Goal: Task Accomplishment & Management: Manage account settings

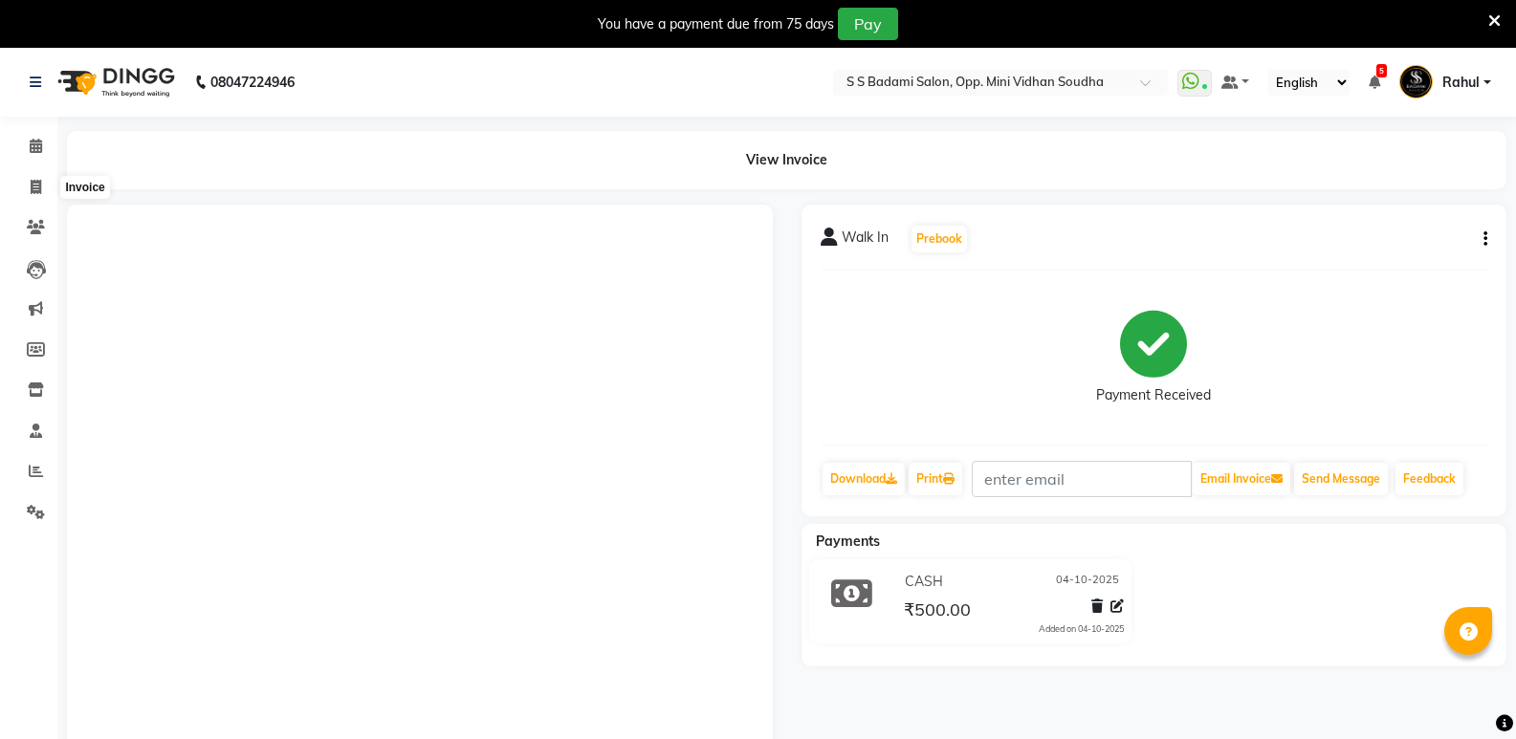
click at [38, 181] on icon at bounding box center [36, 187] width 11 height 14
select select "service"
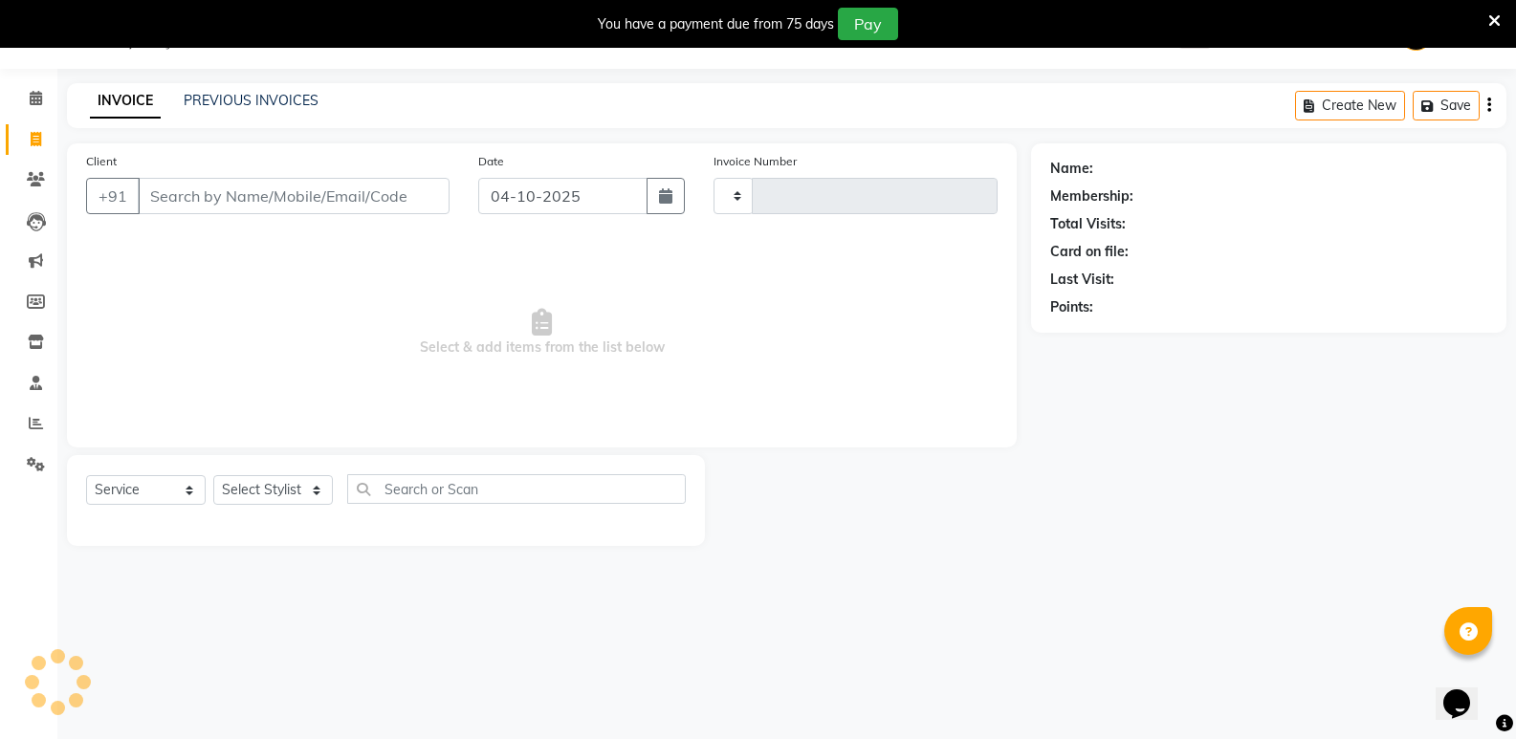
type input "7746"
select select "4533"
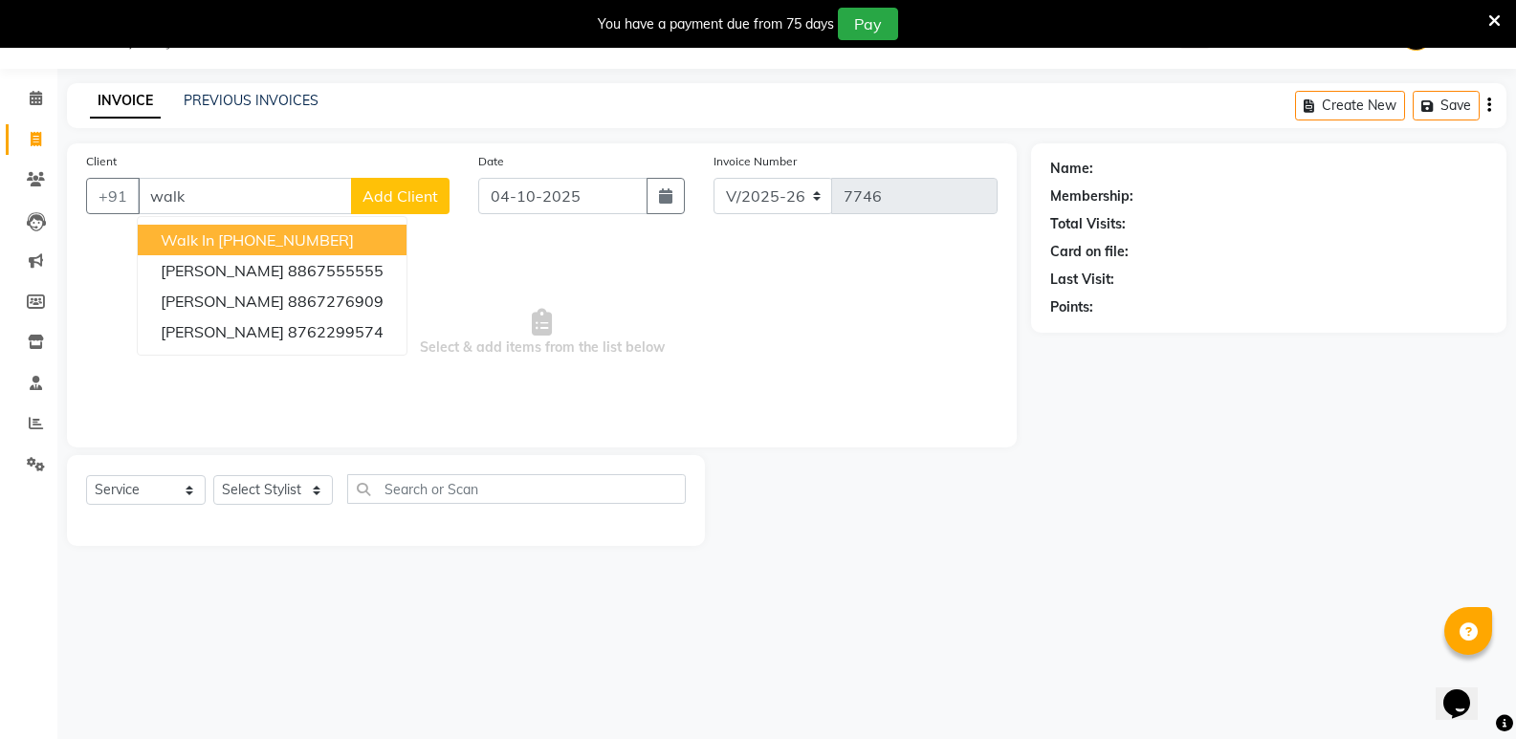
click at [260, 246] on ngb-highlight "[PHONE_NUMBER]" at bounding box center [286, 240] width 136 height 19
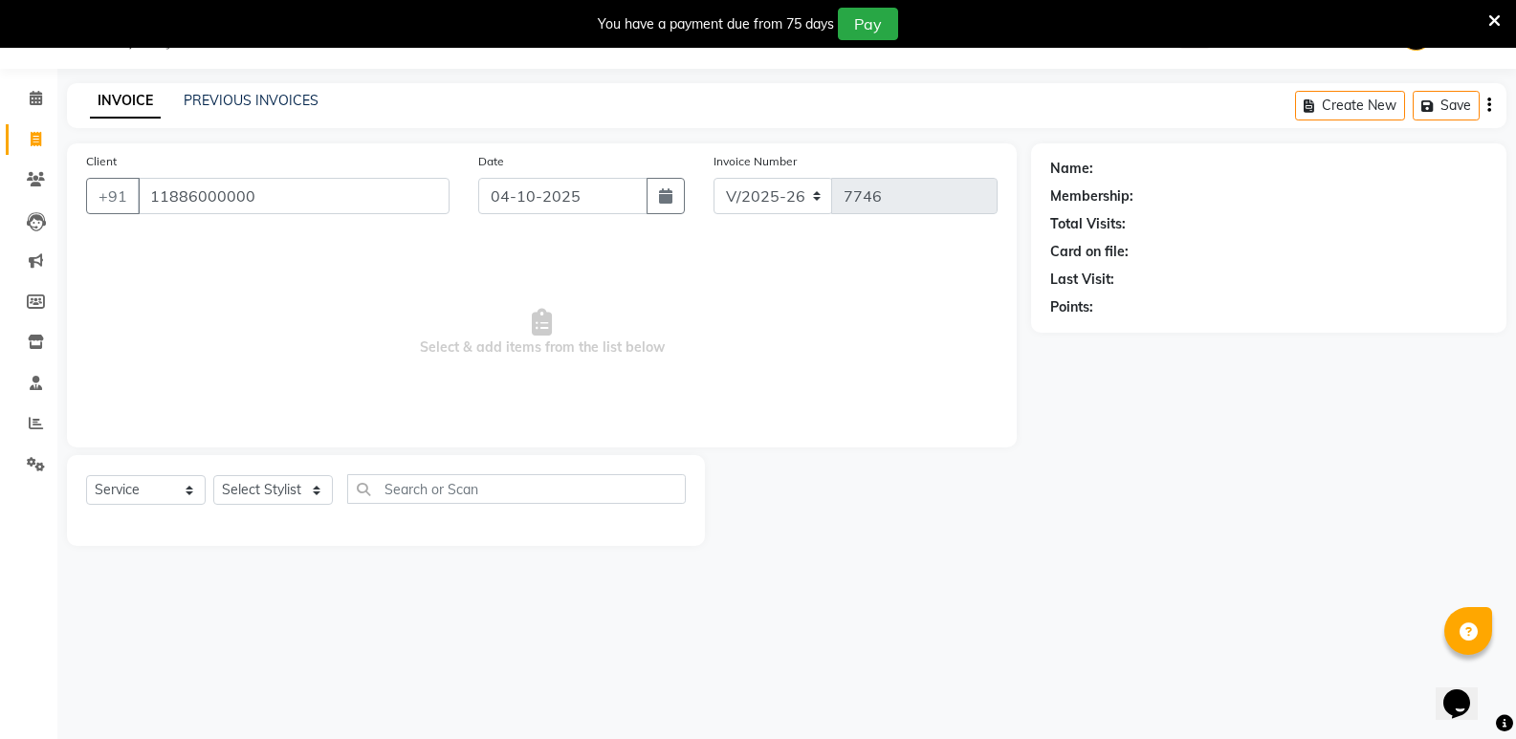
type input "11886000000"
select select "1: Object"
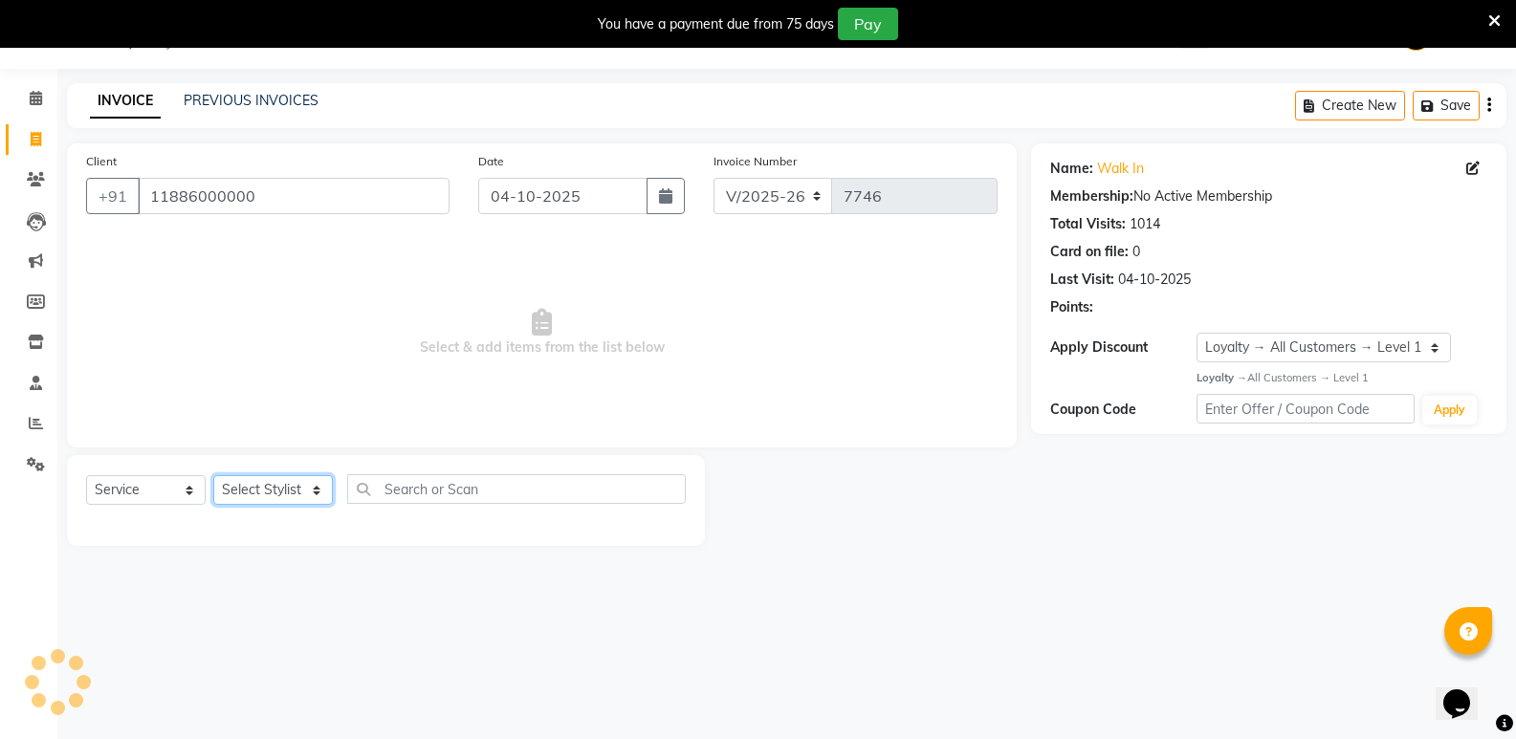
click at [266, 493] on select "Select Stylist [PERSON_NAME] [PERSON_NAME] [PERSON_NAME] Mallu [PERSON_NAME] [P…" at bounding box center [273, 490] width 120 height 30
select select "25908"
click at [213, 475] on select "Select Stylist [PERSON_NAME] [PERSON_NAME] [PERSON_NAME] Mallu [PERSON_NAME] [P…" at bounding box center [273, 490] width 120 height 30
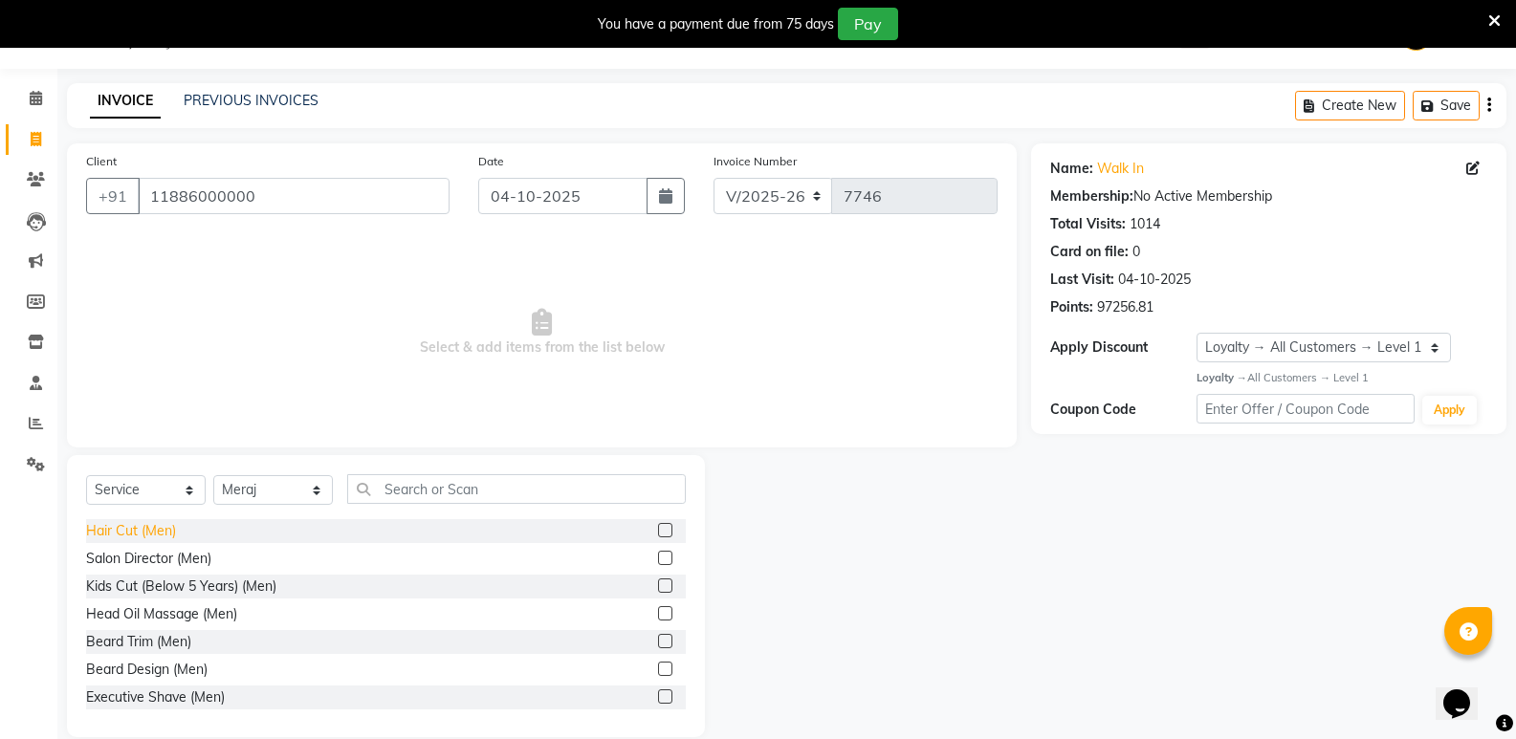
click at [91, 526] on div "Hair Cut (Men)" at bounding box center [131, 531] width 90 height 20
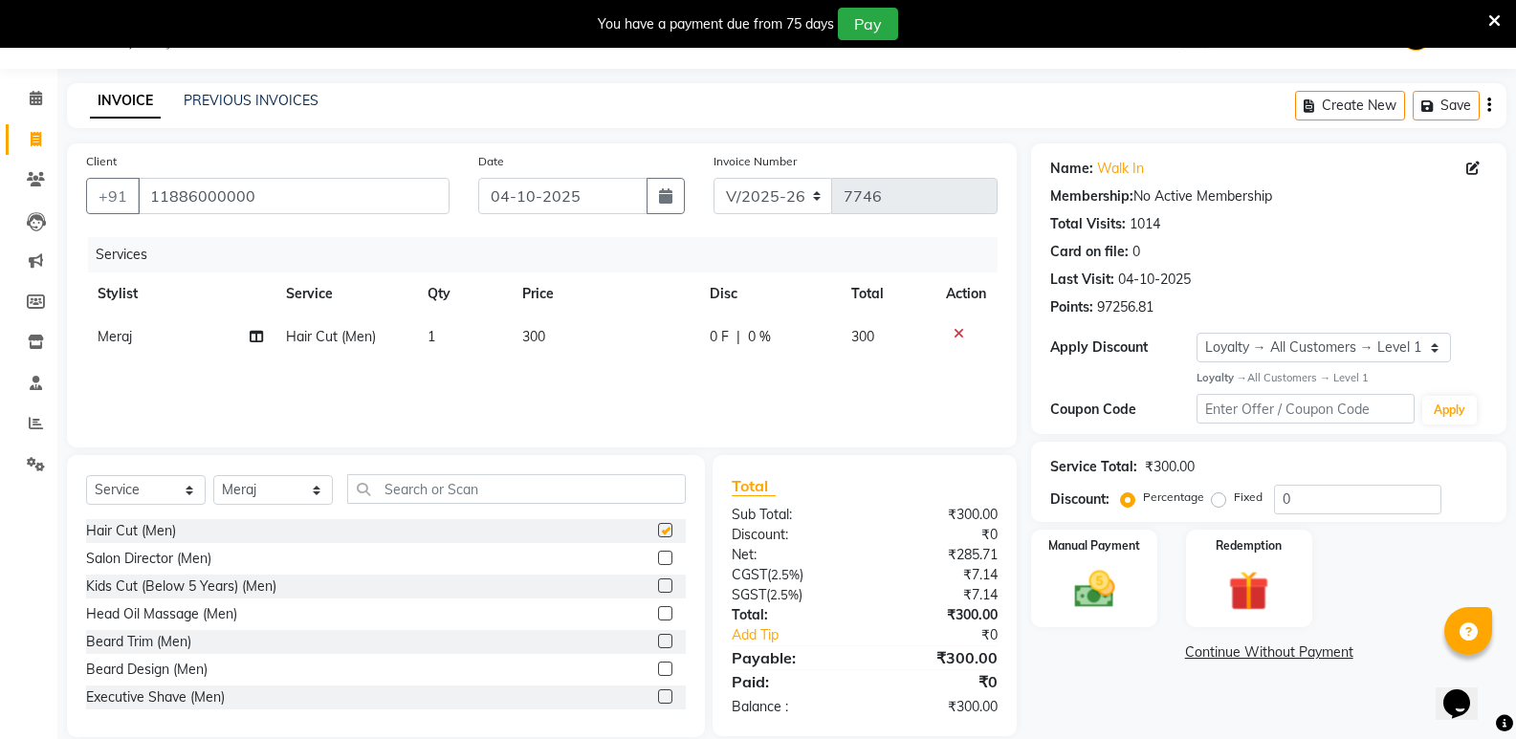
checkbox input "false"
click at [486, 490] on input "text" at bounding box center [516, 489] width 339 height 30
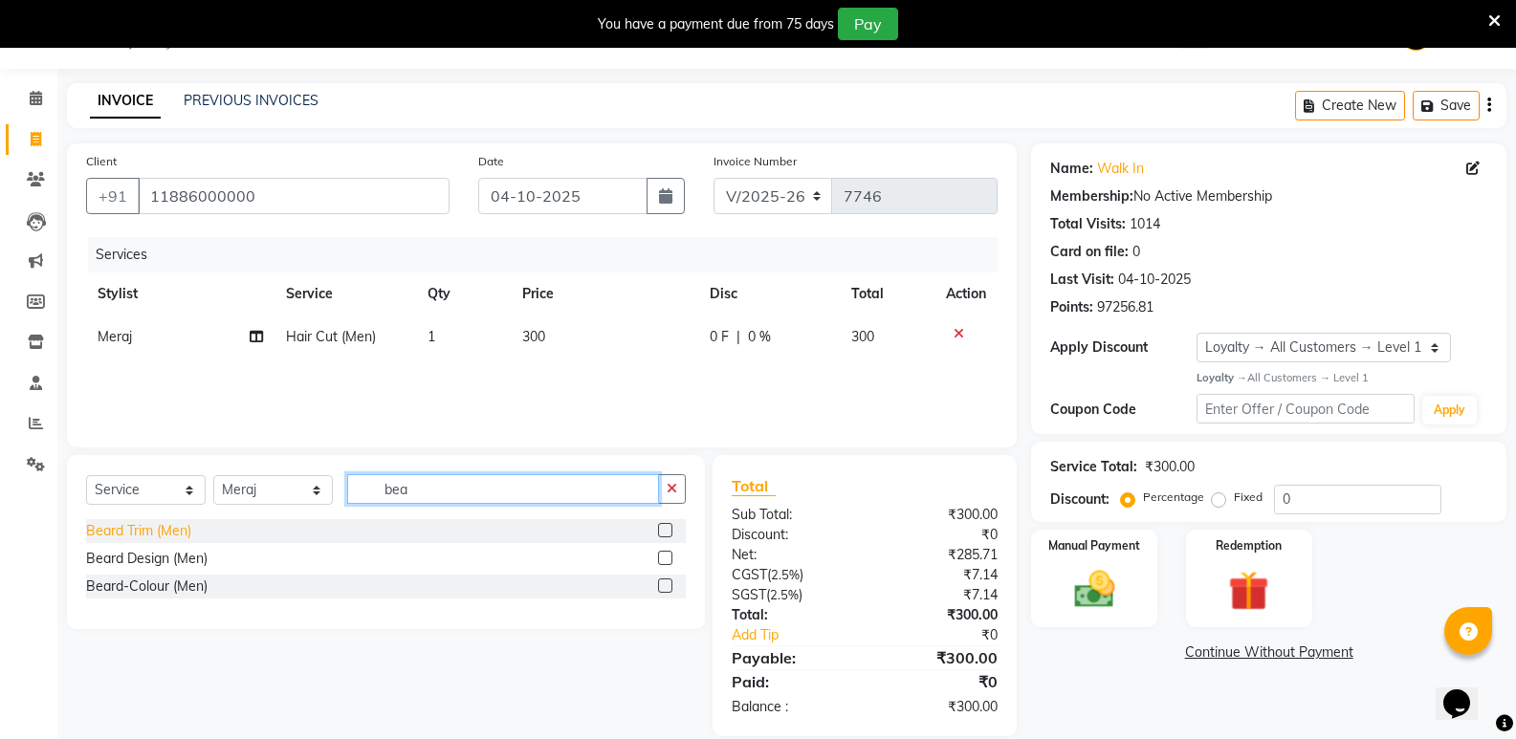
type input "bea"
click at [160, 524] on div "Beard Trim (Men)" at bounding box center [138, 531] width 105 height 20
checkbox input "false"
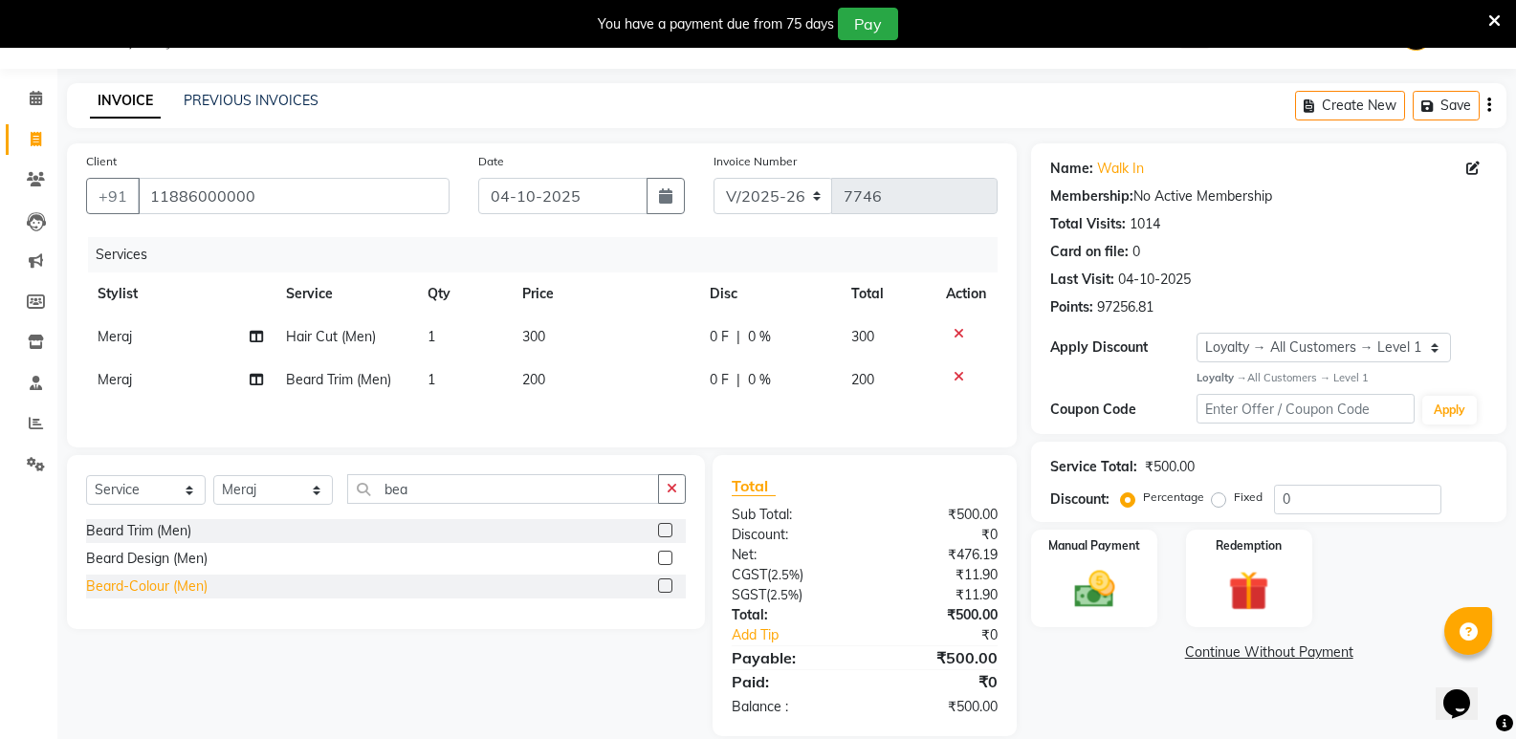
click at [171, 589] on div "Beard-Colour (Men)" at bounding box center [146, 587] width 121 height 20
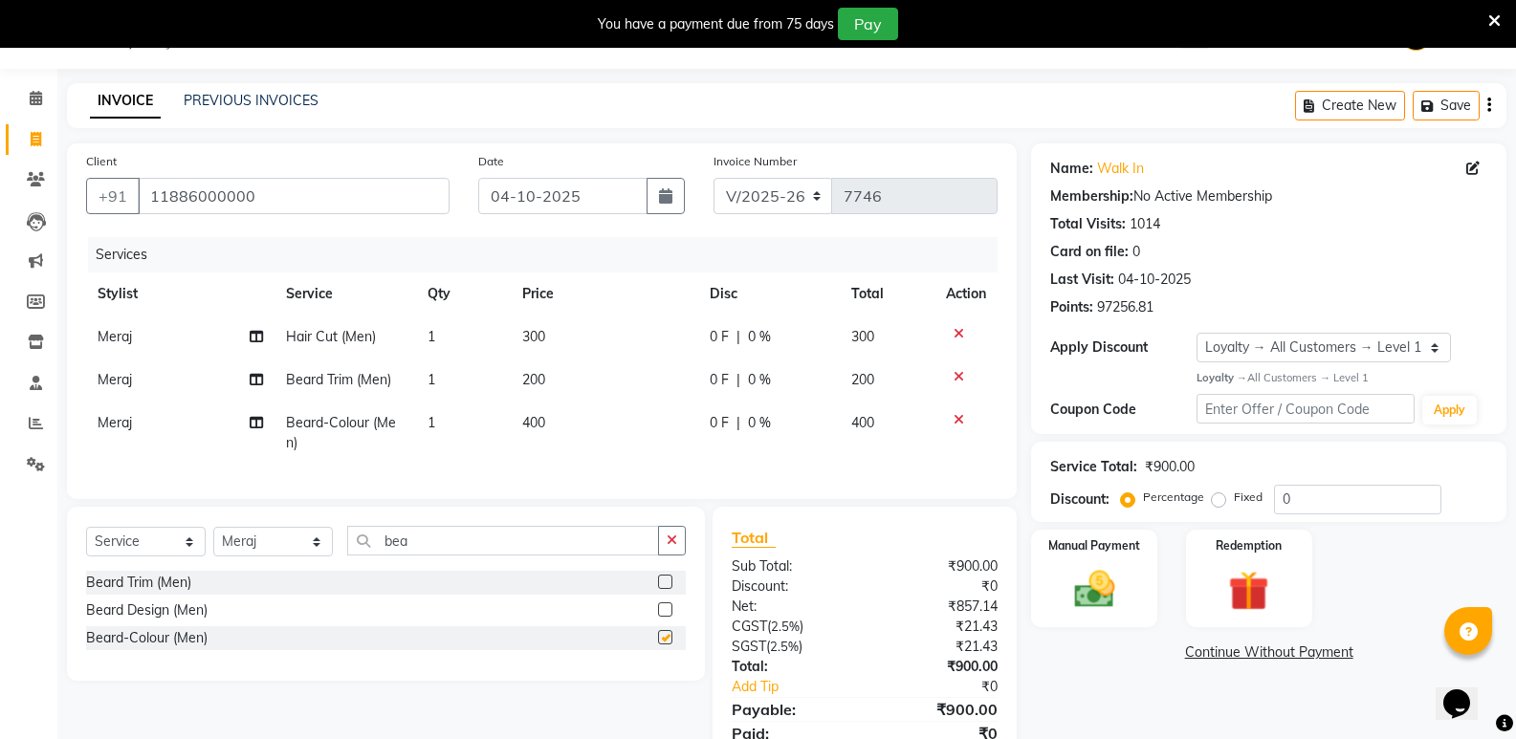
checkbox input "false"
drag, startPoint x: 420, startPoint y: 544, endPoint x: 329, endPoint y: 571, distance: 94.7
click at [329, 571] on div "Select Service Product Membership Package Voucher Prepaid Gift Card Select Styl…" at bounding box center [386, 548] width 600 height 45
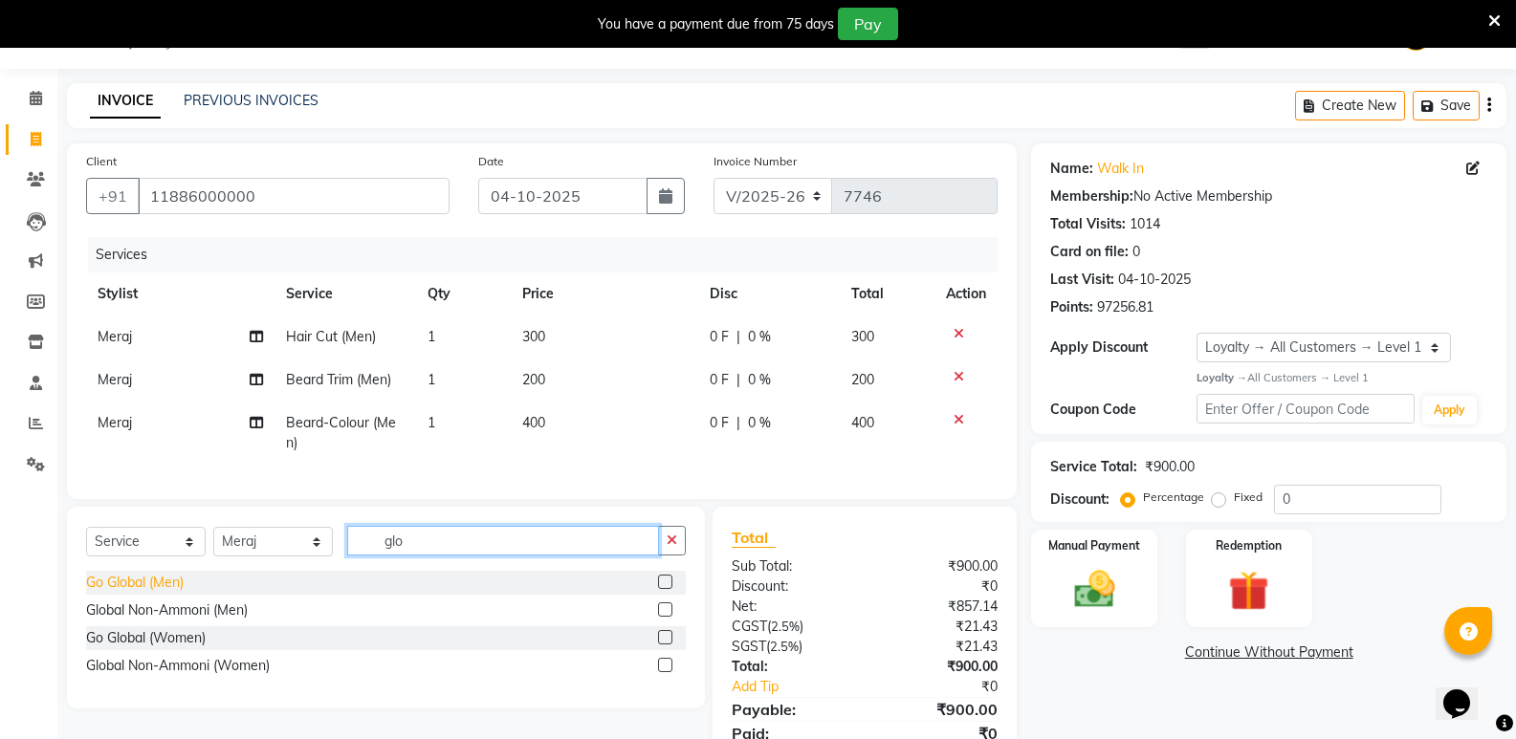
type input "glo"
click at [164, 592] on div "Go Global (Men)" at bounding box center [135, 583] width 98 height 20
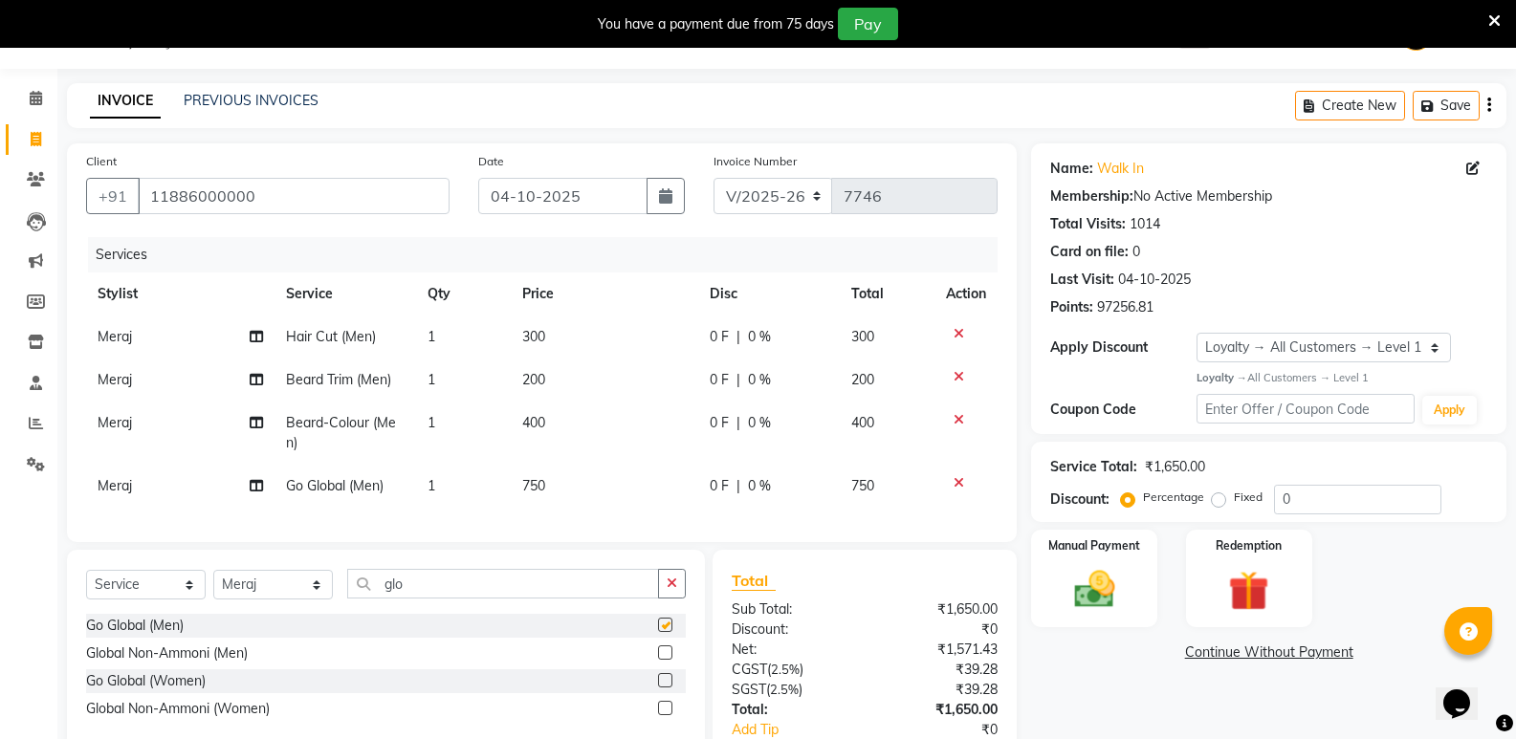
checkbox input "false"
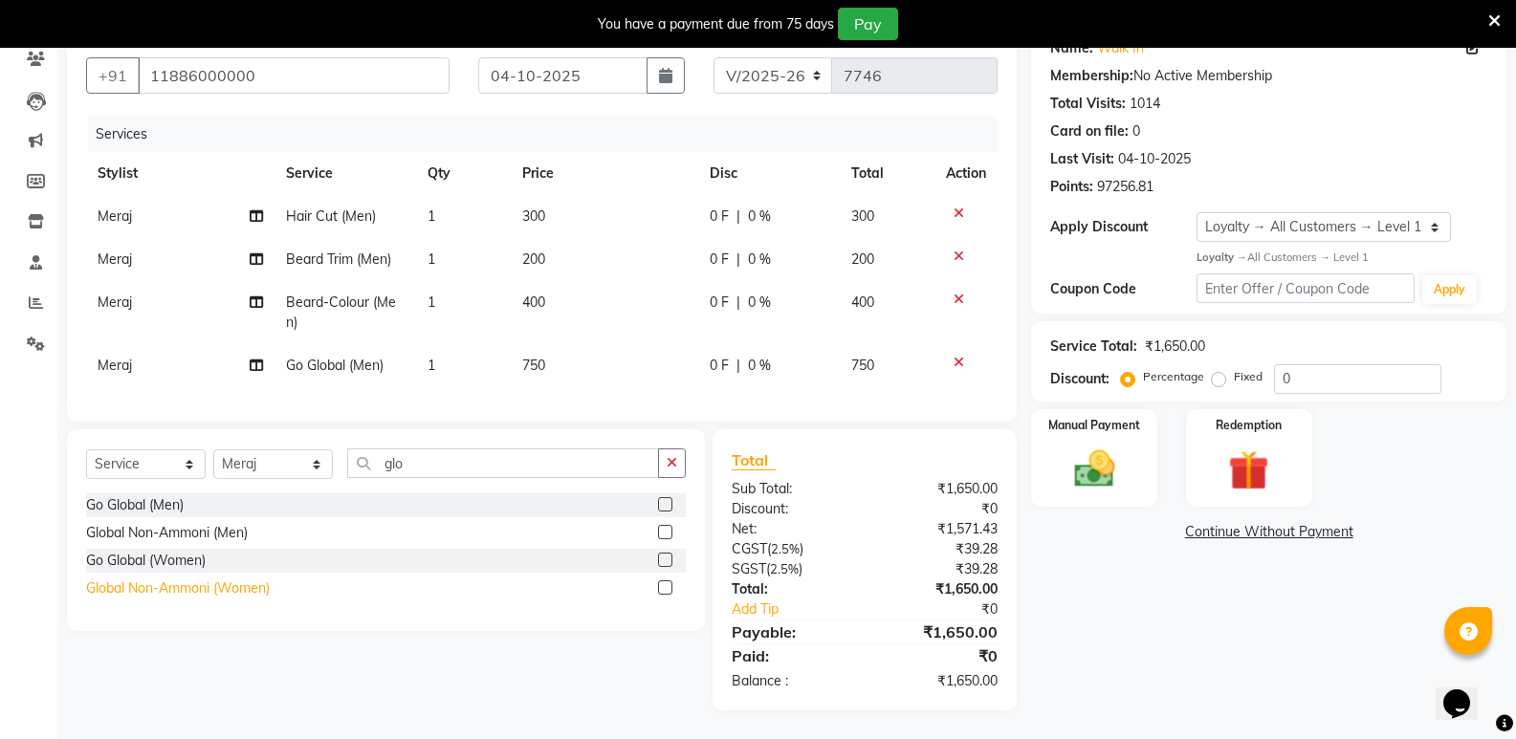
scroll to position [183, 0]
click at [443, 206] on td "1" at bounding box center [463, 216] width 95 height 43
select select "25908"
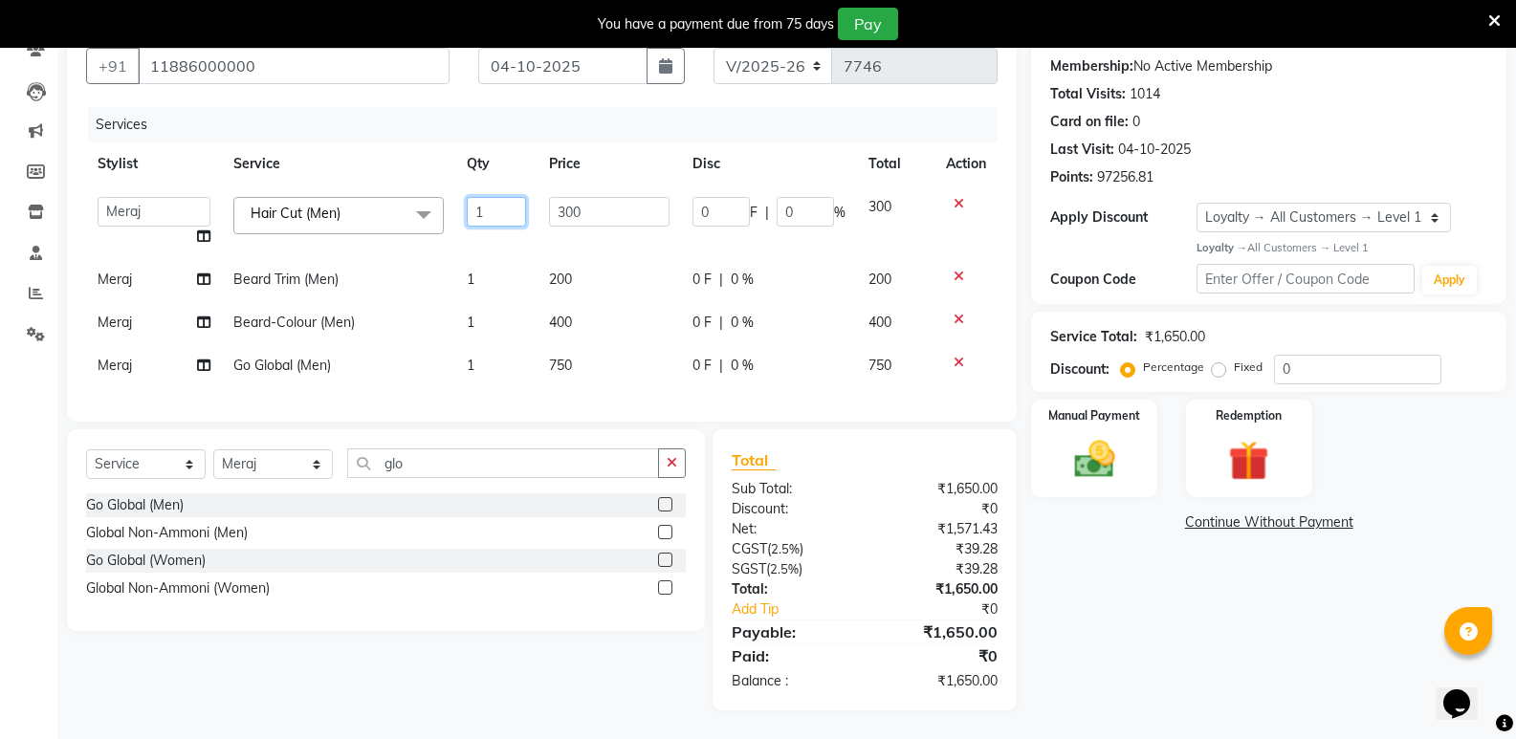
click at [513, 209] on input "1" at bounding box center [496, 212] width 59 height 30
type input "2"
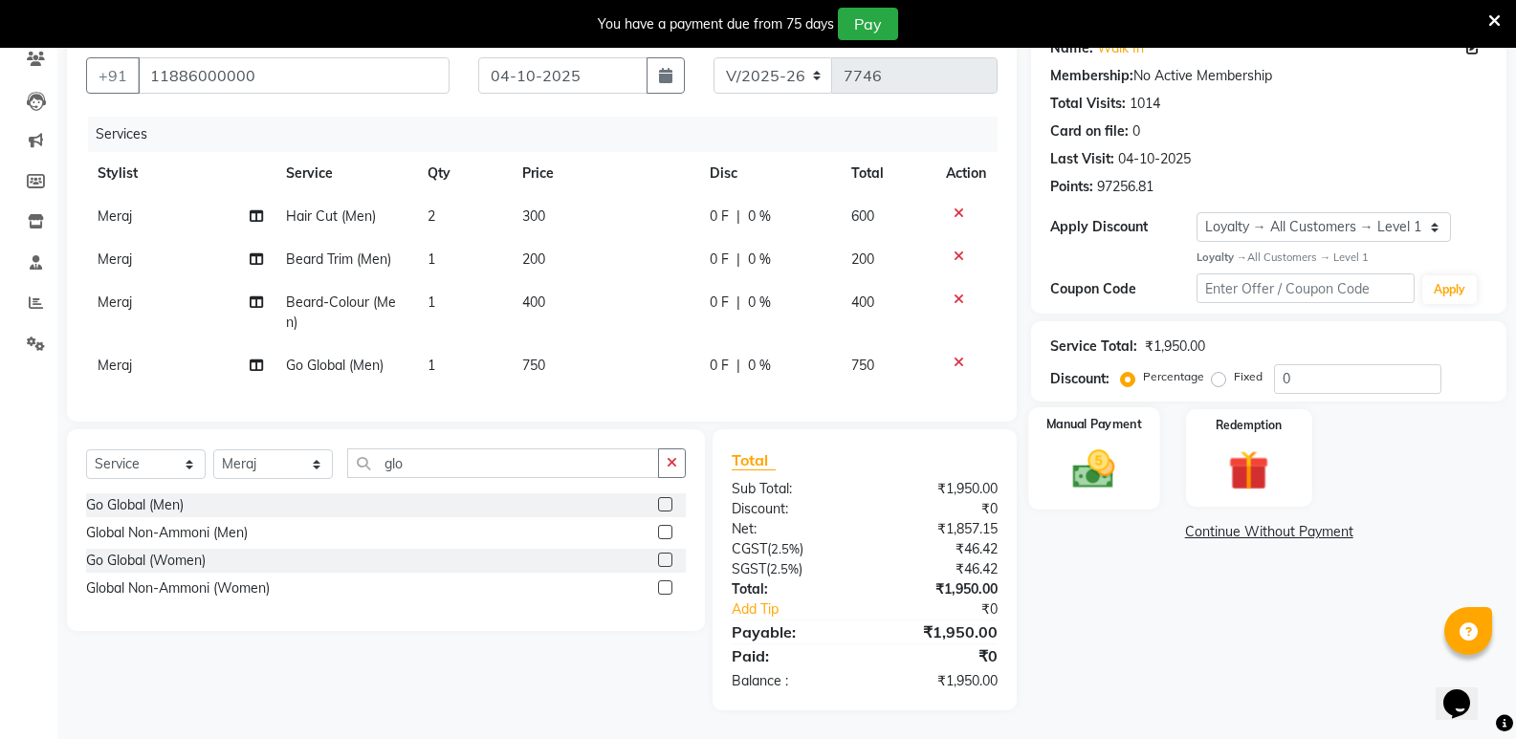
click at [1094, 450] on img at bounding box center [1094, 469] width 68 height 49
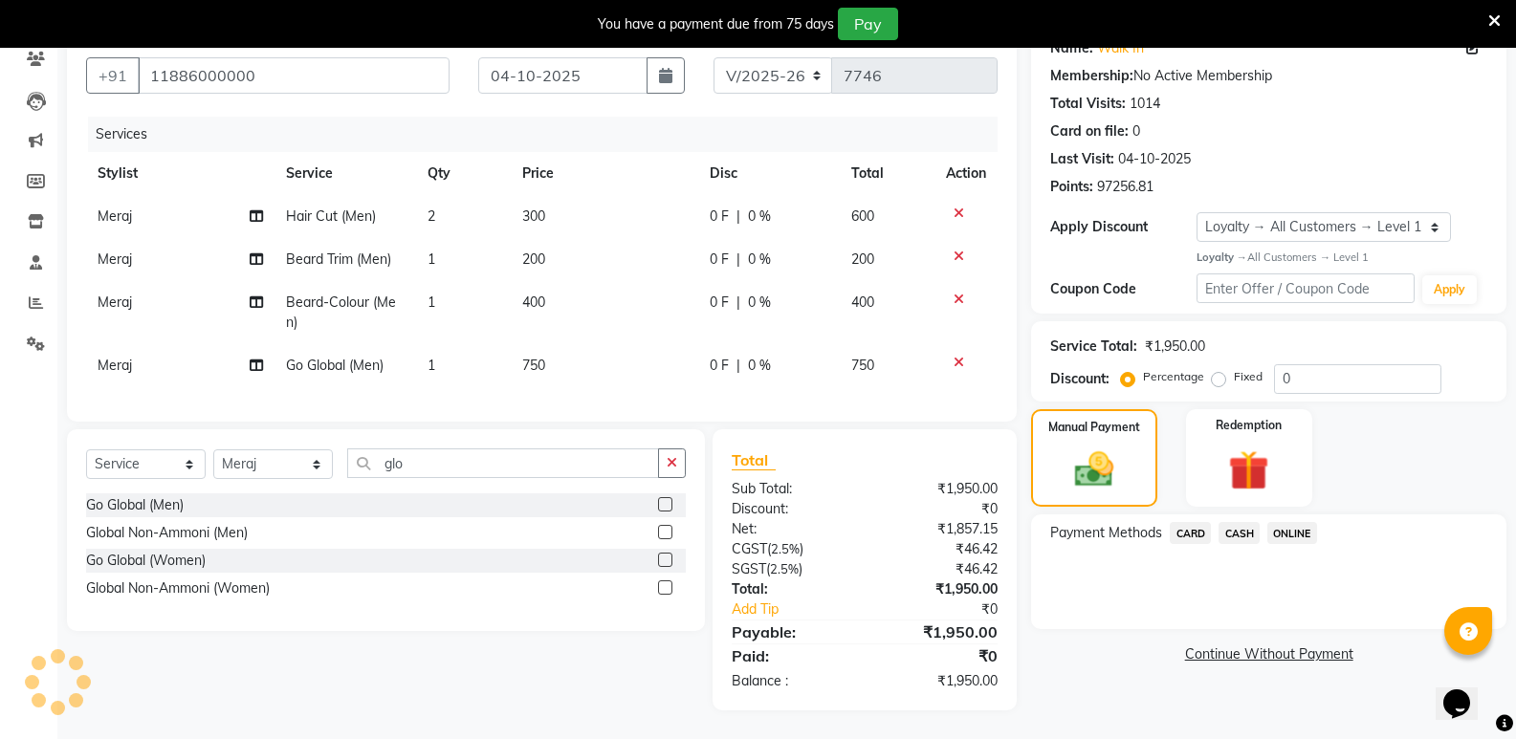
click at [1251, 522] on span "CASH" at bounding box center [1239, 533] width 41 height 22
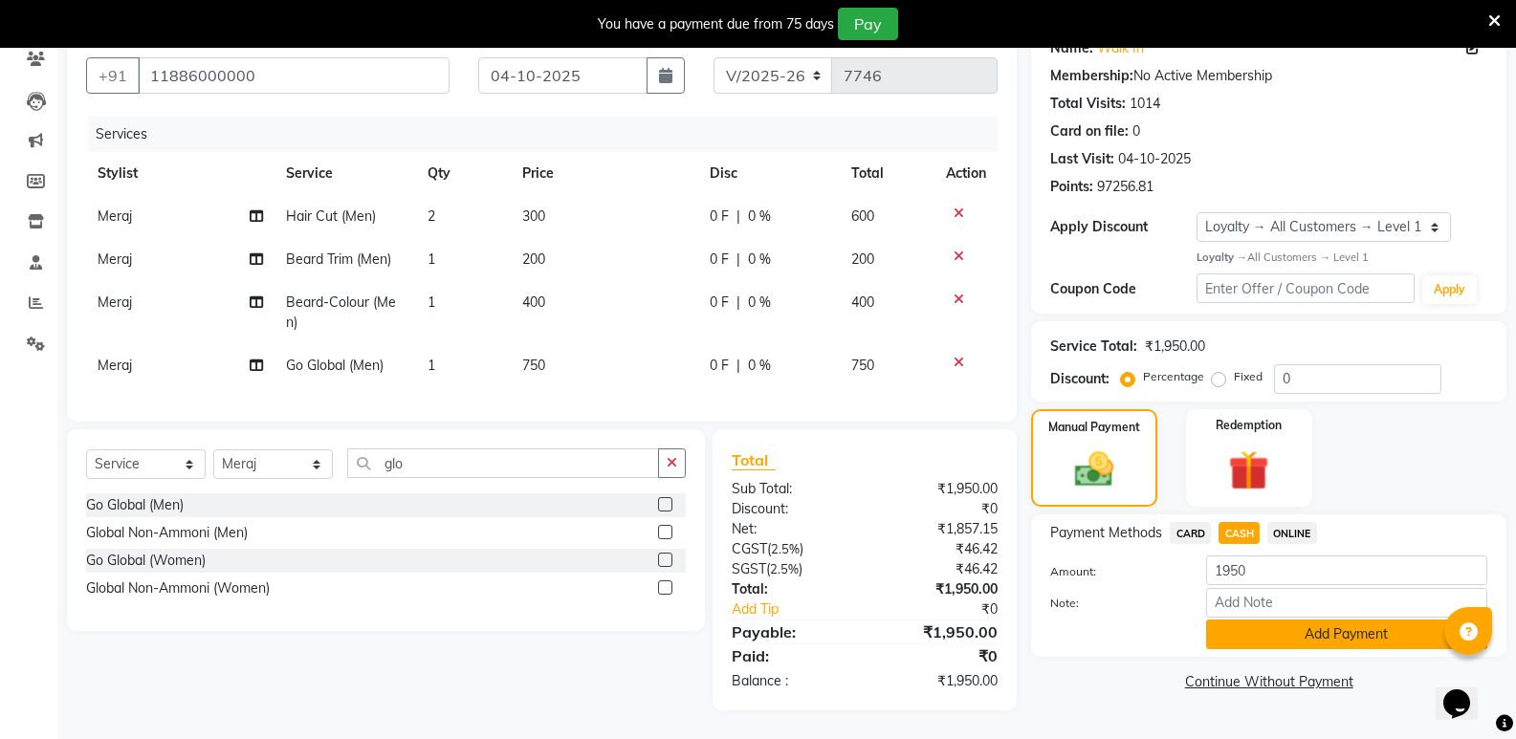
click at [1249, 630] on button "Add Payment" at bounding box center [1346, 635] width 281 height 30
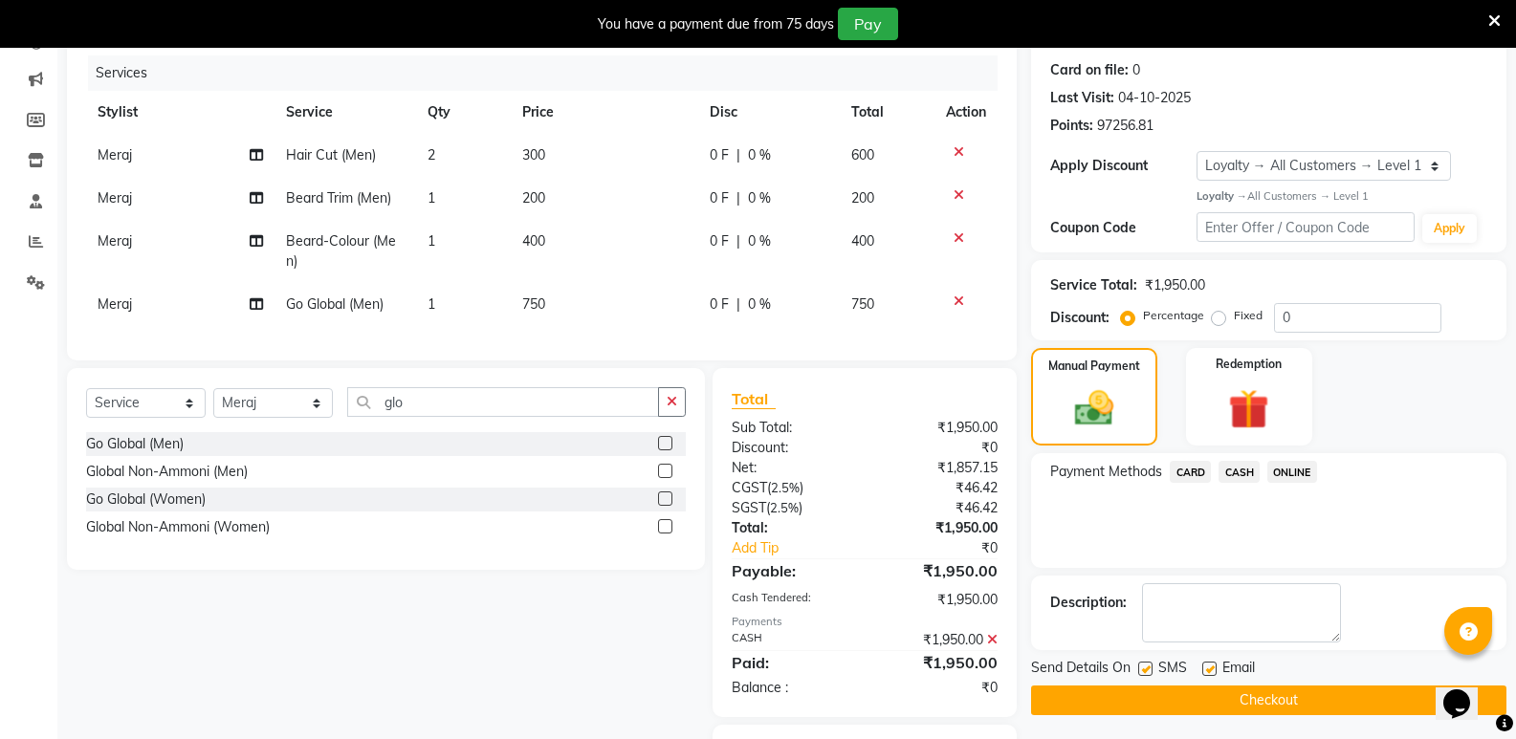
scroll to position [345, 0]
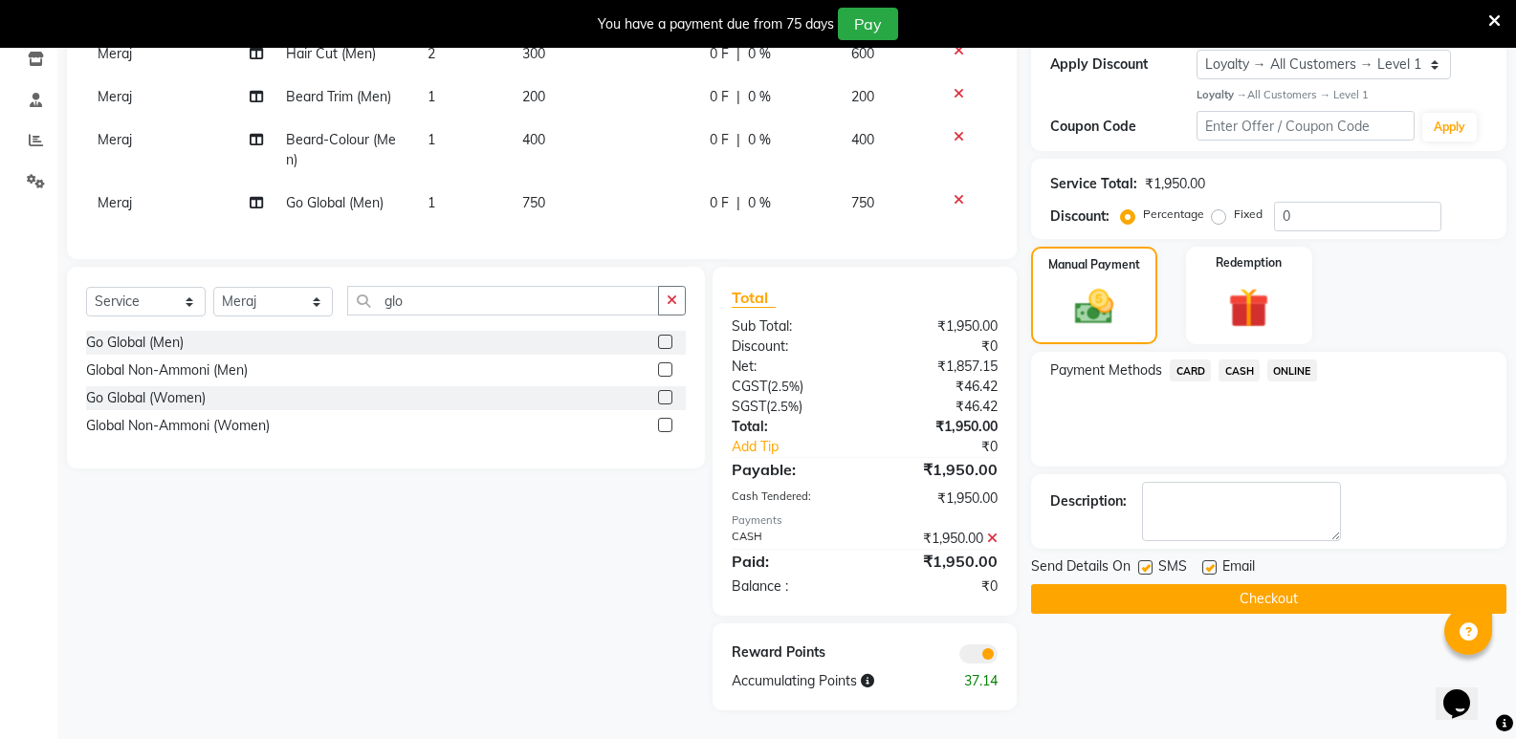
click at [1228, 569] on div "Send Details On SMS Email Checkout" at bounding box center [1268, 585] width 475 height 57
click at [1236, 588] on button "Checkout" at bounding box center [1268, 600] width 475 height 30
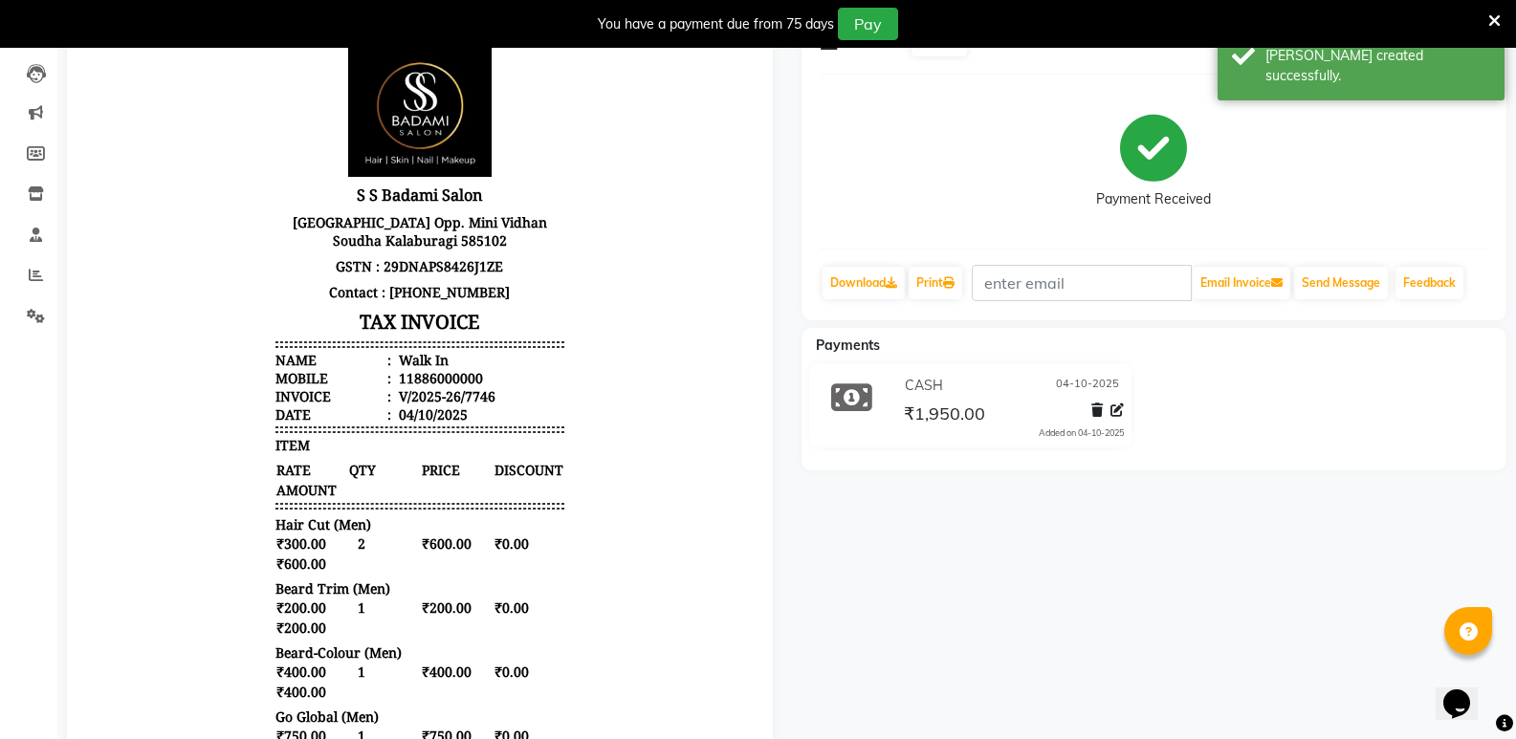
scroll to position [58, 0]
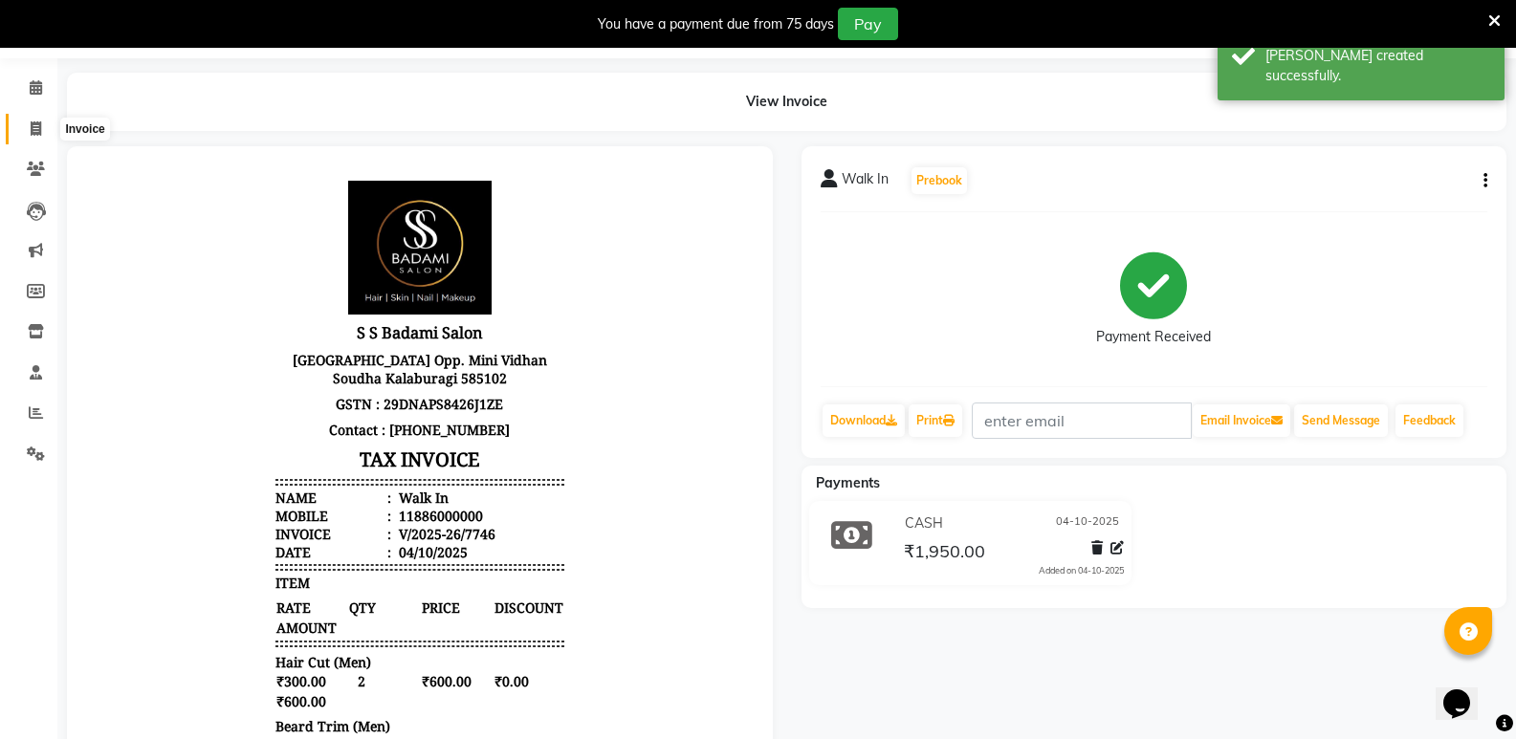
click at [21, 133] on span at bounding box center [35, 130] width 33 height 22
select select "service"
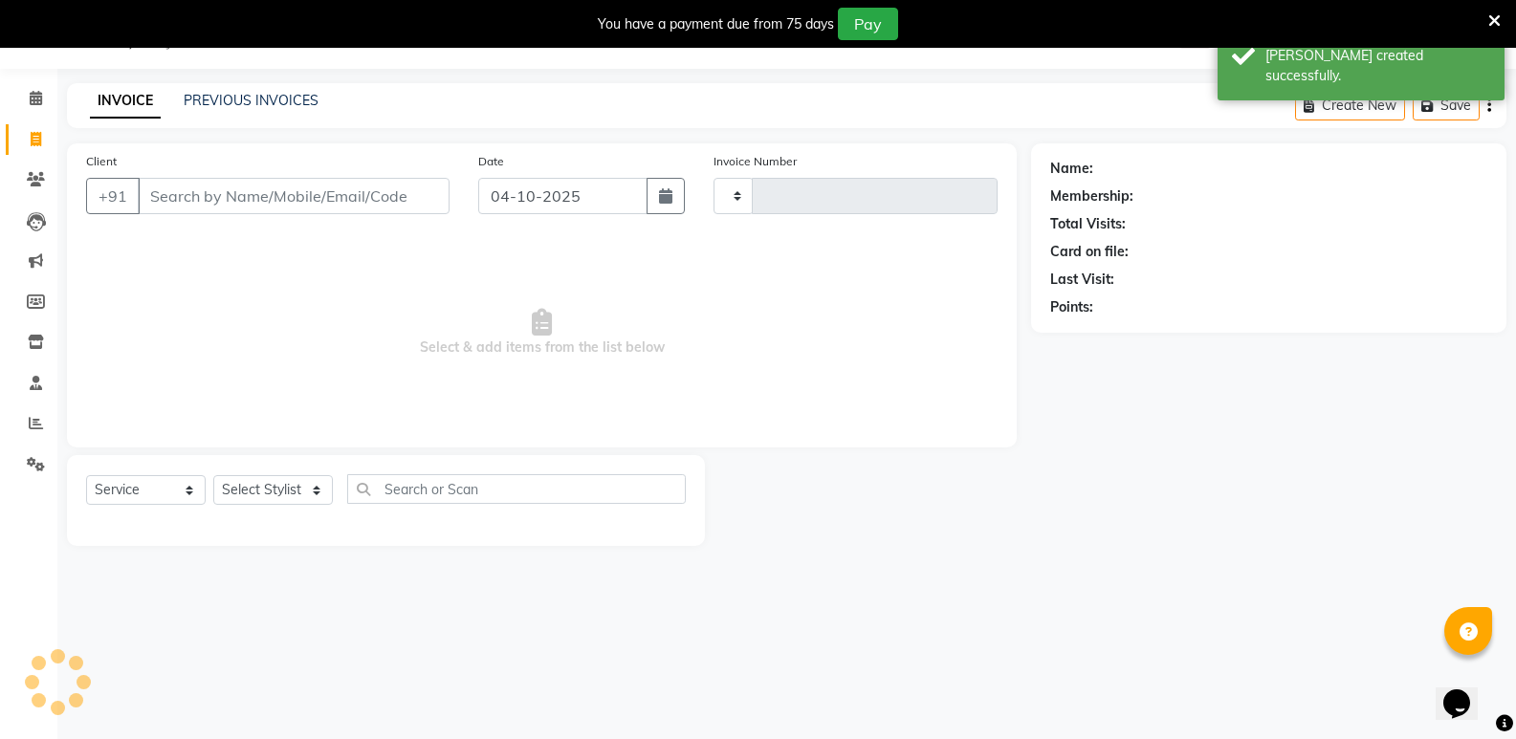
scroll to position [48, 0]
type input "7747"
select select "4533"
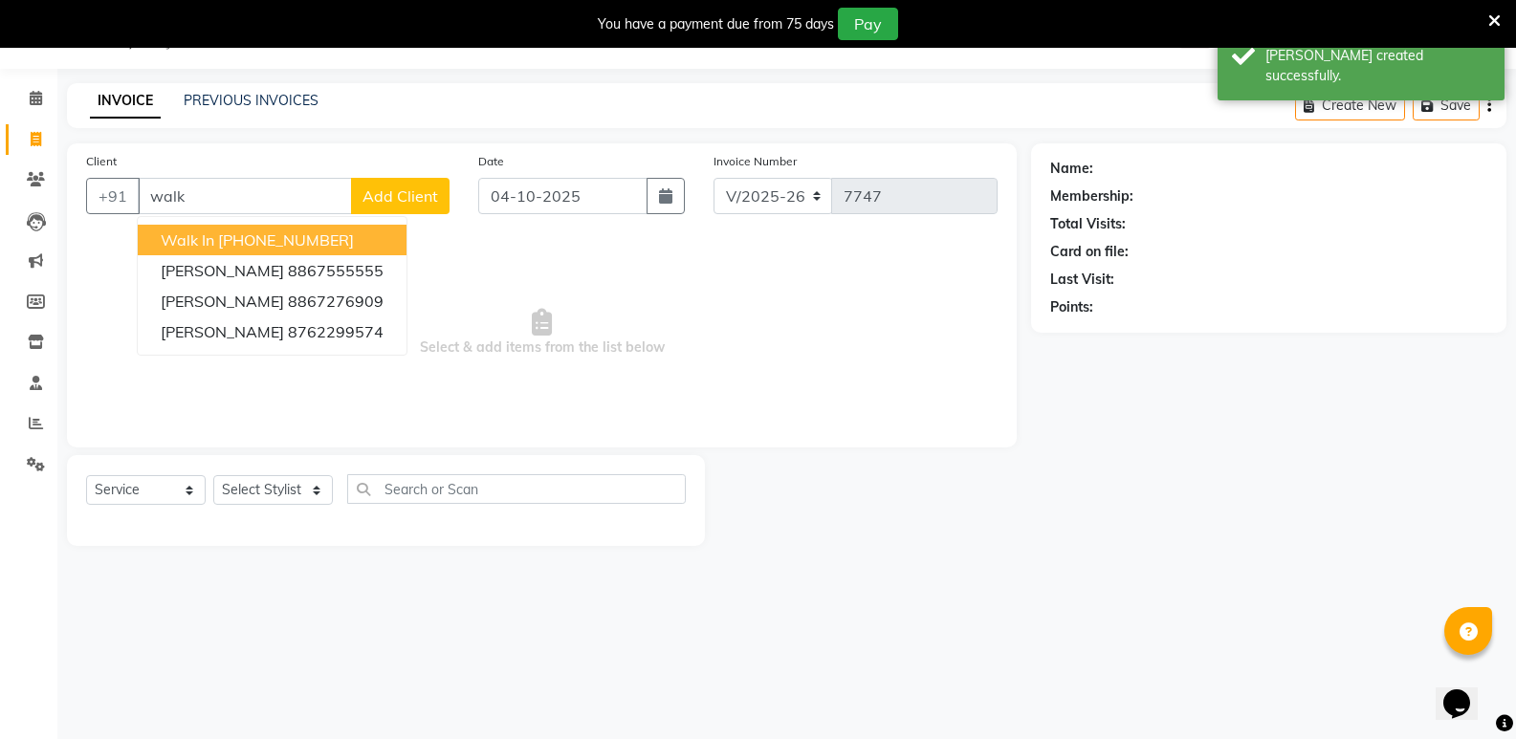
click at [234, 241] on ngb-highlight "[PHONE_NUMBER]" at bounding box center [286, 240] width 136 height 19
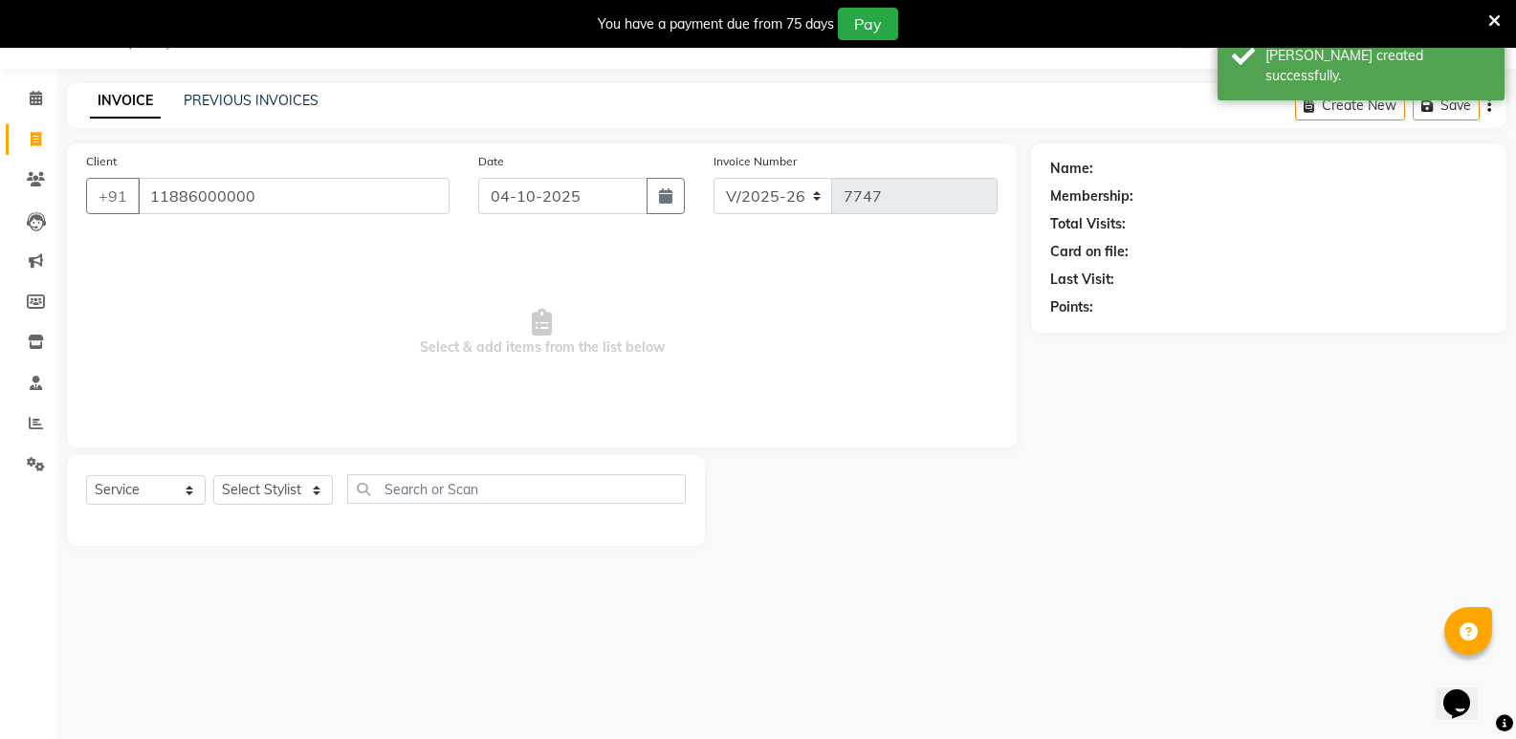
type input "11886000000"
select select "1: Object"
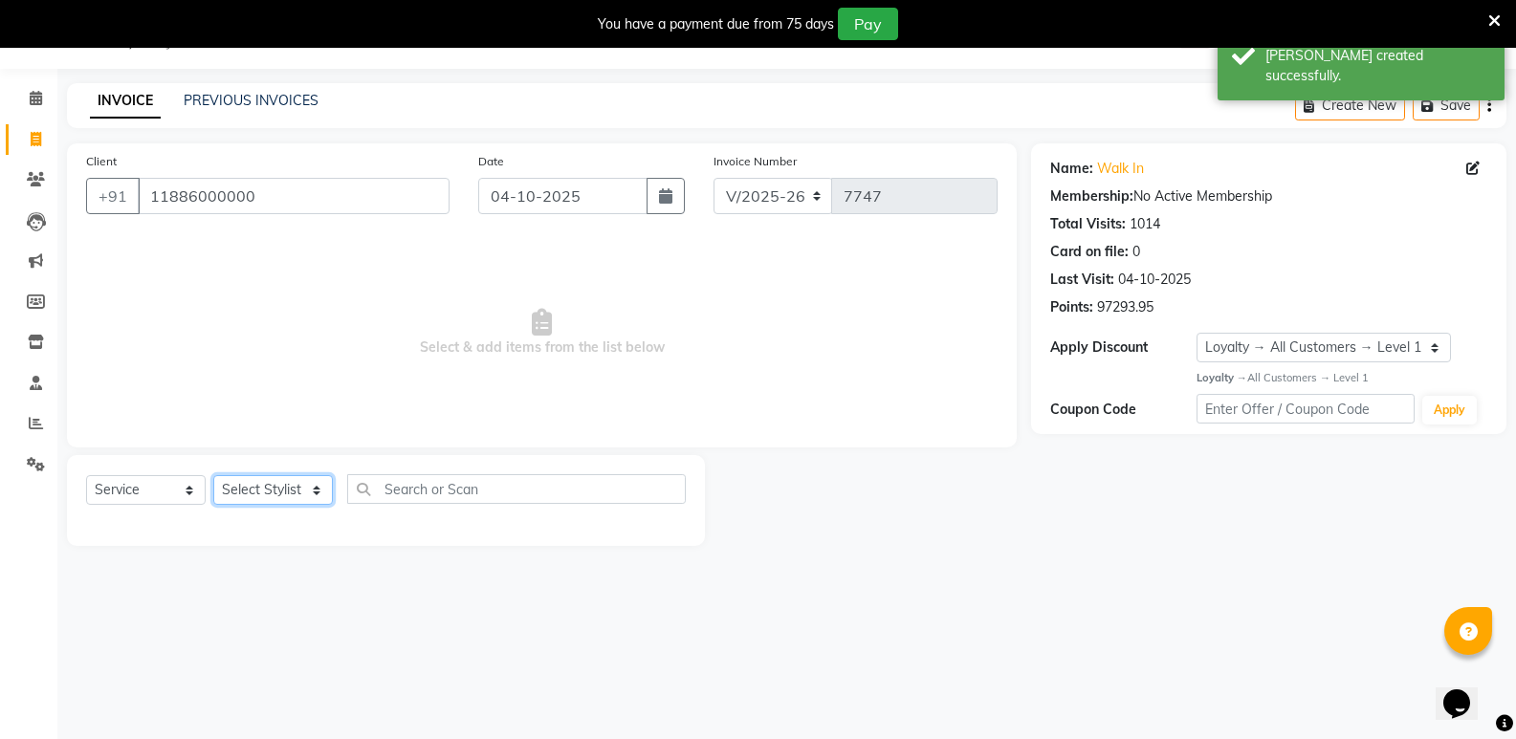
click at [261, 486] on select "Select Stylist [PERSON_NAME] [PERSON_NAME] [PERSON_NAME] Mallu [PERSON_NAME] [P…" at bounding box center [273, 490] width 120 height 30
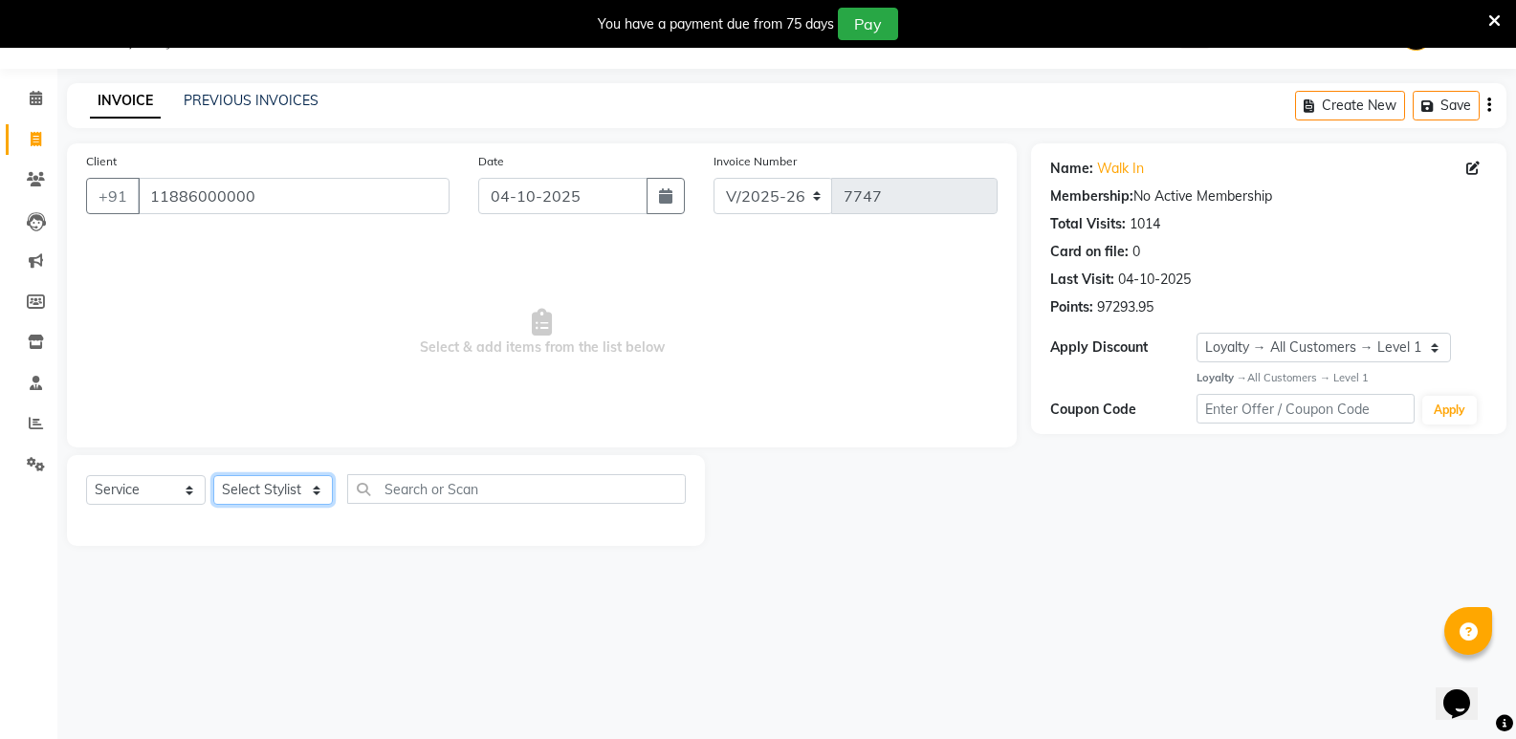
select select "25909"
click at [213, 475] on select "Select Stylist [PERSON_NAME] [PERSON_NAME] [PERSON_NAME] Mallu [PERSON_NAME] [P…" at bounding box center [273, 490] width 120 height 30
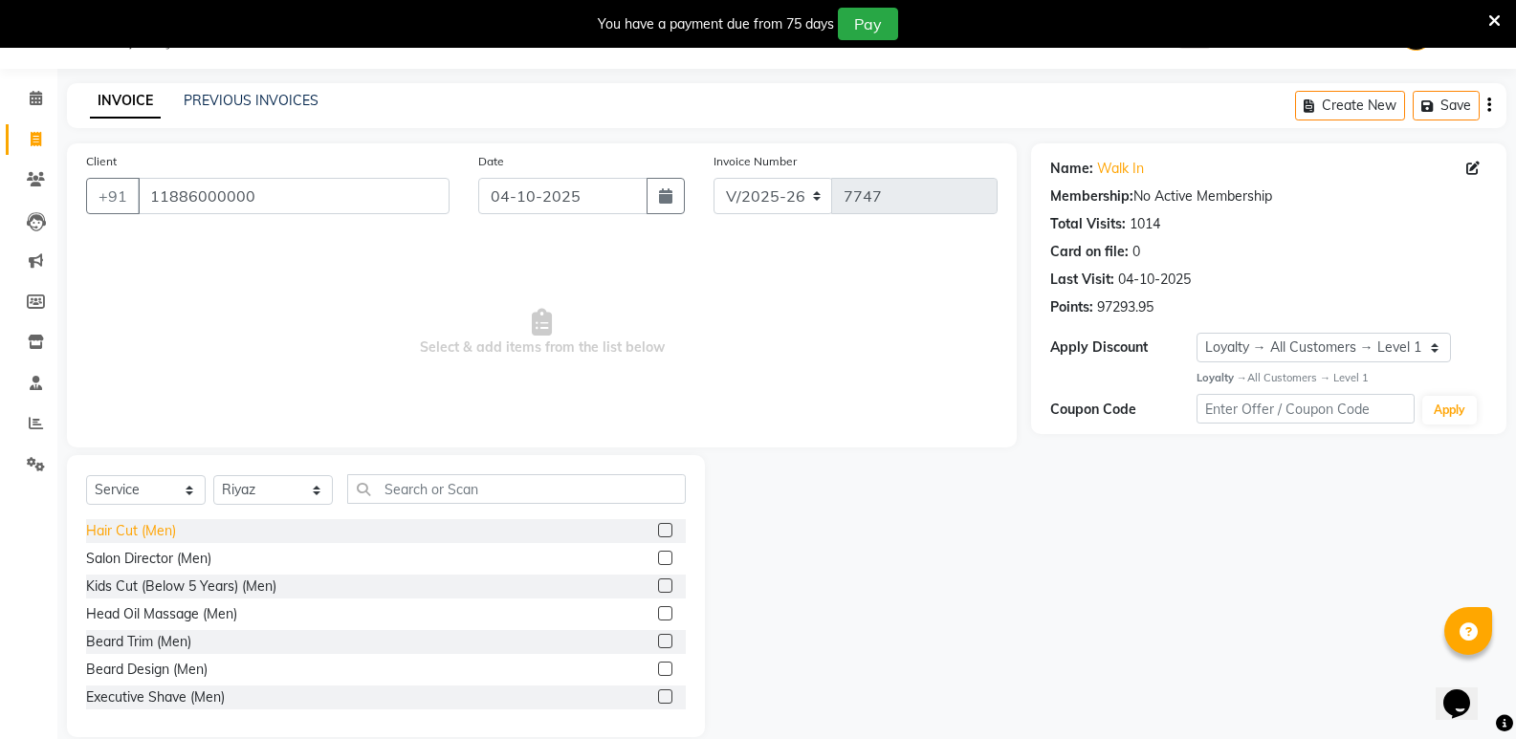
click at [156, 528] on div "Hair Cut (Men)" at bounding box center [131, 531] width 90 height 20
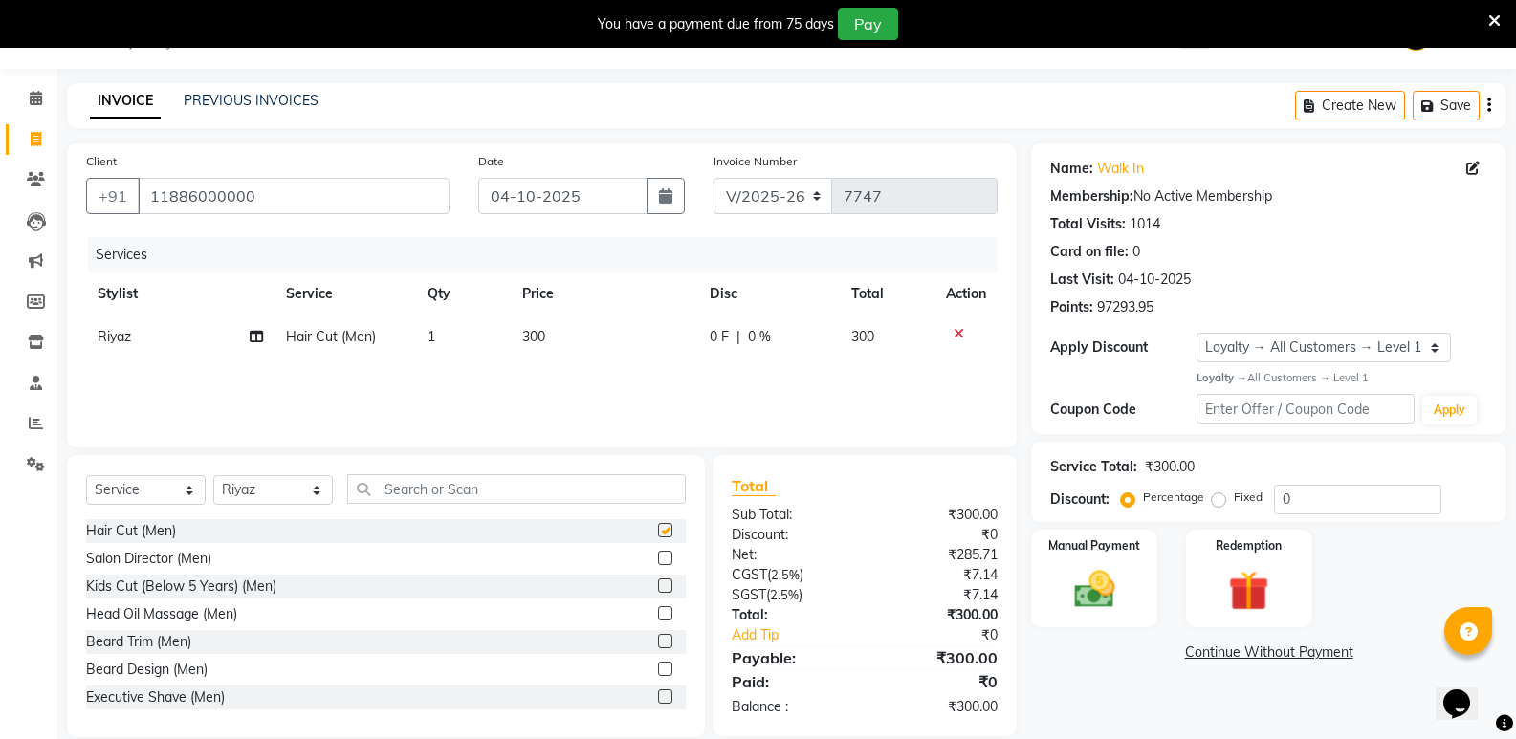
checkbox input "false"
click at [531, 486] on input "text" at bounding box center [516, 489] width 339 height 30
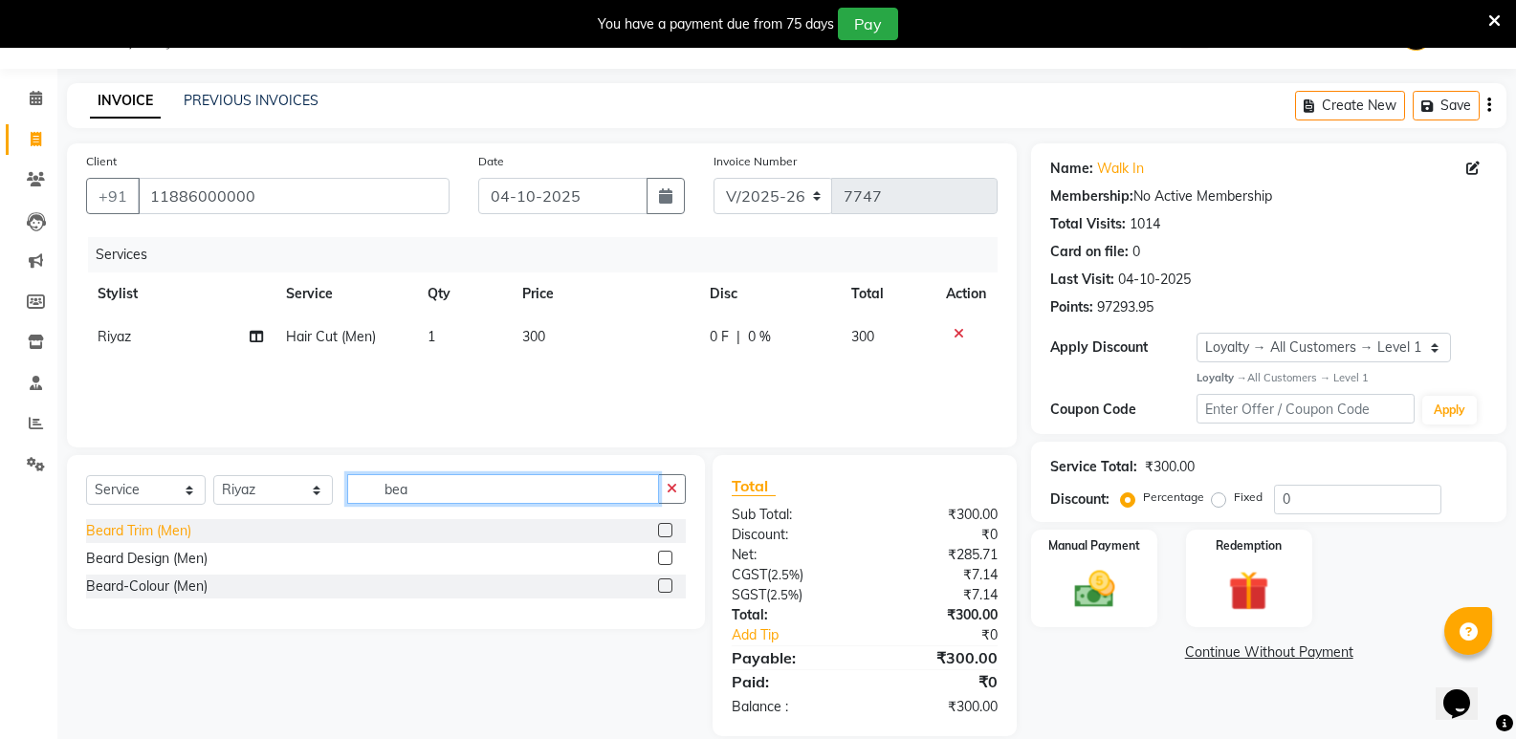
type input "bea"
click at [147, 528] on div "Beard Trim (Men)" at bounding box center [138, 531] width 105 height 20
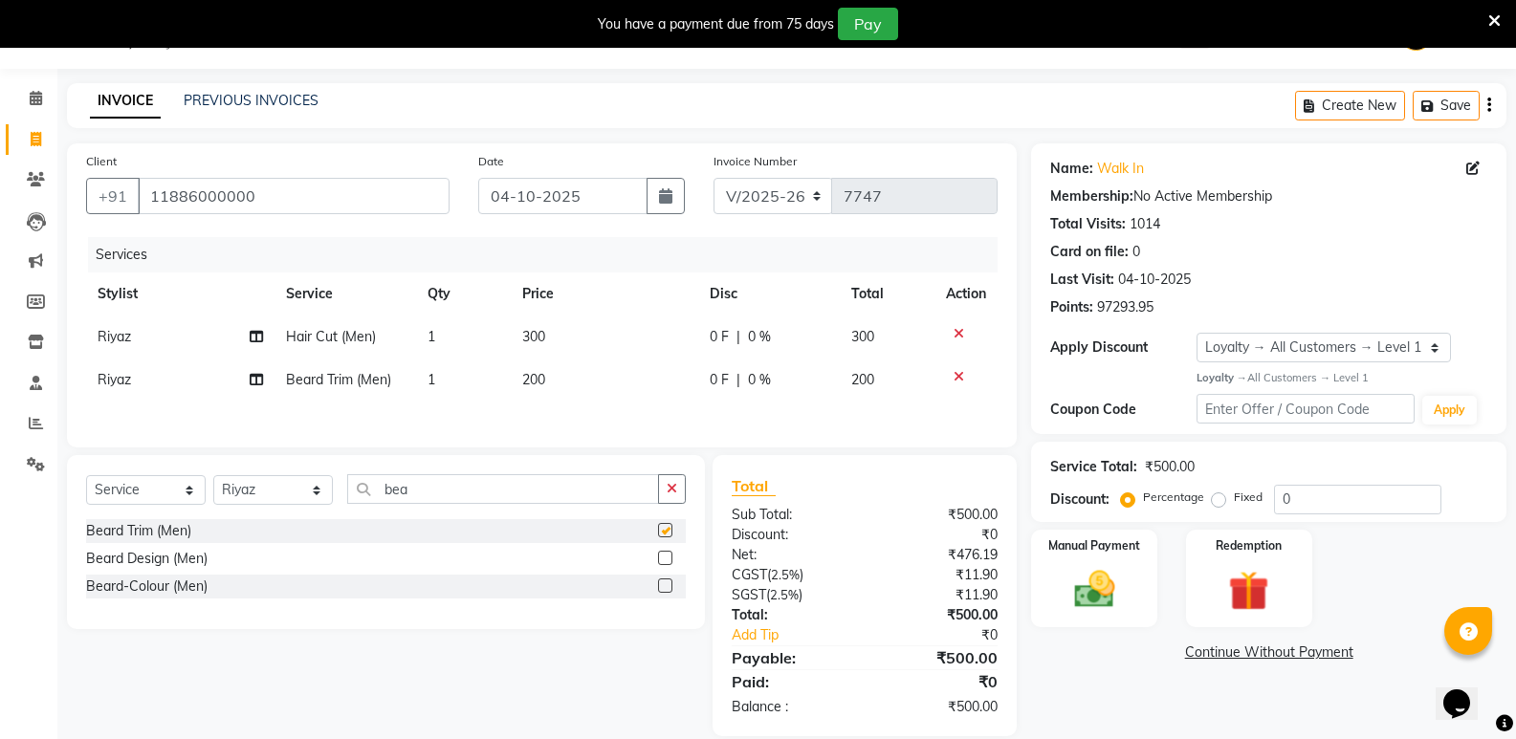
checkbox input "false"
drag, startPoint x: 431, startPoint y: 495, endPoint x: 375, endPoint y: 500, distance: 56.7
click at [375, 500] on input "bea" at bounding box center [503, 489] width 312 height 30
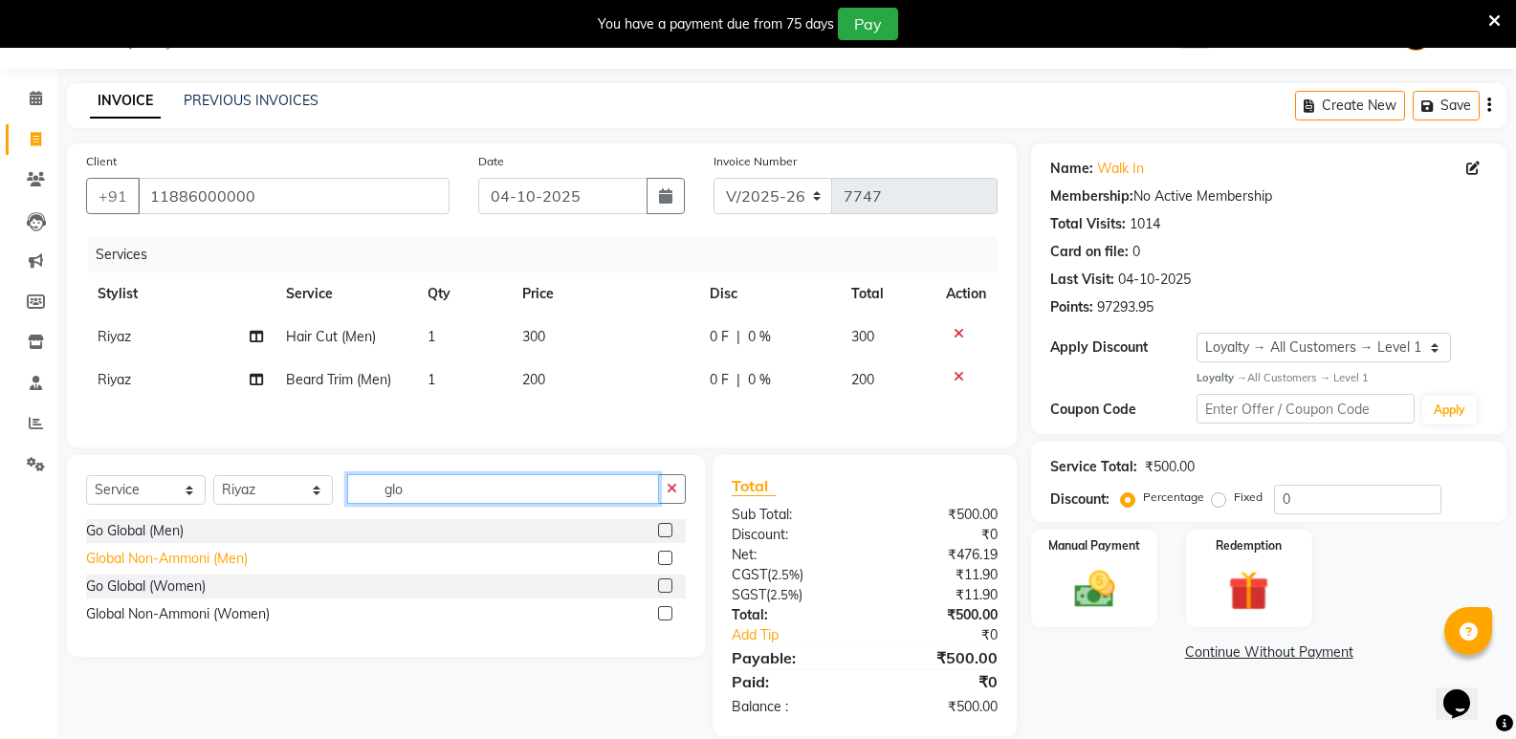
type input "glo"
click at [198, 558] on div "Global Non-Ammoni (Men)" at bounding box center [167, 559] width 162 height 20
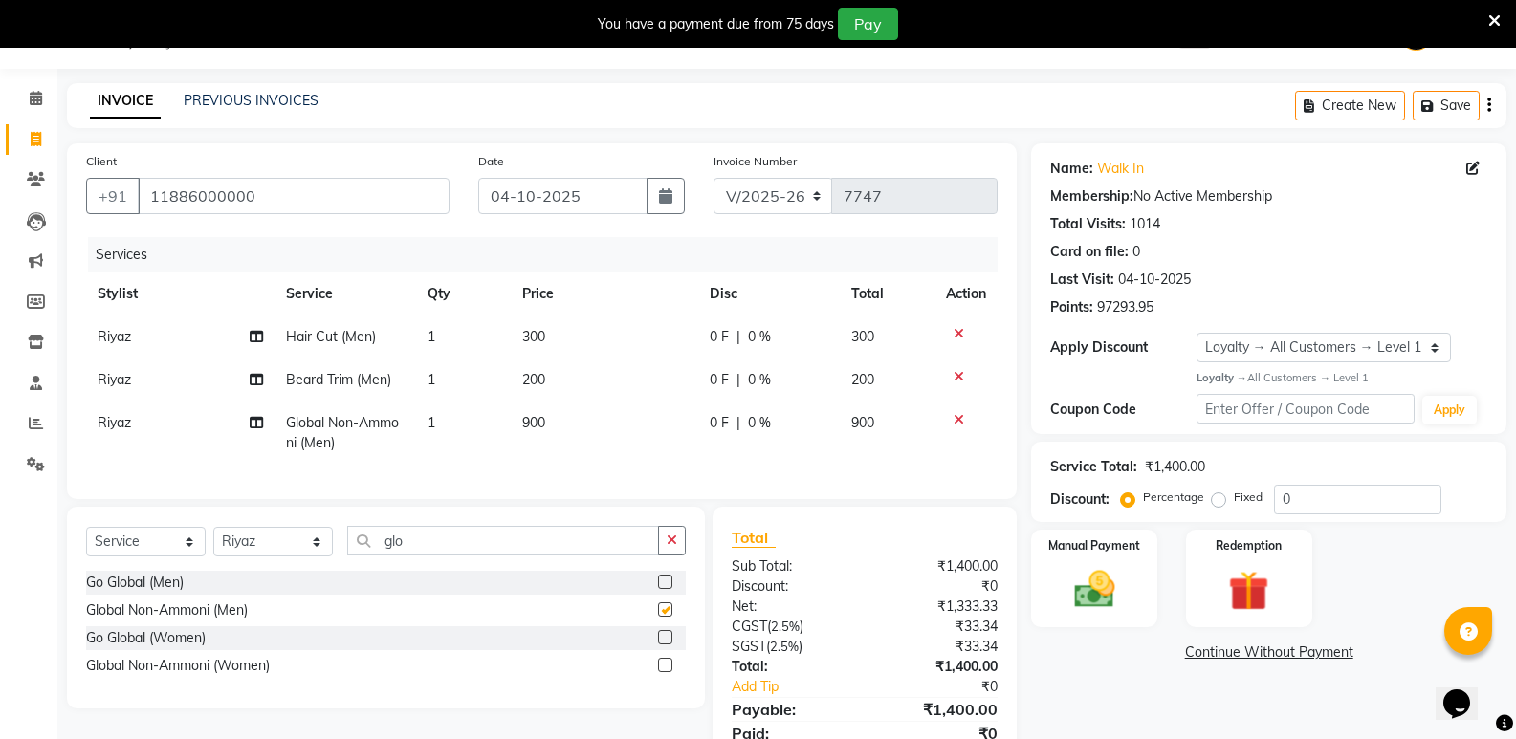
checkbox input "false"
click at [457, 421] on td "1" at bounding box center [463, 433] width 95 height 63
select select "25909"
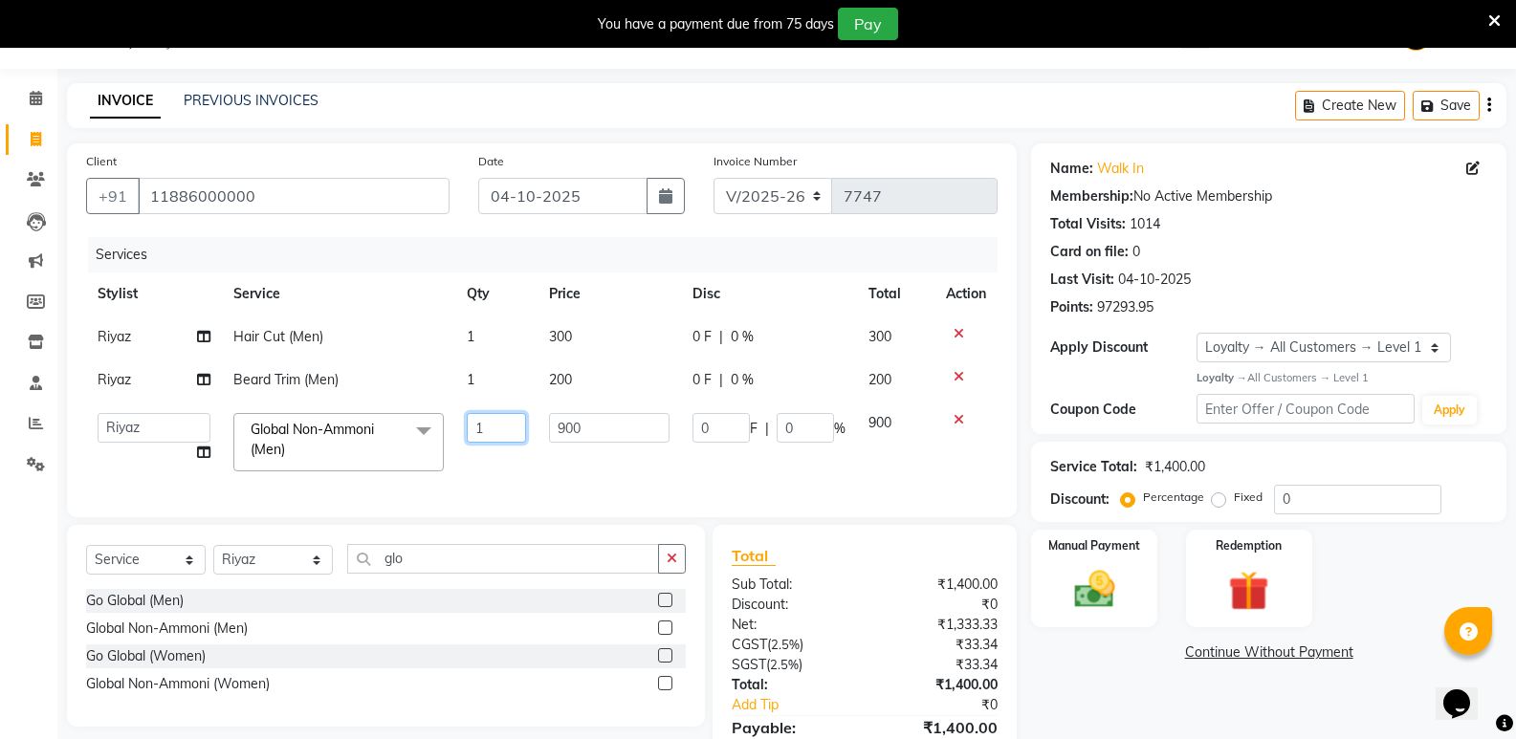
click at [517, 426] on input "1" at bounding box center [496, 428] width 59 height 30
type input "2"
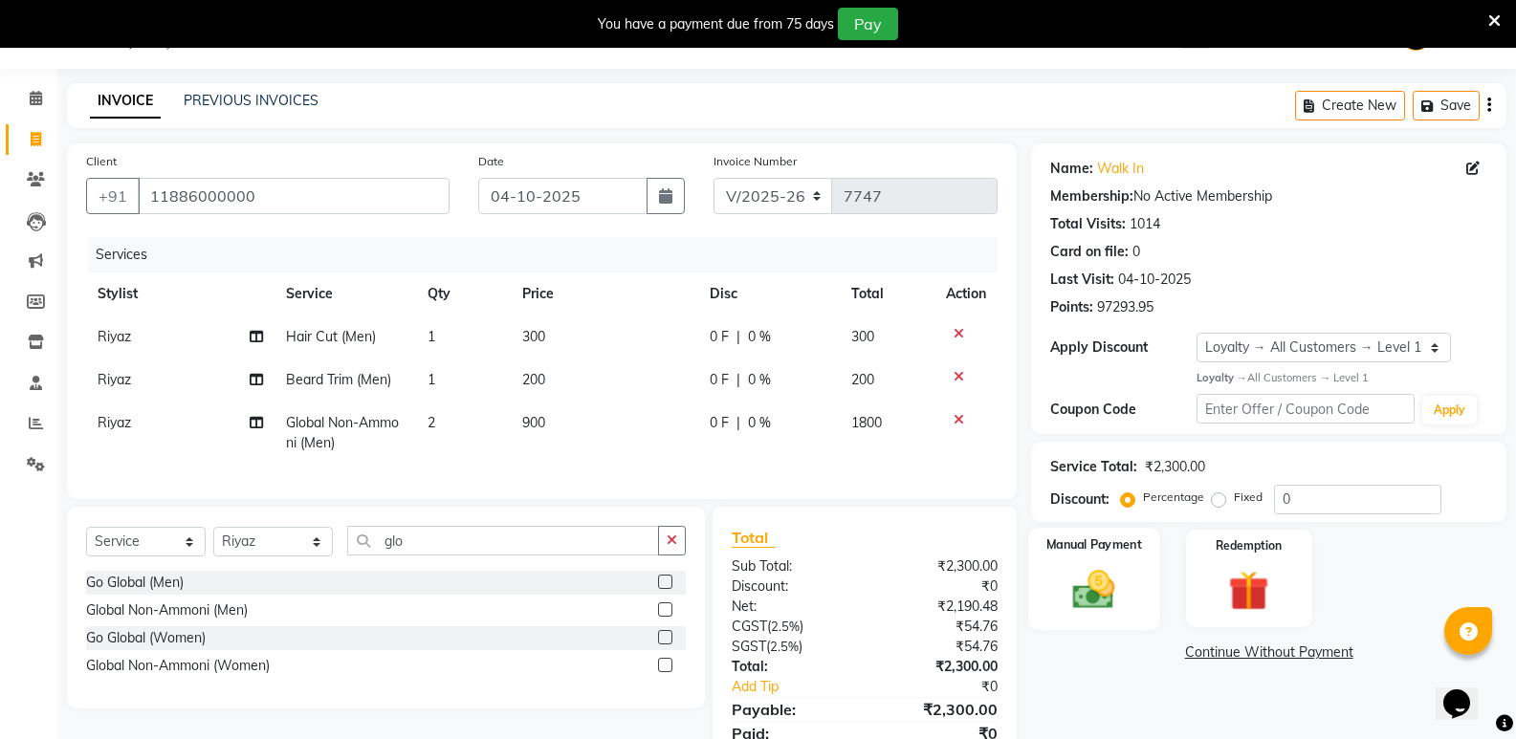
click at [1102, 593] on img at bounding box center [1094, 589] width 68 height 49
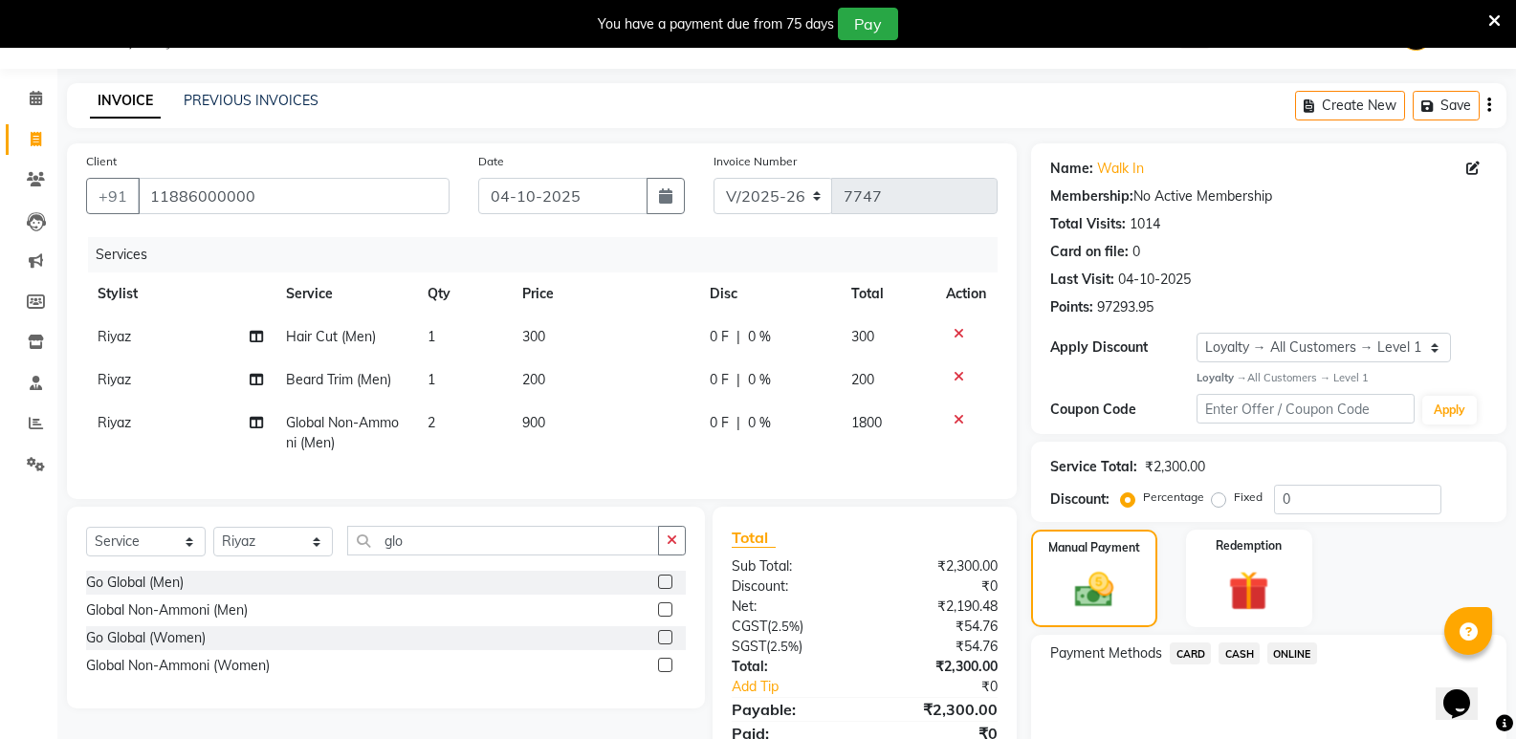
click at [1234, 651] on span "CASH" at bounding box center [1239, 654] width 41 height 22
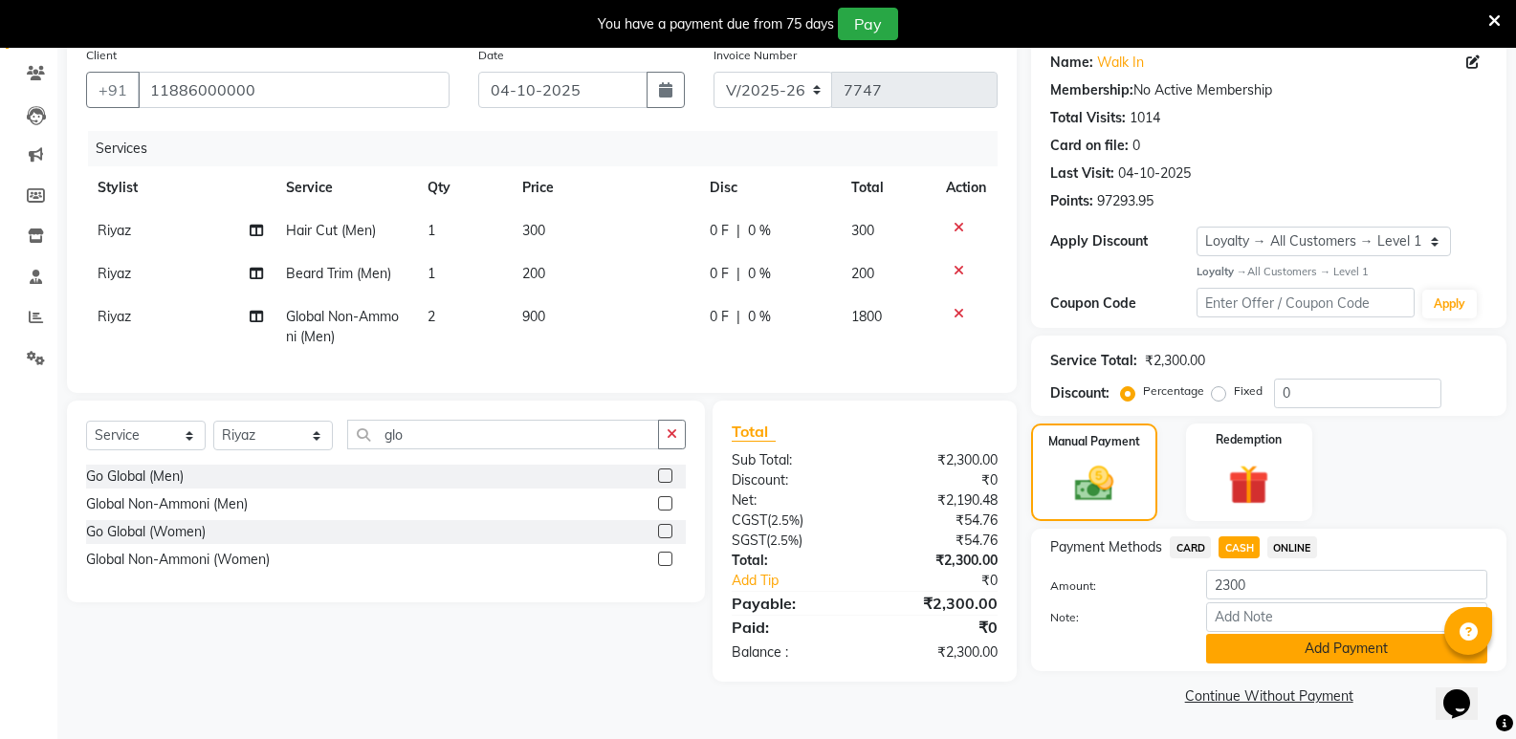
click at [1237, 657] on button "Add Payment" at bounding box center [1346, 649] width 281 height 30
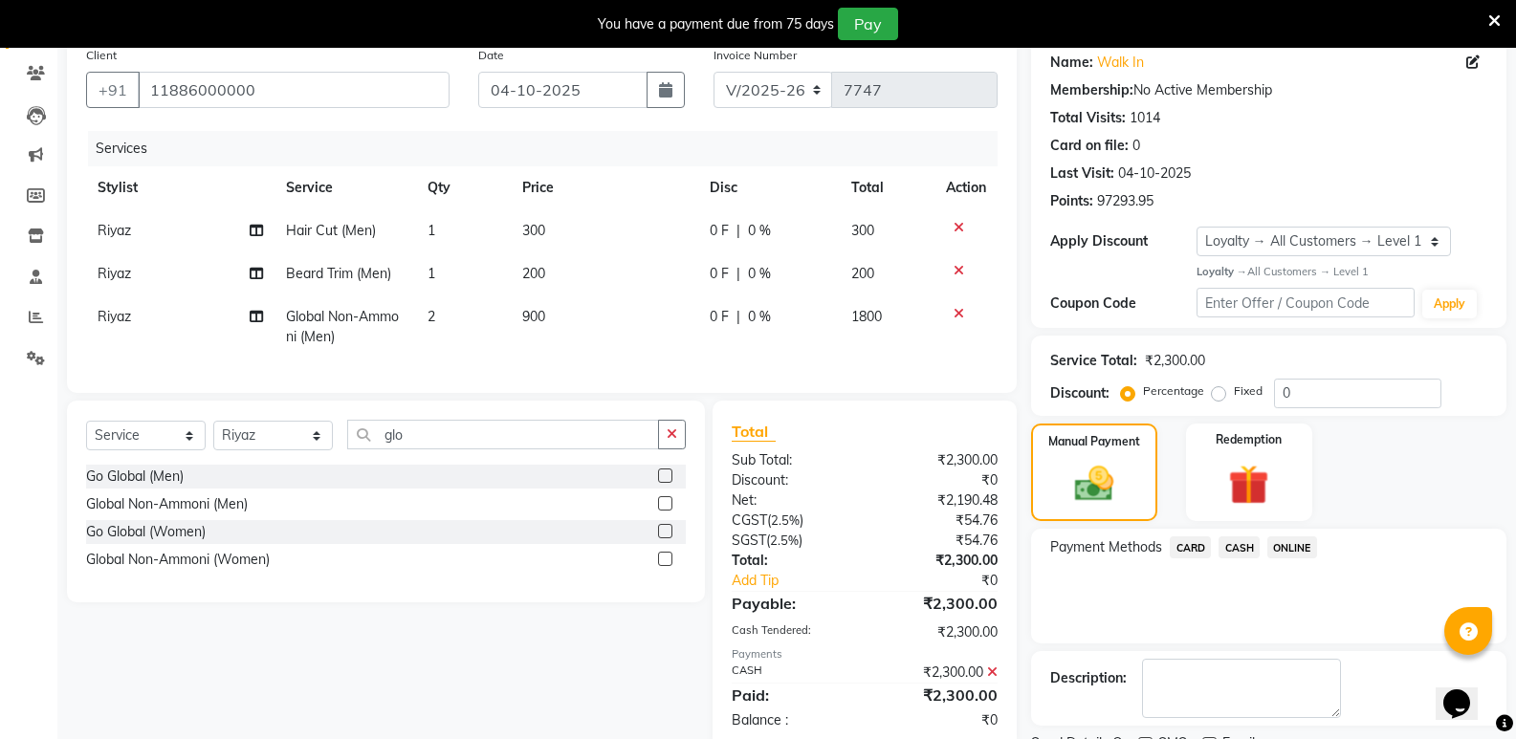
scroll to position [302, 0]
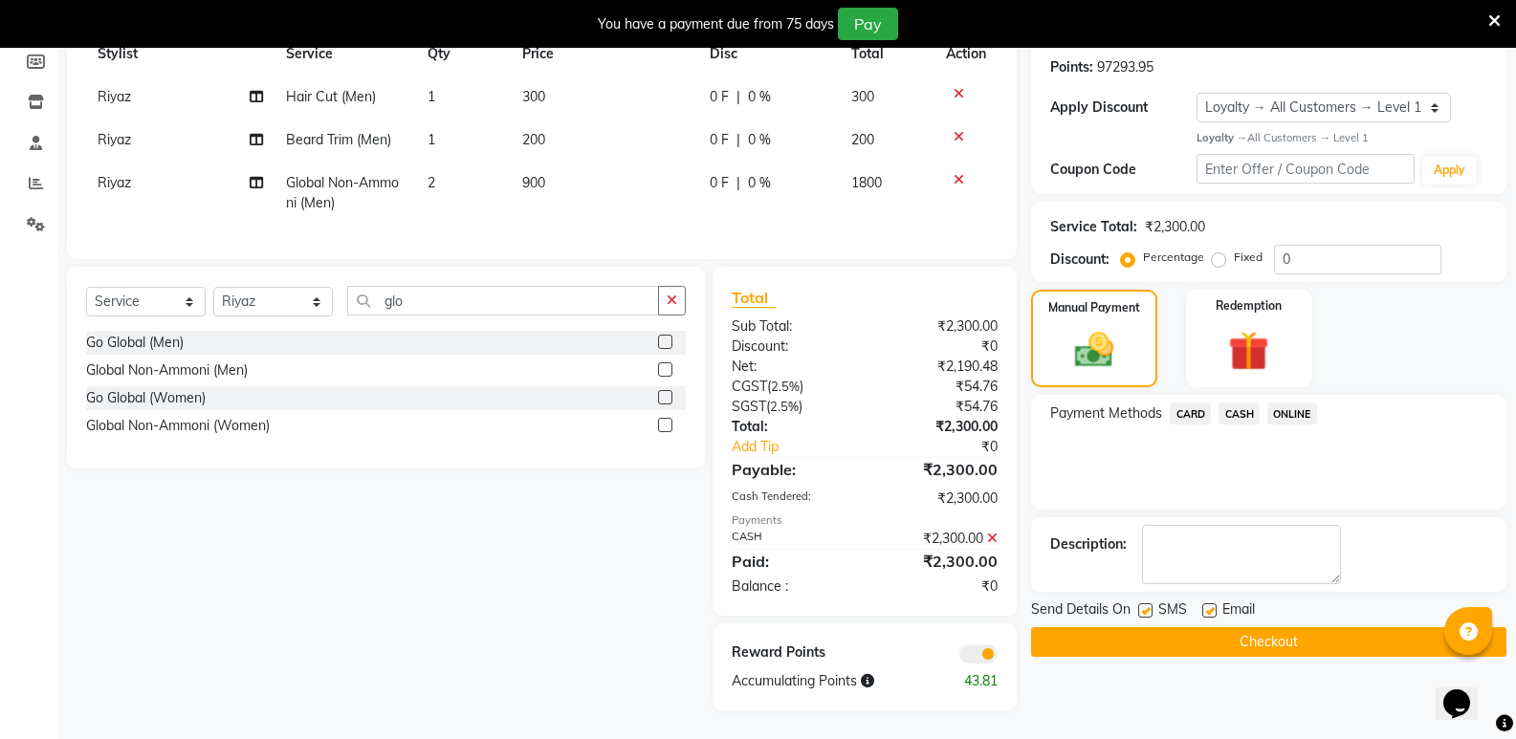
click at [1244, 637] on button "Checkout" at bounding box center [1268, 643] width 475 height 30
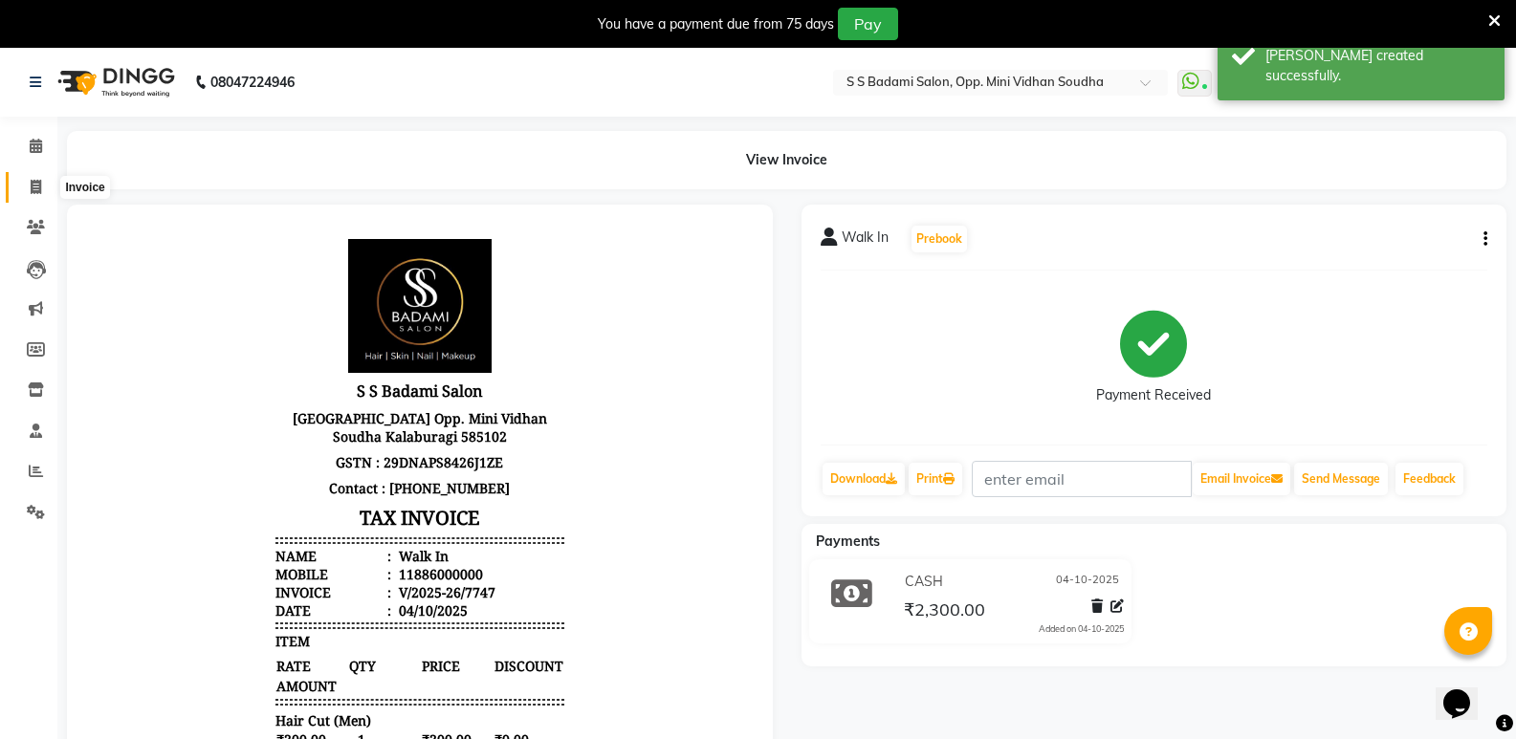
click at [41, 180] on icon at bounding box center [36, 187] width 11 height 14
select select "4533"
select select "service"
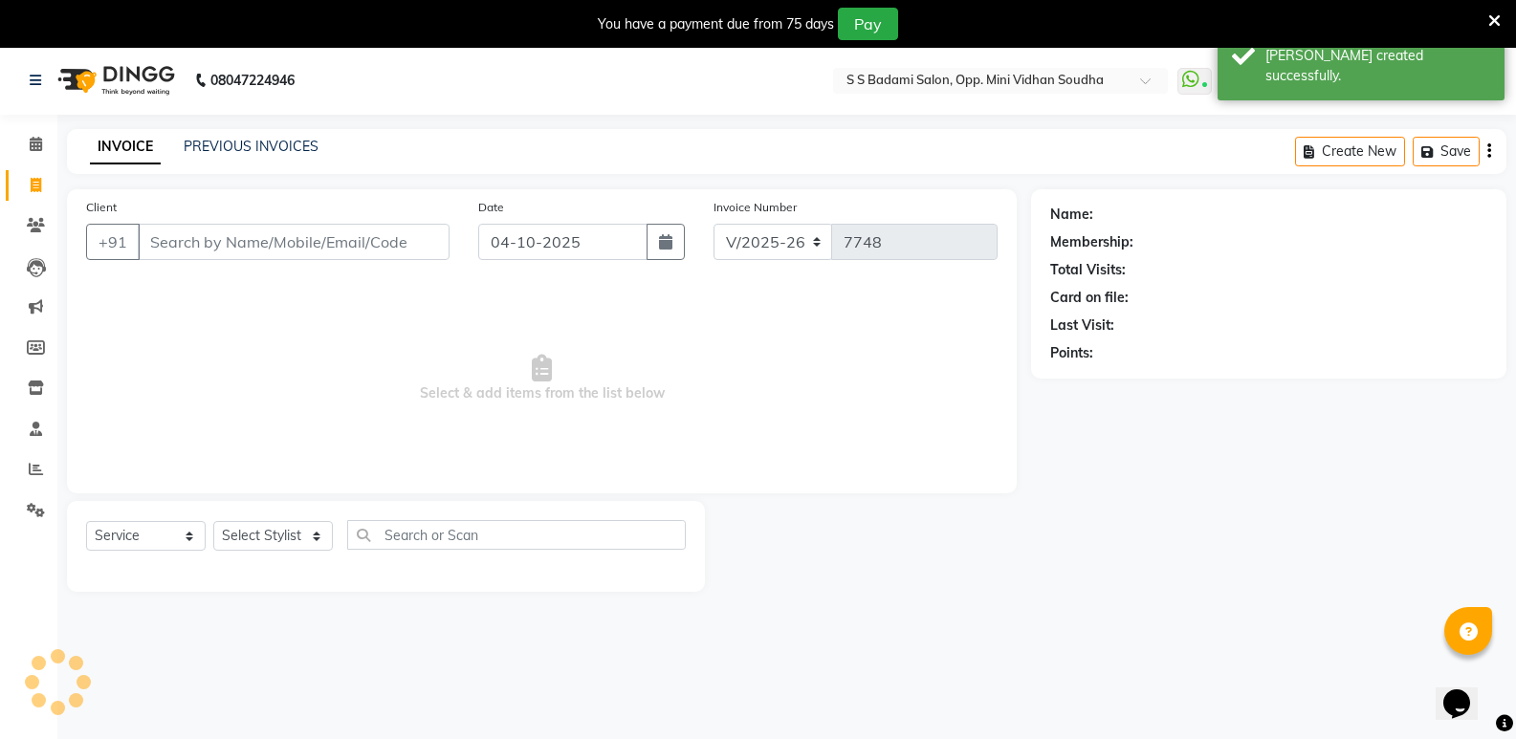
scroll to position [48, 0]
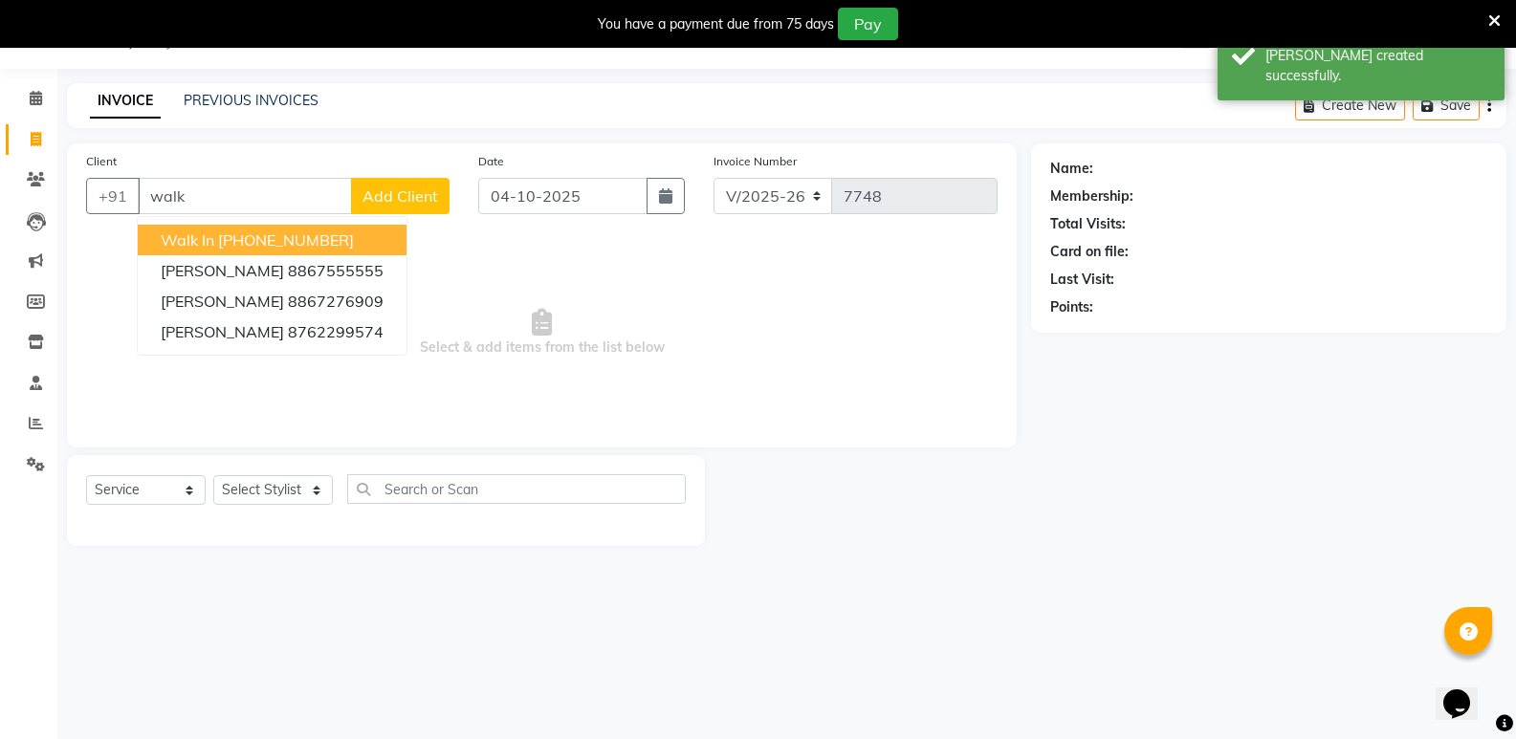
click at [302, 235] on ngb-highlight "[PHONE_NUMBER]" at bounding box center [286, 240] width 136 height 19
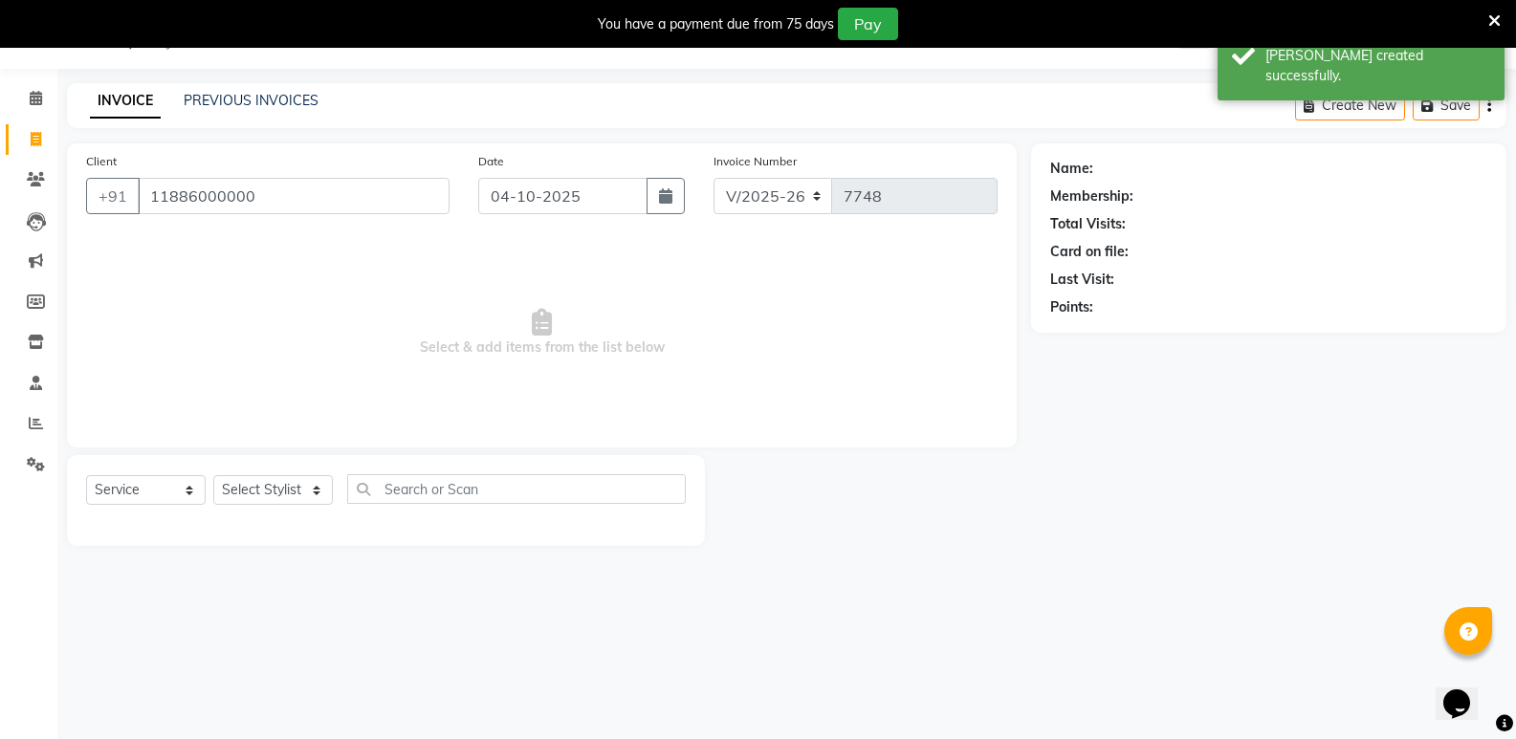
type input "11886000000"
select select "1: Object"
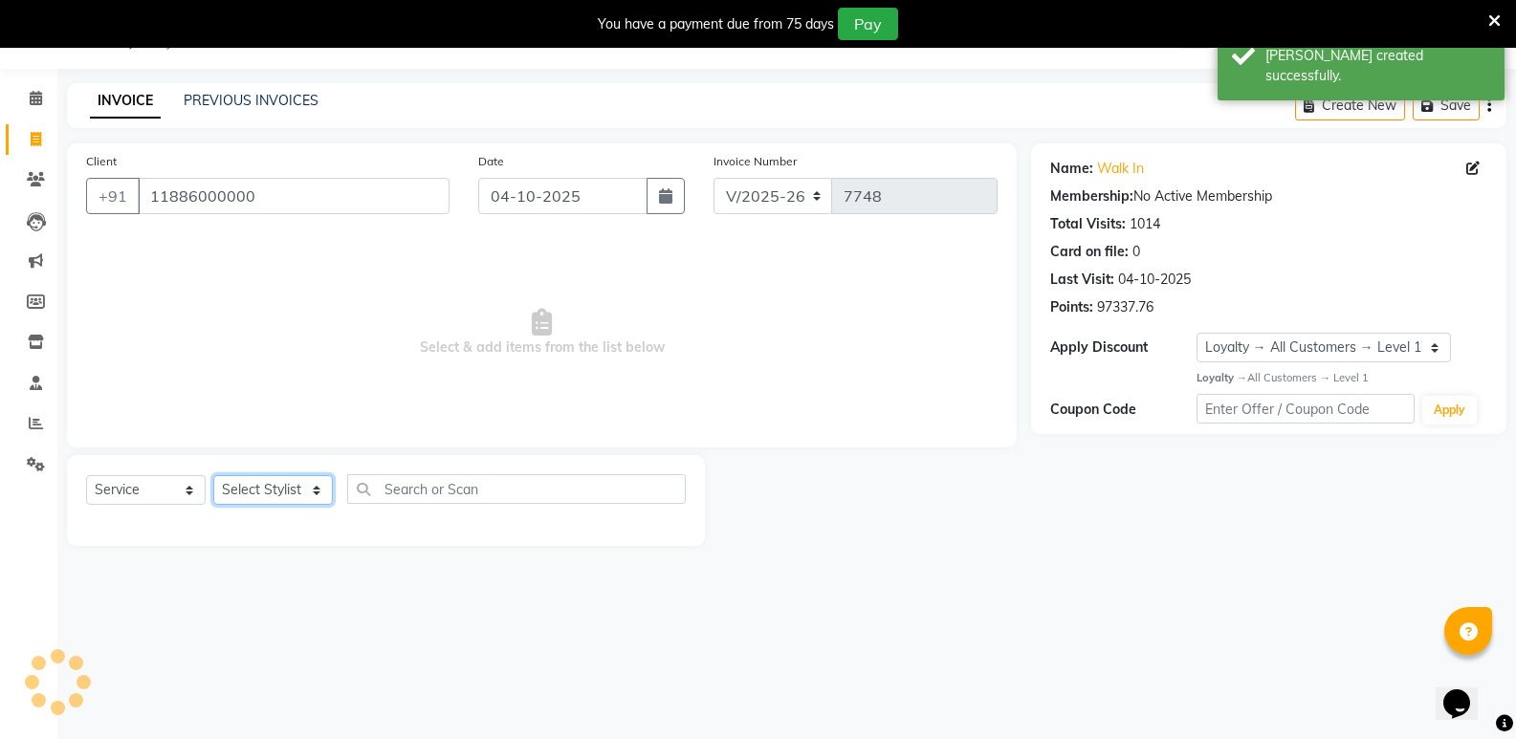
click at [274, 481] on select "Select Stylist [PERSON_NAME] [PERSON_NAME] [PERSON_NAME] Mallu [PERSON_NAME] [P…" at bounding box center [273, 490] width 120 height 30
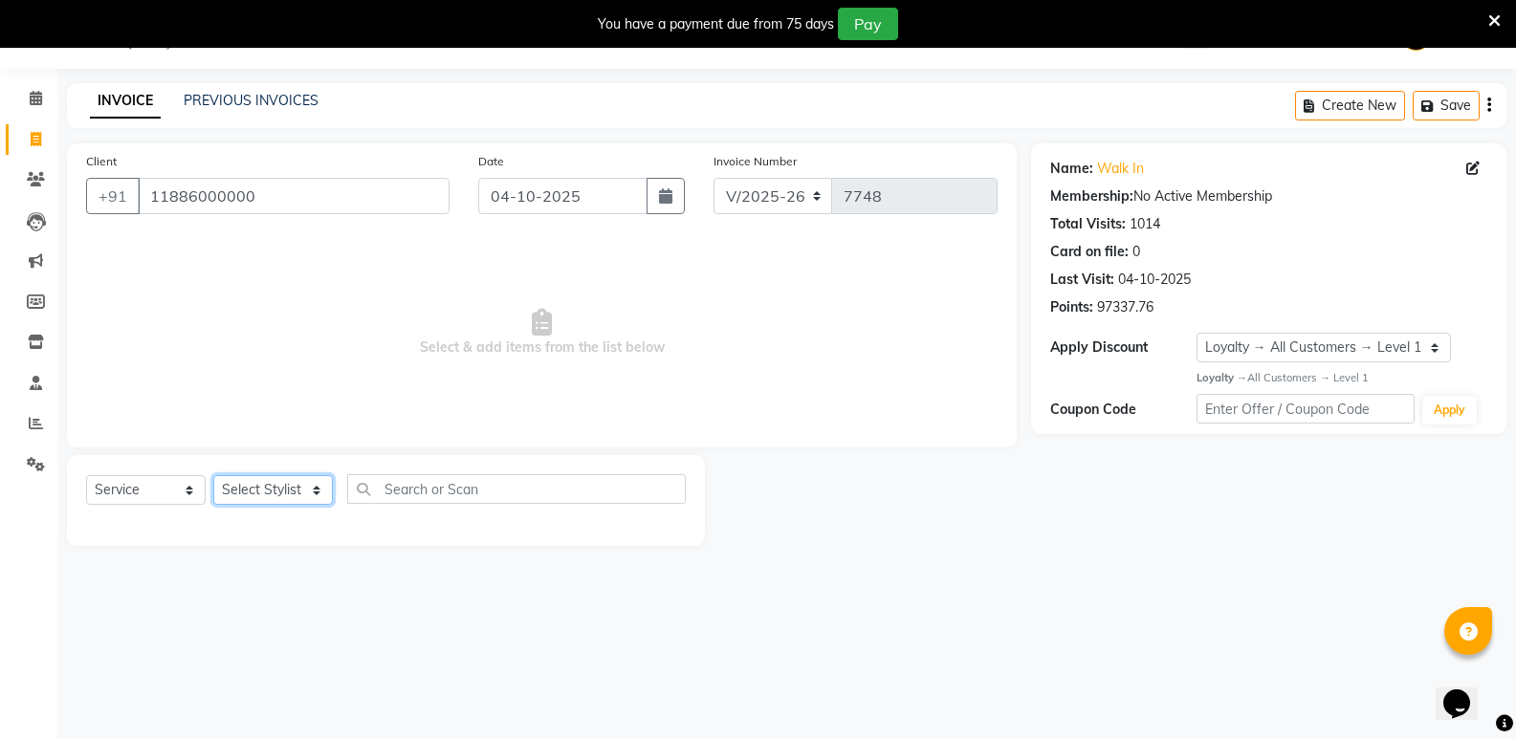
select select "25905"
click at [213, 475] on select "Select Stylist [PERSON_NAME] [PERSON_NAME] [PERSON_NAME] Mallu [PERSON_NAME] [P…" at bounding box center [273, 490] width 120 height 30
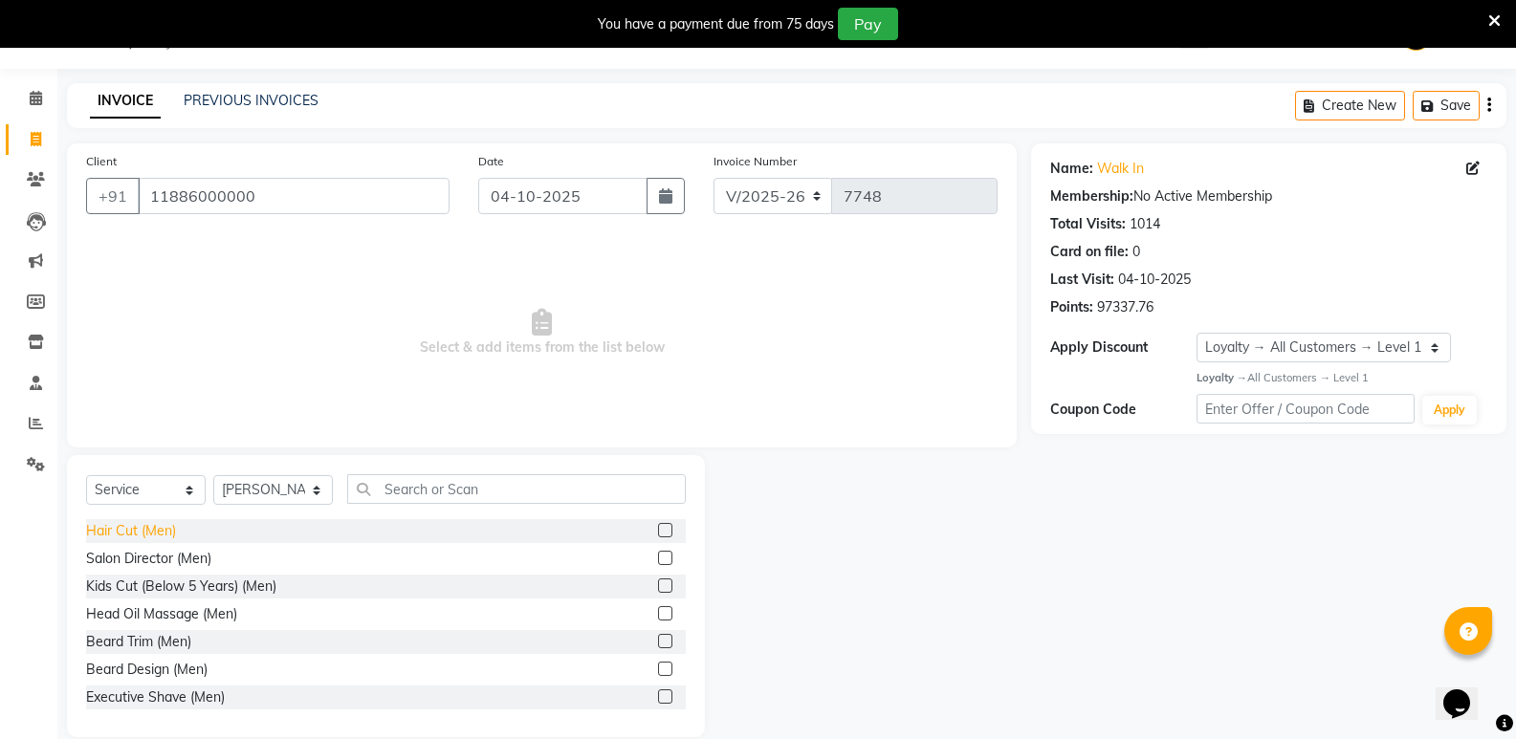
click at [145, 523] on div "Hair Cut (Men)" at bounding box center [131, 531] width 90 height 20
checkbox input "false"
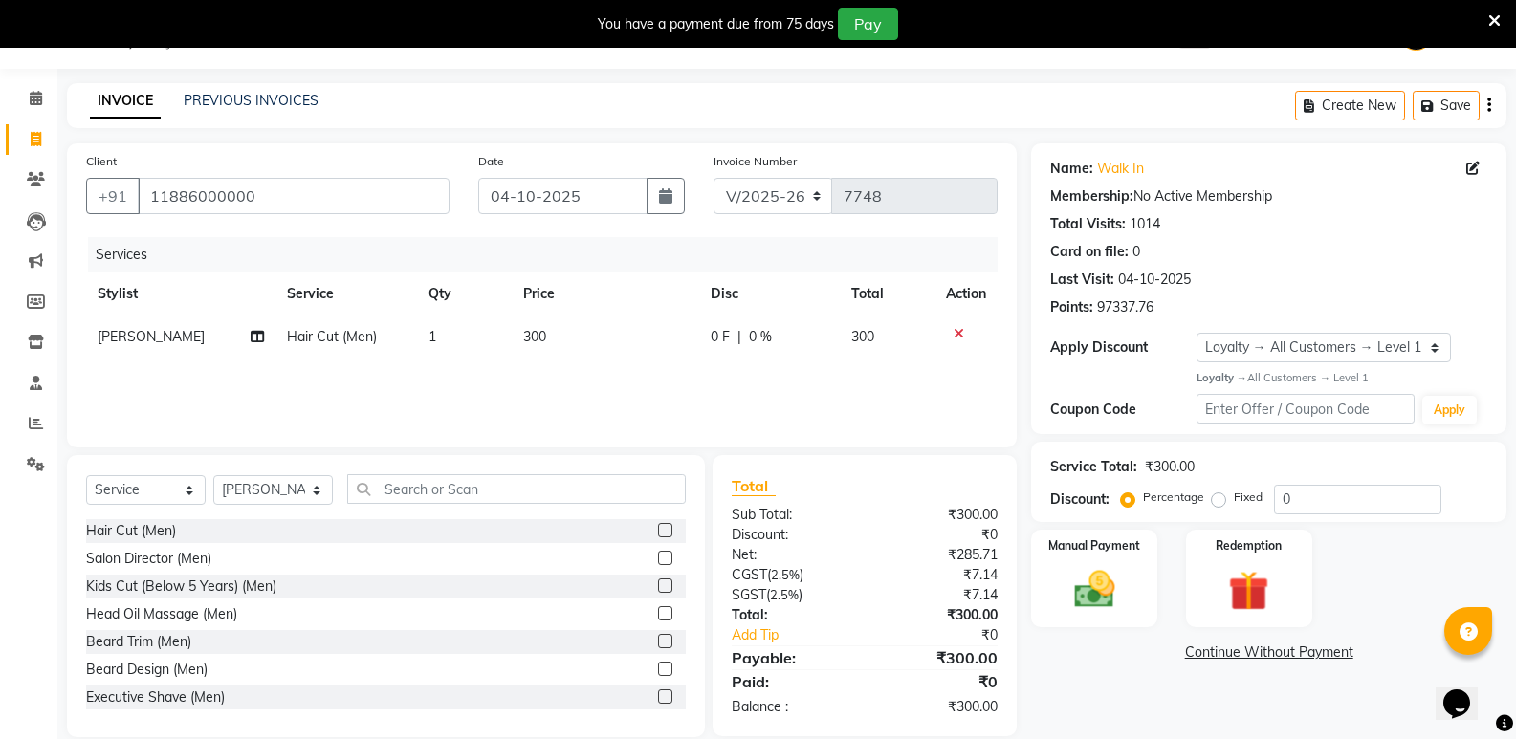
click at [461, 342] on td "1" at bounding box center [464, 337] width 95 height 43
select select "25905"
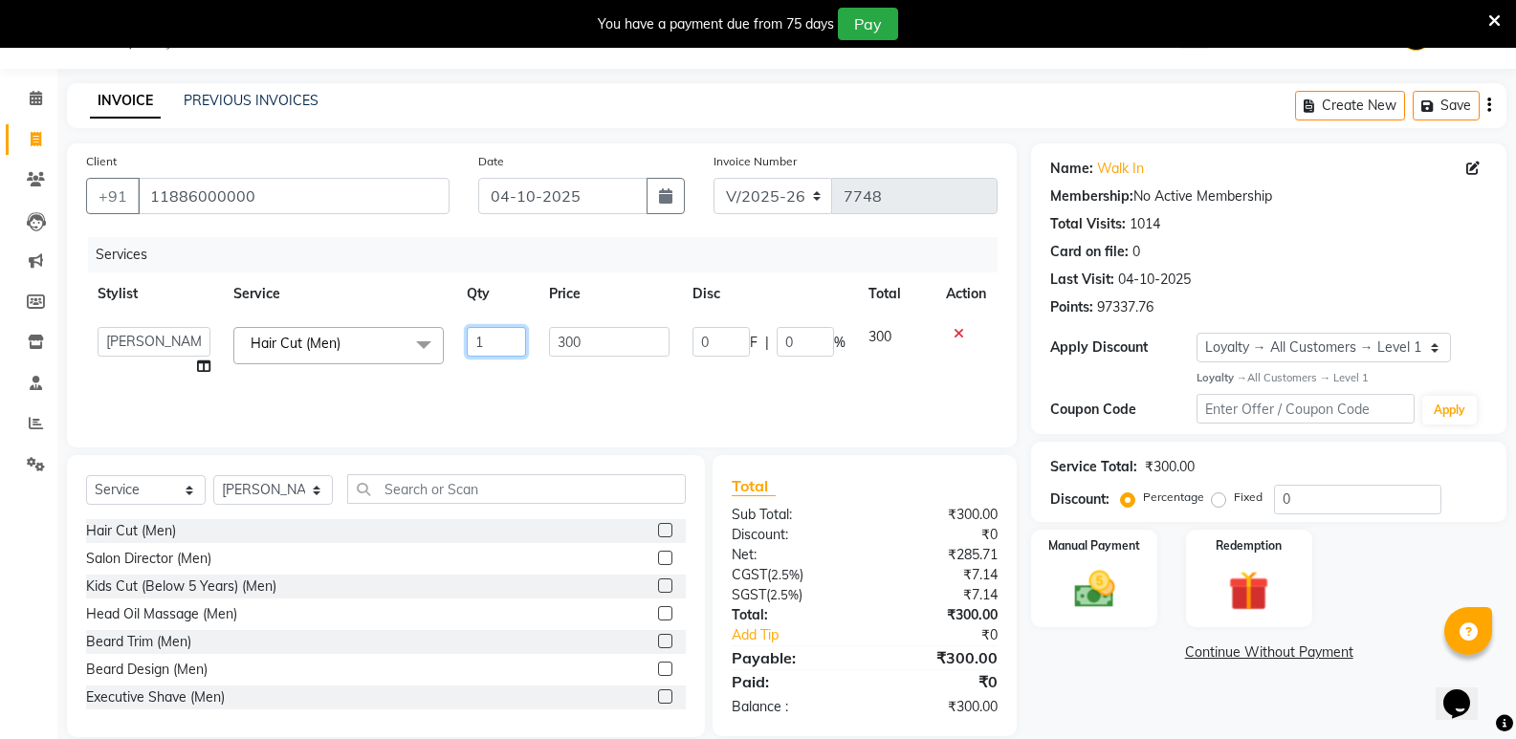
click at [492, 352] on input "1" at bounding box center [496, 342] width 59 height 30
type input "3"
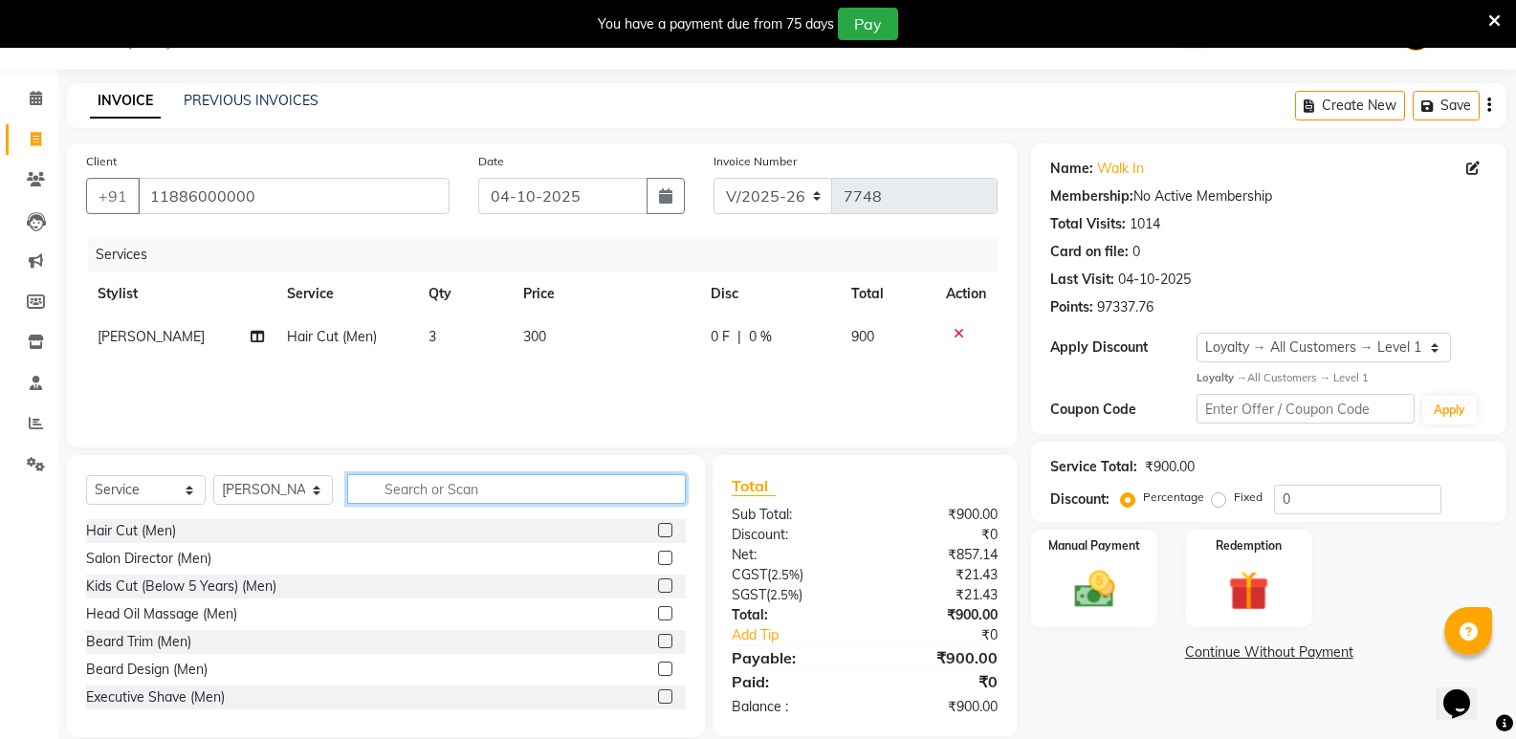
click at [404, 486] on input "text" at bounding box center [516, 489] width 339 height 30
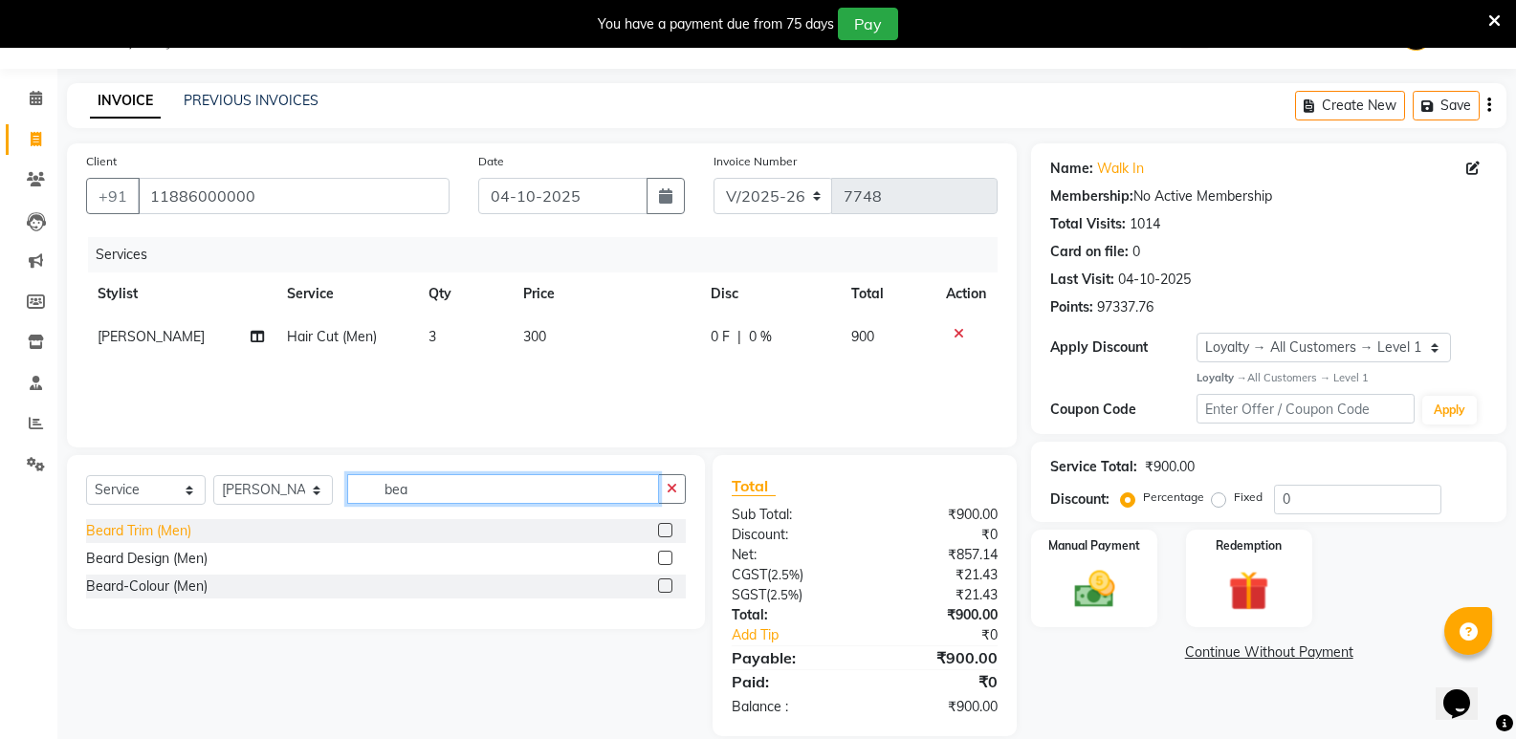
type input "bea"
click at [165, 522] on div "Beard Trim (Men)" at bounding box center [138, 531] width 105 height 20
checkbox input "false"
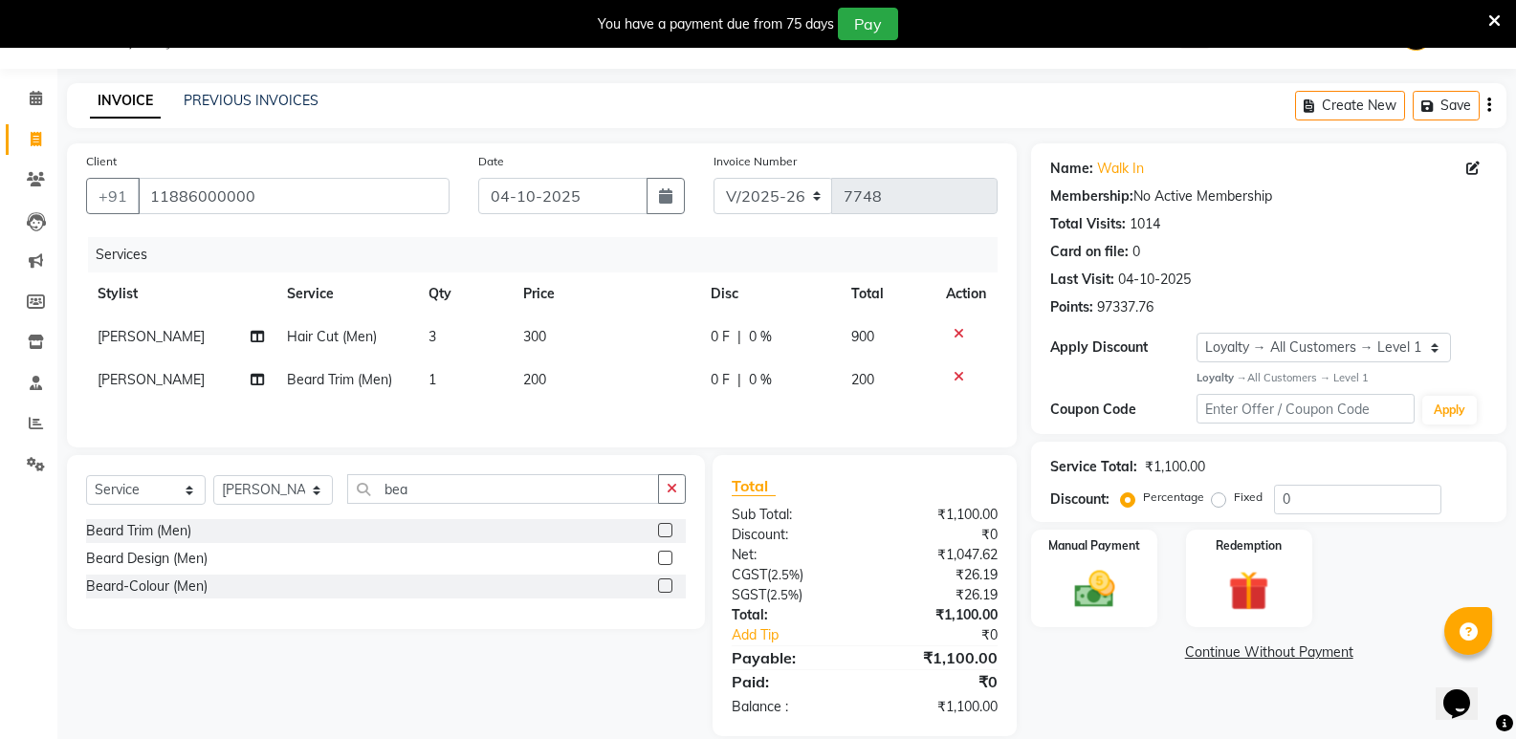
click at [431, 375] on span "1" at bounding box center [433, 379] width 8 height 17
select select "25905"
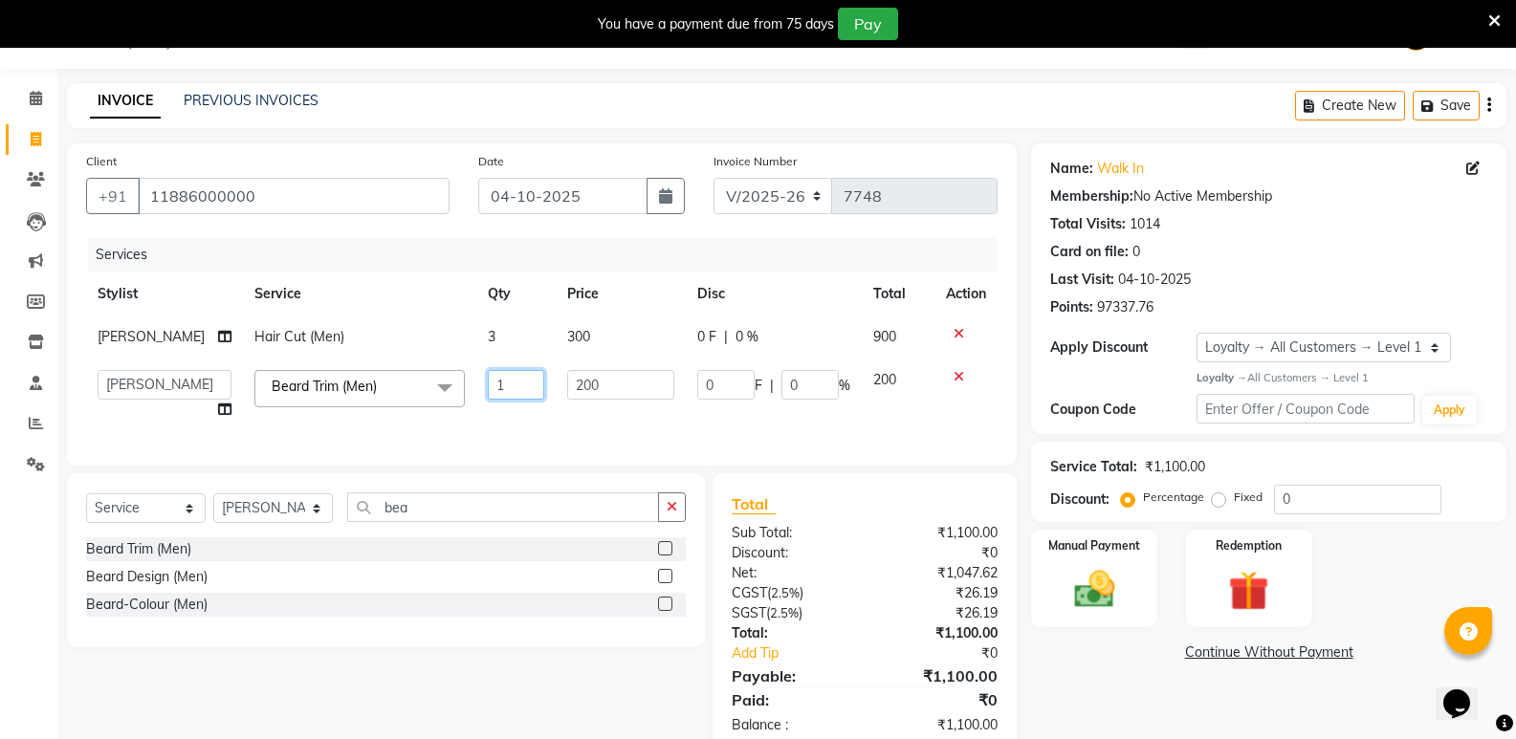
click at [492, 393] on input "1" at bounding box center [516, 385] width 56 height 30
type input "2"
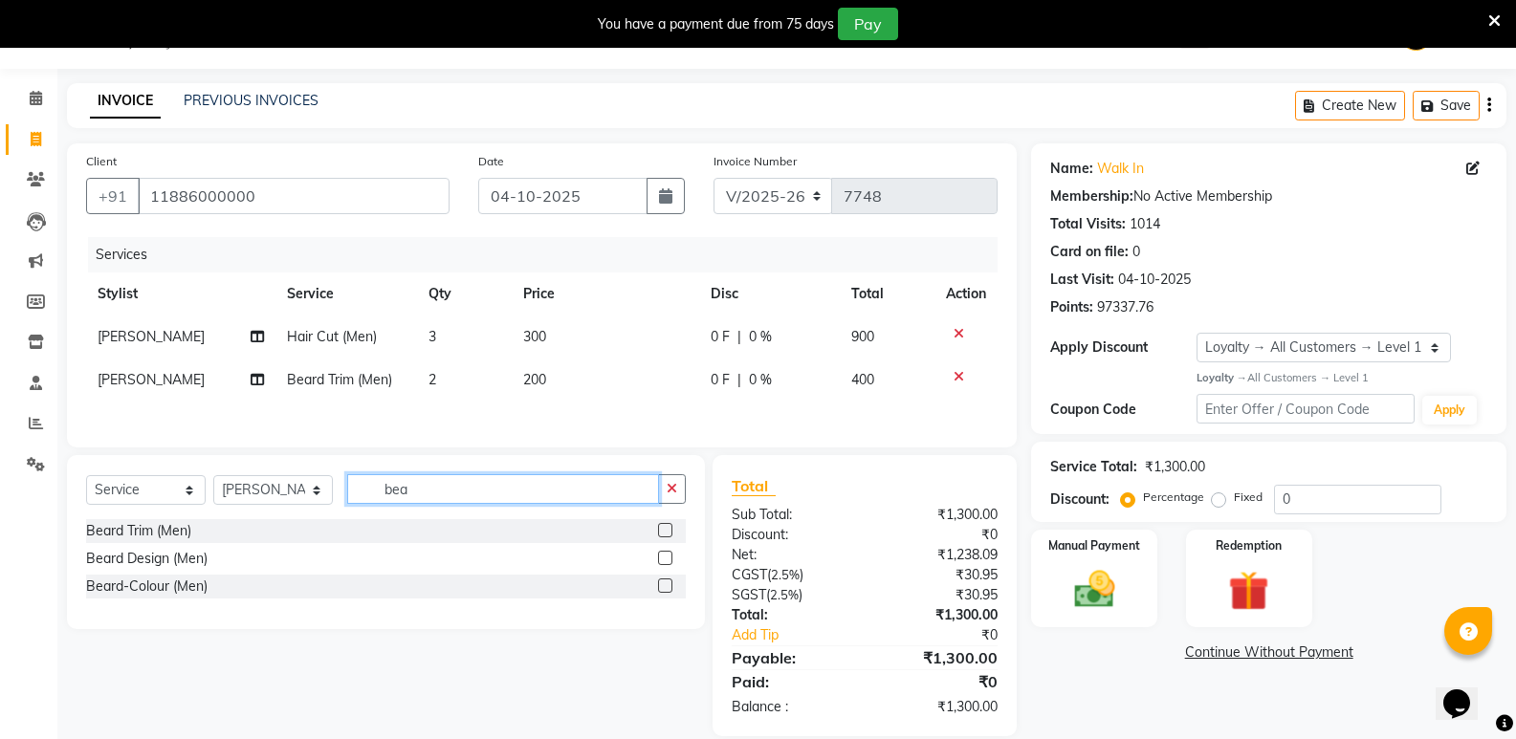
drag, startPoint x: 416, startPoint y: 527, endPoint x: 356, endPoint y: 547, distance: 63.5
click at [356, 547] on div "Select Service Product Membership Package Voucher Prepaid Gift Card Select Styl…" at bounding box center [386, 542] width 638 height 174
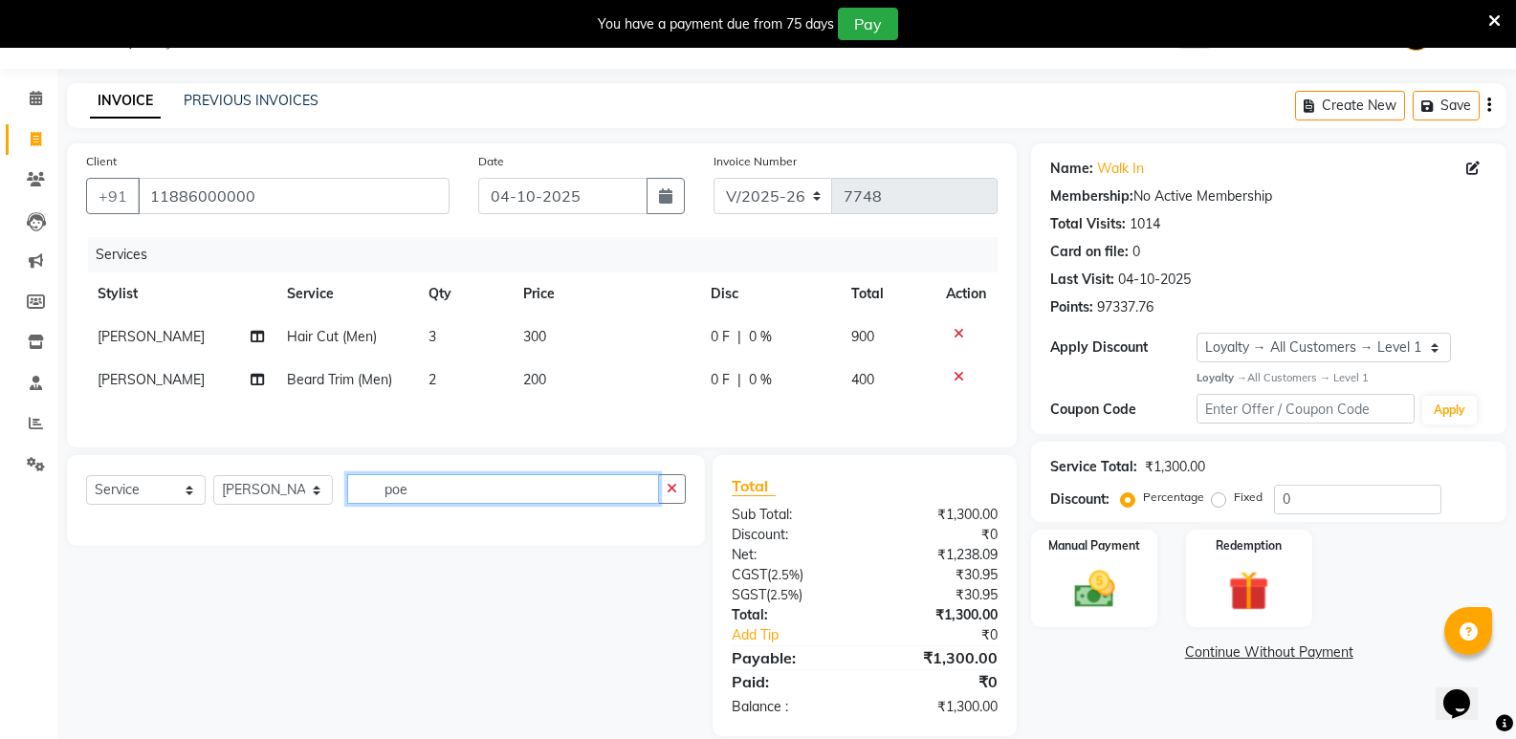
type input "poe"
click at [442, 492] on input "poe" at bounding box center [503, 489] width 312 height 30
type input "p"
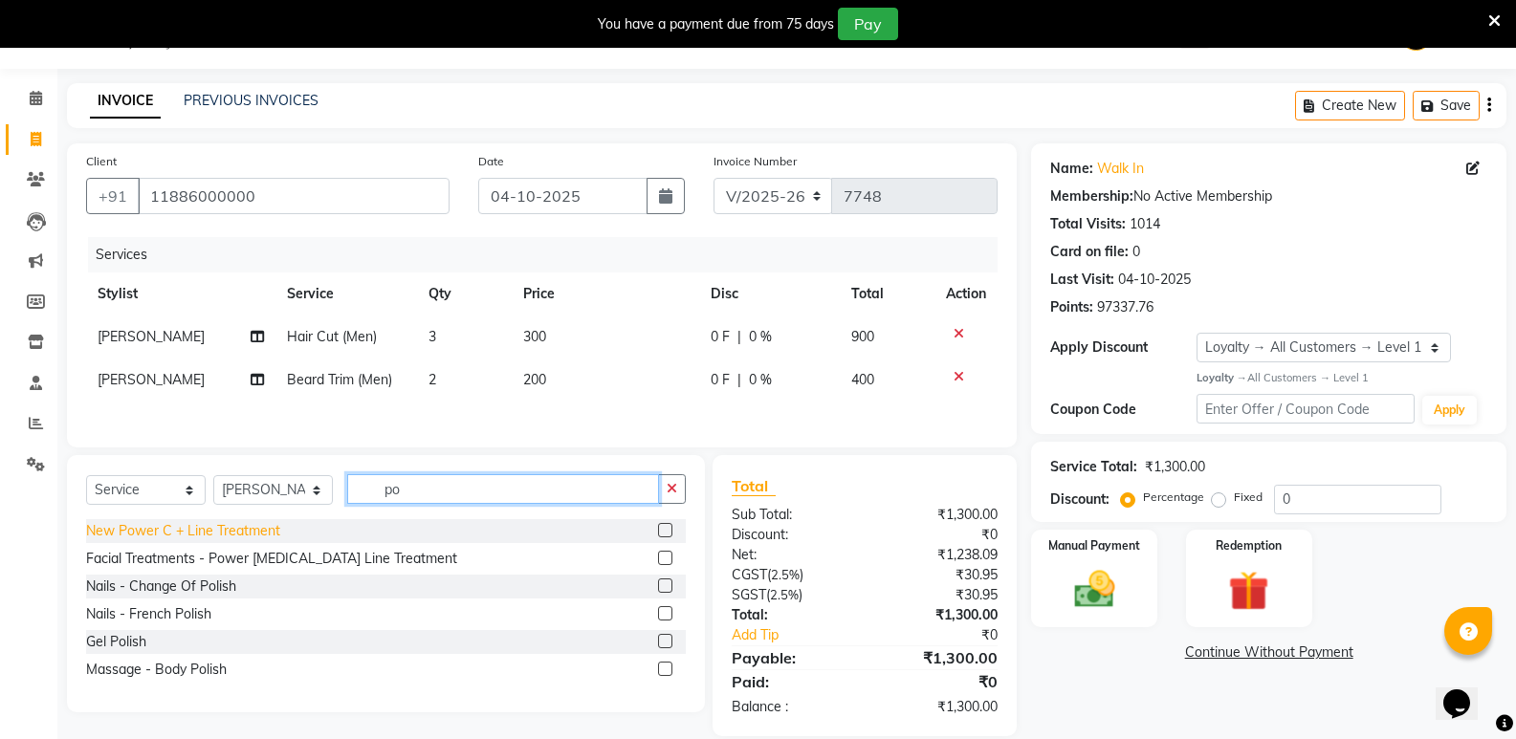
type input "po"
click at [253, 530] on div "New Power C + Line Treatment" at bounding box center [183, 531] width 194 height 20
checkbox input "false"
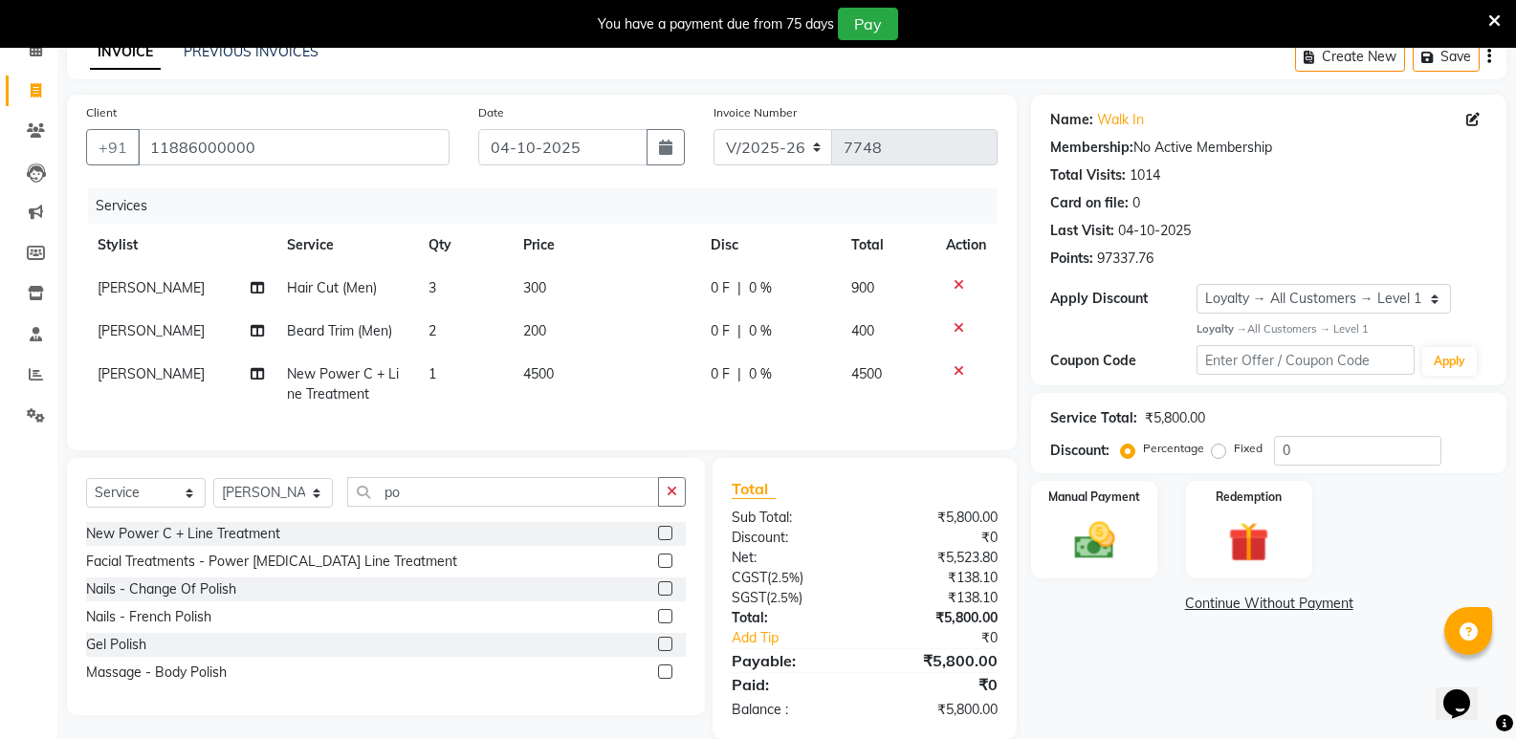
scroll to position [140, 0]
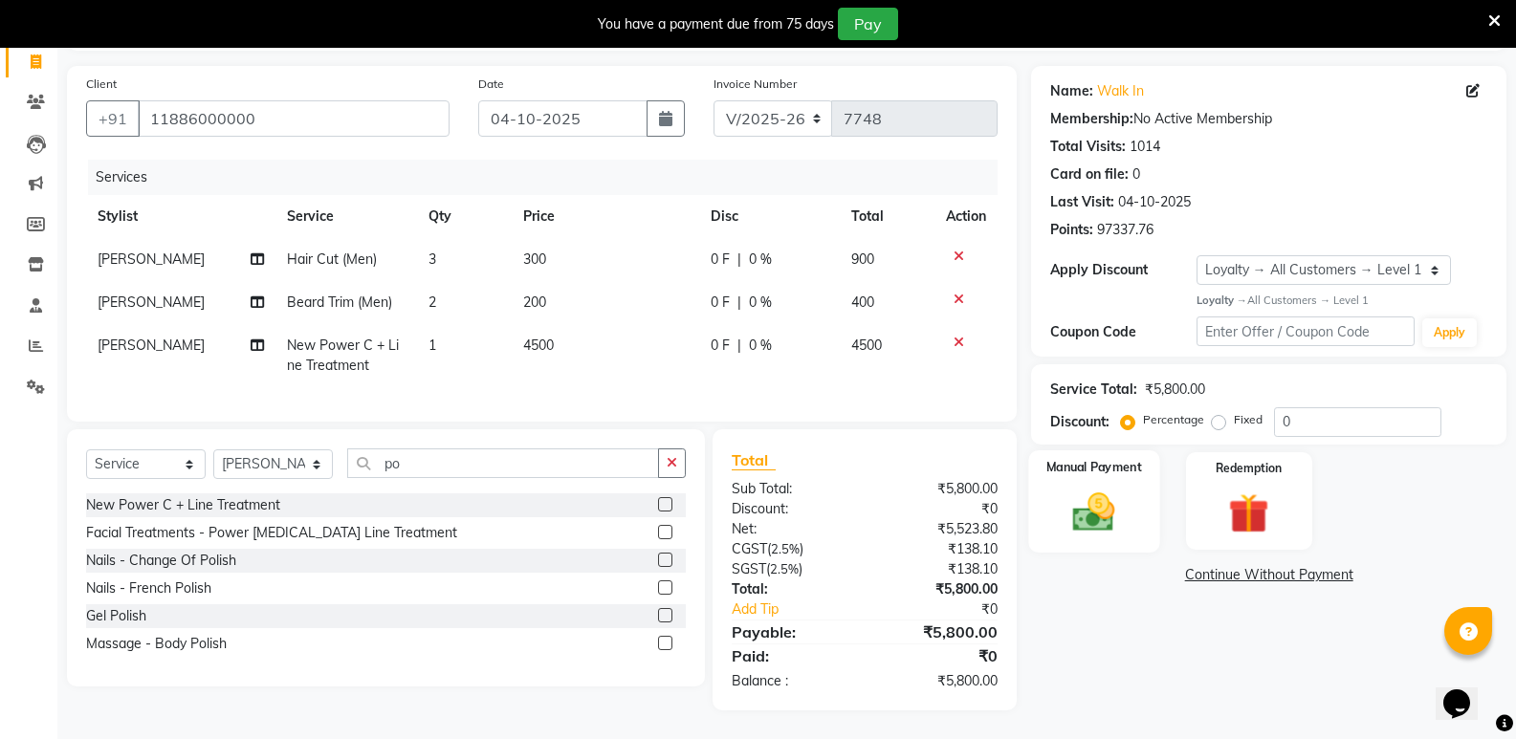
click at [1129, 496] on div "Manual Payment" at bounding box center [1094, 502] width 131 height 102
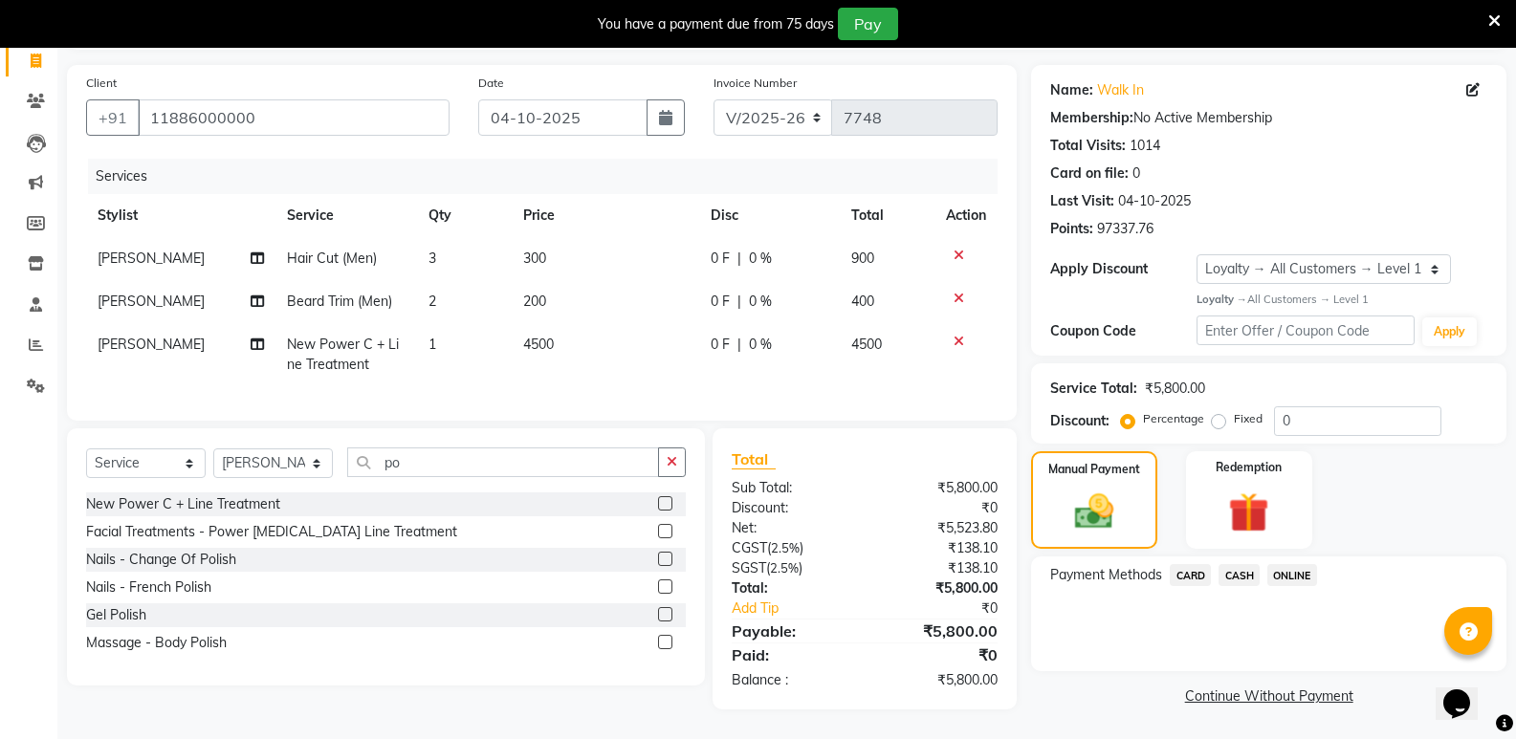
click at [1246, 564] on span "CASH" at bounding box center [1239, 575] width 41 height 22
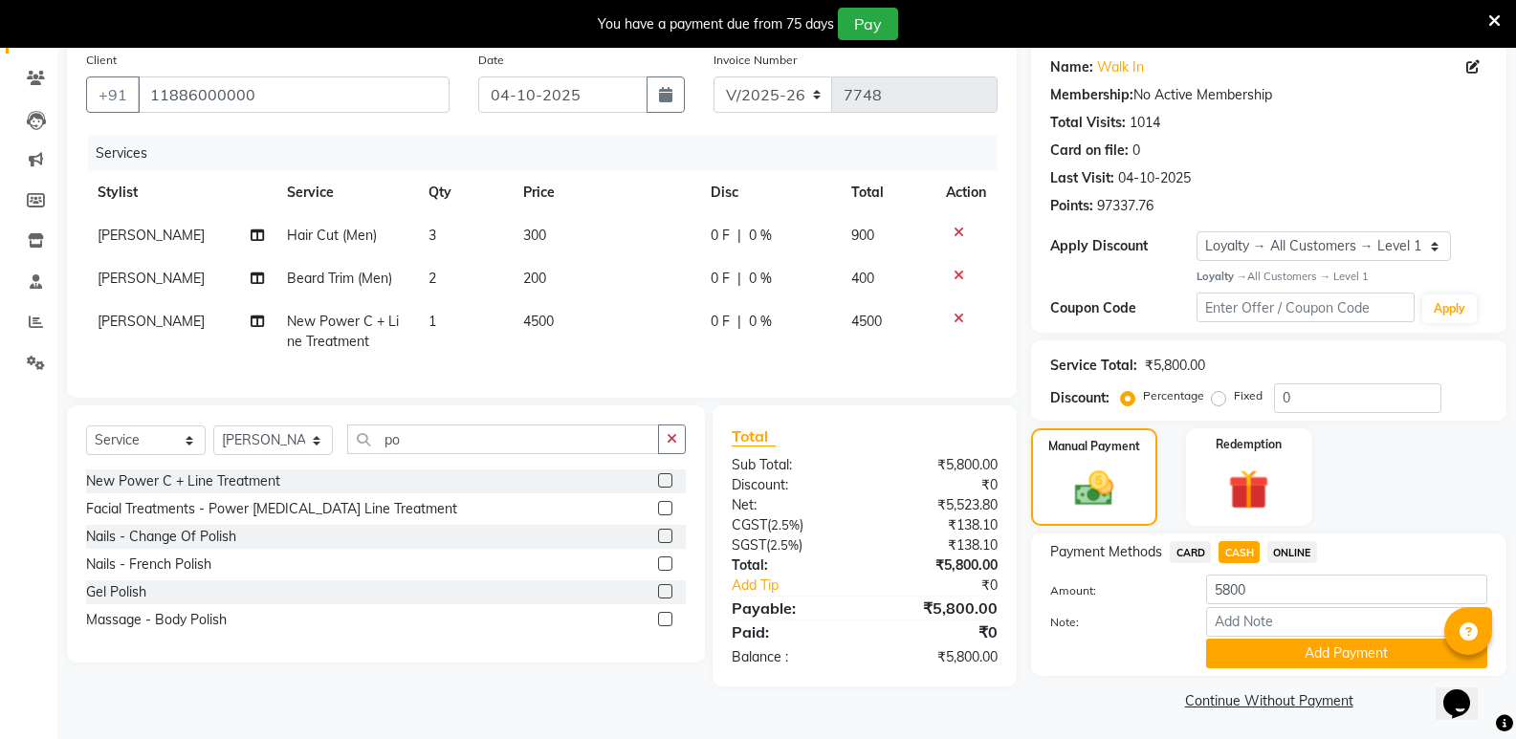
scroll to position [154, 0]
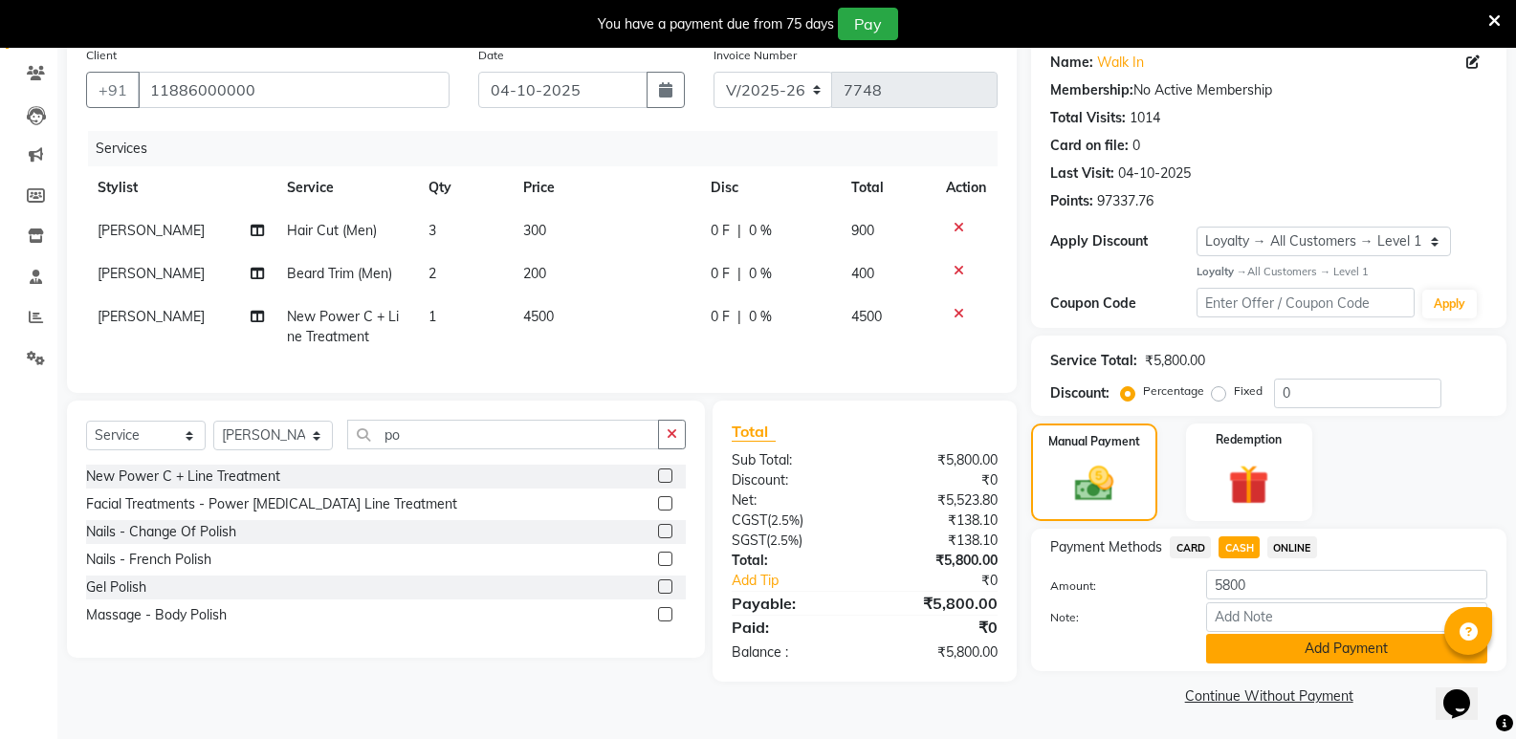
click at [1225, 638] on button "Add Payment" at bounding box center [1346, 649] width 281 height 30
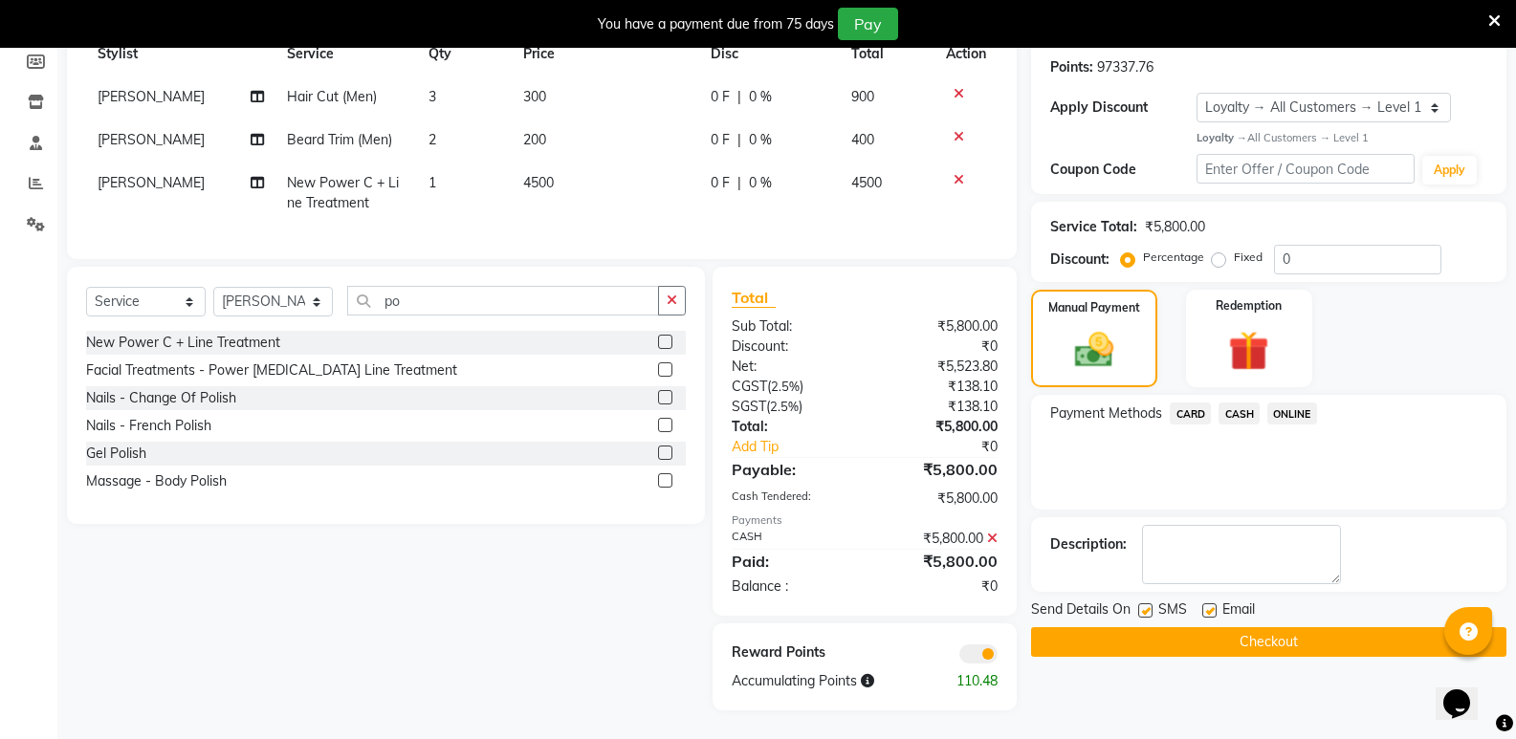
scroll to position [302, 0]
click at [1225, 641] on button "Checkout" at bounding box center [1268, 643] width 475 height 30
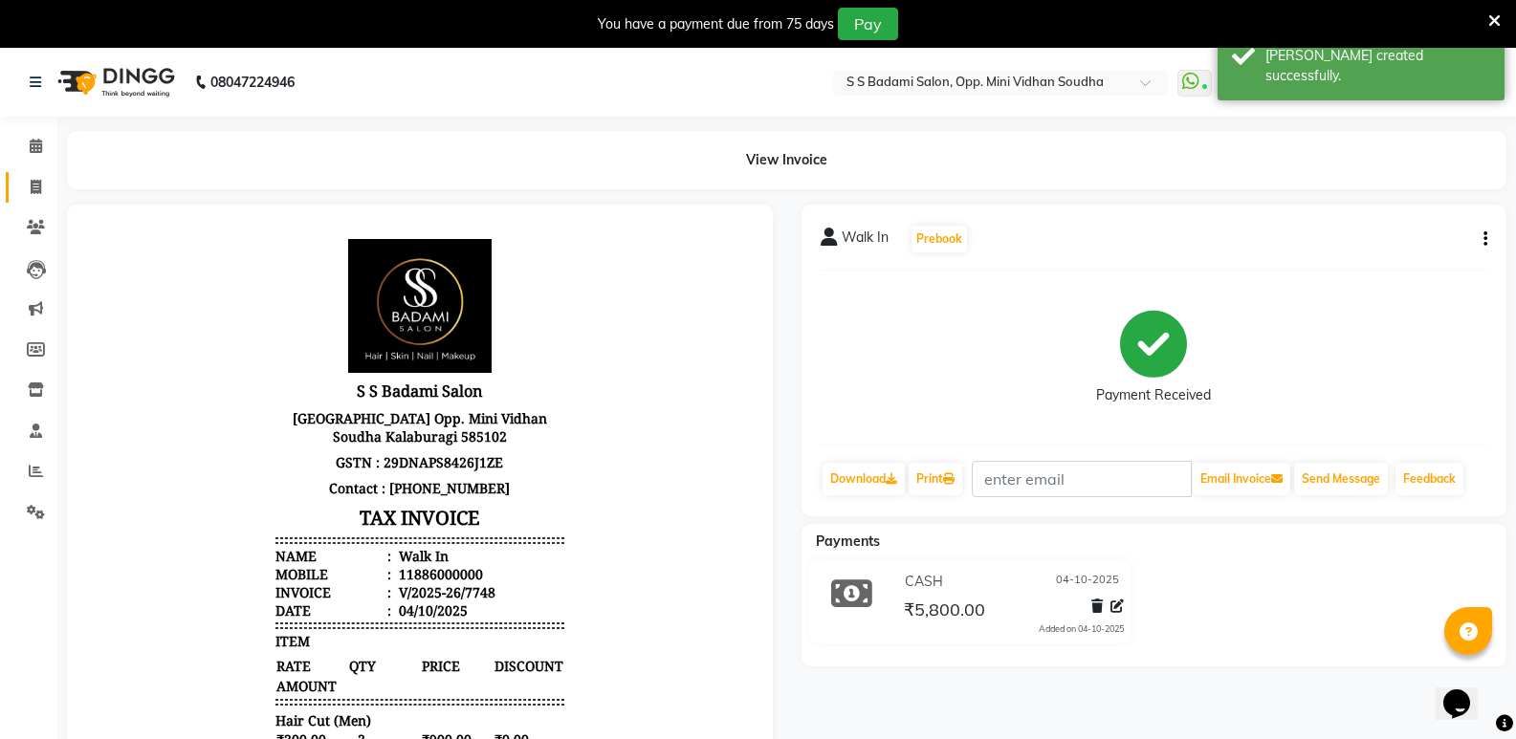
click at [28, 198] on link "Invoice" at bounding box center [29, 188] width 46 height 32
select select "service"
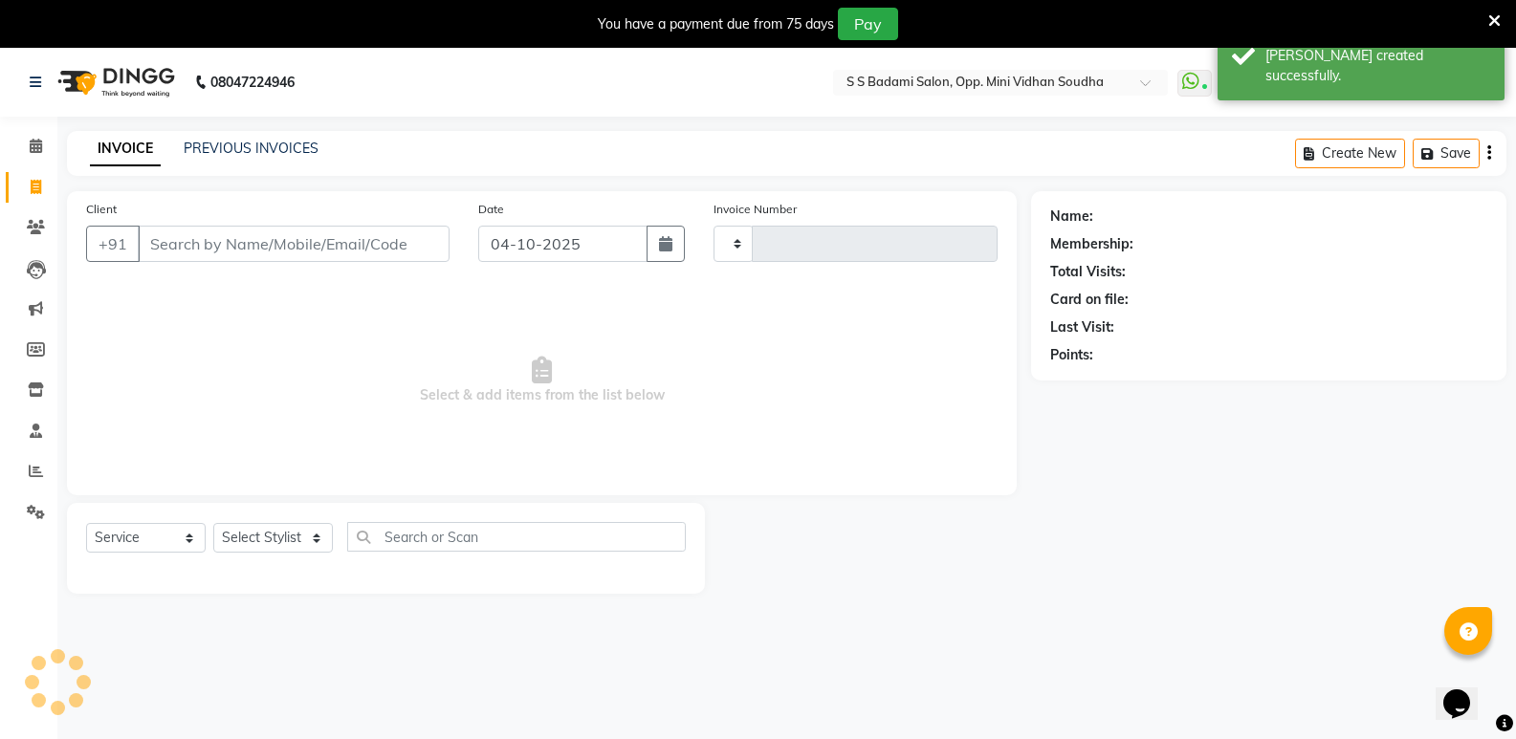
scroll to position [48, 0]
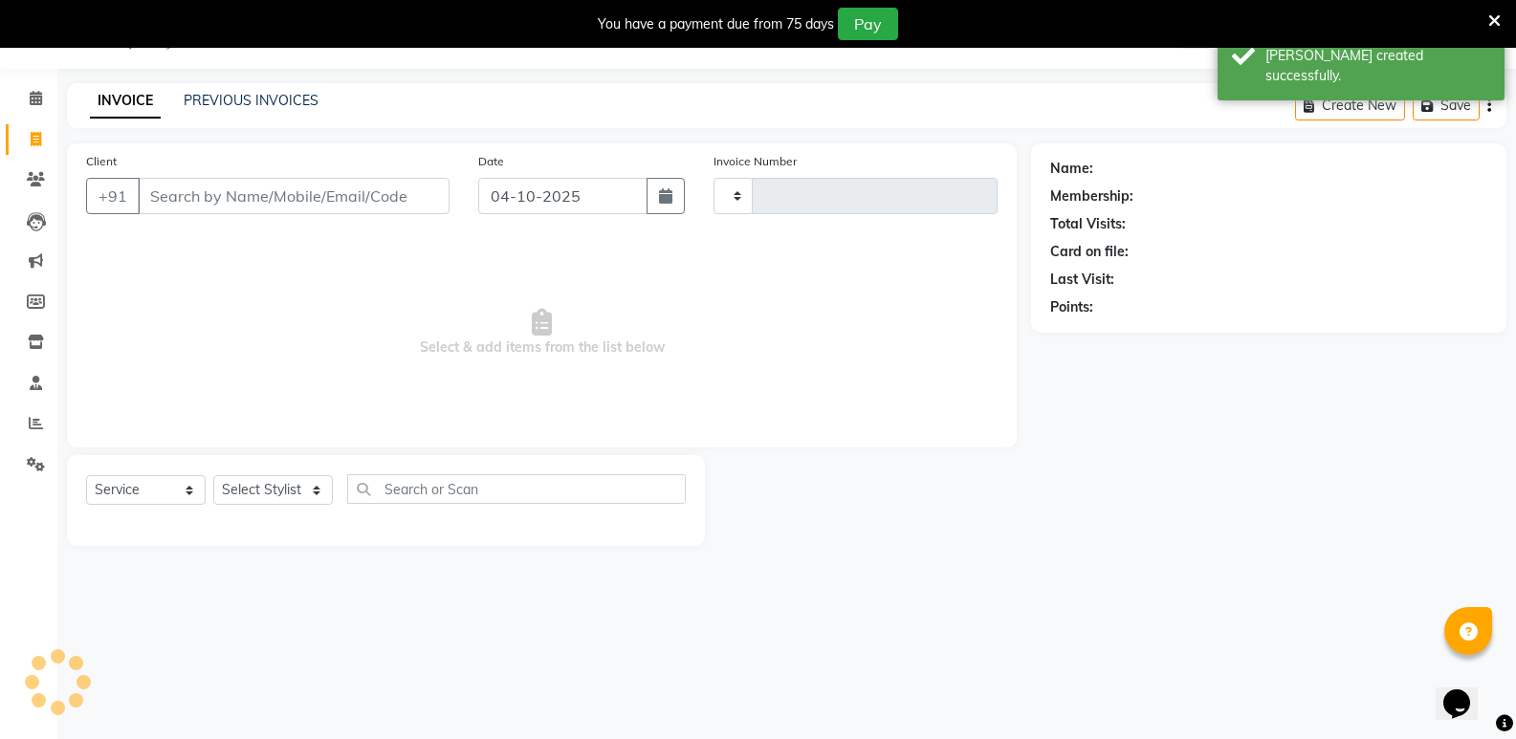
type input "7749"
select select "4533"
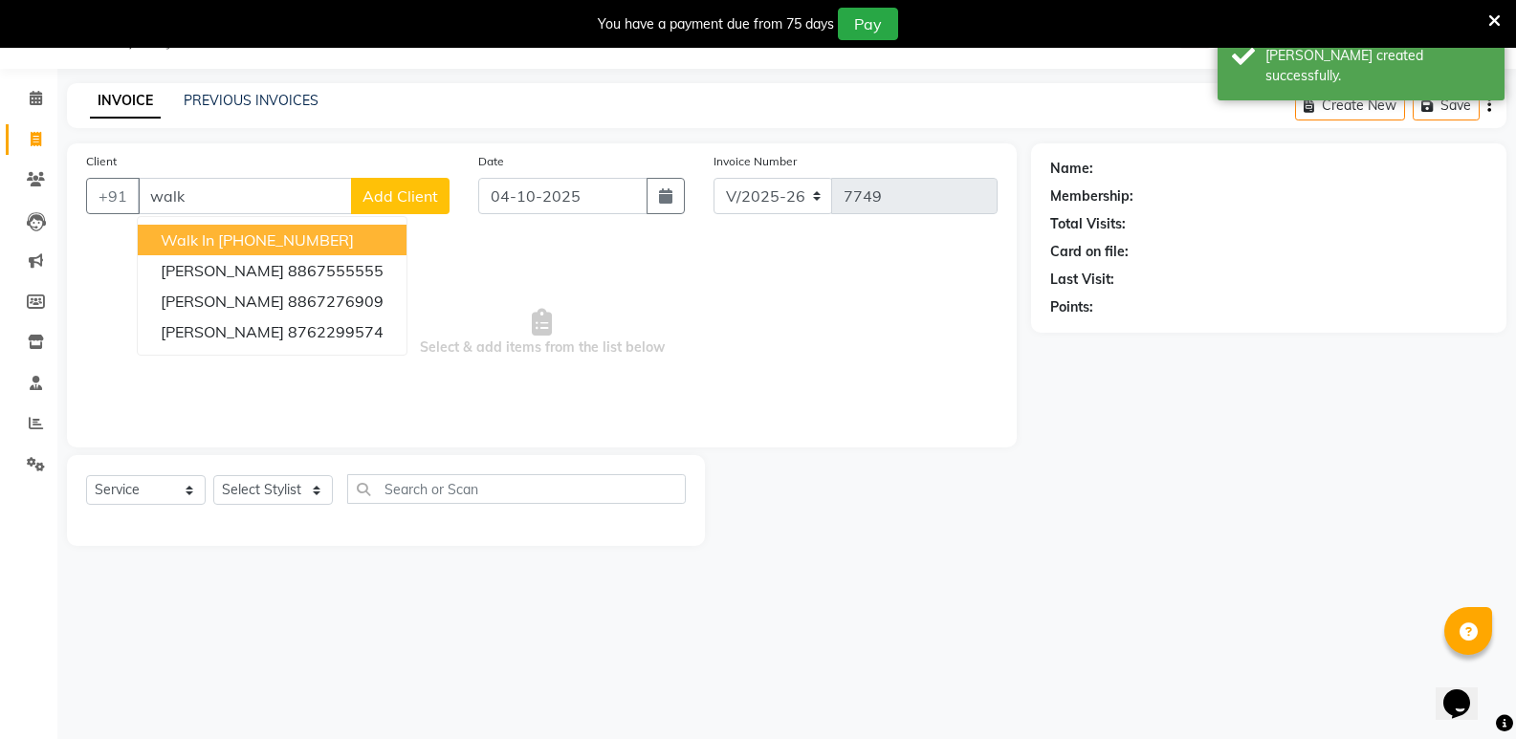
click at [330, 246] on ngb-highlight "[PHONE_NUMBER]" at bounding box center [286, 240] width 136 height 19
type input "11886000000"
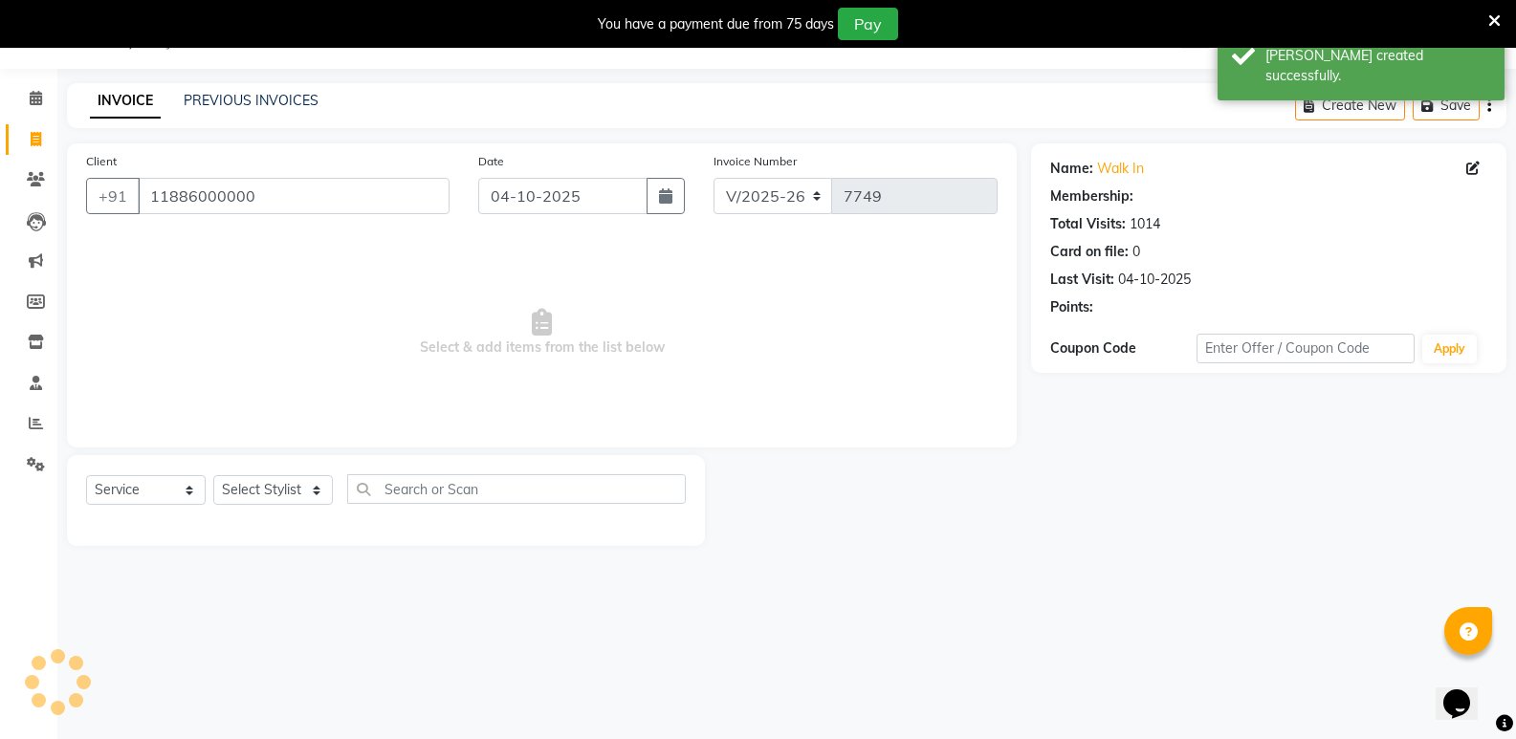
select select "1: Object"
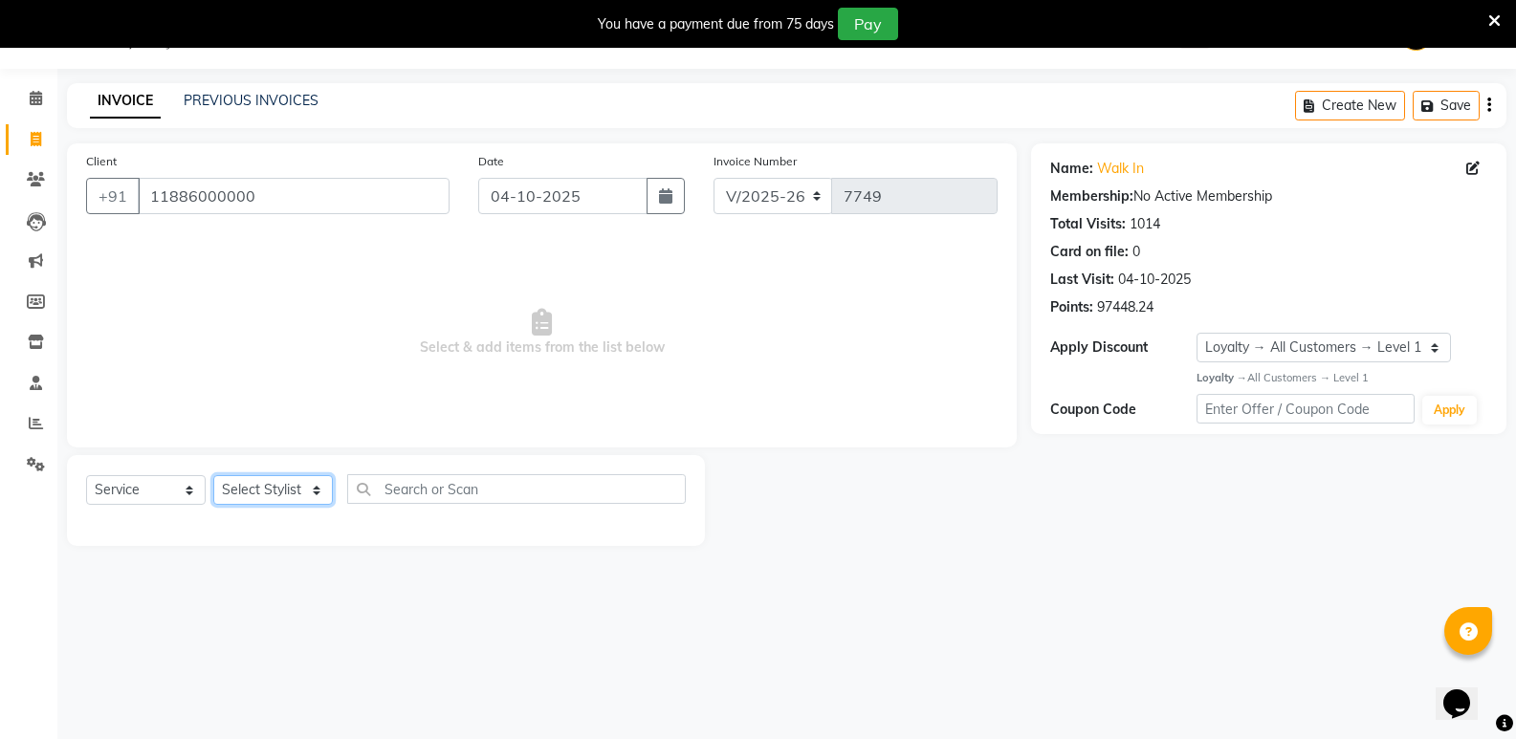
click at [296, 482] on select "Select Stylist [PERSON_NAME] [PERSON_NAME] [PERSON_NAME] Mallu [PERSON_NAME] [P…" at bounding box center [273, 490] width 120 height 30
select select "28117"
click at [213, 475] on select "Select Stylist [PERSON_NAME] [PERSON_NAME] [PERSON_NAME] Mallu [PERSON_NAME] [P…" at bounding box center [273, 490] width 120 height 30
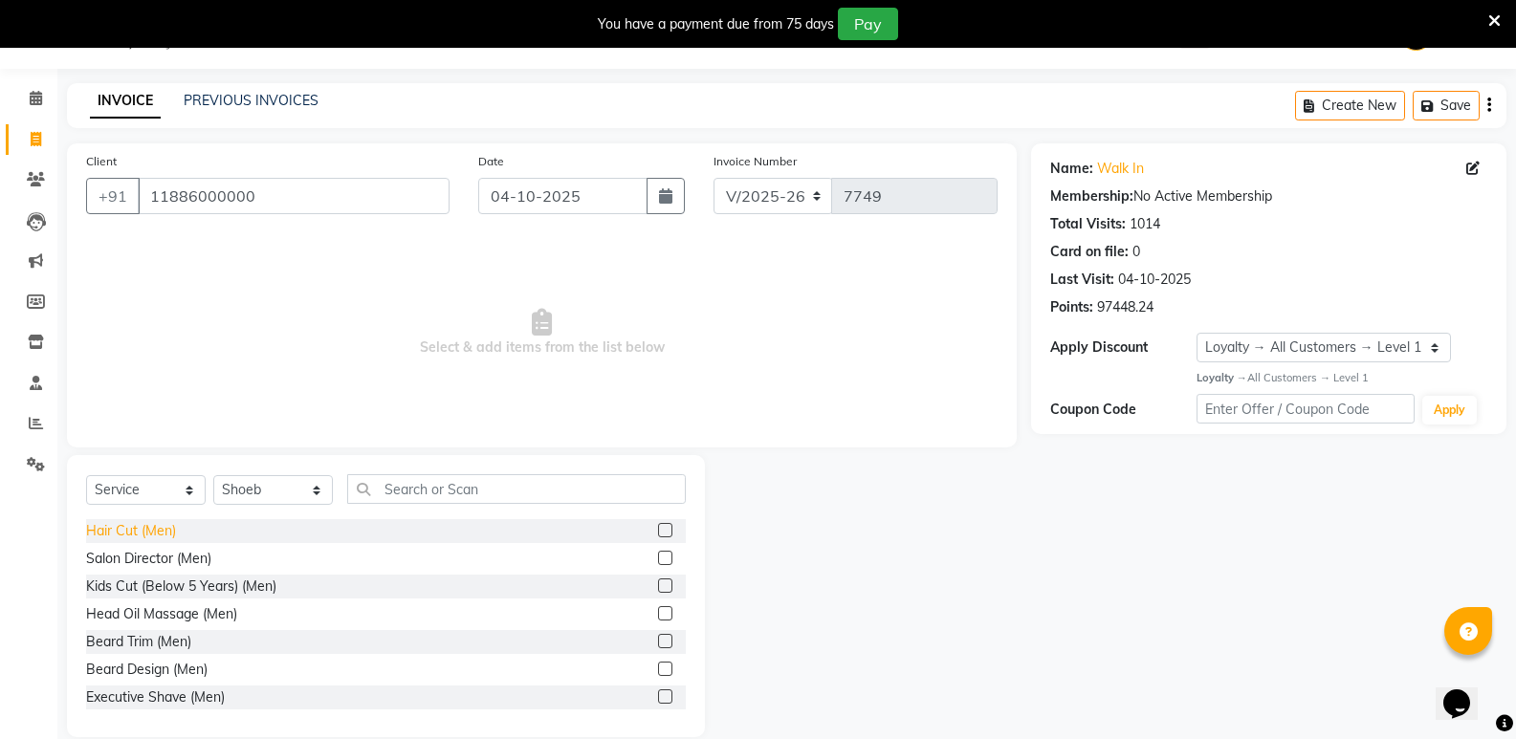
click at [136, 534] on div "Hair Cut (Men)" at bounding box center [131, 531] width 90 height 20
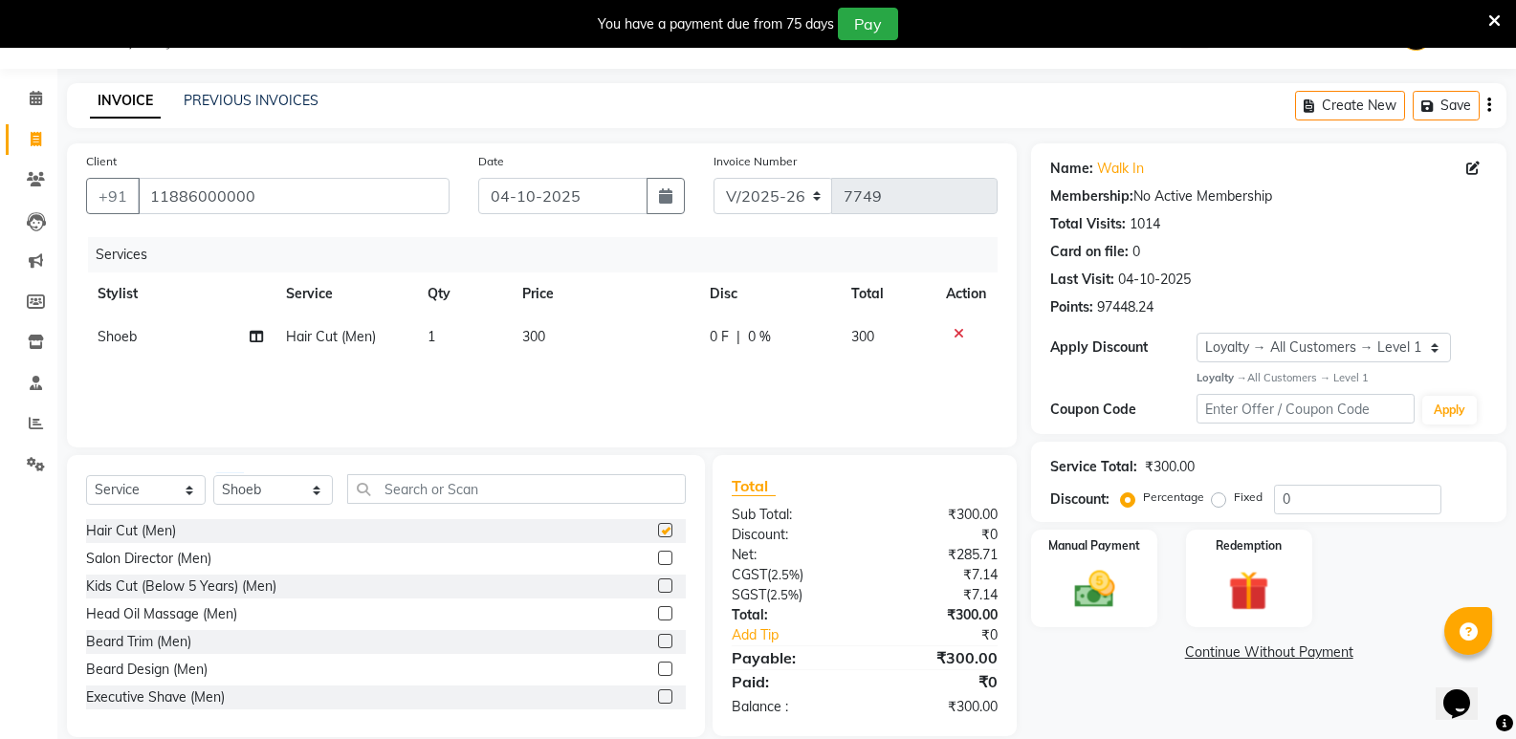
checkbox input "false"
click at [467, 330] on td "1" at bounding box center [463, 337] width 95 height 43
select select "28117"
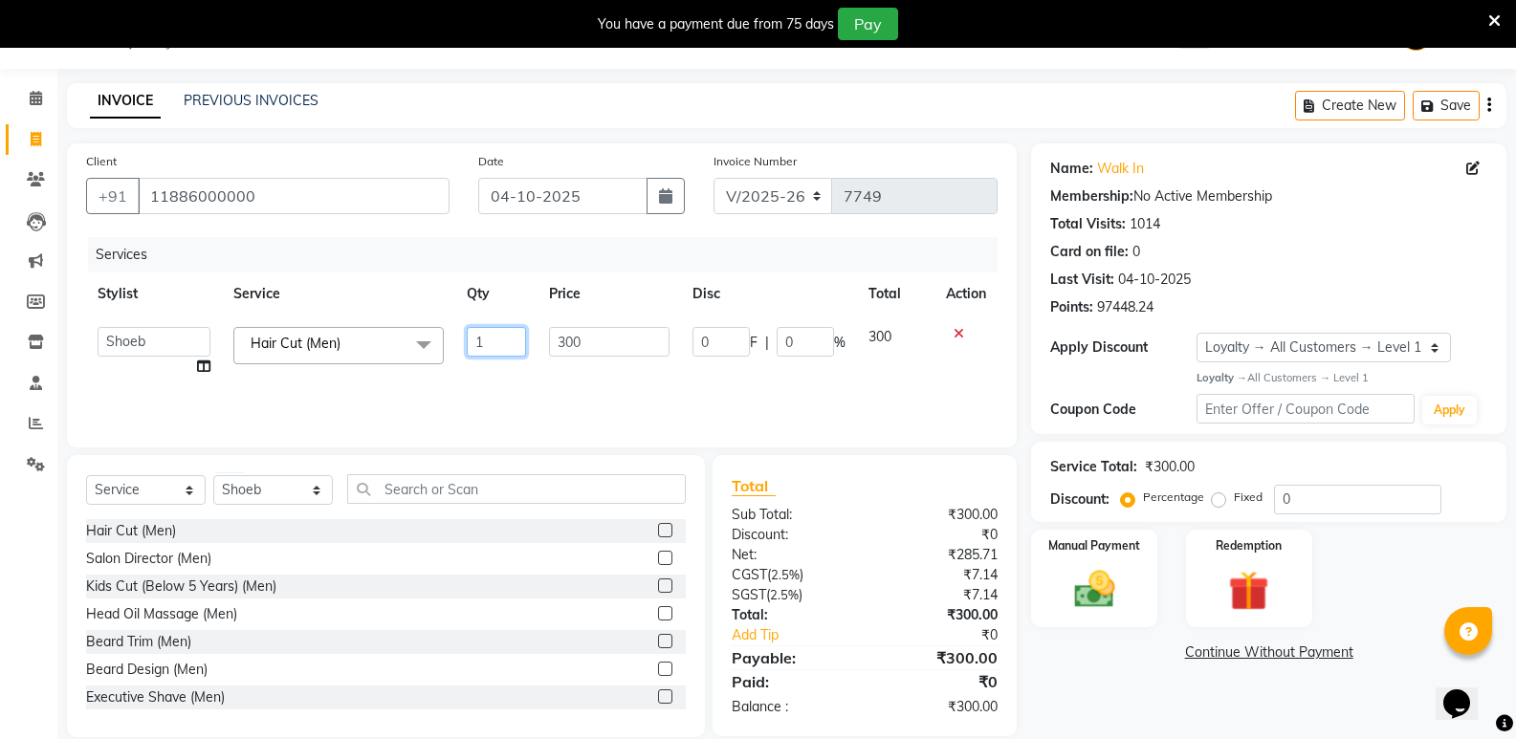
click at [492, 341] on input "1" at bounding box center [496, 342] width 59 height 30
type input "3"
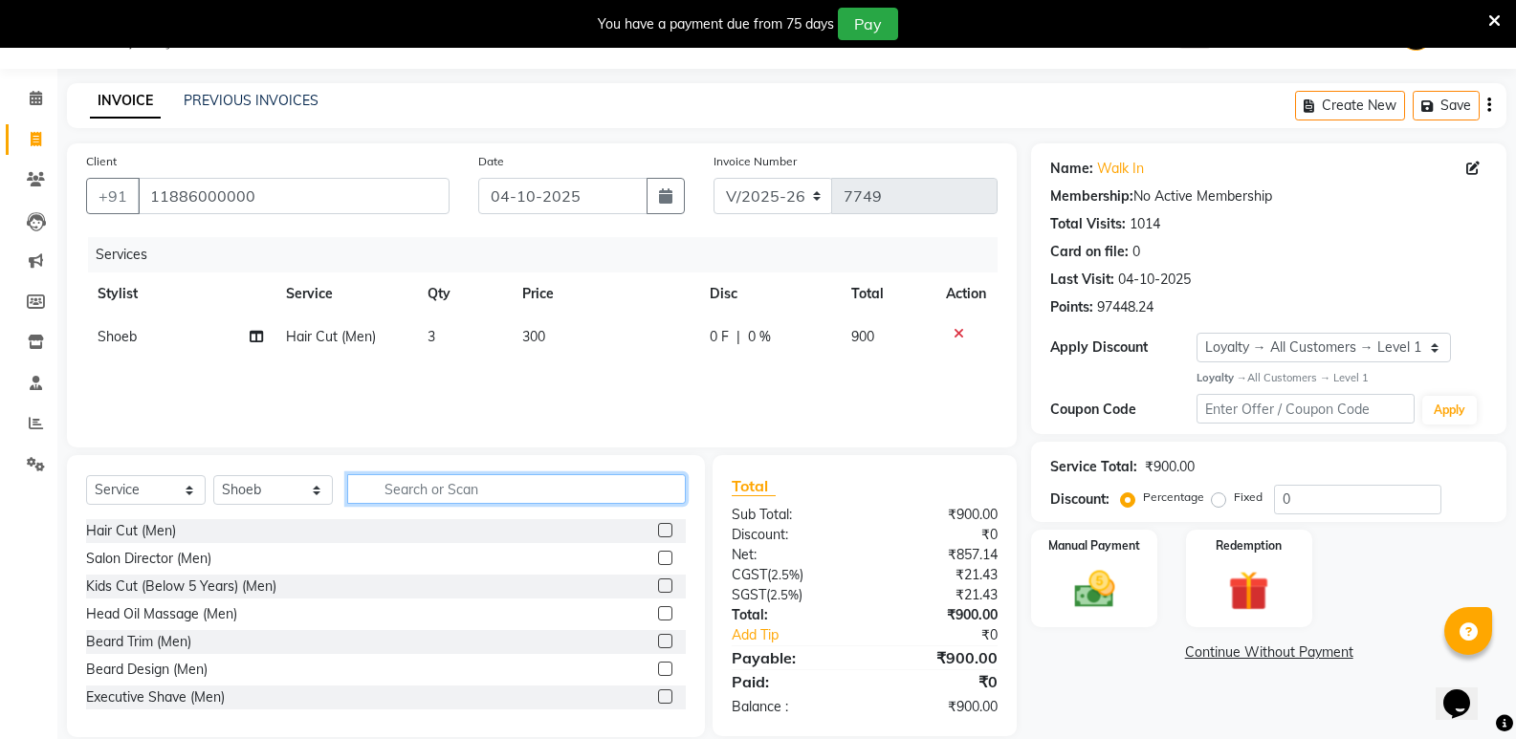
click at [480, 500] on input "text" at bounding box center [516, 489] width 339 height 30
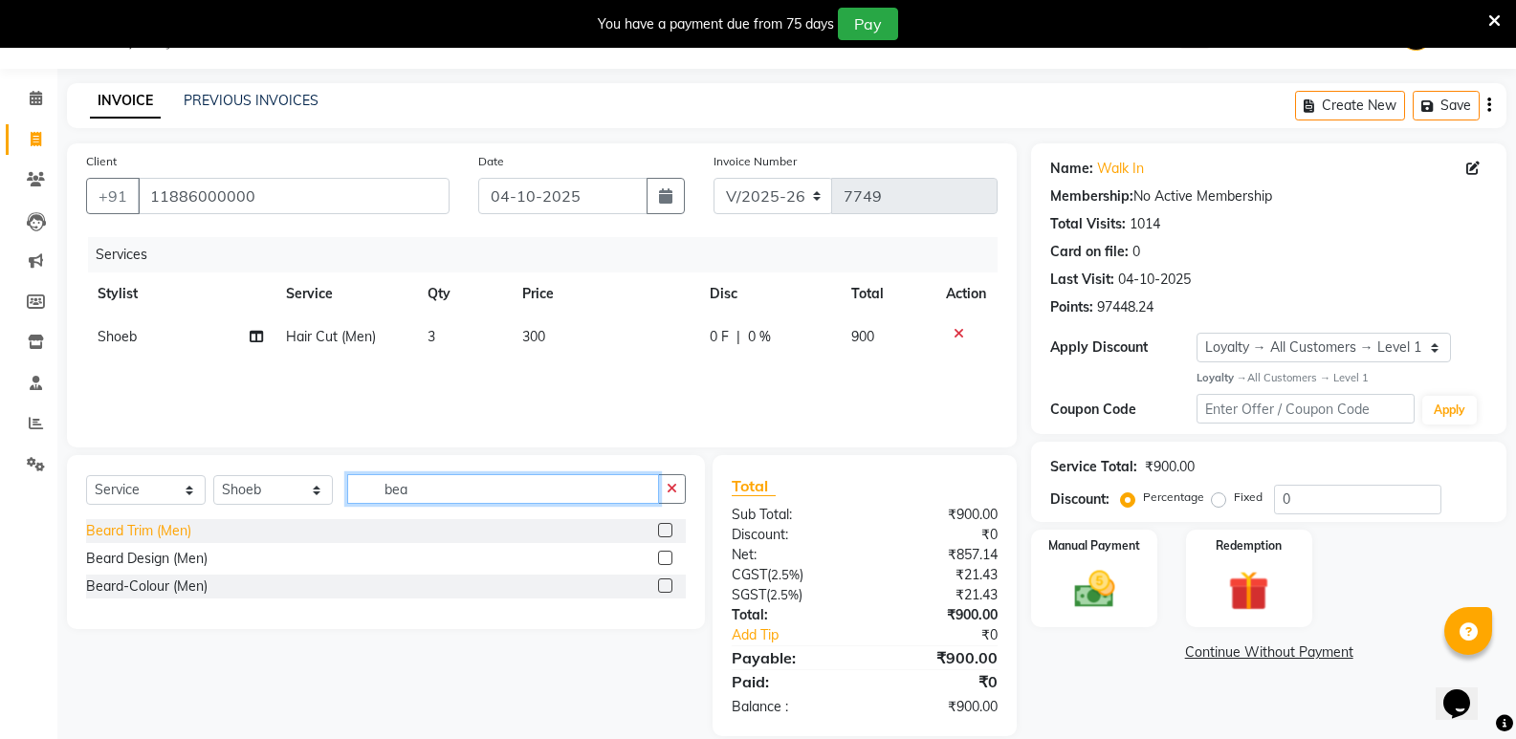
type input "bea"
click at [158, 531] on div "Beard Trim (Men)" at bounding box center [138, 531] width 105 height 20
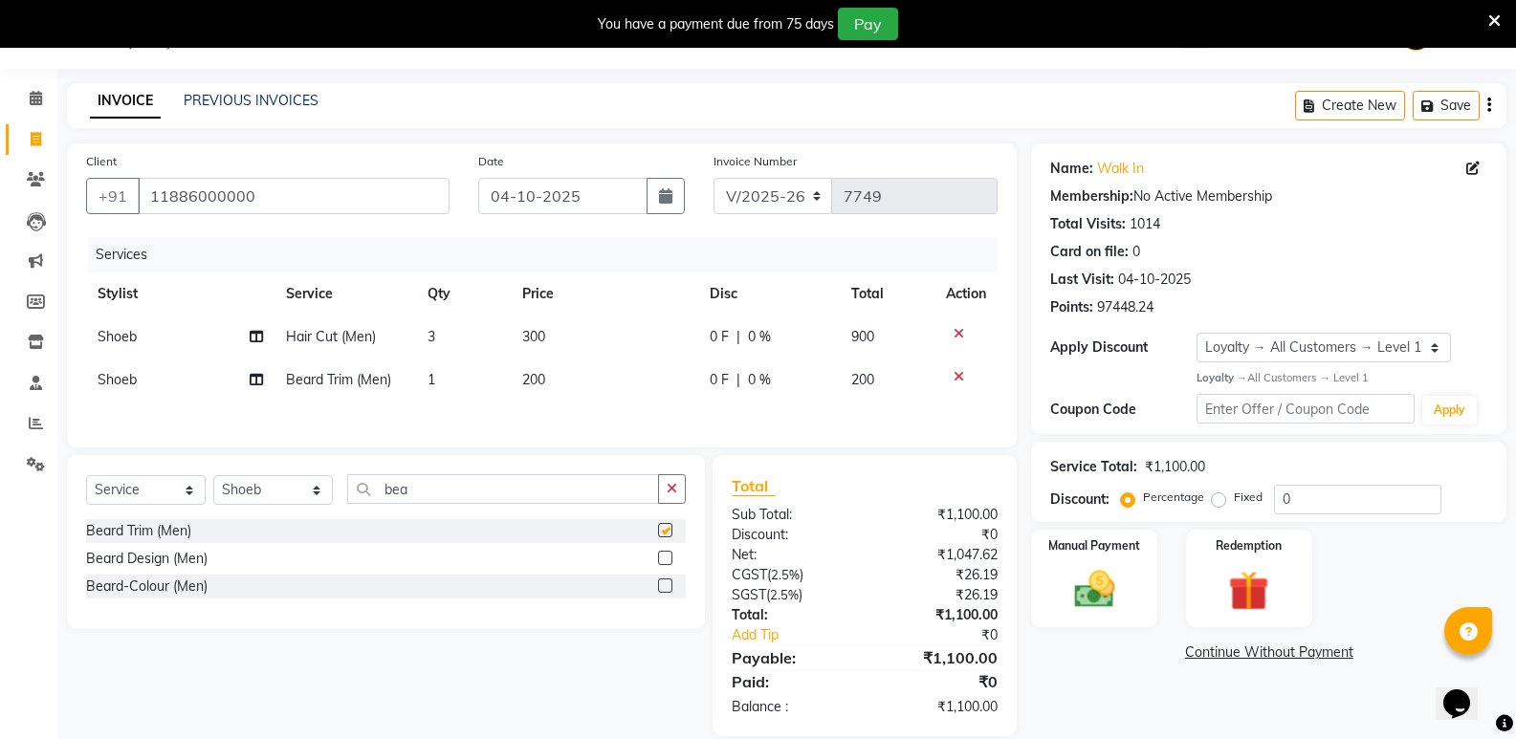
checkbox input "false"
click at [444, 373] on td "1" at bounding box center [463, 380] width 95 height 43
select select "28117"
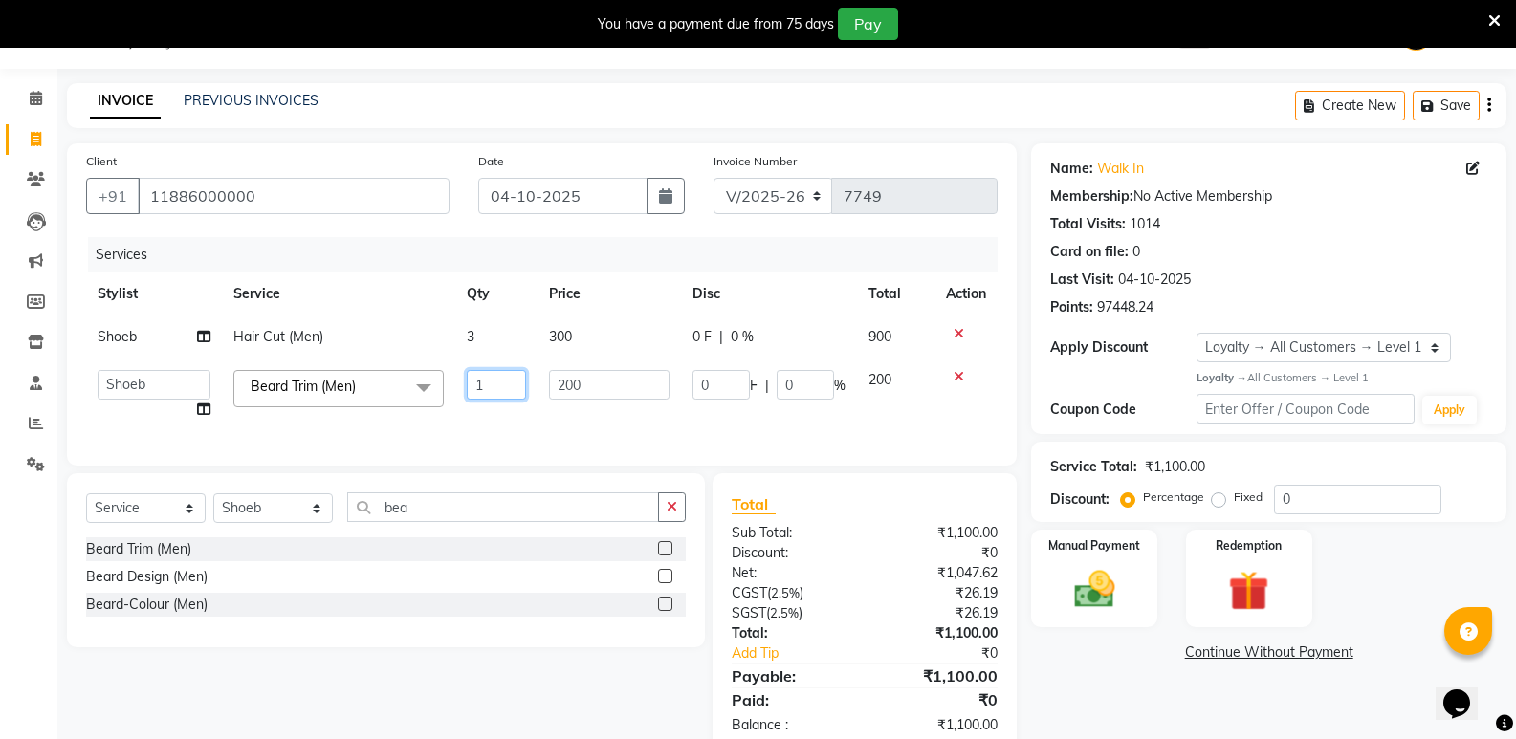
click at [499, 391] on input "1" at bounding box center [496, 385] width 59 height 30
type input "3"
click at [1074, 590] on img at bounding box center [1094, 589] width 68 height 49
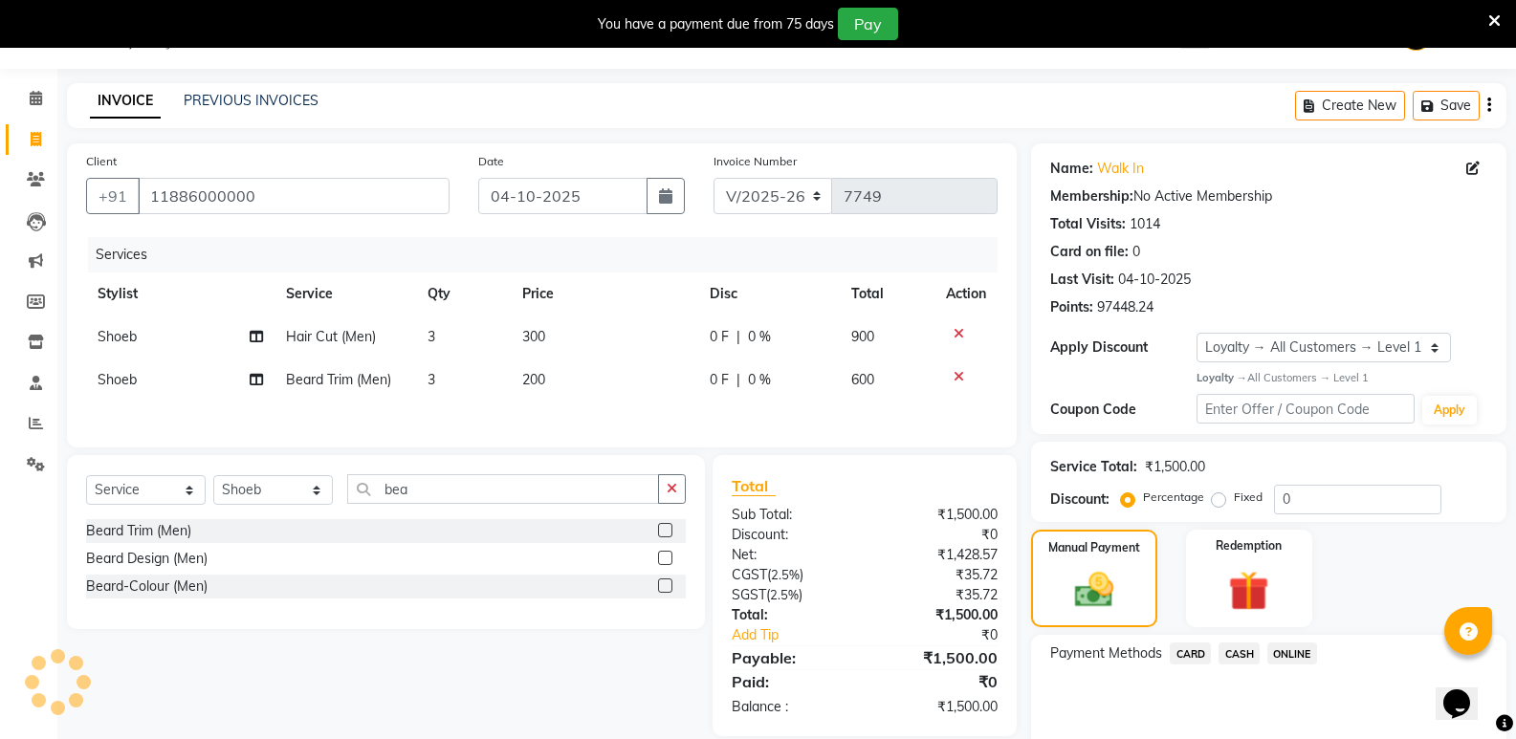
click at [1230, 658] on span "CASH" at bounding box center [1239, 654] width 41 height 22
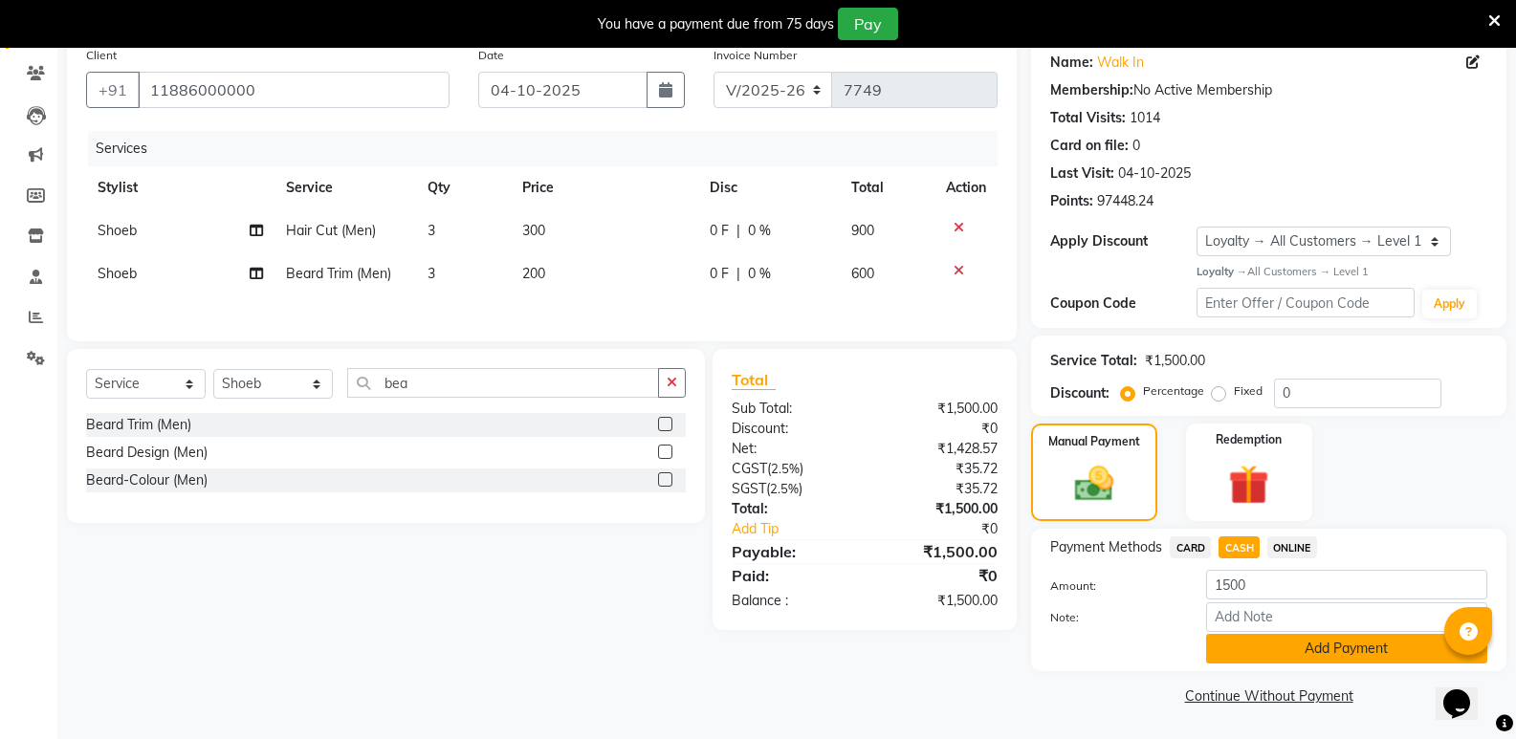
click at [1236, 661] on button "Add Payment" at bounding box center [1346, 649] width 281 height 30
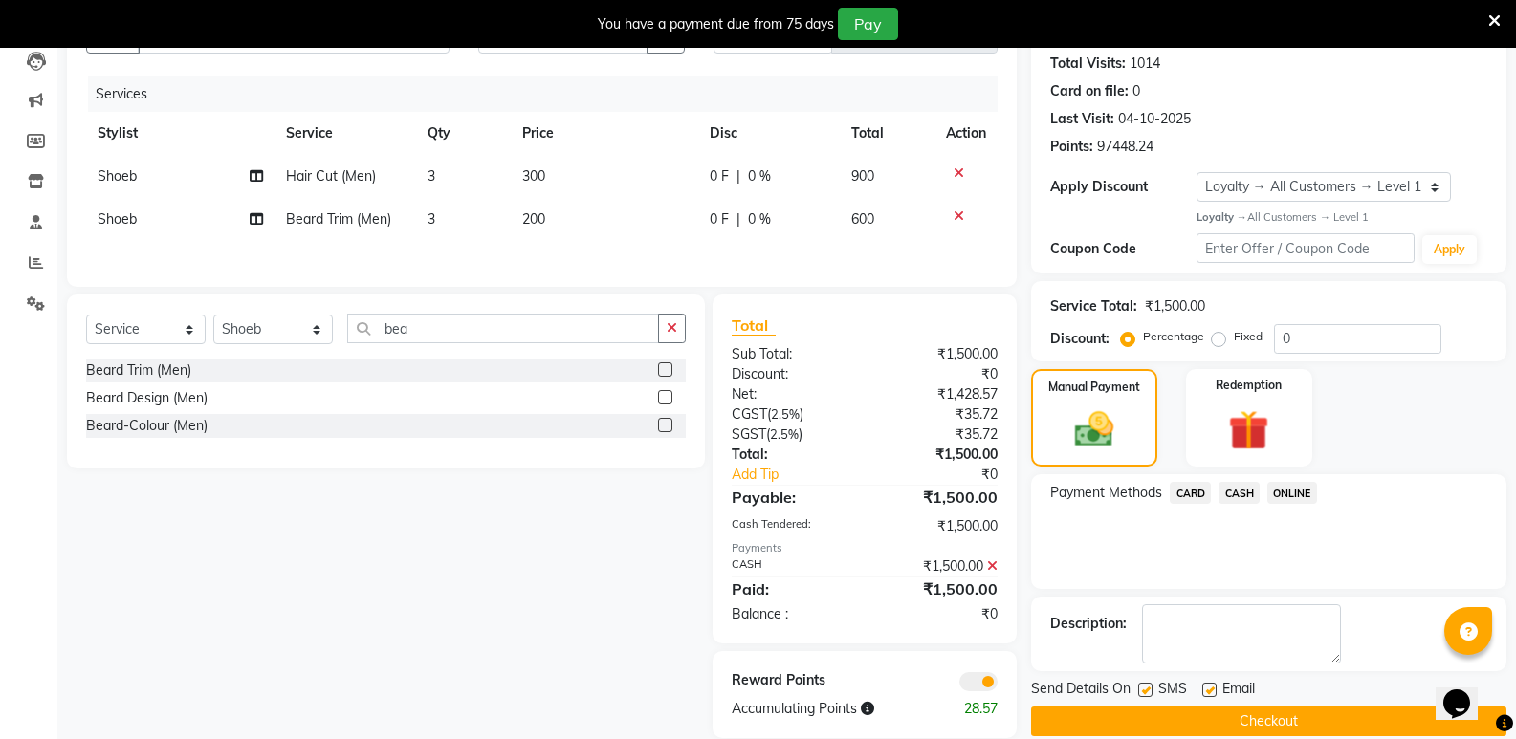
scroll to position [239, 0]
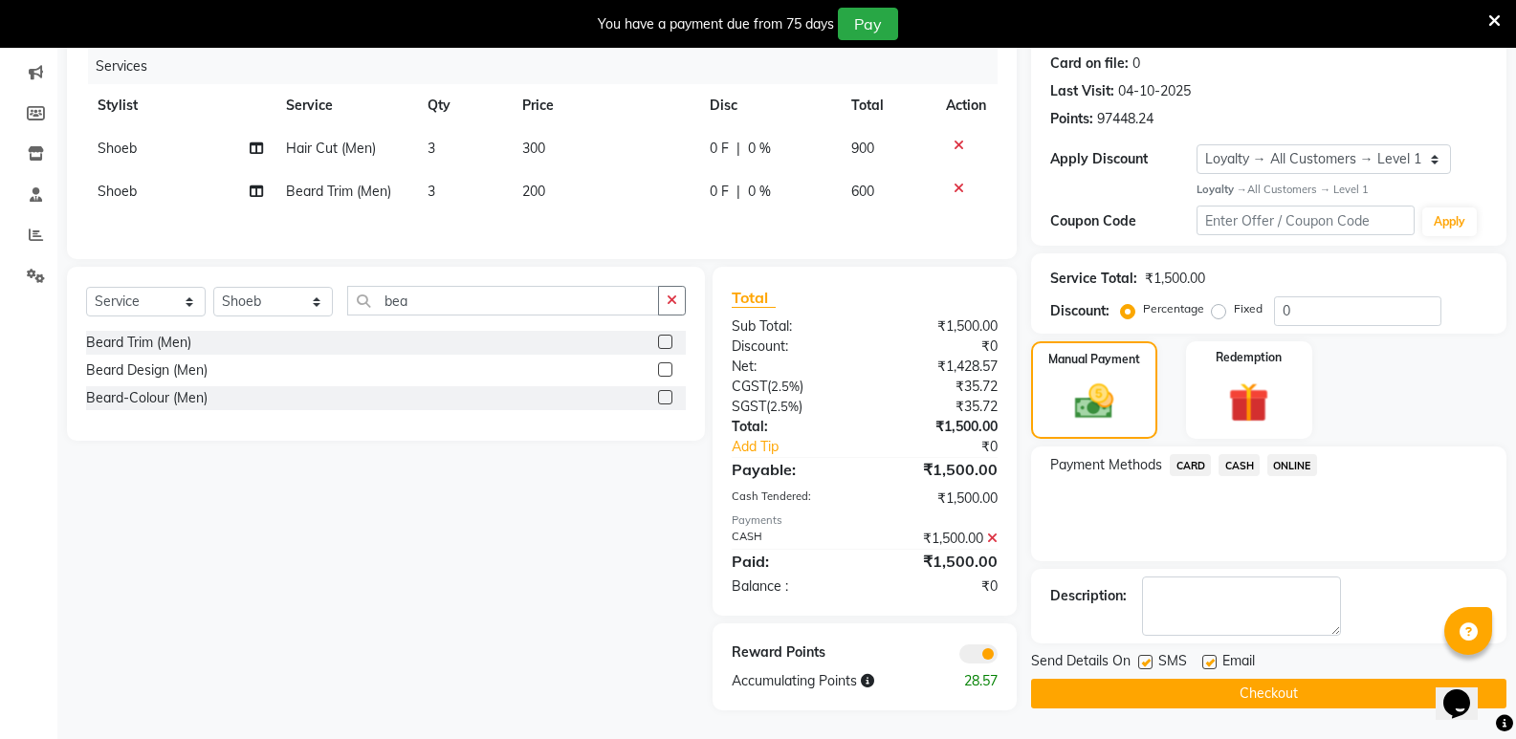
click at [1245, 689] on button "Checkout" at bounding box center [1268, 694] width 475 height 30
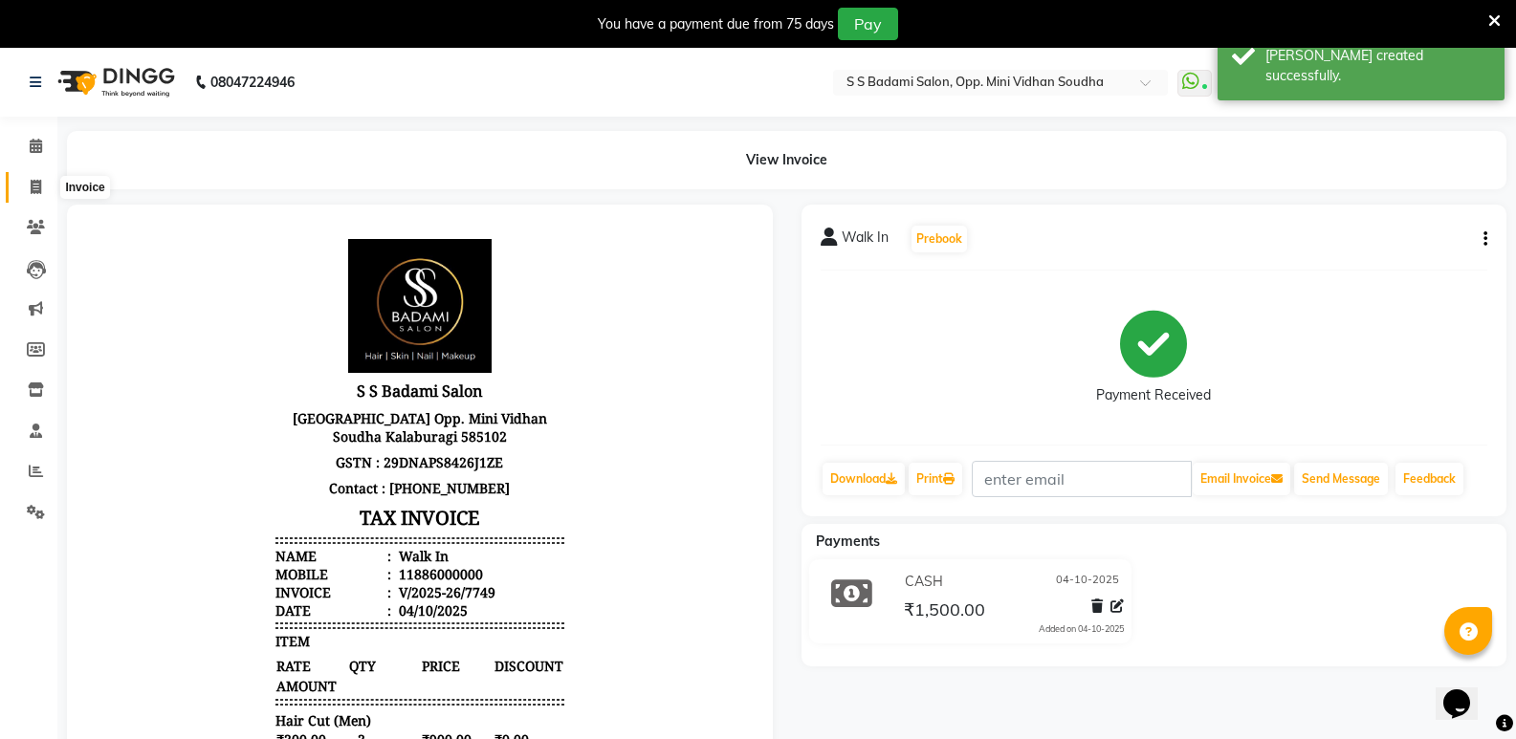
click at [25, 188] on span at bounding box center [35, 188] width 33 height 22
select select "service"
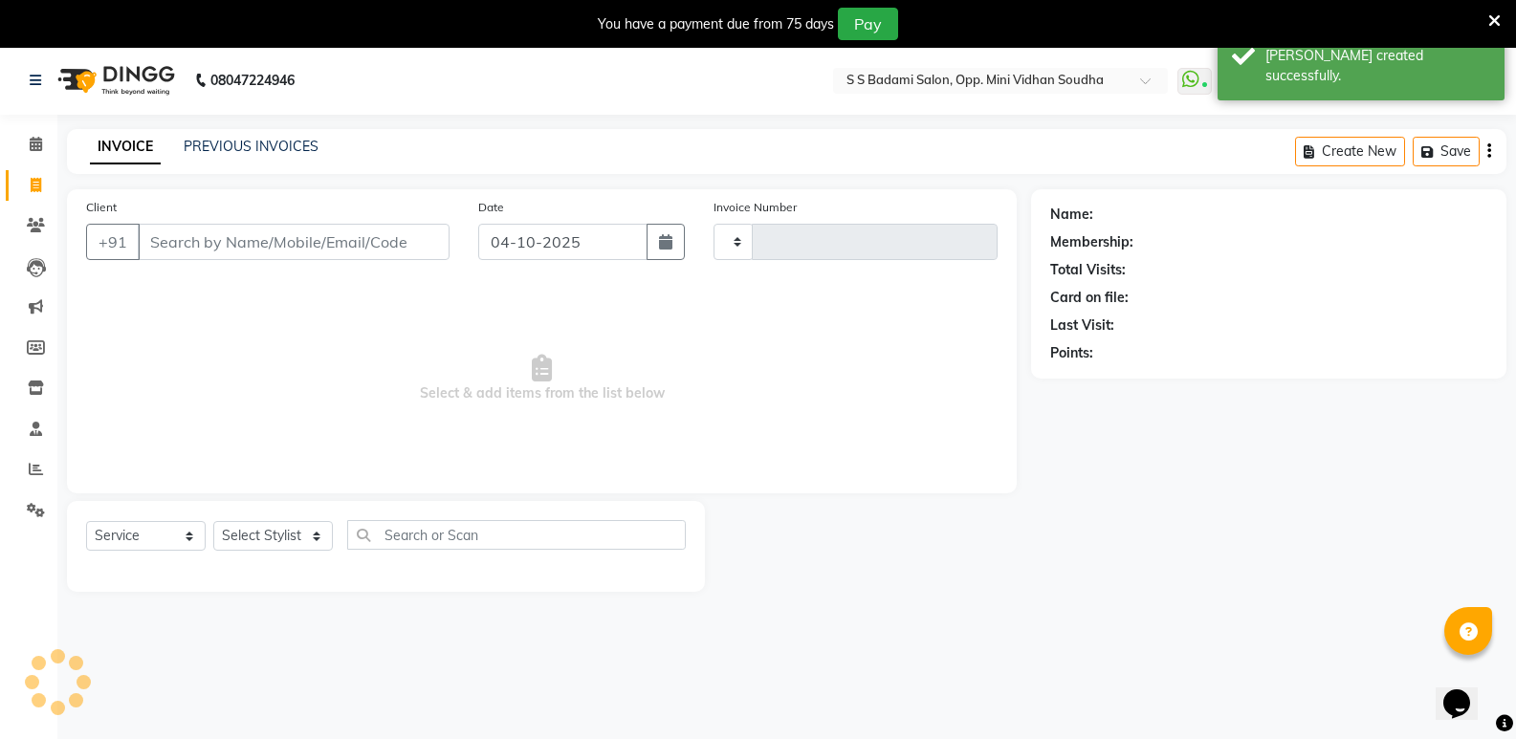
type input "7750"
select select "4533"
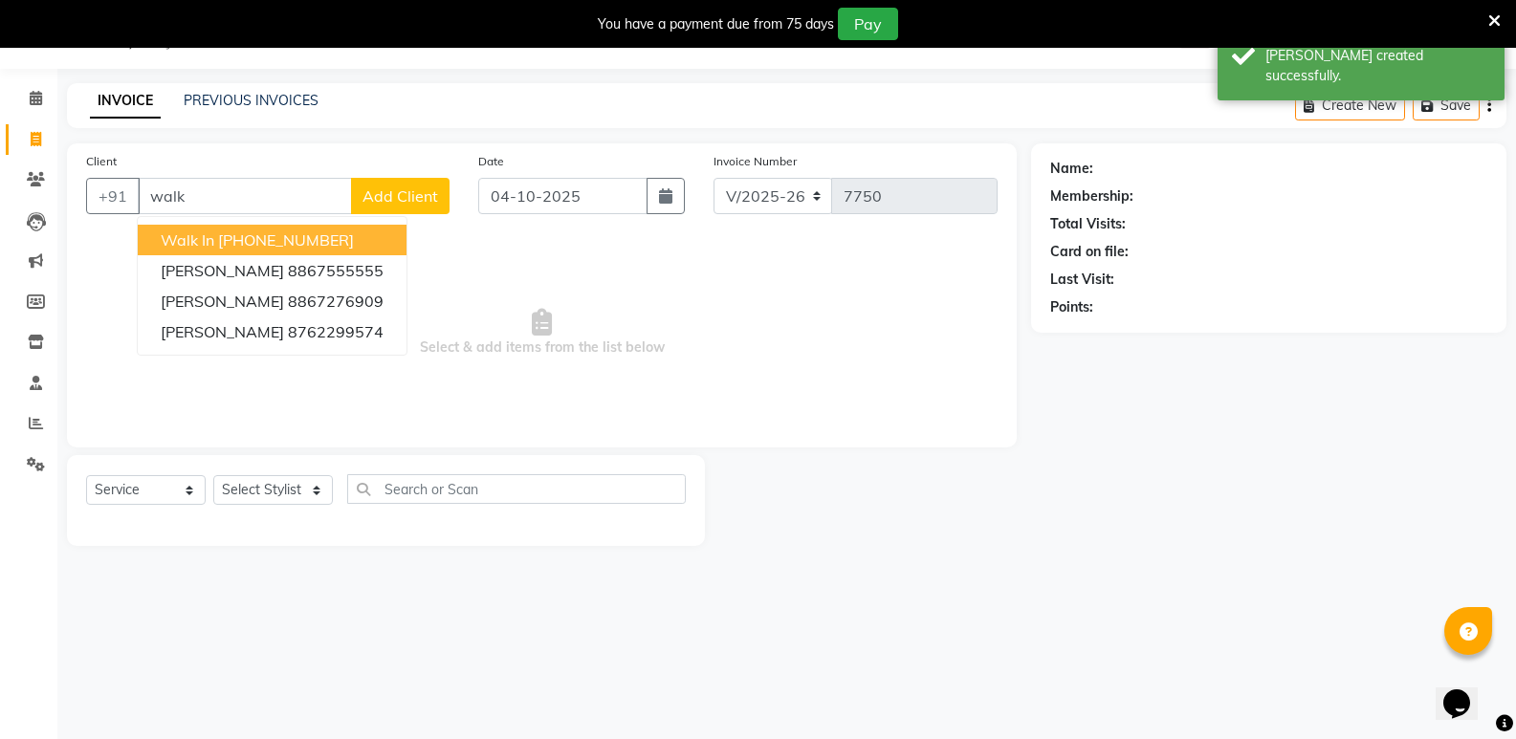
click at [374, 242] on button "Walk In [PHONE_NUMBER]" at bounding box center [272, 240] width 269 height 31
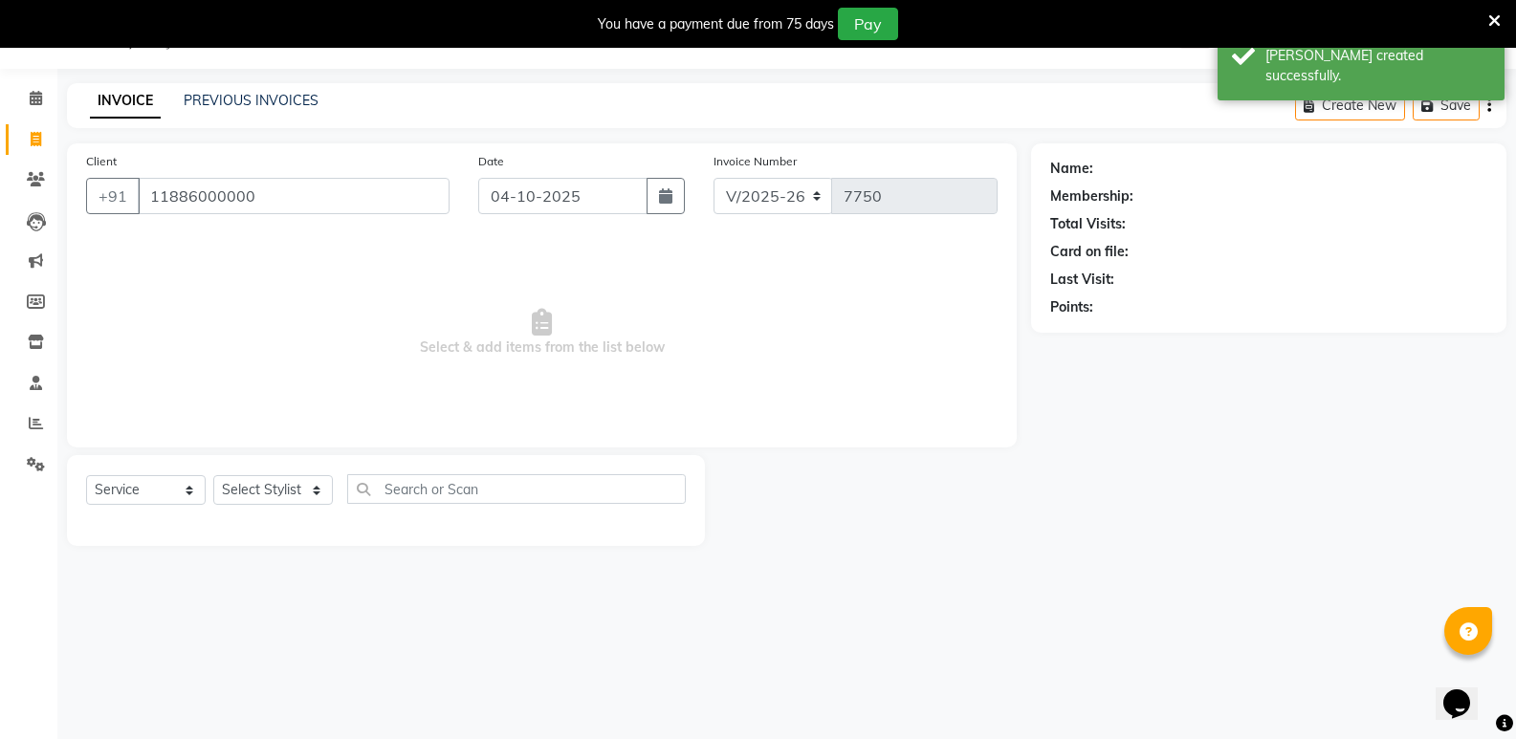
type input "11886000000"
select select "1: Object"
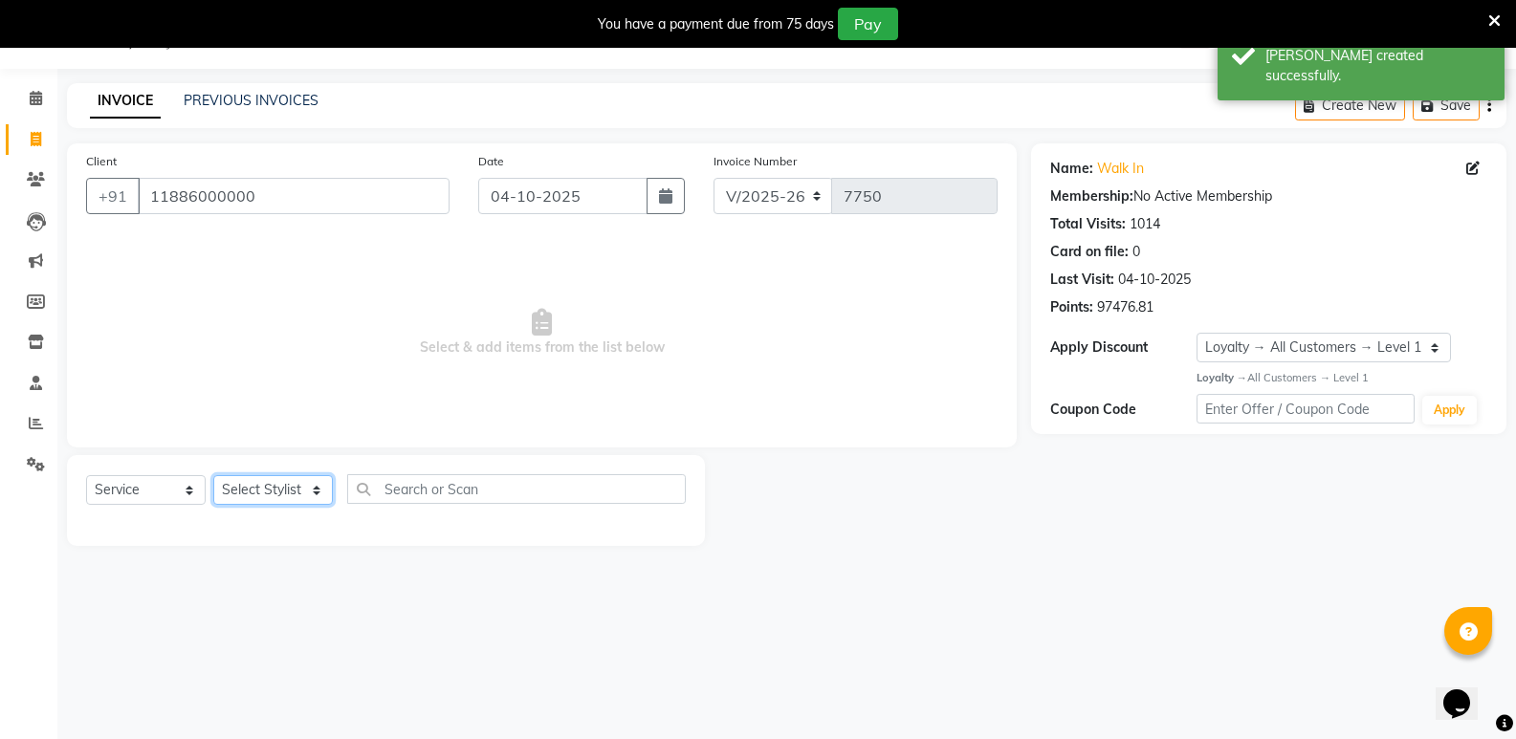
click at [239, 494] on select "Select Stylist [PERSON_NAME] [PERSON_NAME] [PERSON_NAME] Mallu [PERSON_NAME] [P…" at bounding box center [273, 490] width 120 height 30
select select "63628"
click at [213, 475] on select "Select Stylist [PERSON_NAME] [PERSON_NAME] [PERSON_NAME] Mallu [PERSON_NAME] [P…" at bounding box center [273, 490] width 120 height 30
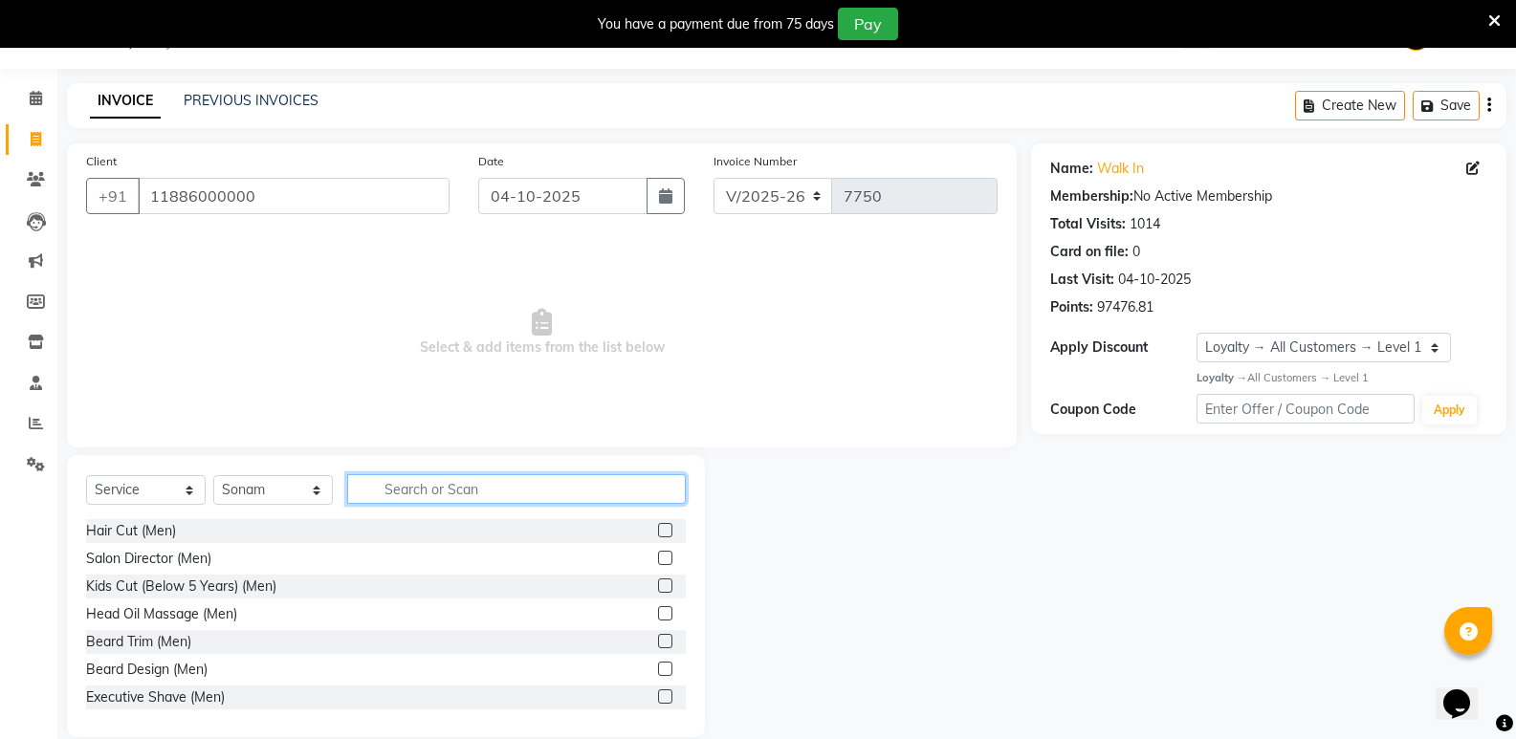
click at [518, 482] on input "text" at bounding box center [516, 489] width 339 height 30
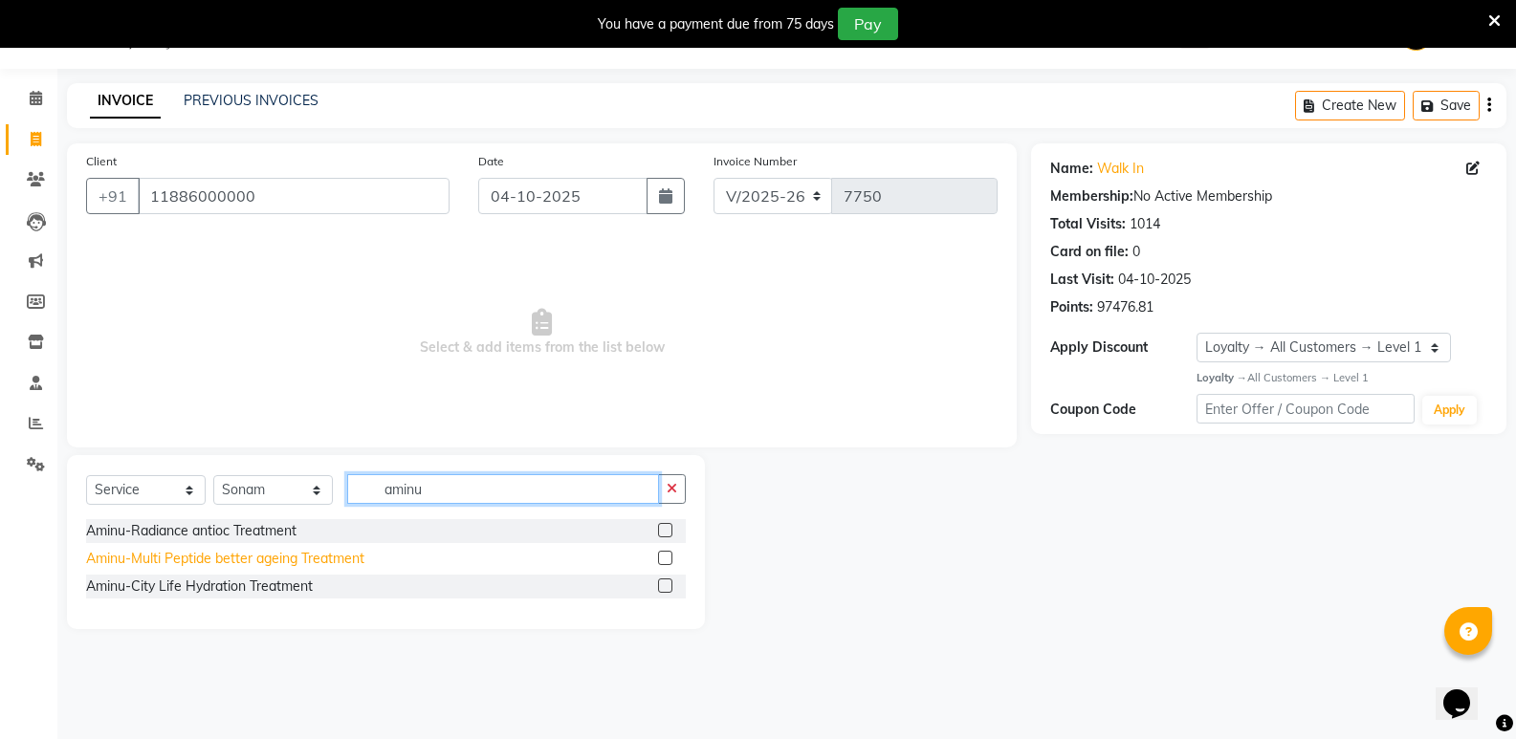
type input "aminu"
click at [309, 555] on div "Aminu-Multi Peptide better ageing Treatment" at bounding box center [225, 559] width 278 height 20
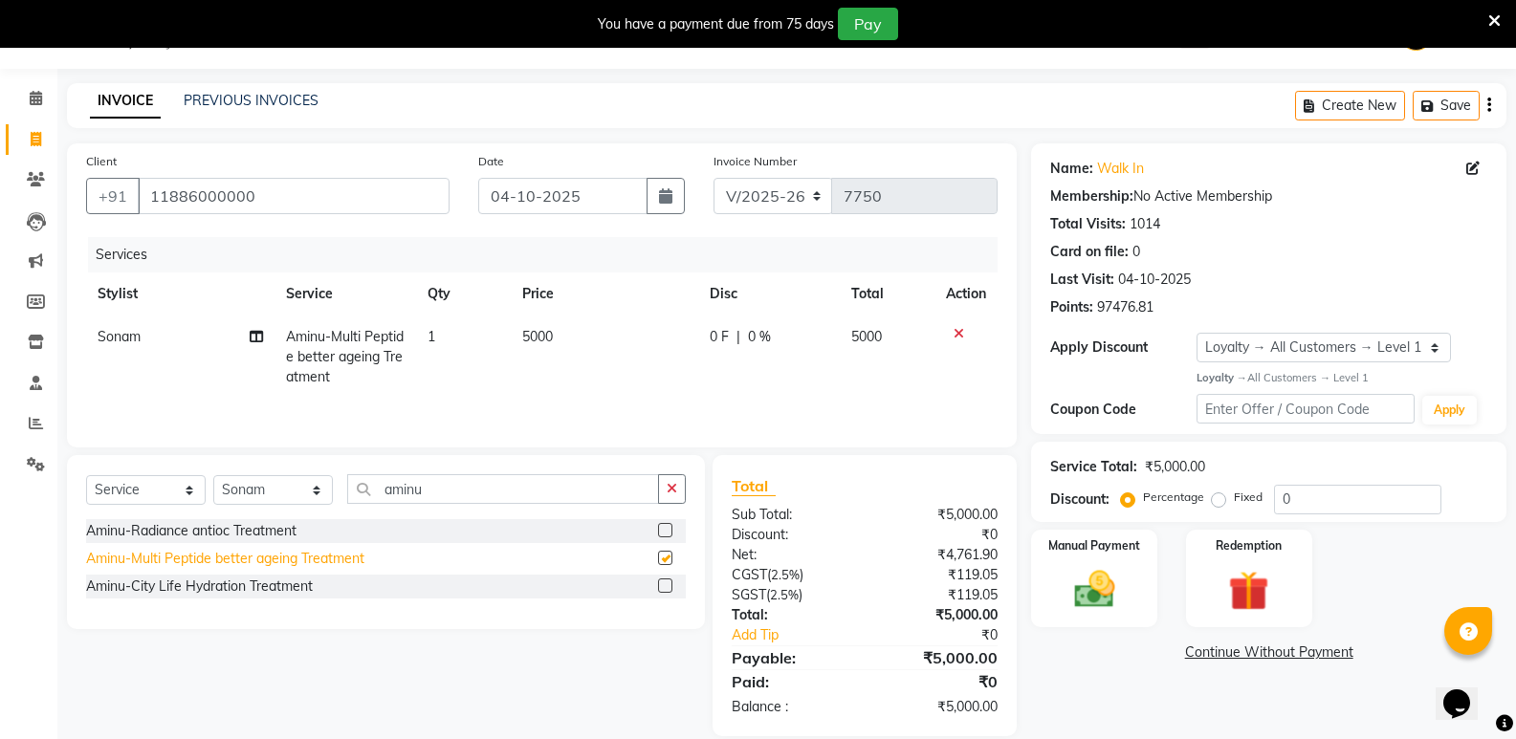
checkbox input "false"
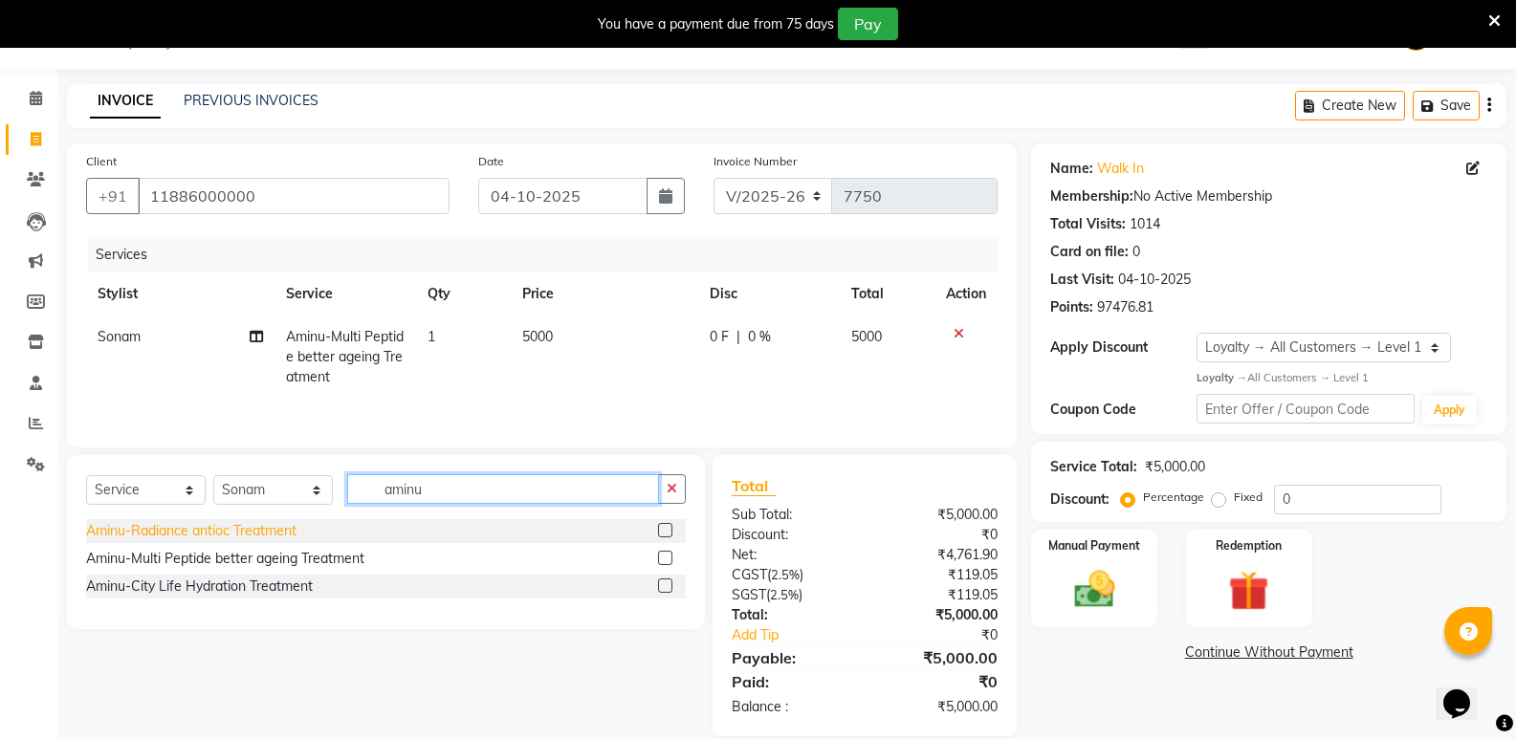
drag, startPoint x: 452, startPoint y: 493, endPoint x: 273, endPoint y: 538, distance: 185.4
click at [273, 538] on div "Select Service Product Membership Package Voucher Prepaid Gift Card Select Styl…" at bounding box center [386, 542] width 638 height 174
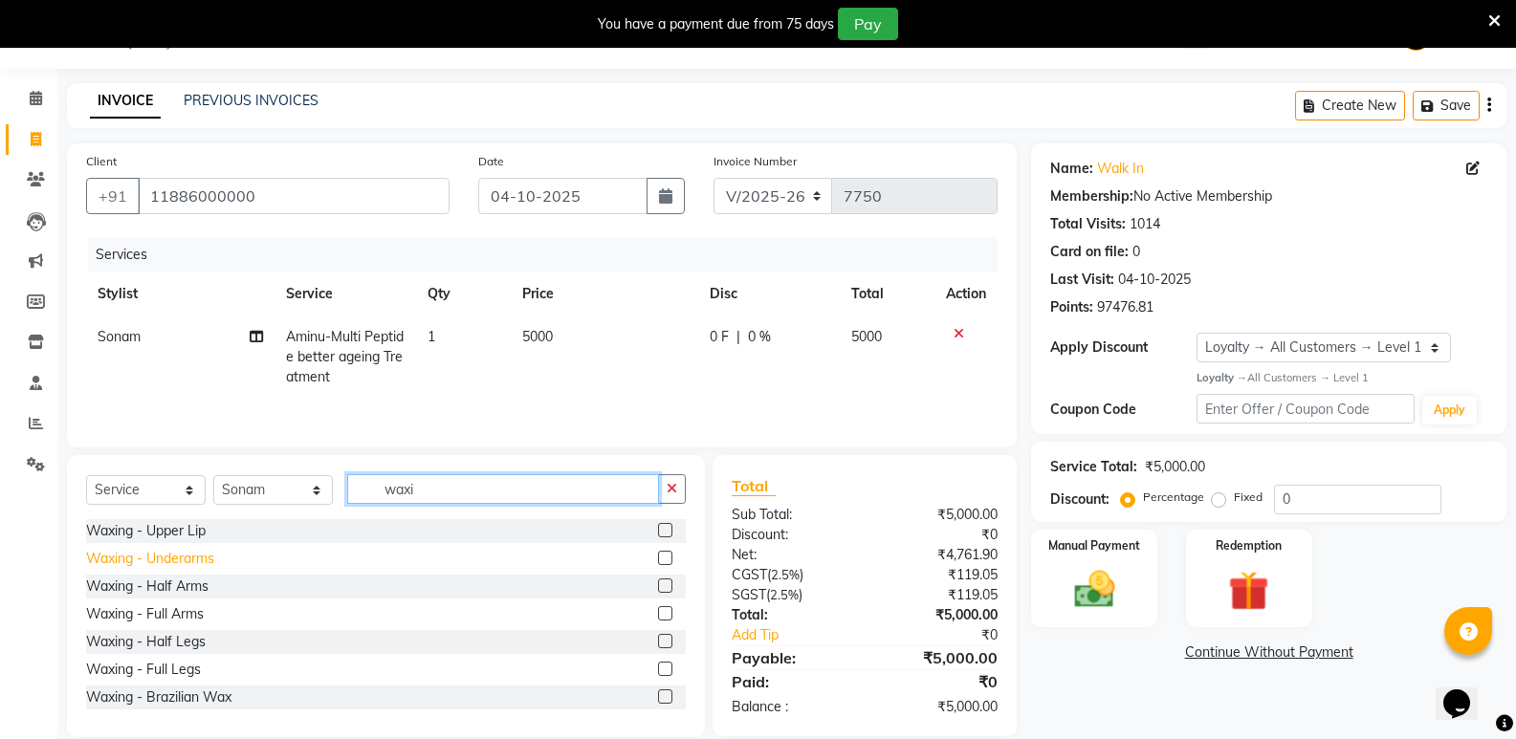
type input "waxi"
click at [162, 553] on div "Waxing - Underarms" at bounding box center [150, 559] width 128 height 20
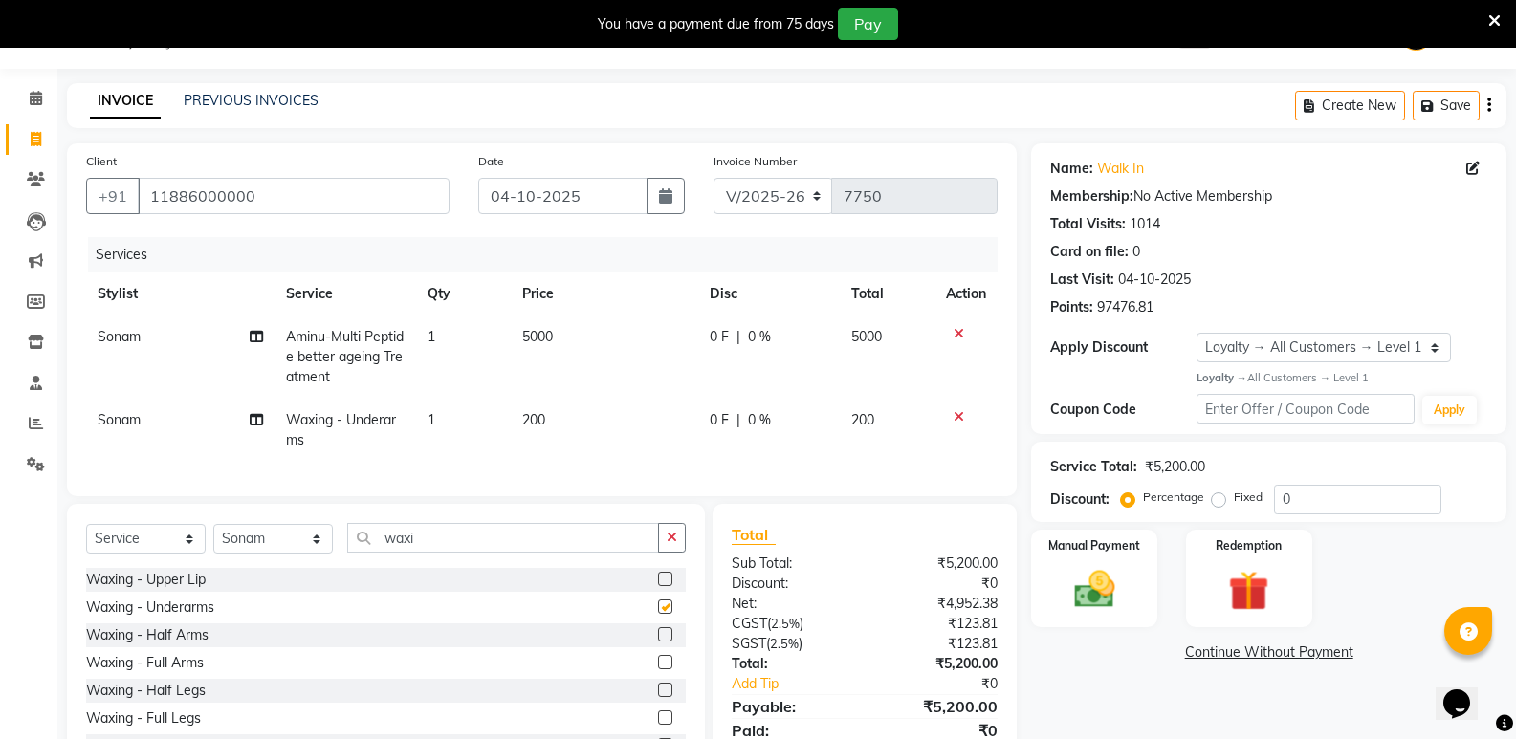
checkbox input "false"
click at [446, 424] on td "1" at bounding box center [463, 430] width 95 height 63
select select "63628"
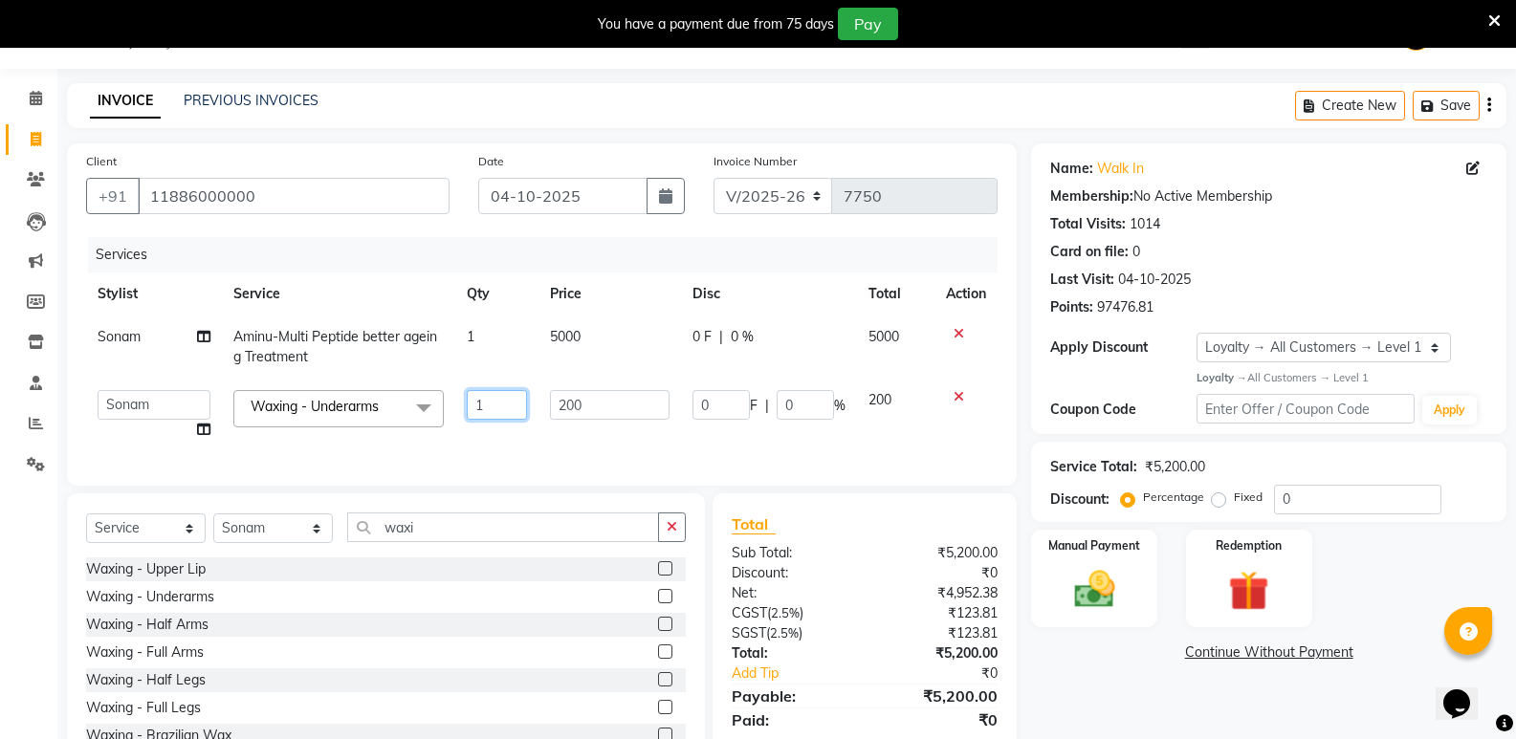
click at [483, 413] on input "1" at bounding box center [496, 405] width 59 height 30
type input "2"
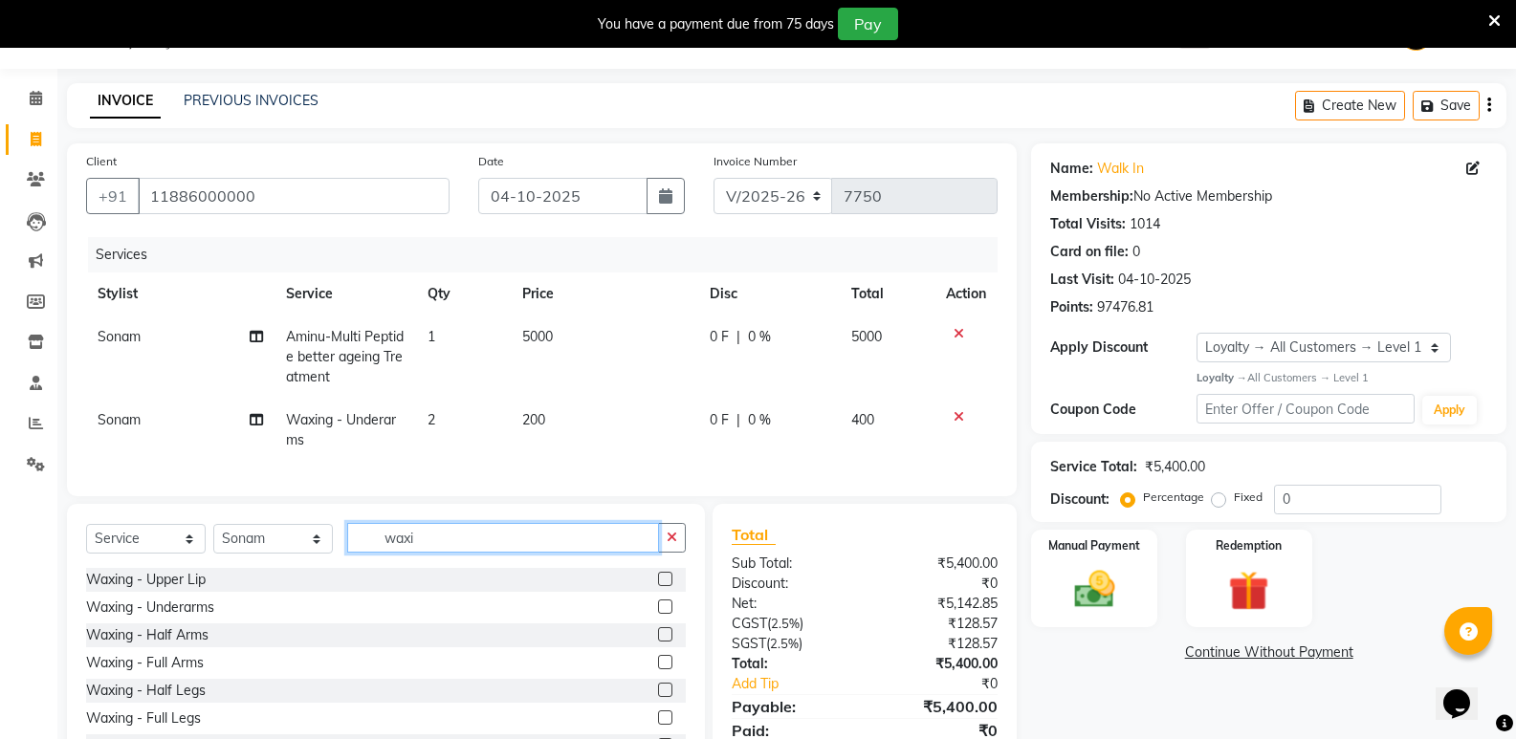
drag, startPoint x: 465, startPoint y: 543, endPoint x: 365, endPoint y: 566, distance: 102.1
click at [365, 553] on input "waxi" at bounding box center [503, 538] width 312 height 30
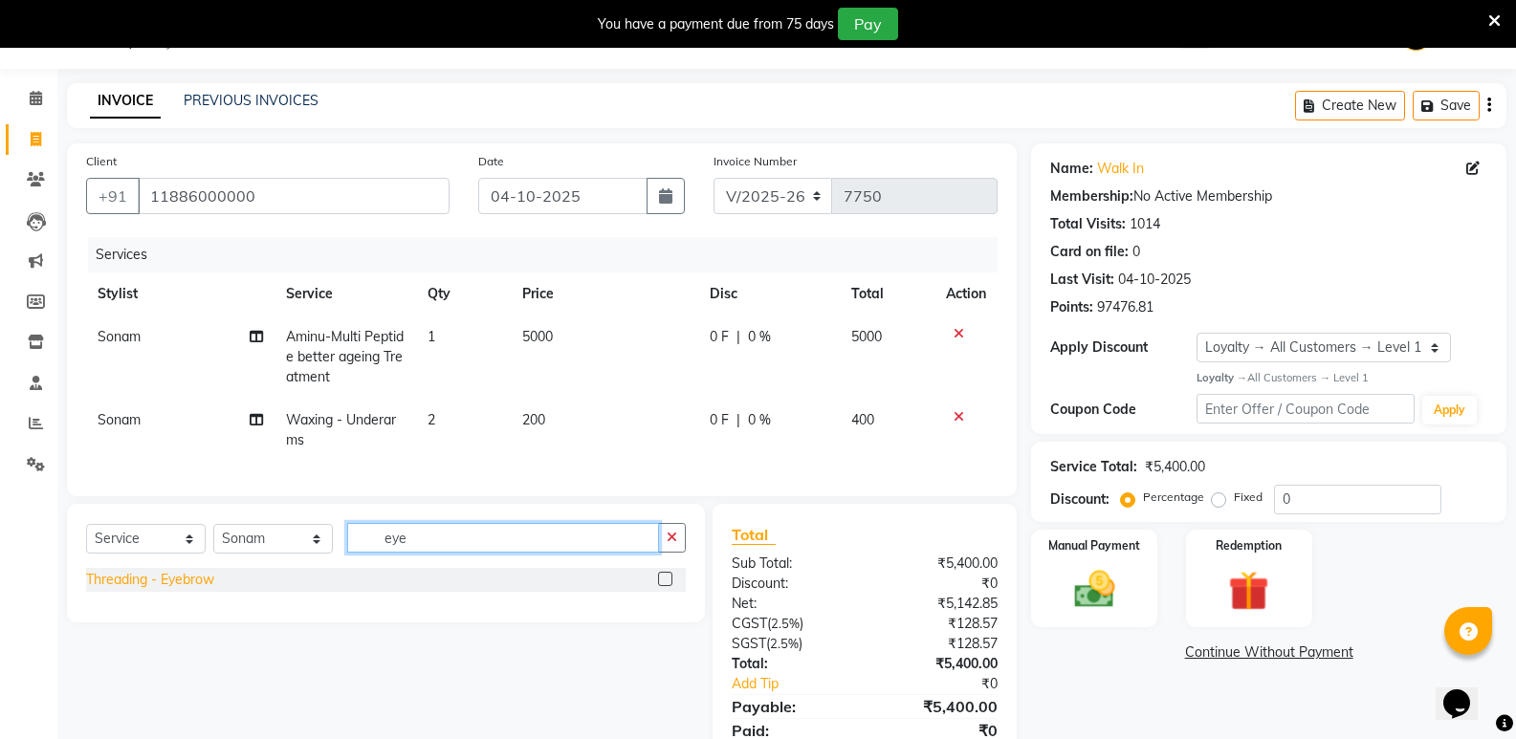
type input "eye"
click at [130, 590] on div "Threading - Eyebrow" at bounding box center [150, 580] width 128 height 20
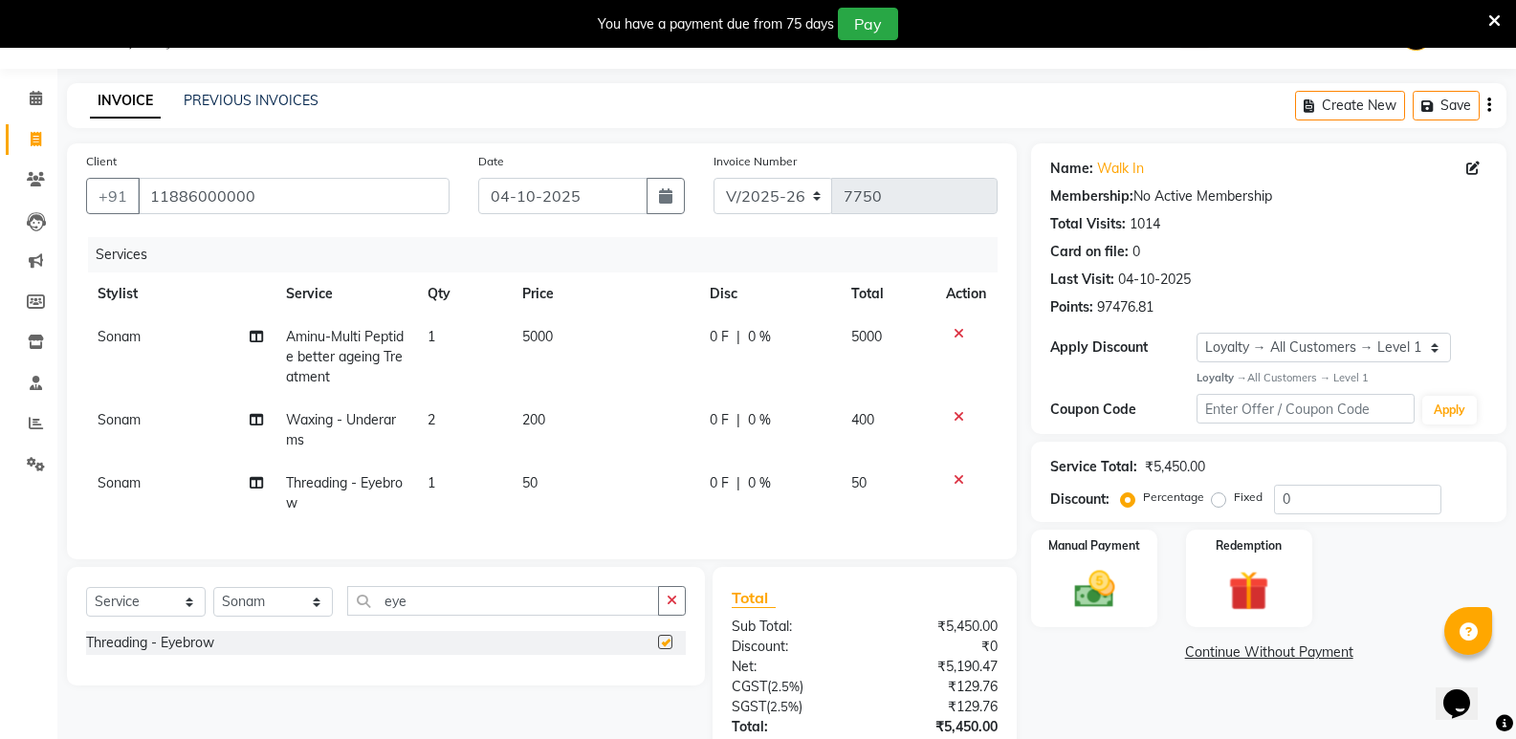
checkbox input "false"
drag, startPoint x: 423, startPoint y: 612, endPoint x: 295, endPoint y: 635, distance: 130.2
click at [295, 631] on div "Select Service Product Membership Package Voucher Prepaid Gift Card Select Styl…" at bounding box center [386, 608] width 600 height 45
type input "upp"
click at [121, 680] on div "Threading - Upperlip" at bounding box center [148, 671] width 125 height 20
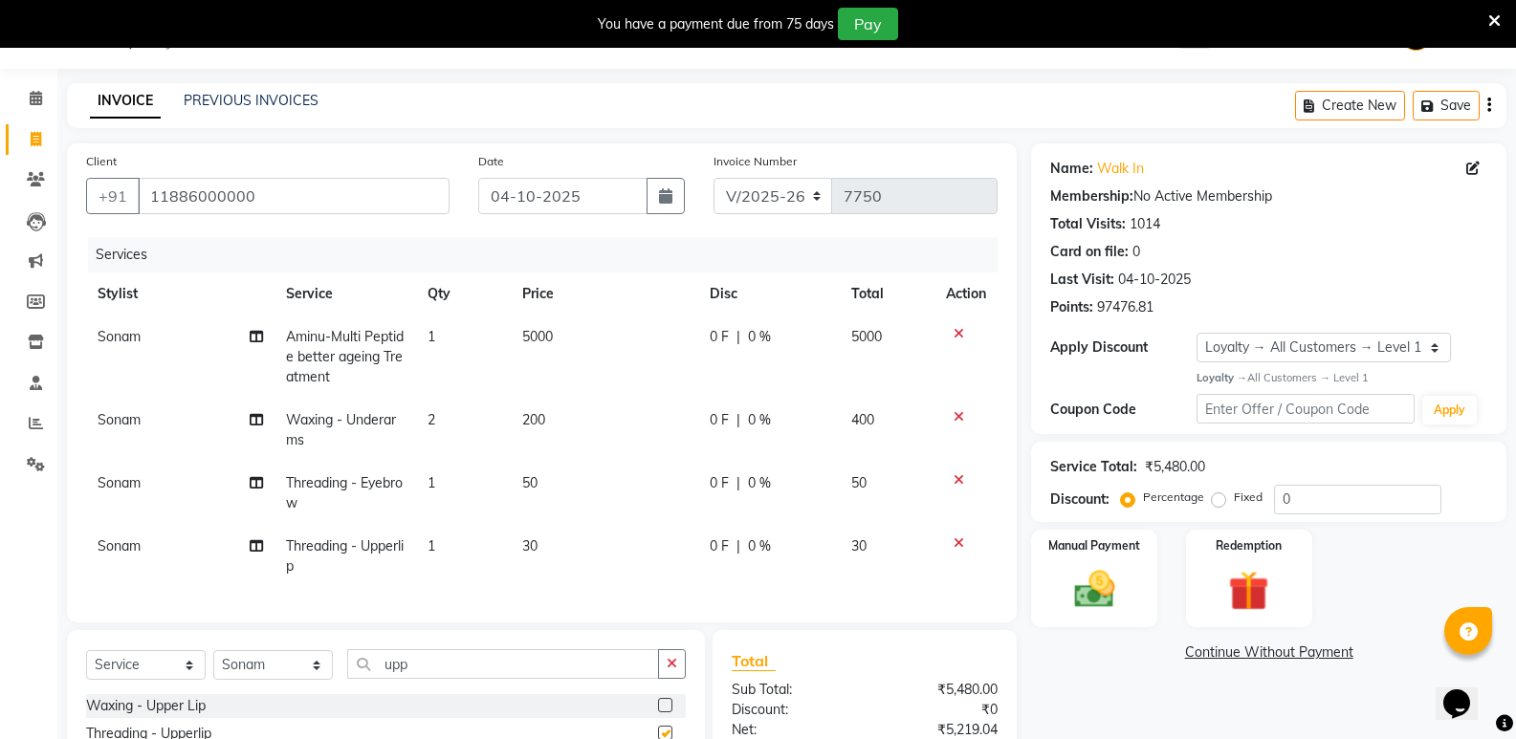
checkbox input "false"
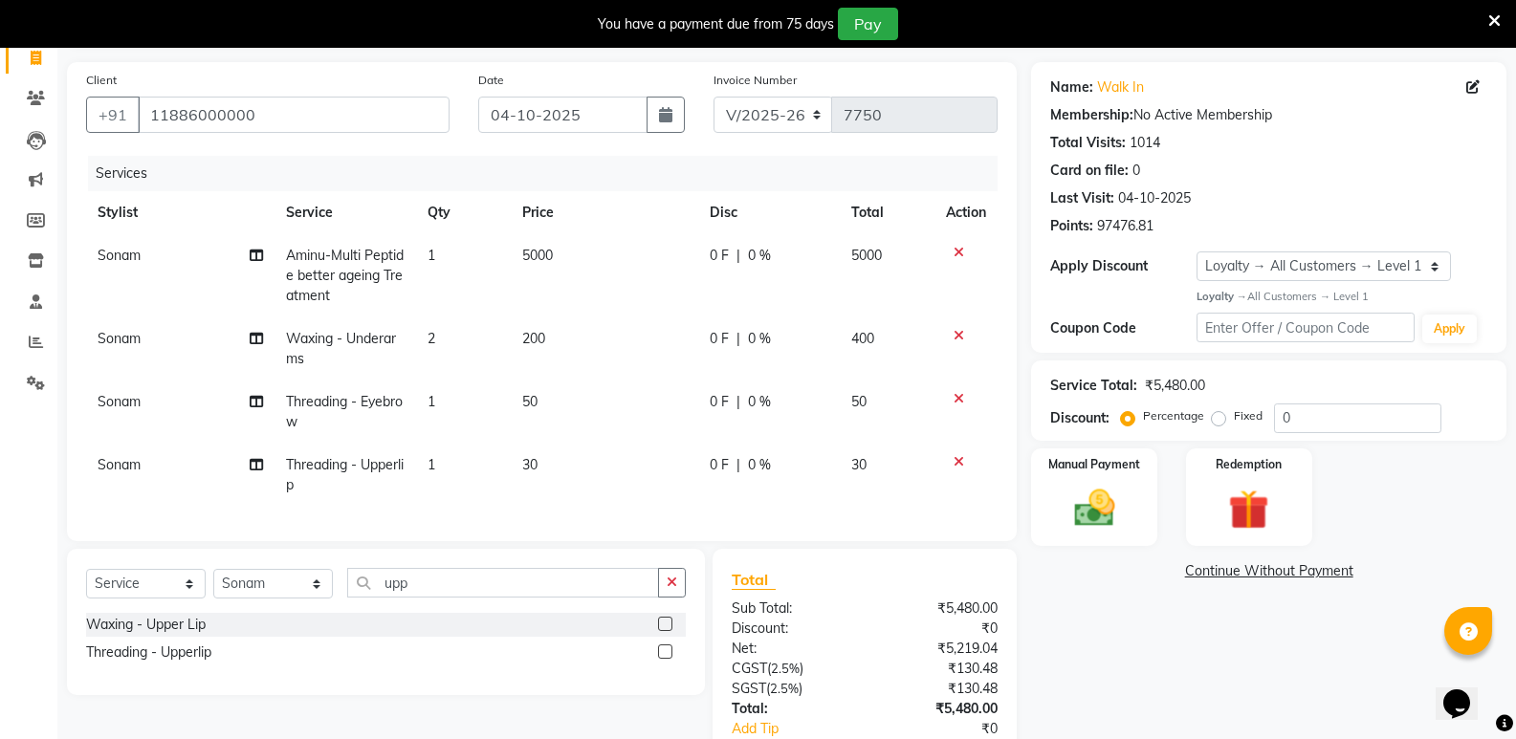
scroll to position [263, 0]
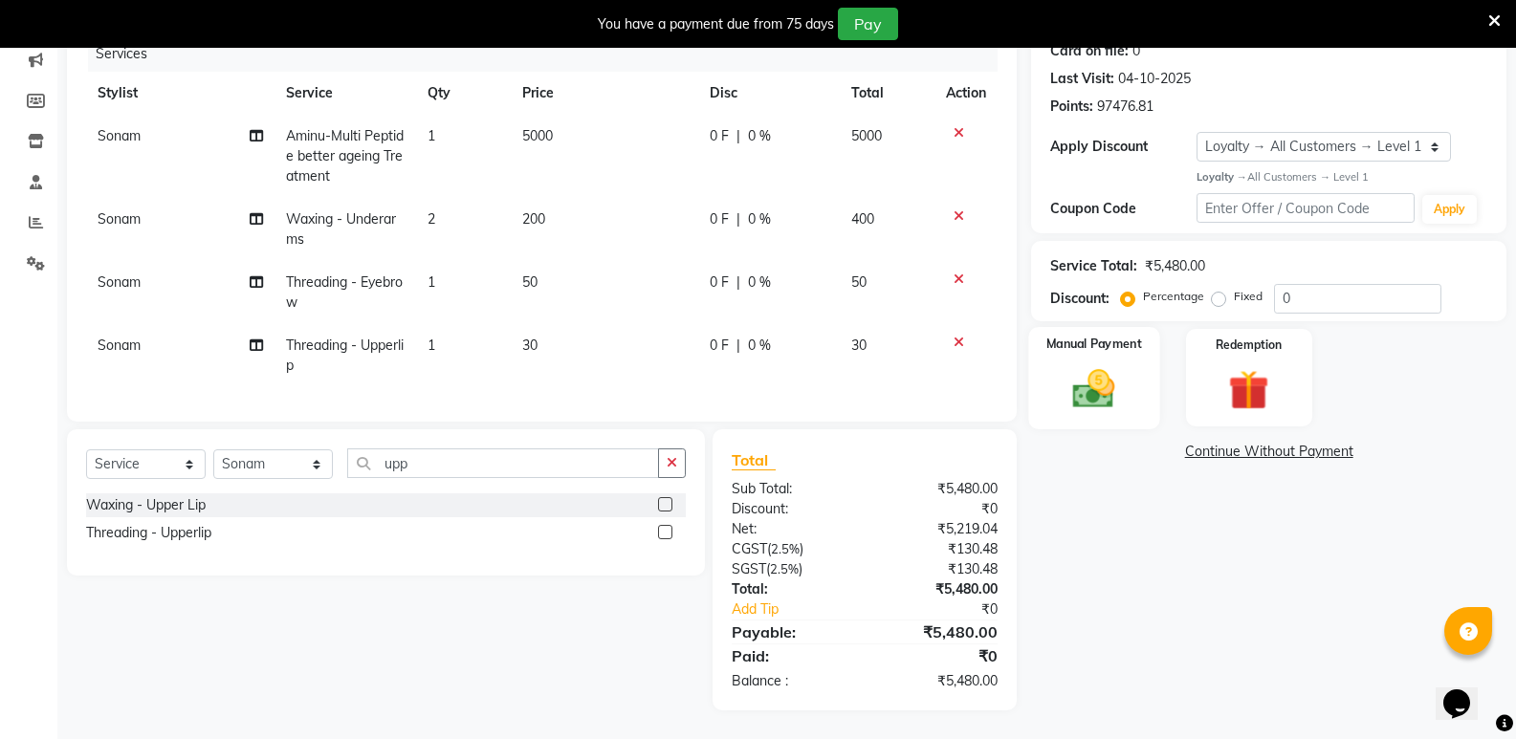
click at [1097, 406] on div "Manual Payment" at bounding box center [1094, 378] width 131 height 102
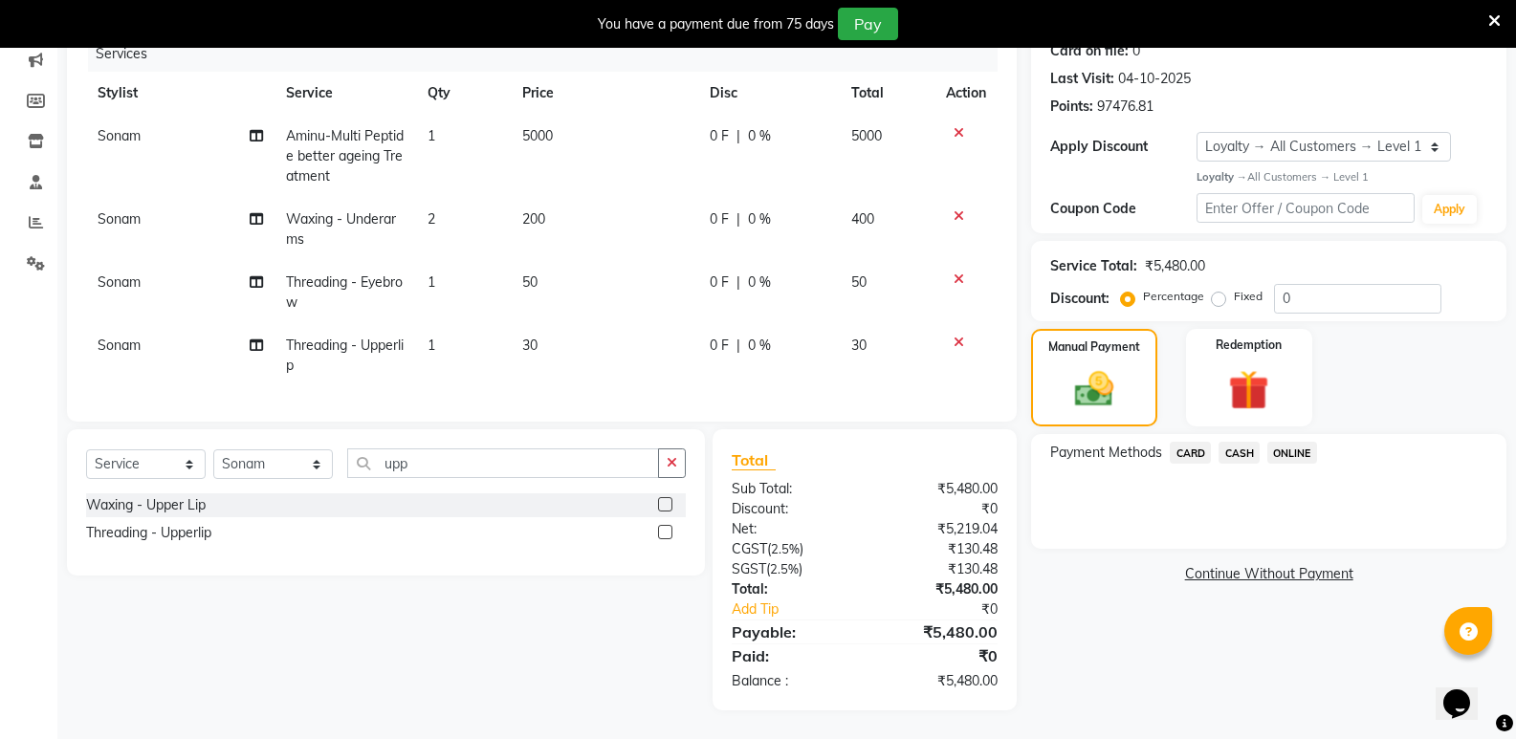
click at [1229, 445] on span "CASH" at bounding box center [1239, 453] width 41 height 22
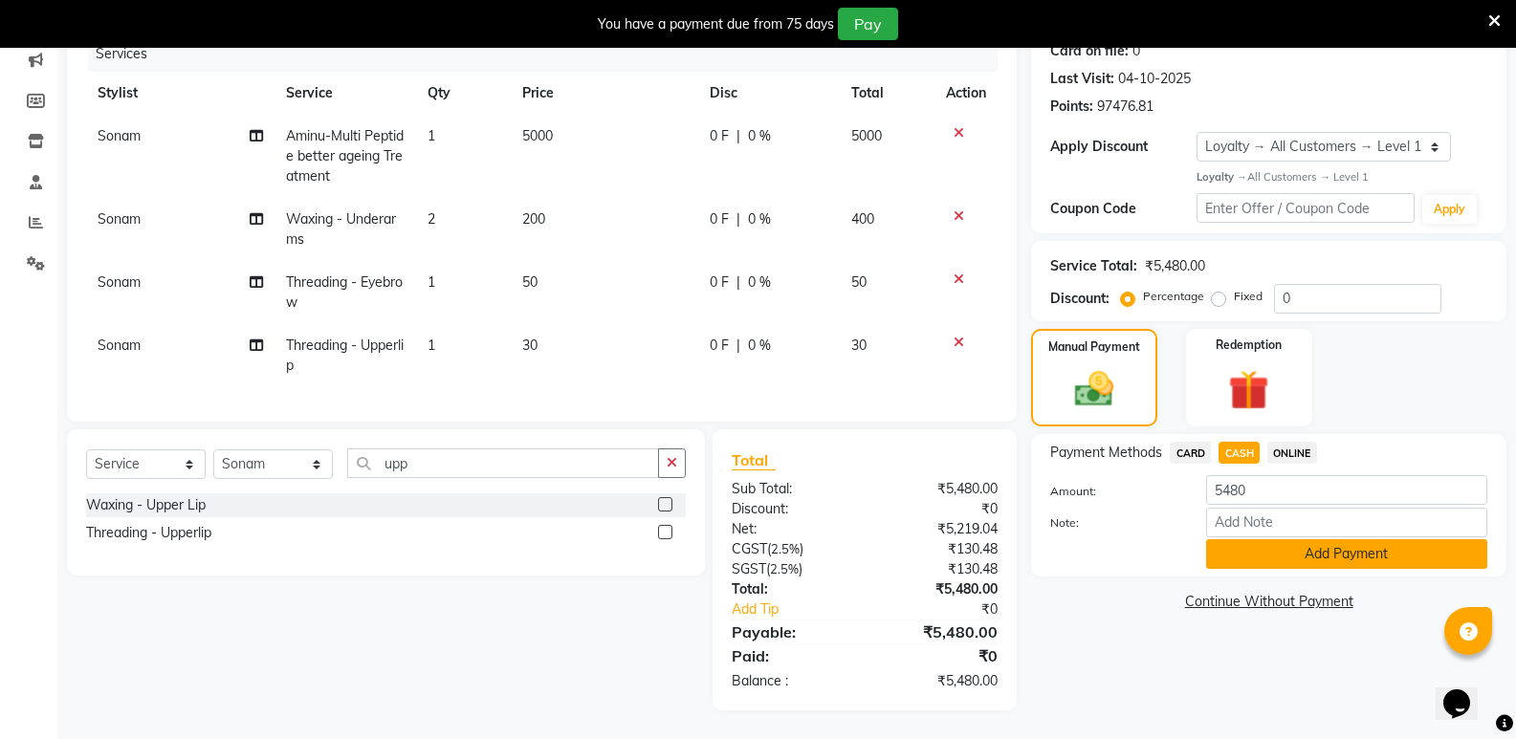
click at [1244, 548] on button "Add Payment" at bounding box center [1346, 555] width 281 height 30
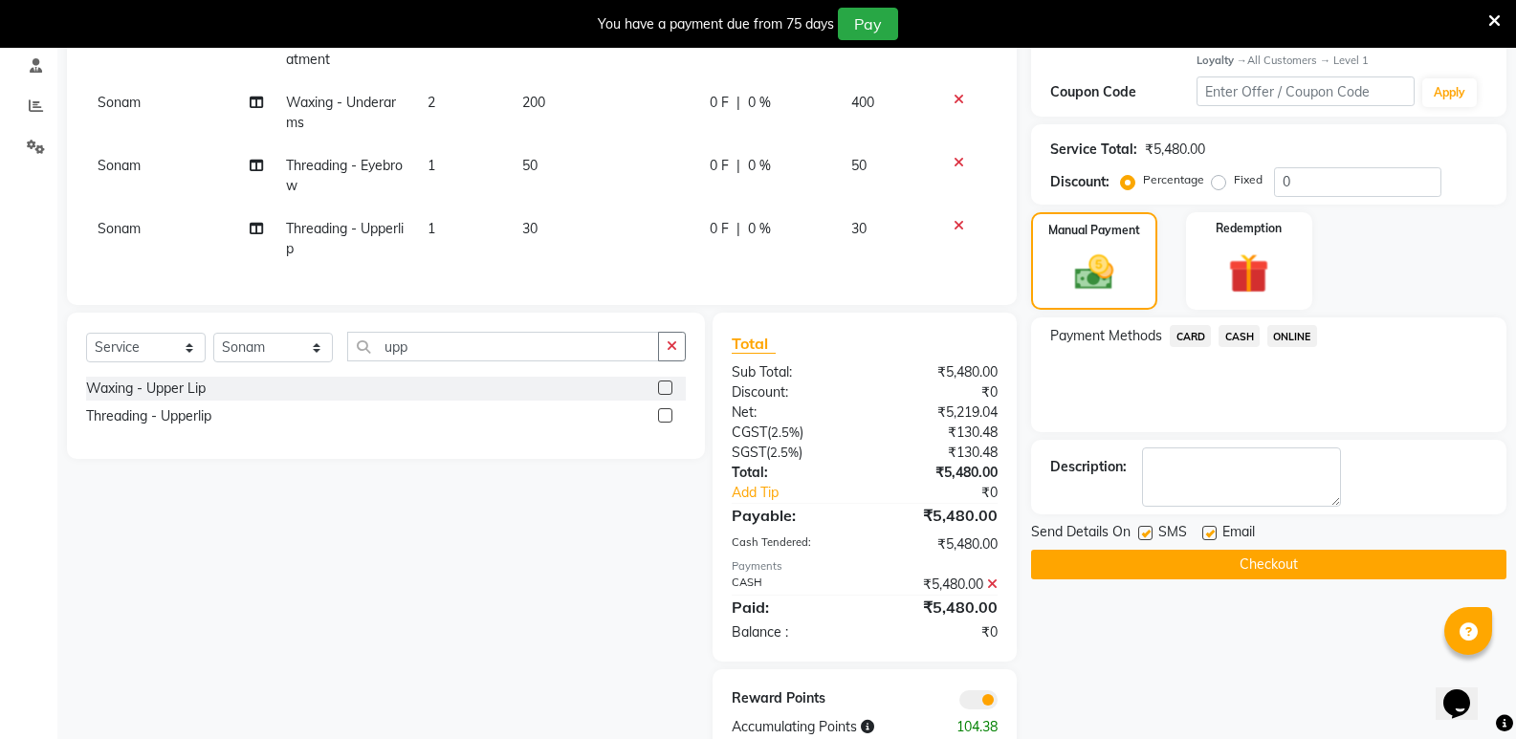
scroll to position [426, 0]
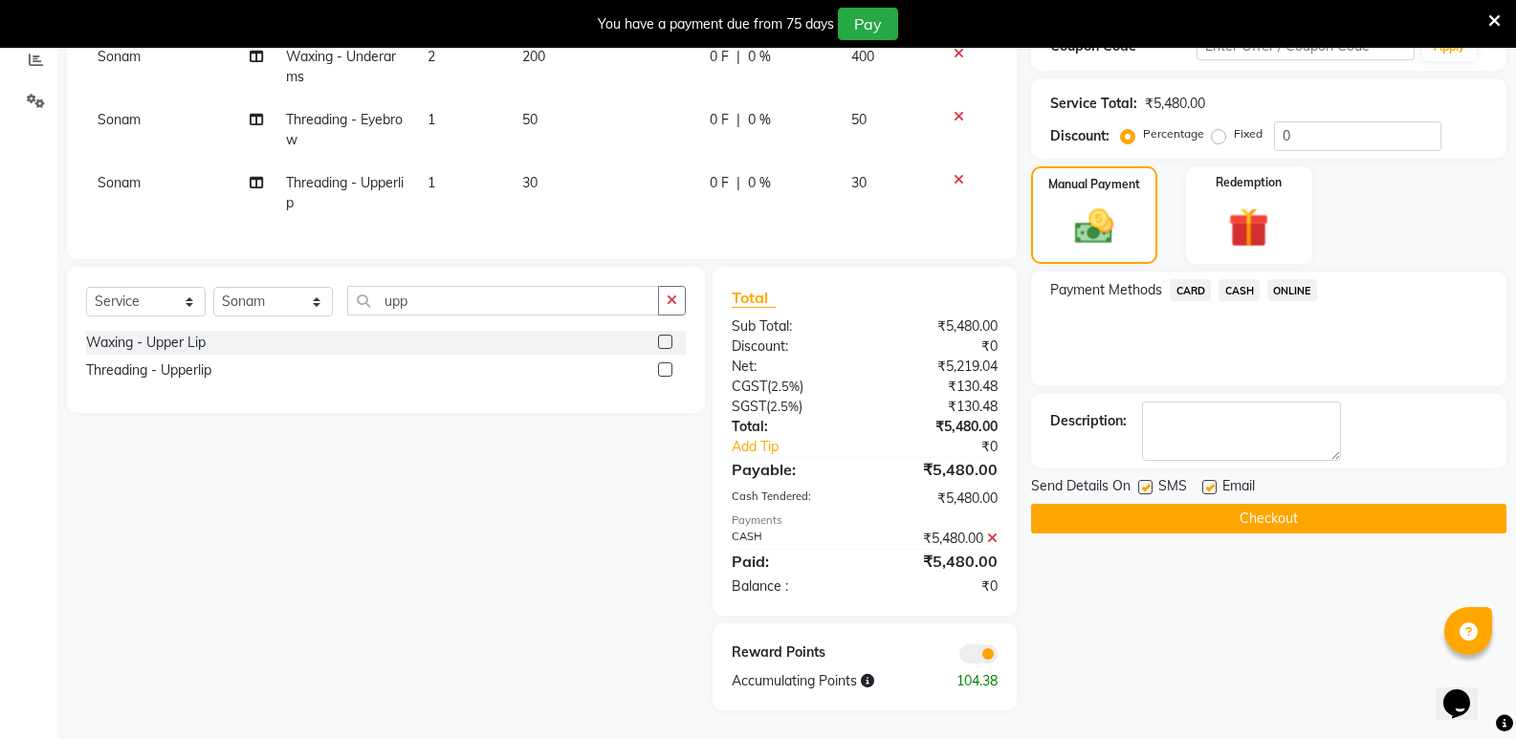
click at [1240, 511] on button "Checkout" at bounding box center [1268, 519] width 475 height 30
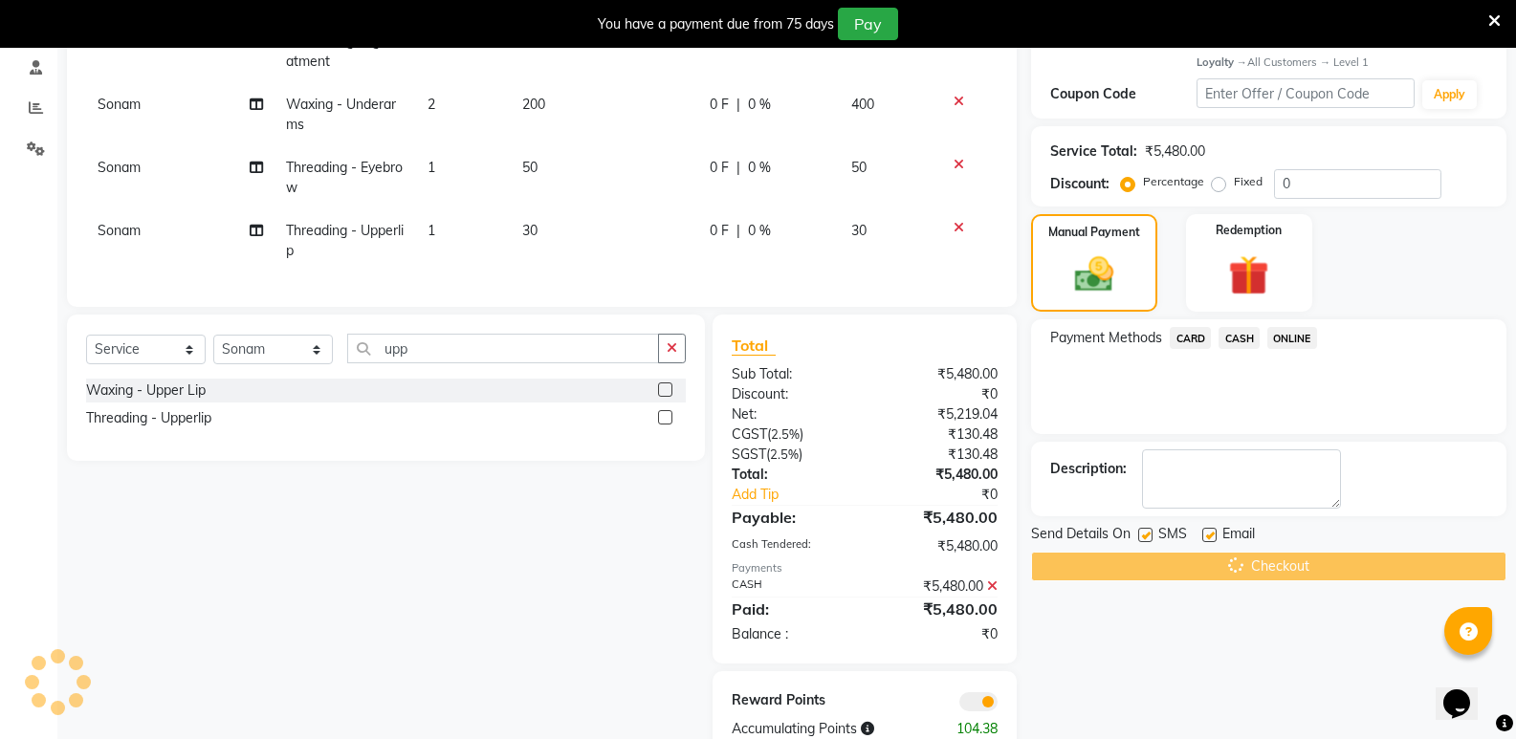
scroll to position [330, 0]
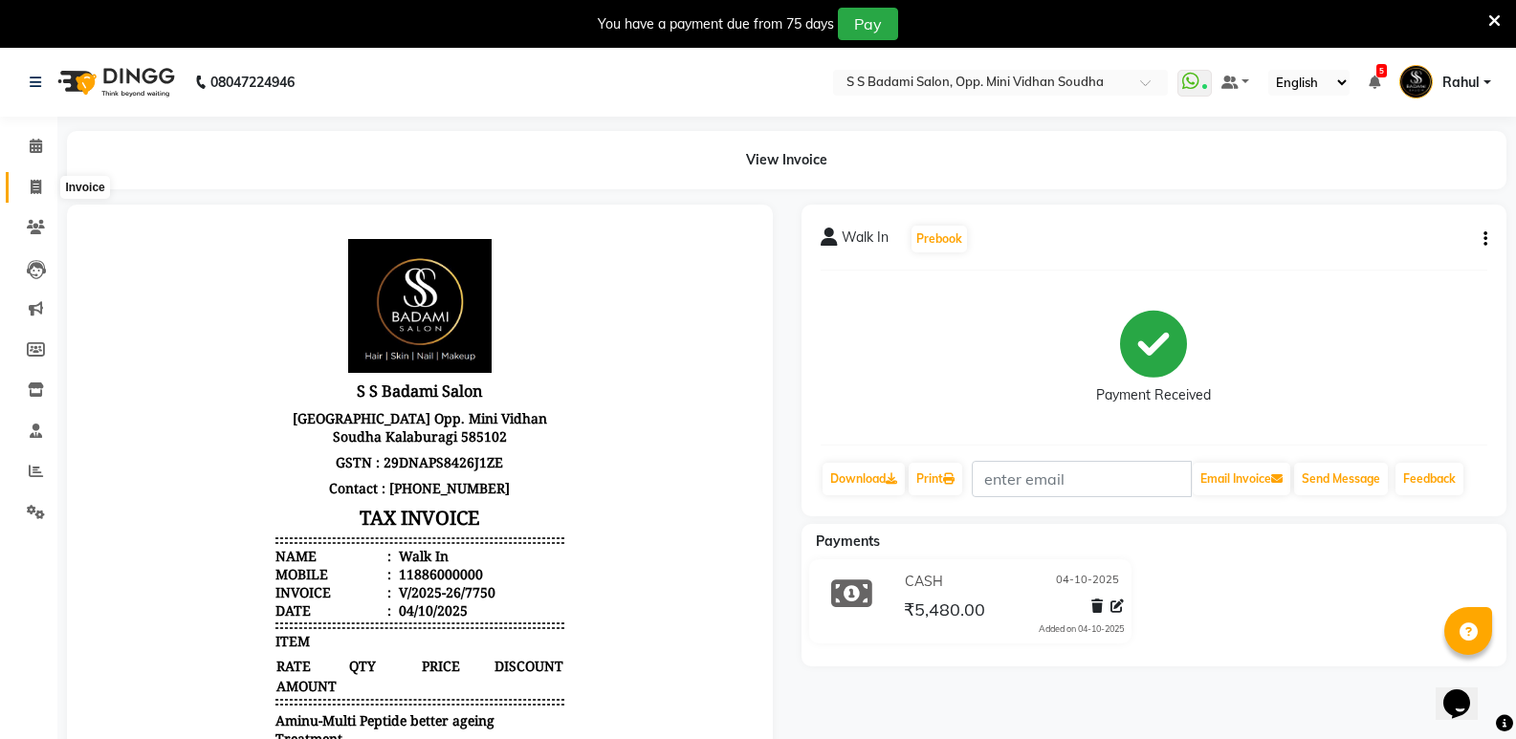
click at [19, 180] on span at bounding box center [35, 188] width 33 height 22
select select "4533"
select select "service"
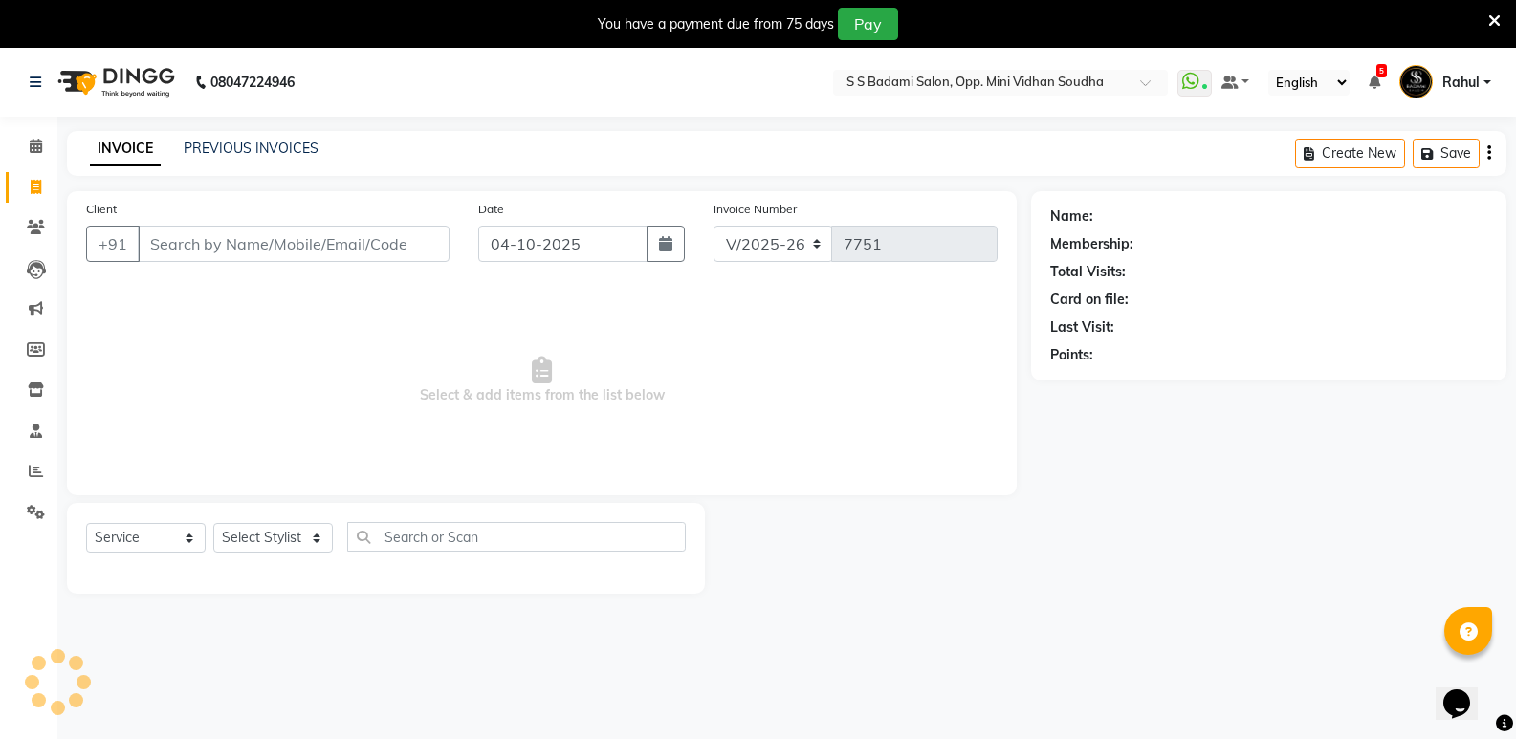
scroll to position [48, 0]
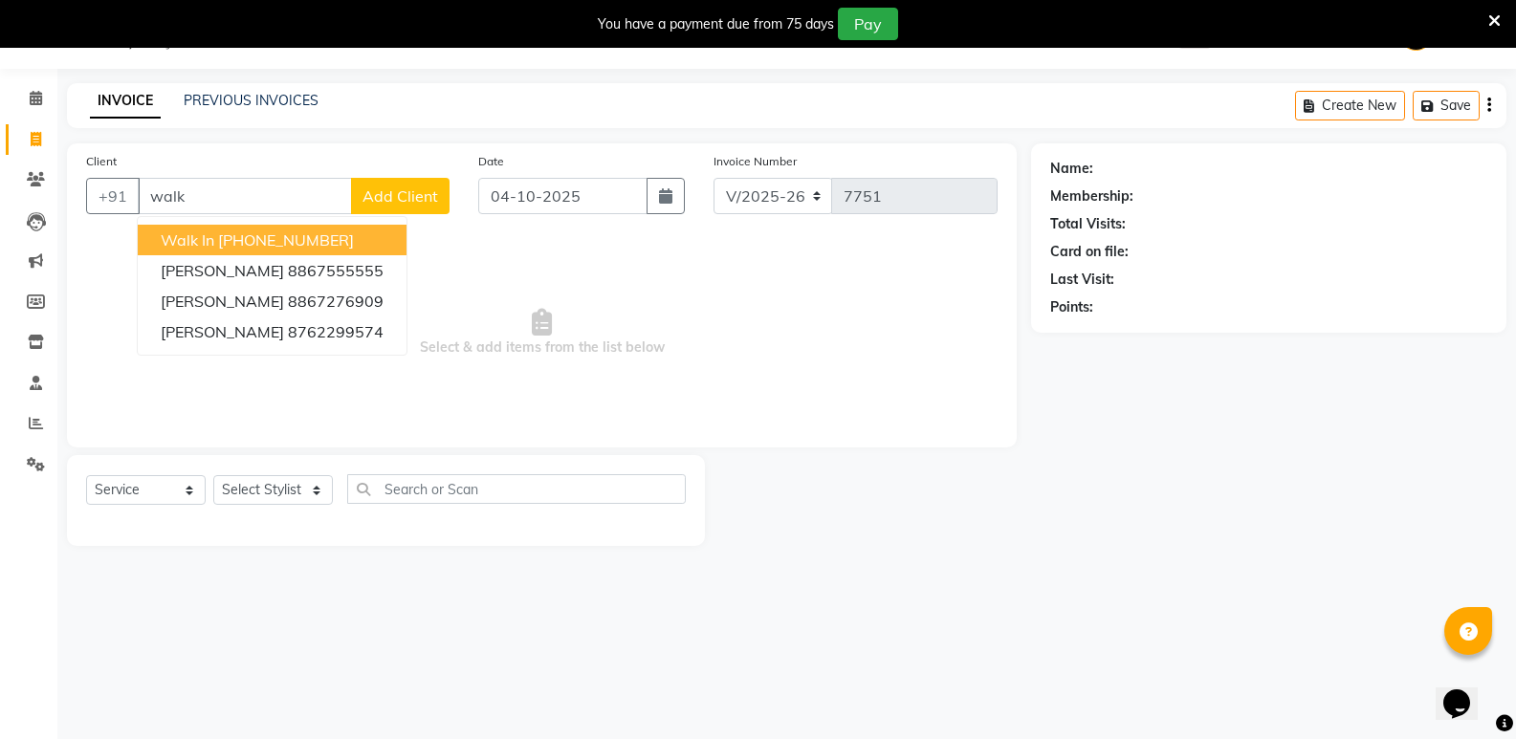
click at [295, 240] on ngb-highlight "[PHONE_NUMBER]" at bounding box center [286, 240] width 136 height 19
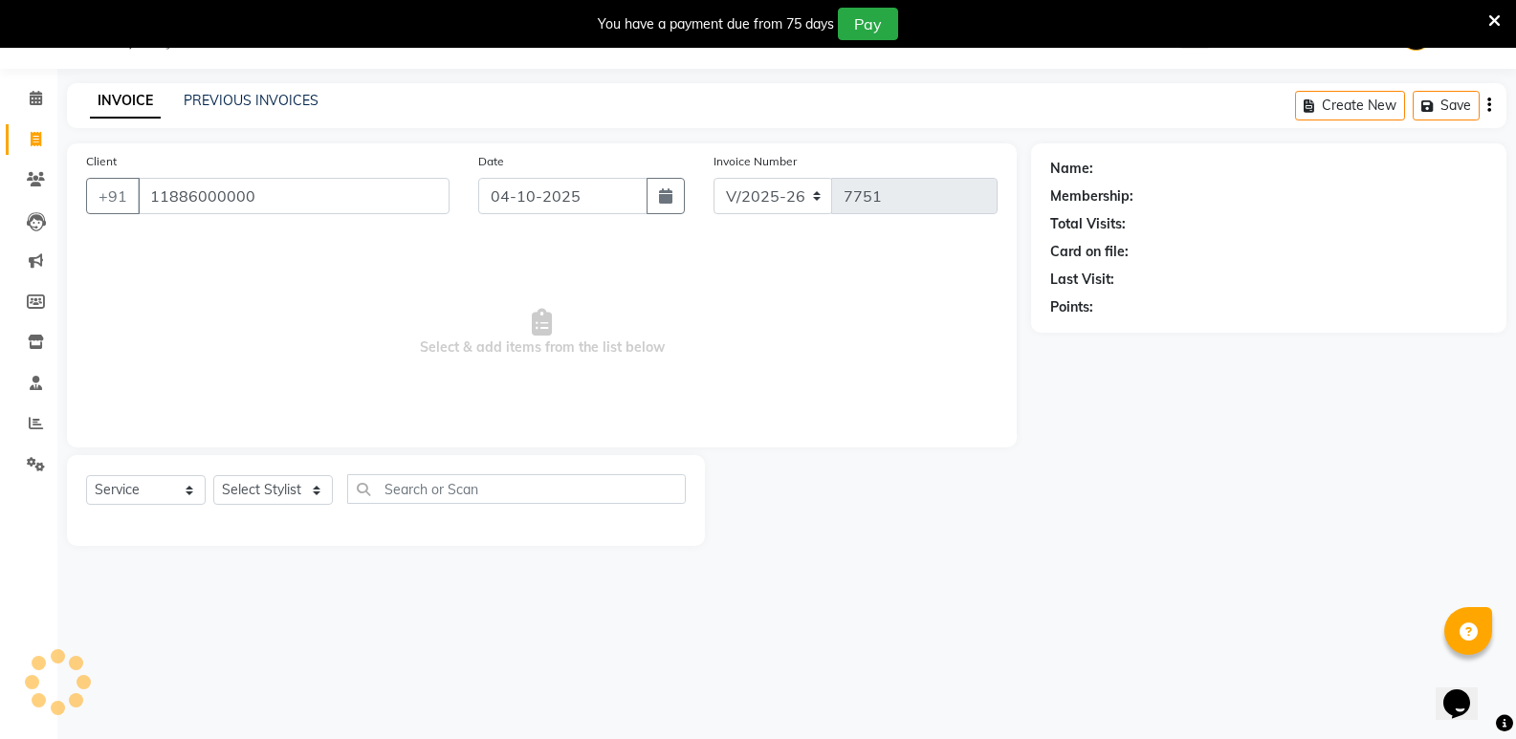
type input "11886000000"
click at [275, 494] on select "Select Stylist [PERSON_NAME] [PERSON_NAME] [PERSON_NAME] Mallu [PERSON_NAME] [P…" at bounding box center [273, 490] width 120 height 30
select select "1: Object"
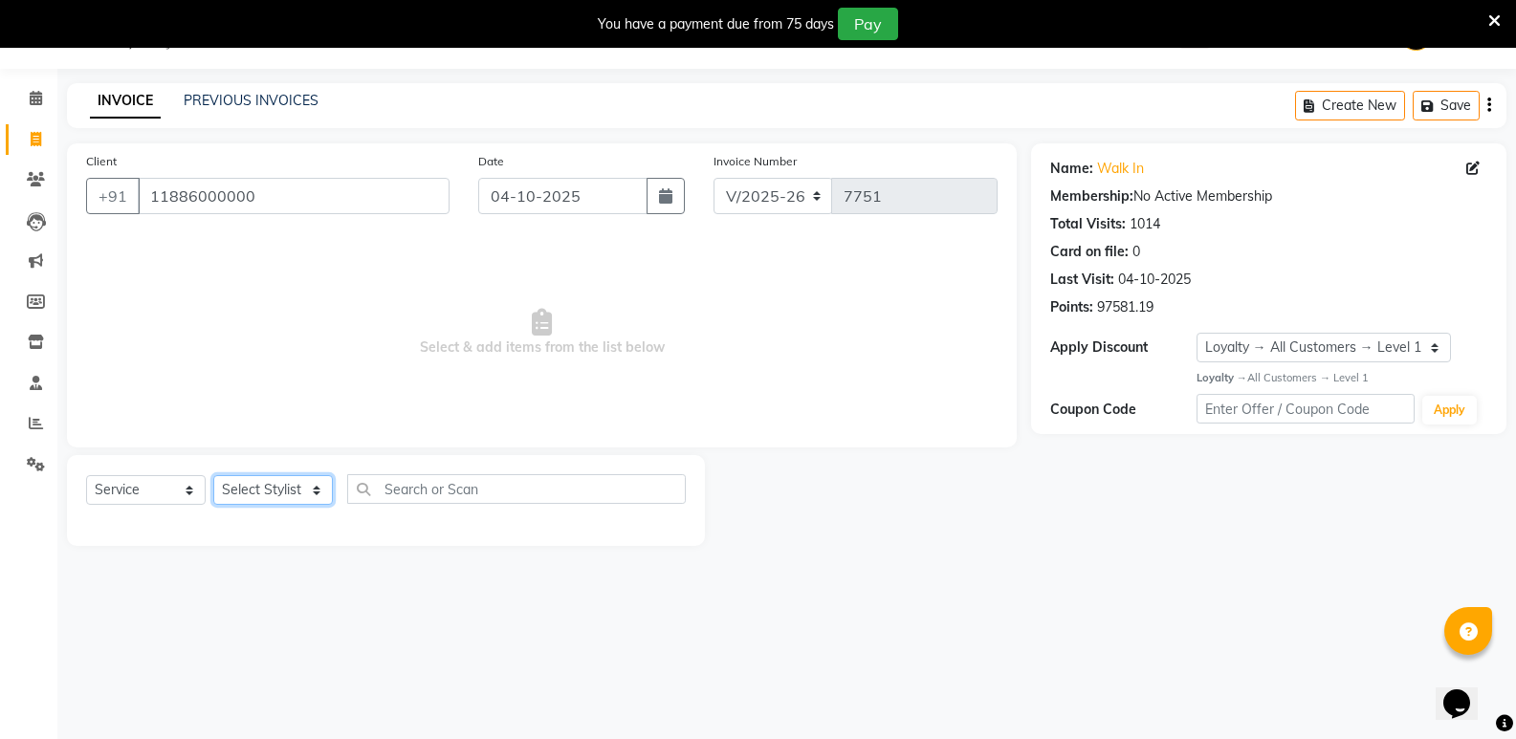
select select "25908"
click at [213, 475] on select "Select Stylist [PERSON_NAME] [PERSON_NAME] [PERSON_NAME] Mallu [PERSON_NAME] [P…" at bounding box center [273, 490] width 120 height 30
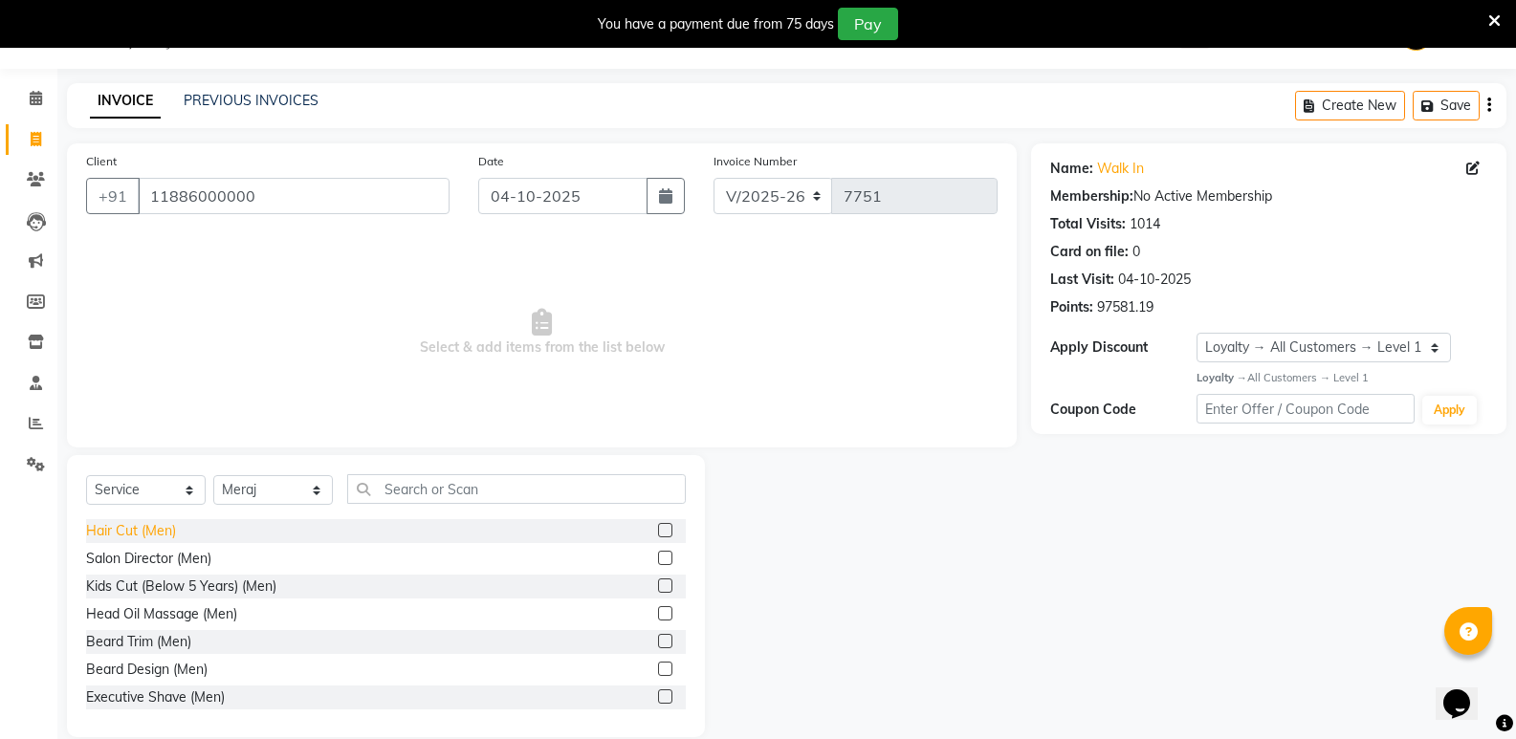
click at [138, 535] on div "Hair Cut (Men)" at bounding box center [131, 531] width 90 height 20
checkbox input "false"
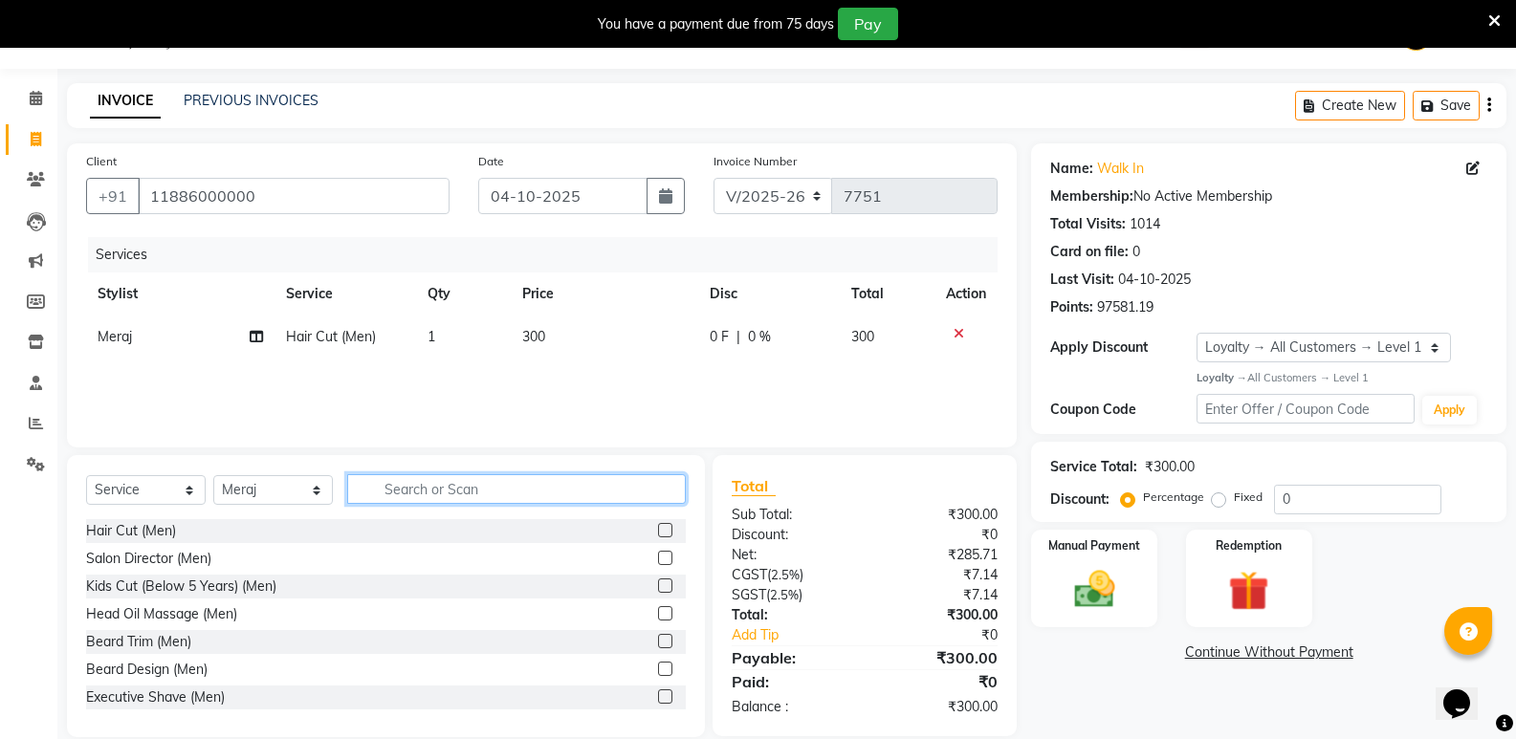
click at [494, 496] on input "text" at bounding box center [516, 489] width 339 height 30
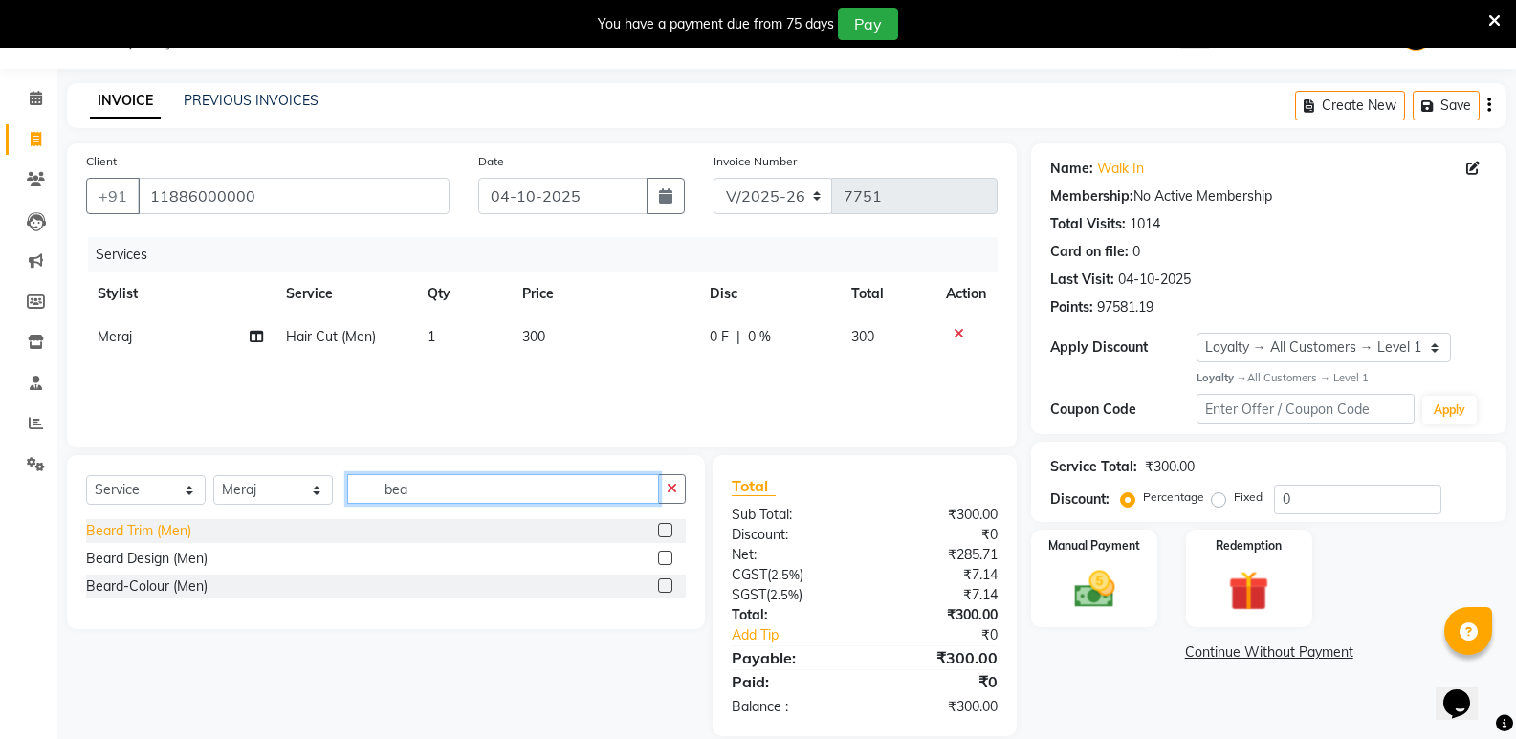
type input "bea"
click at [143, 533] on div "Beard Trim (Men)" at bounding box center [138, 531] width 105 height 20
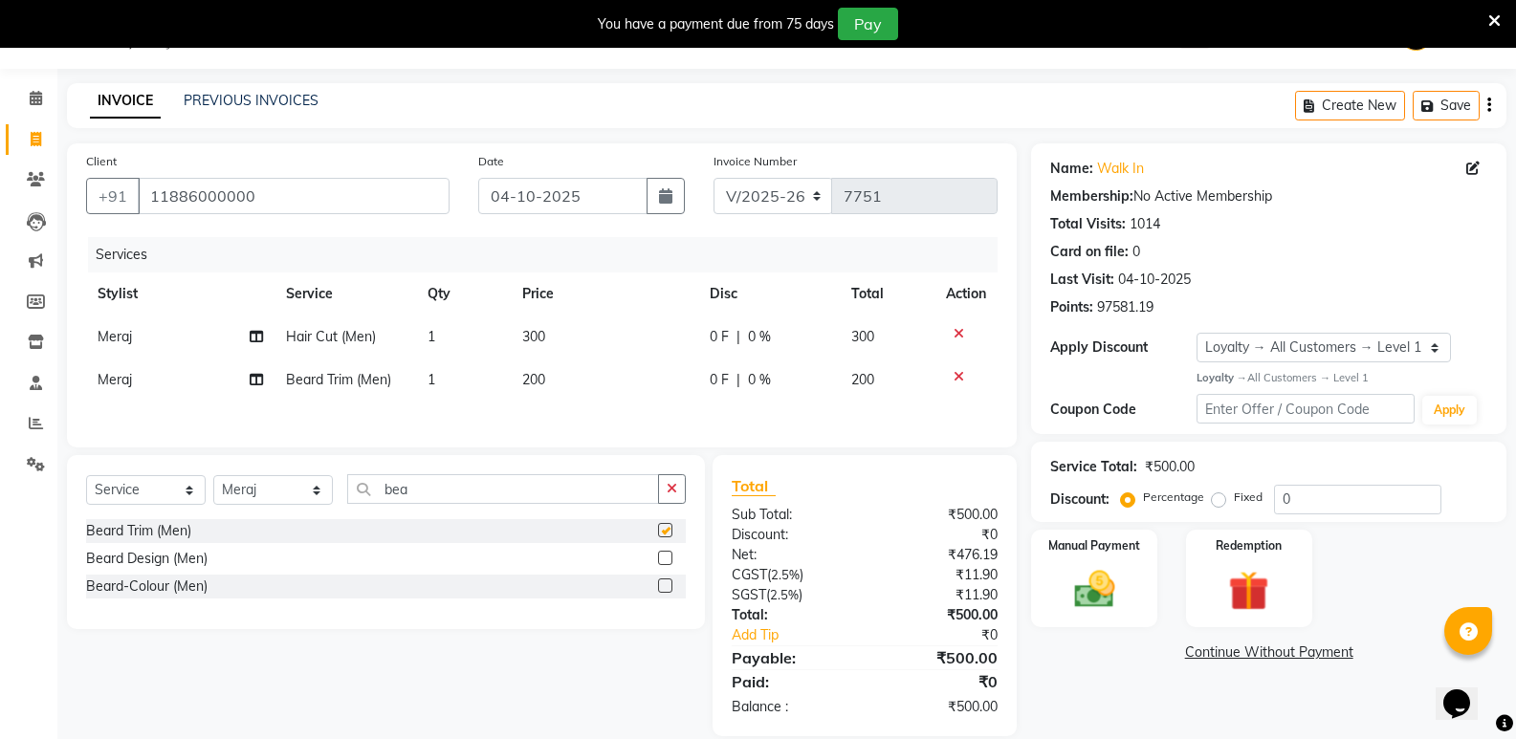
checkbox input "false"
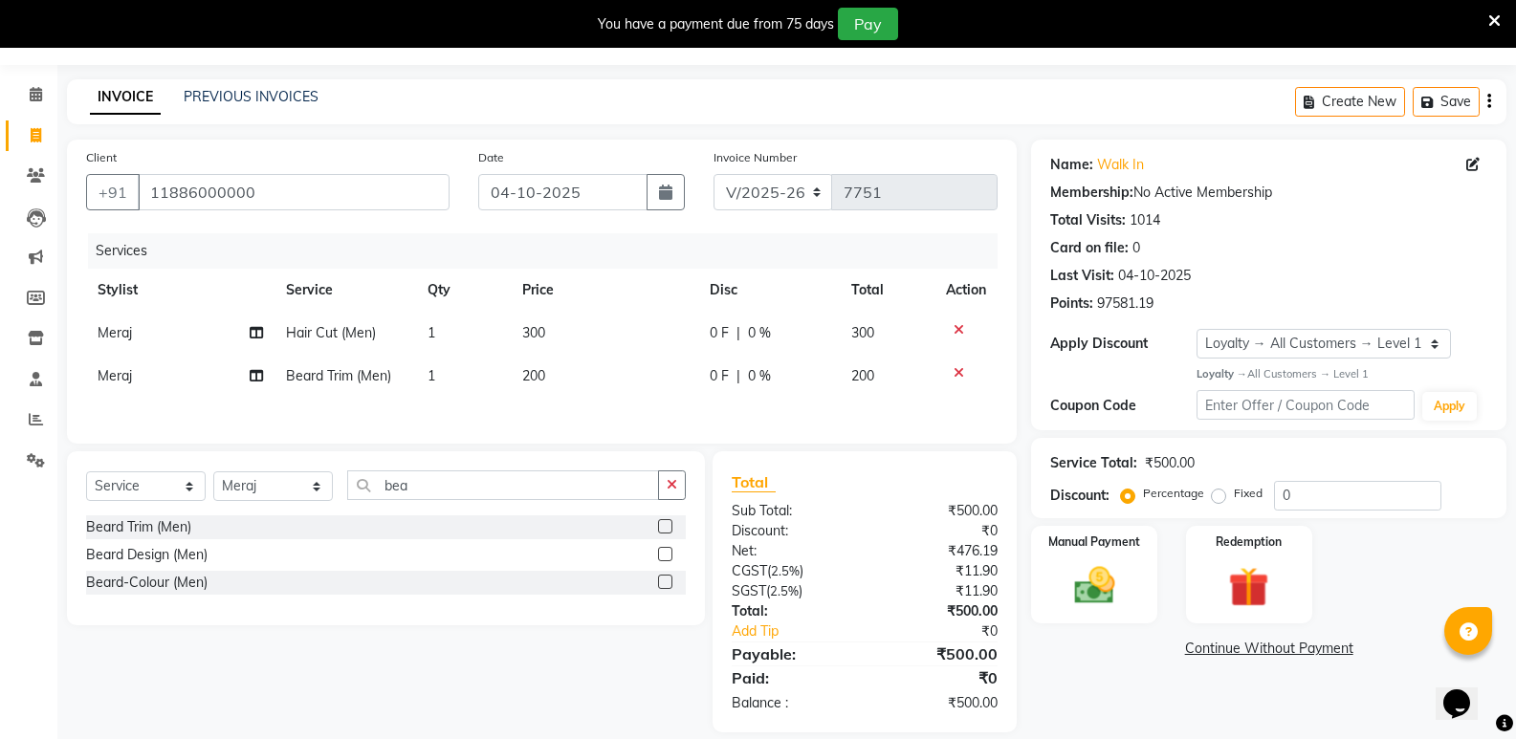
scroll to position [77, 0]
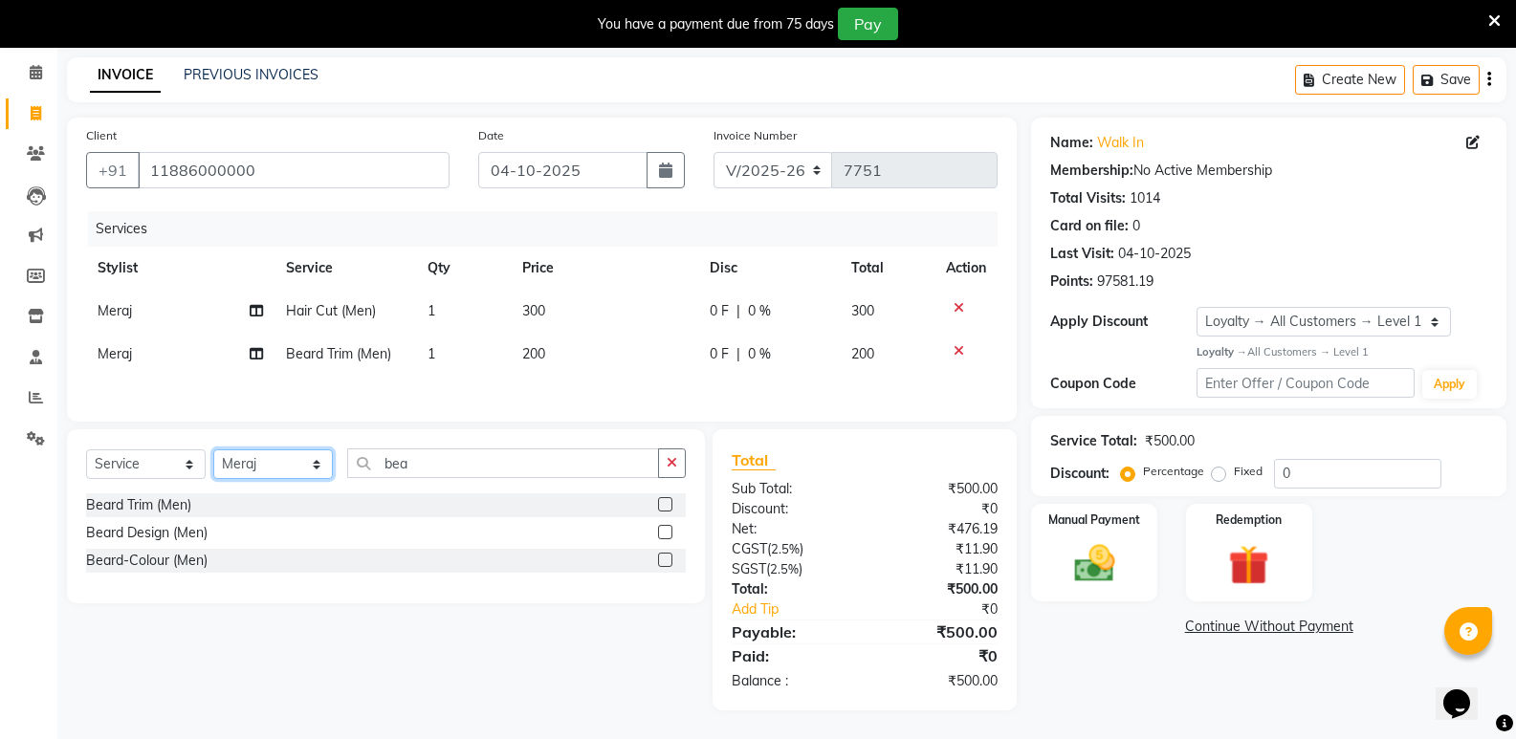
click at [300, 463] on select "Select Stylist [PERSON_NAME] [PERSON_NAME] [PERSON_NAME] Mallu [PERSON_NAME] [P…" at bounding box center [273, 465] width 120 height 30
select select "25904"
click at [213, 450] on select "Select Stylist [PERSON_NAME] [PERSON_NAME] [PERSON_NAME] Mallu [PERSON_NAME] [P…" at bounding box center [273, 465] width 120 height 30
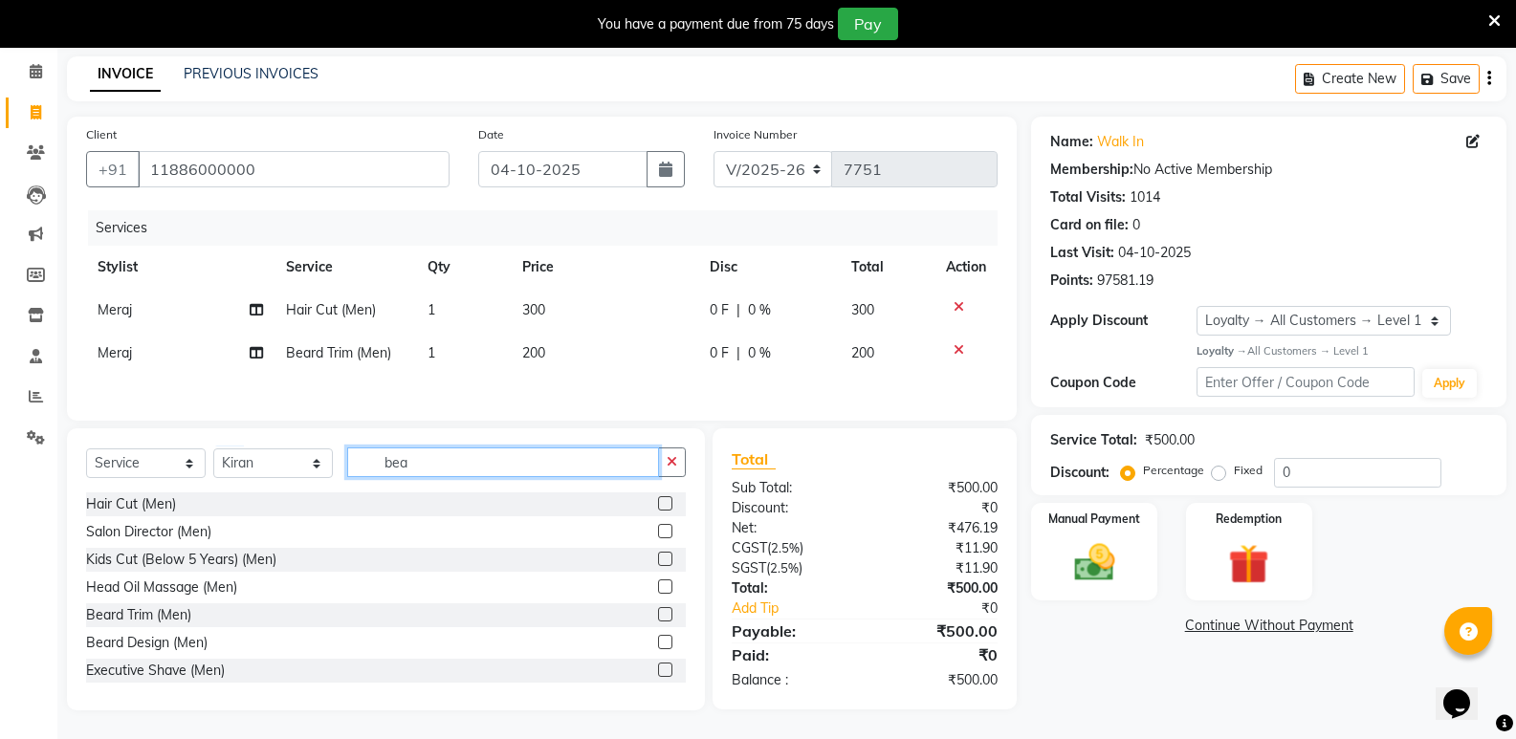
drag, startPoint x: 468, startPoint y: 471, endPoint x: 239, endPoint y: 498, distance: 230.3
click at [239, 498] on div "Select Service Product Membership Package Voucher Prepaid Gift Card Select Styl…" at bounding box center [386, 570] width 638 height 282
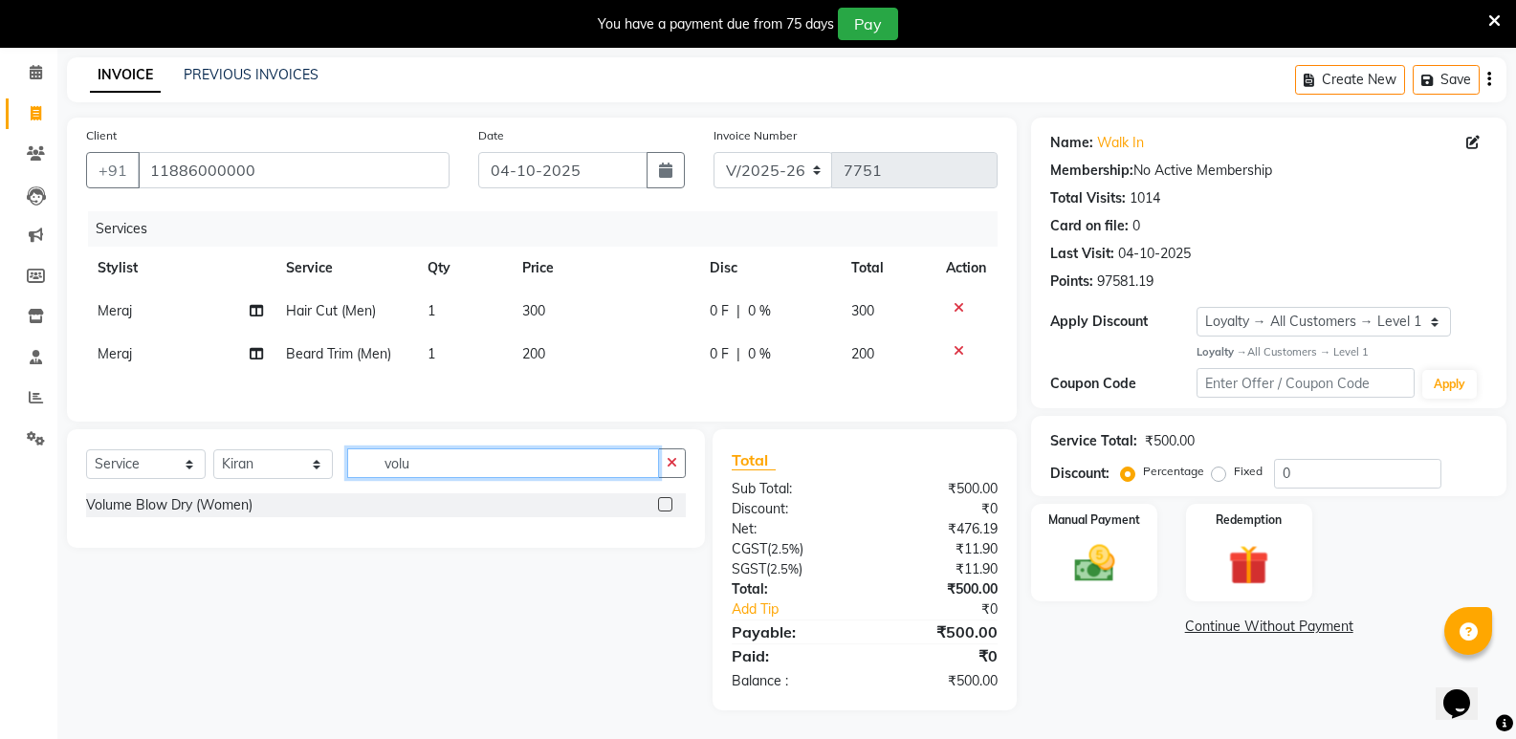
type input "volu"
drag, startPoint x: 239, startPoint y: 498, endPoint x: 251, endPoint y: 507, distance: 14.3
click at [250, 506] on div "Volume Blow Dry (Women)" at bounding box center [169, 506] width 166 height 20
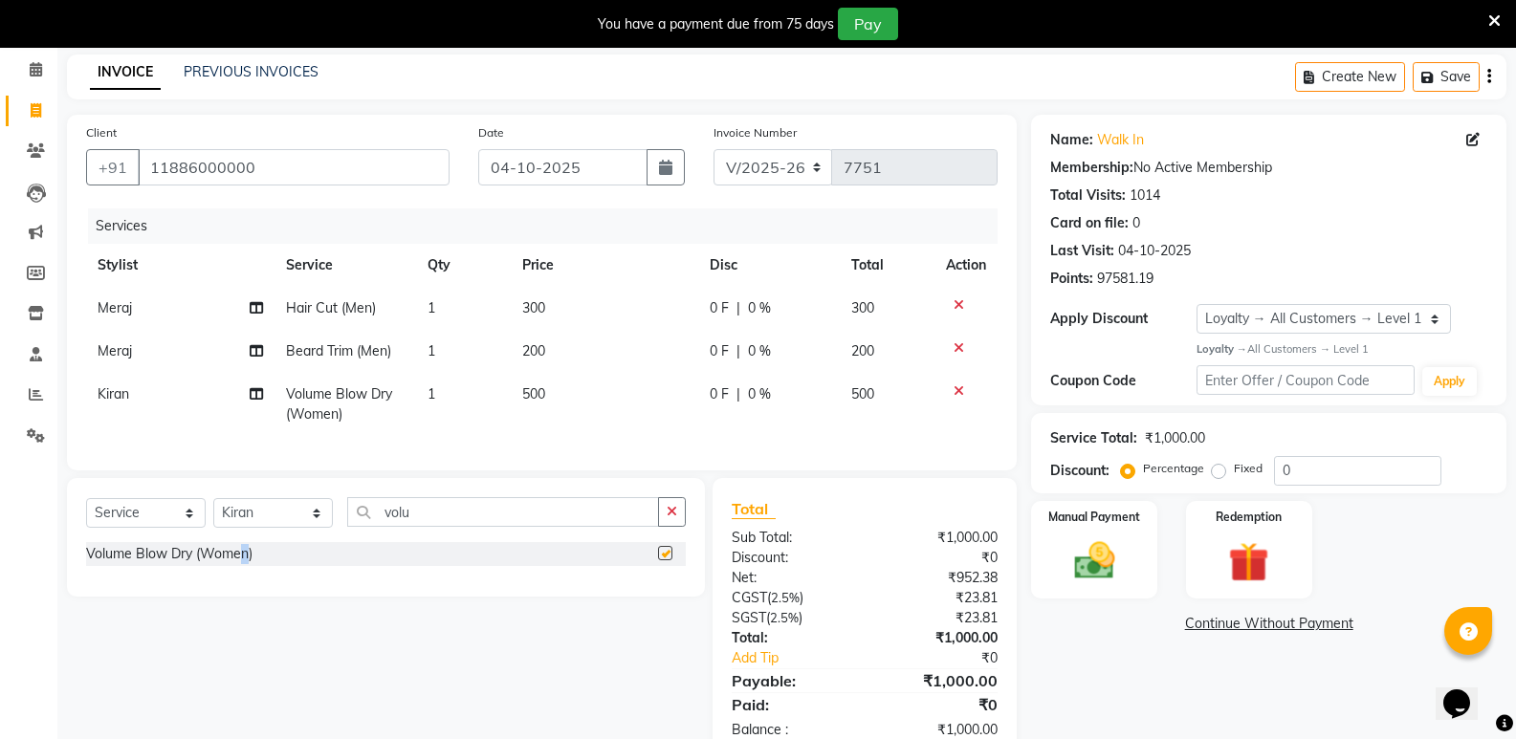
checkbox input "false"
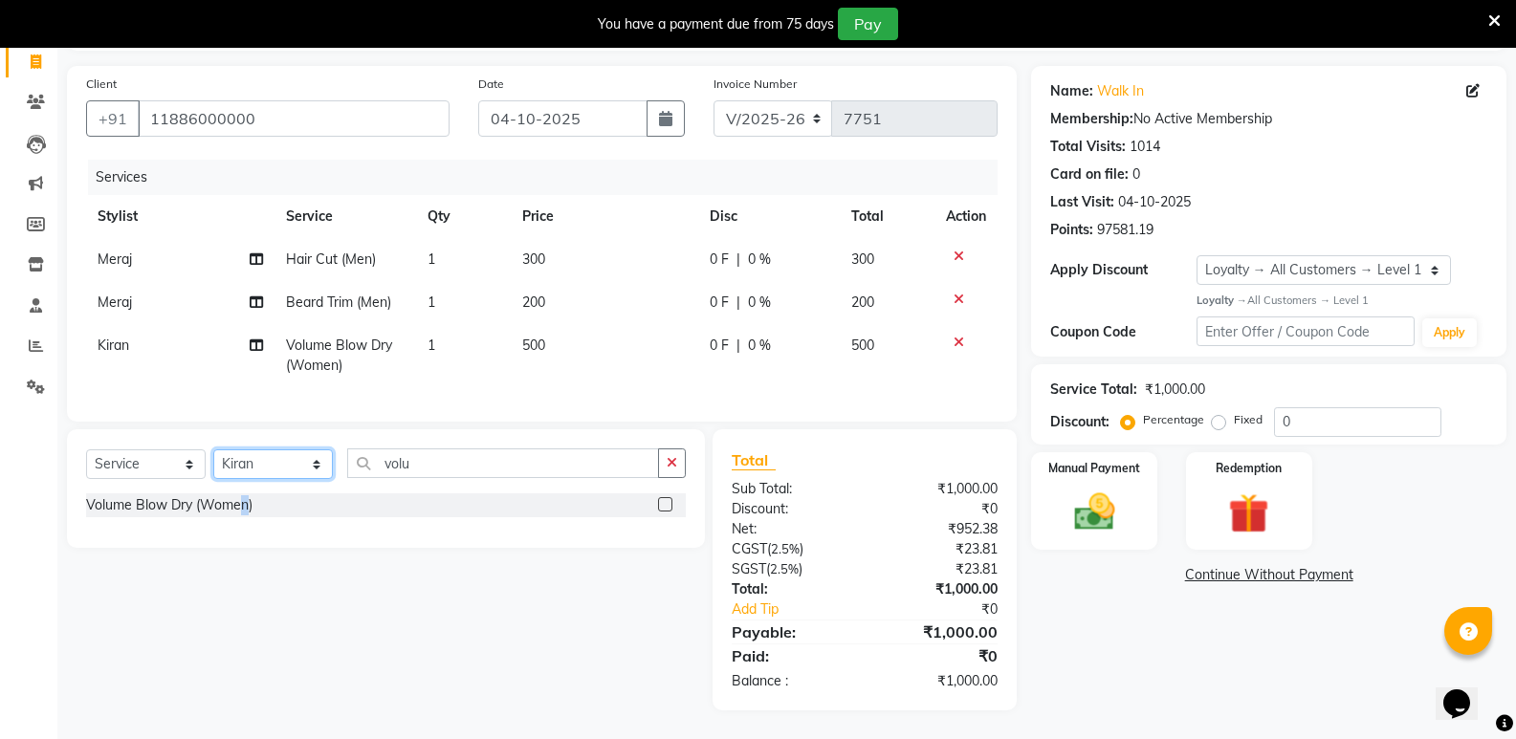
click at [272, 474] on select "Select Stylist [PERSON_NAME] [PERSON_NAME] [PERSON_NAME] Mallu [PERSON_NAME] [P…" at bounding box center [273, 465] width 120 height 30
select select "50243"
click at [213, 450] on select "Select Stylist [PERSON_NAME] [PERSON_NAME] [PERSON_NAME] Mallu [PERSON_NAME] [P…" at bounding box center [273, 465] width 120 height 30
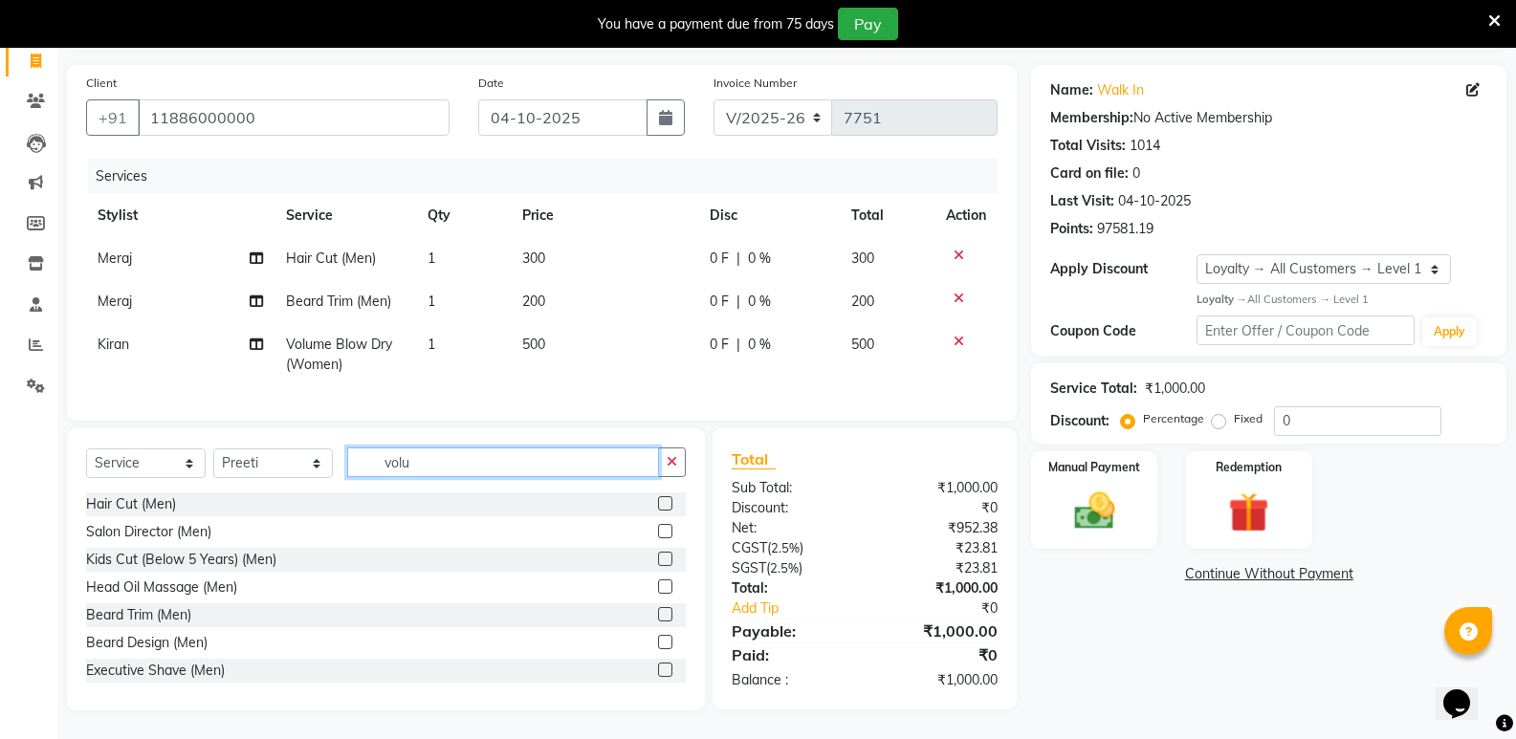
click at [425, 464] on input "volu" at bounding box center [503, 463] width 312 height 30
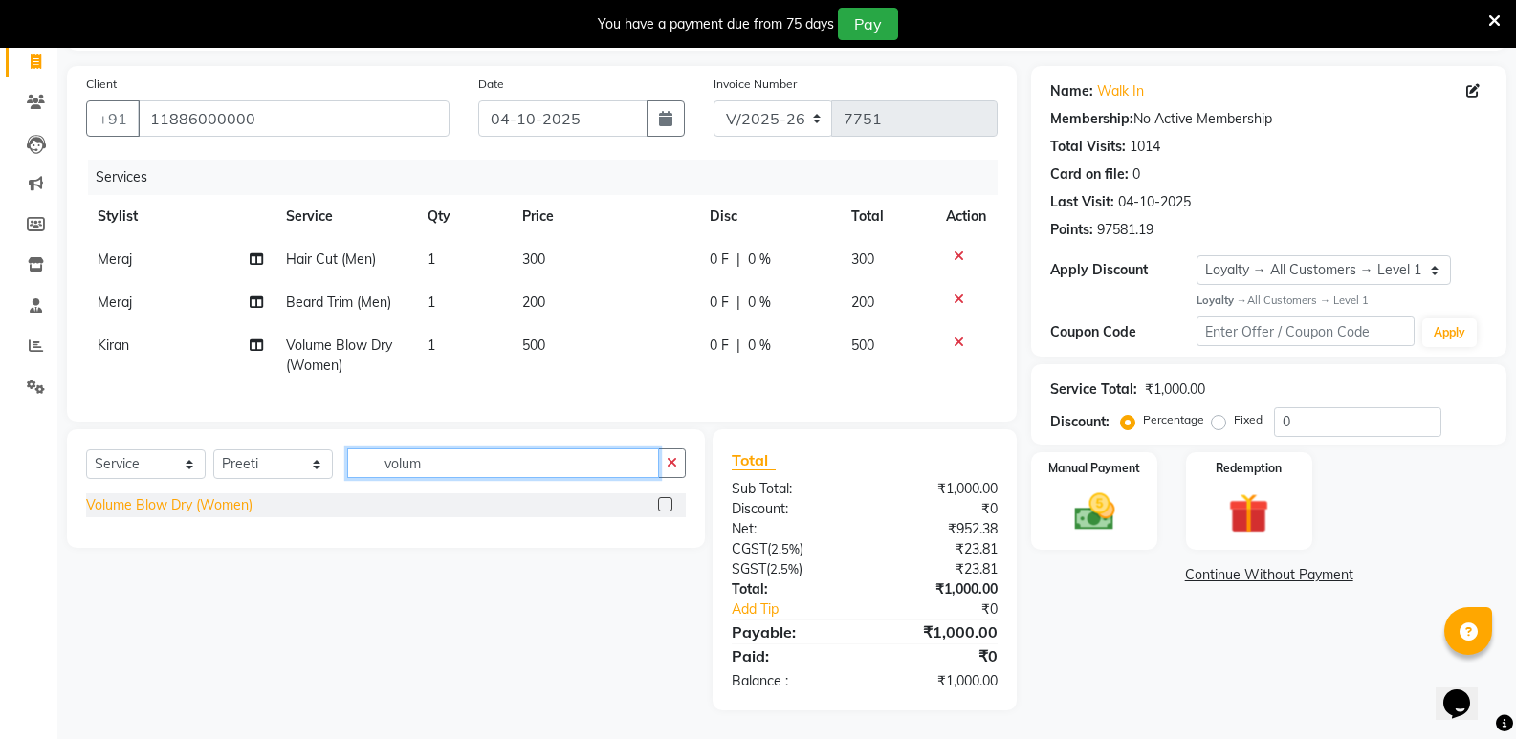
type input "volum"
click at [104, 512] on div "Volume Blow Dry (Women)" at bounding box center [169, 506] width 166 height 20
checkbox input "false"
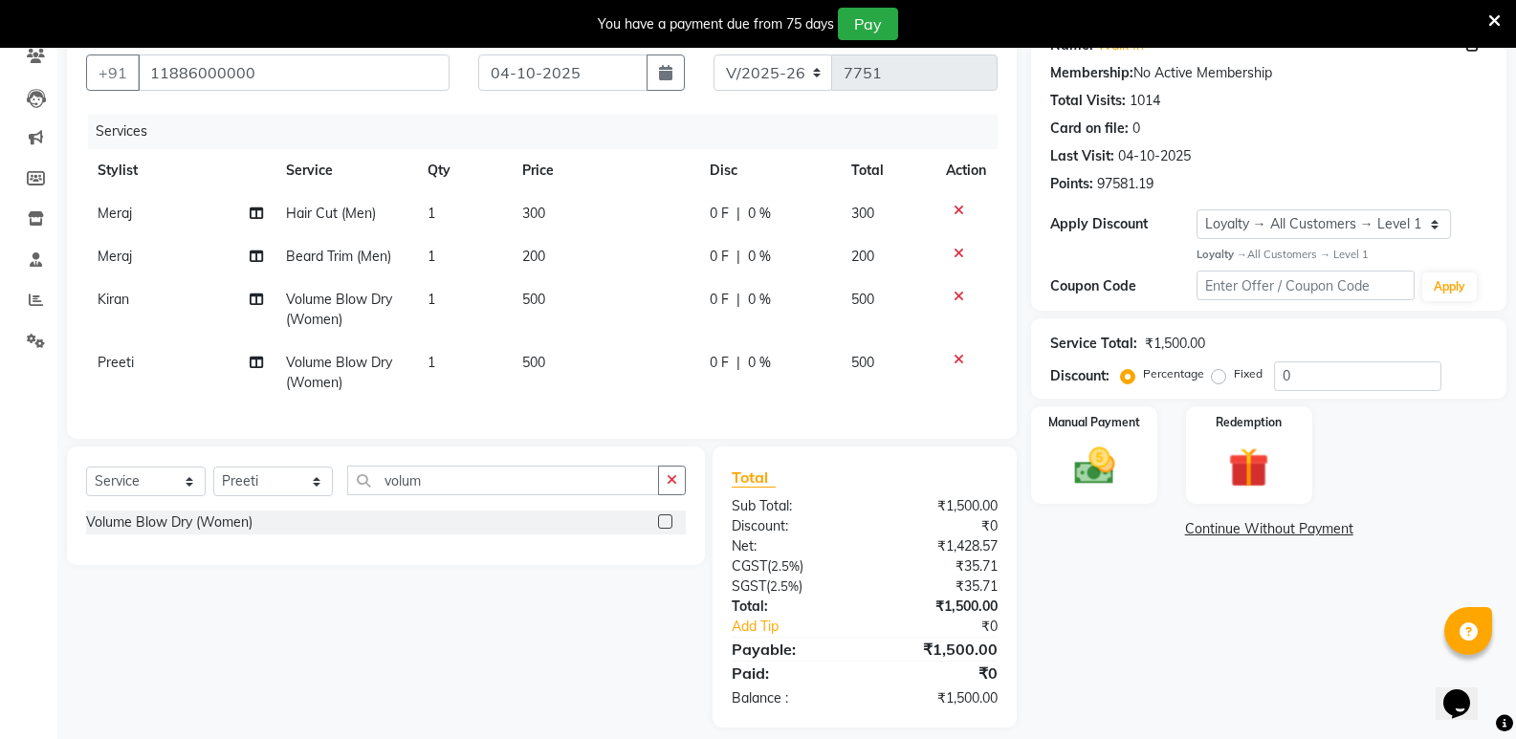
scroll to position [203, 0]
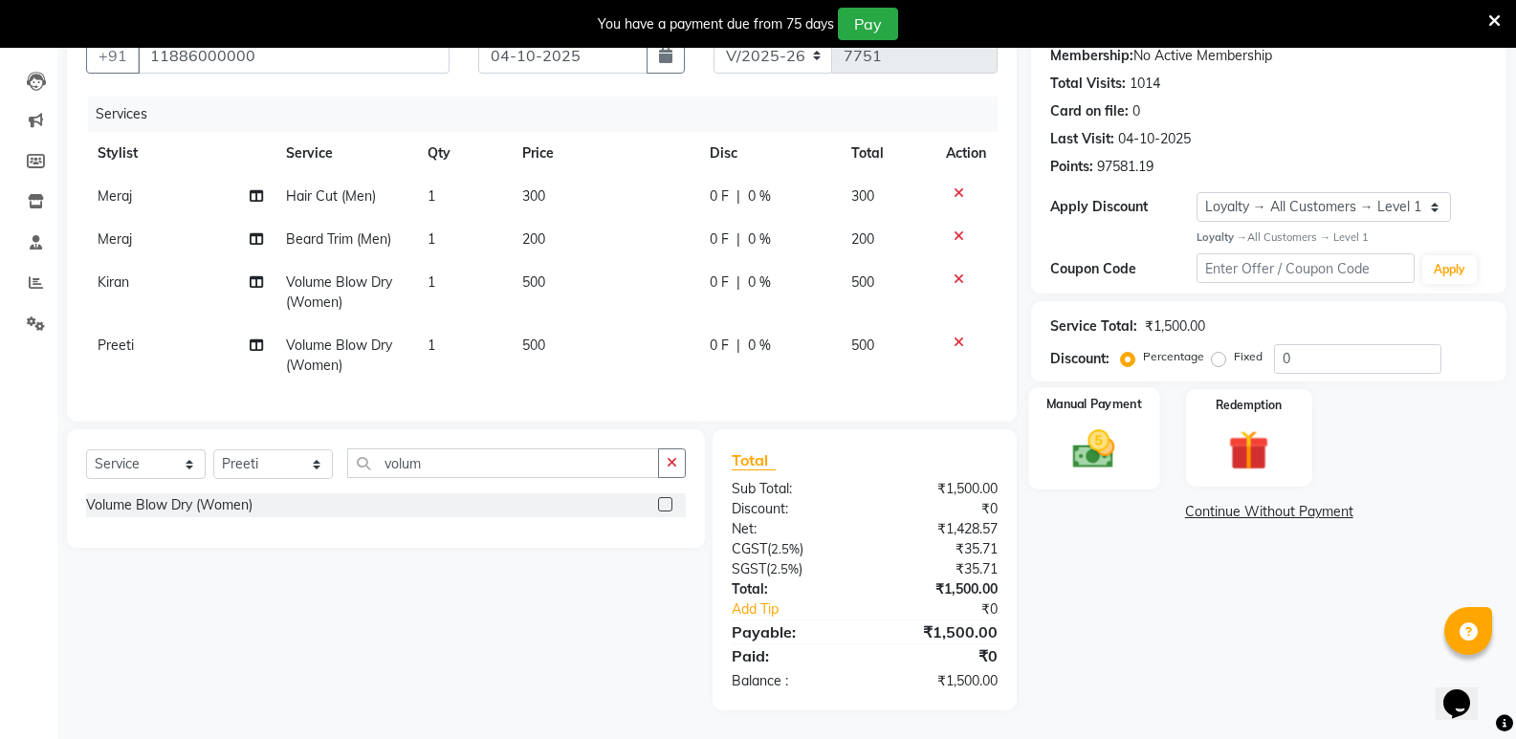
click at [1126, 445] on img at bounding box center [1094, 449] width 68 height 49
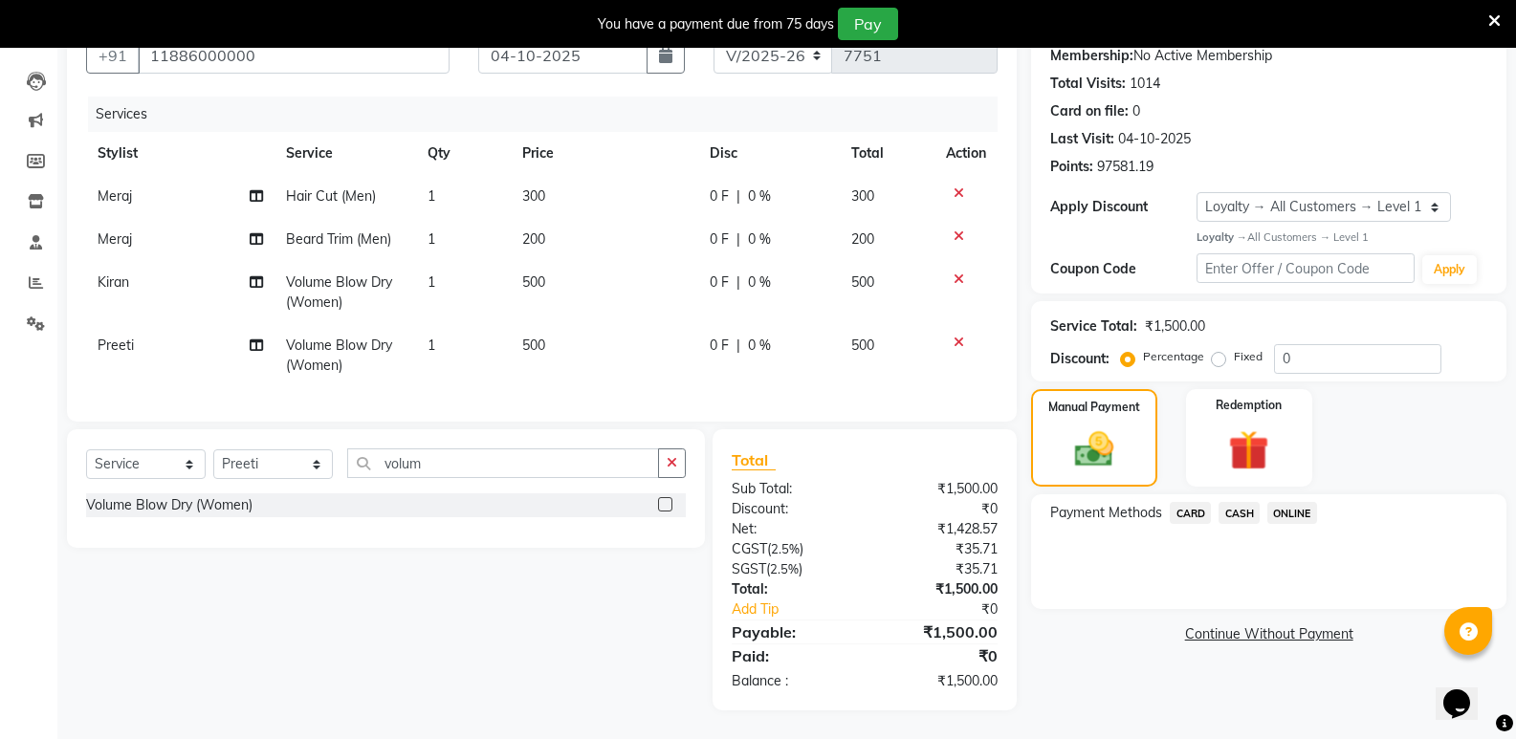
click at [1249, 502] on span "CASH" at bounding box center [1239, 513] width 41 height 22
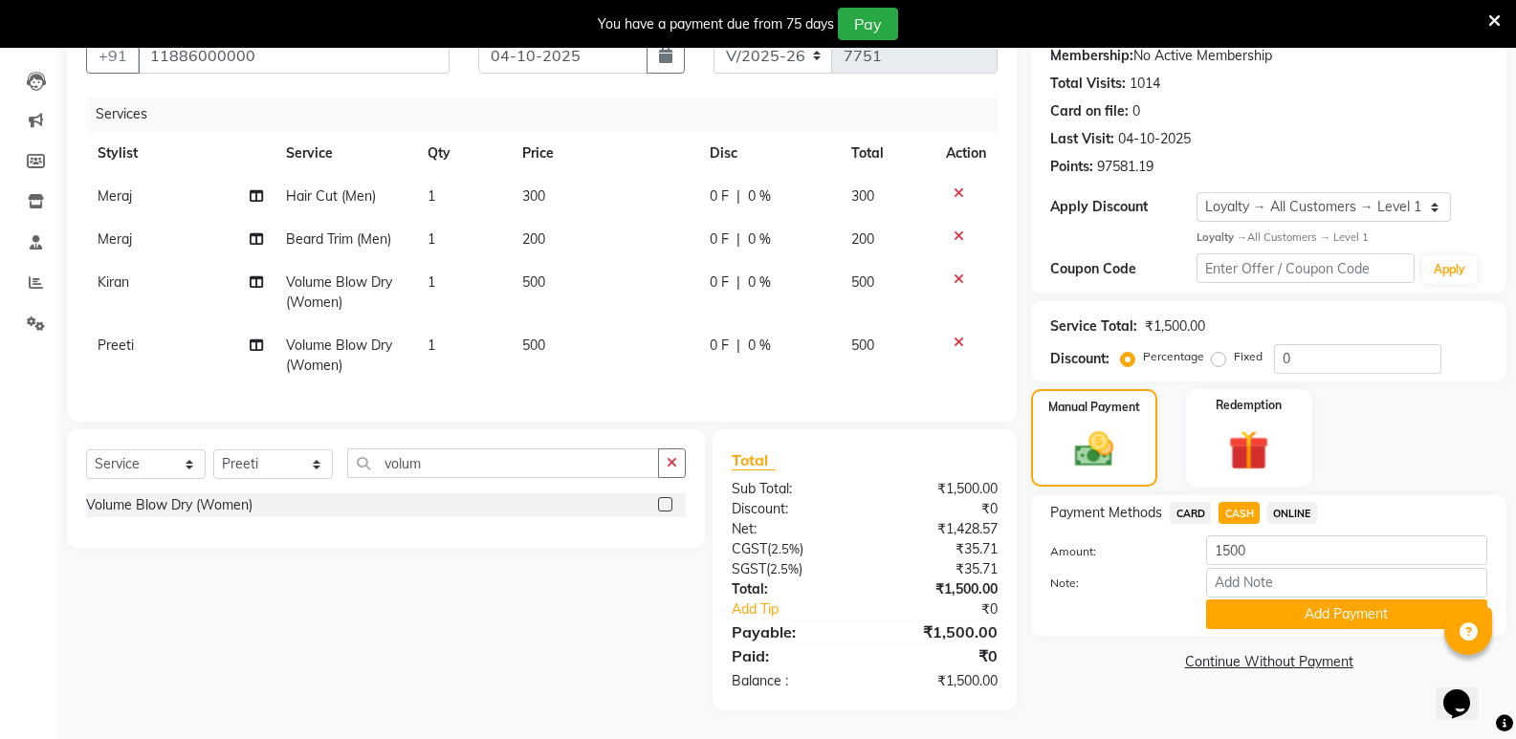
click at [1269, 600] on button "Add Payment" at bounding box center [1346, 615] width 281 height 30
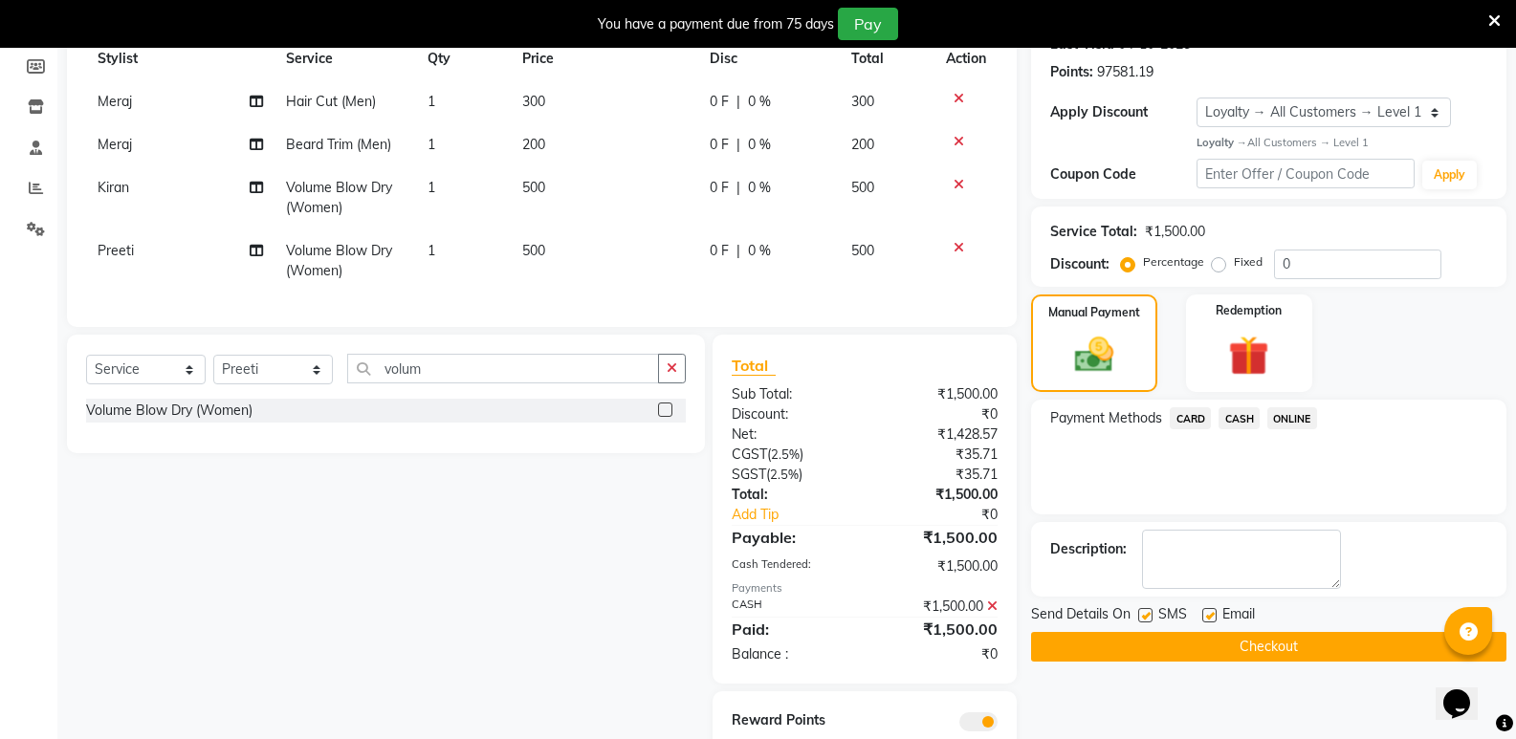
scroll to position [365, 0]
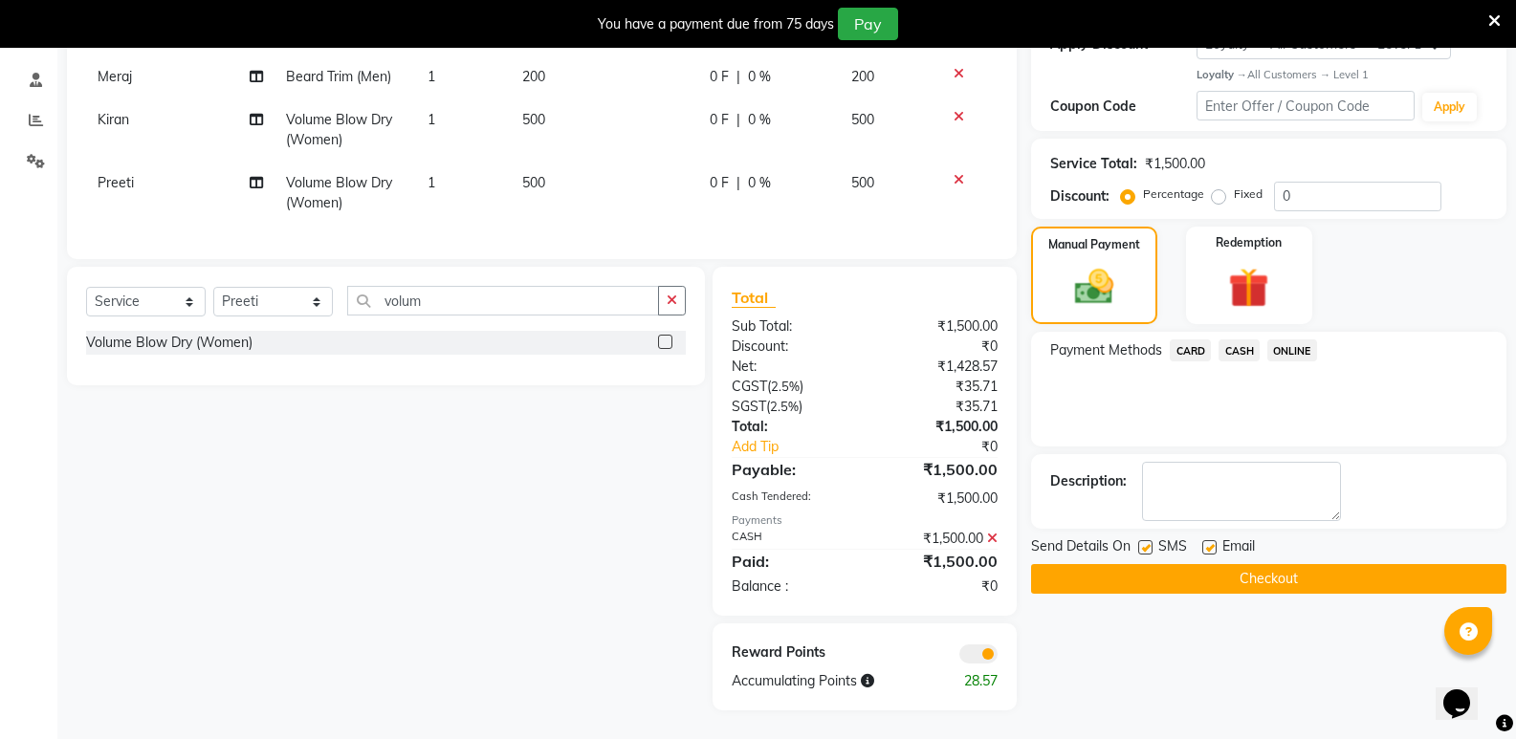
click at [1224, 564] on button "Checkout" at bounding box center [1268, 579] width 475 height 30
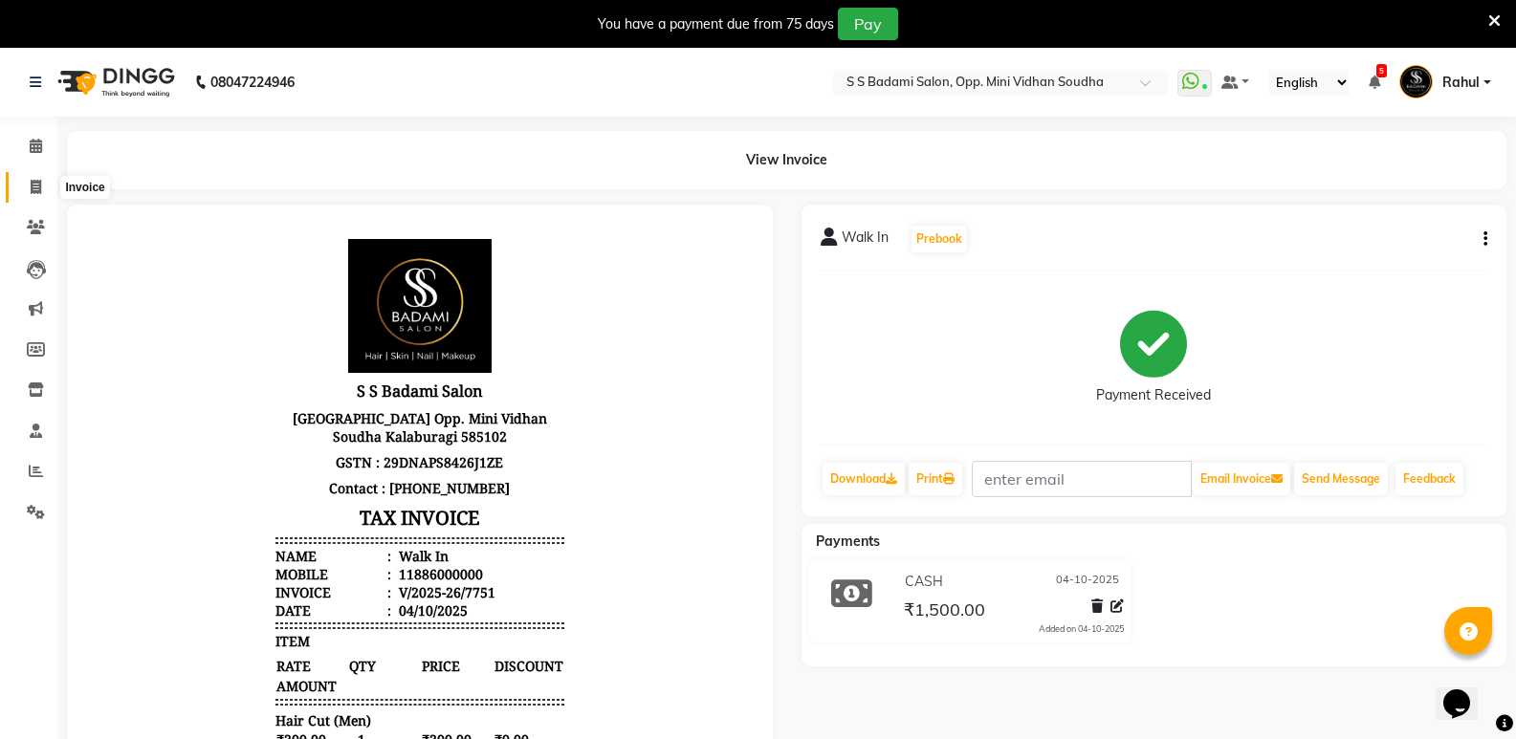
click at [25, 177] on span at bounding box center [35, 188] width 33 height 22
select select "service"
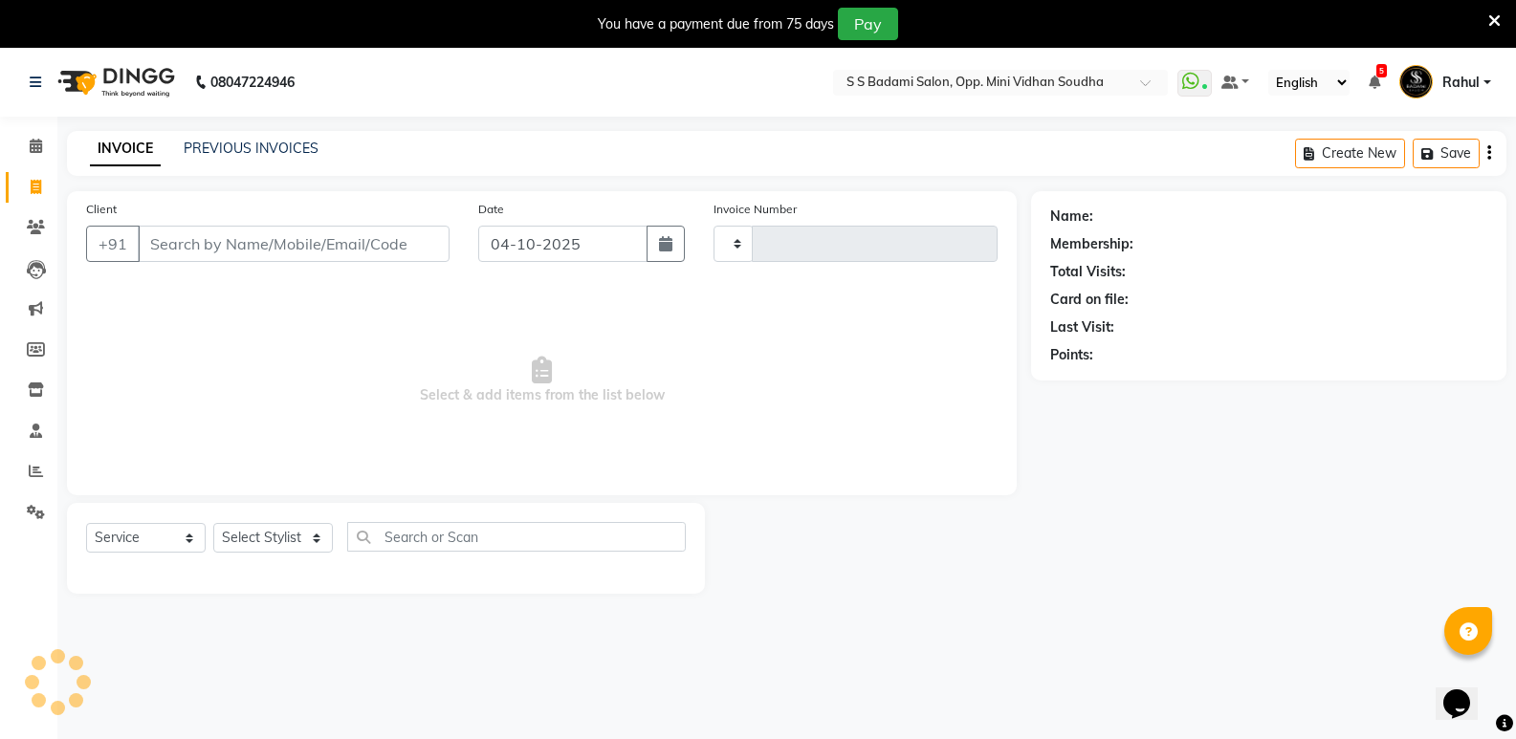
scroll to position [48, 0]
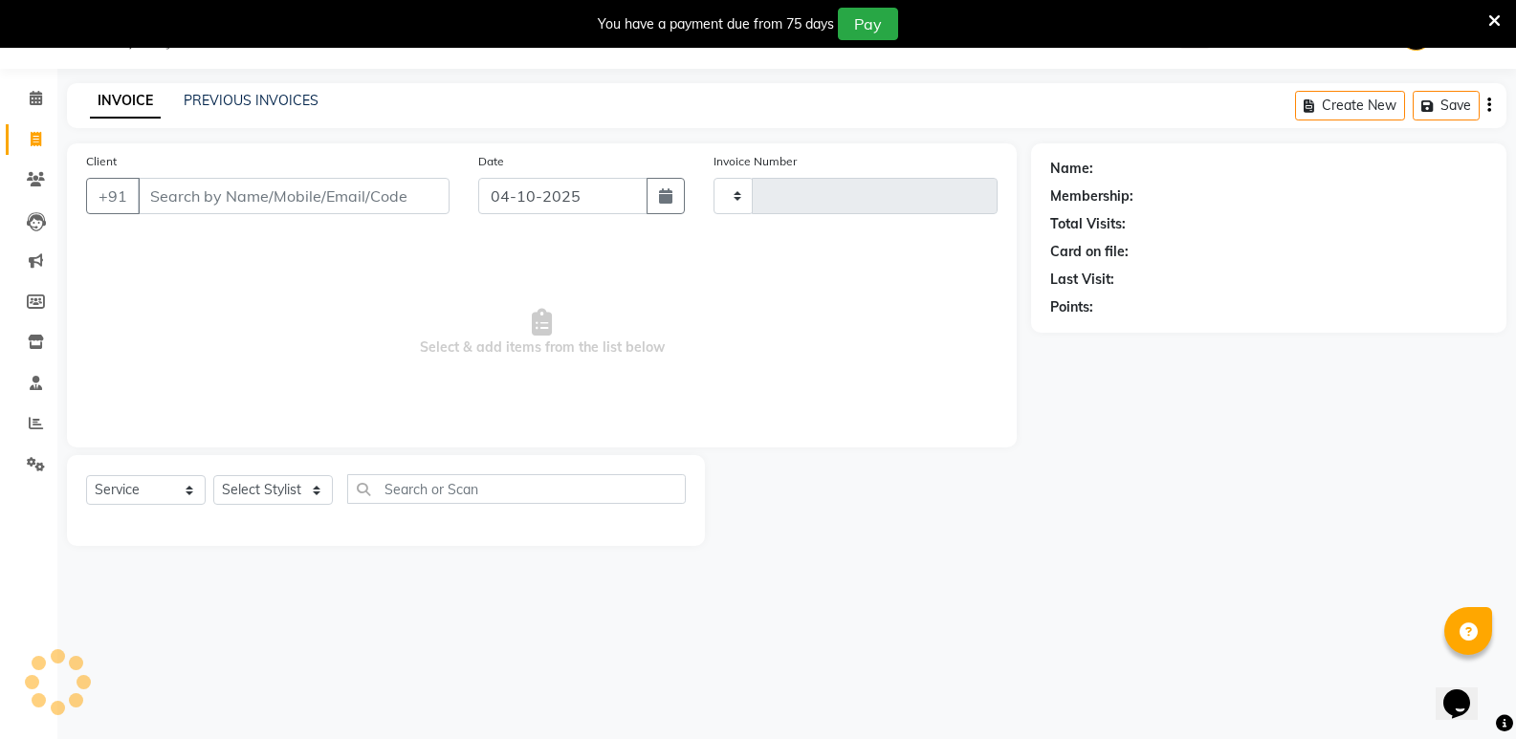
type input "7752"
select select "4533"
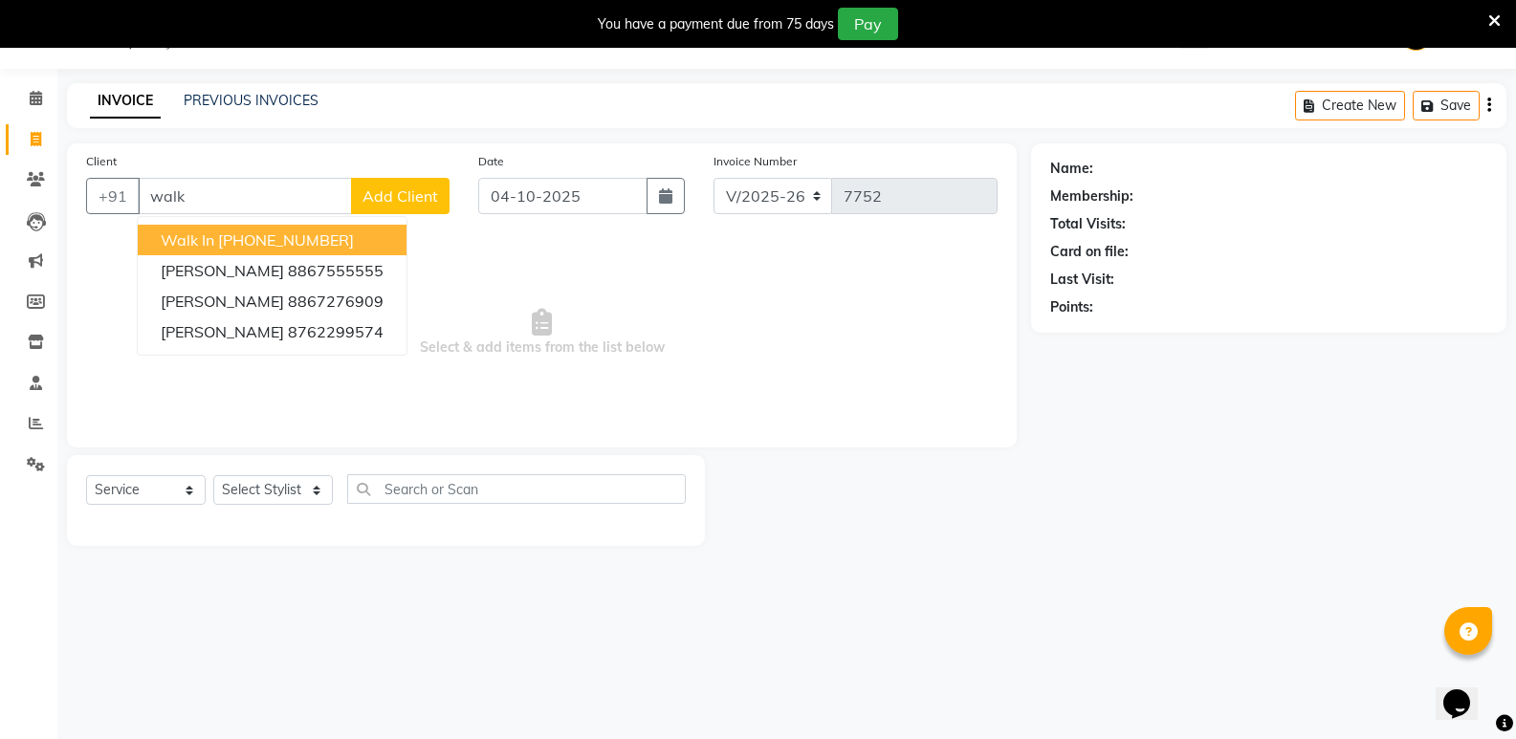
click at [240, 240] on ngb-highlight "[PHONE_NUMBER]" at bounding box center [286, 240] width 136 height 19
type input "11886000000"
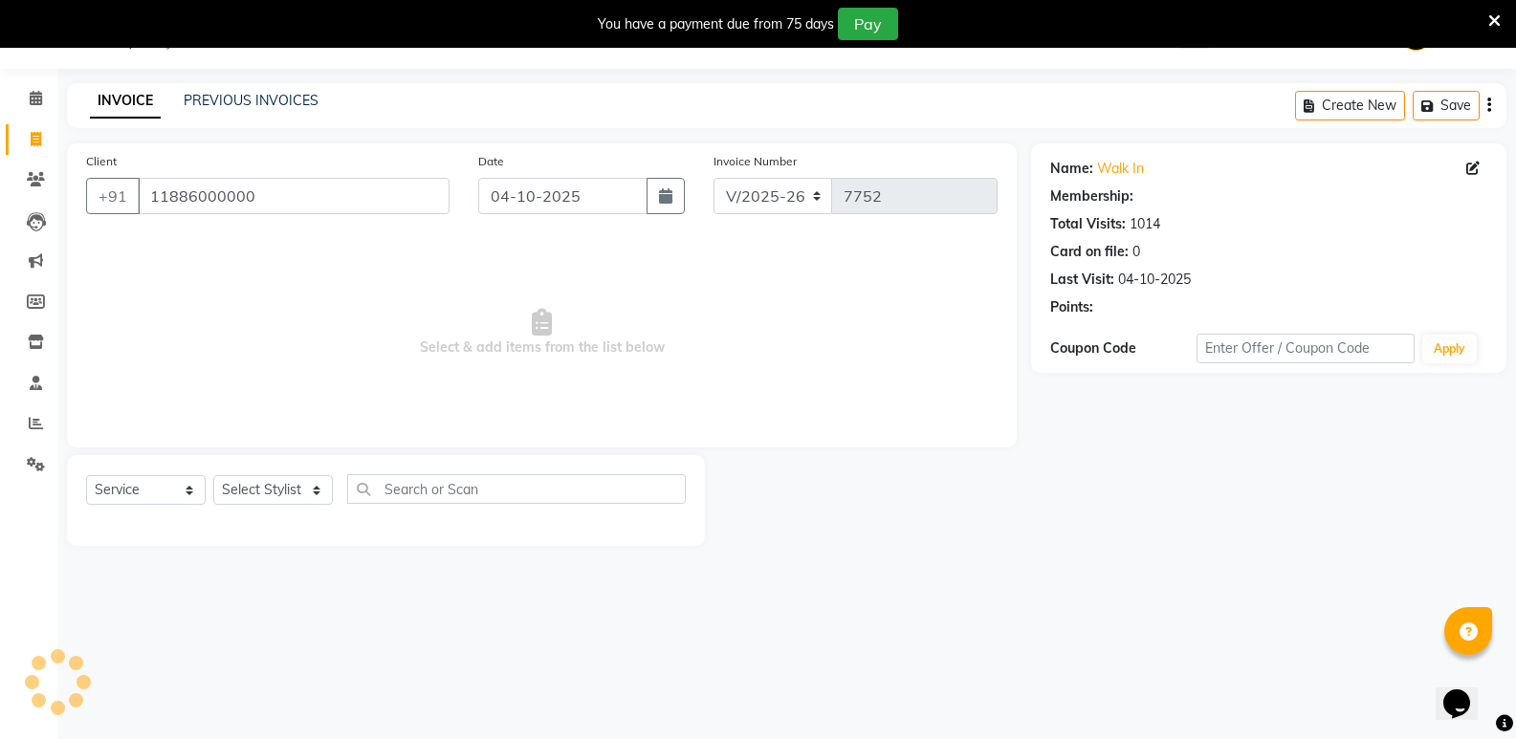
select select "1: Object"
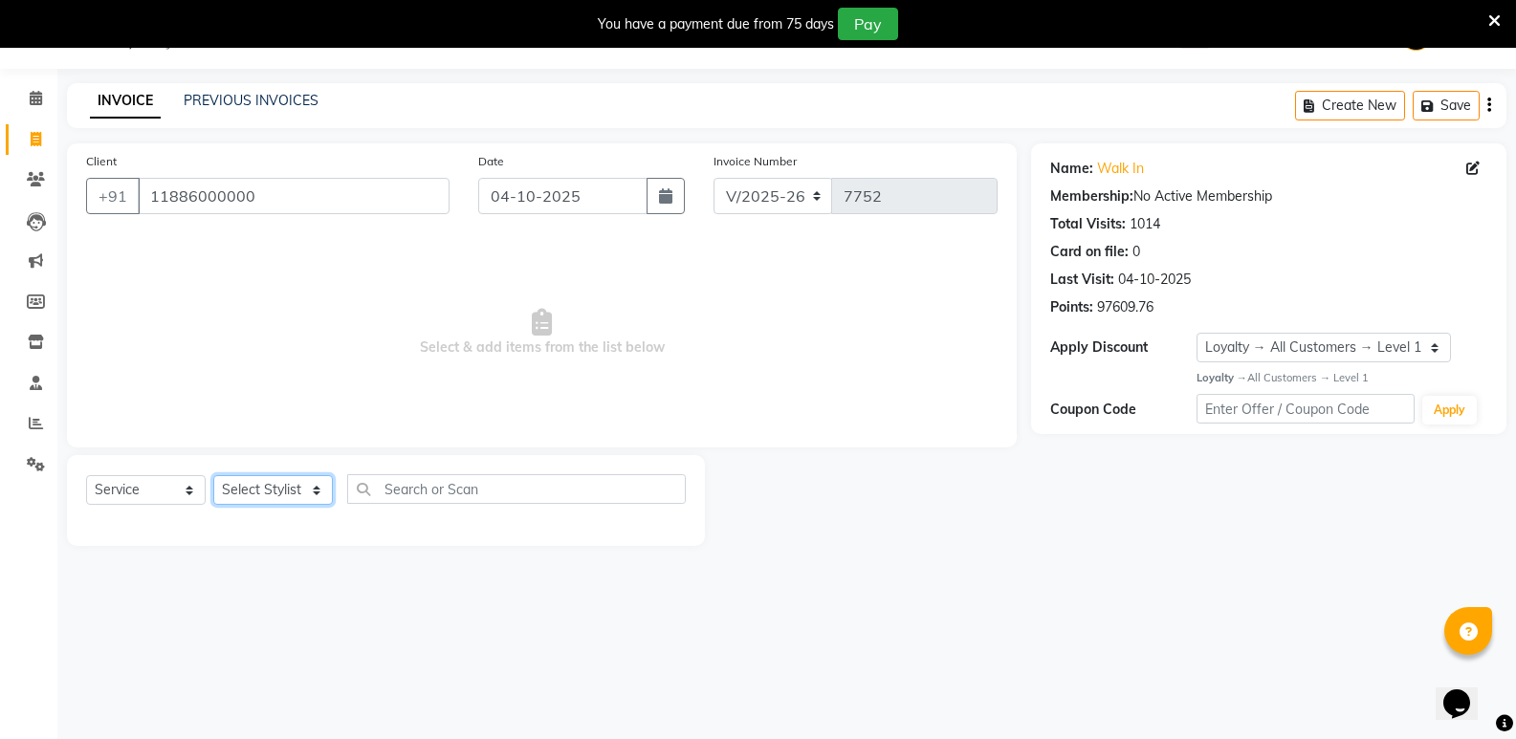
click at [263, 488] on select "Select Stylist [PERSON_NAME] [PERSON_NAME] [PERSON_NAME] Mallu [PERSON_NAME] [P…" at bounding box center [273, 490] width 120 height 30
select select "50304"
click at [213, 475] on select "Select Stylist [PERSON_NAME] [PERSON_NAME] [PERSON_NAME] Mallu [PERSON_NAME] [P…" at bounding box center [273, 490] width 120 height 30
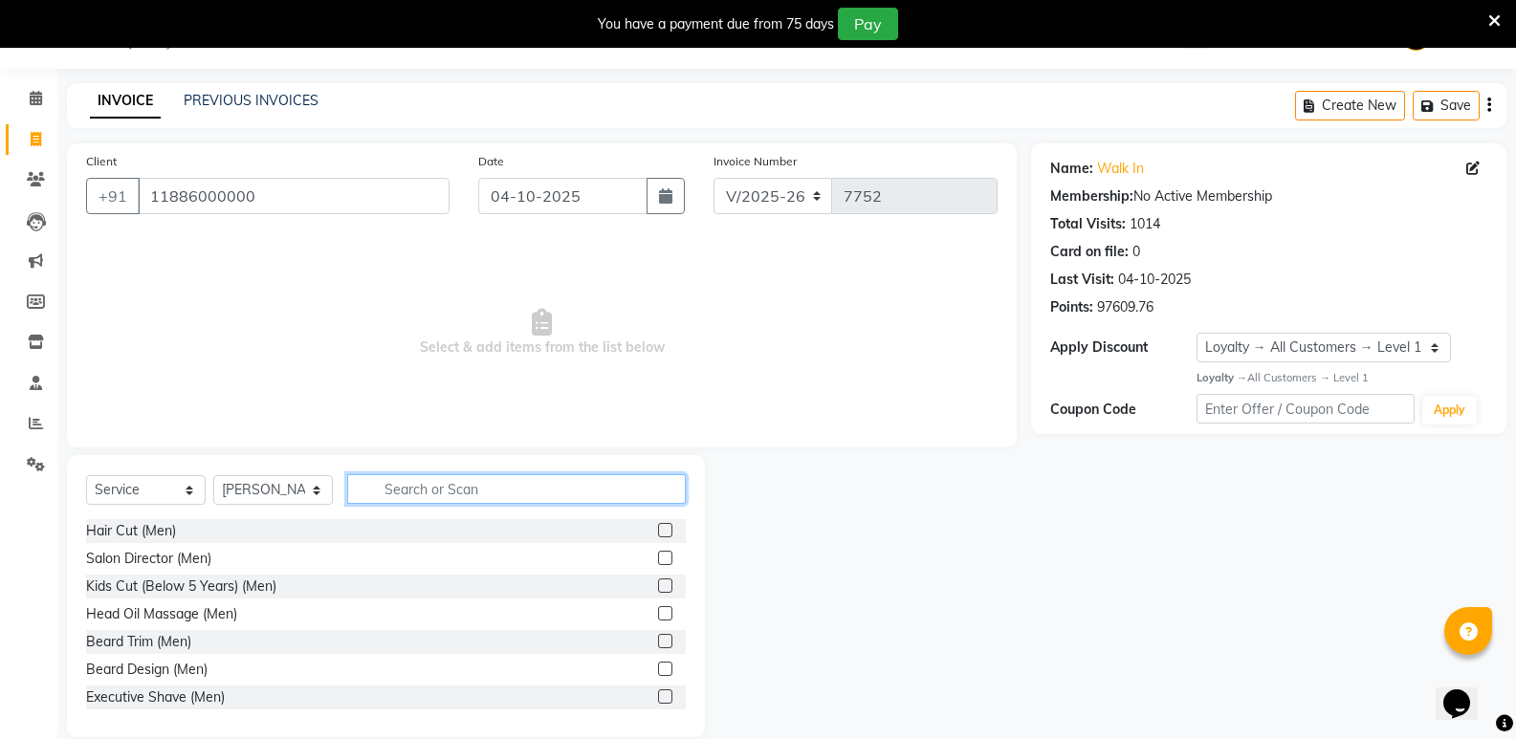
click at [558, 488] on input "text" at bounding box center [516, 489] width 339 height 30
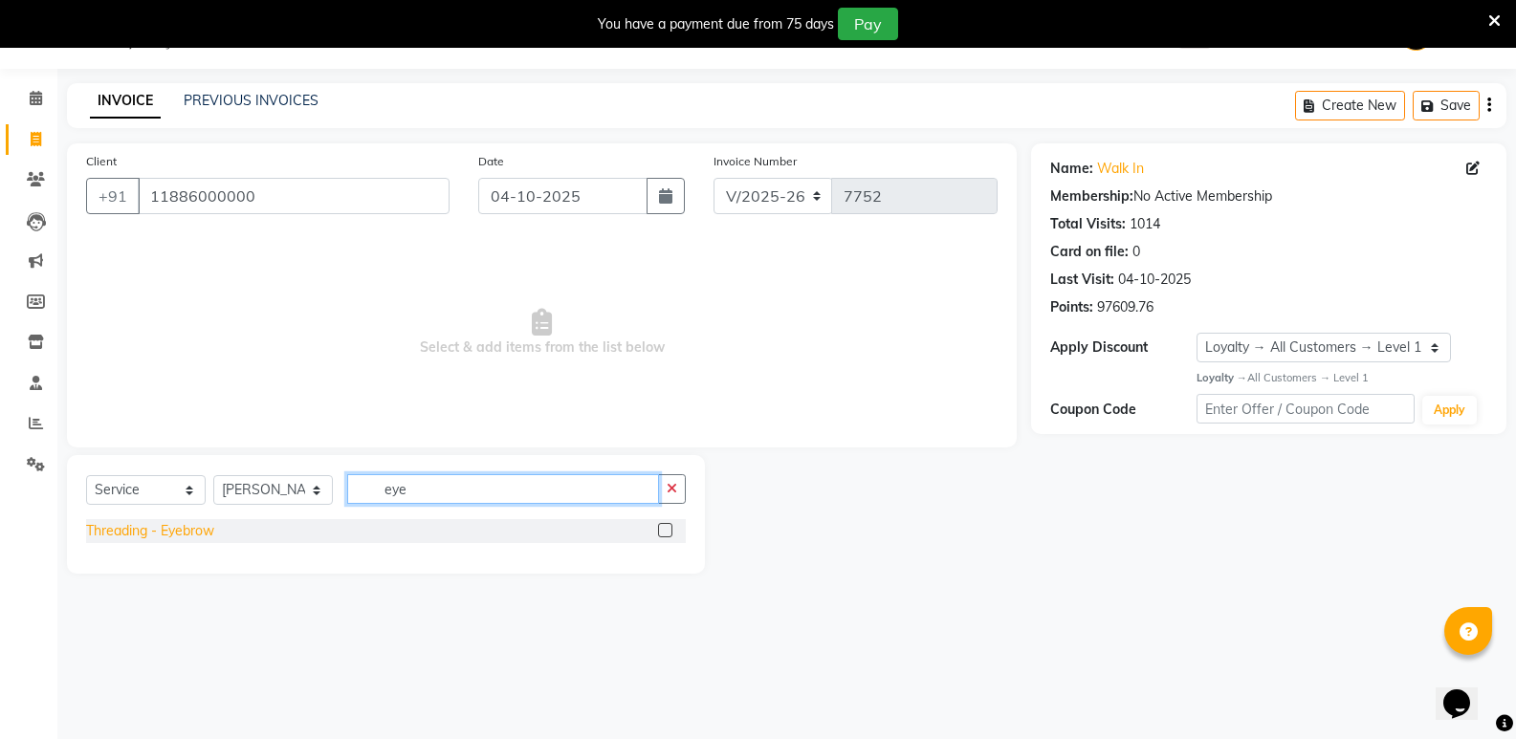
type input "eye"
click at [177, 531] on div "Threading - Eyebrow" at bounding box center [150, 531] width 128 height 20
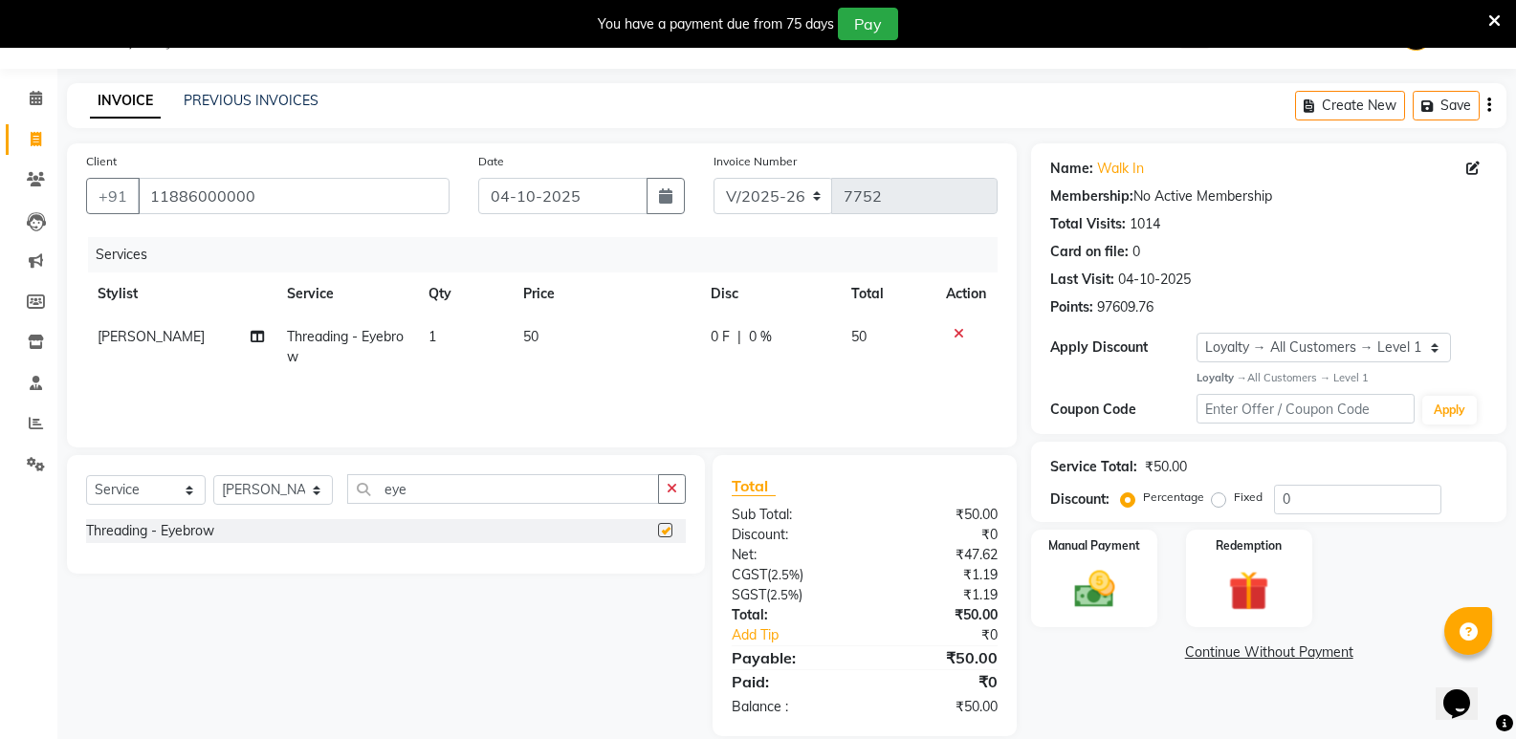
checkbox input "false"
drag, startPoint x: 474, startPoint y: 494, endPoint x: 230, endPoint y: 519, distance: 245.3
click at [230, 519] on div "Select Service Product Membership Package Voucher Prepaid Gift Card Select Styl…" at bounding box center [386, 514] width 638 height 119
type input "upp"
click at [157, 558] on div "Threading - Upperlip" at bounding box center [148, 559] width 125 height 20
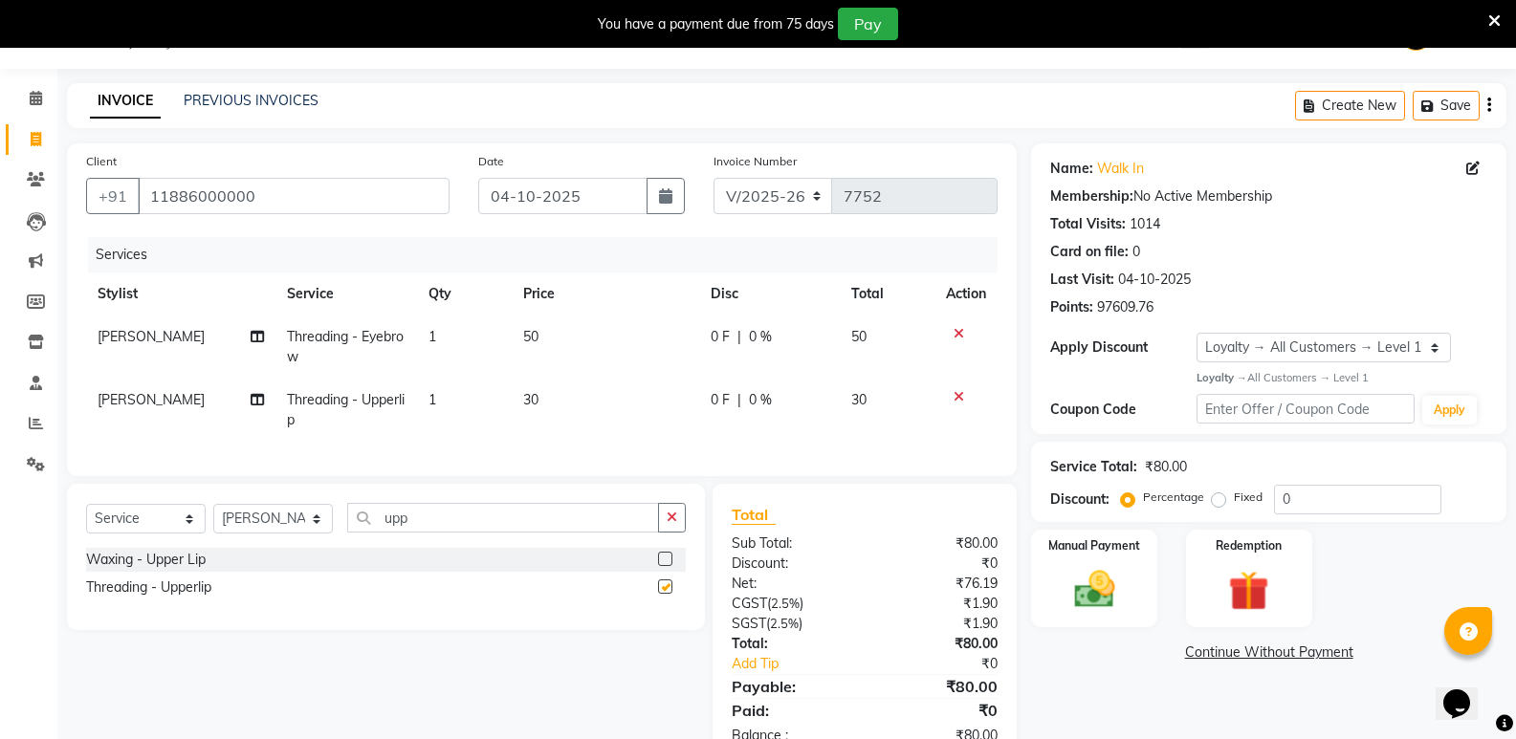
checkbox input "false"
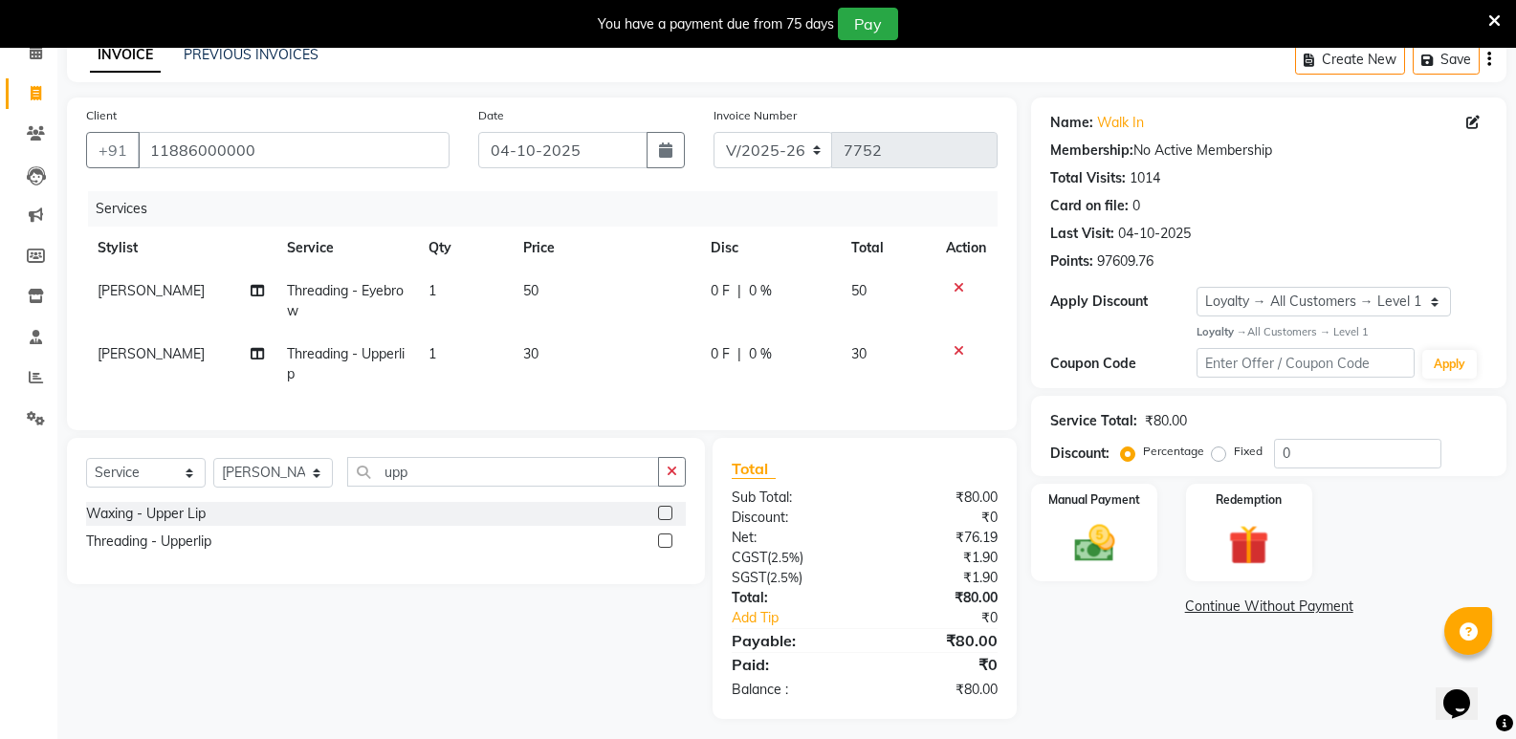
scroll to position [117, 0]
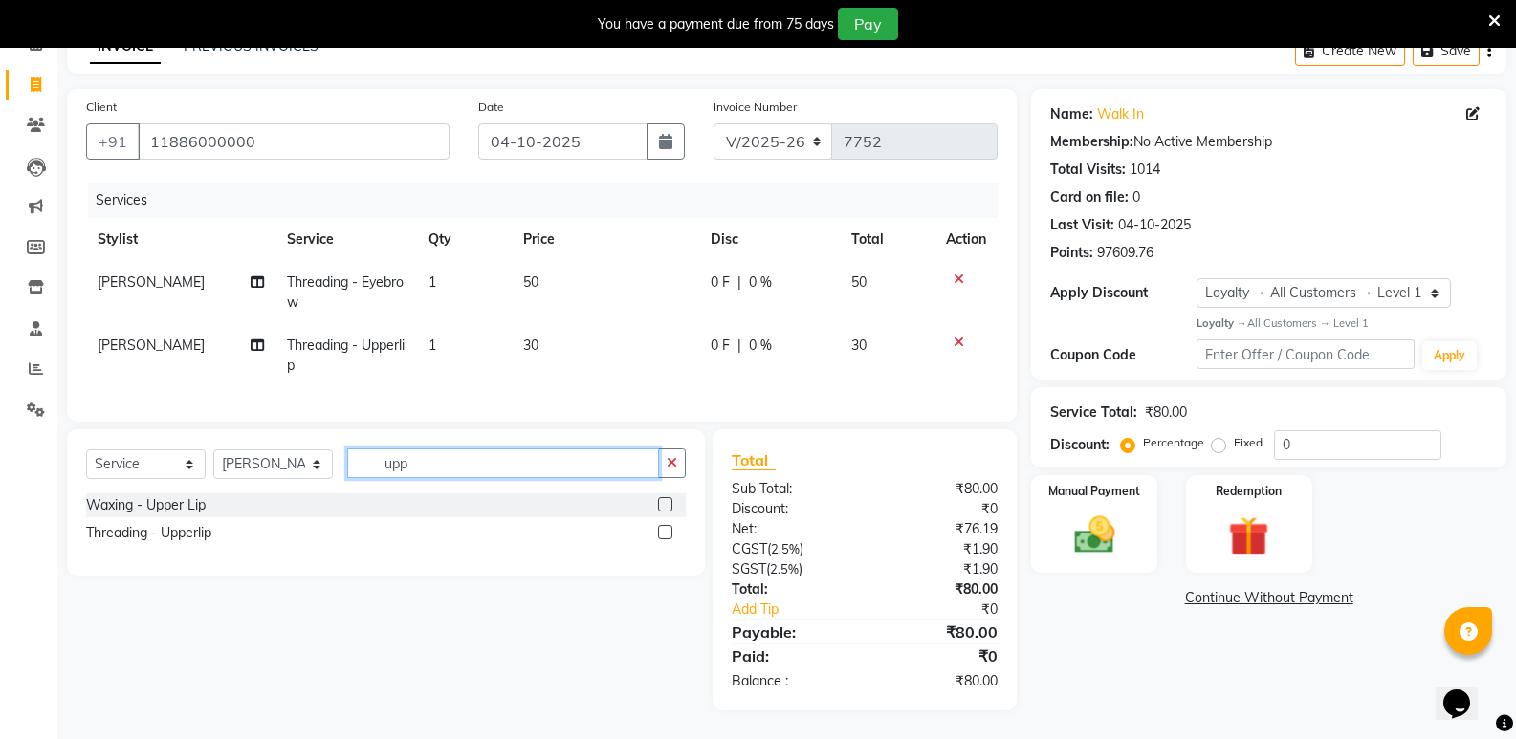
drag, startPoint x: 405, startPoint y: 474, endPoint x: 341, endPoint y: 479, distance: 64.4
click at [341, 479] on div "Select Service Product Membership Package Voucher Prepaid Gift Card Select Styl…" at bounding box center [386, 471] width 600 height 45
type input "clea"
click at [136, 536] on div "Clean Up" at bounding box center [114, 533] width 56 height 20
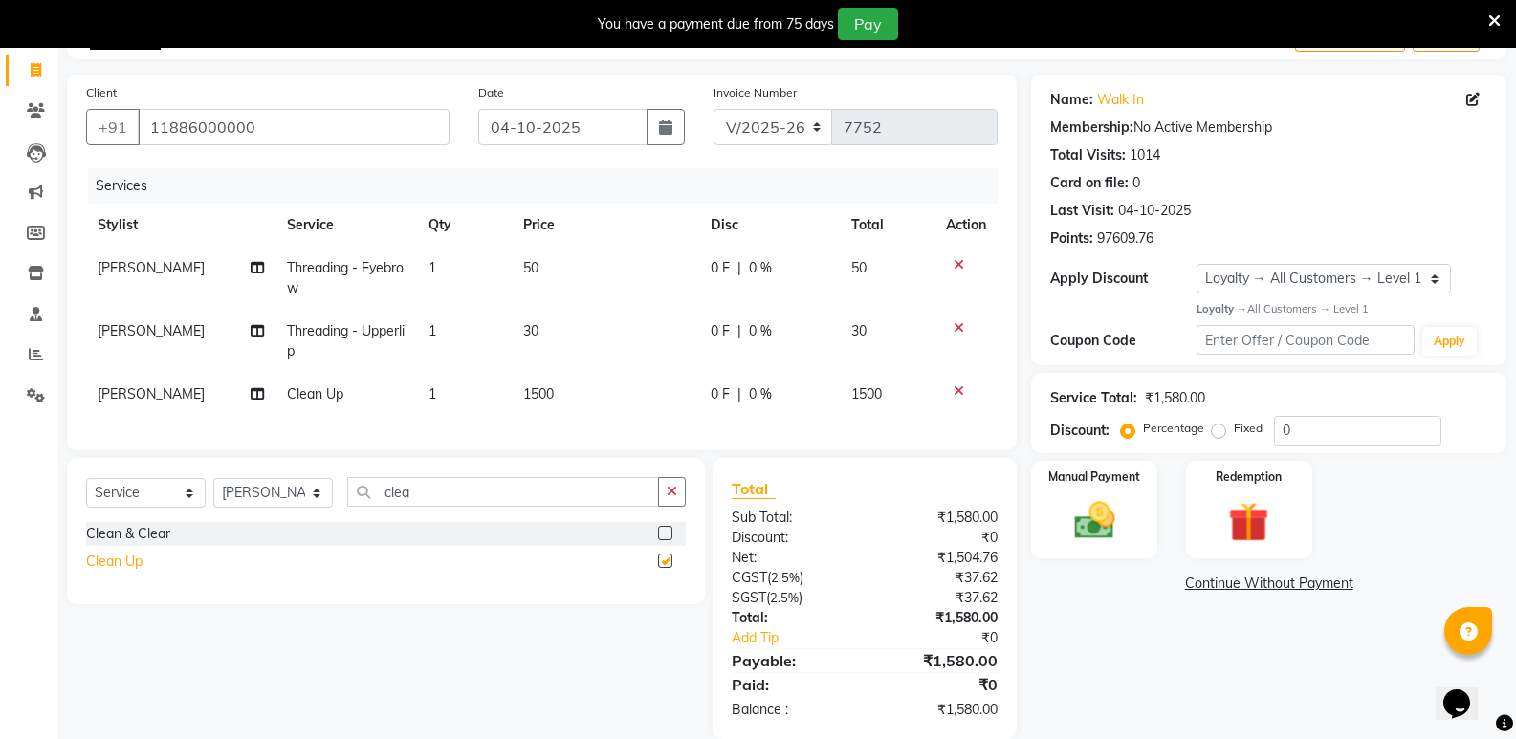
checkbox input "false"
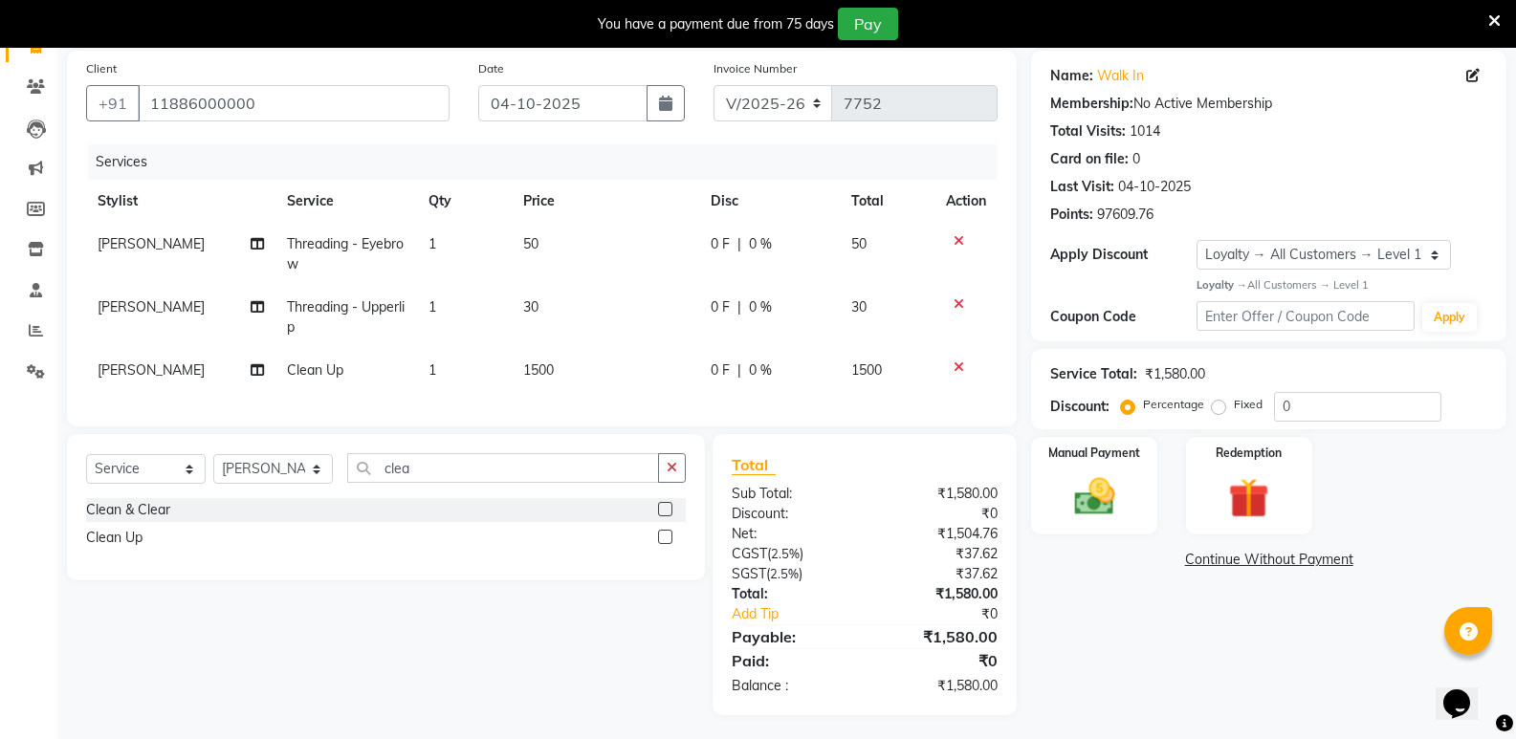
scroll to position [160, 0]
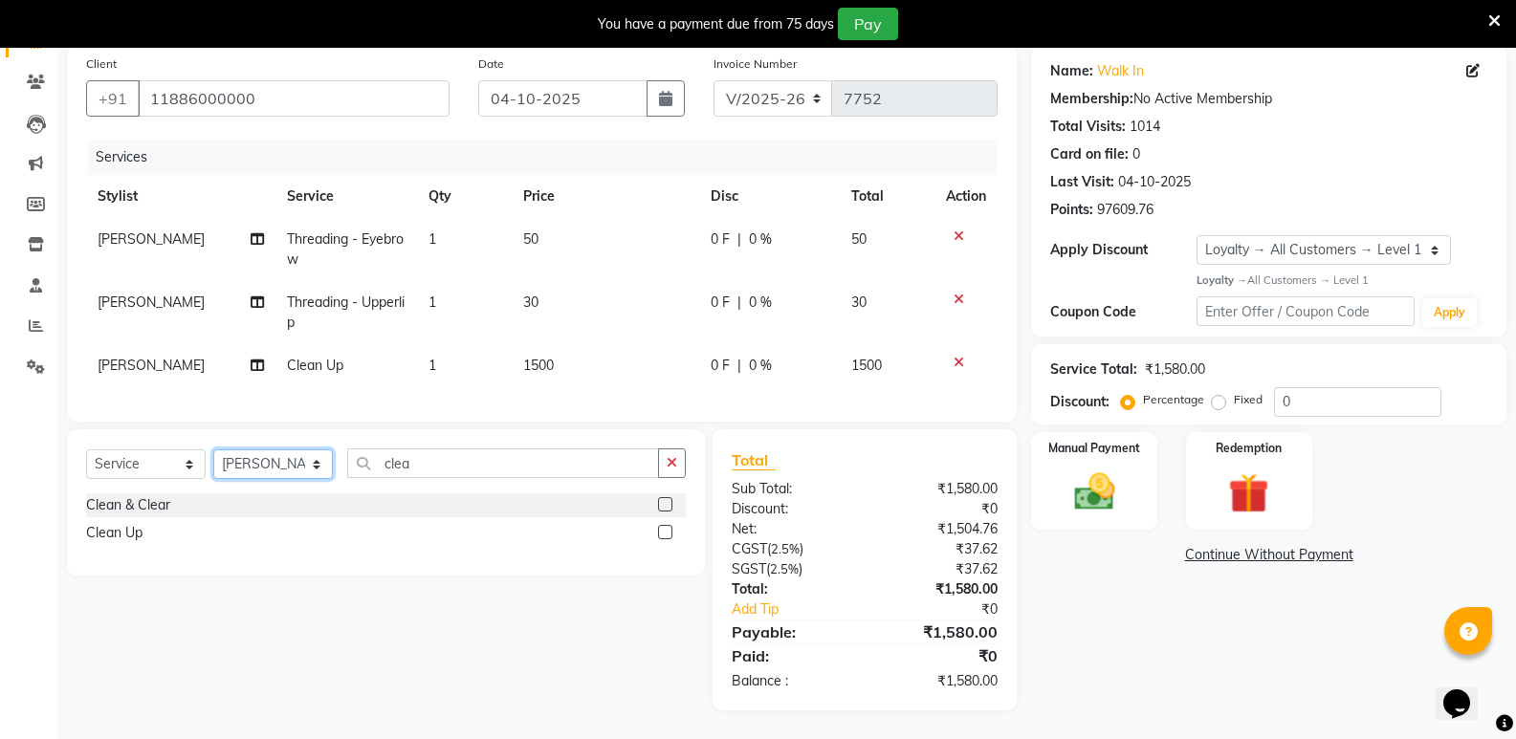
click at [292, 463] on select "Select Stylist [PERSON_NAME] [PERSON_NAME] [PERSON_NAME] Mallu [PERSON_NAME] [P…" at bounding box center [273, 465] width 120 height 30
select select "25902"
click at [213, 450] on select "Select Stylist [PERSON_NAME] [PERSON_NAME] [PERSON_NAME] Mallu [PERSON_NAME] [P…" at bounding box center [273, 465] width 120 height 30
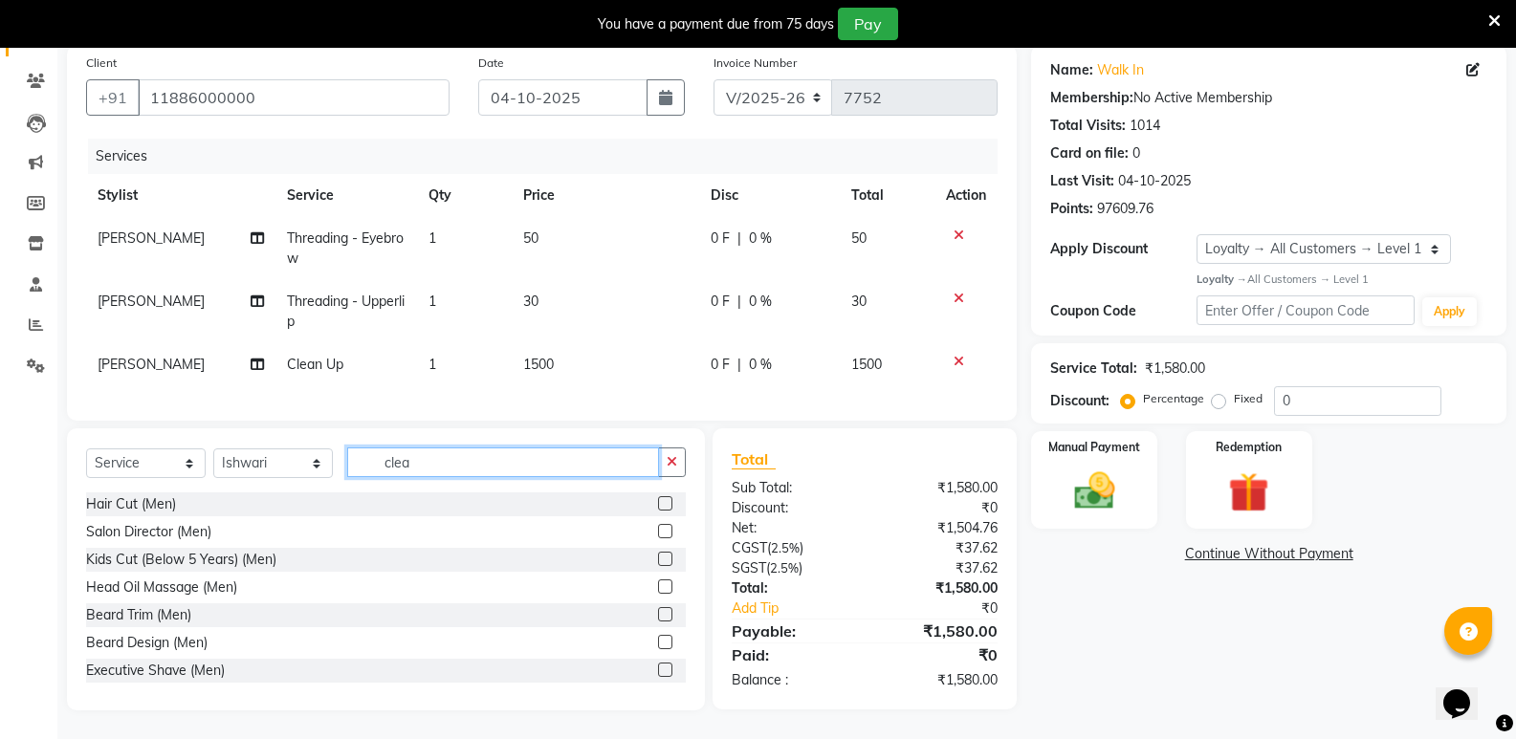
drag, startPoint x: 432, startPoint y: 469, endPoint x: 365, endPoint y: 484, distance: 68.7
click at [365, 484] on div "Select Service Product Membership Package Voucher Prepaid Gift Card Select Styl…" at bounding box center [386, 470] width 600 height 45
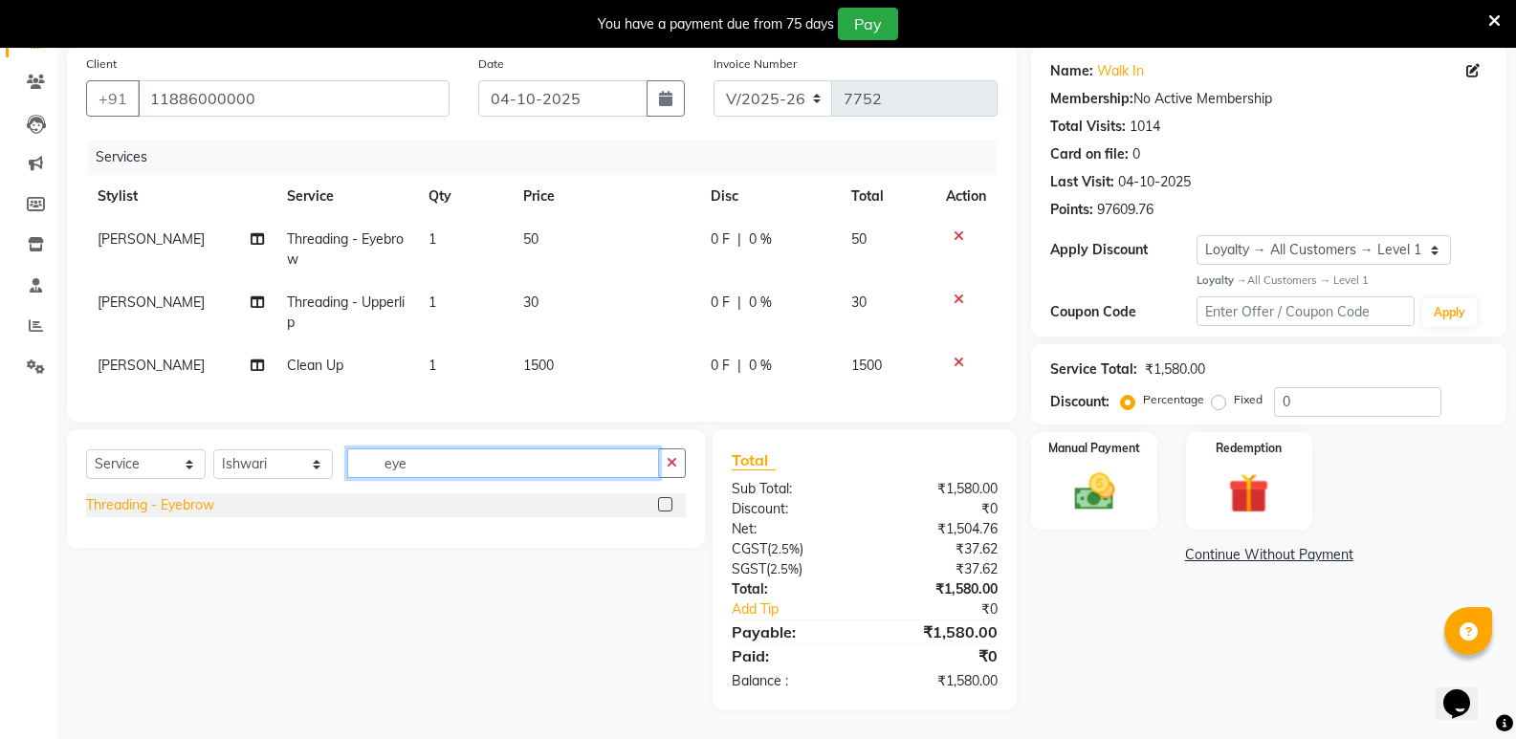
type input "eye"
click at [132, 508] on div "Threading - Eyebrow" at bounding box center [150, 506] width 128 height 20
checkbox input "false"
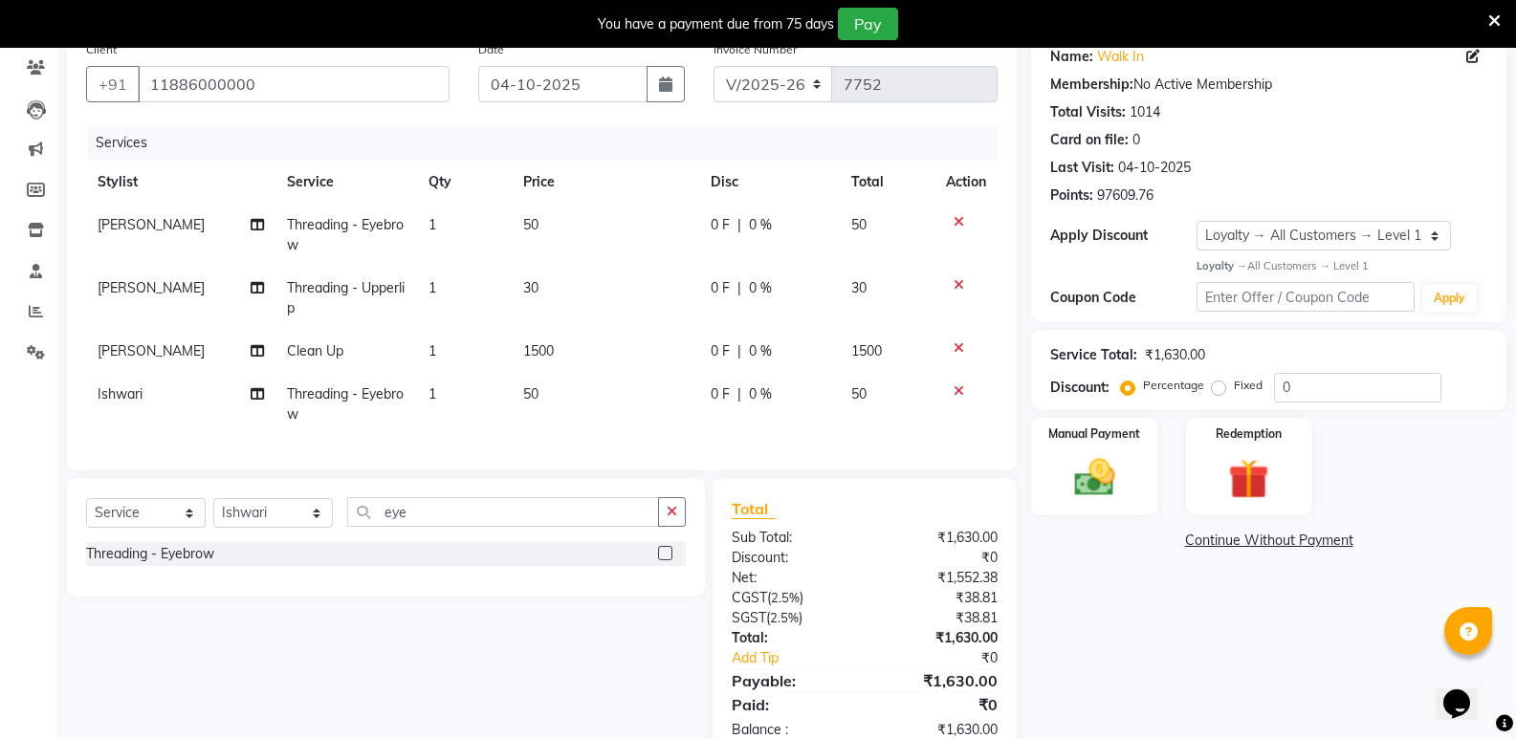
scroll to position [223, 0]
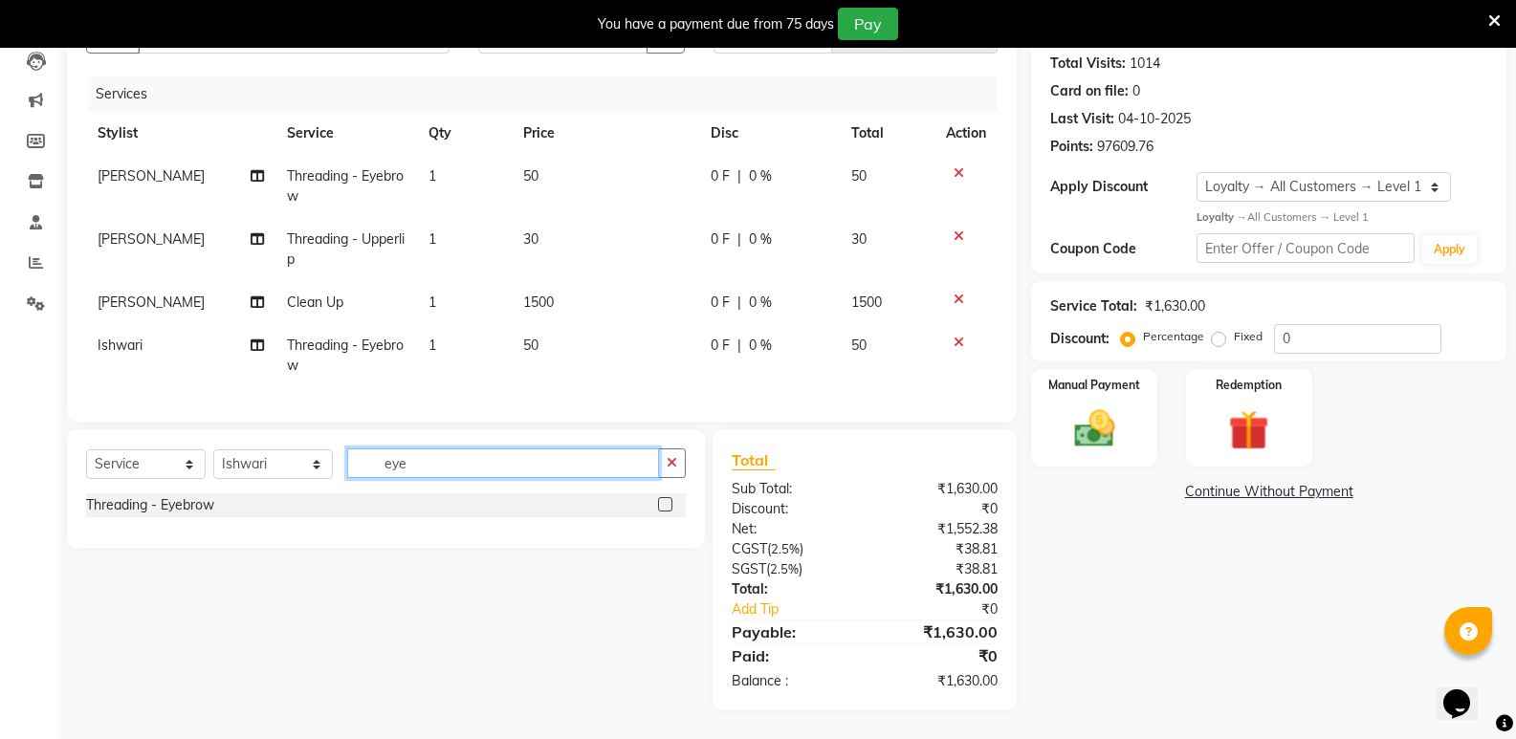
drag, startPoint x: 414, startPoint y: 471, endPoint x: 368, endPoint y: 477, distance: 46.4
click at [368, 477] on input "eye" at bounding box center [503, 464] width 312 height 30
type input "upp"
click at [198, 531] on div "Threading - Upperlip" at bounding box center [148, 533] width 125 height 20
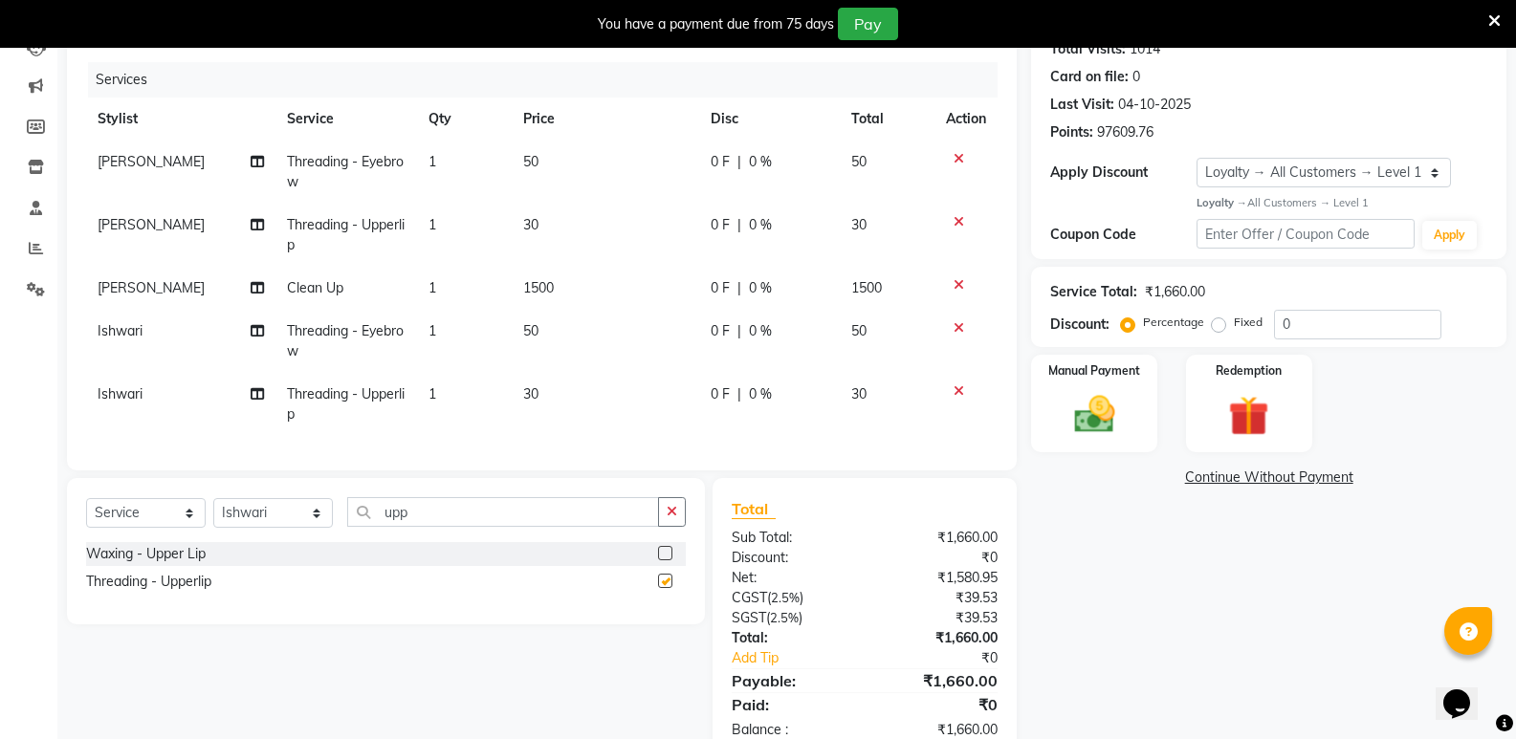
checkbox input "false"
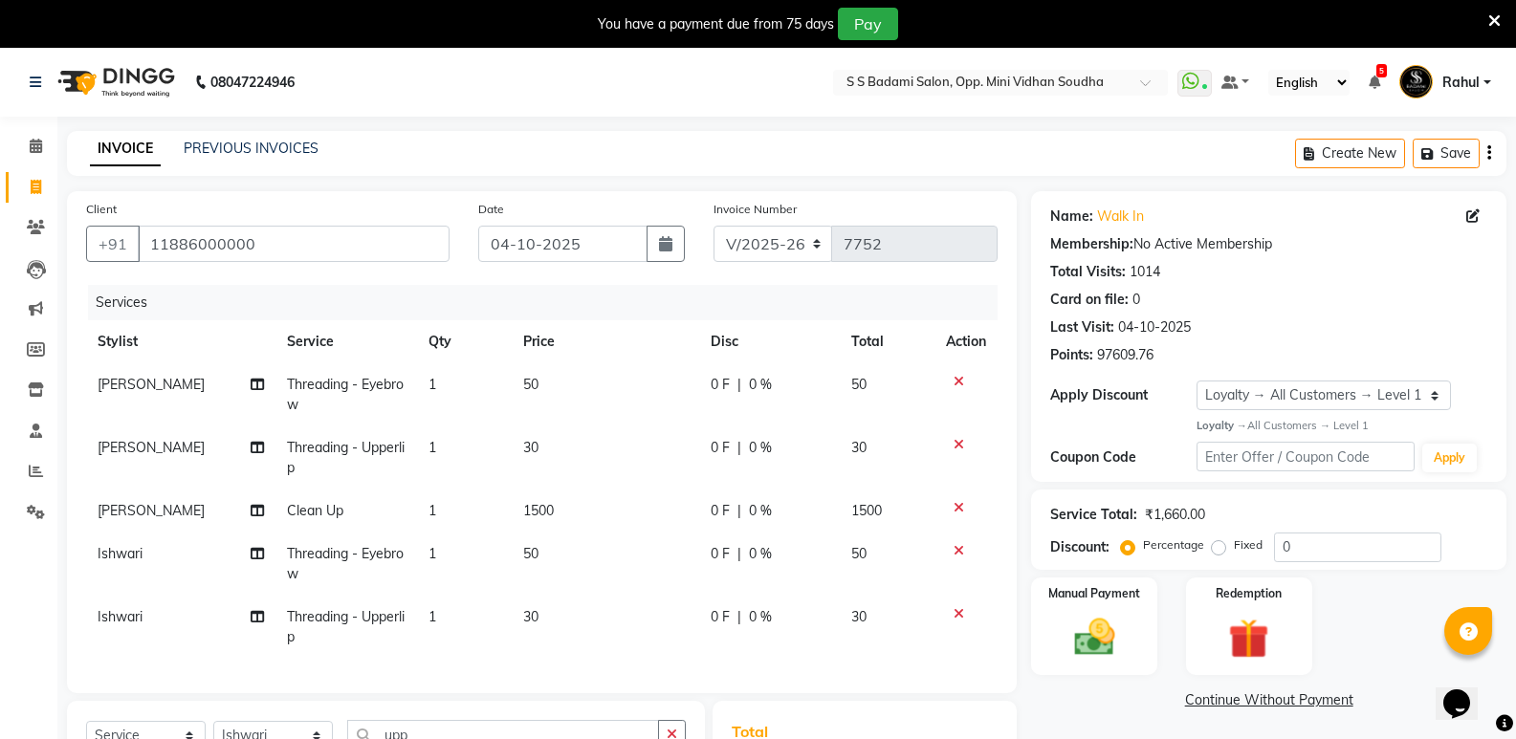
scroll to position [286, 0]
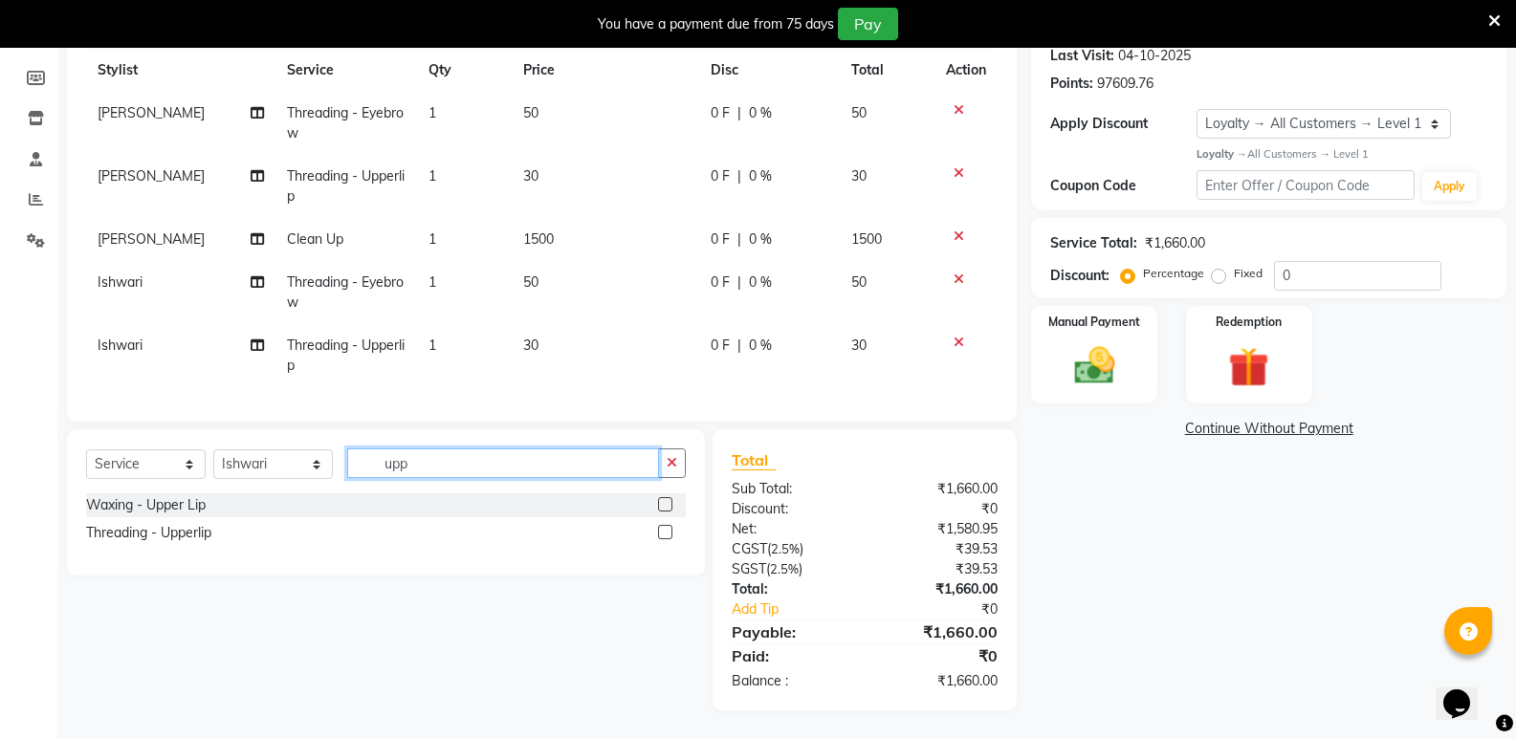
drag, startPoint x: 451, startPoint y: 472, endPoint x: 345, endPoint y: 488, distance: 106.5
click at [345, 488] on div "Select Service Product Membership Package Voucher Prepaid Gift Card Select Styl…" at bounding box center [386, 471] width 600 height 45
type input "chin"
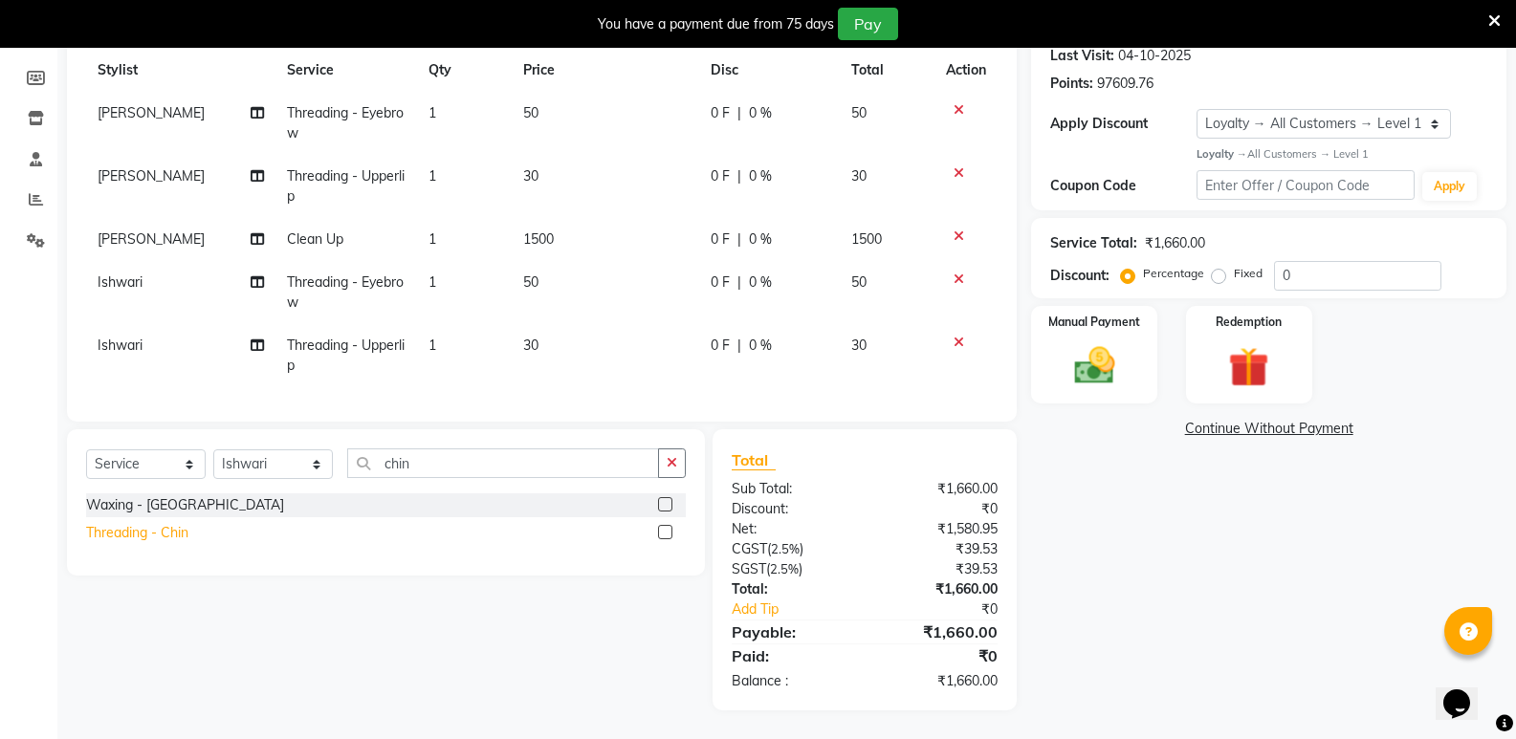
click at [182, 528] on div "Threading - Chin" at bounding box center [137, 533] width 102 height 20
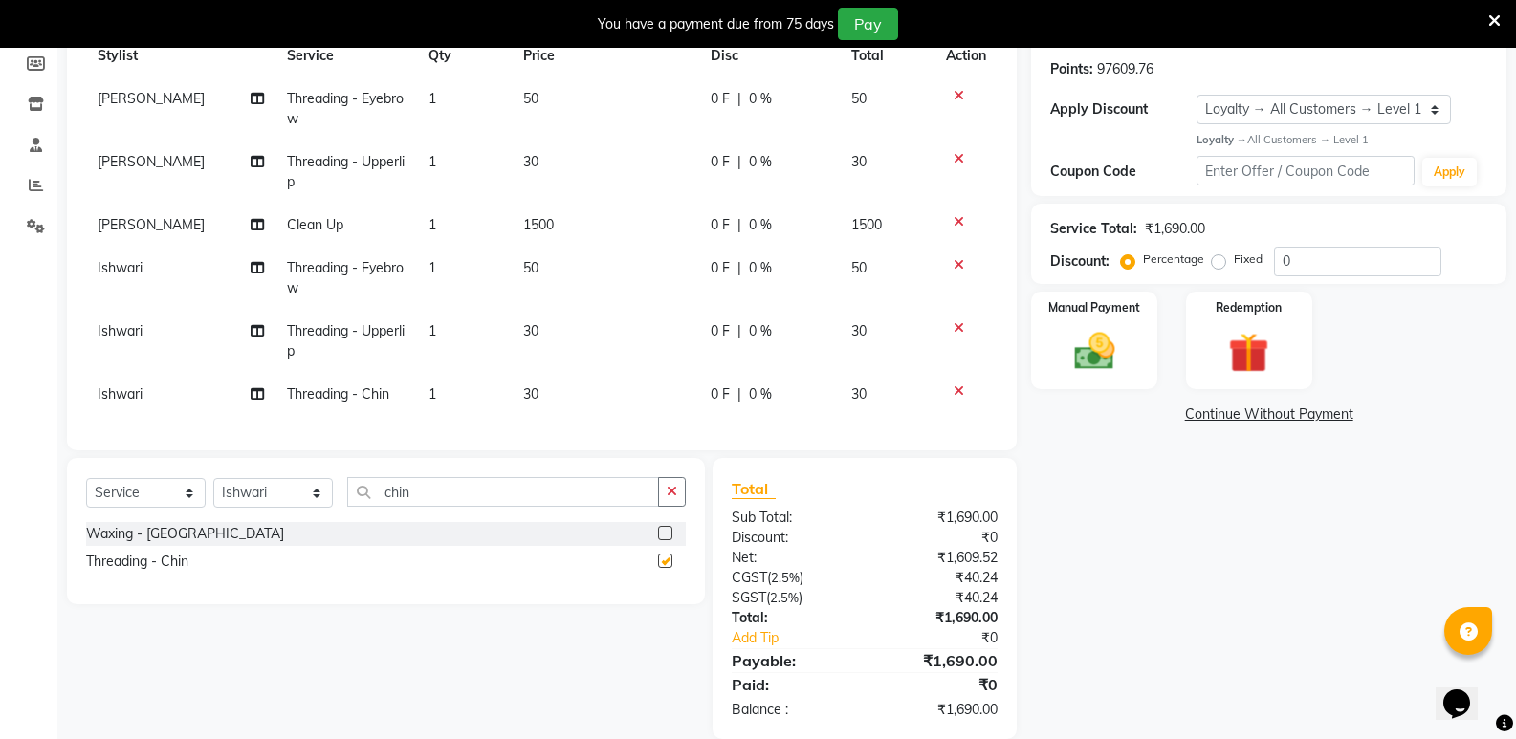
checkbox input "false"
click at [466, 289] on td "1" at bounding box center [464, 278] width 95 height 63
select select "25902"
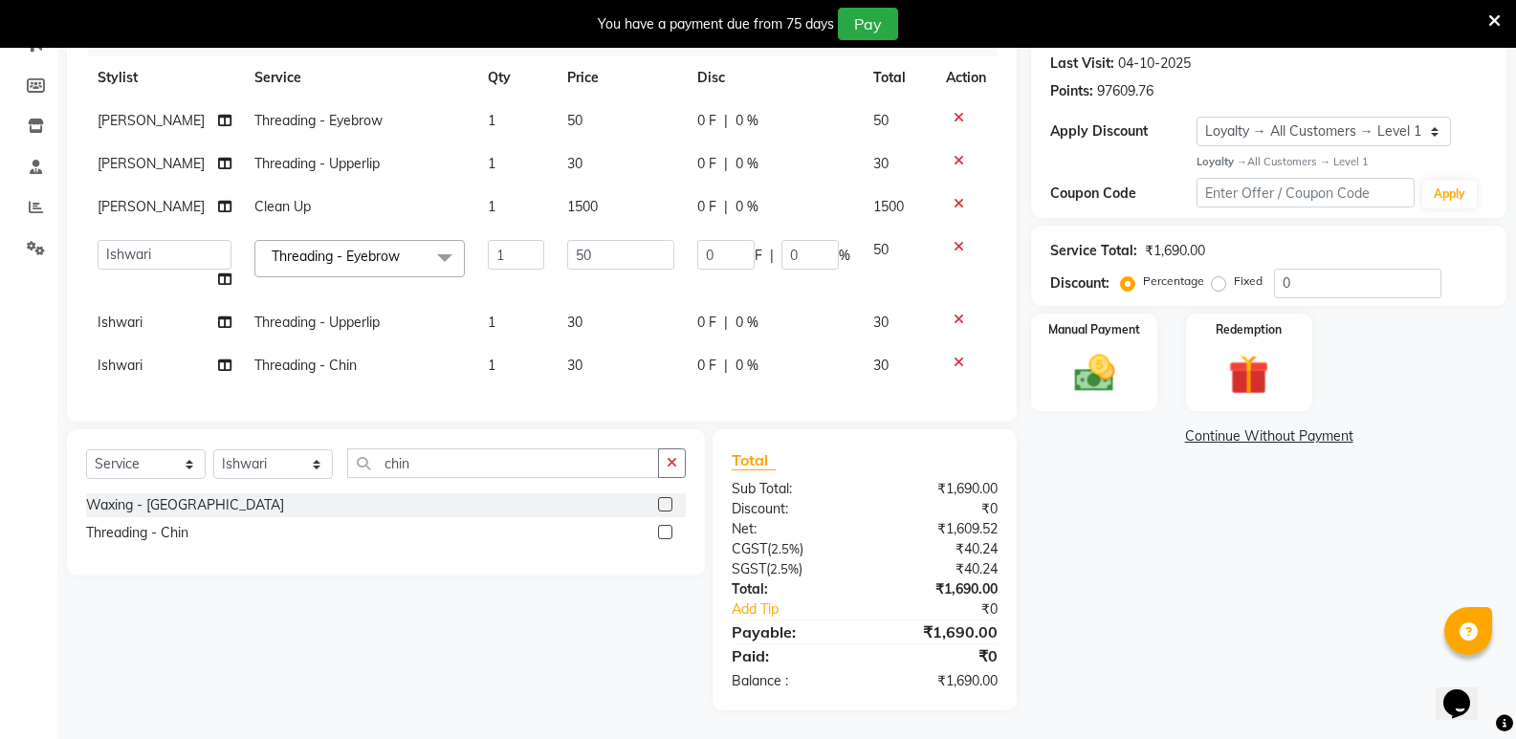
scroll to position [278, 0]
click at [502, 249] on input "1" at bounding box center [516, 255] width 56 height 30
type input "2"
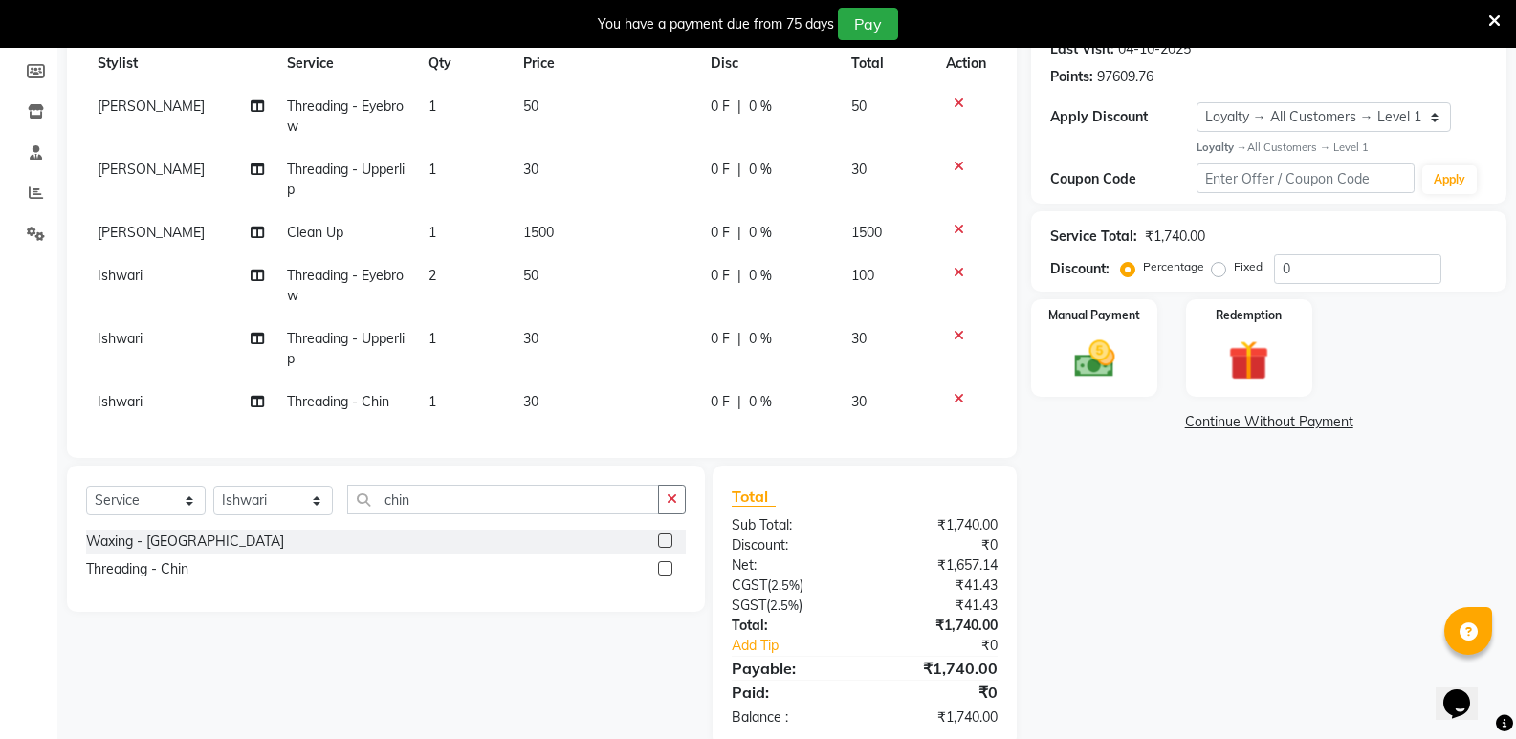
click at [480, 308] on tbody "[PERSON_NAME] Threading - Eyebrow 1 50 0 F | 0 % 50 [PERSON_NAME] Threading - U…" at bounding box center [542, 254] width 912 height 339
click at [433, 344] on span "1" at bounding box center [433, 338] width 8 height 17
select select "25902"
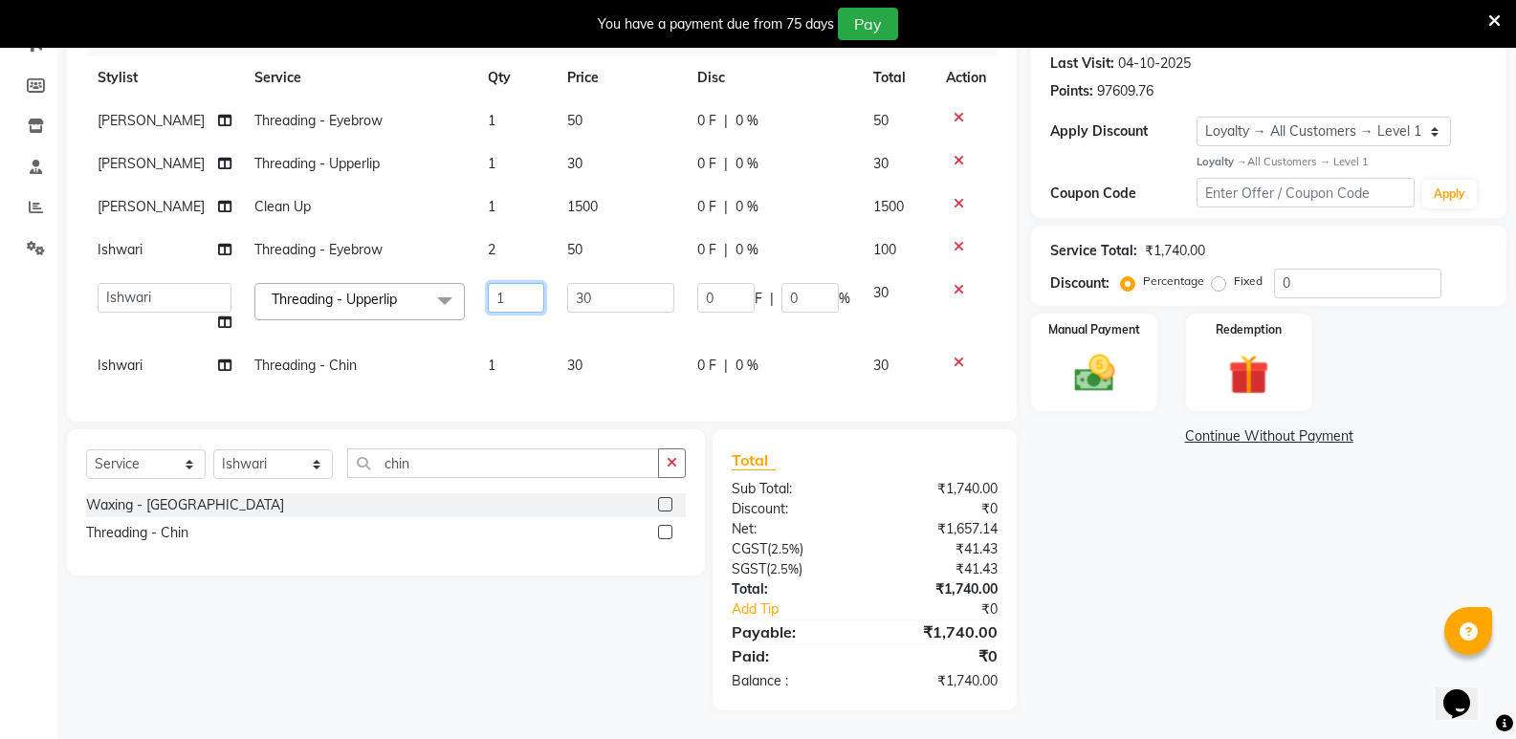
click at [488, 291] on input "1" at bounding box center [516, 298] width 56 height 30
type input "2"
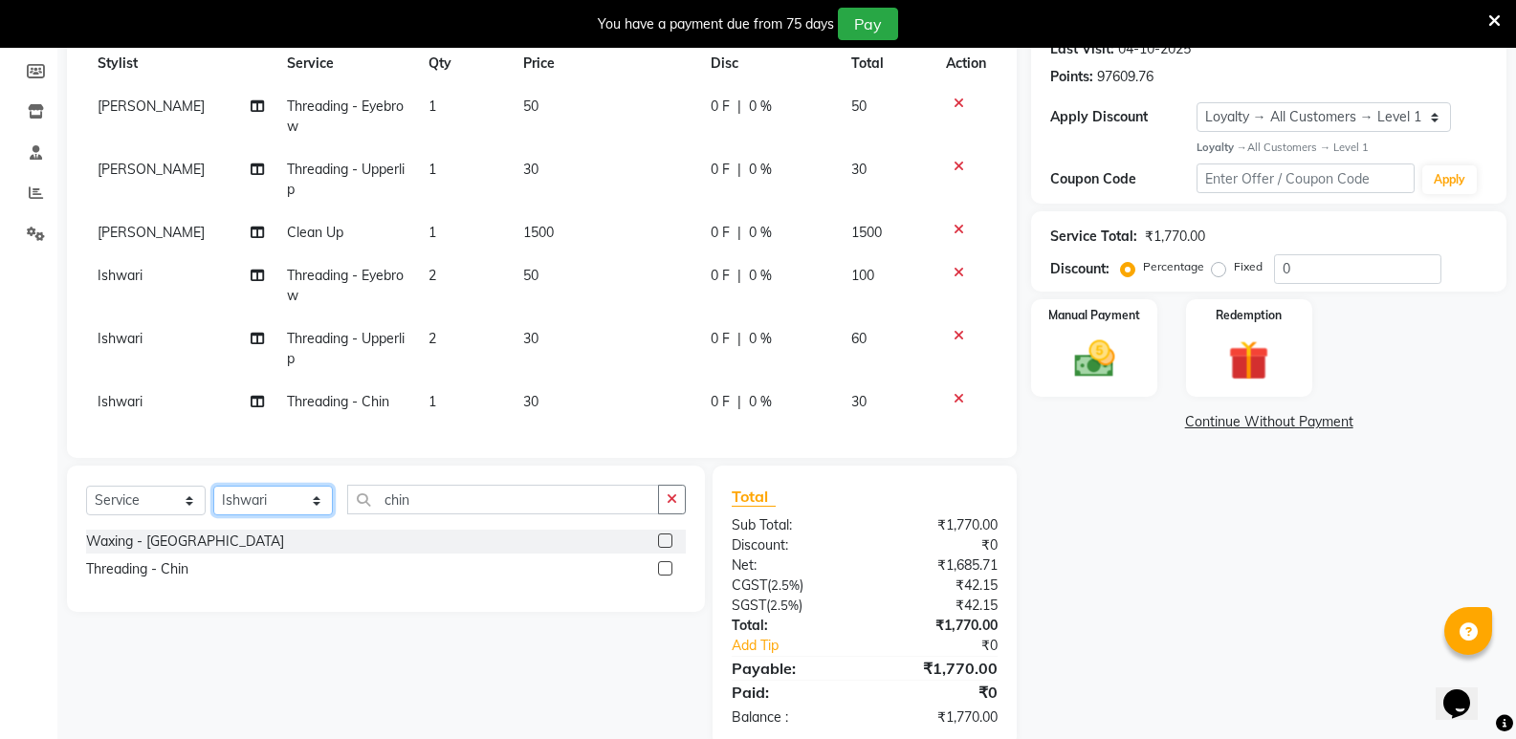
click at [266, 456] on div "Client [PHONE_NUMBER] Date [DATE] Invoice Number V/2025 V/[PHONE_NUMBER] Servic…" at bounding box center [542, 330] width 979 height 834
select select "43648"
click at [213, 500] on select "Select Stylist [PERSON_NAME] [PERSON_NAME] [PERSON_NAME] Mallu [PERSON_NAME] [P…" at bounding box center [273, 501] width 120 height 30
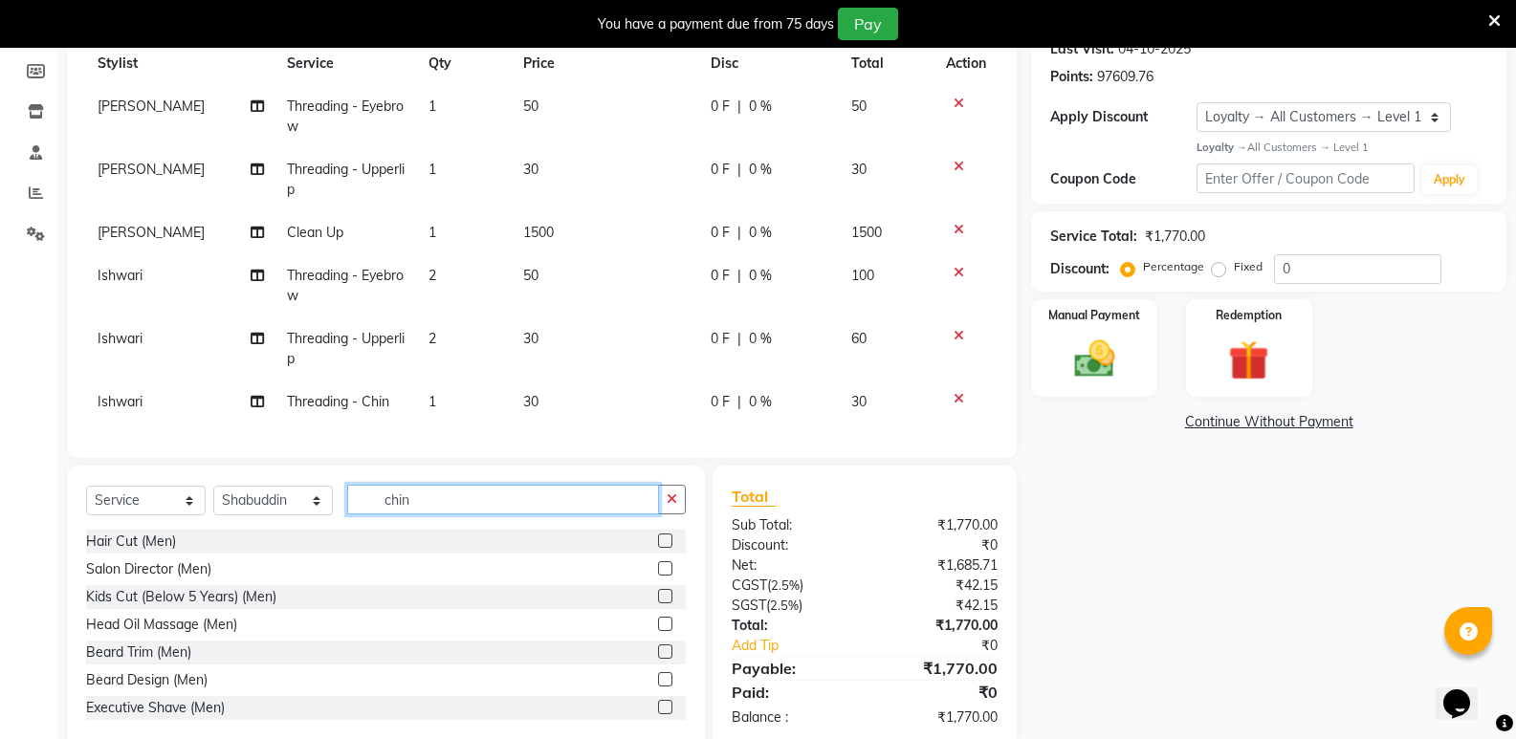
drag, startPoint x: 422, startPoint y: 522, endPoint x: 353, endPoint y: 532, distance: 69.5
click at [353, 530] on div "Select Service Product Membership Package Voucher Prepaid Gift Card Select Styl…" at bounding box center [386, 507] width 600 height 45
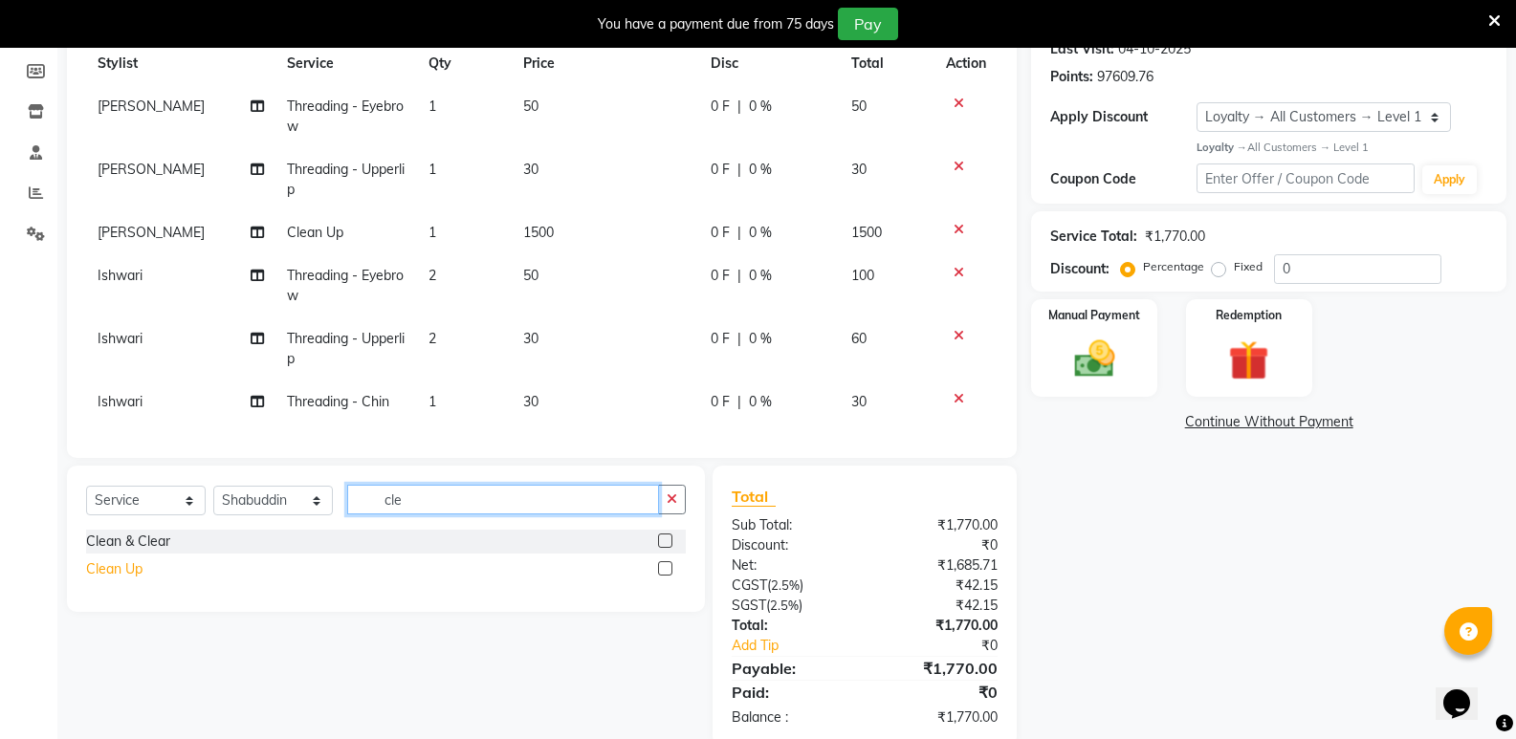
type input "cle"
click at [119, 578] on div "Clean Up" at bounding box center [114, 570] width 56 height 20
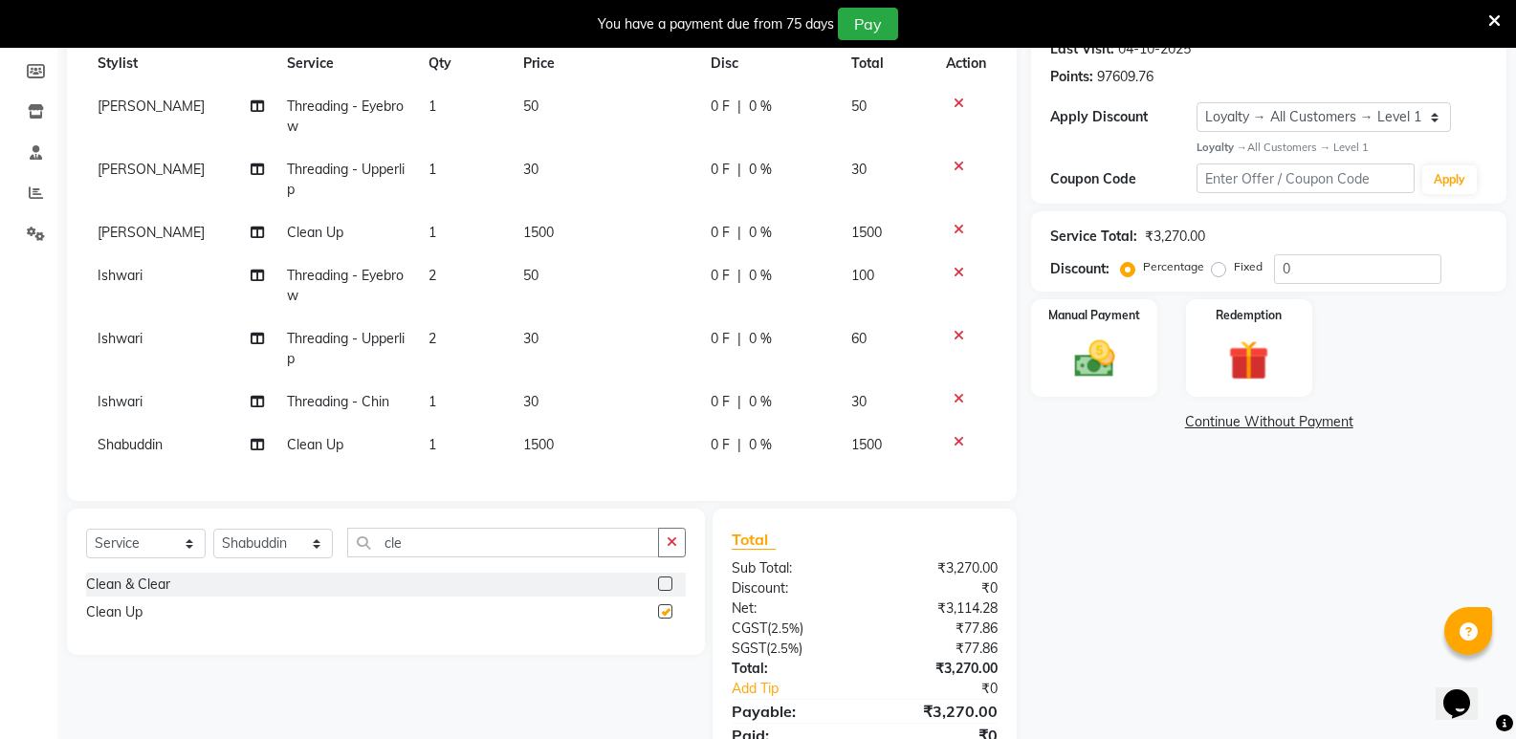
checkbox input "false"
click at [539, 440] on span "1500" at bounding box center [538, 444] width 31 height 17
select select "43648"
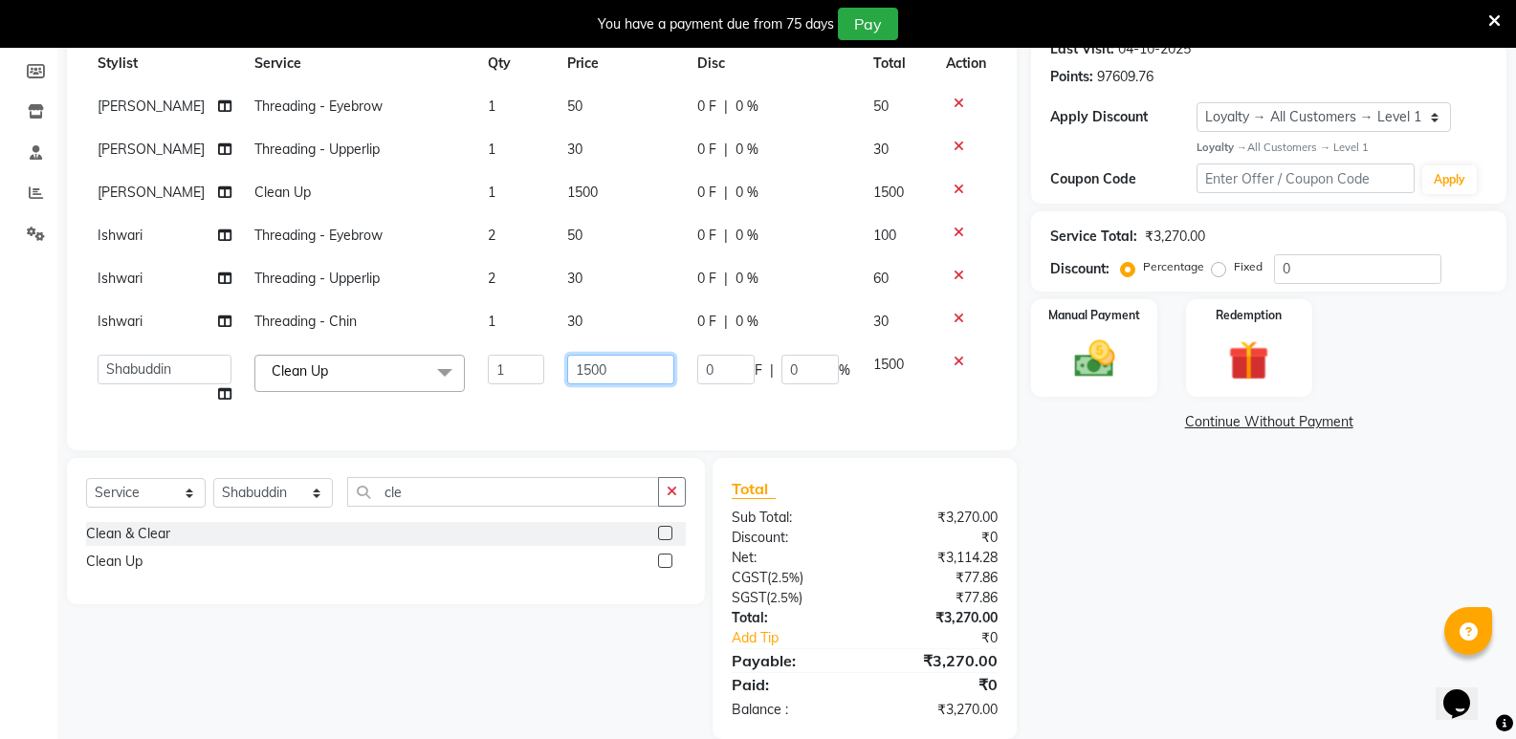
click at [583, 377] on input "1500" at bounding box center [620, 370] width 107 height 30
type input "1750"
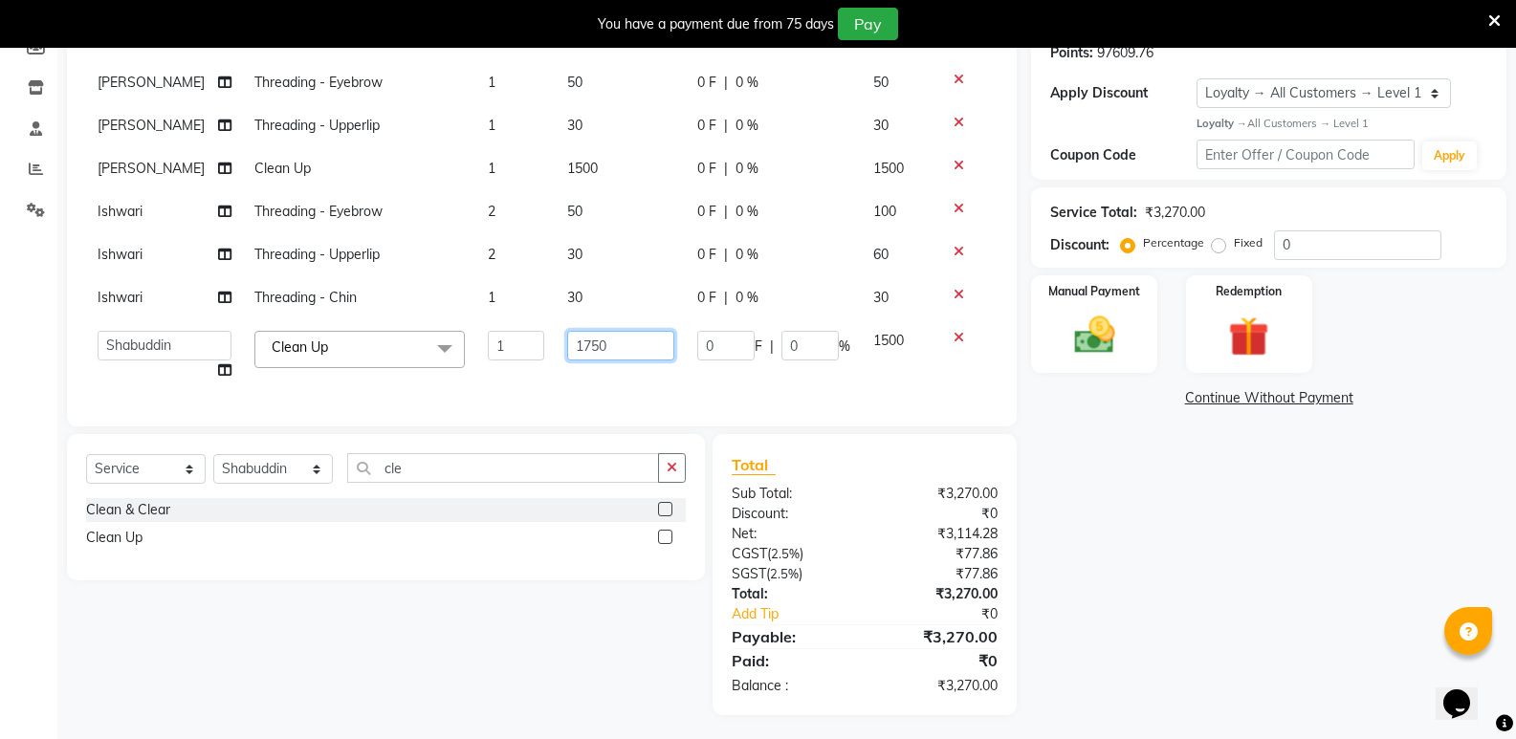
scroll to position [321, 0]
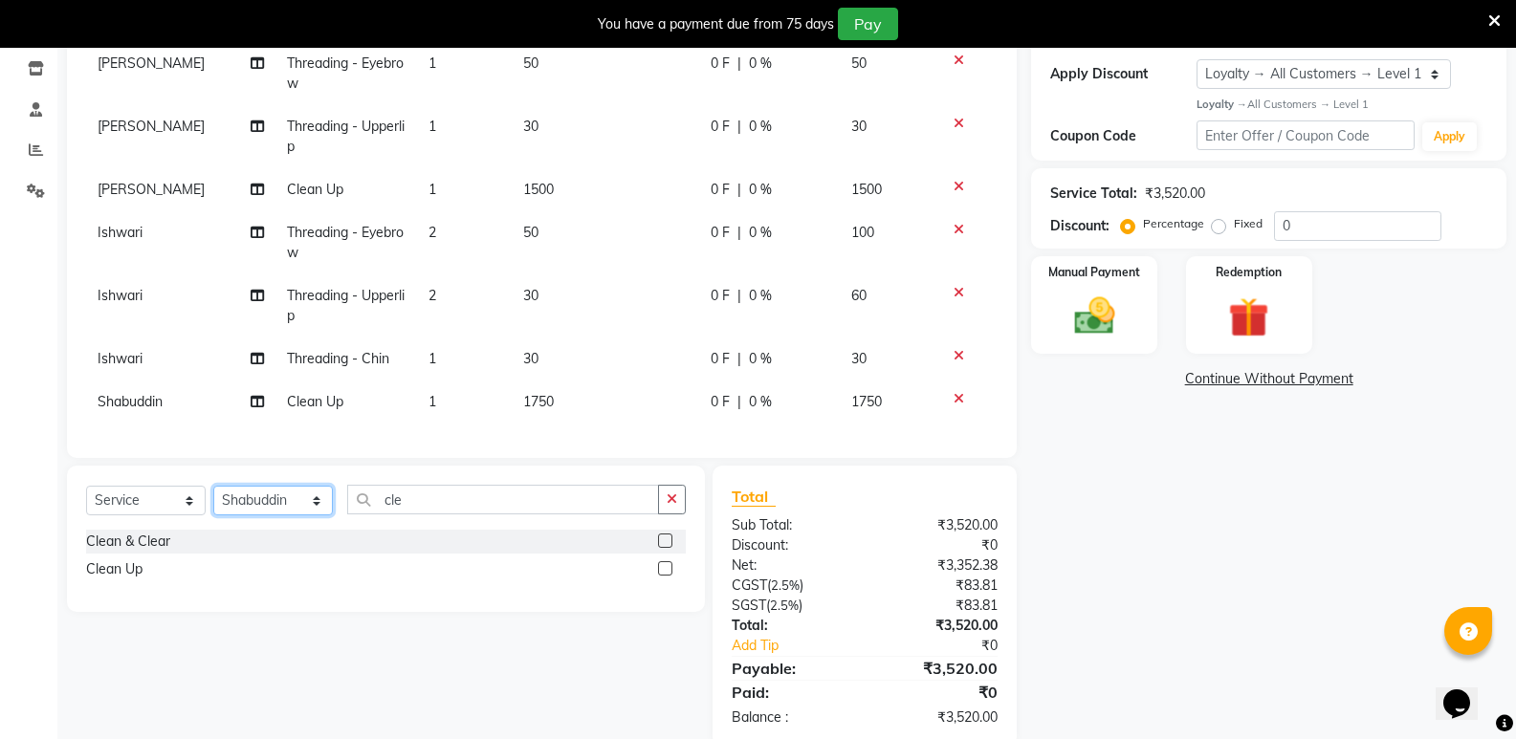
click at [283, 458] on div "Client [PHONE_NUMBER] Date [DATE] Invoice Number V/2025 V/[PHONE_NUMBER] Servic…" at bounding box center [542, 308] width 979 height 877
select select "70683"
click at [213, 489] on select "Select Stylist [PERSON_NAME] [PERSON_NAME] [PERSON_NAME] Mallu [PERSON_NAME] [P…" at bounding box center [273, 501] width 120 height 30
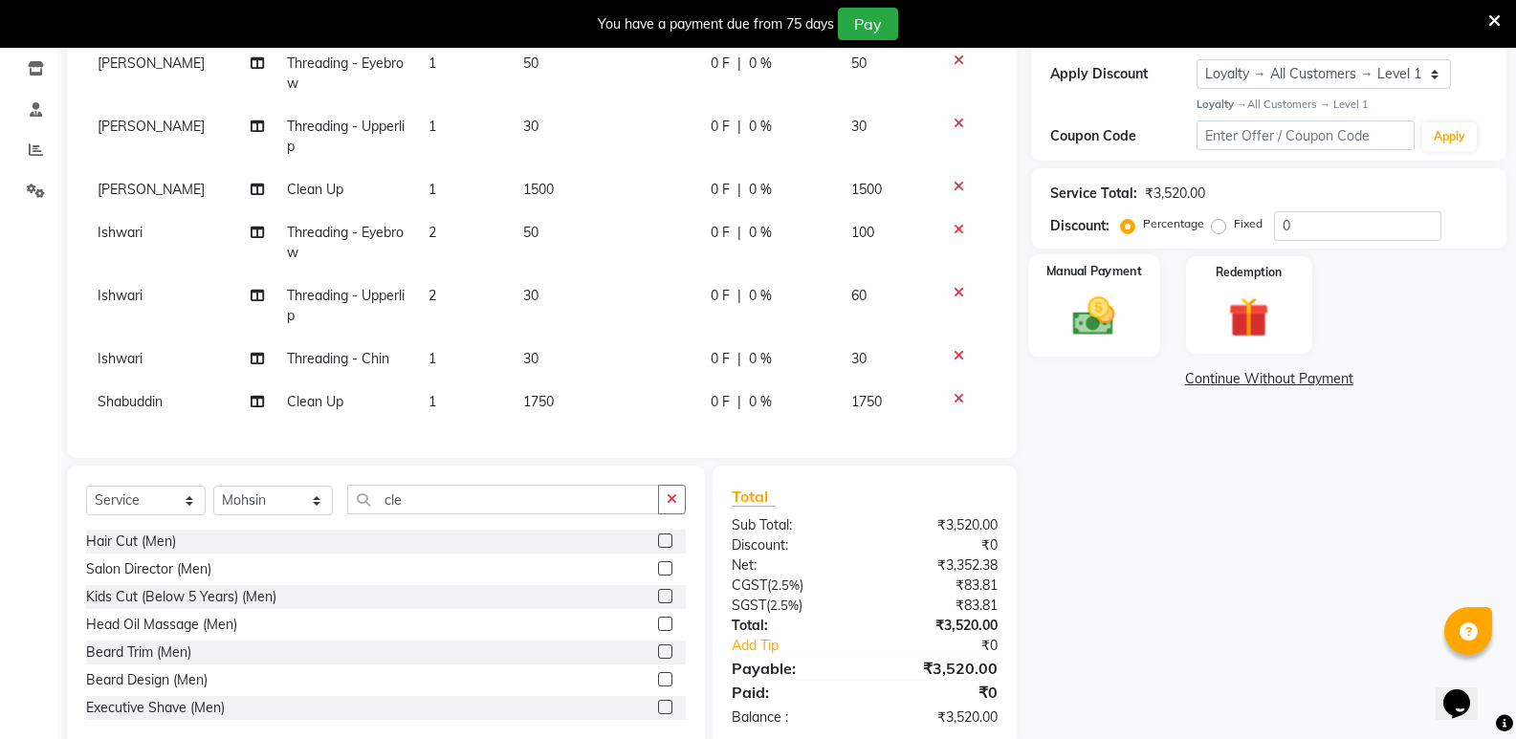
click at [1124, 314] on img at bounding box center [1094, 316] width 68 height 49
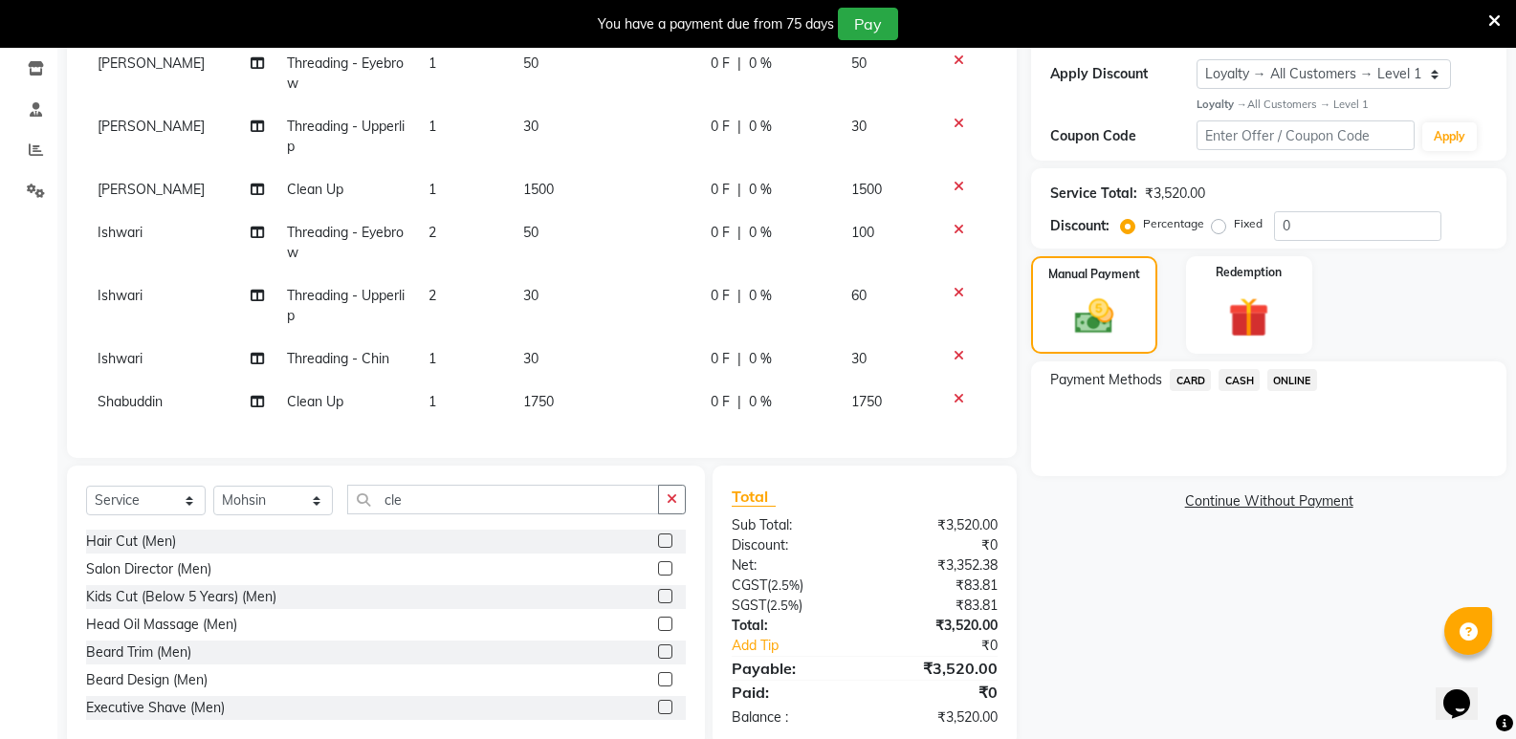
click at [1248, 382] on span "CASH" at bounding box center [1239, 380] width 41 height 22
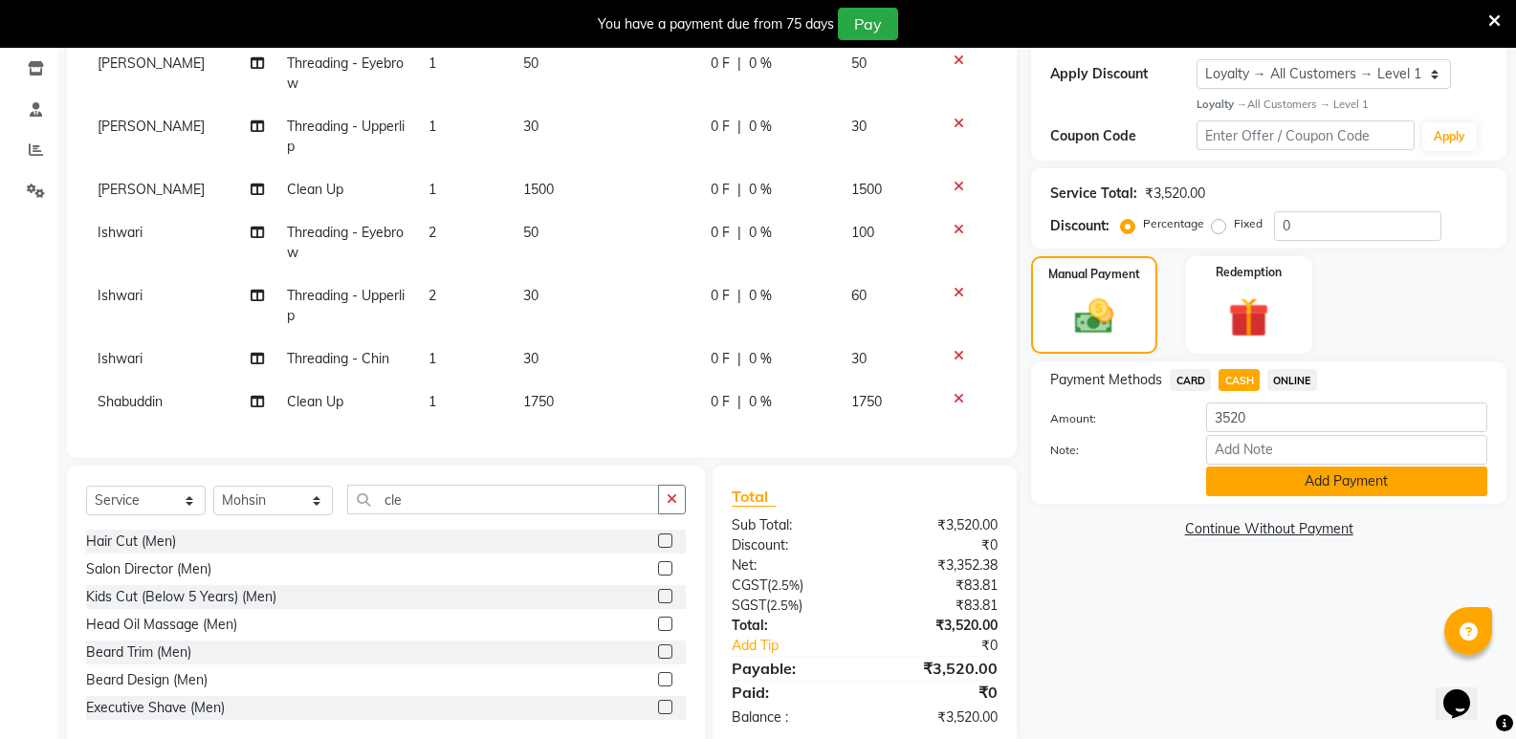
click at [1262, 478] on button "Add Payment" at bounding box center [1346, 482] width 281 height 30
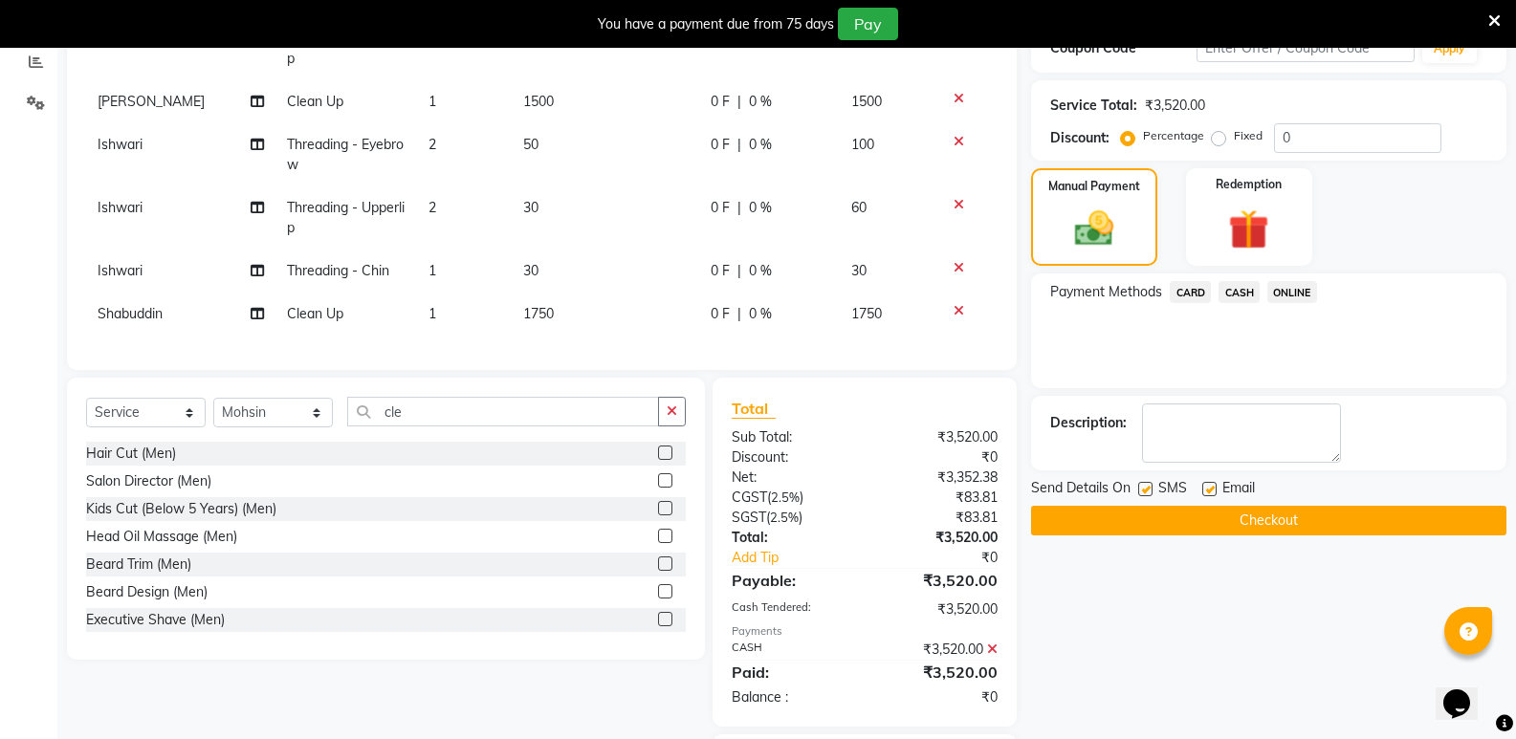
scroll to position [523, 0]
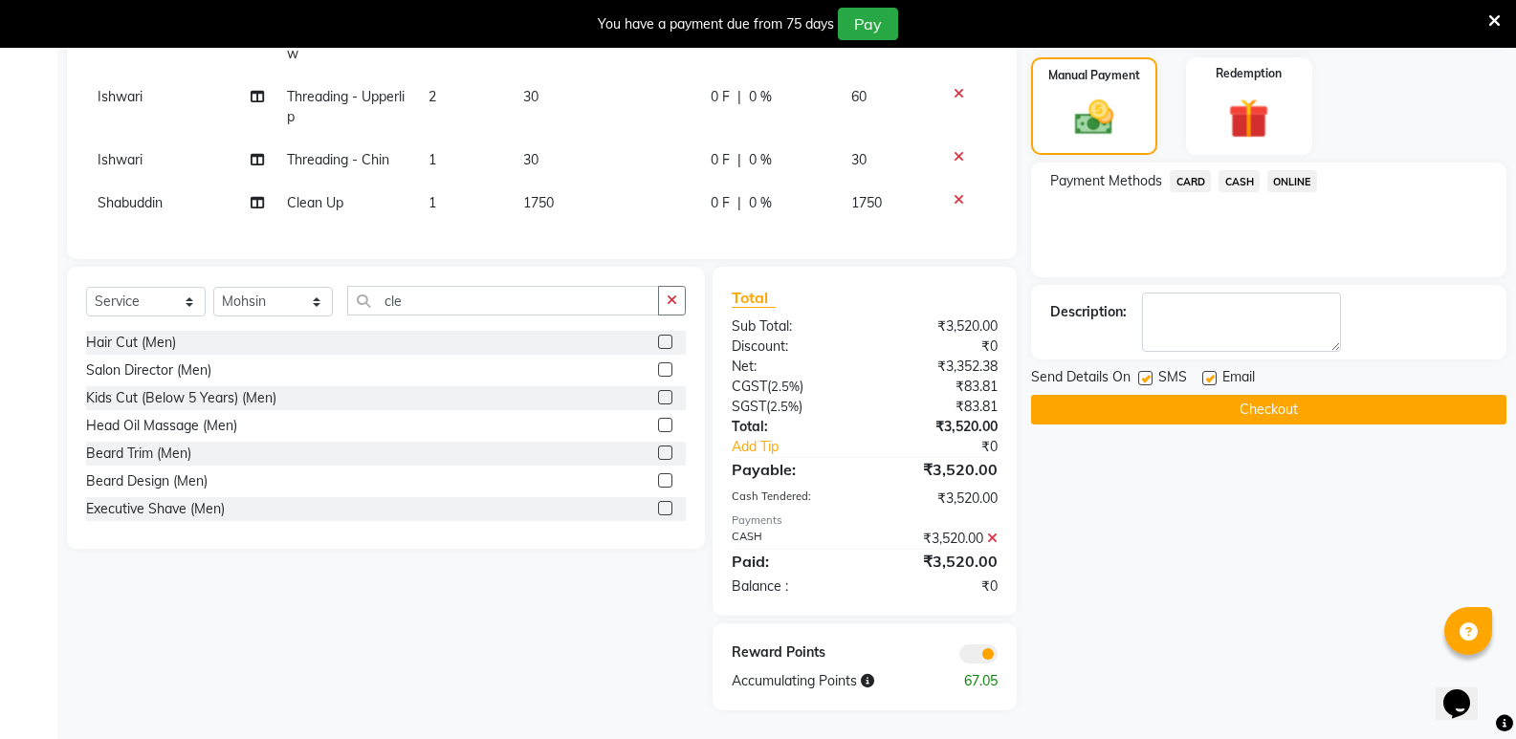
click at [1273, 415] on button "Checkout" at bounding box center [1268, 410] width 475 height 30
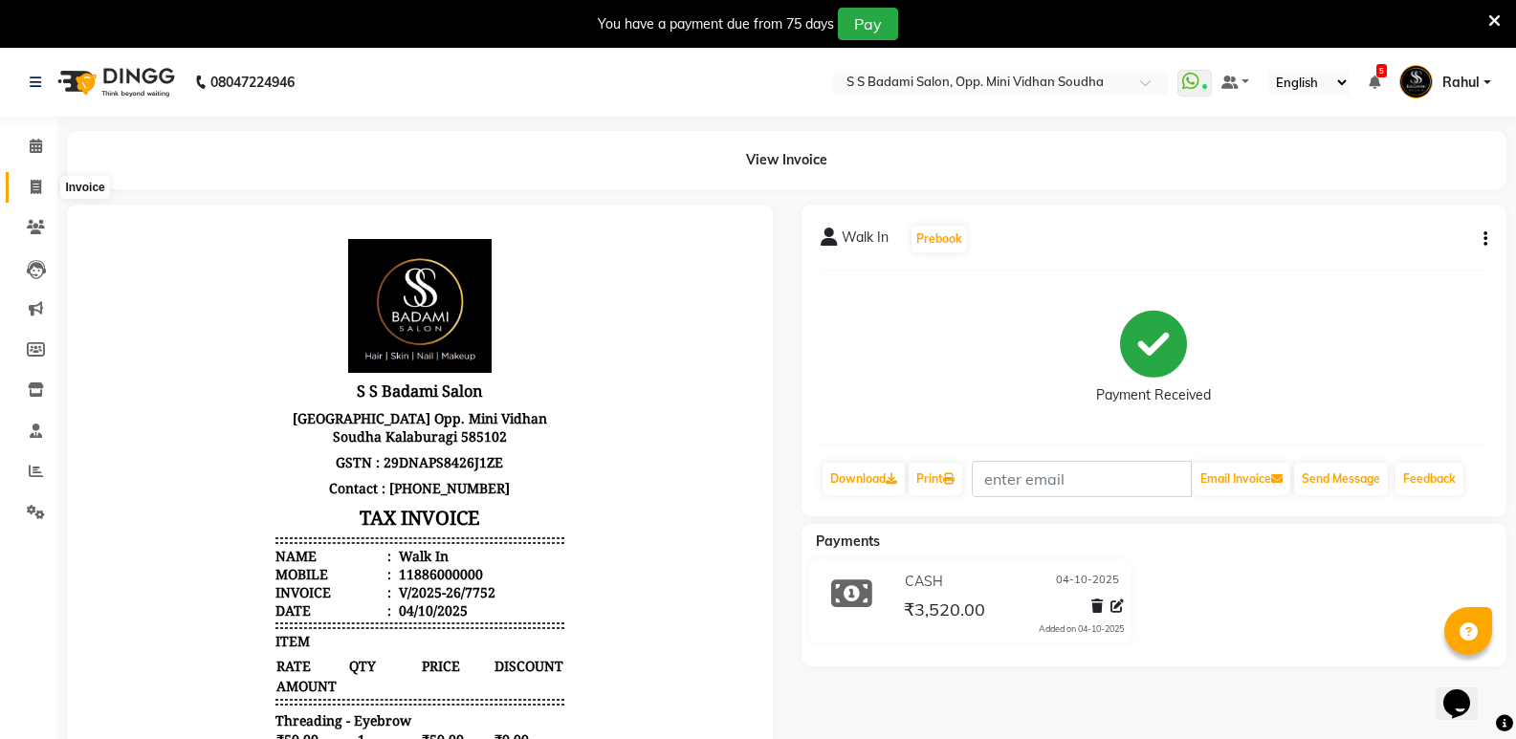
click at [28, 180] on span at bounding box center [35, 188] width 33 height 22
select select "4533"
select select "service"
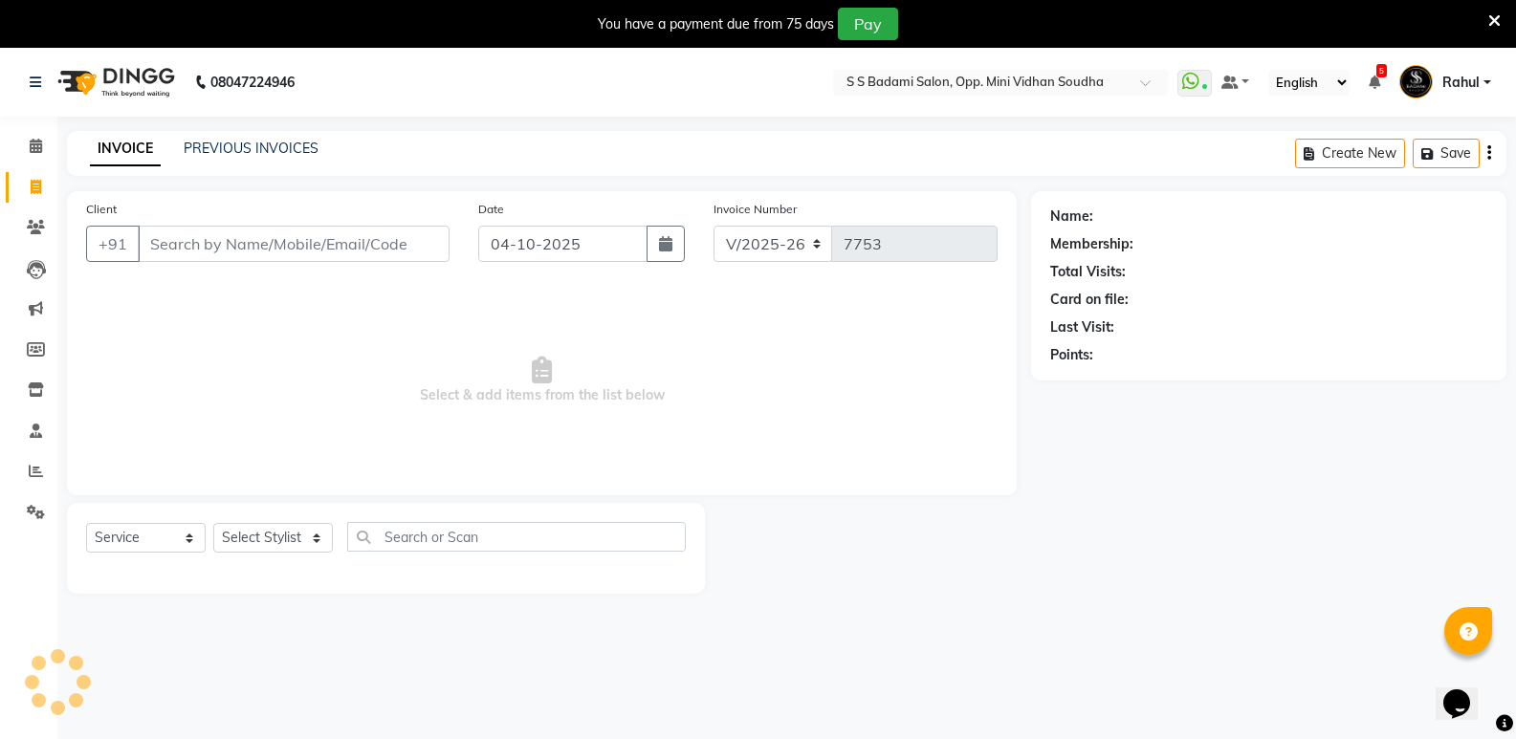
scroll to position [48, 0]
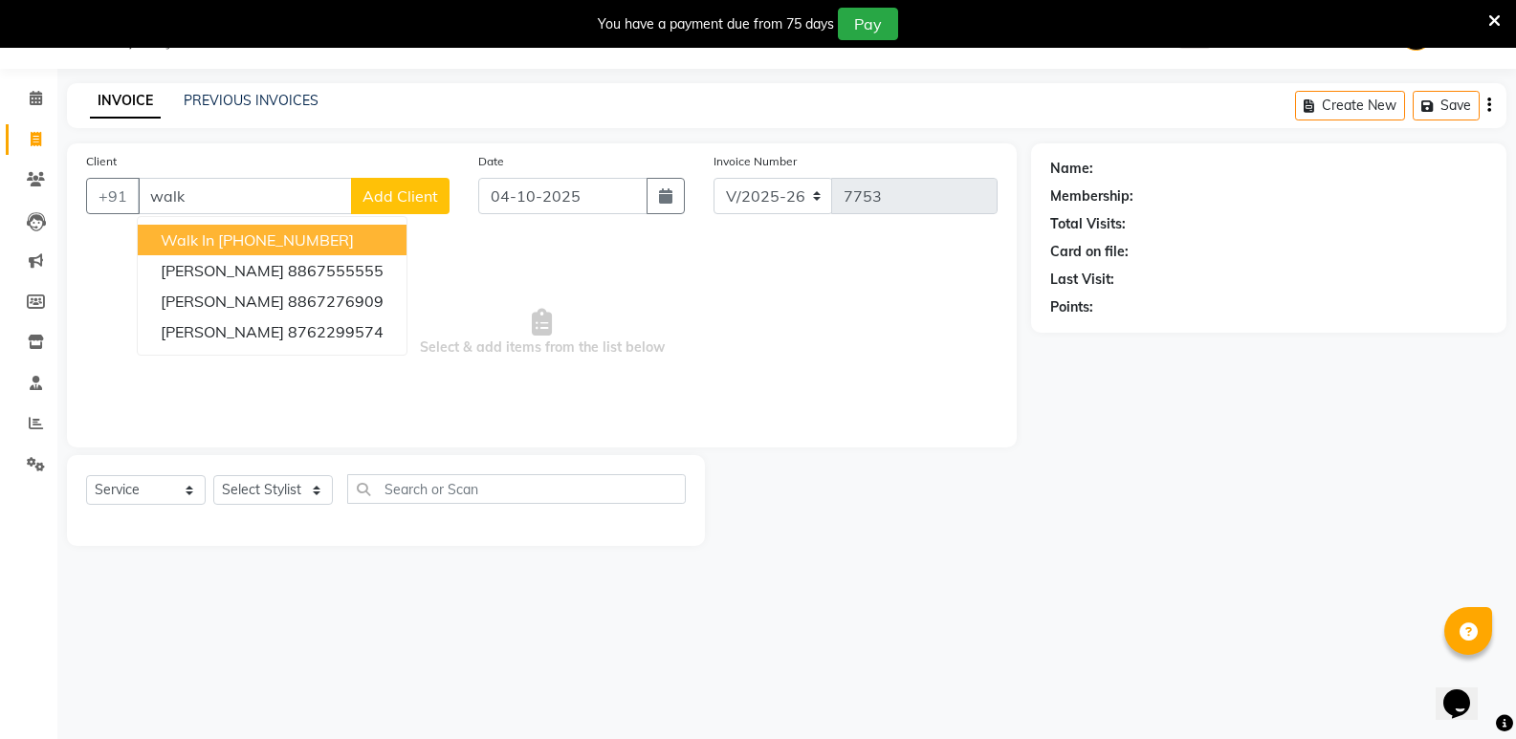
click at [349, 243] on ngb-highlight "[PHONE_NUMBER]" at bounding box center [286, 240] width 136 height 19
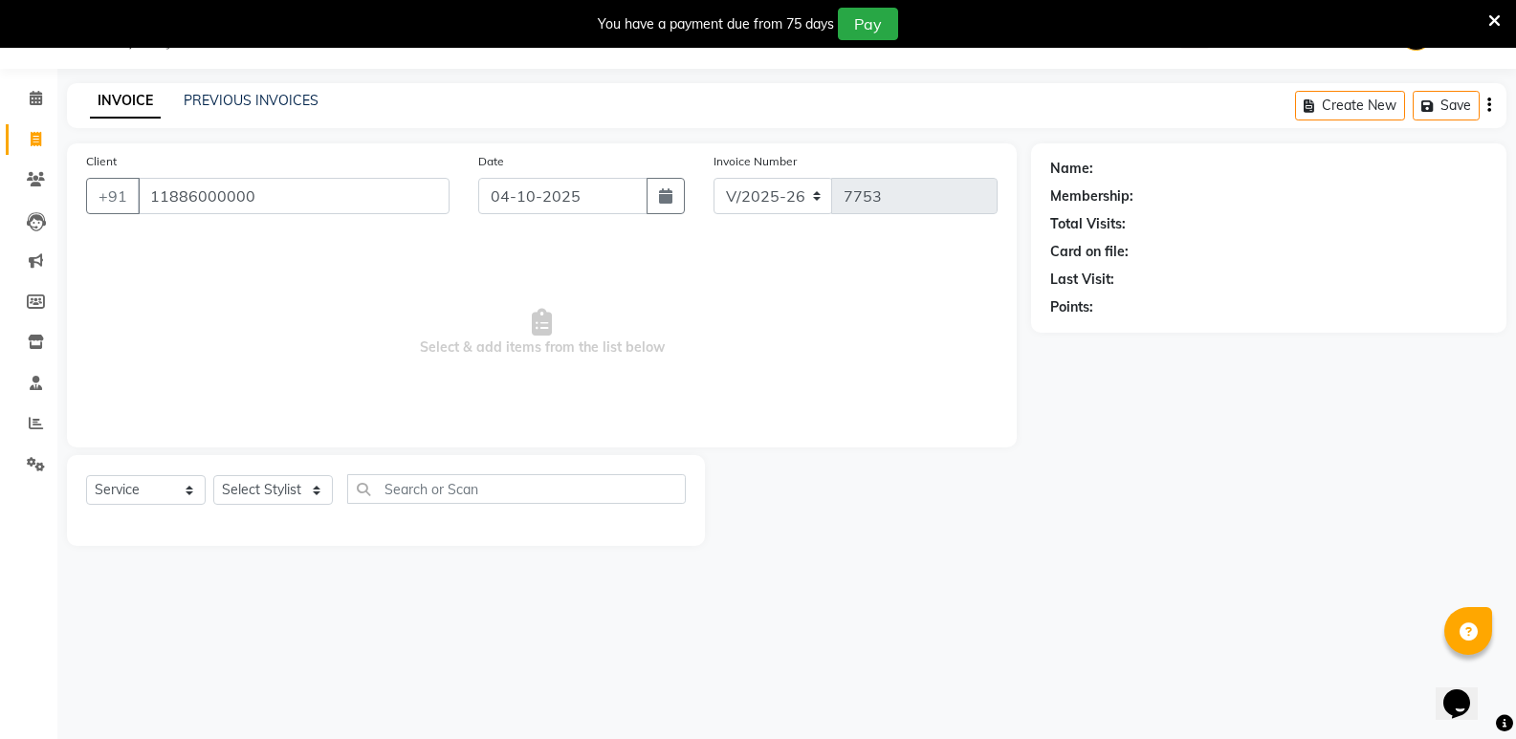
type input "11886000000"
select select "1: Object"
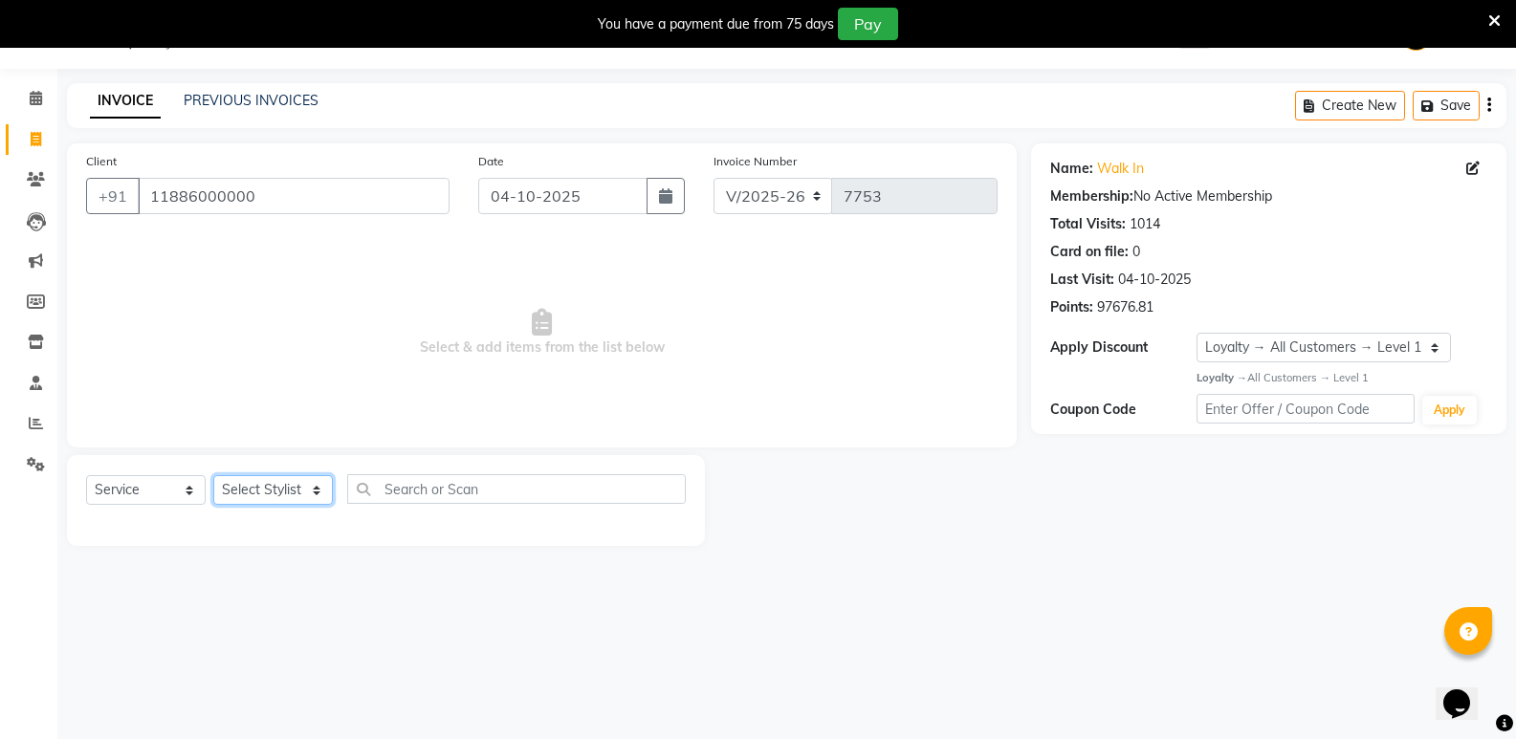
click at [294, 493] on select "Select Stylist [PERSON_NAME] [PERSON_NAME] [PERSON_NAME] Mallu [PERSON_NAME] [P…" at bounding box center [273, 490] width 120 height 30
select select "70683"
click at [213, 475] on select "Select Stylist [PERSON_NAME] [PERSON_NAME] [PERSON_NAME] Mallu [PERSON_NAME] [P…" at bounding box center [273, 490] width 120 height 30
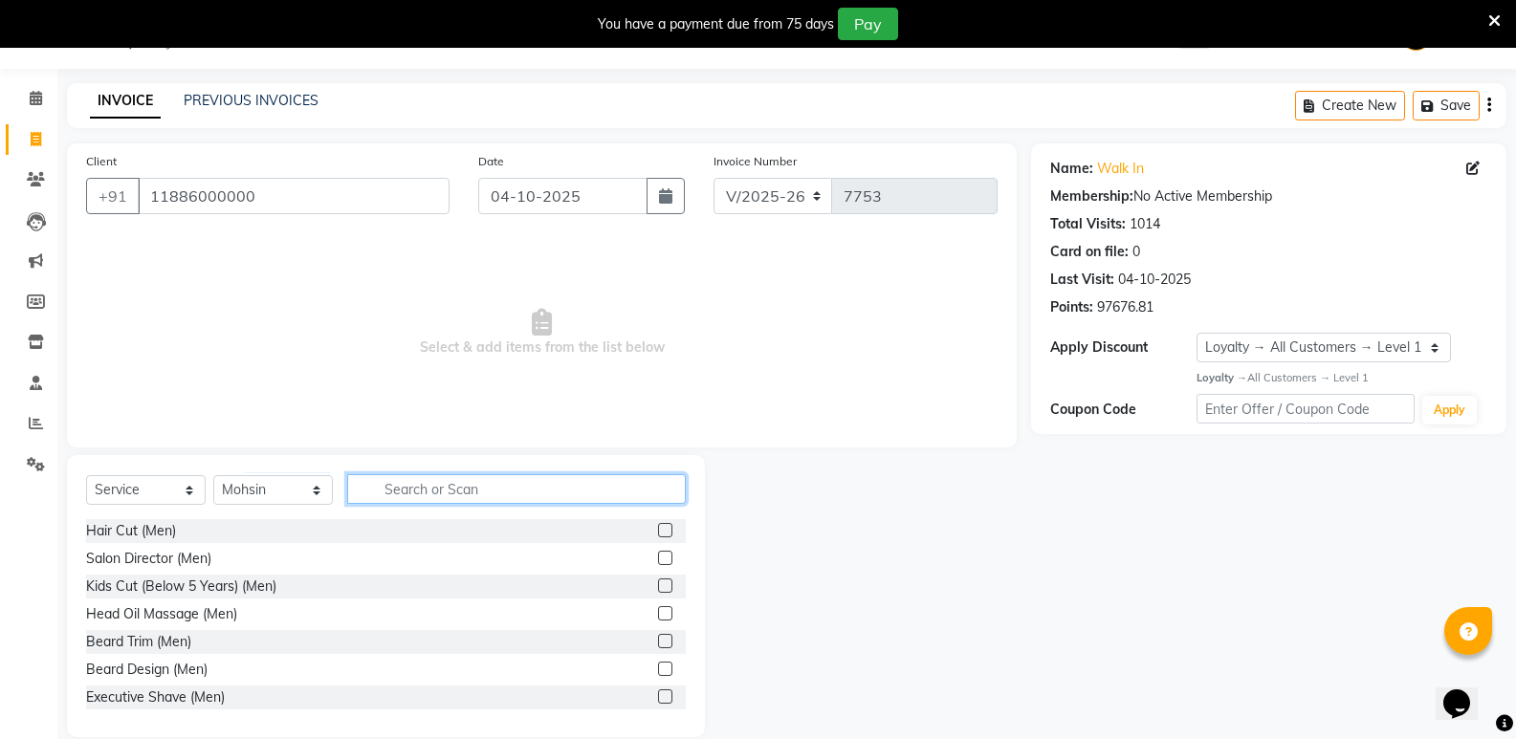
click at [419, 492] on input "text" at bounding box center [516, 489] width 339 height 30
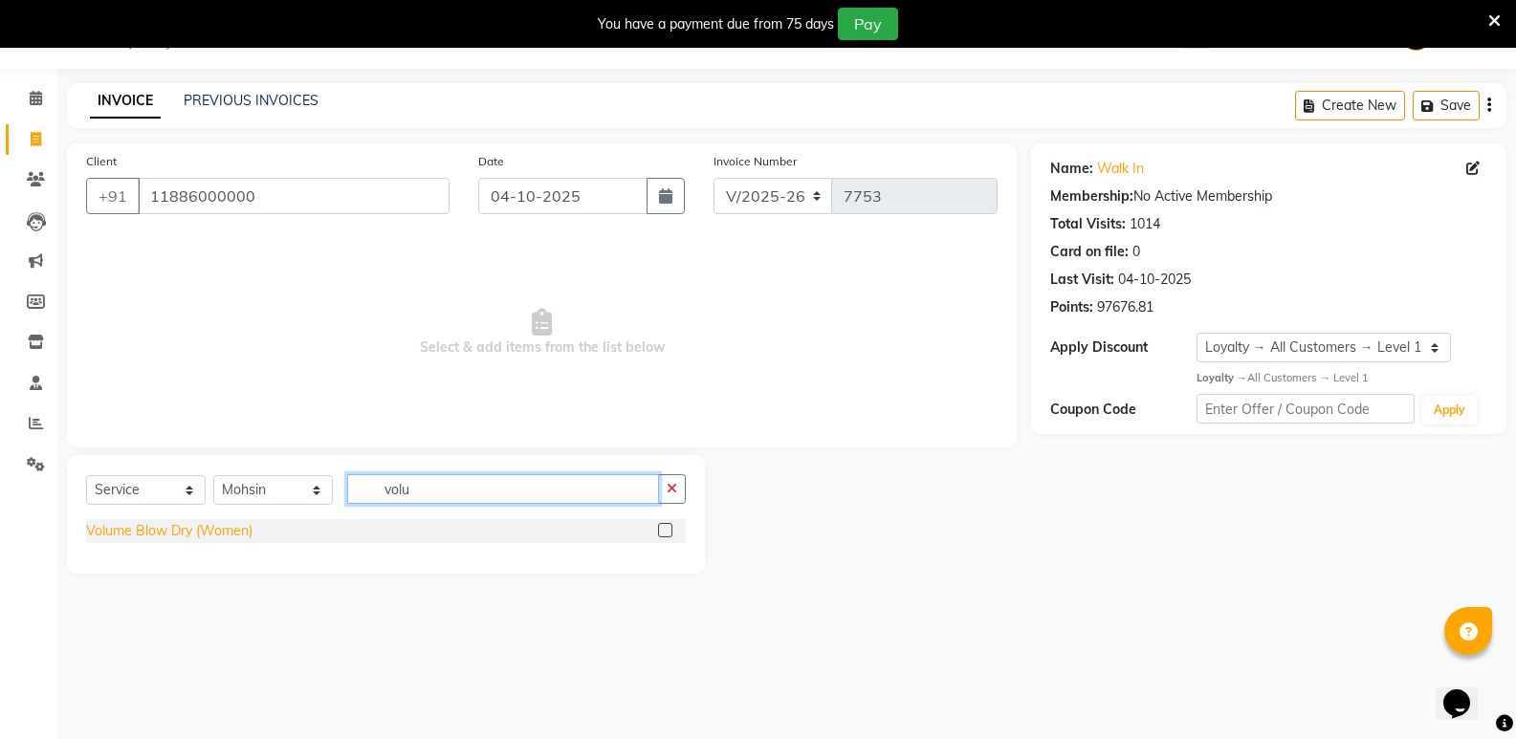
type input "volu"
click at [224, 526] on div "Volume Blow Dry (Women)" at bounding box center [169, 531] width 166 height 20
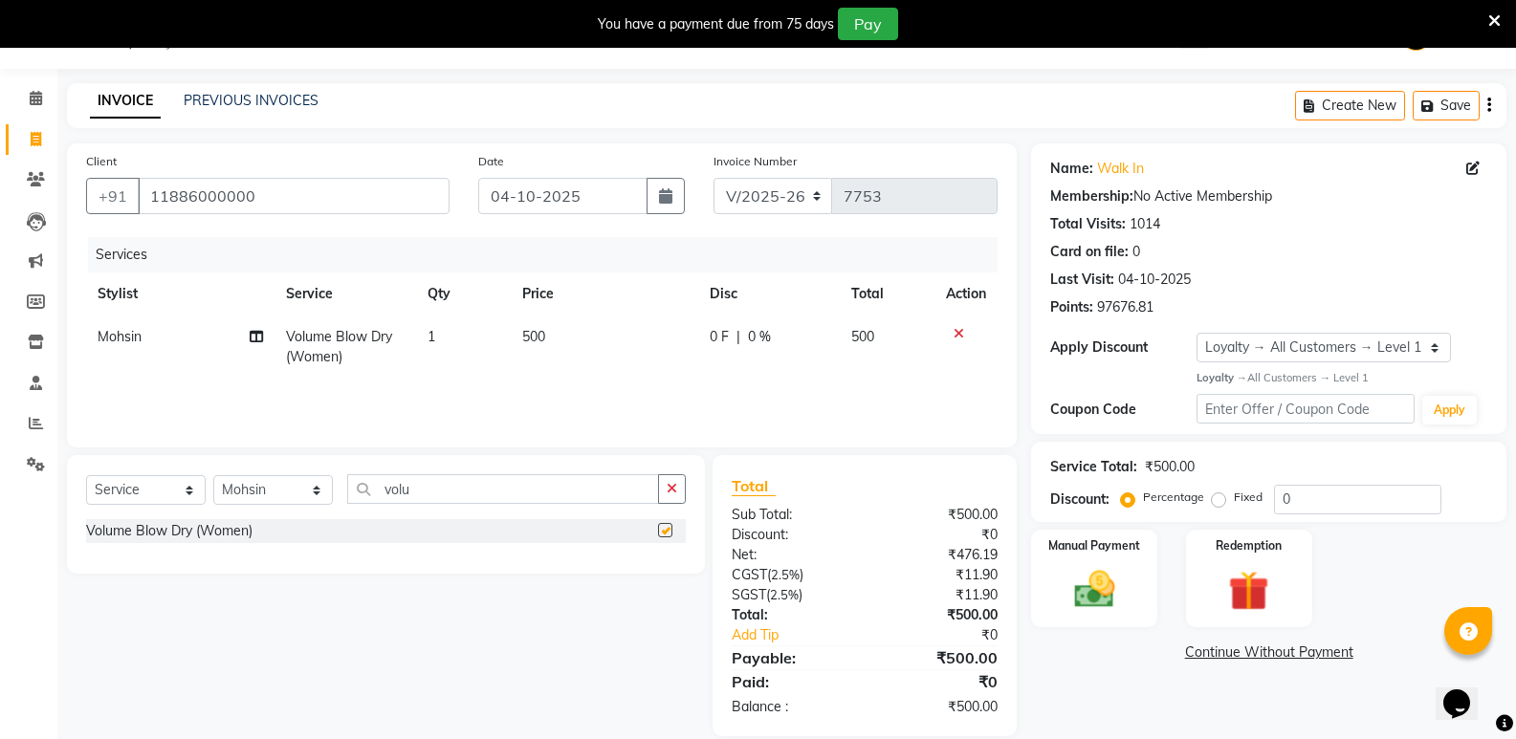
checkbox input "false"
click at [422, 501] on input "volu" at bounding box center [503, 489] width 312 height 30
type input "v"
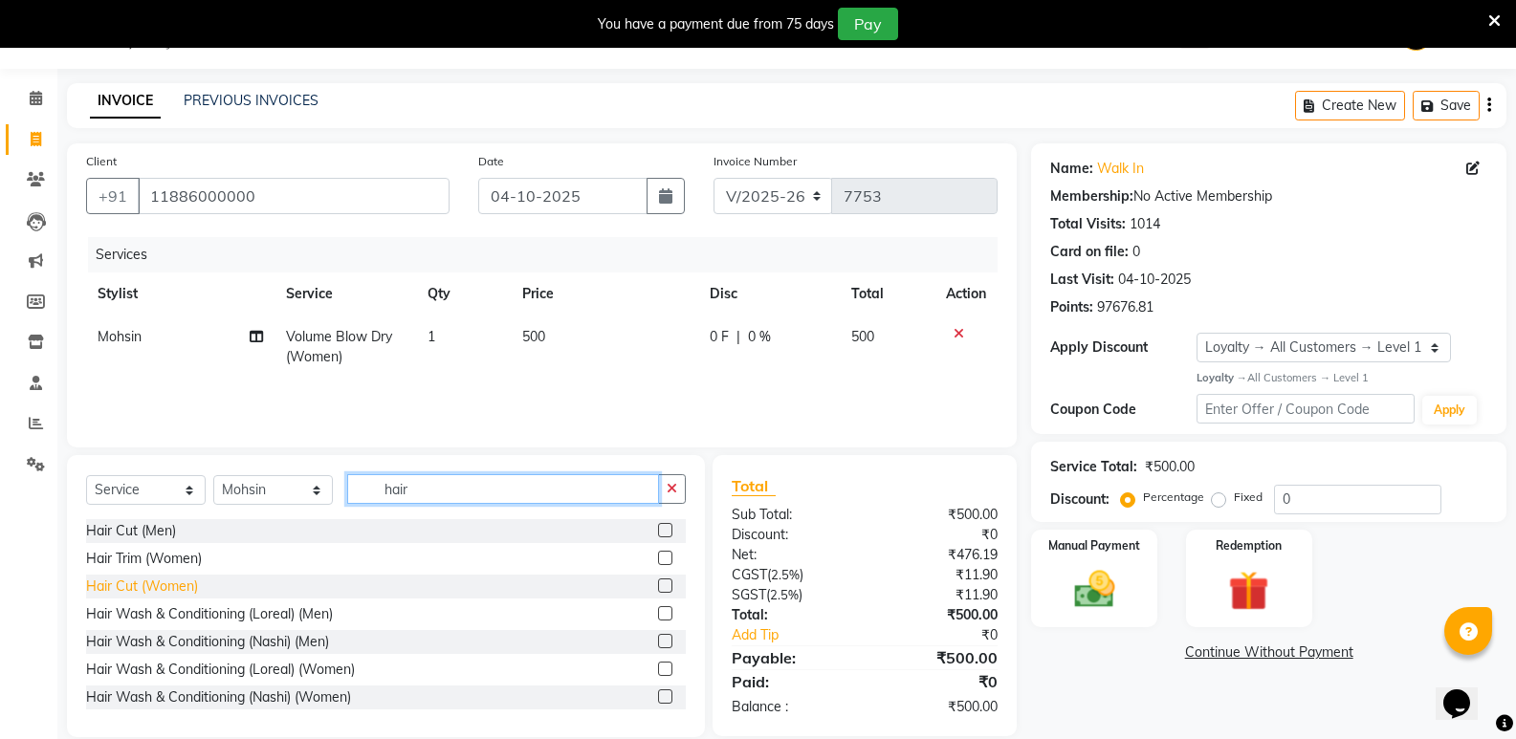
type input "hair"
click at [165, 587] on div "Hair Cut (Women)" at bounding box center [142, 587] width 112 height 20
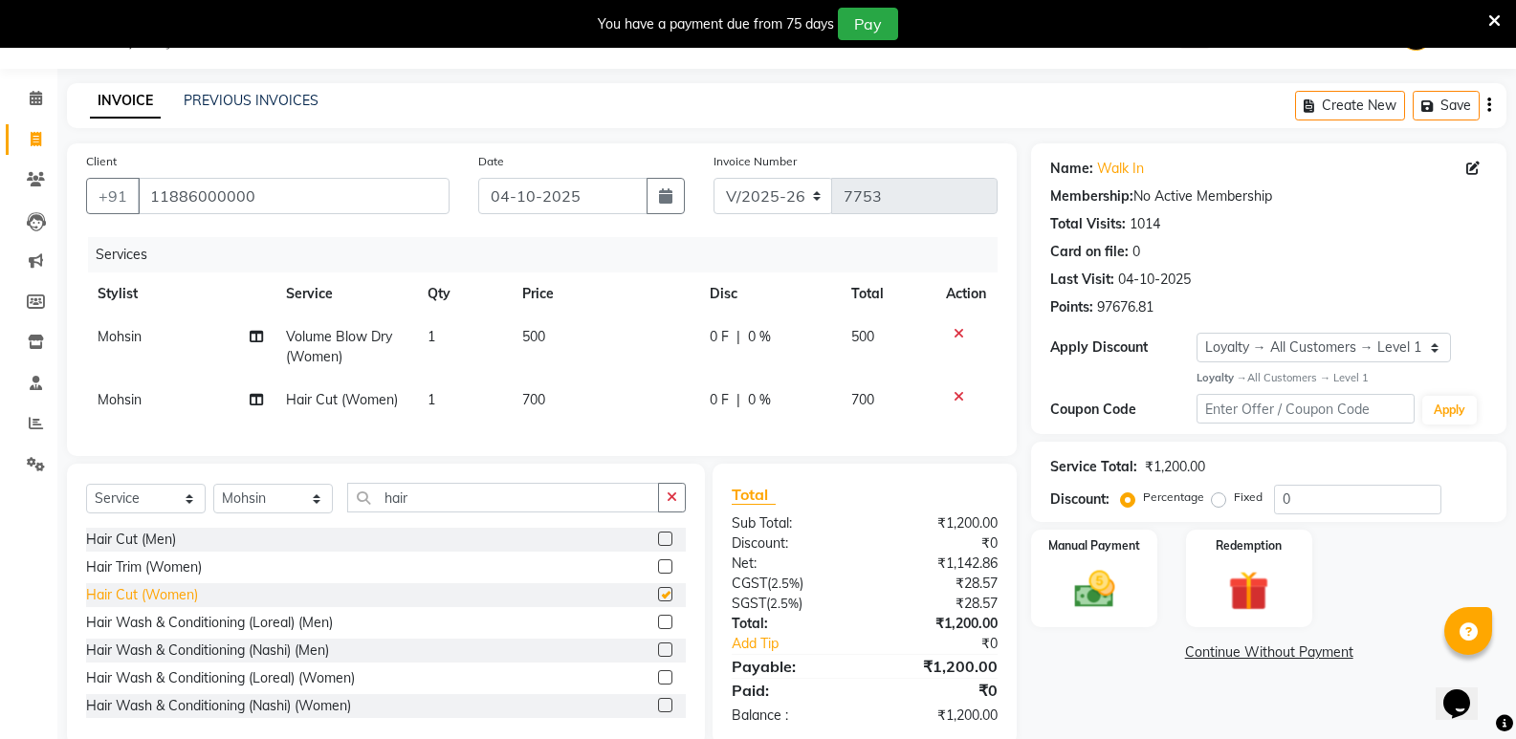
checkbox input "false"
click at [446, 335] on td "1" at bounding box center [463, 347] width 95 height 63
select select "70683"
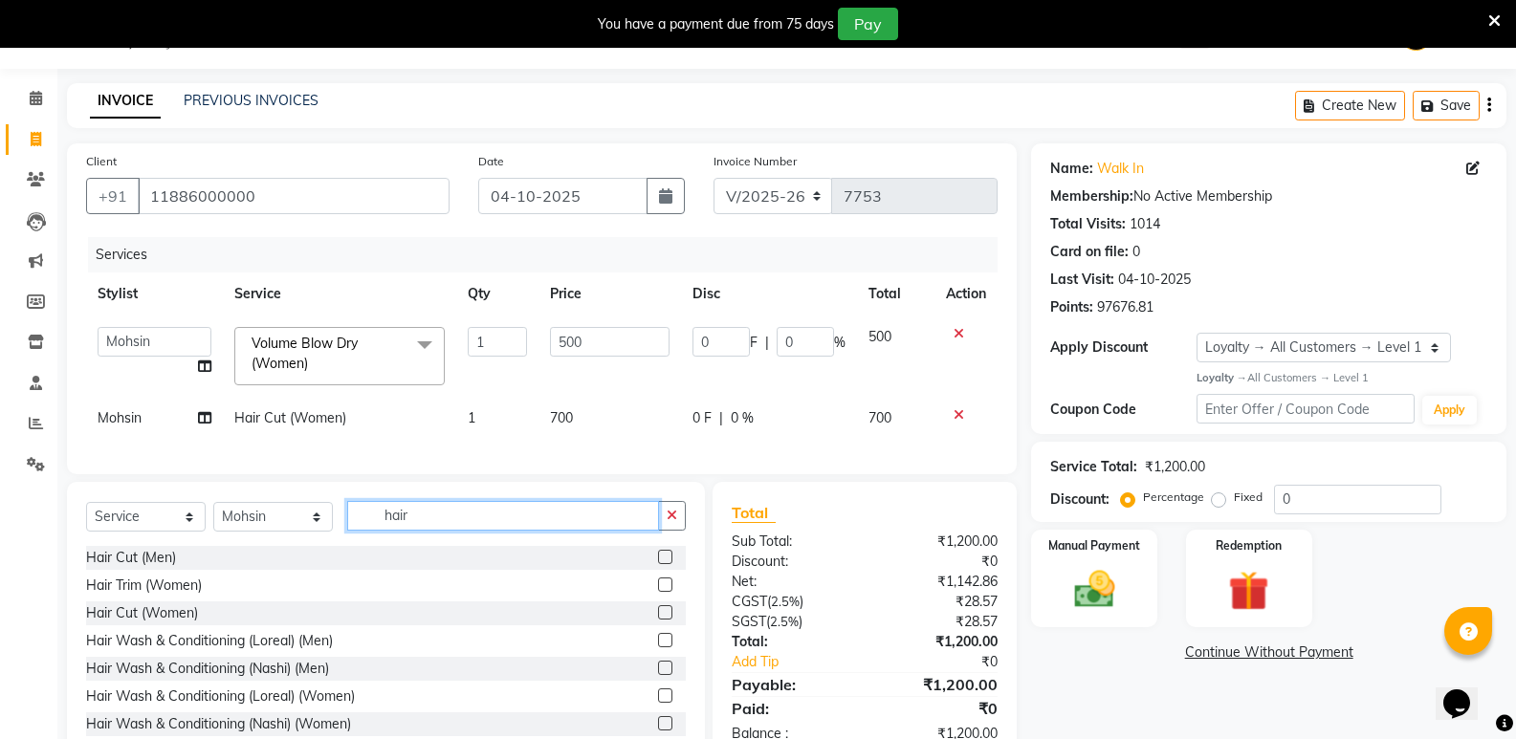
drag, startPoint x: 431, startPoint y: 529, endPoint x: 357, endPoint y: 533, distance: 74.7
click at [357, 531] on input "hair" at bounding box center [503, 516] width 312 height 30
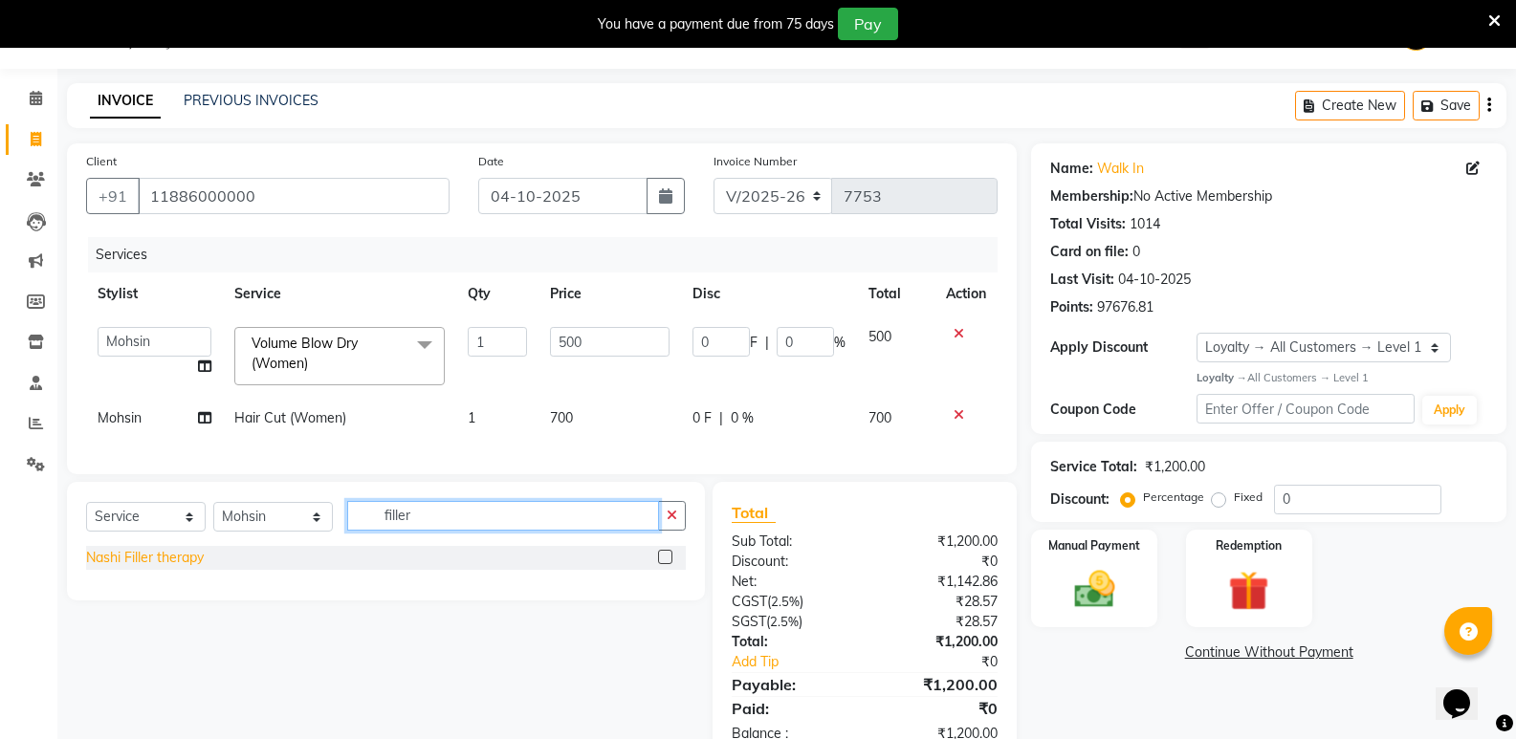
type input "filler"
click at [165, 568] on div "Nashi Filler therapy" at bounding box center [145, 558] width 118 height 20
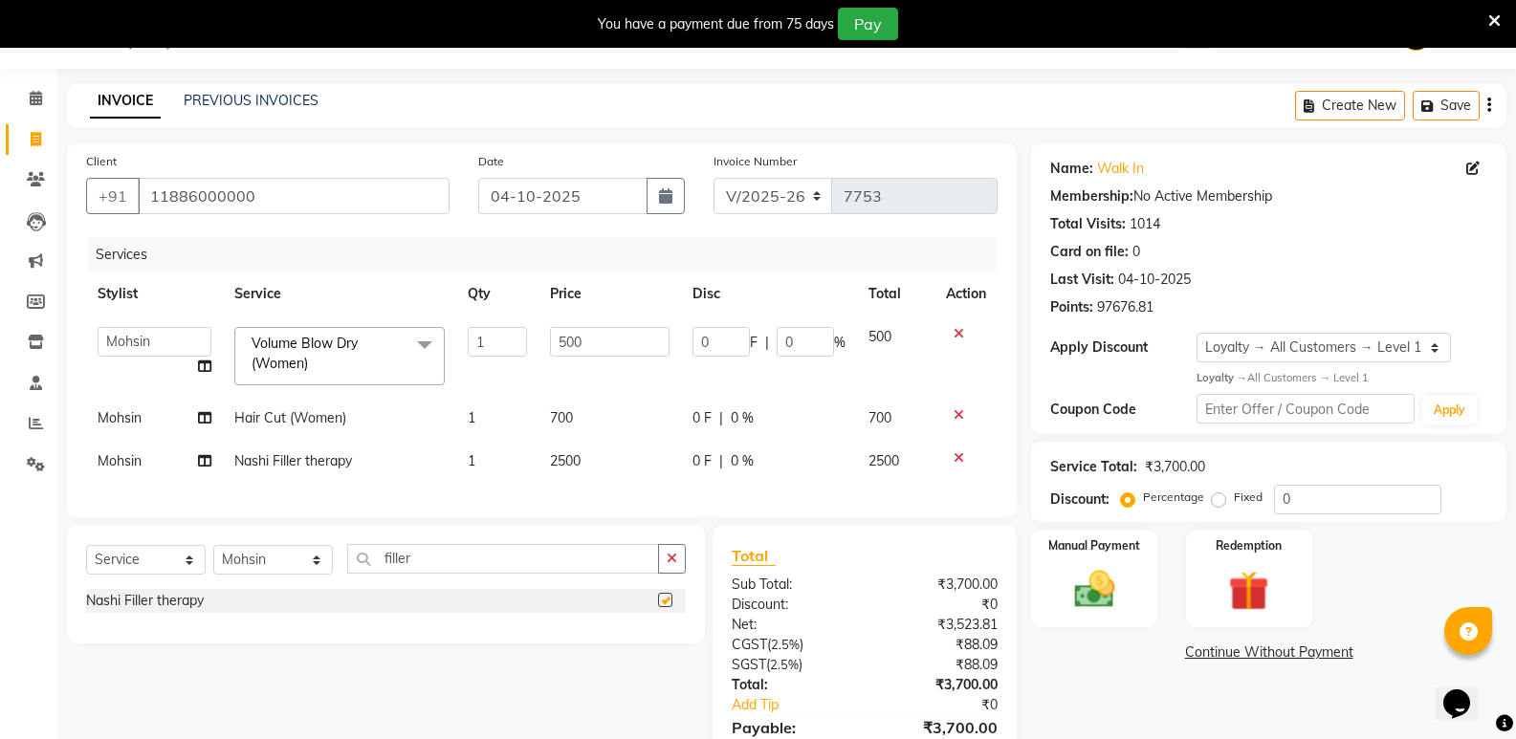
checkbox input "false"
click at [566, 468] on span "2500" at bounding box center [565, 460] width 31 height 17
select select "70683"
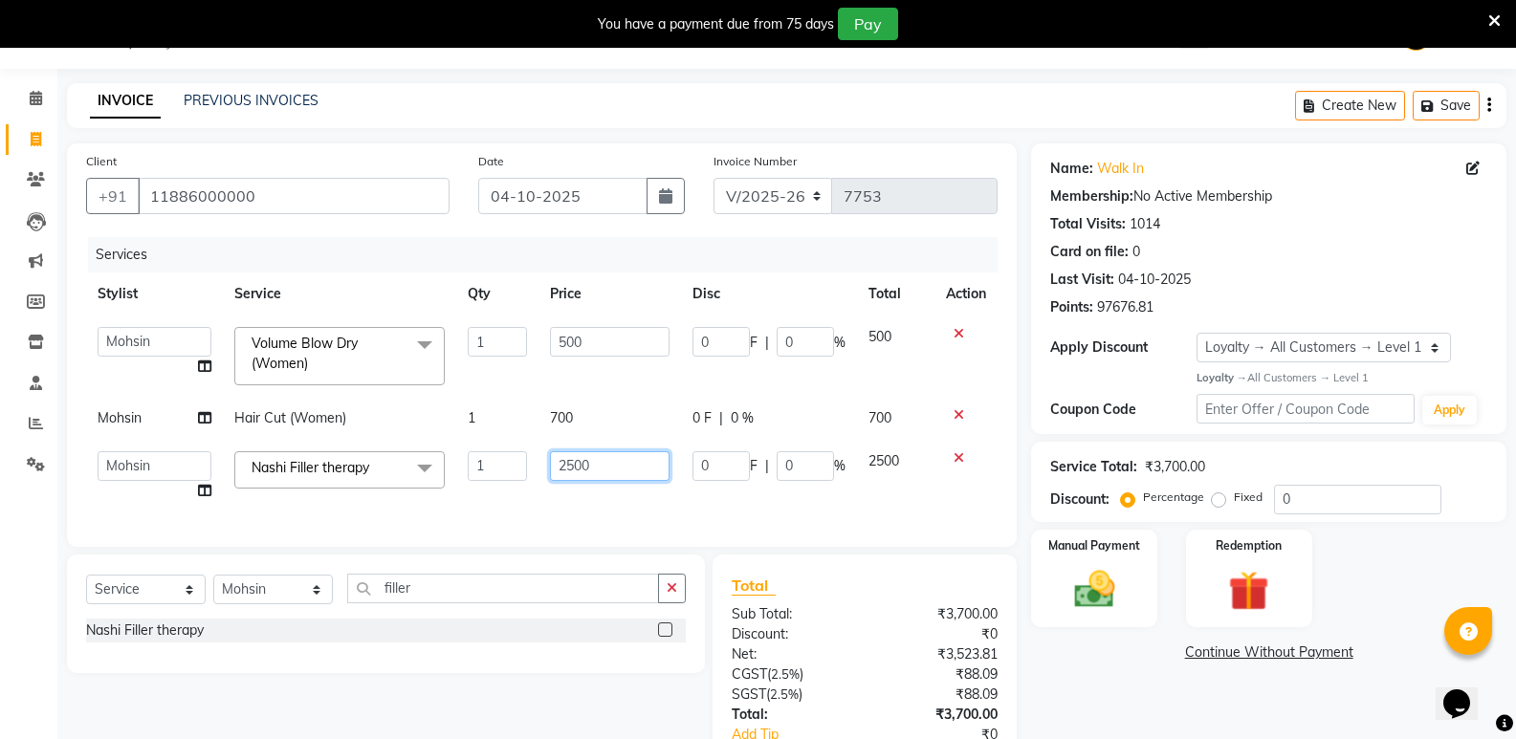
click at [570, 473] on input "2500" at bounding box center [610, 467] width 120 height 30
type input "3500"
click at [1084, 597] on img at bounding box center [1094, 589] width 68 height 49
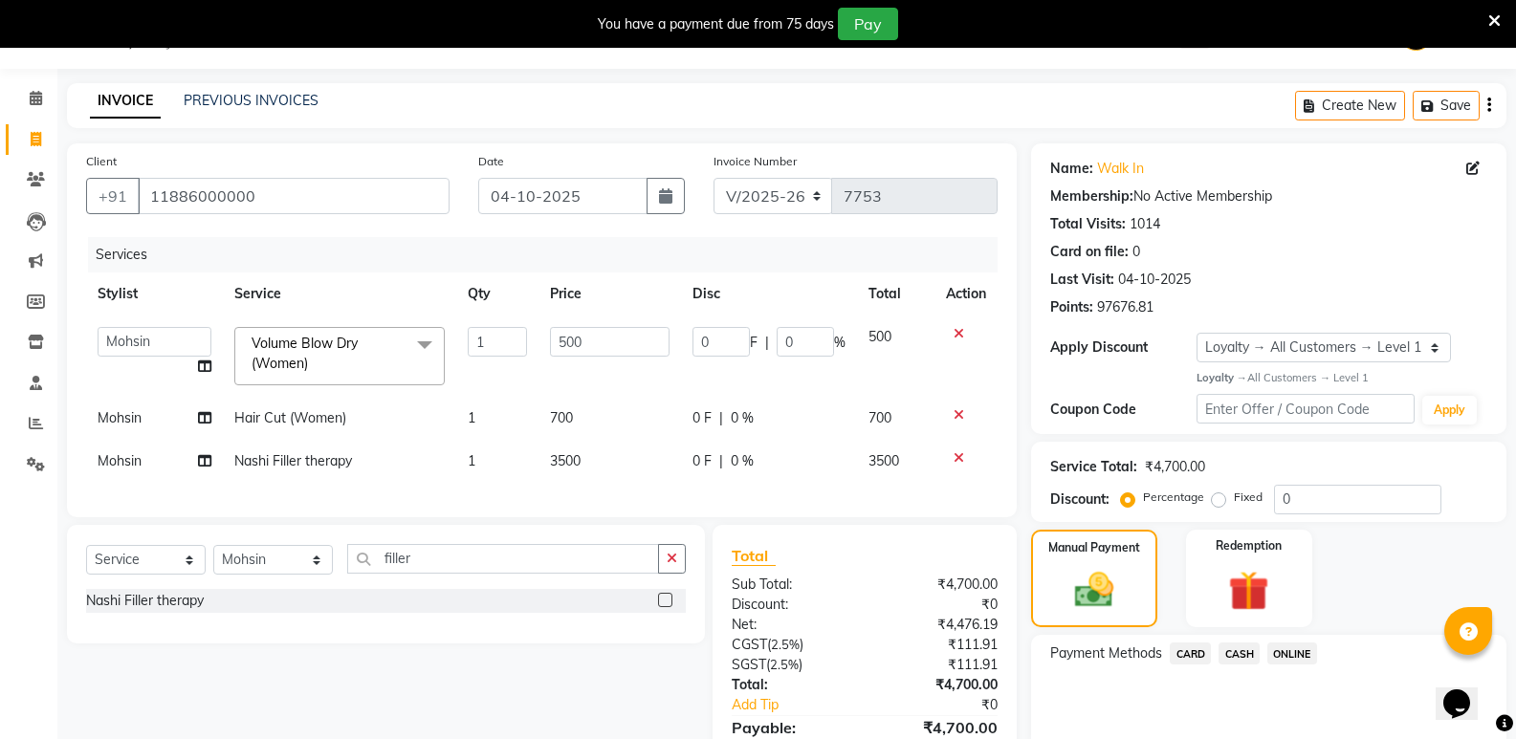
click at [1231, 652] on span "CASH" at bounding box center [1239, 654] width 41 height 22
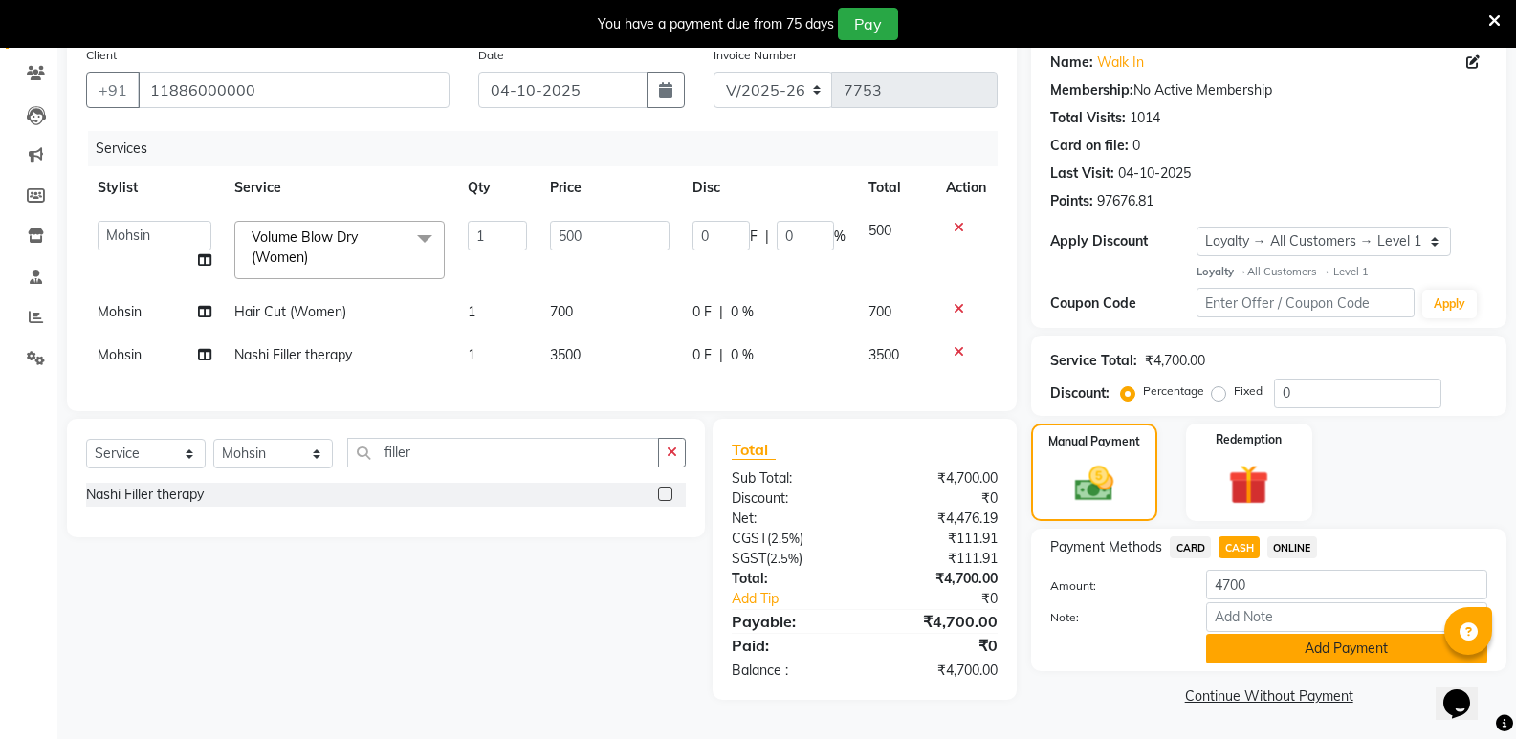
click at [1262, 655] on button "Add Payment" at bounding box center [1346, 649] width 281 height 30
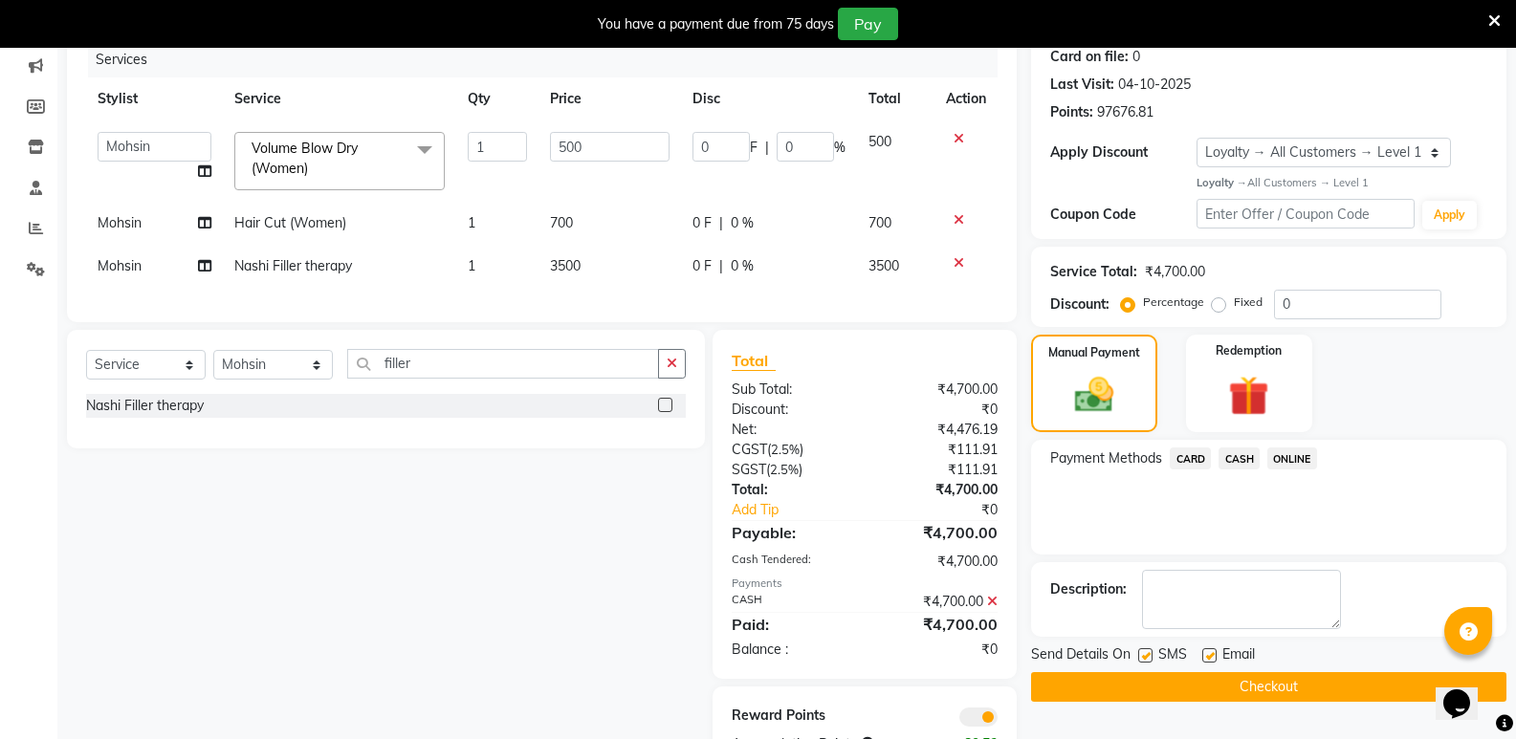
scroll to position [320, 0]
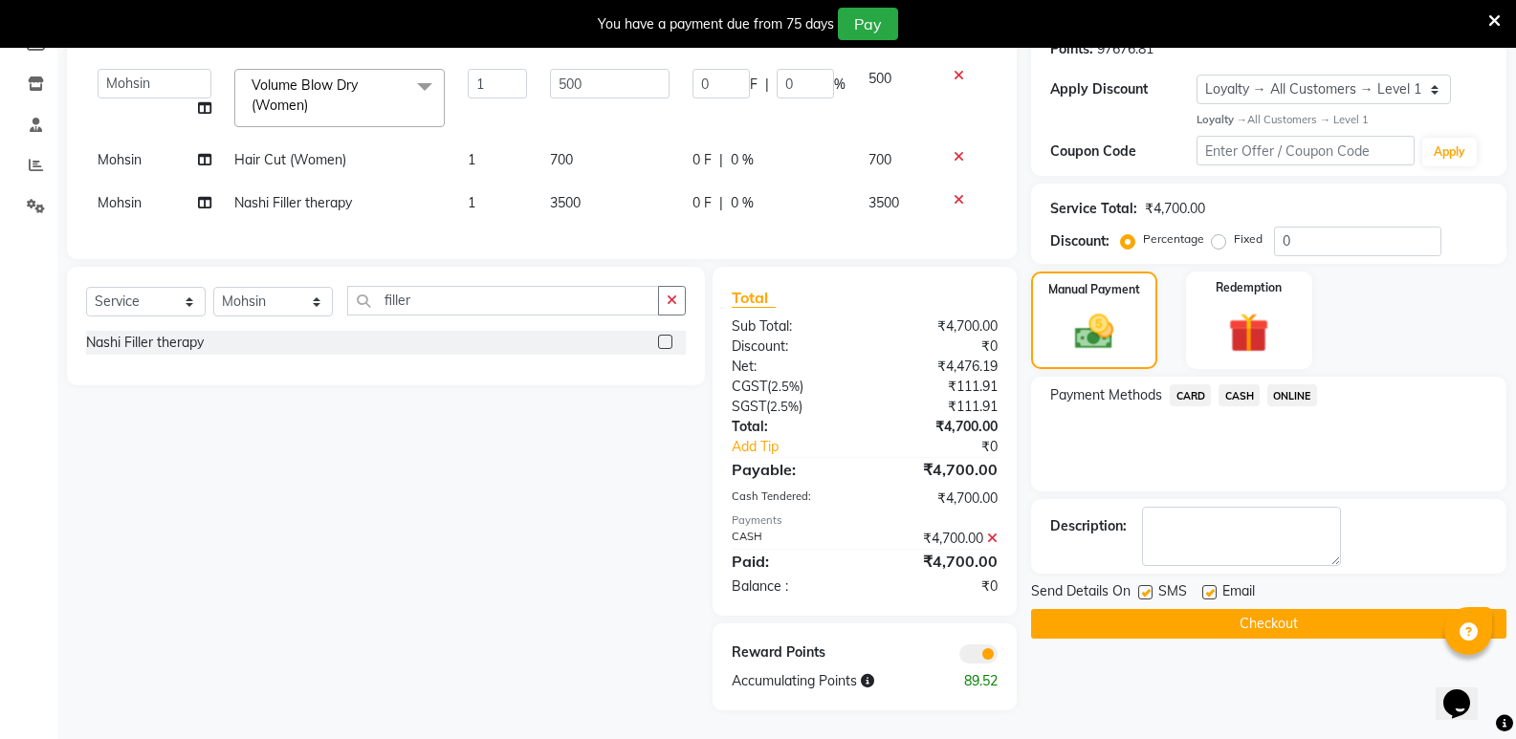
click at [1276, 618] on button "Checkout" at bounding box center [1268, 624] width 475 height 30
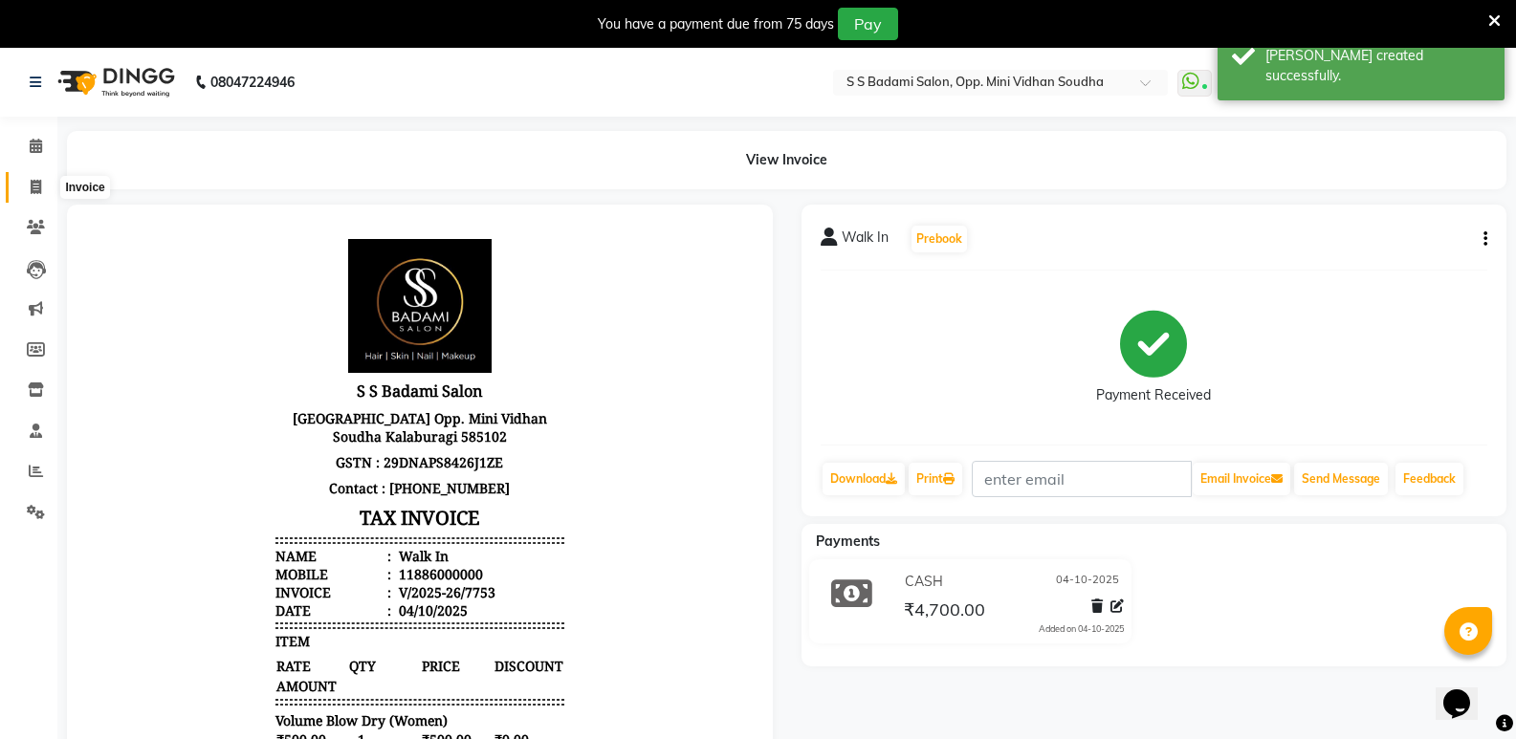
click at [37, 188] on icon at bounding box center [36, 187] width 11 height 14
select select "service"
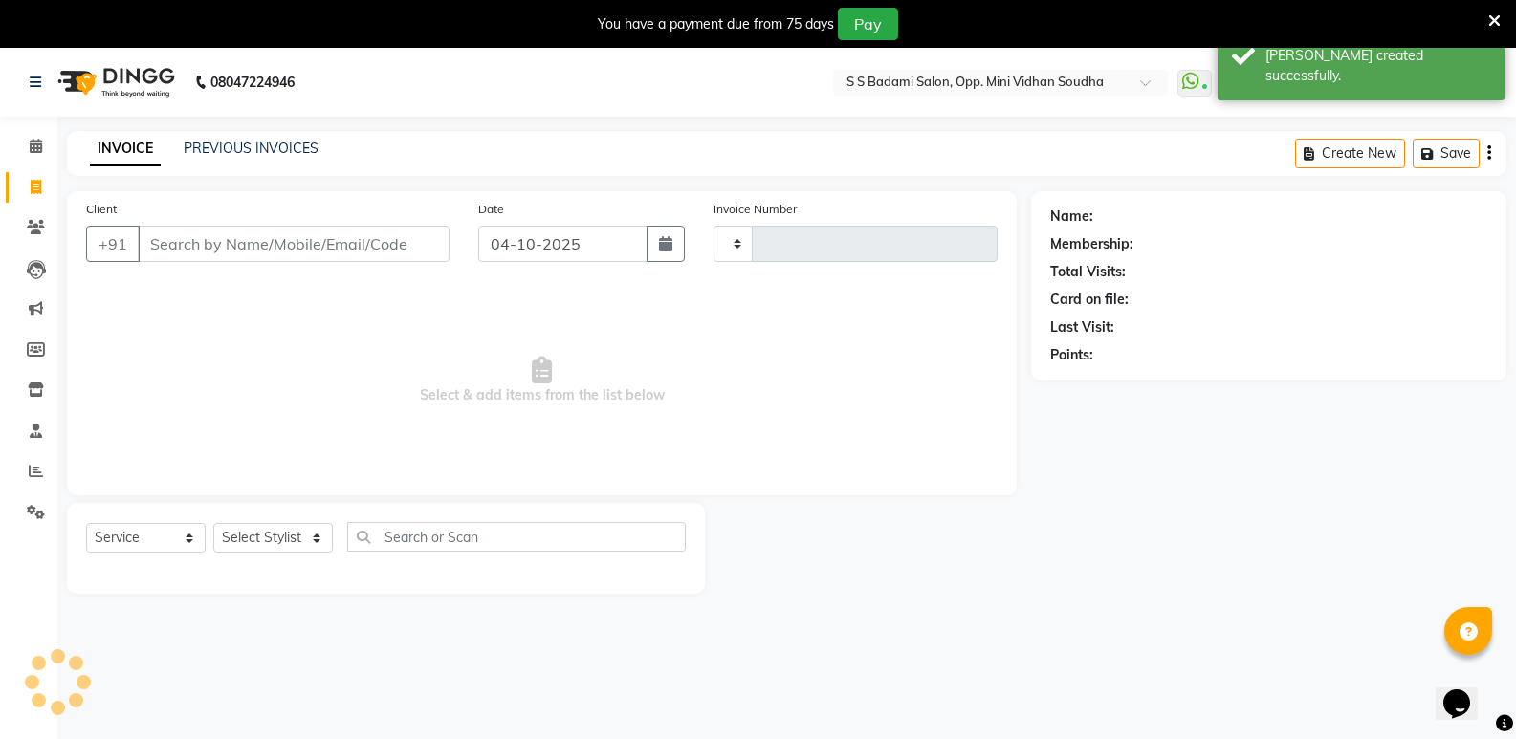
scroll to position [48, 0]
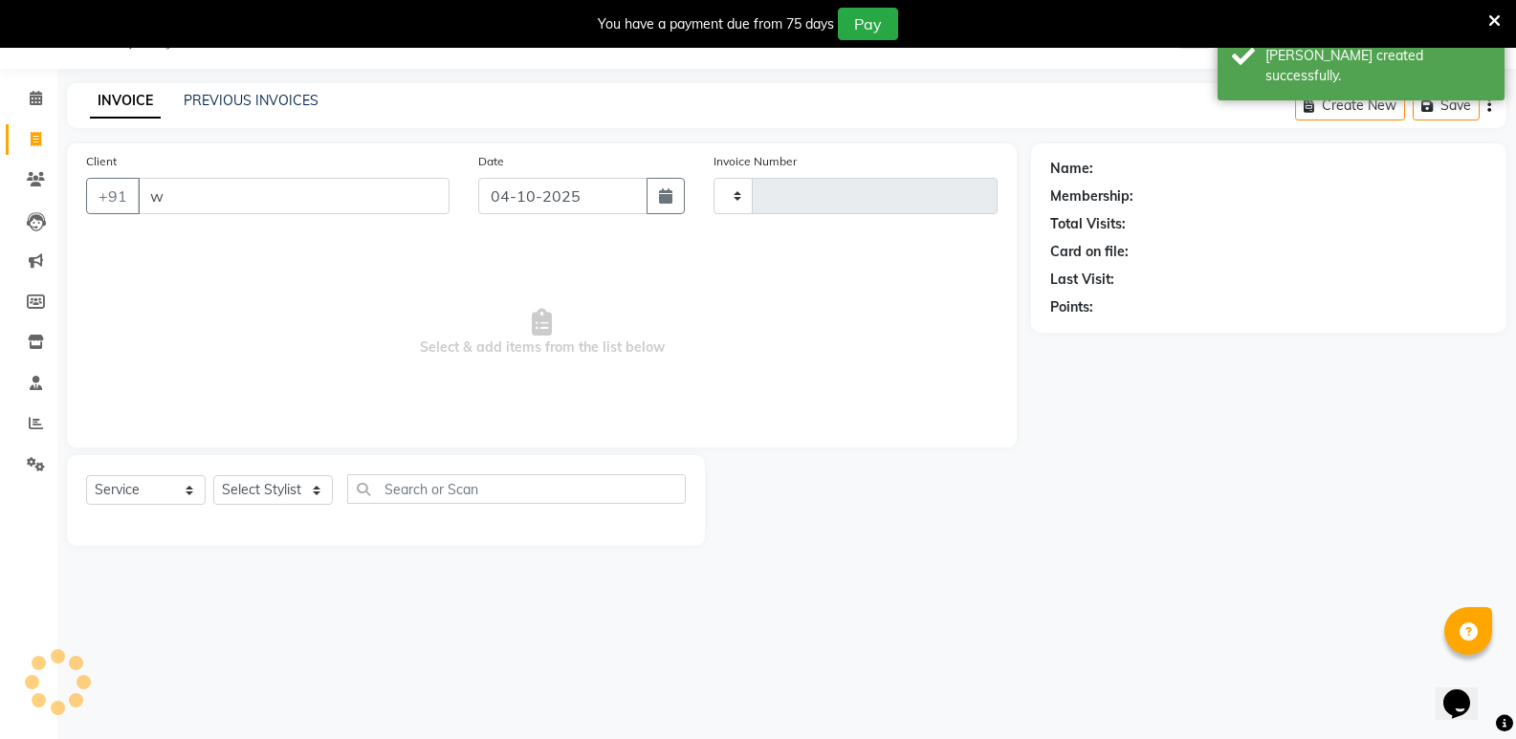
type input "wa"
type input "7754"
select select "4533"
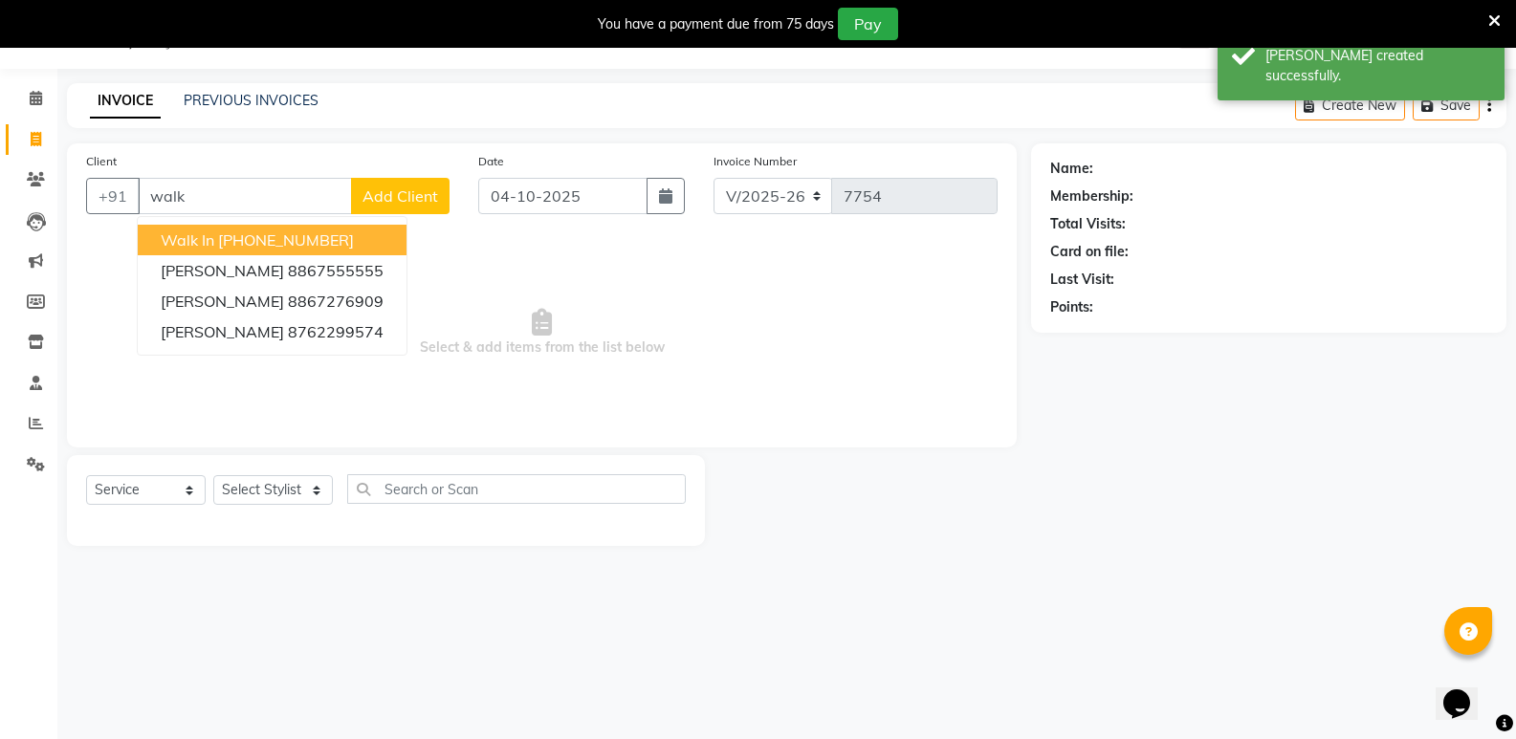
click at [234, 248] on ngb-highlight "[PHONE_NUMBER]" at bounding box center [286, 240] width 136 height 19
type input "11886000000"
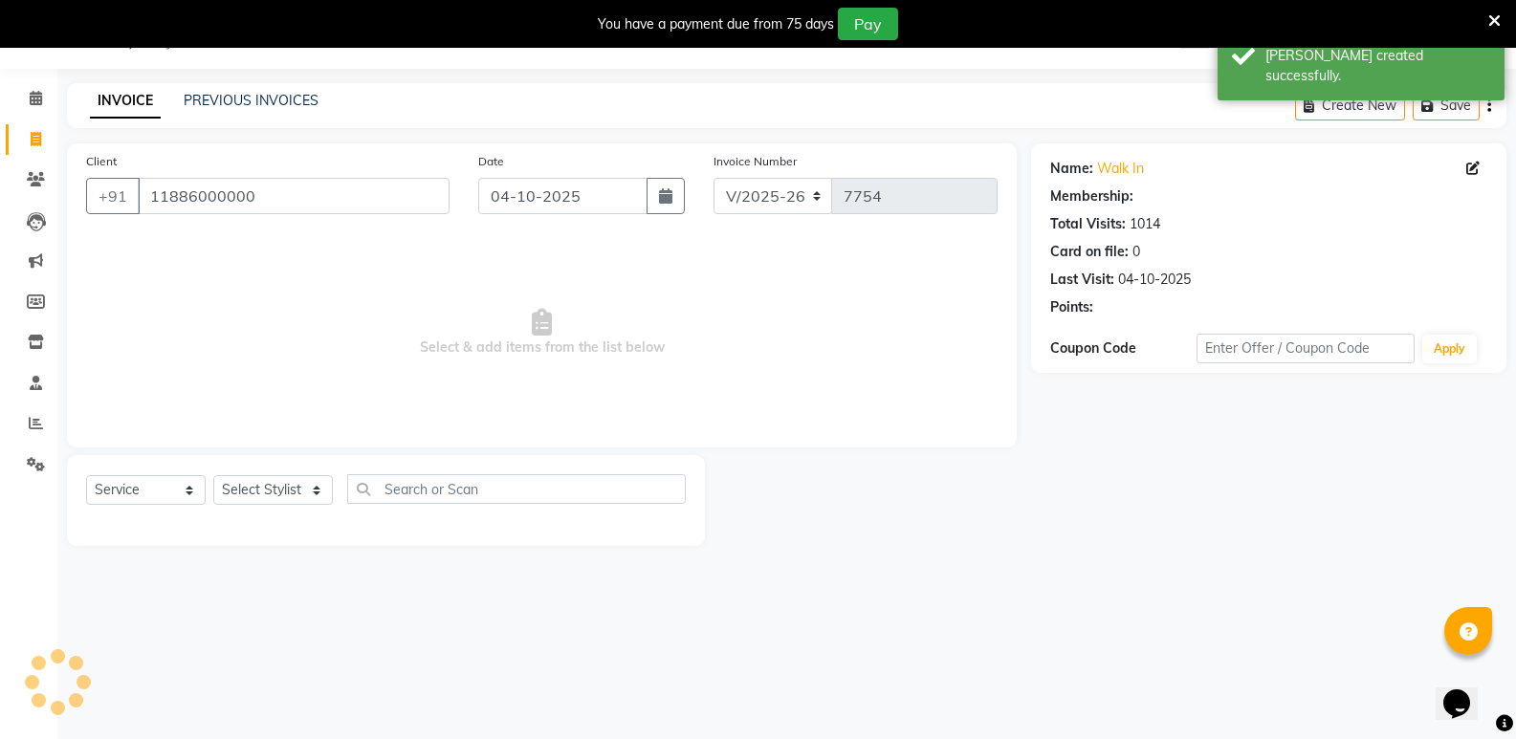
select select "1: Object"
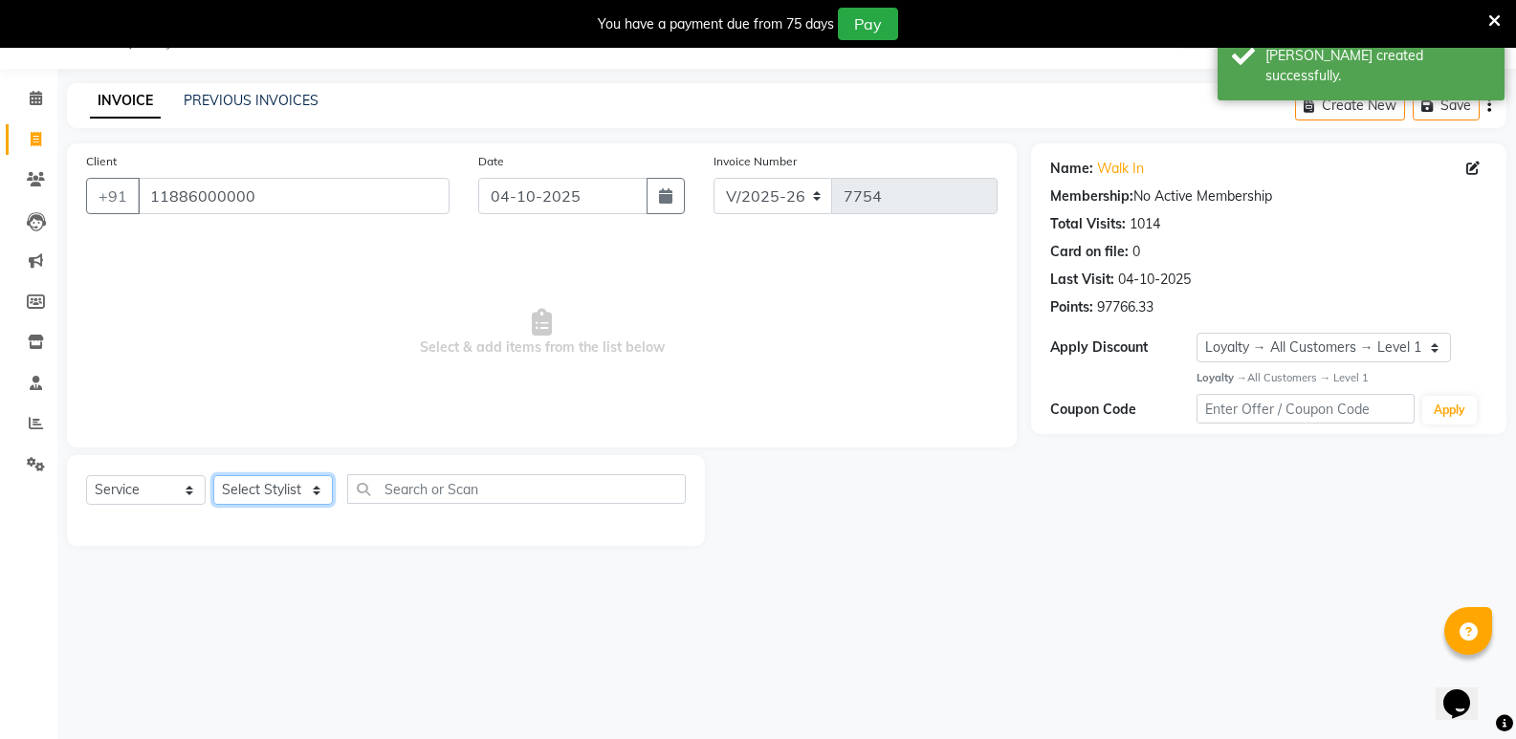
click at [280, 502] on select "Select Stylist [PERSON_NAME] [PERSON_NAME] [PERSON_NAME] Mallu [PERSON_NAME] [P…" at bounding box center [273, 490] width 120 height 30
select select "89150"
click at [213, 475] on select "Select Stylist [PERSON_NAME] [PERSON_NAME] [PERSON_NAME] Mallu [PERSON_NAME] [P…" at bounding box center [273, 490] width 120 height 30
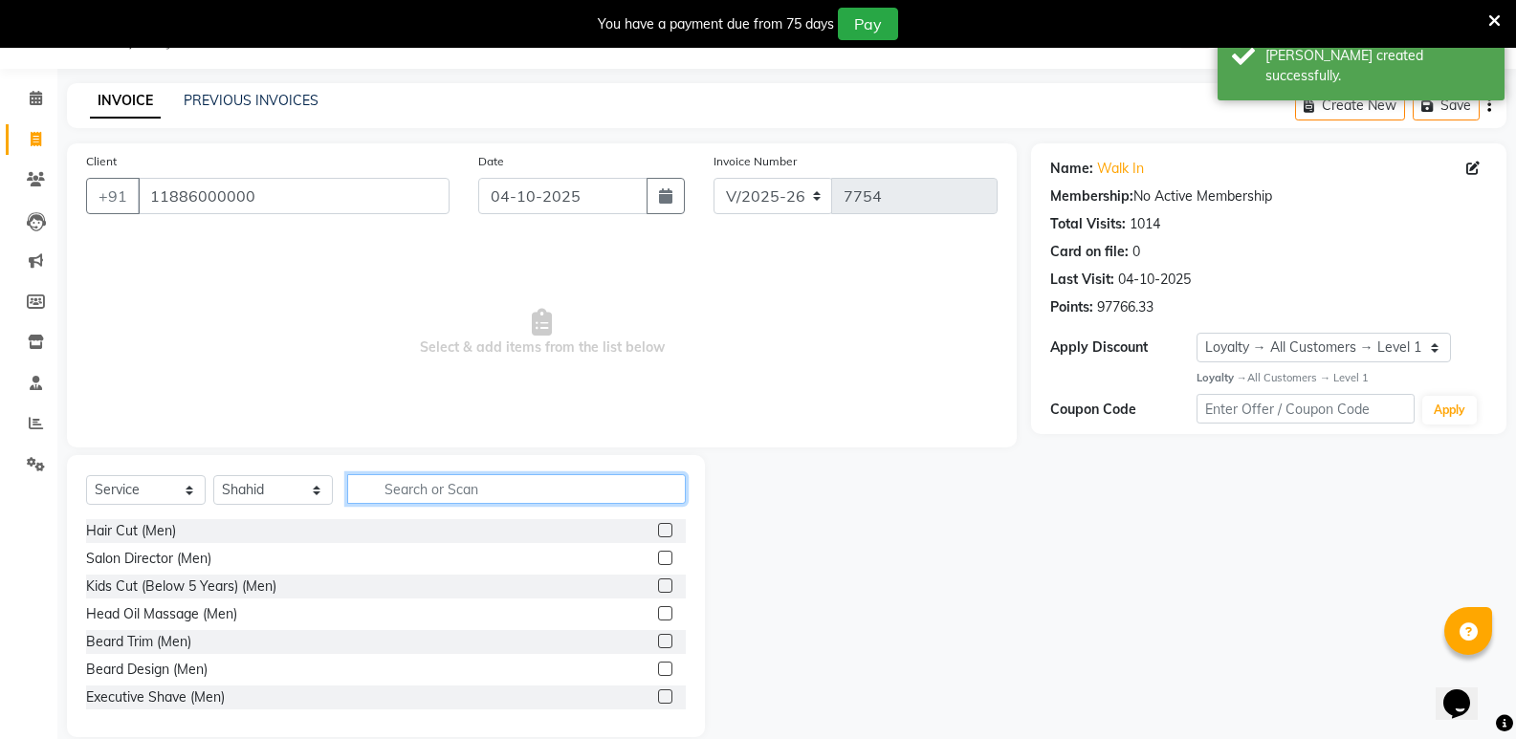
click at [445, 496] on input "text" at bounding box center [516, 489] width 339 height 30
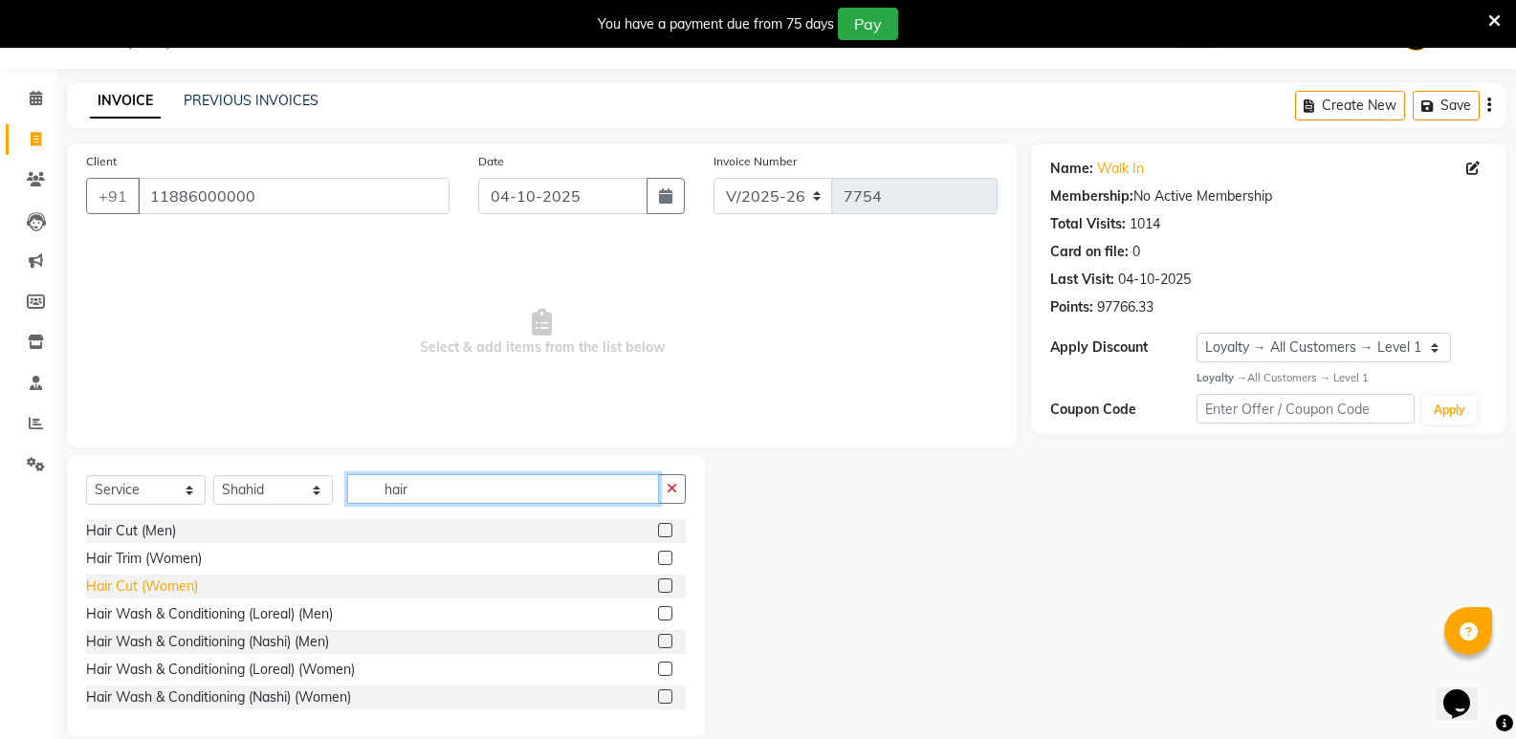
type input "hair"
click at [151, 582] on div "Hair Cut (Women)" at bounding box center [142, 587] width 112 height 20
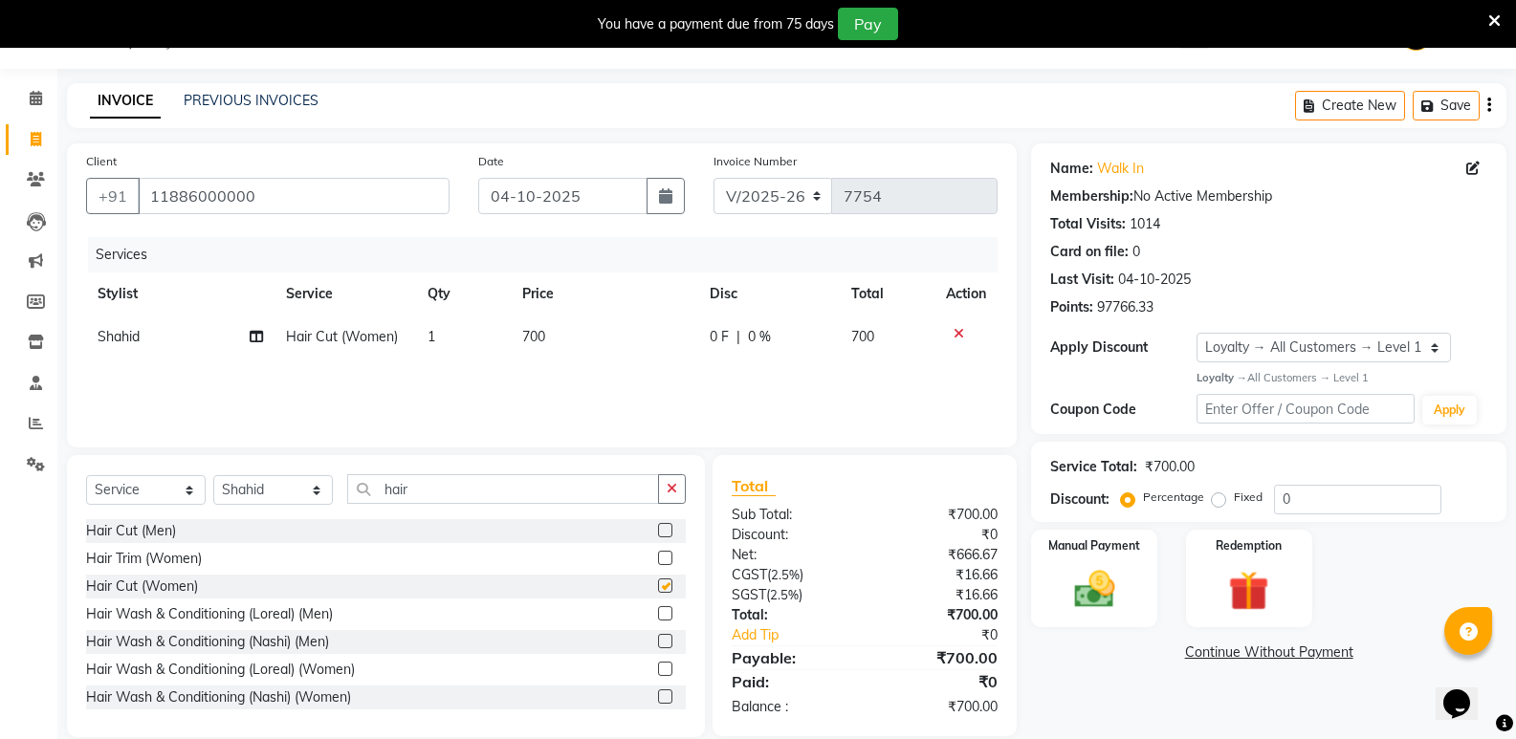
checkbox input "false"
click at [432, 340] on span "1" at bounding box center [432, 336] width 8 height 17
select select "89150"
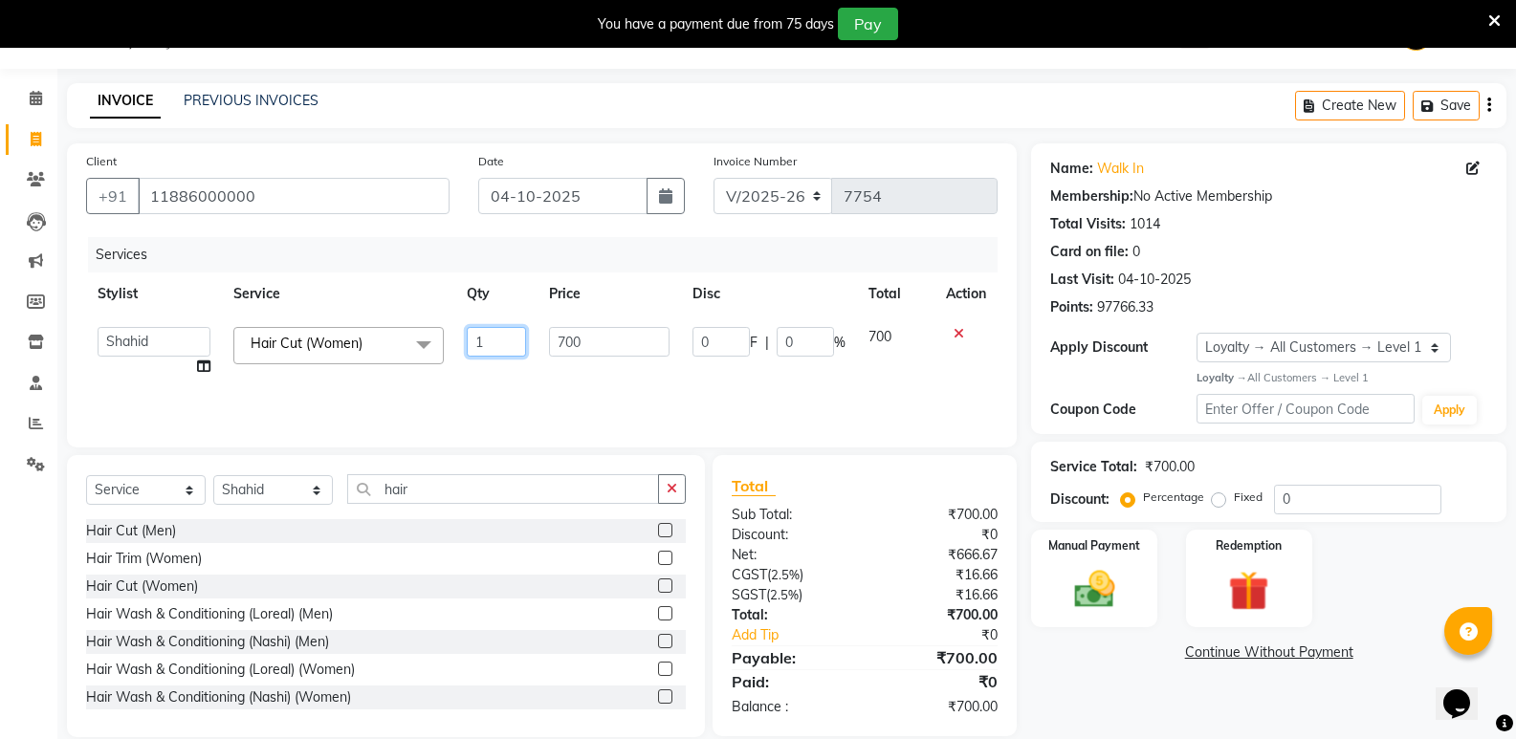
click at [486, 347] on input "1" at bounding box center [496, 342] width 59 height 30
type input "2"
click at [439, 496] on input "hair" at bounding box center [503, 489] width 312 height 30
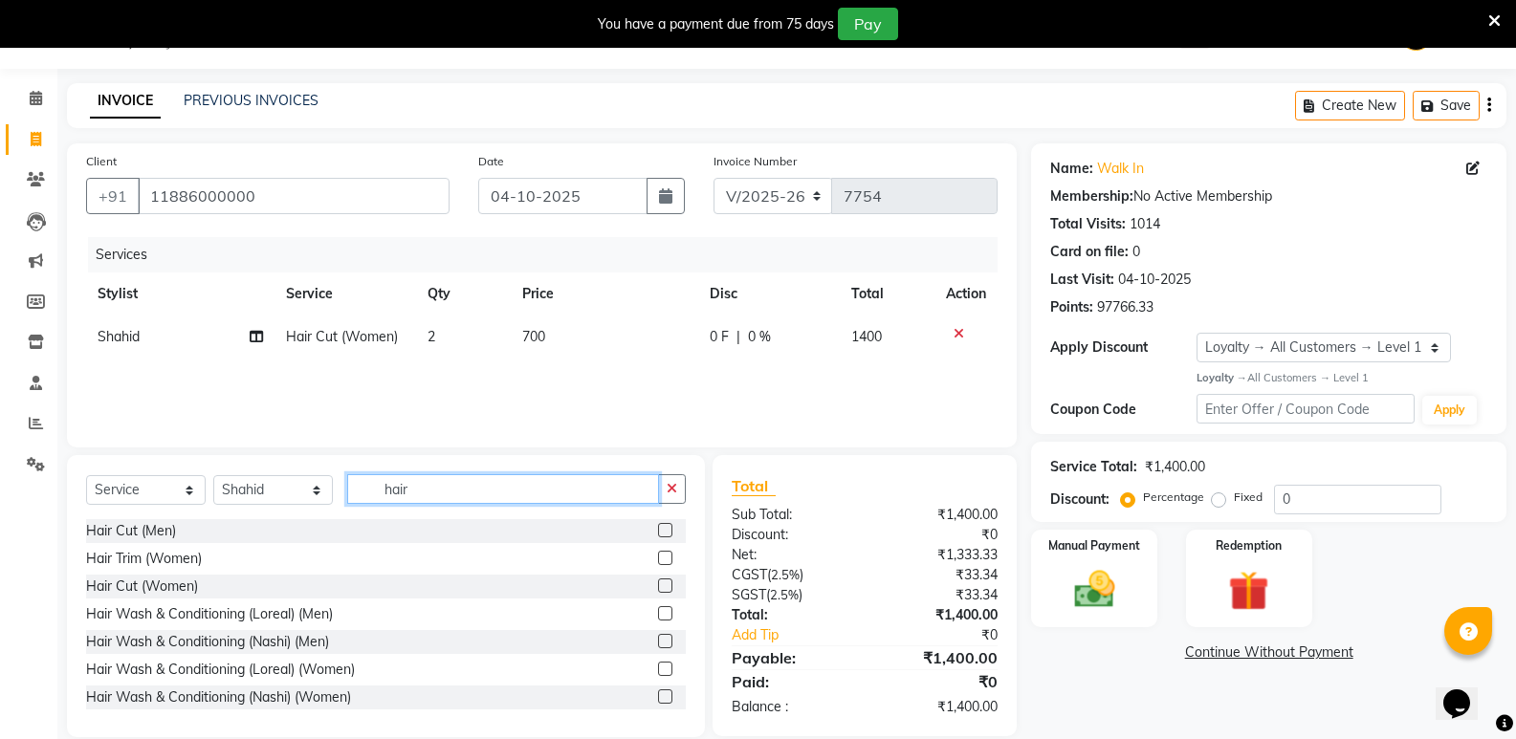
drag, startPoint x: 439, startPoint y: 496, endPoint x: 384, endPoint y: 508, distance: 56.9
click at [384, 508] on div "Select Service Product Membership Package Voucher Prepaid Gift Card Select Styl…" at bounding box center [386, 496] width 600 height 45
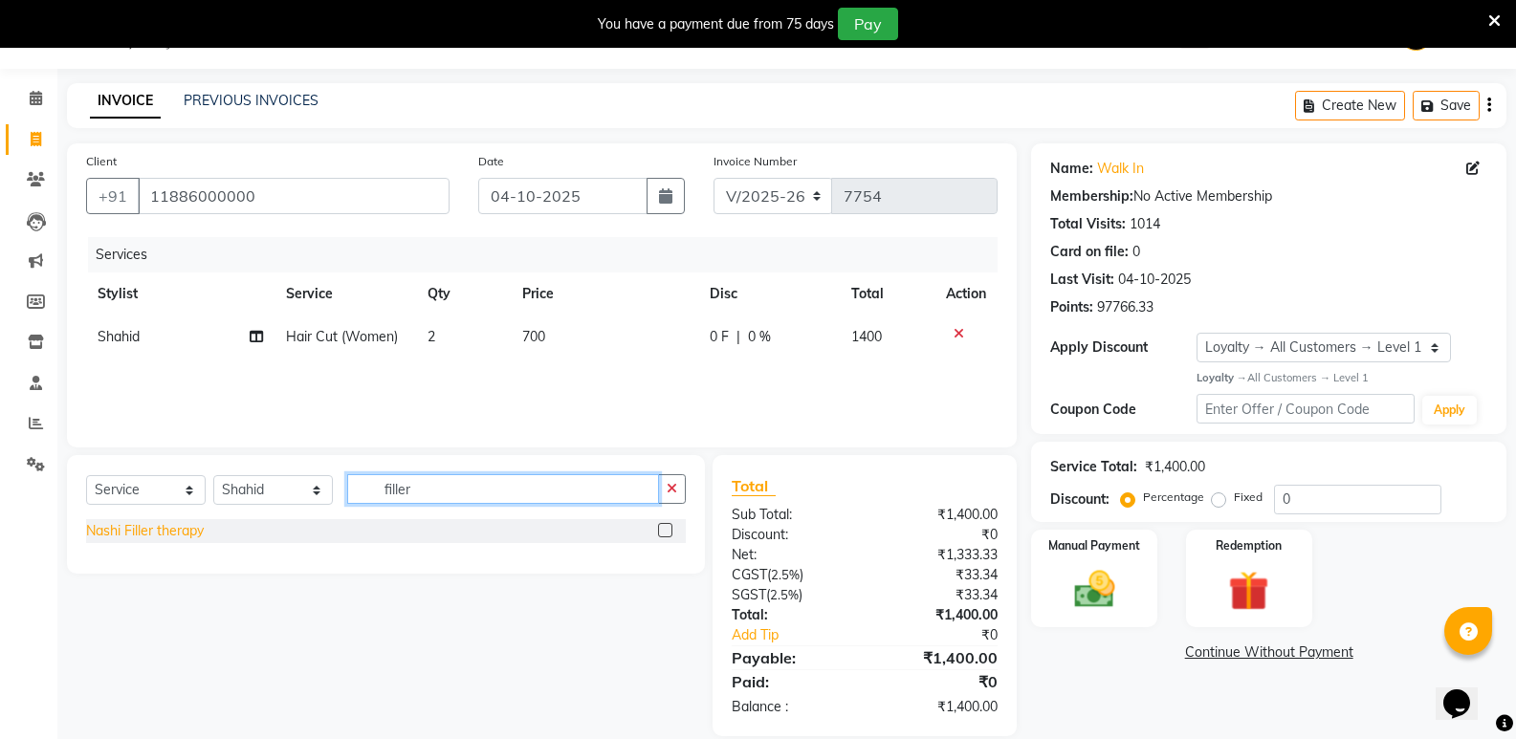
type input "filler"
click at [194, 534] on div "Nashi Filler therapy" at bounding box center [145, 531] width 118 height 20
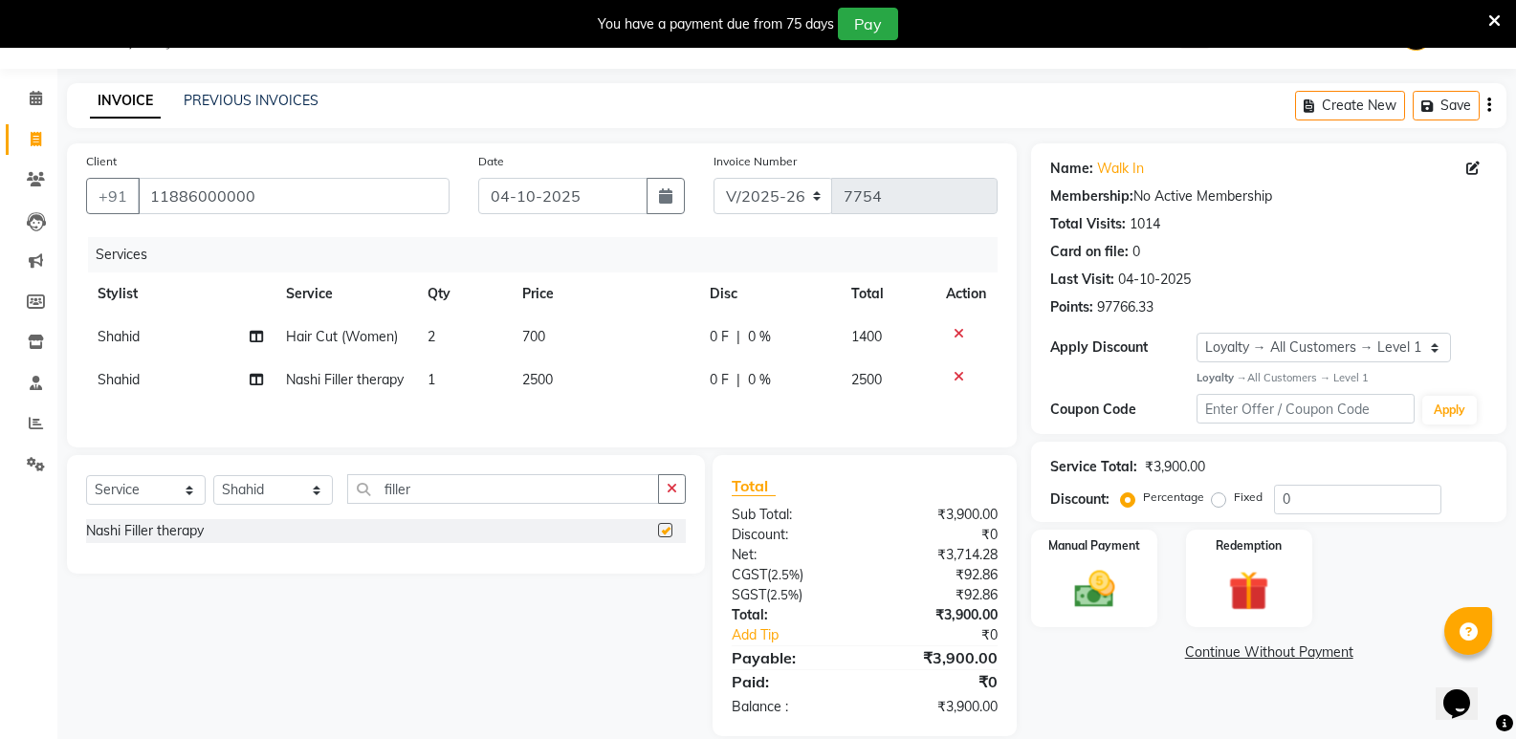
checkbox input "false"
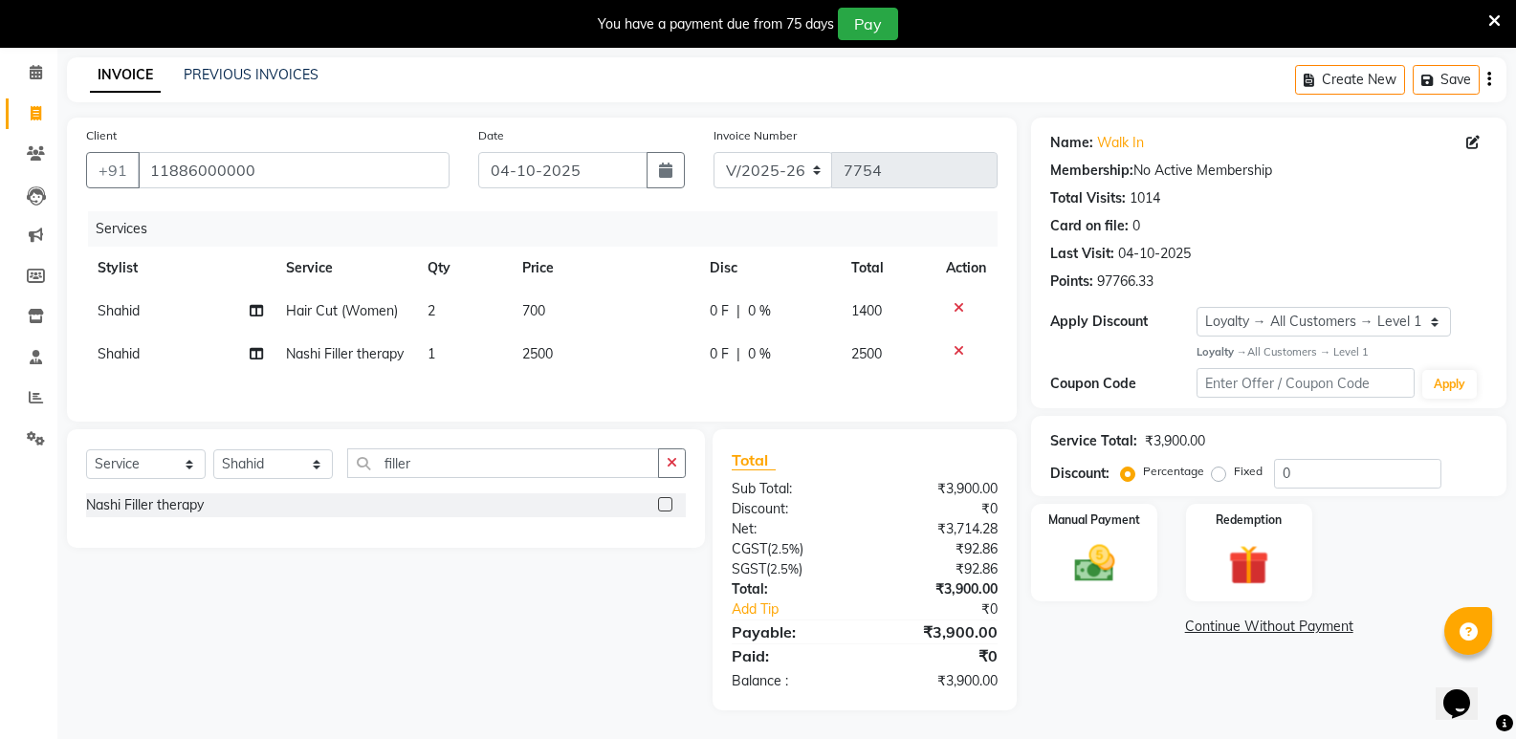
scroll to position [97, 0]
click at [1098, 559] on img at bounding box center [1094, 564] width 68 height 49
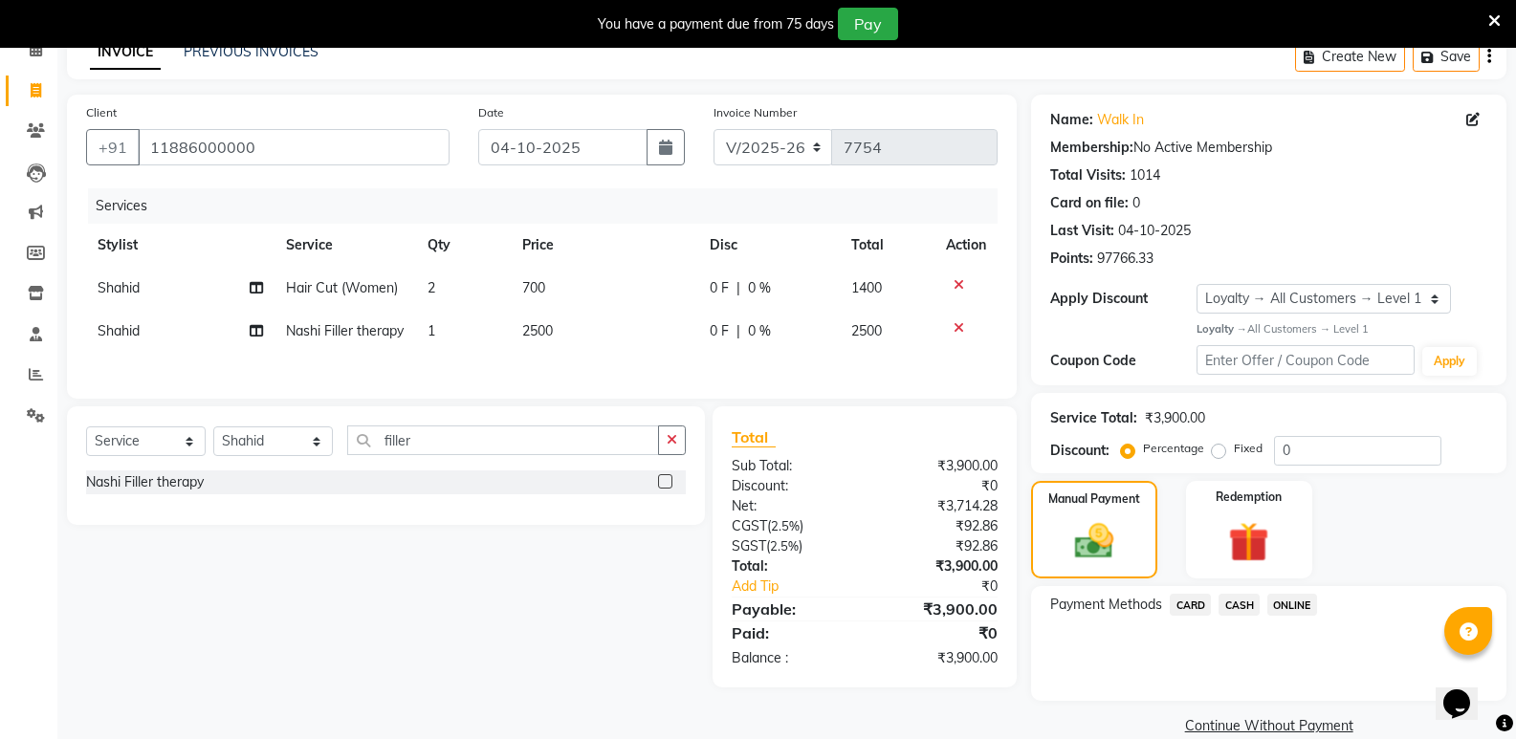
click at [1229, 607] on span "CASH" at bounding box center [1239, 605] width 41 height 22
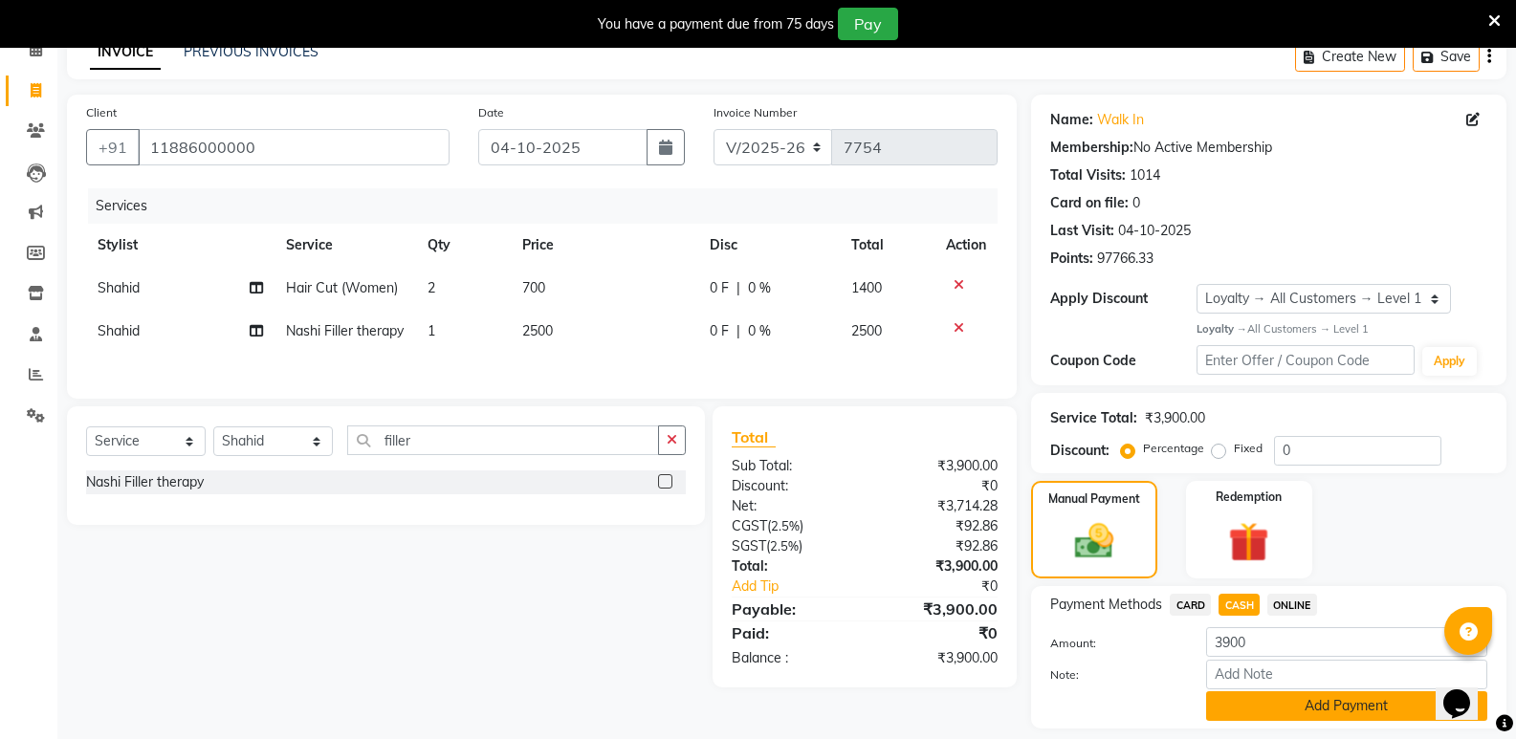
click at [1258, 704] on button "Add Payment" at bounding box center [1346, 707] width 281 height 30
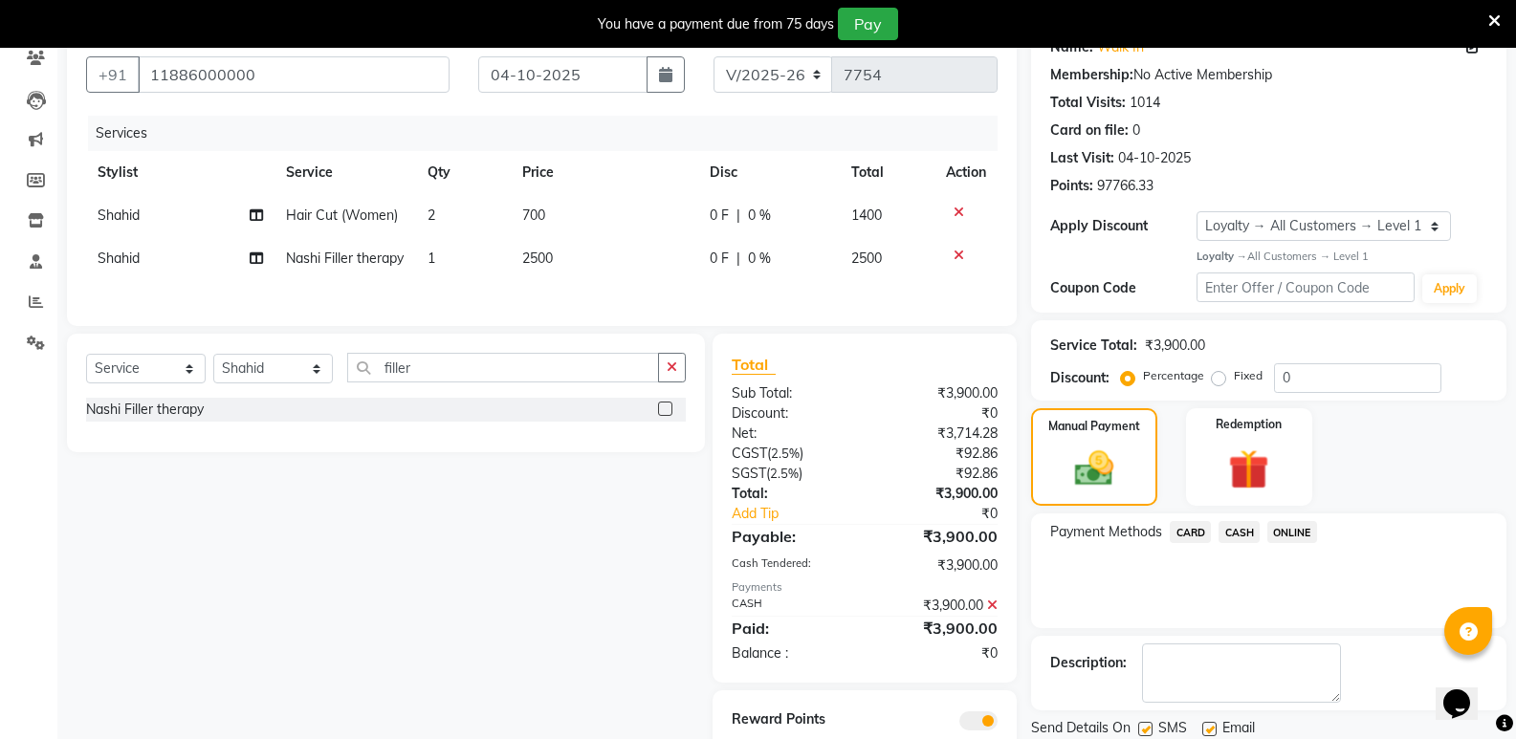
scroll to position [259, 0]
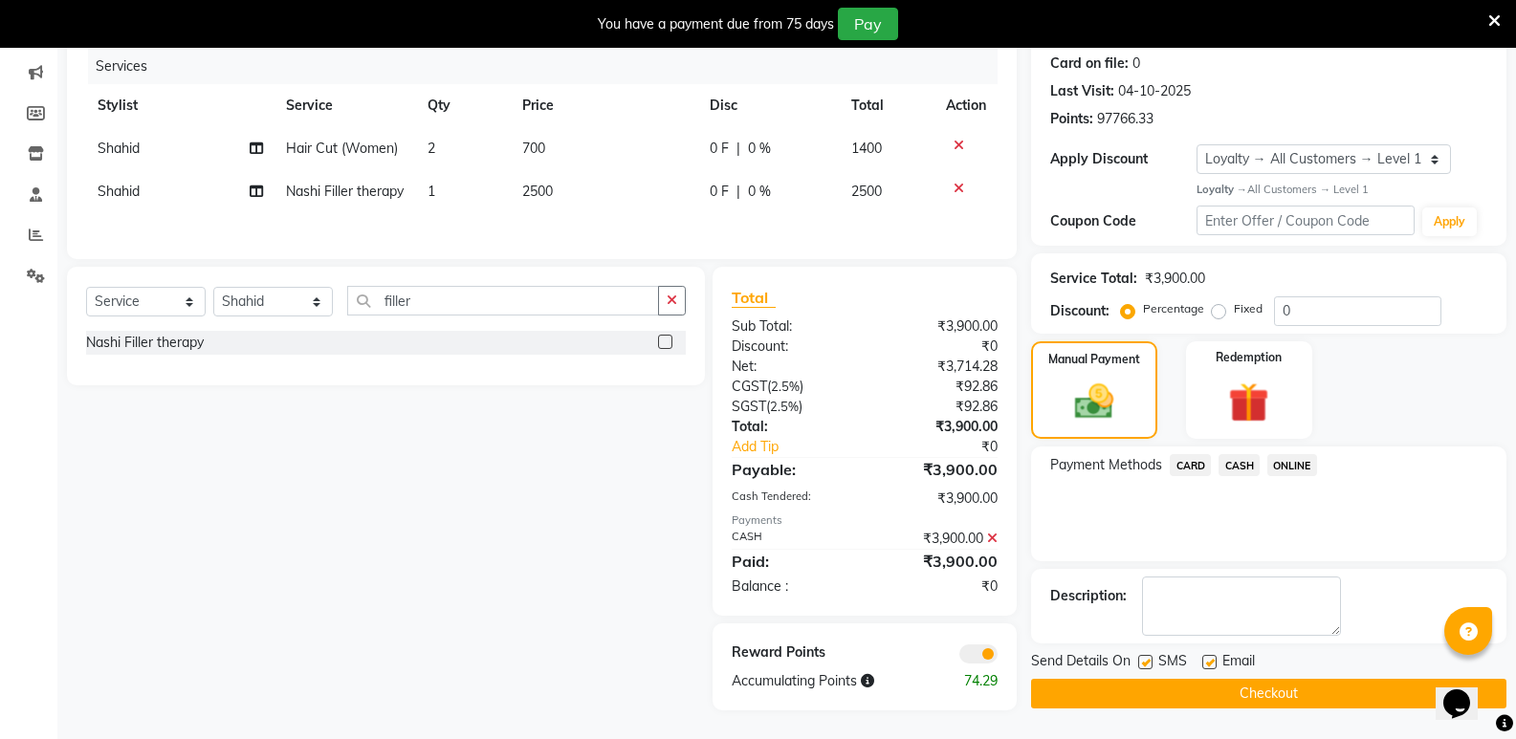
click at [1254, 679] on button "Checkout" at bounding box center [1268, 694] width 475 height 30
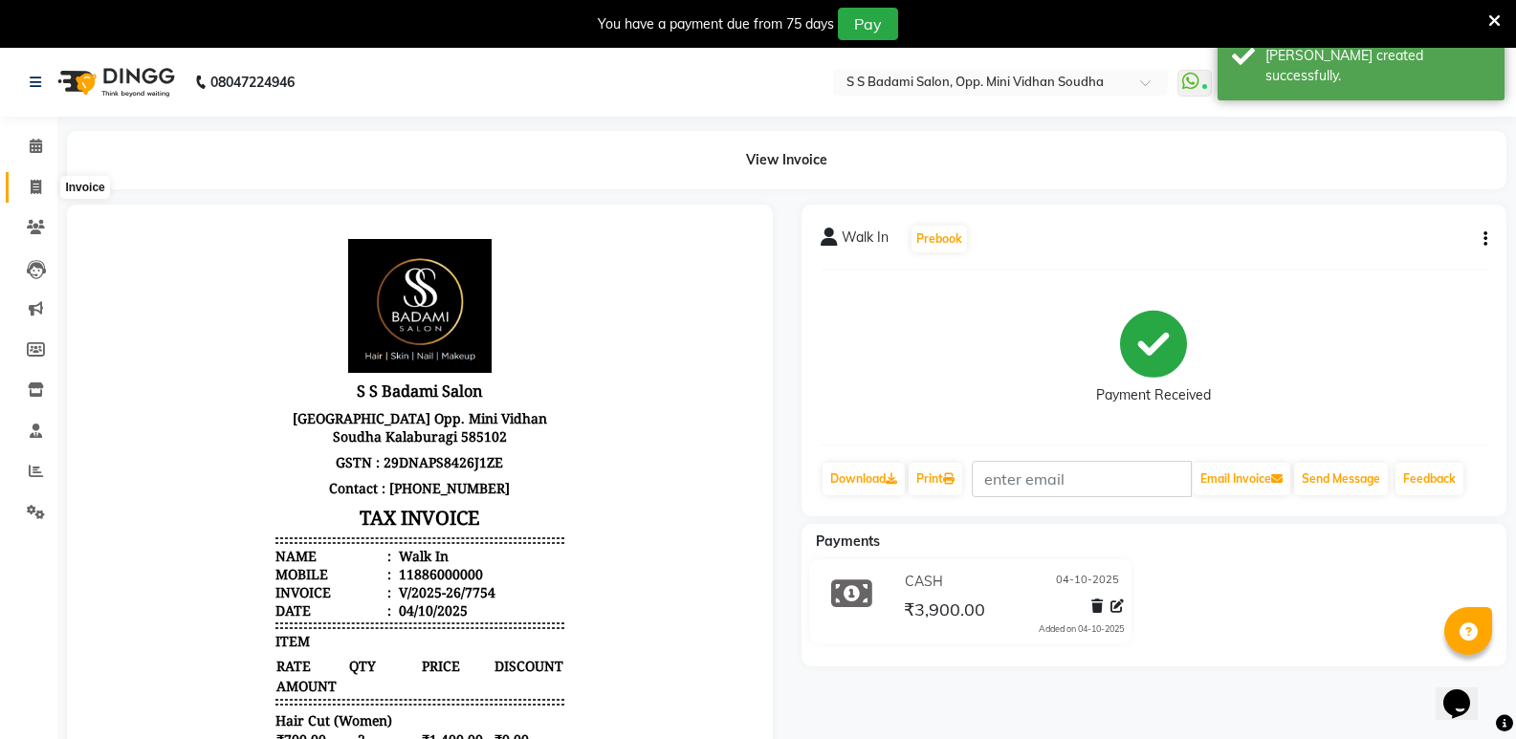
click at [43, 188] on span at bounding box center [35, 188] width 33 height 22
select select "4533"
select select "service"
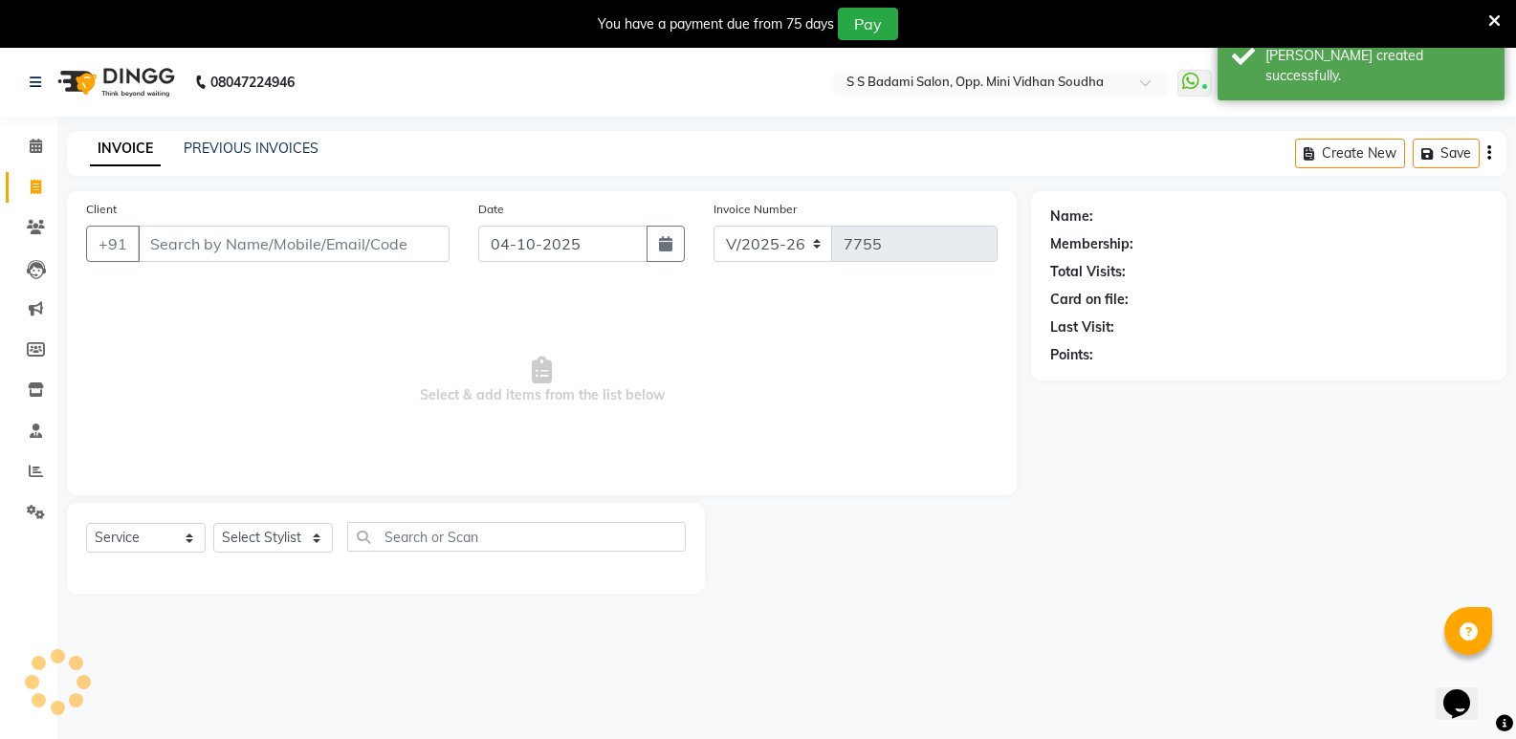
scroll to position [48, 0]
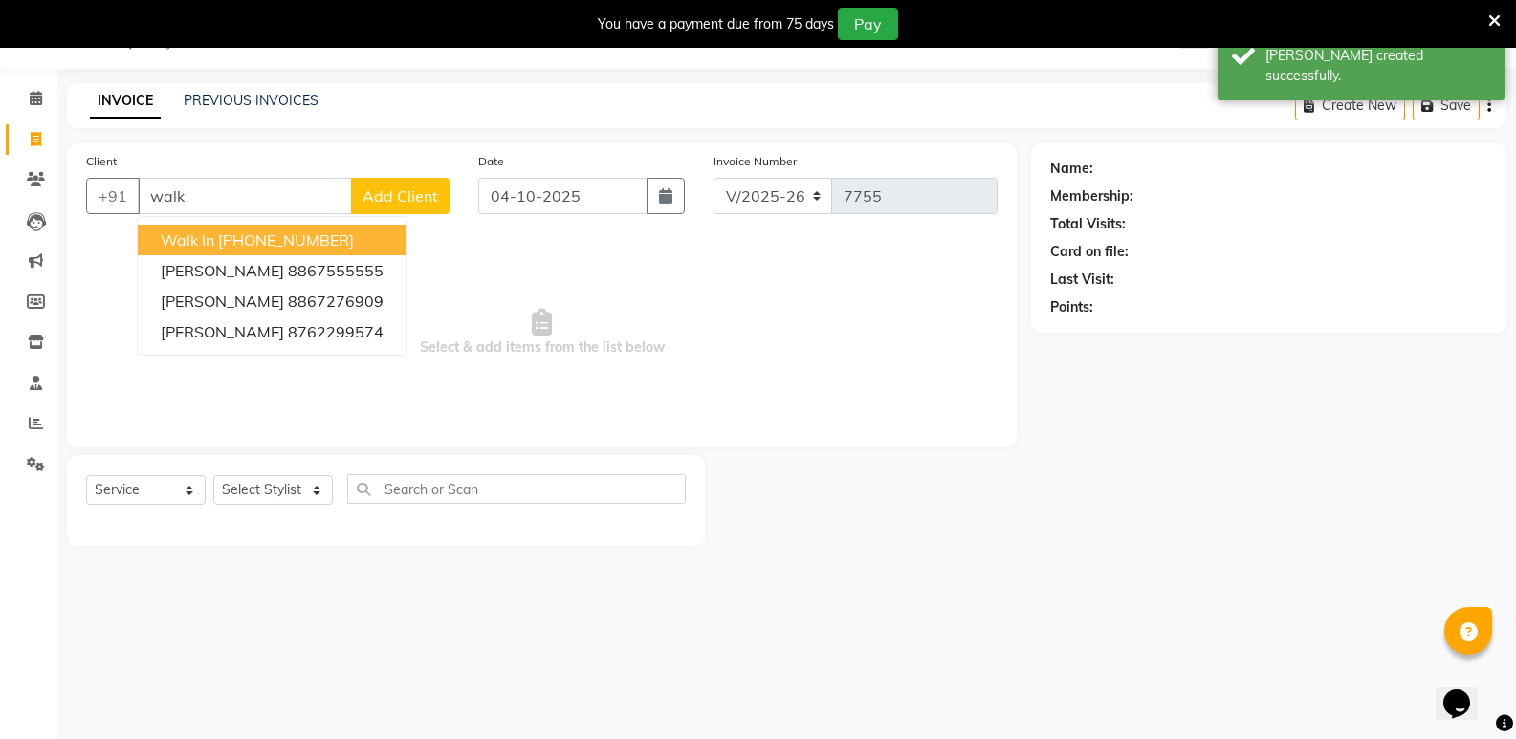
click at [289, 243] on ngb-highlight "[PHONE_NUMBER]" at bounding box center [286, 240] width 136 height 19
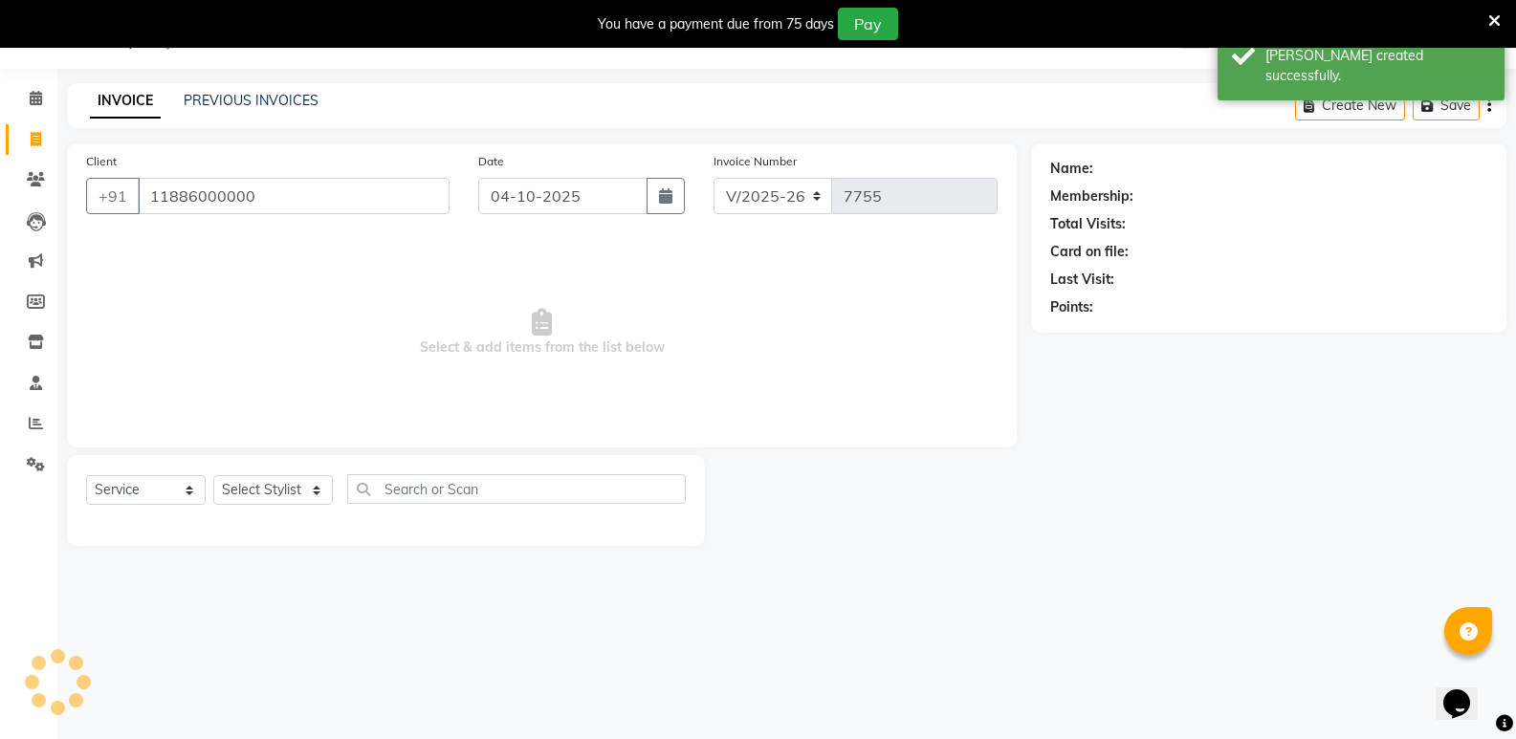
type input "11886000000"
click at [289, 480] on select "Select Stylist [PERSON_NAME] [PERSON_NAME] [PERSON_NAME] Mallu [PERSON_NAME] [P…" at bounding box center [273, 490] width 120 height 30
select select "1: Object"
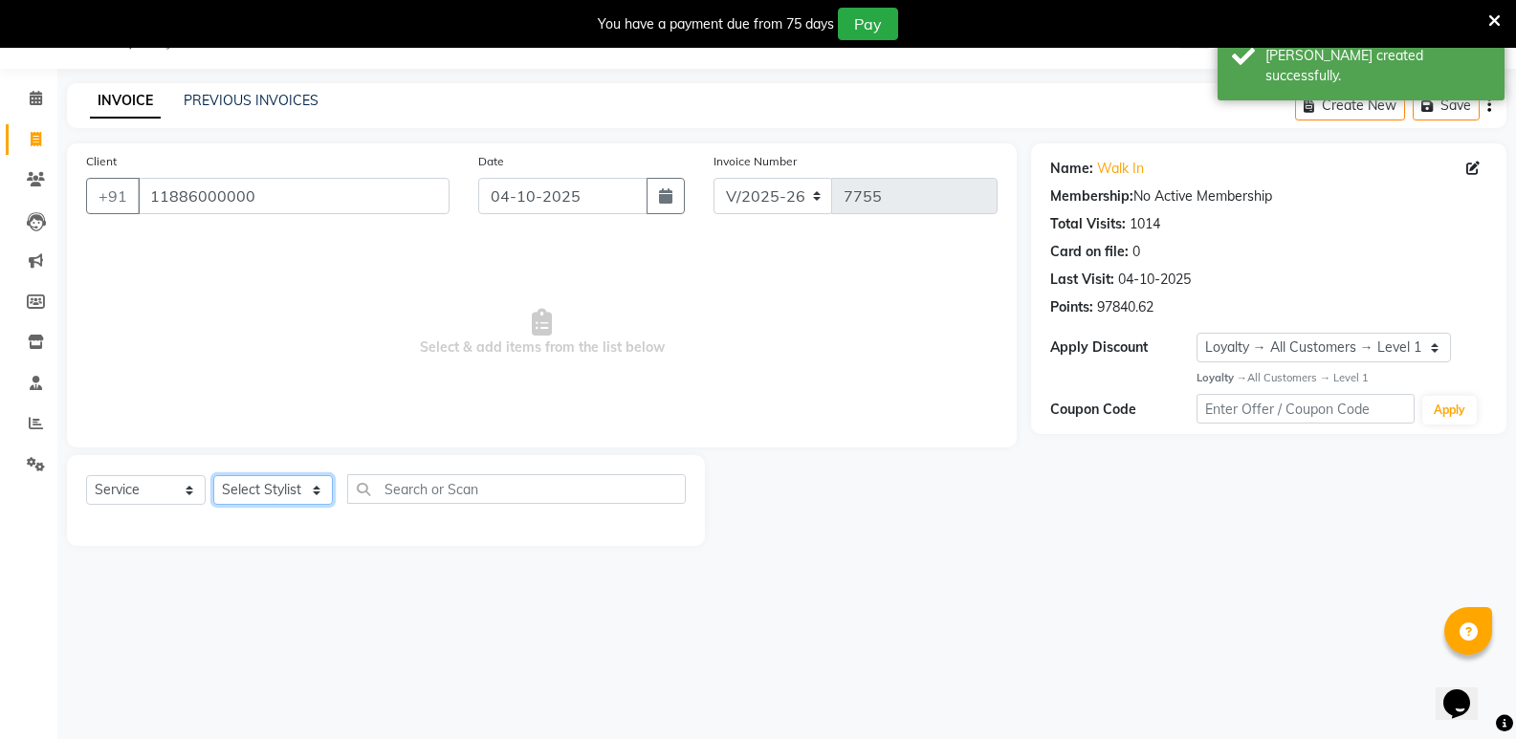
select select "50243"
click at [213, 475] on select "Select Stylist [PERSON_NAME] [PERSON_NAME] [PERSON_NAME] Mallu [PERSON_NAME] [P…" at bounding box center [273, 490] width 120 height 30
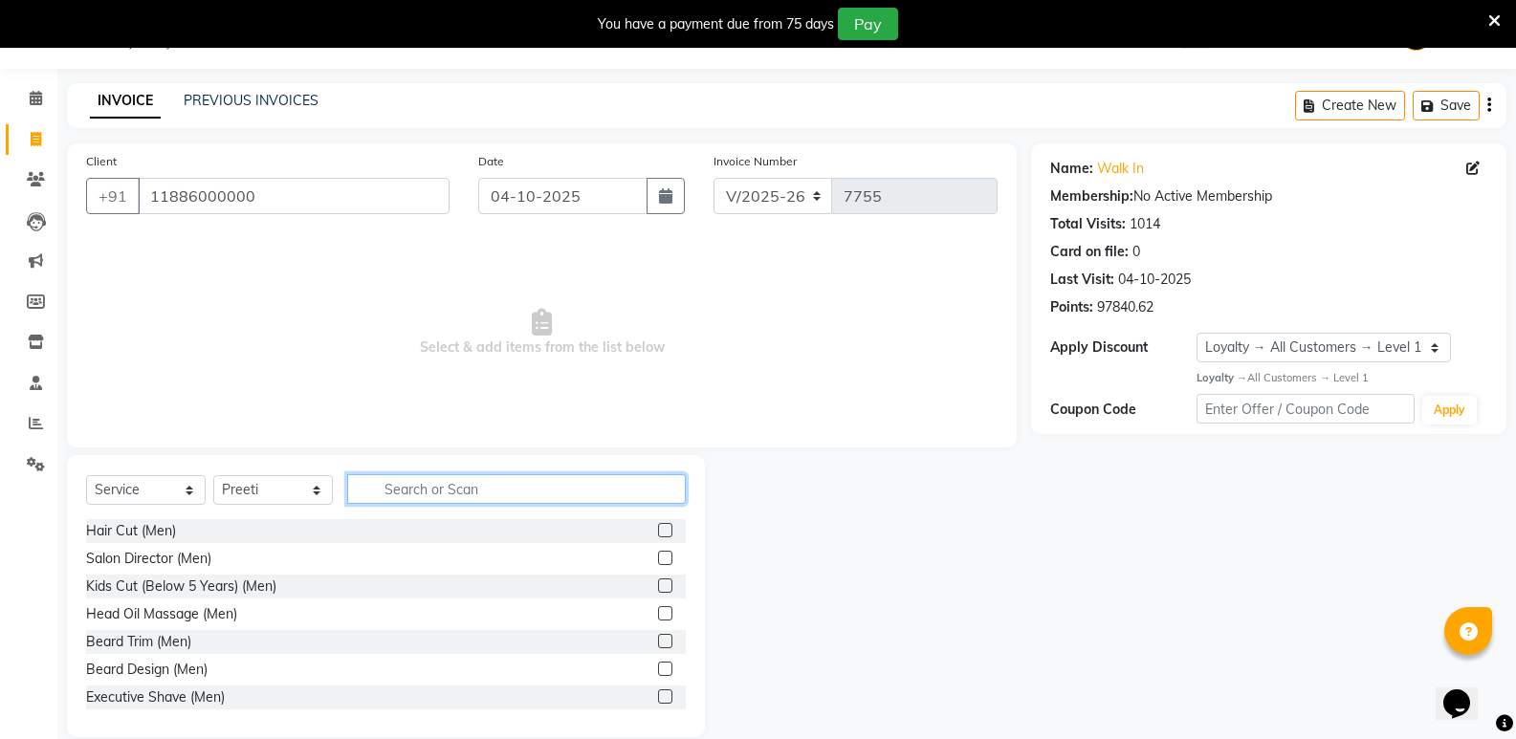
click at [545, 496] on input "text" at bounding box center [516, 489] width 339 height 30
type input "women"
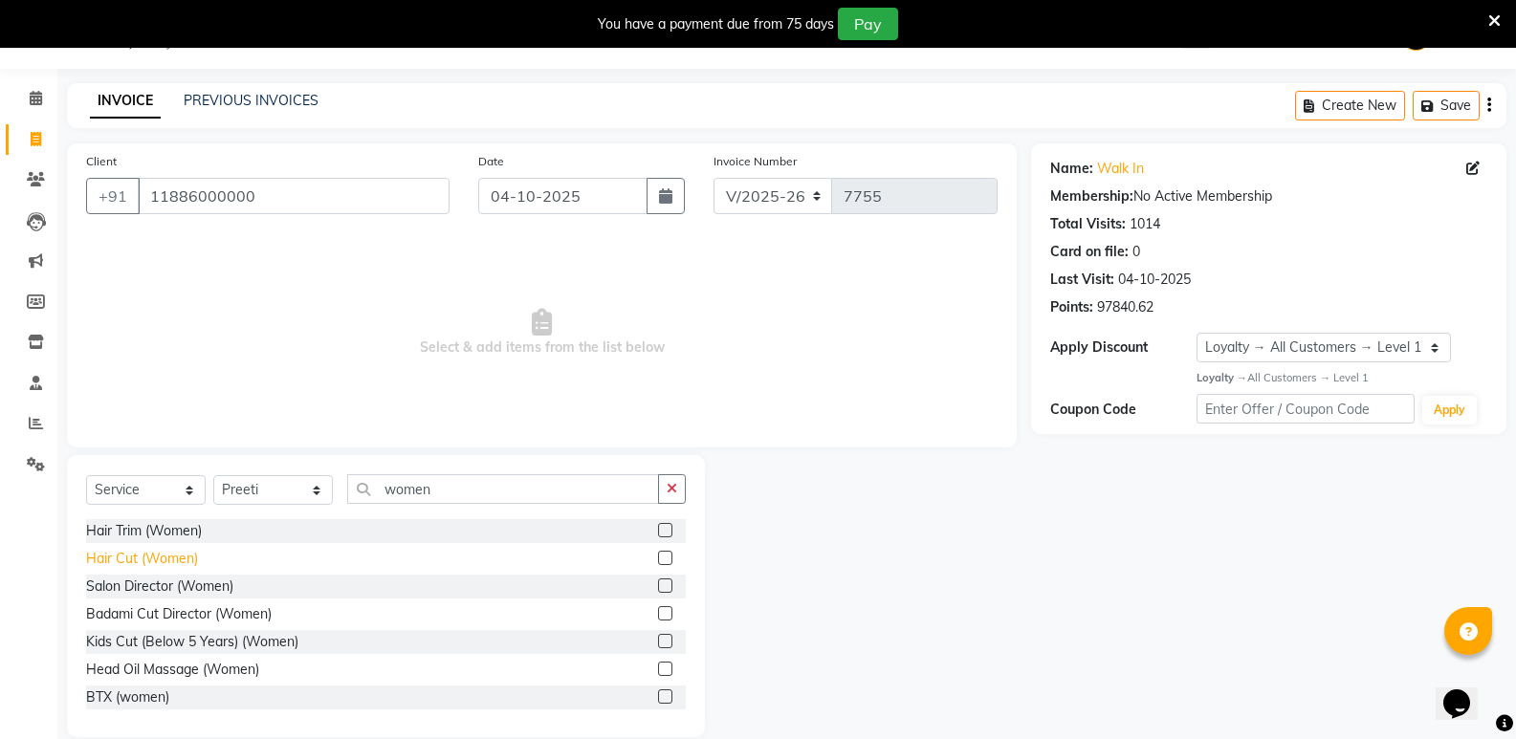
click at [183, 551] on div "Hair Cut (Women)" at bounding box center [142, 559] width 112 height 20
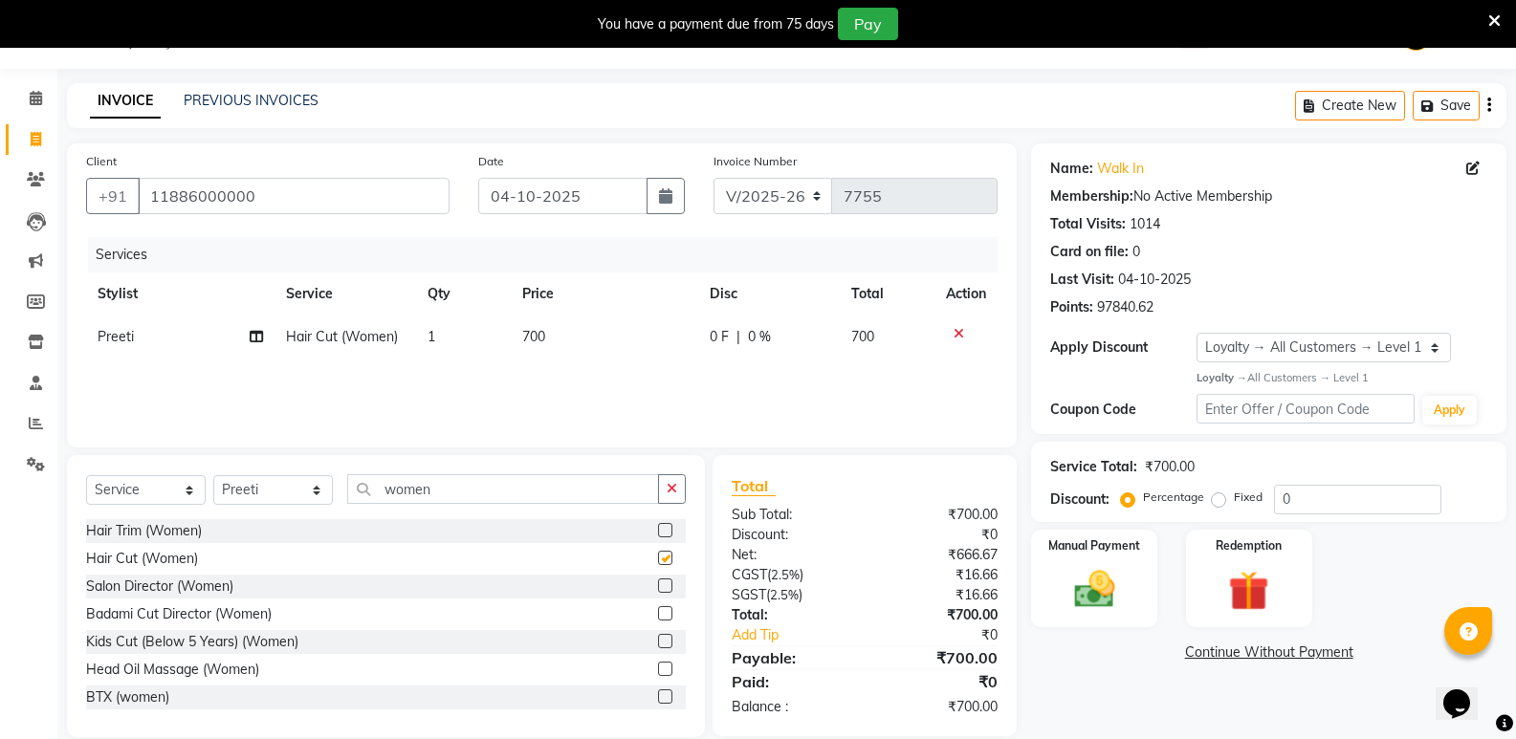
checkbox input "false"
click at [421, 350] on td "1" at bounding box center [463, 337] width 95 height 43
select select "50243"
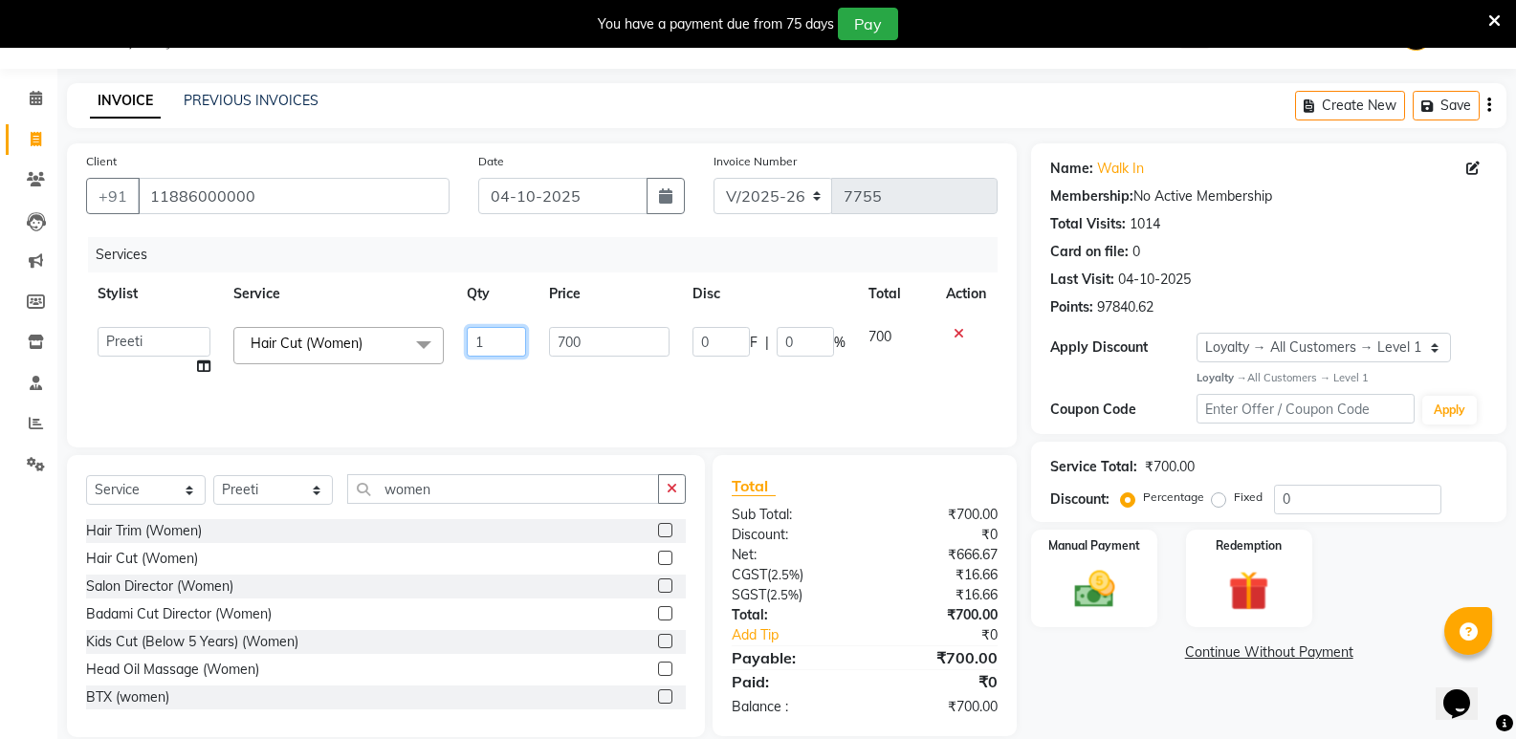
click at [482, 349] on input "1" at bounding box center [496, 342] width 59 height 30
type input "3"
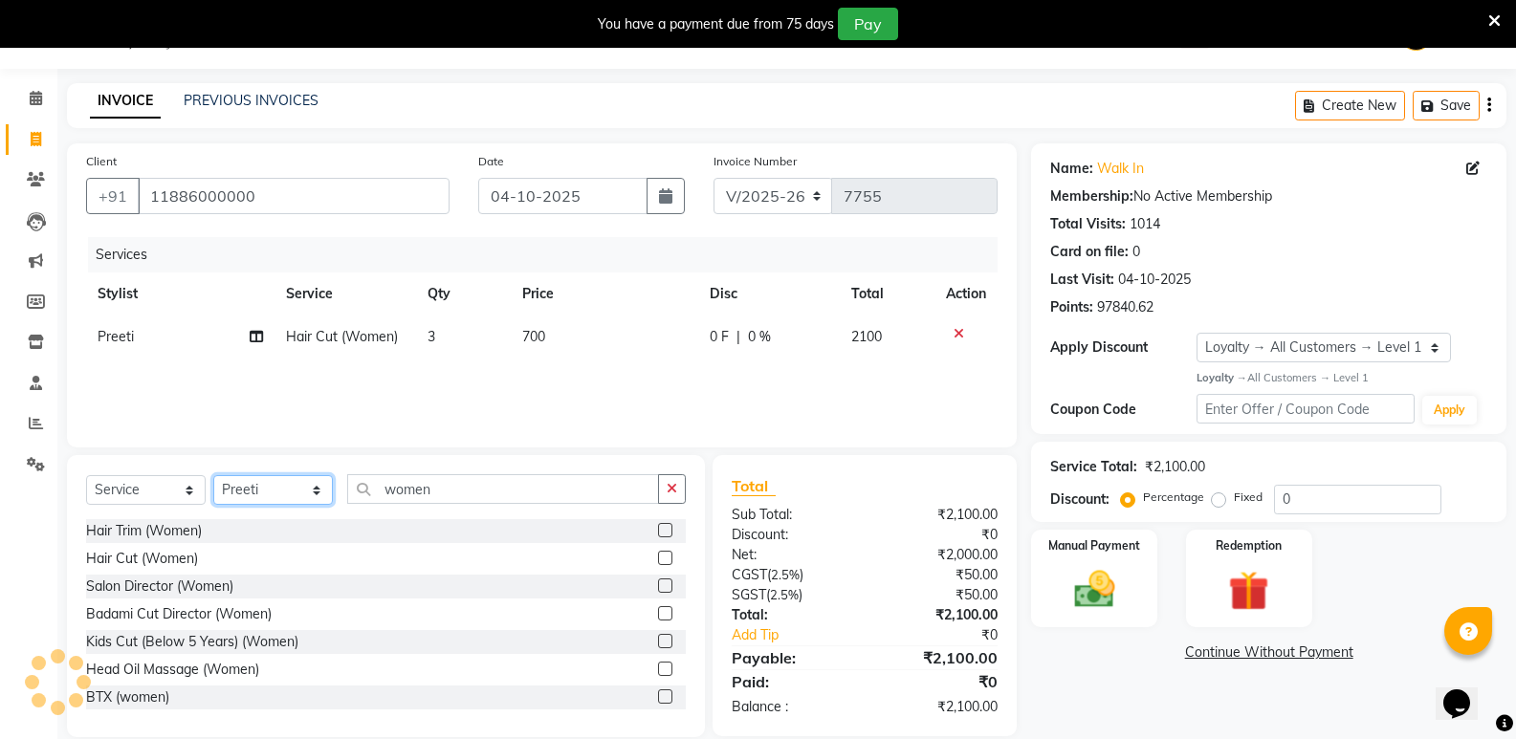
click at [264, 499] on select "Select Stylist [PERSON_NAME] [PERSON_NAME] [PERSON_NAME] Mallu [PERSON_NAME] [P…" at bounding box center [273, 490] width 120 height 30
select select "25911"
click at [213, 475] on select "Select Stylist [PERSON_NAME] [PERSON_NAME] [PERSON_NAME] Mallu [PERSON_NAME] [P…" at bounding box center [273, 490] width 120 height 30
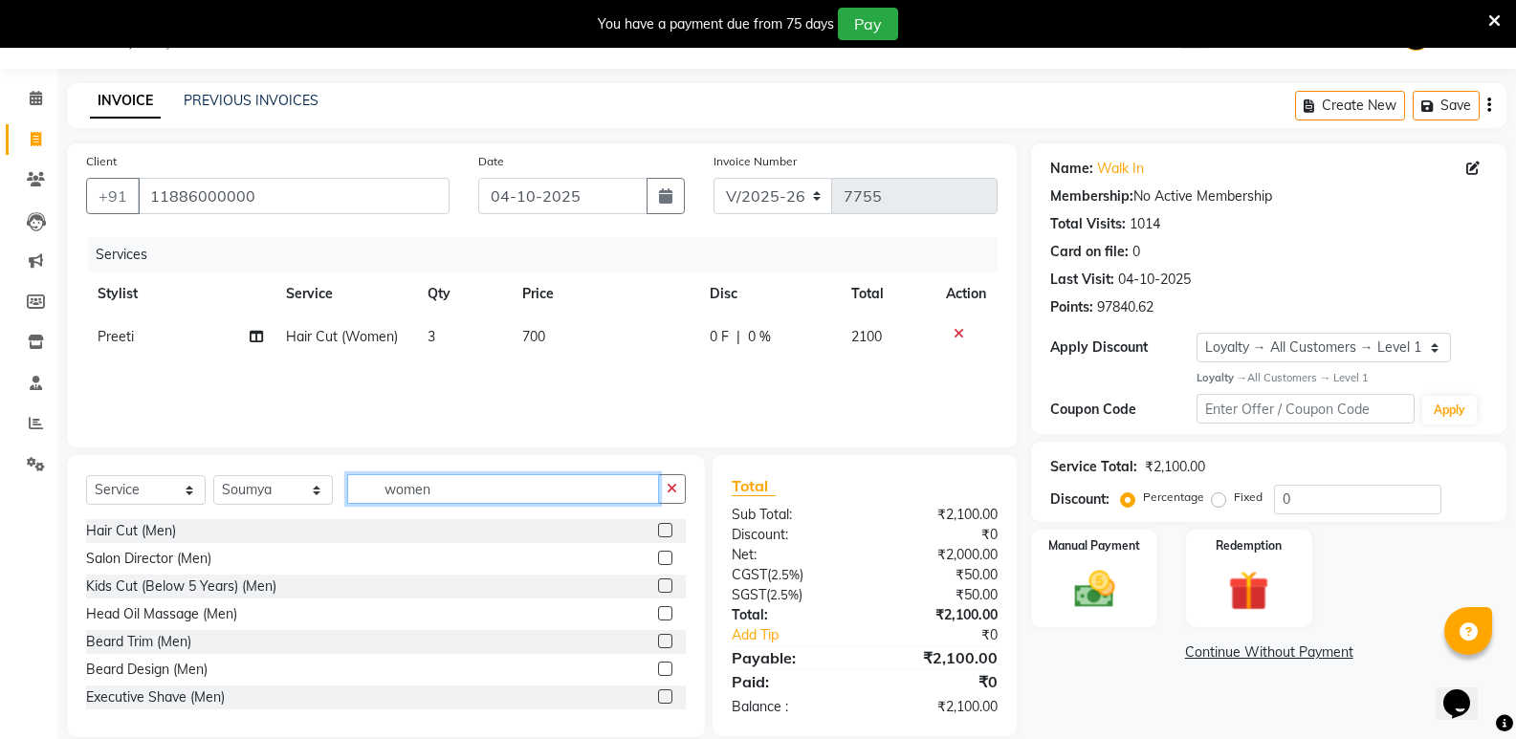
click at [434, 496] on input "women" at bounding box center [503, 489] width 312 height 30
type input "women"
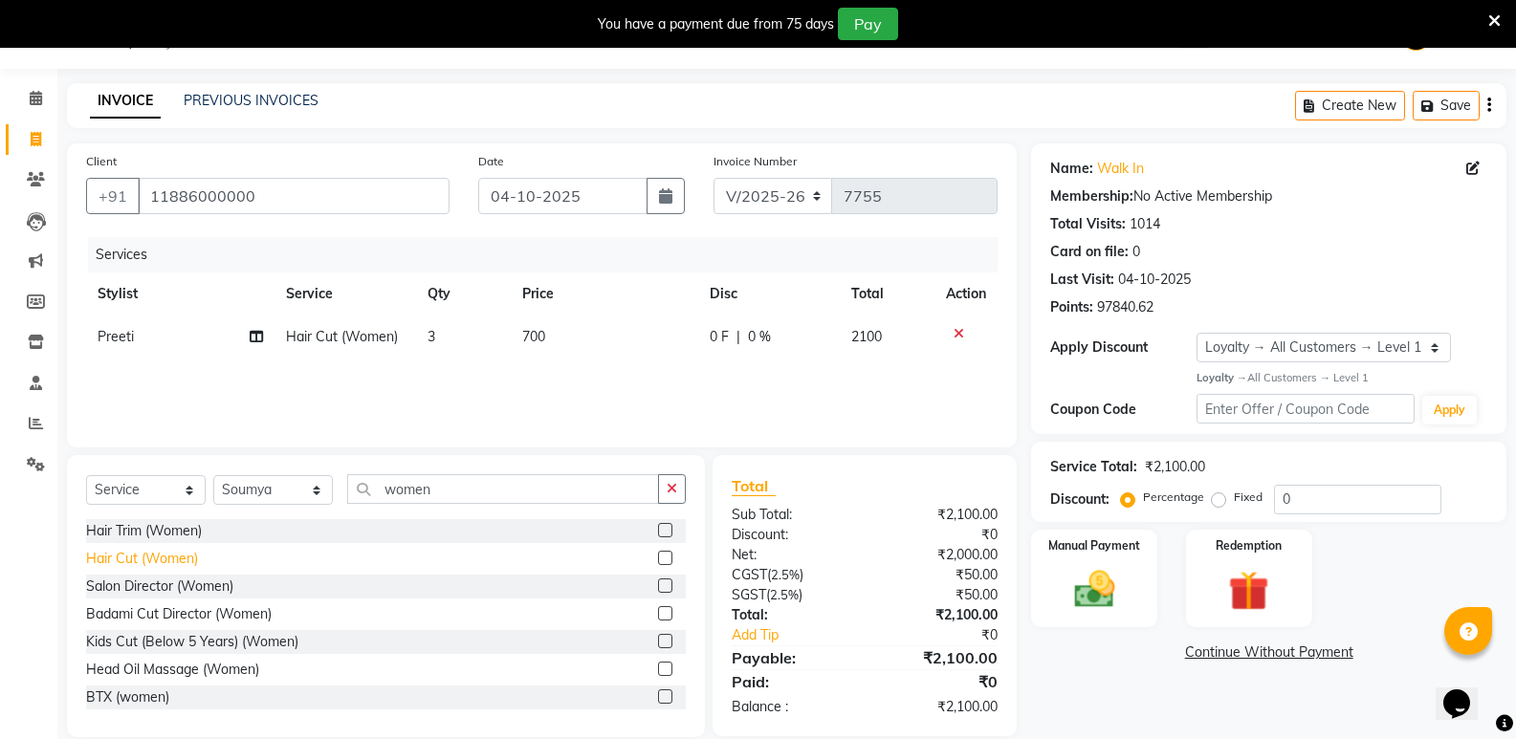
click at [170, 555] on div "Hair Cut (Women)" at bounding box center [142, 559] width 112 height 20
checkbox input "false"
click at [464, 386] on td "1" at bounding box center [463, 380] width 95 height 43
select select "25911"
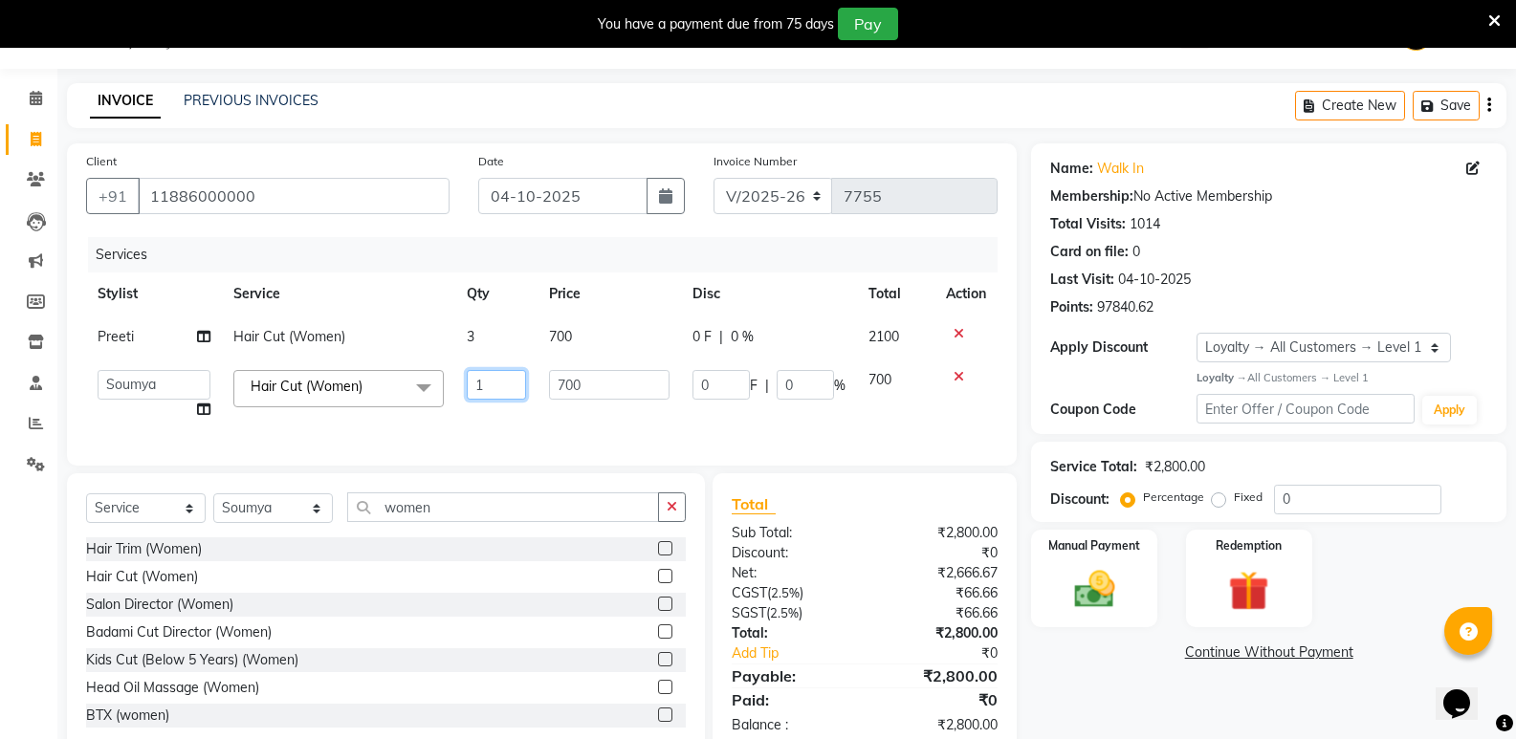
click at [489, 388] on input "1" at bounding box center [496, 385] width 59 height 30
type input "3"
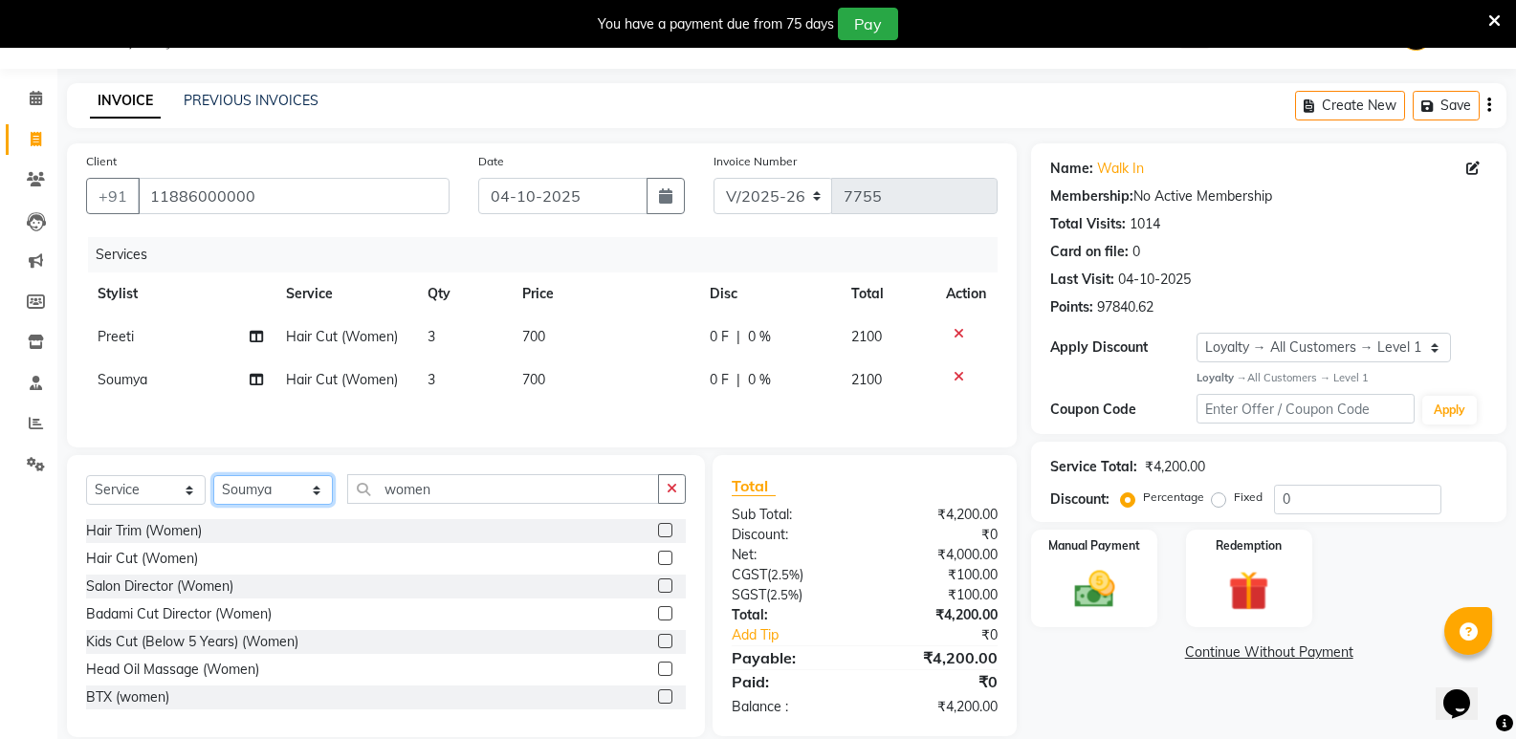
click at [254, 514] on div "Select Service Product Membership Package Voucher Prepaid Gift Card Select Styl…" at bounding box center [386, 496] width 600 height 45
select select "25904"
click at [213, 478] on select "Select Stylist [PERSON_NAME] [PERSON_NAME] [PERSON_NAME] Mallu [PERSON_NAME] [P…" at bounding box center [273, 490] width 120 height 30
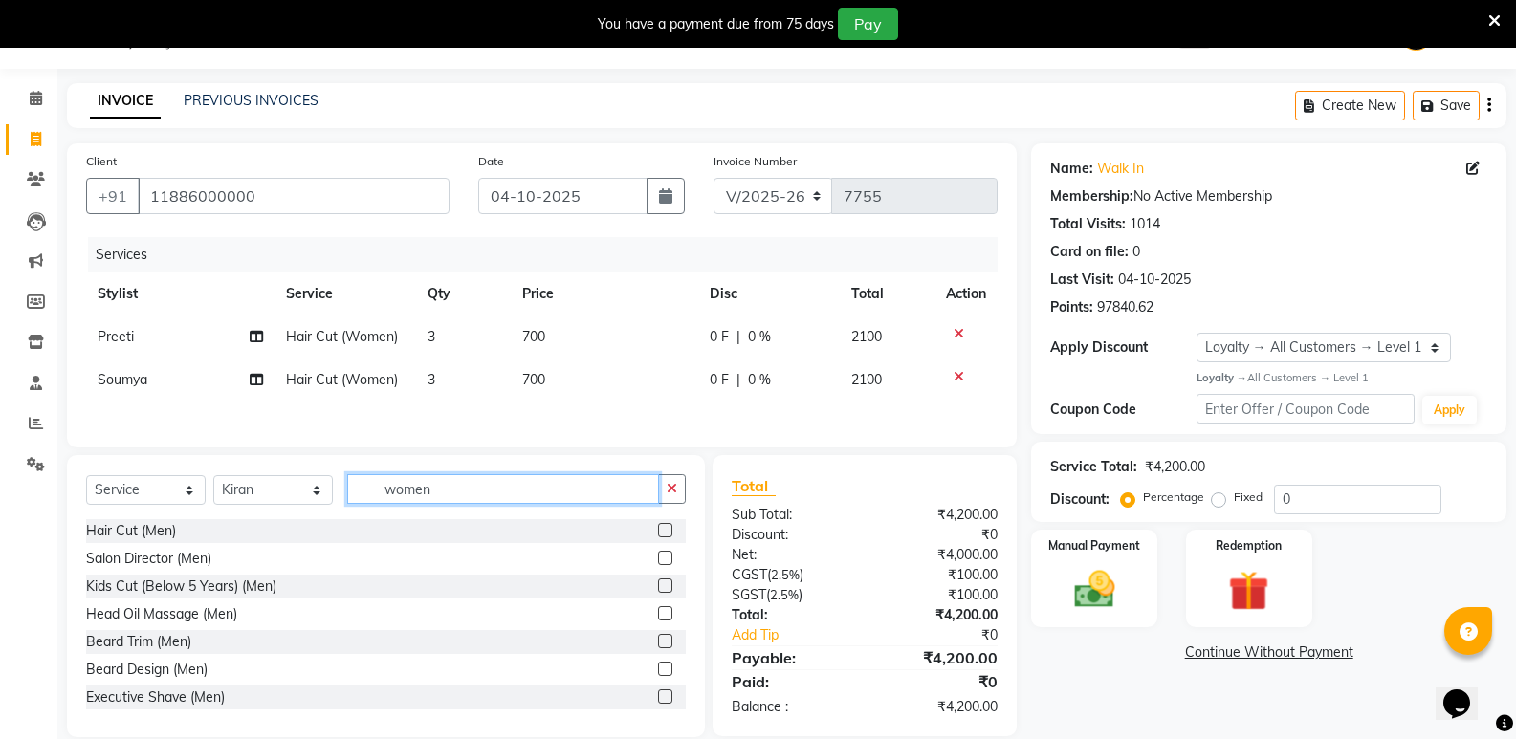
click at [465, 498] on input "women" at bounding box center [503, 489] width 312 height 30
type input "women"
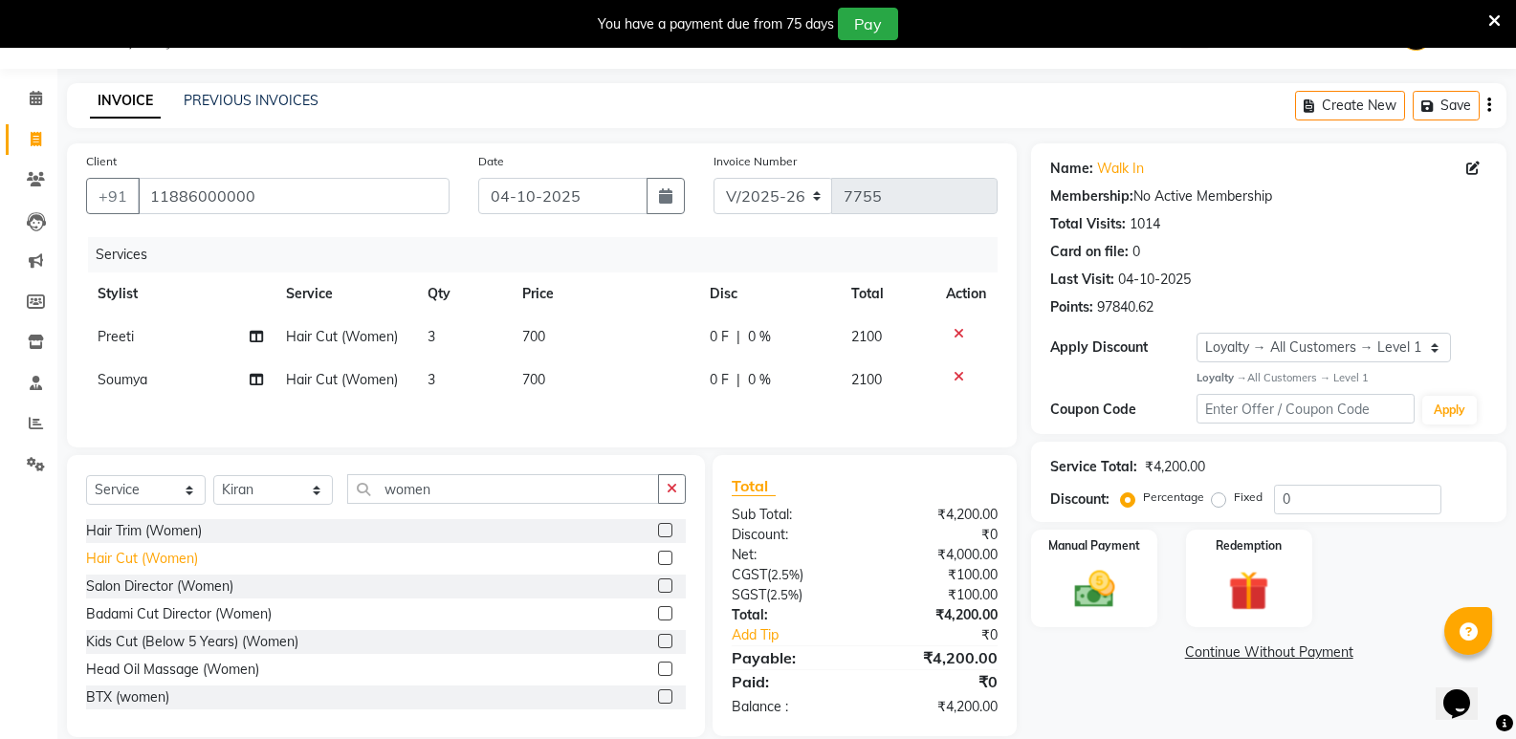
click at [121, 562] on div "Hair Cut (Women)" at bounding box center [142, 559] width 112 height 20
checkbox input "false"
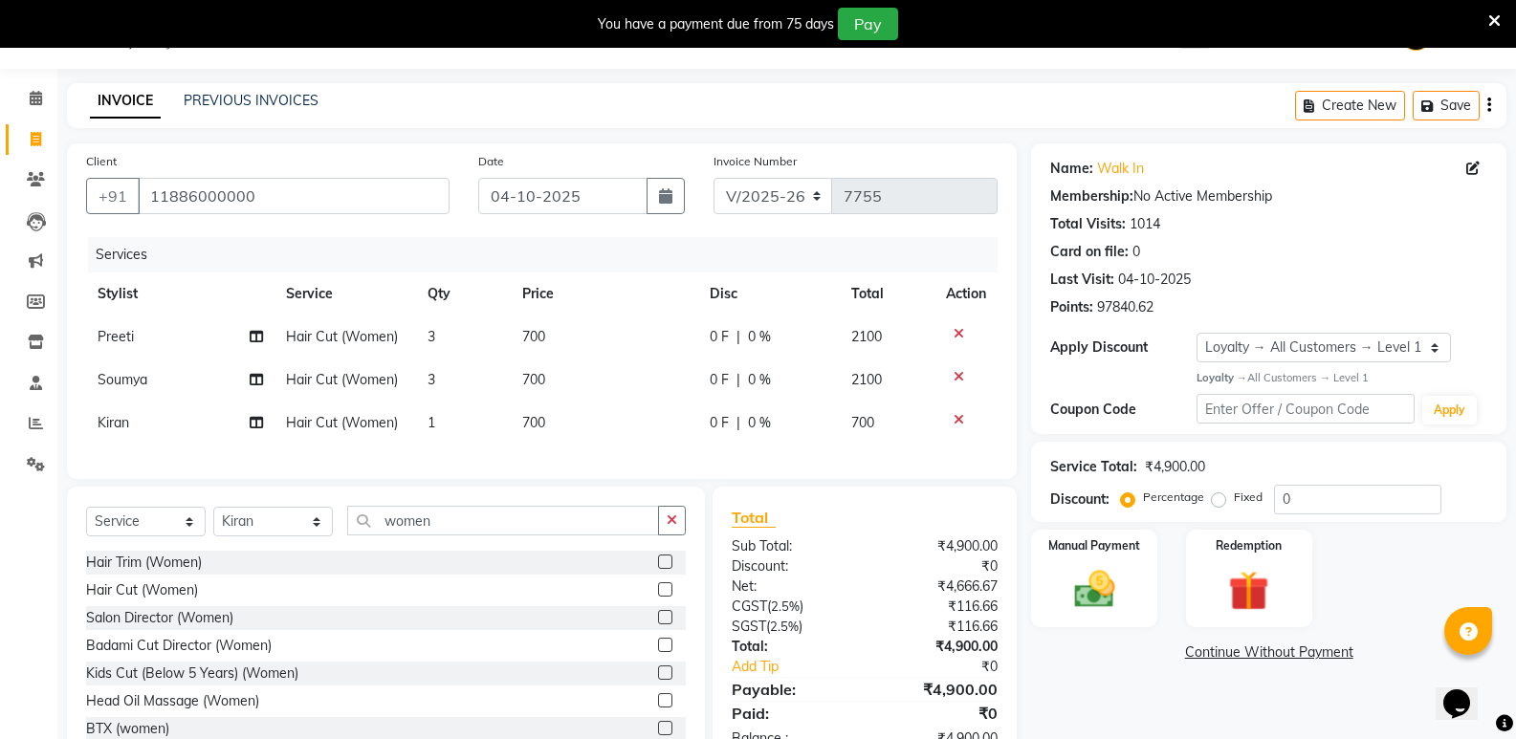
click at [448, 442] on td "1" at bounding box center [463, 423] width 95 height 43
select select "25904"
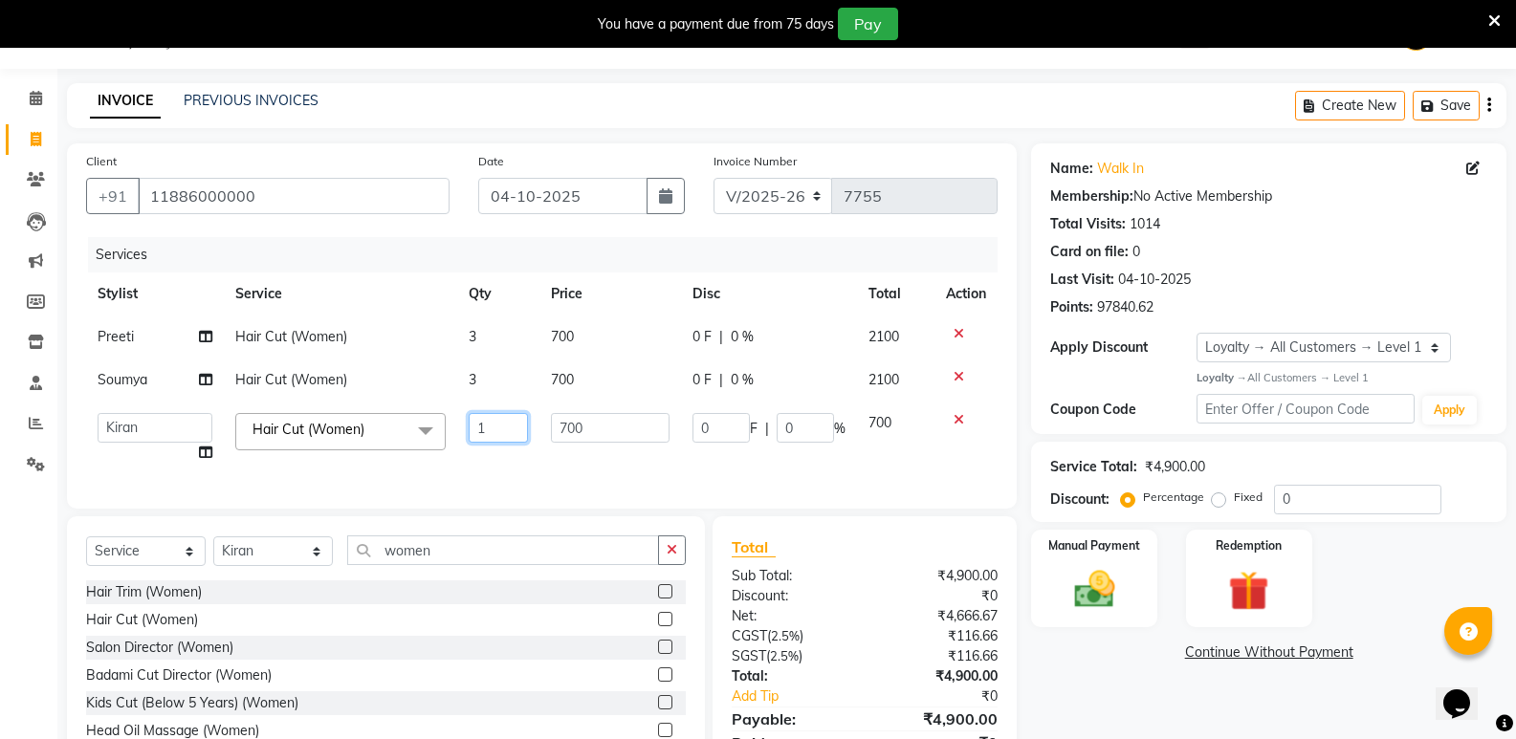
click at [490, 433] on input "1" at bounding box center [498, 428] width 59 height 30
type input "2"
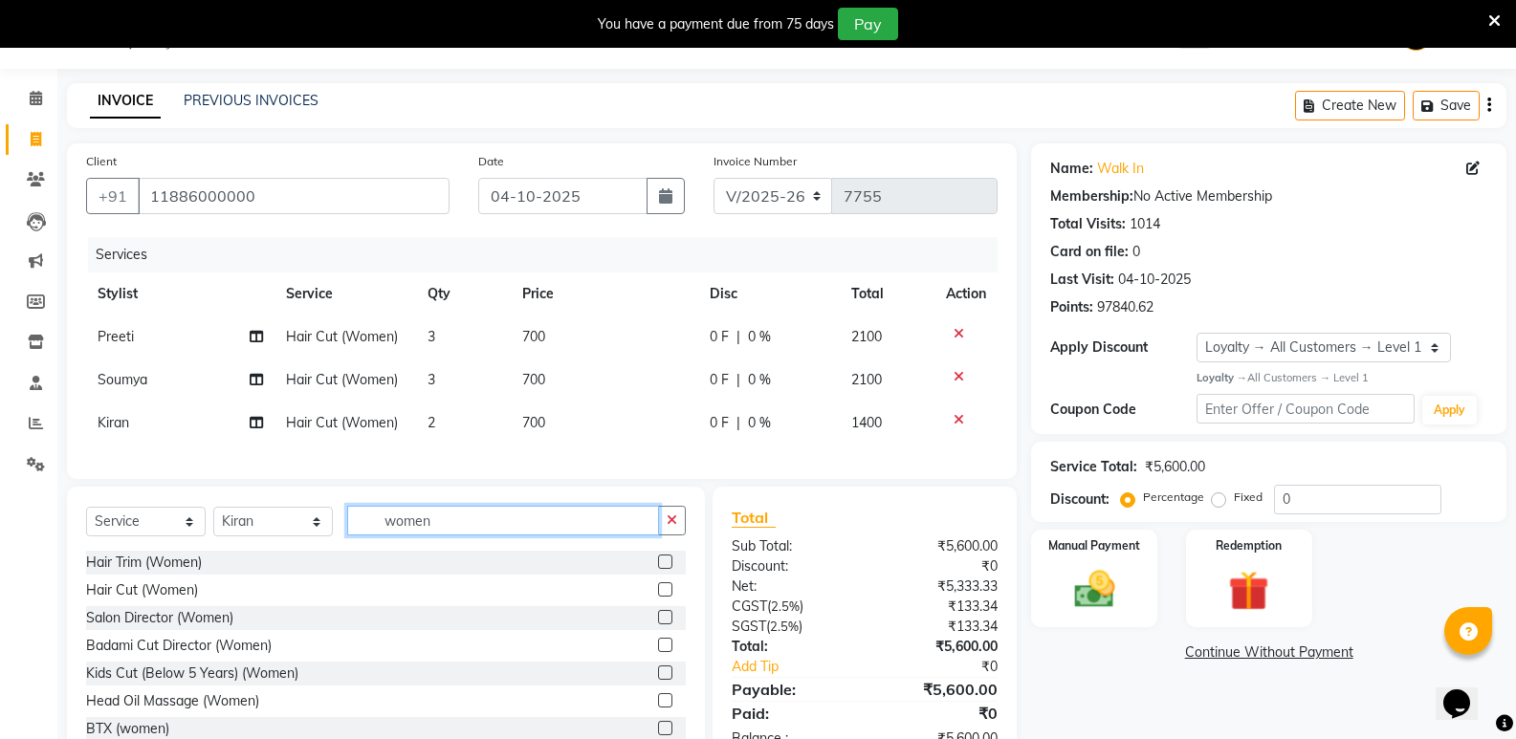
drag, startPoint x: 460, startPoint y: 561, endPoint x: 299, endPoint y: 568, distance: 160.9
click at [299, 568] on div "Select Service Product Membership Package Voucher Prepaid Gift Card Select Styl…" at bounding box center [386, 628] width 638 height 282
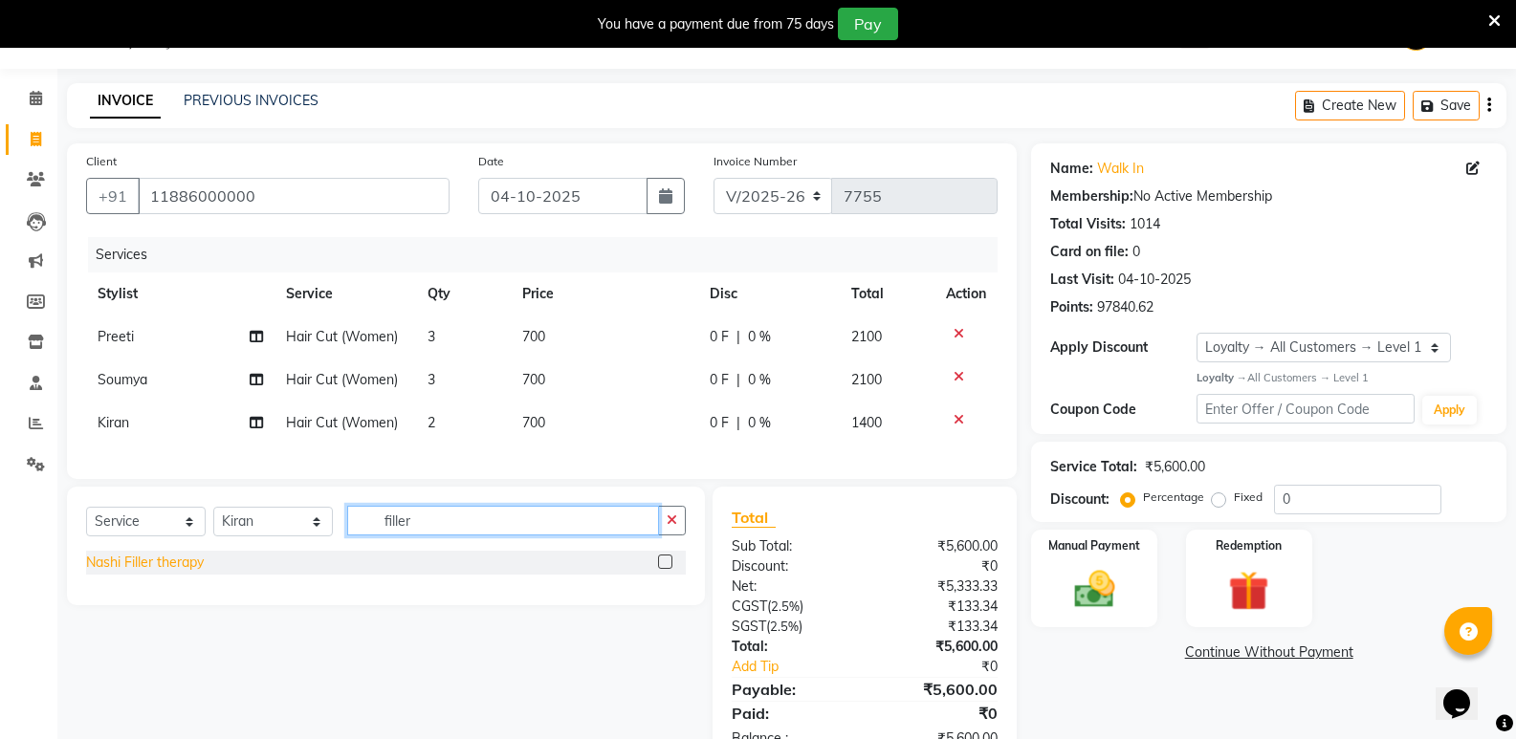
type input "filler"
click at [102, 573] on div "Nashi Filler therapy" at bounding box center [145, 563] width 118 height 20
checkbox input "false"
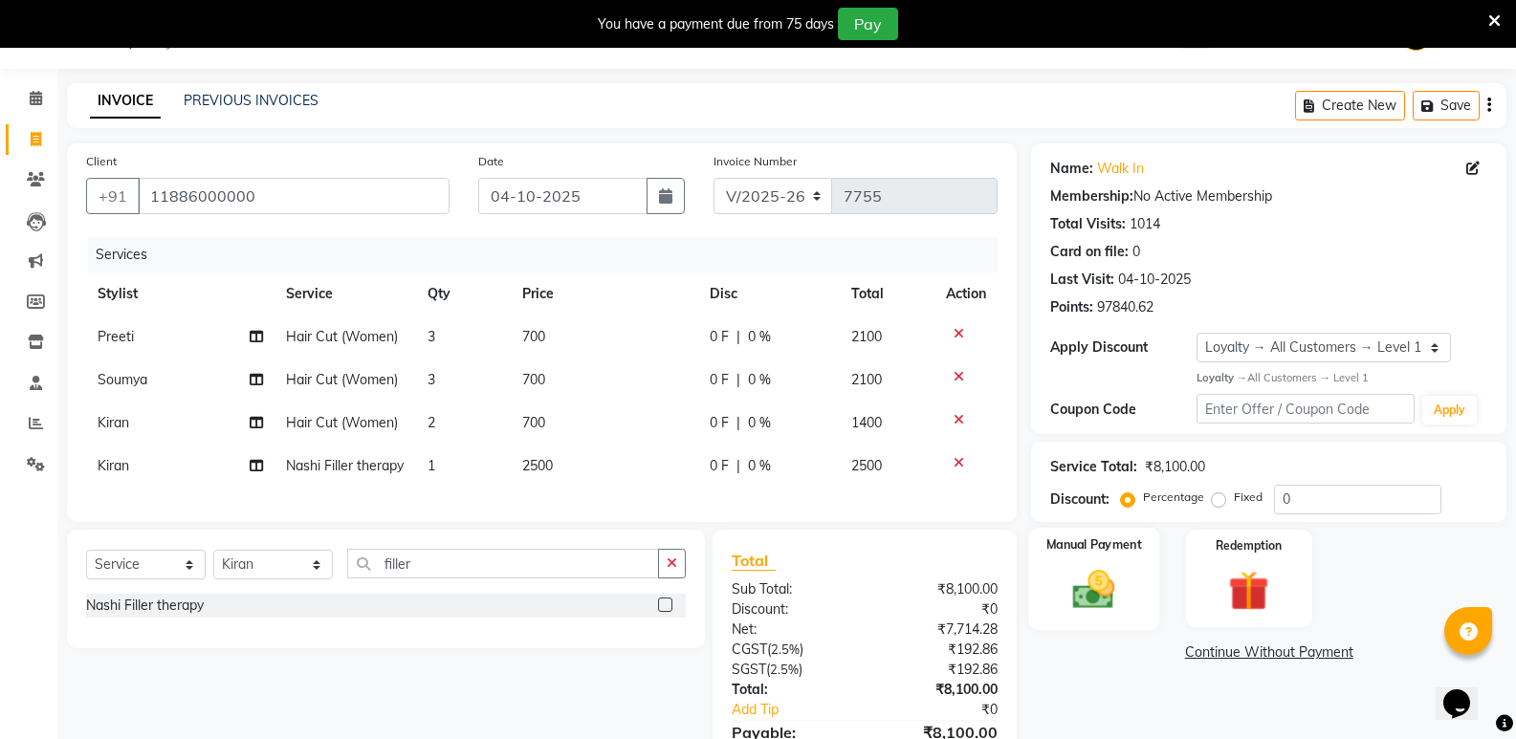
click at [1123, 599] on img at bounding box center [1094, 589] width 68 height 49
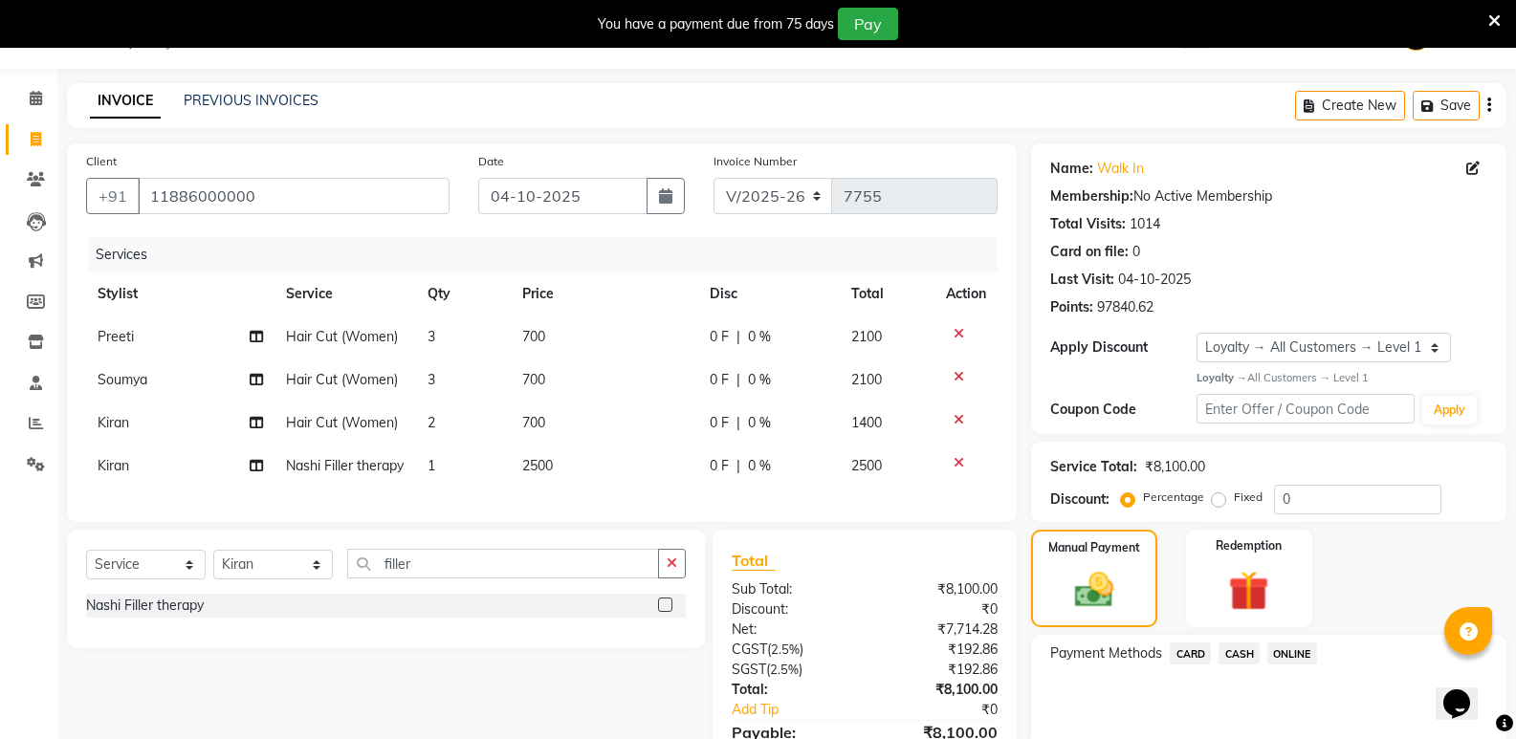
click at [1238, 654] on span "CASH" at bounding box center [1239, 654] width 41 height 22
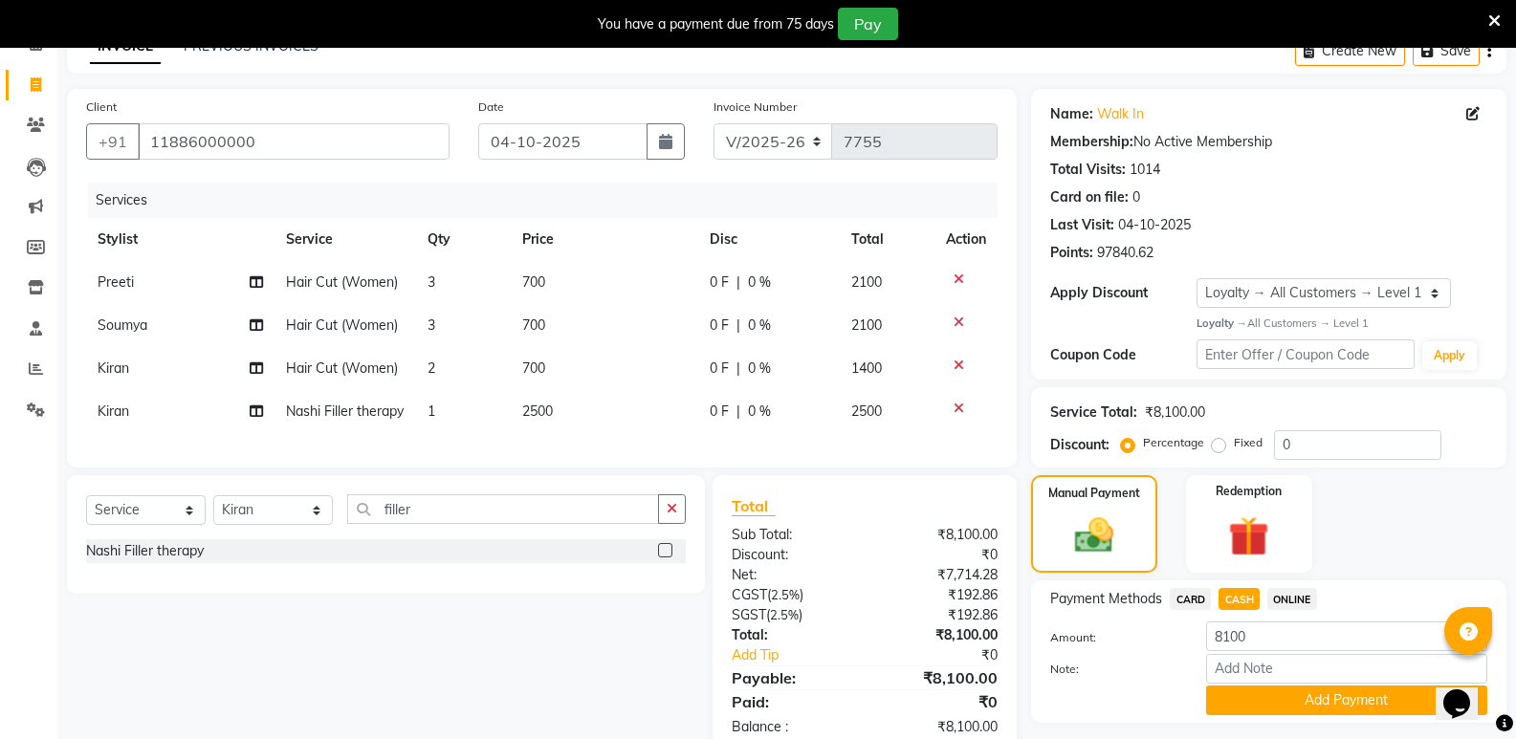
scroll to position [183, 0]
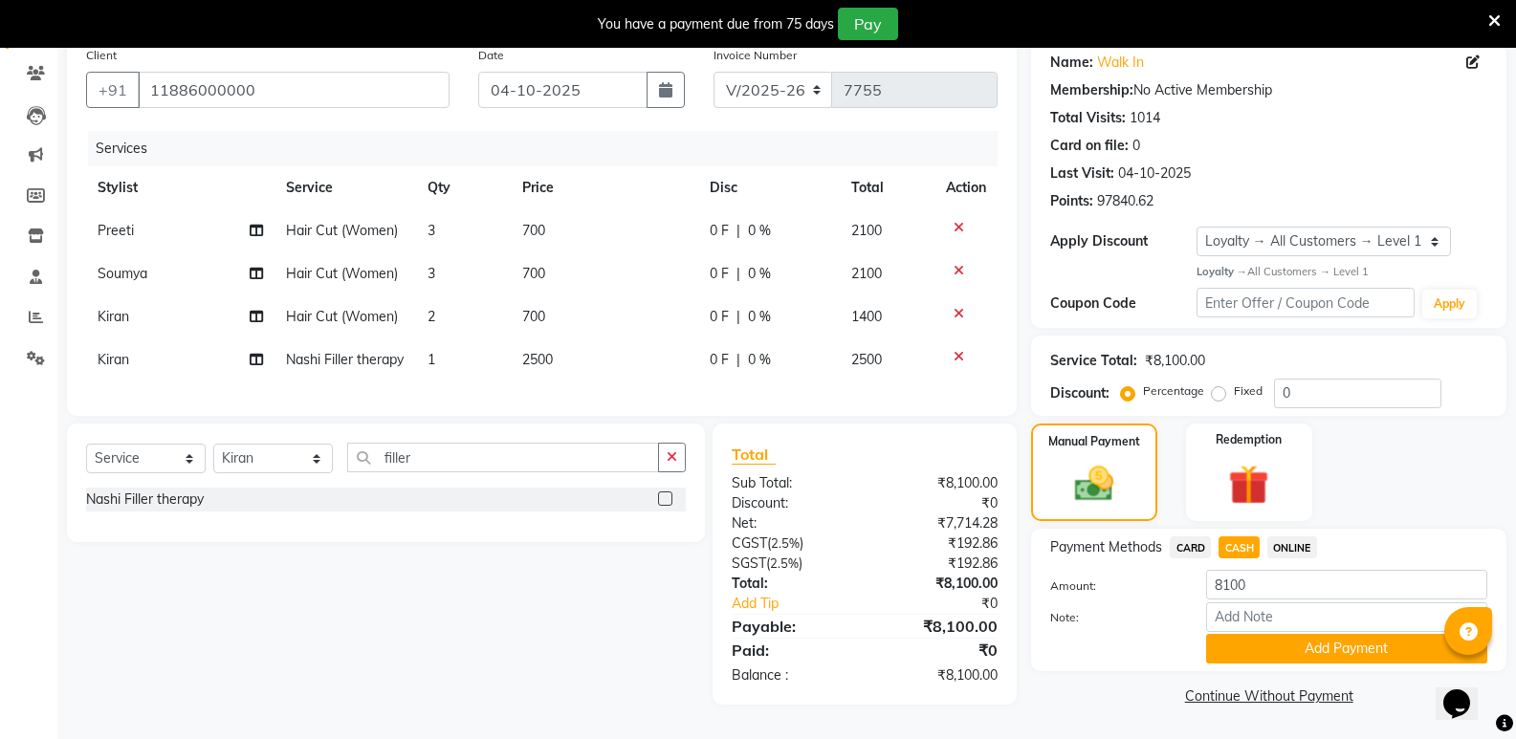
click at [1293, 537] on span "ONLINE" at bounding box center [1293, 548] width 50 height 22
click at [1268, 634] on button "Add Payment" at bounding box center [1346, 649] width 281 height 30
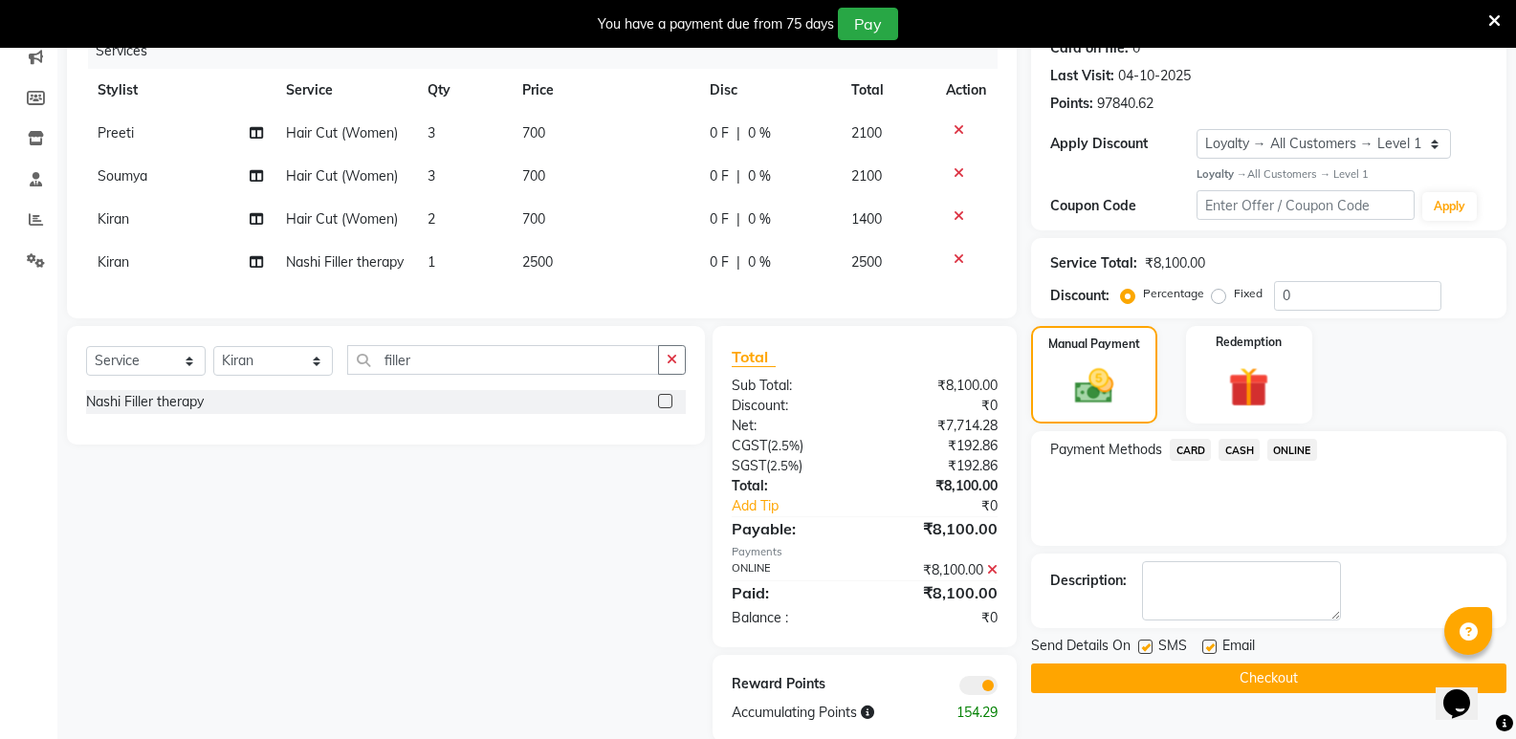
scroll to position [318, 0]
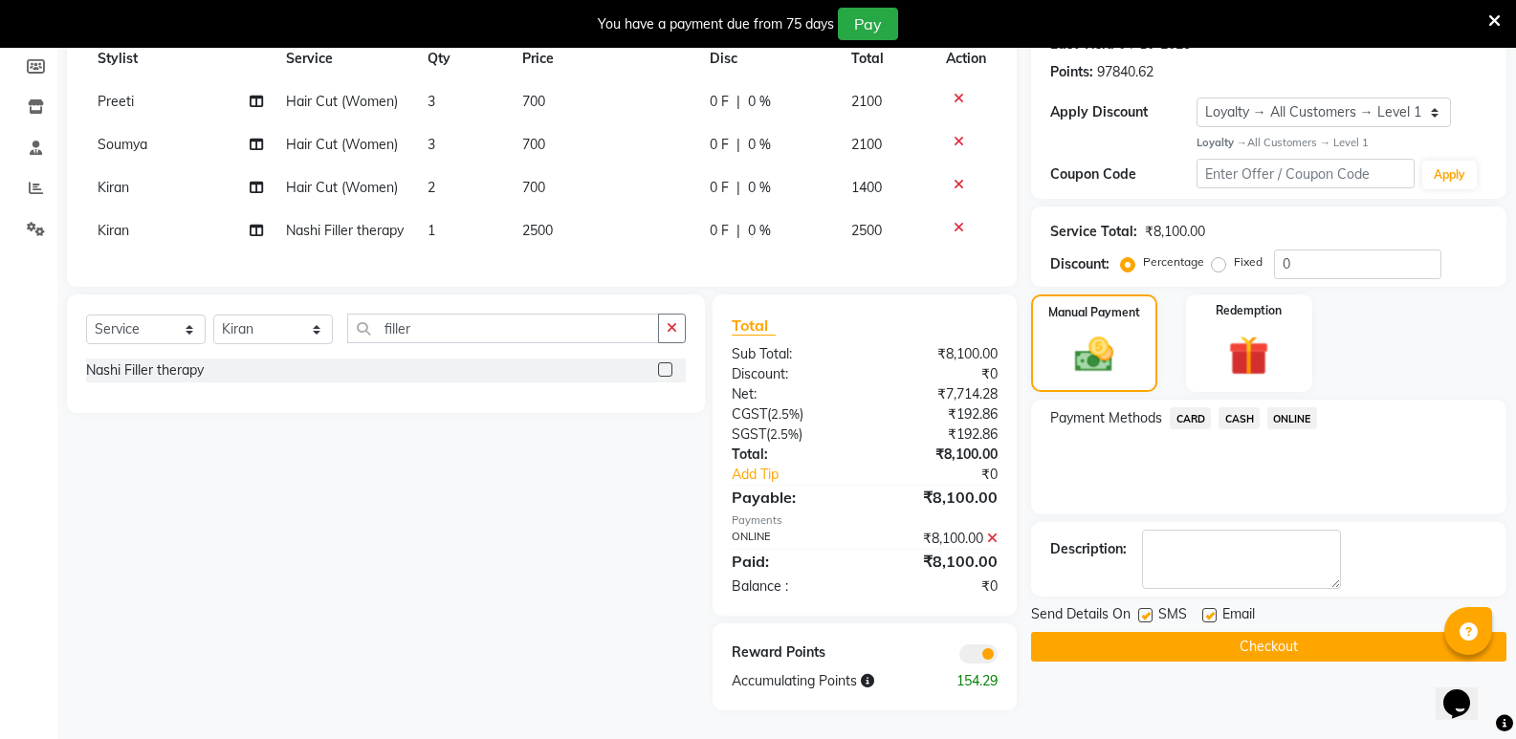
click at [1285, 632] on button "Checkout" at bounding box center [1268, 647] width 475 height 30
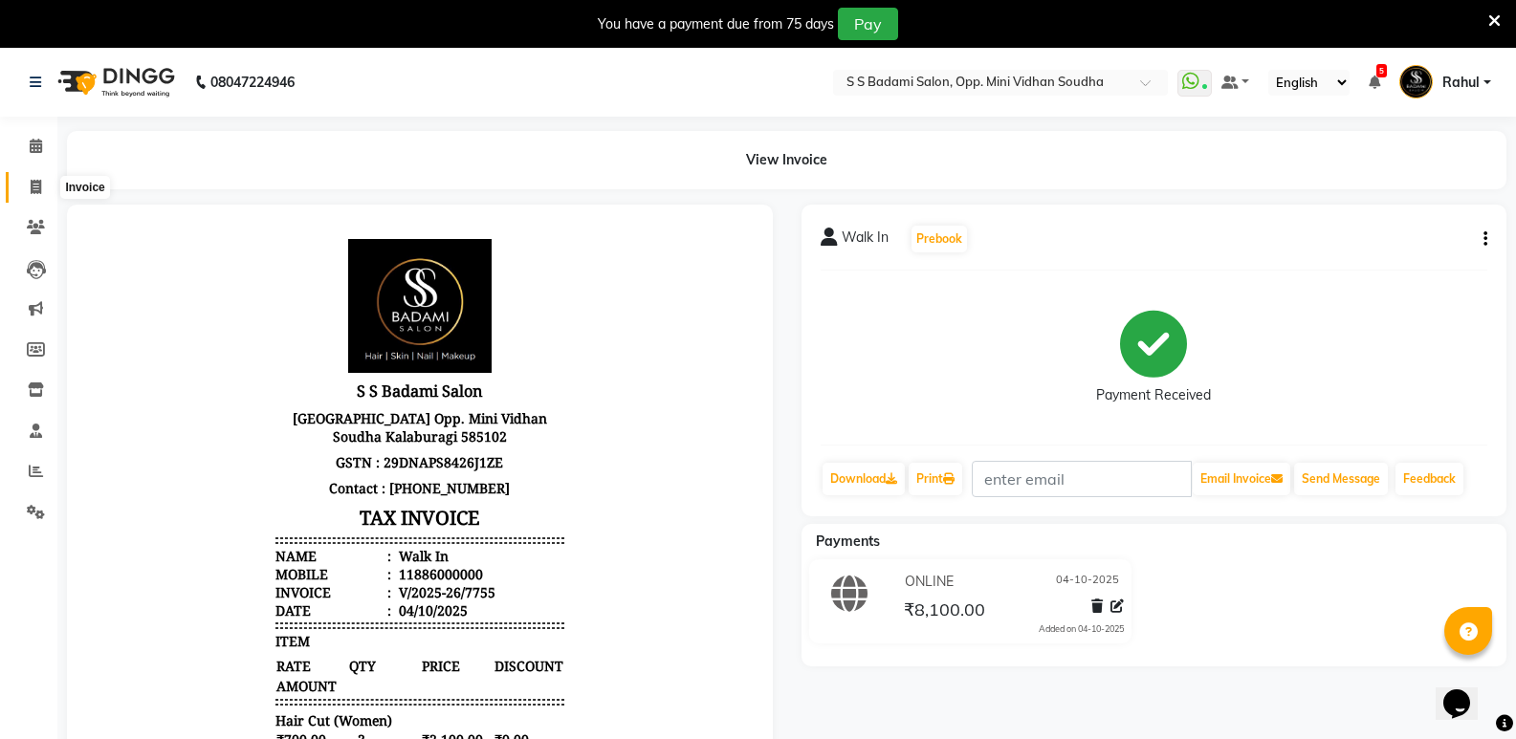
click at [29, 190] on span at bounding box center [35, 188] width 33 height 22
select select "service"
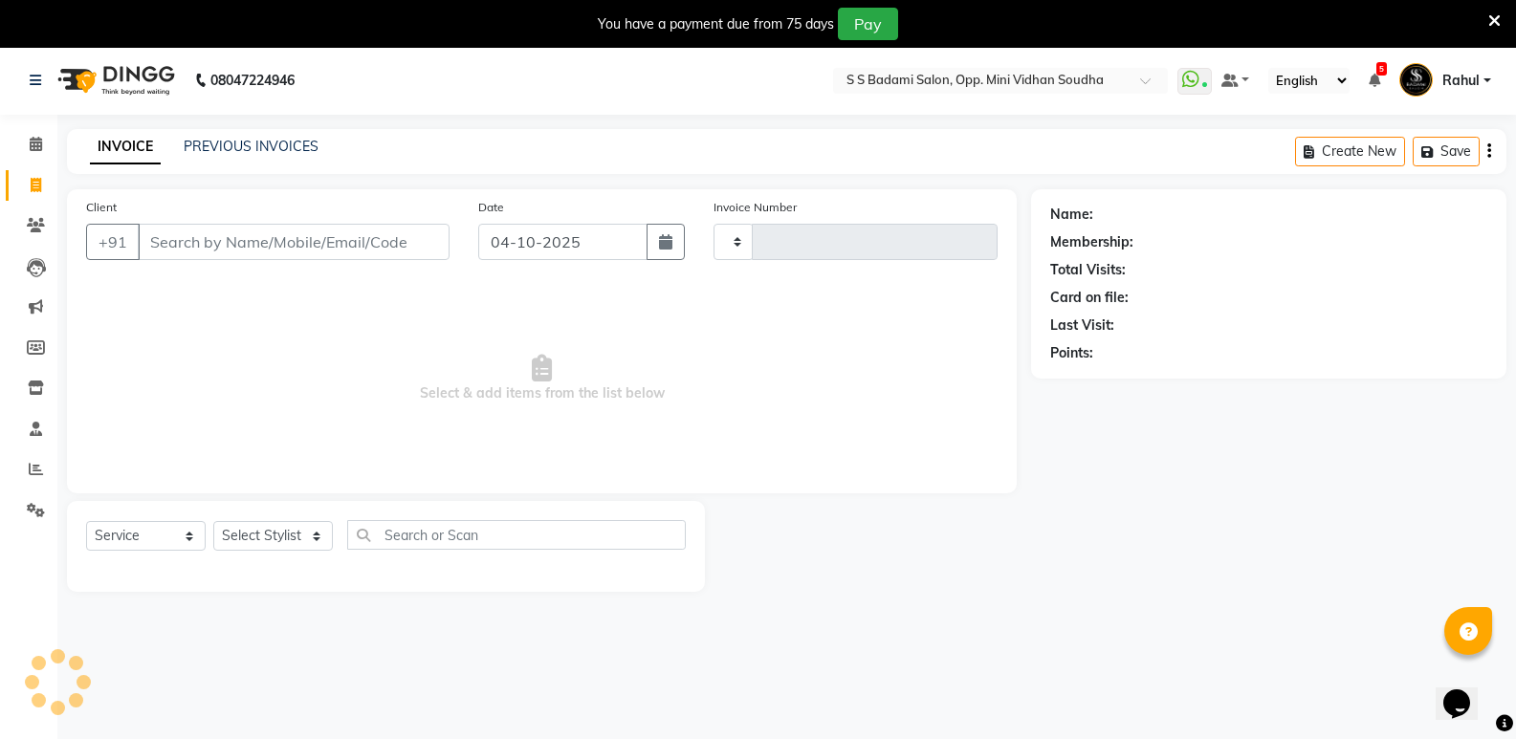
type input "7756"
select select "4533"
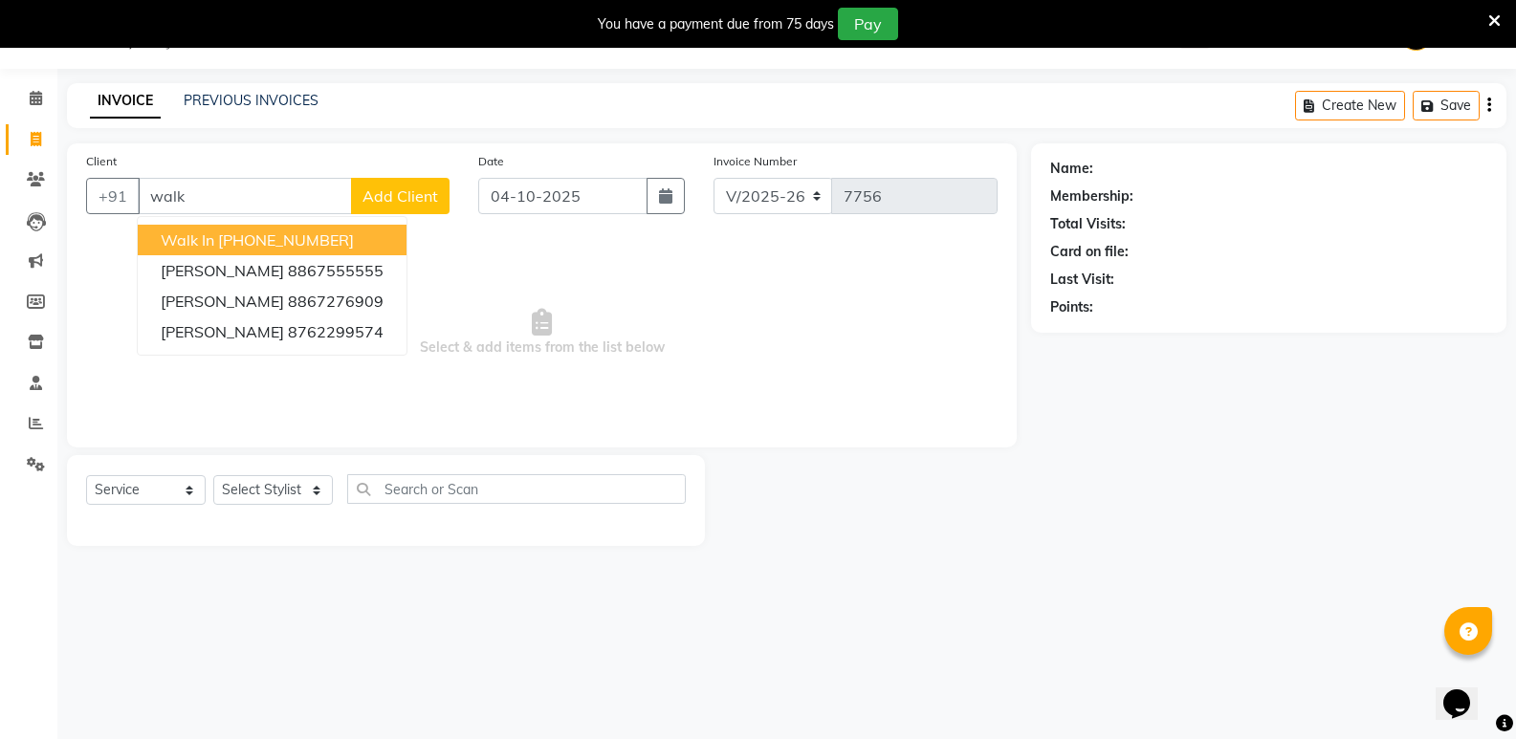
click at [333, 242] on ngb-highlight "[PHONE_NUMBER]" at bounding box center [286, 240] width 136 height 19
type input "11886000000"
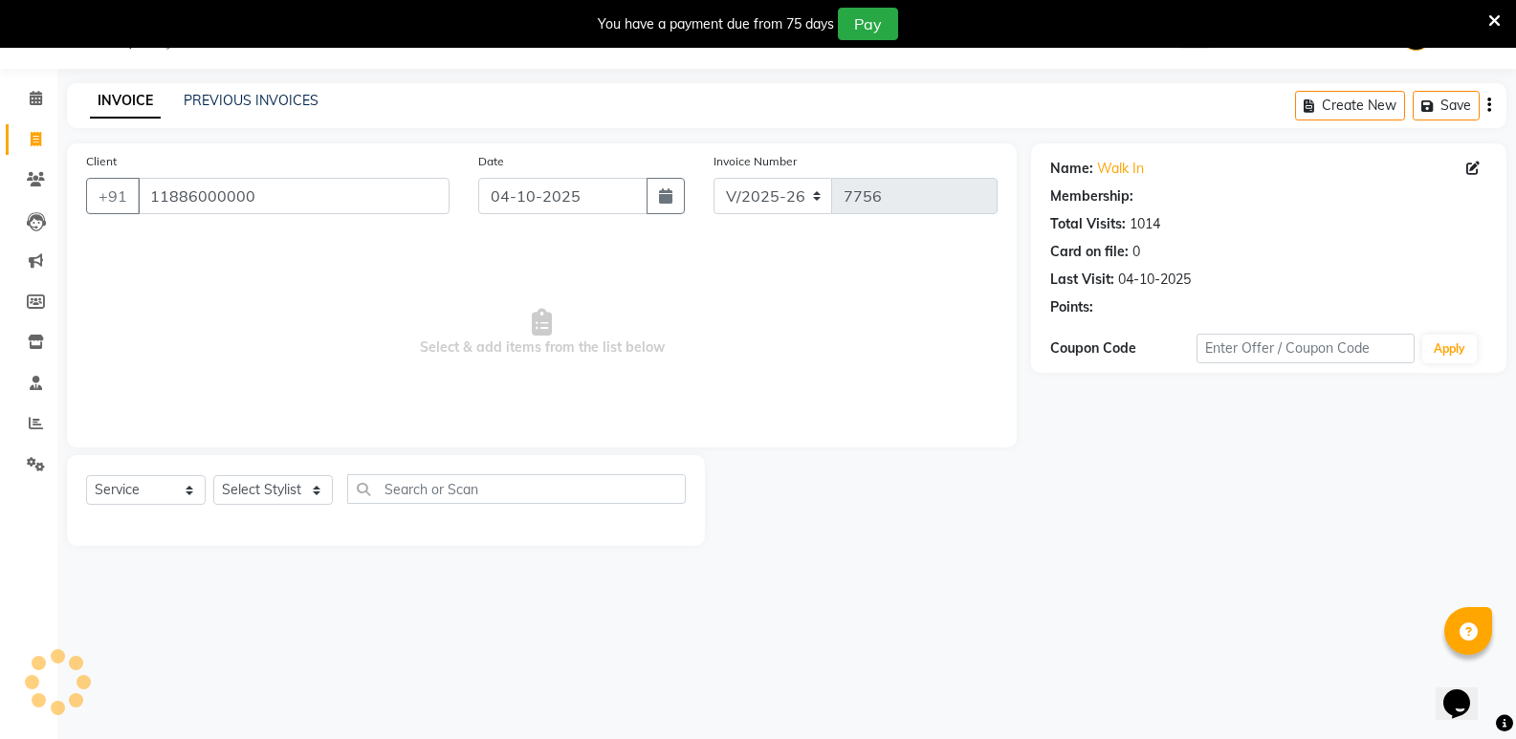
select select "1: Object"
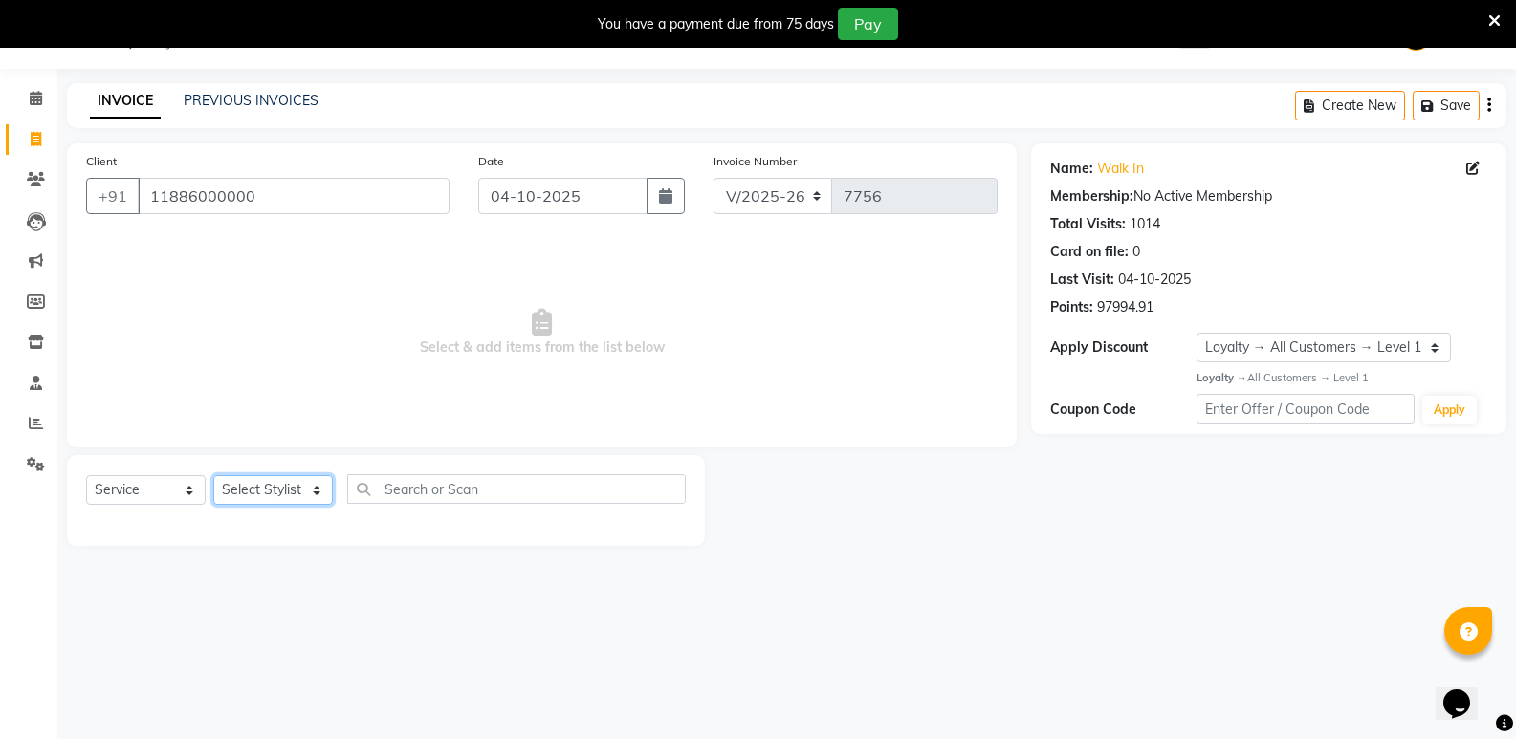
click at [275, 488] on select "Select Stylist [PERSON_NAME] [PERSON_NAME] [PERSON_NAME] Mallu [PERSON_NAME] [P…" at bounding box center [273, 490] width 120 height 30
select select "74043"
click at [213, 475] on select "Select Stylist [PERSON_NAME] [PERSON_NAME] [PERSON_NAME] Mallu [PERSON_NAME] [P…" at bounding box center [273, 490] width 120 height 30
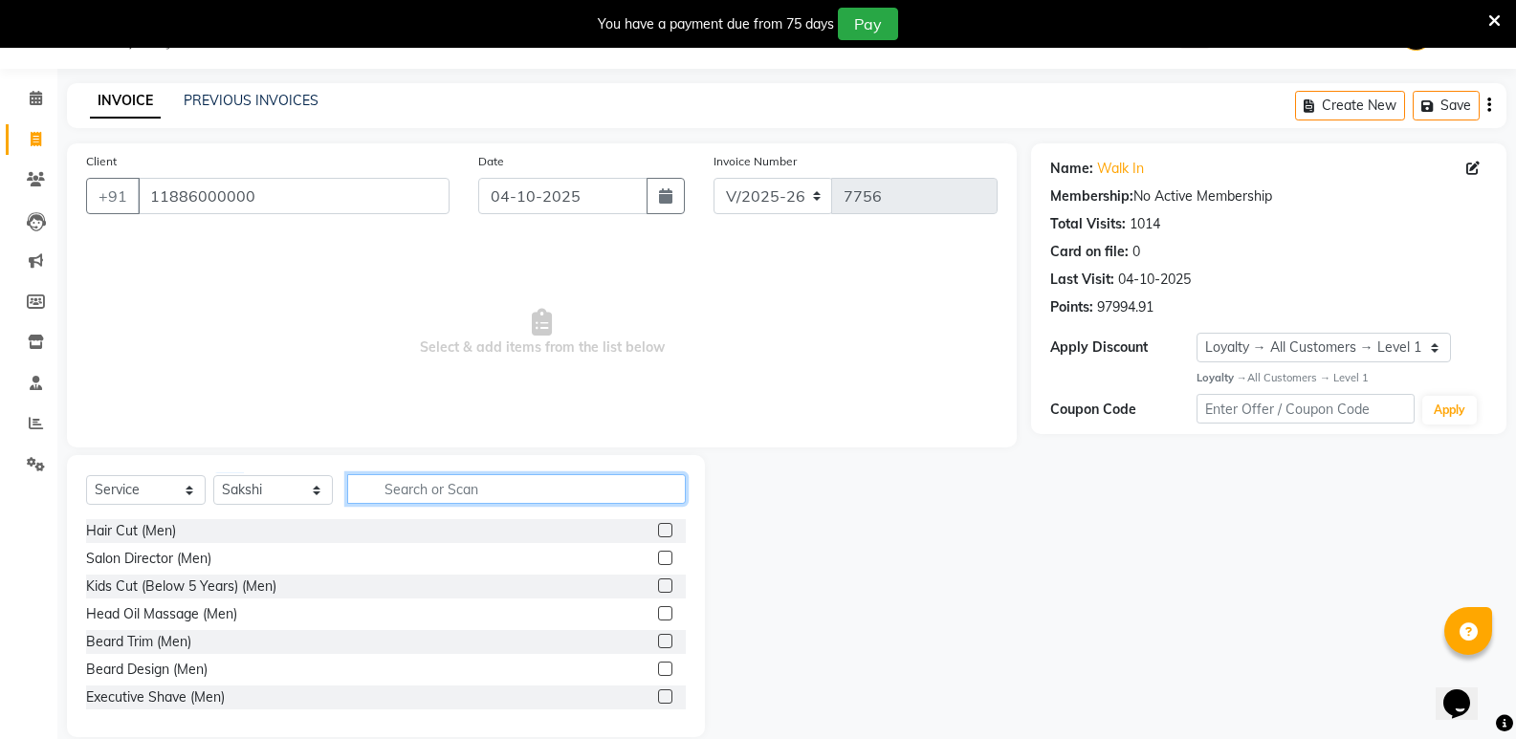
click at [430, 500] on input "text" at bounding box center [516, 489] width 339 height 30
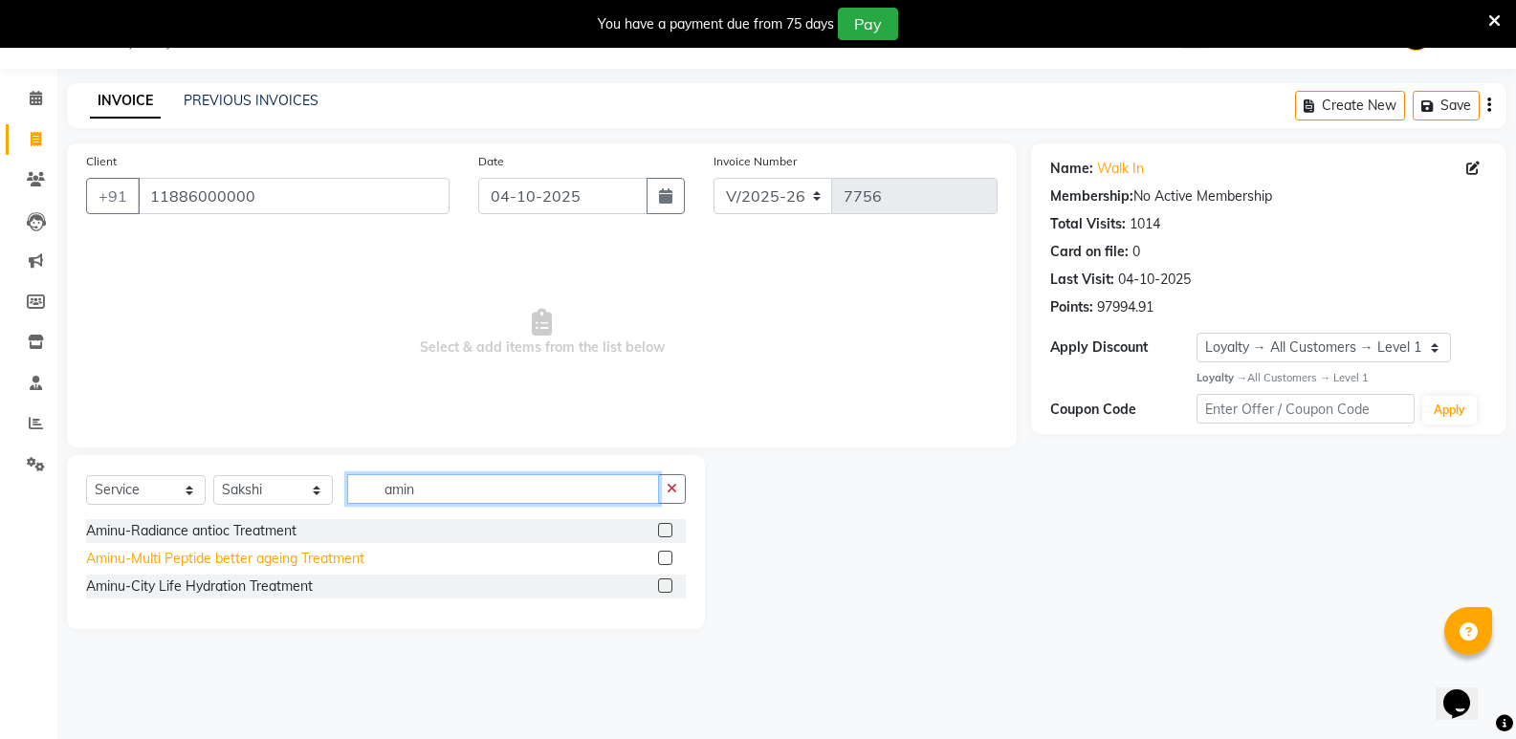
type input "amin"
click at [320, 558] on div "Aminu-Multi Peptide better ageing Treatment" at bounding box center [225, 559] width 278 height 20
checkbox input "false"
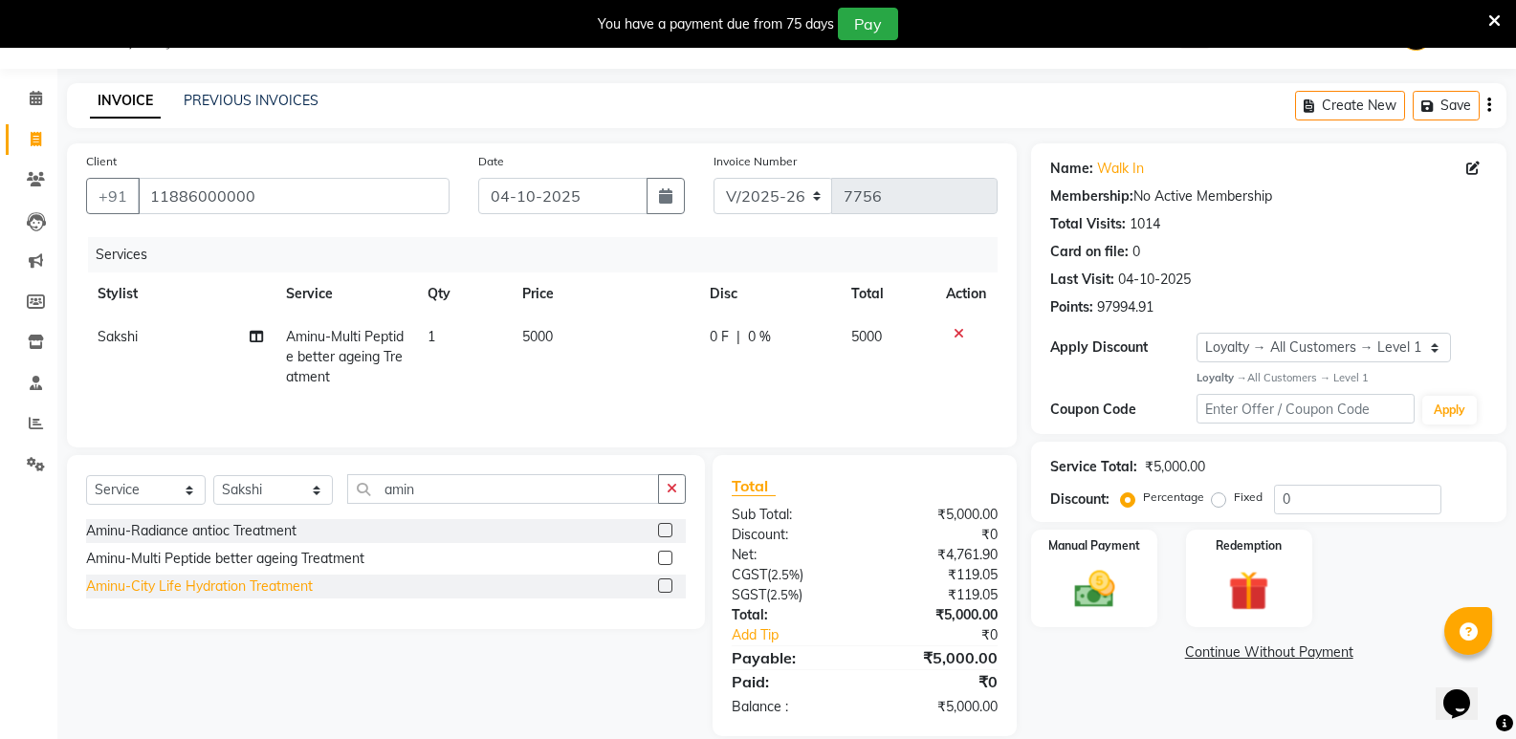
click at [304, 584] on div "Aminu-City Life Hydration Treatment" at bounding box center [199, 587] width 227 height 20
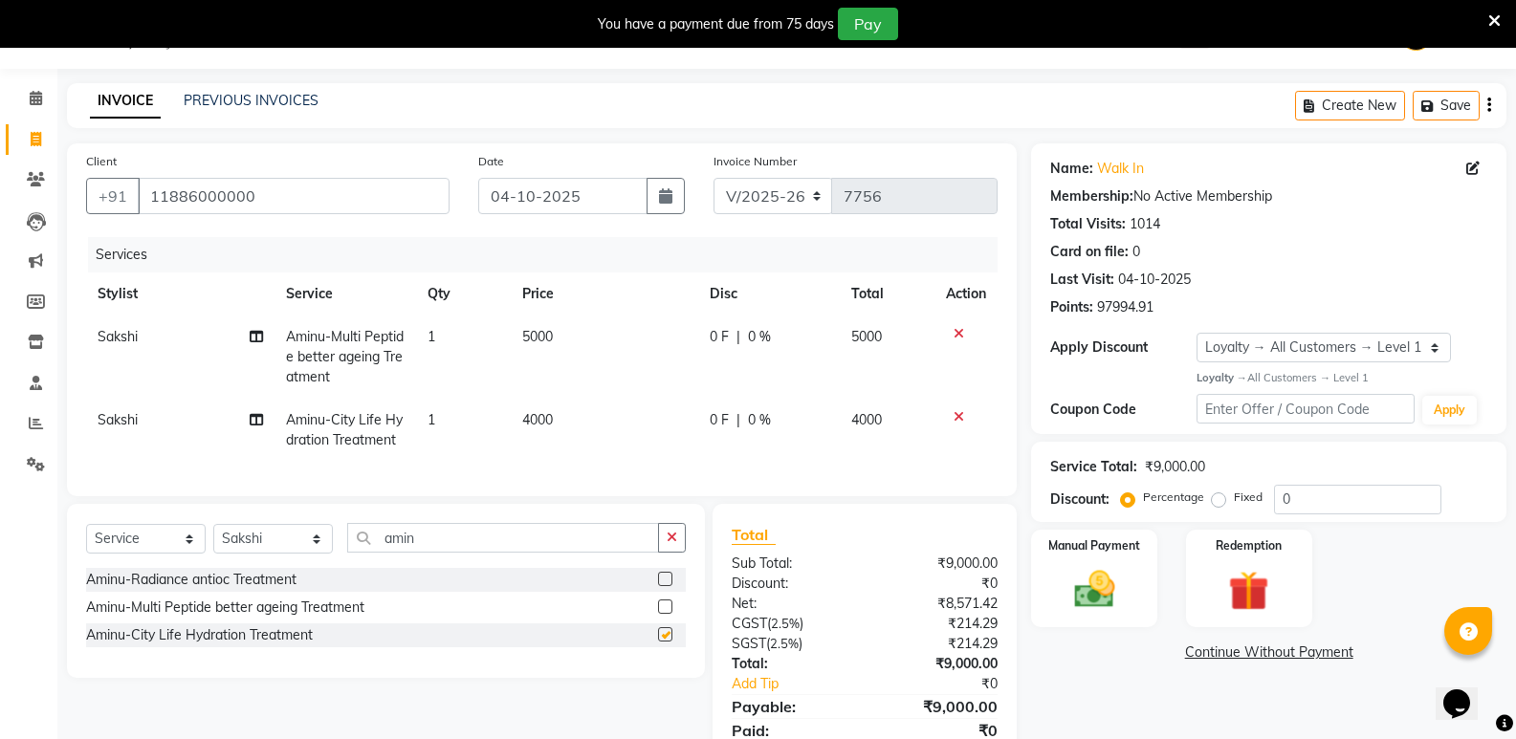
checkbox input "false"
click at [956, 420] on icon at bounding box center [959, 416] width 11 height 13
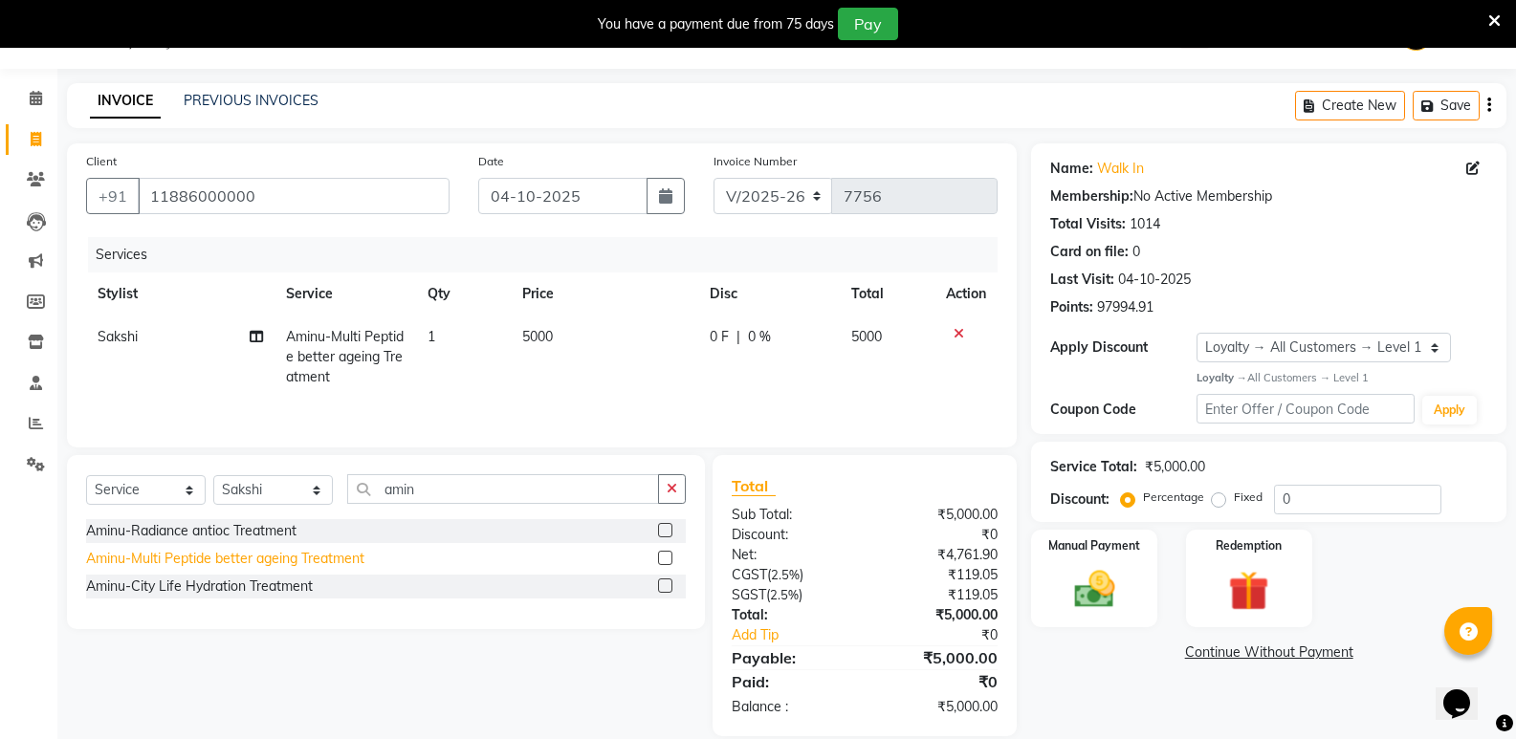
click at [311, 557] on div "Aminu-Multi Peptide better ageing Treatment" at bounding box center [225, 559] width 278 height 20
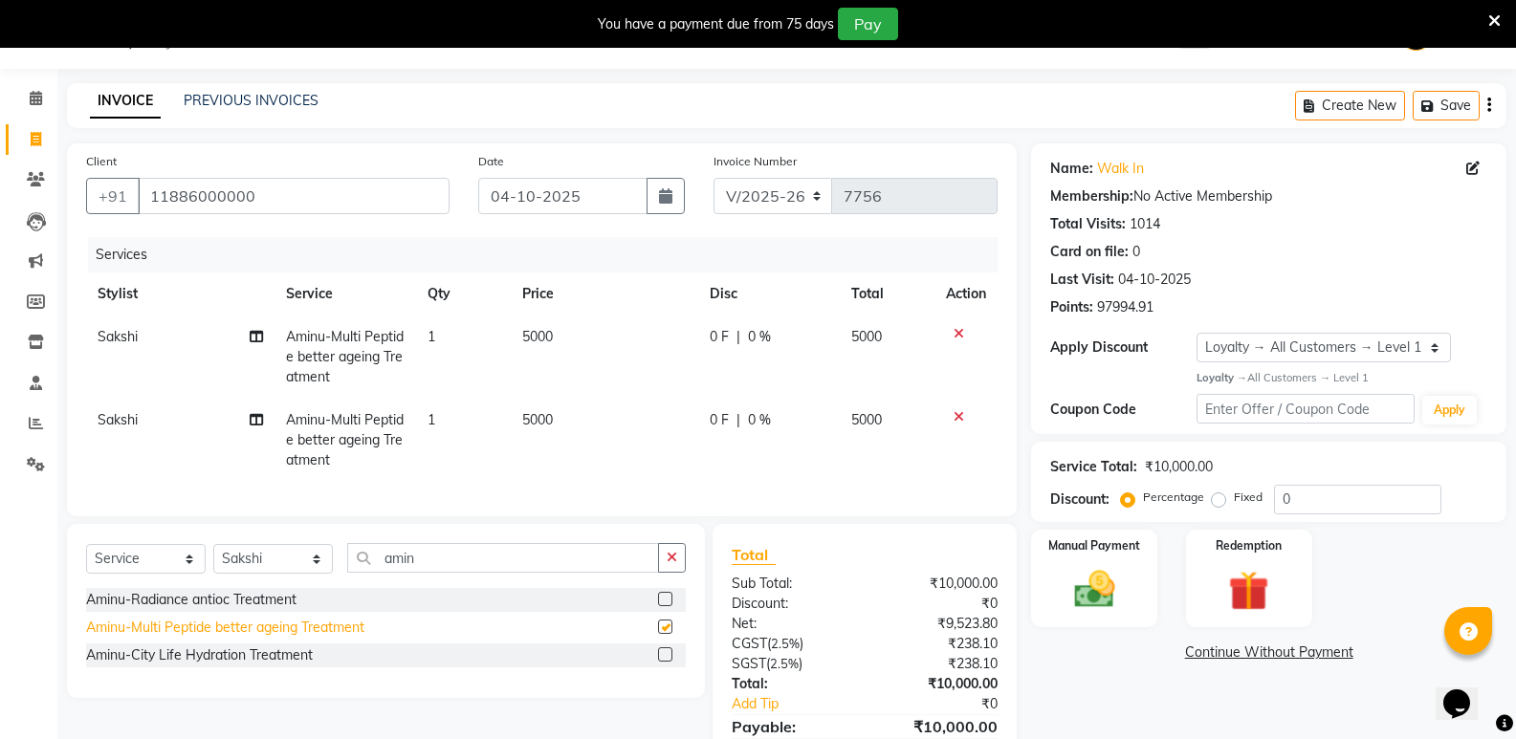
checkbox input "false"
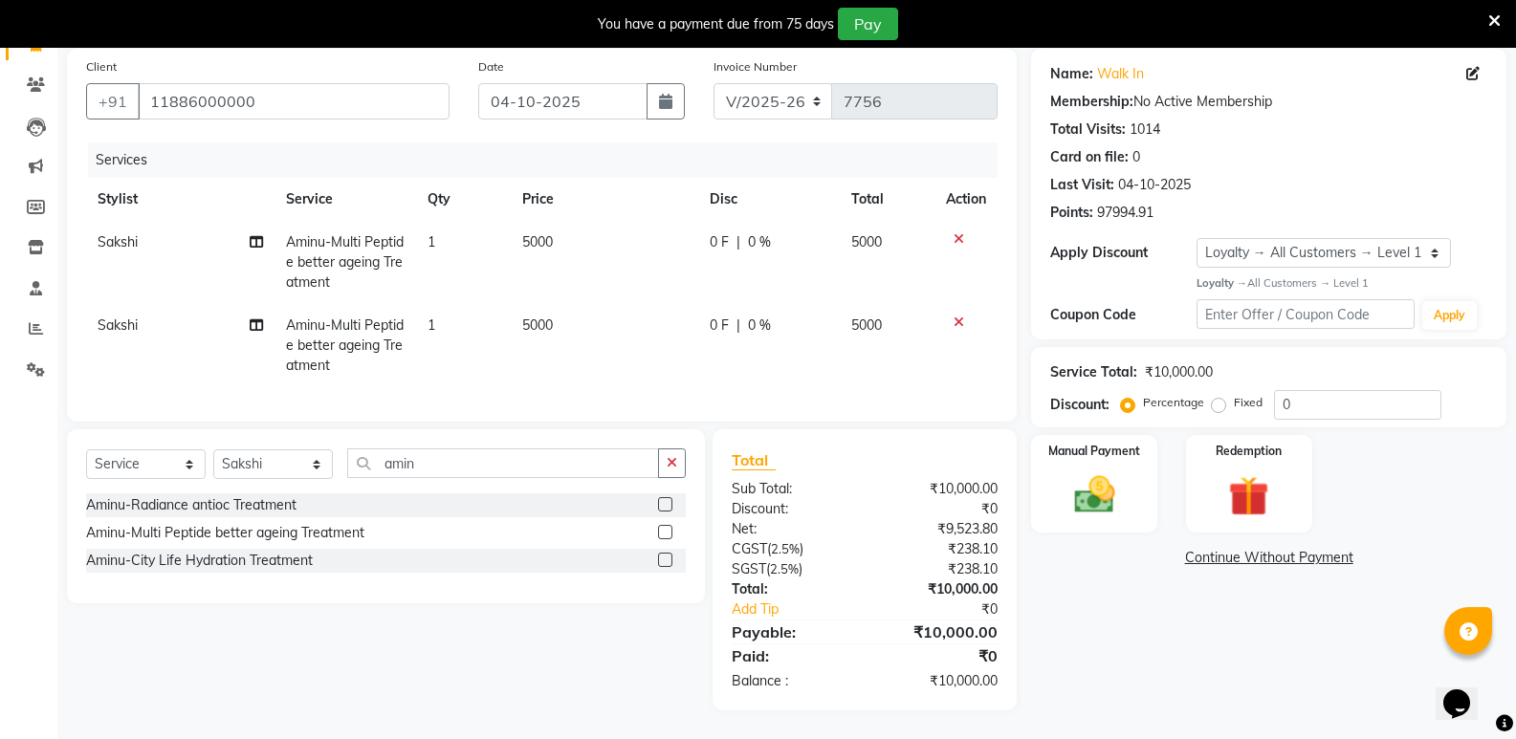
scroll to position [157, 0]
drag, startPoint x: 421, startPoint y: 467, endPoint x: 369, endPoint y: 482, distance: 53.9
click at [369, 482] on div "Select Service Product Membership Package Voucher Prepaid Gift Card Select Styl…" at bounding box center [386, 471] width 600 height 45
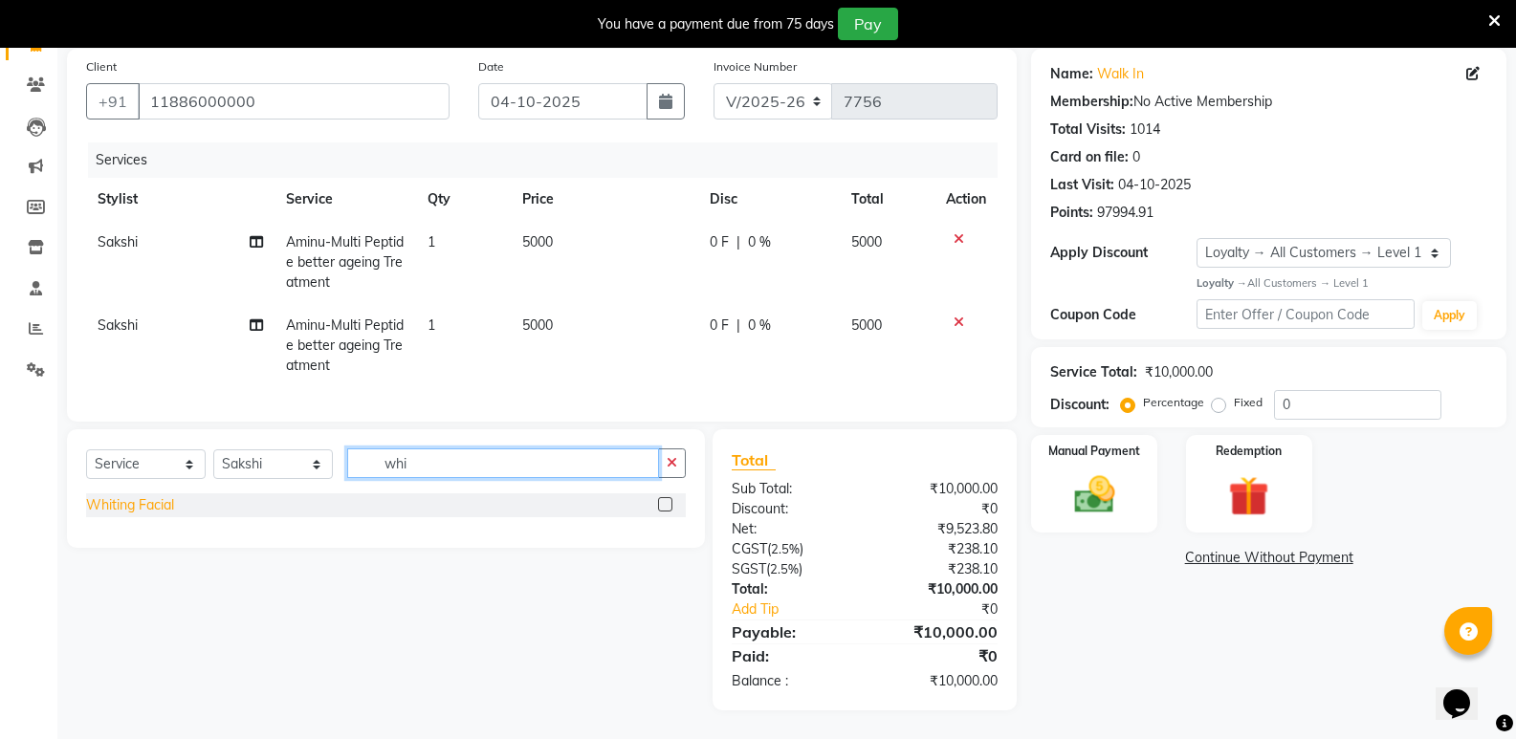
type input "whi"
click at [147, 506] on div "Whiting Facial" at bounding box center [130, 506] width 88 height 20
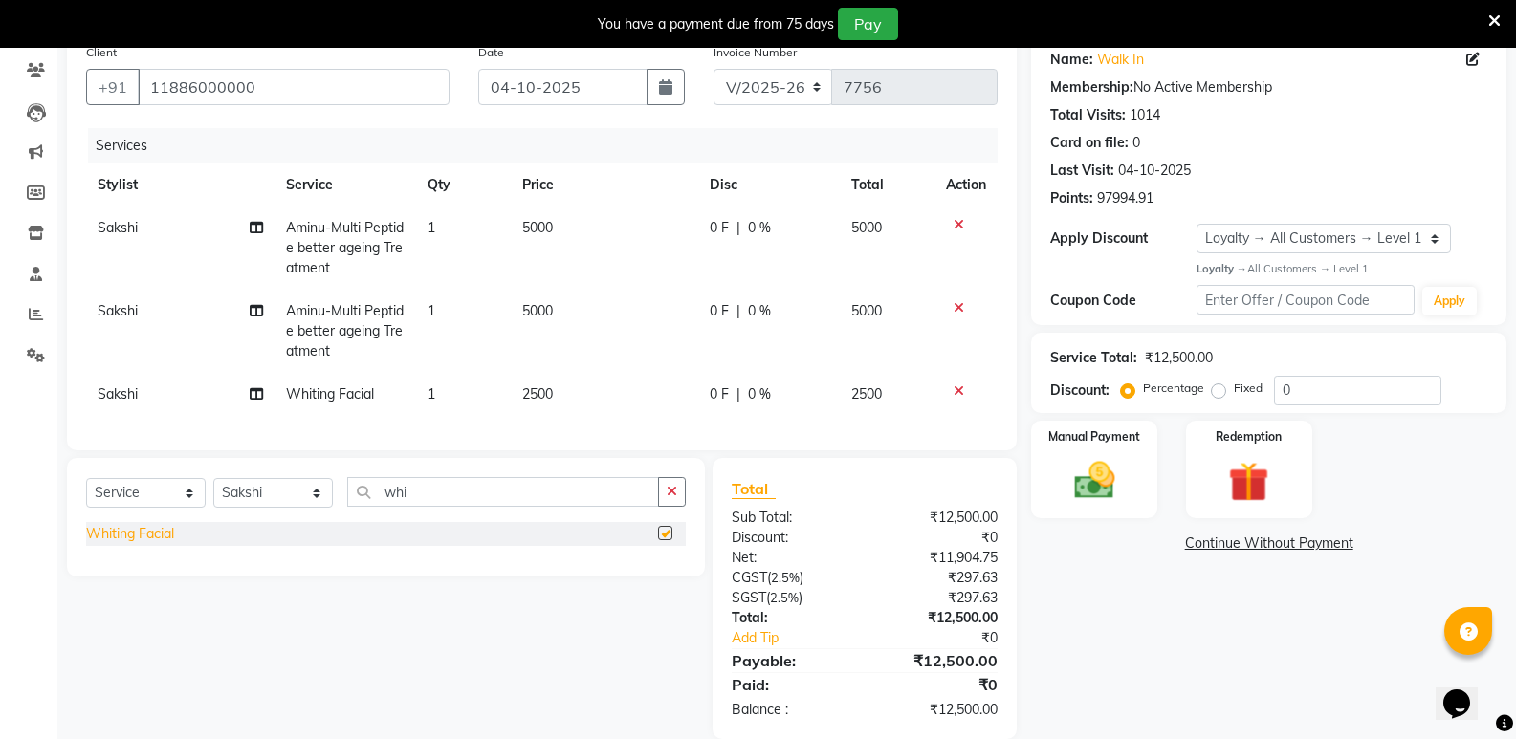
checkbox input "false"
click at [541, 393] on span "2500" at bounding box center [537, 394] width 31 height 17
select select "74043"
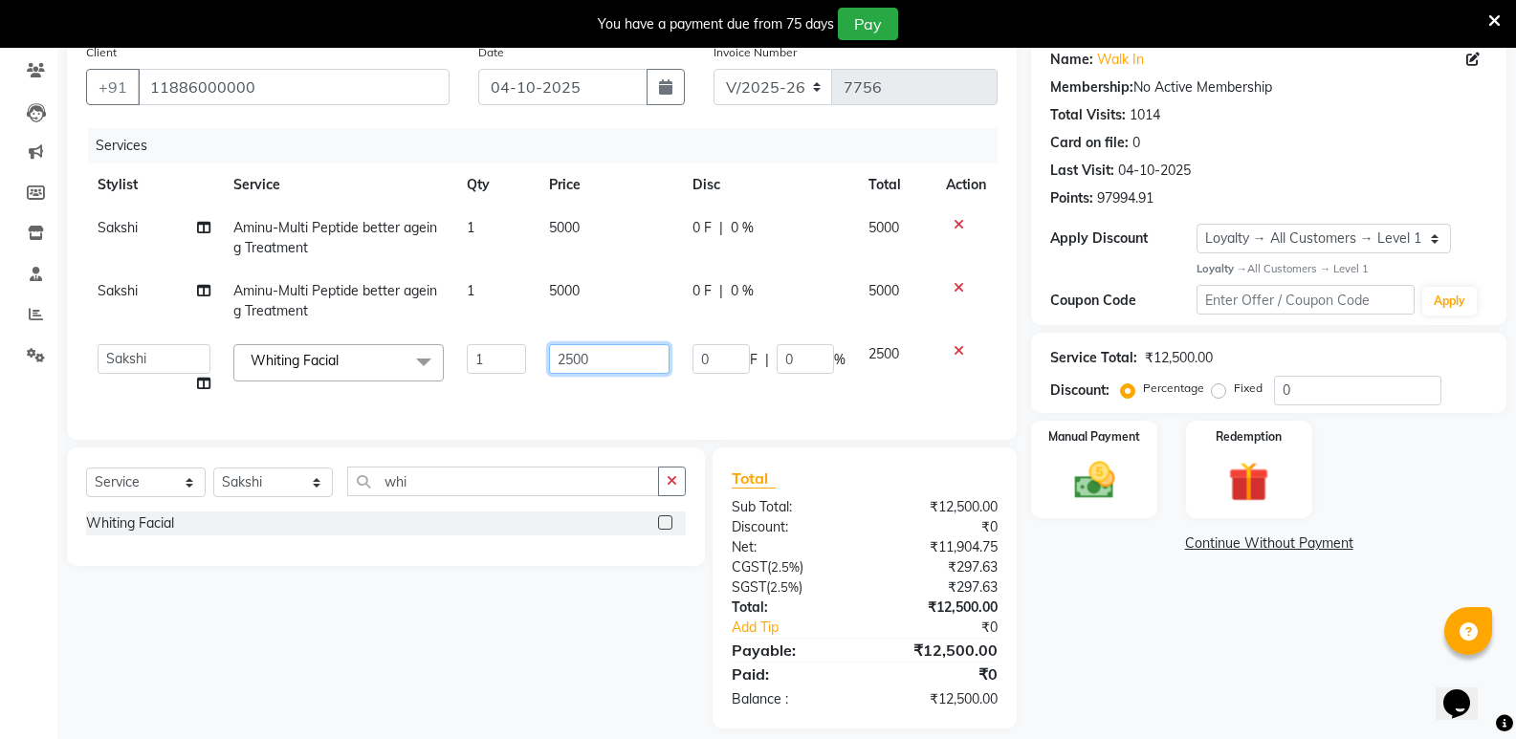
click at [574, 370] on input "2500" at bounding box center [609, 359] width 120 height 30
type input "2000"
click at [474, 481] on div "Select Service Product Membership Package Voucher Prepaid Gift Card Select Styl…" at bounding box center [386, 507] width 638 height 119
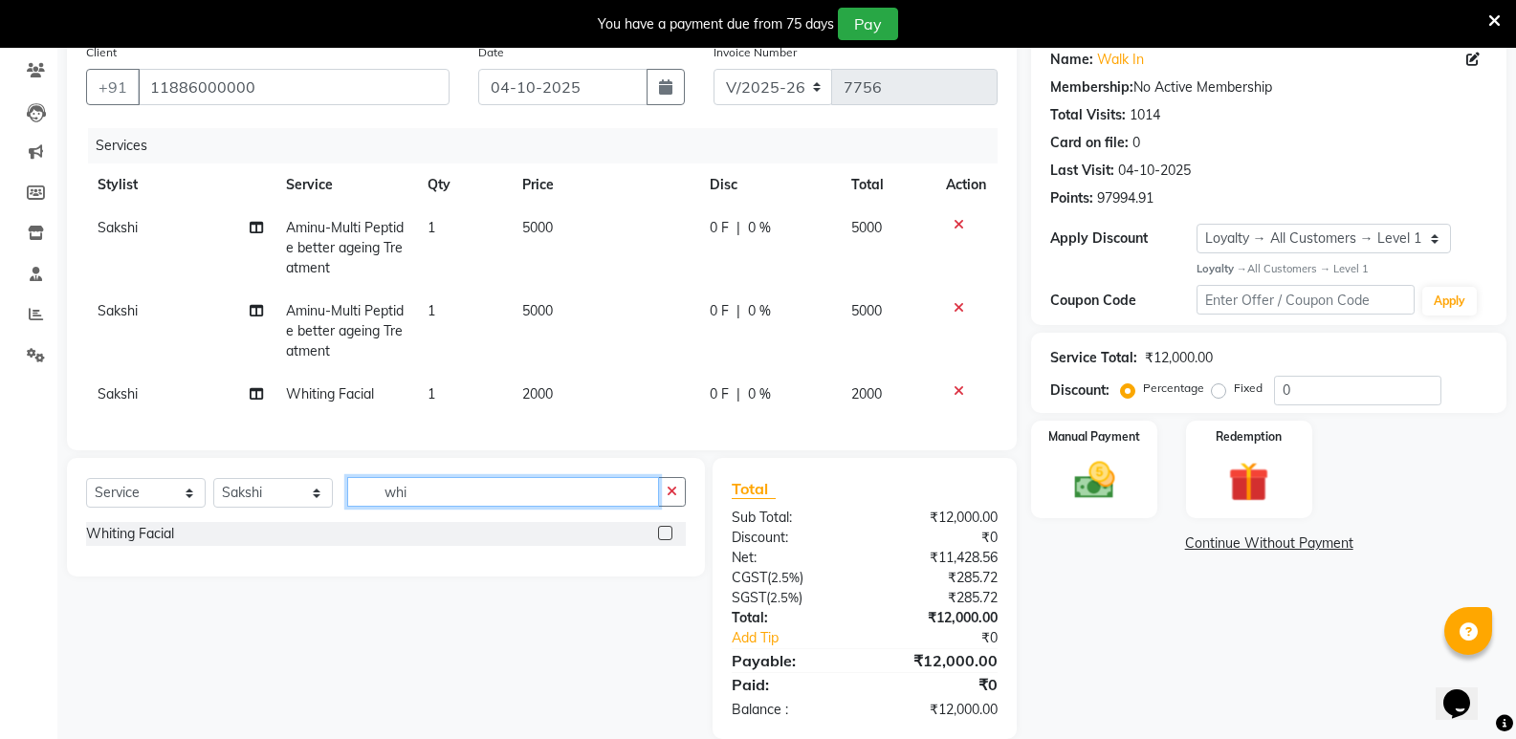
drag, startPoint x: 440, startPoint y: 508, endPoint x: 286, endPoint y: 515, distance: 154.2
click at [286, 515] on div "Select Service Product Membership Package Voucher Prepaid Gift Card Select Styl…" at bounding box center [386, 499] width 600 height 45
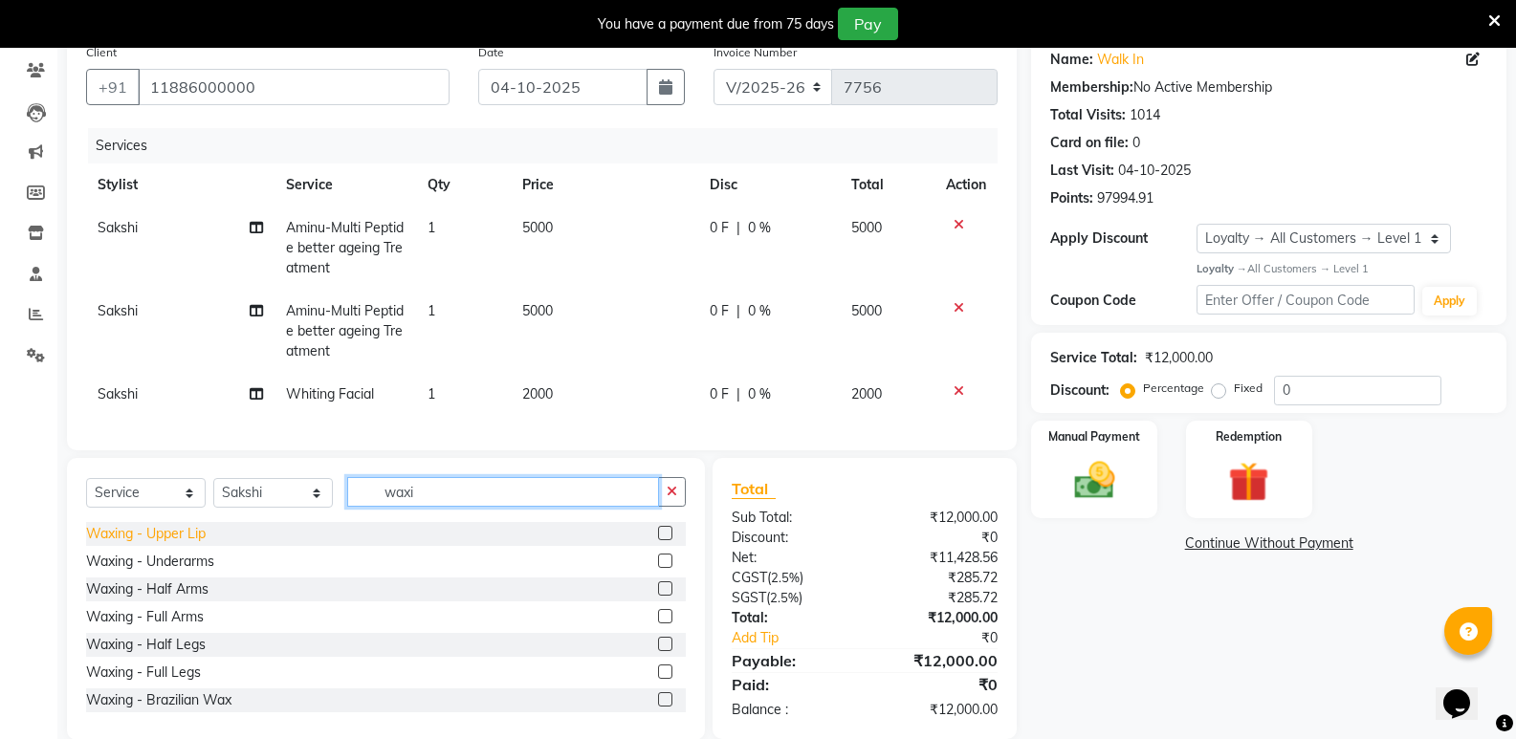
type input "waxi"
click at [194, 542] on div "Waxing - Upper Lip" at bounding box center [146, 534] width 120 height 20
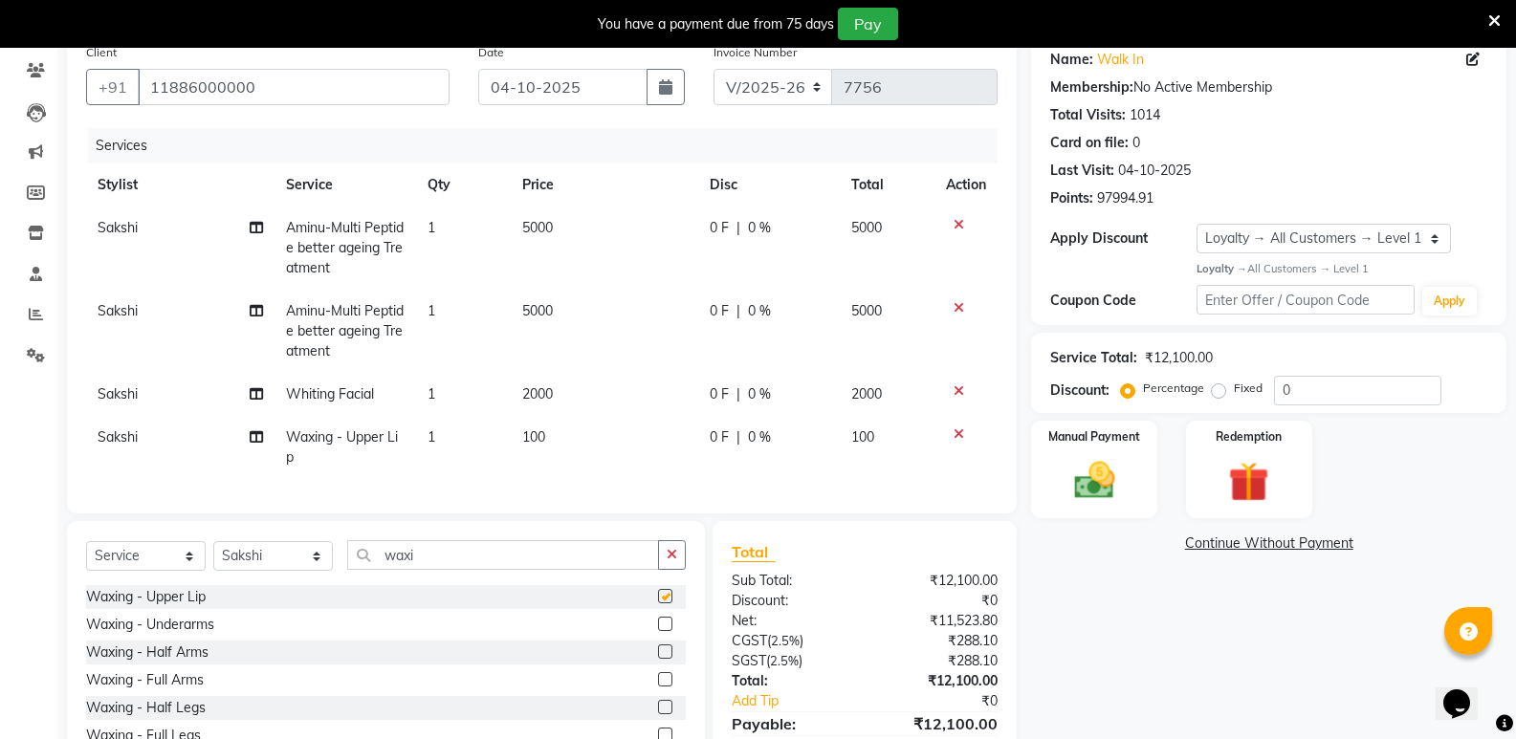
checkbox input "false"
click at [182, 635] on div "Waxing - Underarms" at bounding box center [150, 625] width 128 height 20
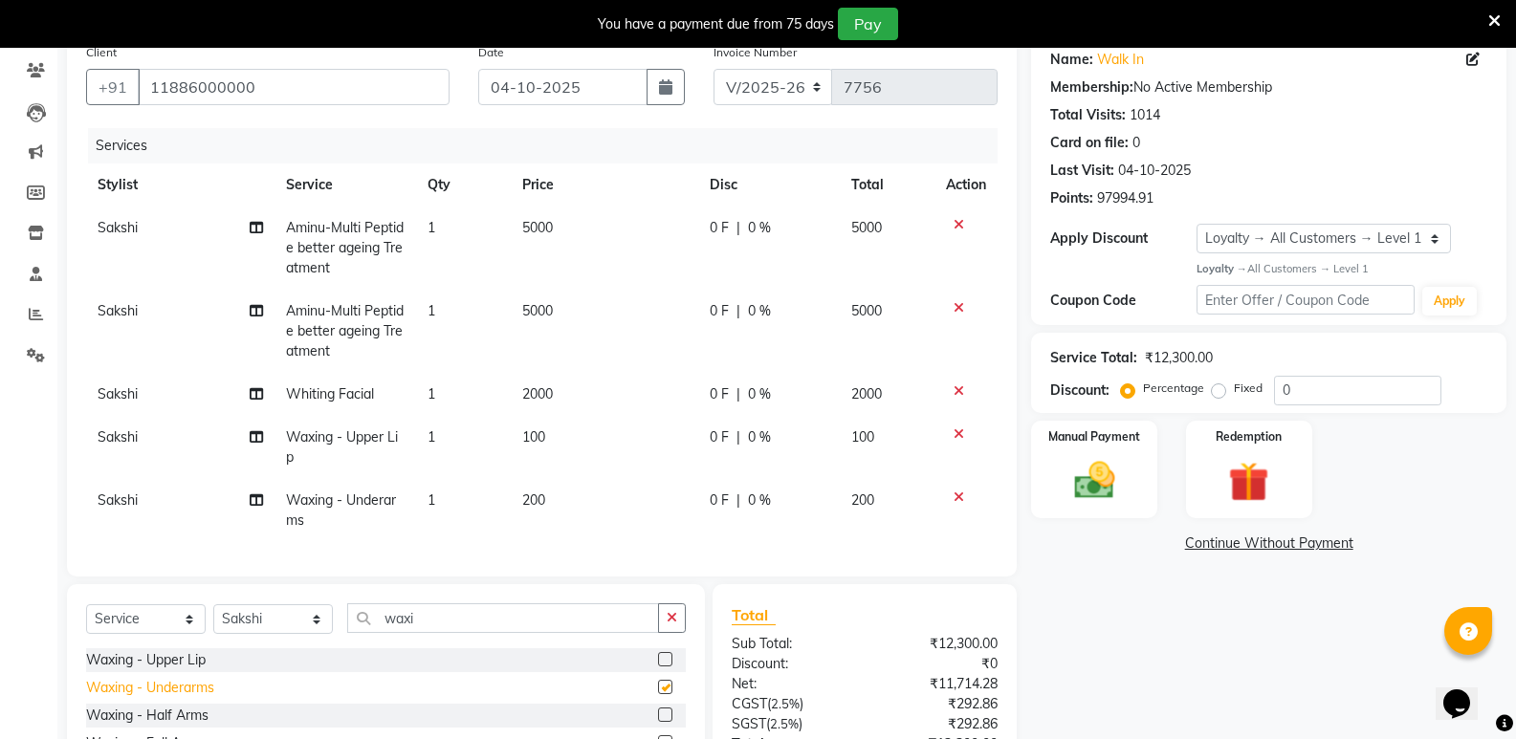
checkbox input "false"
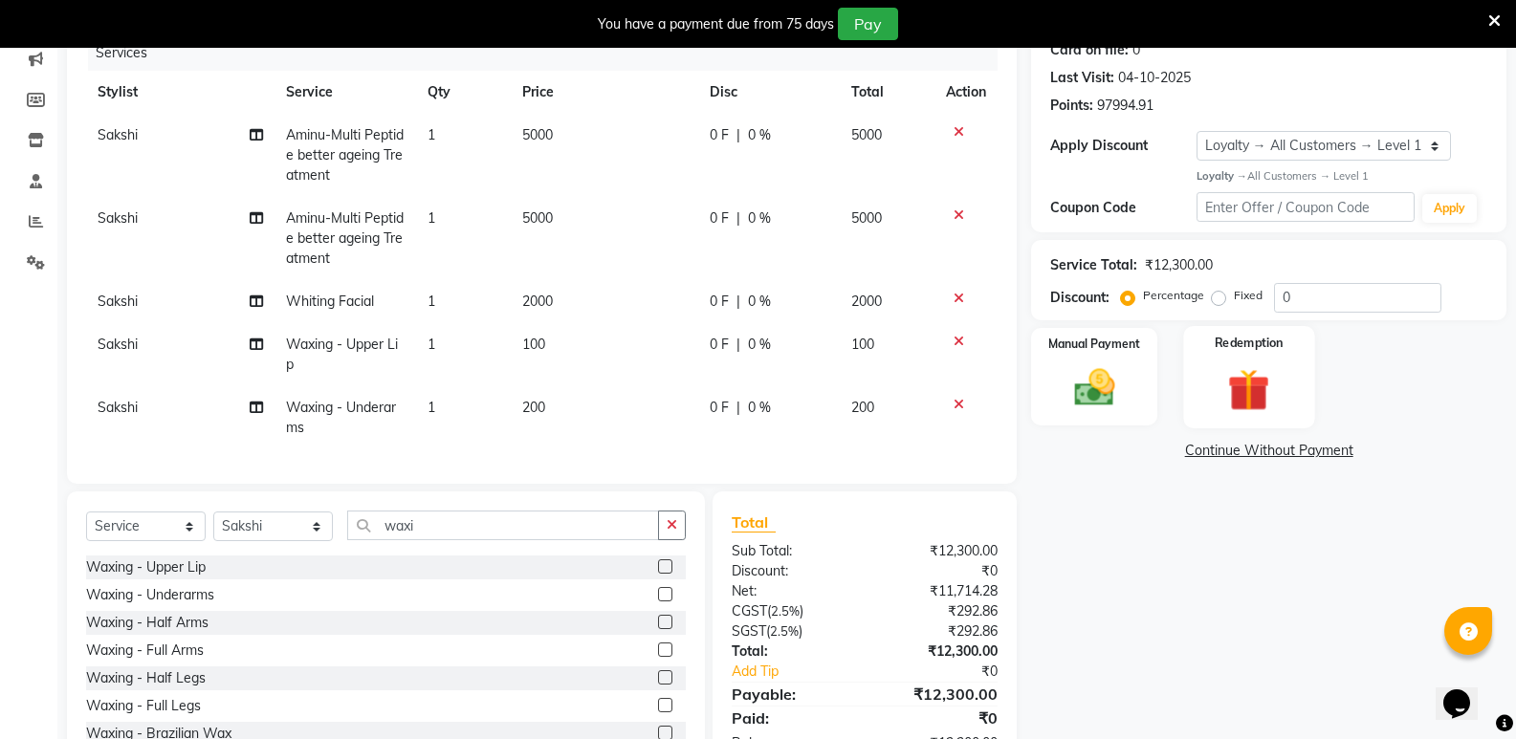
scroll to position [327, 0]
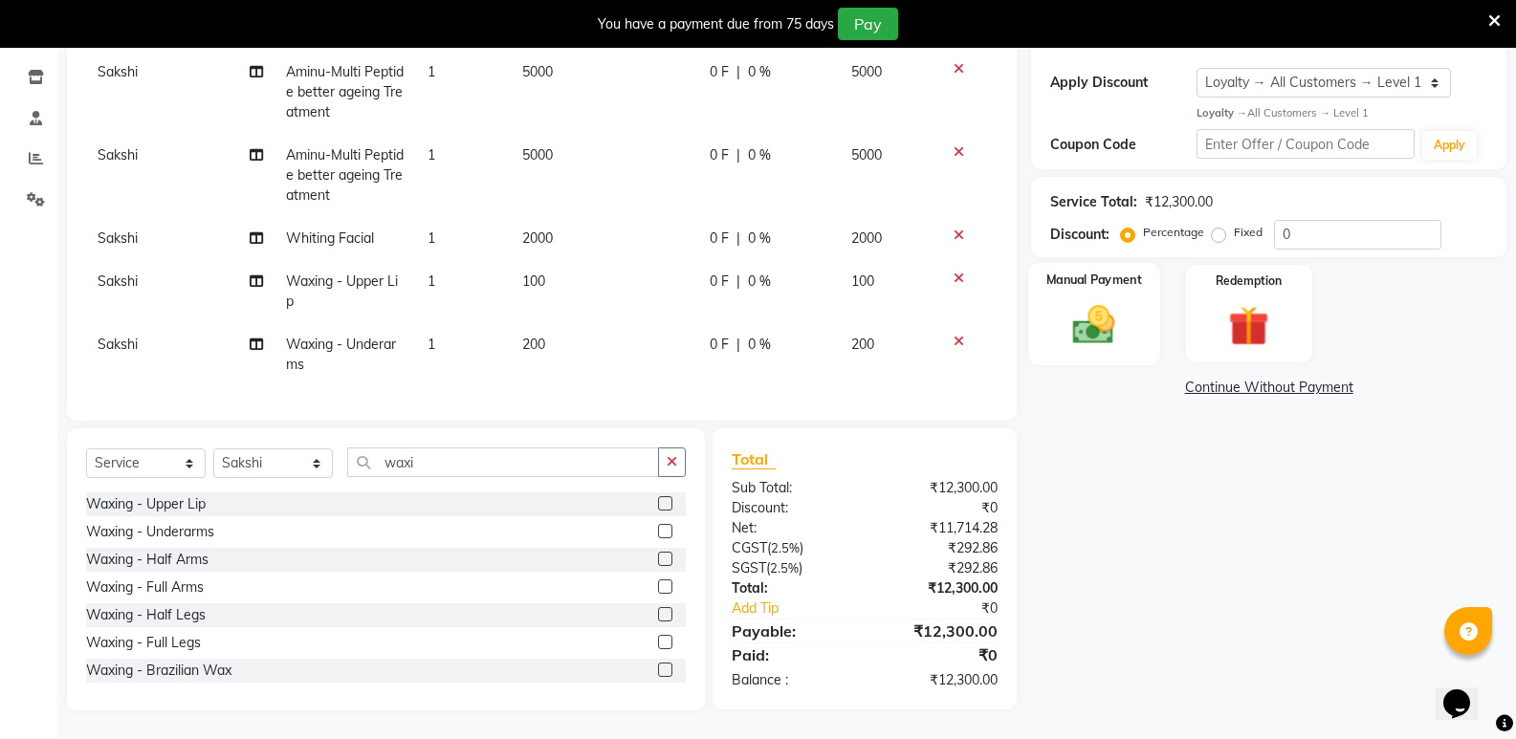
click at [1071, 322] on img at bounding box center [1094, 324] width 68 height 49
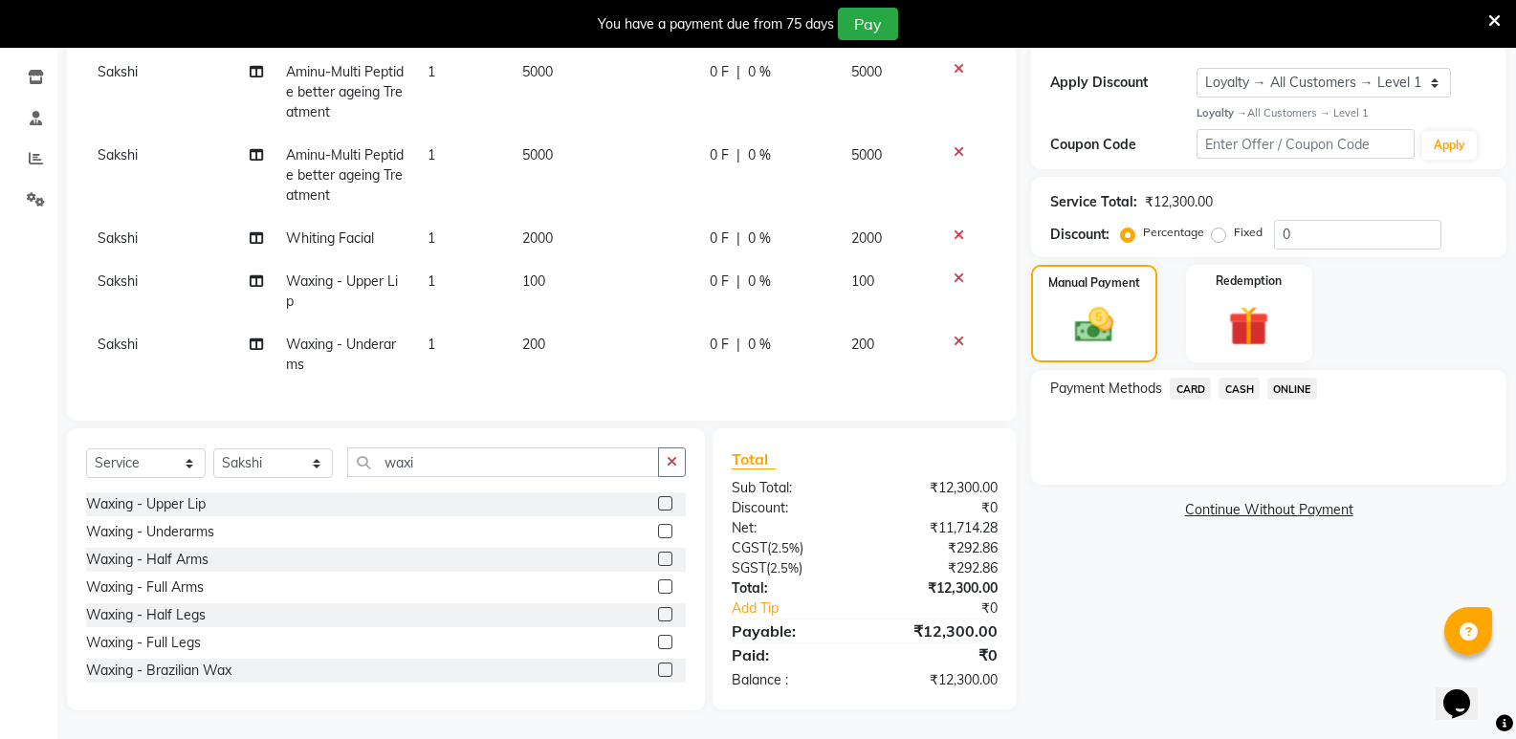
click at [1242, 380] on span "CASH" at bounding box center [1239, 389] width 41 height 22
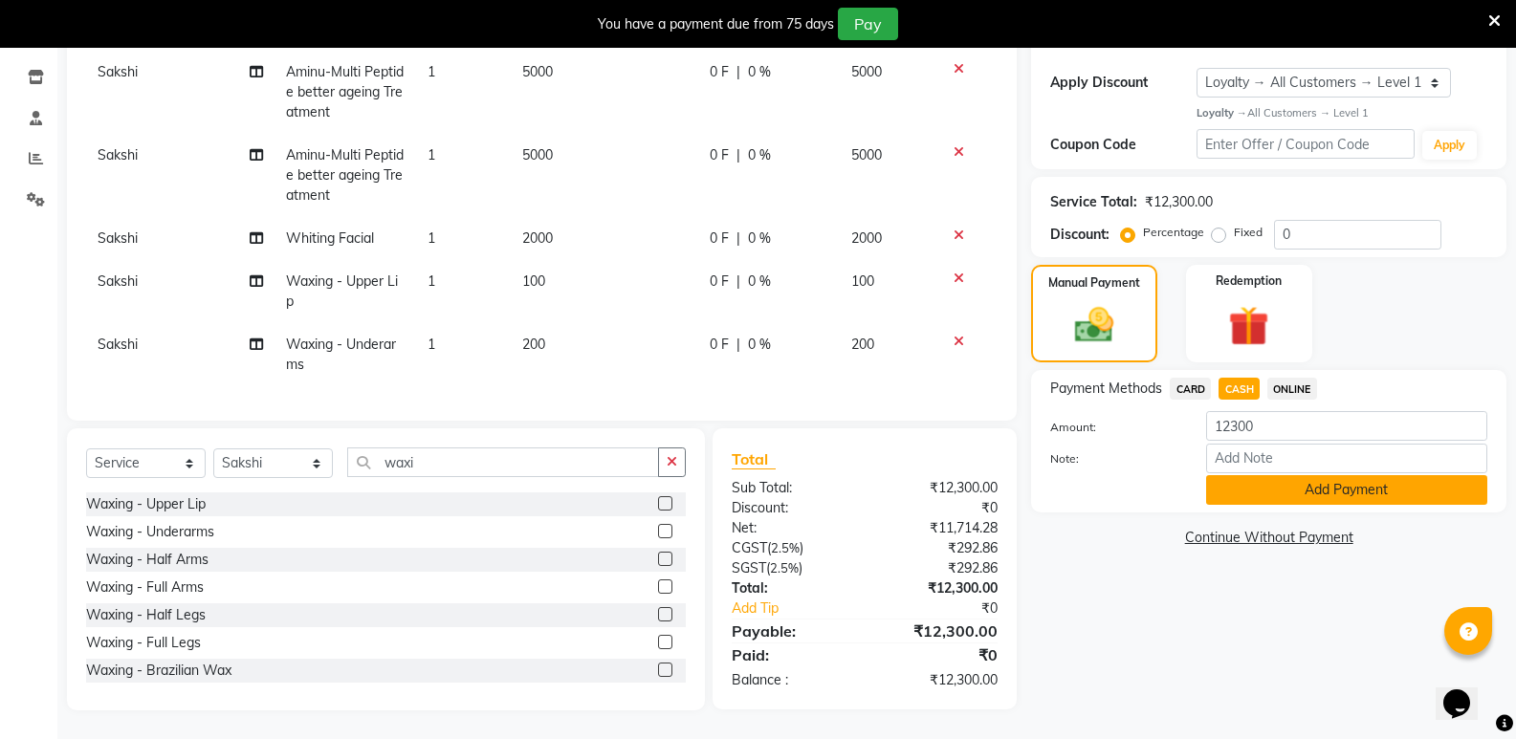
click at [1249, 475] on button "Add Payment" at bounding box center [1346, 490] width 281 height 30
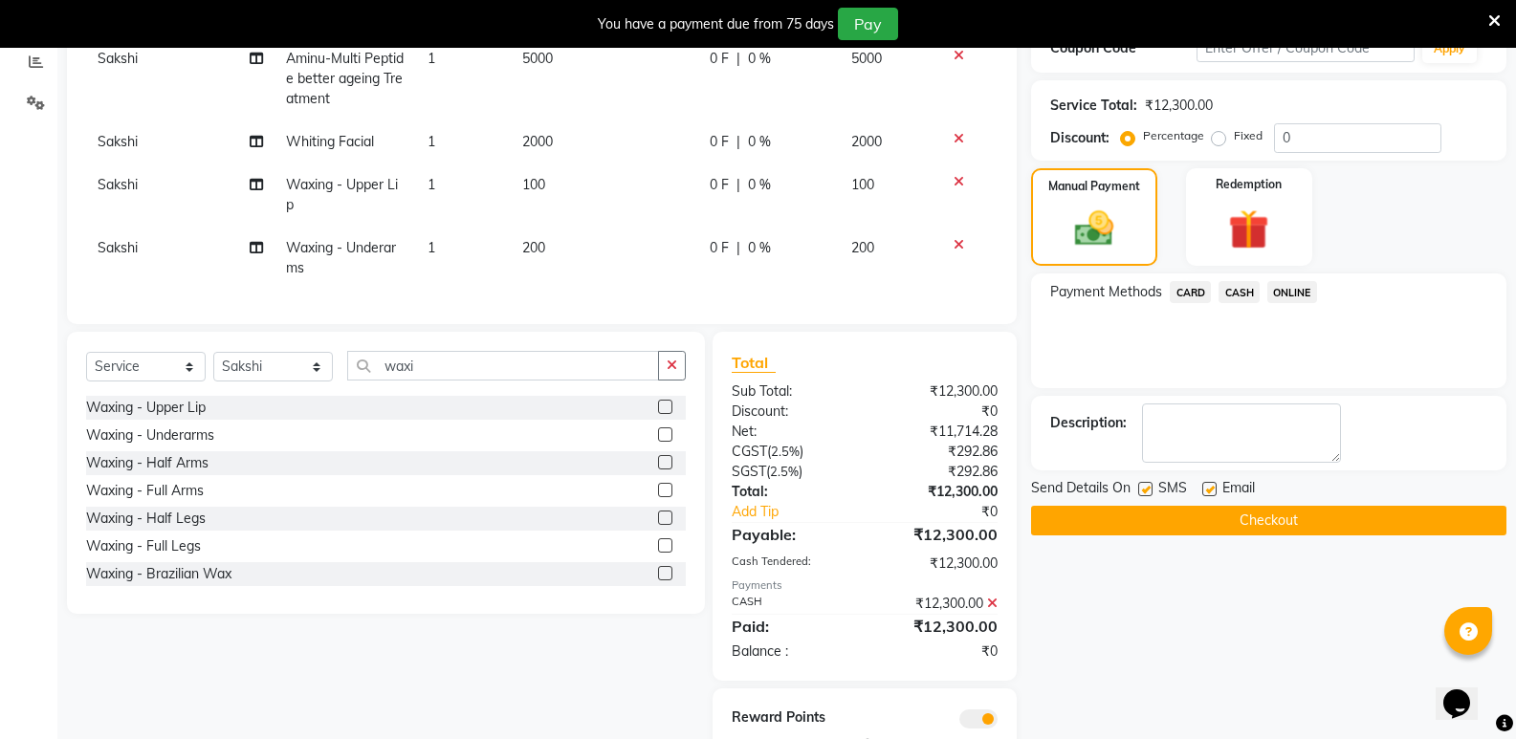
scroll to position [489, 0]
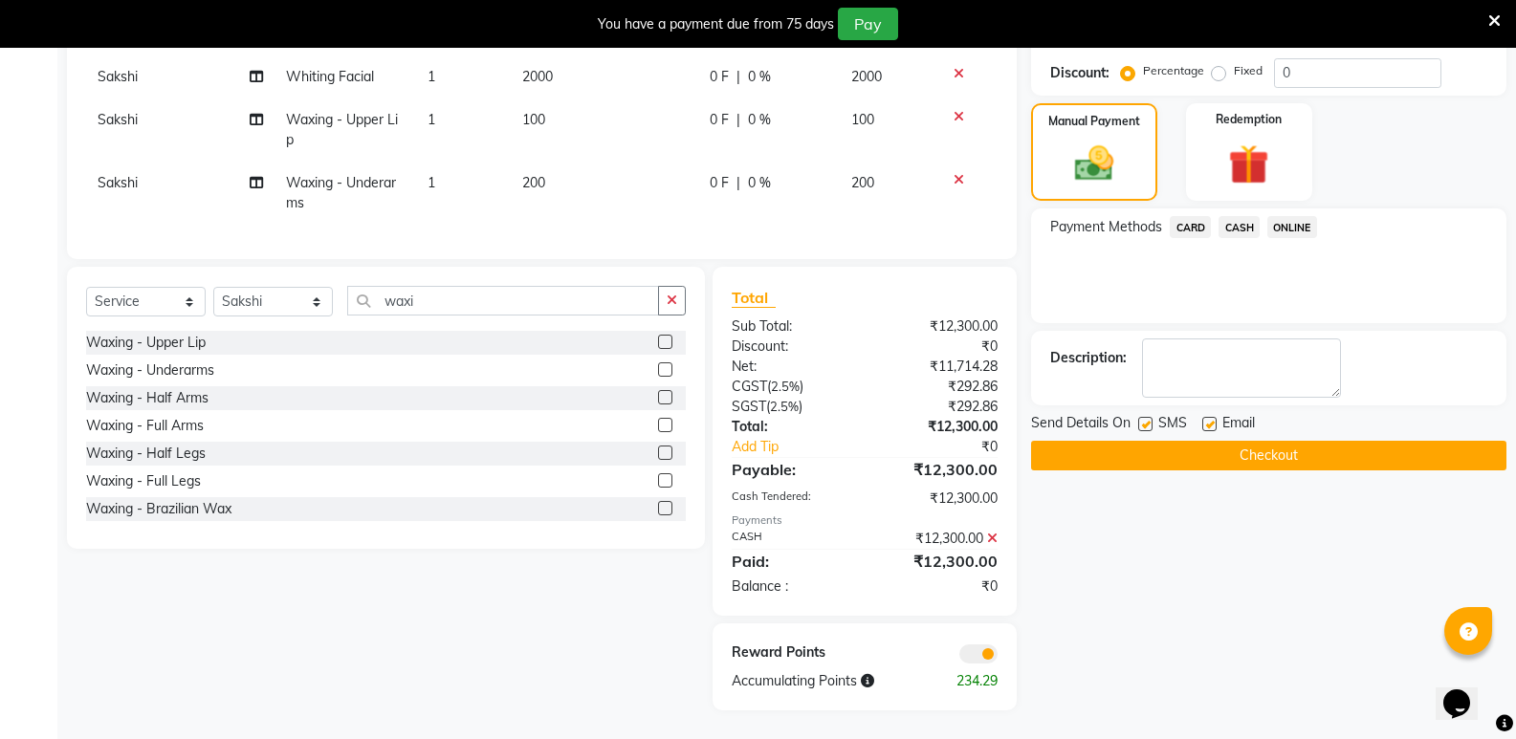
click at [1230, 449] on button "Checkout" at bounding box center [1268, 456] width 475 height 30
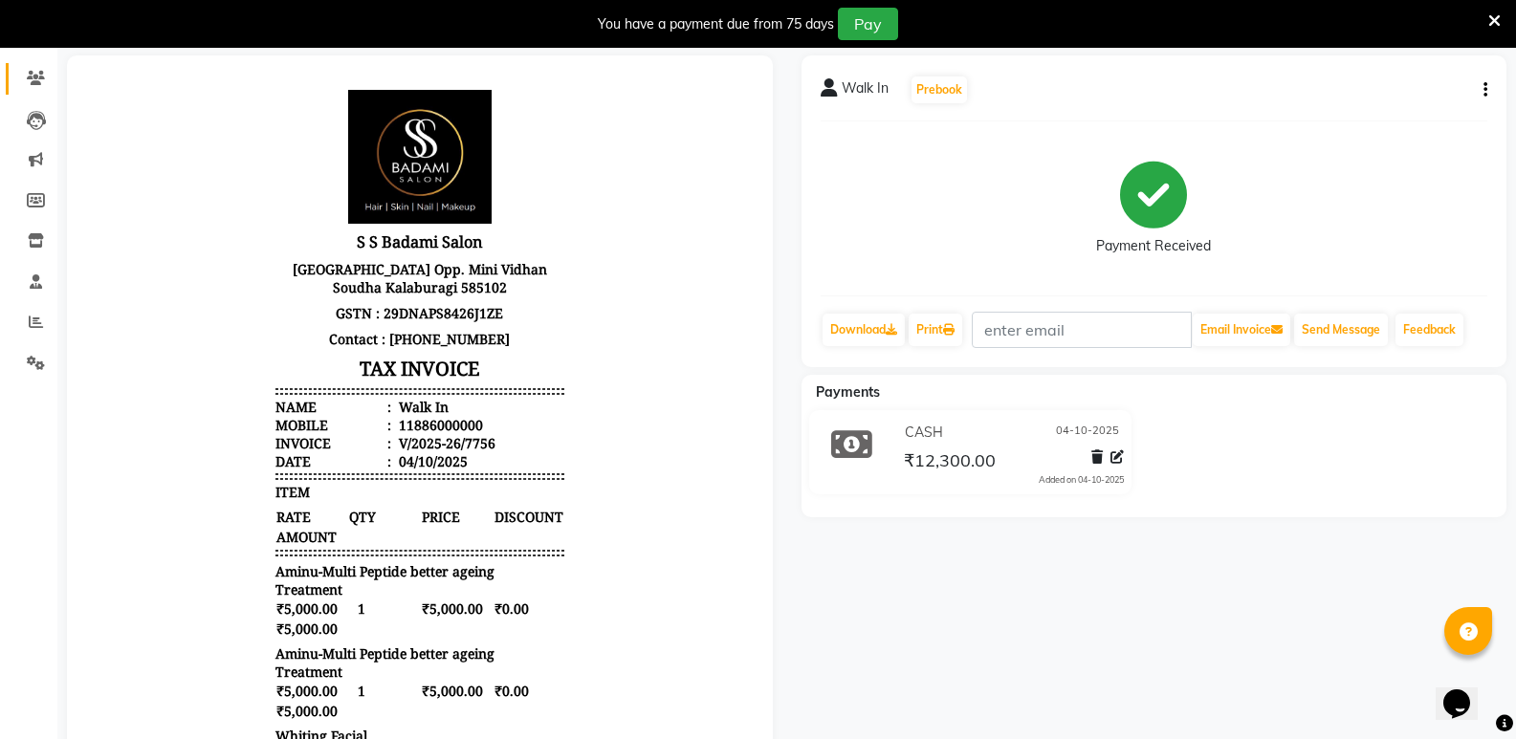
scroll to position [11, 0]
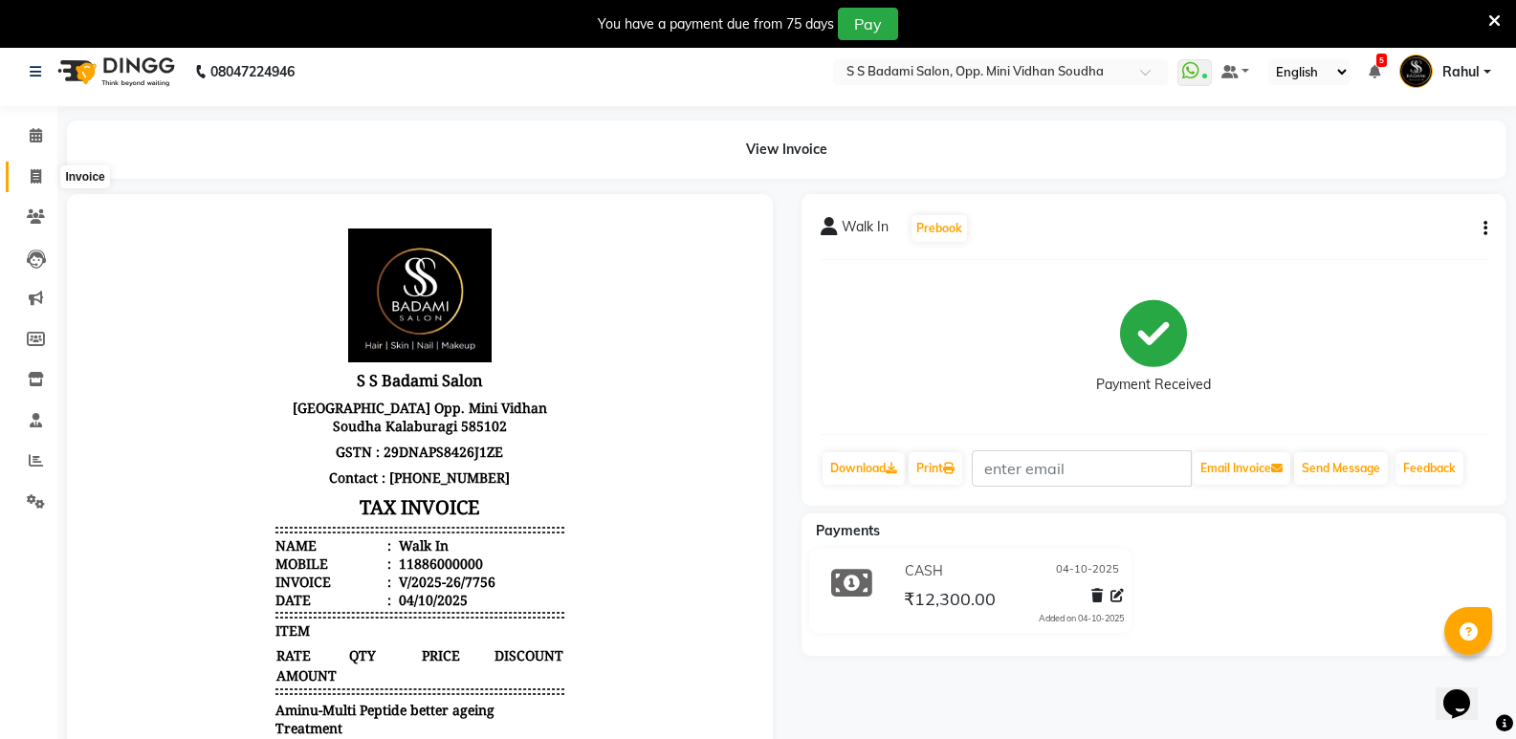
click at [42, 171] on span at bounding box center [35, 177] width 33 height 22
select select "service"
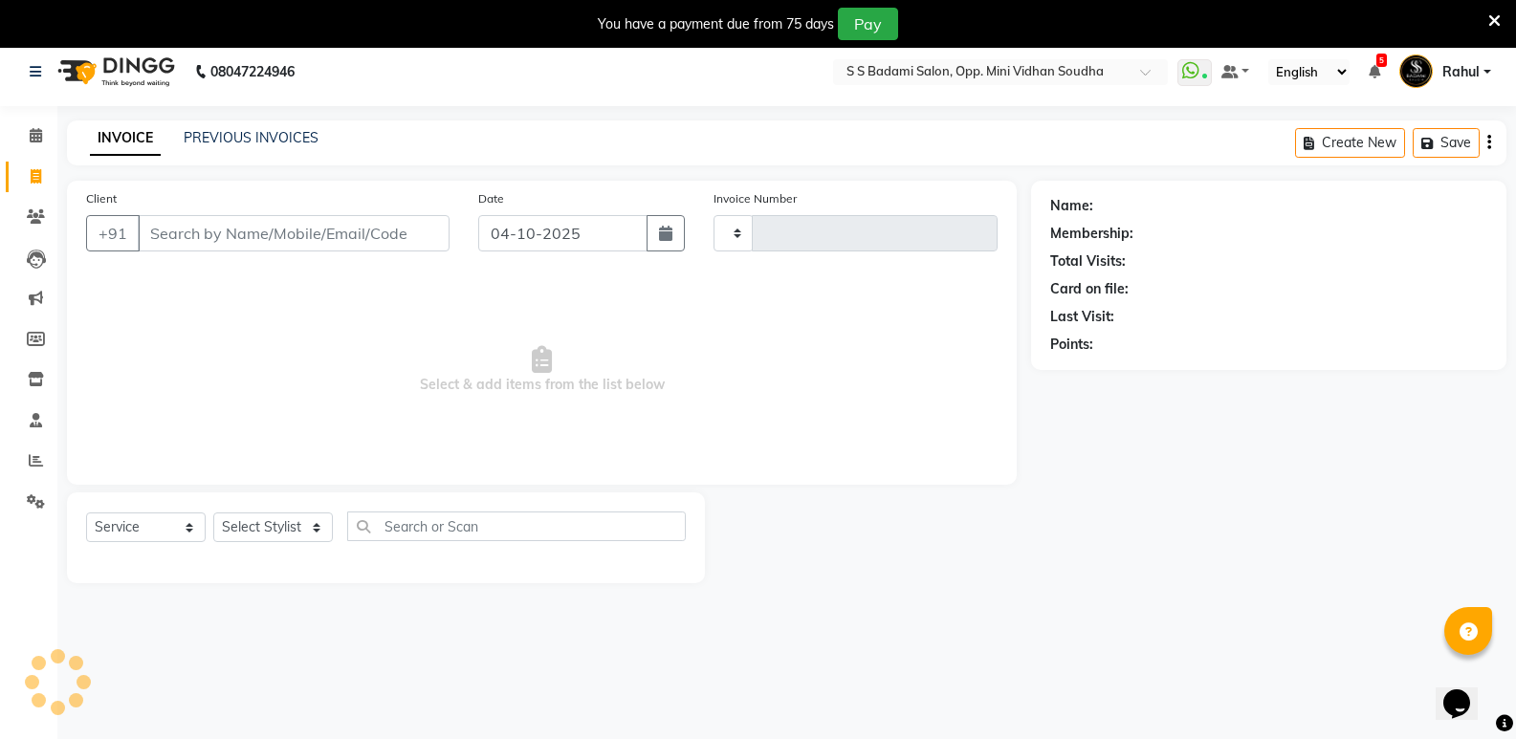
scroll to position [48, 0]
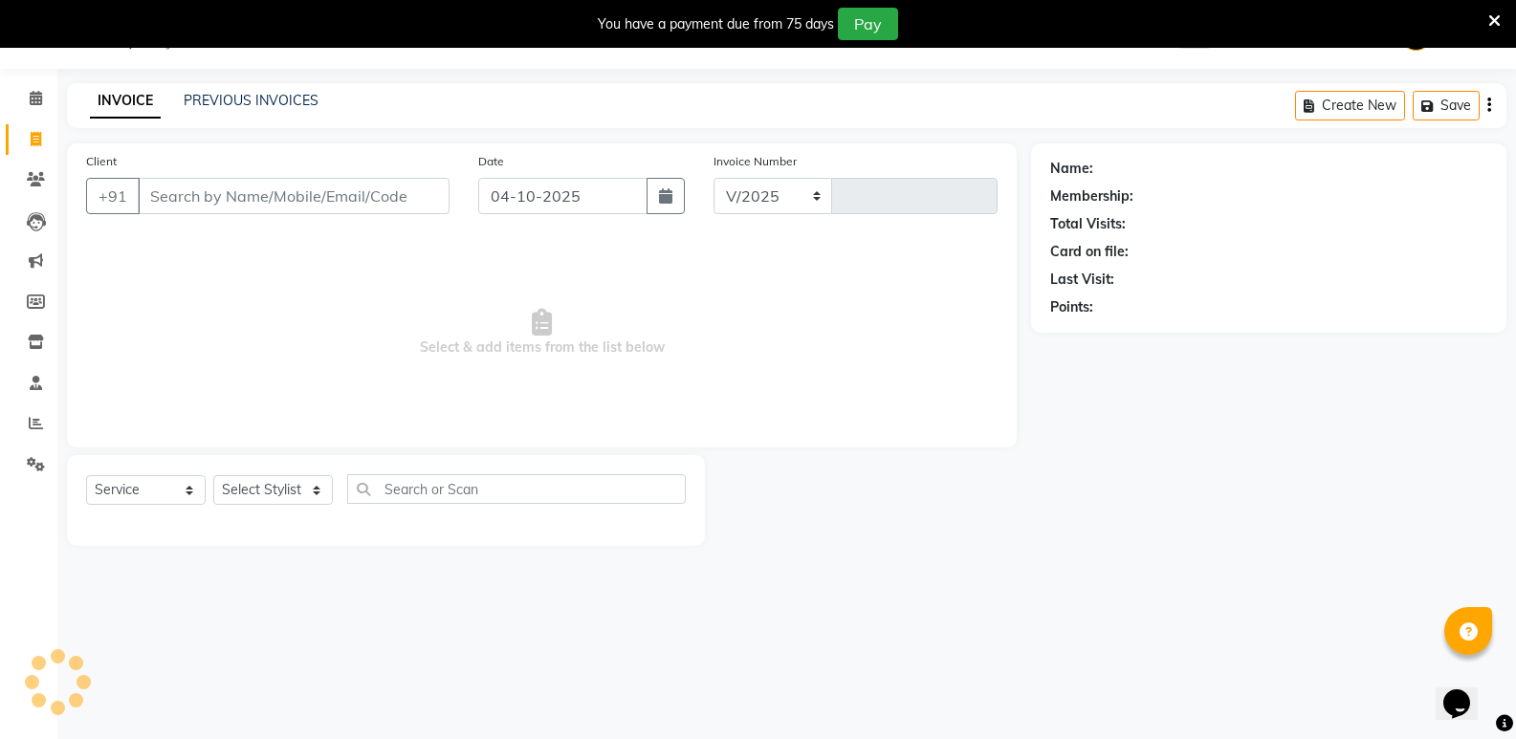
select select "4533"
type input "7757"
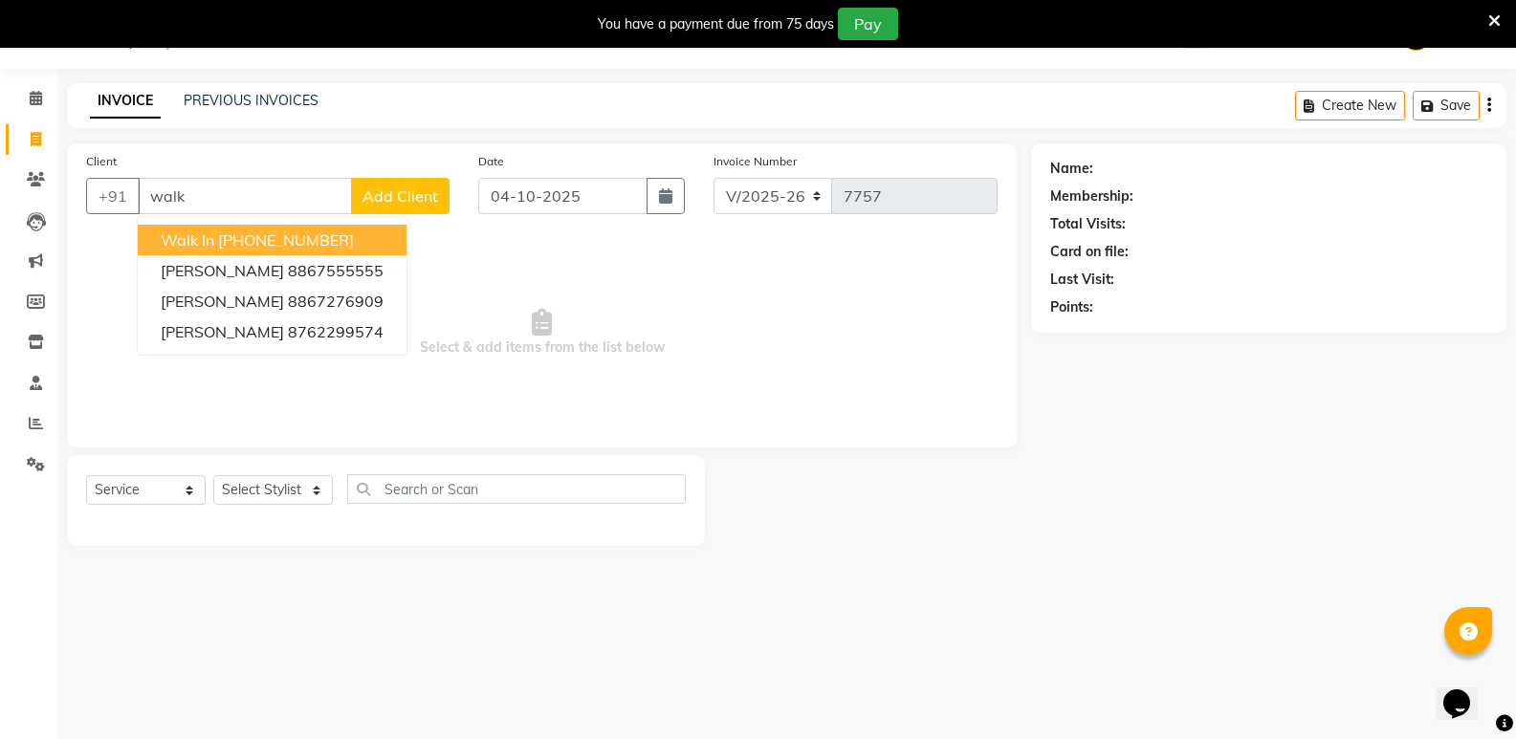
click at [278, 234] on ngb-highlight "[PHONE_NUMBER]" at bounding box center [286, 240] width 136 height 19
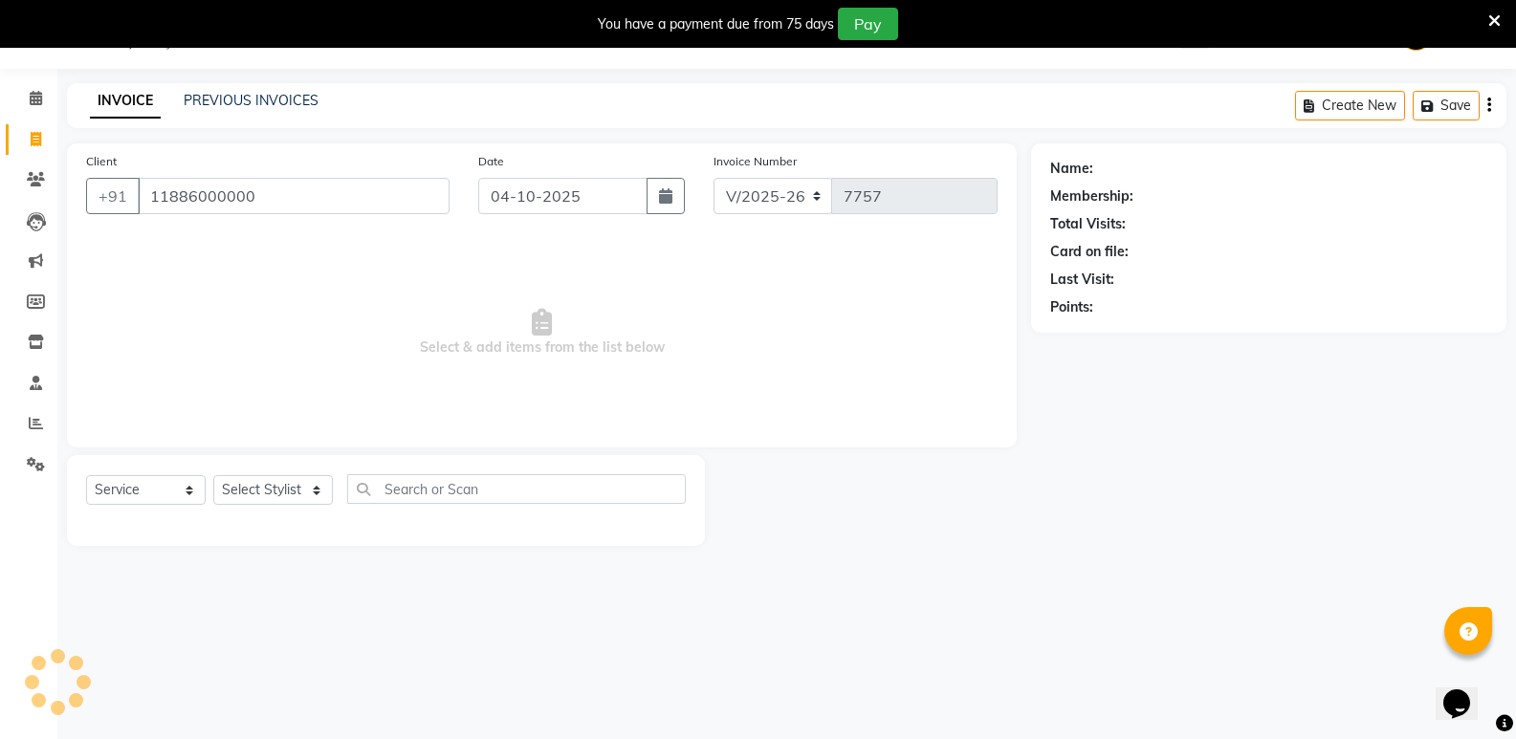
type input "11886000000"
click at [288, 491] on select "Select Stylist [PERSON_NAME] [PERSON_NAME] [PERSON_NAME] Mallu [PERSON_NAME] [P…" at bounding box center [273, 490] width 120 height 30
select select "28117"
click at [213, 475] on select "Select Stylist [PERSON_NAME] [PERSON_NAME] [PERSON_NAME] Mallu [PERSON_NAME] [P…" at bounding box center [273, 490] width 120 height 30
select select "1: Object"
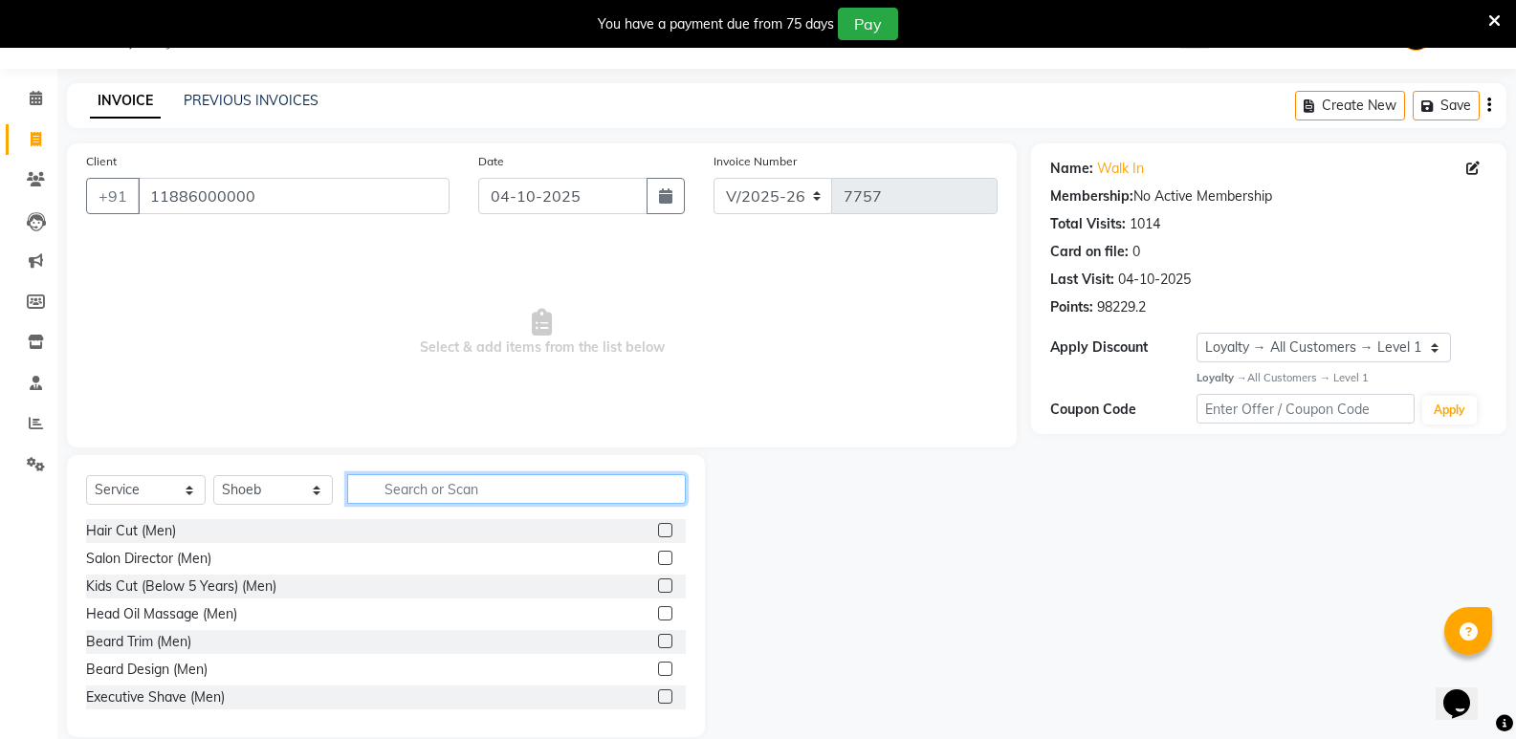
click at [455, 502] on input "text" at bounding box center [516, 489] width 339 height 30
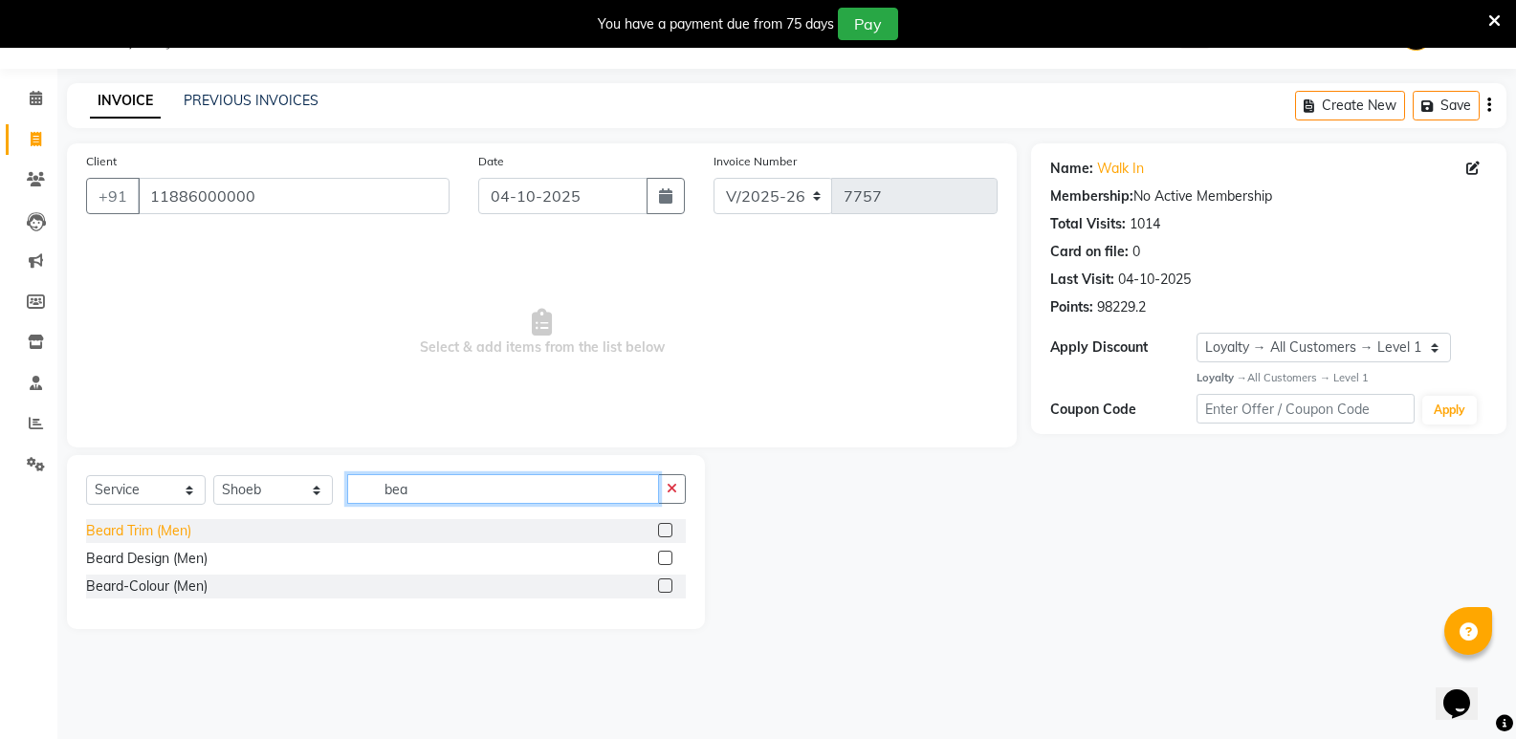
type input "bea"
click at [163, 533] on div "Beard Trim (Men)" at bounding box center [138, 531] width 105 height 20
checkbox input "false"
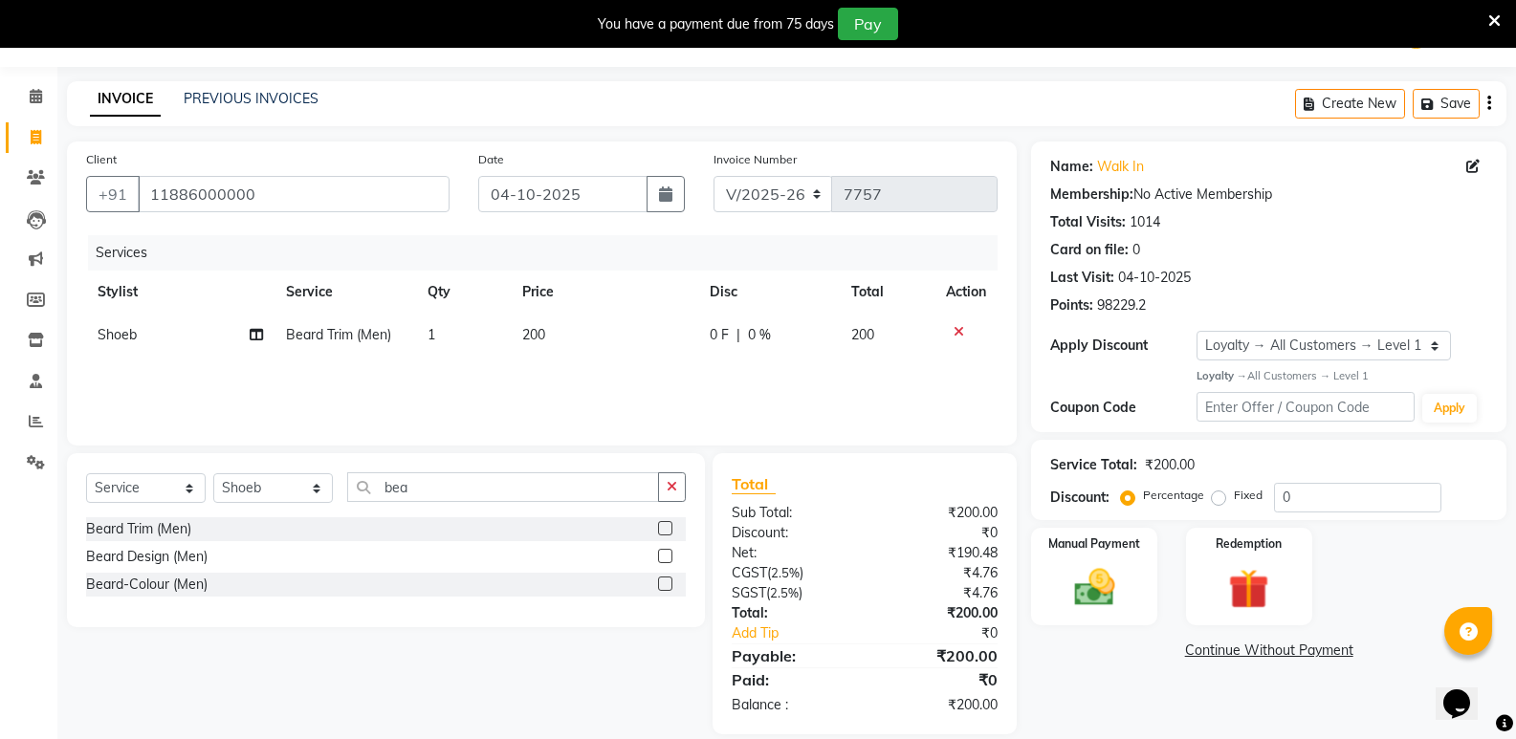
scroll to position [74, 0]
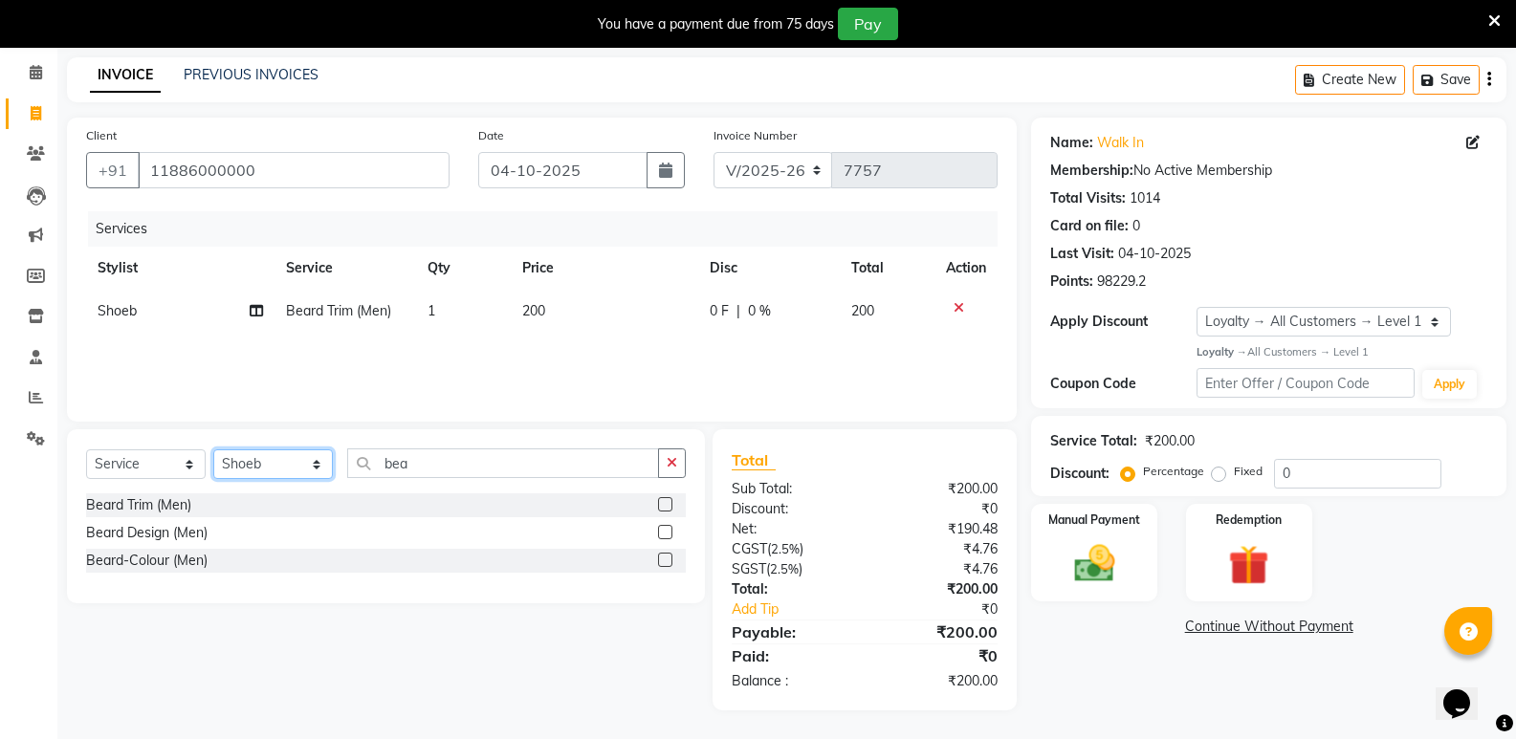
click at [241, 462] on select "Select Stylist [PERSON_NAME] [PERSON_NAME] [PERSON_NAME] Mallu [PERSON_NAME] [P…" at bounding box center [273, 465] width 120 height 30
select select "25905"
click at [213, 450] on select "Select Stylist [PERSON_NAME] [PERSON_NAME] [PERSON_NAME] Mallu [PERSON_NAME] [P…" at bounding box center [273, 465] width 120 height 30
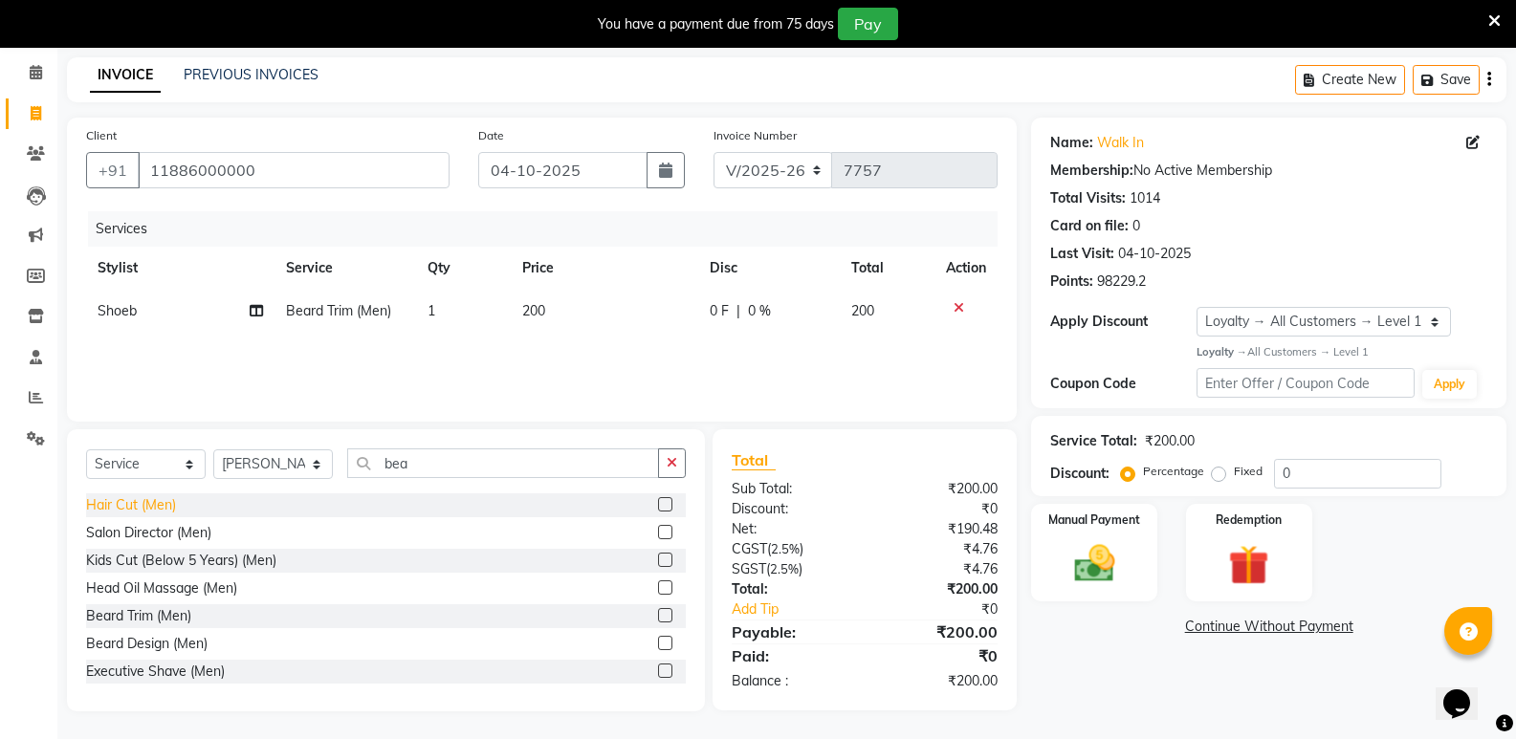
click at [131, 507] on div "Hair Cut (Men)" at bounding box center [131, 506] width 90 height 20
checkbox input "false"
click at [1130, 557] on div "Manual Payment" at bounding box center [1094, 552] width 131 height 102
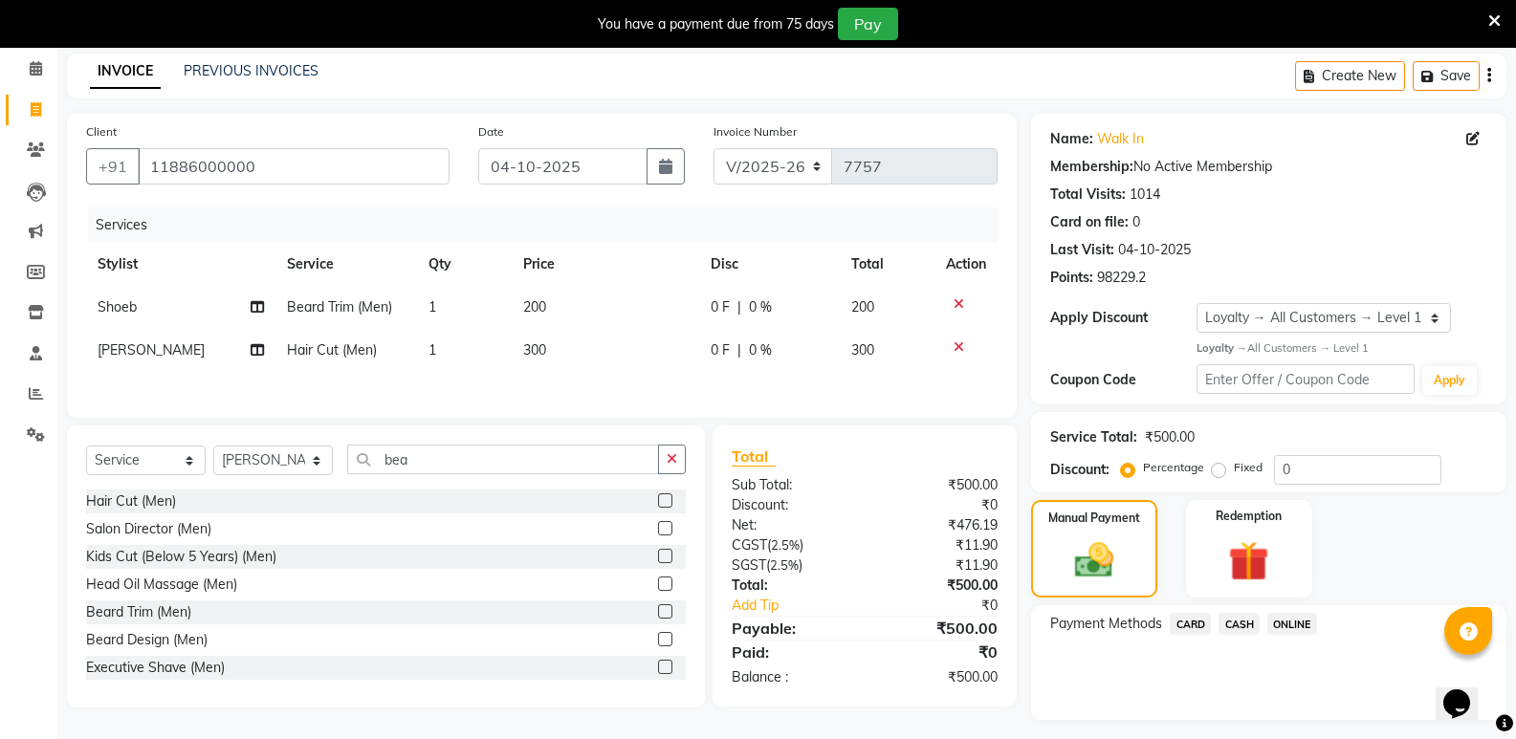
click at [1247, 623] on span "CASH" at bounding box center [1239, 624] width 41 height 22
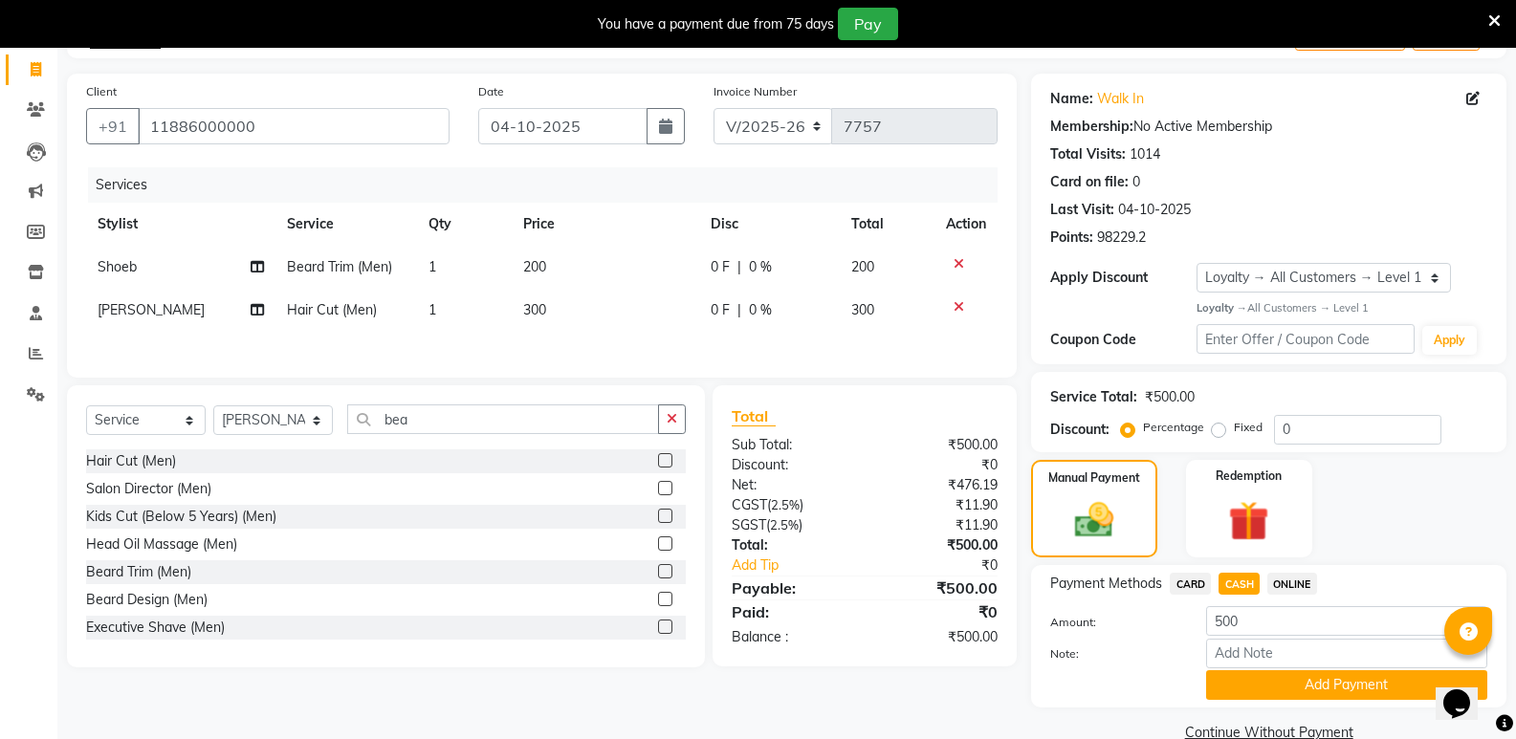
scroll to position [154, 0]
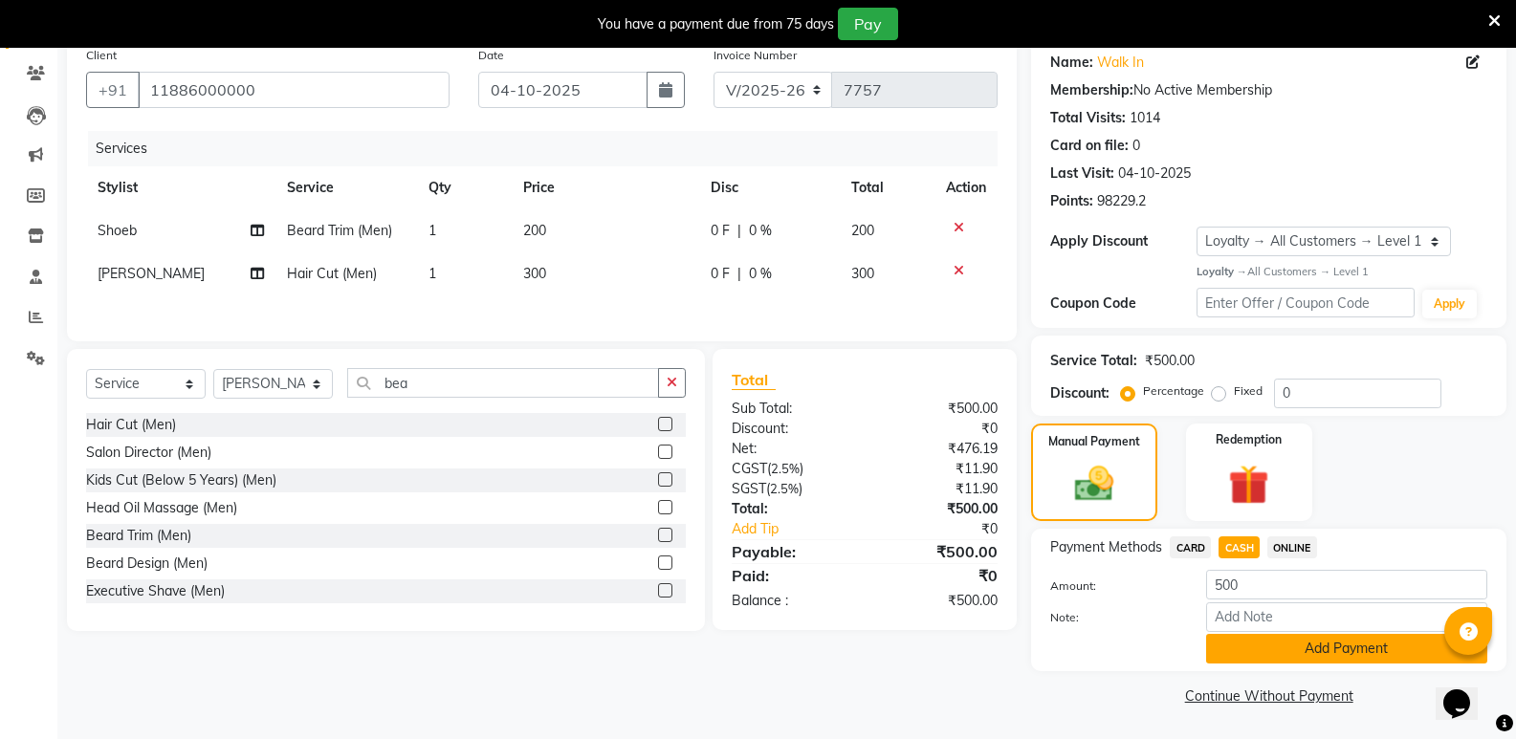
click at [1275, 659] on button "Add Payment" at bounding box center [1346, 649] width 281 height 30
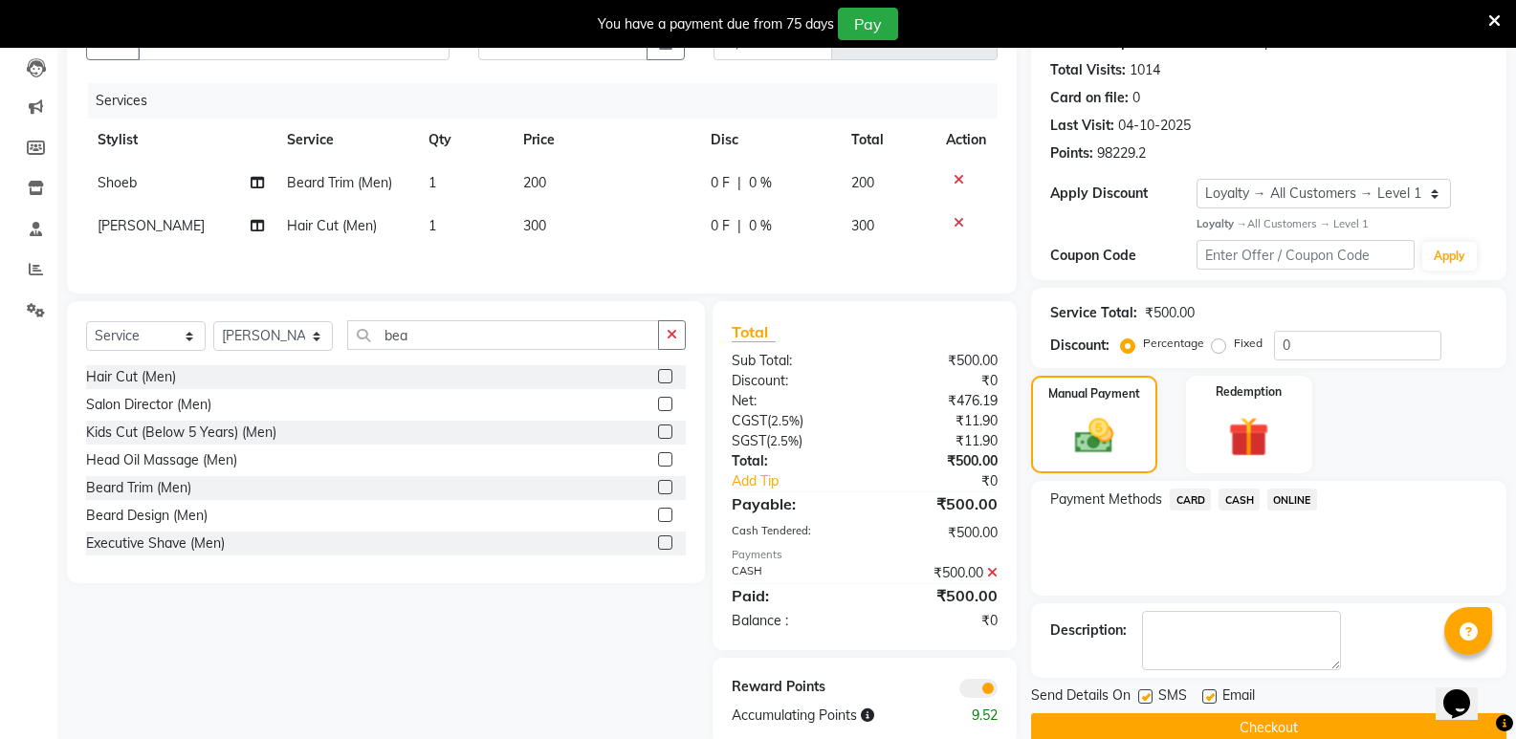
scroll to position [239, 0]
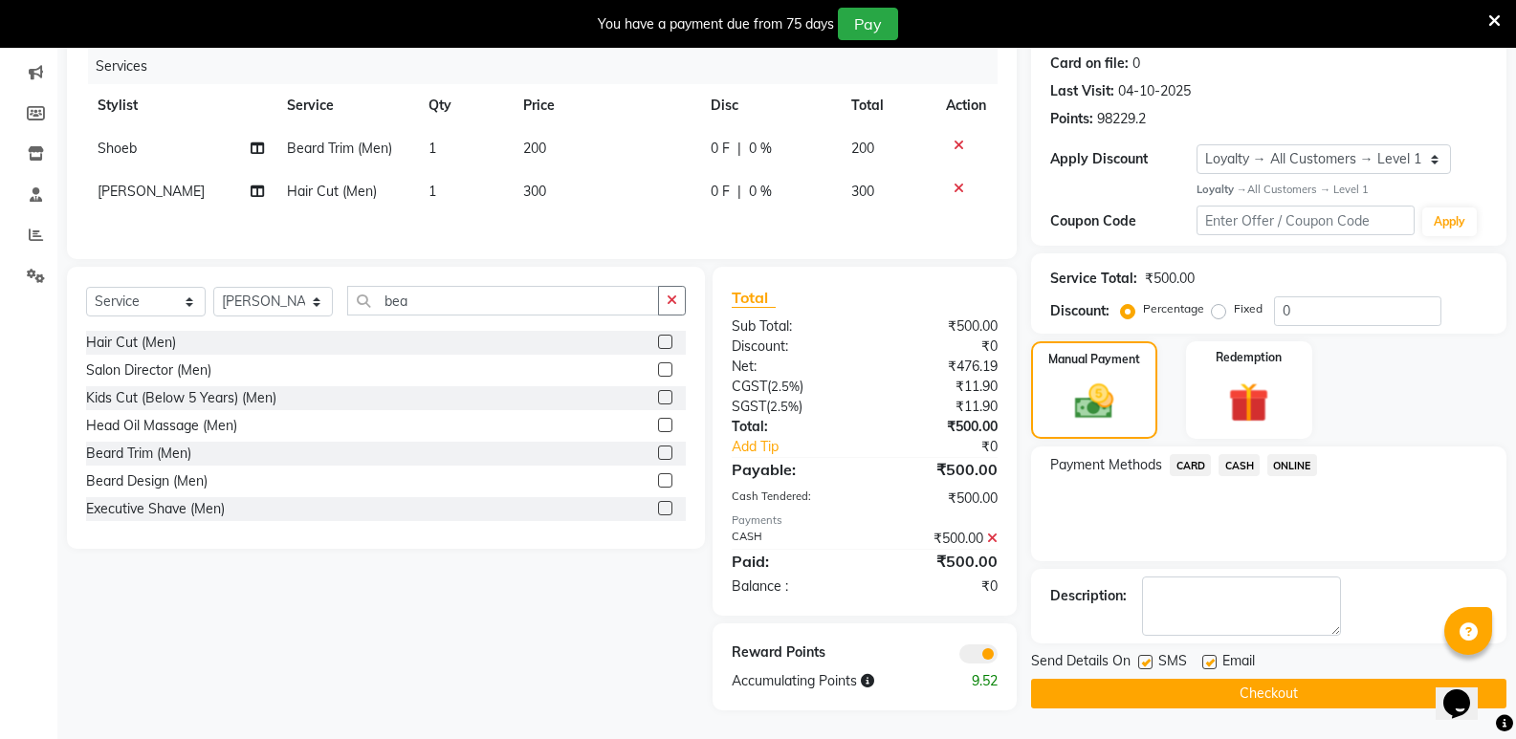
click at [1286, 683] on button "Checkout" at bounding box center [1268, 694] width 475 height 30
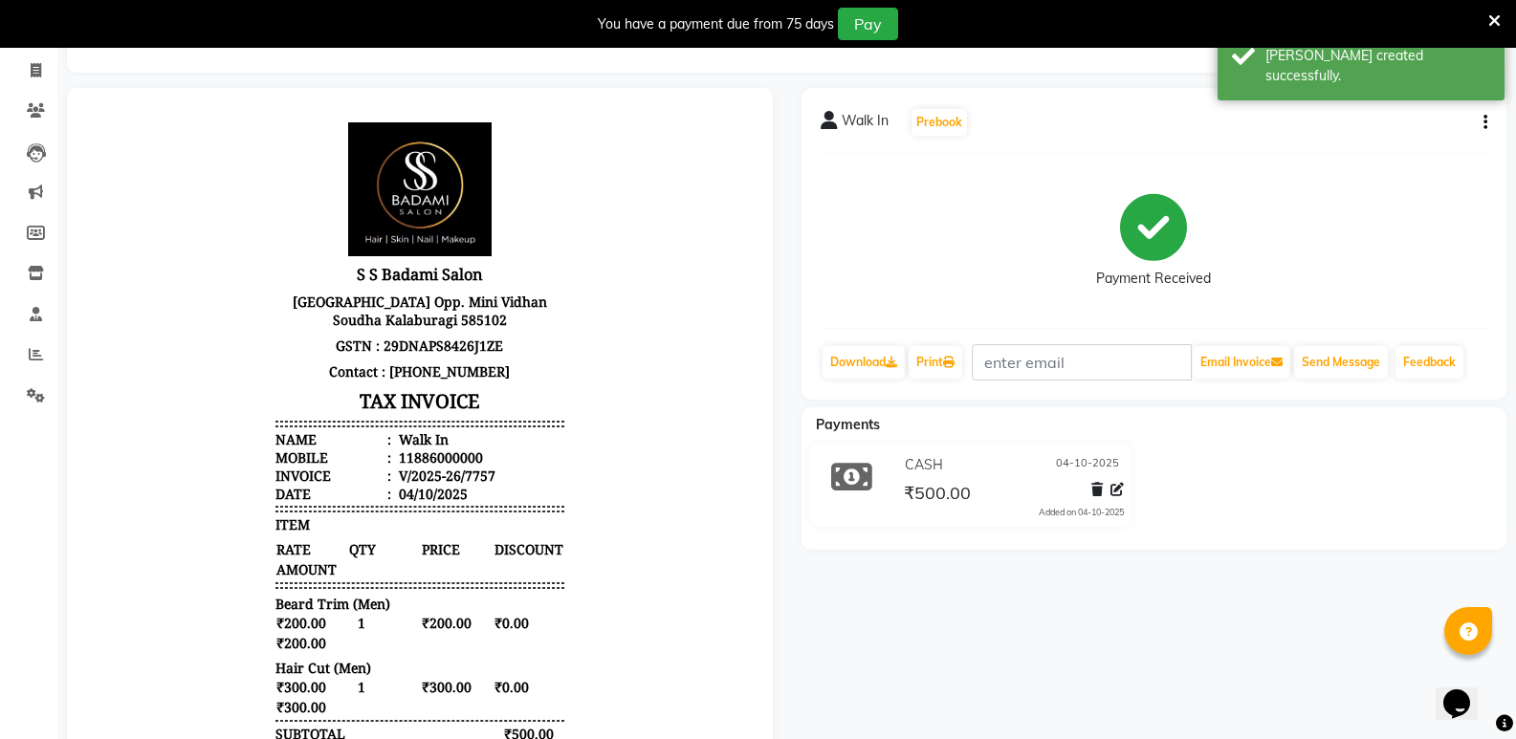
scroll to position [48, 0]
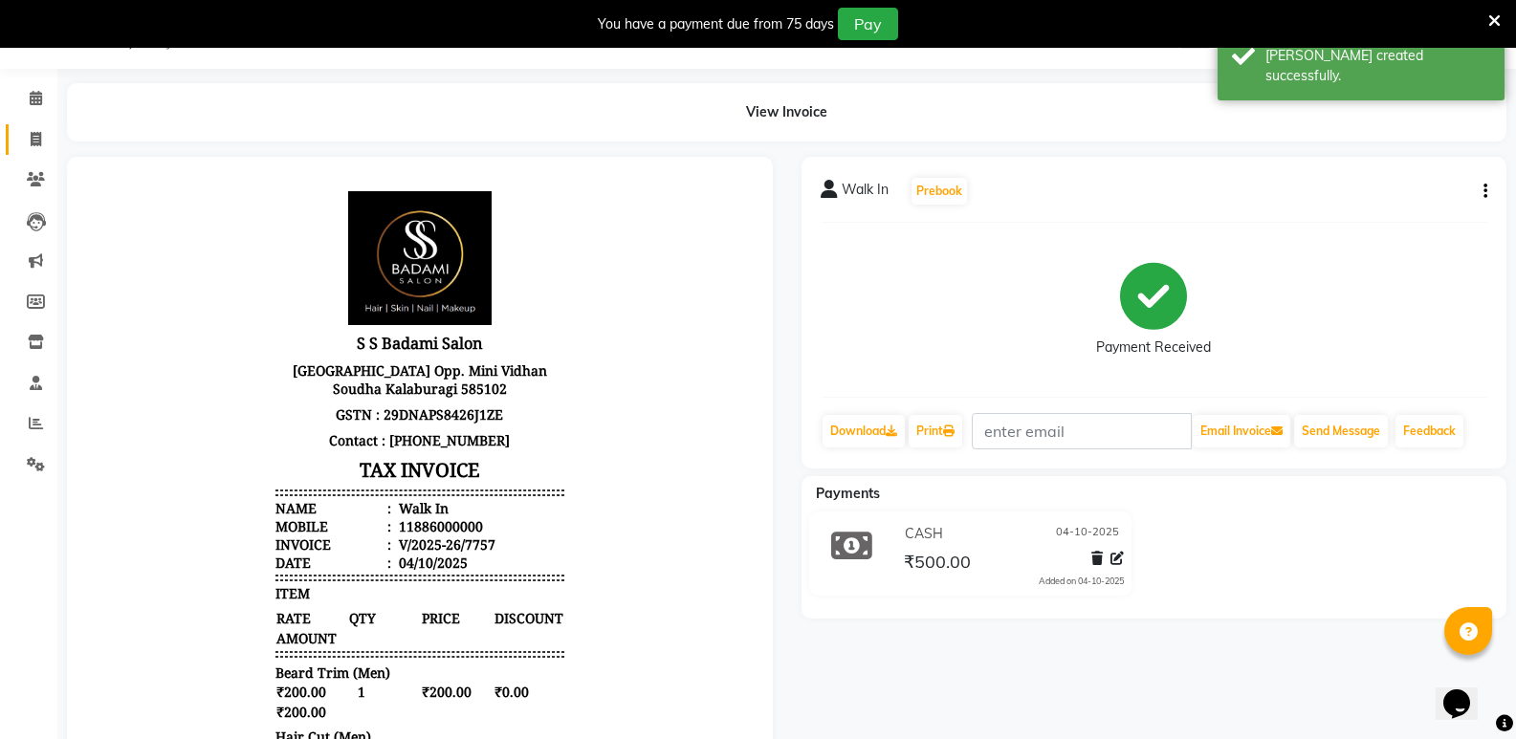
click at [16, 136] on link "Invoice" at bounding box center [29, 140] width 46 height 32
select select "service"
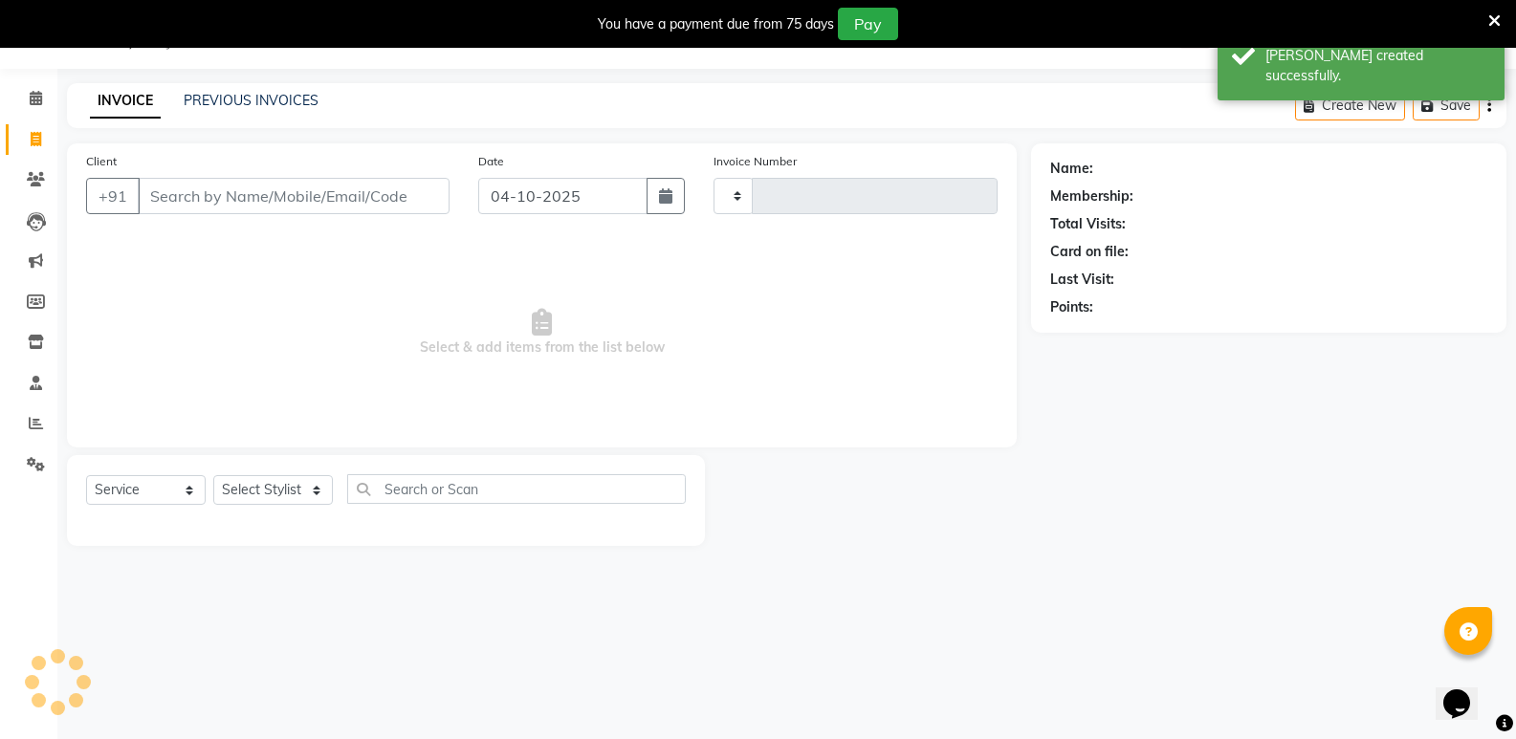
type input "7758"
select select "4533"
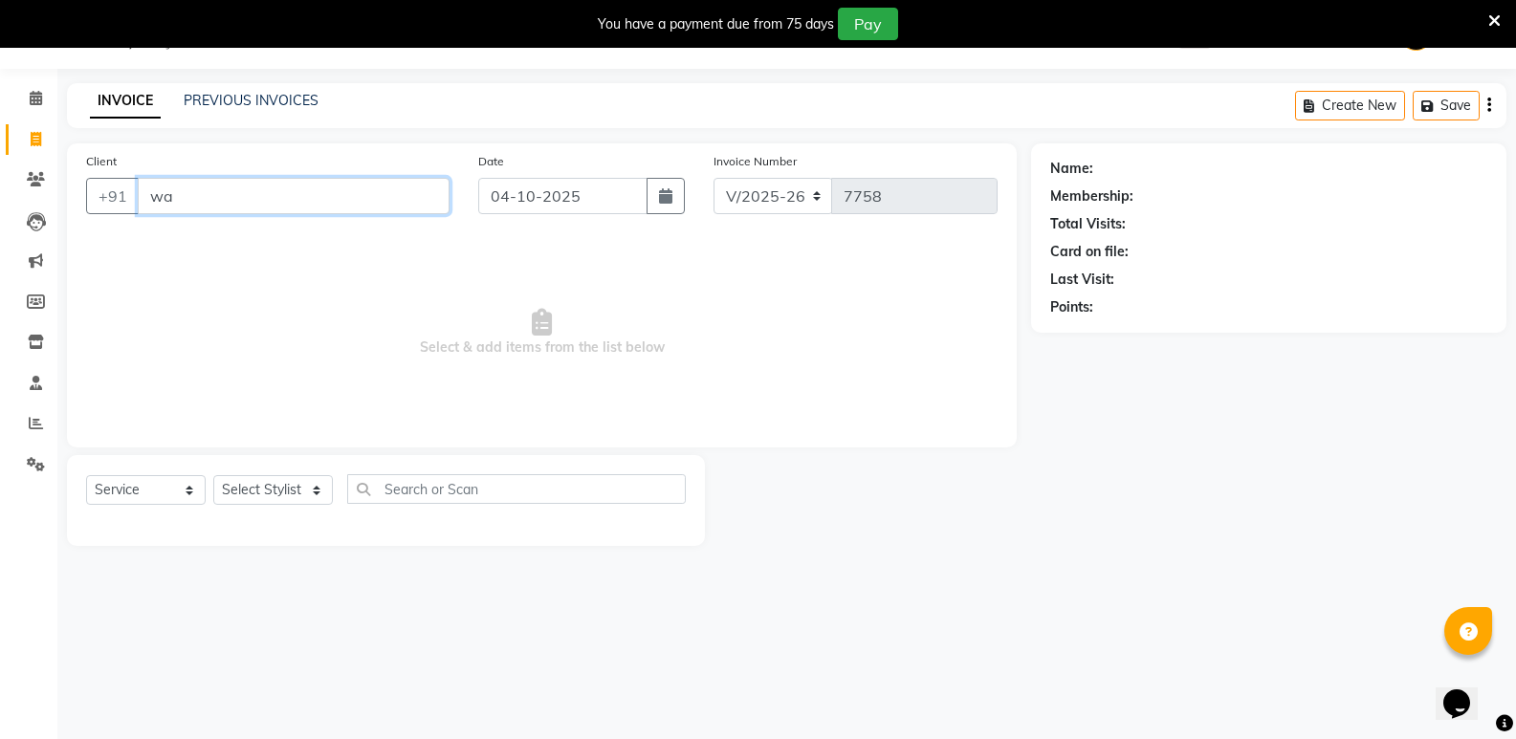
type input "w"
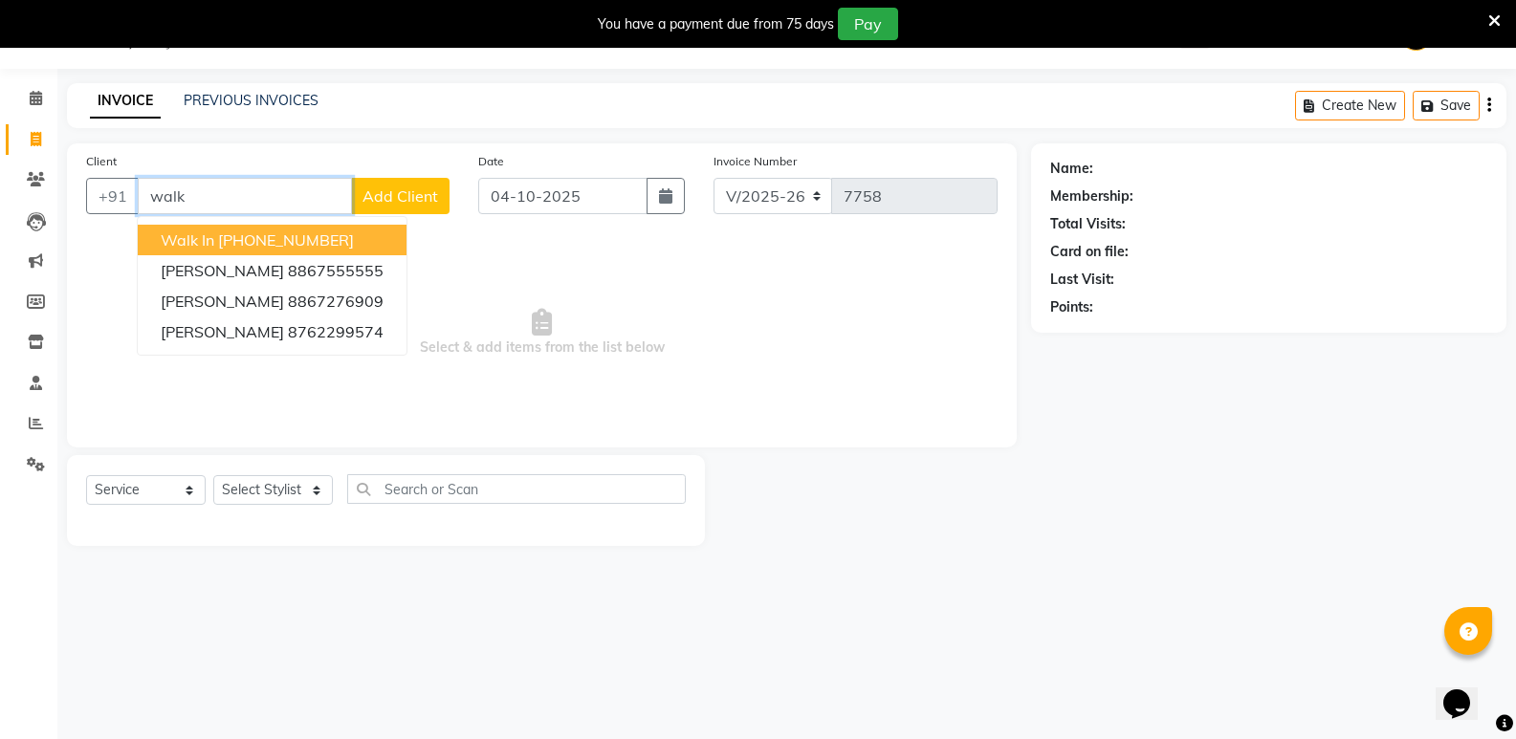
click at [278, 240] on ngb-highlight "[PHONE_NUMBER]" at bounding box center [286, 240] width 136 height 19
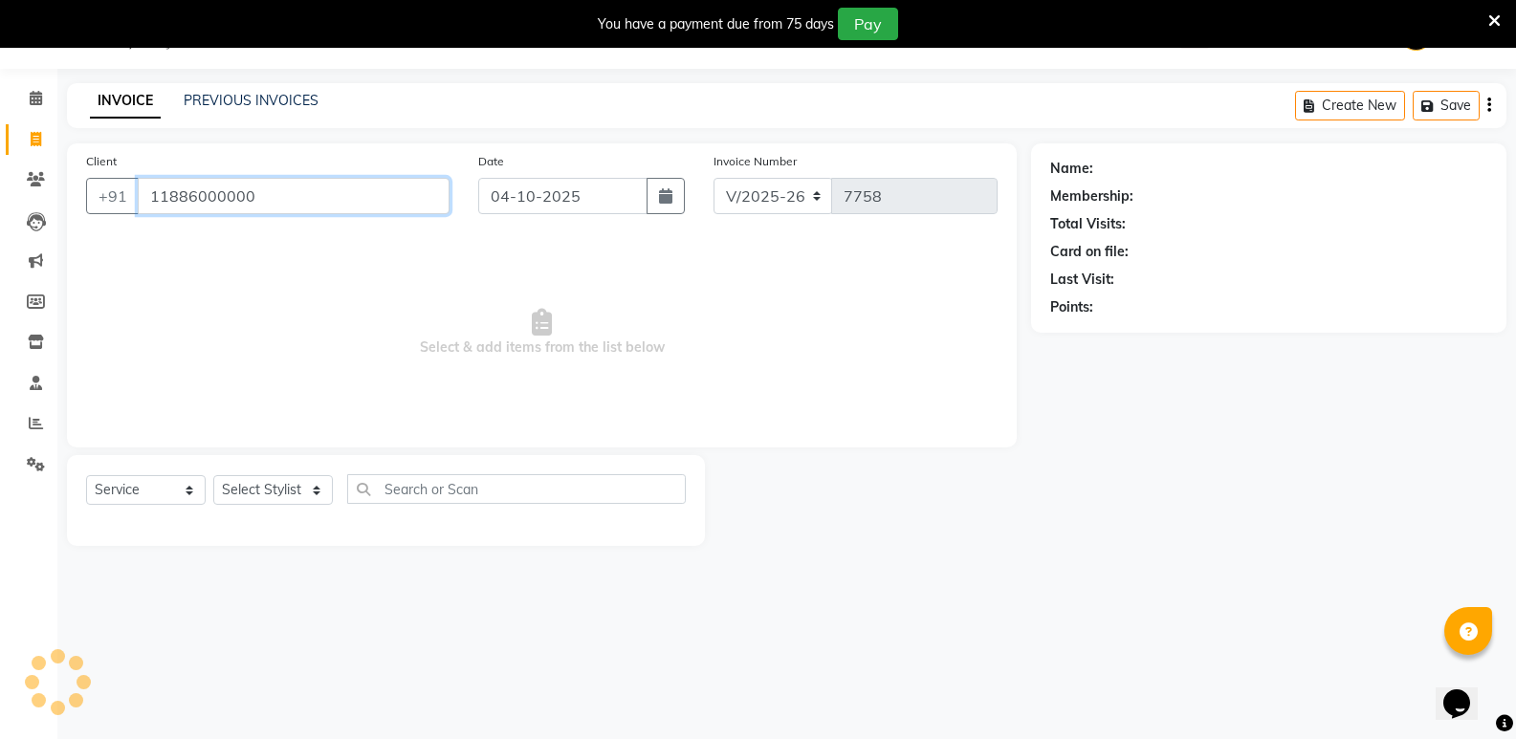
type input "11886000000"
click at [264, 496] on select "Select Stylist [PERSON_NAME] [PERSON_NAME] [PERSON_NAME] Mallu [PERSON_NAME] [P…" at bounding box center [273, 490] width 120 height 30
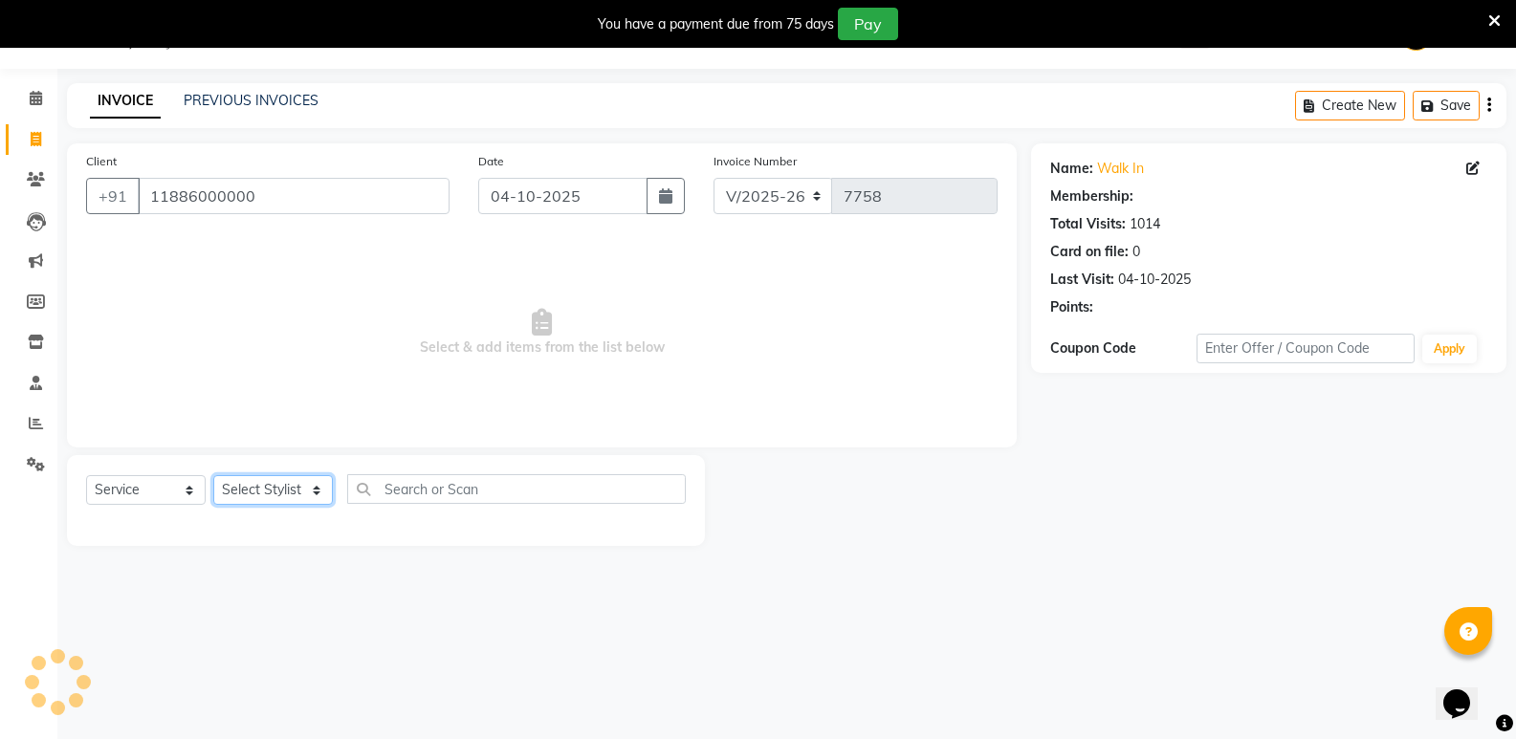
select select "1: Object"
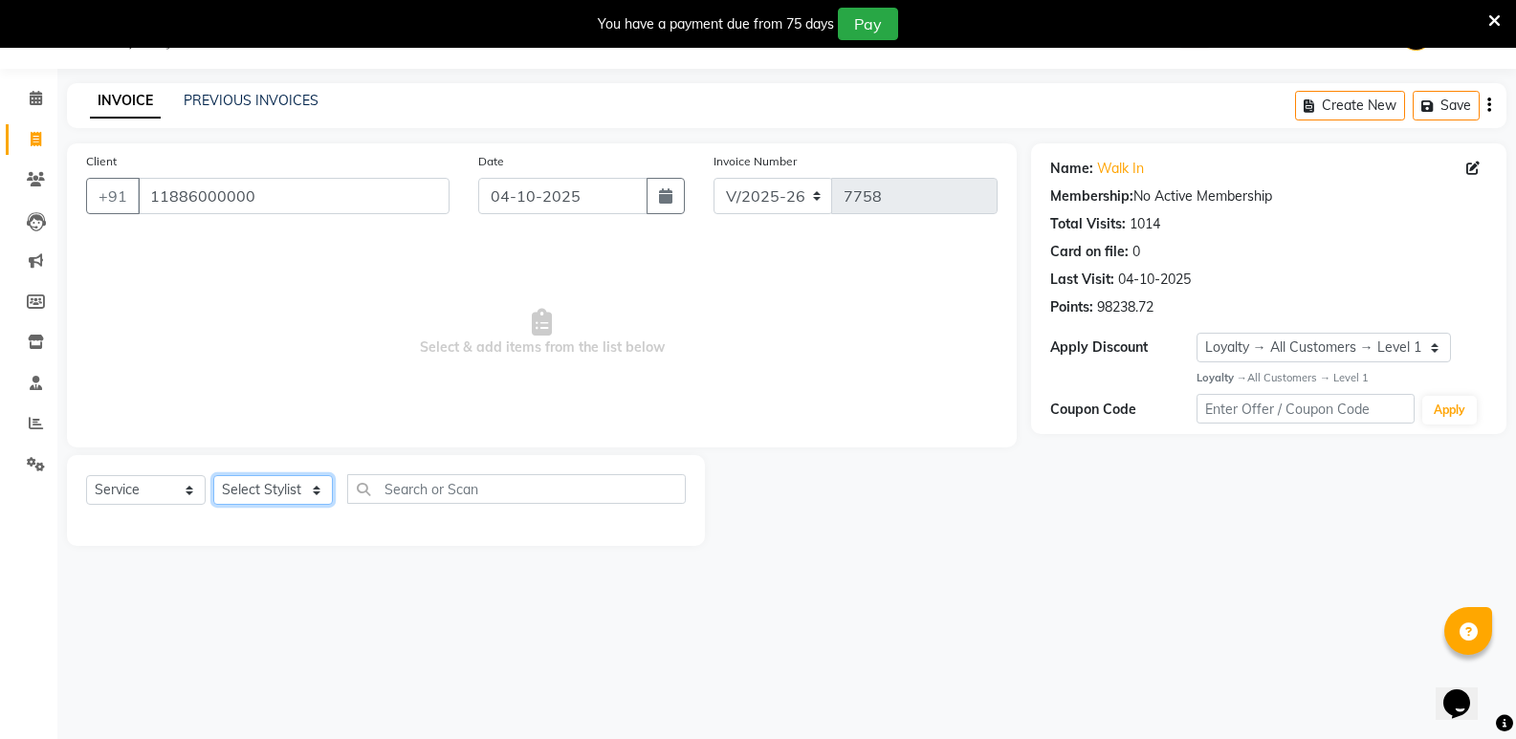
select select "25908"
click at [213, 475] on select "Select Stylist [PERSON_NAME] [PERSON_NAME] [PERSON_NAME] Mallu [PERSON_NAME] [P…" at bounding box center [273, 490] width 120 height 30
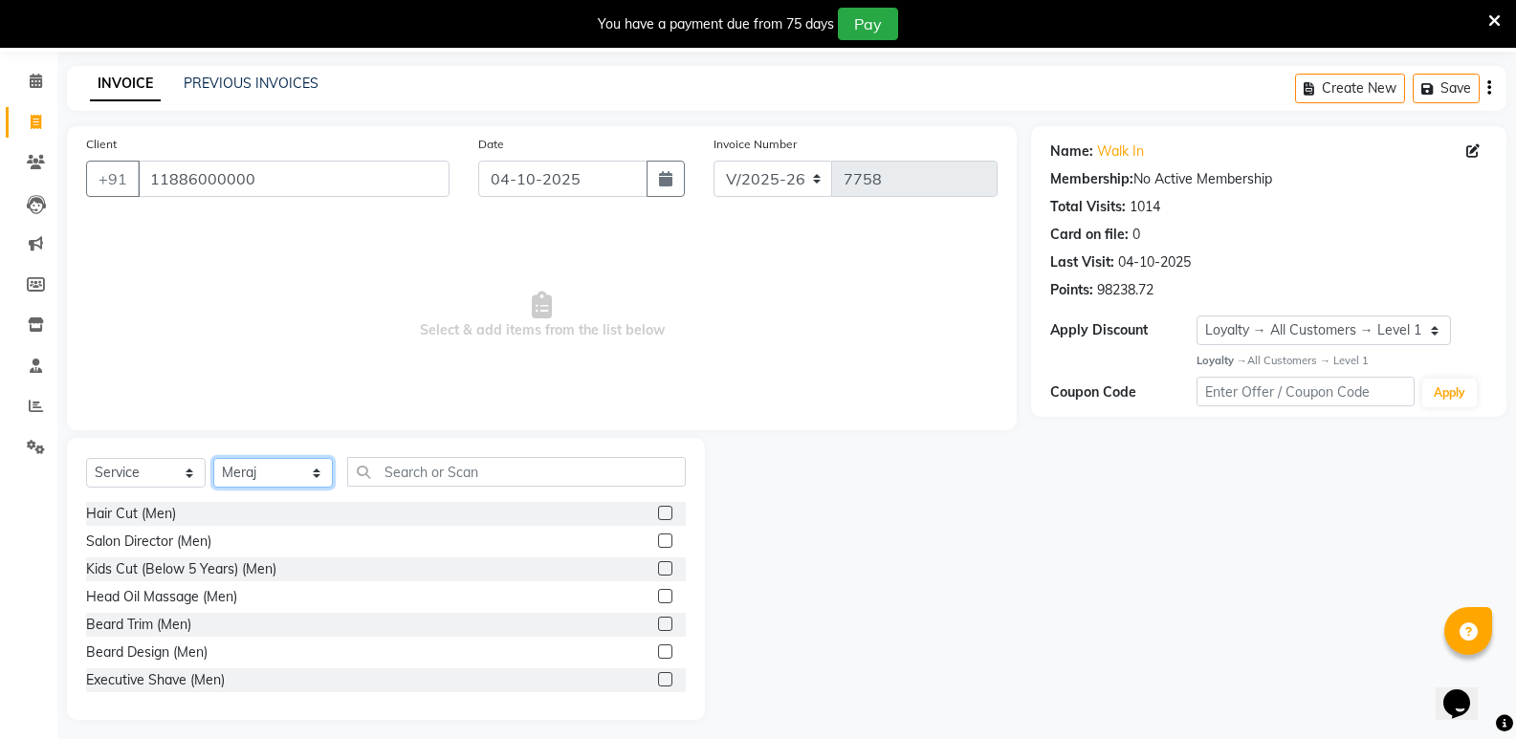
scroll to position [75, 0]
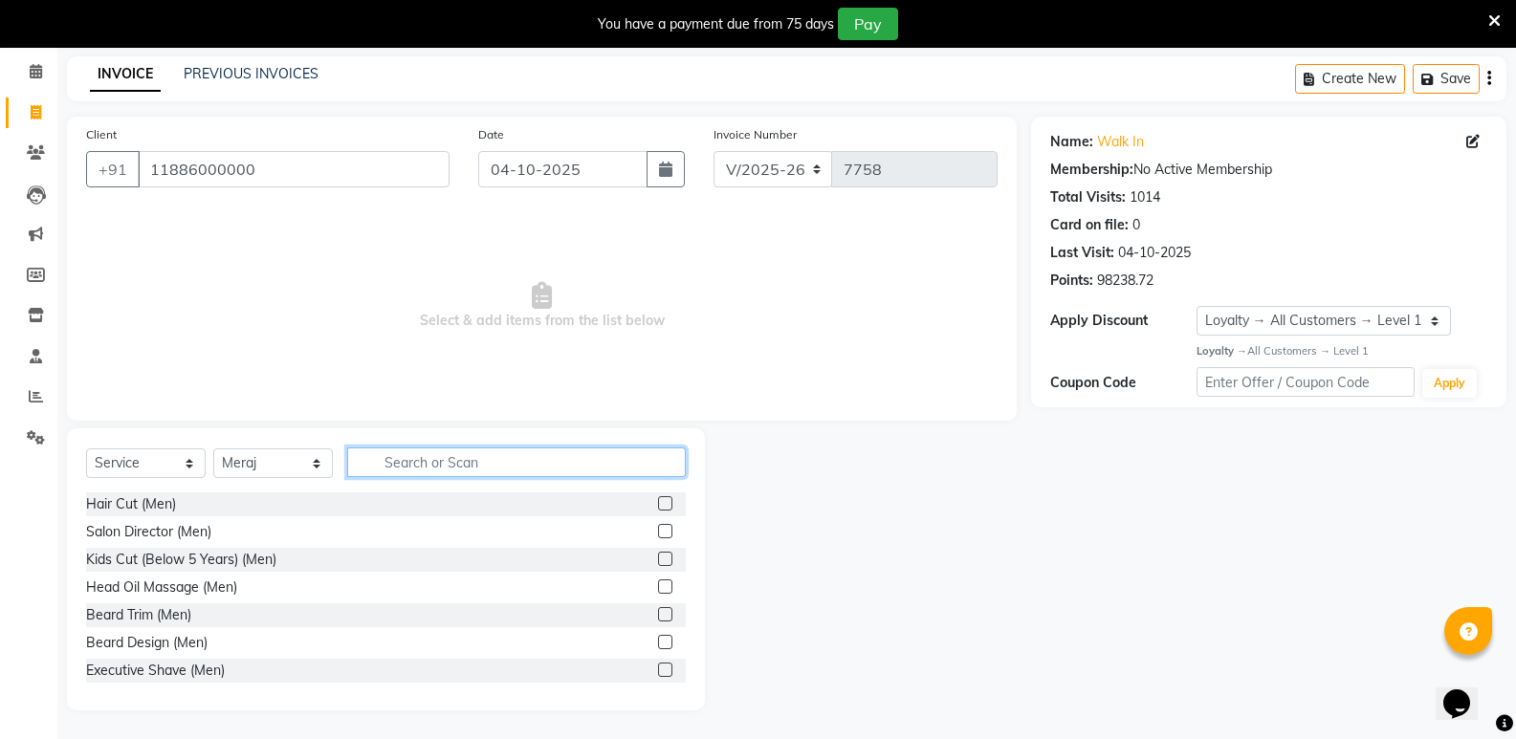
click at [473, 465] on input "text" at bounding box center [516, 463] width 339 height 30
type input "face"
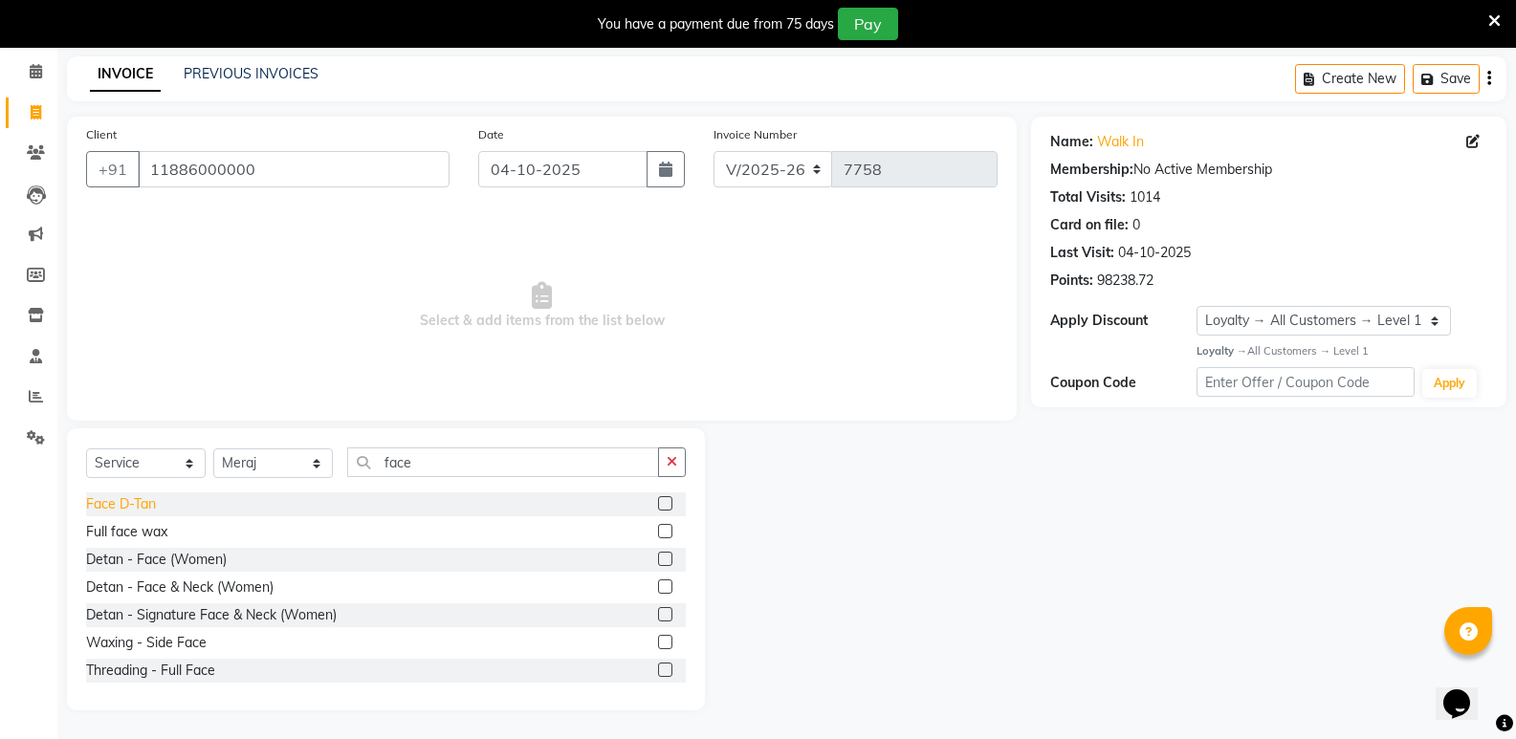
click at [95, 505] on div "Face D-Tan" at bounding box center [121, 505] width 70 height 20
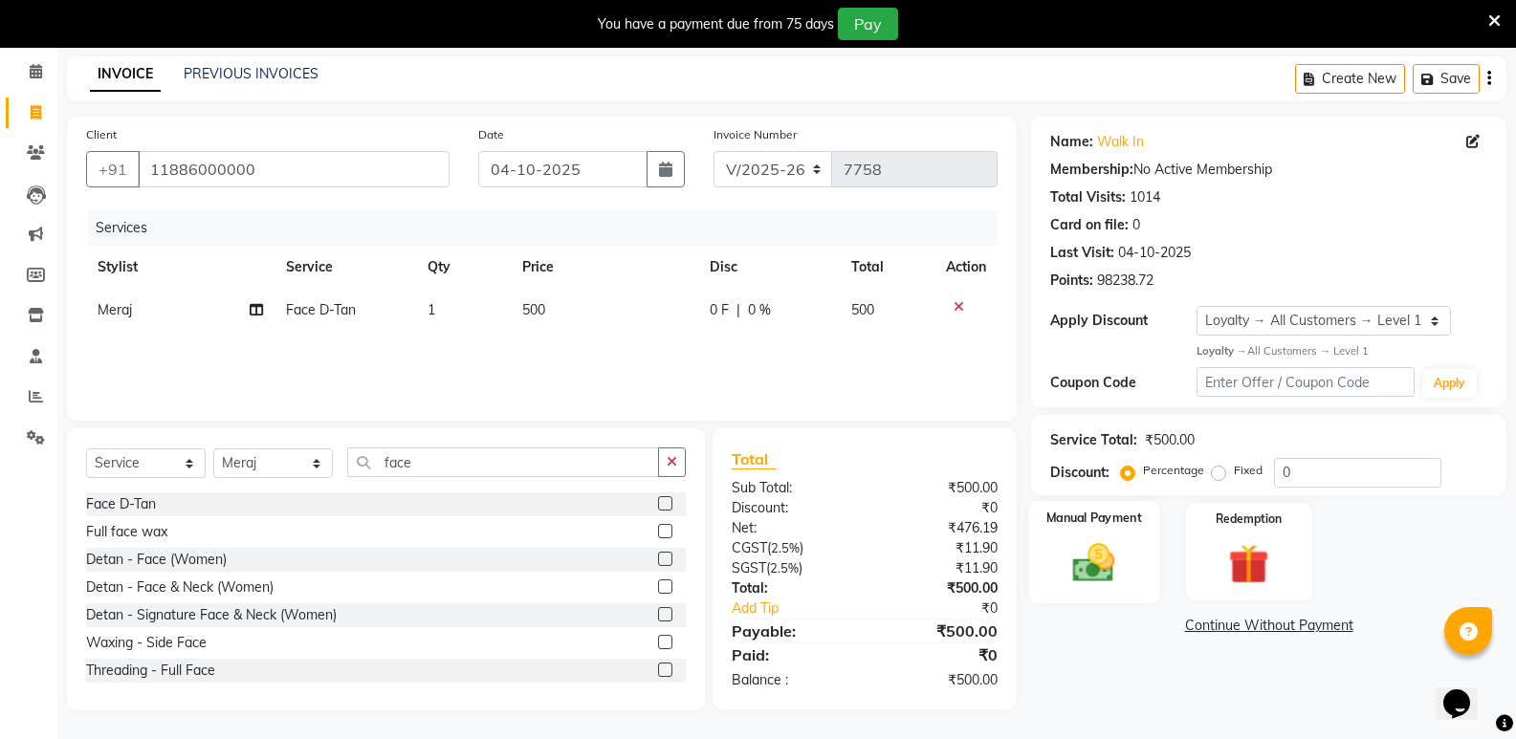
click at [1090, 574] on img at bounding box center [1094, 563] width 68 height 49
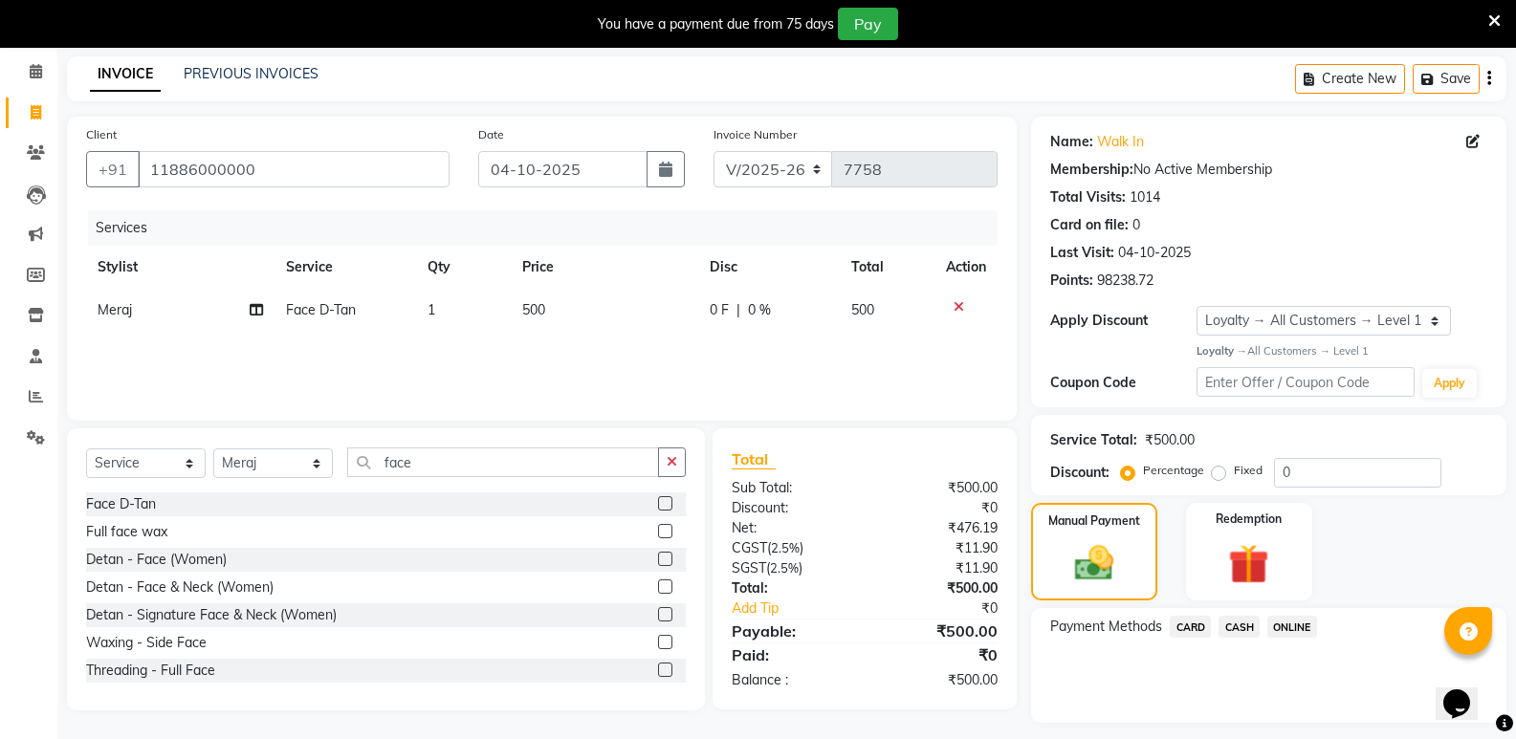
click at [1232, 629] on span "CASH" at bounding box center [1239, 627] width 41 height 22
click at [1244, 727] on button "Add Payment" at bounding box center [1346, 729] width 281 height 30
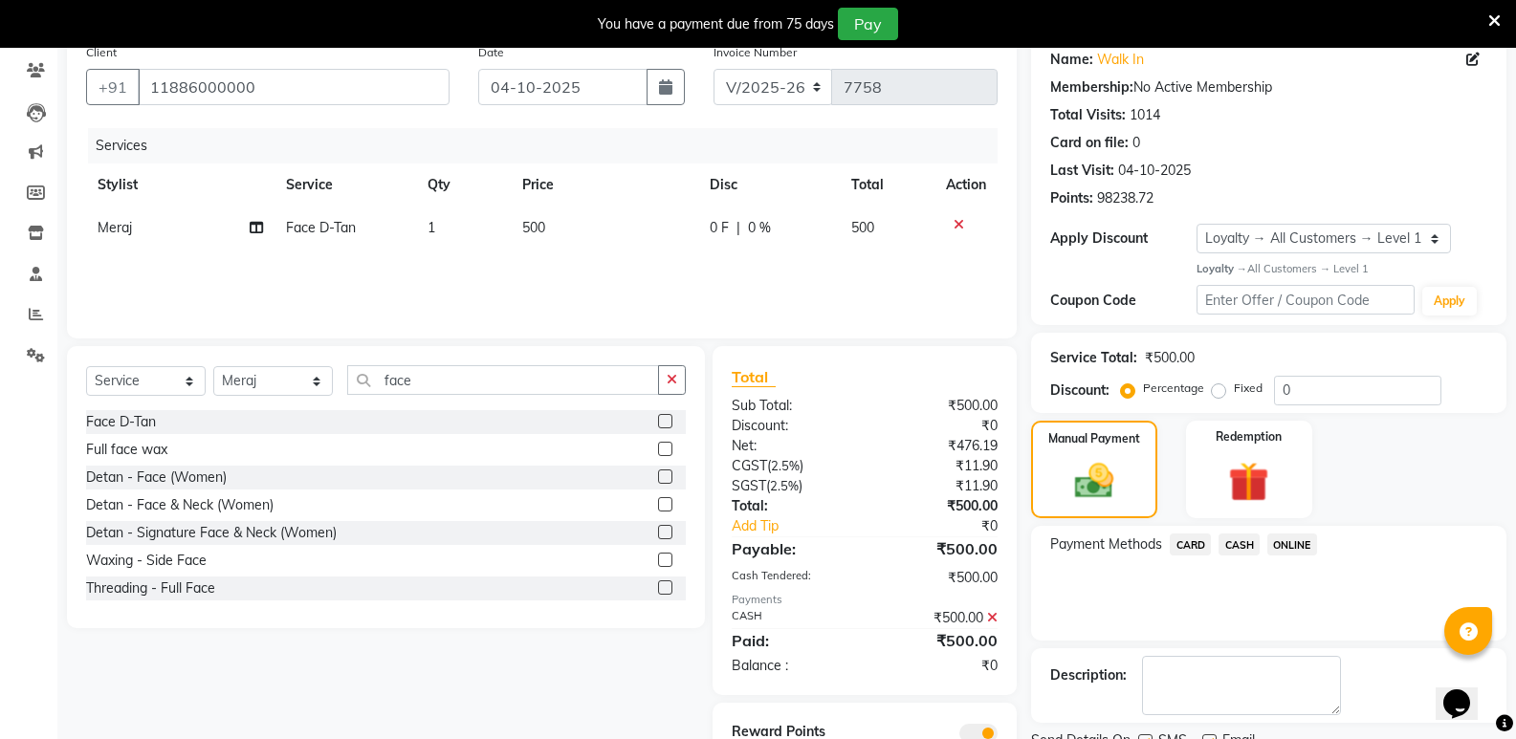
scroll to position [236, 0]
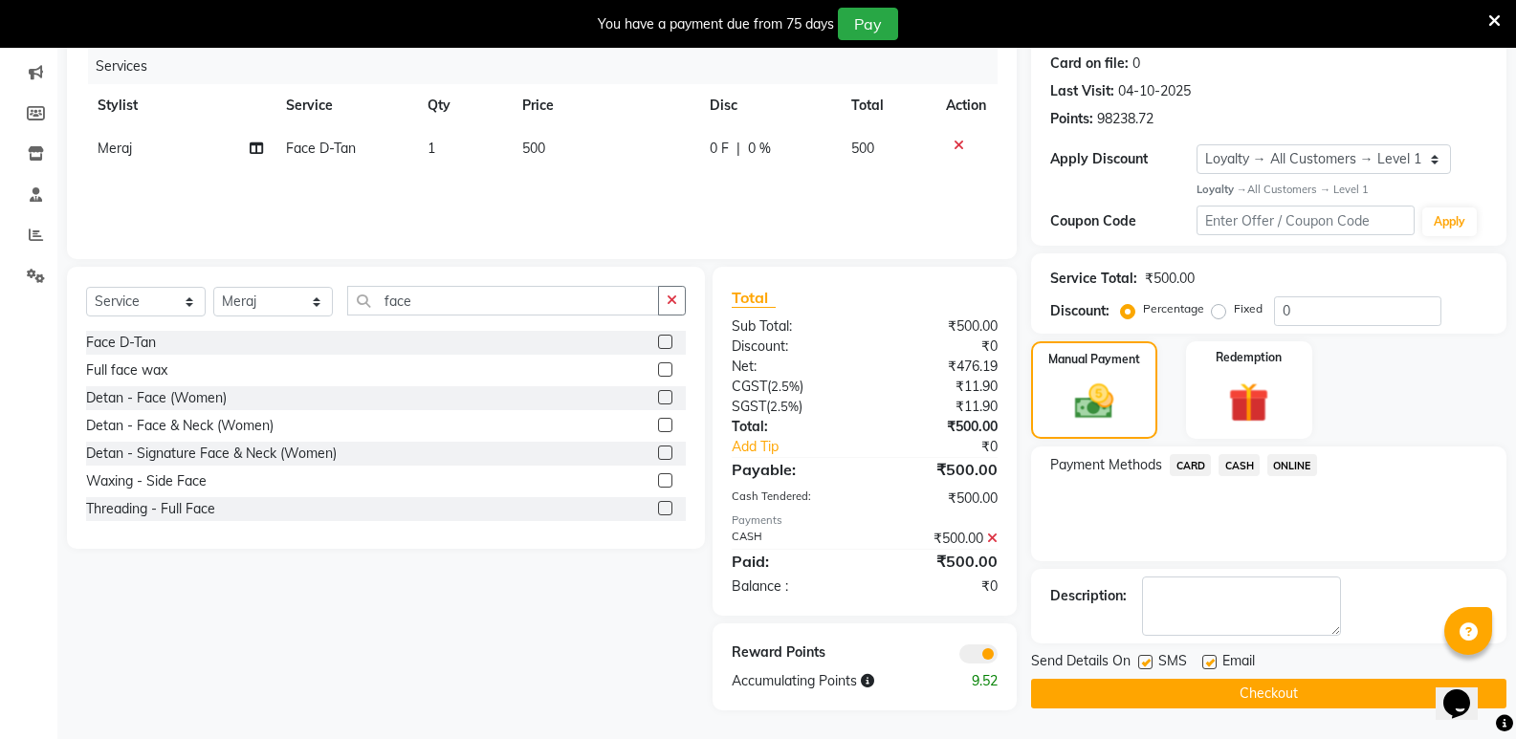
click at [1229, 700] on button "Checkout" at bounding box center [1268, 694] width 475 height 30
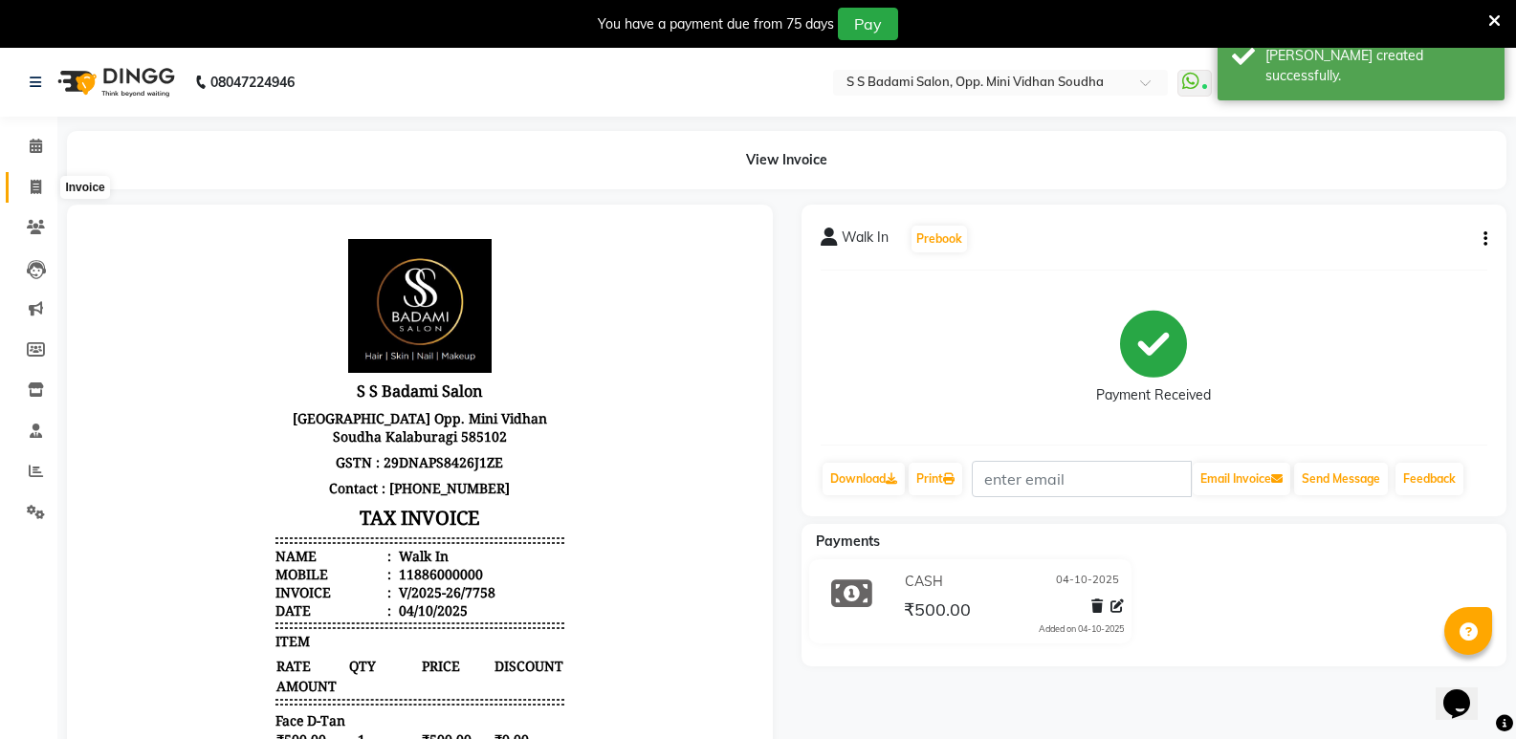
click at [19, 184] on span at bounding box center [35, 188] width 33 height 22
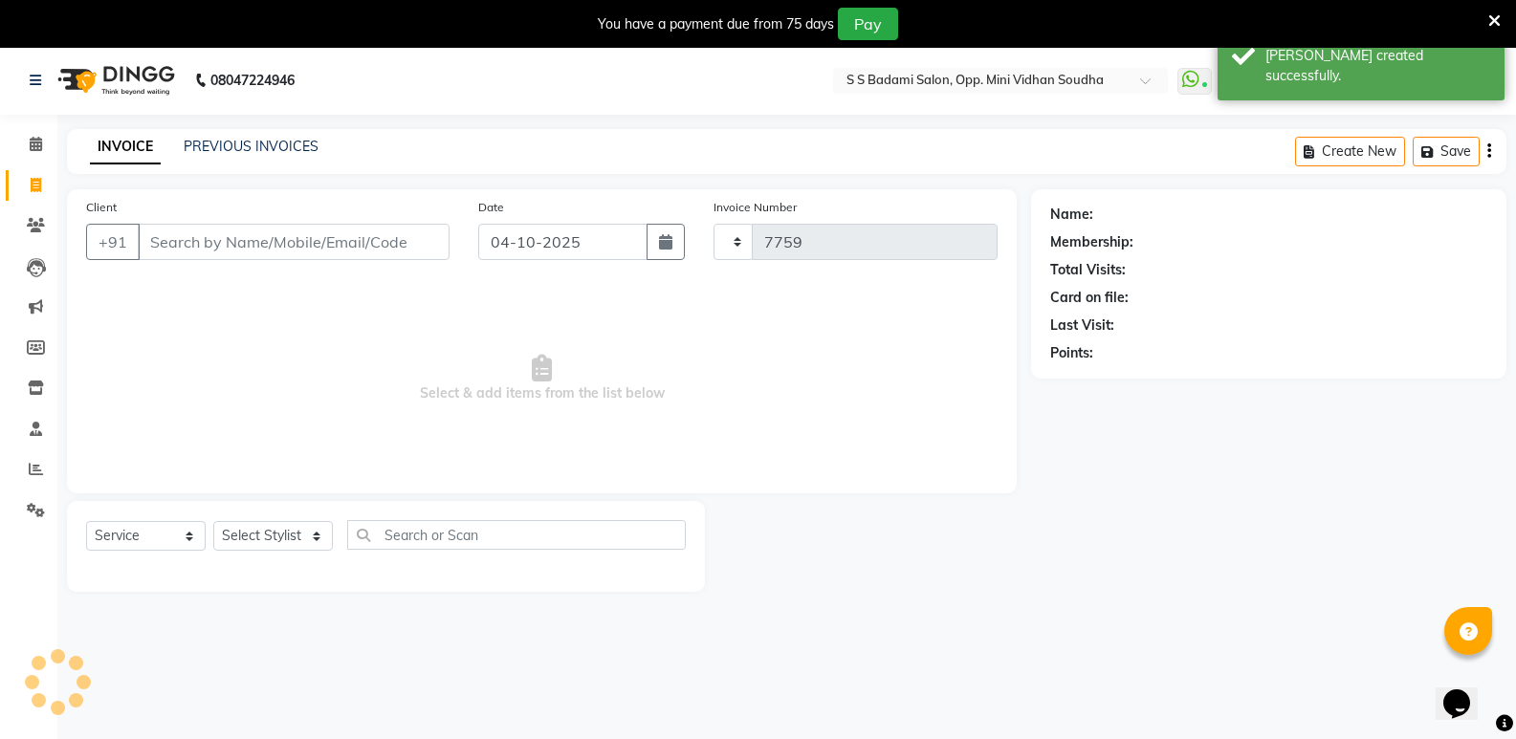
scroll to position [48, 0]
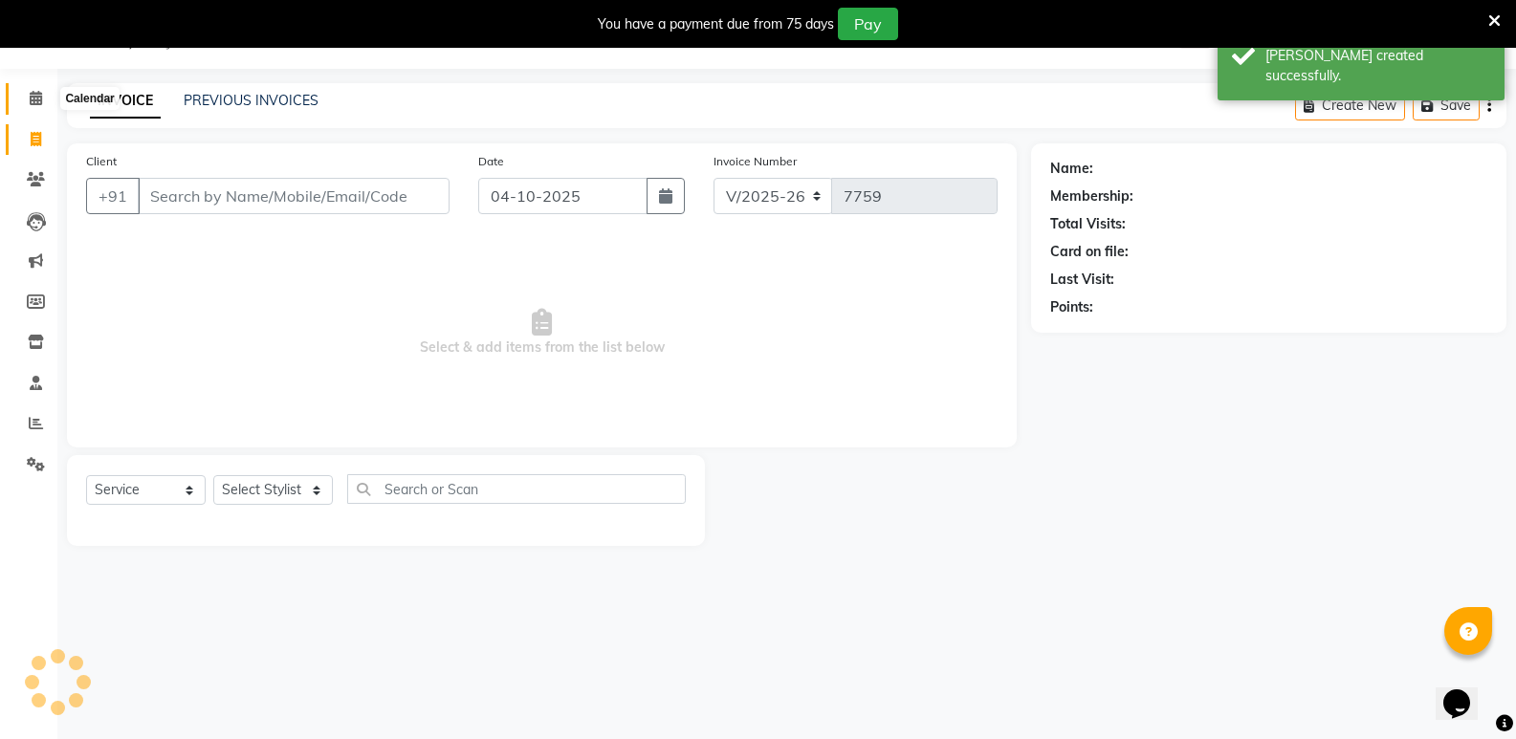
click at [24, 101] on span at bounding box center [35, 99] width 33 height 22
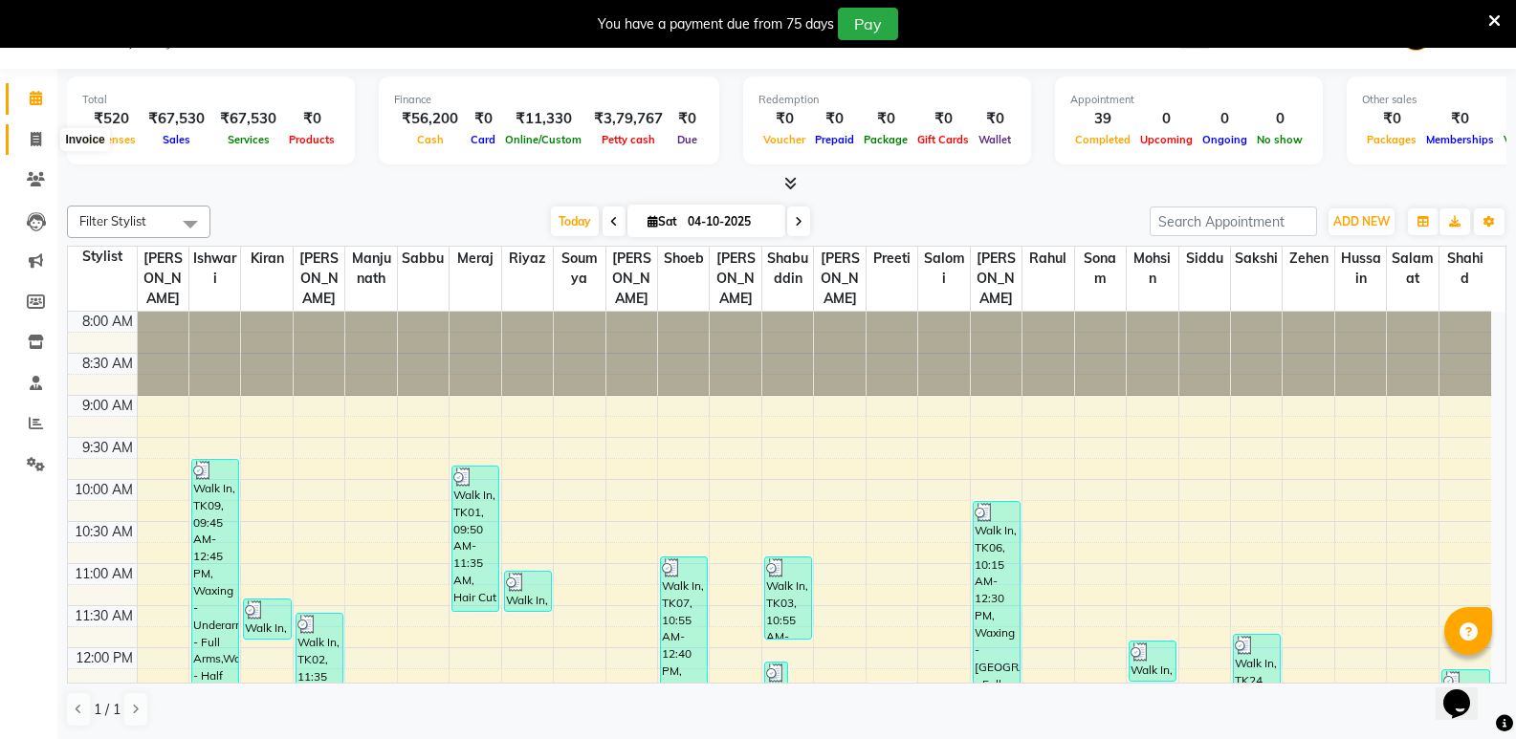
click at [35, 137] on icon at bounding box center [36, 139] width 11 height 14
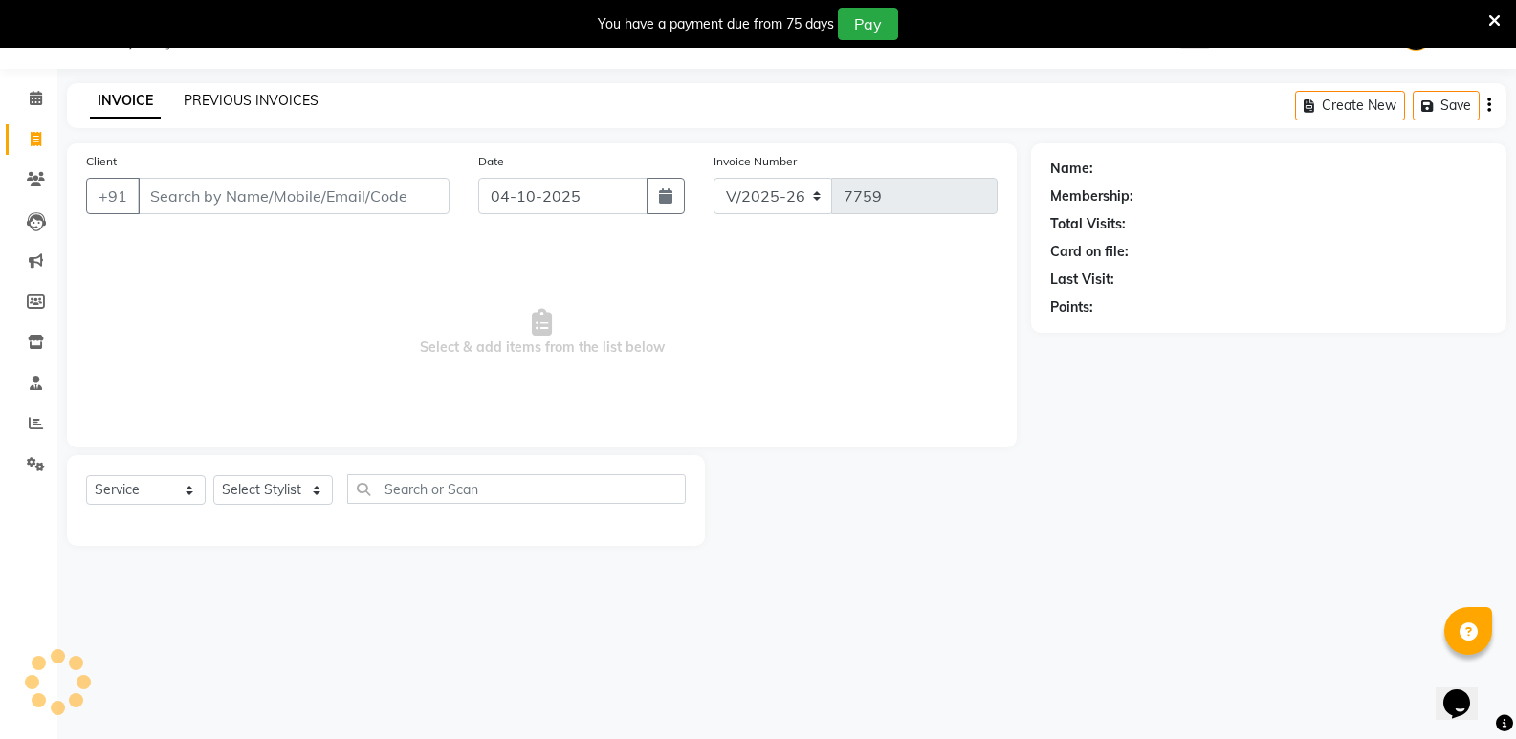
click at [209, 99] on link "PREVIOUS INVOICES" at bounding box center [251, 100] width 135 height 17
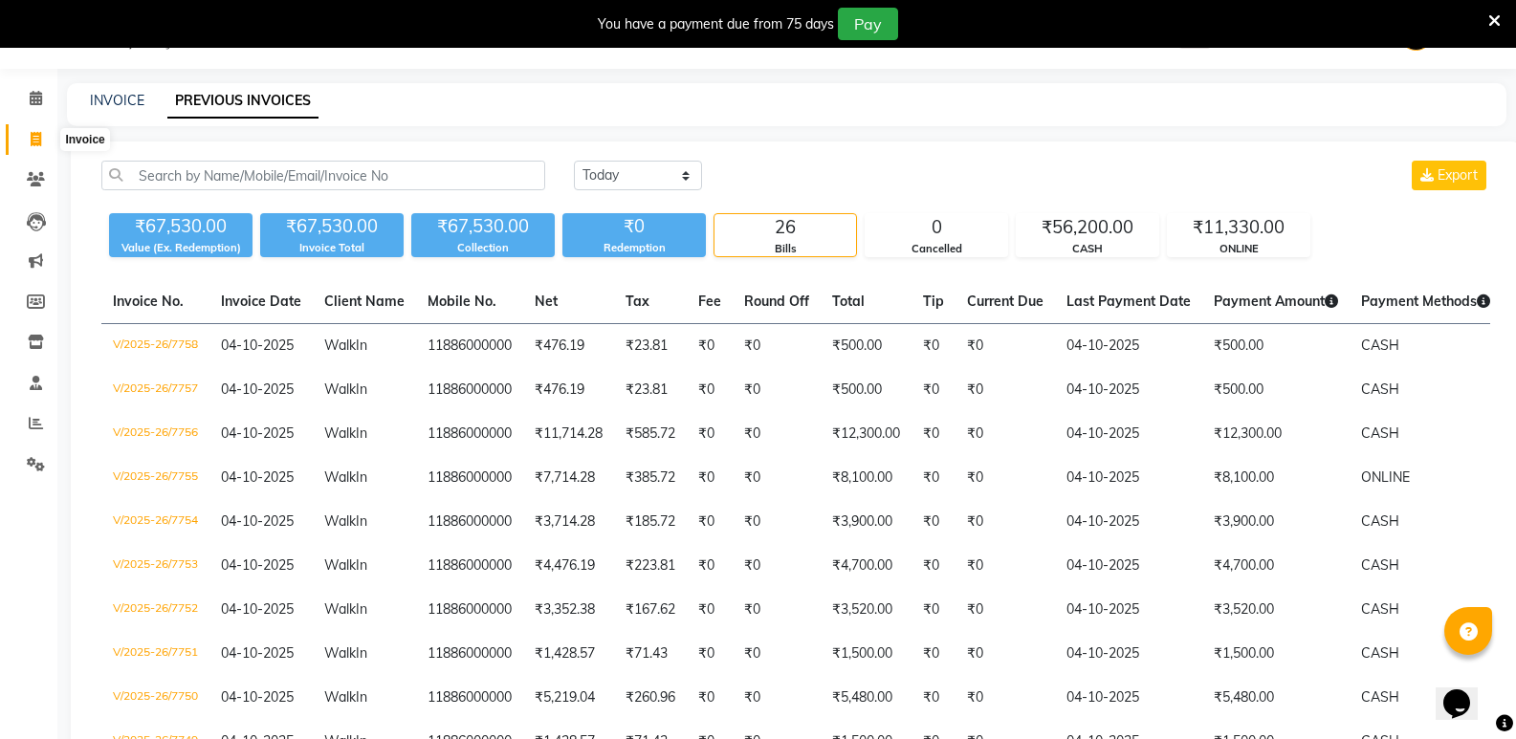
click at [36, 147] on span at bounding box center [35, 140] width 33 height 22
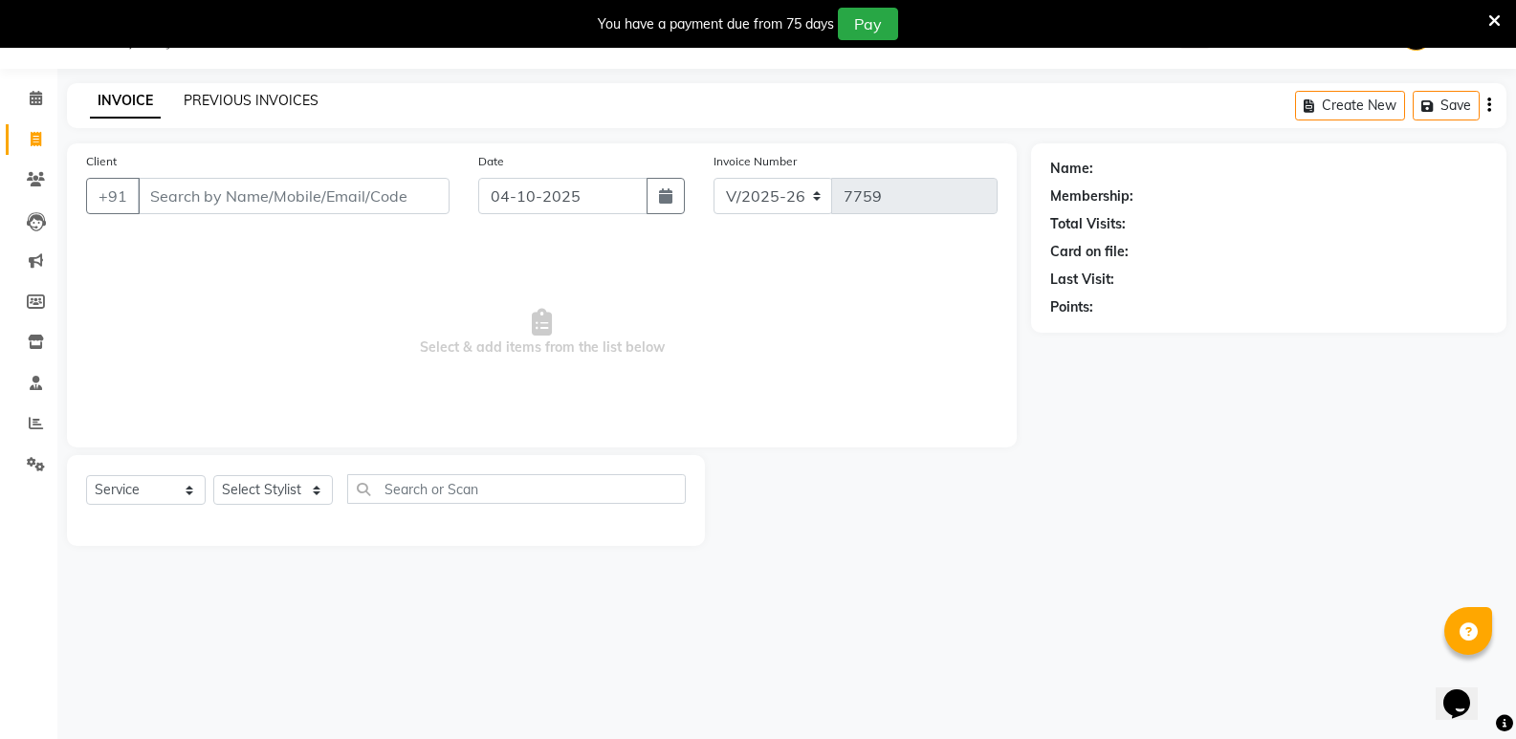
click at [213, 108] on link "PREVIOUS INVOICES" at bounding box center [251, 100] width 135 height 17
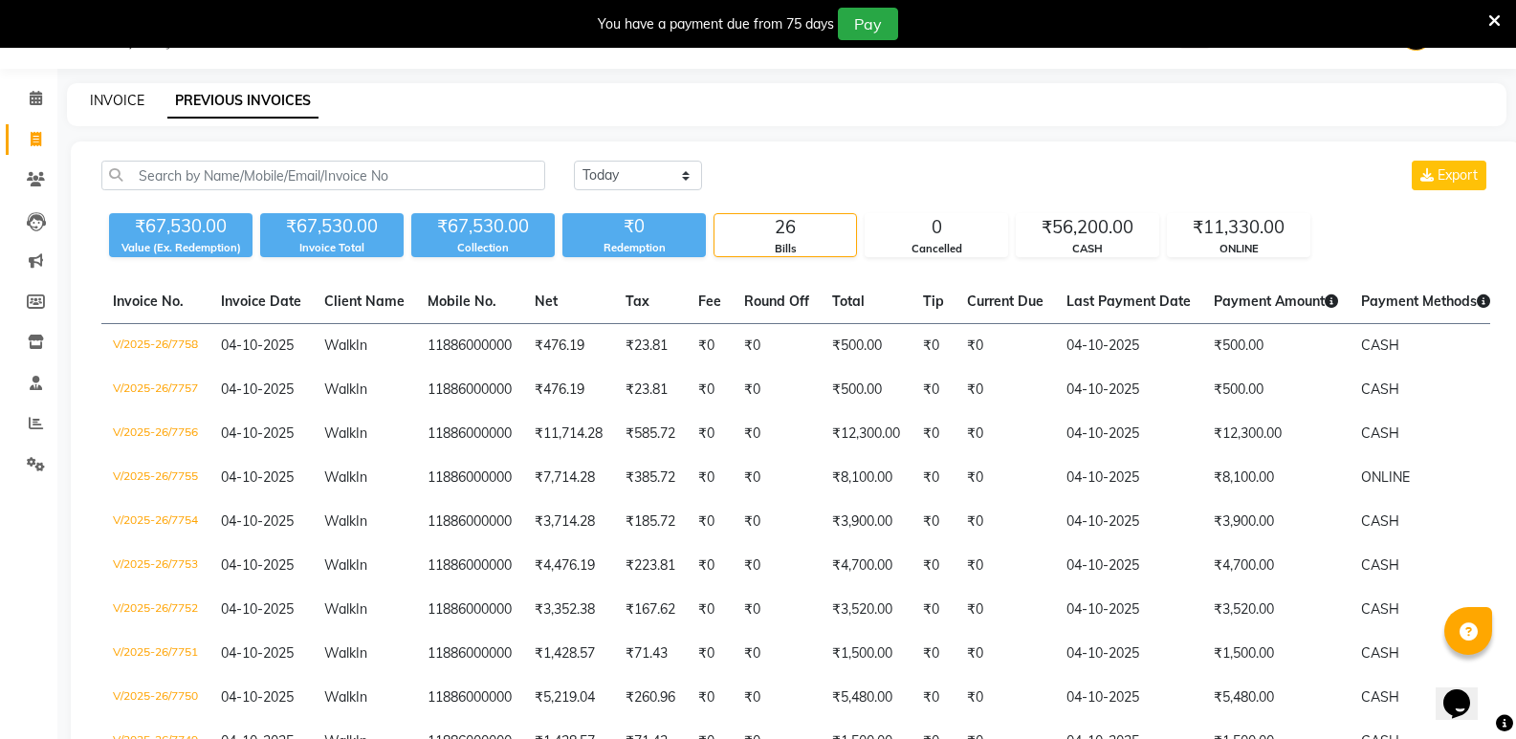
click at [108, 104] on link "INVOICE" at bounding box center [117, 100] width 55 height 17
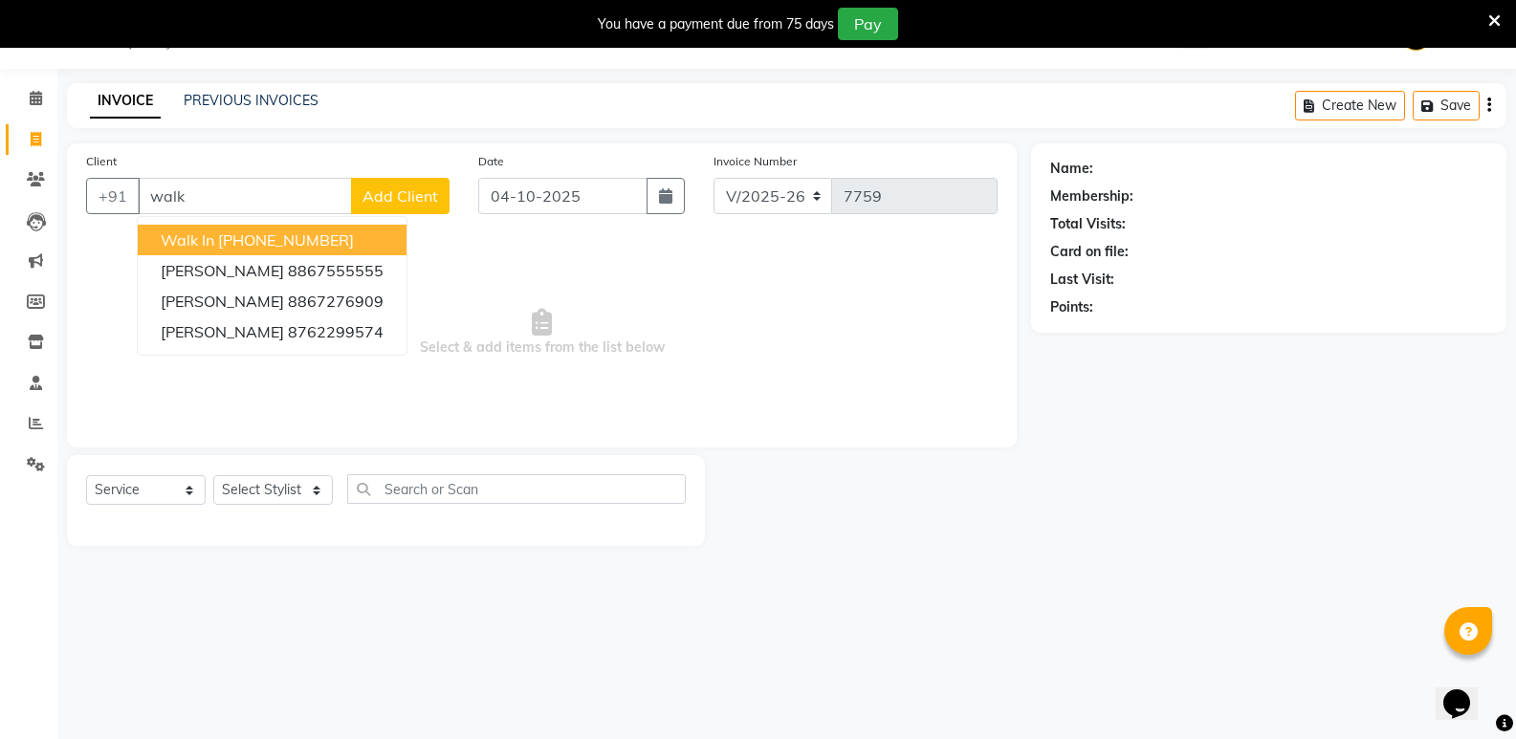
click at [233, 246] on ngb-highlight "[PHONE_NUMBER]" at bounding box center [286, 240] width 136 height 19
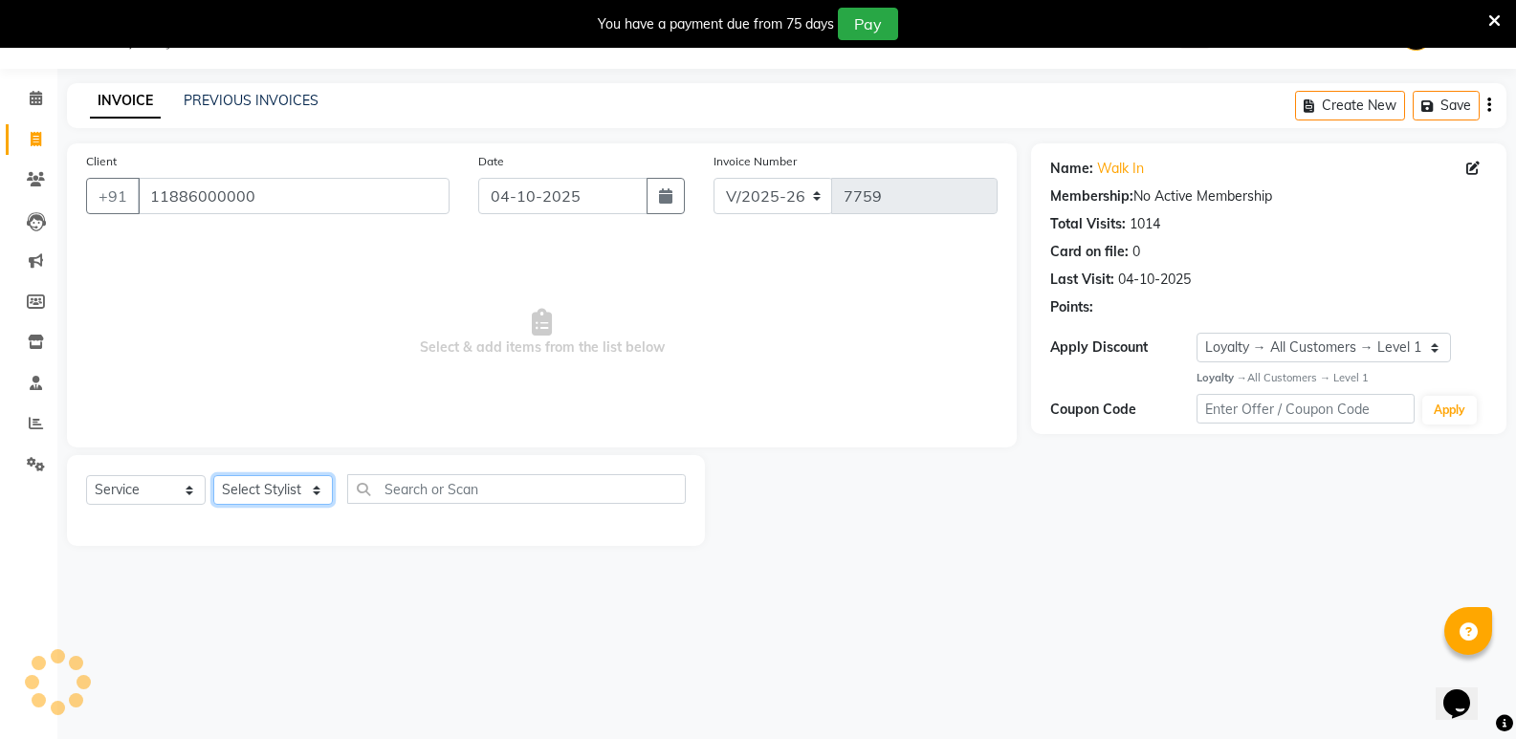
click at [273, 496] on select "Select Stylist [PERSON_NAME] [PERSON_NAME] [PERSON_NAME] Mallu [PERSON_NAME] [P…" at bounding box center [273, 490] width 120 height 30
click at [213, 475] on select "Select Stylist [PERSON_NAME] [PERSON_NAME] [PERSON_NAME] Mallu [PERSON_NAME] [P…" at bounding box center [273, 490] width 120 height 30
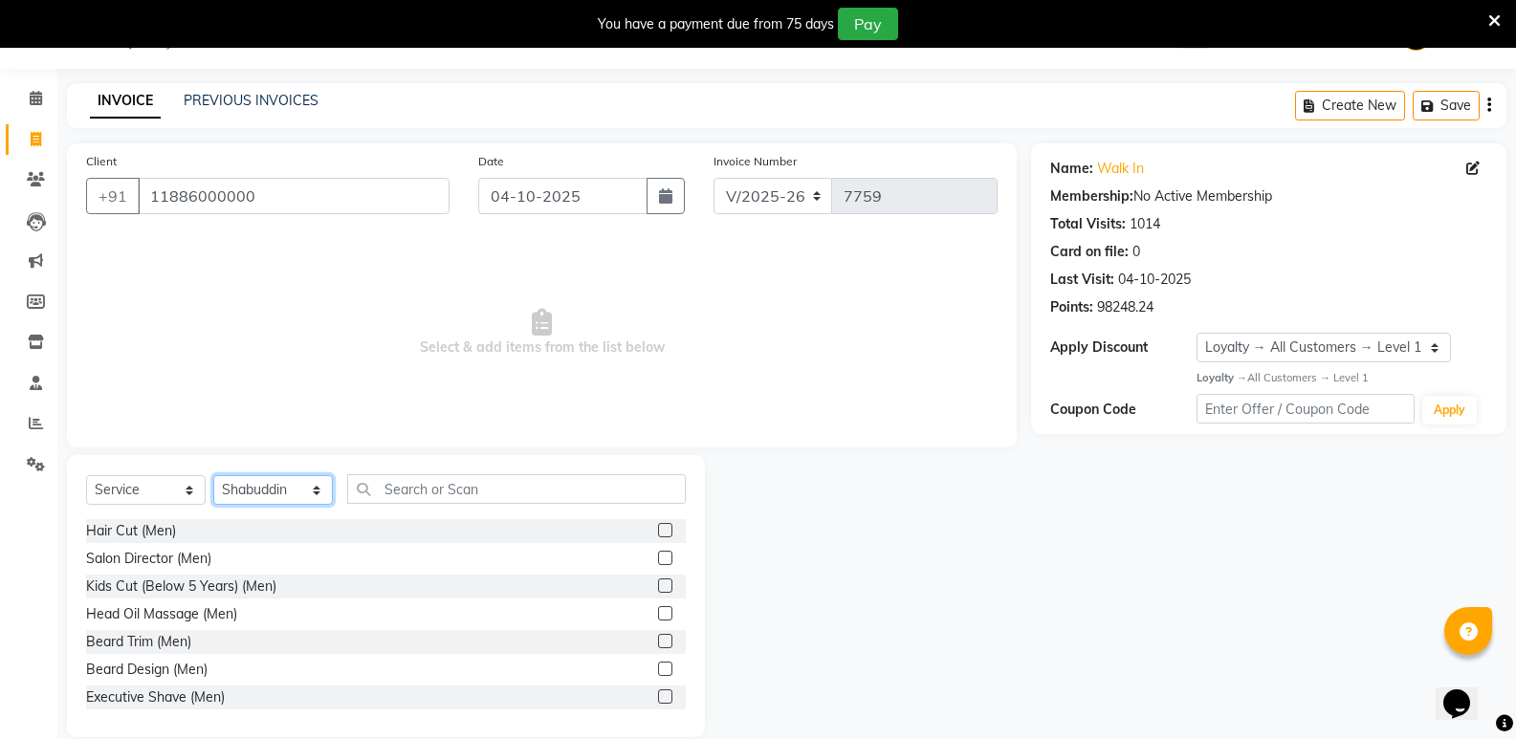
click at [272, 493] on select "Select Stylist [PERSON_NAME] [PERSON_NAME] [PERSON_NAME] Mallu [PERSON_NAME] [P…" at bounding box center [273, 490] width 120 height 30
click at [213, 475] on select "Select Stylist [PERSON_NAME] [PERSON_NAME] [PERSON_NAME] Mallu [PERSON_NAME] [P…" at bounding box center [273, 490] width 120 height 30
click at [128, 525] on div "Hair Cut (Men)" at bounding box center [131, 531] width 90 height 20
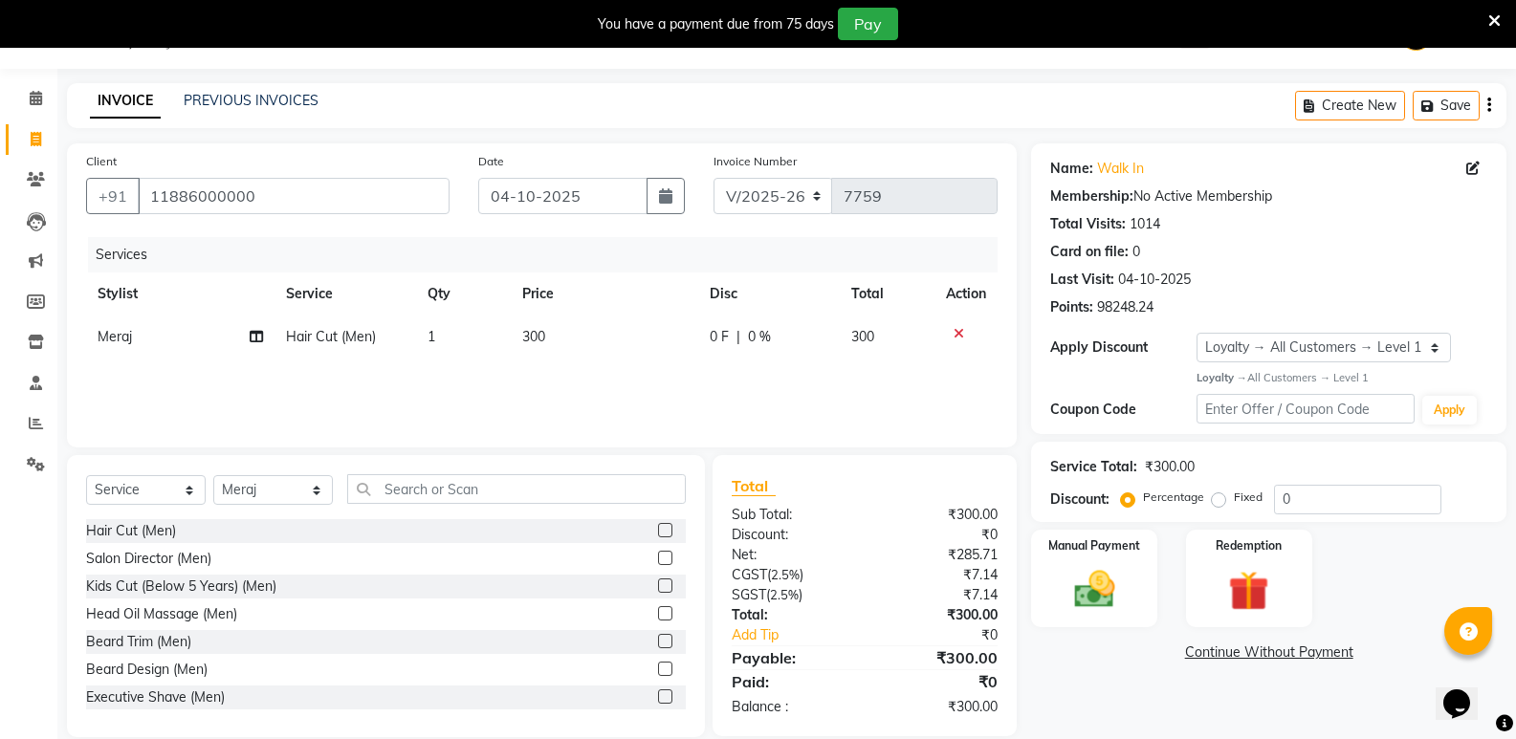
click at [964, 332] on div at bounding box center [966, 333] width 40 height 13
click at [963, 332] on div at bounding box center [966, 333] width 40 height 13
click at [959, 332] on icon at bounding box center [959, 333] width 11 height 13
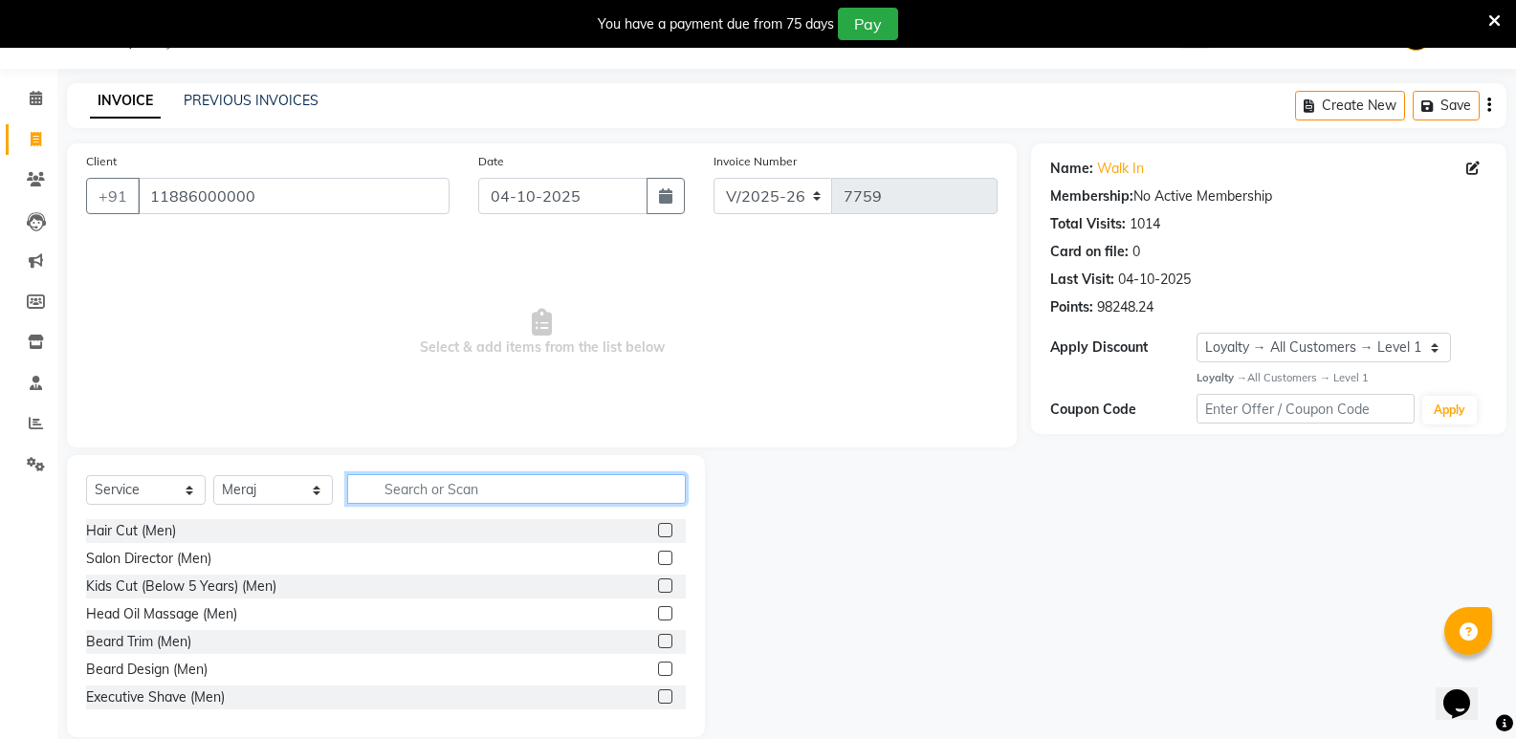
click at [462, 489] on input "text" at bounding box center [516, 489] width 339 height 30
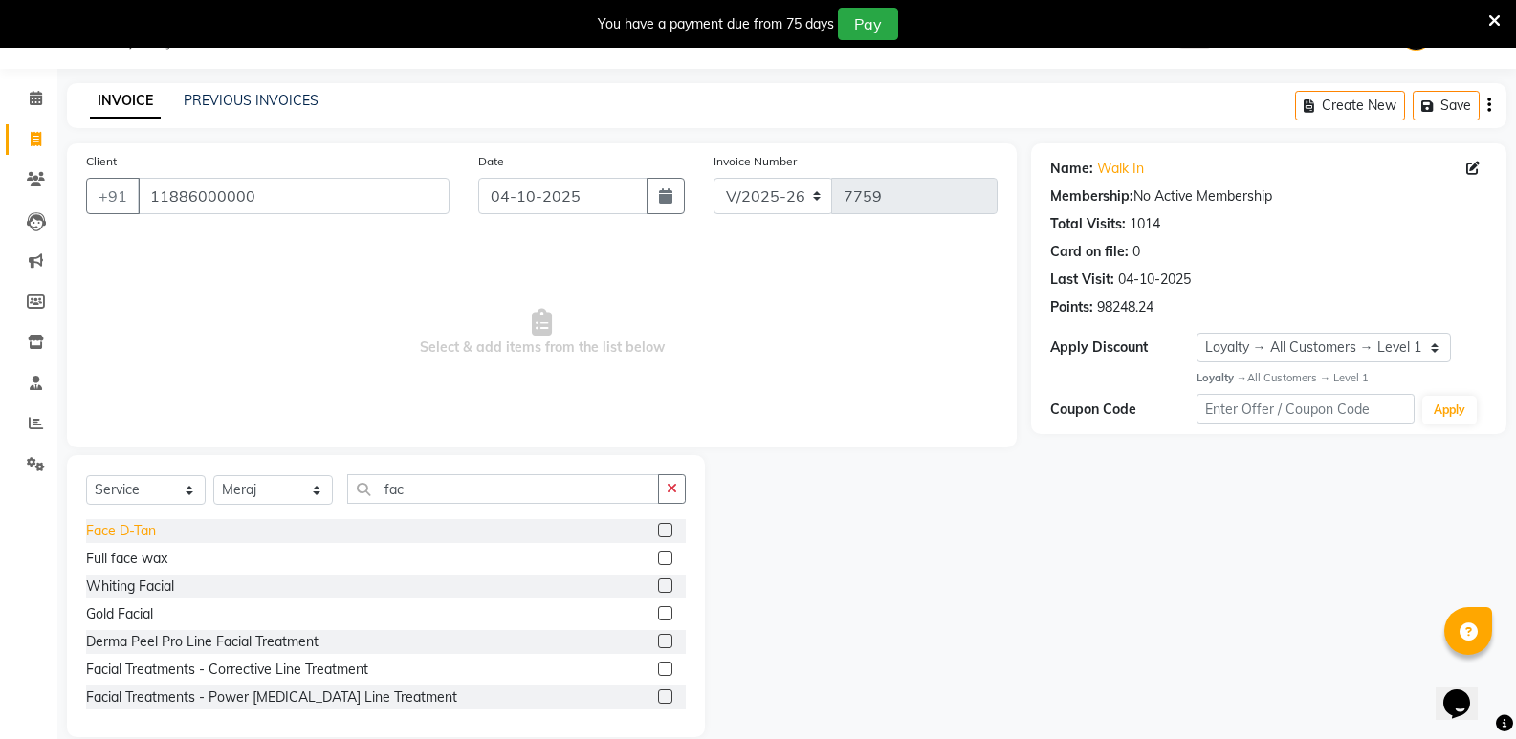
click at [122, 525] on div "Face D-Tan" at bounding box center [121, 531] width 70 height 20
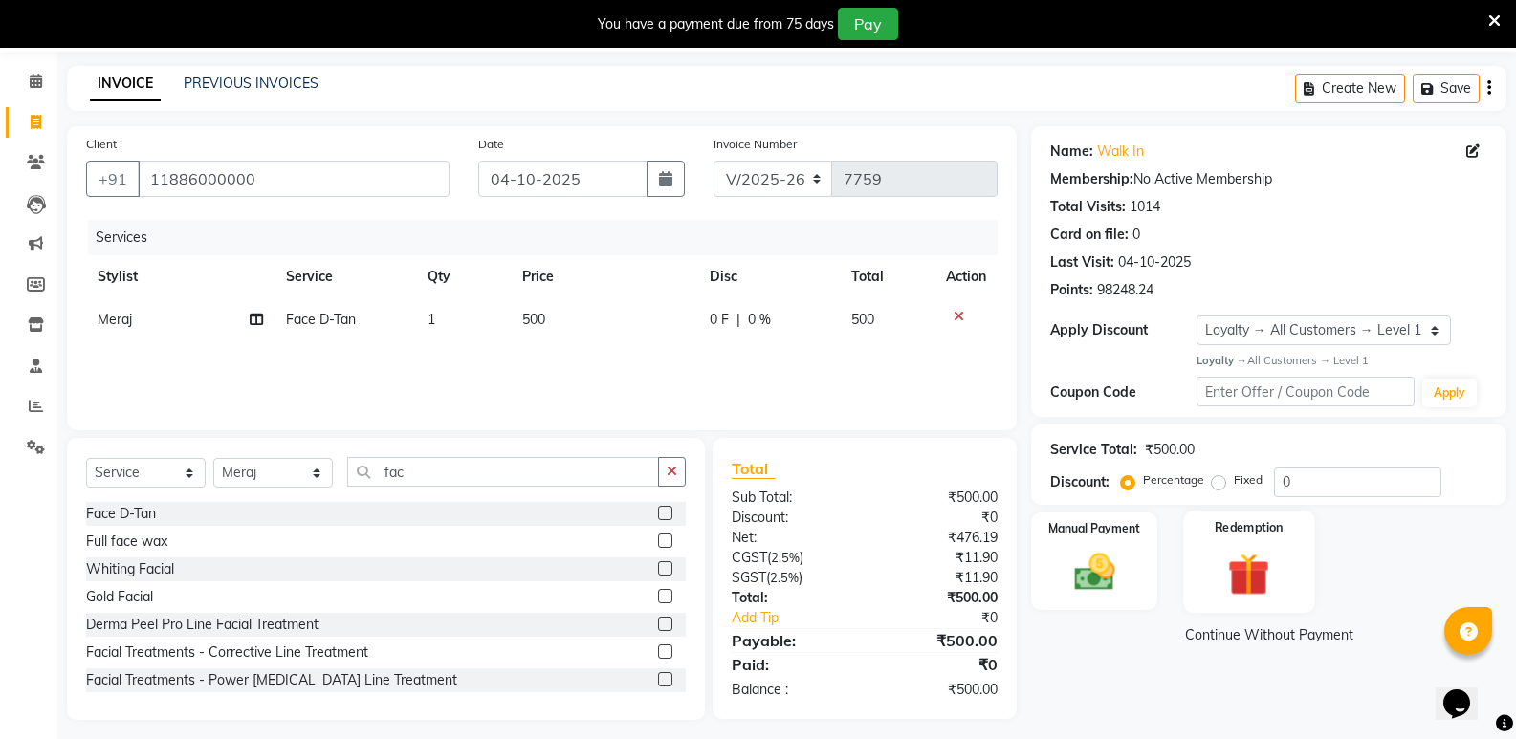
scroll to position [75, 0]
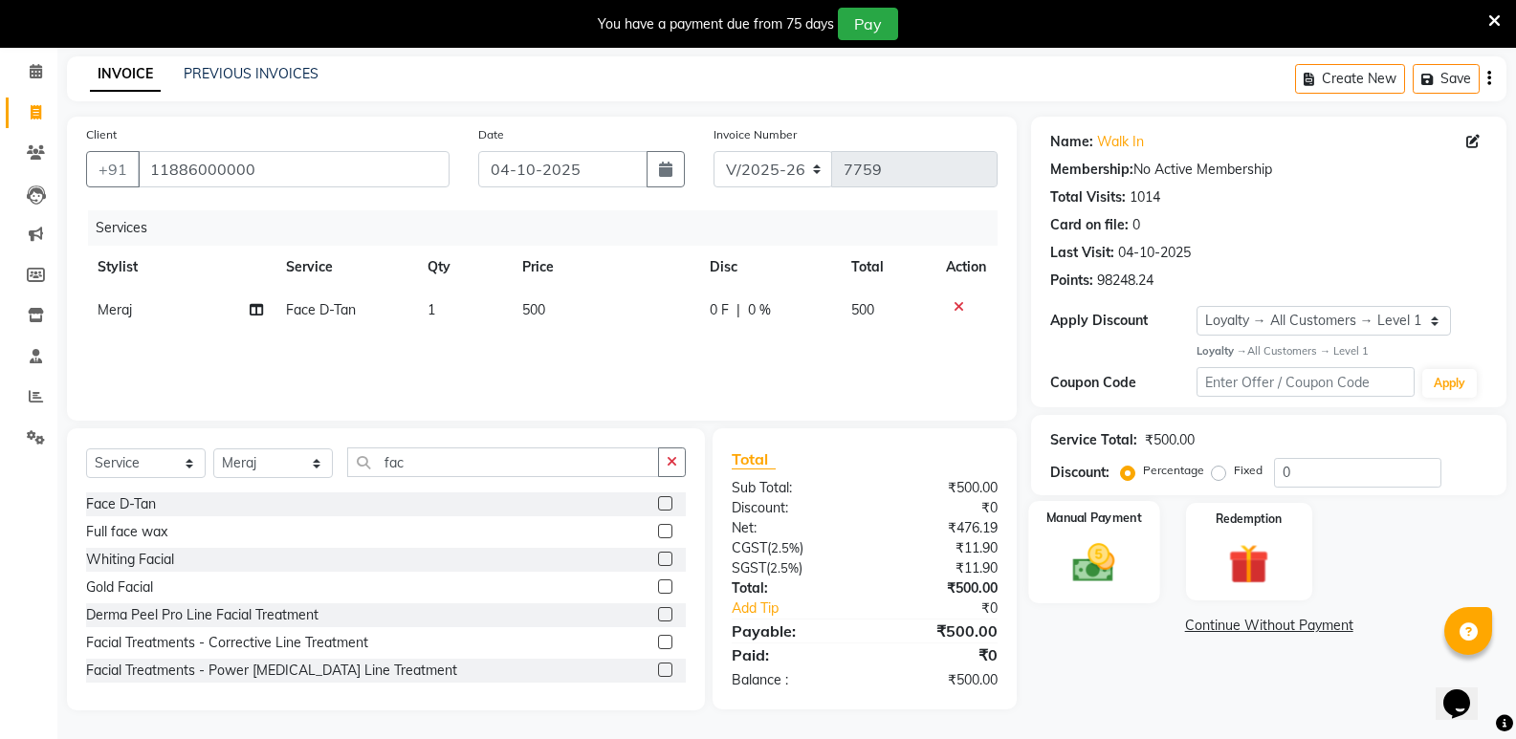
click at [1117, 565] on img at bounding box center [1094, 563] width 68 height 49
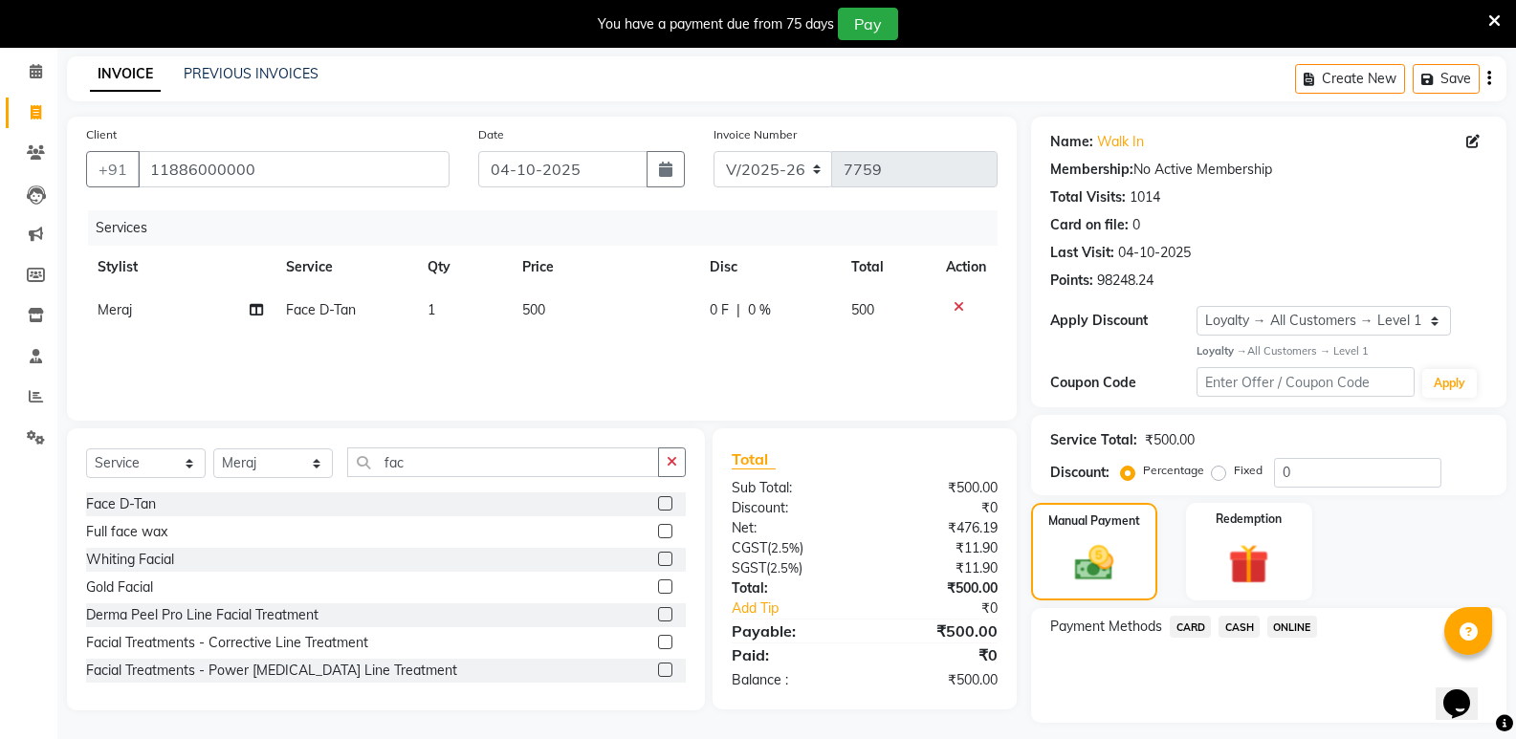
click at [1226, 627] on span "CASH" at bounding box center [1239, 627] width 41 height 22
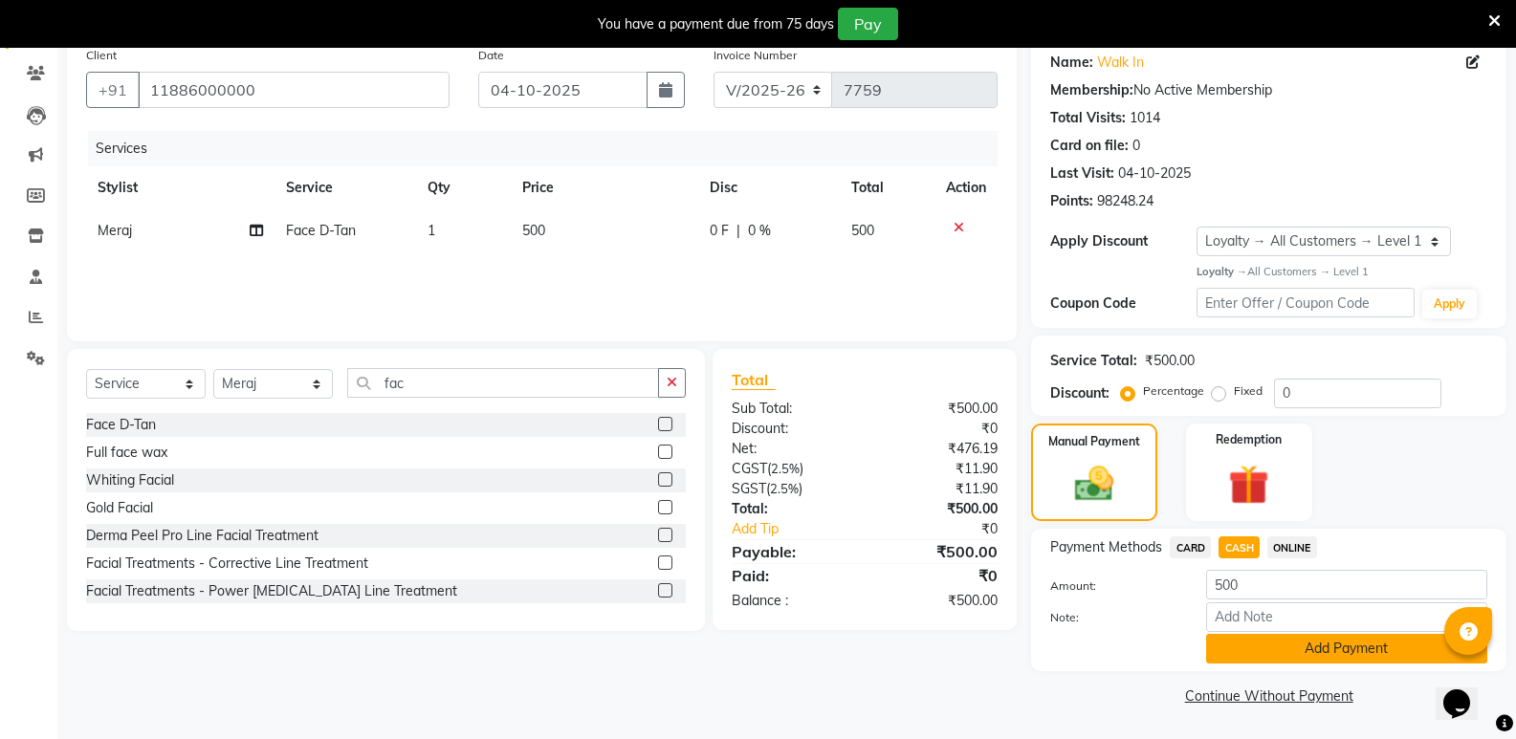
click at [1236, 655] on button "Add Payment" at bounding box center [1346, 649] width 281 height 30
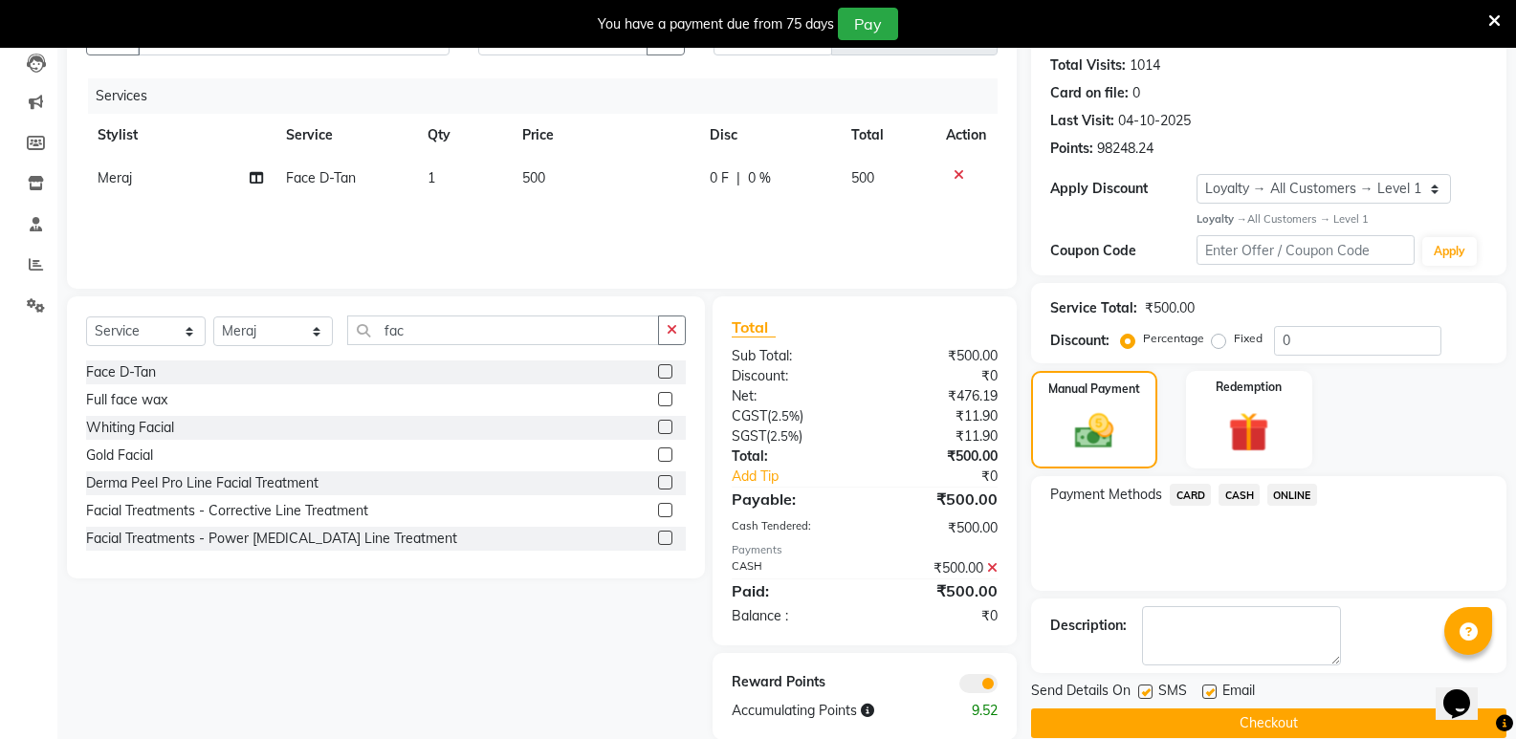
scroll to position [236, 0]
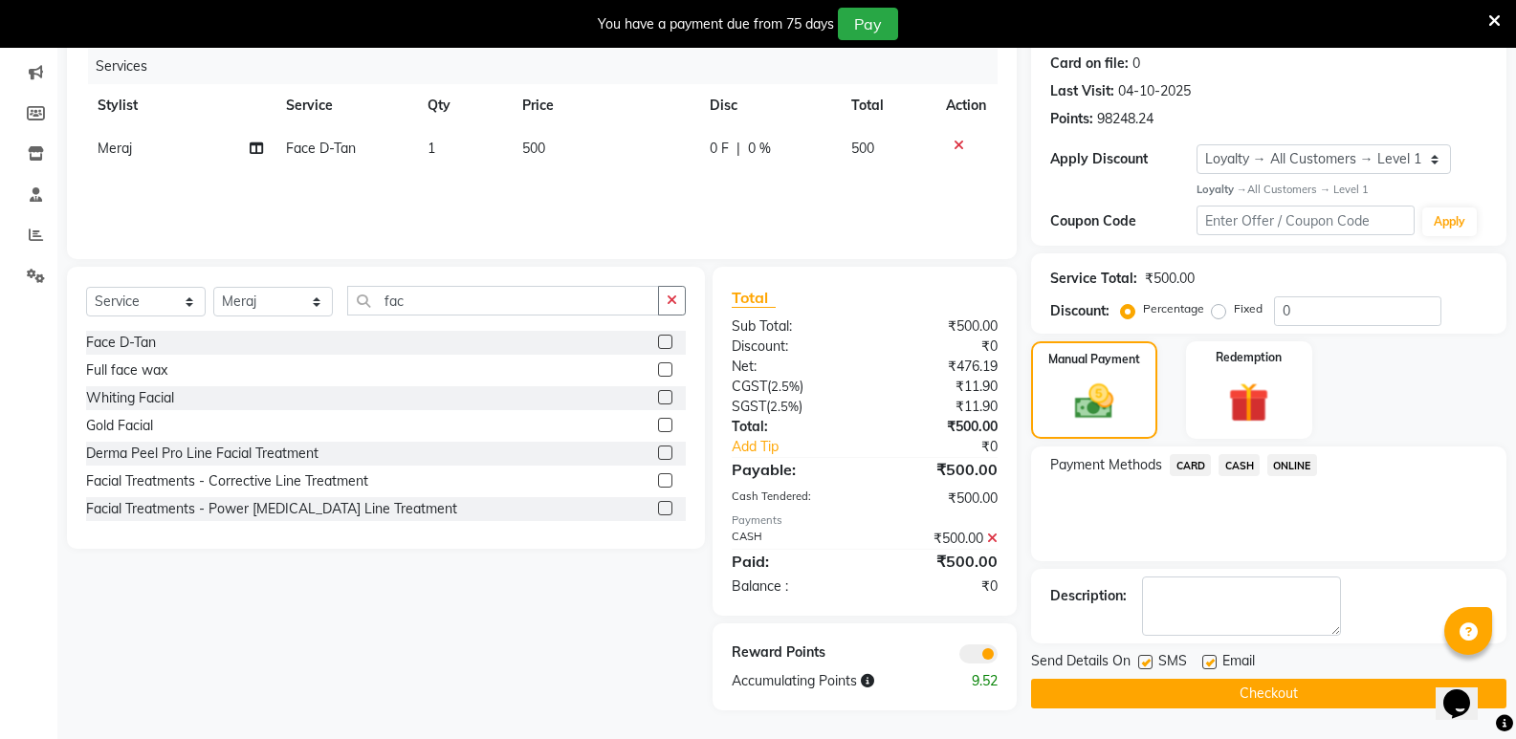
click at [1241, 694] on button "Checkout" at bounding box center [1268, 694] width 475 height 30
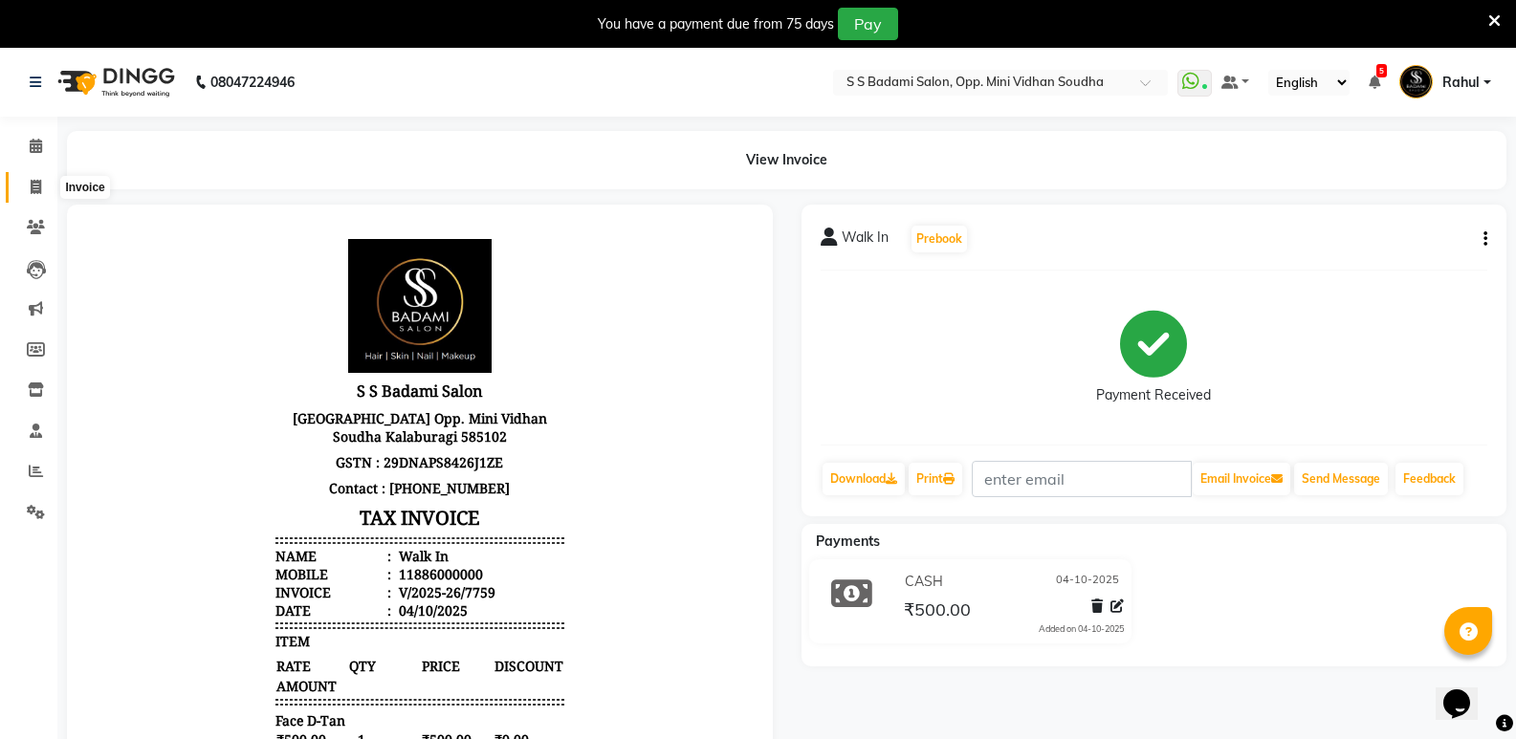
click at [34, 182] on icon at bounding box center [36, 187] width 11 height 14
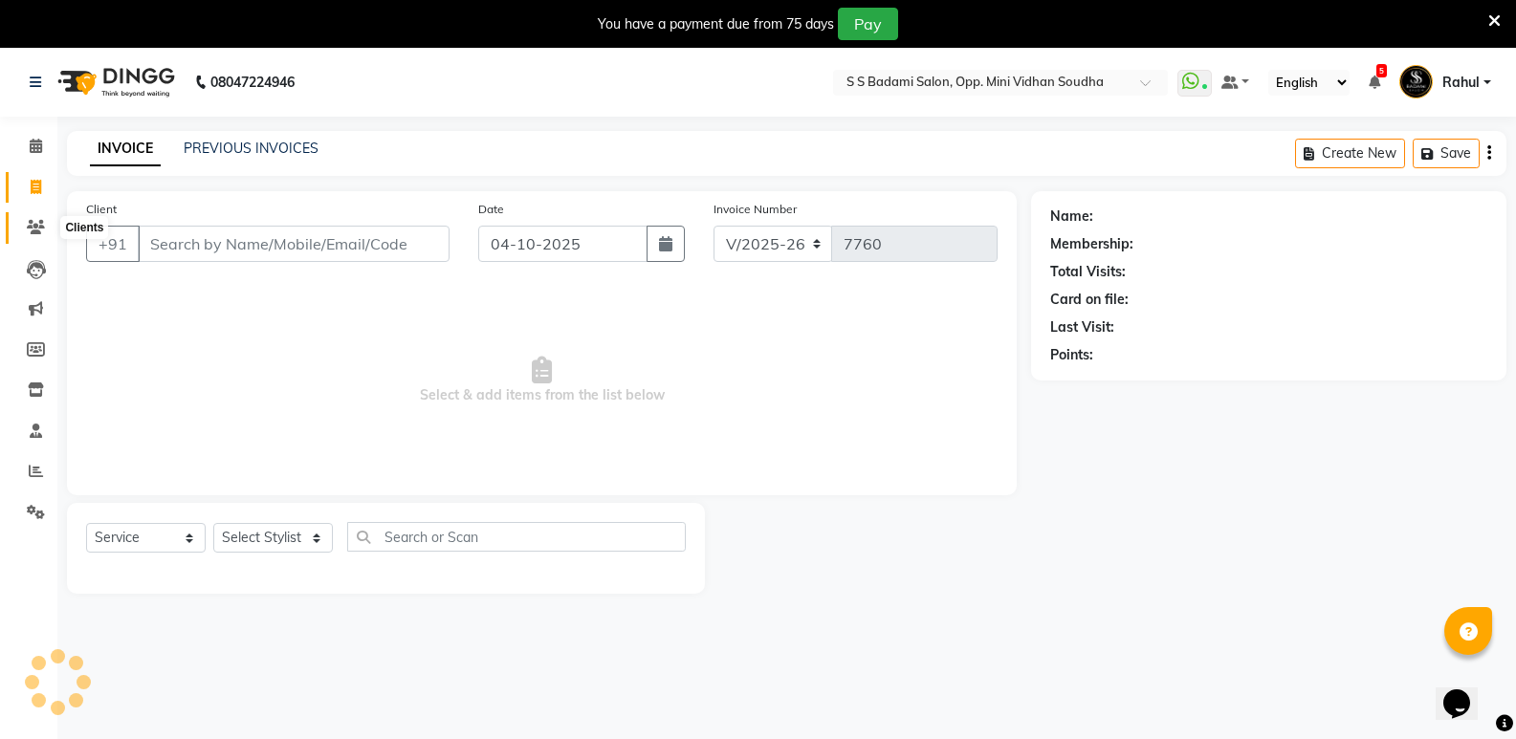
scroll to position [48, 0]
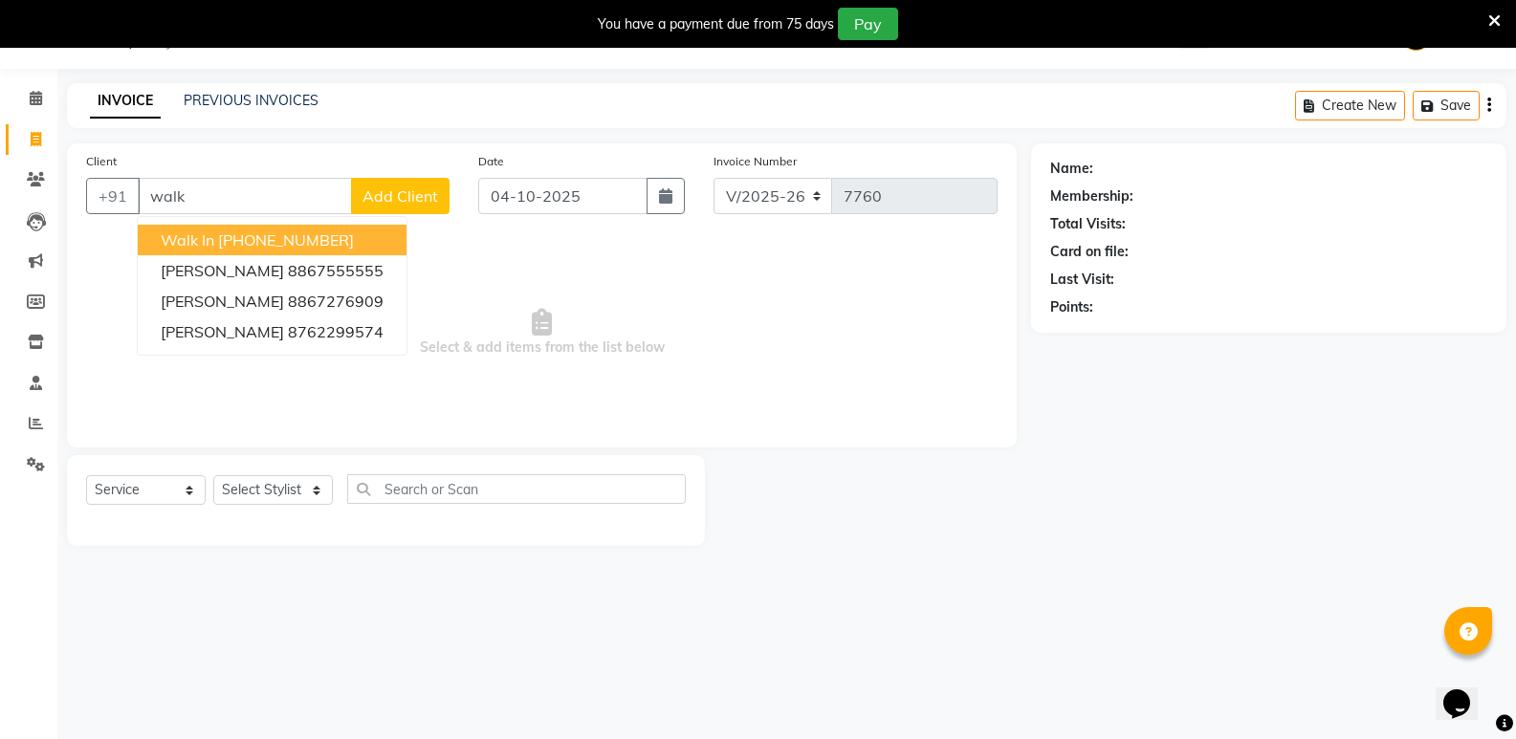
click at [248, 235] on ngb-highlight "[PHONE_NUMBER]" at bounding box center [286, 240] width 136 height 19
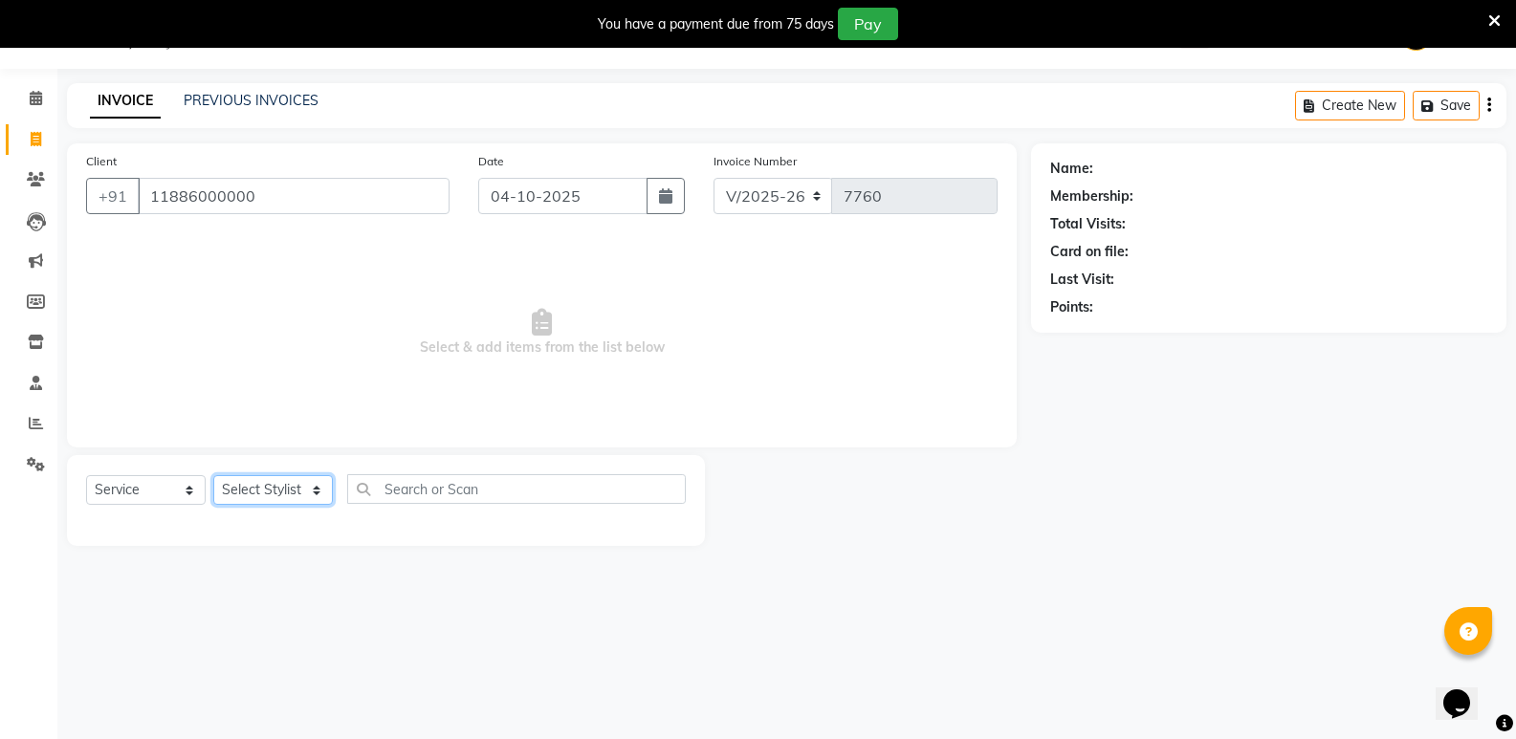
click at [269, 496] on select "Select Stylist [PERSON_NAME] [PERSON_NAME] [PERSON_NAME] Mallu [PERSON_NAME] [P…" at bounding box center [273, 490] width 120 height 30
click at [213, 475] on select "Select Stylist [PERSON_NAME] [PERSON_NAME] [PERSON_NAME] Mallu [PERSON_NAME] [P…" at bounding box center [273, 490] width 120 height 30
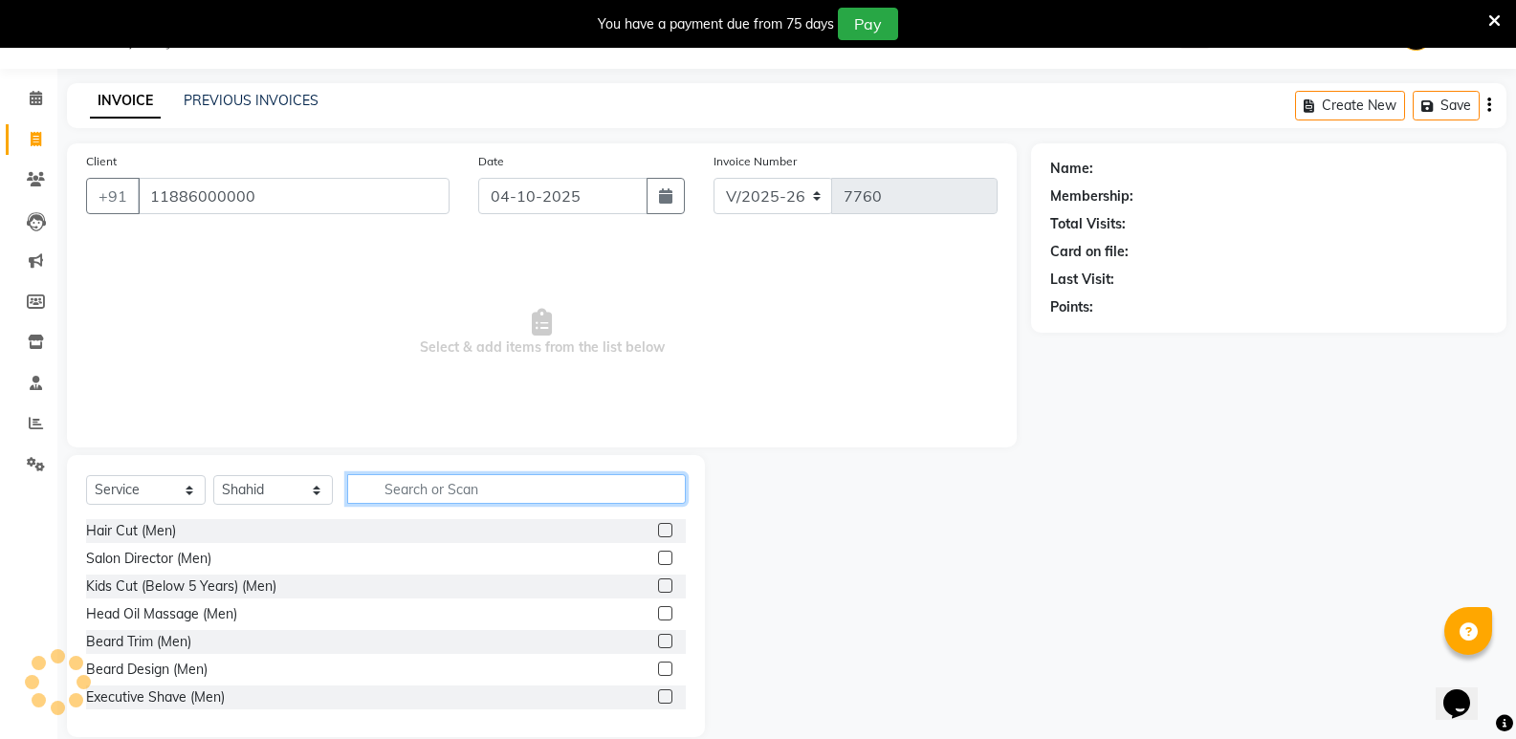
click at [411, 489] on input "text" at bounding box center [516, 489] width 339 height 30
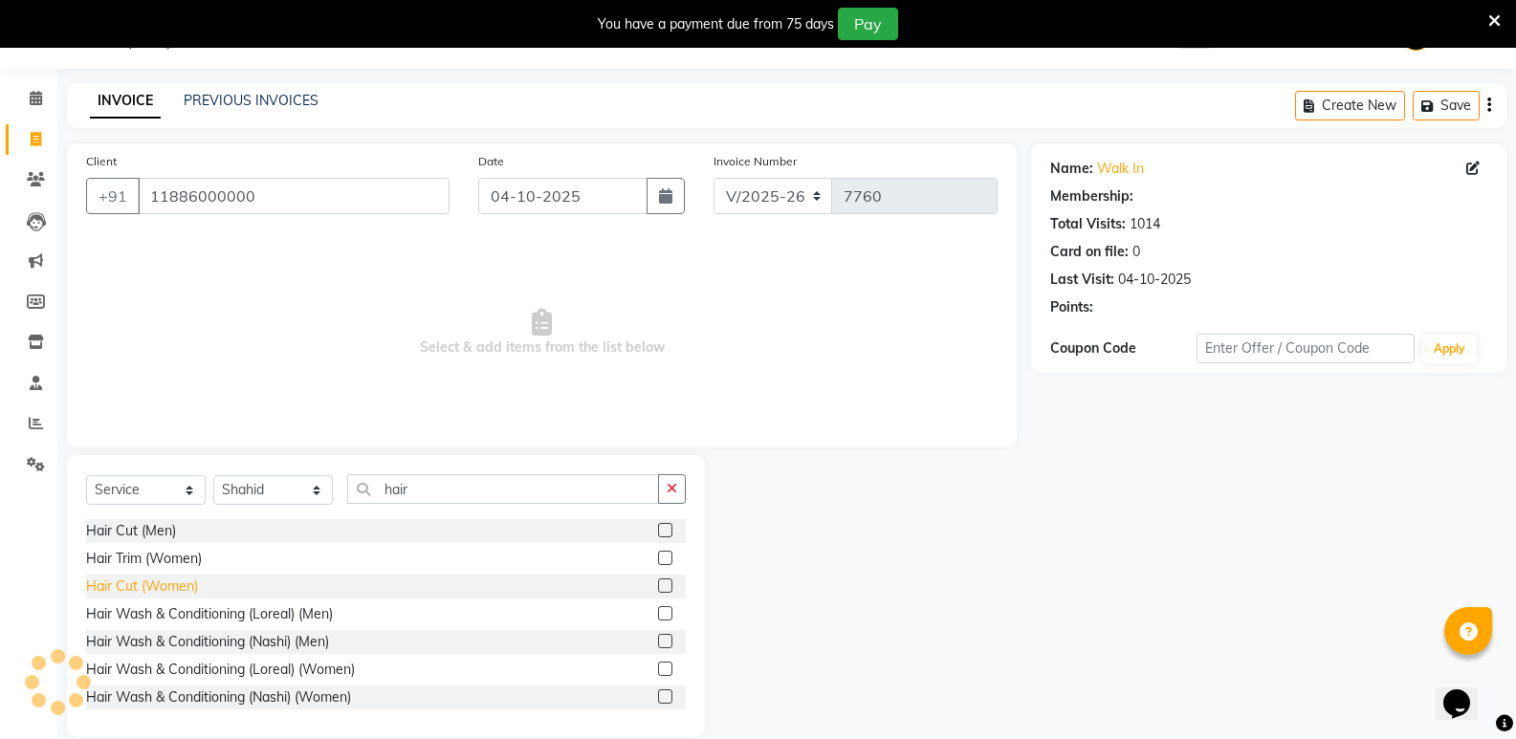
click at [140, 590] on div "Hair Cut (Women)" at bounding box center [142, 587] width 112 height 20
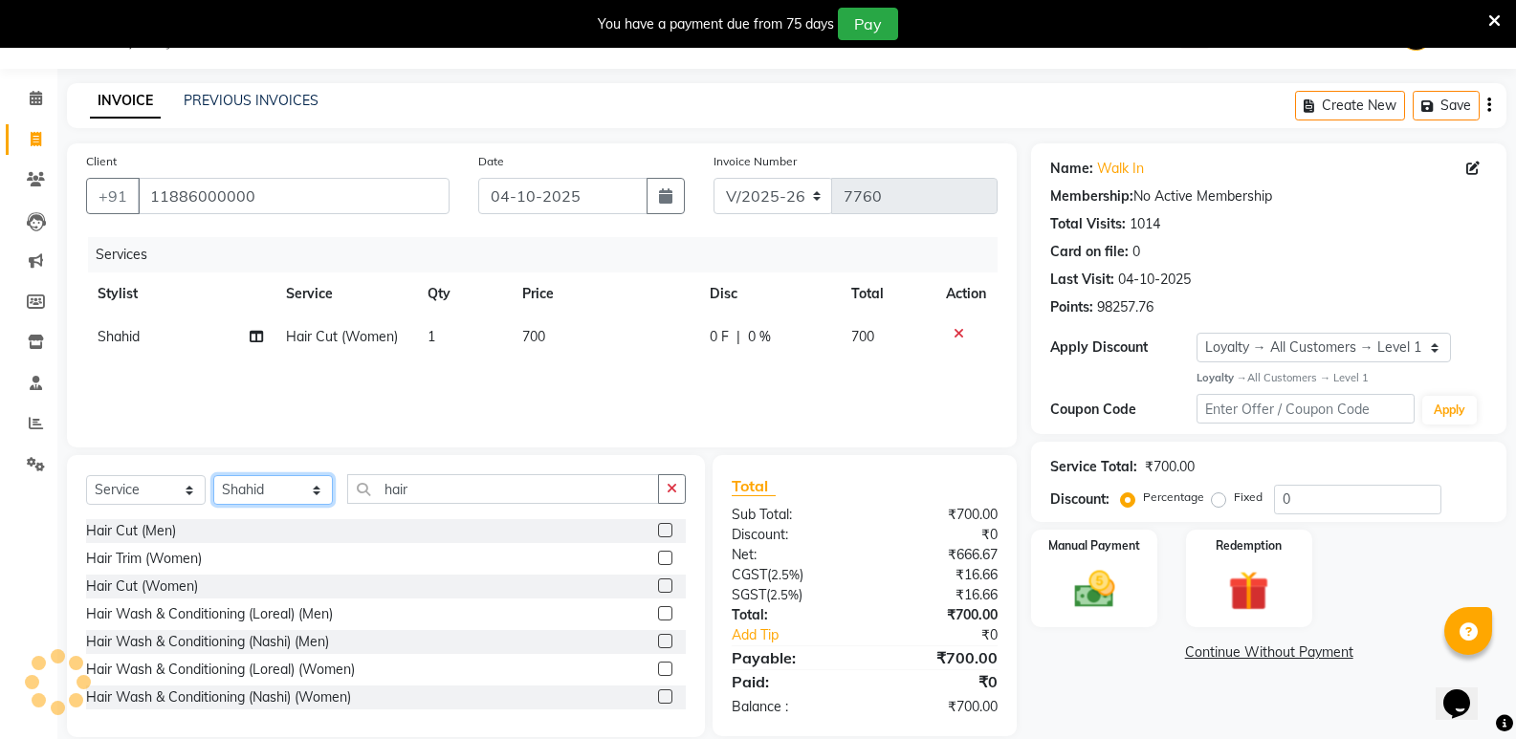
click at [277, 489] on select "Select Stylist [PERSON_NAME] [PERSON_NAME] [PERSON_NAME] Mallu [PERSON_NAME] [P…" at bounding box center [273, 490] width 120 height 30
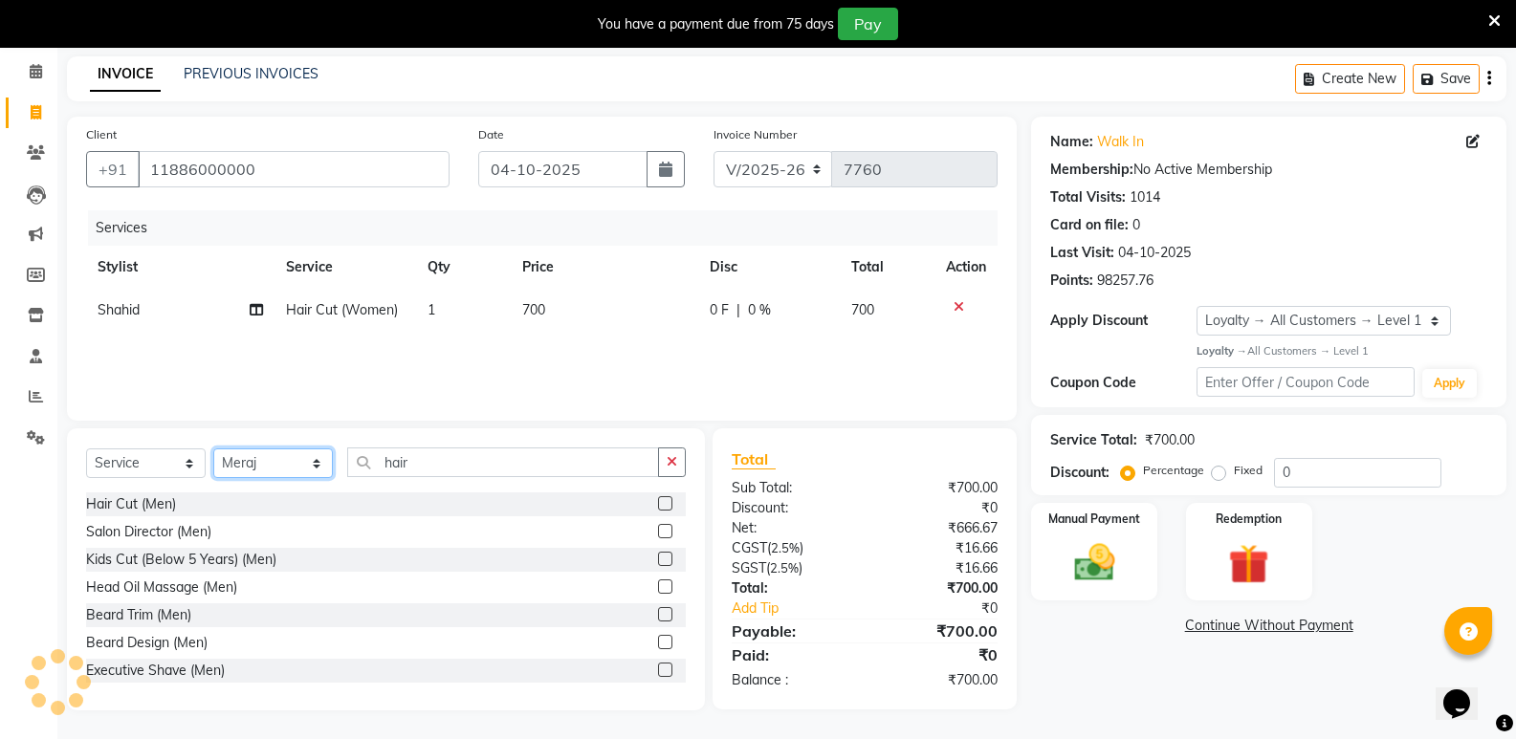
click at [222, 472] on select "Select Stylist [PERSON_NAME] [PERSON_NAME] [PERSON_NAME] Mallu [PERSON_NAME] [P…" at bounding box center [273, 464] width 120 height 30
click at [213, 449] on select "Select Stylist [PERSON_NAME] [PERSON_NAME] [PERSON_NAME] Mallu [PERSON_NAME] [P…" at bounding box center [273, 464] width 120 height 30
drag, startPoint x: 469, startPoint y: 465, endPoint x: 372, endPoint y: 488, distance: 99.3
click at [372, 488] on div "Select Service Product Membership Package Voucher Prepaid Gift Card Select Styl…" at bounding box center [386, 470] width 600 height 45
click at [177, 536] on div "Waxing - Underarms" at bounding box center [150, 532] width 128 height 20
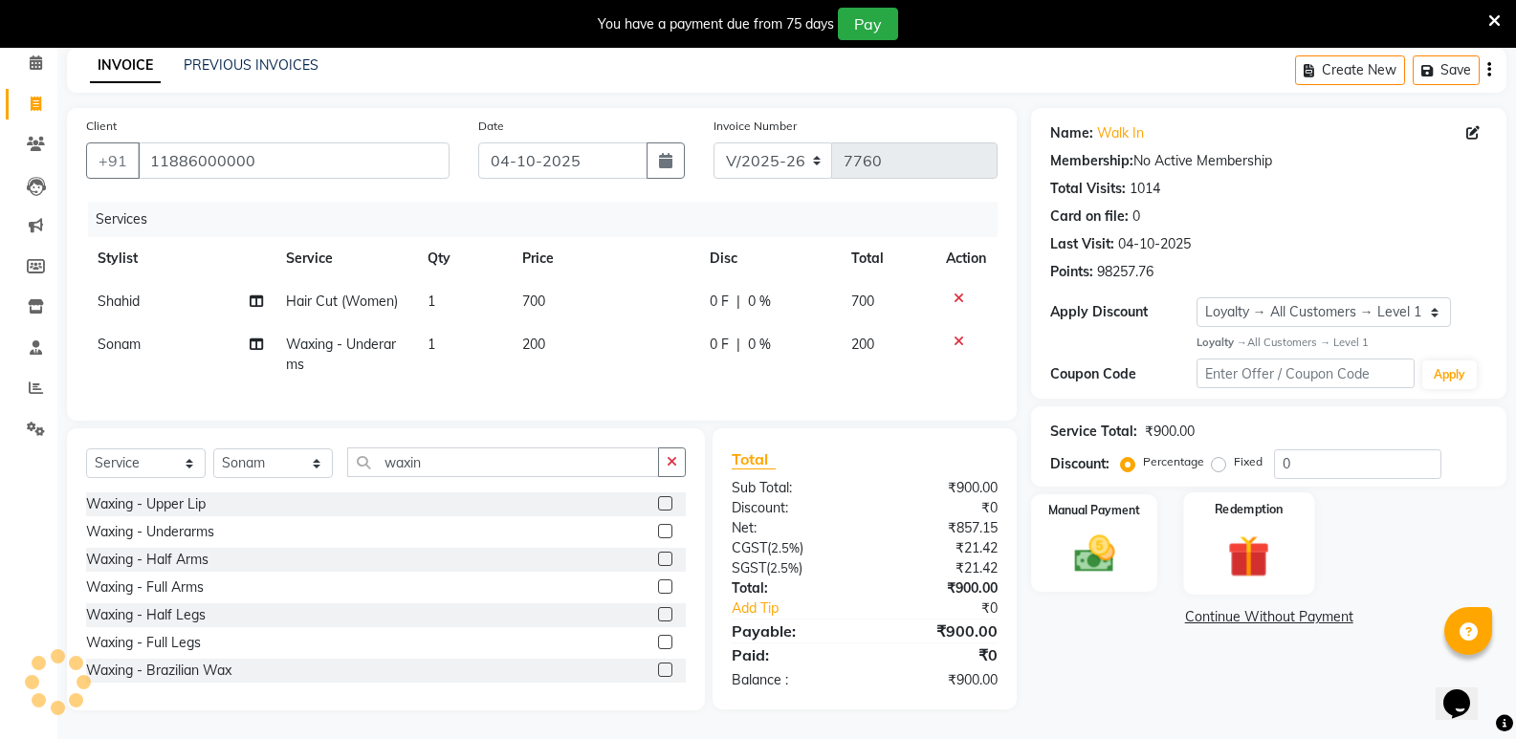
scroll to position [98, 0]
click at [1113, 560] on img at bounding box center [1094, 554] width 68 height 49
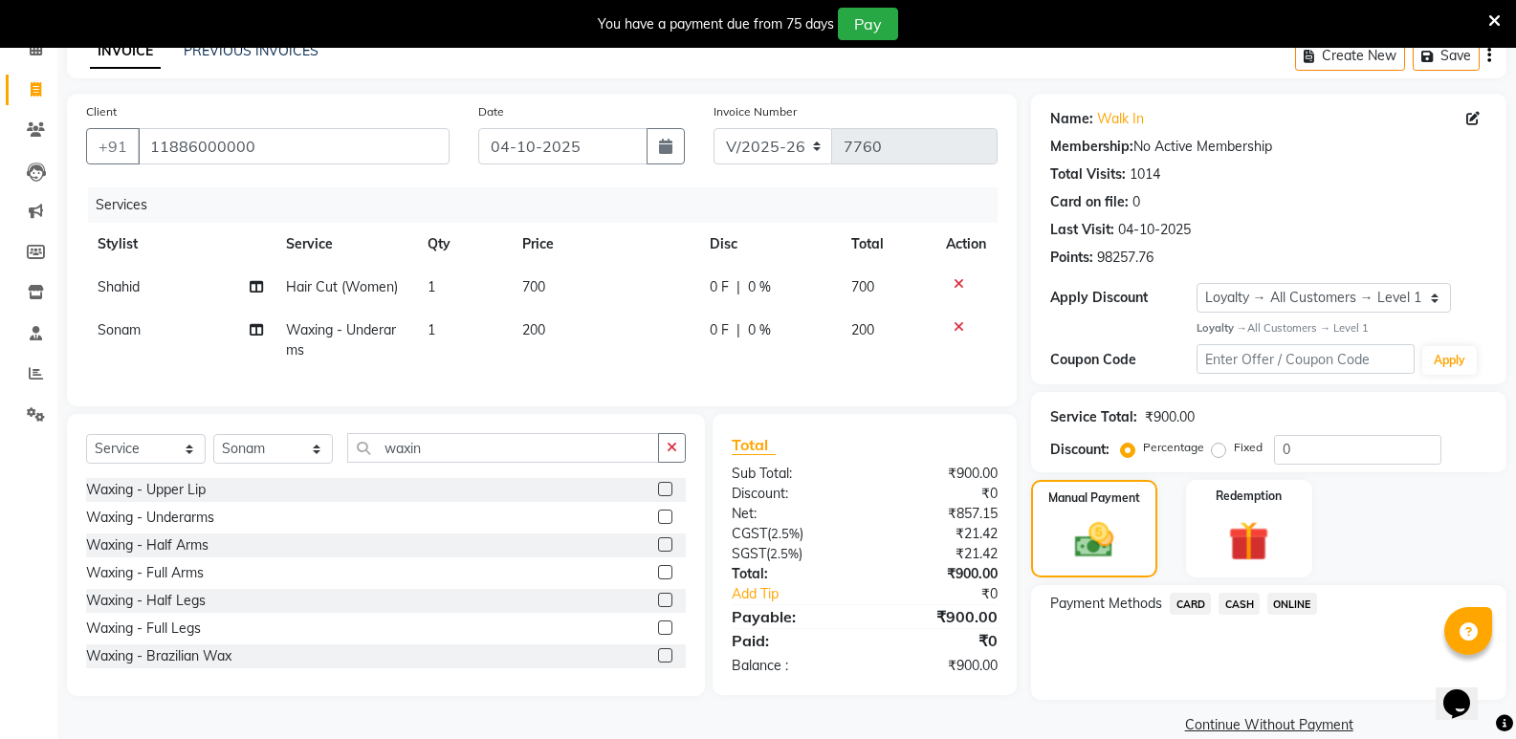
click at [1244, 600] on span "CASH" at bounding box center [1239, 604] width 41 height 22
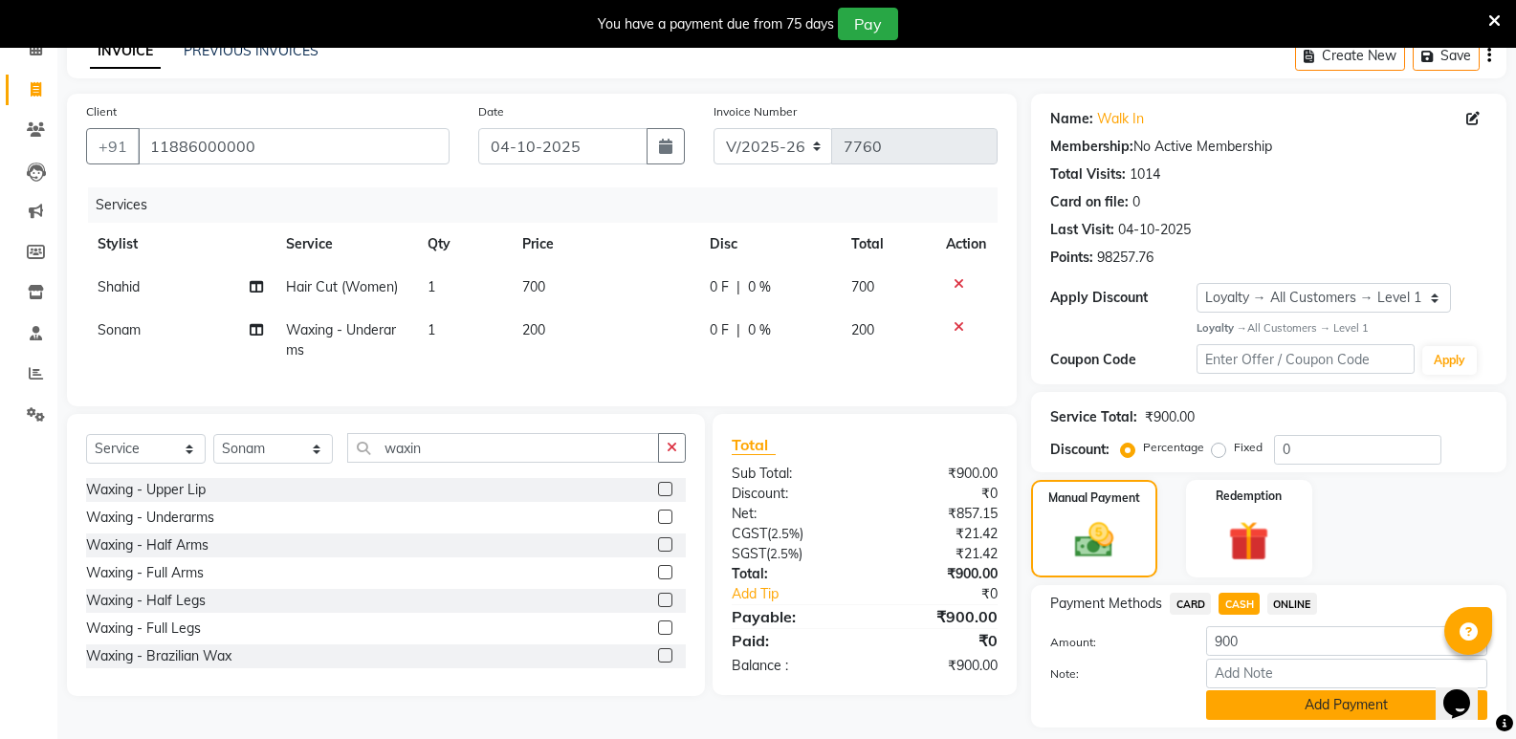
click at [1273, 711] on button "Add Payment" at bounding box center [1346, 706] width 281 height 30
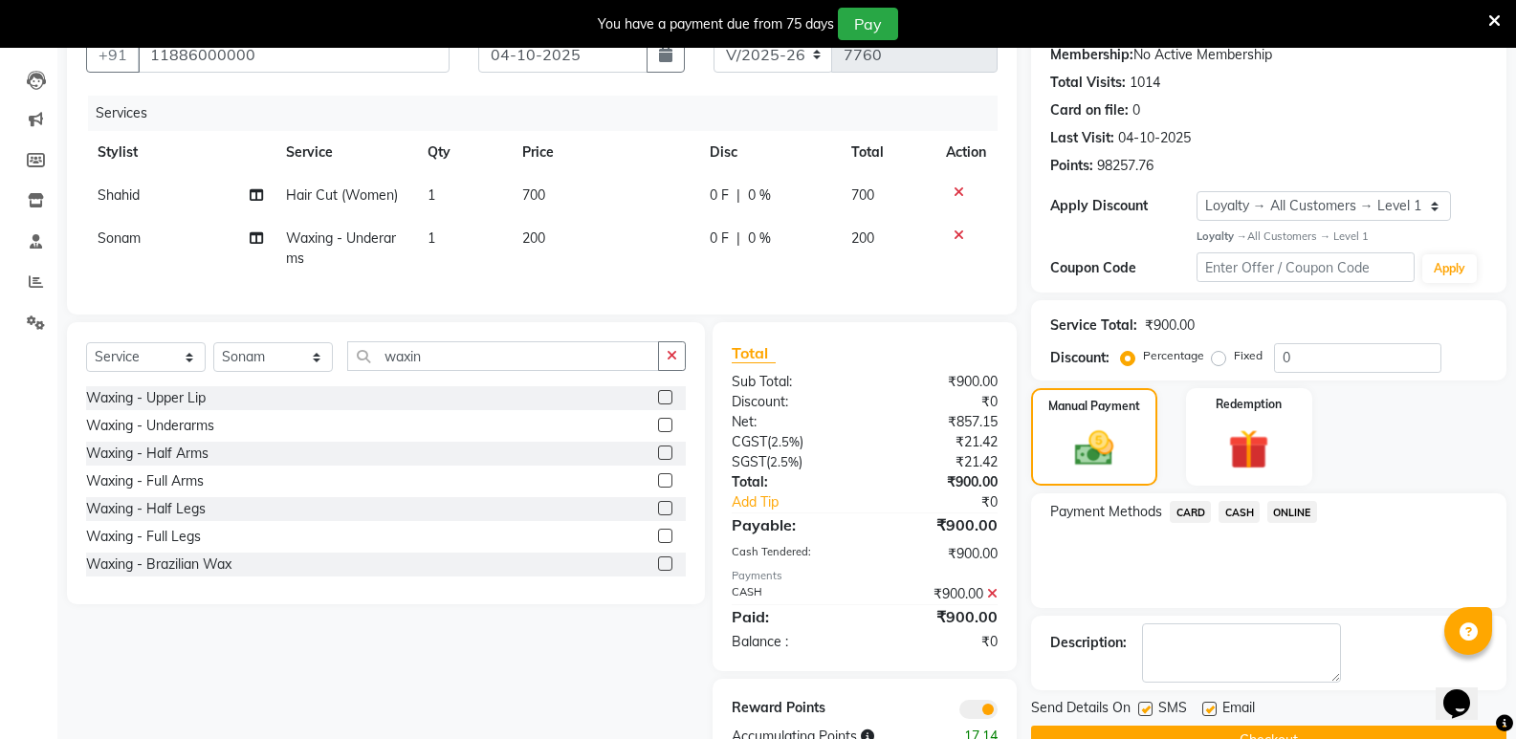
scroll to position [259, 0]
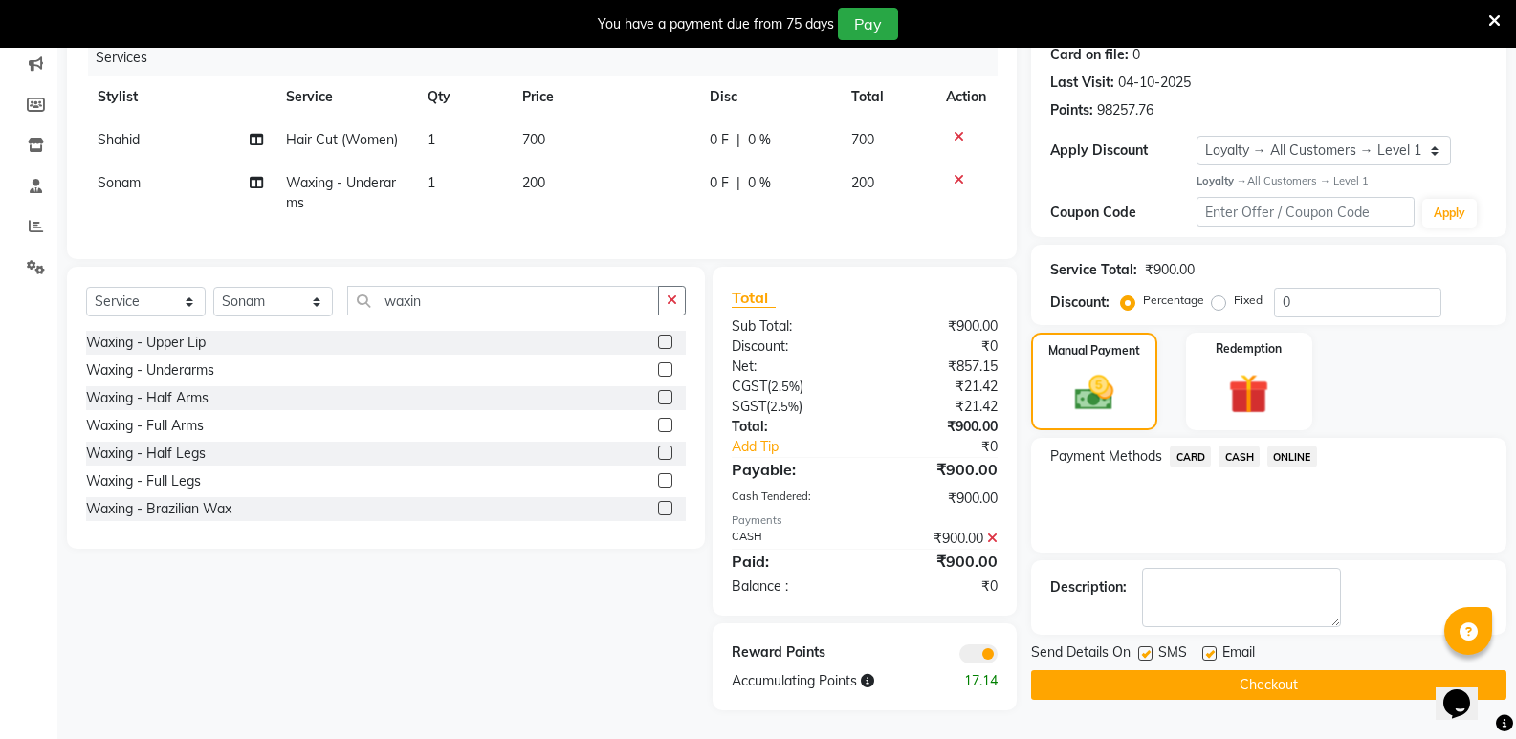
click at [1269, 671] on button "Checkout" at bounding box center [1268, 686] width 475 height 30
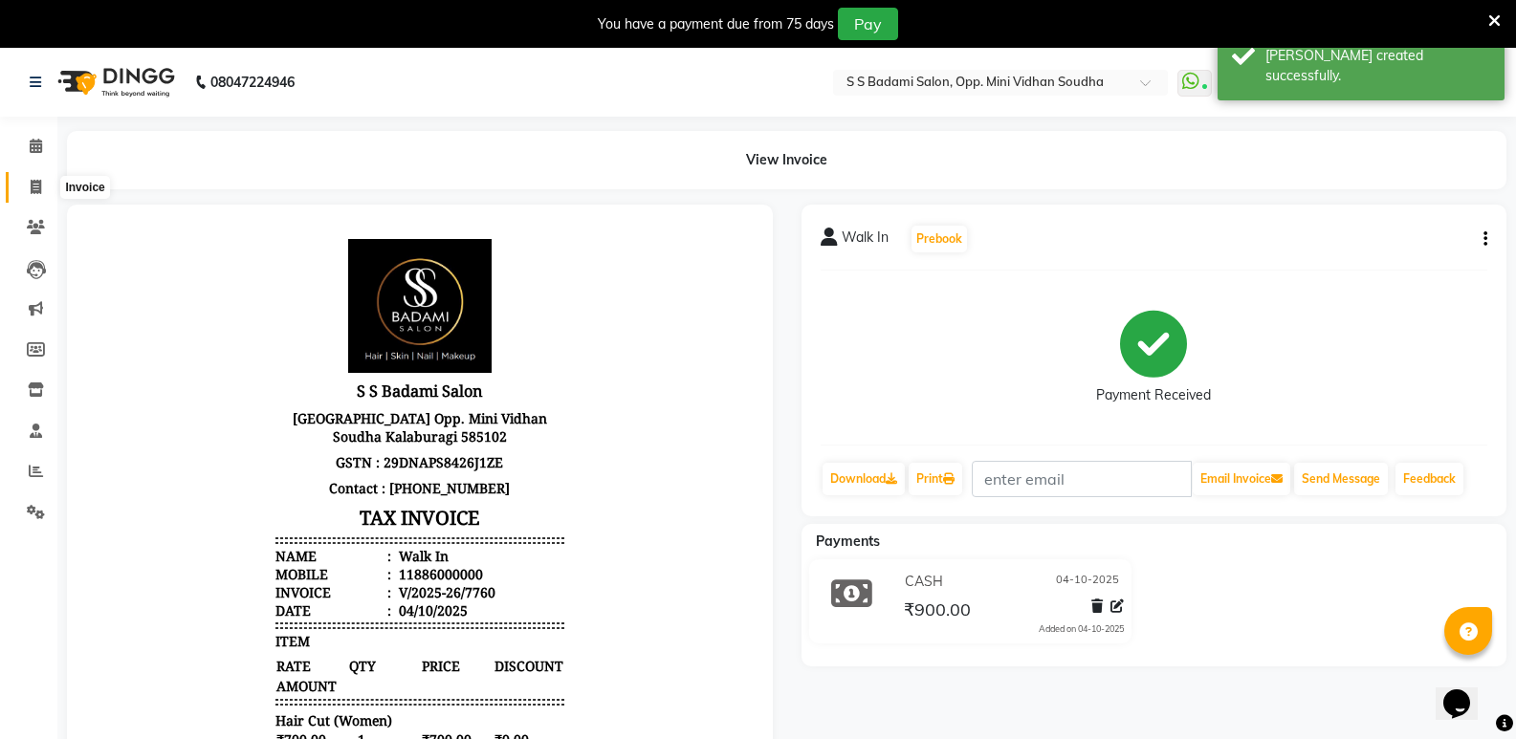
click at [43, 182] on span at bounding box center [35, 188] width 33 height 22
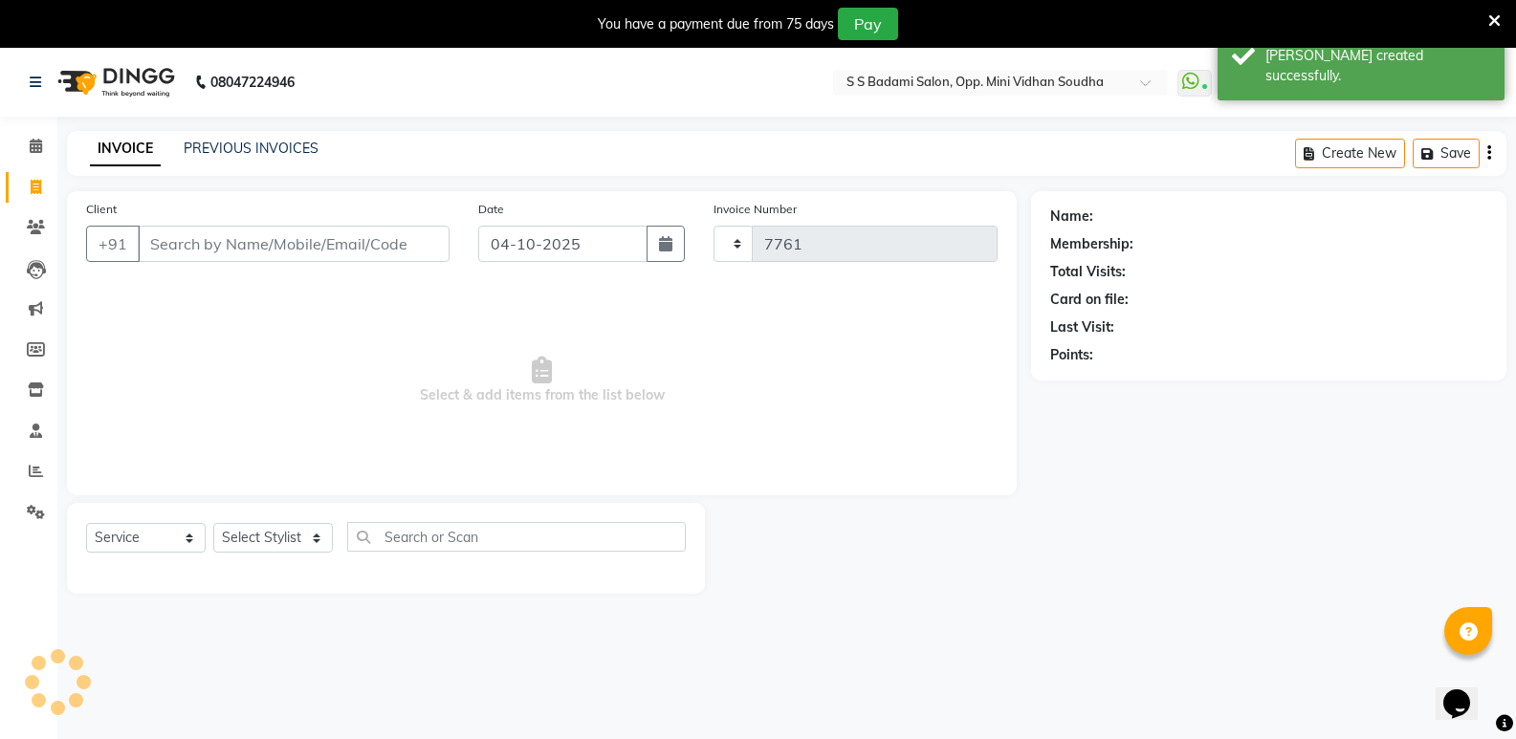
scroll to position [48, 0]
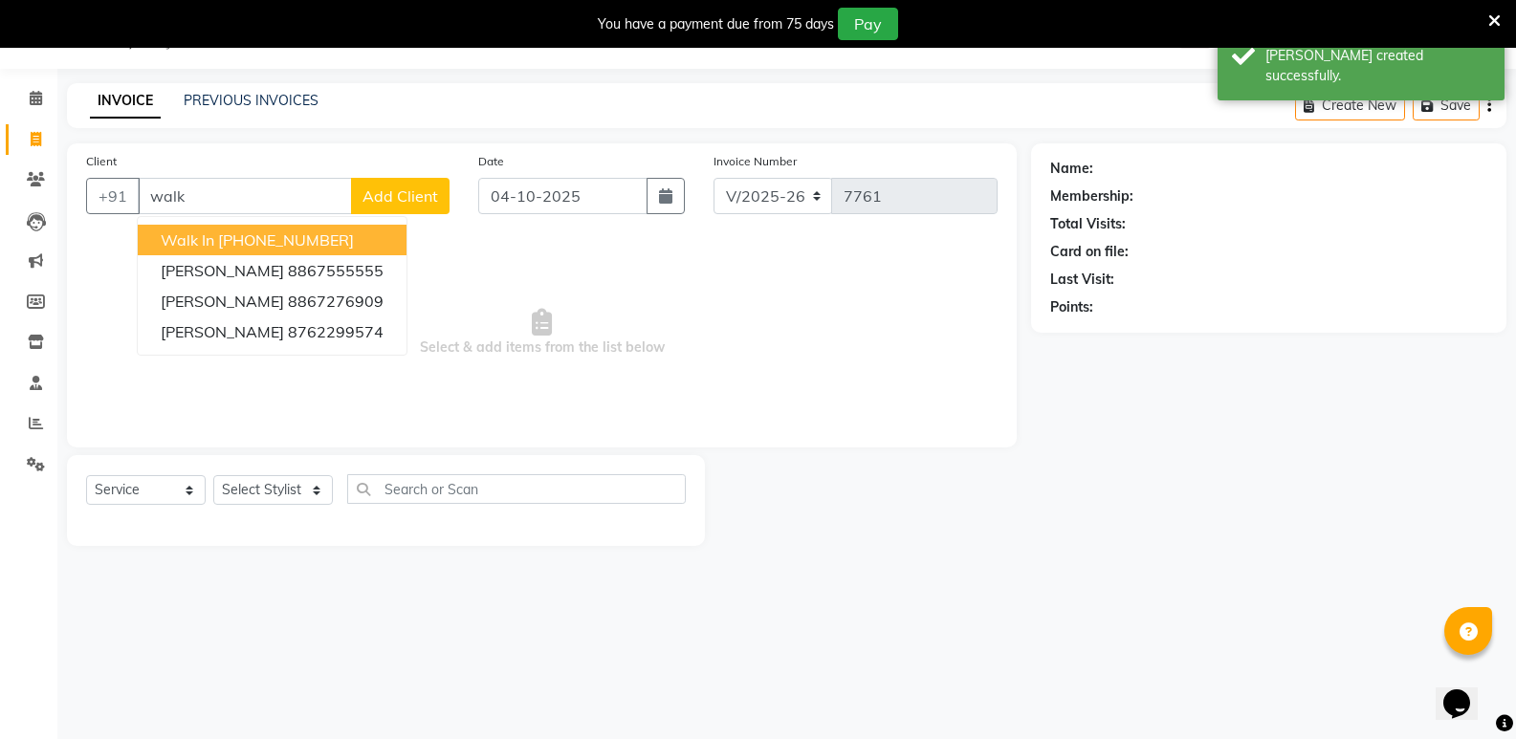
click at [222, 243] on ngb-highlight "[PHONE_NUMBER]" at bounding box center [286, 240] width 136 height 19
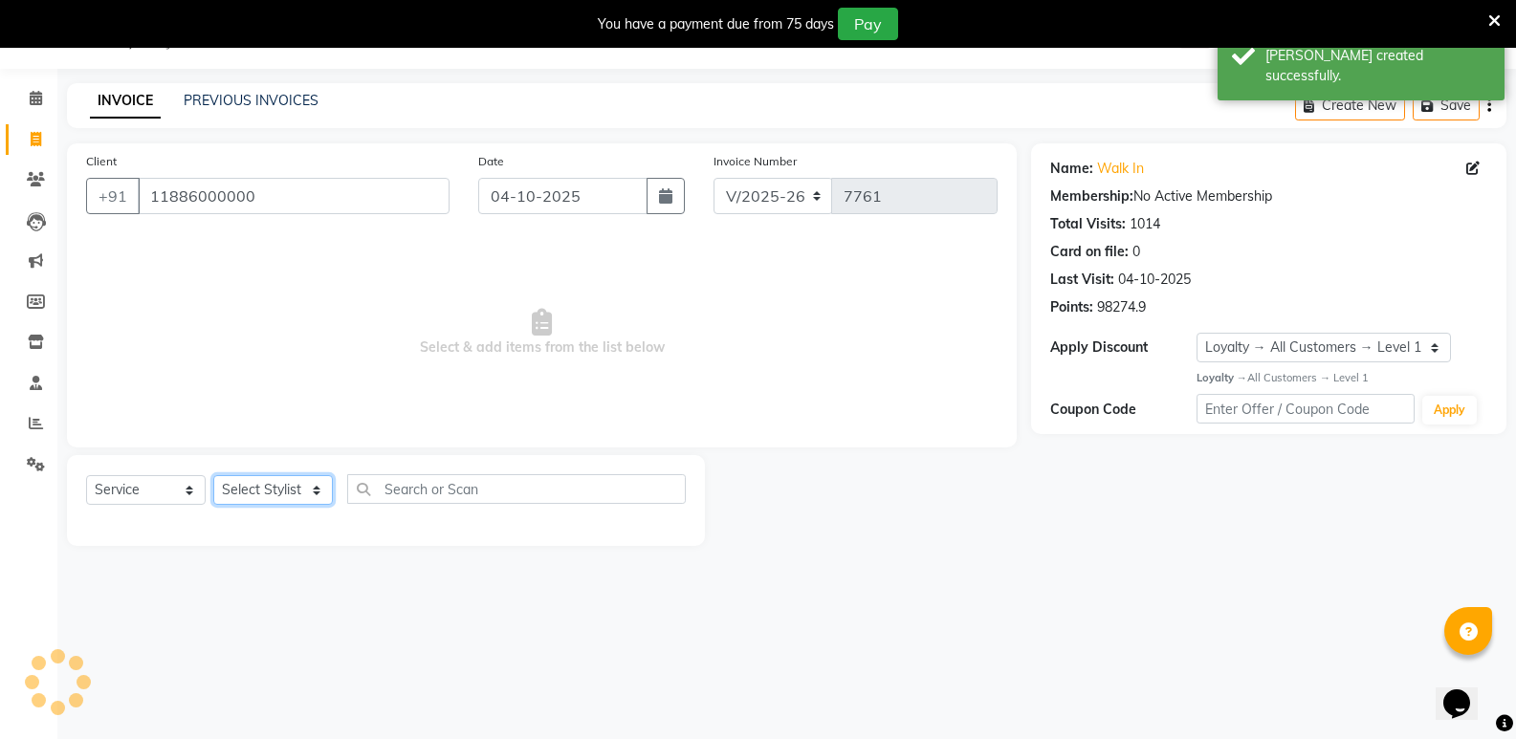
click at [254, 485] on select "Select Stylist [PERSON_NAME] [PERSON_NAME] [PERSON_NAME] Mallu [PERSON_NAME] [P…" at bounding box center [273, 490] width 120 height 30
click at [213, 475] on select "Select Stylist [PERSON_NAME] [PERSON_NAME] [PERSON_NAME] Mallu [PERSON_NAME] [P…" at bounding box center [273, 490] width 120 height 30
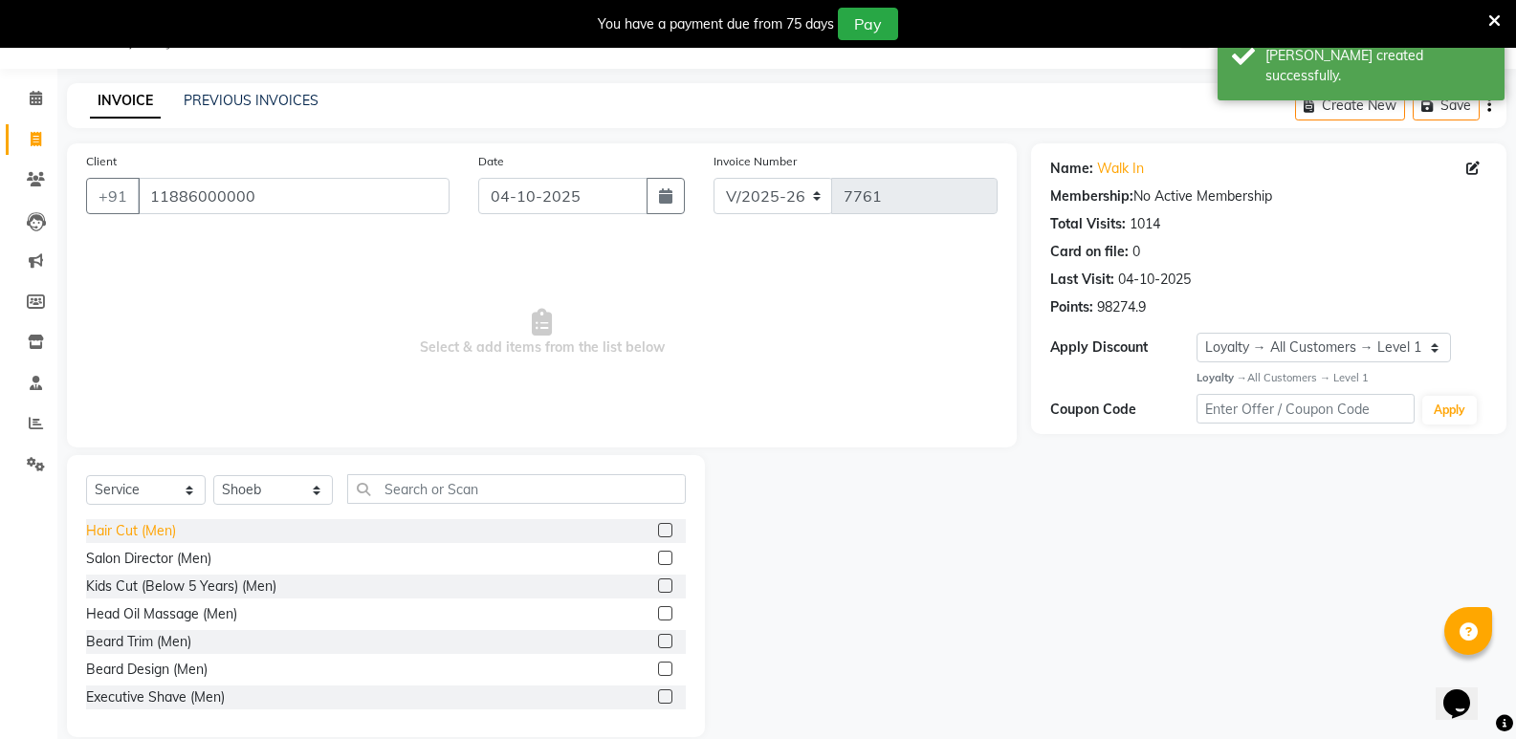
click at [141, 526] on div "Hair Cut (Men)" at bounding box center [131, 531] width 90 height 20
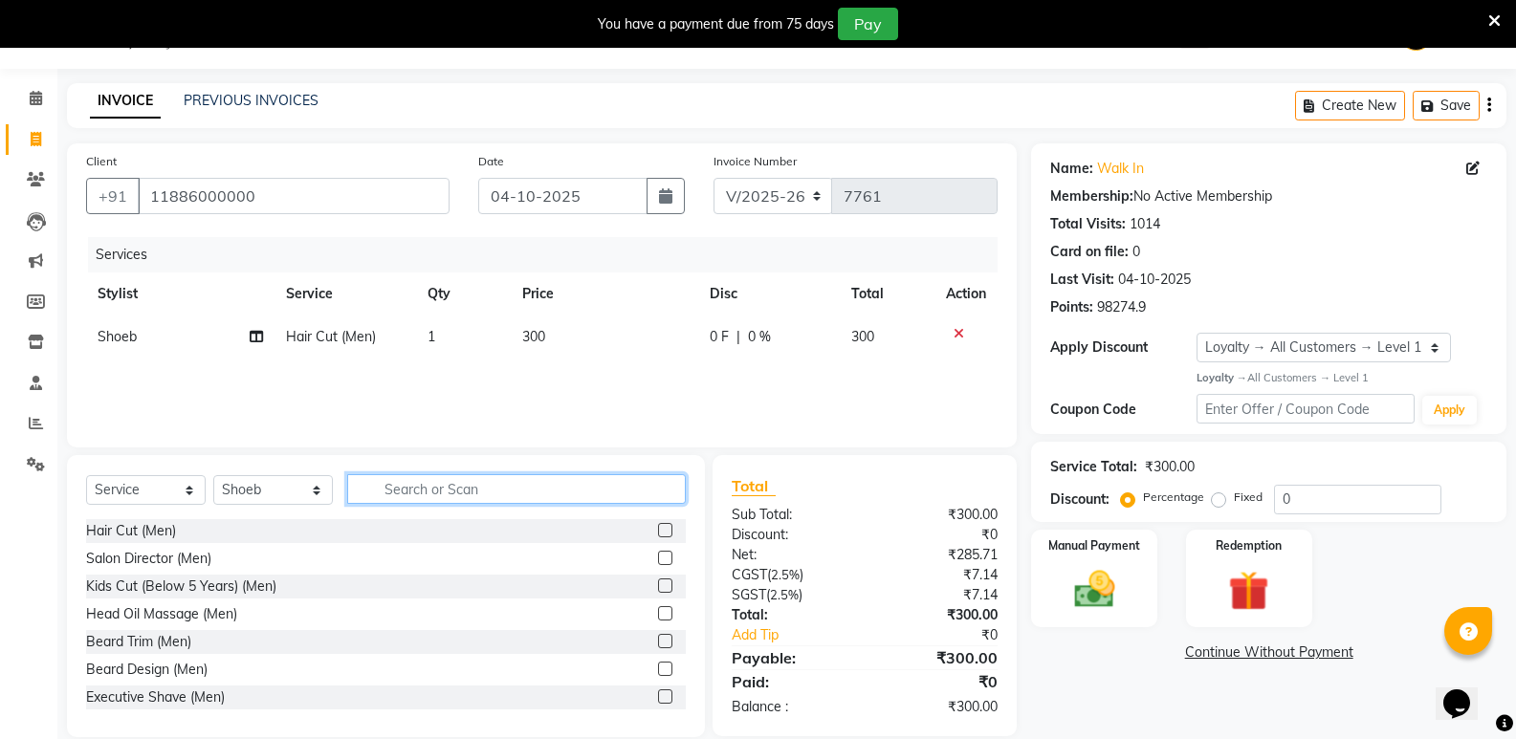
click at [386, 491] on input "text" at bounding box center [516, 489] width 339 height 30
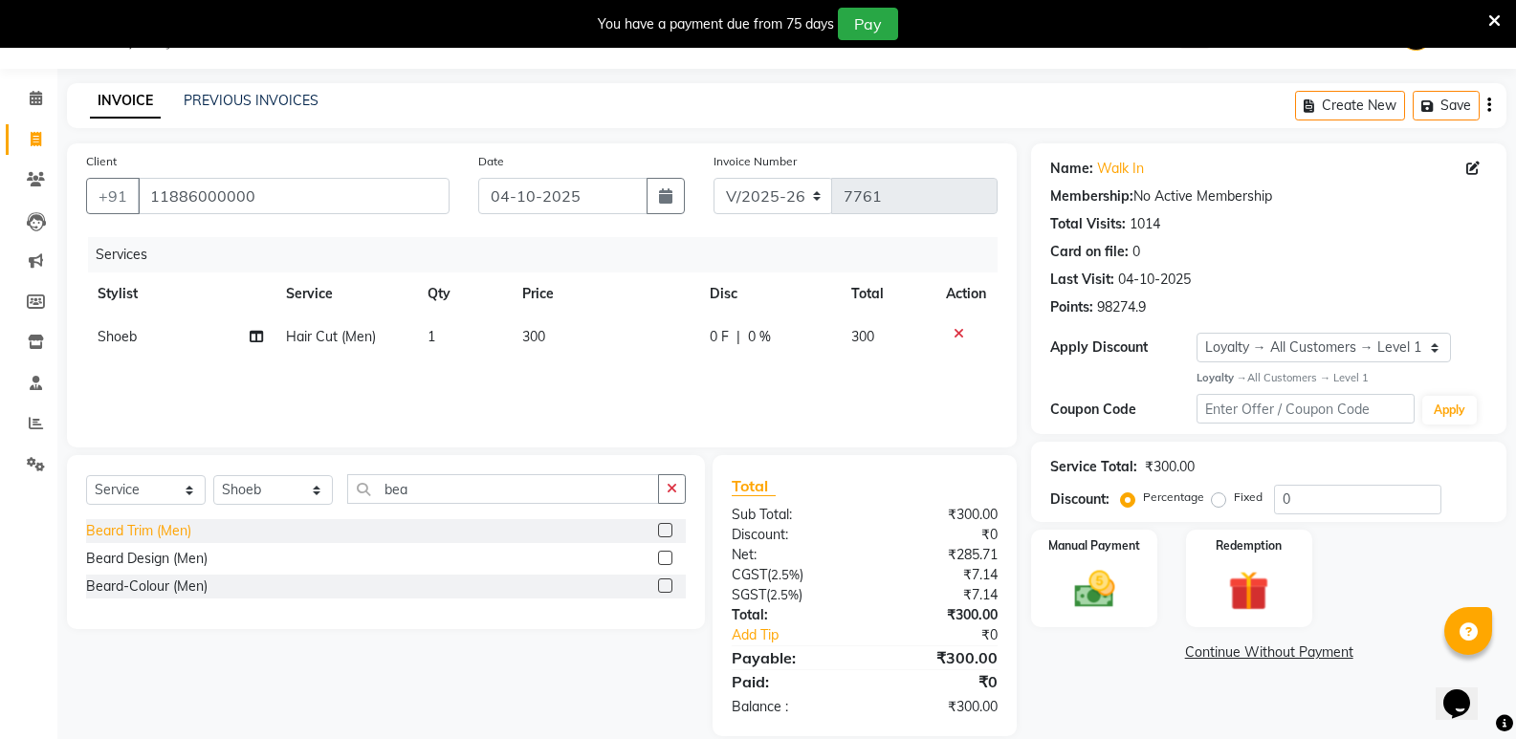
click at [166, 531] on div "Beard Trim (Men)" at bounding box center [138, 531] width 105 height 20
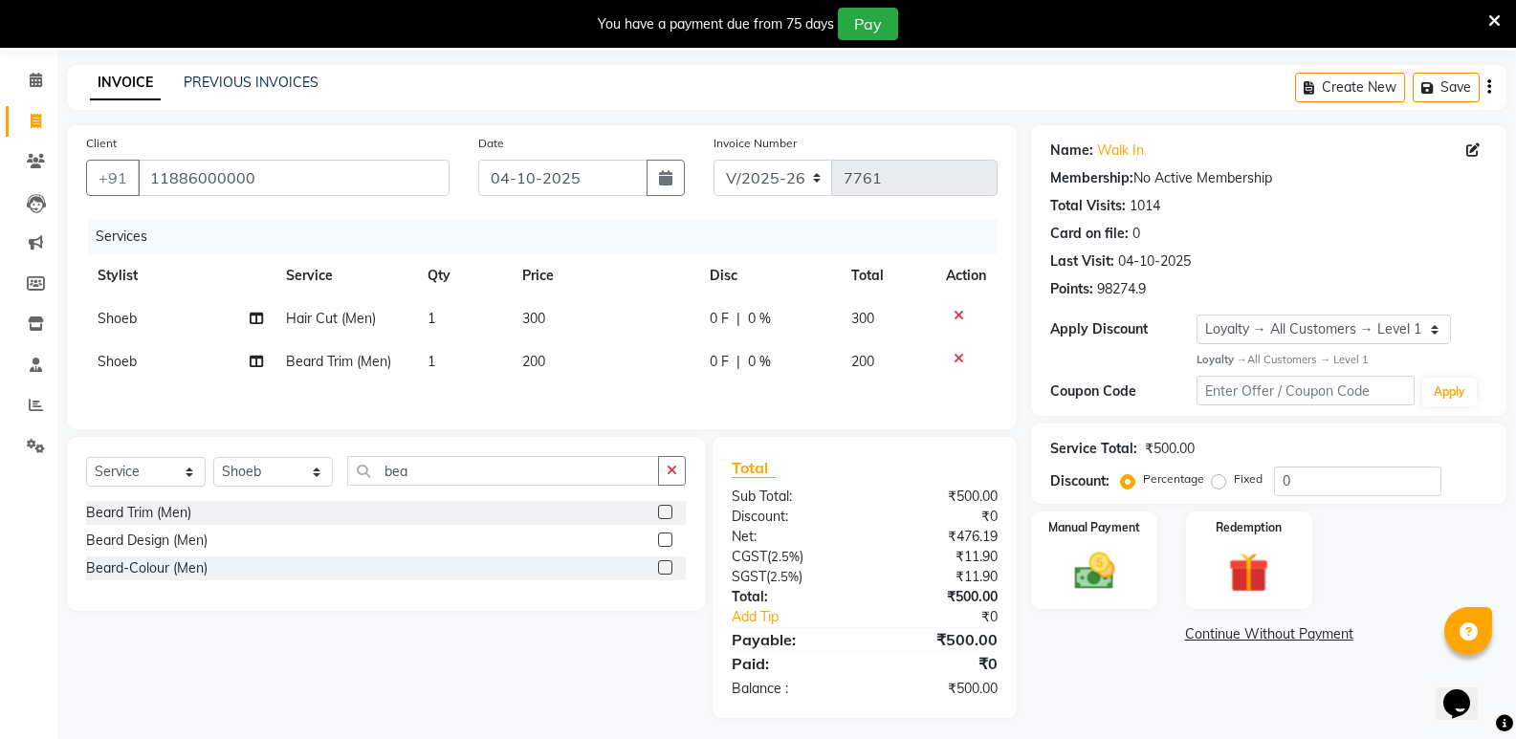
scroll to position [77, 0]
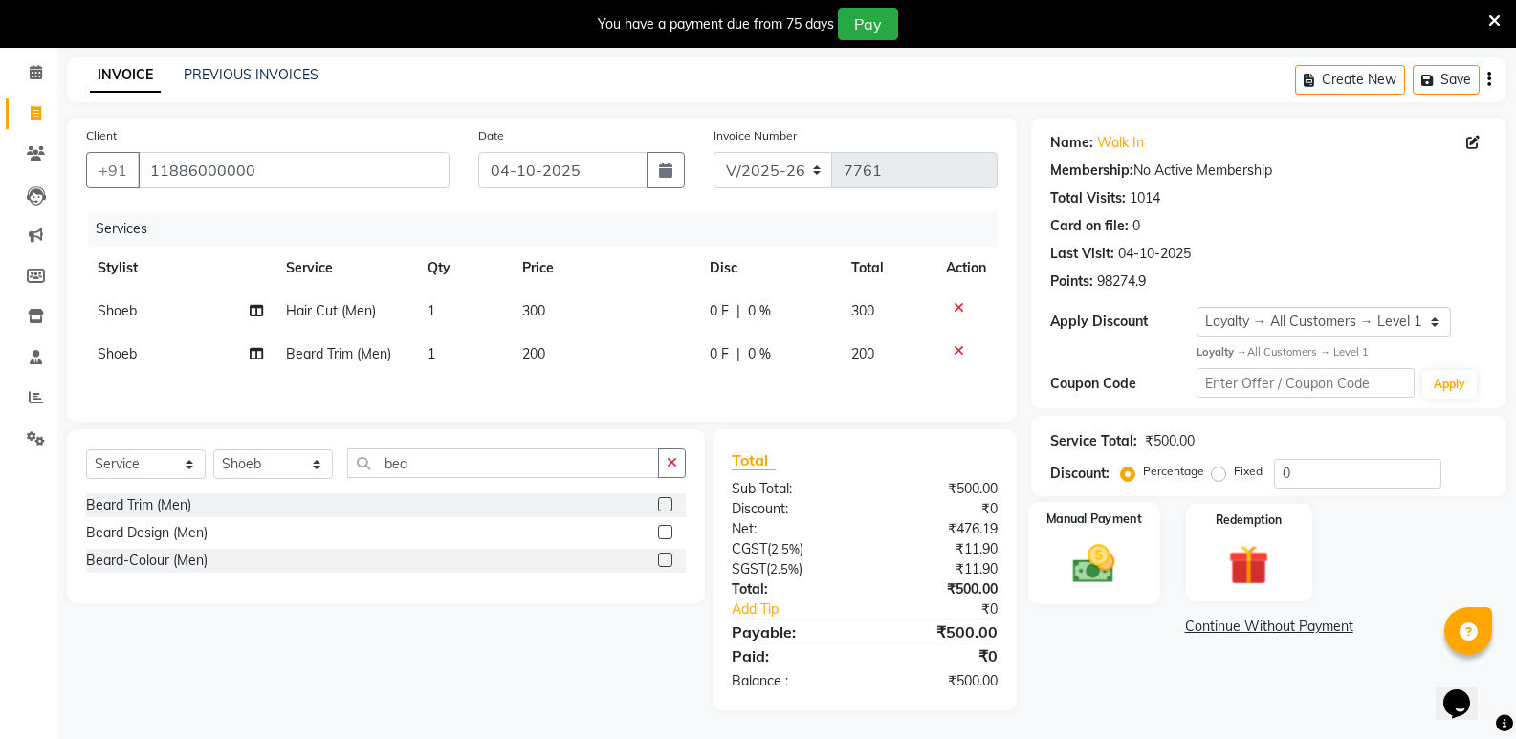
click at [1118, 565] on img at bounding box center [1094, 564] width 68 height 49
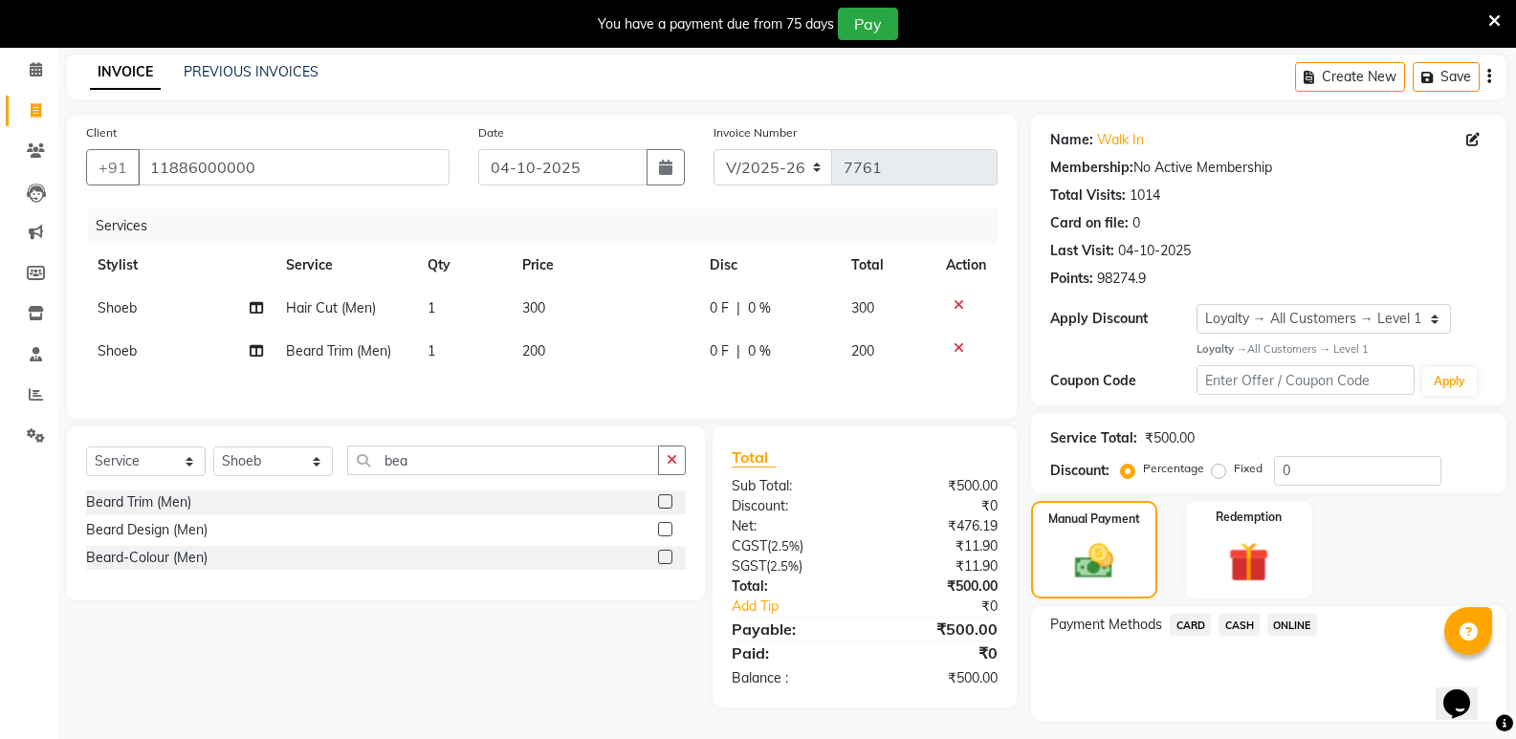
click at [1229, 627] on span "CASH" at bounding box center [1239, 625] width 41 height 22
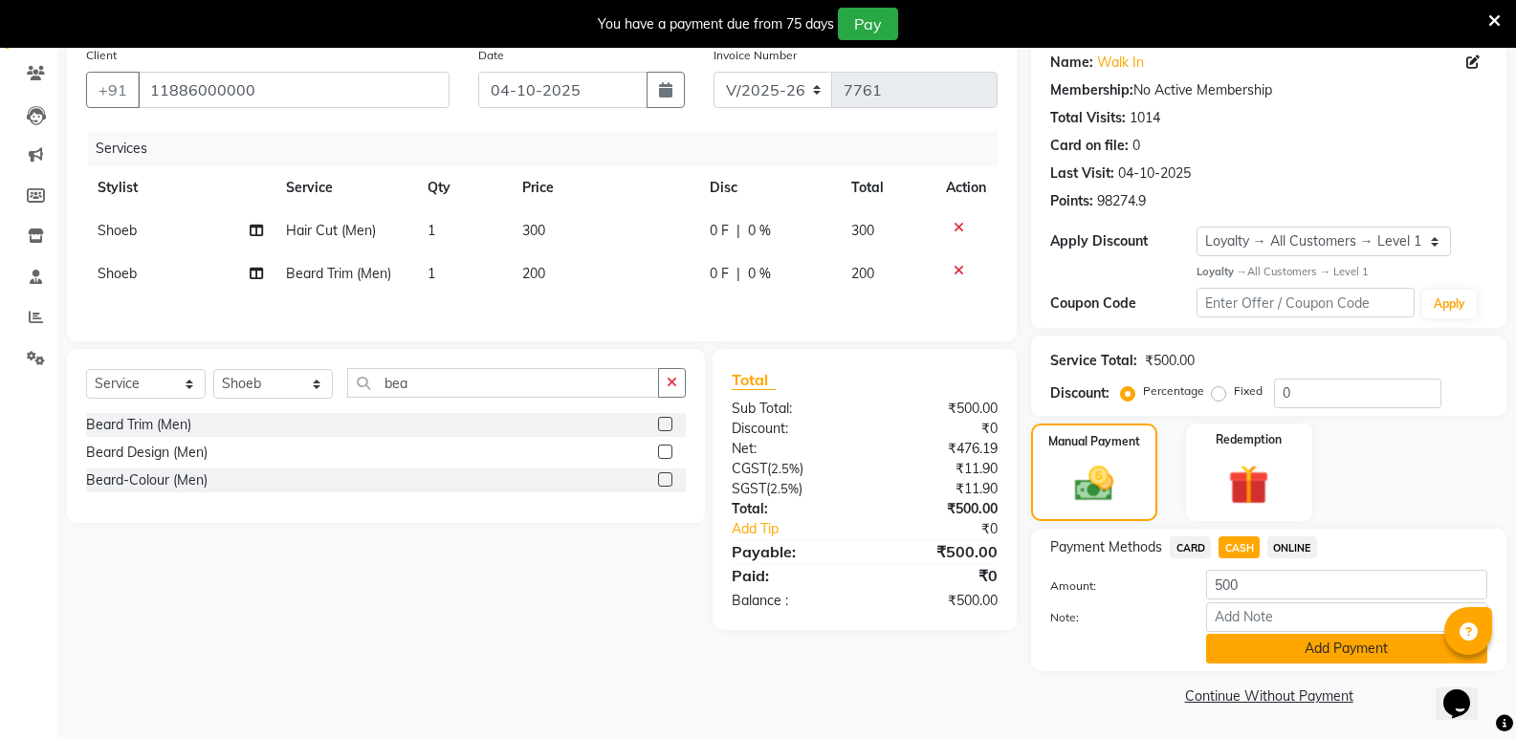
click at [1271, 655] on button "Add Payment" at bounding box center [1346, 649] width 281 height 30
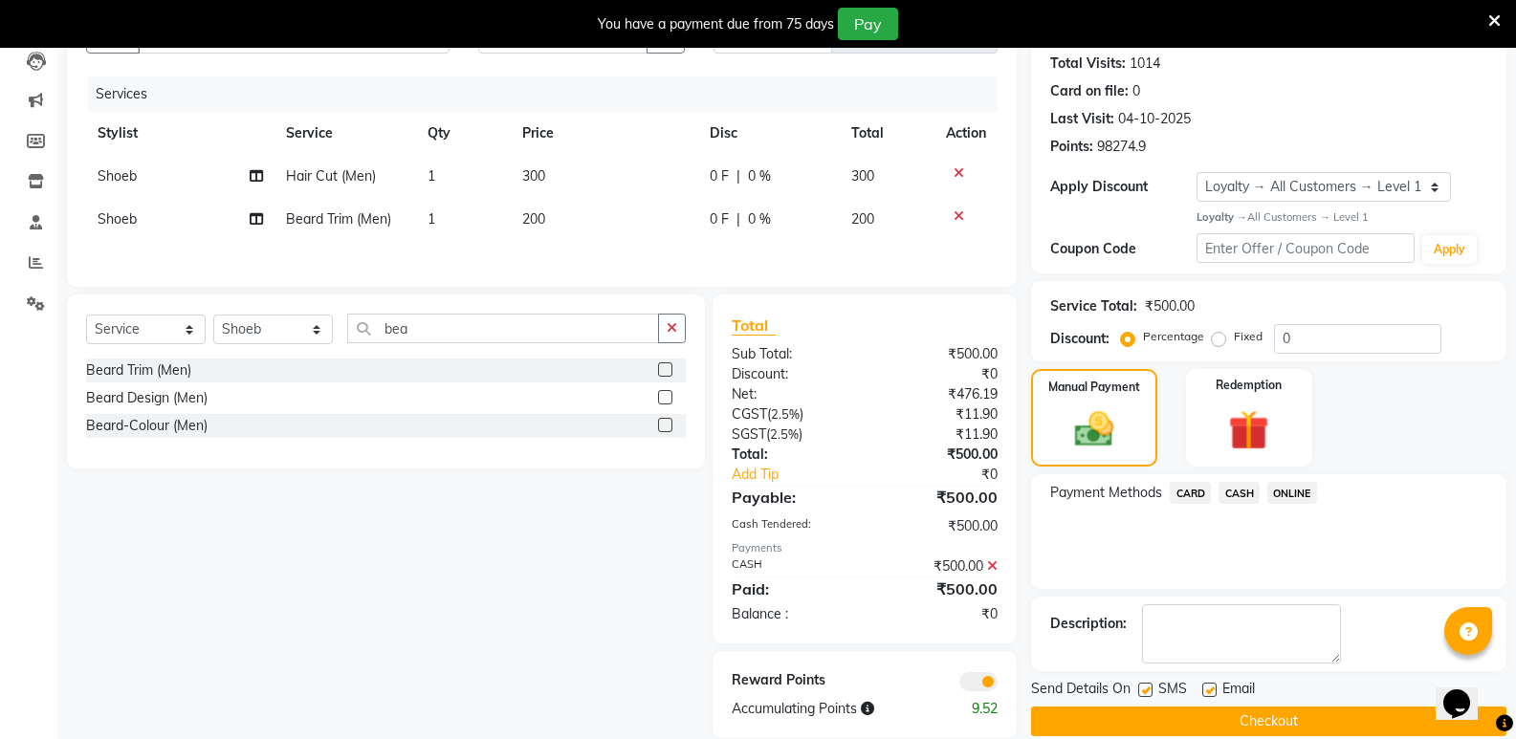
scroll to position [239, 0]
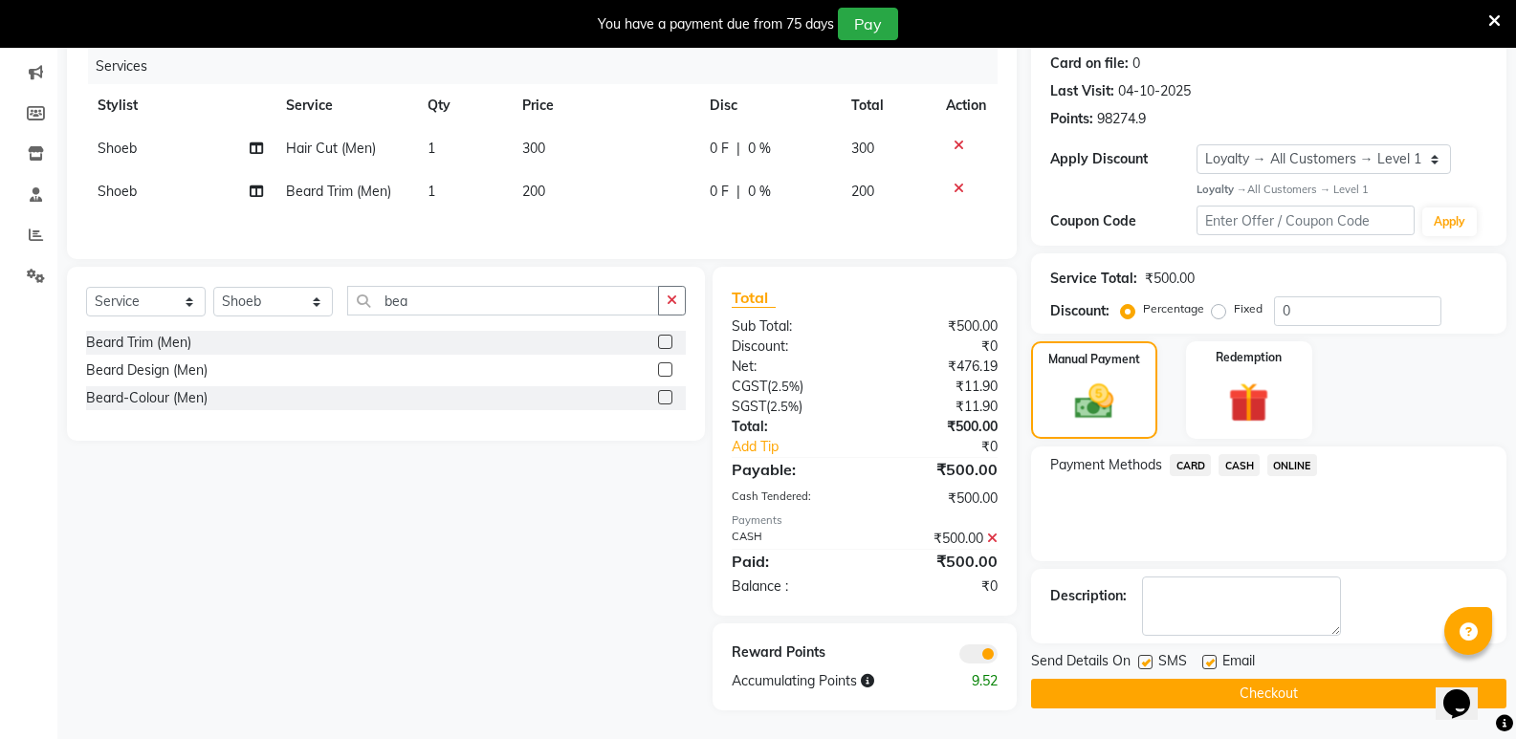
click at [1266, 695] on button "Checkout" at bounding box center [1268, 694] width 475 height 30
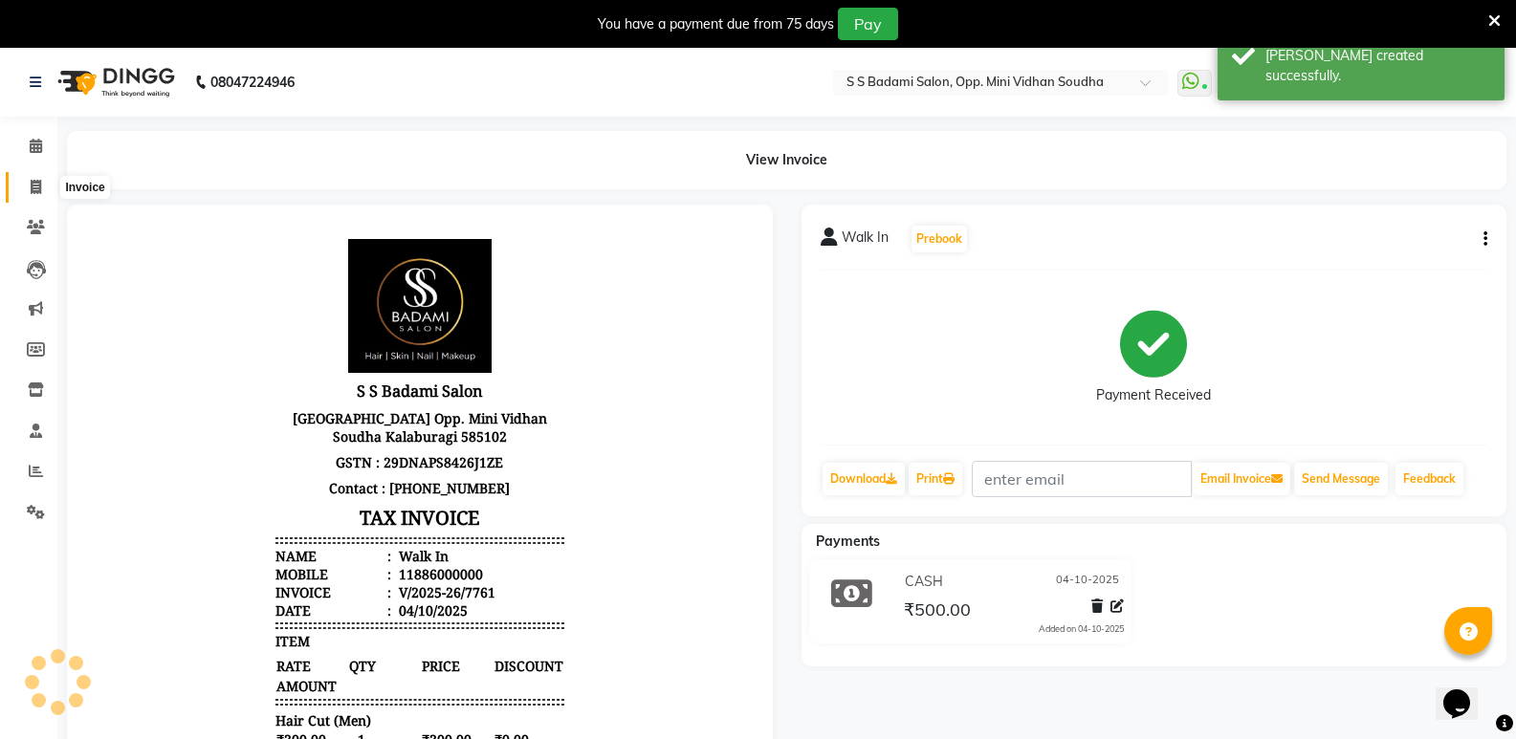
click at [35, 180] on icon at bounding box center [36, 187] width 11 height 14
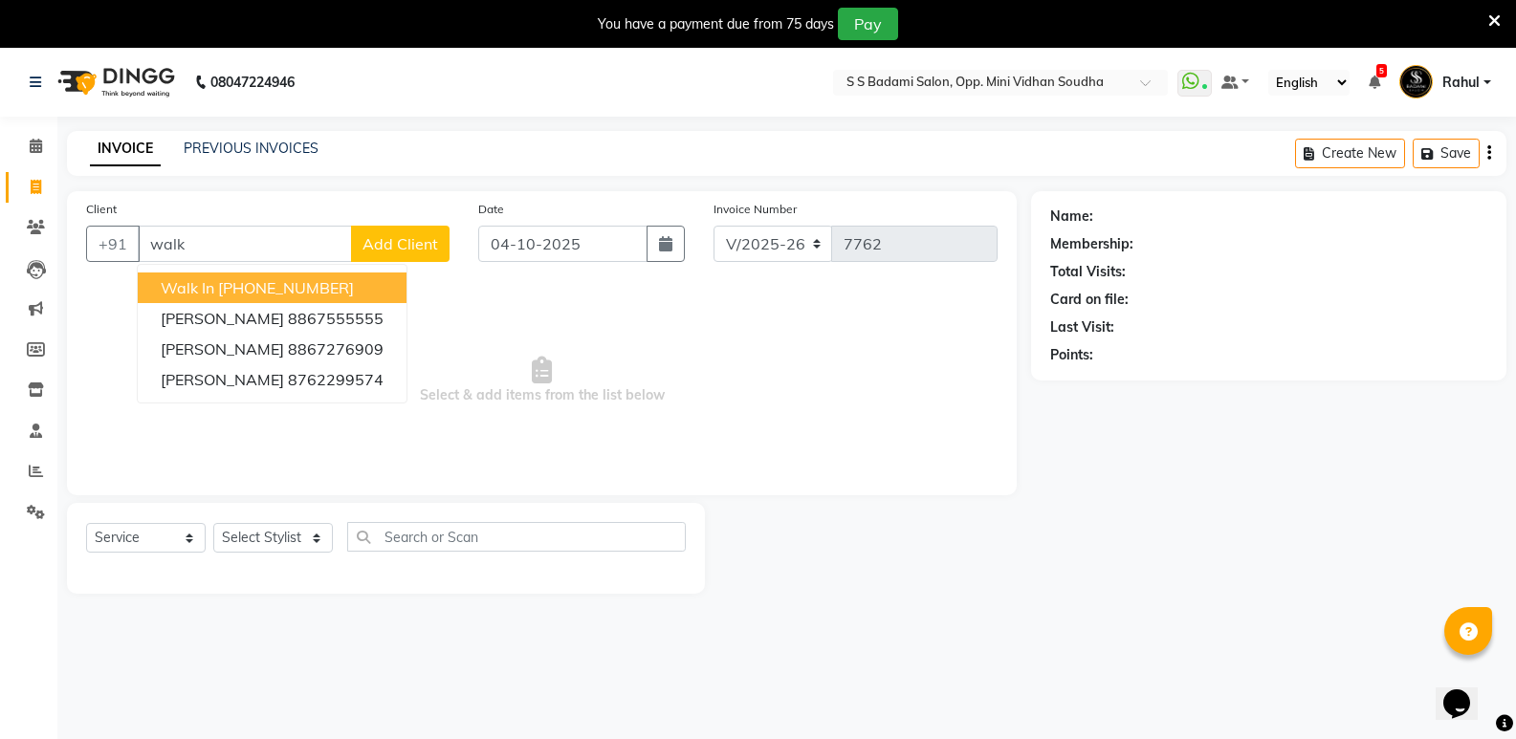
click at [206, 295] on span "Walk In" at bounding box center [188, 287] width 54 height 19
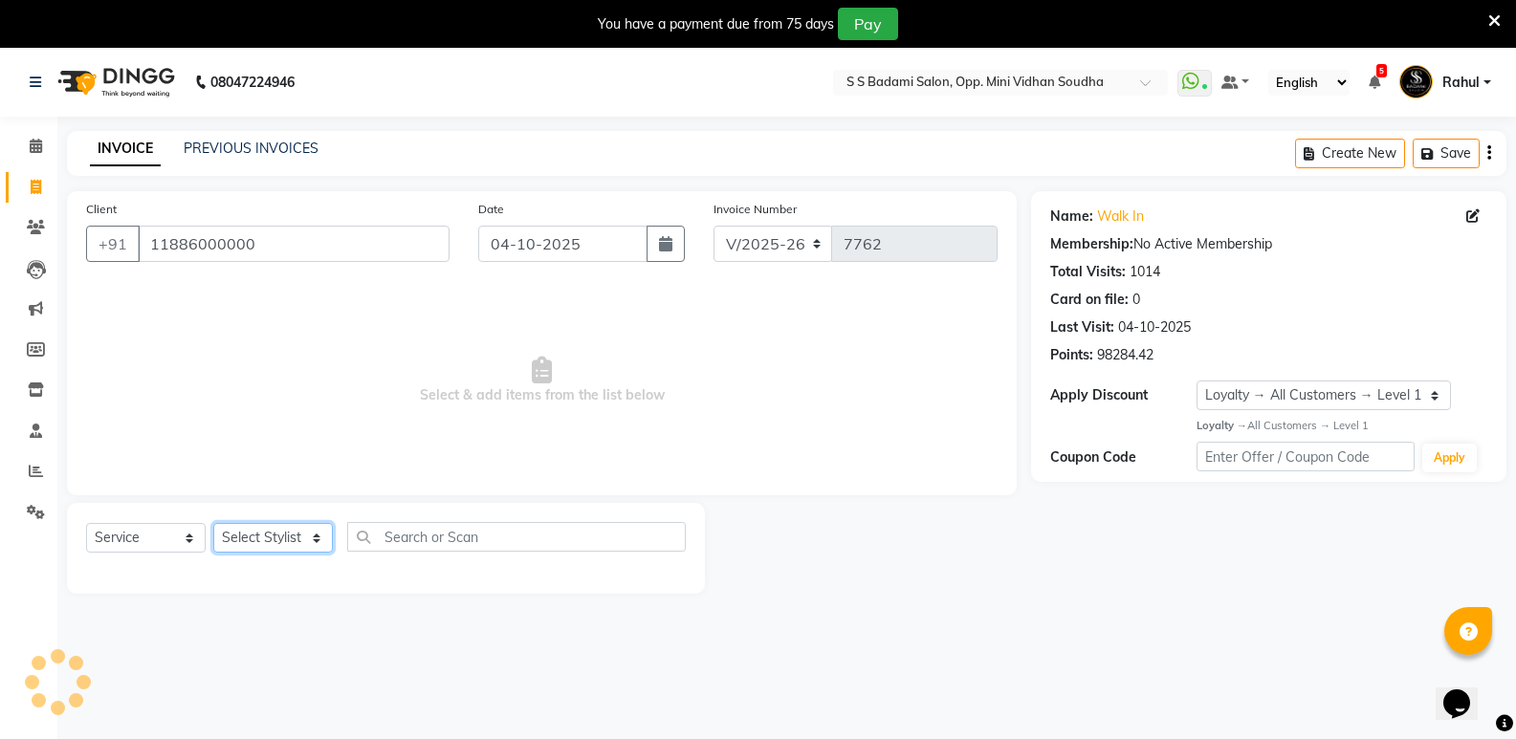
click at [267, 534] on select "Select Stylist [PERSON_NAME] [PERSON_NAME] [PERSON_NAME] Mallu [PERSON_NAME] [P…" at bounding box center [273, 538] width 120 height 30
click at [213, 523] on select "Select Stylist [PERSON_NAME] [PERSON_NAME] [PERSON_NAME] Mallu [PERSON_NAME] [P…" at bounding box center [273, 538] width 120 height 30
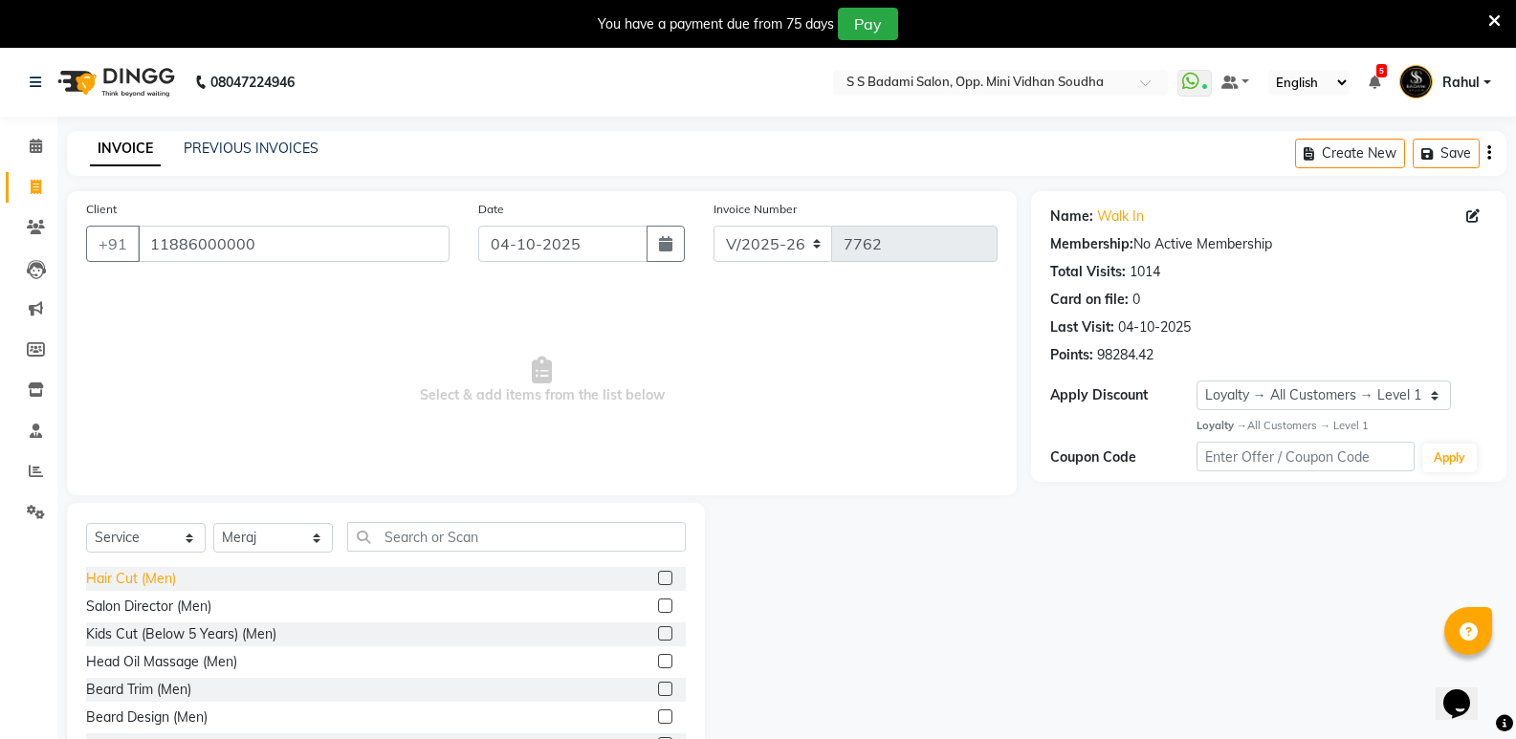
click at [141, 574] on div "Hair Cut (Men)" at bounding box center [131, 579] width 90 height 20
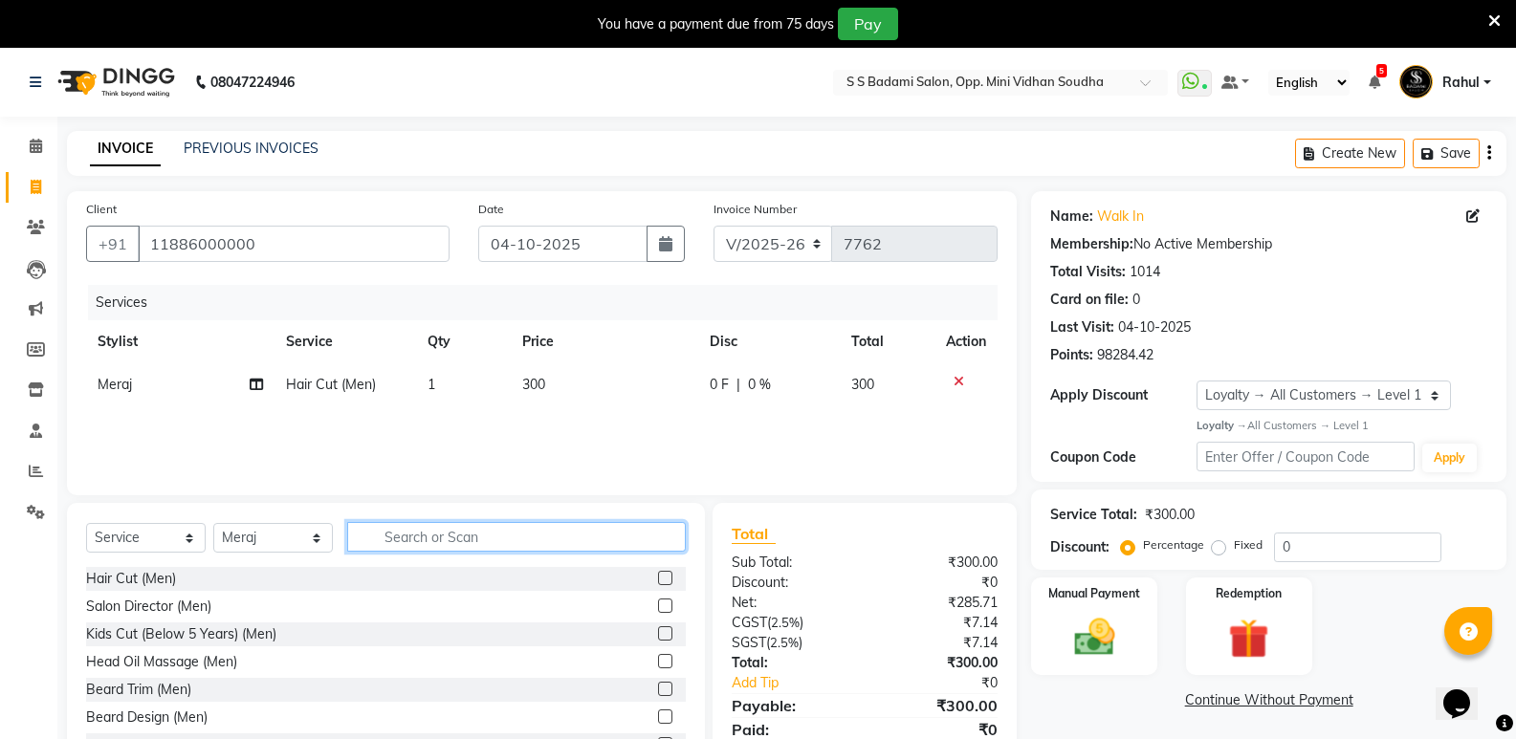
click at [520, 544] on input "text" at bounding box center [516, 537] width 339 height 30
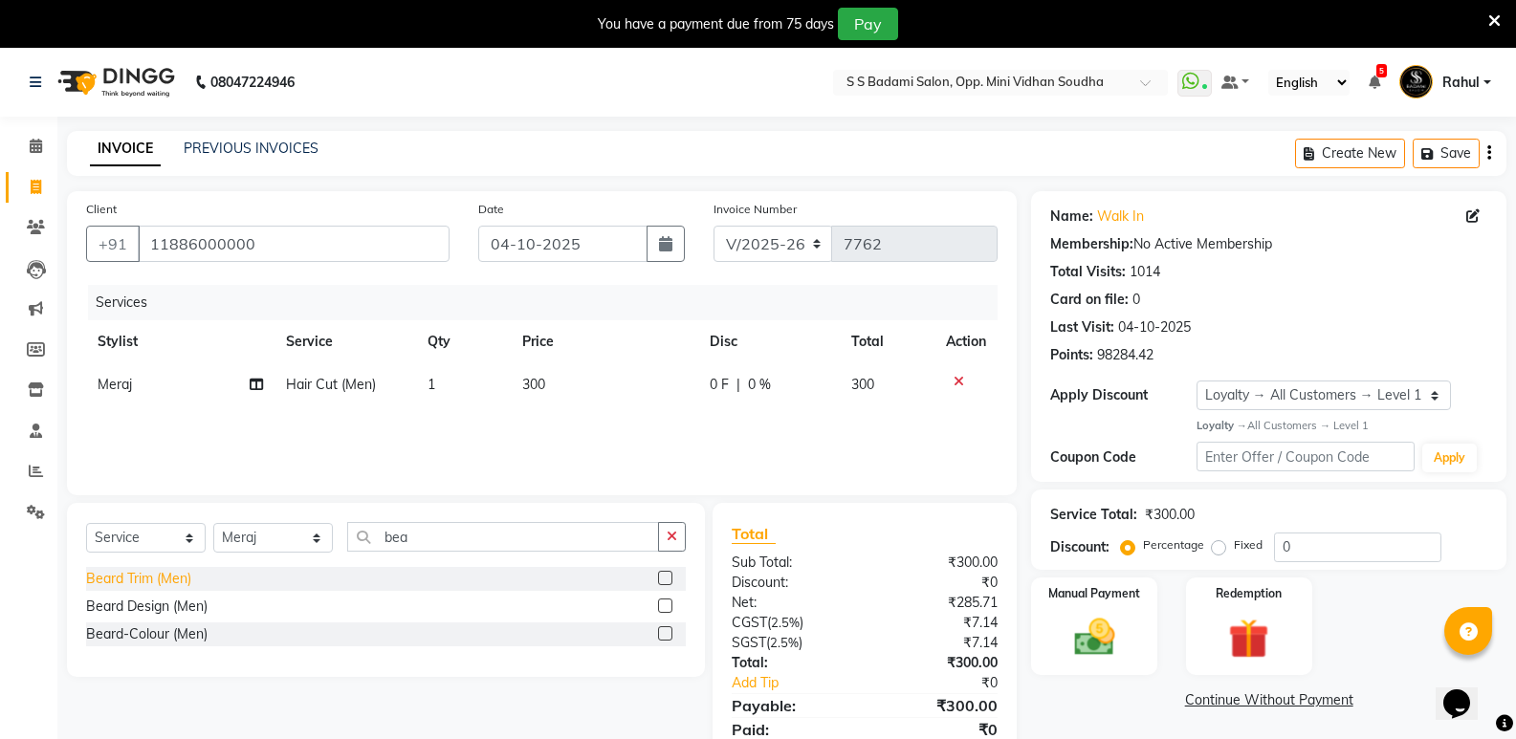
click at [147, 573] on div "Beard Trim (Men)" at bounding box center [138, 579] width 105 height 20
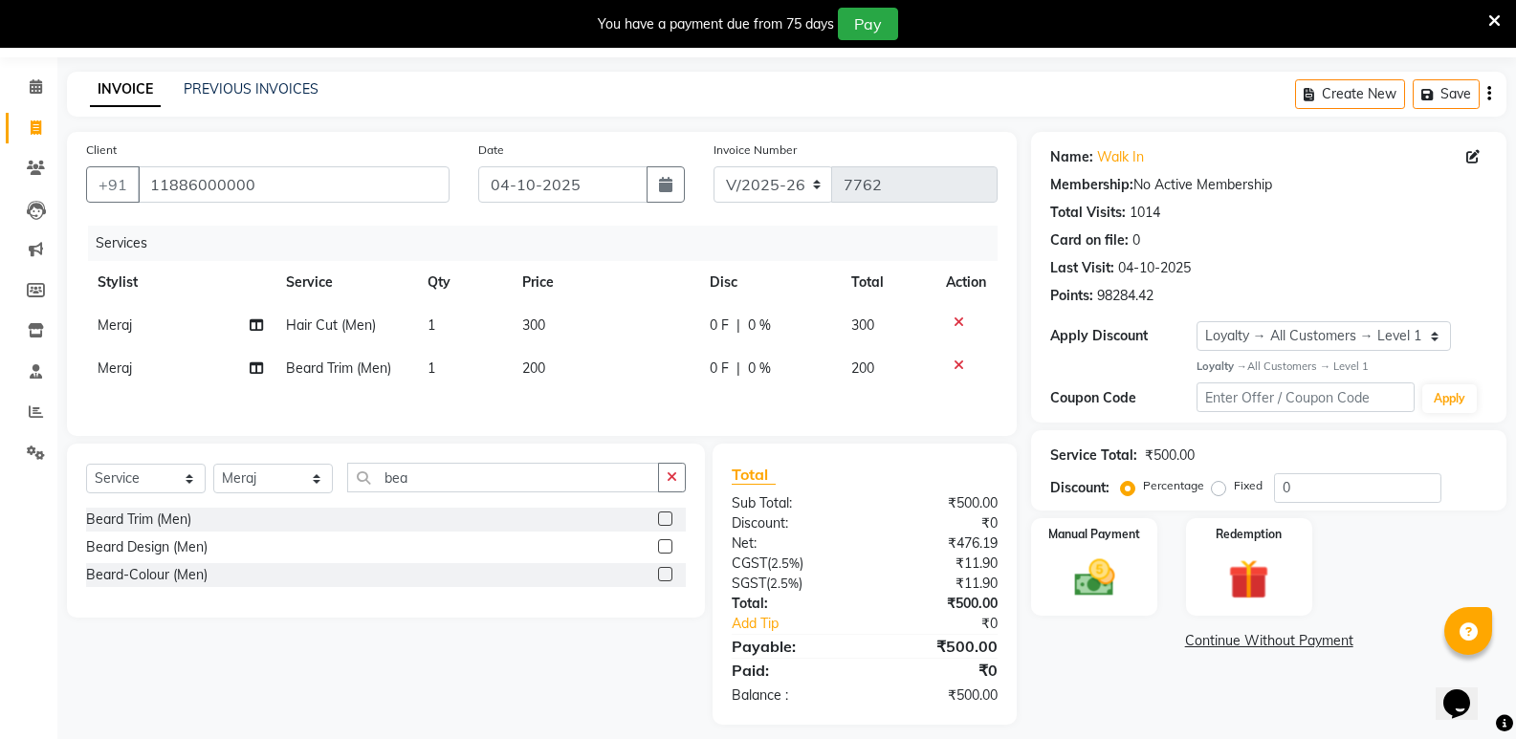
scroll to position [77, 0]
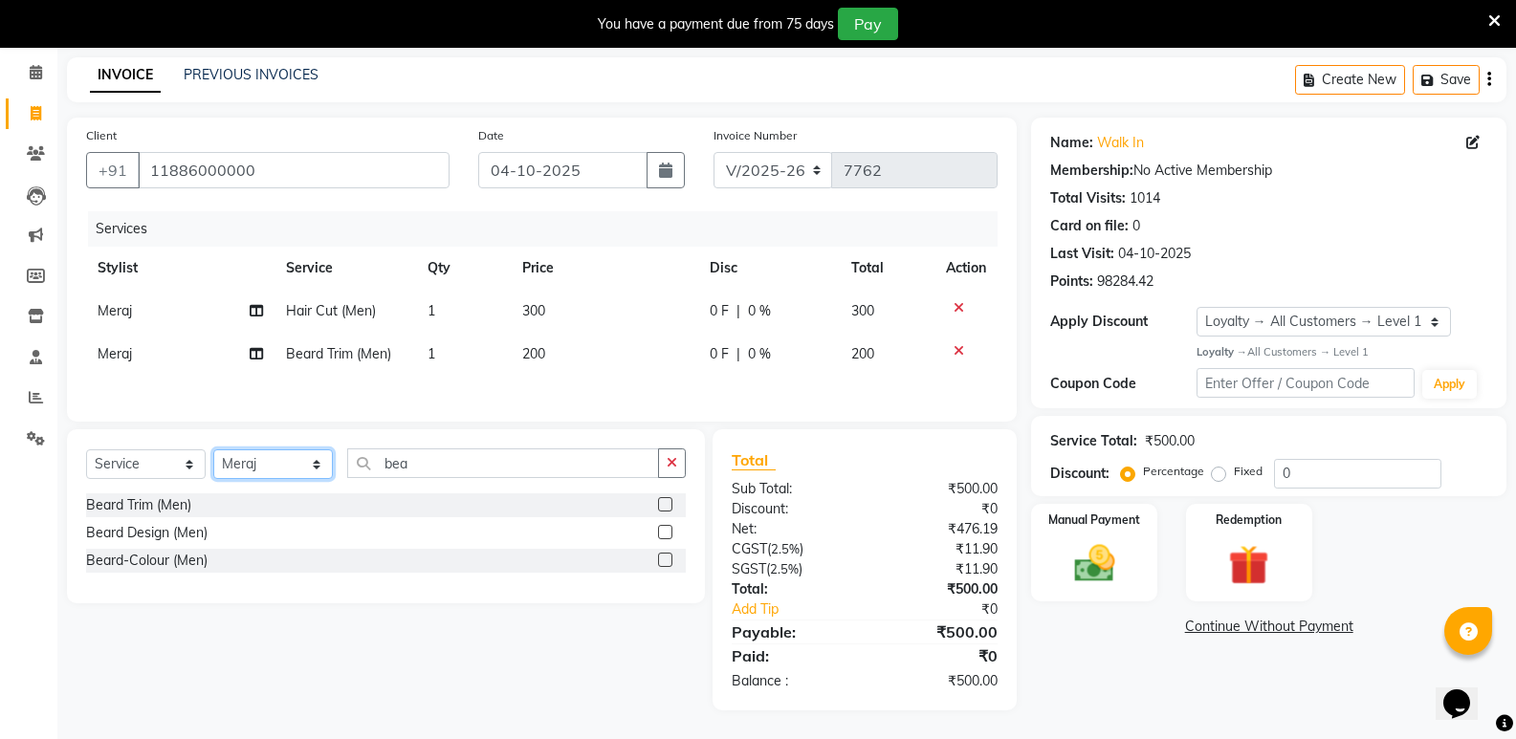
click at [269, 474] on select "Select Stylist [PERSON_NAME] [PERSON_NAME] [PERSON_NAME] Mallu [PERSON_NAME] [P…" at bounding box center [273, 465] width 120 height 30
click at [213, 450] on select "Select Stylist [PERSON_NAME] [PERSON_NAME] [PERSON_NAME] Mallu [PERSON_NAME] [P…" at bounding box center [273, 465] width 120 height 30
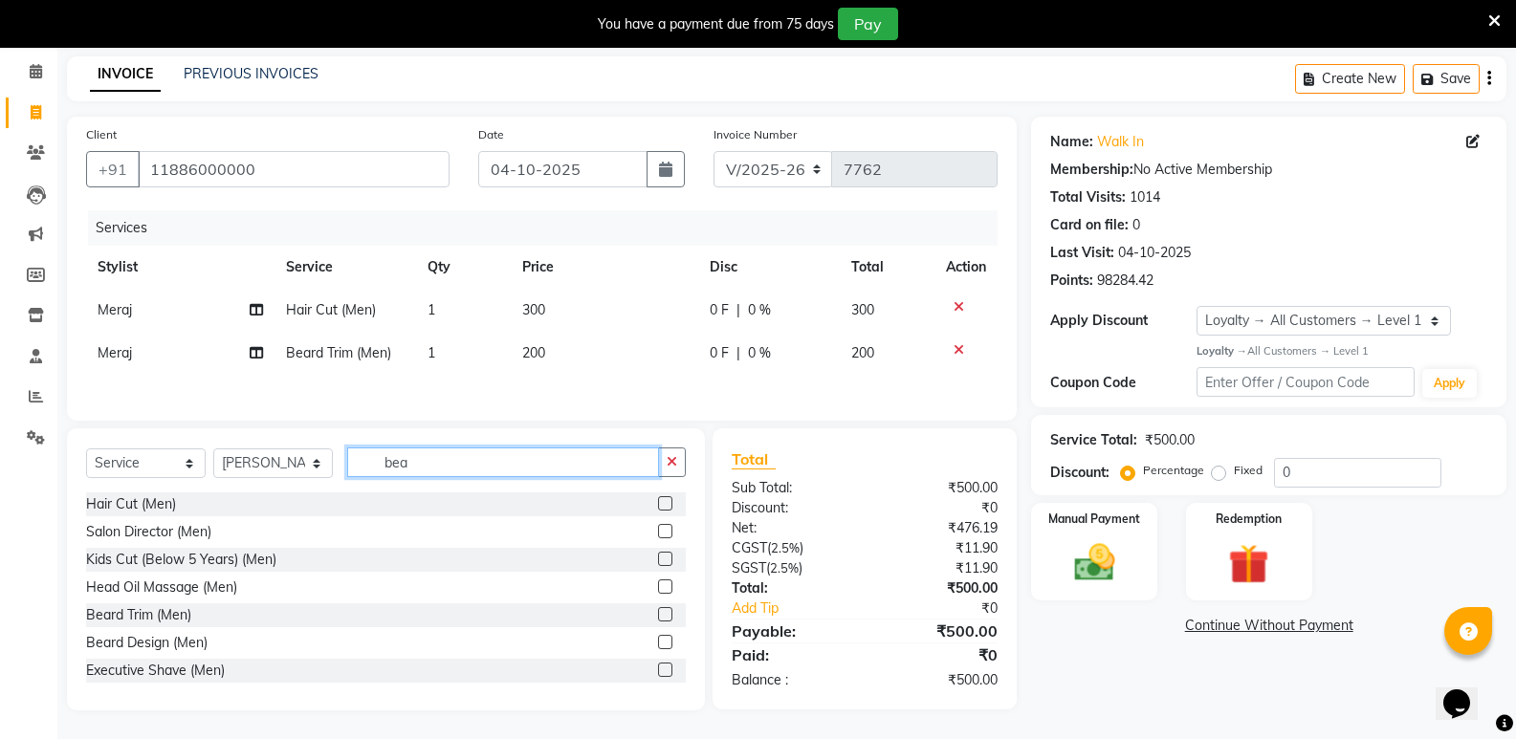
drag, startPoint x: 448, startPoint y: 469, endPoint x: 327, endPoint y: 496, distance: 123.5
click at [327, 496] on div "Select Service Product Membership Package Voucher Prepaid Gift Card Select Styl…" at bounding box center [386, 570] width 638 height 282
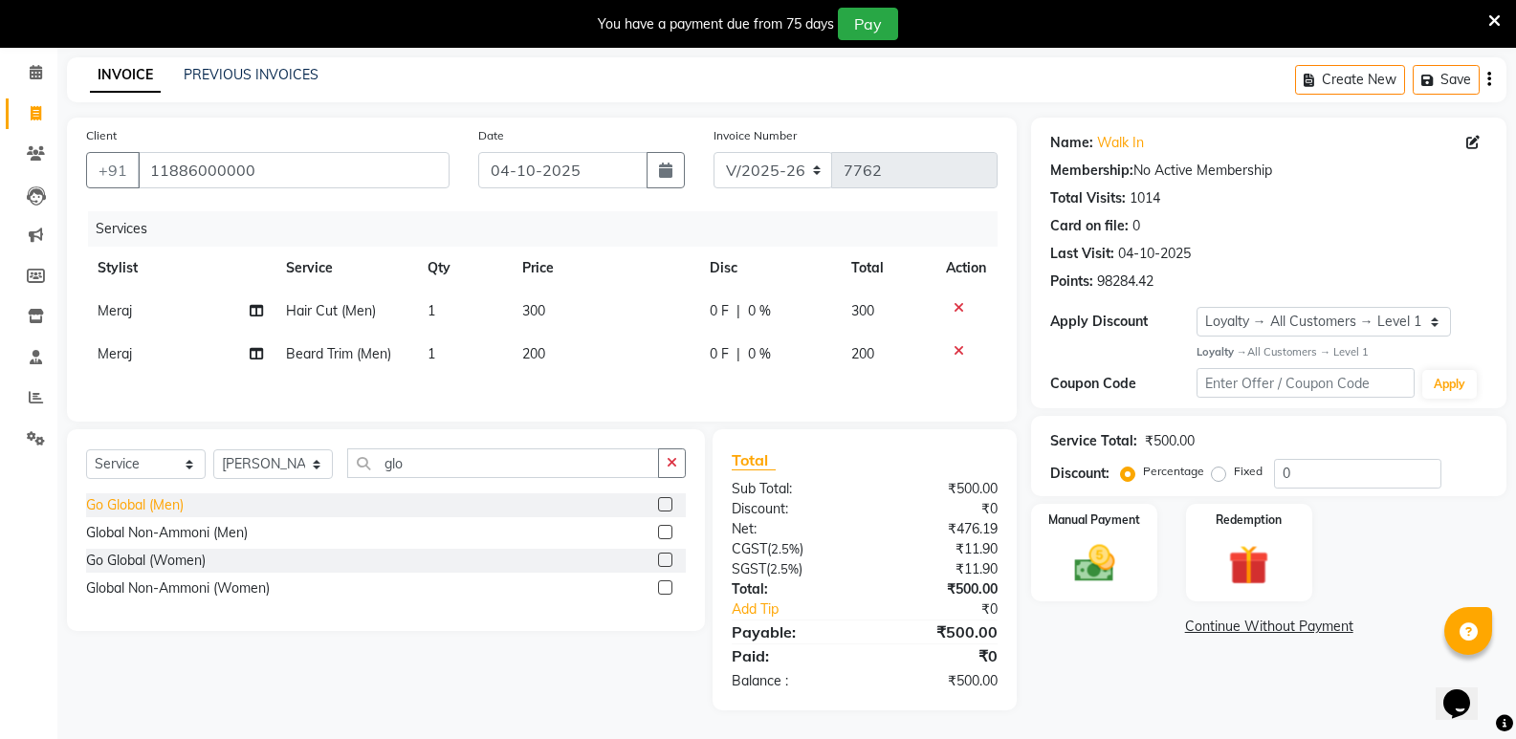
click at [106, 498] on div "Go Global (Men)" at bounding box center [135, 506] width 98 height 20
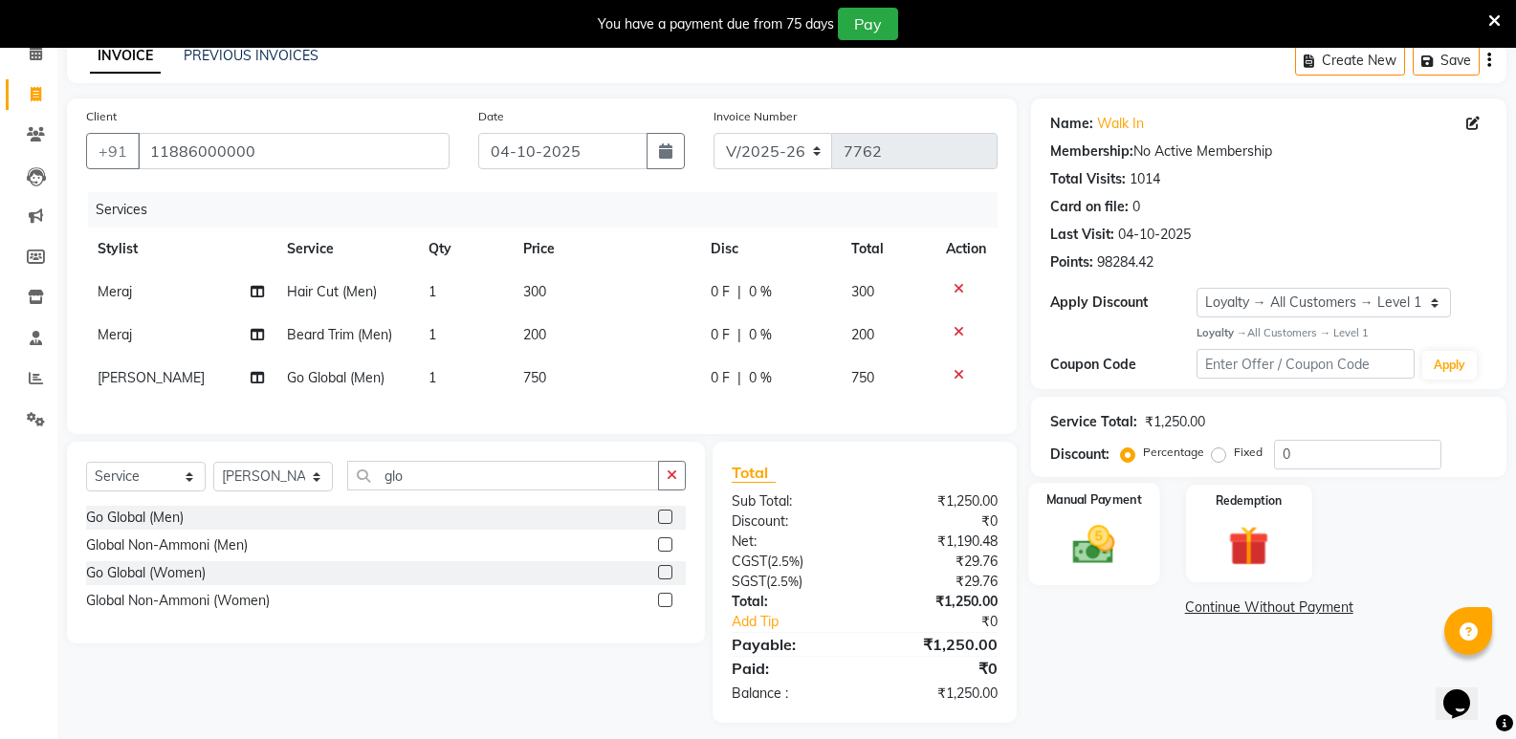
scroll to position [120, 0]
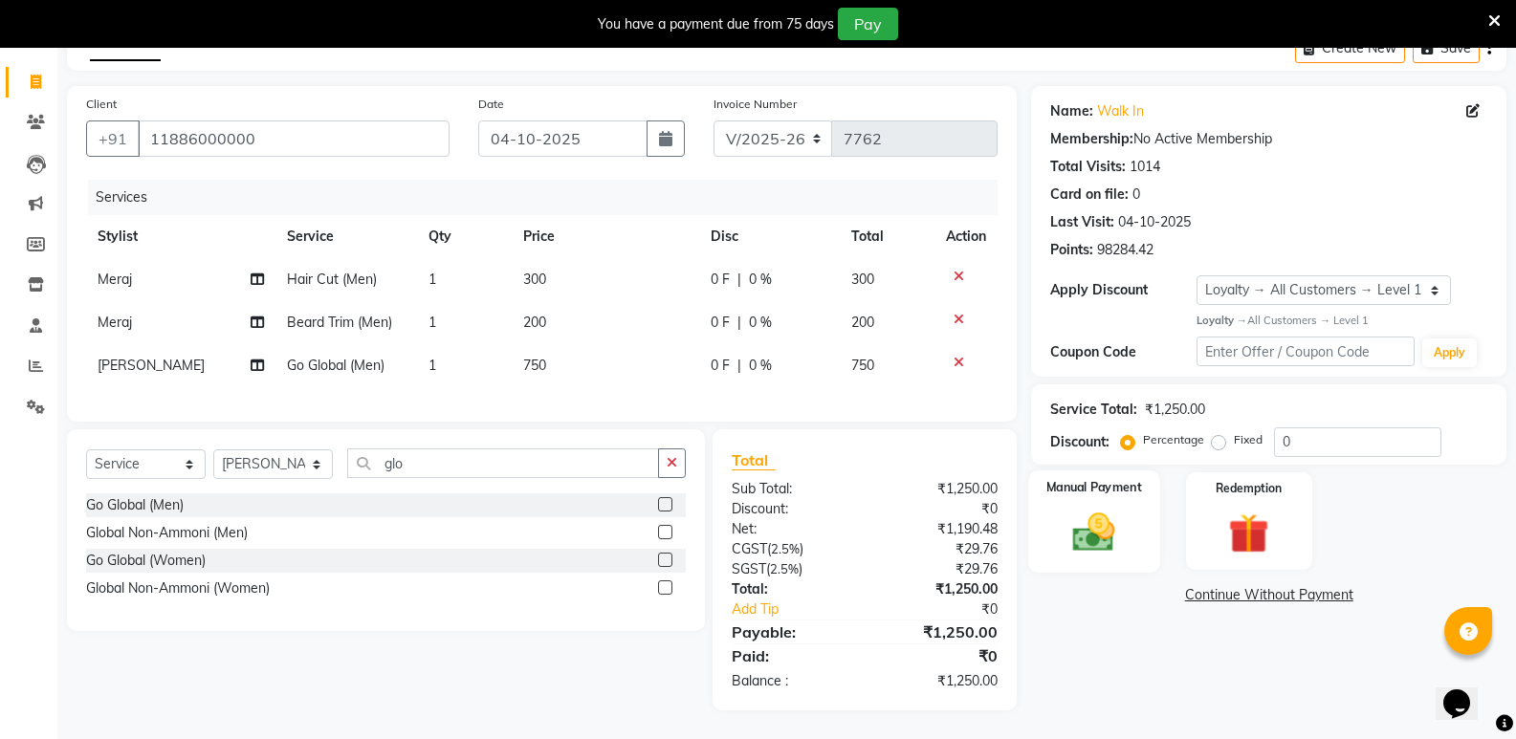
click at [1092, 539] on img at bounding box center [1094, 532] width 68 height 49
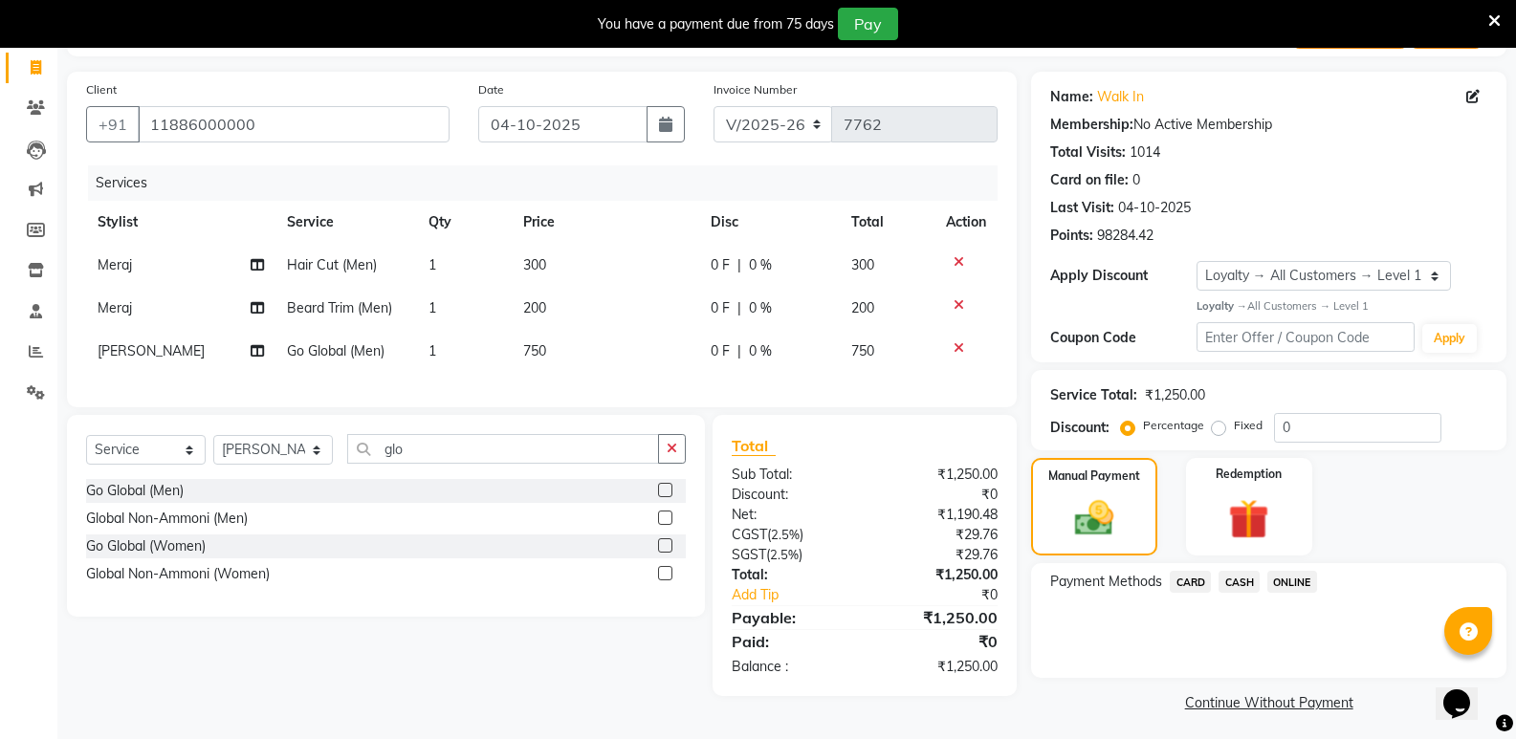
click at [1252, 573] on span "CASH" at bounding box center [1239, 582] width 41 height 22
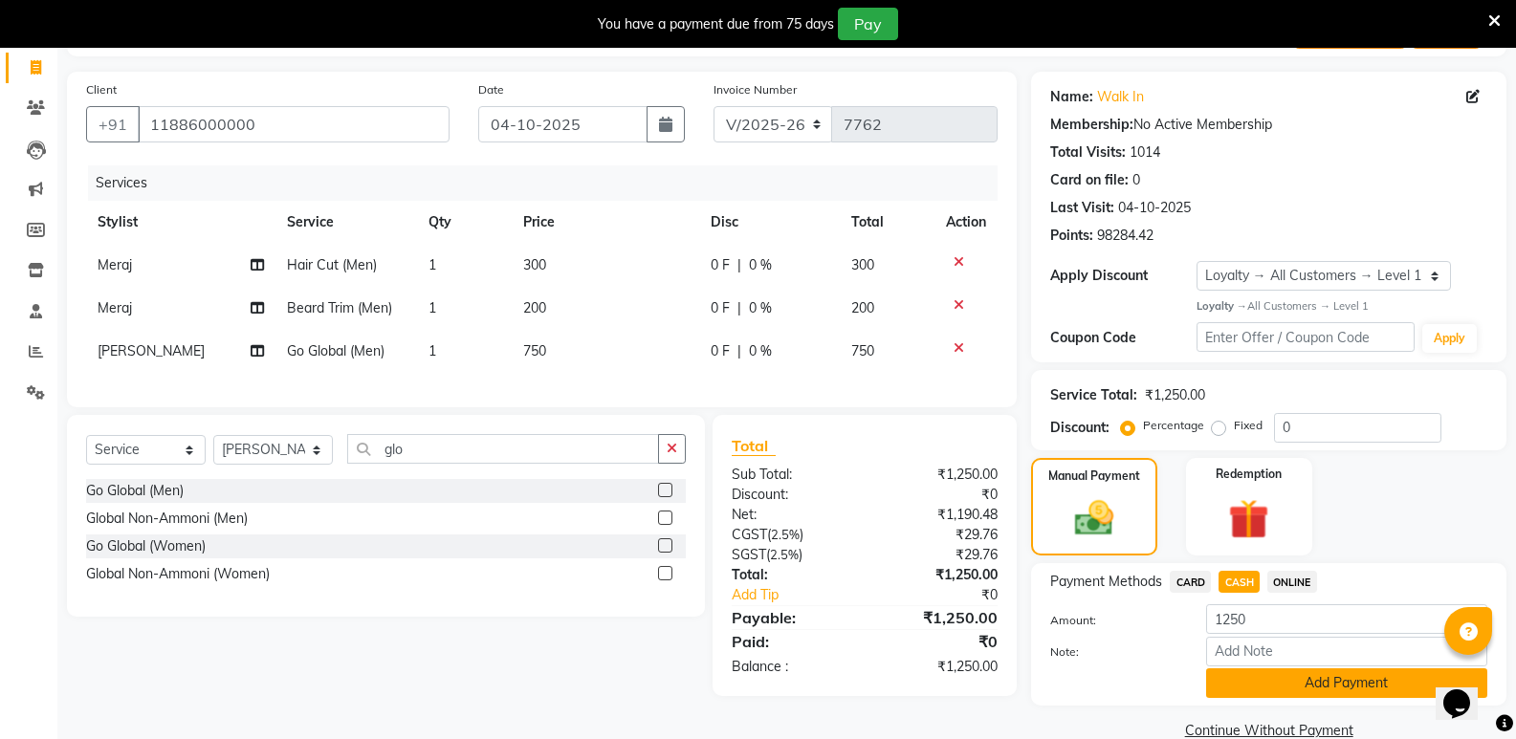
click at [1270, 698] on button "Add Payment" at bounding box center [1346, 684] width 281 height 30
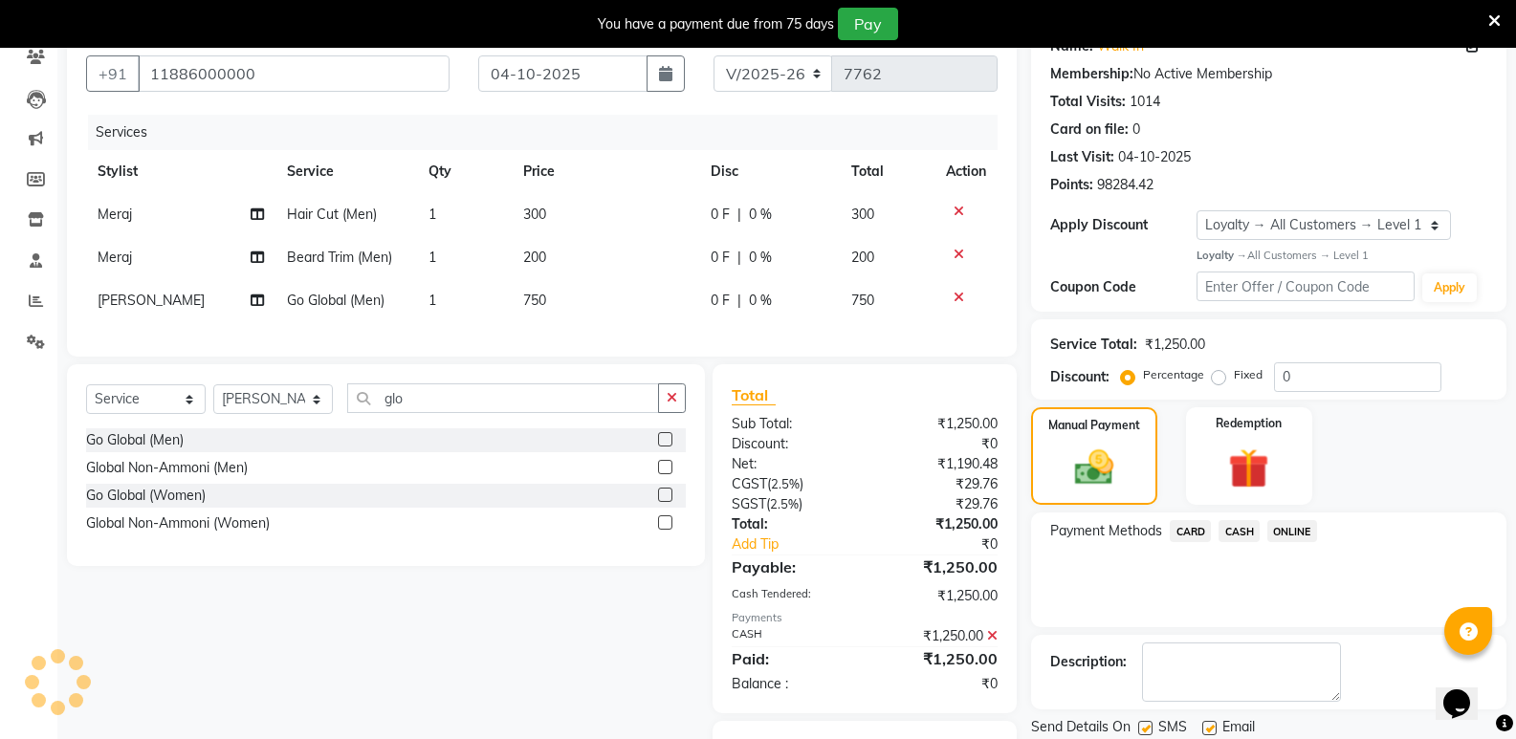
scroll to position [282, 0]
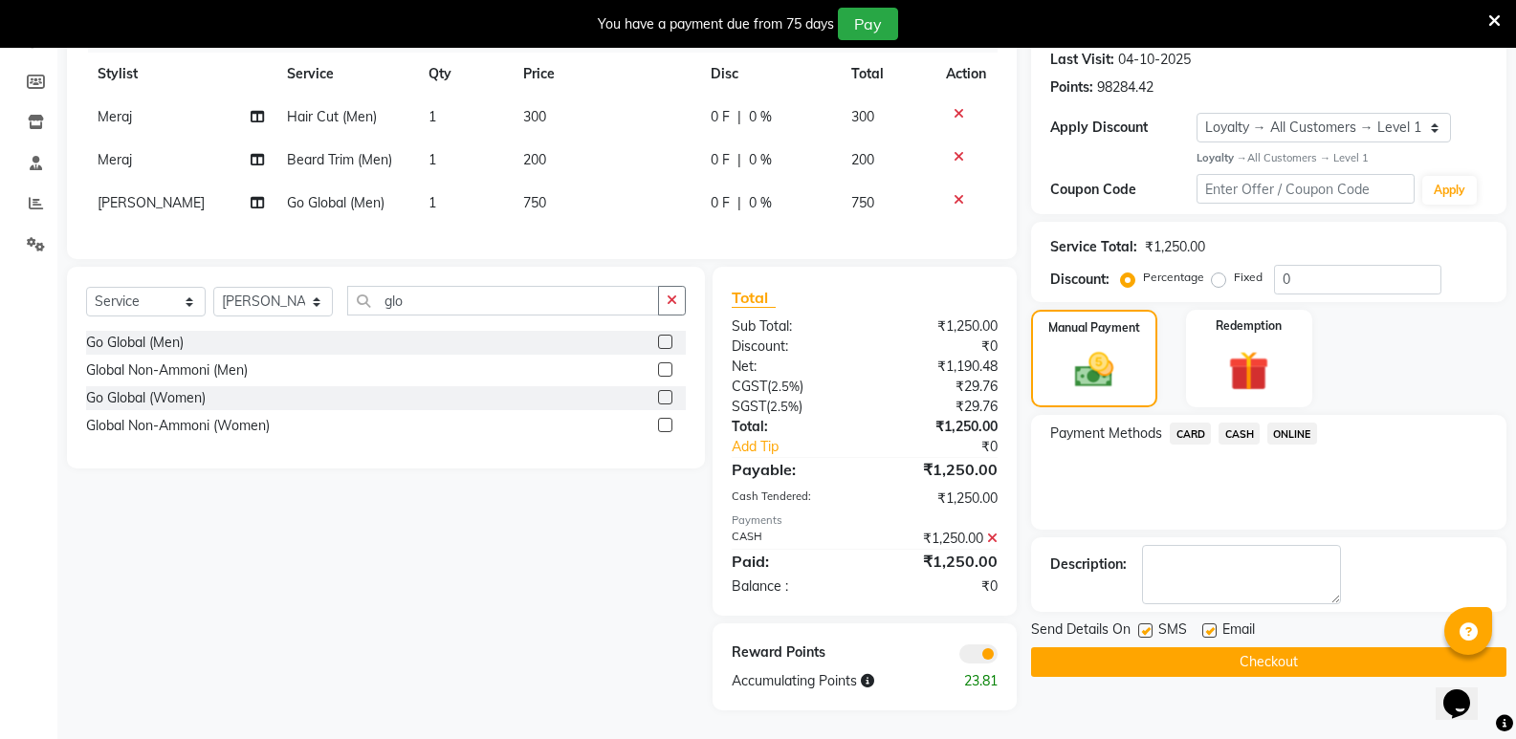
click at [1279, 648] on button "Checkout" at bounding box center [1268, 663] width 475 height 30
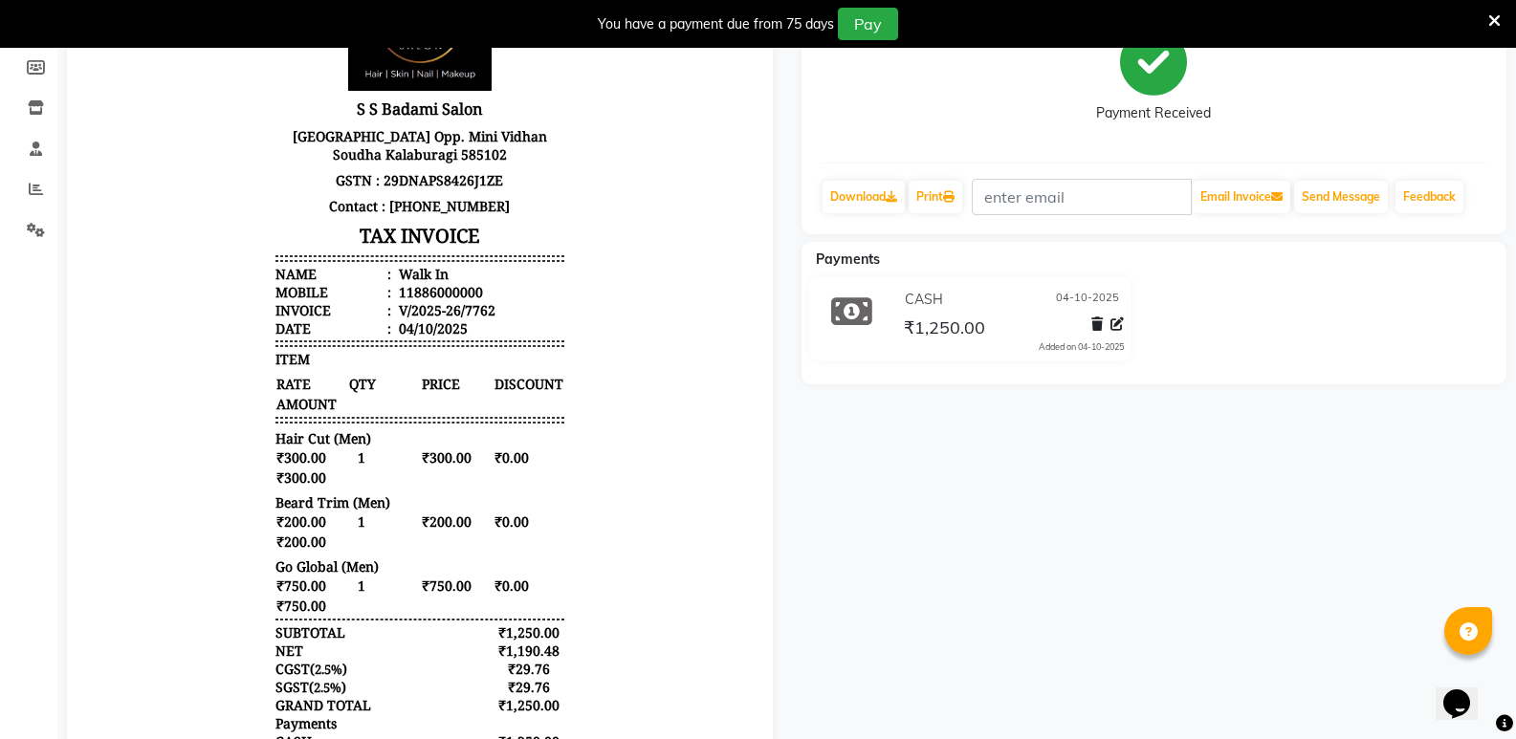
click at [156, 237] on body "[PERSON_NAME] Salon [GEOGRAPHIC_DATA] Opp. Mini Vidhan Soudha Kalaburagi 585102…" at bounding box center [420, 435] width 652 height 972
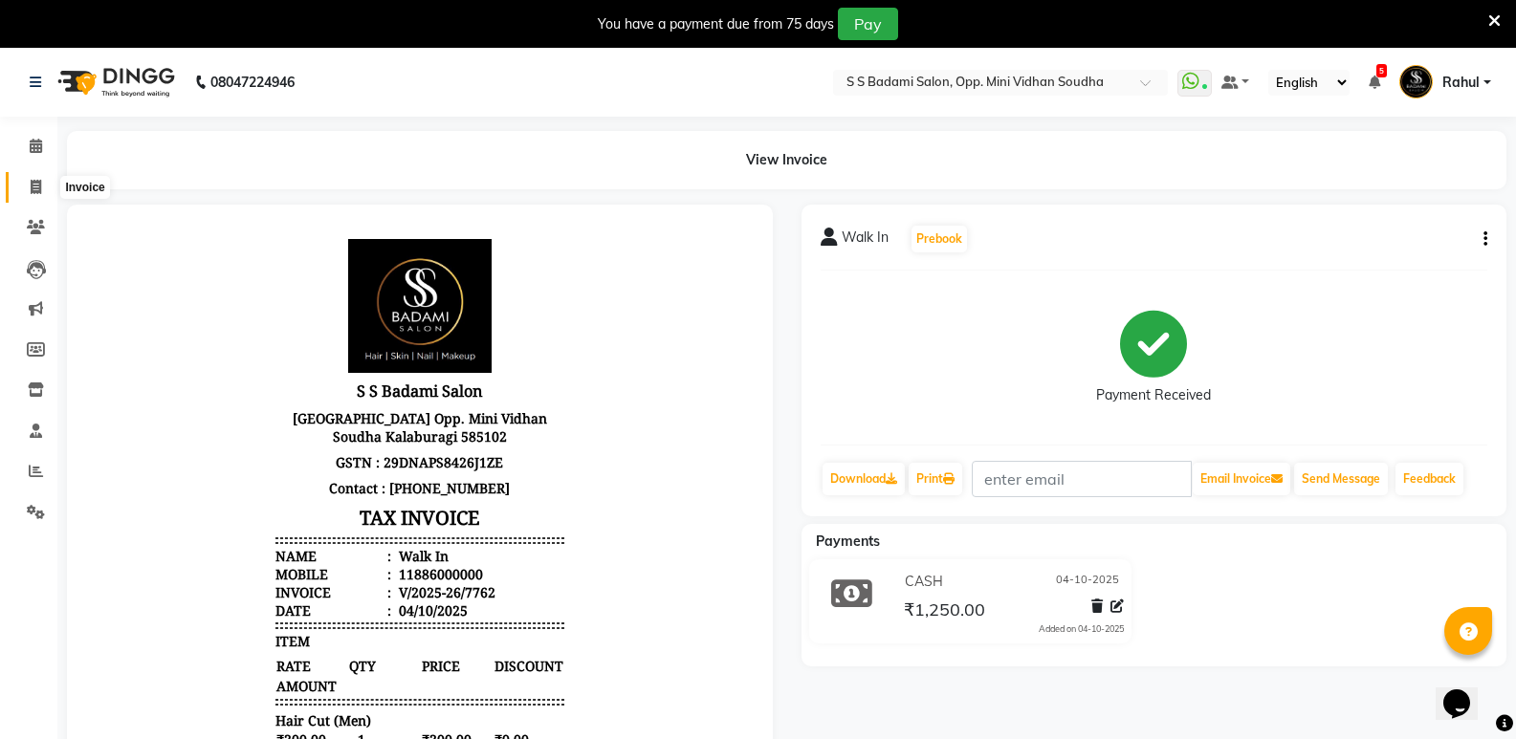
click at [31, 178] on span at bounding box center [35, 188] width 33 height 22
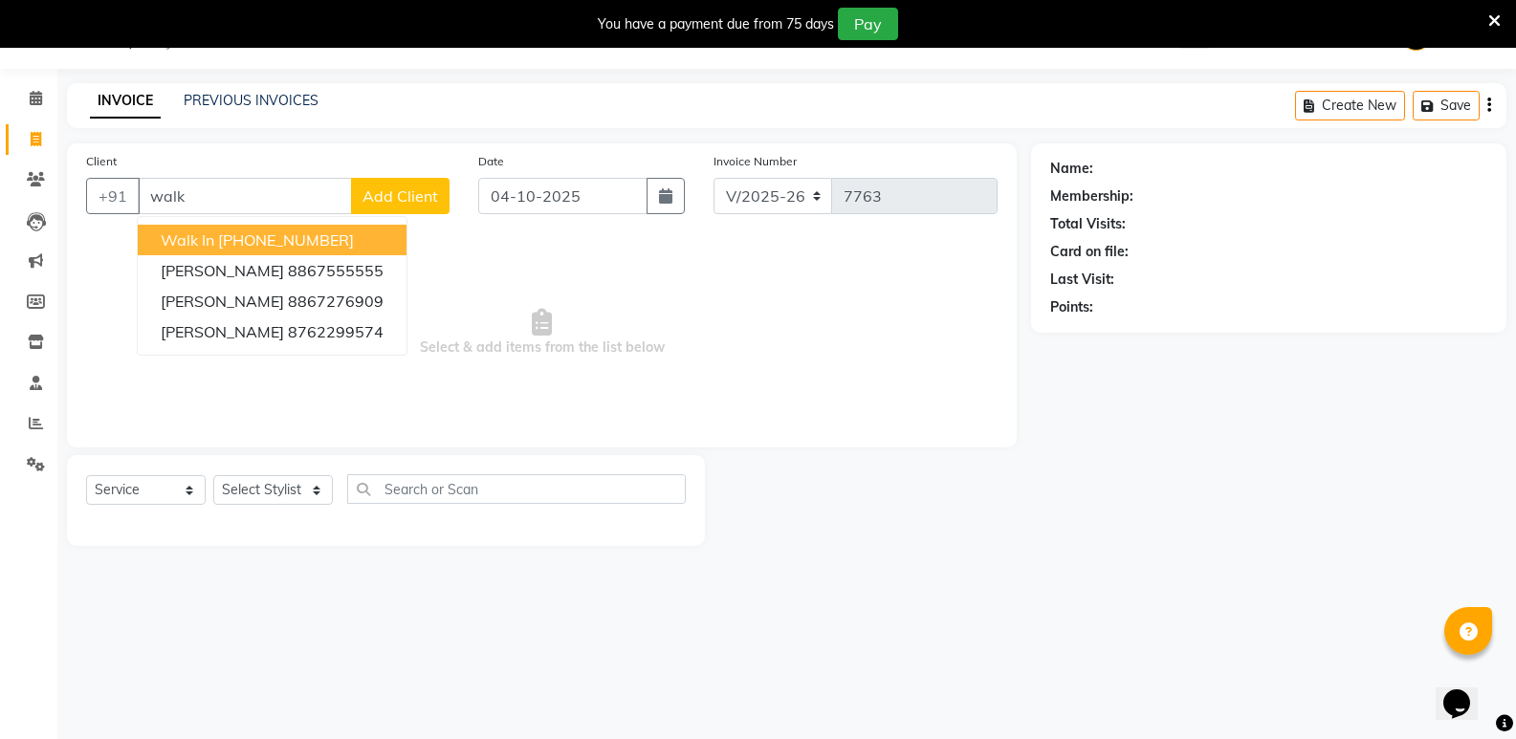
click at [320, 236] on ngb-highlight "[PHONE_NUMBER]" at bounding box center [286, 240] width 136 height 19
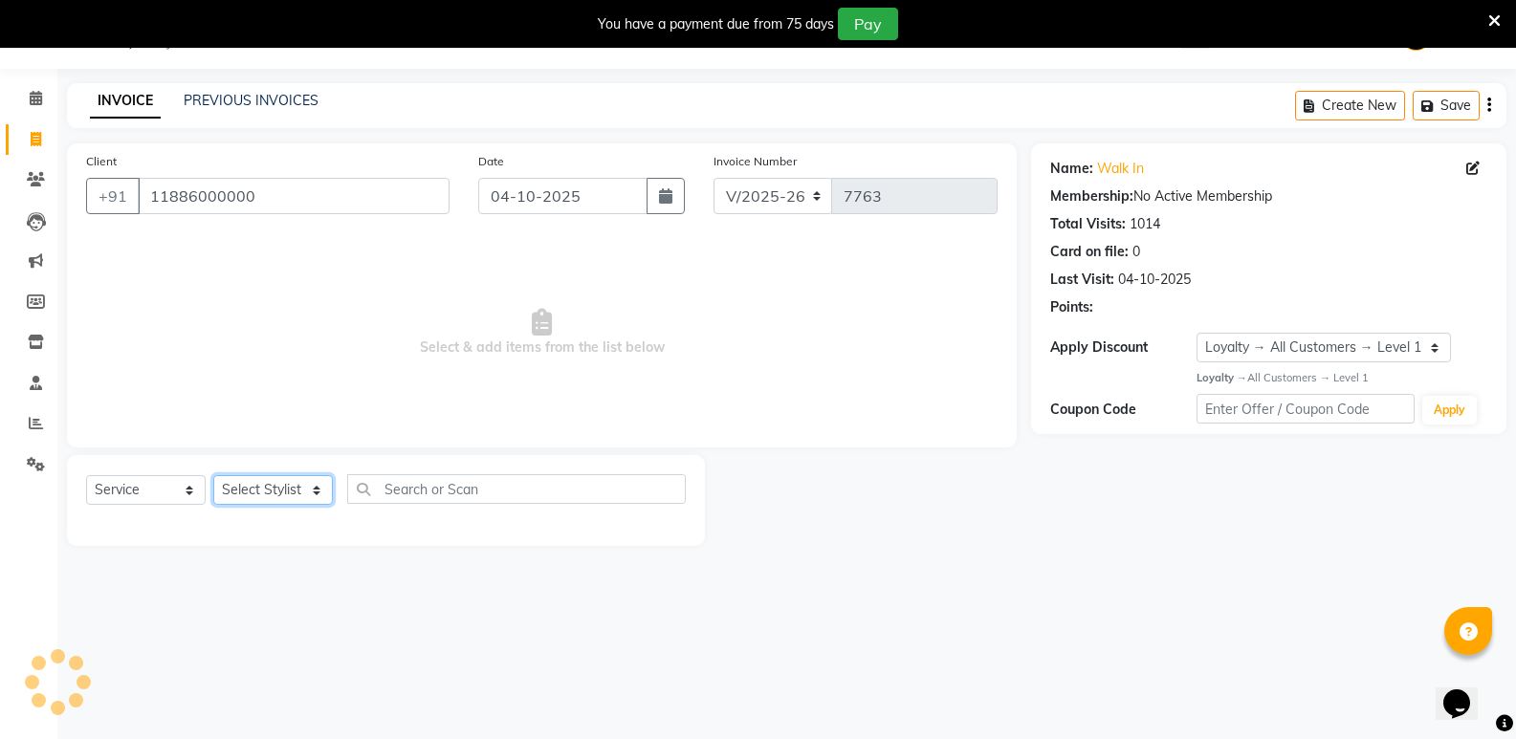
click at [249, 505] on select "Select Stylist [PERSON_NAME] [PERSON_NAME] [PERSON_NAME] Mallu [PERSON_NAME] [P…" at bounding box center [273, 490] width 120 height 30
click at [213, 475] on select "Select Stylist [PERSON_NAME] [PERSON_NAME] [PERSON_NAME] Mallu [PERSON_NAME] [P…" at bounding box center [273, 490] width 120 height 30
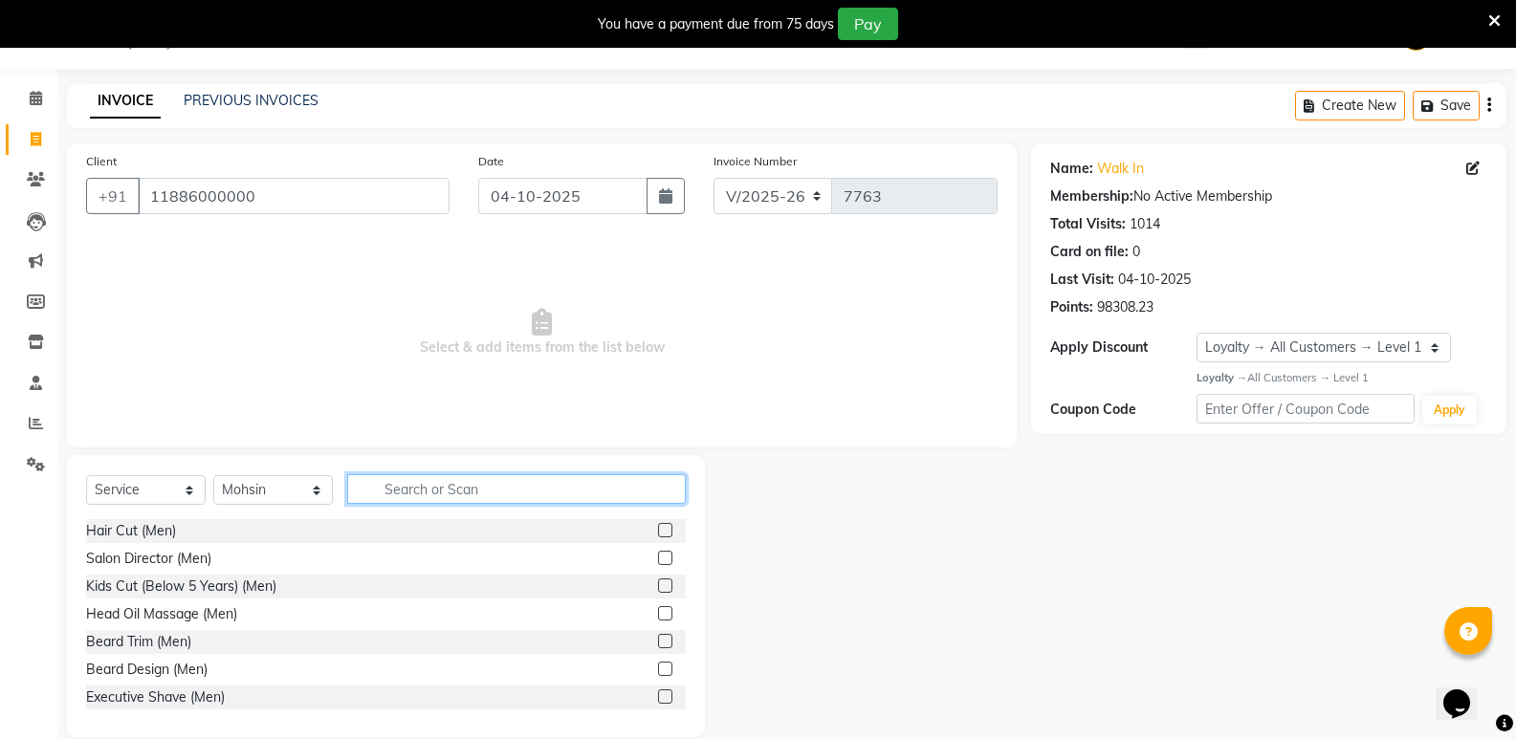
click at [547, 496] on input "text" at bounding box center [516, 489] width 339 height 30
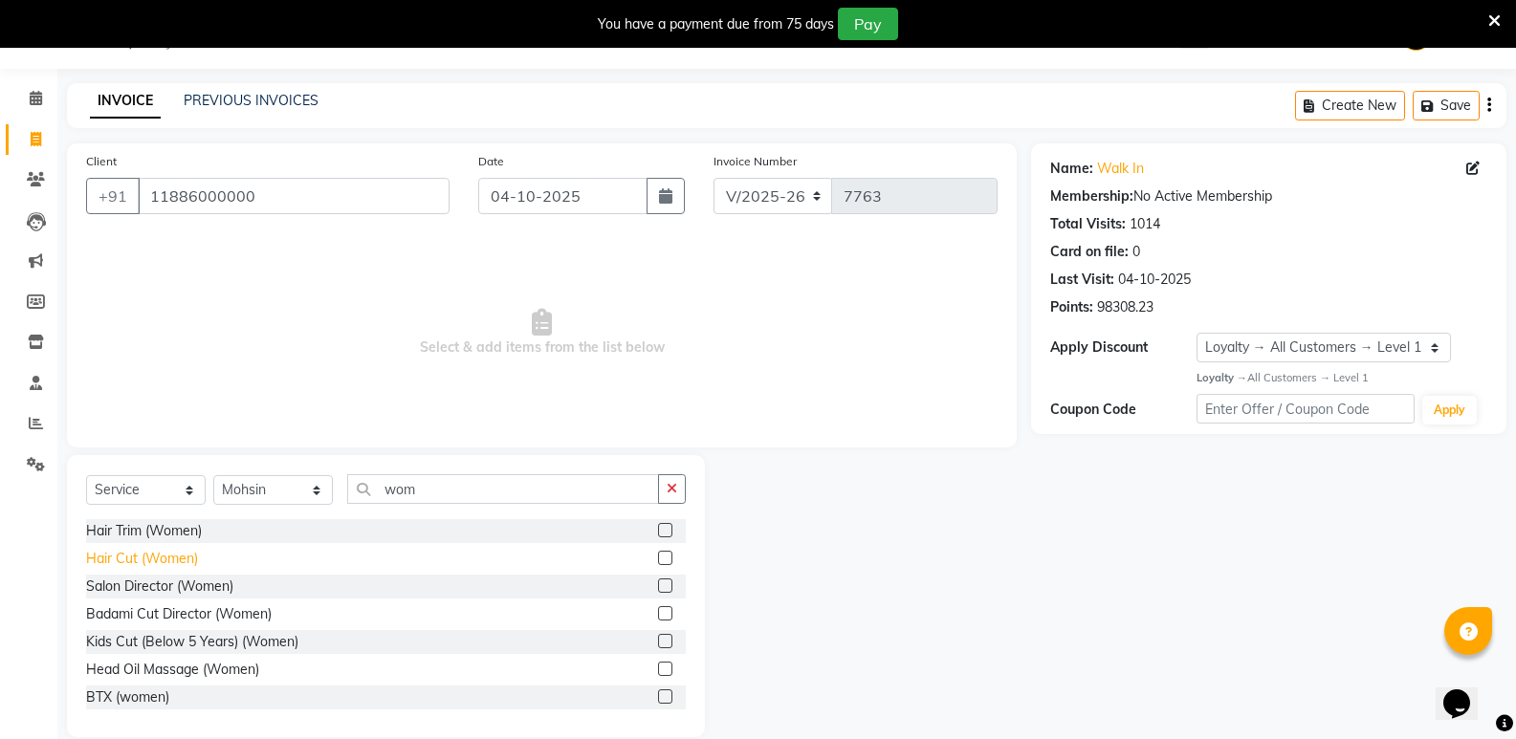
click at [142, 559] on div "Hair Cut (Women)" at bounding box center [142, 559] width 112 height 20
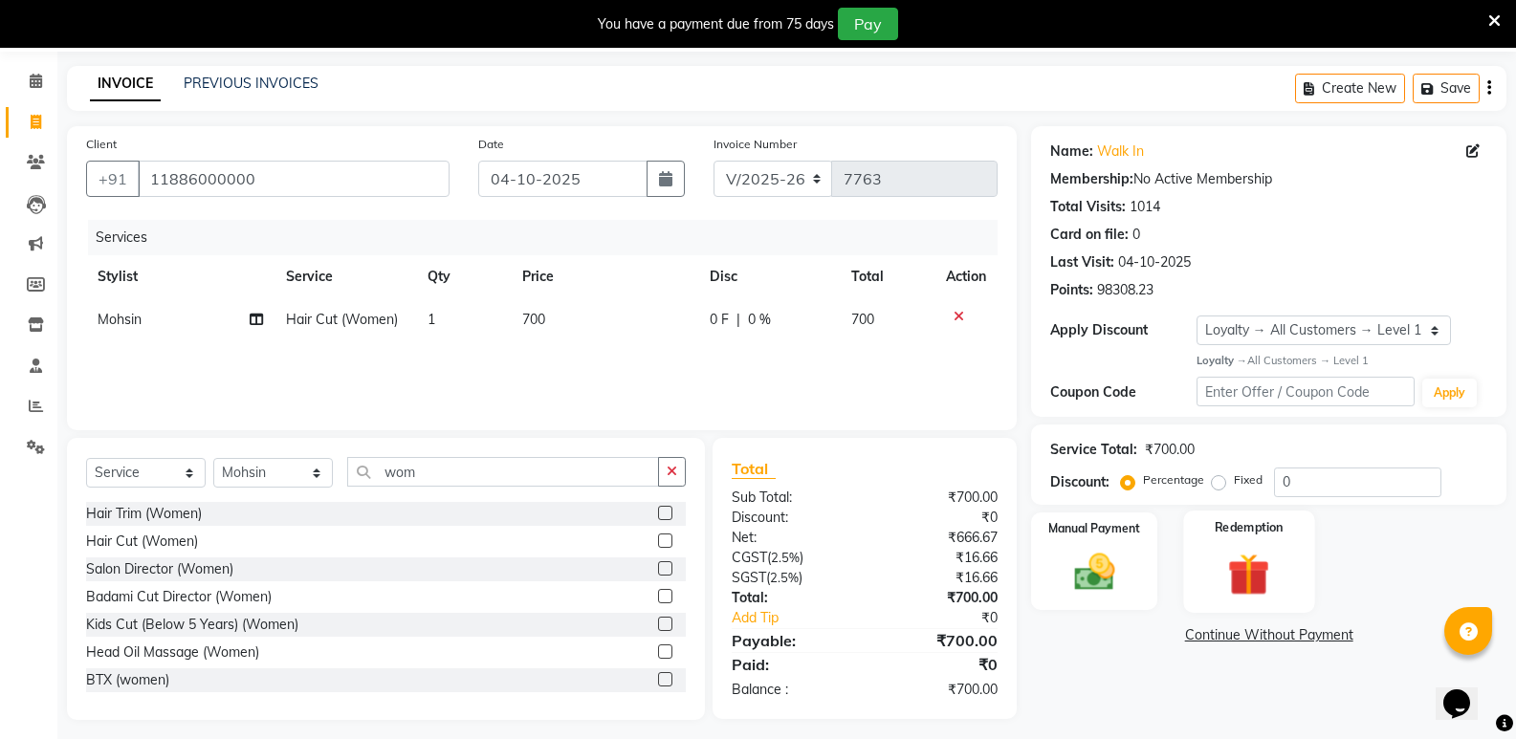
scroll to position [75, 0]
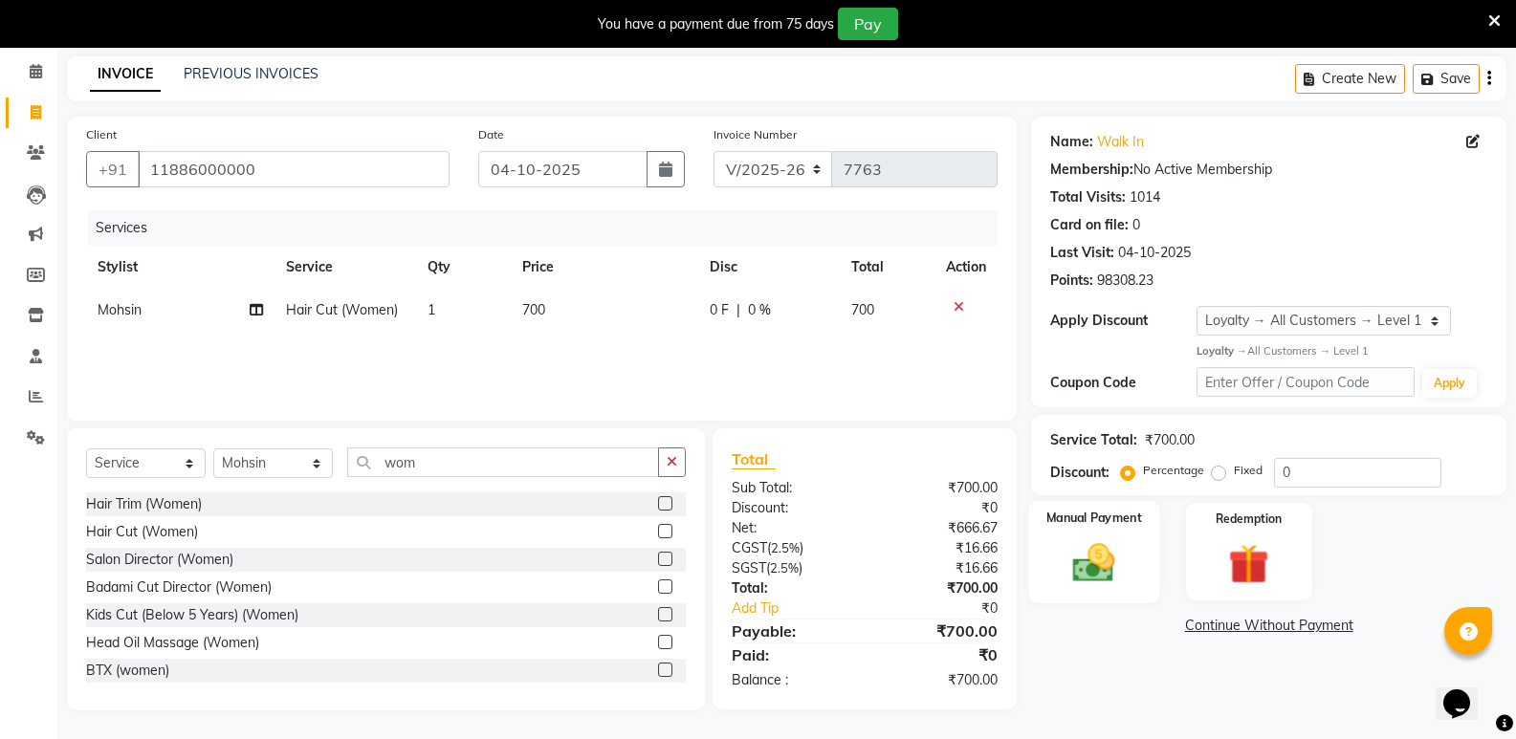
click at [1110, 576] on img at bounding box center [1094, 563] width 68 height 49
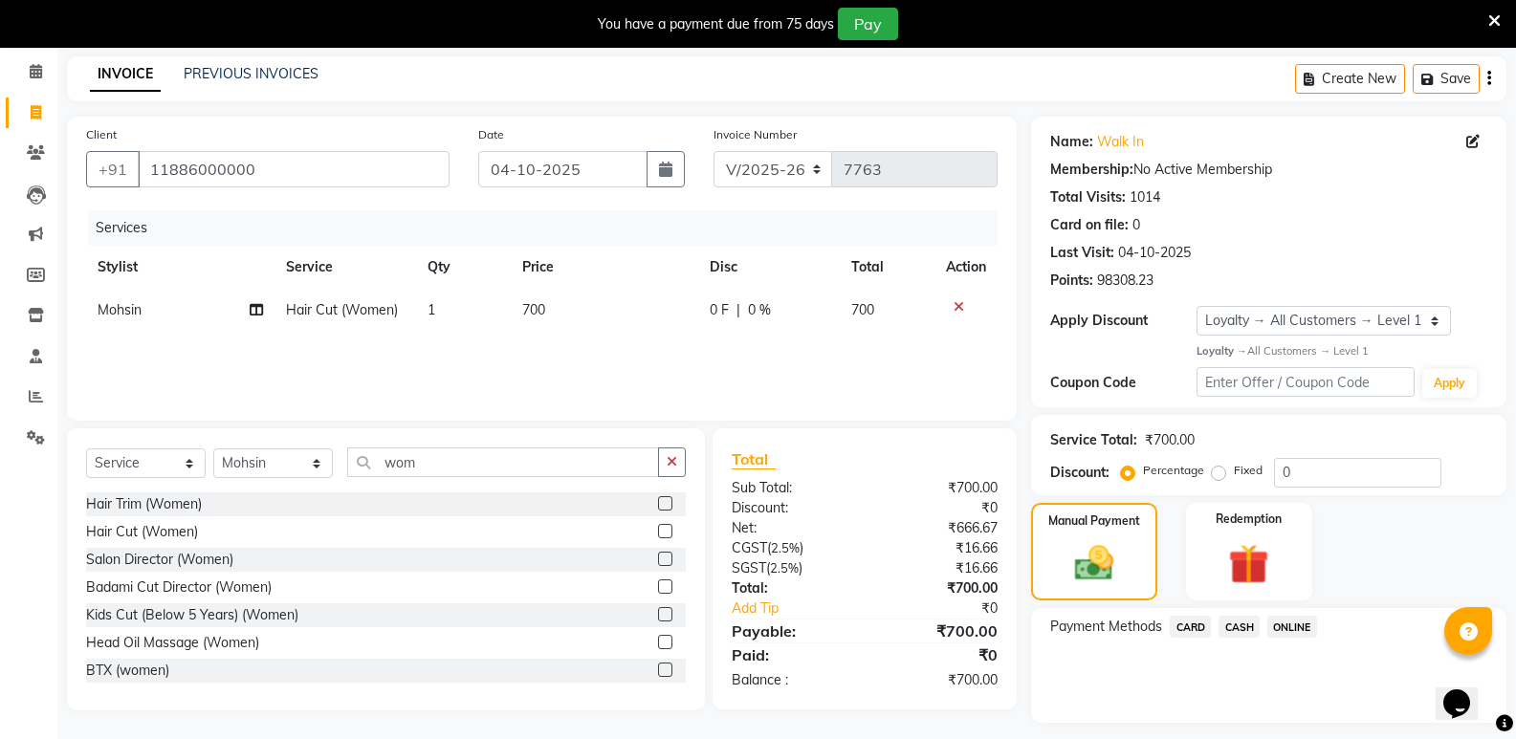
click at [1233, 631] on span "CASH" at bounding box center [1239, 627] width 41 height 22
click at [1260, 727] on button "Add Payment" at bounding box center [1346, 729] width 281 height 30
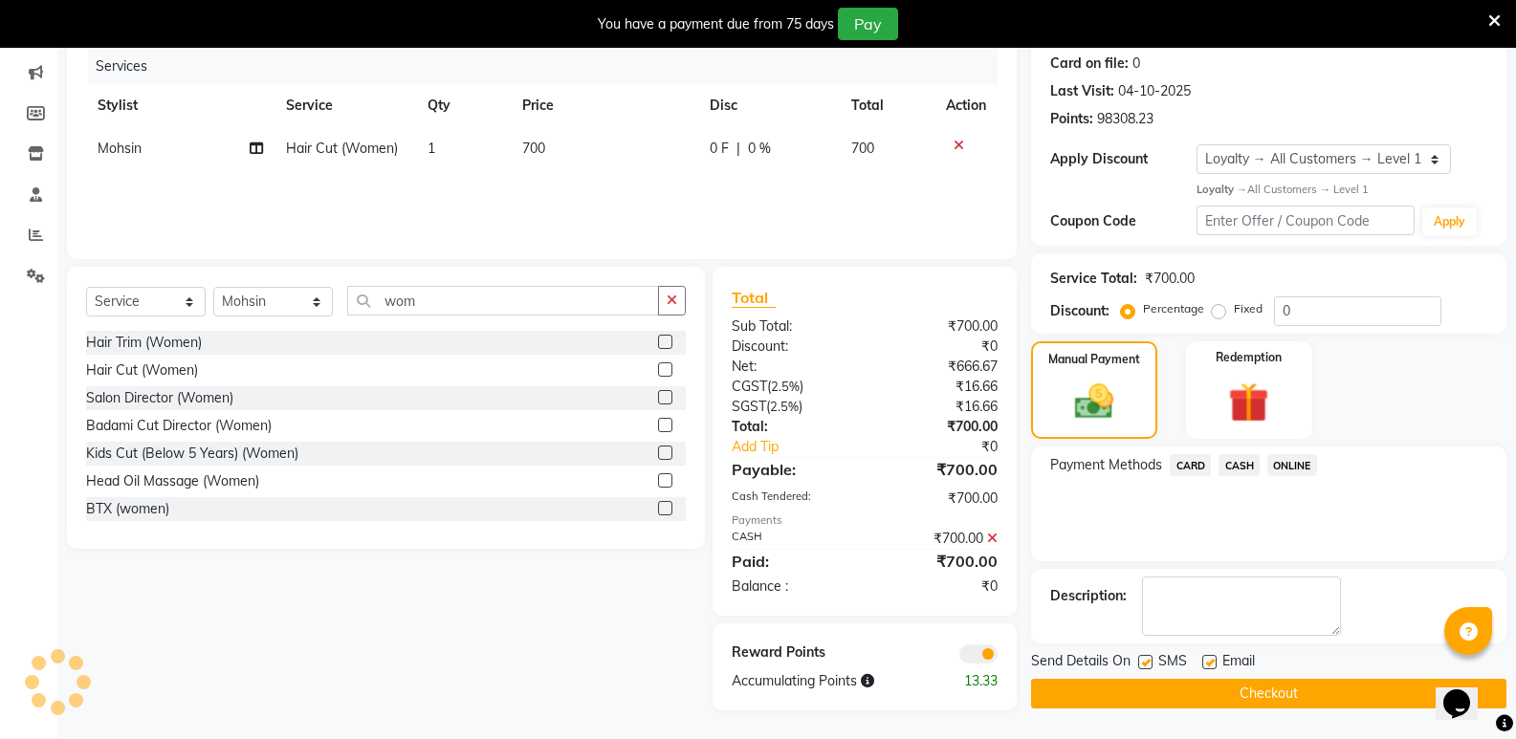
click at [1262, 699] on button "Checkout" at bounding box center [1268, 694] width 475 height 30
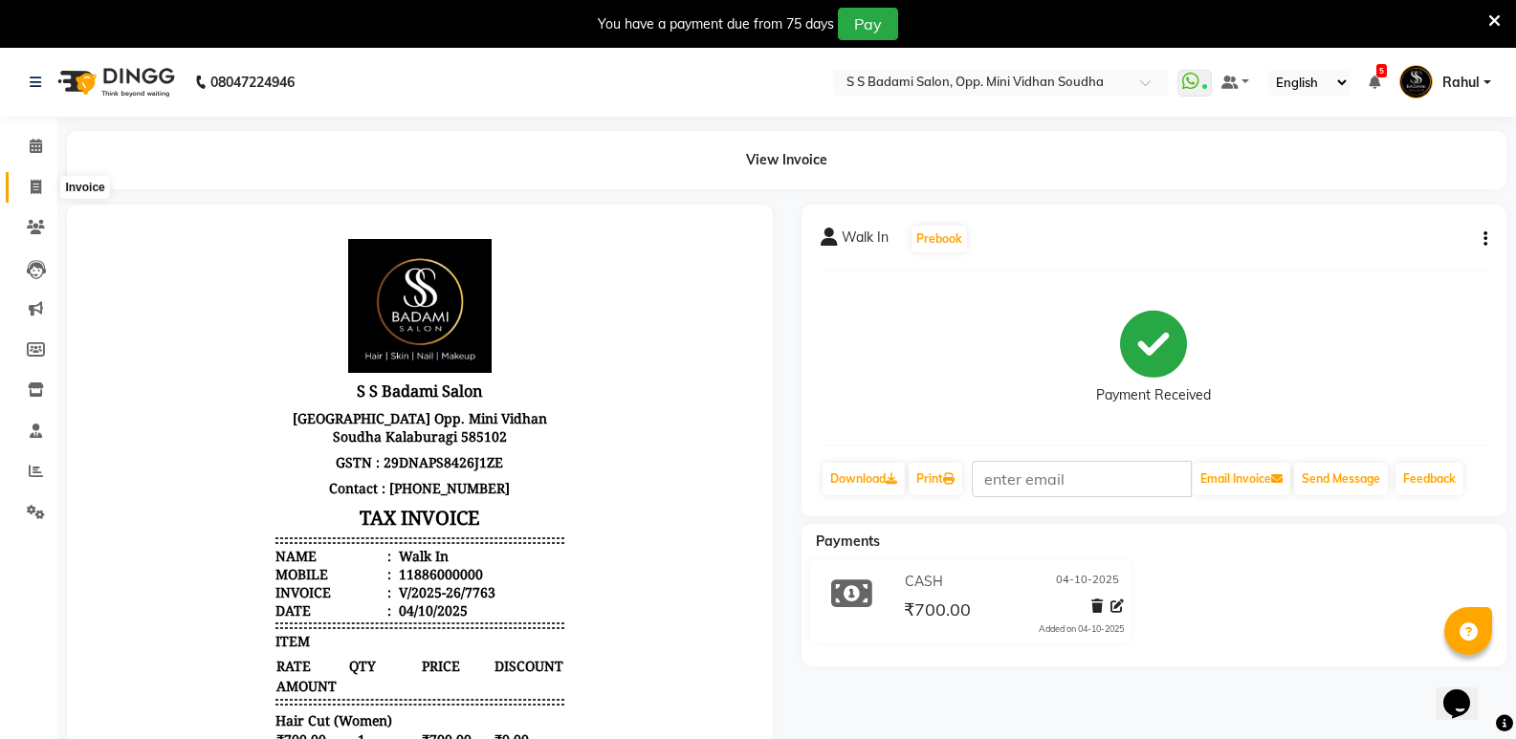
click at [32, 177] on span at bounding box center [35, 188] width 33 height 22
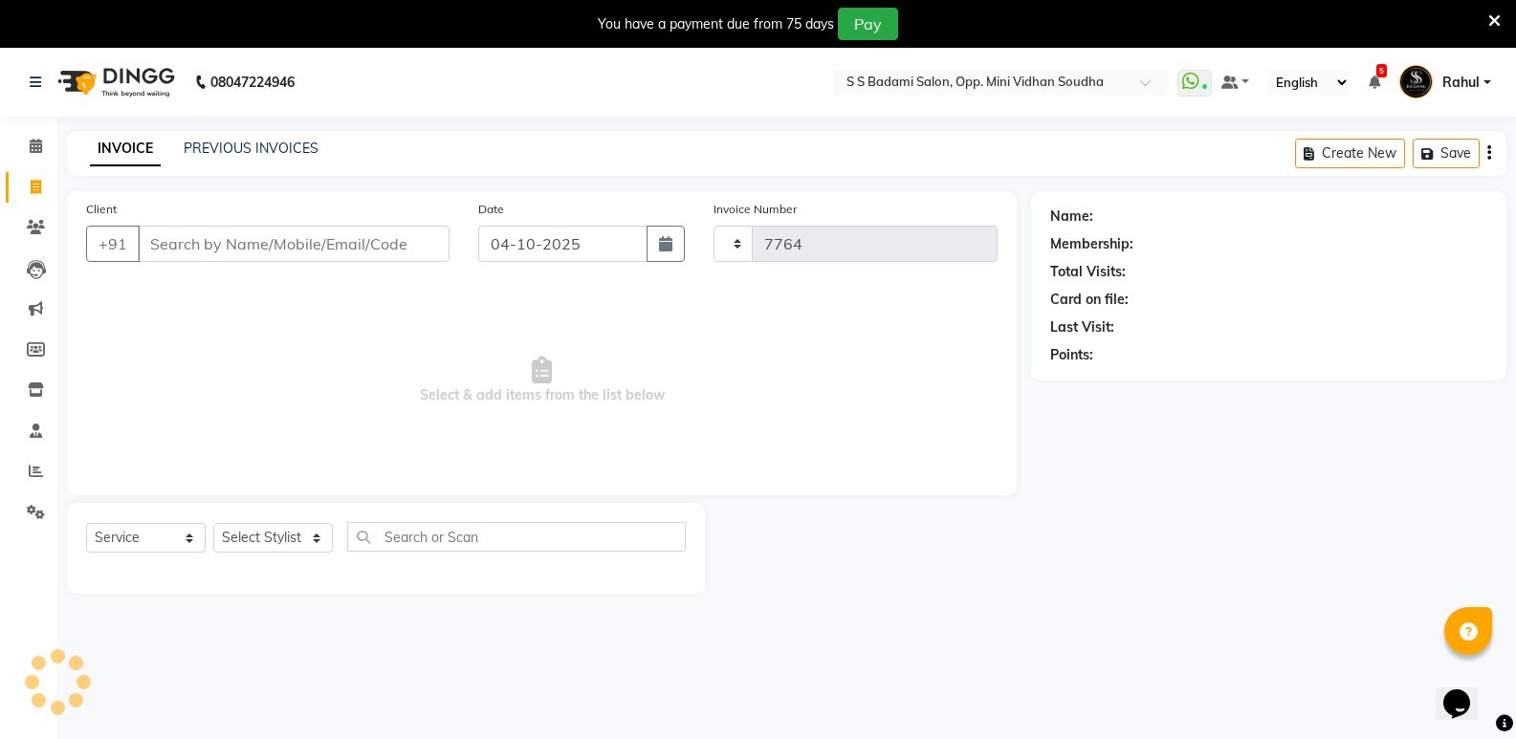
scroll to position [48, 0]
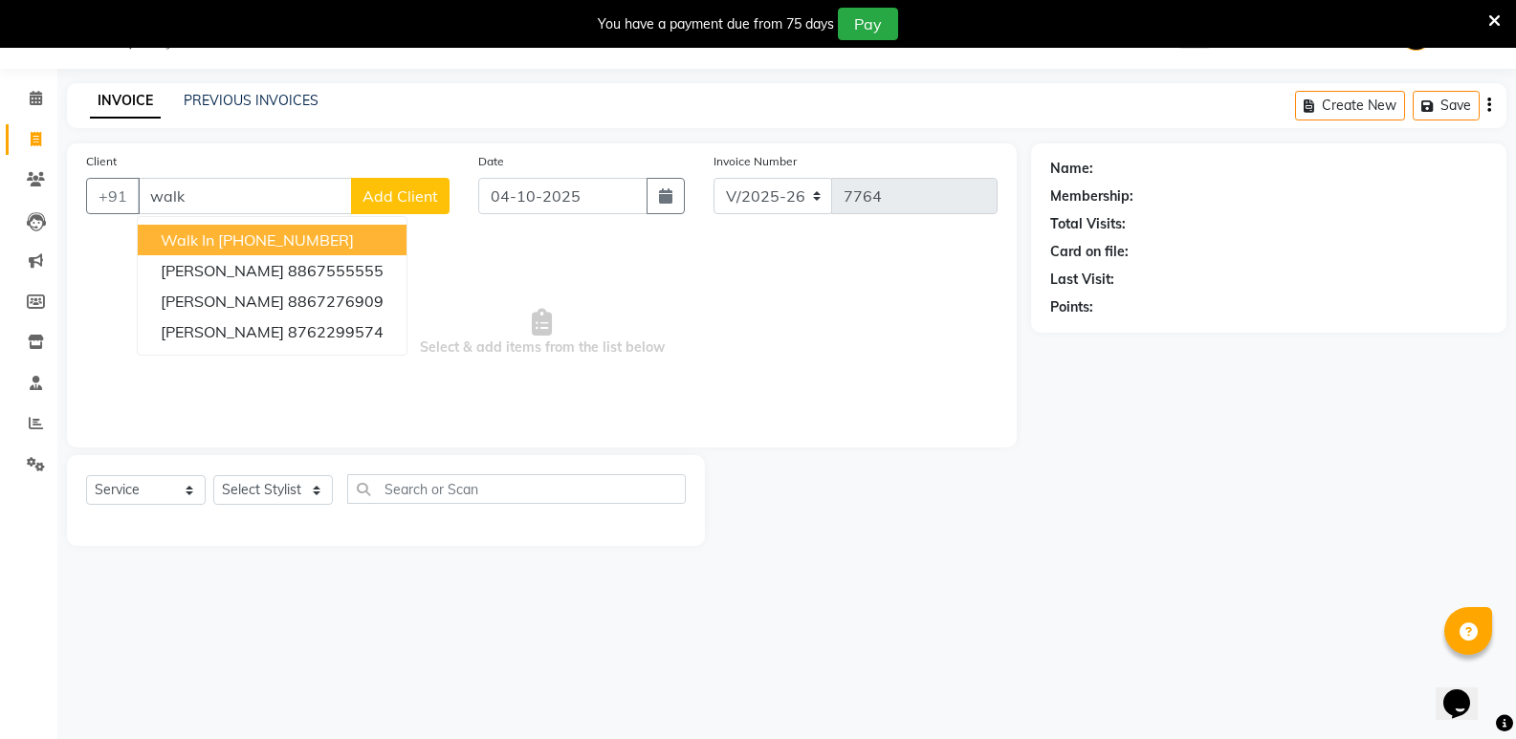
click at [273, 238] on ngb-highlight "[PHONE_NUMBER]" at bounding box center [286, 240] width 136 height 19
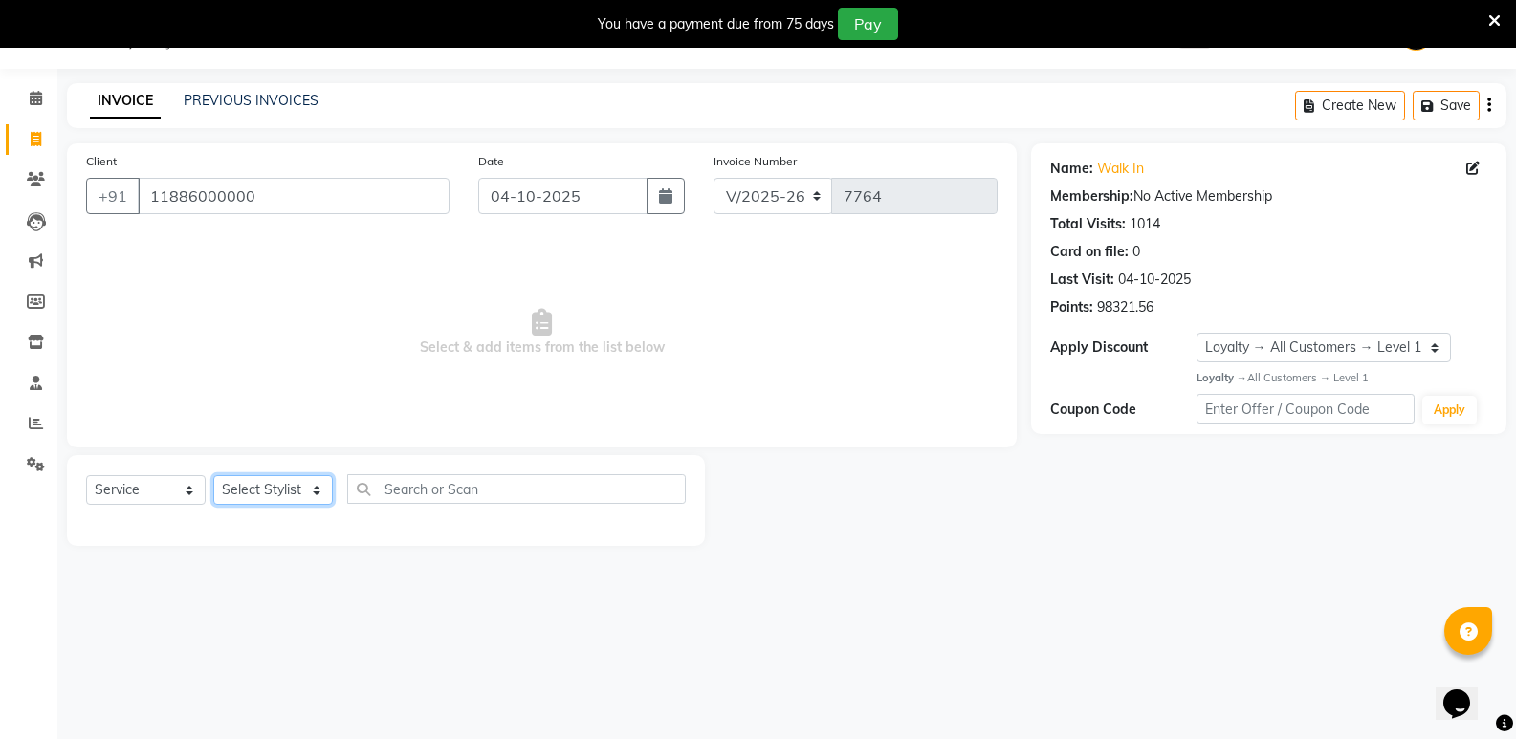
click at [267, 503] on select "Select Stylist [PERSON_NAME] [PERSON_NAME] [PERSON_NAME] Mallu [PERSON_NAME] [P…" at bounding box center [273, 490] width 120 height 30
click at [213, 475] on select "Select Stylist [PERSON_NAME] [PERSON_NAME] [PERSON_NAME] Mallu [PERSON_NAME] [P…" at bounding box center [273, 490] width 120 height 30
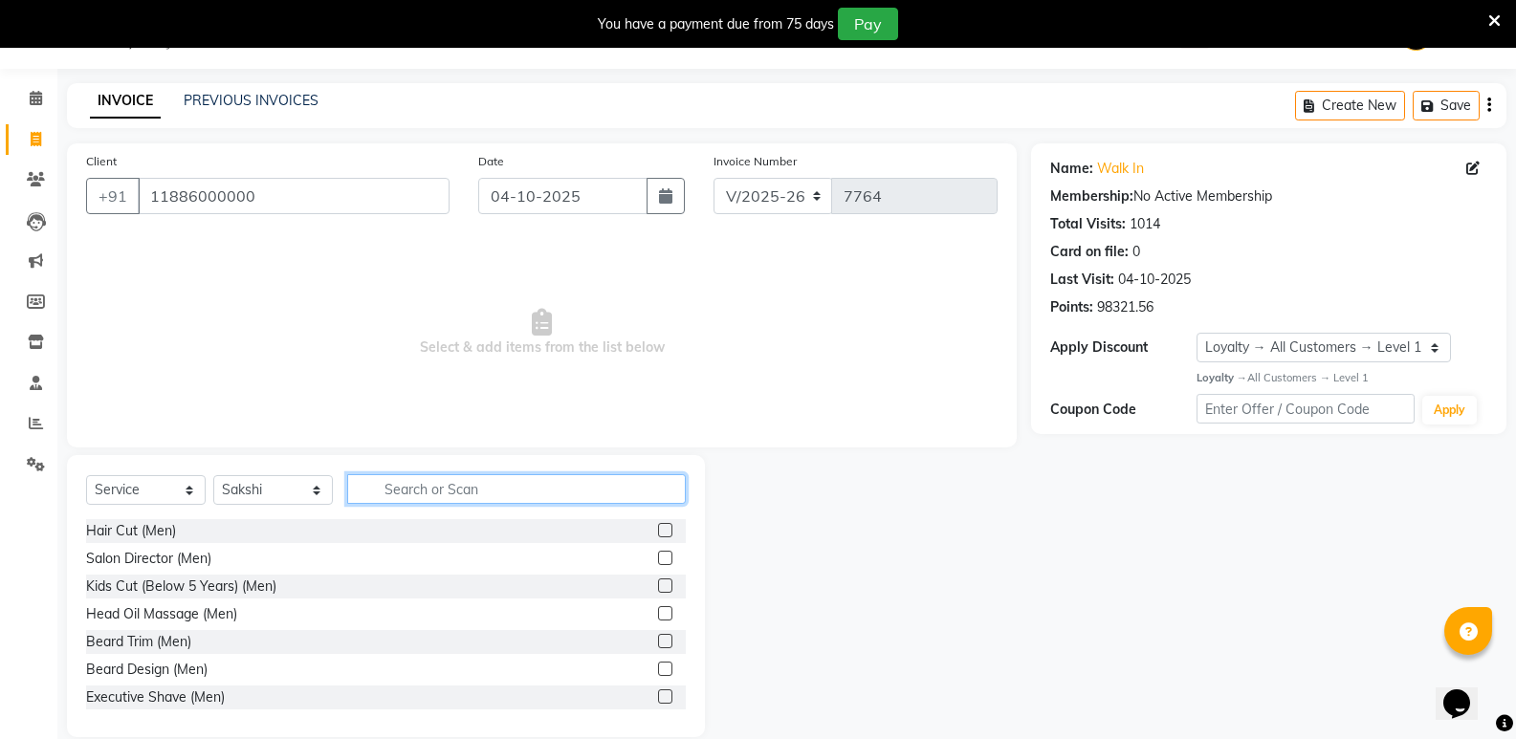
click at [424, 485] on input "text" at bounding box center [516, 489] width 339 height 30
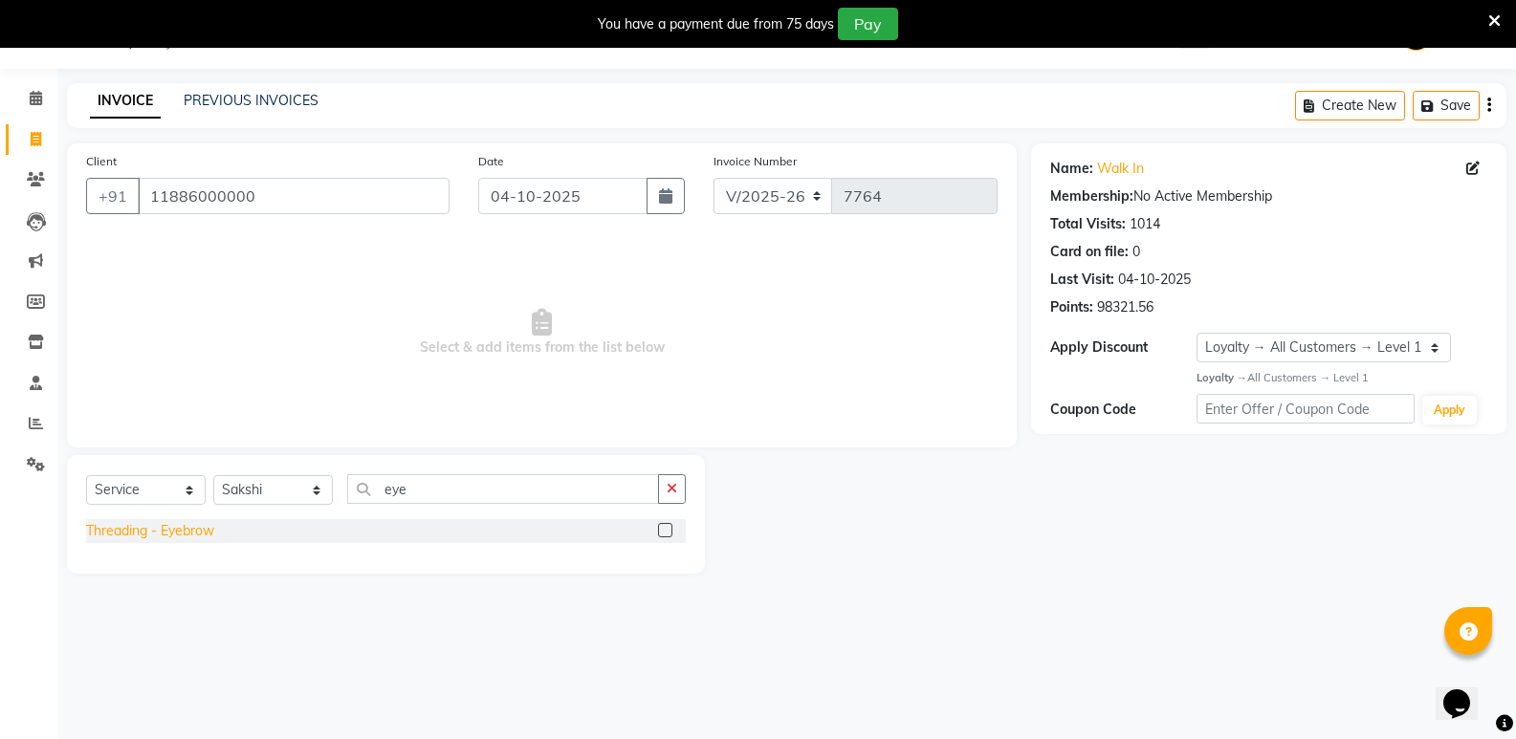
click at [191, 536] on div "Threading - Eyebrow" at bounding box center [150, 531] width 128 height 20
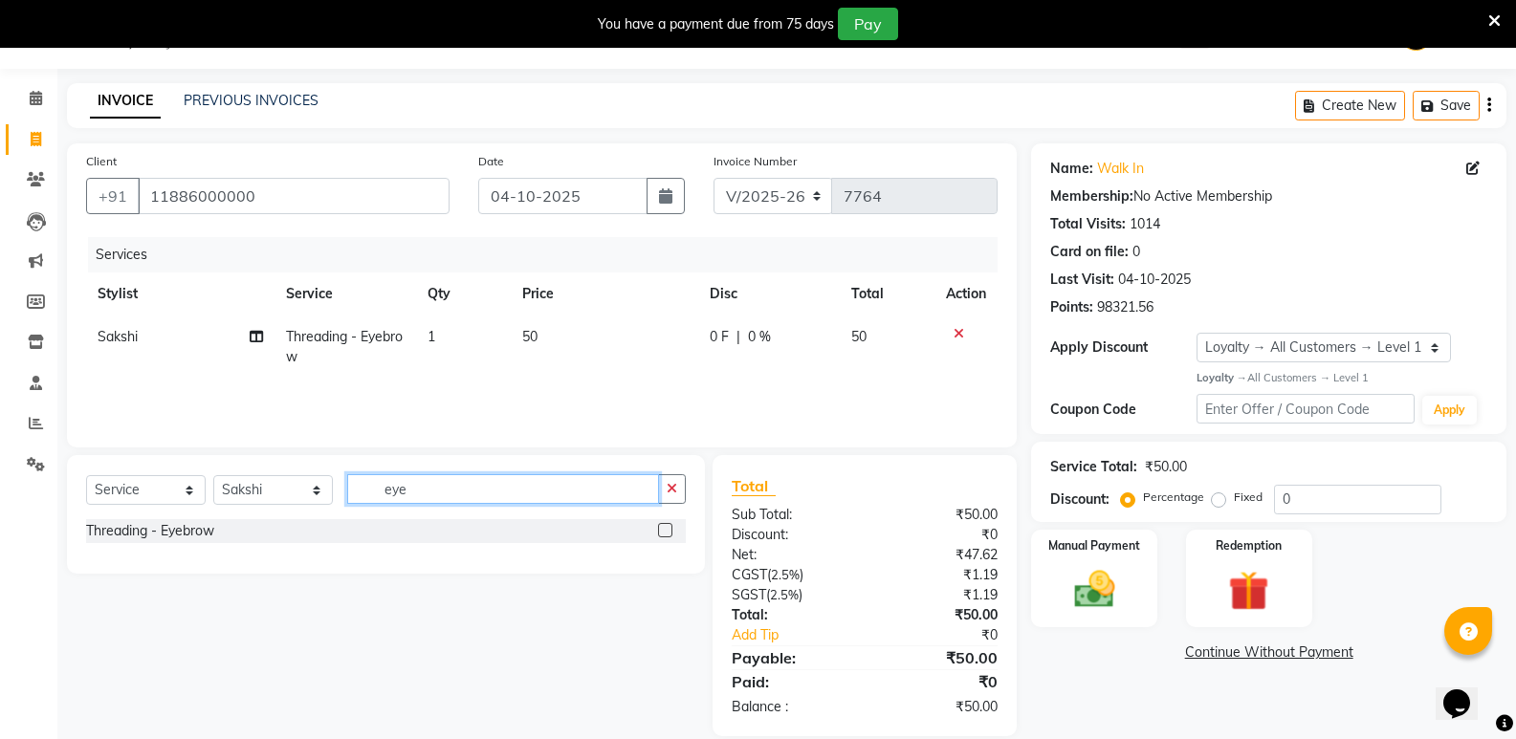
drag, startPoint x: 465, startPoint y: 496, endPoint x: 388, endPoint y: 508, distance: 77.5
click at [388, 508] on div "Select Service Product Membership Package Voucher Prepaid Gift Card Select Styl…" at bounding box center [386, 496] width 600 height 45
click at [428, 496] on input "eye" at bounding box center [503, 489] width 312 height 30
drag, startPoint x: 428, startPoint y: 496, endPoint x: 345, endPoint y: 508, distance: 83.1
click at [345, 508] on div "Select Service Product Membership Package Voucher Prepaid Gift Card Select Styl…" at bounding box center [386, 496] width 600 height 45
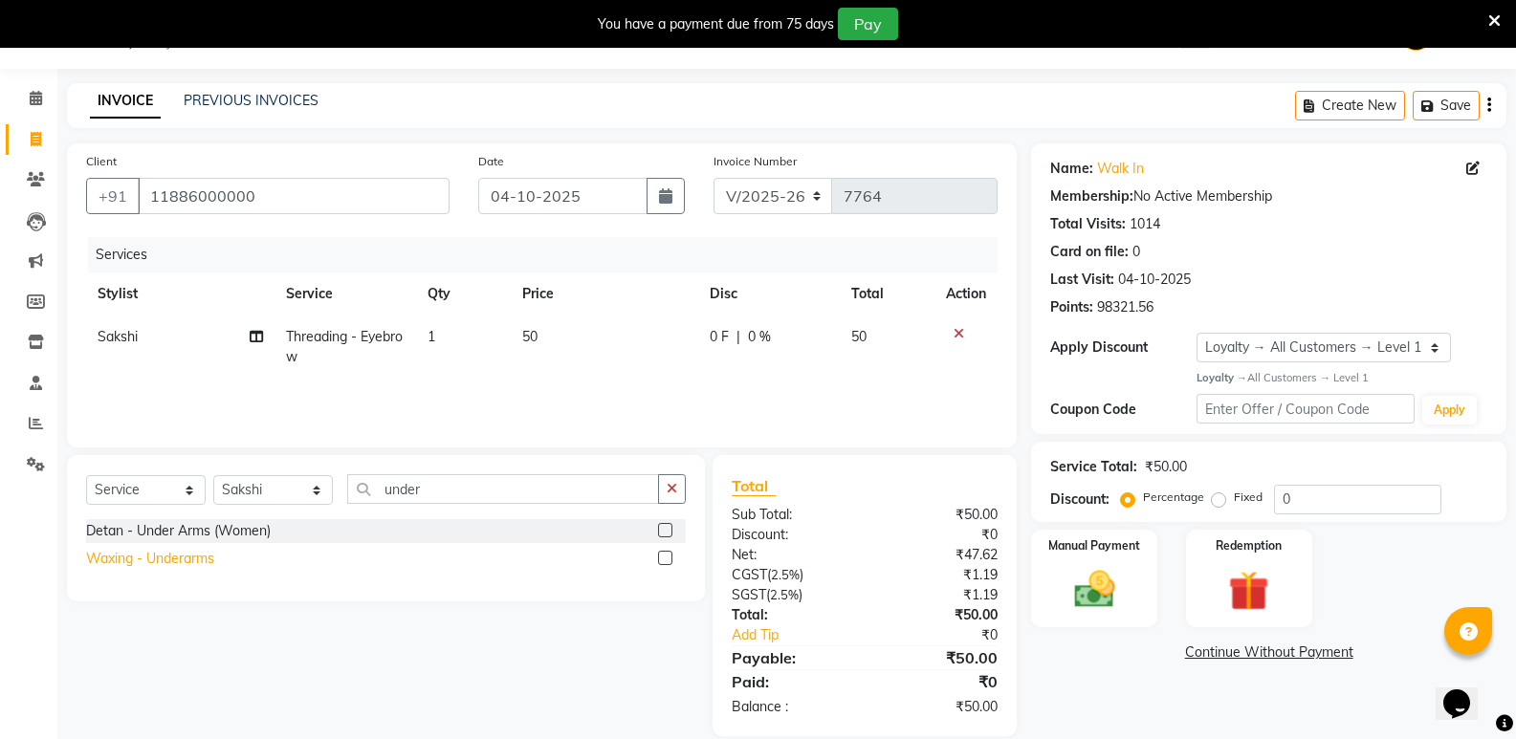
click at [200, 555] on div "Waxing - Underarms" at bounding box center [150, 559] width 128 height 20
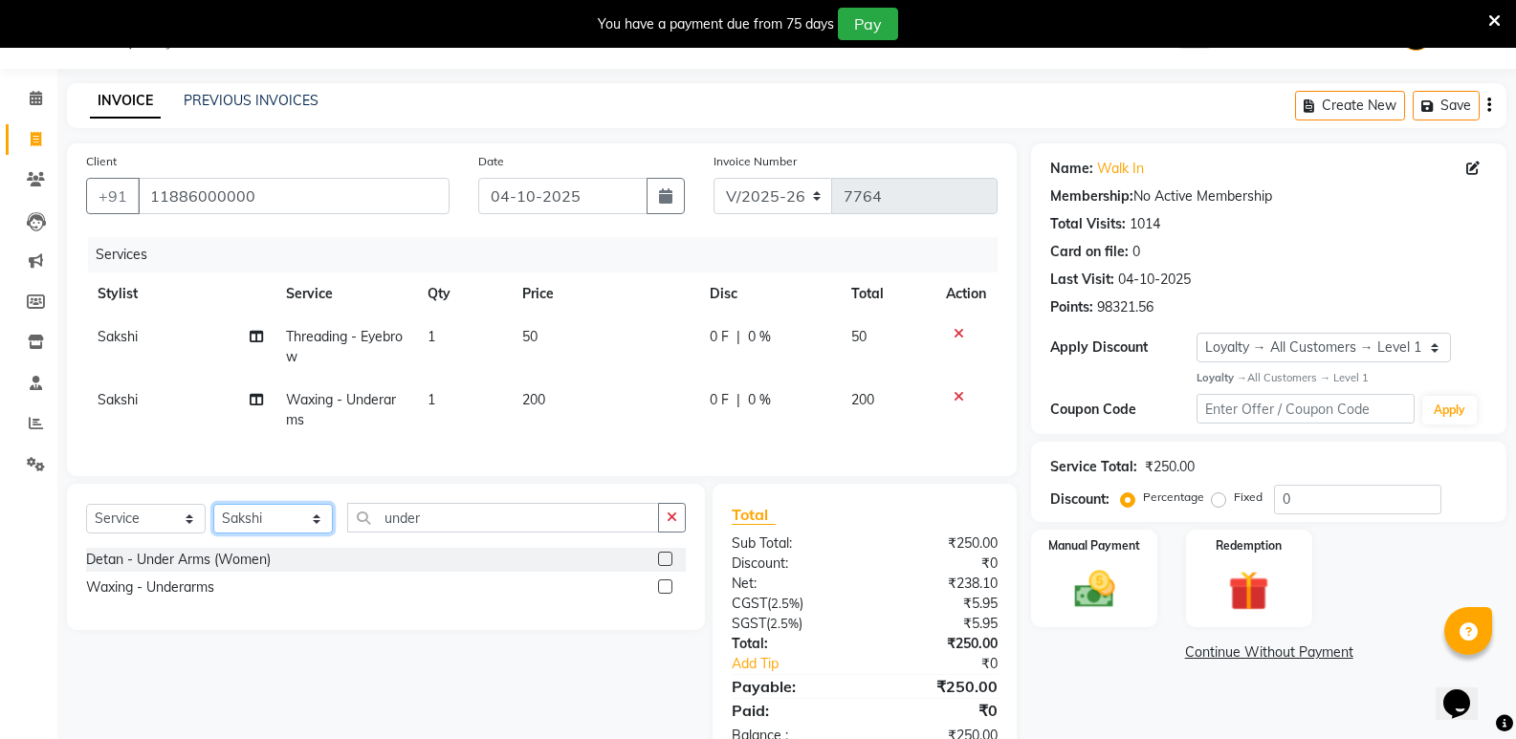
click at [264, 534] on select "Select Stylist [PERSON_NAME] [PERSON_NAME] [PERSON_NAME] Mallu [PERSON_NAME] [P…" at bounding box center [273, 519] width 120 height 30
click at [213, 518] on select "Select Stylist [PERSON_NAME] [PERSON_NAME] [PERSON_NAME] Mallu [PERSON_NAME] [P…" at bounding box center [273, 519] width 120 height 30
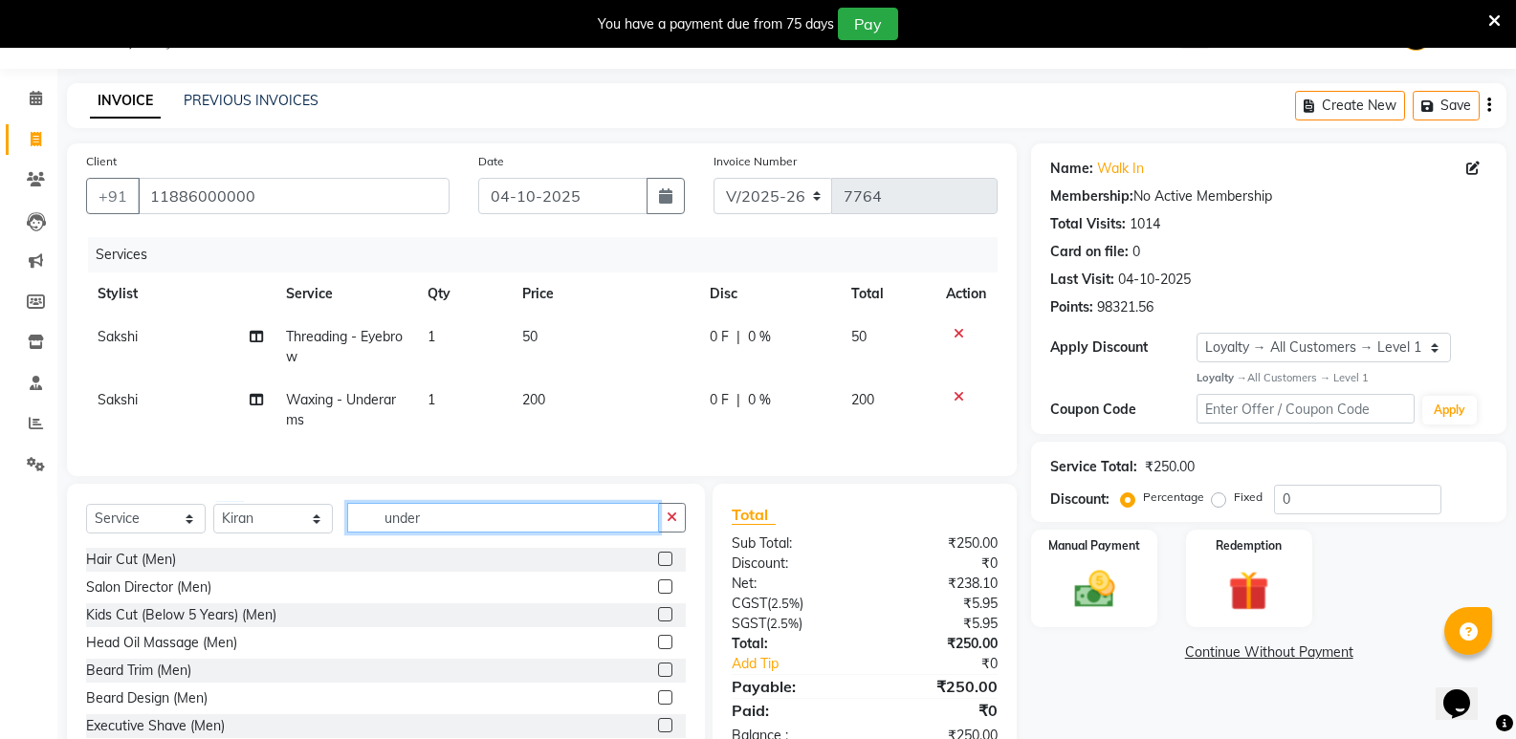
drag, startPoint x: 505, startPoint y: 526, endPoint x: 309, endPoint y: 573, distance: 201.6
click at [293, 569] on div "Select Service Product Membership Package Voucher Prepaid Gift Card Select Styl…" at bounding box center [386, 625] width 638 height 282
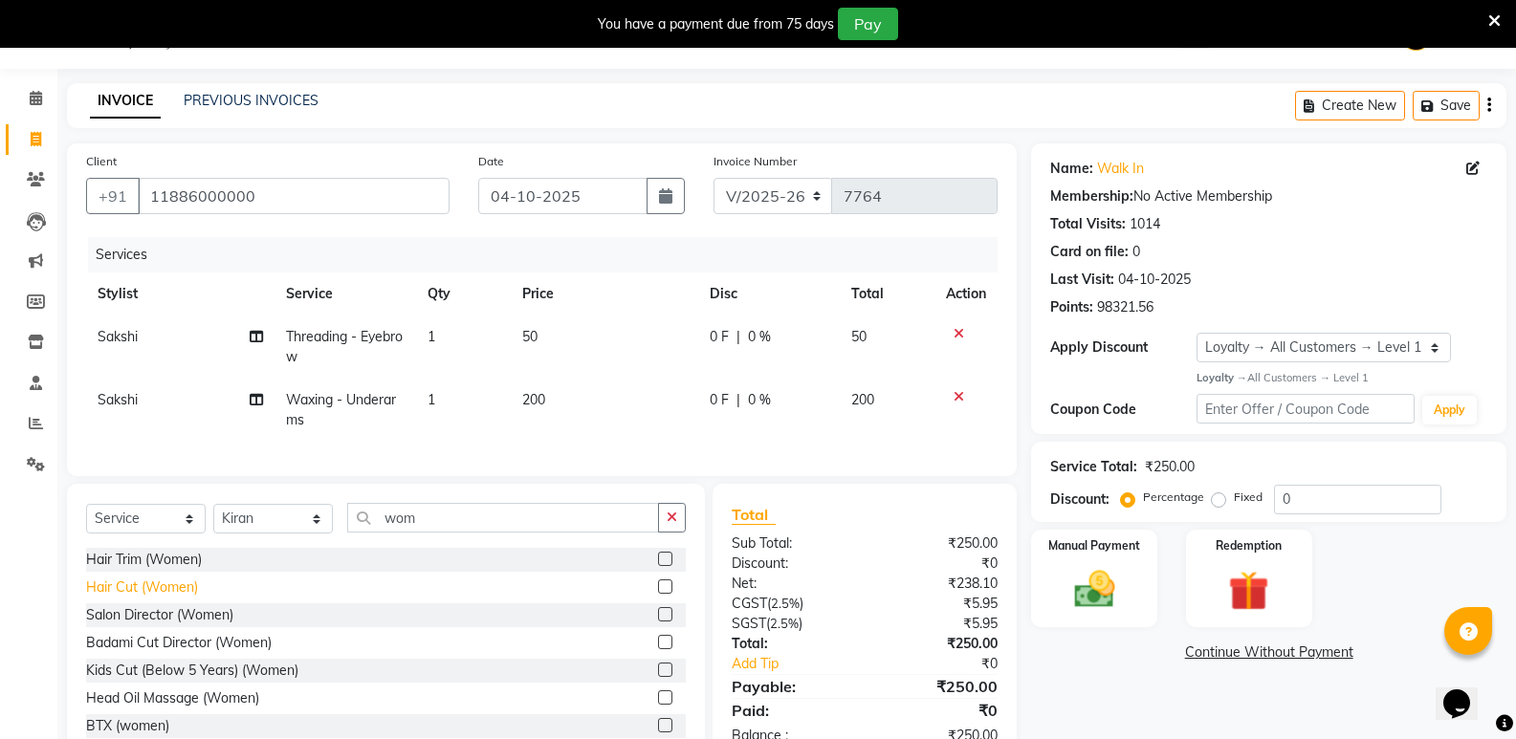
click at [121, 598] on div "Hair Cut (Women)" at bounding box center [142, 588] width 112 height 20
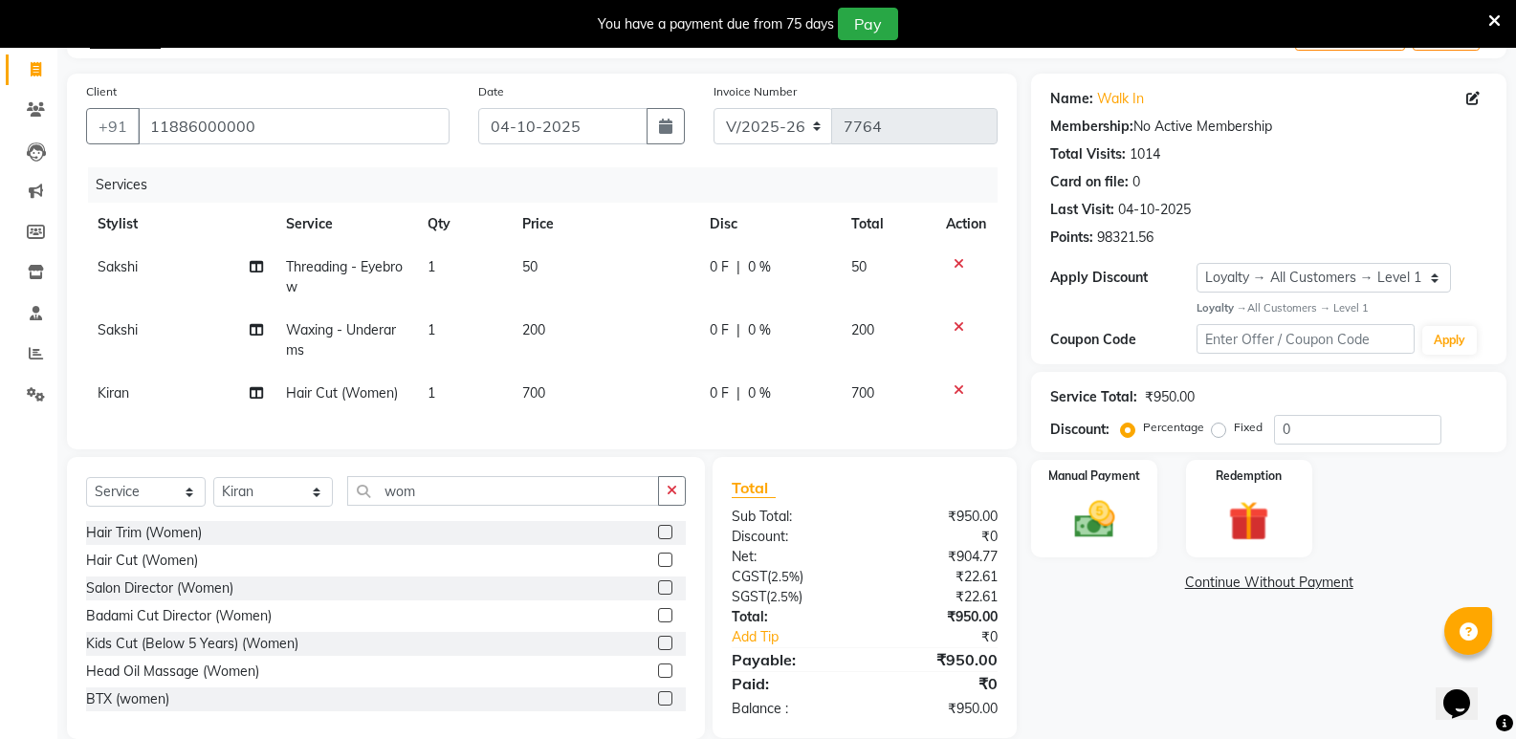
scroll to position [161, 0]
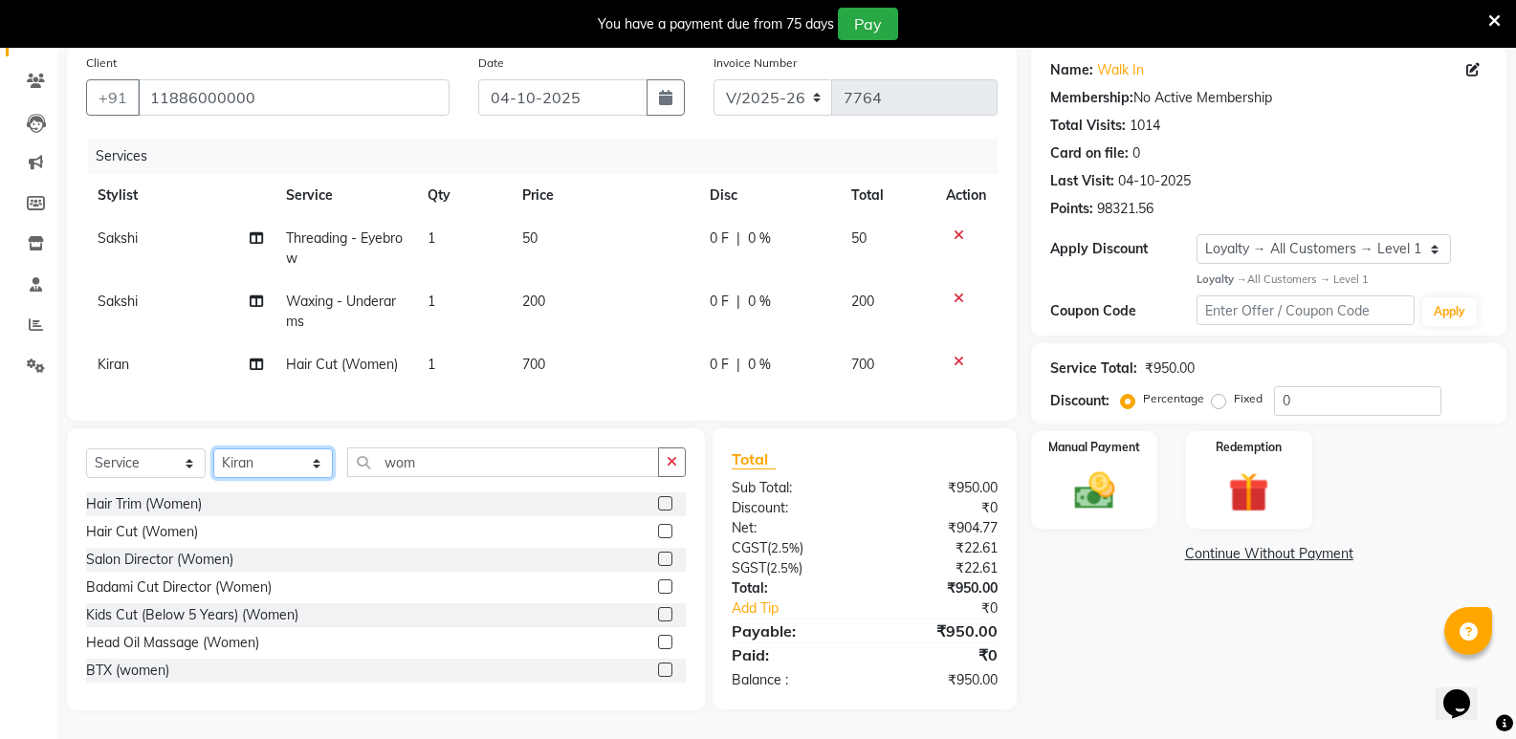
click at [278, 470] on select "Select Stylist [PERSON_NAME] [PERSON_NAME] [PERSON_NAME] Mallu [PERSON_NAME] [P…" at bounding box center [273, 464] width 120 height 30
click at [213, 449] on select "Select Stylist [PERSON_NAME] [PERSON_NAME] [PERSON_NAME] Mallu [PERSON_NAME] [P…" at bounding box center [273, 464] width 120 height 30
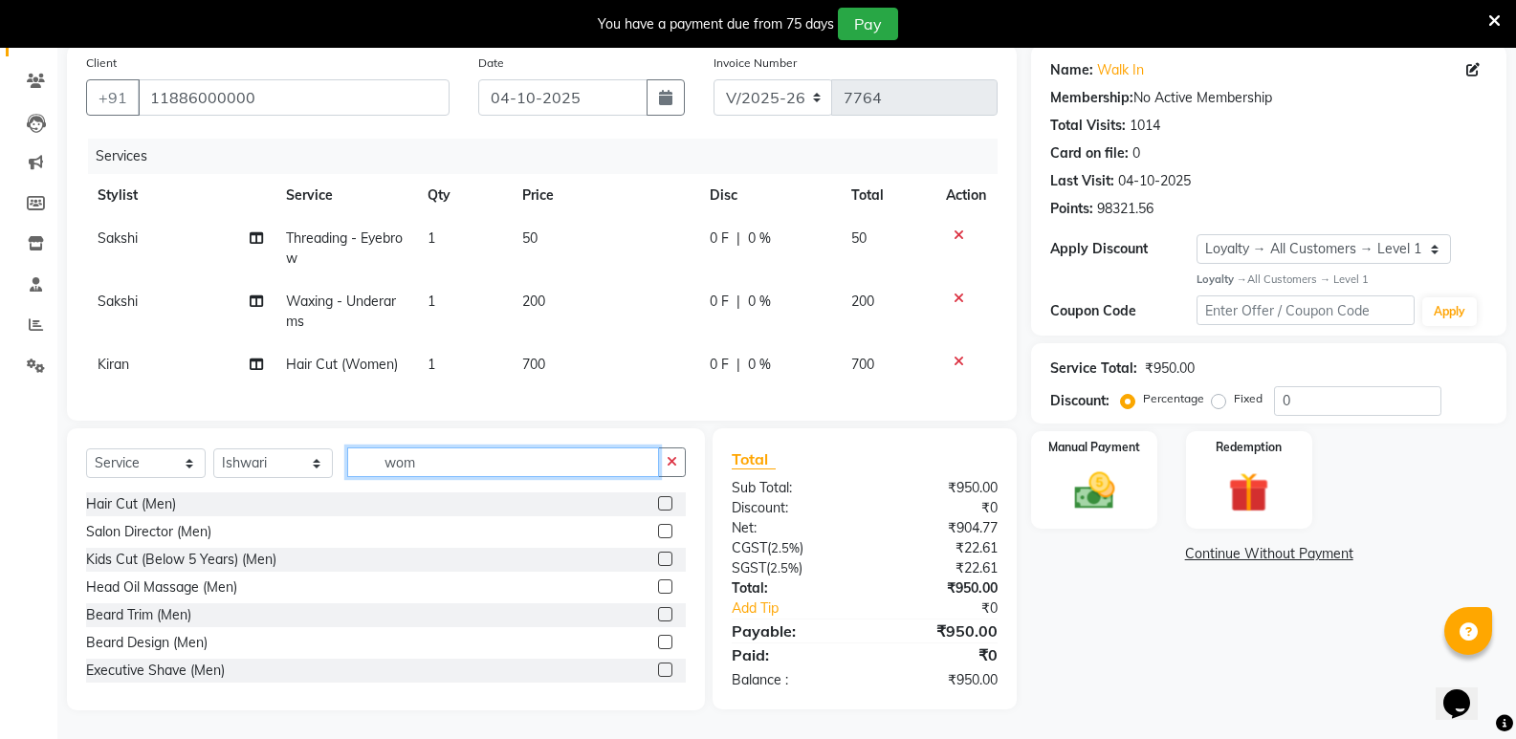
drag, startPoint x: 437, startPoint y: 465, endPoint x: 339, endPoint y: 483, distance: 100.2
click at [339, 483] on div "Select Service Product Membership Package Voucher Prepaid Gift Card Select Styl…" at bounding box center [386, 470] width 600 height 45
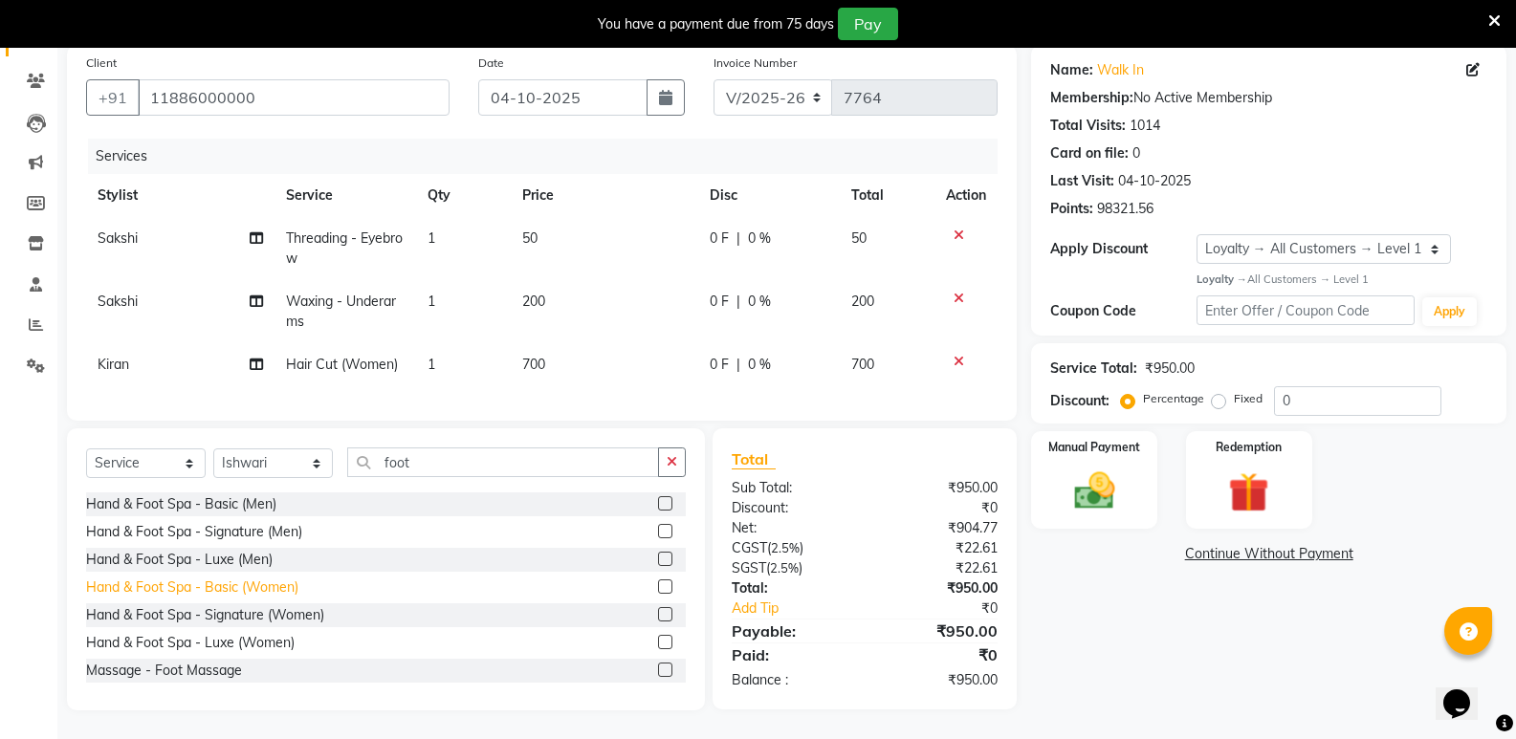
click at [290, 587] on div "Hand & Foot Spa - Basic (Women)" at bounding box center [192, 588] width 212 height 20
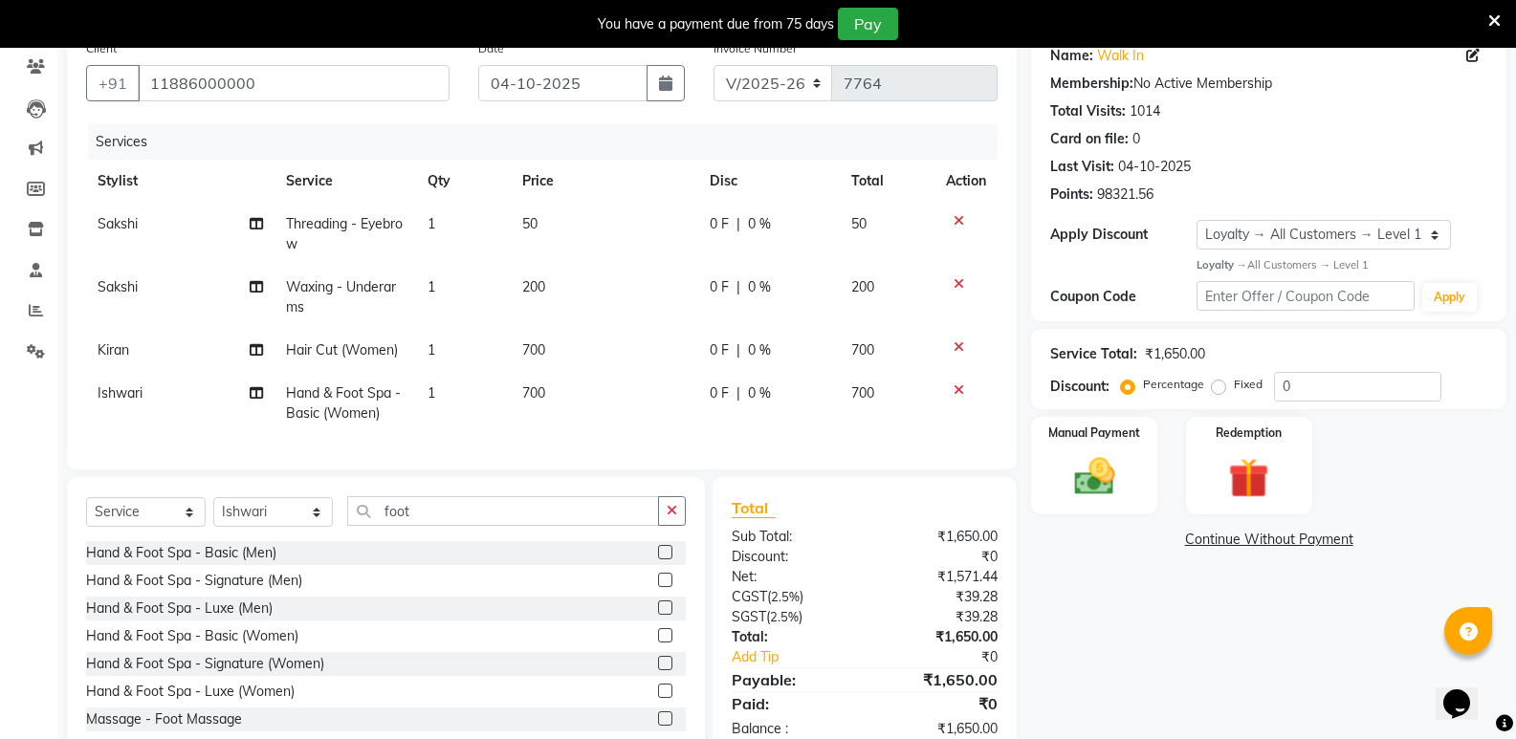
click at [557, 393] on td "700" at bounding box center [605, 403] width 188 height 63
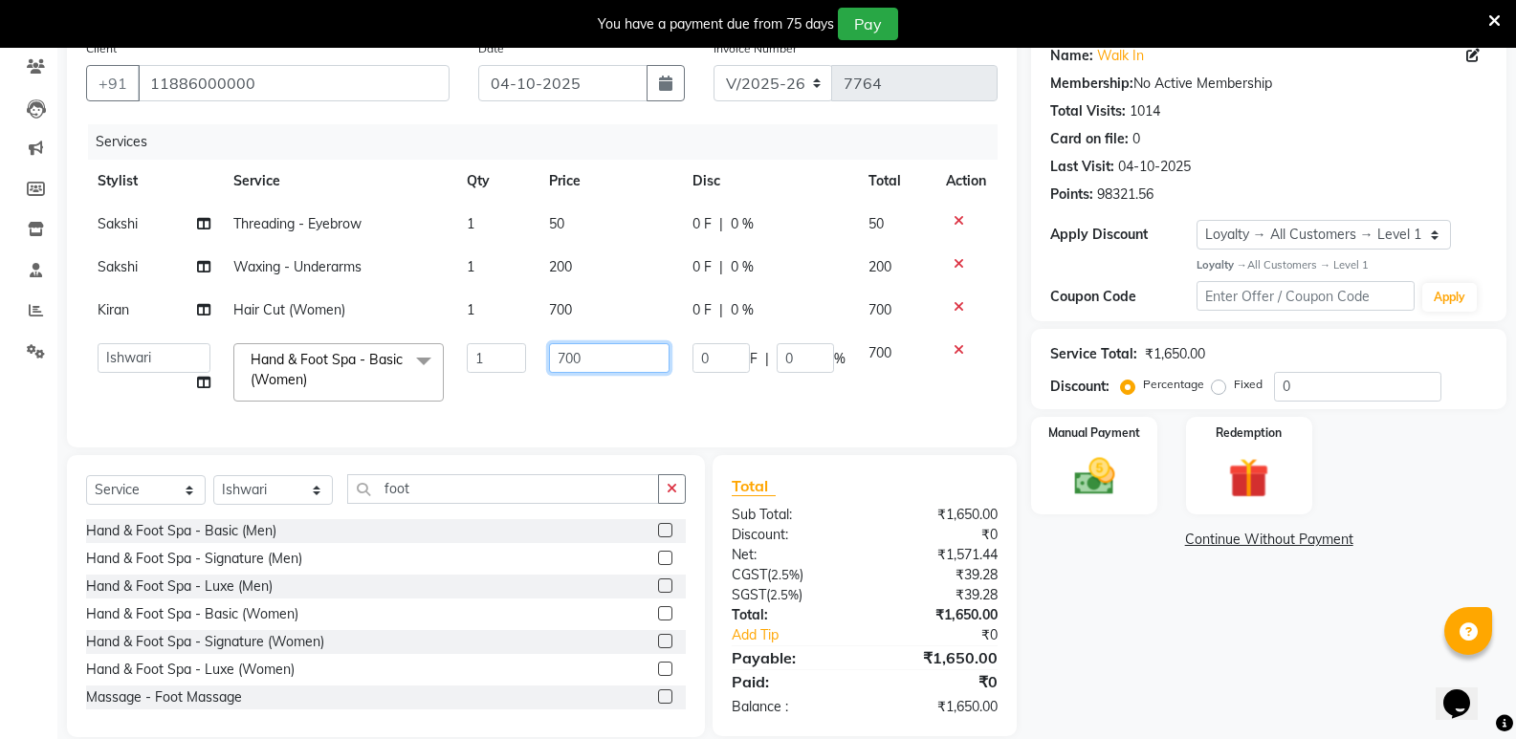
click at [563, 367] on input "700" at bounding box center [609, 358] width 120 height 30
click at [1108, 474] on img at bounding box center [1094, 476] width 68 height 49
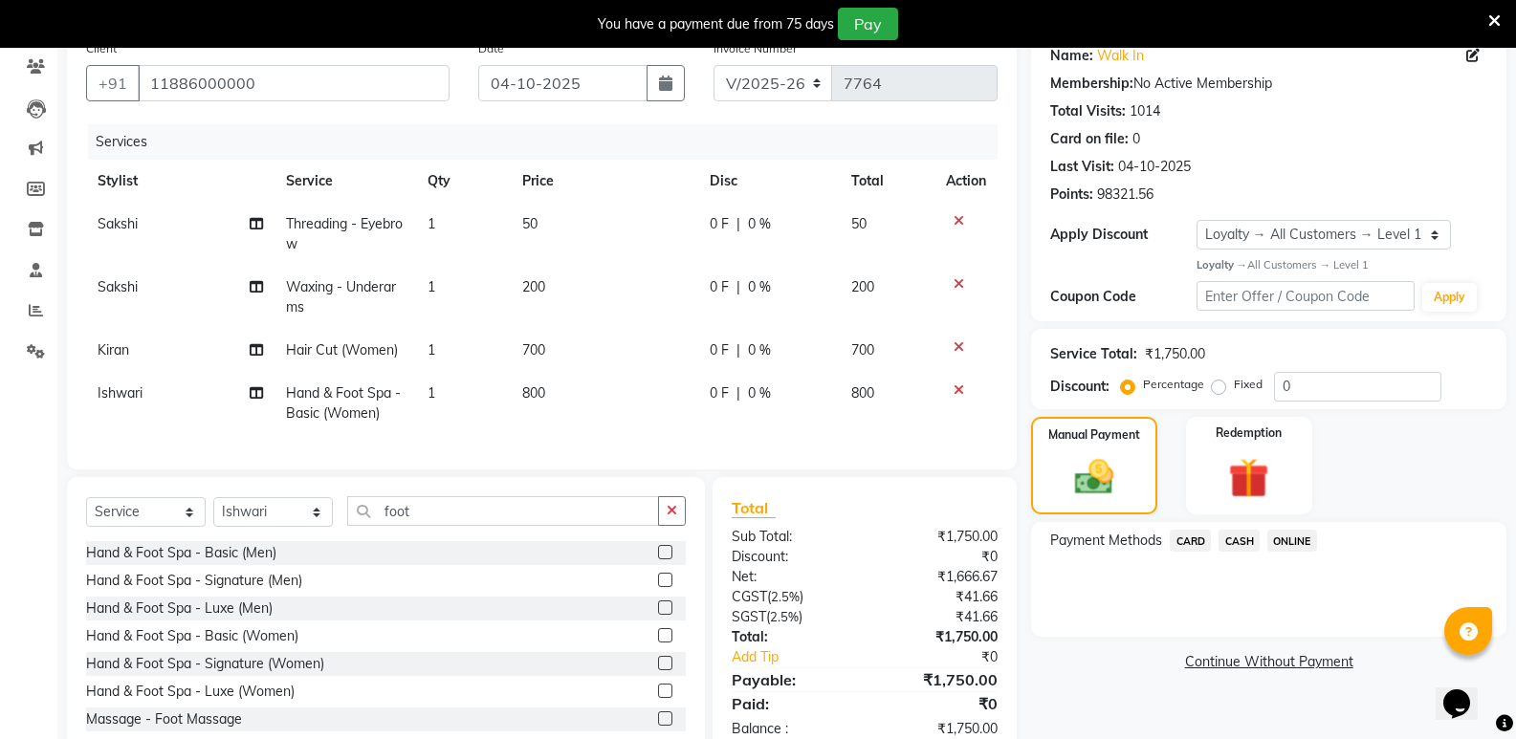
click at [1245, 542] on span "CASH" at bounding box center [1239, 541] width 41 height 22
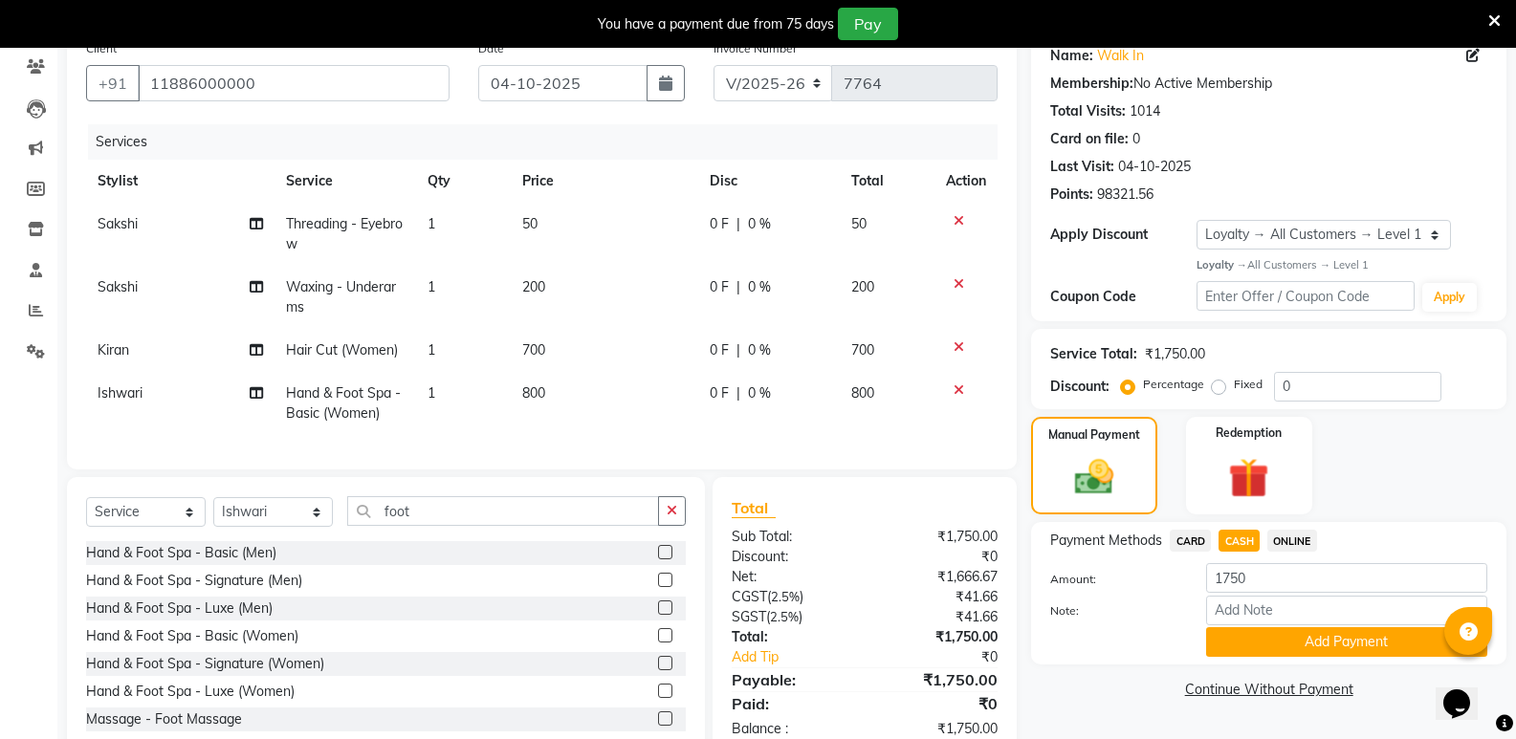
click at [1196, 535] on span "CARD" at bounding box center [1190, 541] width 41 height 22
click at [1295, 650] on button "Add Payment" at bounding box center [1346, 643] width 281 height 30
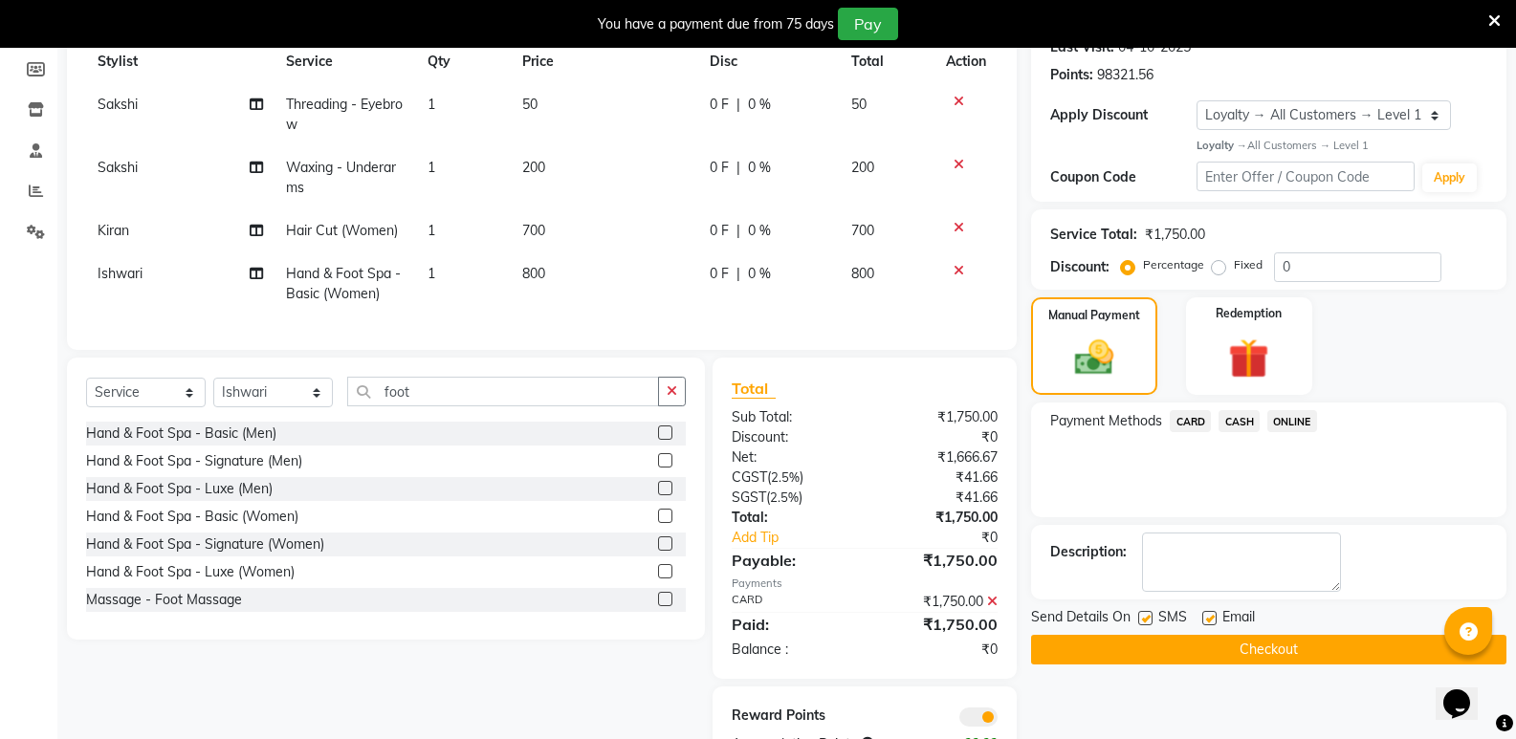
scroll to position [358, 0]
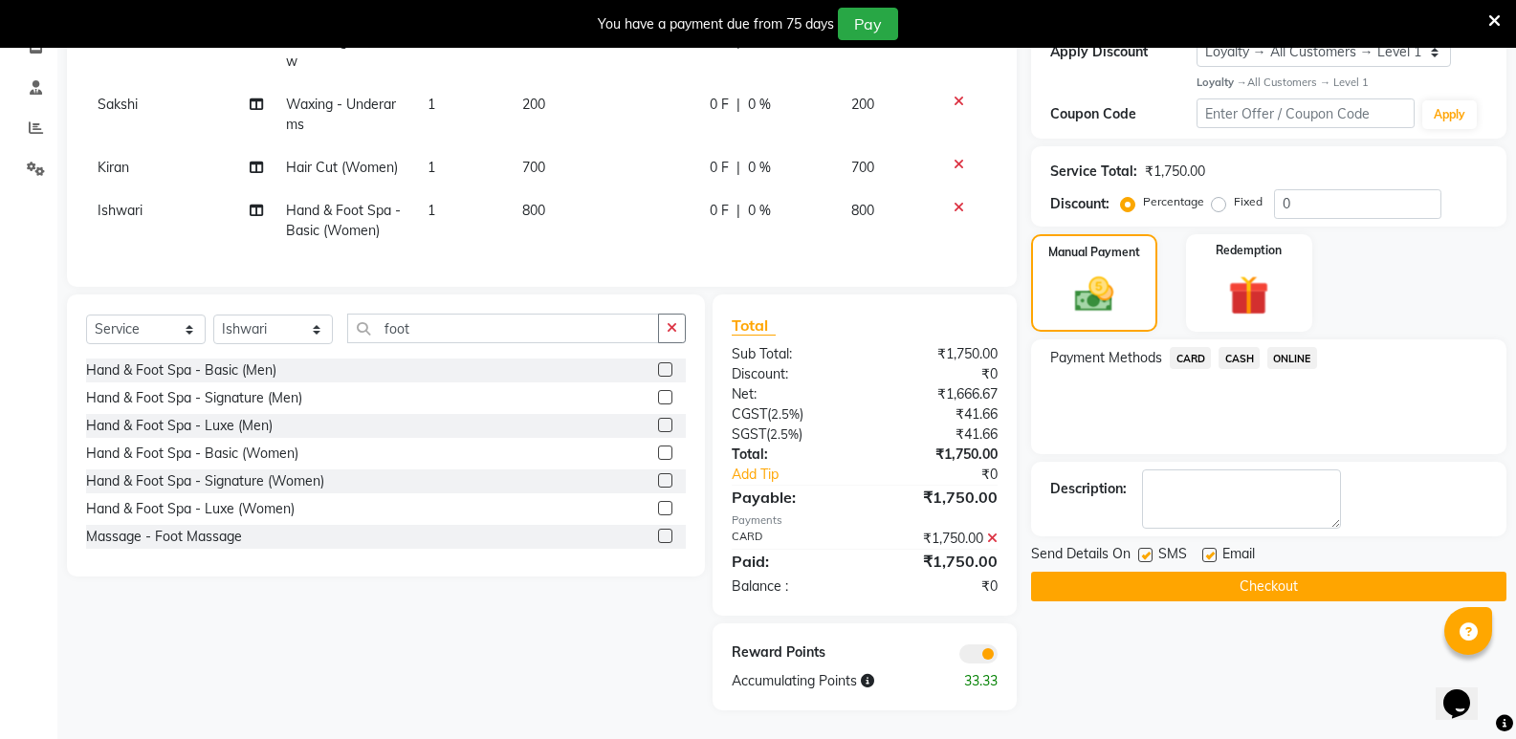
click at [1307, 572] on button "Checkout" at bounding box center [1268, 587] width 475 height 30
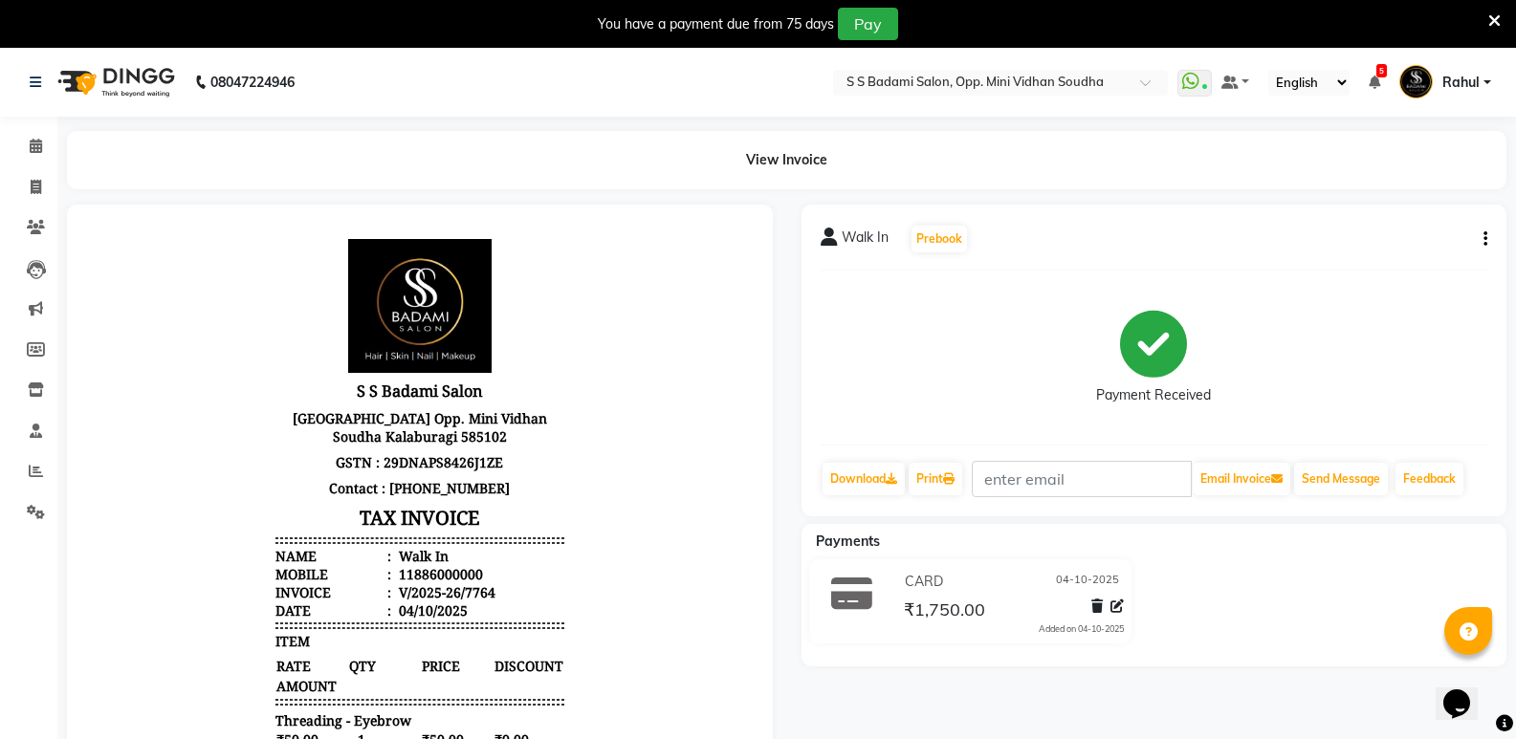
click at [20, 208] on li "Clients" at bounding box center [28, 228] width 57 height 41
click at [27, 195] on span at bounding box center [35, 188] width 33 height 22
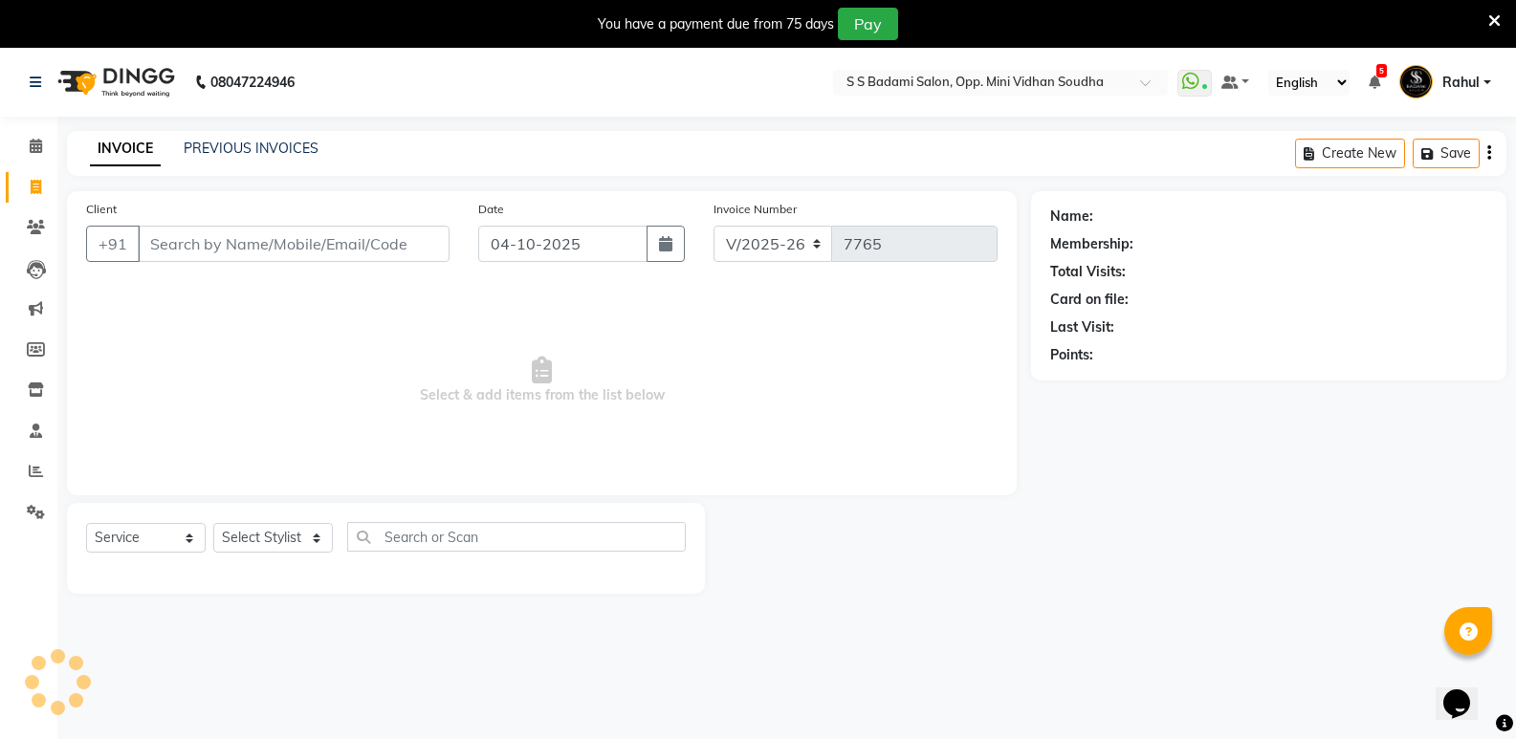
scroll to position [48, 0]
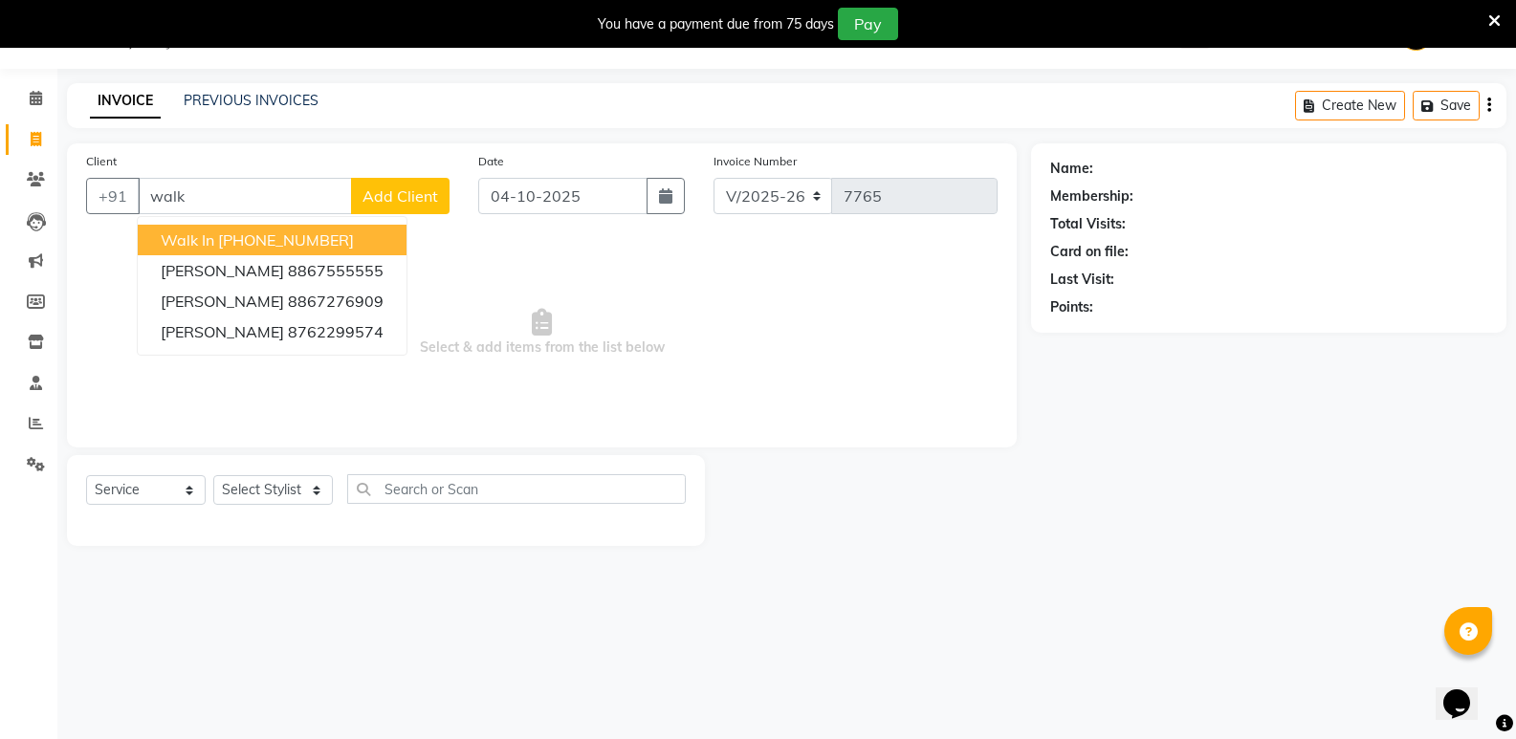
click at [342, 249] on ngb-highlight "[PHONE_NUMBER]" at bounding box center [286, 240] width 136 height 19
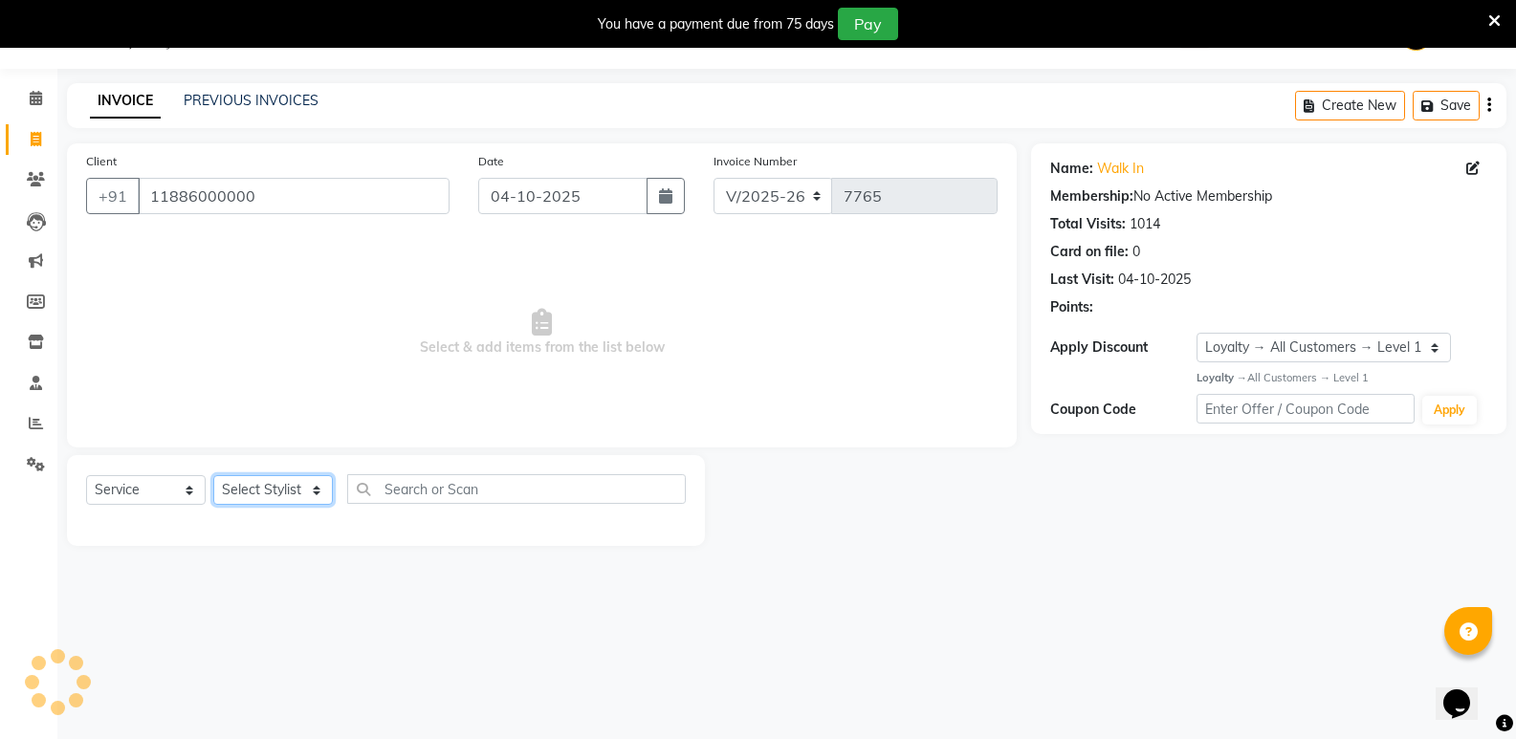
click at [269, 489] on select "Select Stylist [PERSON_NAME] [PERSON_NAME] [PERSON_NAME] Mallu [PERSON_NAME] [P…" at bounding box center [273, 490] width 120 height 30
click at [213, 475] on select "Select Stylist [PERSON_NAME] [PERSON_NAME] [PERSON_NAME] Mallu [PERSON_NAME] [P…" at bounding box center [273, 490] width 120 height 30
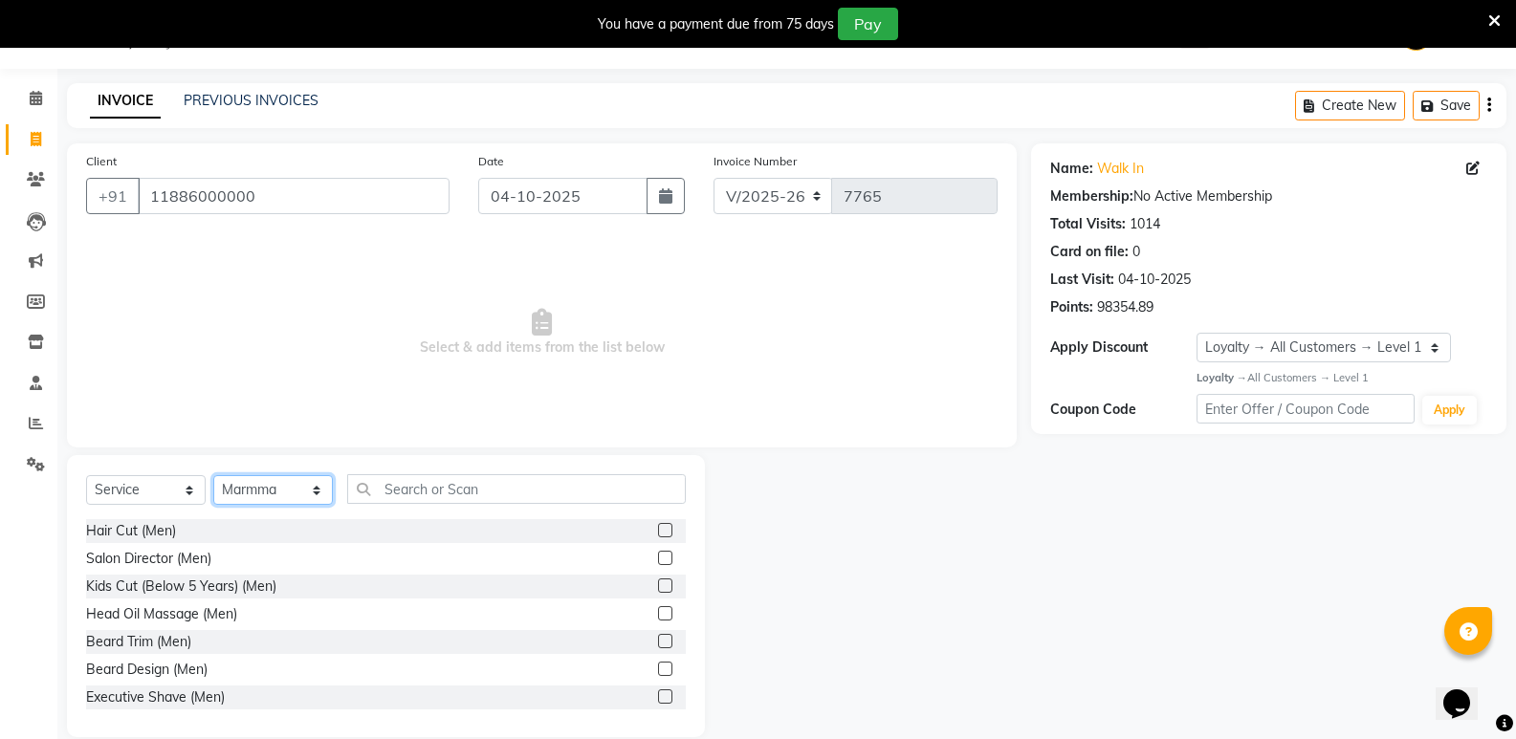
click at [261, 497] on select "Select Stylist [PERSON_NAME] [PERSON_NAME] [PERSON_NAME] Mallu [PERSON_NAME] [P…" at bounding box center [273, 490] width 120 height 30
click at [213, 475] on select "Select Stylist [PERSON_NAME] [PERSON_NAME] [PERSON_NAME] Mallu [PERSON_NAME] [P…" at bounding box center [273, 490] width 120 height 30
click at [386, 501] on input "text" at bounding box center [516, 489] width 339 height 30
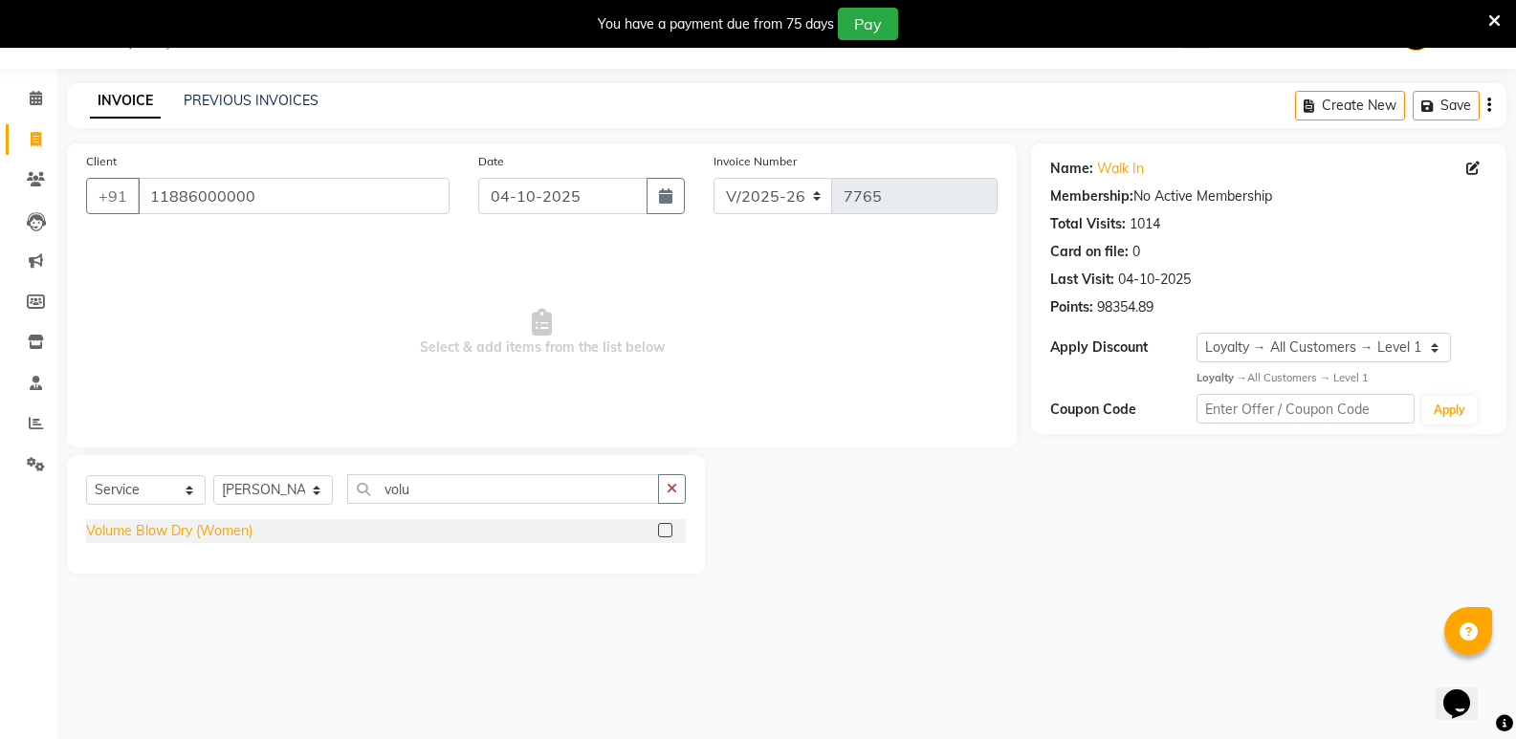
click at [210, 524] on div "Volume Blow Dry (Women)" at bounding box center [169, 531] width 166 height 20
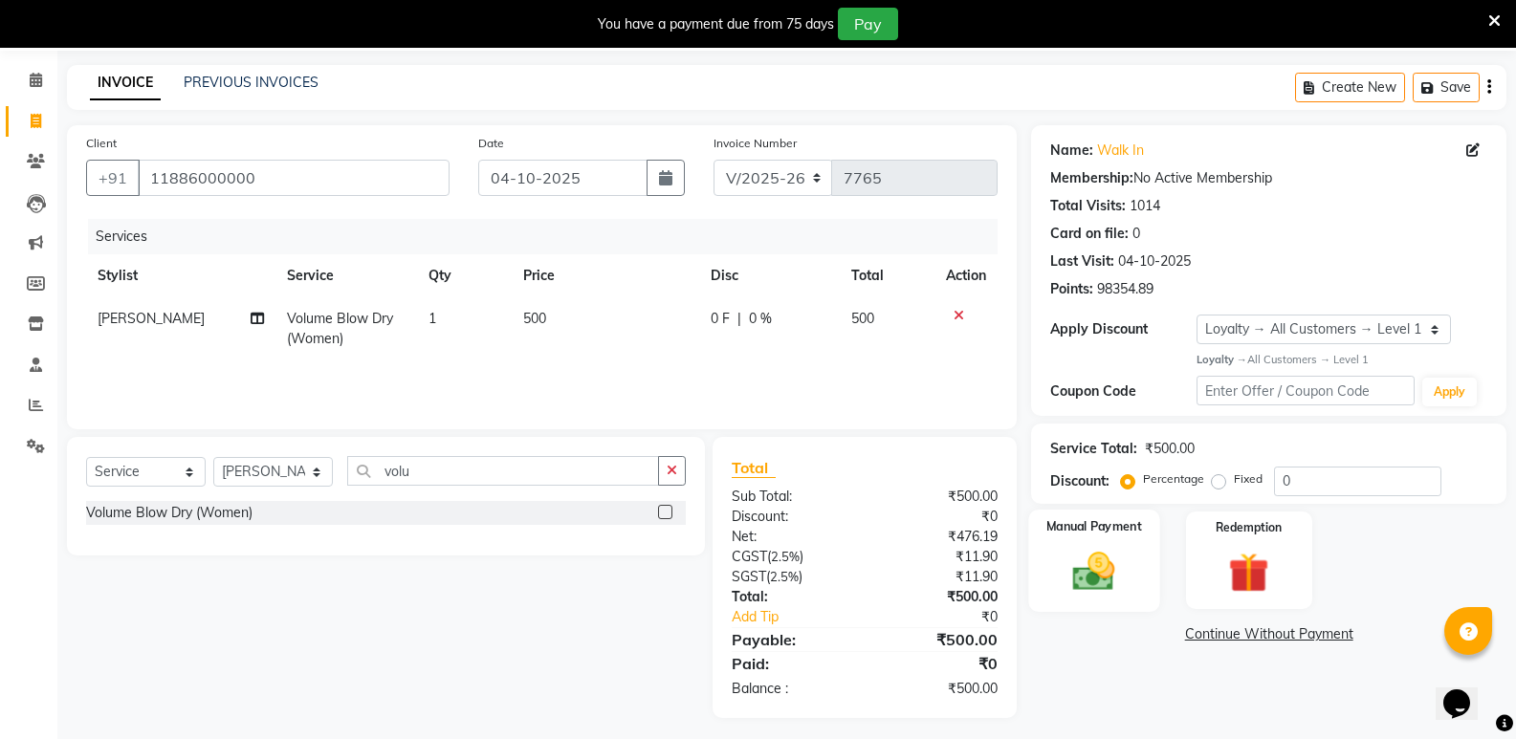
scroll to position [74, 0]
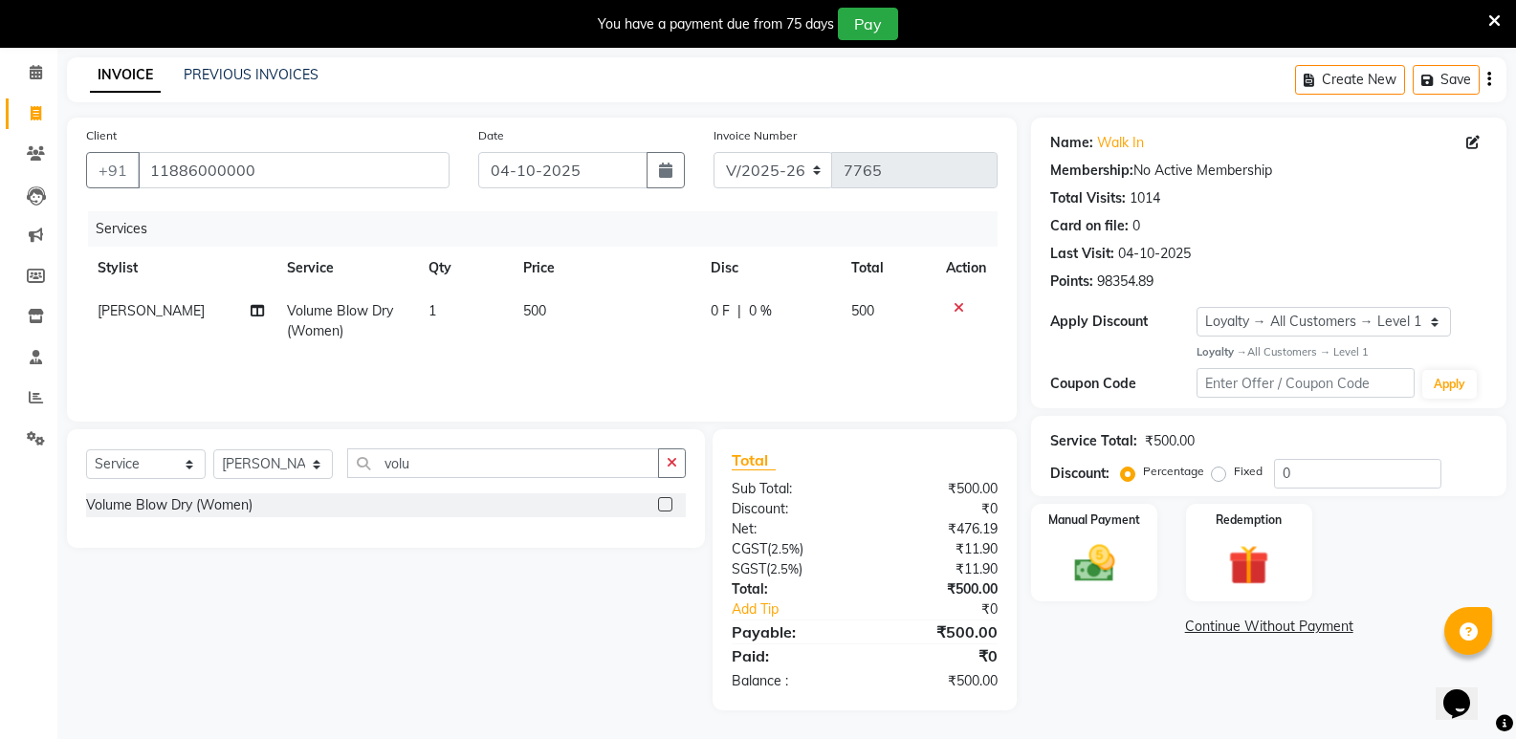
click at [957, 303] on icon at bounding box center [959, 307] width 11 height 13
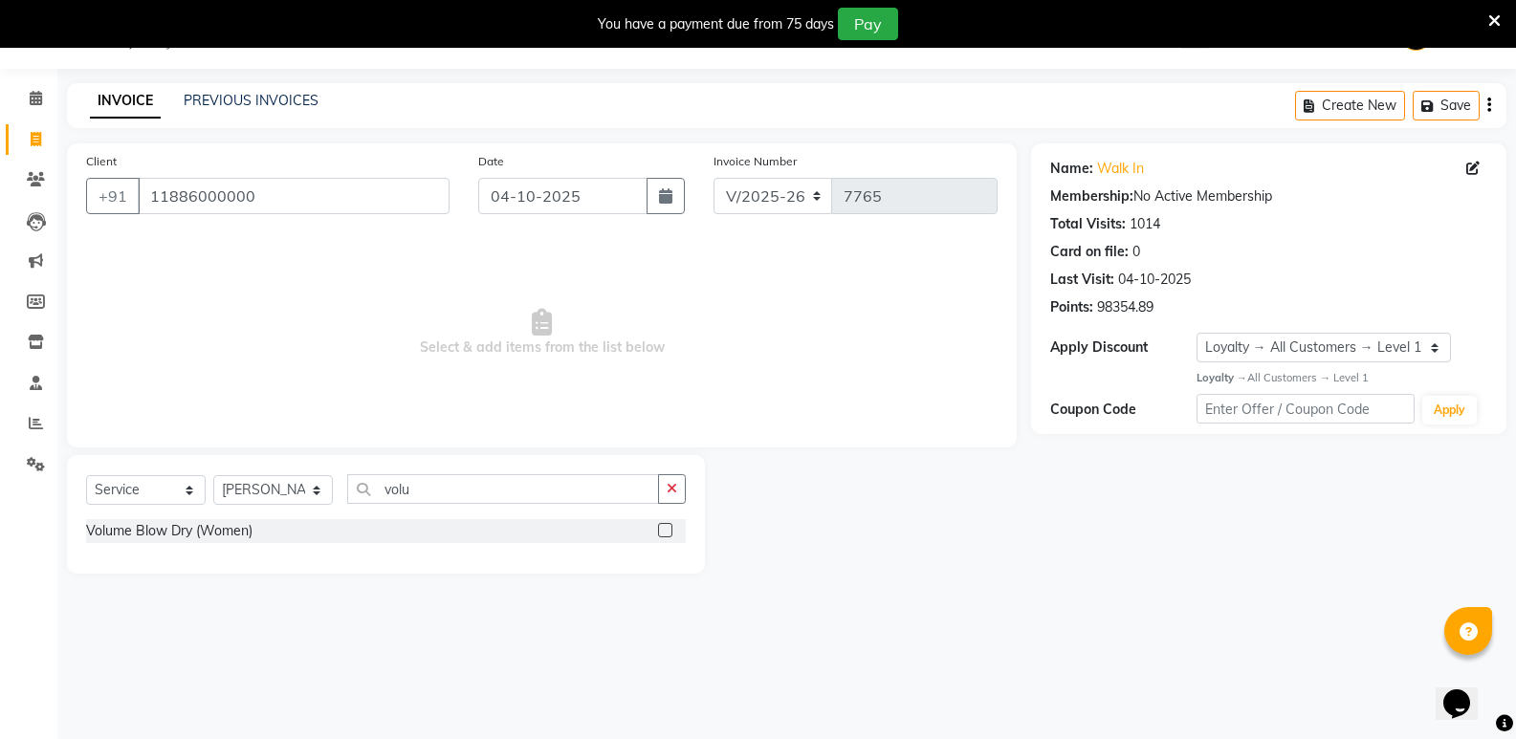
scroll to position [48, 0]
click at [667, 489] on icon "button" at bounding box center [672, 488] width 11 height 13
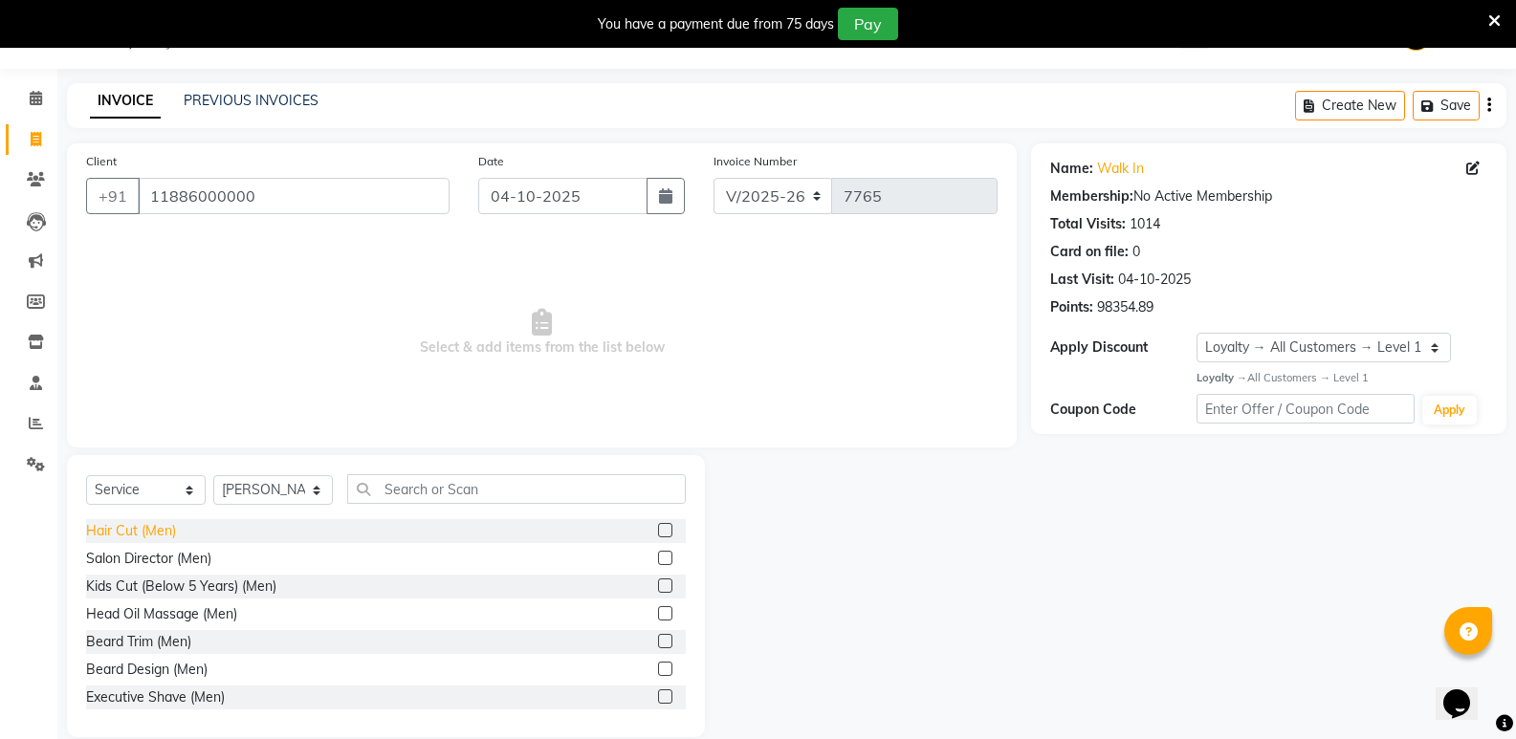
click at [140, 522] on div "Hair Cut (Men)" at bounding box center [131, 531] width 90 height 20
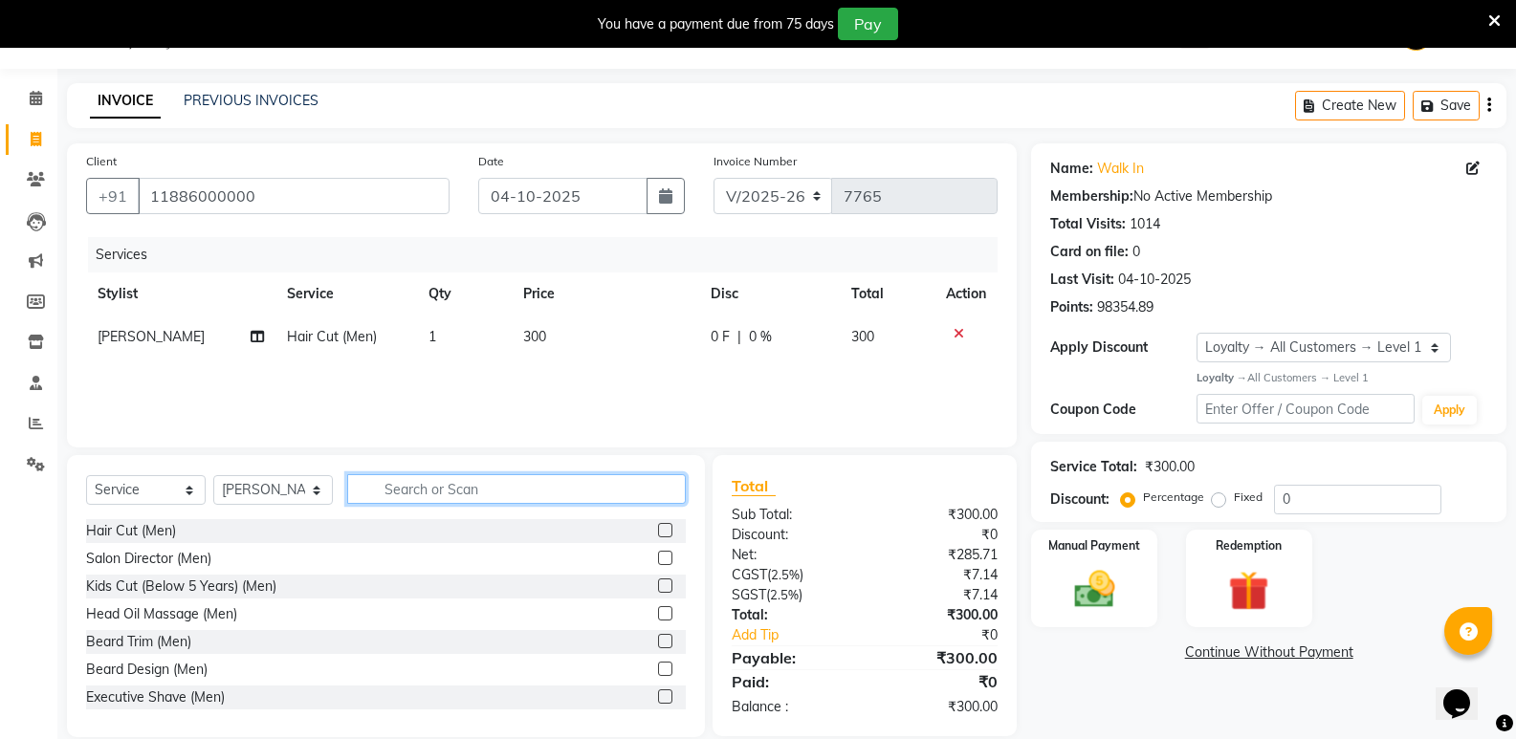
click at [479, 490] on input "text" at bounding box center [516, 489] width 339 height 30
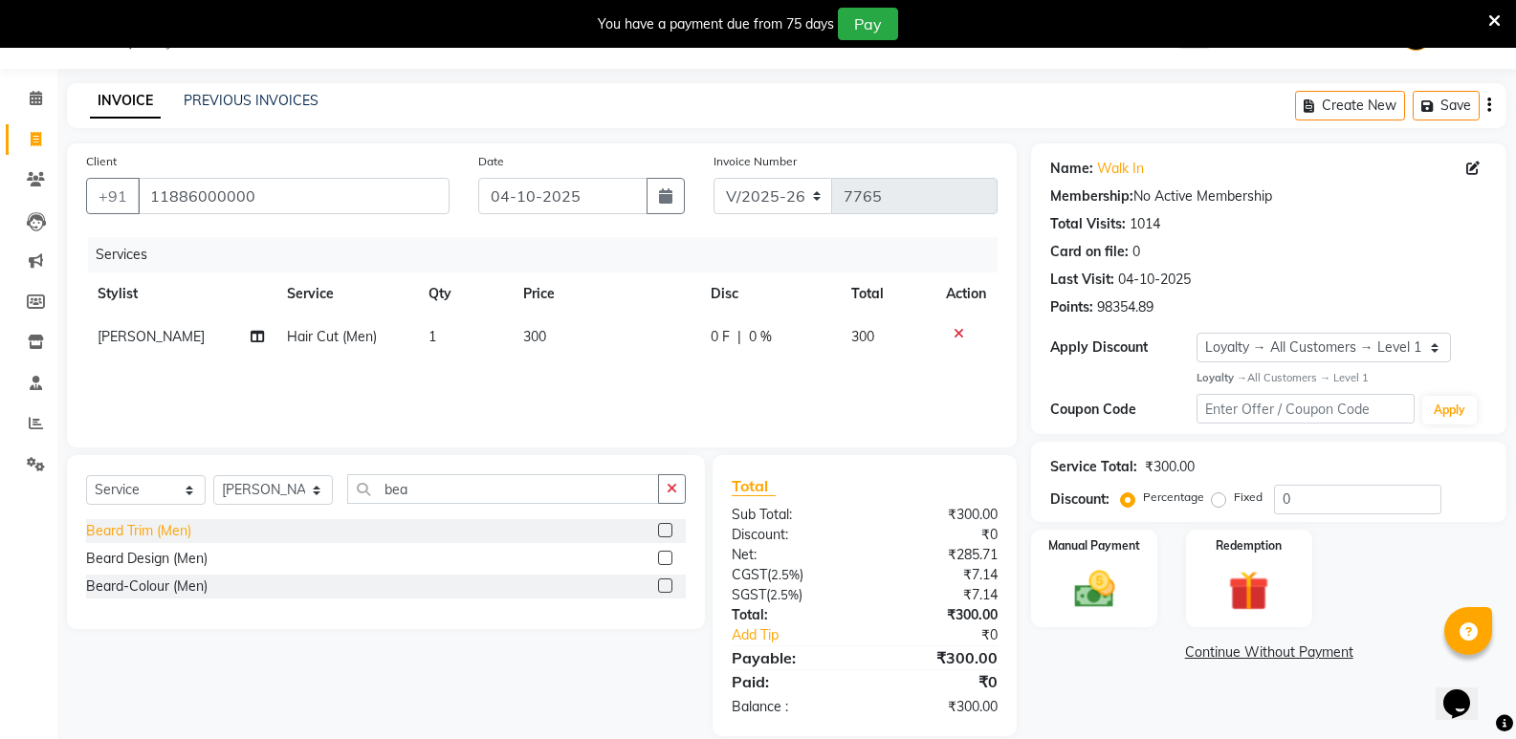
click at [121, 528] on div "Beard Trim (Men)" at bounding box center [138, 531] width 105 height 20
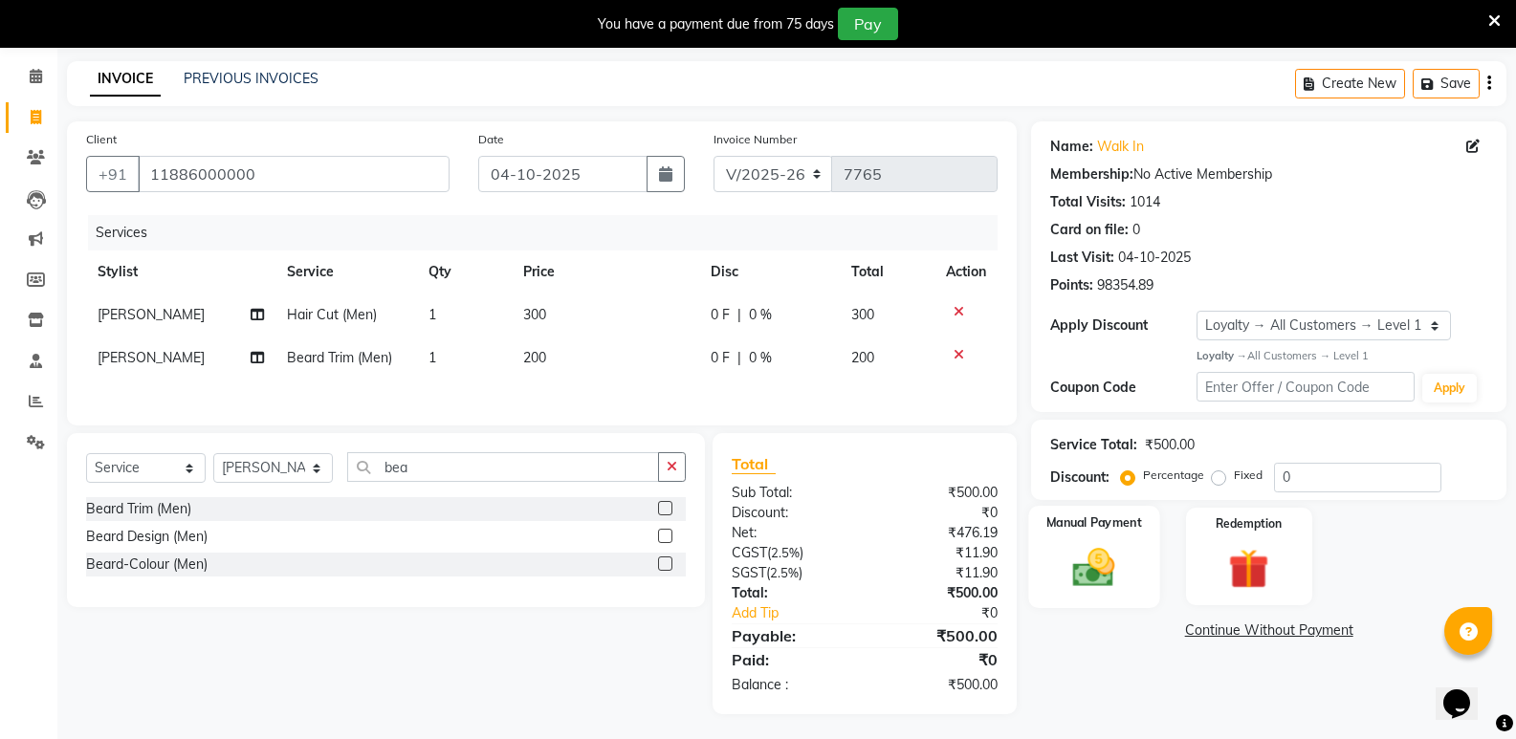
scroll to position [77, 0]
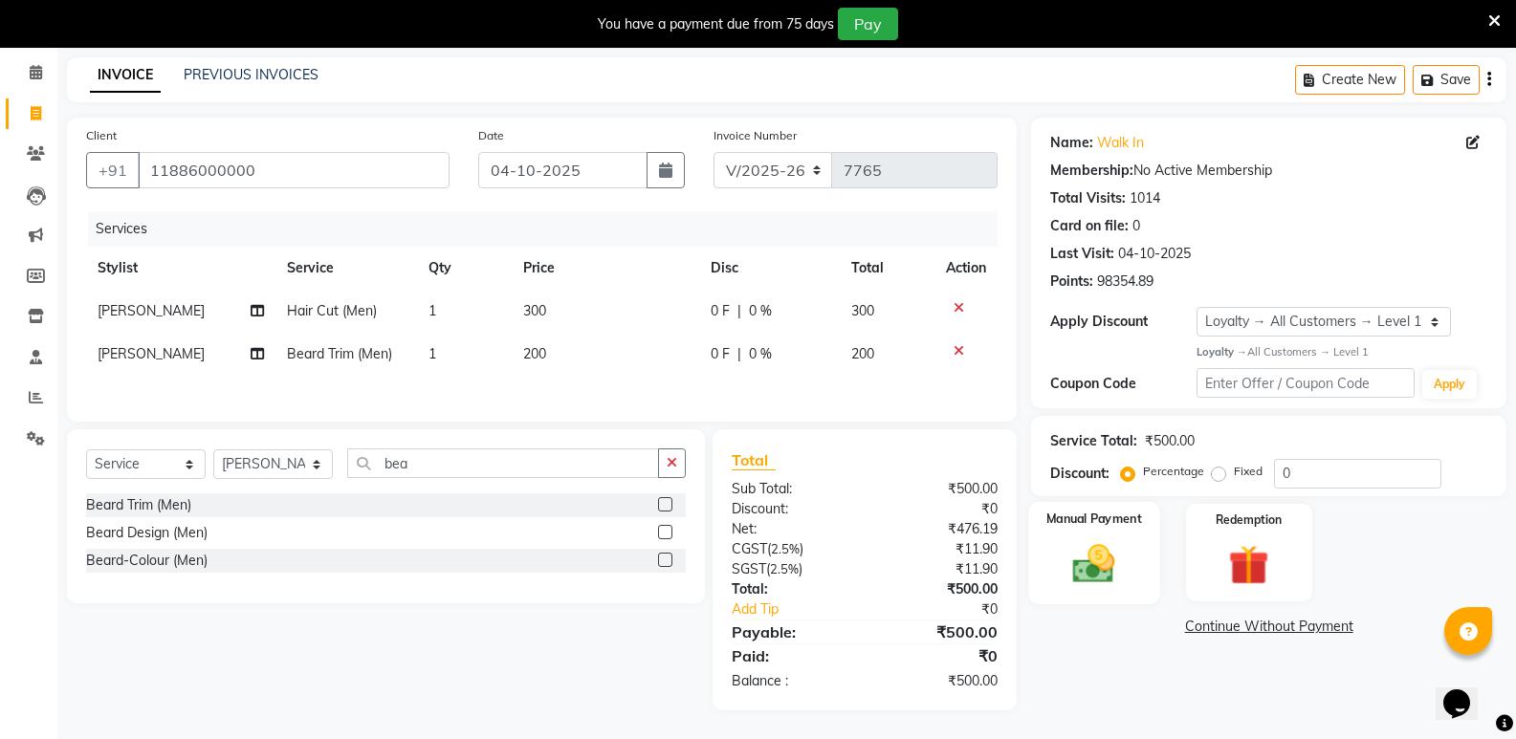
click at [1048, 554] on div "Manual Payment" at bounding box center [1094, 553] width 131 height 102
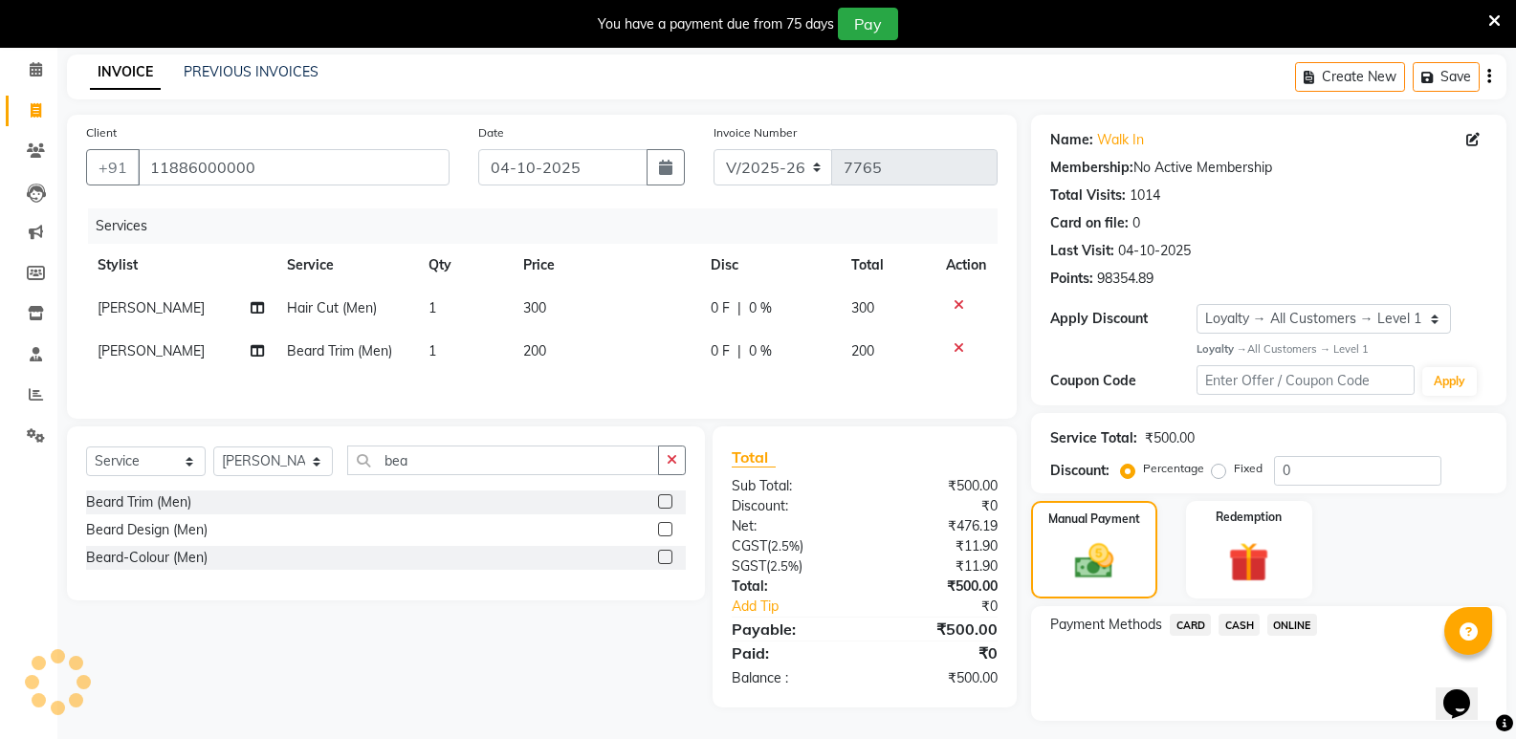
click at [1227, 633] on span "CASH" at bounding box center [1239, 625] width 41 height 22
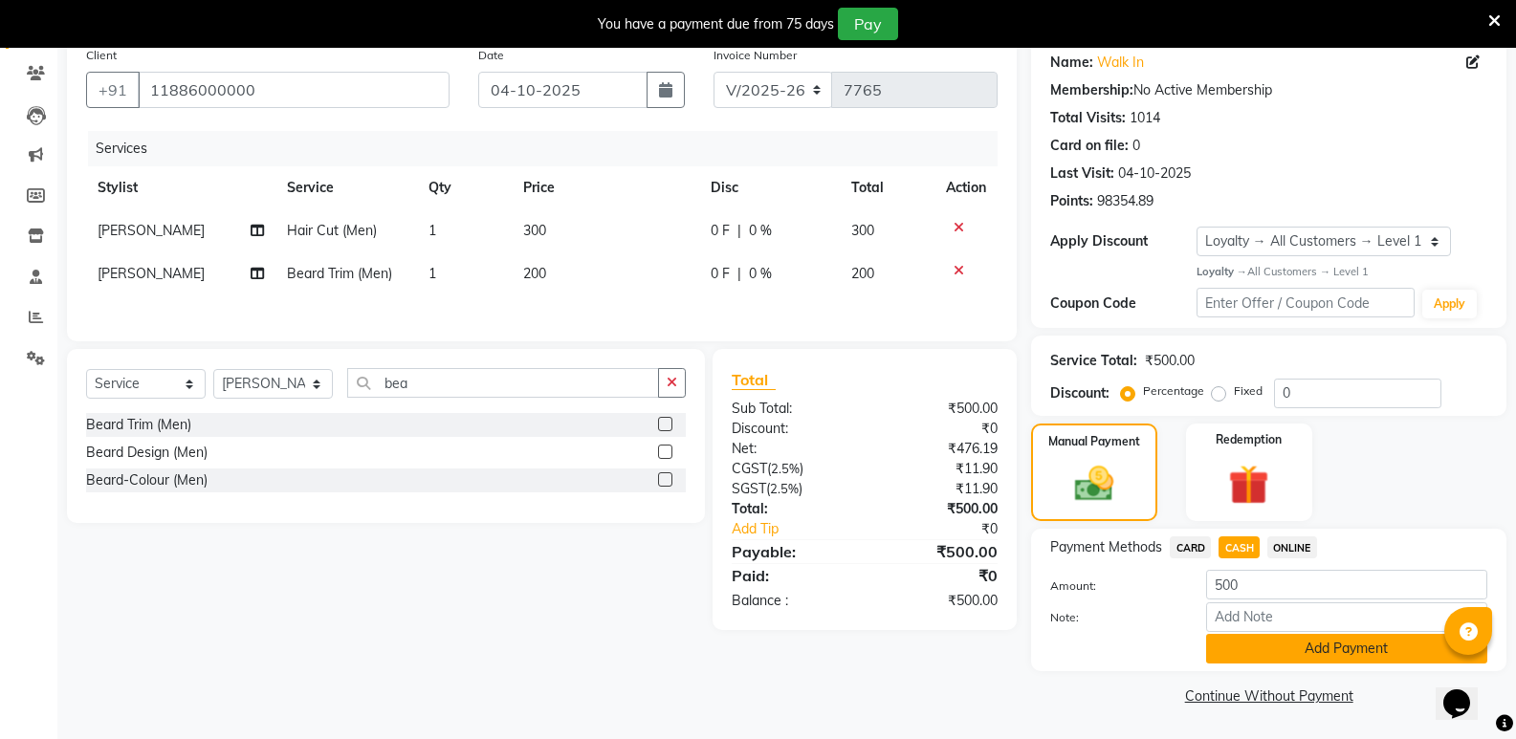
click at [1237, 651] on button "Add Payment" at bounding box center [1346, 649] width 281 height 30
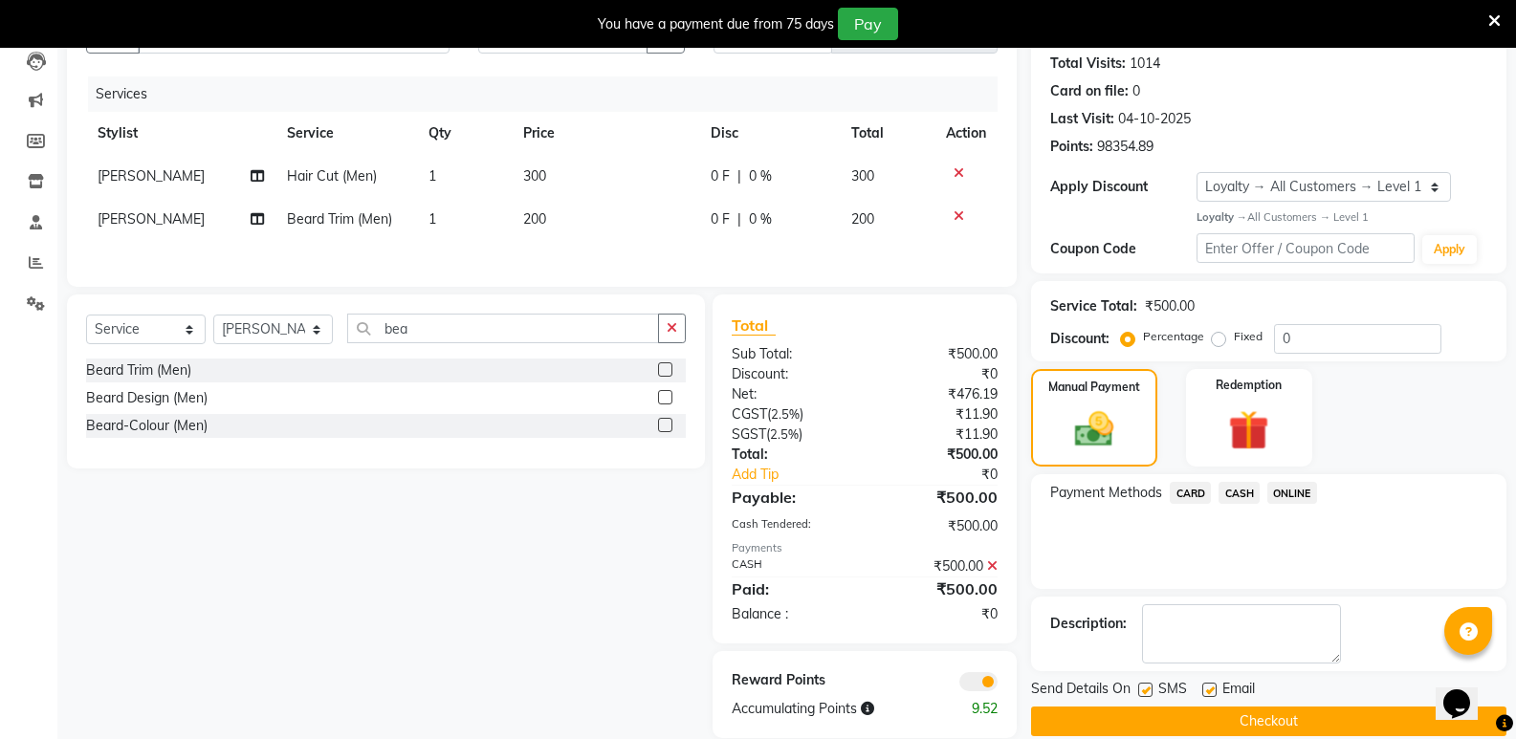
scroll to position [239, 0]
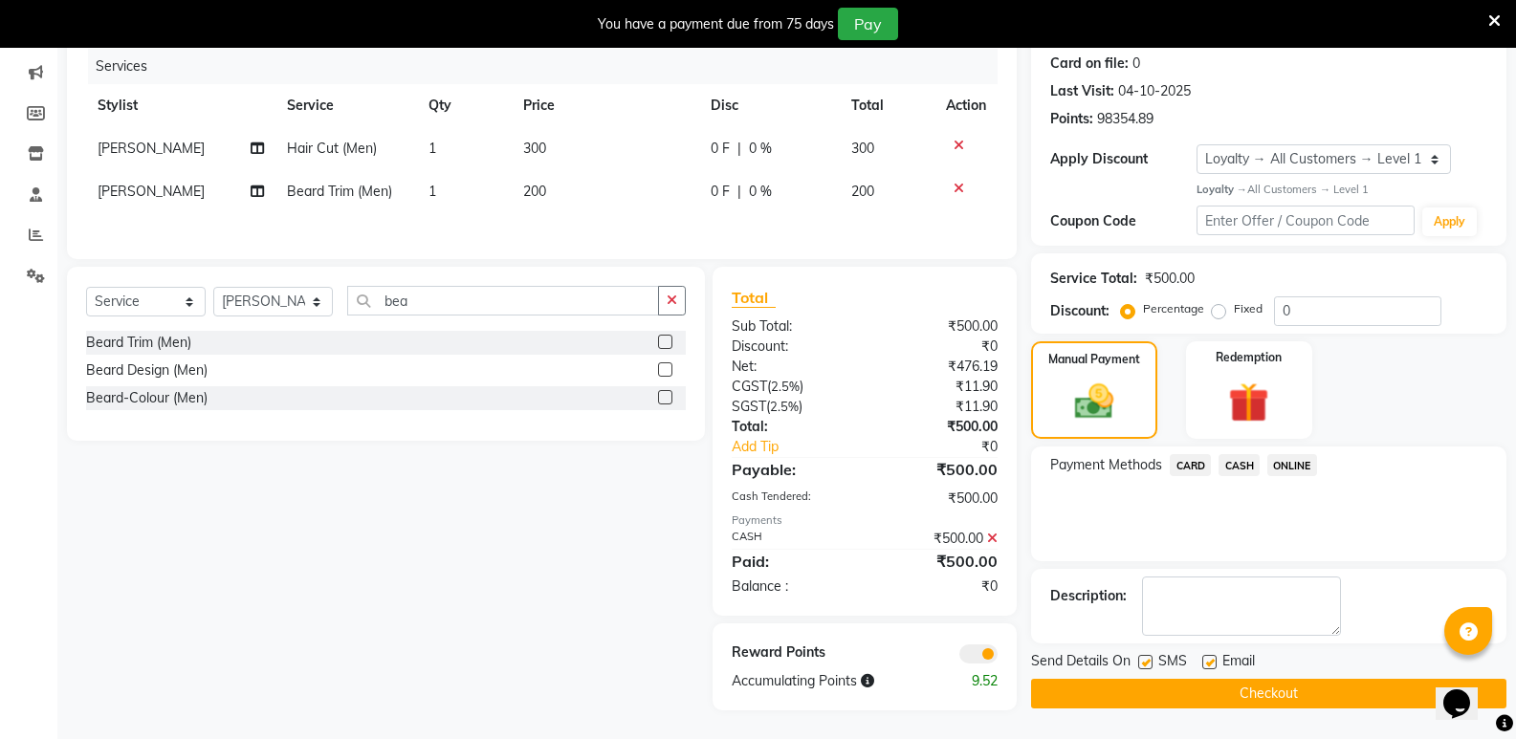
click at [1252, 689] on button "Checkout" at bounding box center [1268, 694] width 475 height 30
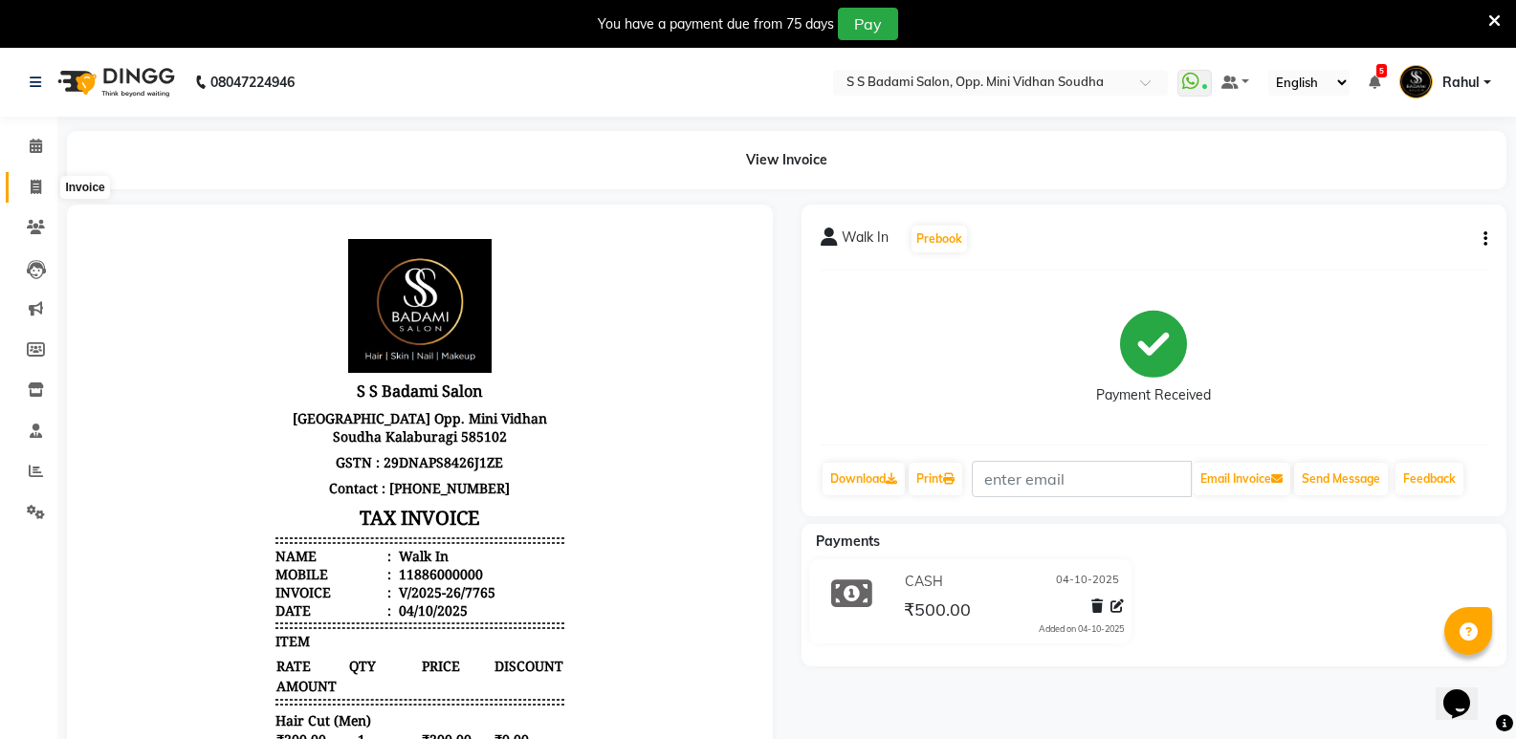
click at [31, 187] on icon at bounding box center [36, 187] width 11 height 14
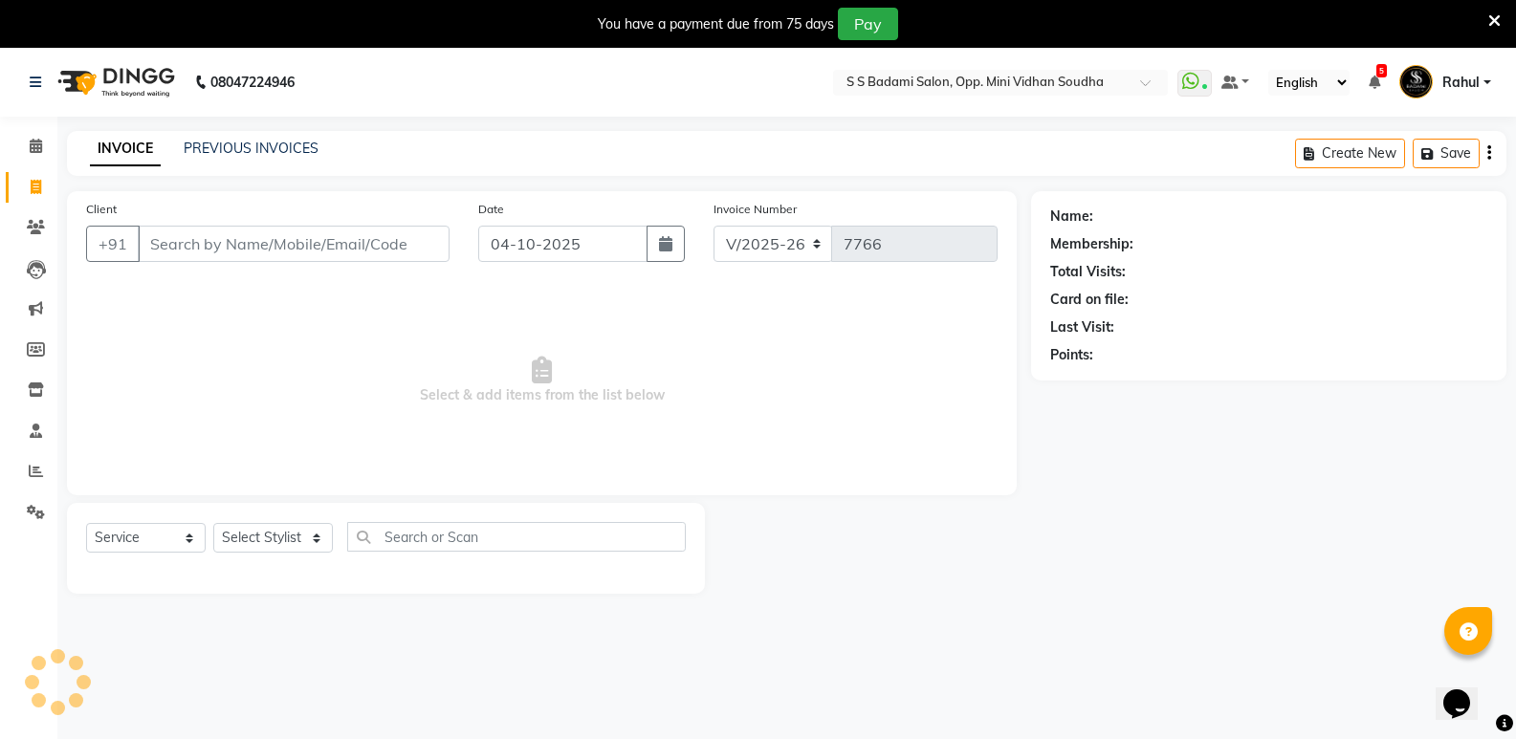
scroll to position [48, 0]
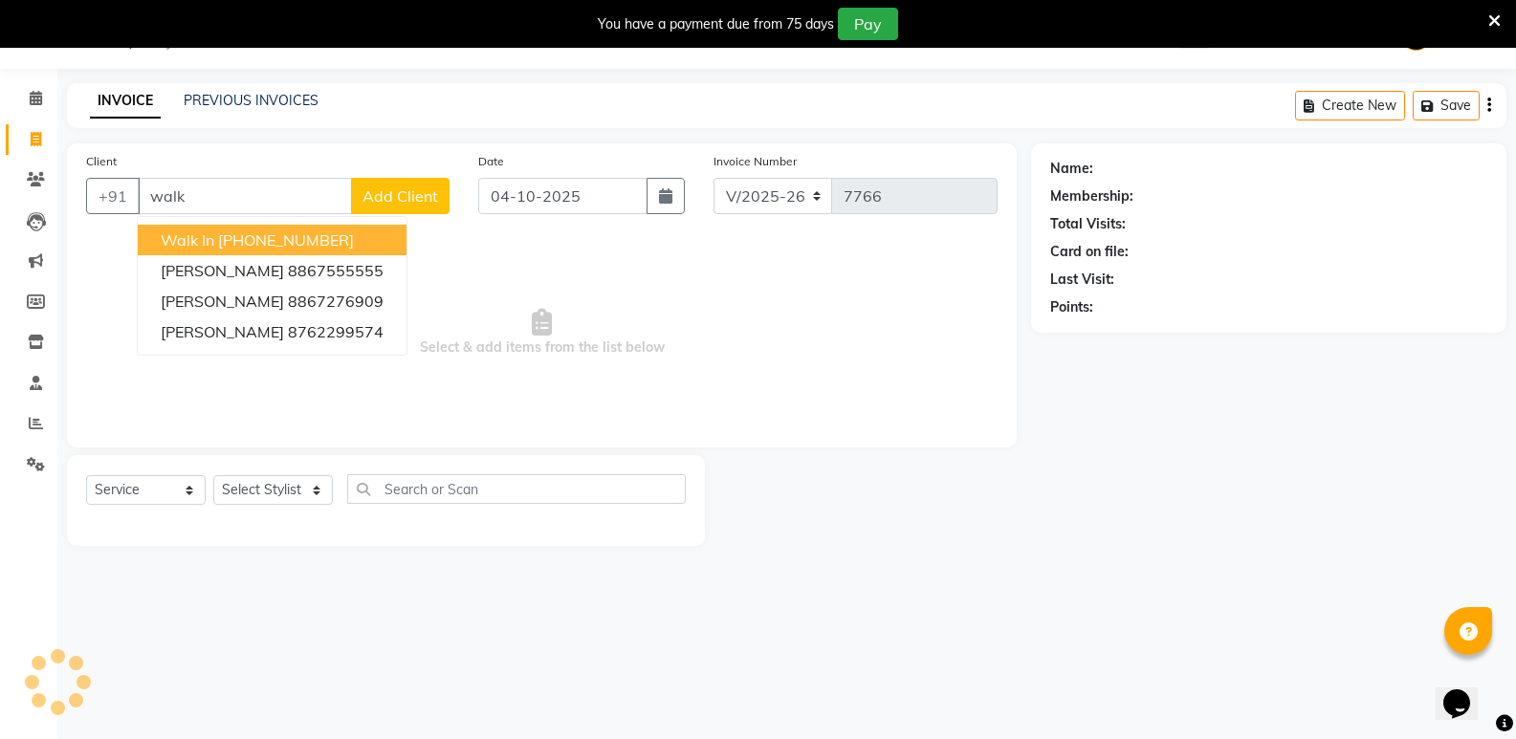
click at [234, 241] on ngb-highlight "[PHONE_NUMBER]" at bounding box center [286, 240] width 136 height 19
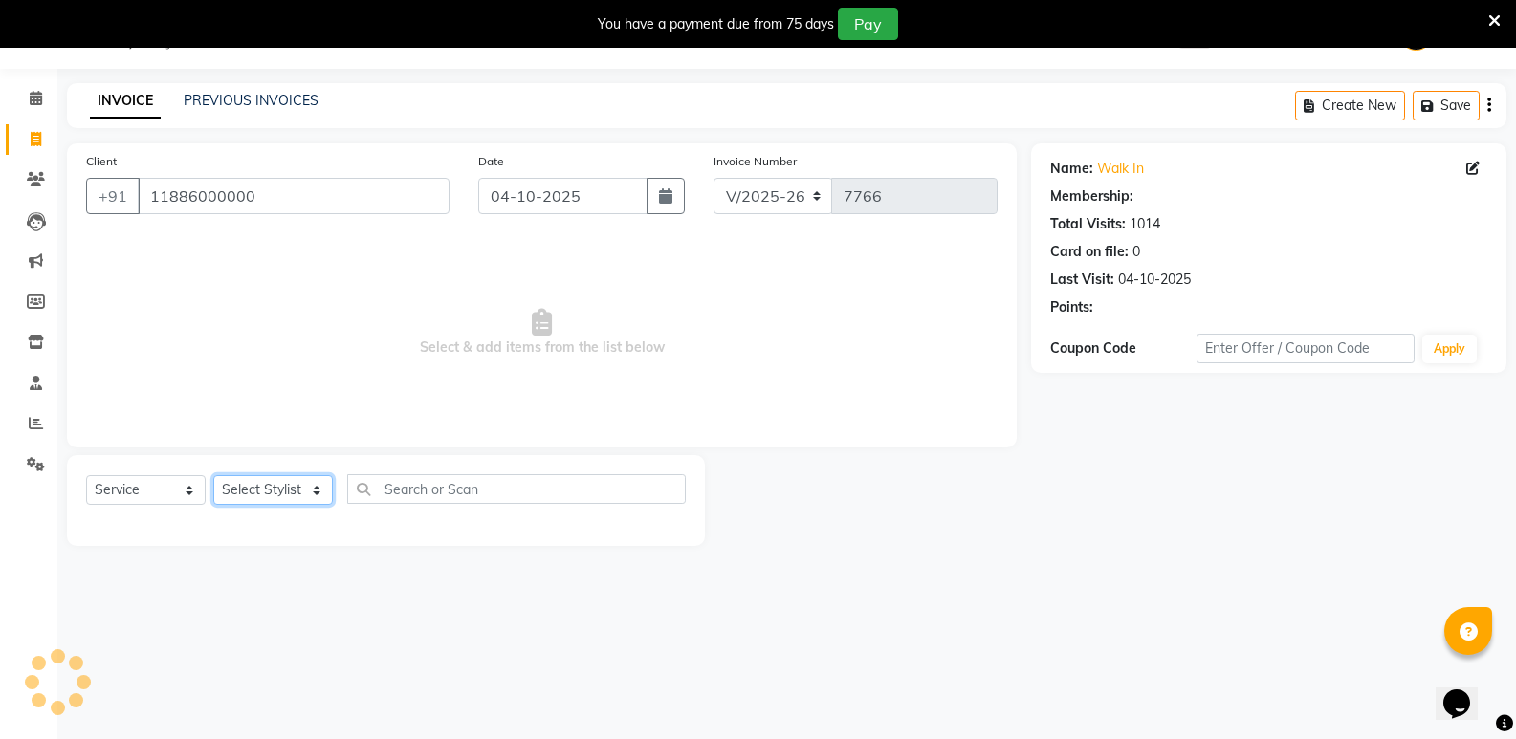
click at [263, 496] on select "Select Stylist [PERSON_NAME] [PERSON_NAME] [PERSON_NAME] Mallu [PERSON_NAME] [P…" at bounding box center [273, 490] width 120 height 30
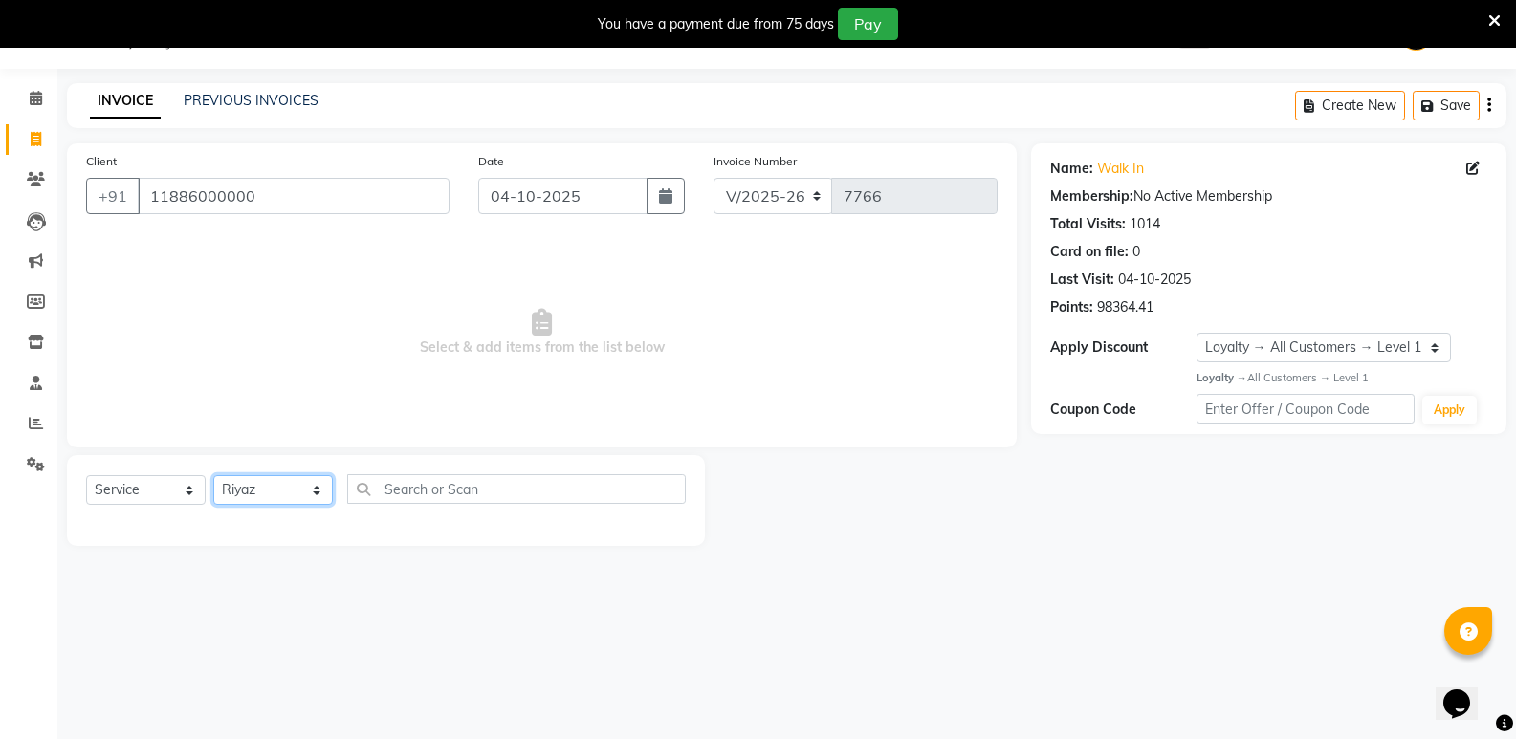
click at [213, 475] on select "Select Stylist [PERSON_NAME] [PERSON_NAME] [PERSON_NAME] Mallu [PERSON_NAME] [P…" at bounding box center [273, 490] width 120 height 30
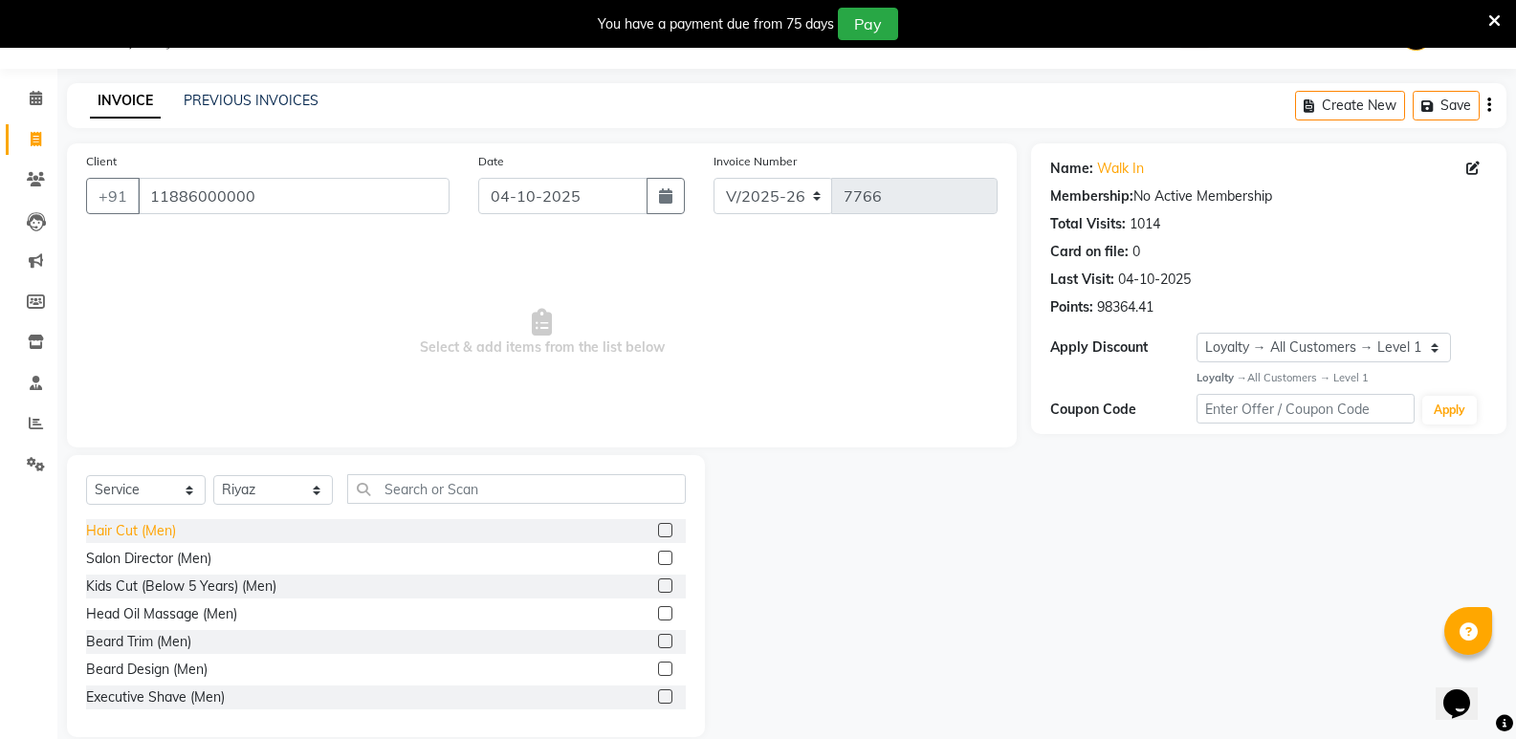
click at [136, 537] on div "Hair Cut (Men)" at bounding box center [131, 531] width 90 height 20
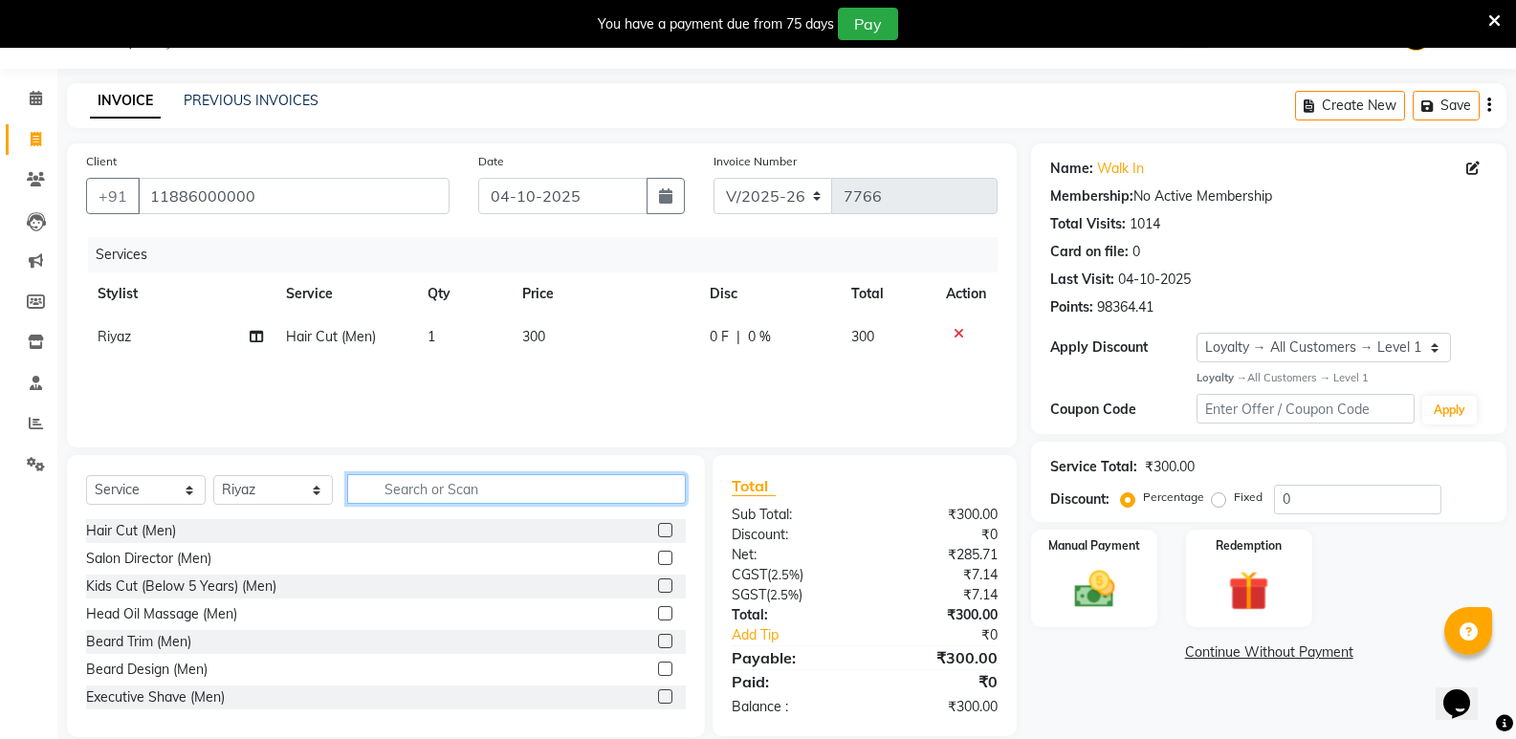
click at [495, 486] on input "text" at bounding box center [516, 489] width 339 height 30
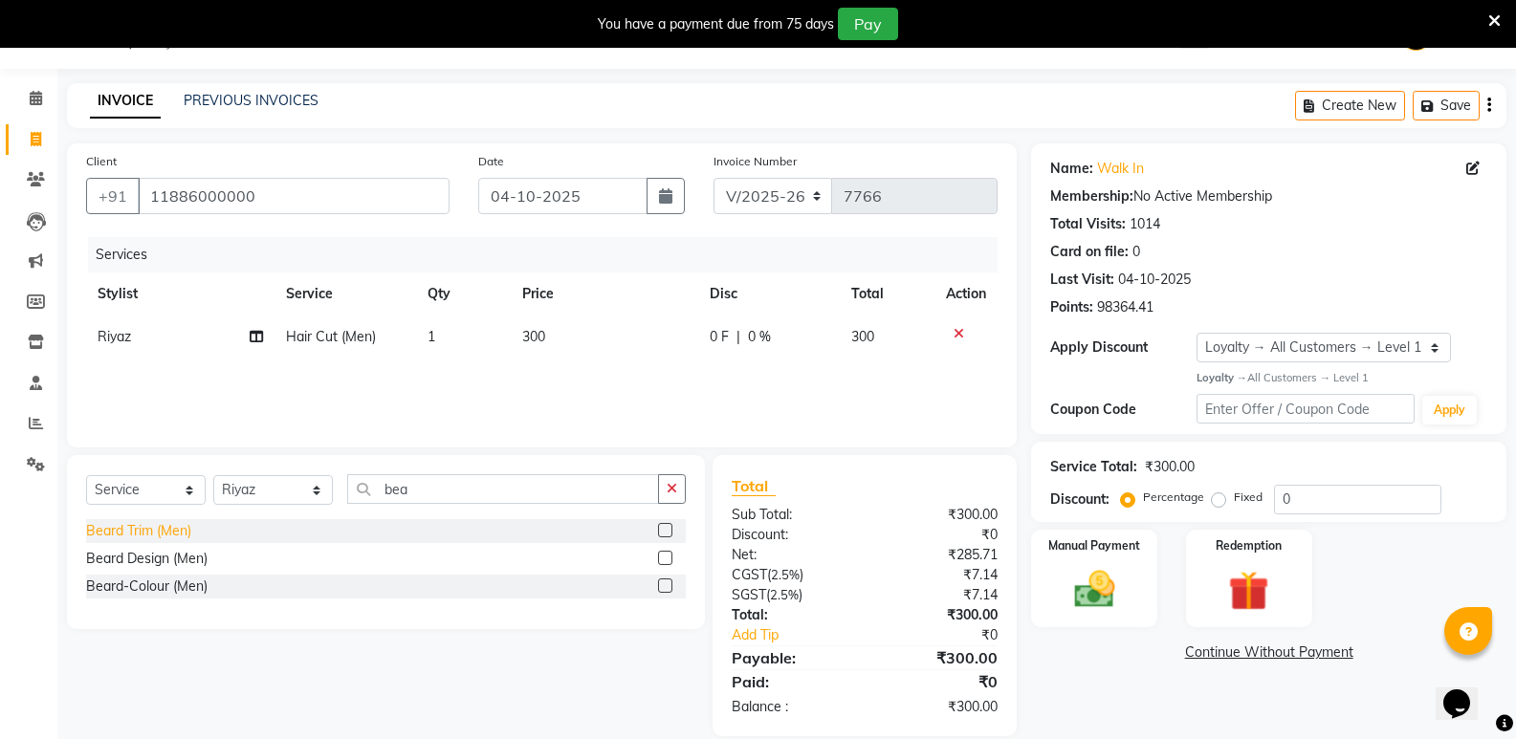
click at [170, 529] on div "Beard Trim (Men)" at bounding box center [138, 531] width 105 height 20
click at [157, 585] on div "Beard-Colour (Men)" at bounding box center [146, 587] width 121 height 20
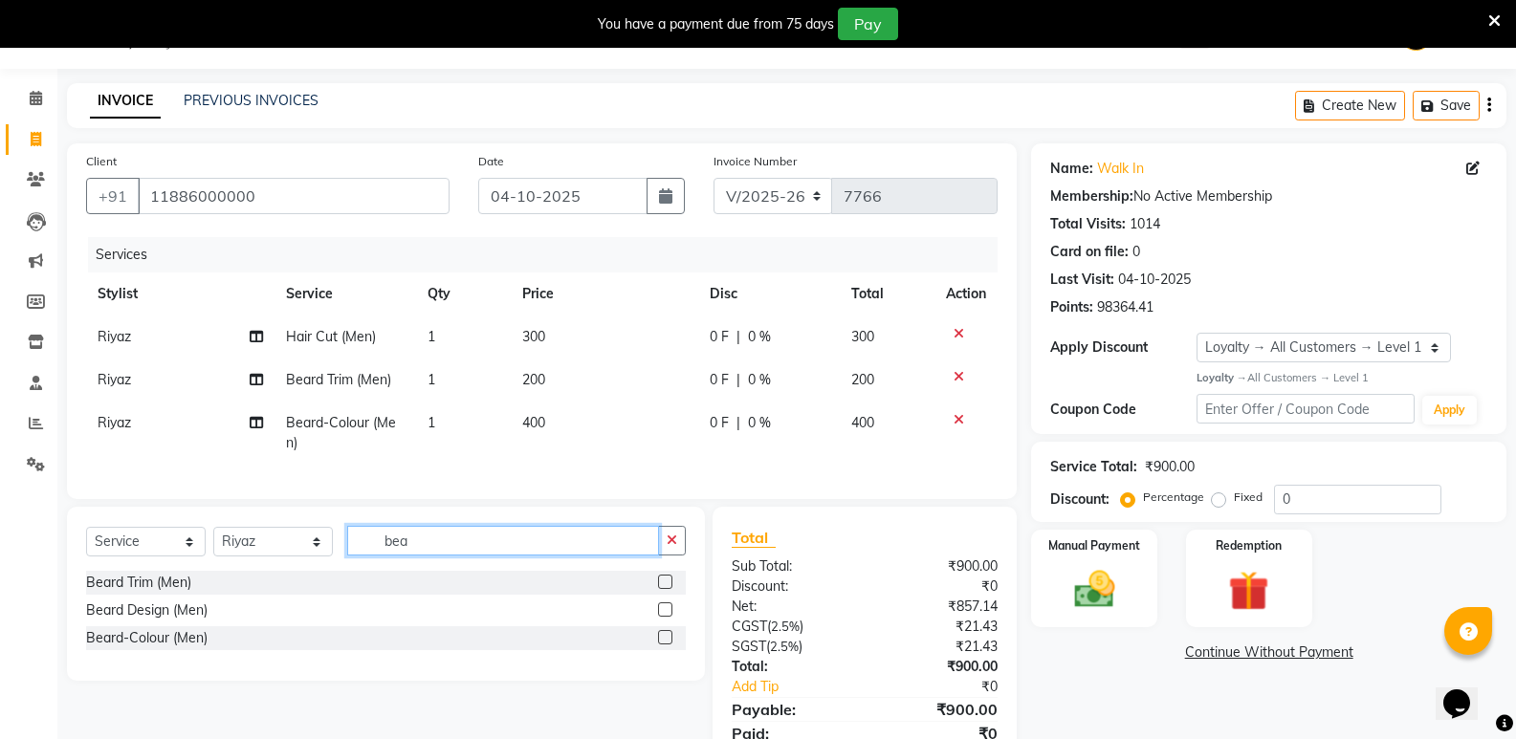
drag, startPoint x: 445, startPoint y: 562, endPoint x: 333, endPoint y: 588, distance: 115.1
click at [333, 588] on div "Select Service Product Membership Package Voucher Prepaid Gift Card Select Styl…" at bounding box center [386, 594] width 638 height 174
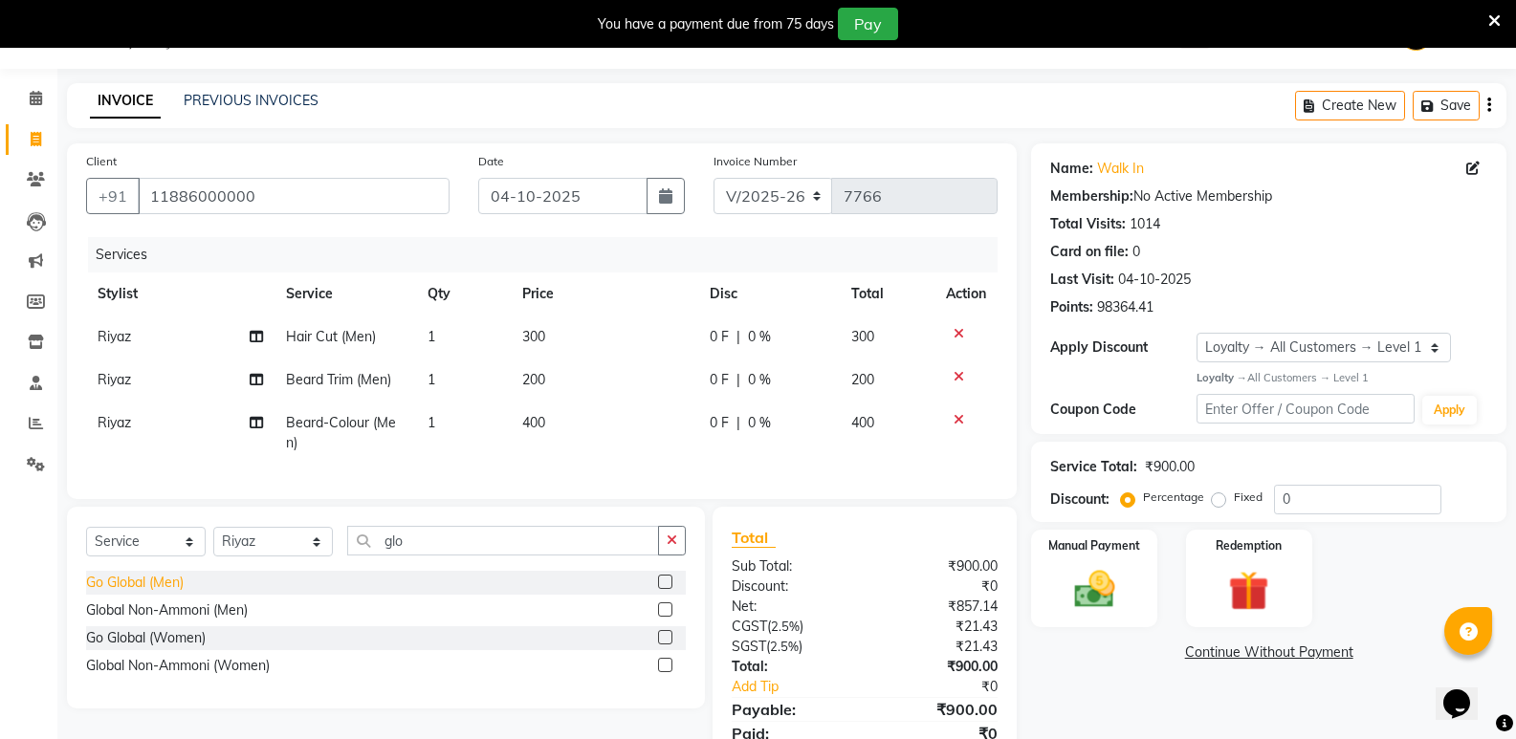
click at [144, 592] on div "Go Global (Men)" at bounding box center [135, 583] width 98 height 20
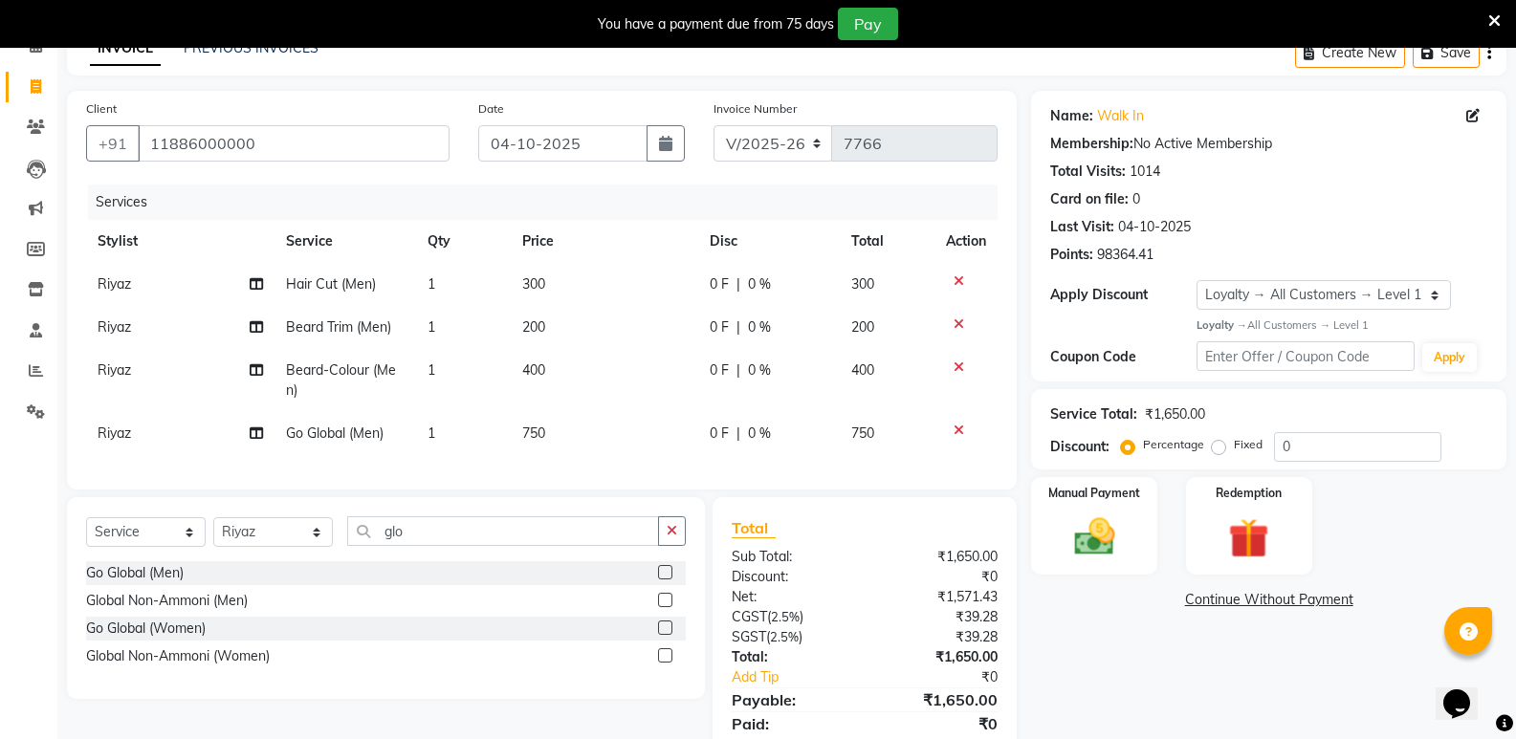
scroll to position [183, 0]
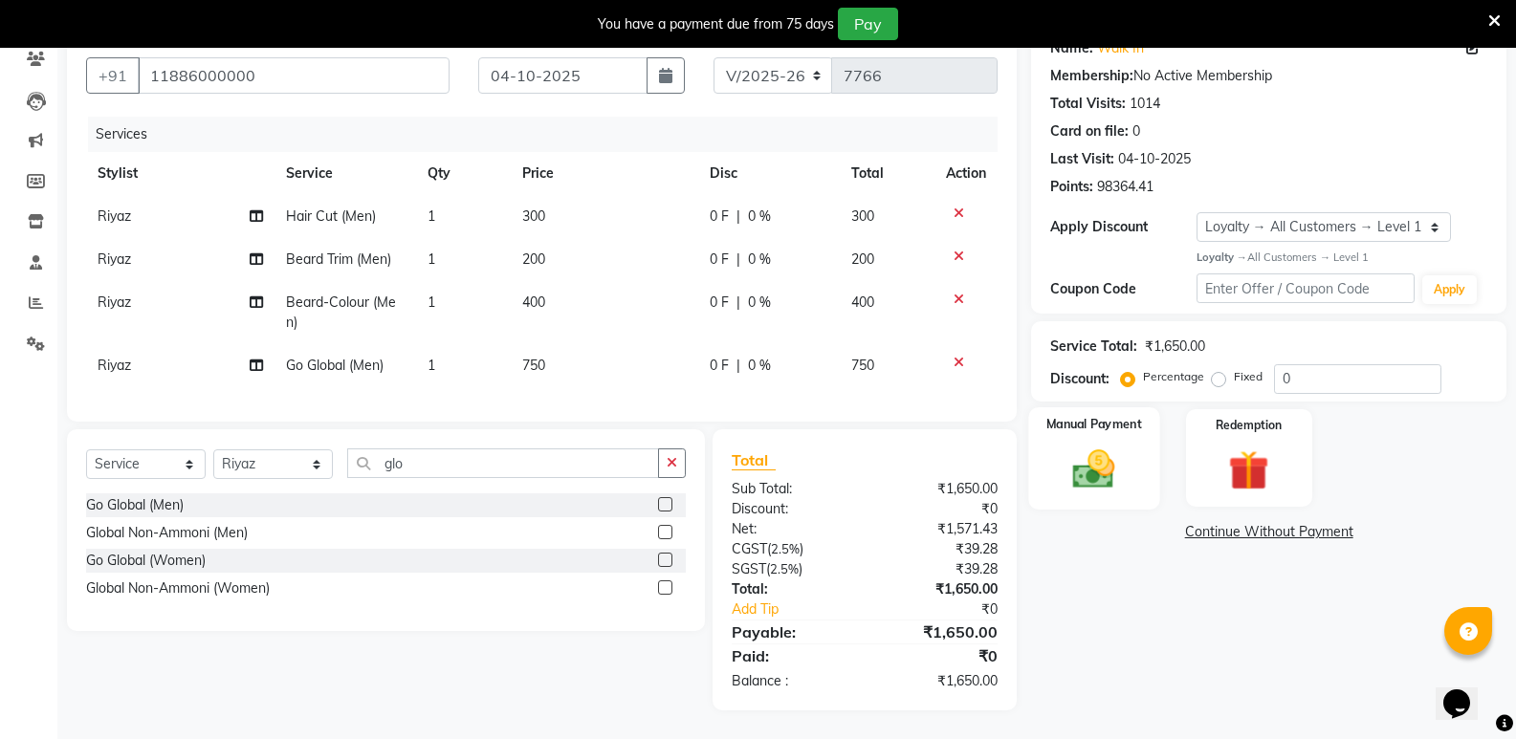
click at [1096, 474] on img at bounding box center [1094, 469] width 68 height 49
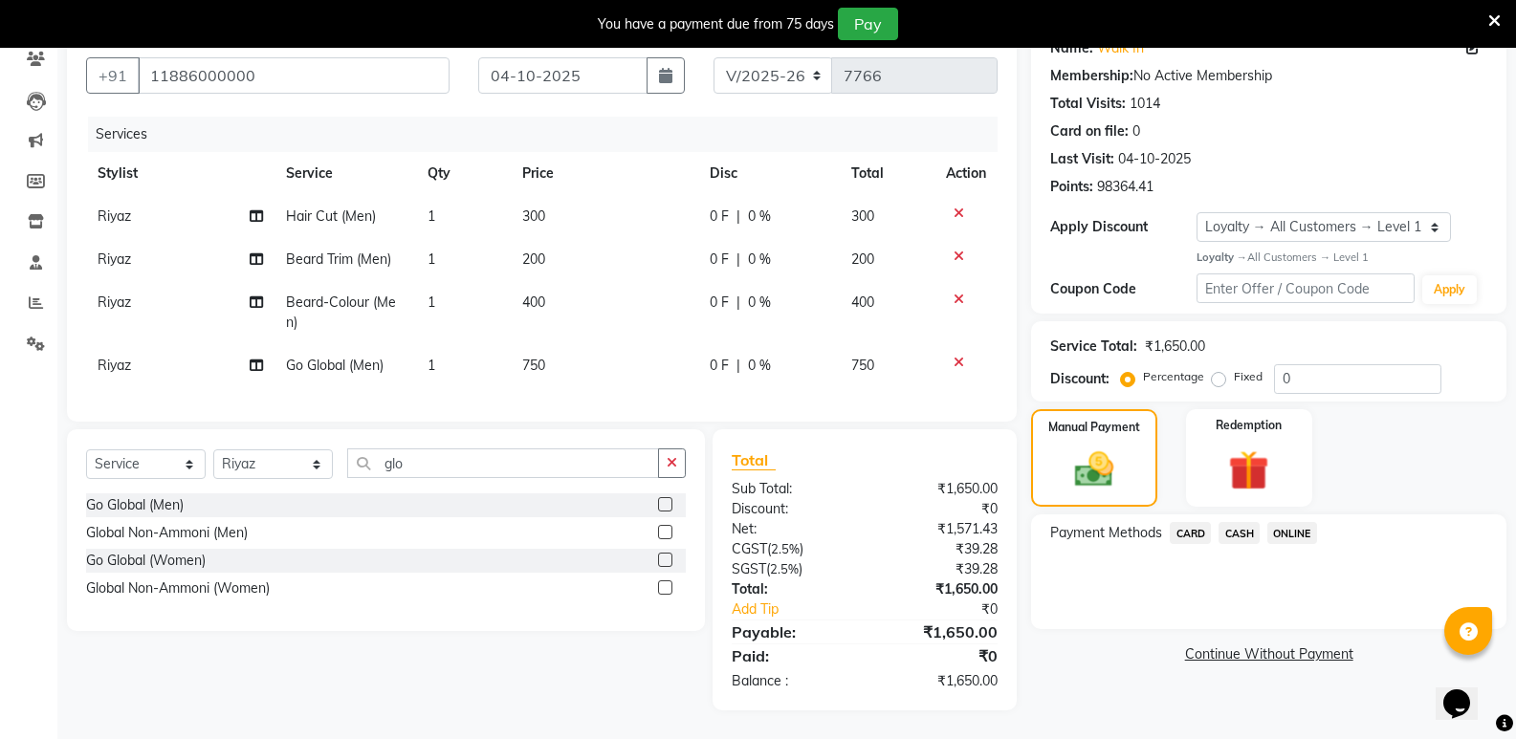
click at [1289, 522] on span "ONLINE" at bounding box center [1293, 533] width 50 height 22
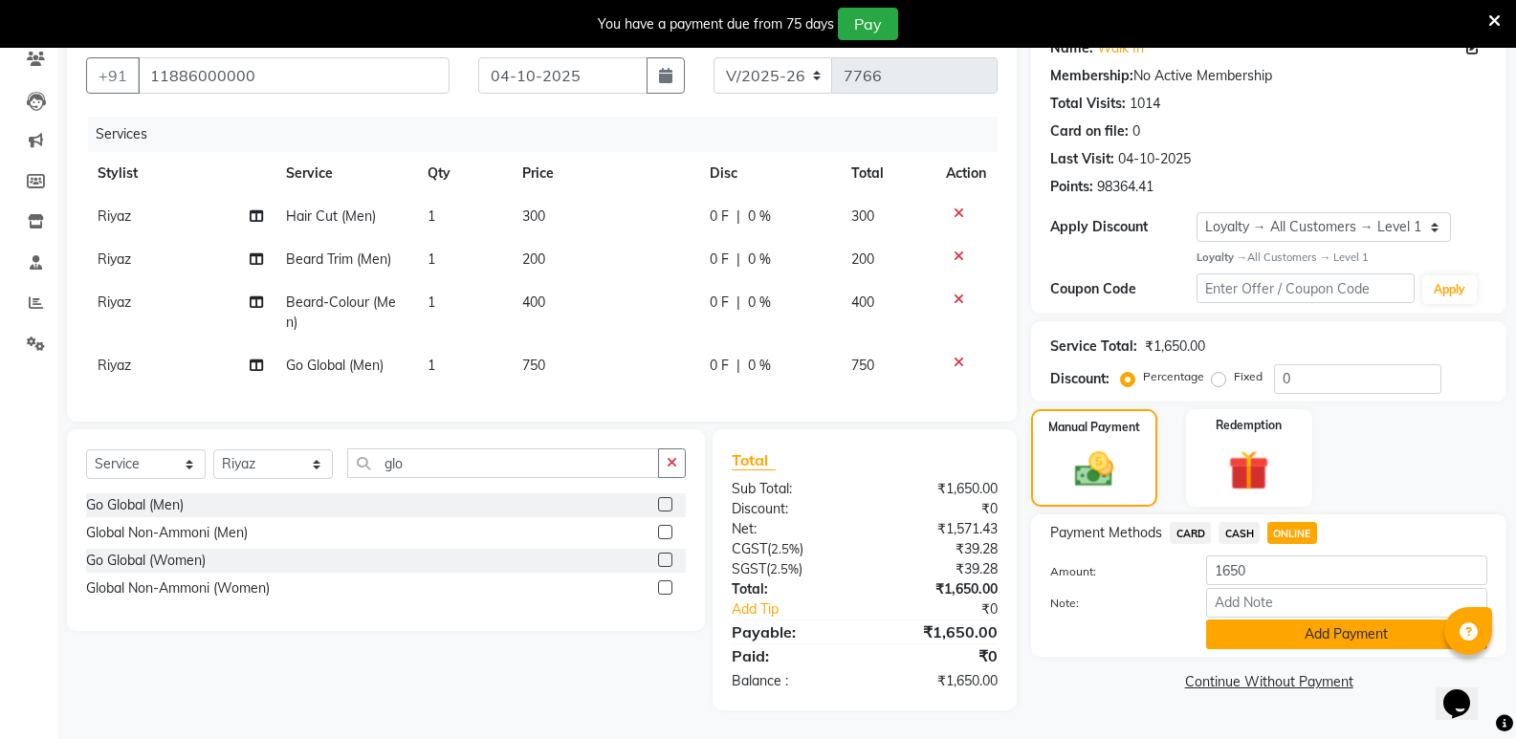
click at [1298, 626] on button "Add Payment" at bounding box center [1346, 635] width 281 height 30
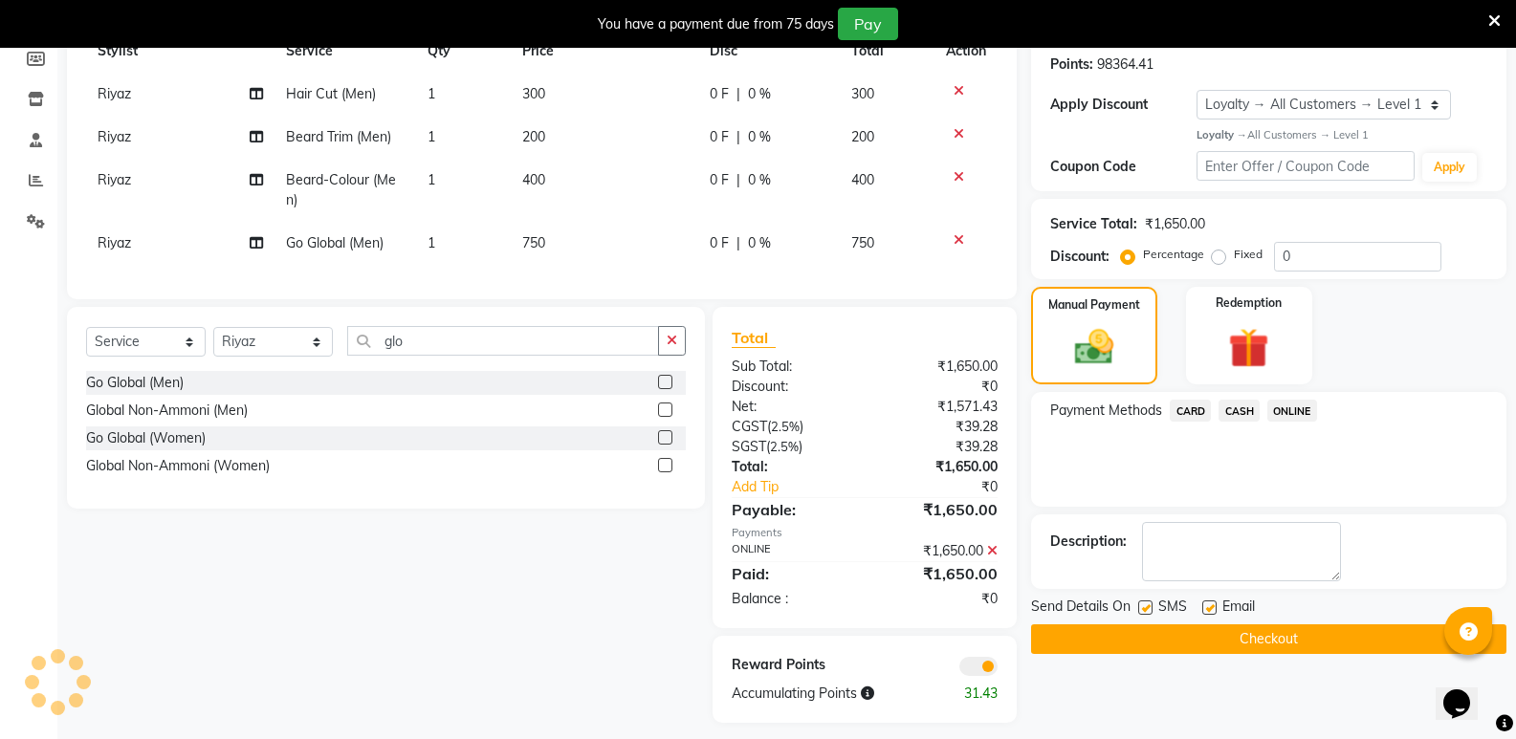
scroll to position [318, 0]
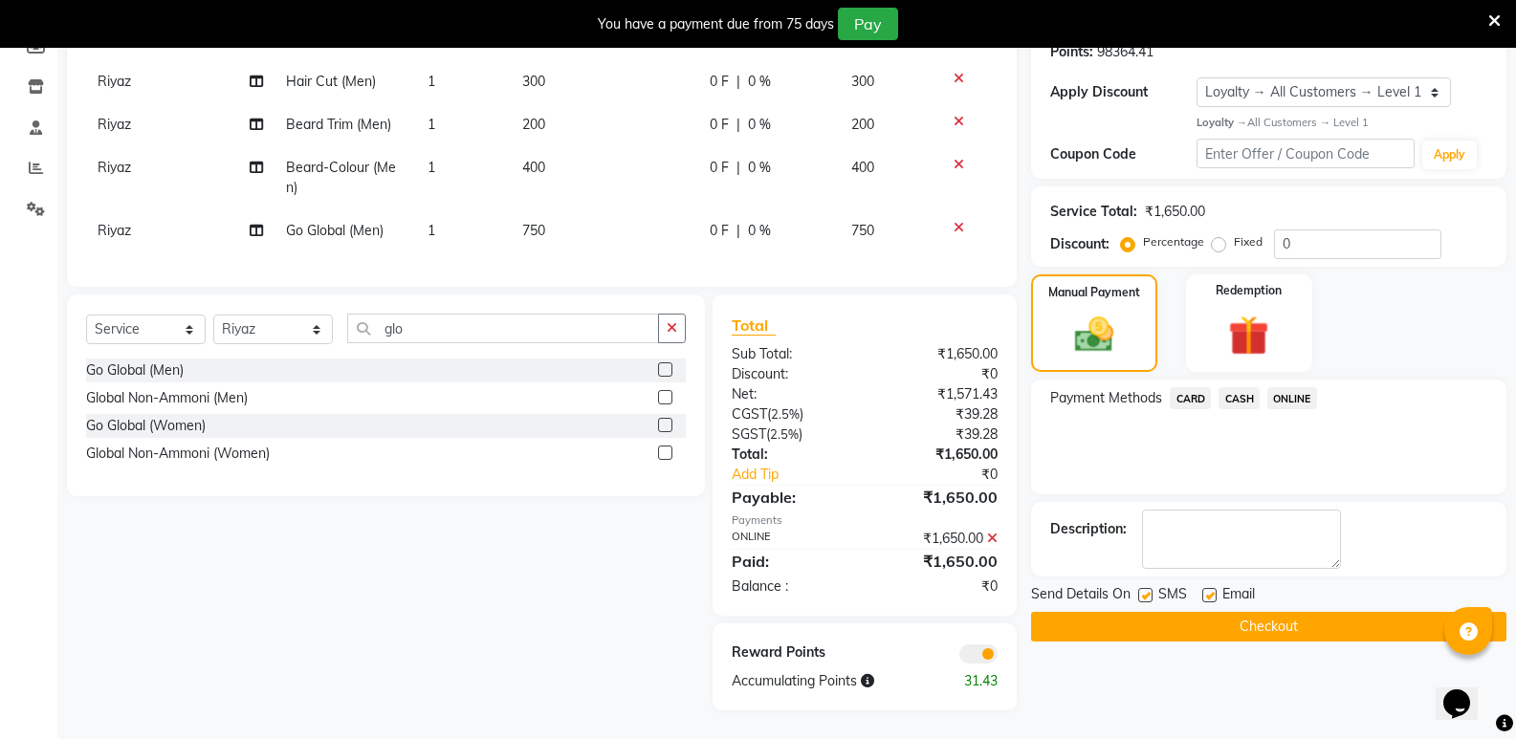
click at [1105, 615] on button "Checkout" at bounding box center [1268, 627] width 475 height 30
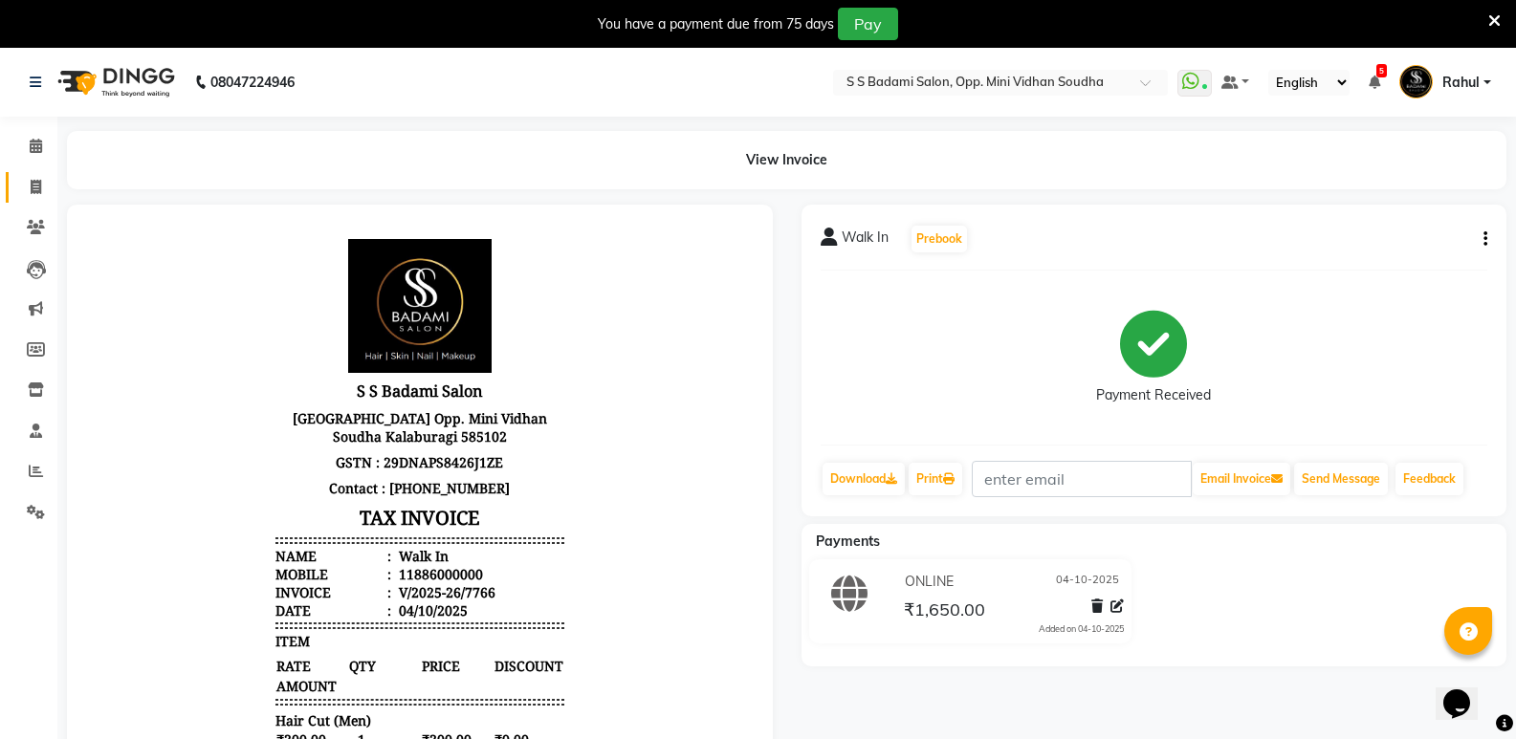
click at [12, 193] on link "Invoice" at bounding box center [29, 188] width 46 height 32
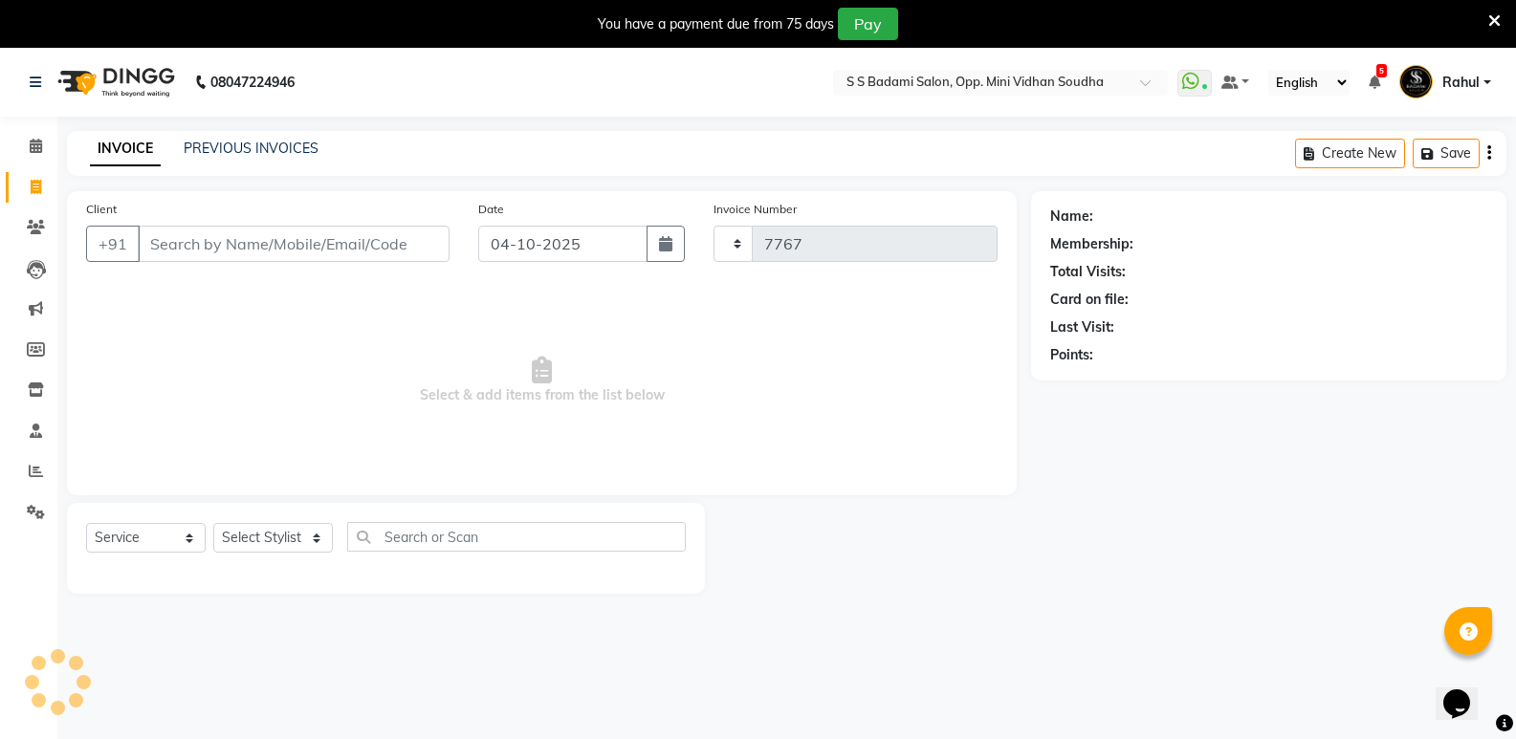
scroll to position [48, 0]
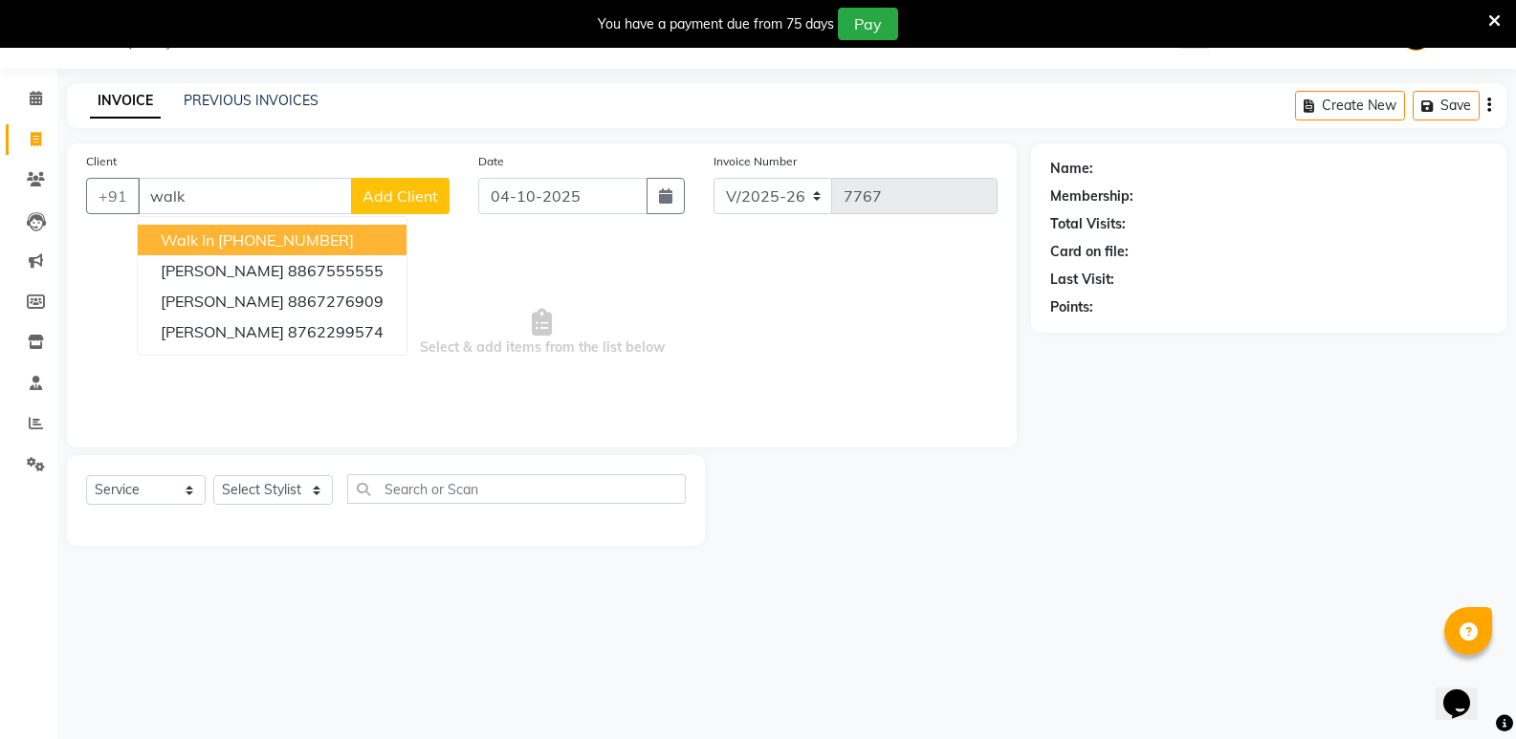
click at [305, 241] on ngb-highlight "[PHONE_NUMBER]" at bounding box center [286, 240] width 136 height 19
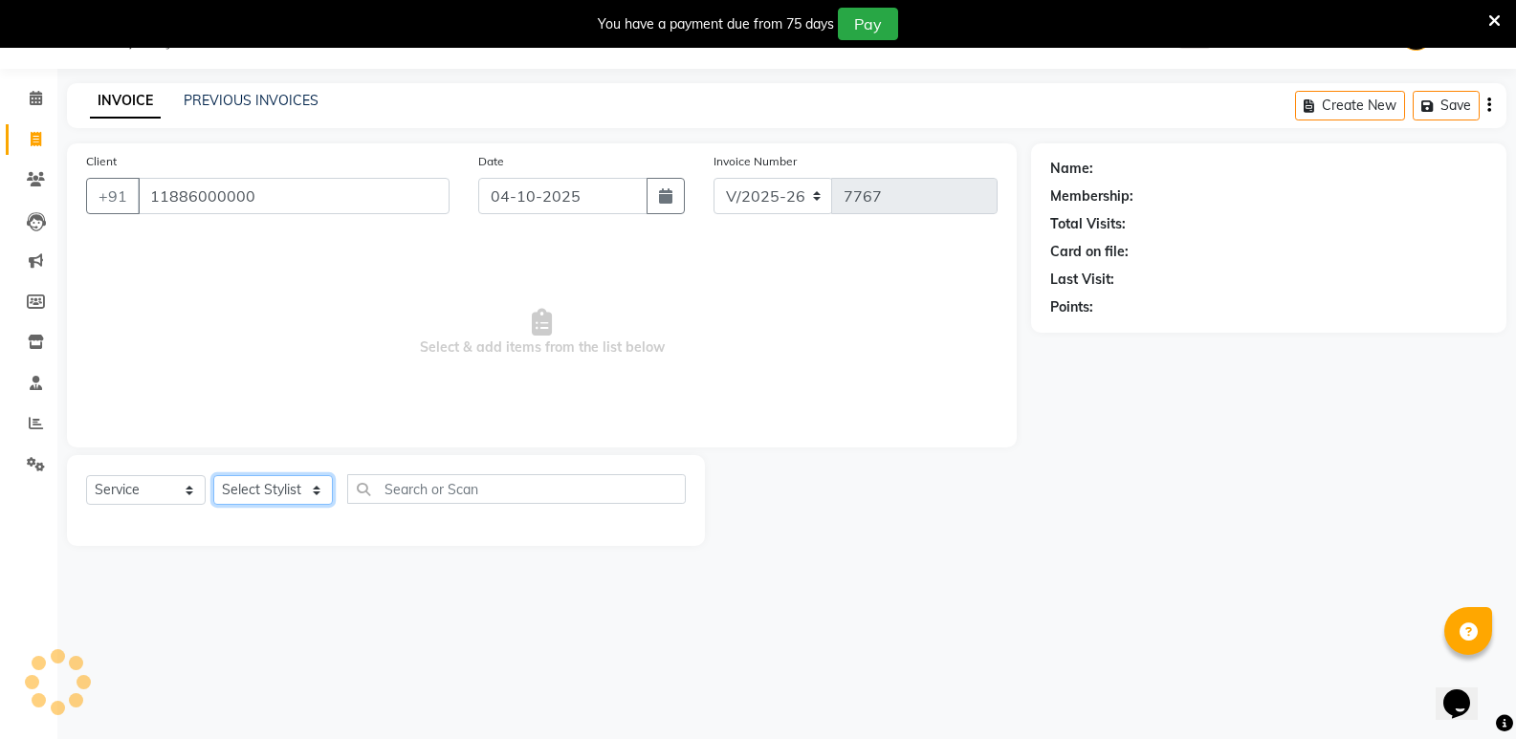
click at [268, 495] on select "Select Stylist [PERSON_NAME] [PERSON_NAME] [PERSON_NAME] Mallu [PERSON_NAME] [P…" at bounding box center [273, 490] width 120 height 30
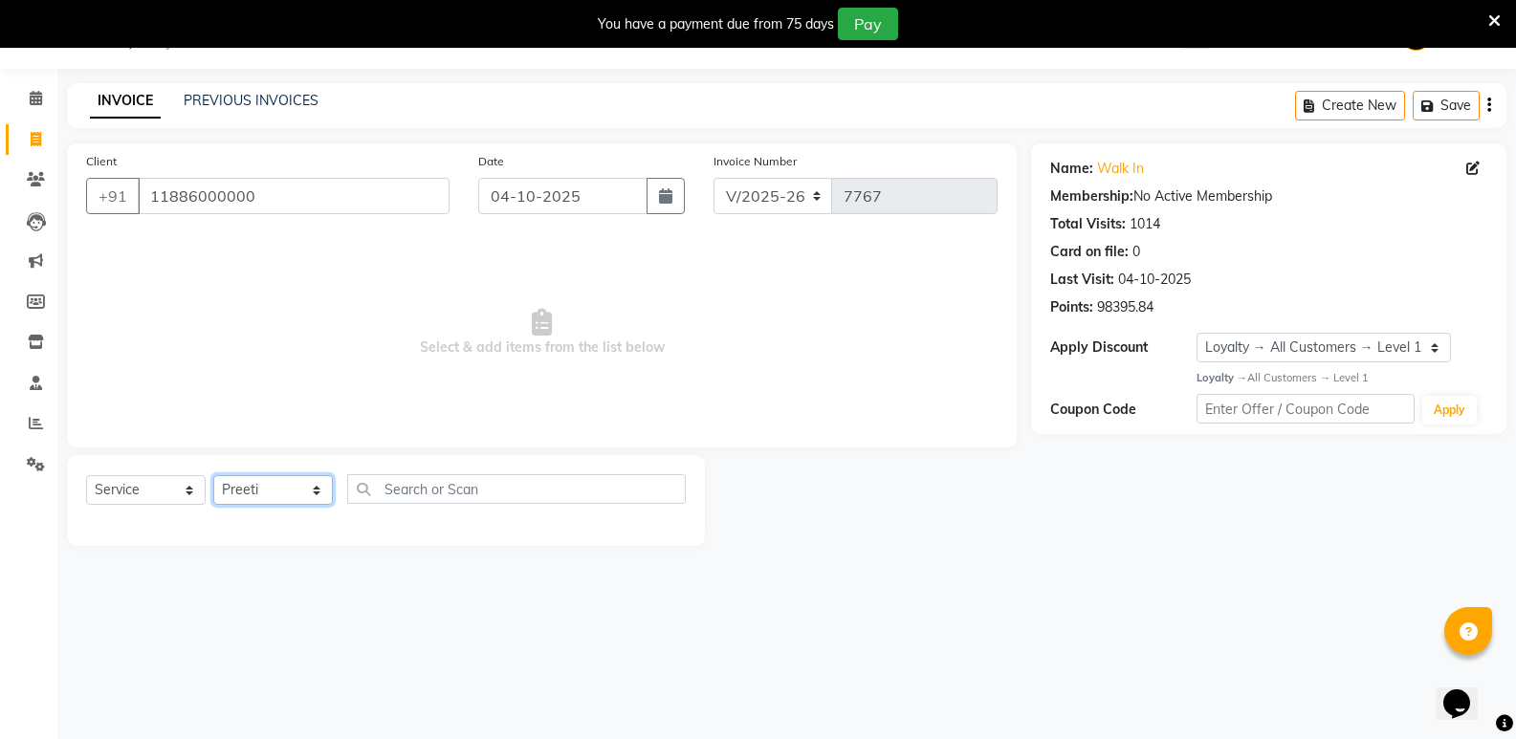
click at [213, 475] on select "Select Stylist [PERSON_NAME] [PERSON_NAME] [PERSON_NAME] Mallu [PERSON_NAME] [P…" at bounding box center [273, 490] width 120 height 30
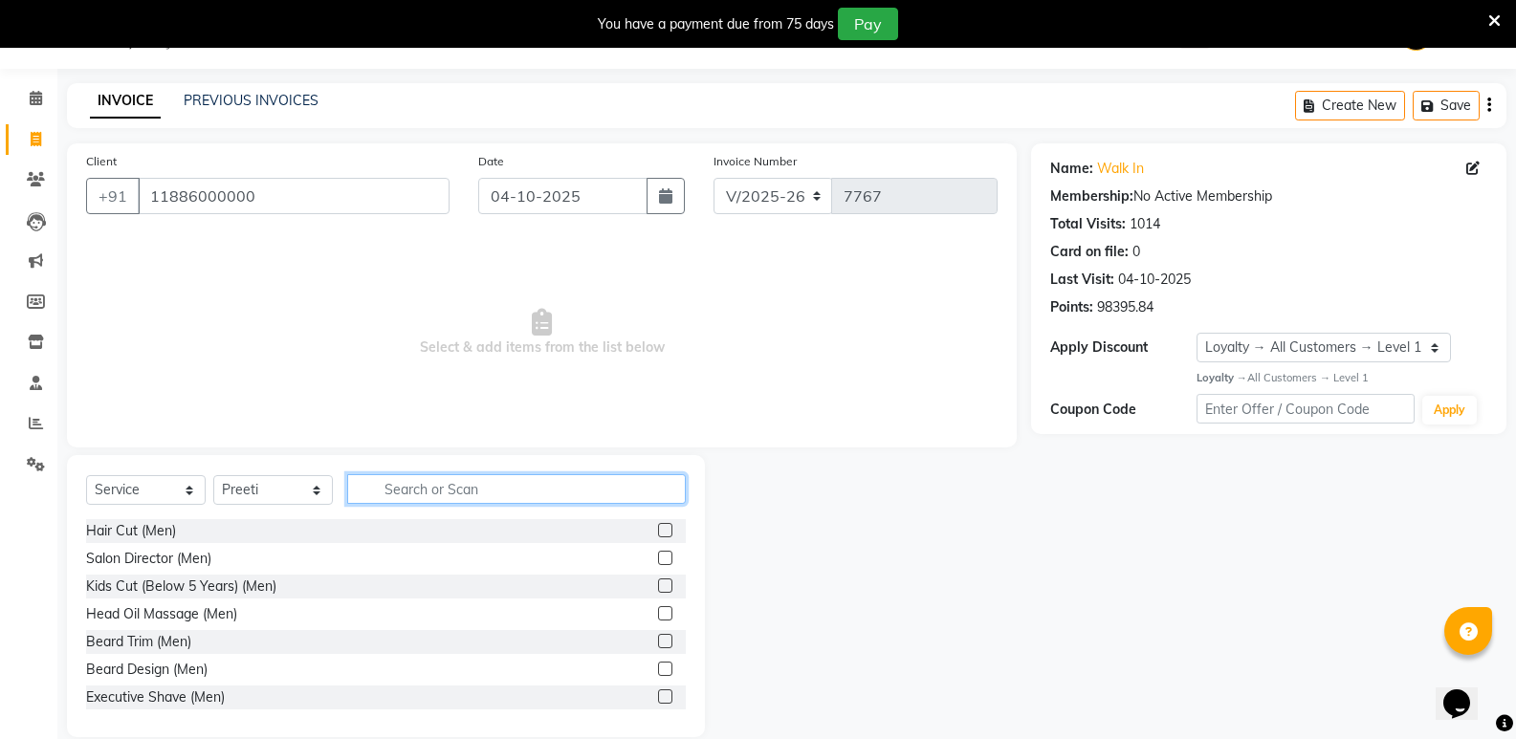
click at [604, 493] on input "text" at bounding box center [516, 489] width 339 height 30
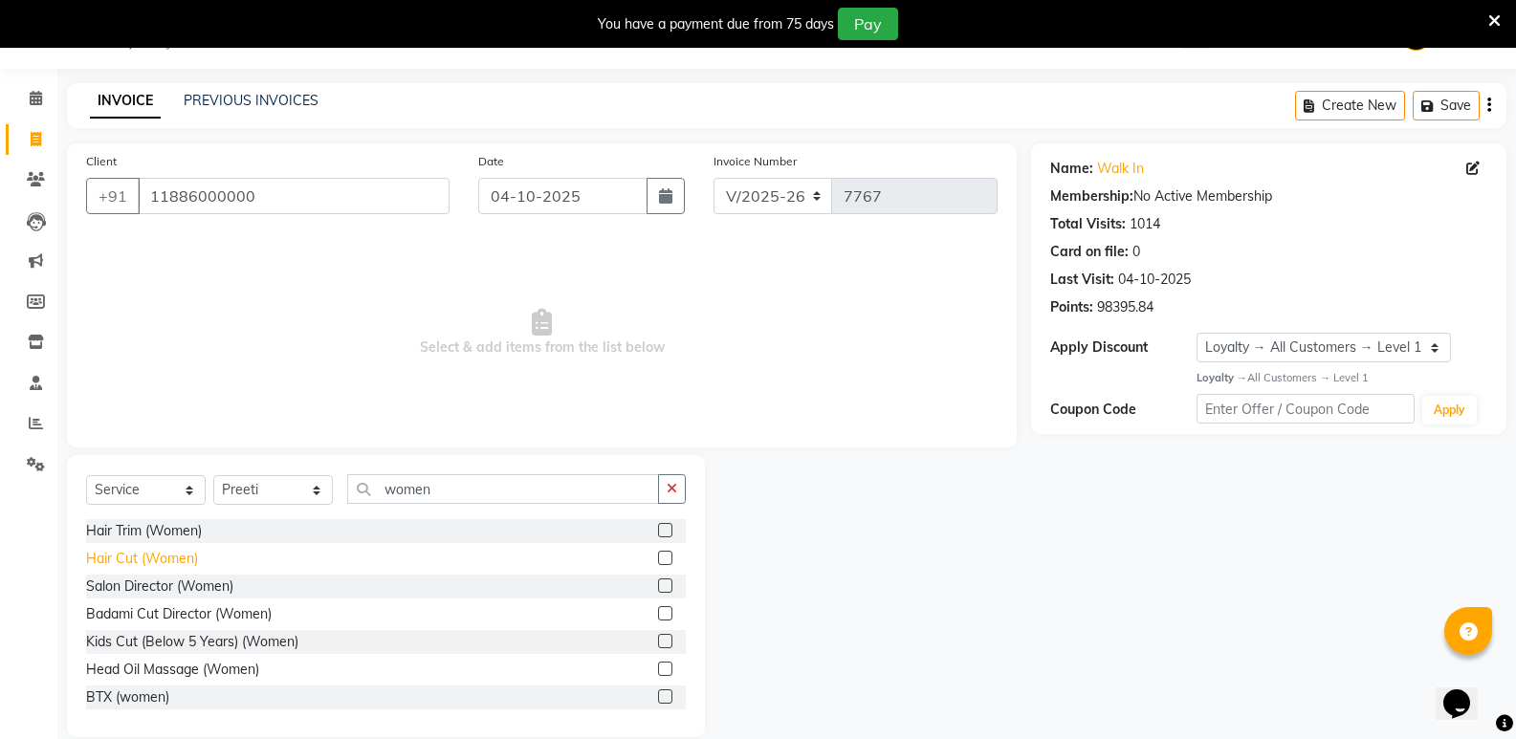
click at [100, 564] on div "Hair Cut (Women)" at bounding box center [142, 559] width 112 height 20
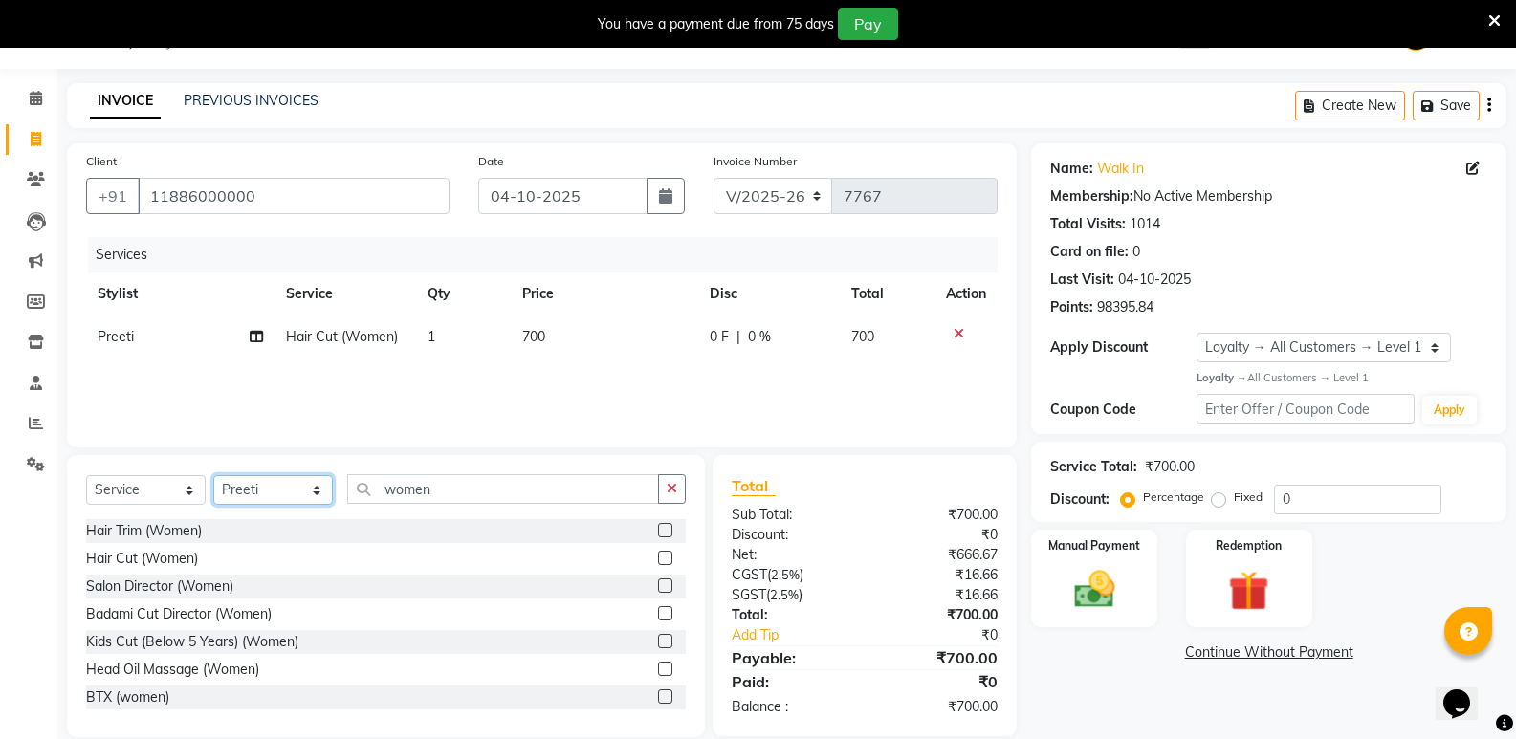
drag, startPoint x: 235, startPoint y: 492, endPoint x: 244, endPoint y: 556, distance: 64.7
click at [235, 492] on select "Select Stylist [PERSON_NAME] [PERSON_NAME] [PERSON_NAME] Mallu [PERSON_NAME] [P…" at bounding box center [273, 490] width 120 height 30
click at [213, 475] on select "Select Stylist [PERSON_NAME] [PERSON_NAME] [PERSON_NAME] Mallu [PERSON_NAME] [P…" at bounding box center [273, 490] width 120 height 30
click at [116, 523] on div "Hair Cut (Men)" at bounding box center [131, 531] width 90 height 20
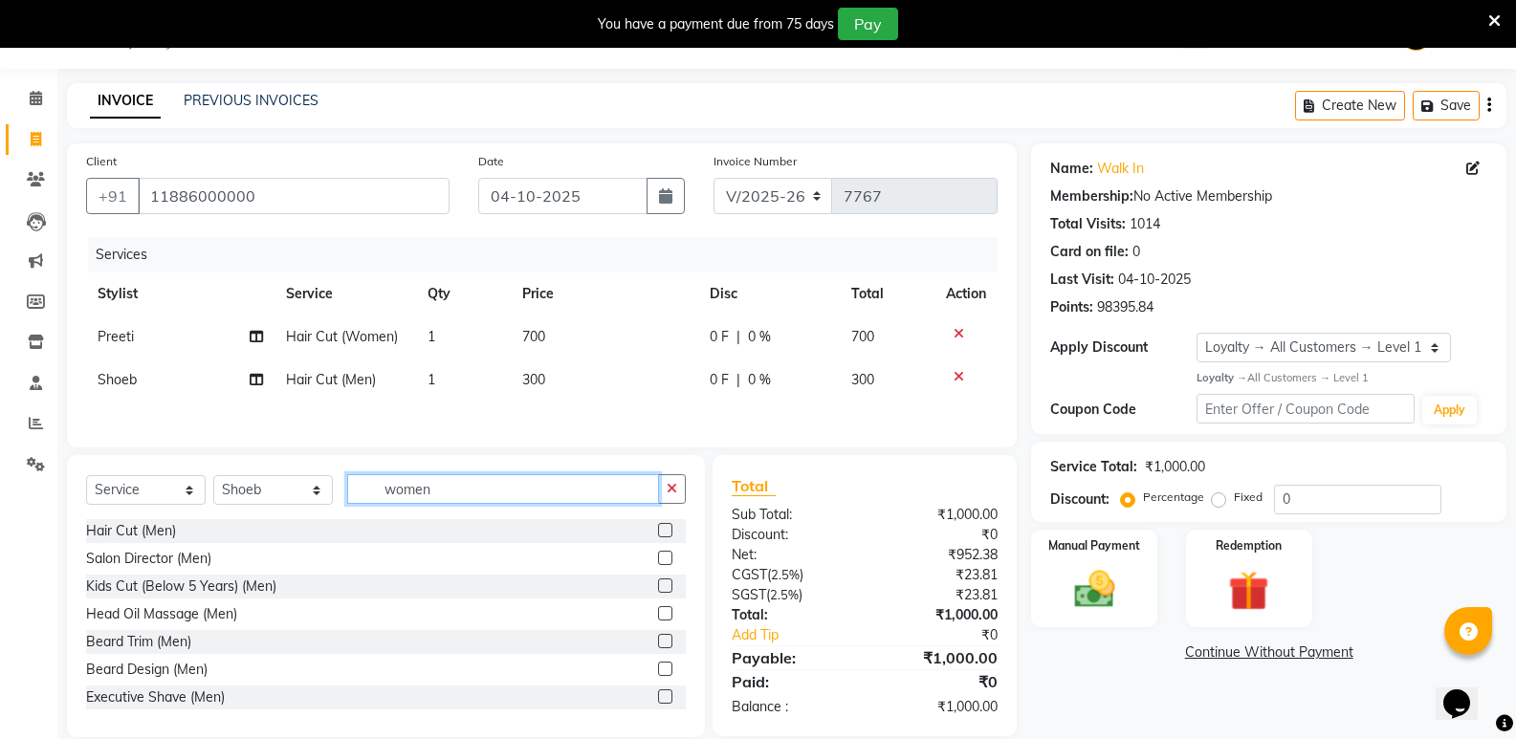
drag, startPoint x: 448, startPoint y: 494, endPoint x: 345, endPoint y: 519, distance: 105.6
click at [345, 519] on div "Select Service Product Membership Package Voucher Prepaid Gift Card Select Styl…" at bounding box center [386, 496] width 600 height 45
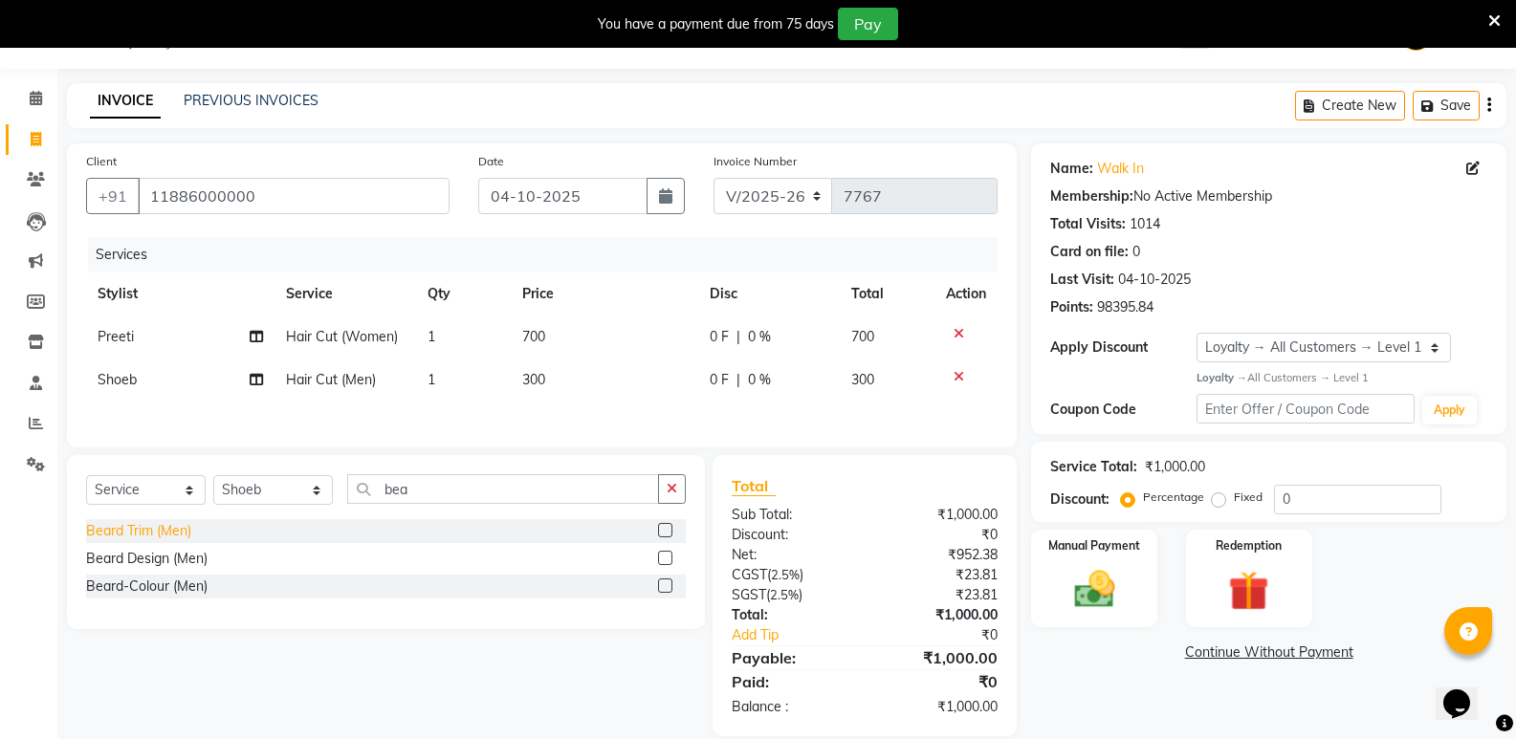
click at [117, 530] on div "Beard Trim (Men)" at bounding box center [138, 531] width 105 height 20
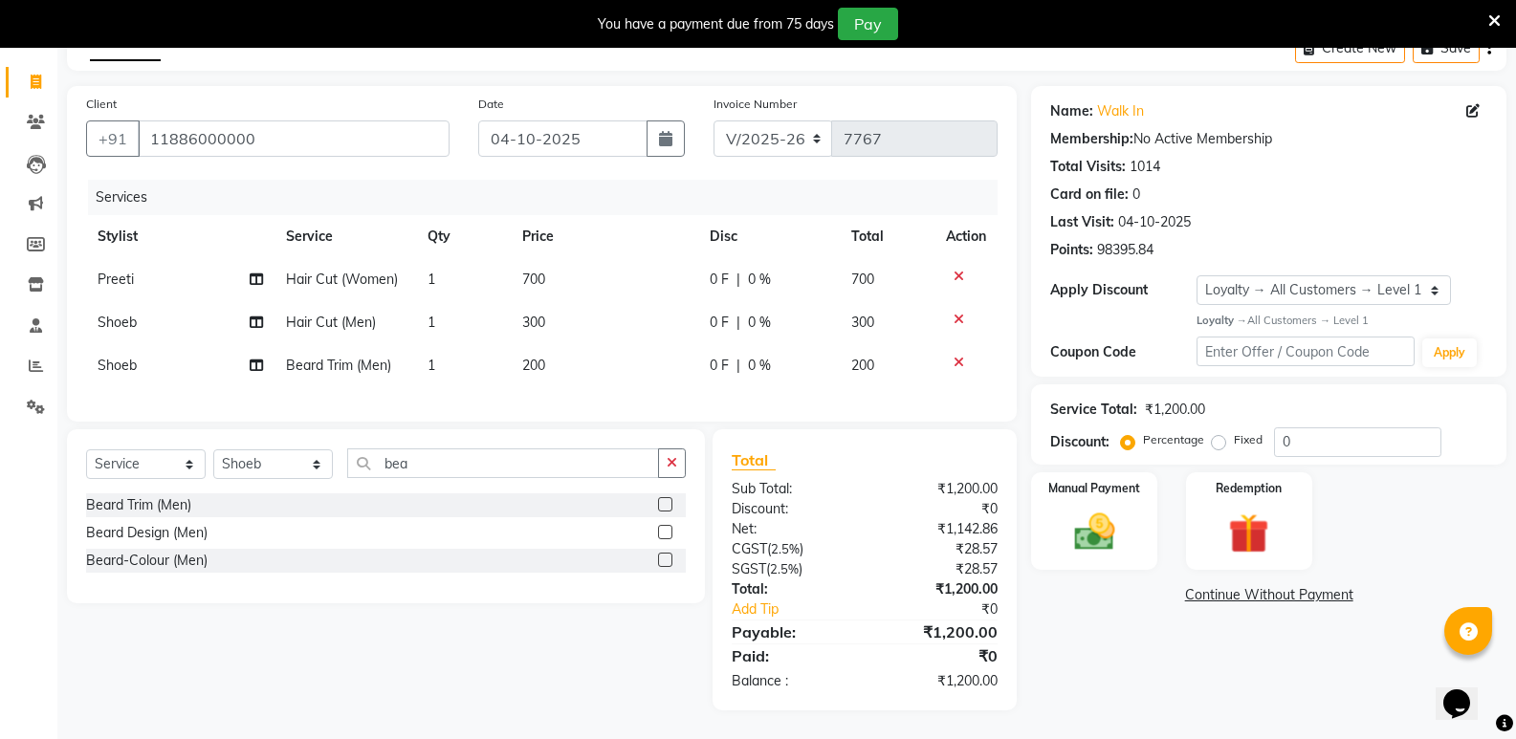
scroll to position [120, 0]
click at [1095, 536] on img at bounding box center [1094, 532] width 68 height 49
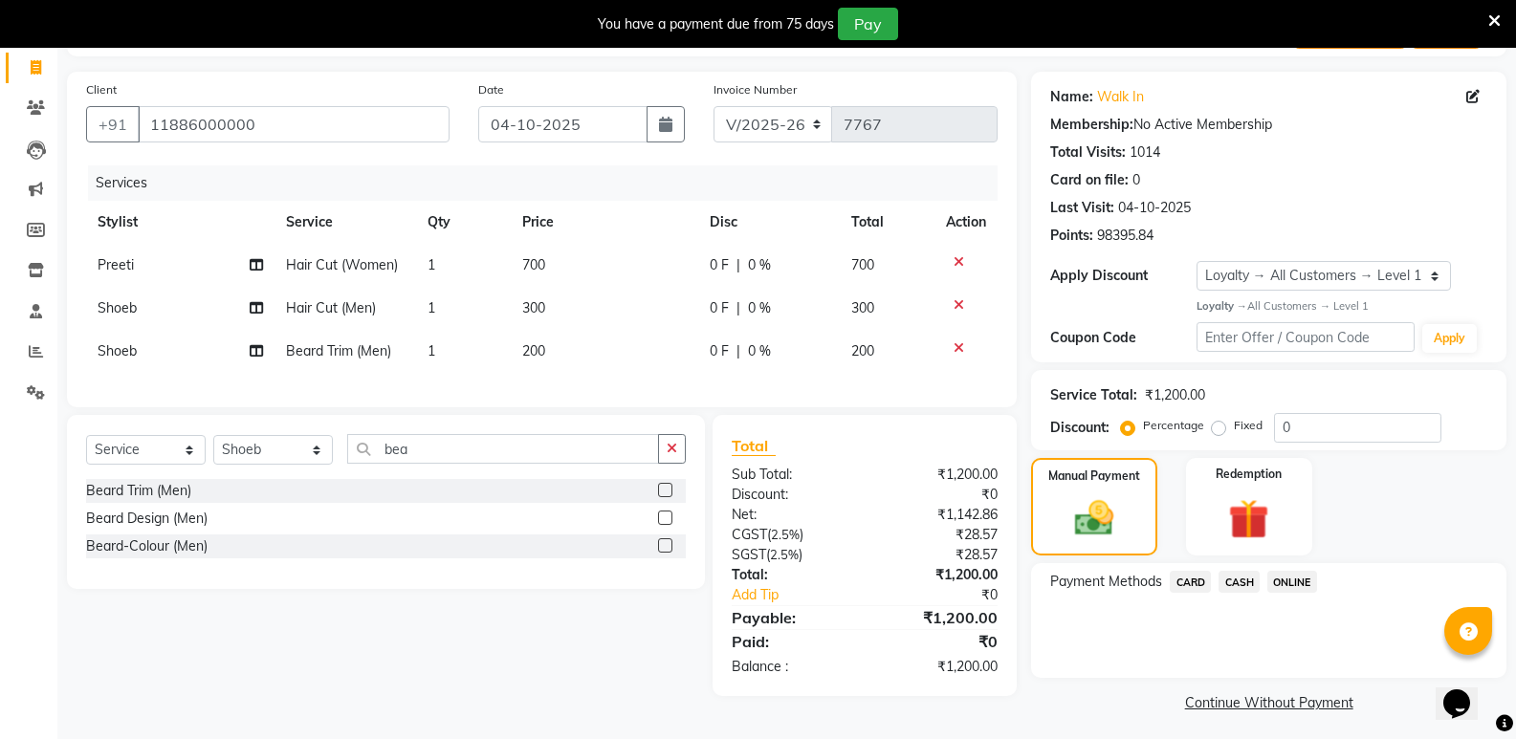
click at [1247, 583] on span "CASH" at bounding box center [1239, 582] width 41 height 22
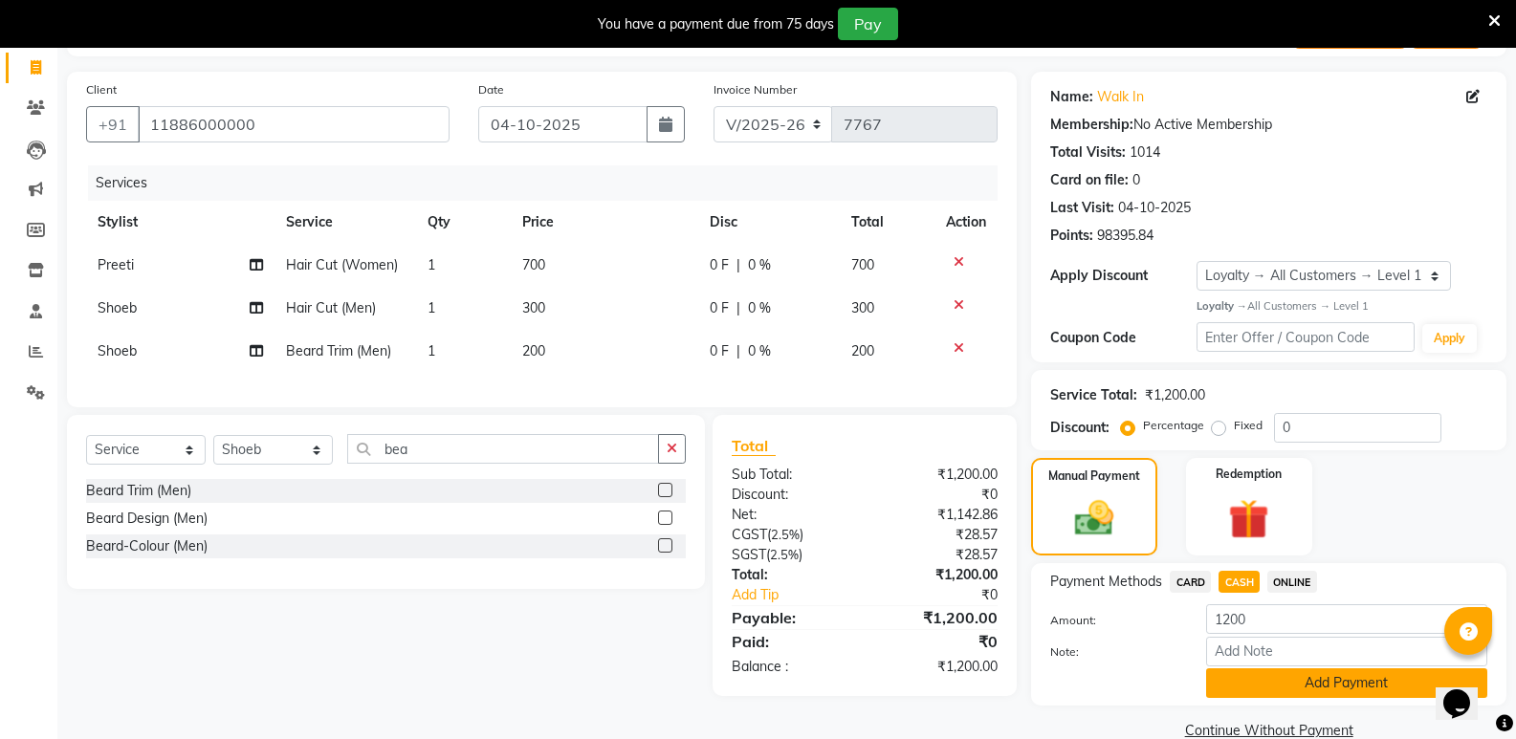
click at [1271, 697] on button "Add Payment" at bounding box center [1346, 684] width 281 height 30
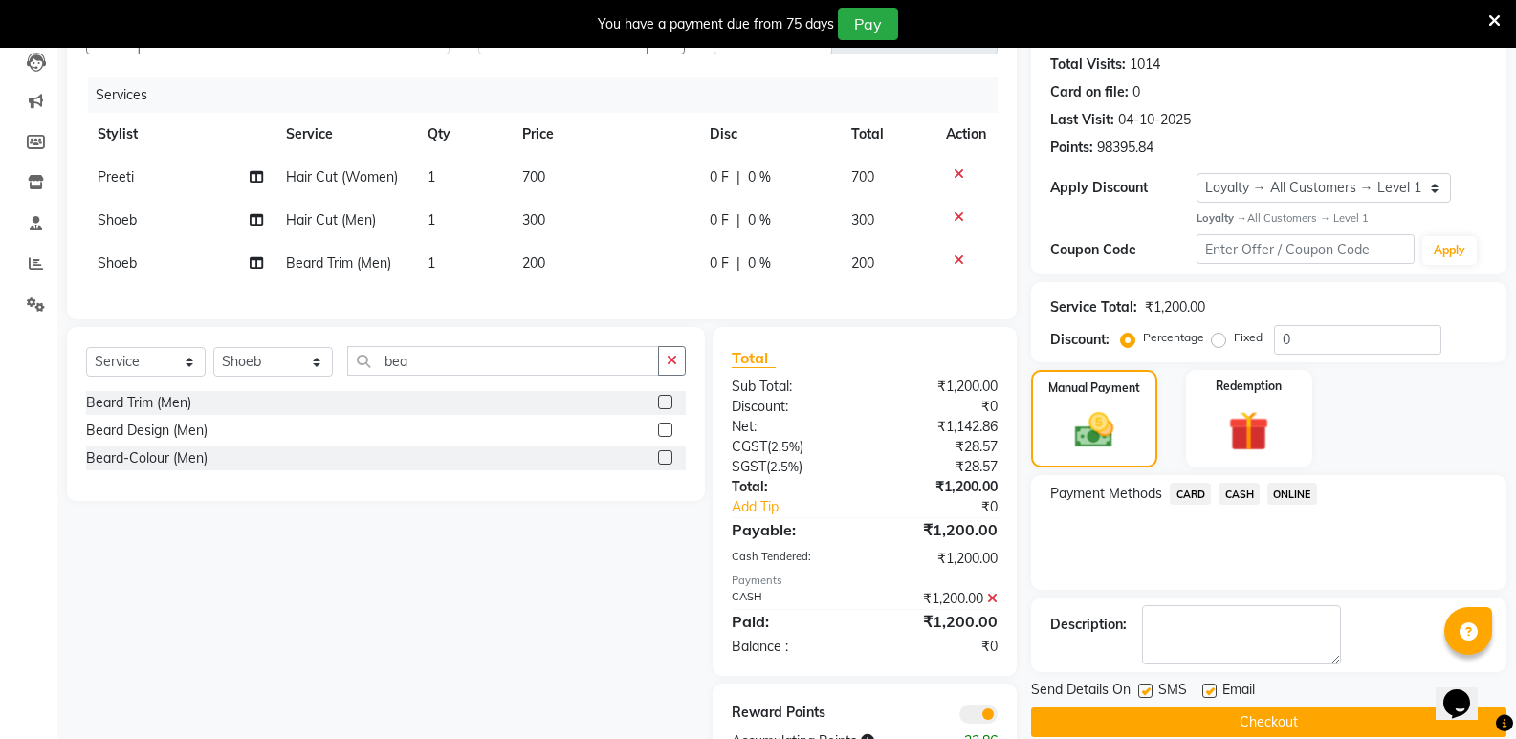
scroll to position [282, 0]
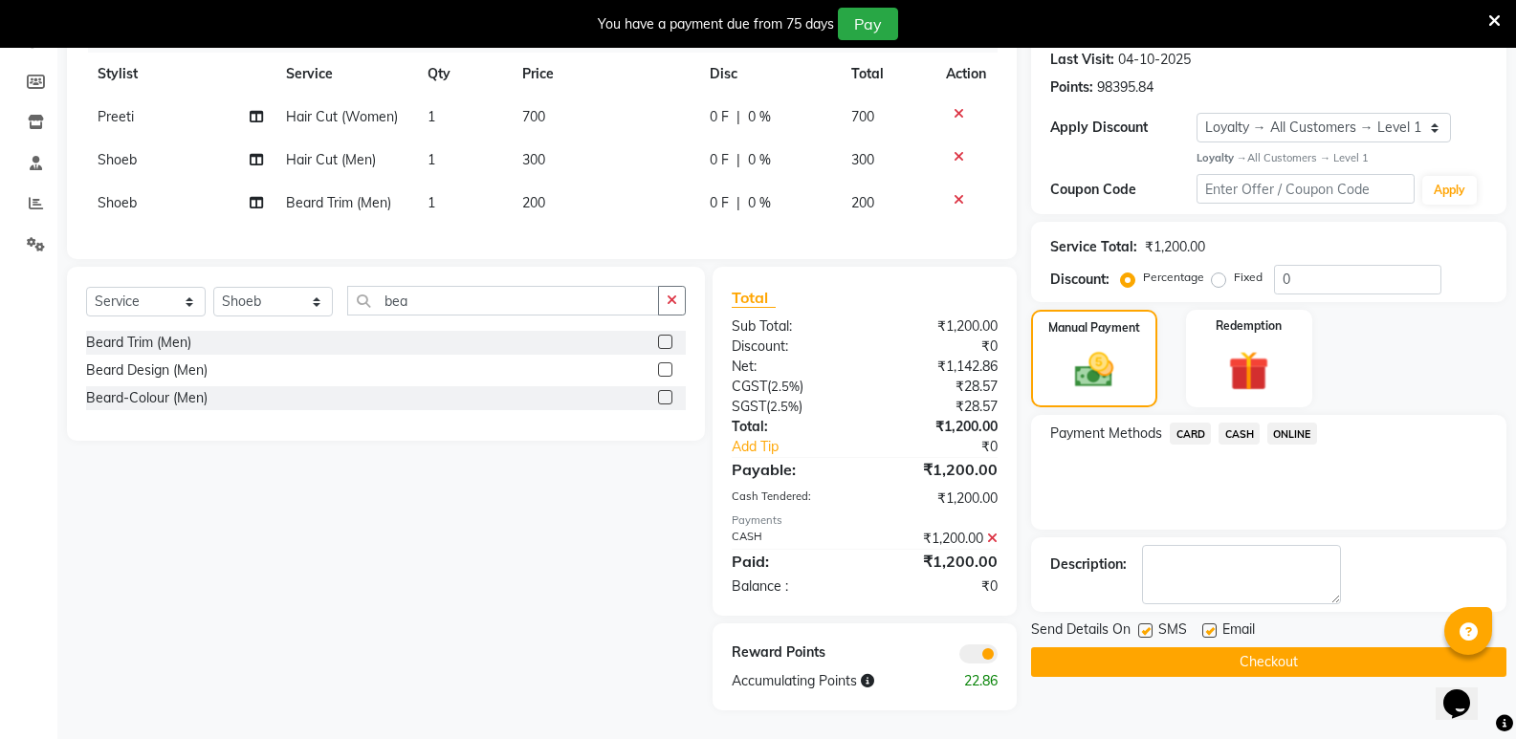
click at [1273, 648] on button "Checkout" at bounding box center [1268, 663] width 475 height 30
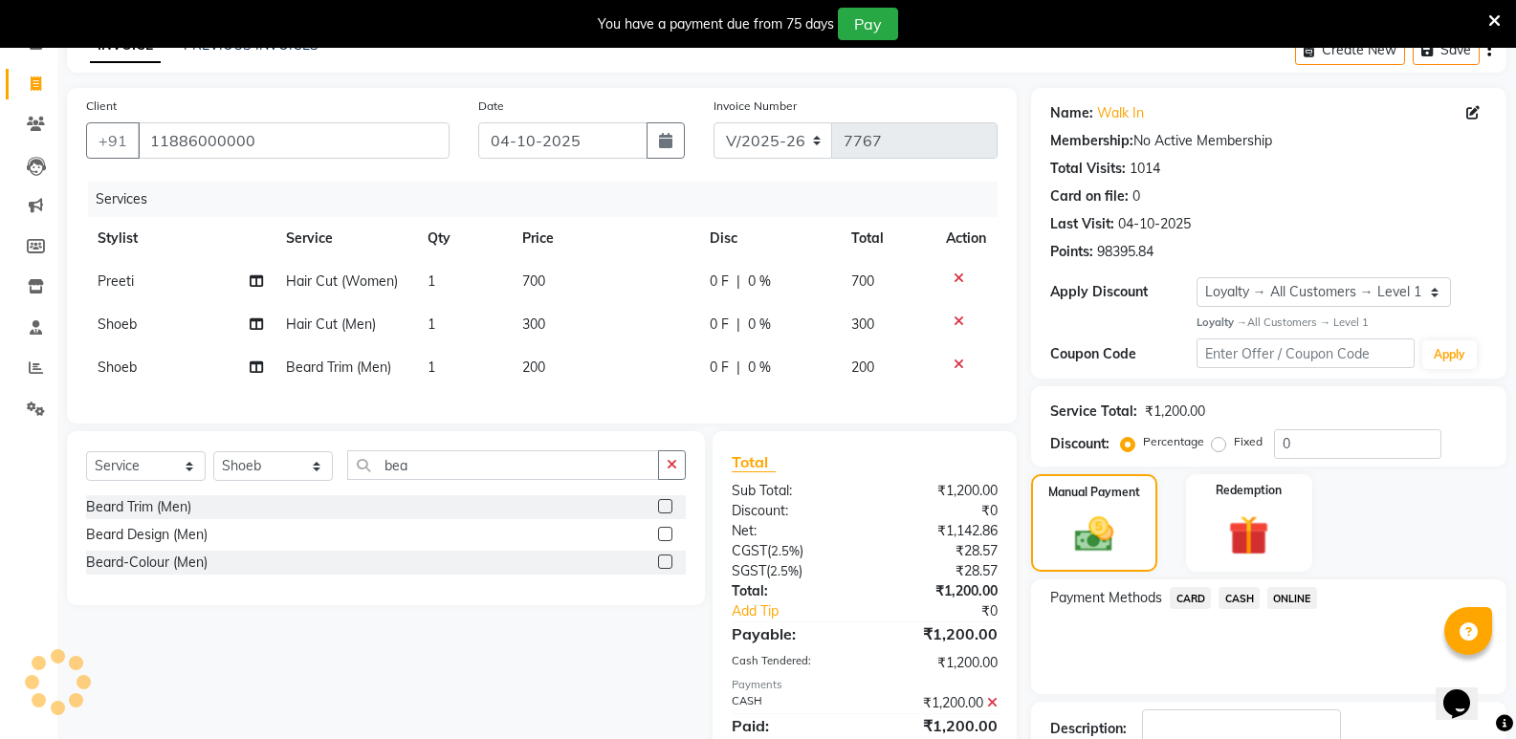
scroll to position [0, 0]
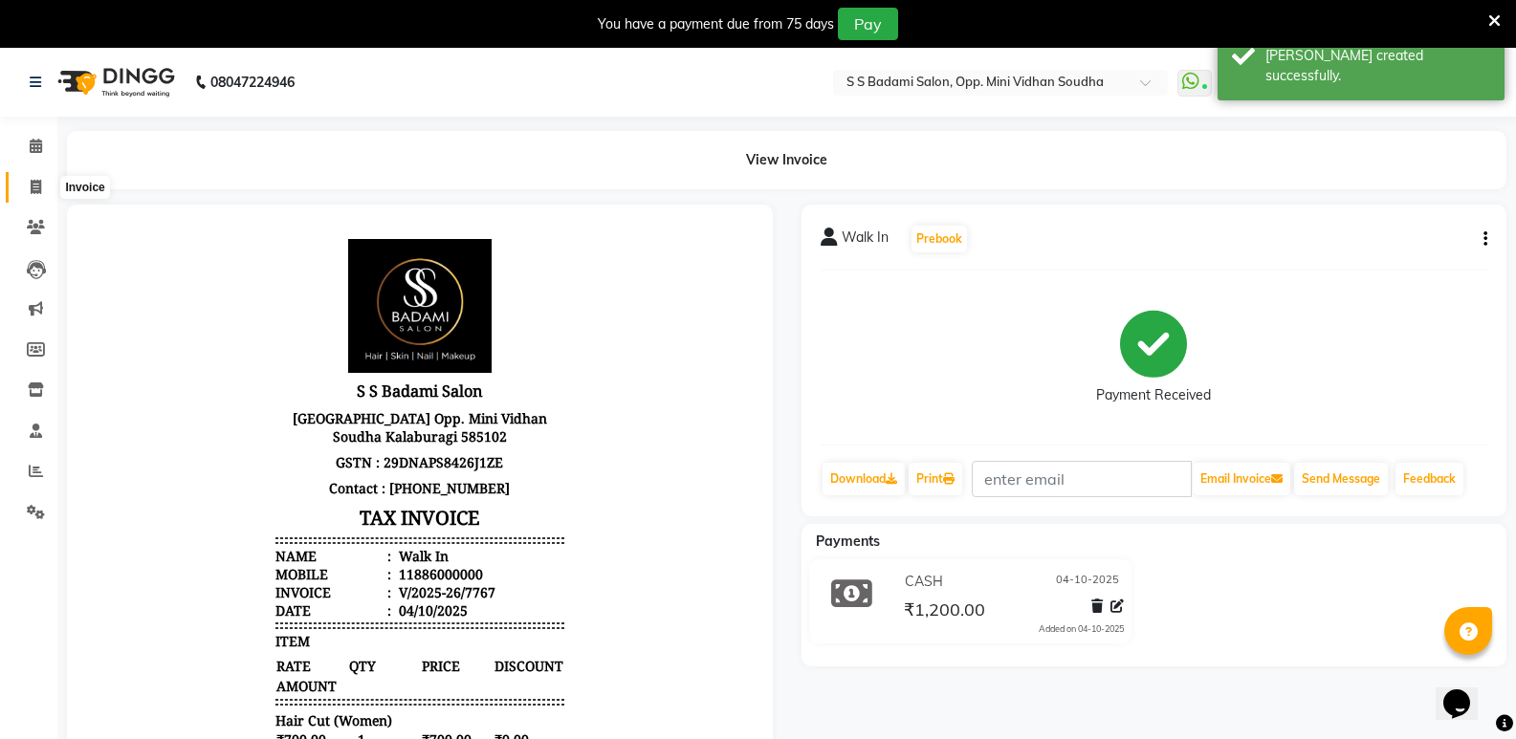
click at [33, 196] on span at bounding box center [35, 188] width 33 height 22
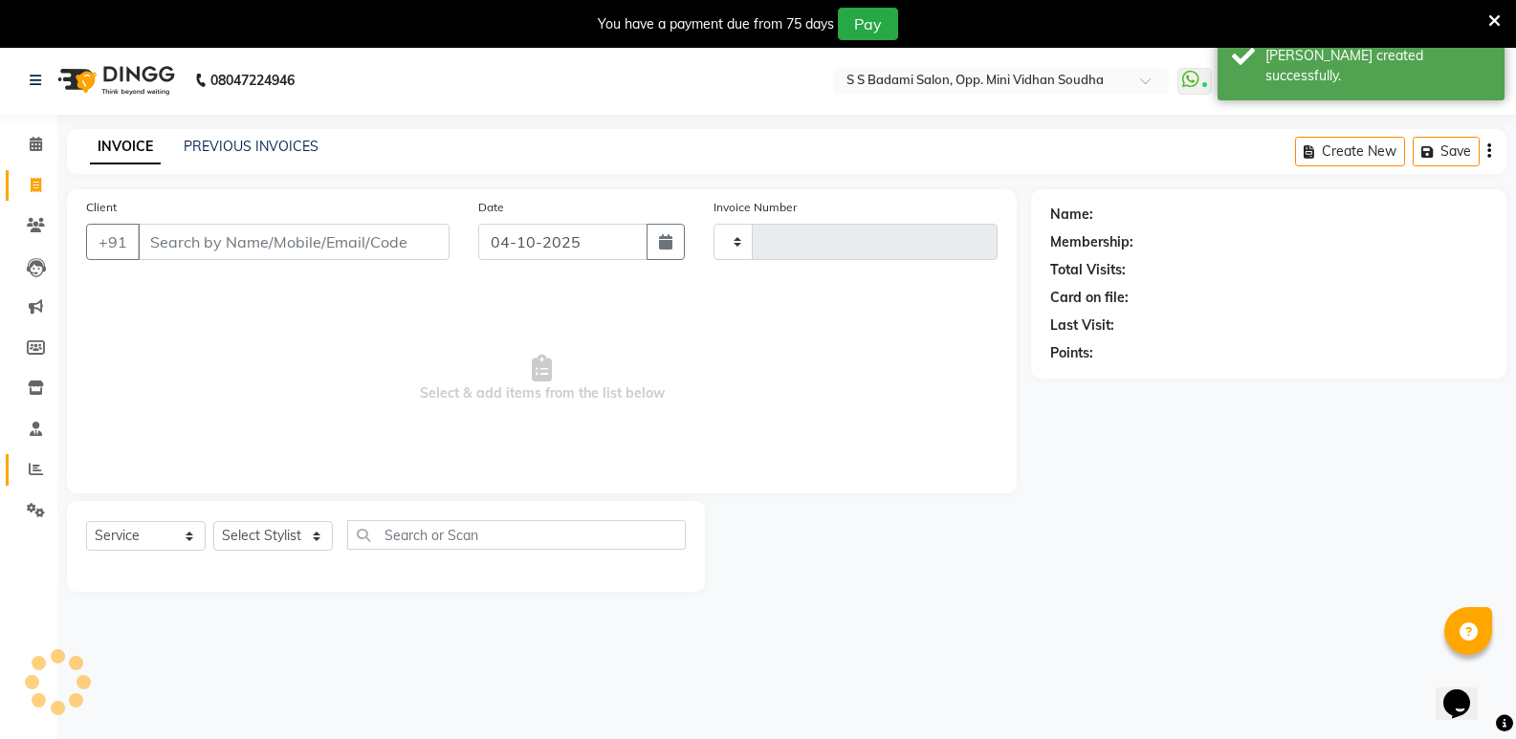
scroll to position [48, 0]
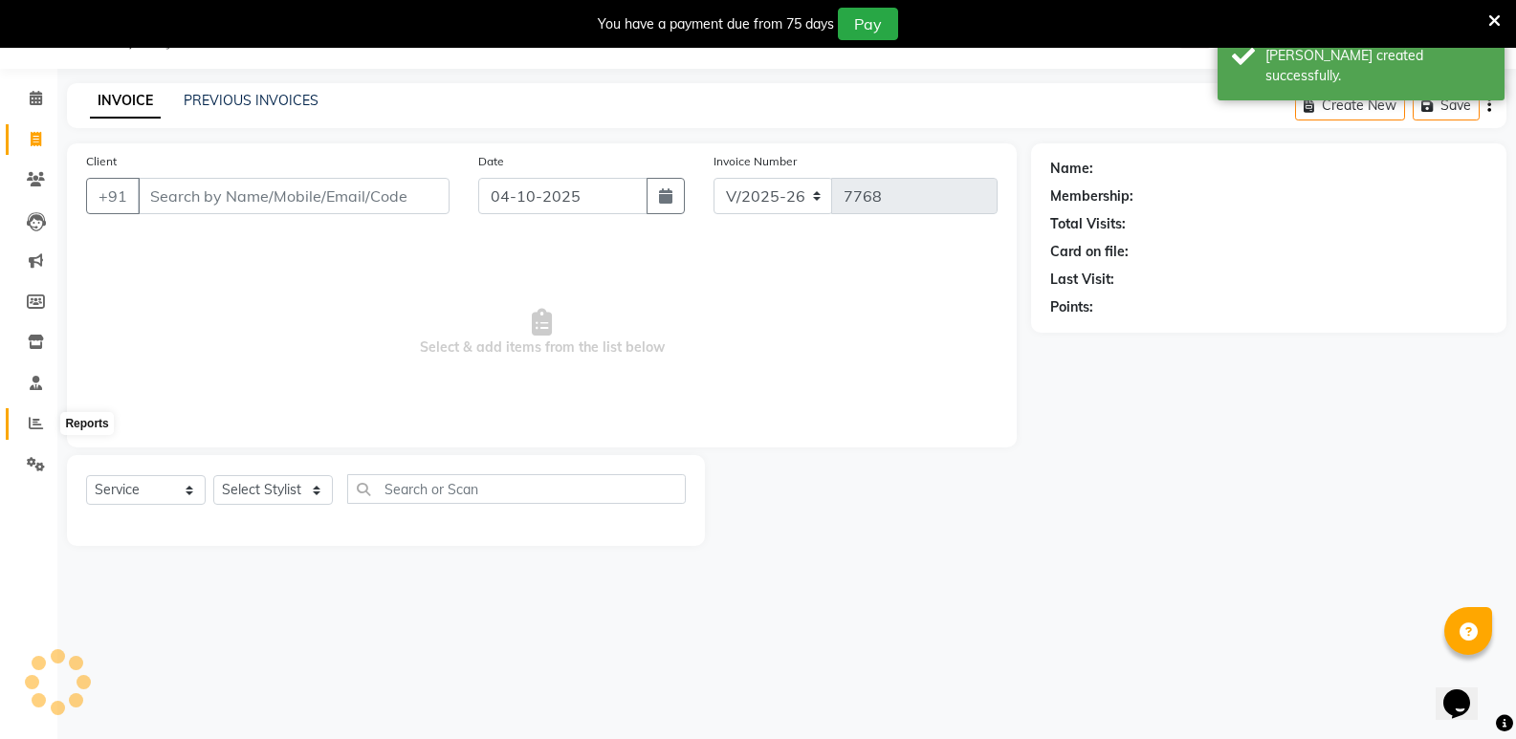
click at [26, 425] on span at bounding box center [35, 424] width 33 height 22
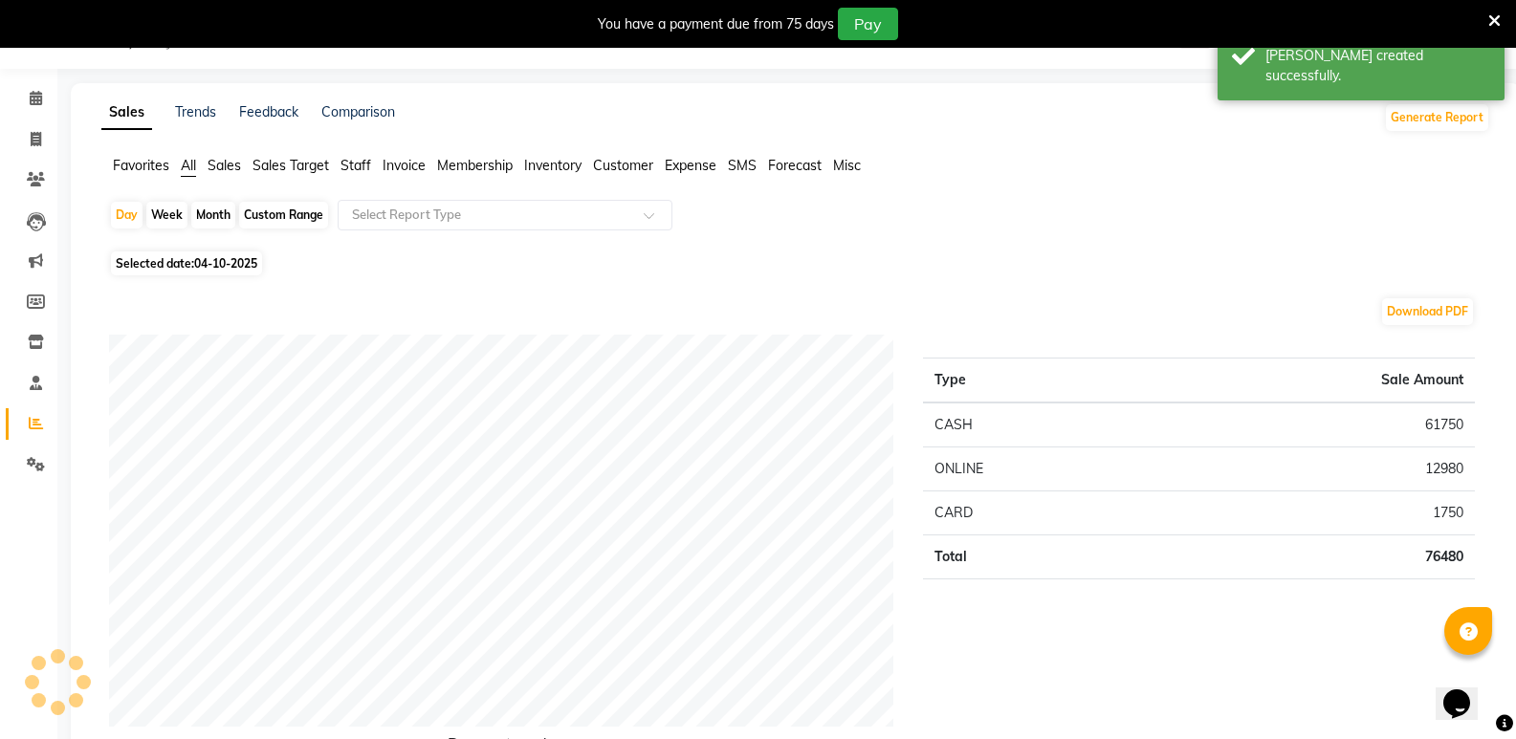
click at [224, 212] on div "Month" at bounding box center [213, 215] width 44 height 27
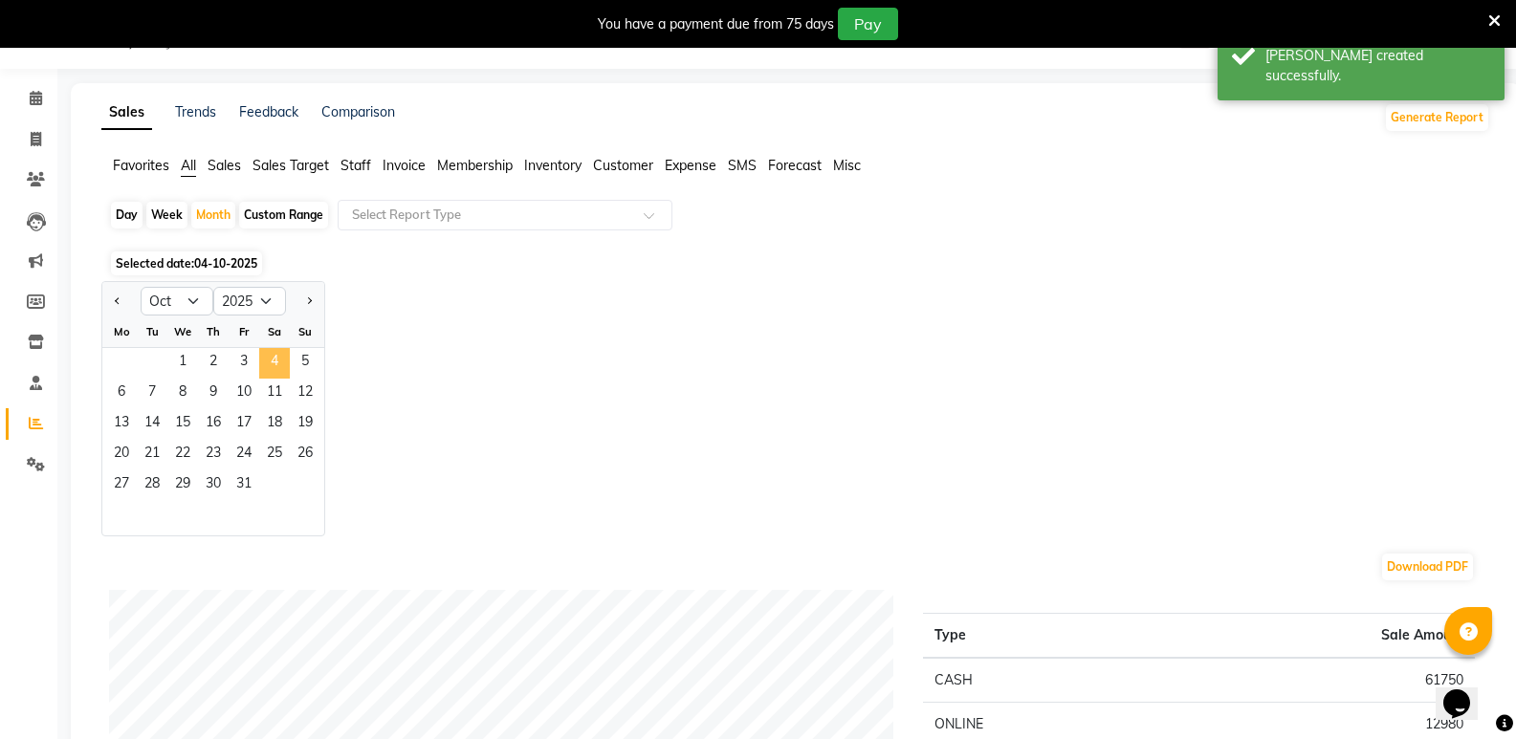
click at [277, 356] on span "4" at bounding box center [274, 363] width 31 height 31
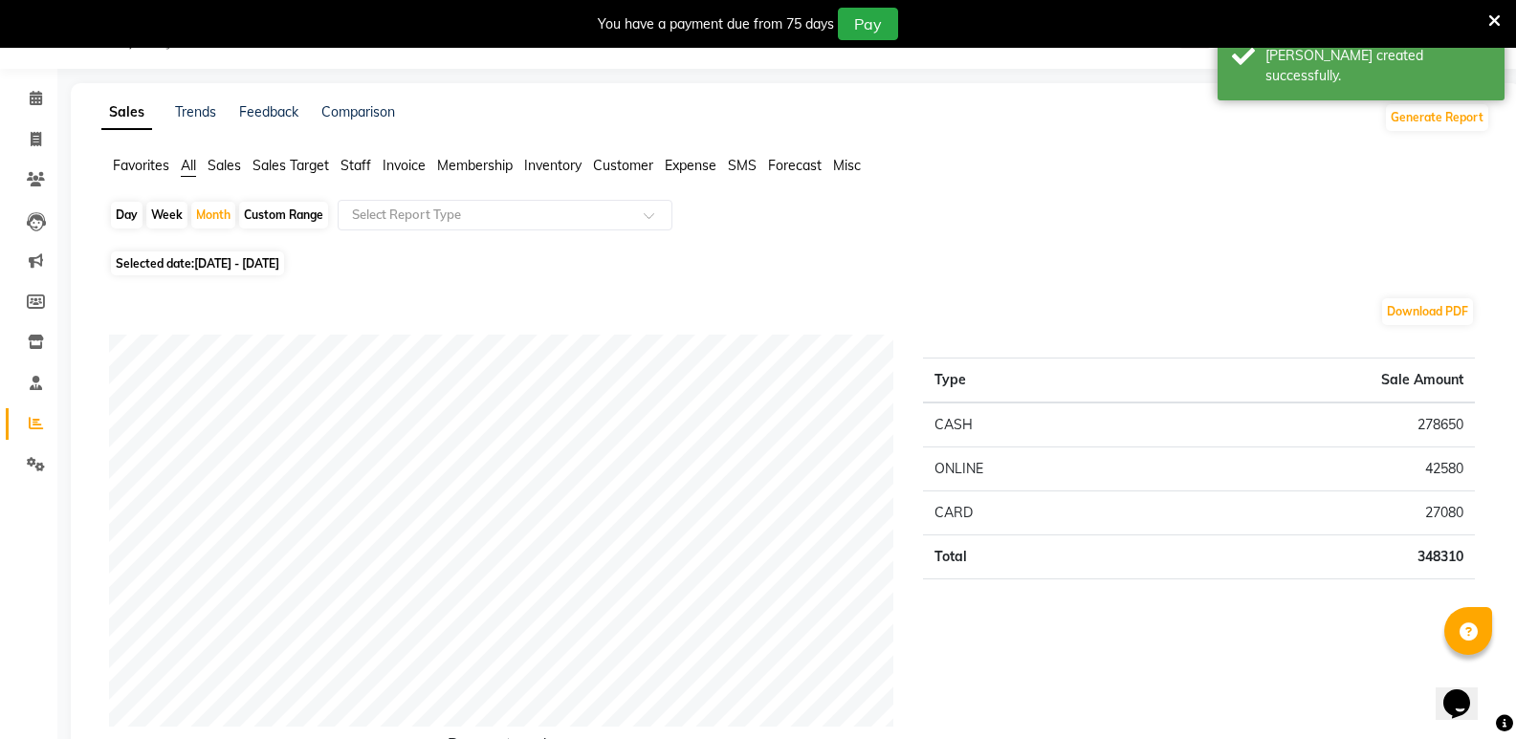
click at [357, 165] on span "Staff" at bounding box center [356, 165] width 31 height 17
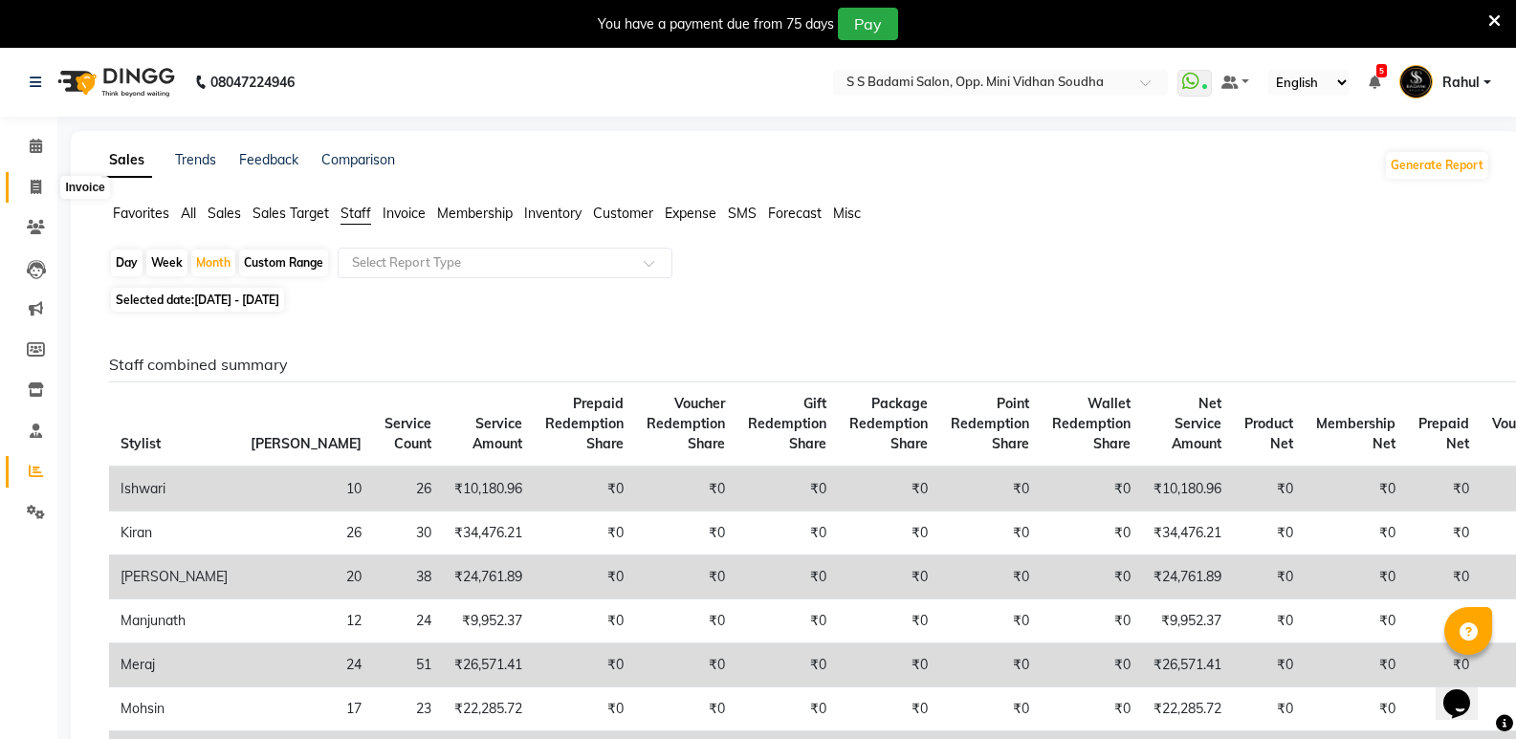
click at [25, 177] on span at bounding box center [35, 188] width 33 height 22
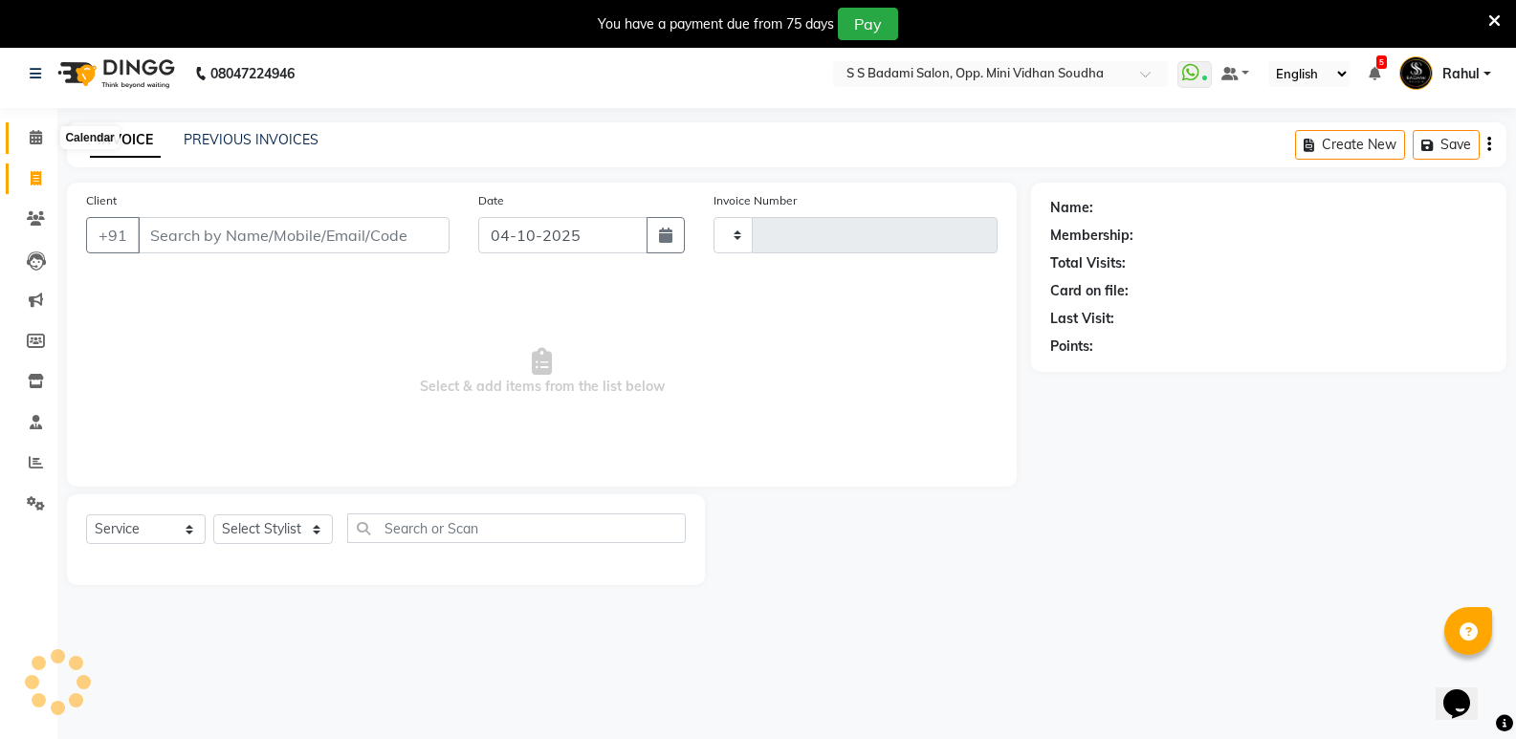
scroll to position [48, 0]
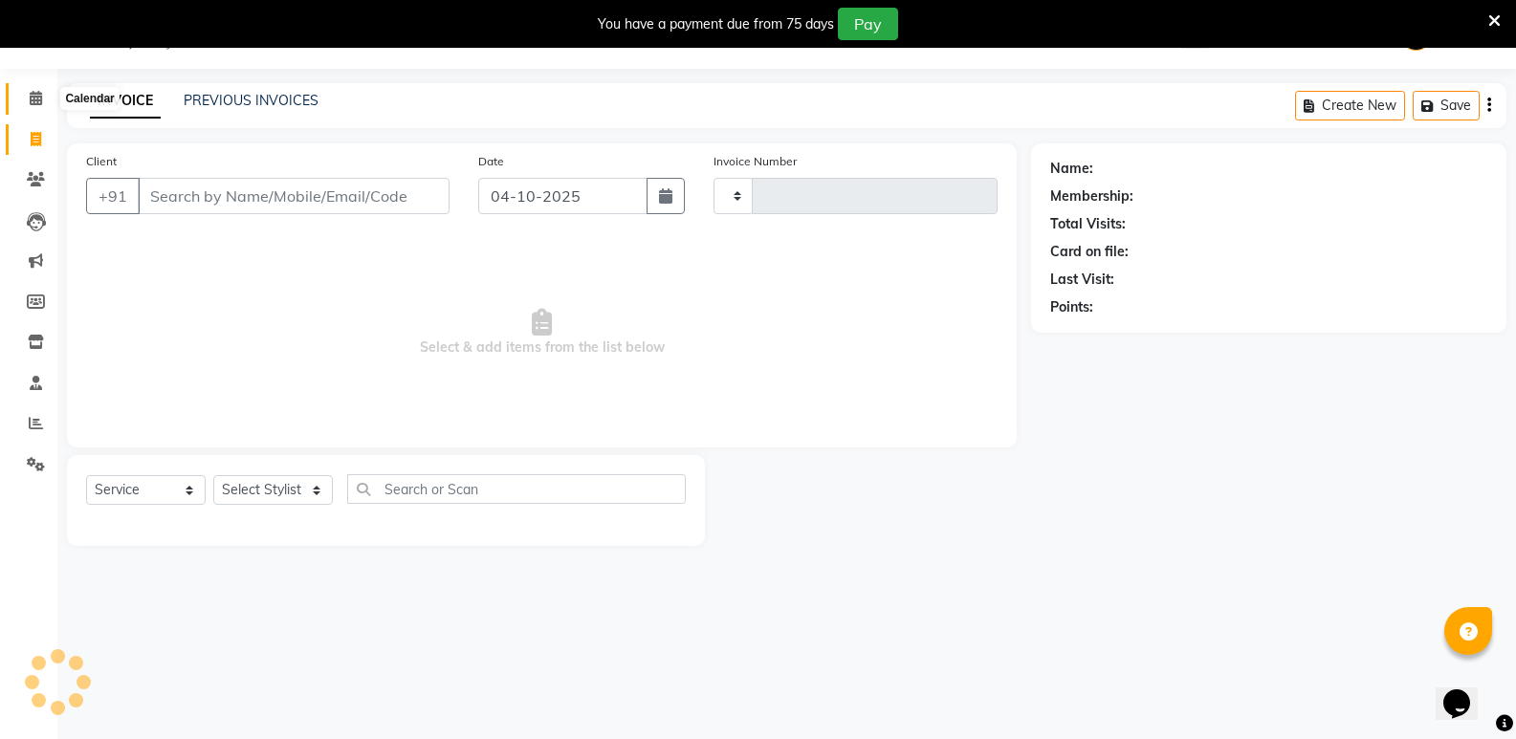
click at [31, 92] on icon at bounding box center [36, 98] width 12 height 14
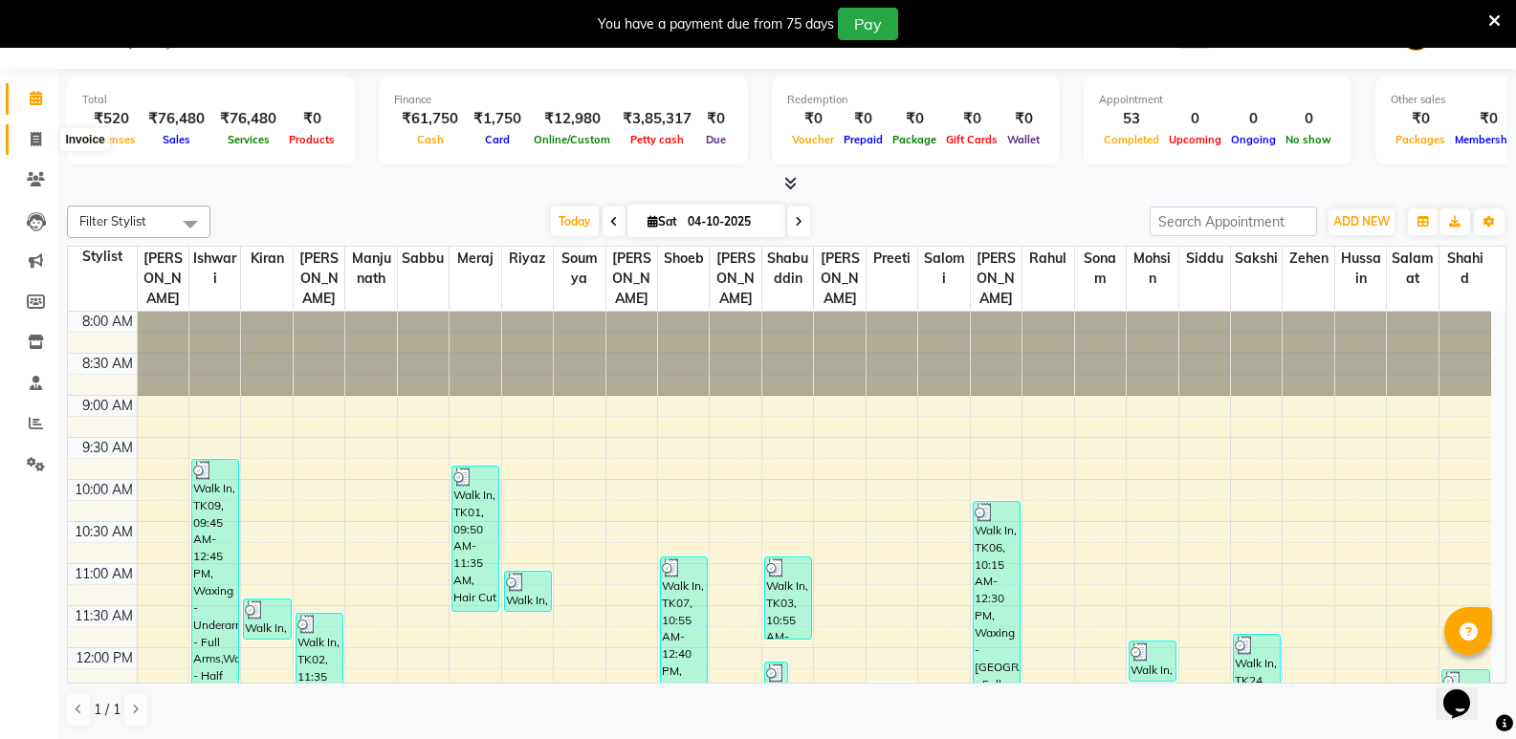
click at [33, 132] on icon at bounding box center [36, 139] width 11 height 14
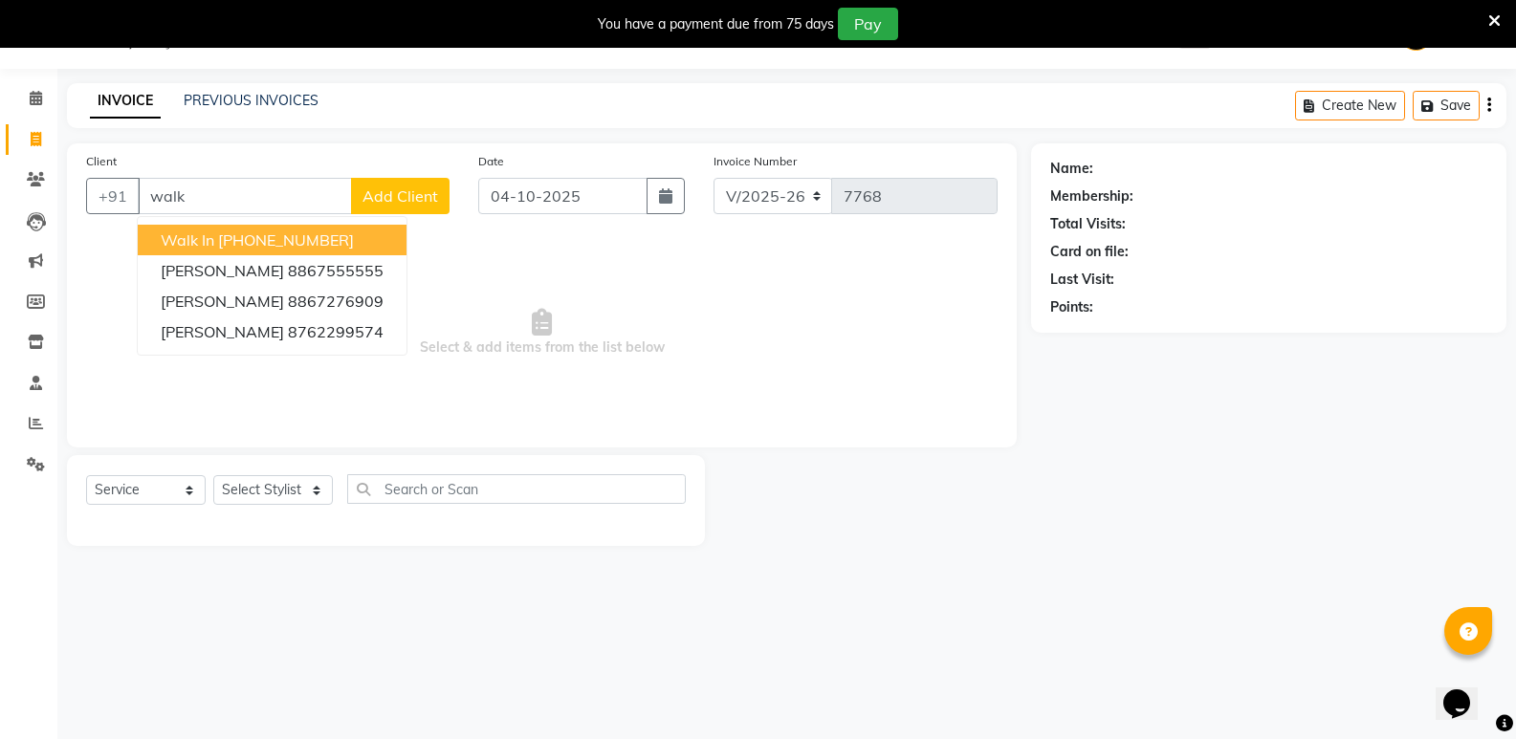
click at [241, 232] on ngb-highlight "[PHONE_NUMBER]" at bounding box center [286, 240] width 136 height 19
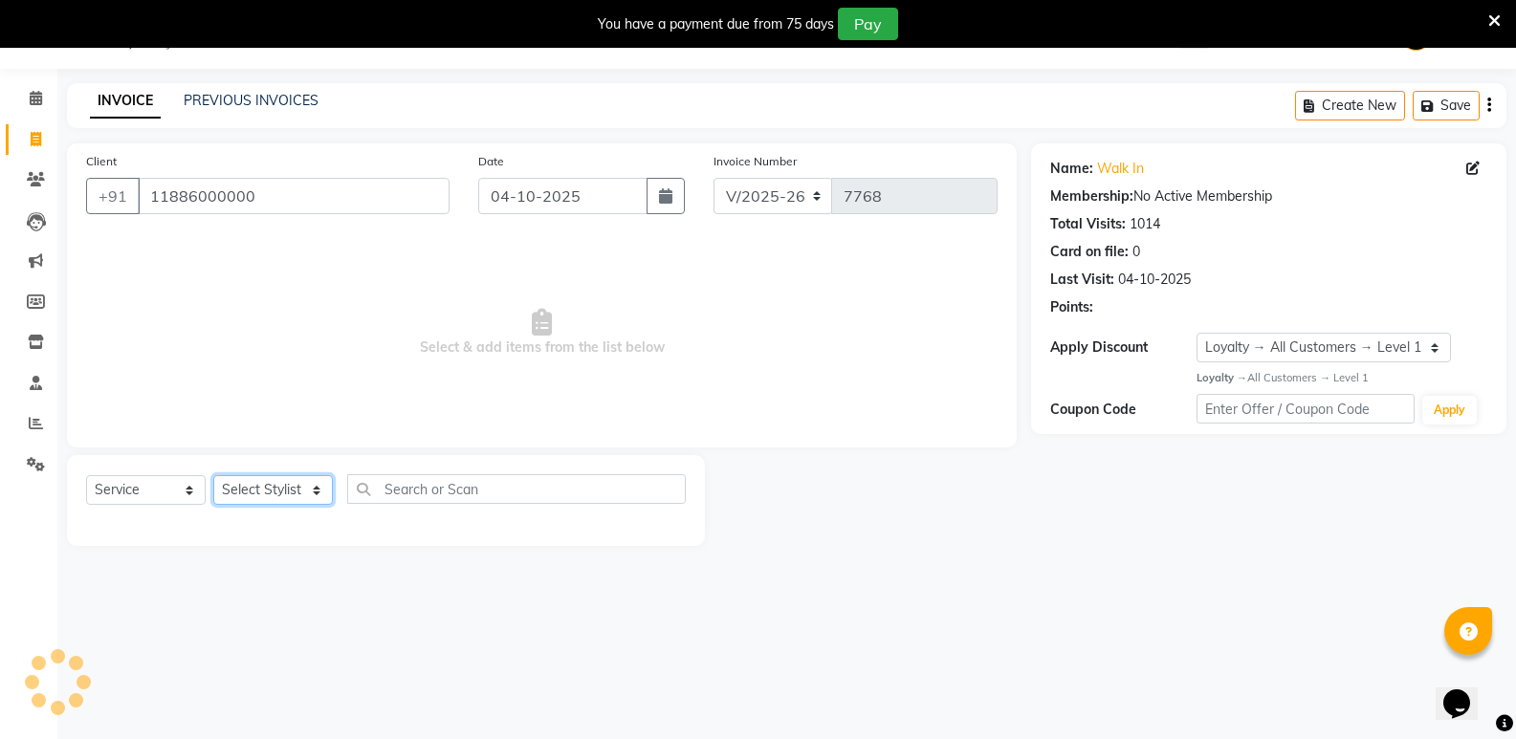
click at [257, 498] on select "Select Stylist [PERSON_NAME] [PERSON_NAME] [PERSON_NAME] Mallu [PERSON_NAME] [P…" at bounding box center [273, 490] width 120 height 30
click at [213, 475] on select "Select Stylist [PERSON_NAME] [PERSON_NAME] [PERSON_NAME] Mallu [PERSON_NAME] [P…" at bounding box center [273, 490] width 120 height 30
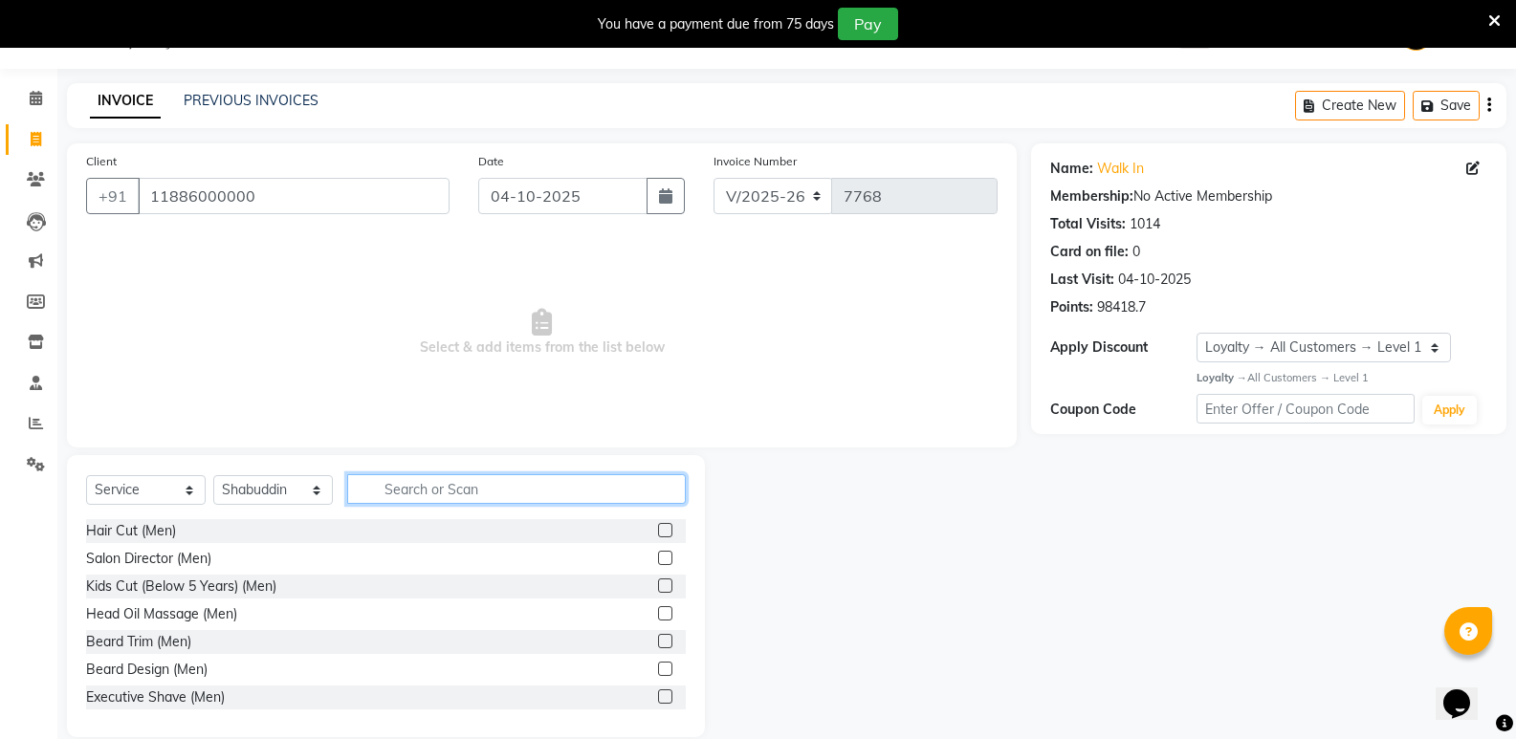
click at [474, 486] on input "text" at bounding box center [516, 489] width 339 height 30
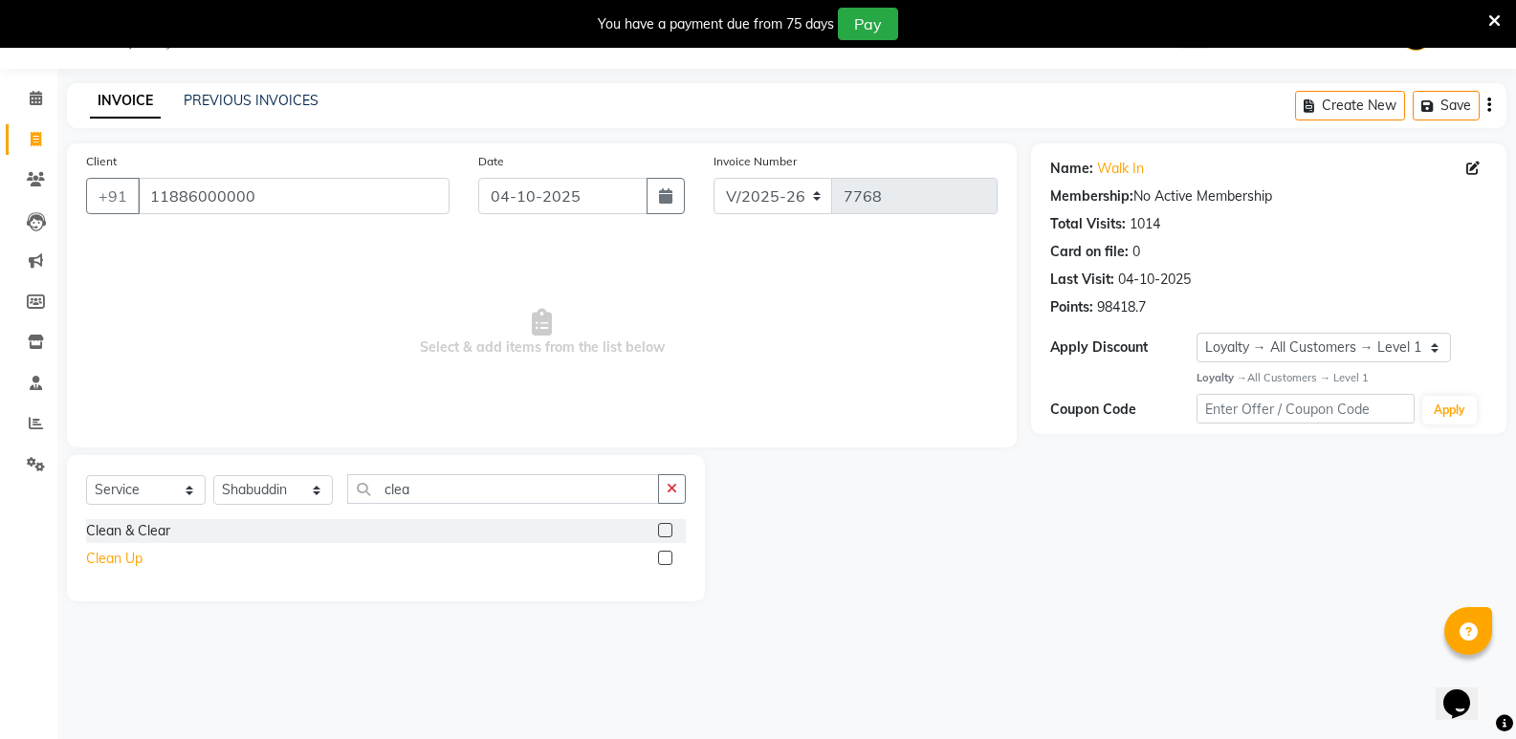
click at [105, 559] on div "Clean Up" at bounding box center [114, 559] width 56 height 20
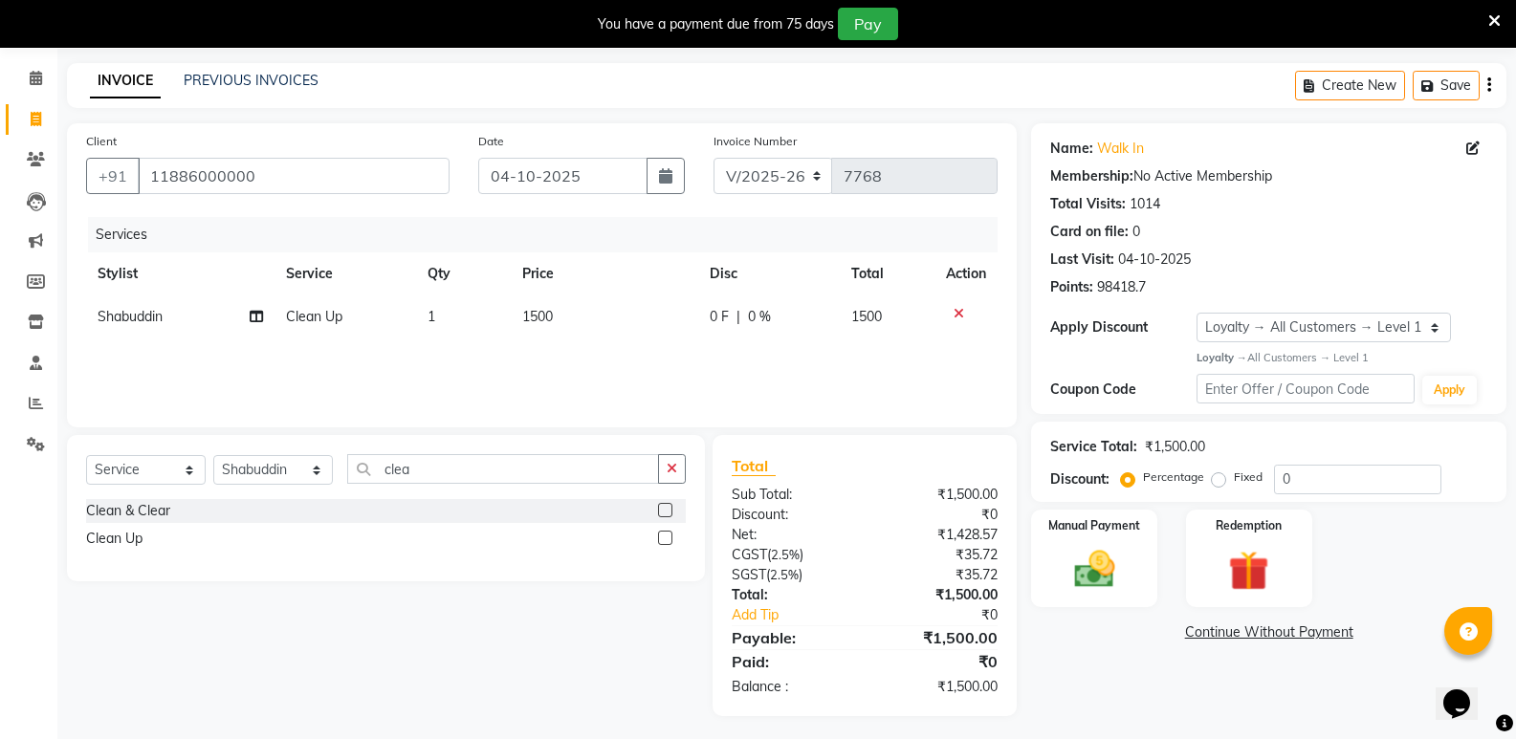
scroll to position [74, 0]
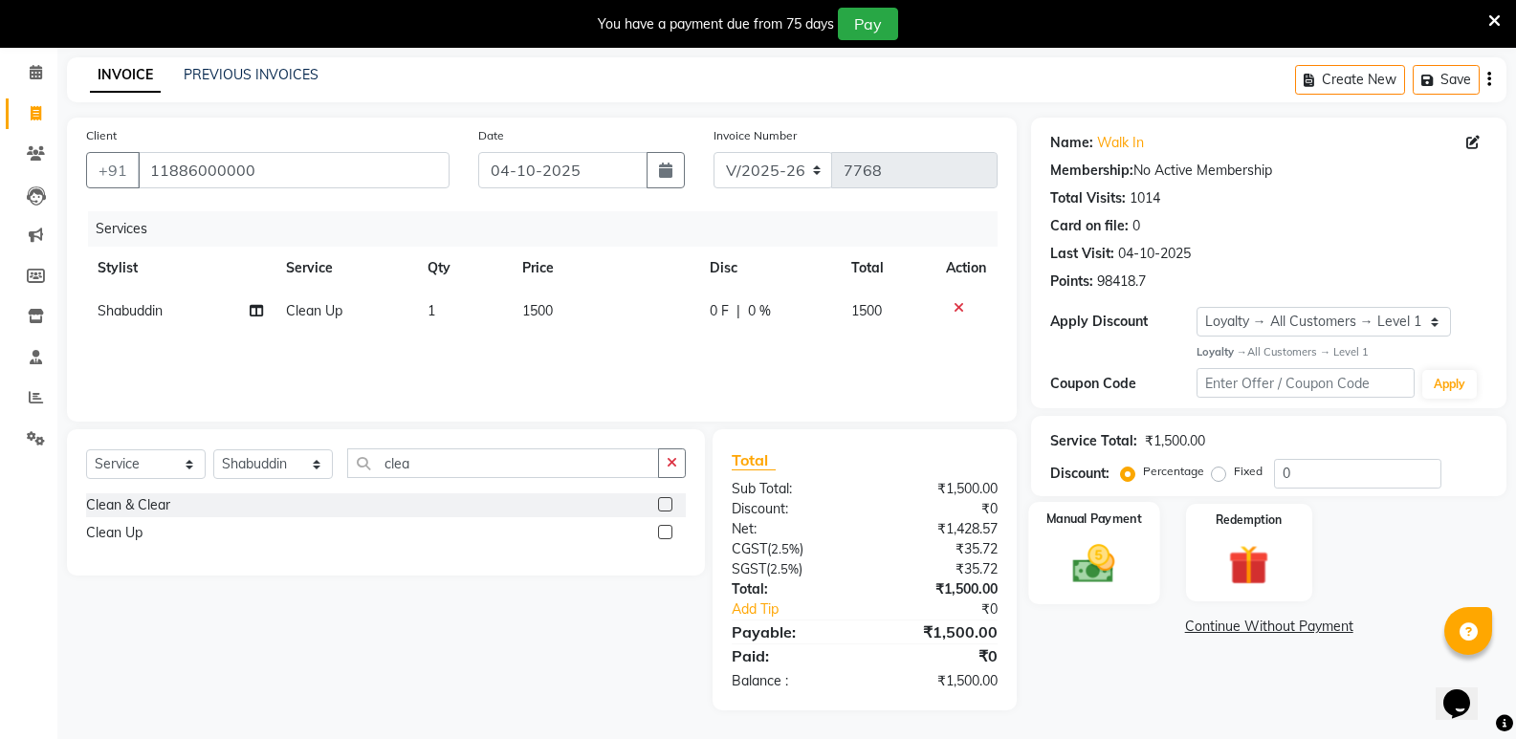
click at [1092, 578] on img at bounding box center [1094, 564] width 68 height 49
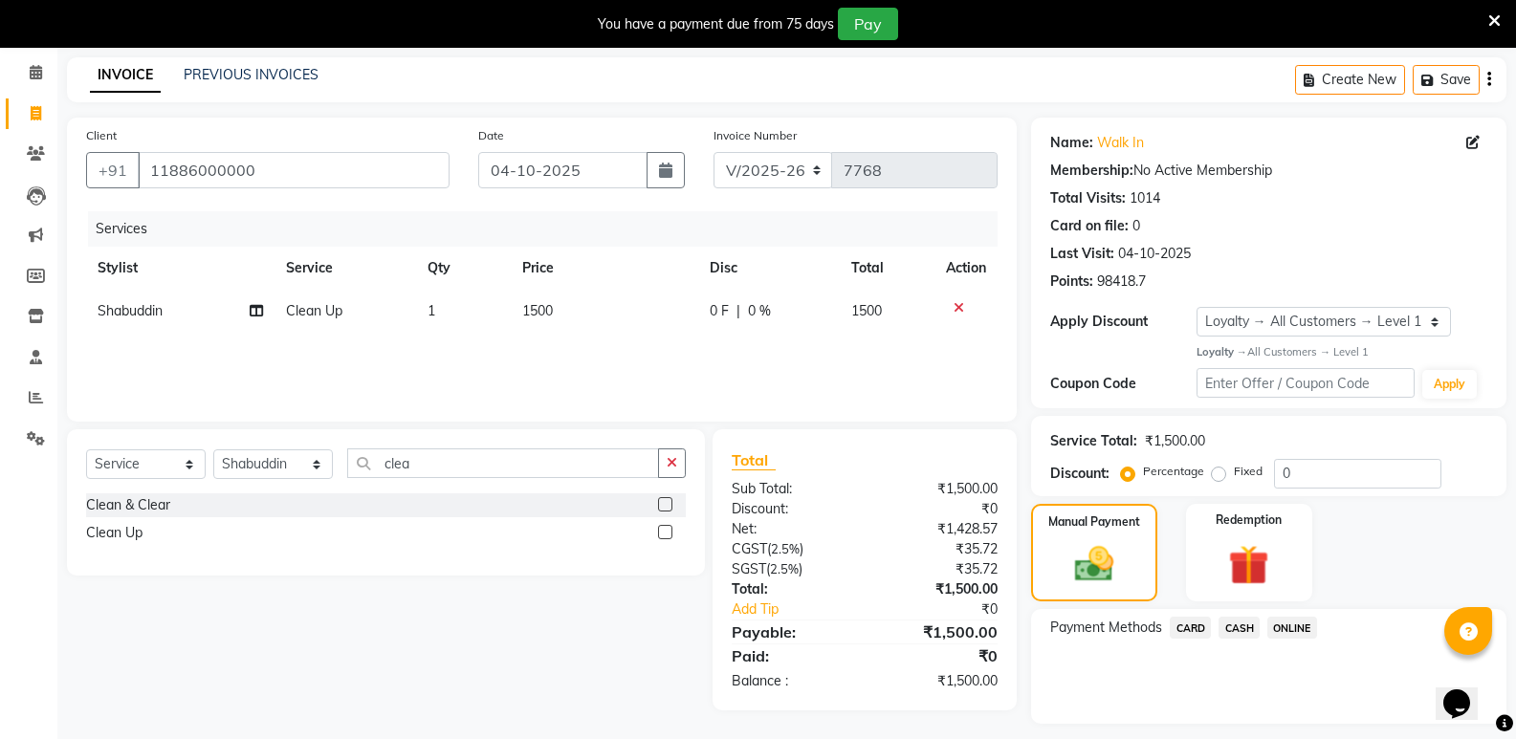
click at [1233, 632] on span "CASH" at bounding box center [1239, 628] width 41 height 22
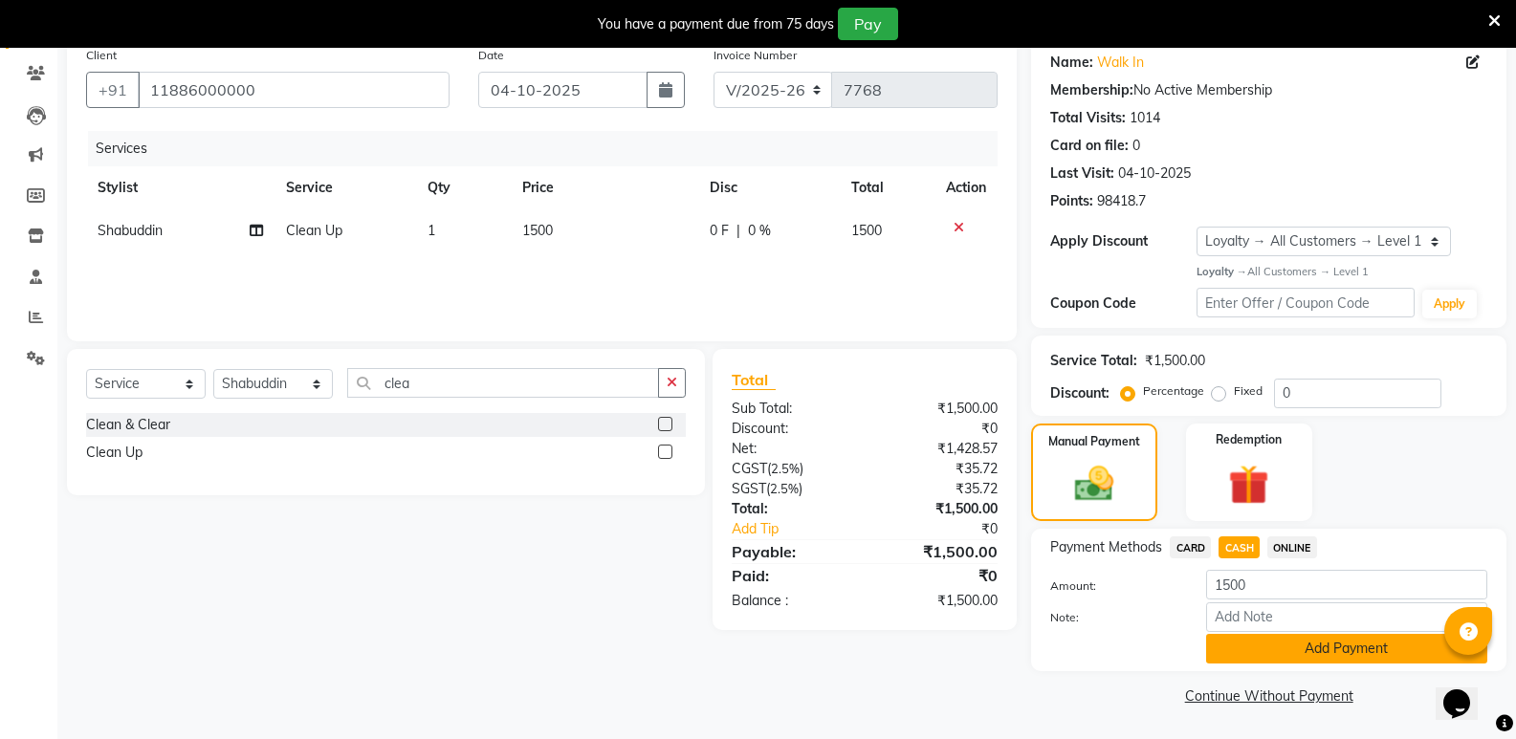
click at [1247, 640] on button "Add Payment" at bounding box center [1346, 649] width 281 height 30
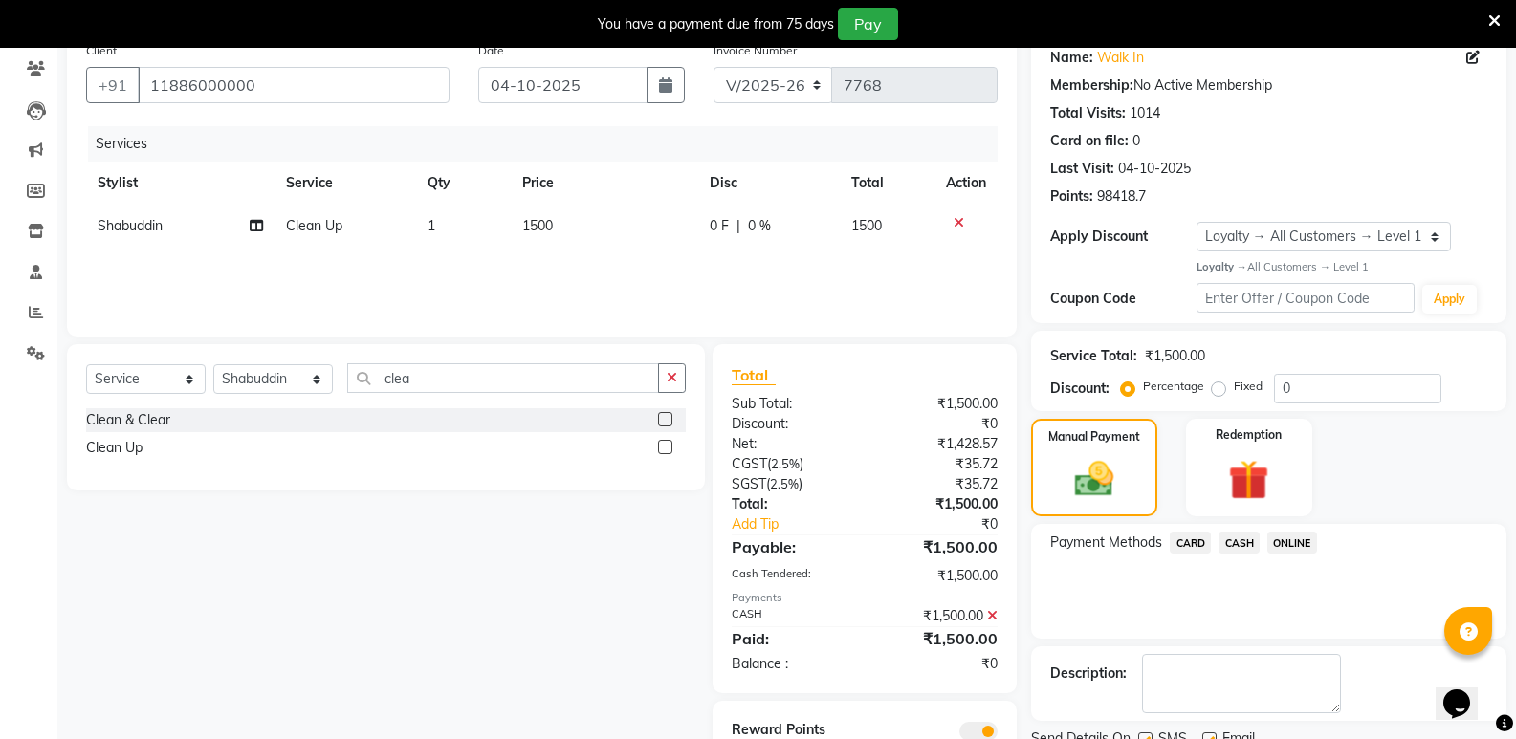
scroll to position [236, 0]
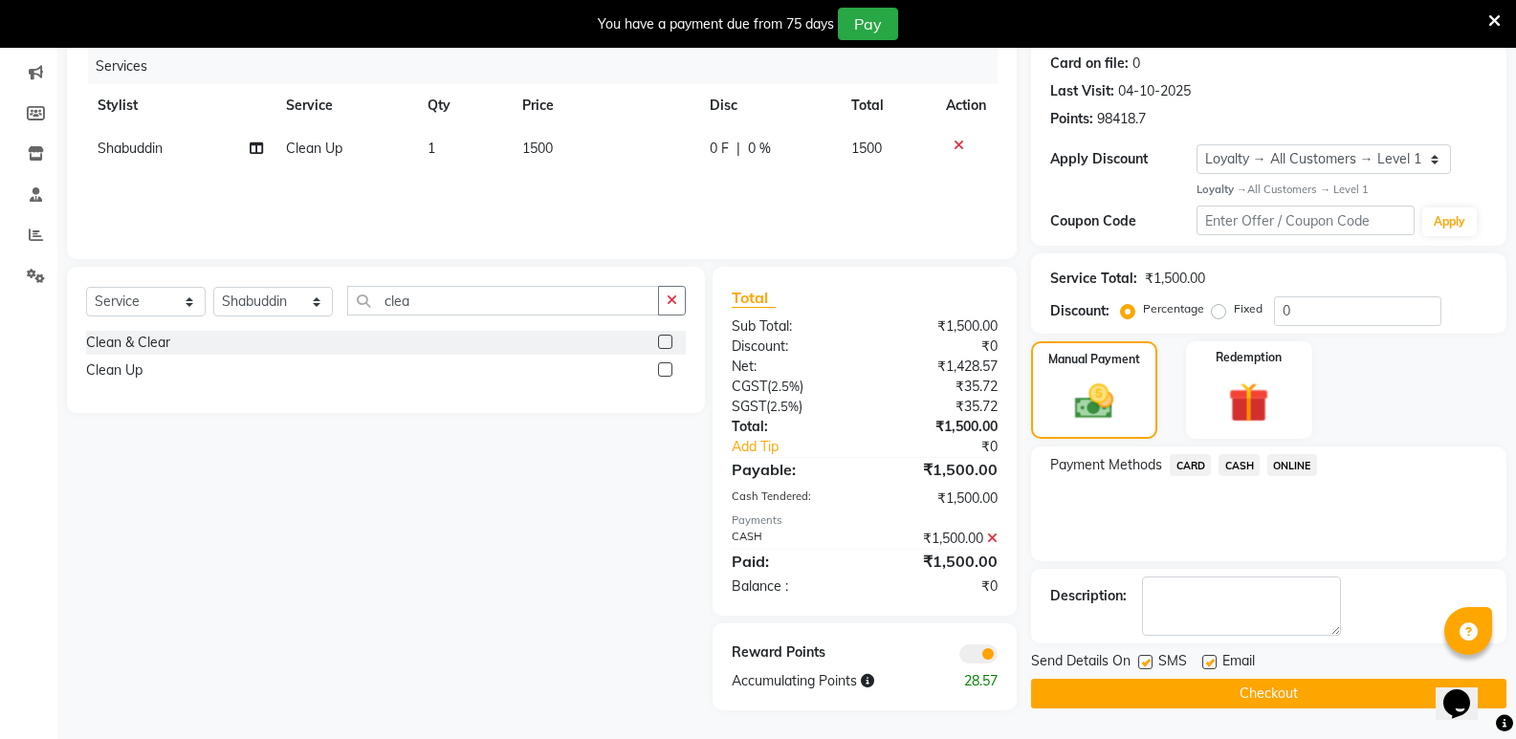
click at [1269, 694] on button "Checkout" at bounding box center [1268, 694] width 475 height 30
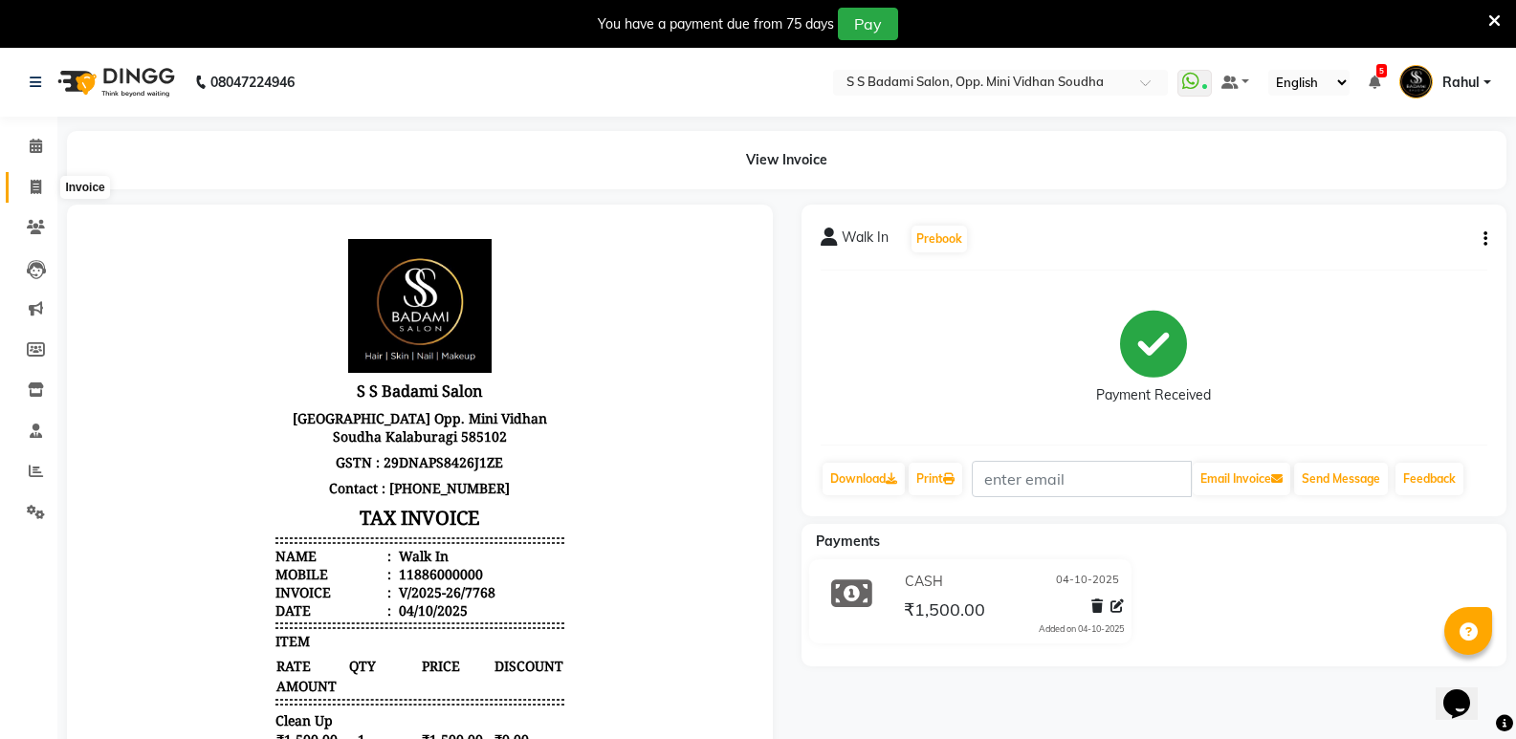
click at [37, 181] on icon at bounding box center [36, 187] width 11 height 14
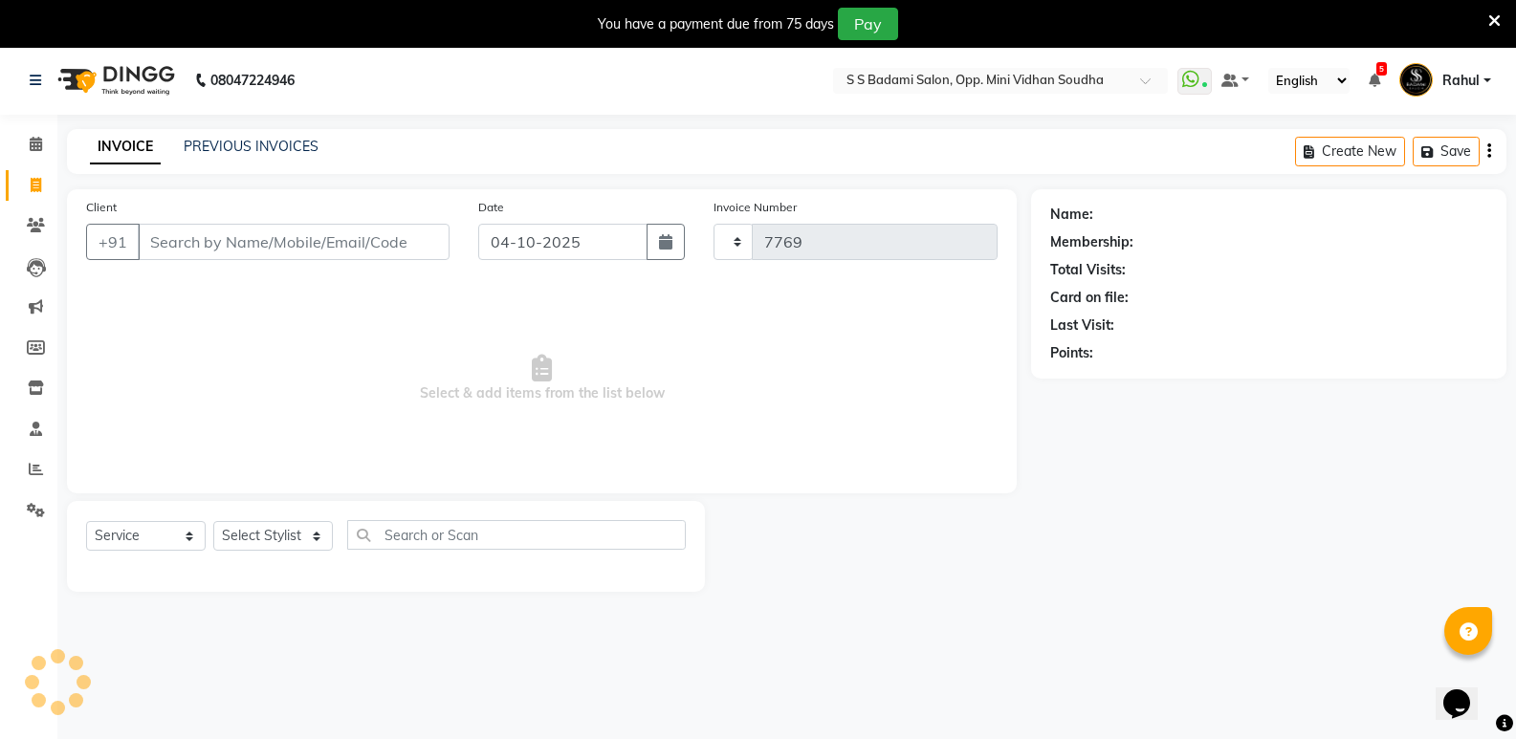
scroll to position [48, 0]
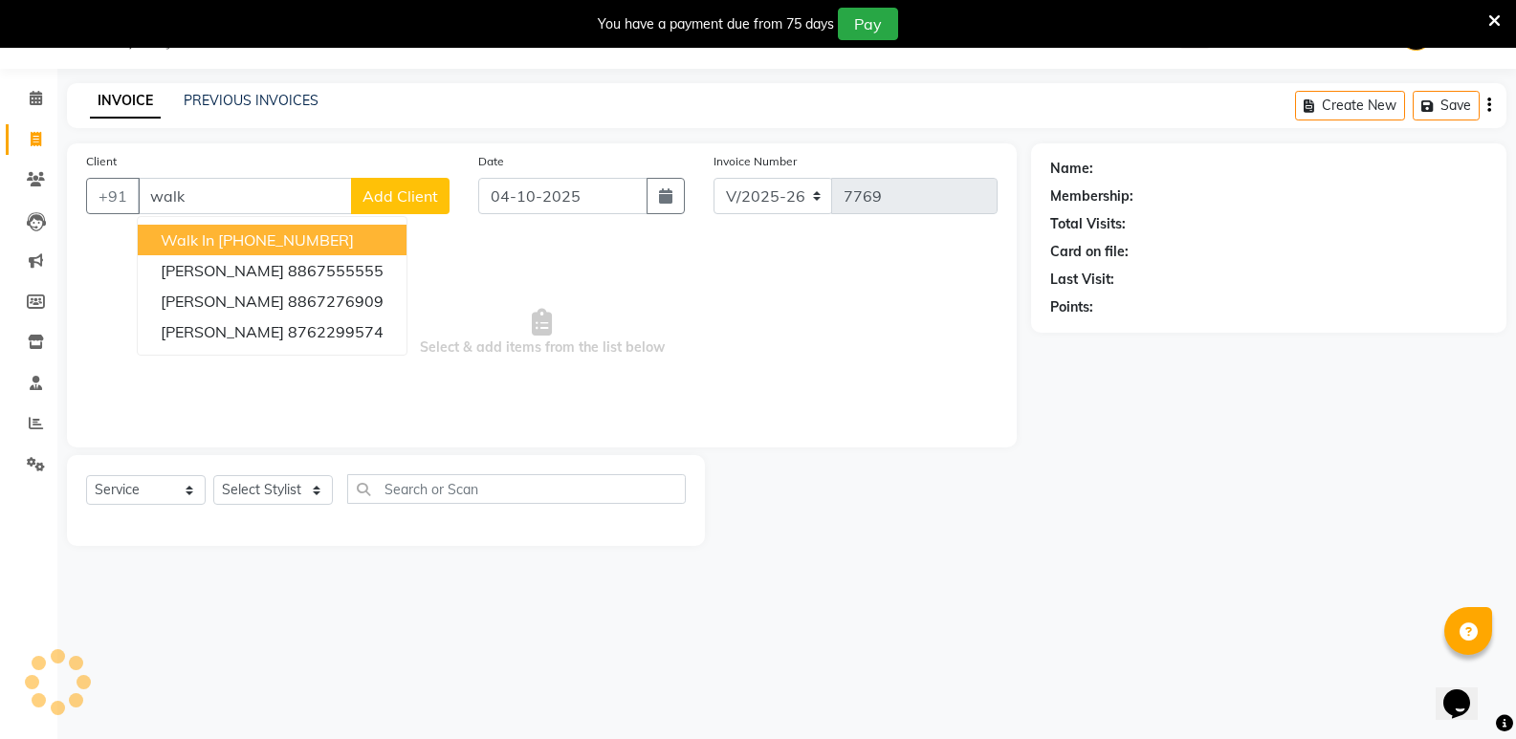
click at [292, 234] on ngb-highlight "[PHONE_NUMBER]" at bounding box center [286, 240] width 136 height 19
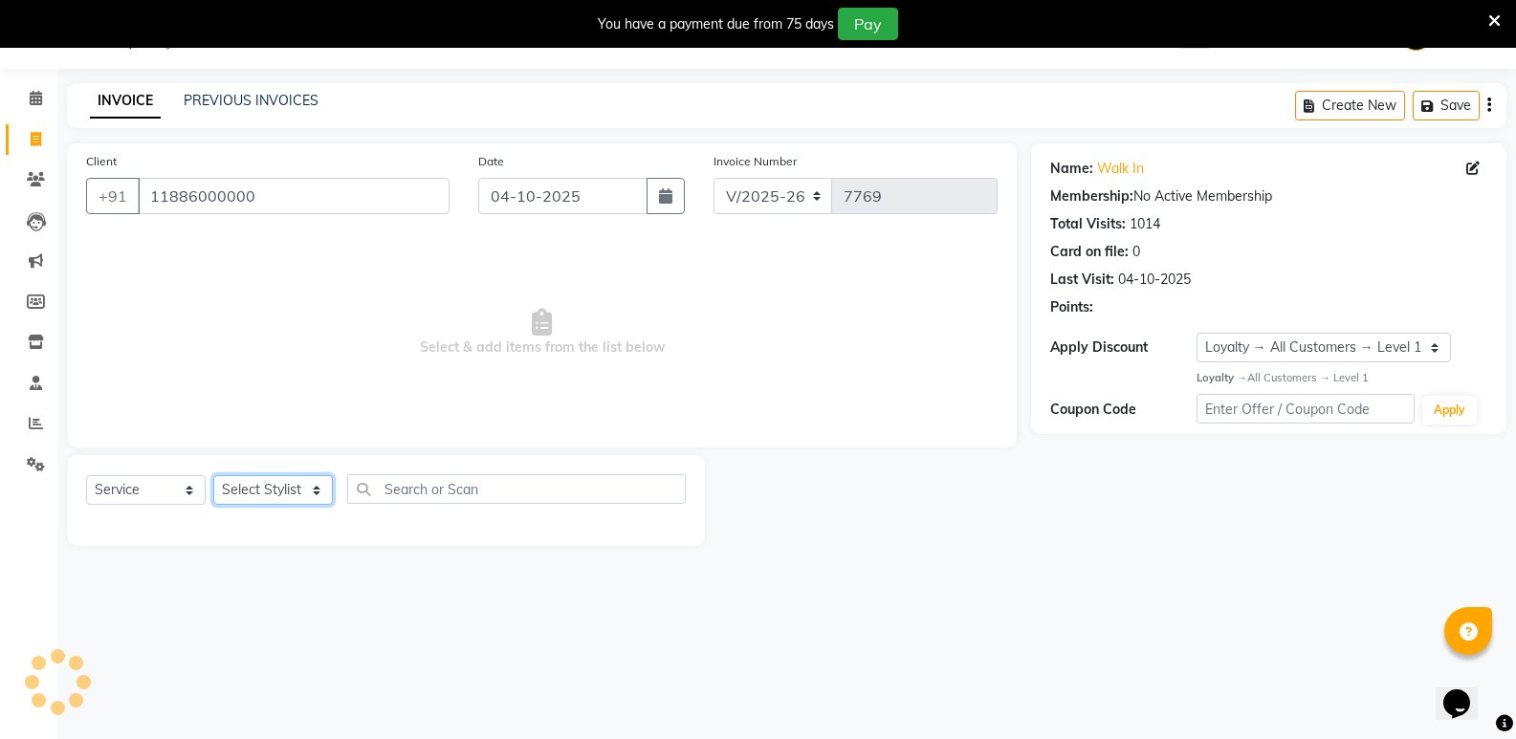
click at [259, 495] on select "Select Stylist [PERSON_NAME] [PERSON_NAME] [PERSON_NAME] Mallu [PERSON_NAME] [P…" at bounding box center [273, 490] width 120 height 30
click at [213, 475] on select "Select Stylist [PERSON_NAME] [PERSON_NAME] [PERSON_NAME] Mallu [PERSON_NAME] [P…" at bounding box center [273, 490] width 120 height 30
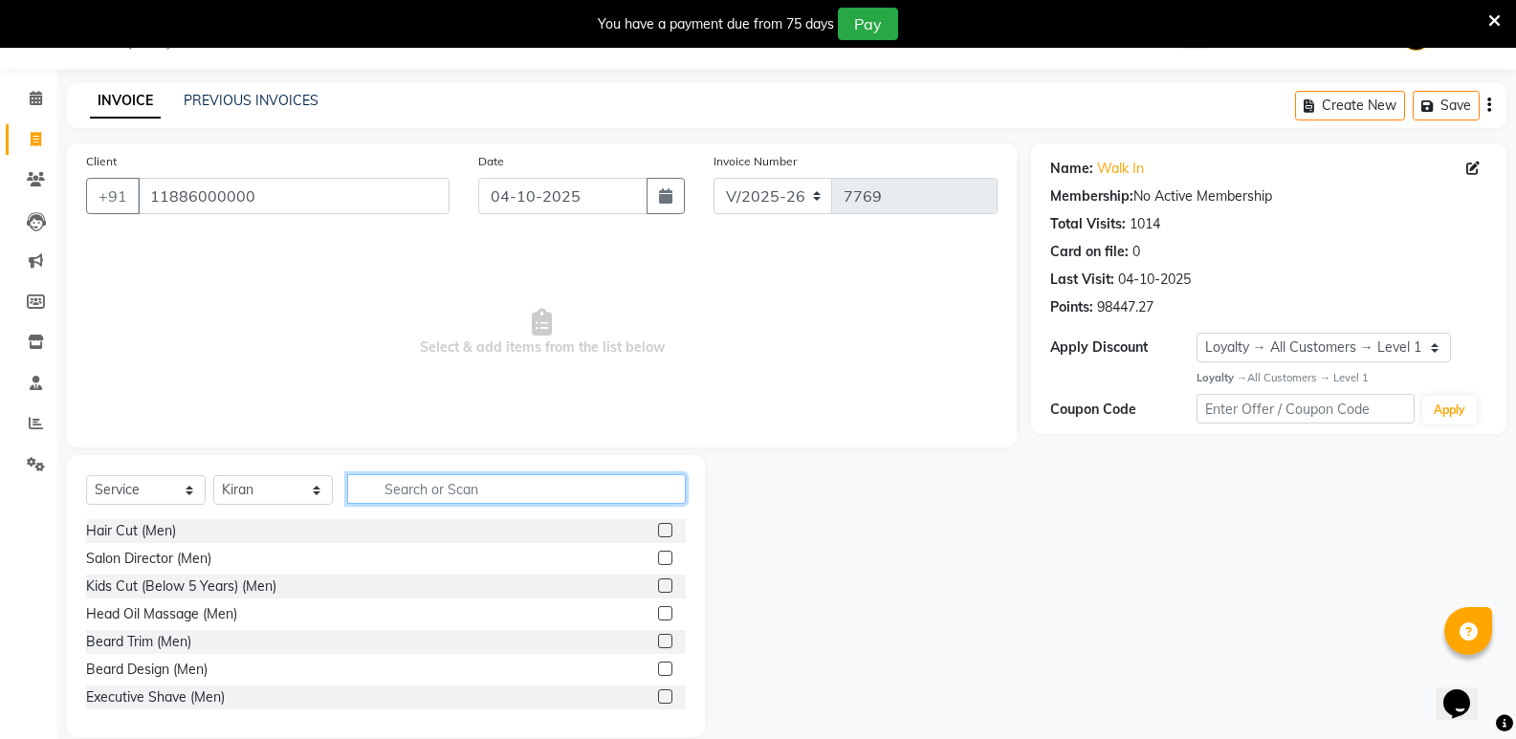
click at [427, 495] on input "text" at bounding box center [516, 489] width 339 height 30
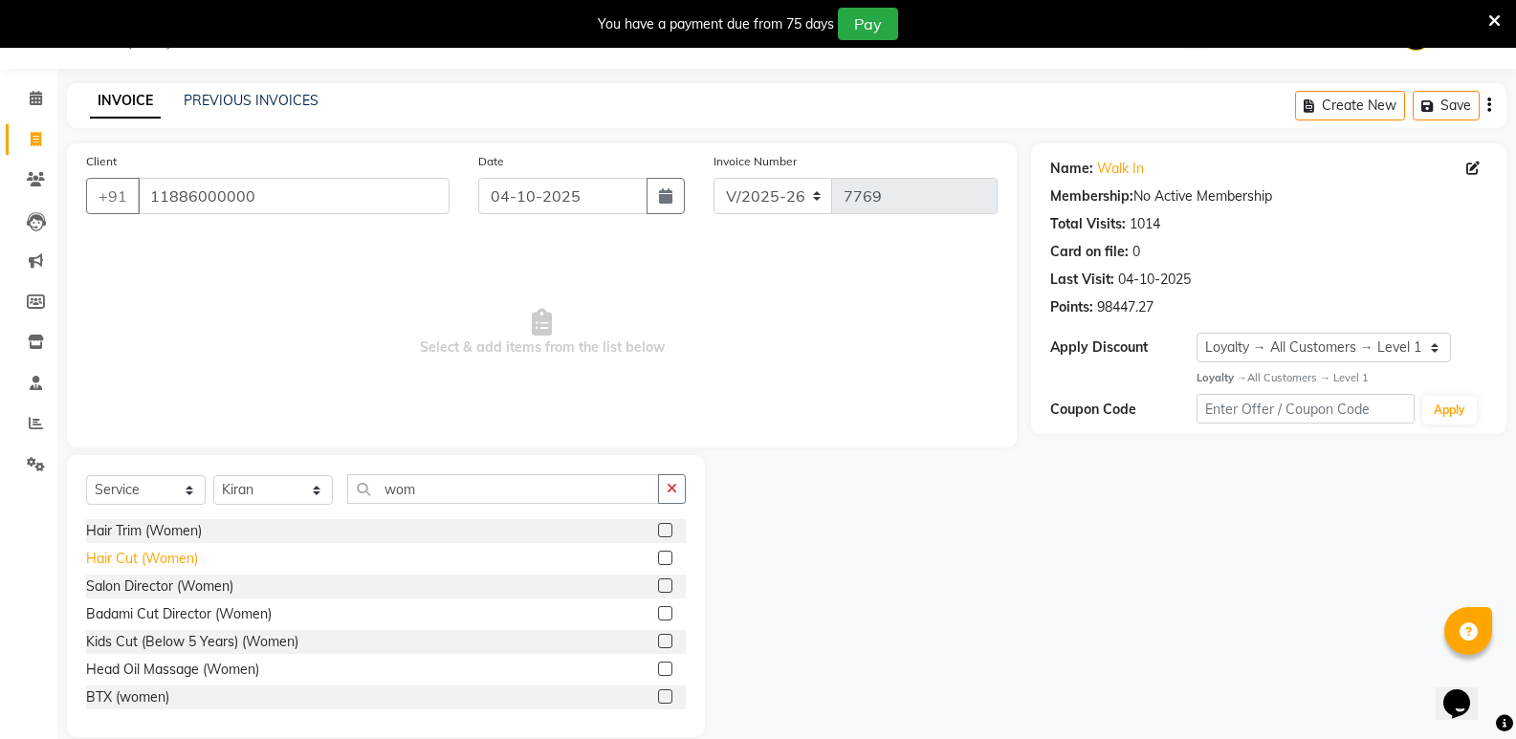
click at [113, 554] on div "Hair Cut (Women)" at bounding box center [142, 559] width 112 height 20
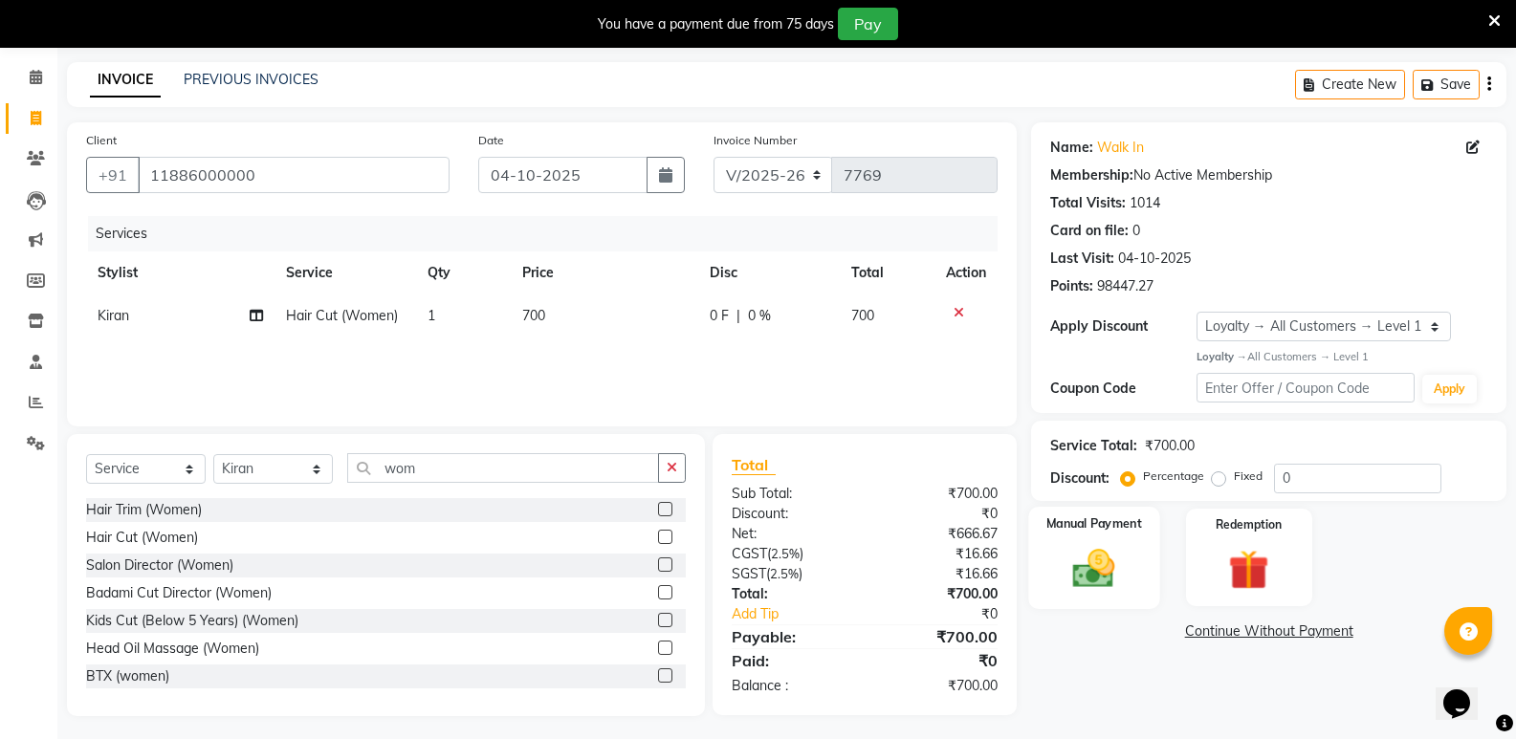
scroll to position [75, 0]
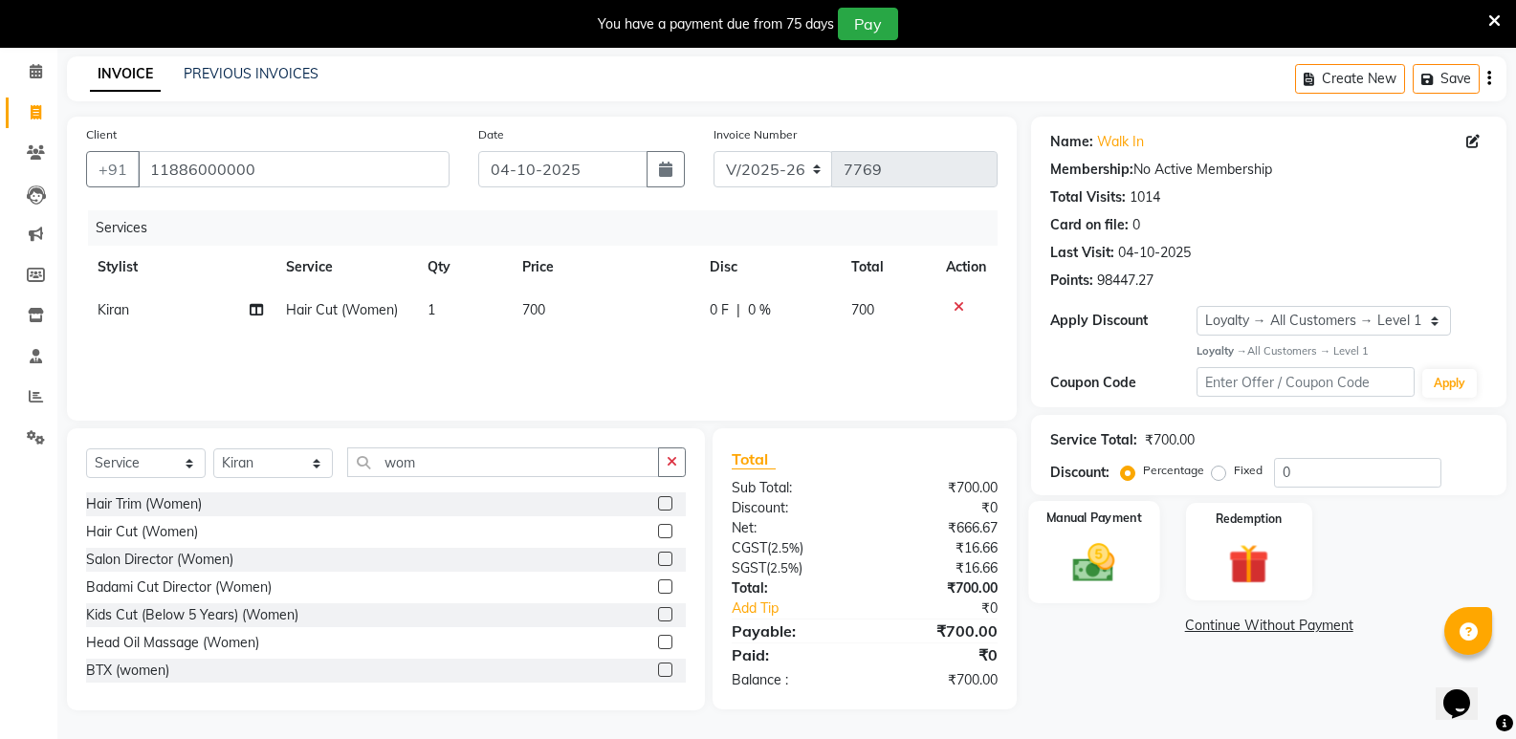
click at [1114, 563] on img at bounding box center [1094, 563] width 68 height 49
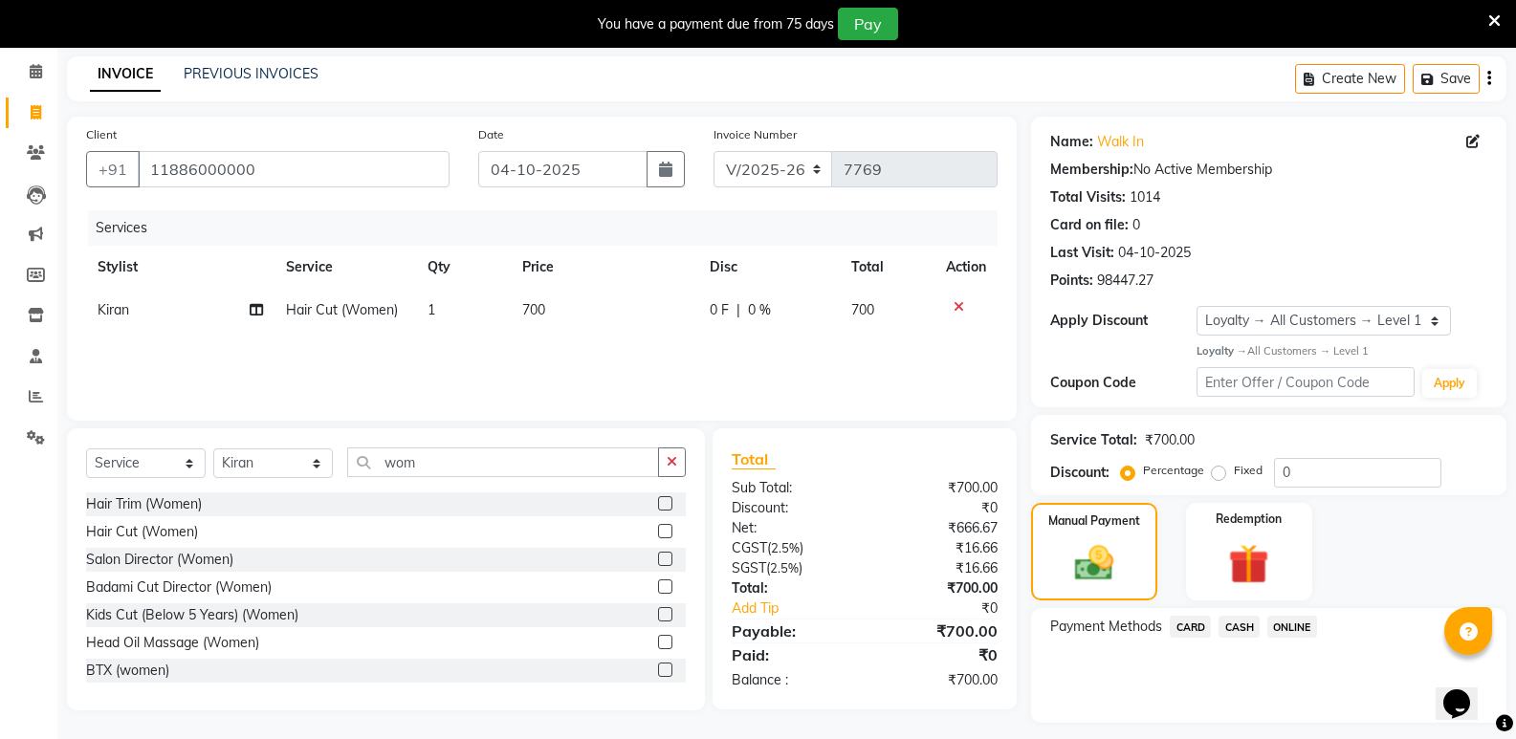
click at [1236, 631] on span "CASH" at bounding box center [1239, 627] width 41 height 22
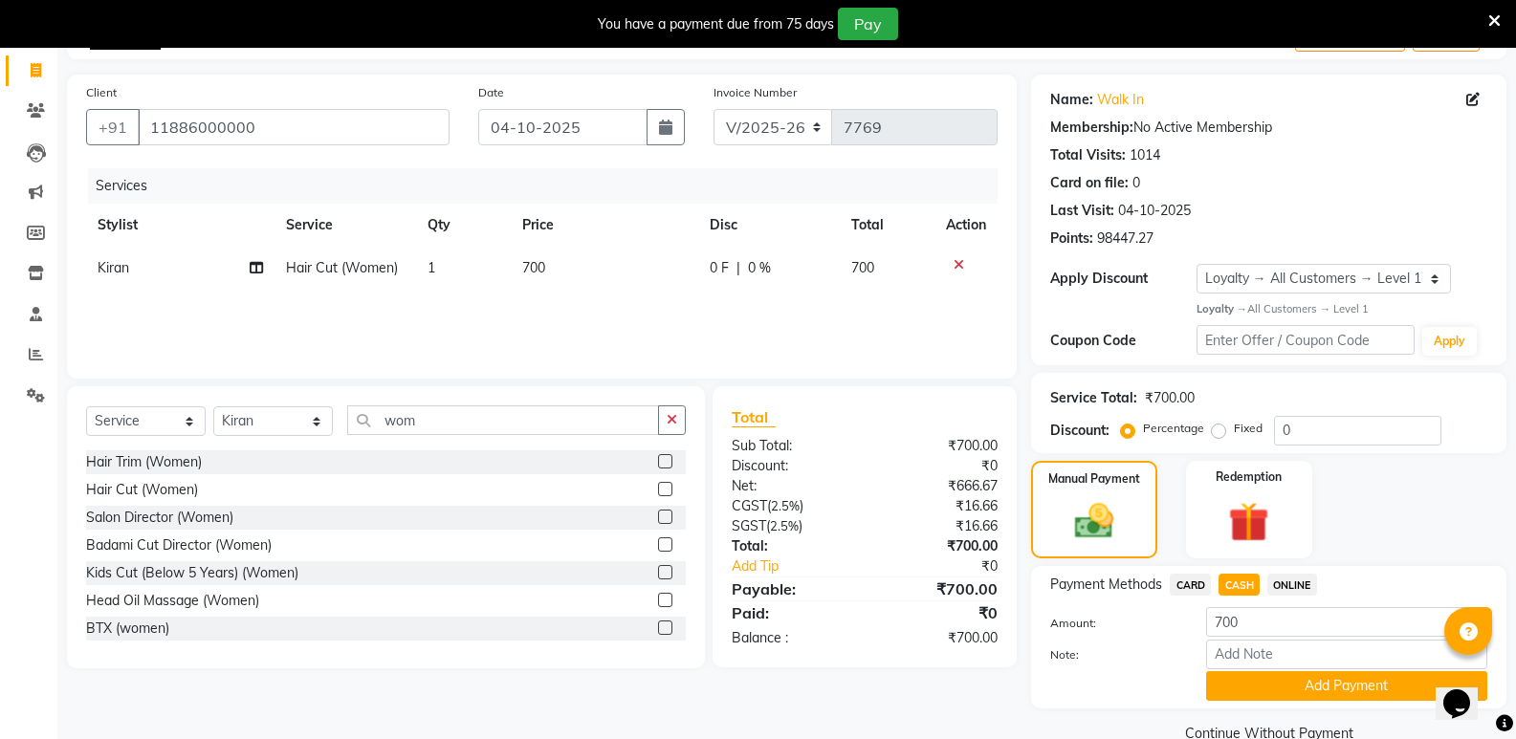
scroll to position [154, 0]
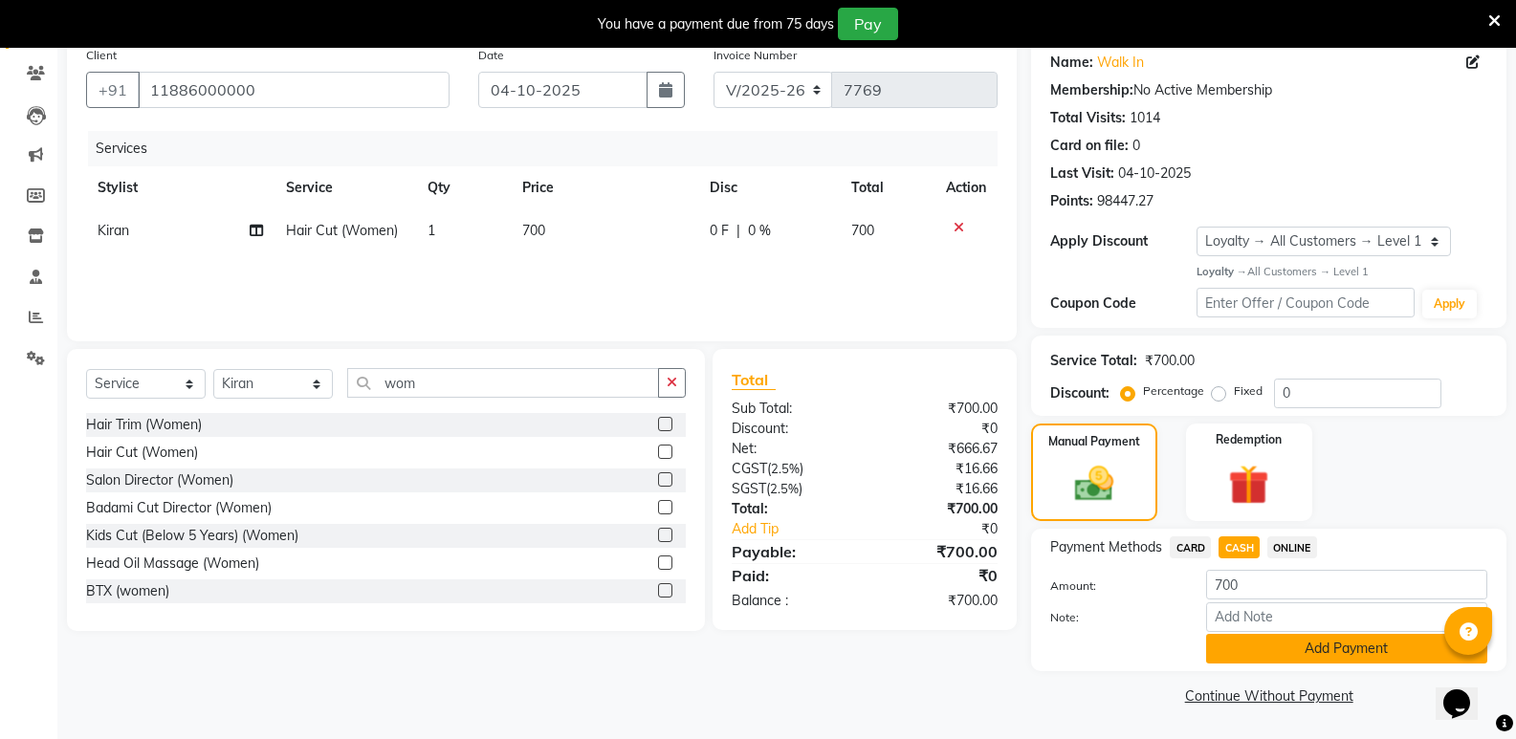
click at [1255, 651] on button "Add Payment" at bounding box center [1346, 649] width 281 height 30
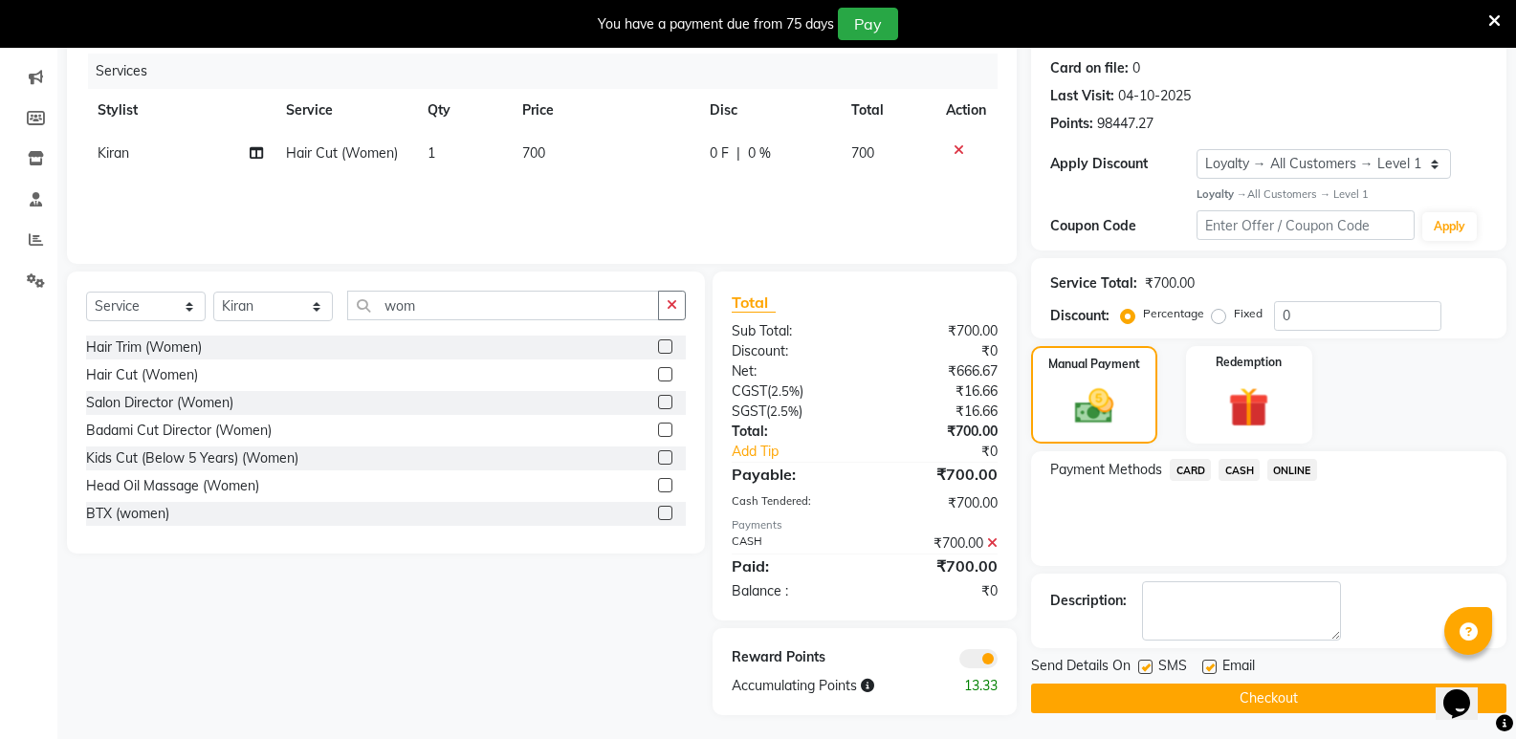
scroll to position [236, 0]
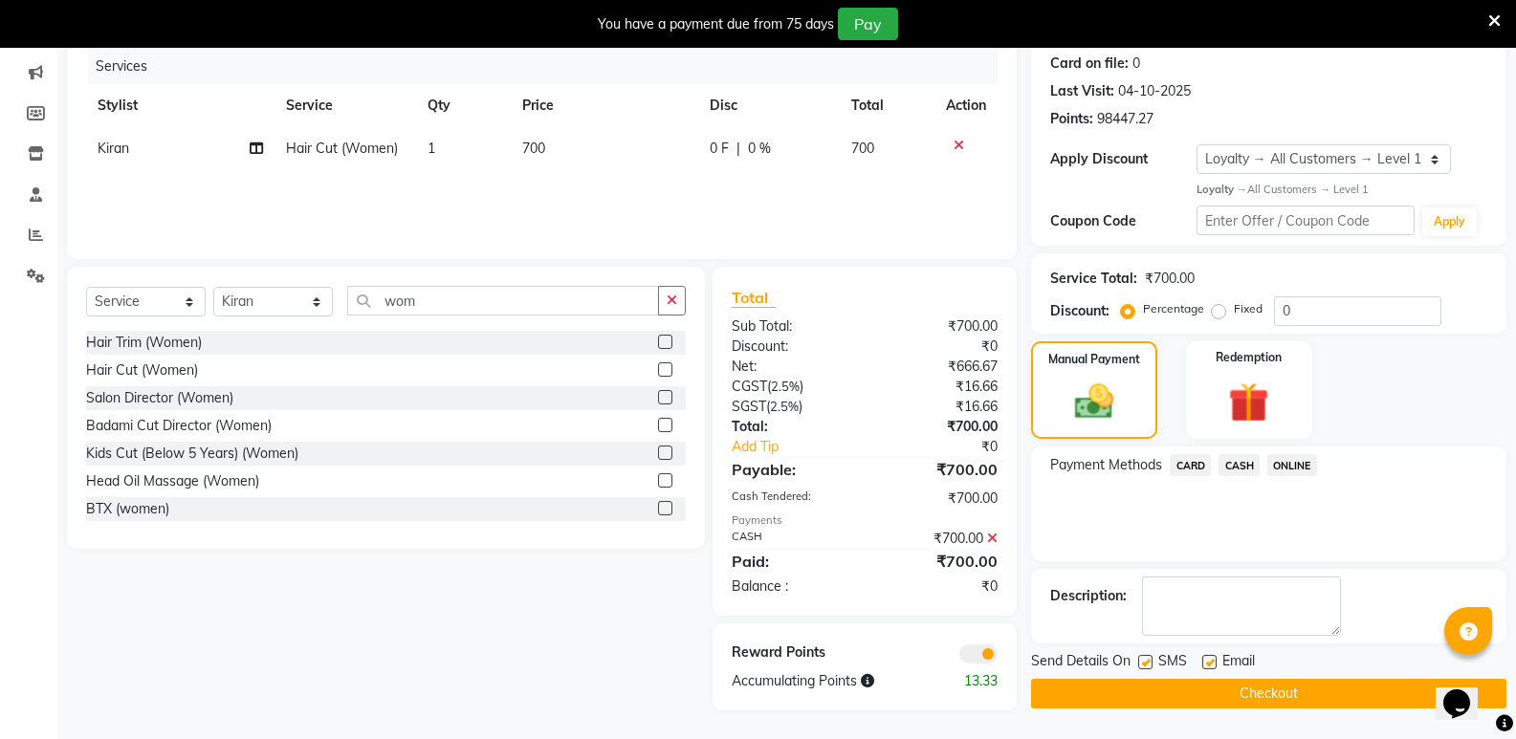
click at [1225, 697] on button "Checkout" at bounding box center [1268, 694] width 475 height 30
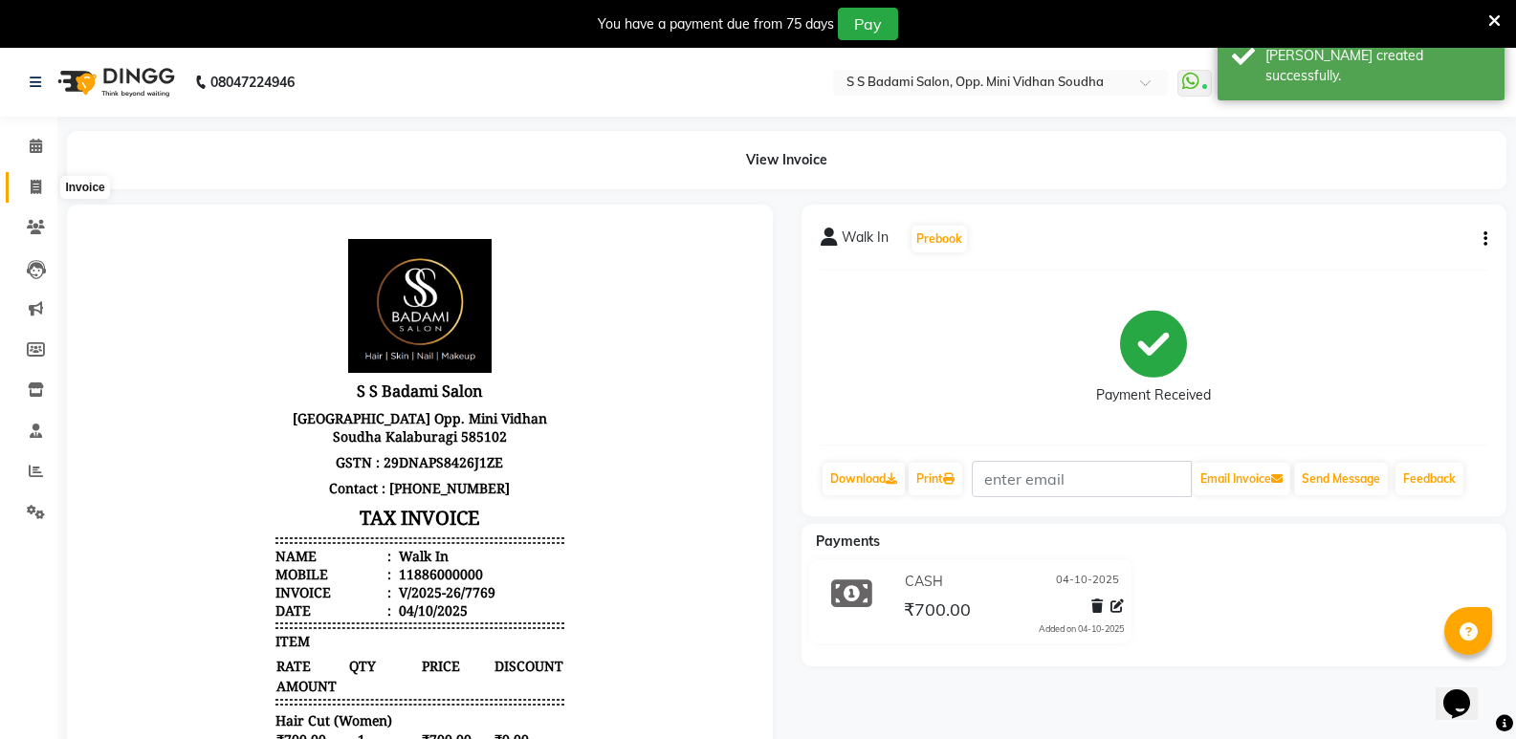
click at [46, 183] on span at bounding box center [35, 188] width 33 height 22
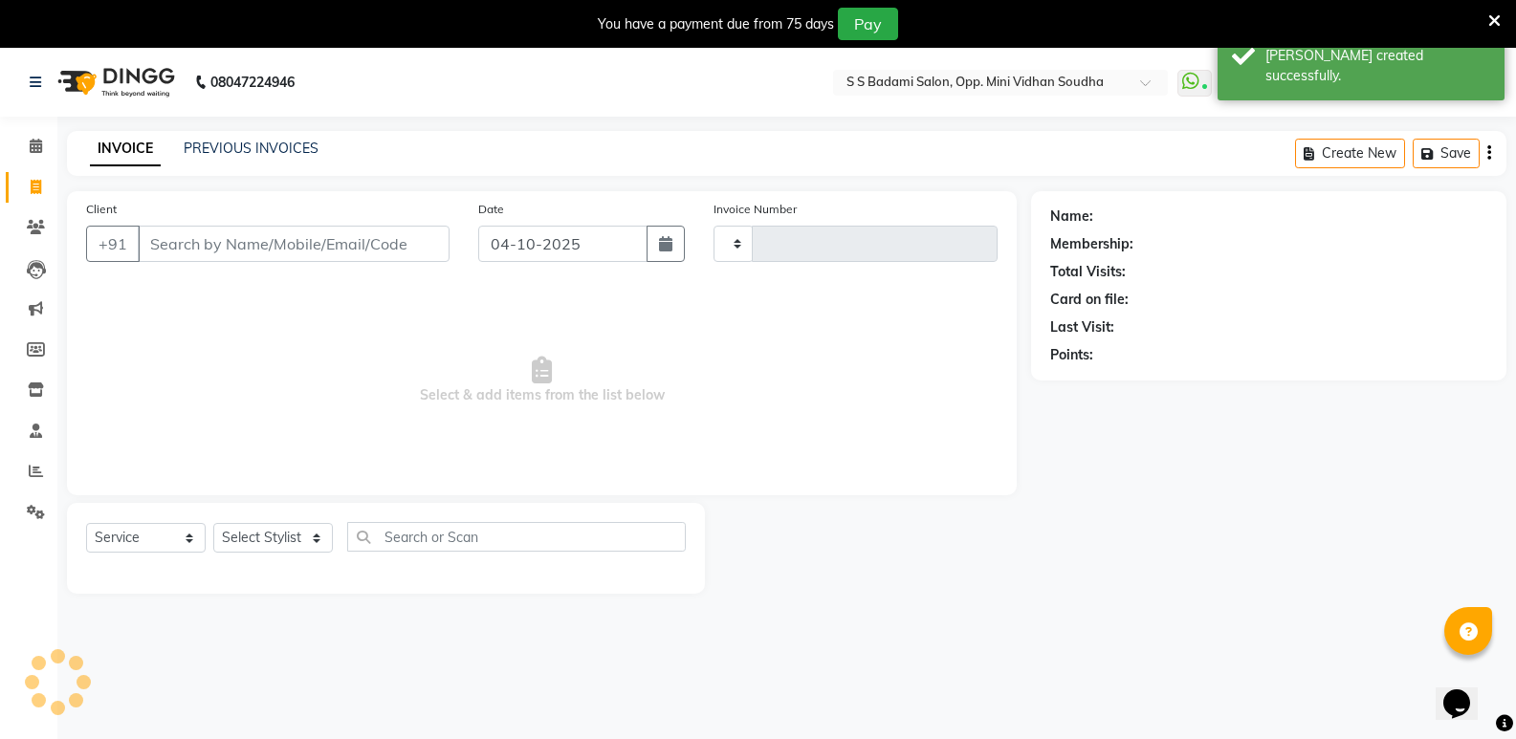
scroll to position [48, 0]
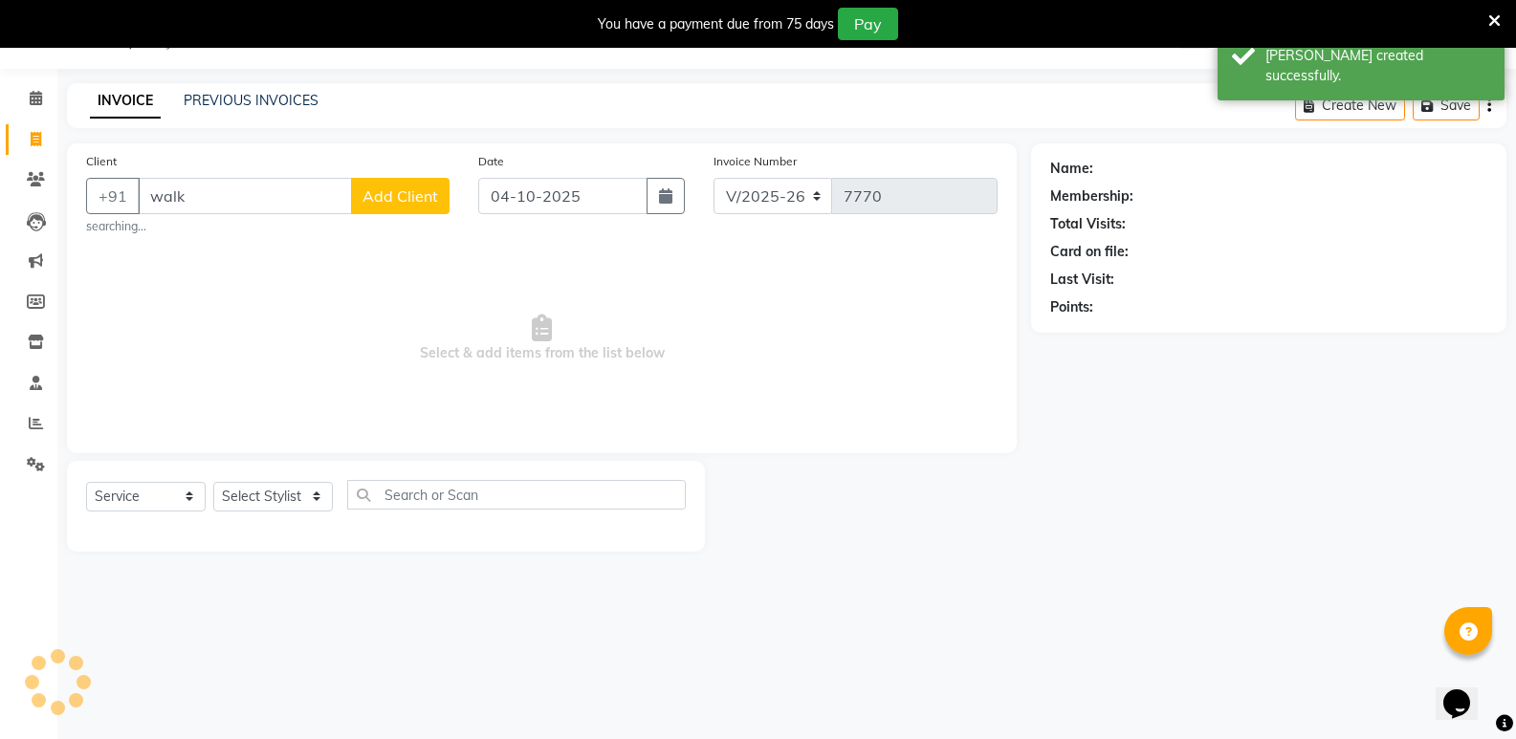
click at [247, 240] on div "Client +91 walk Add Client searching... Date [DATE] Invoice Number V/2025 V/[PH…" at bounding box center [542, 298] width 950 height 310
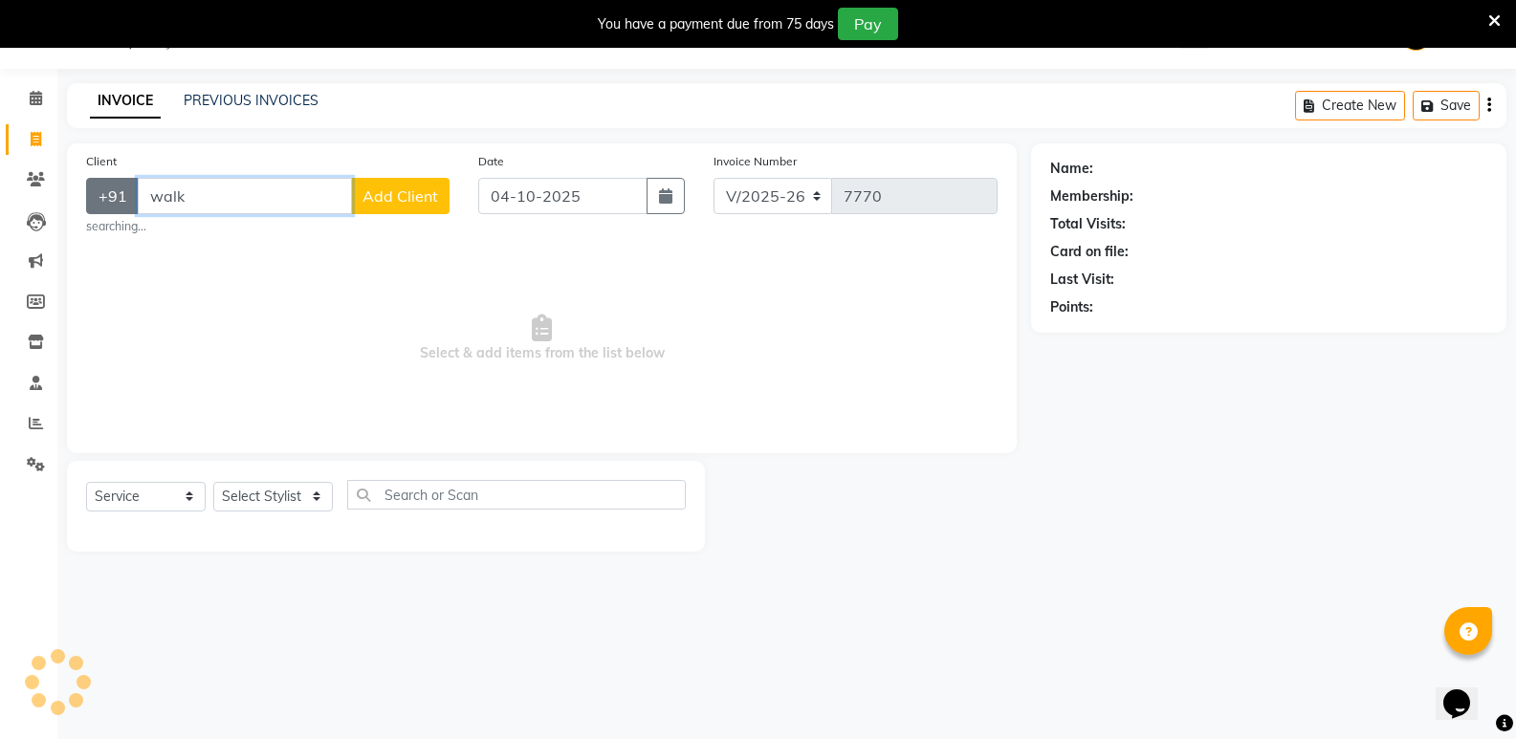
drag, startPoint x: 249, startPoint y: 197, endPoint x: 132, endPoint y: 220, distance: 118.9
click at [95, 197] on div "+91 walk Add Client" at bounding box center [268, 196] width 364 height 36
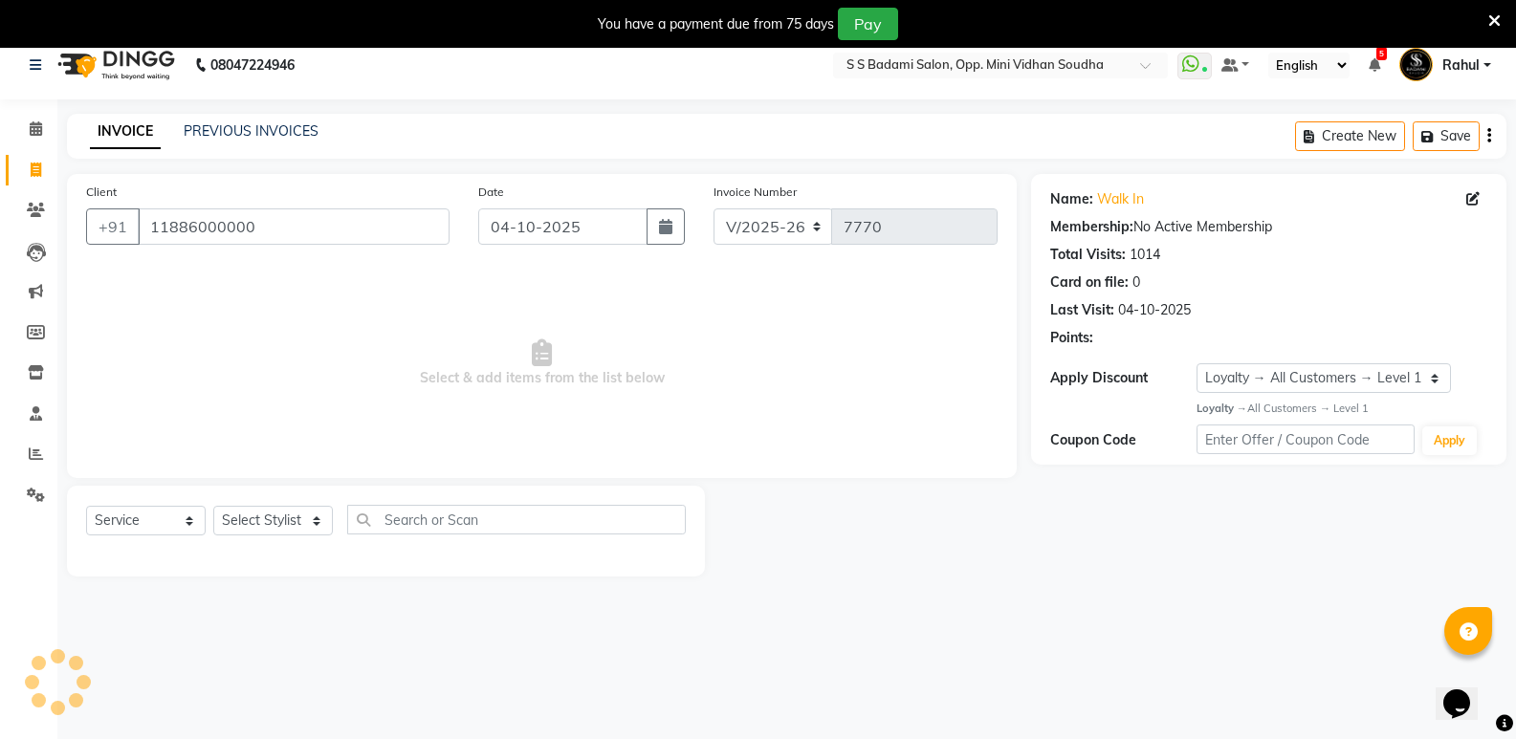
scroll to position [0, 0]
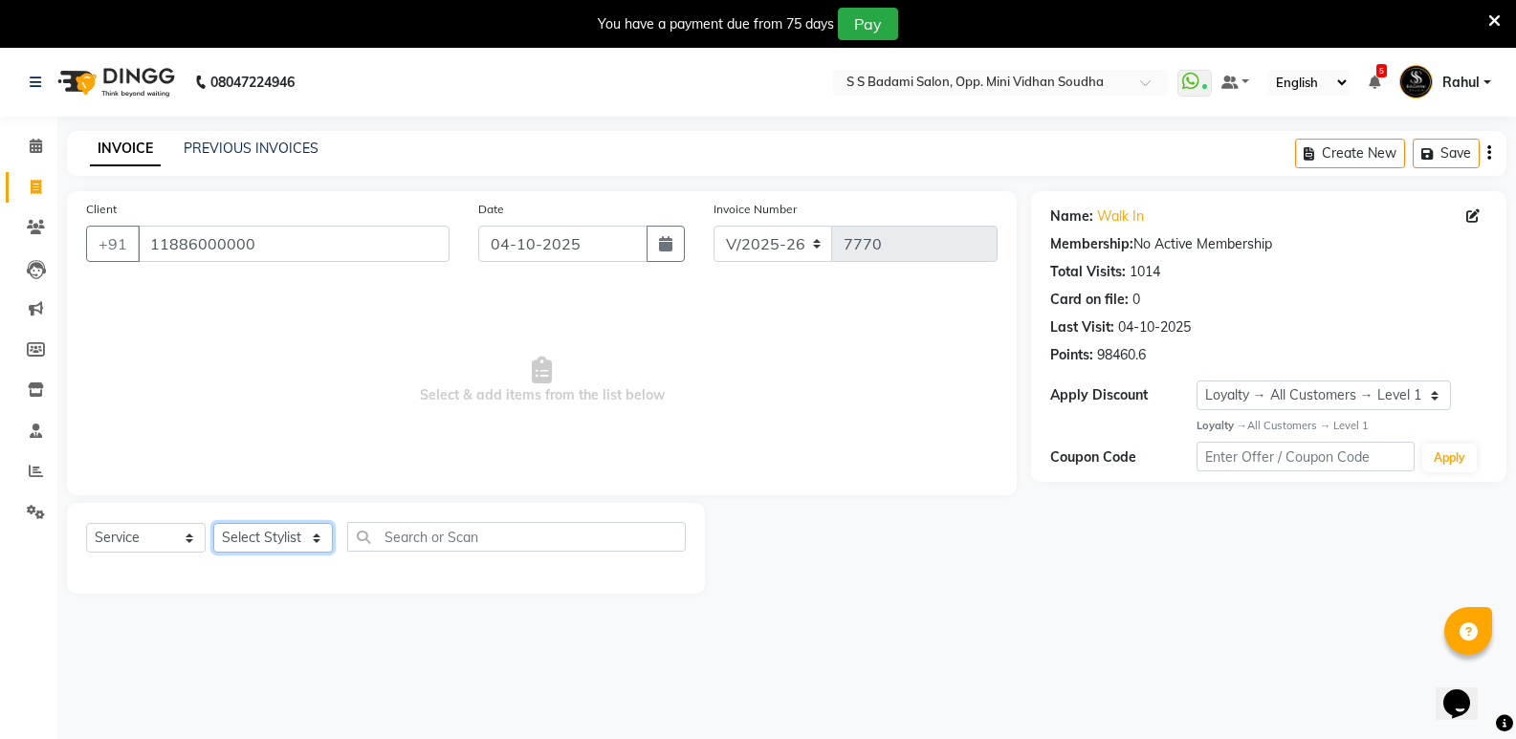
click at [259, 532] on select "Select Stylist [PERSON_NAME] [PERSON_NAME] [PERSON_NAME] Mallu [PERSON_NAME] [P…" at bounding box center [273, 538] width 120 height 30
click at [213, 523] on select "Select Stylist [PERSON_NAME] [PERSON_NAME] [PERSON_NAME] Mallu [PERSON_NAME] [P…" at bounding box center [273, 538] width 120 height 30
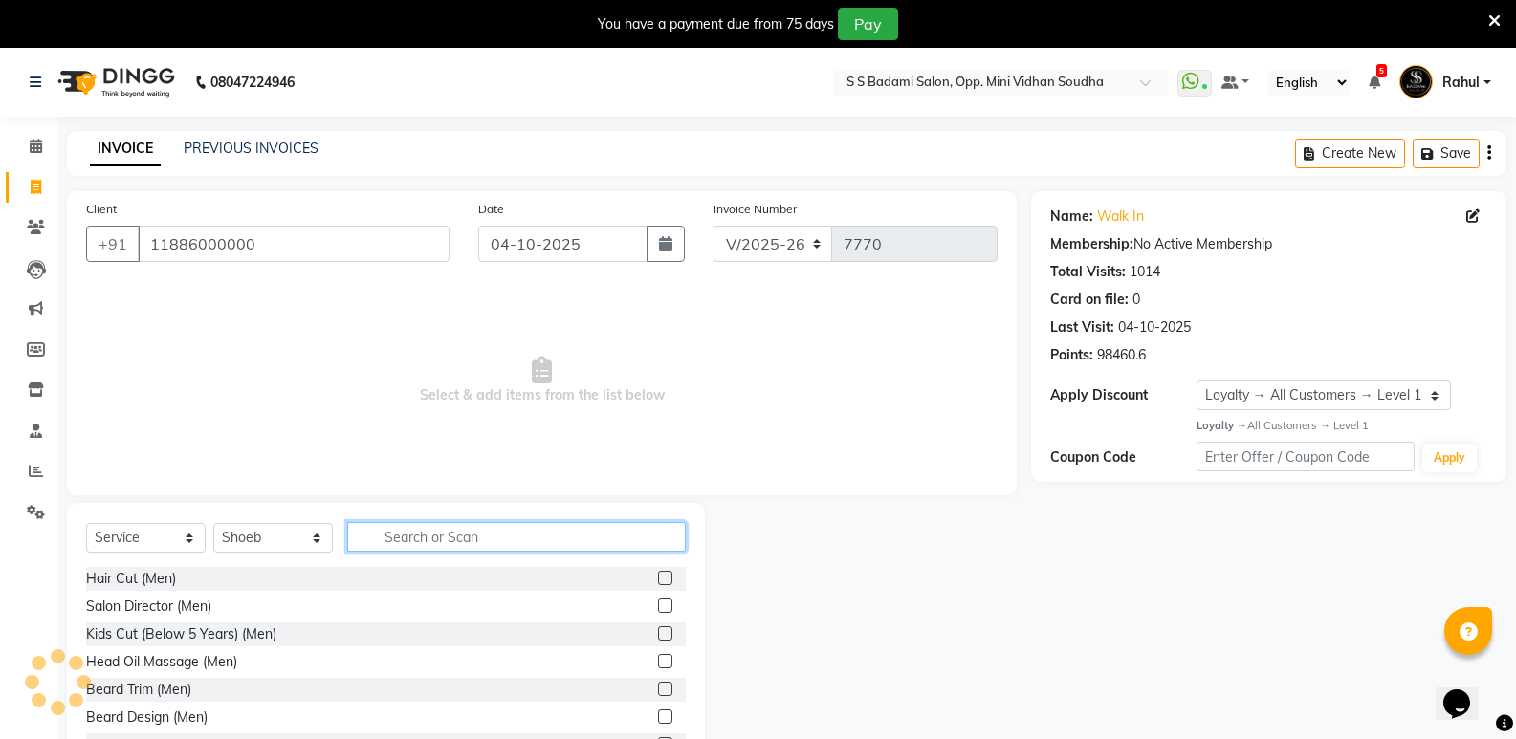
click at [477, 549] on input "text" at bounding box center [516, 537] width 339 height 30
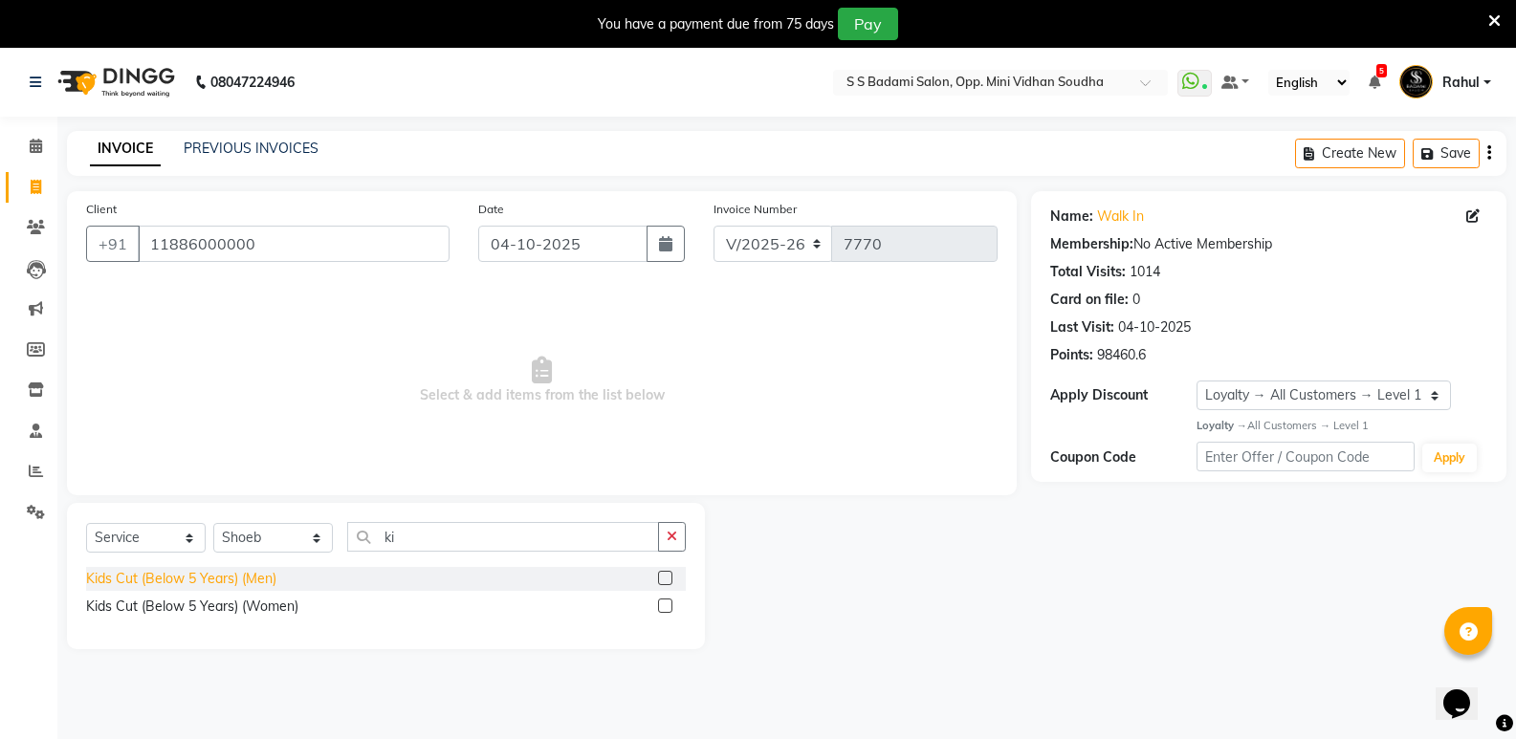
click at [252, 577] on div "Kids Cut (Below 5 Years) (Men)" at bounding box center [181, 579] width 190 height 20
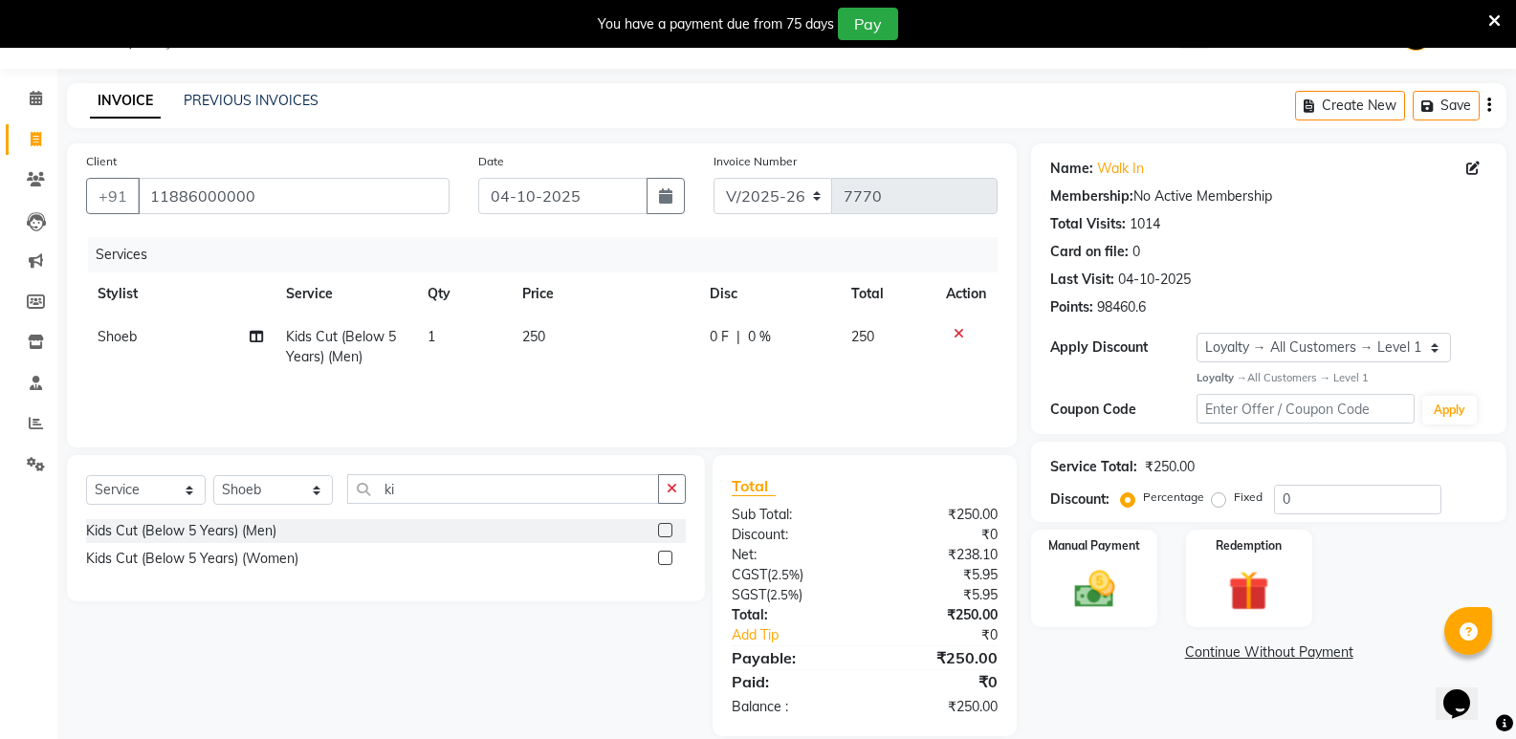
scroll to position [74, 0]
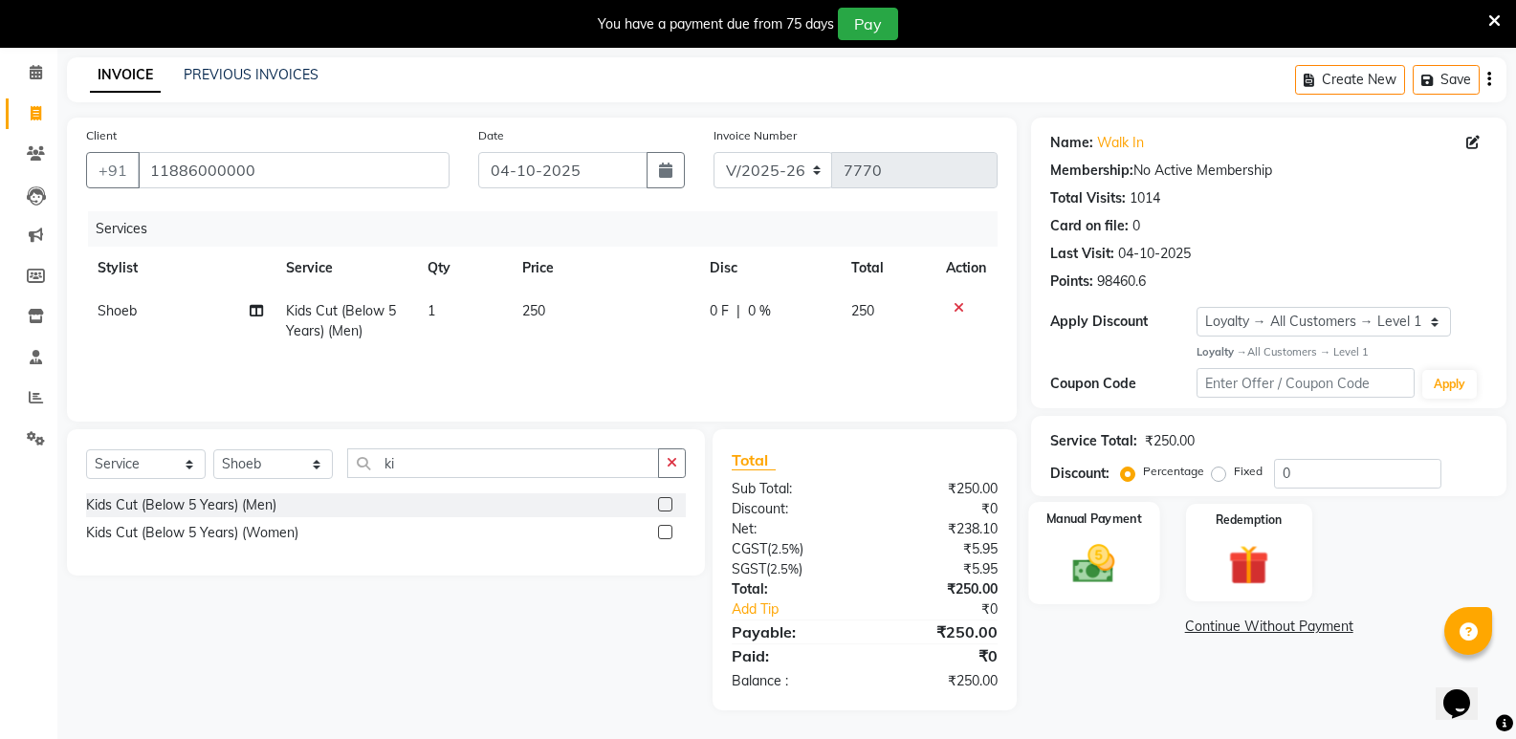
click at [1131, 574] on div "Manual Payment" at bounding box center [1094, 553] width 131 height 102
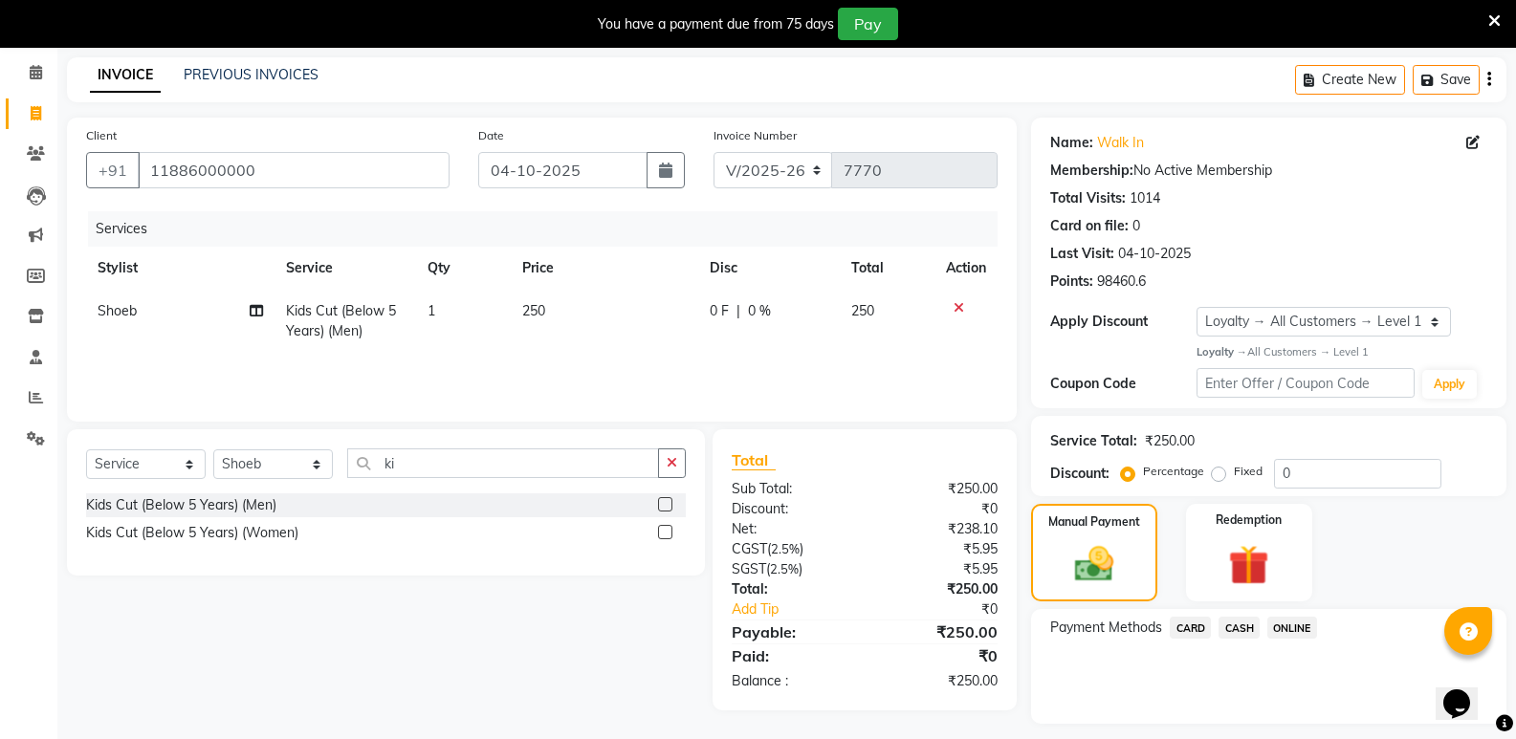
click at [1244, 631] on span "CASH" at bounding box center [1239, 628] width 41 height 22
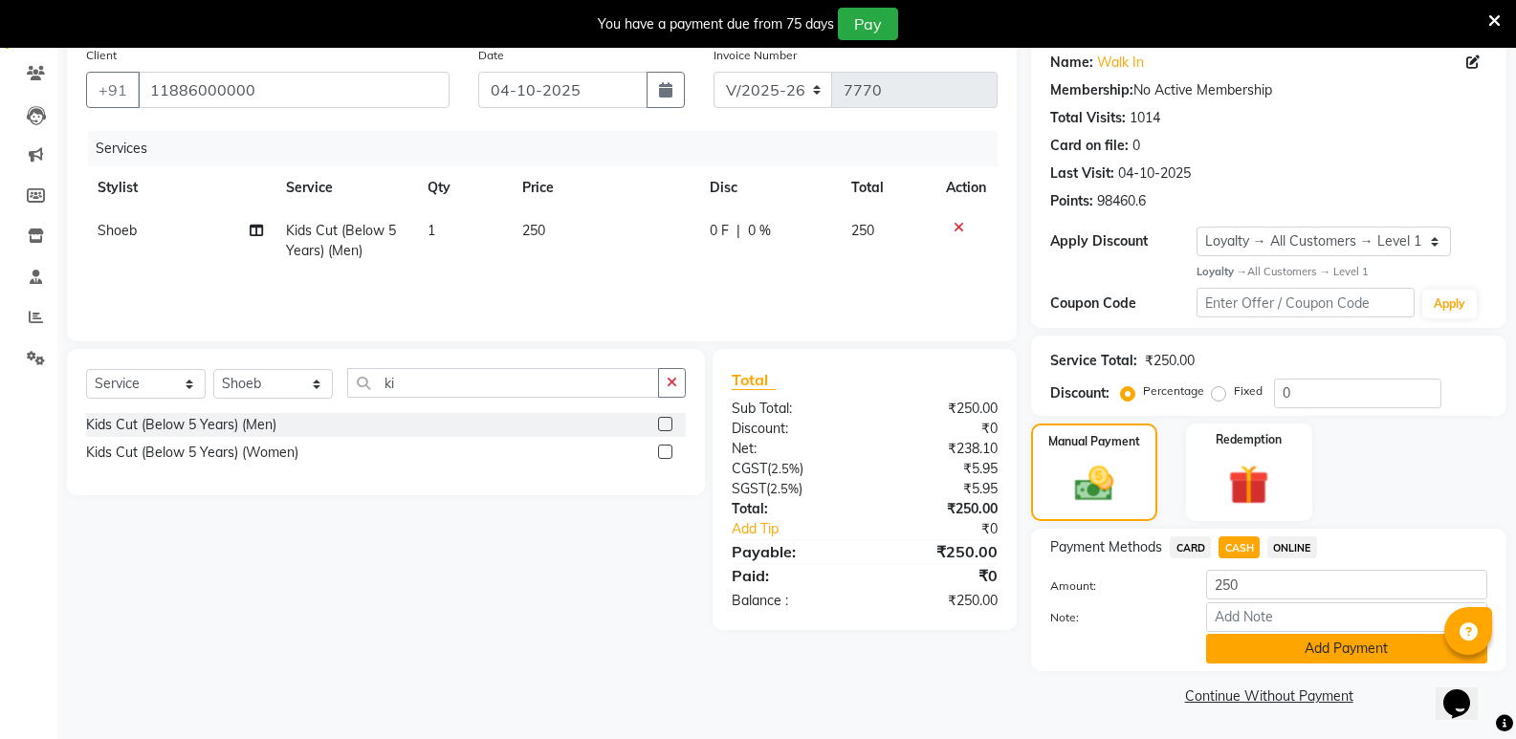
click at [1261, 658] on button "Add Payment" at bounding box center [1346, 649] width 281 height 30
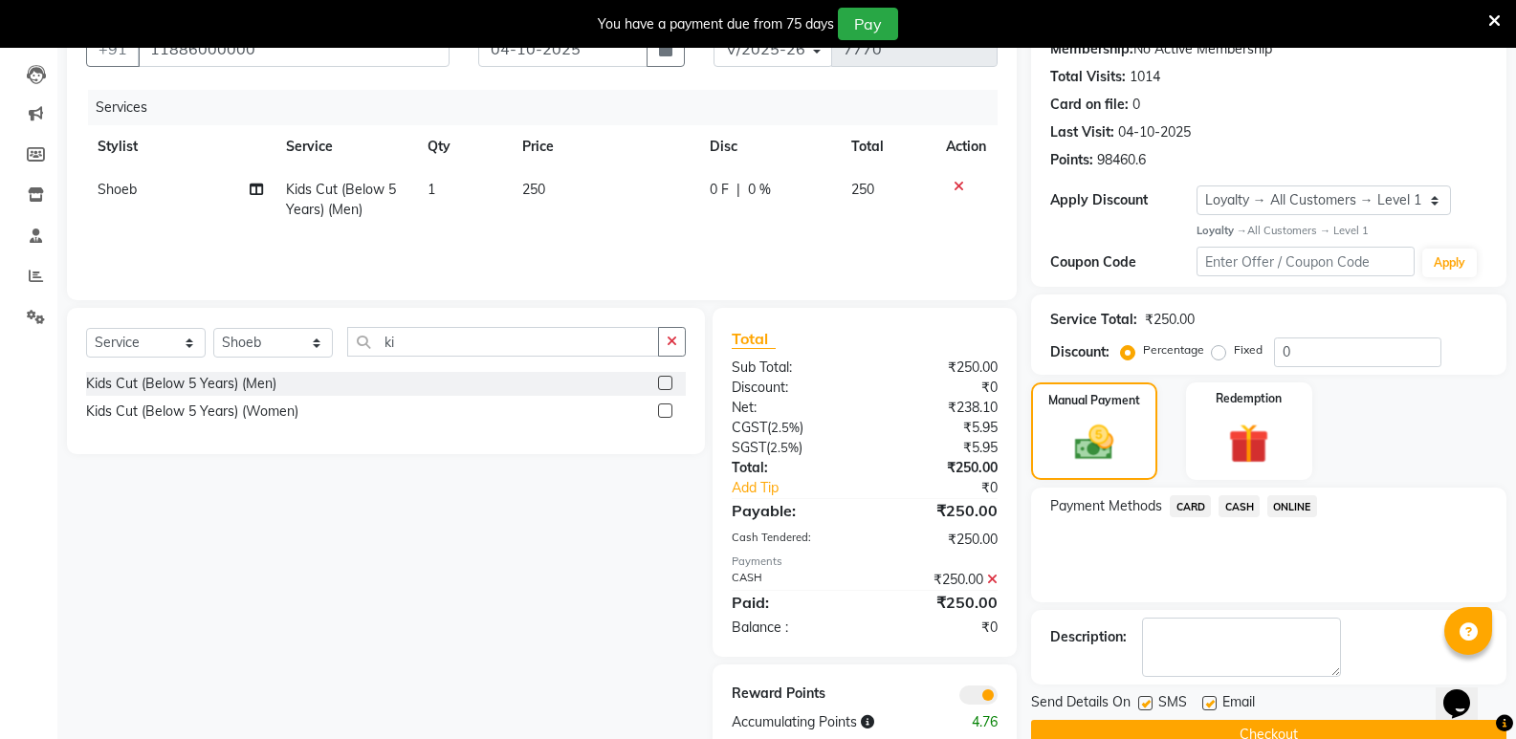
scroll to position [236, 0]
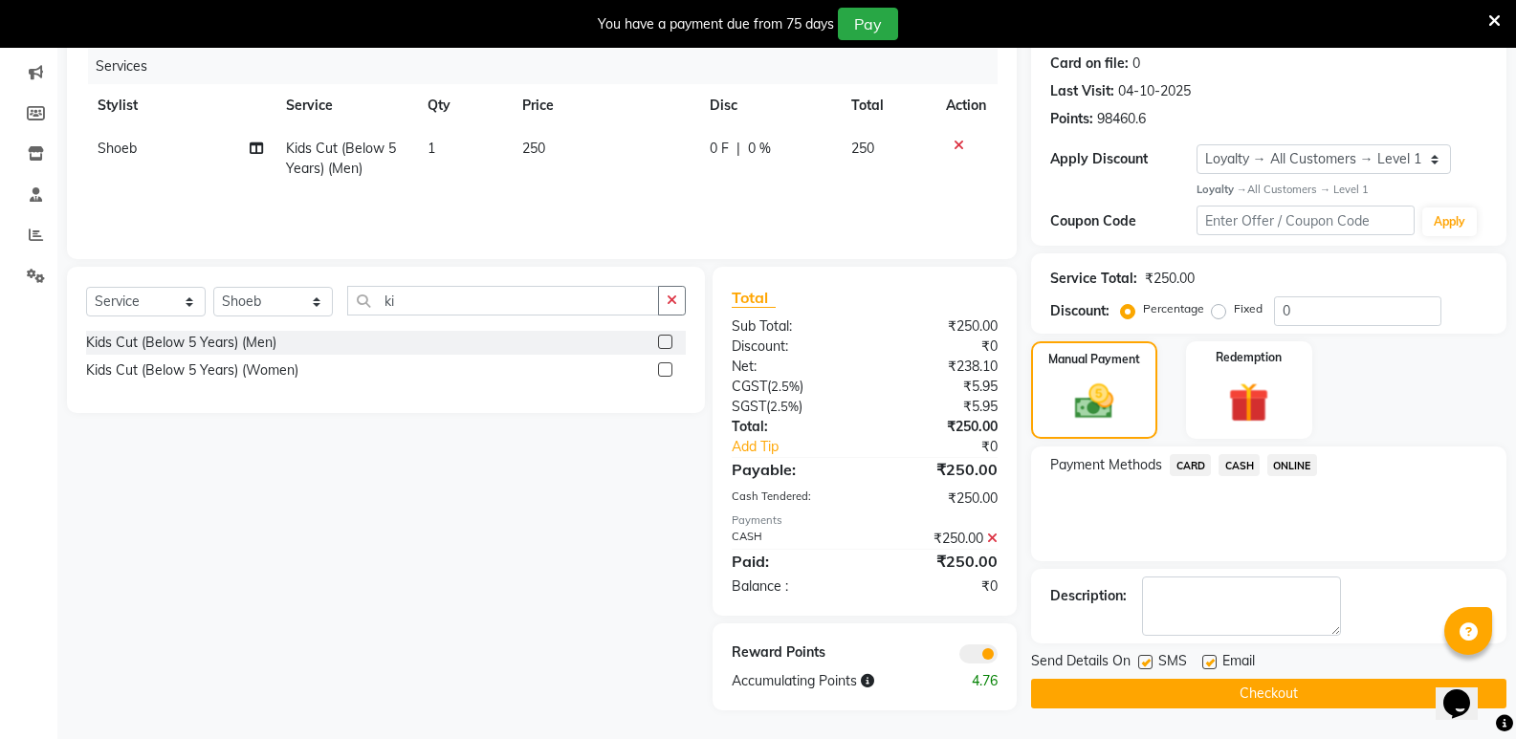
click at [1262, 686] on button "Checkout" at bounding box center [1268, 694] width 475 height 30
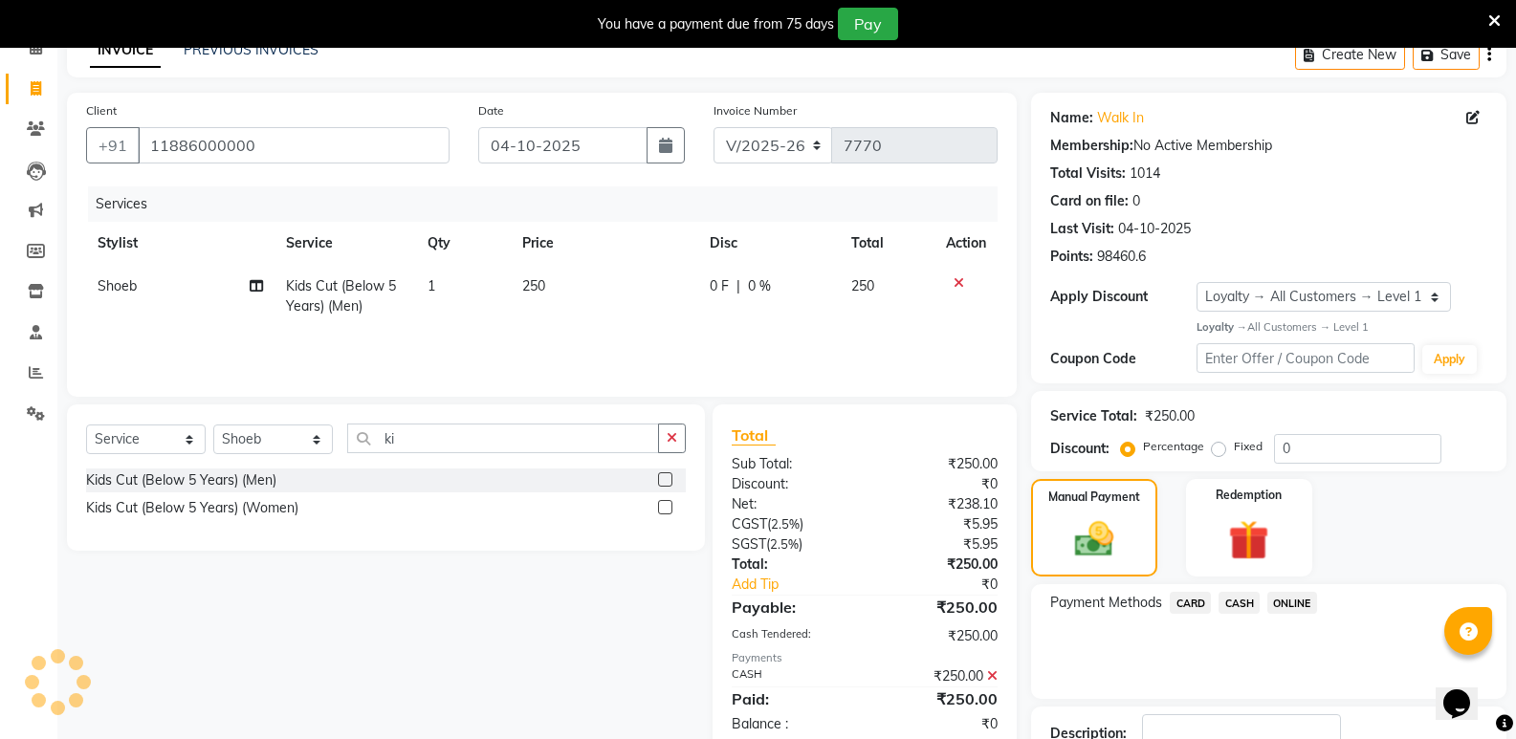
scroll to position [0, 0]
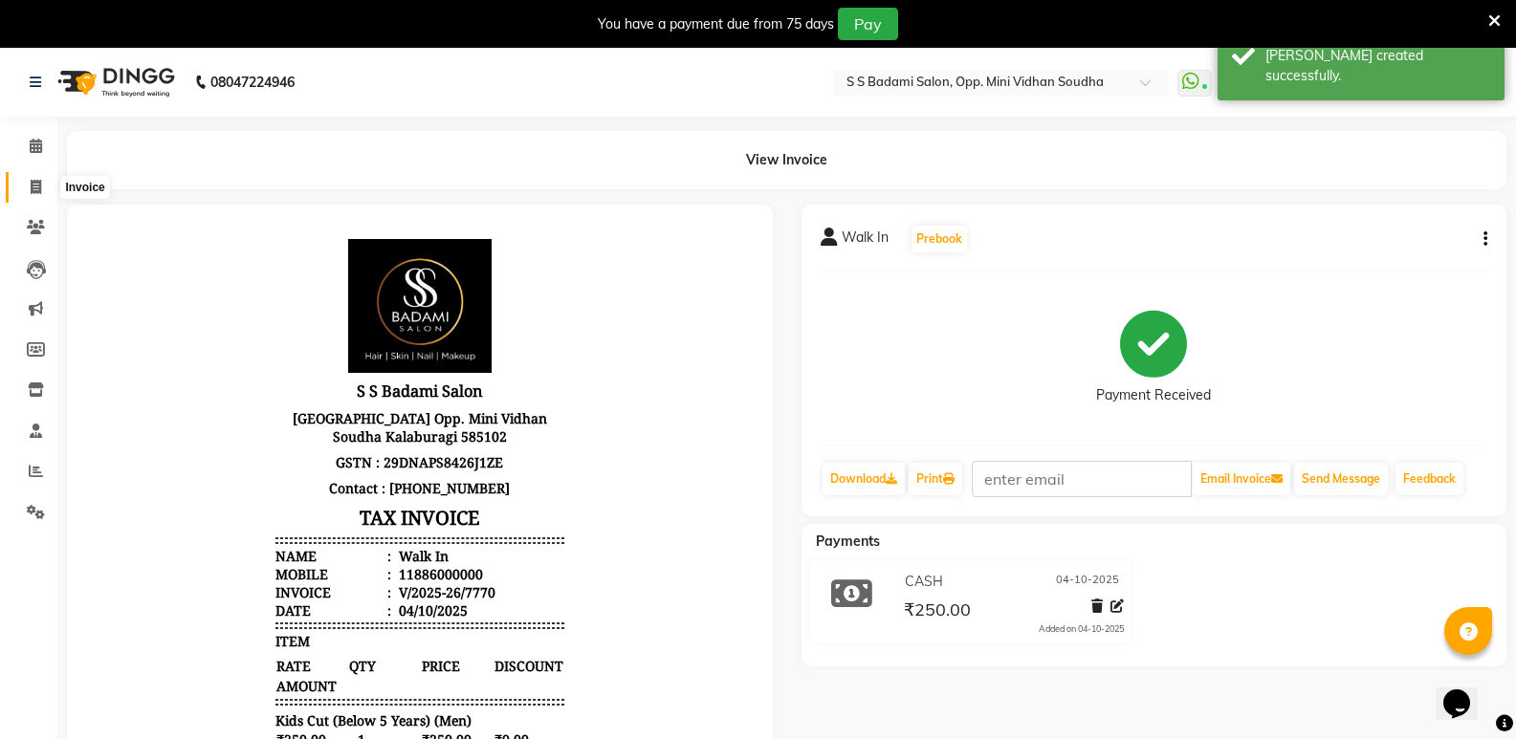
click at [37, 180] on icon at bounding box center [36, 187] width 11 height 14
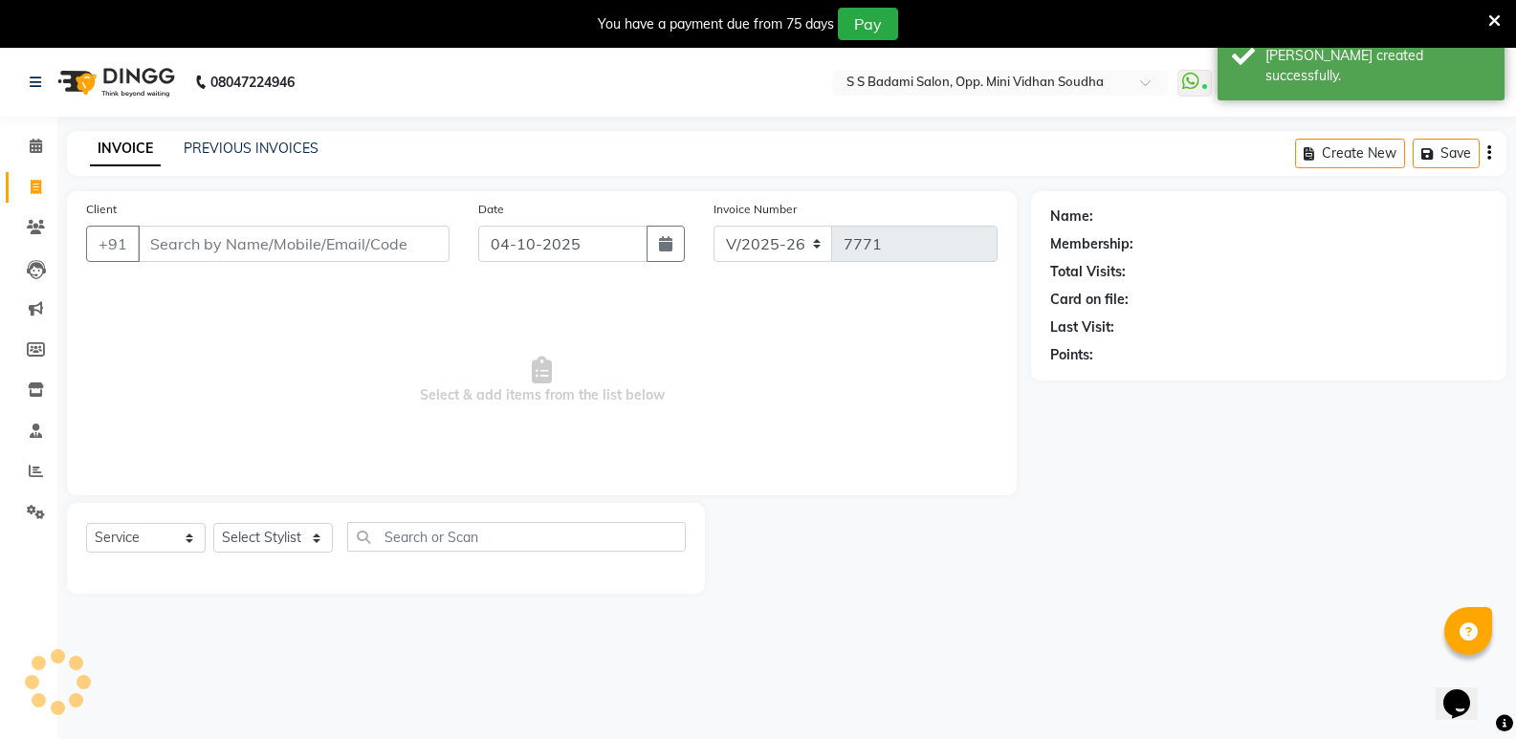
scroll to position [48, 0]
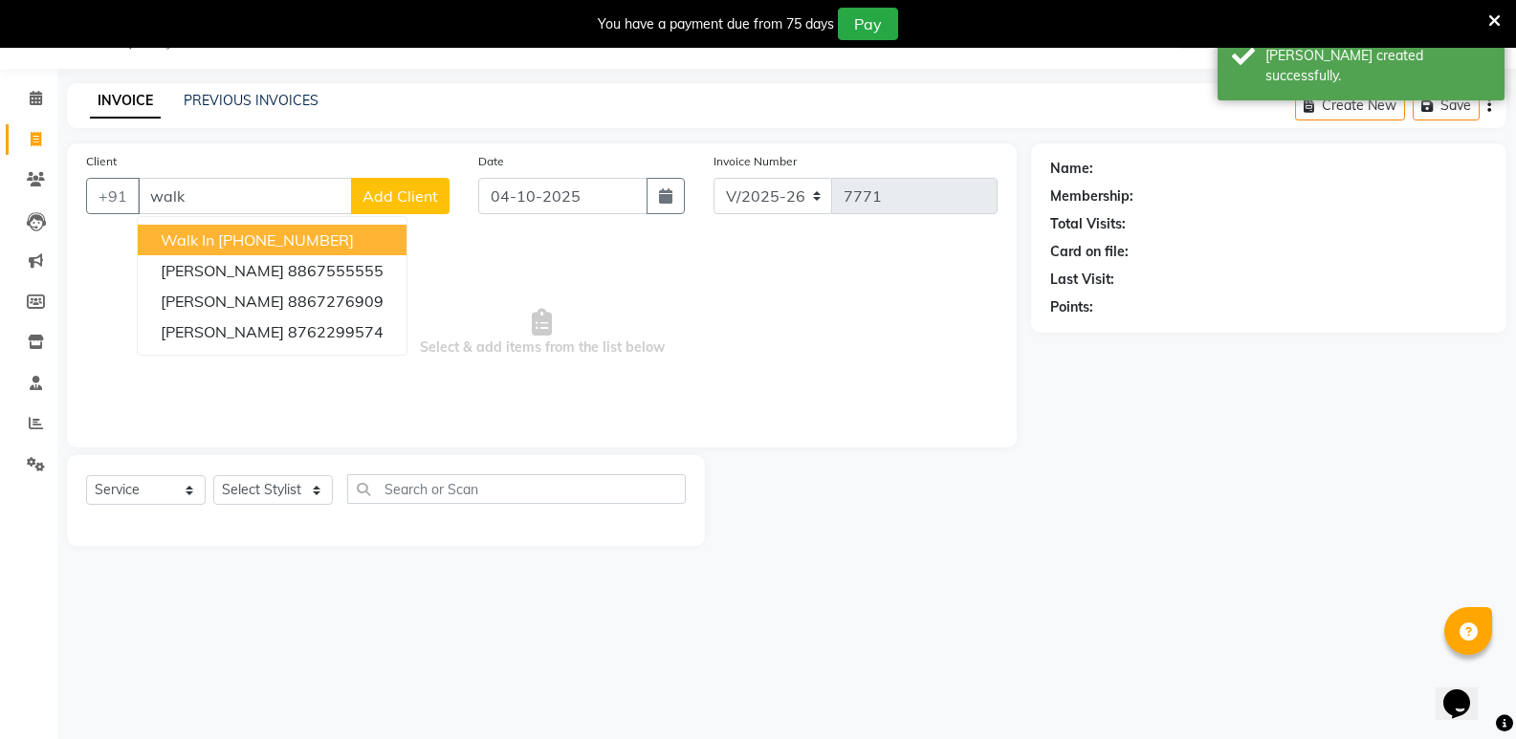
click at [203, 243] on span "Walk In" at bounding box center [188, 240] width 54 height 19
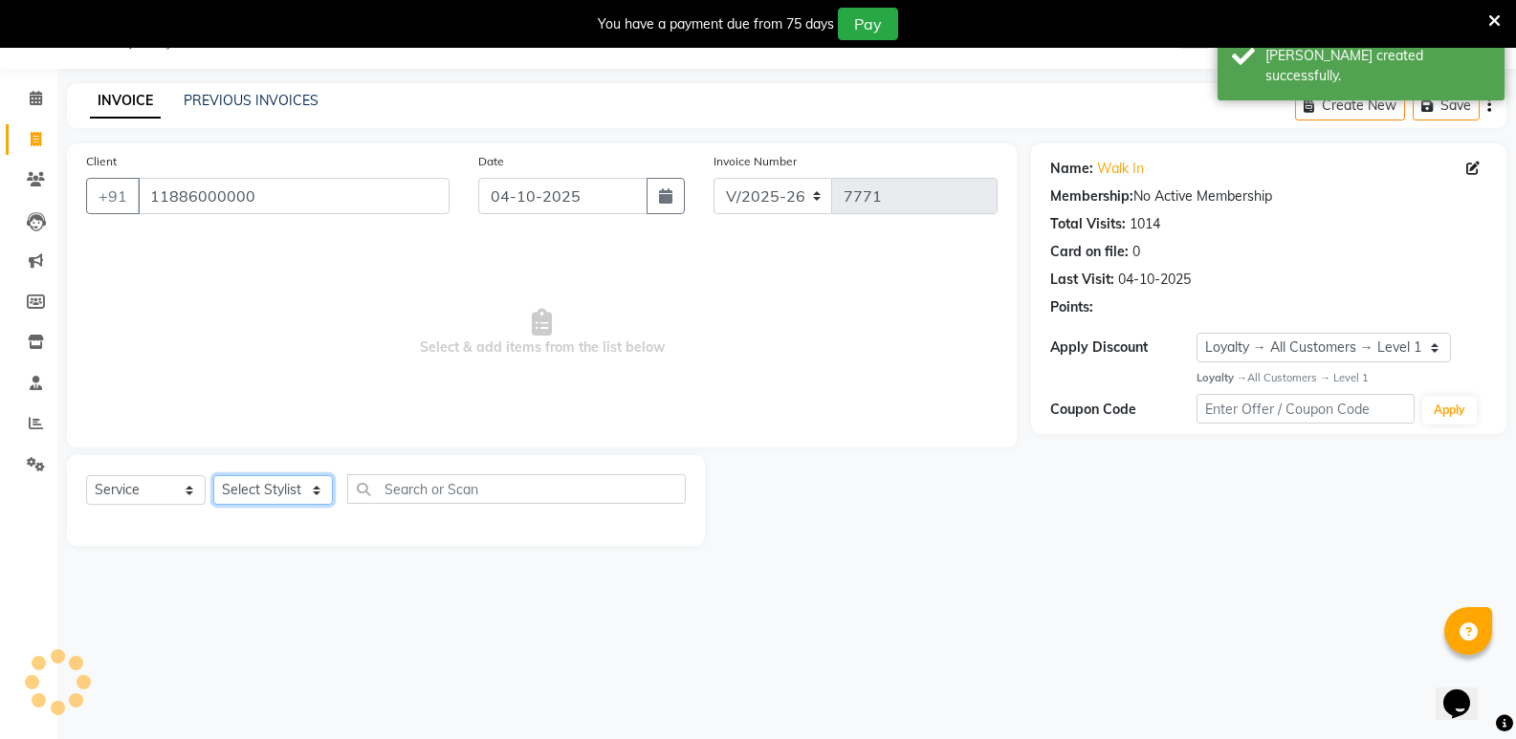
click at [250, 493] on select "Select Stylist [PERSON_NAME] [PERSON_NAME] [PERSON_NAME] Mallu [PERSON_NAME] [P…" at bounding box center [273, 490] width 120 height 30
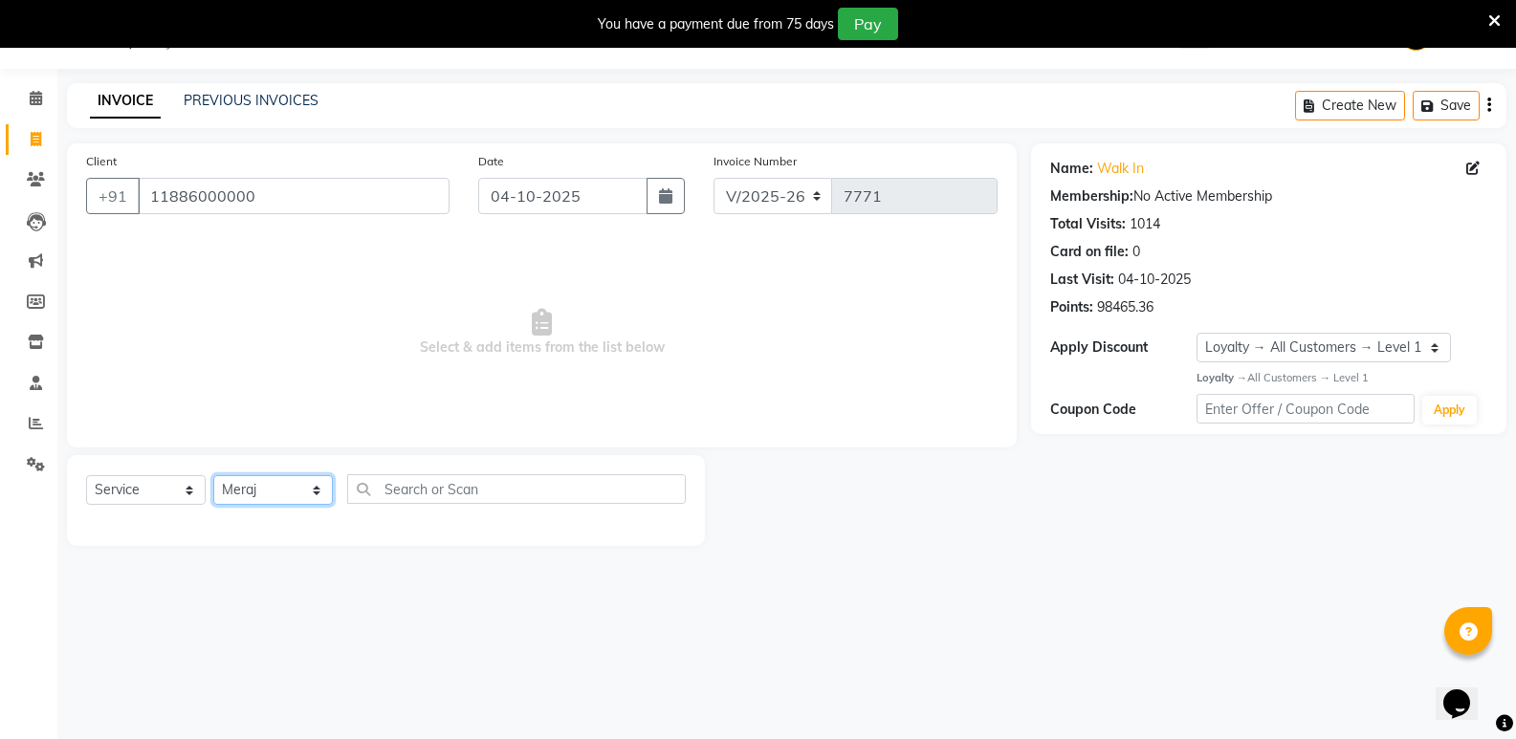
click at [213, 475] on select "Select Stylist [PERSON_NAME] [PERSON_NAME] [PERSON_NAME] Mallu [PERSON_NAME] [P…" at bounding box center [273, 490] width 120 height 30
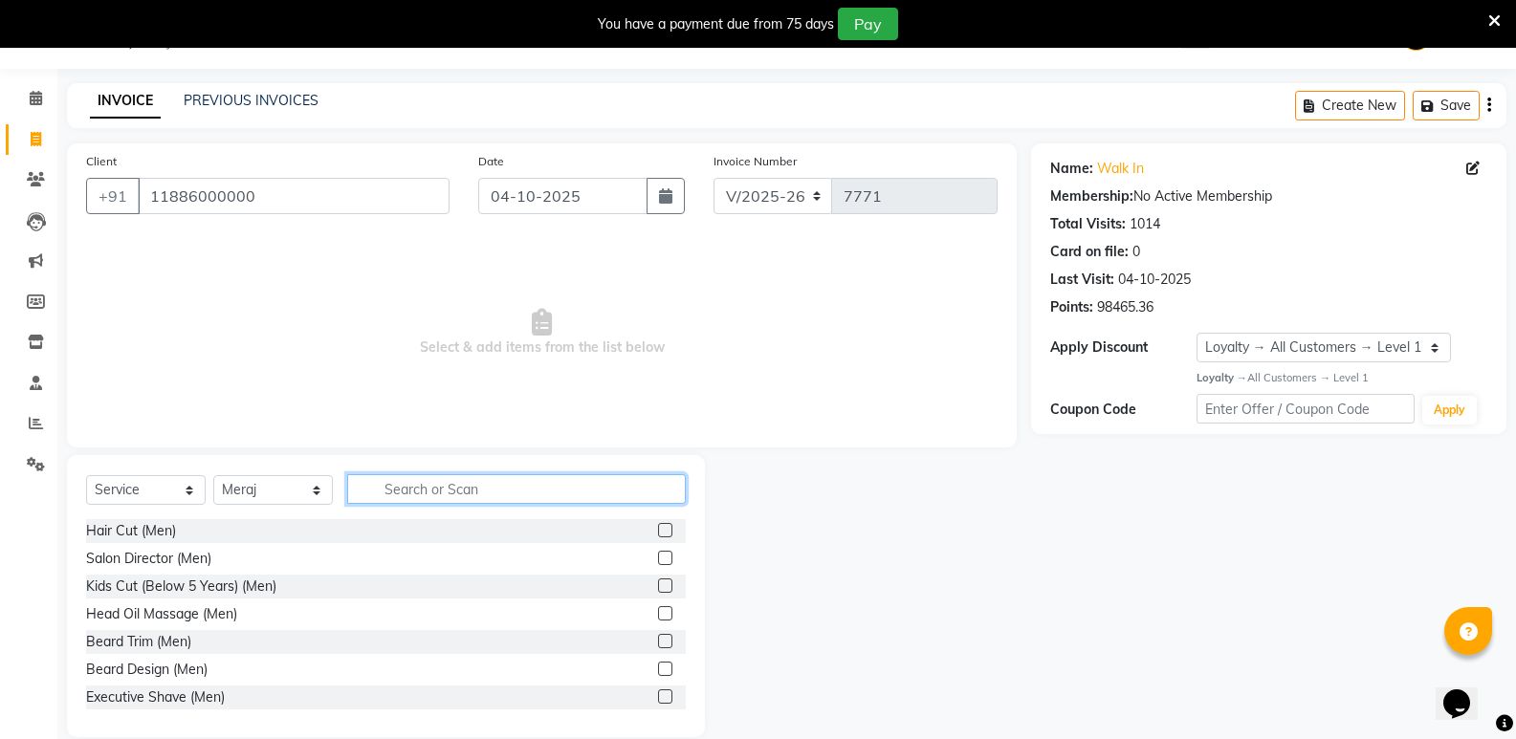
click at [530, 494] on input "text" at bounding box center [516, 489] width 339 height 30
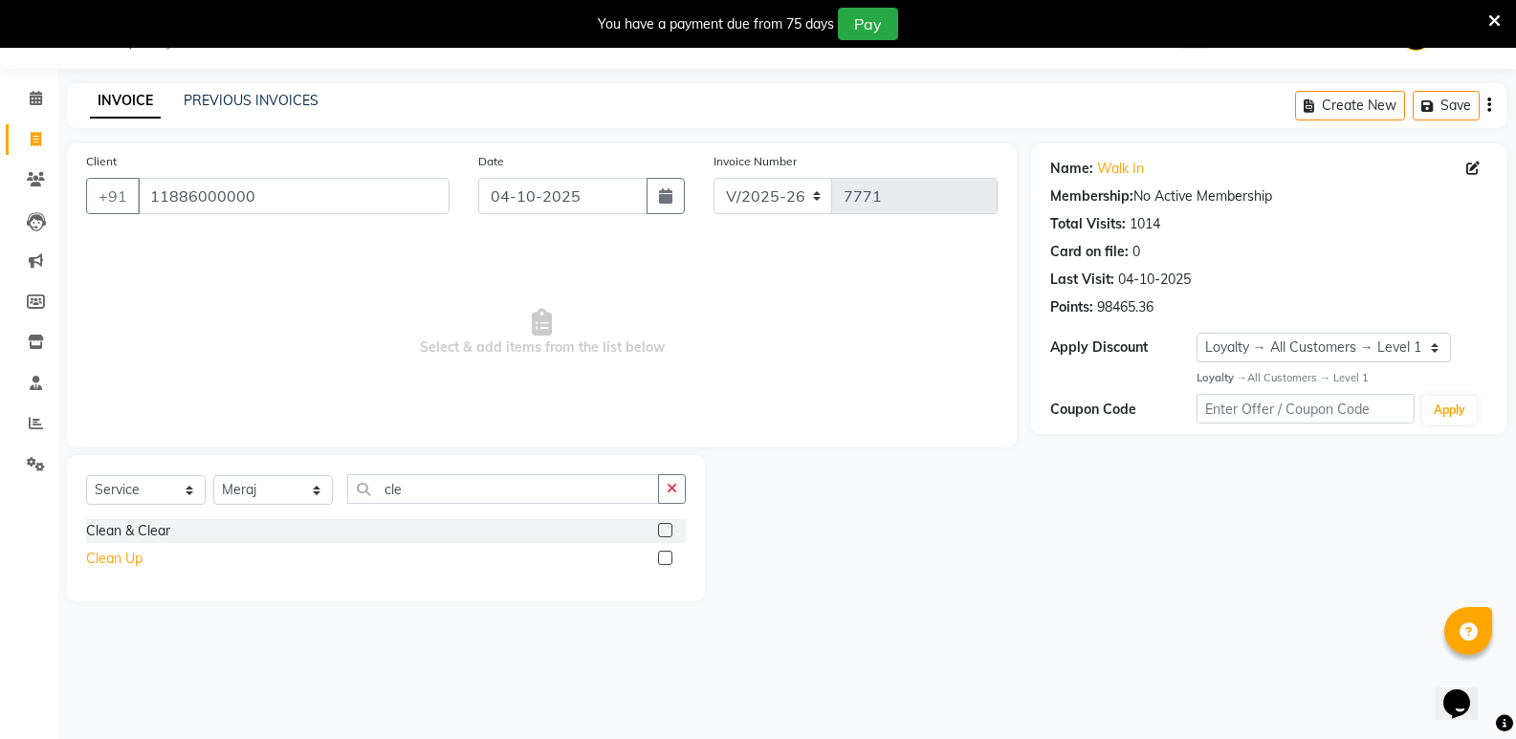
click at [91, 561] on div "Clean Up" at bounding box center [114, 559] width 56 height 20
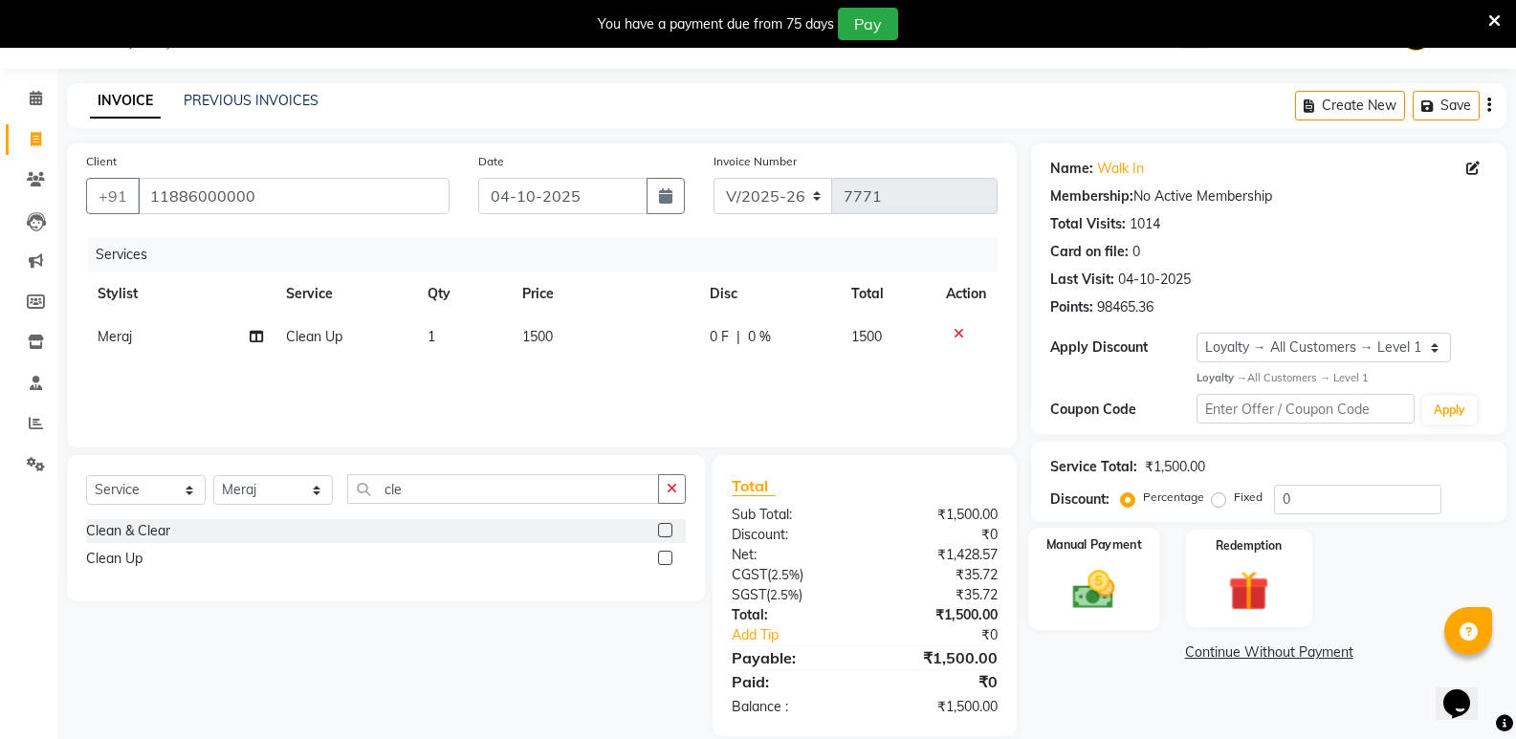
click at [1081, 595] on img at bounding box center [1094, 589] width 68 height 49
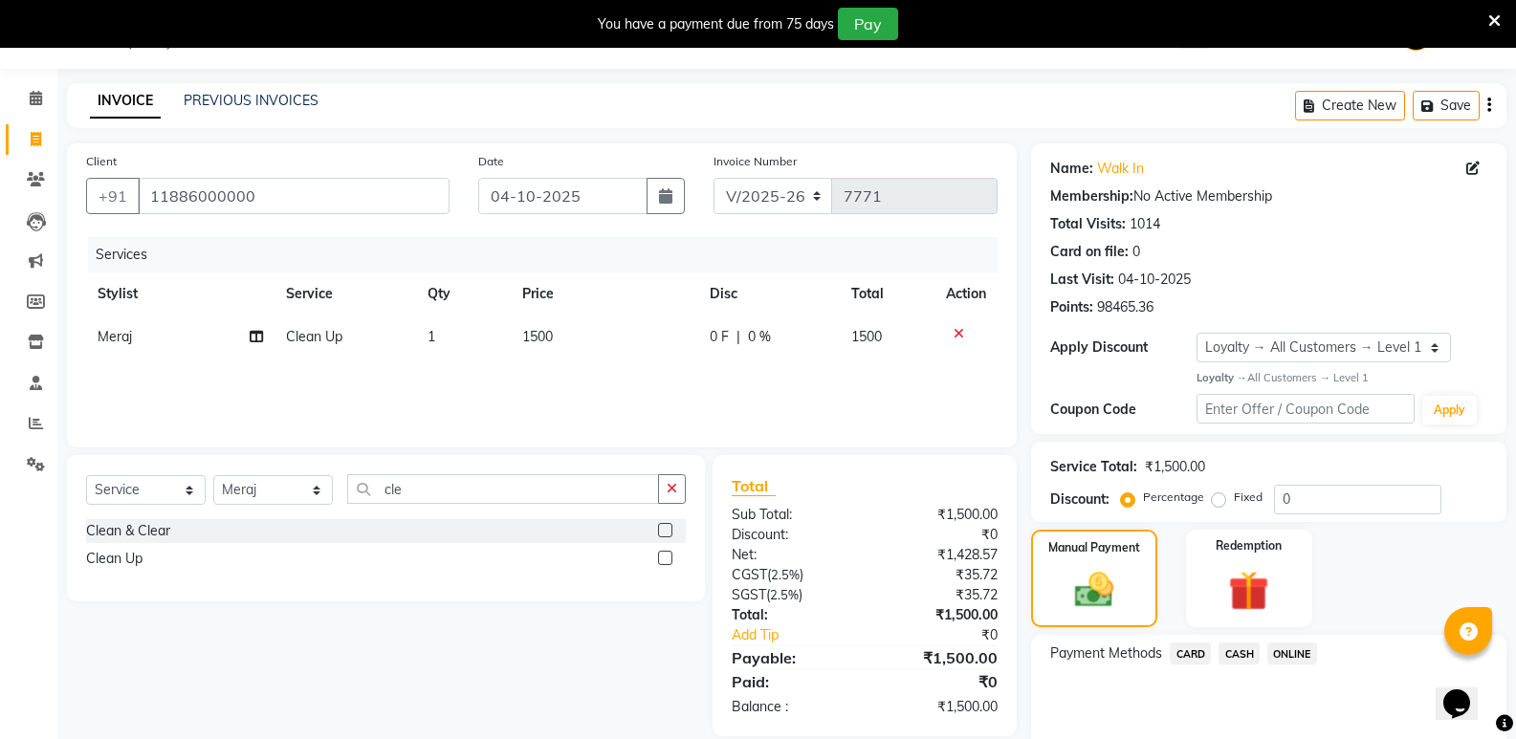
click at [1240, 656] on span "CASH" at bounding box center [1239, 654] width 41 height 22
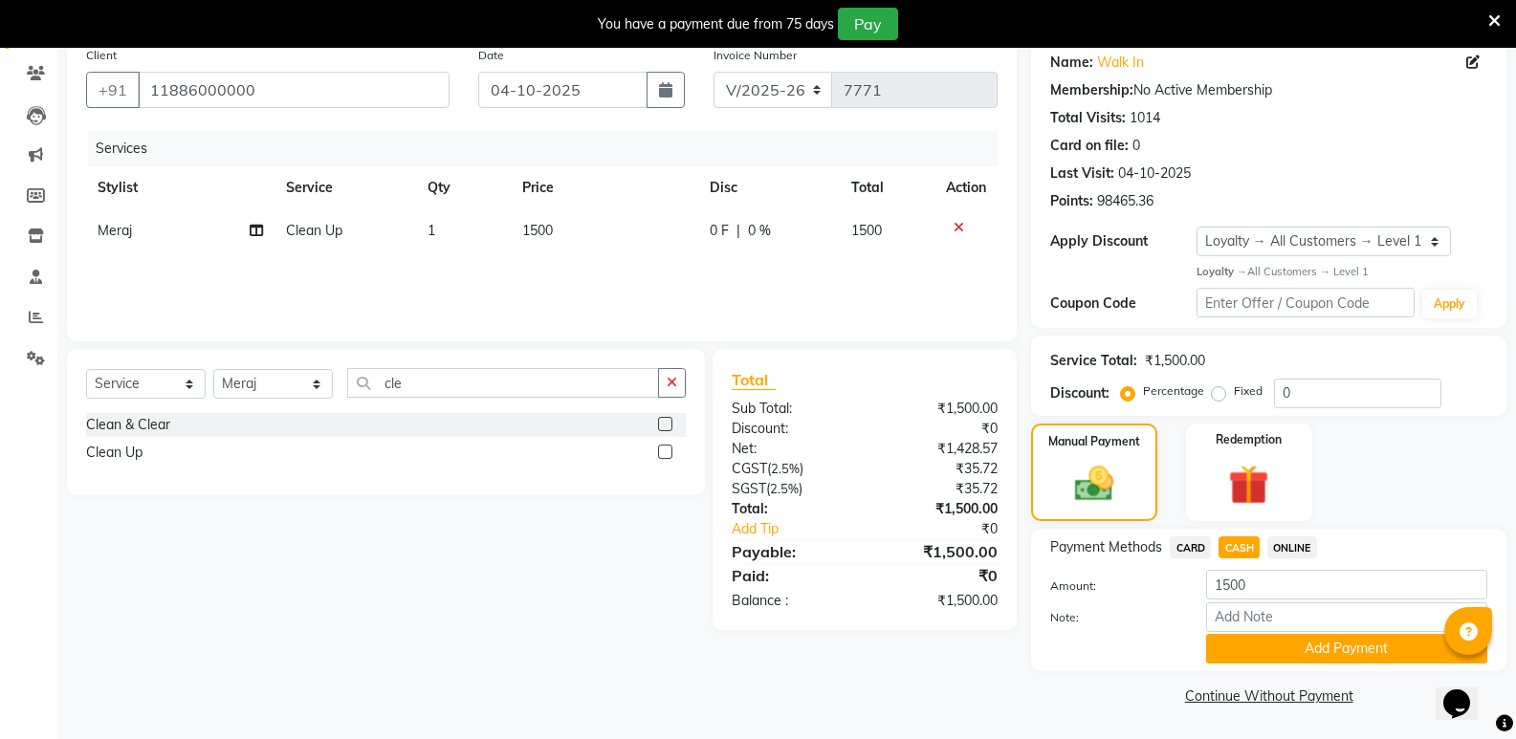
drag, startPoint x: 1289, startPoint y: 648, endPoint x: 1287, endPoint y: 634, distance: 13.5
click at [1290, 648] on button "Add Payment" at bounding box center [1346, 649] width 281 height 30
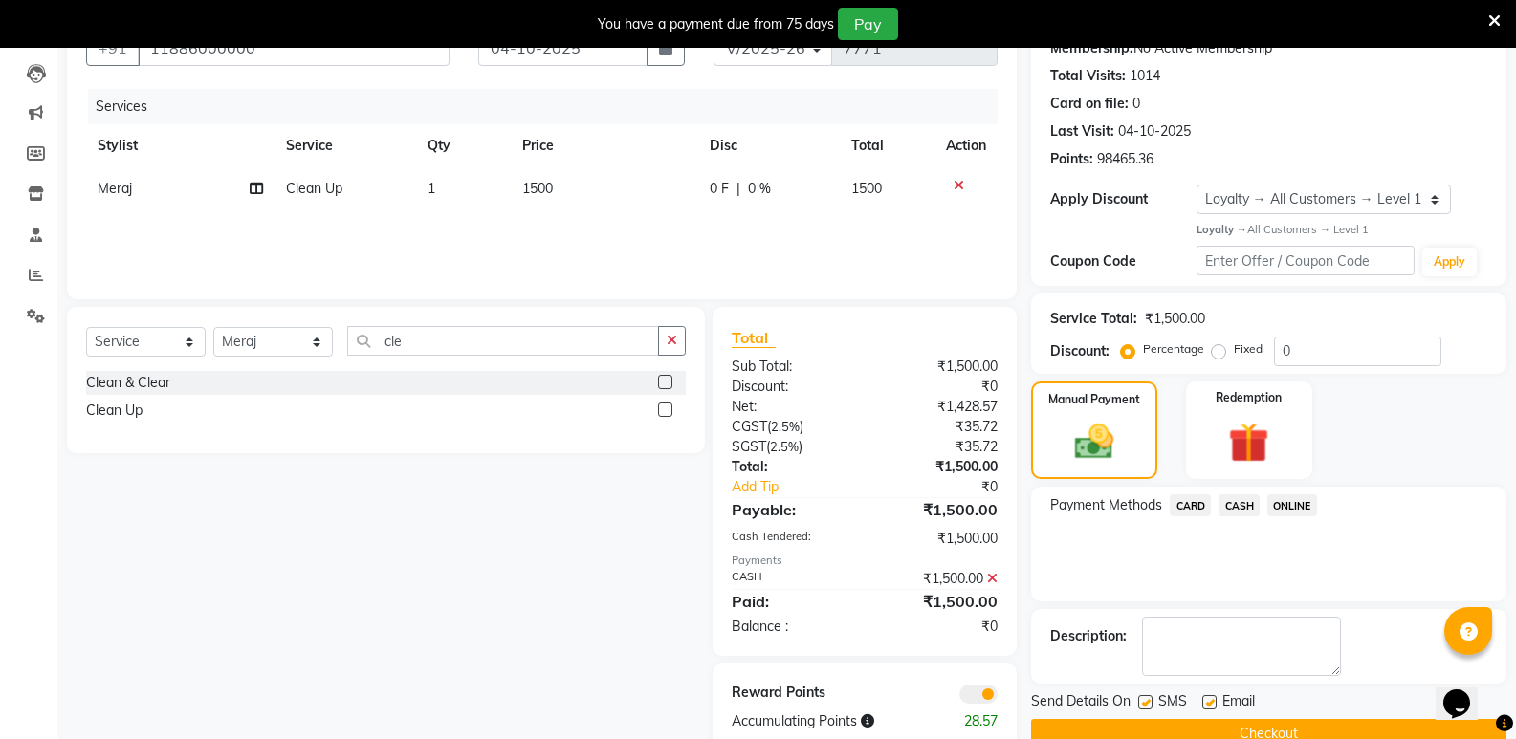
scroll to position [236, 0]
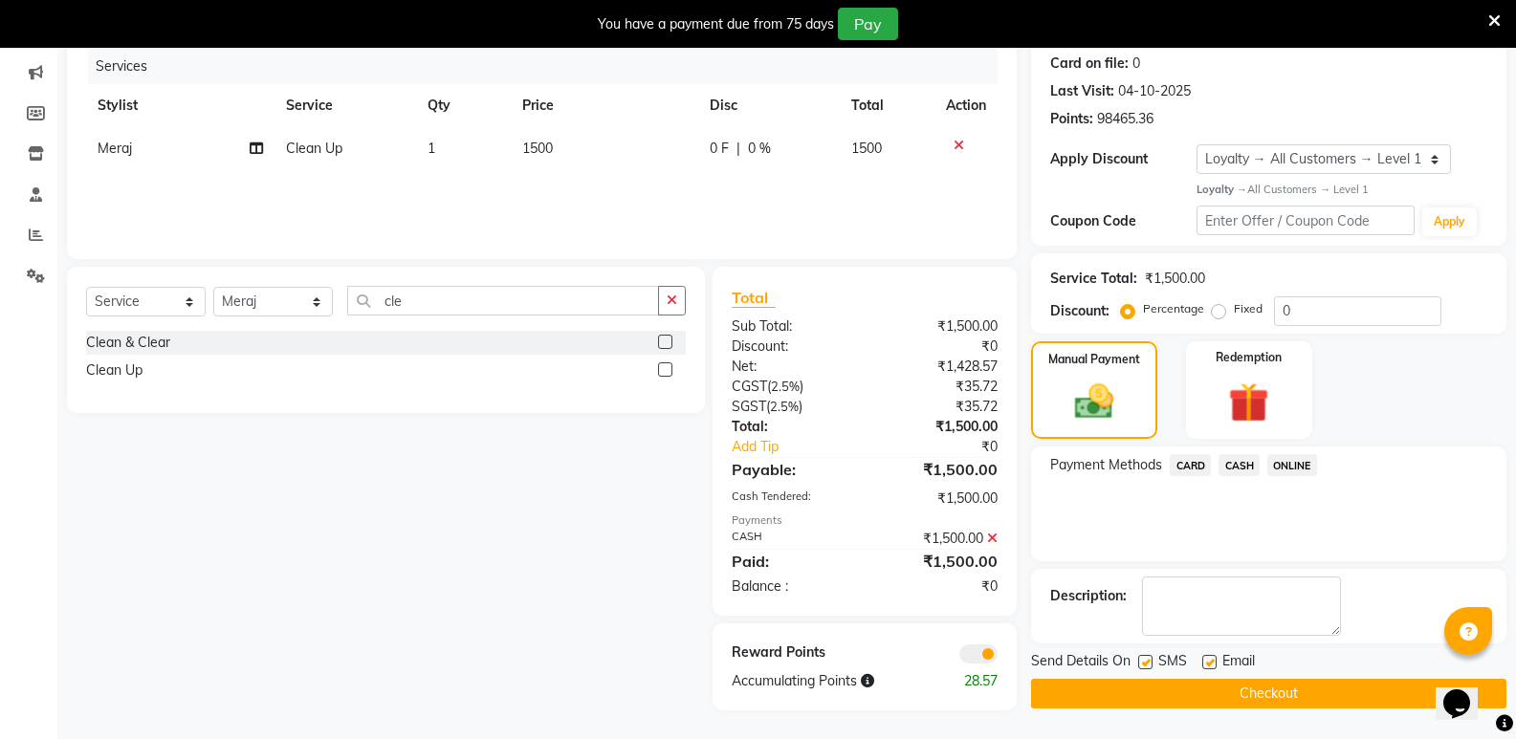
click at [1277, 692] on button "Checkout" at bounding box center [1268, 694] width 475 height 30
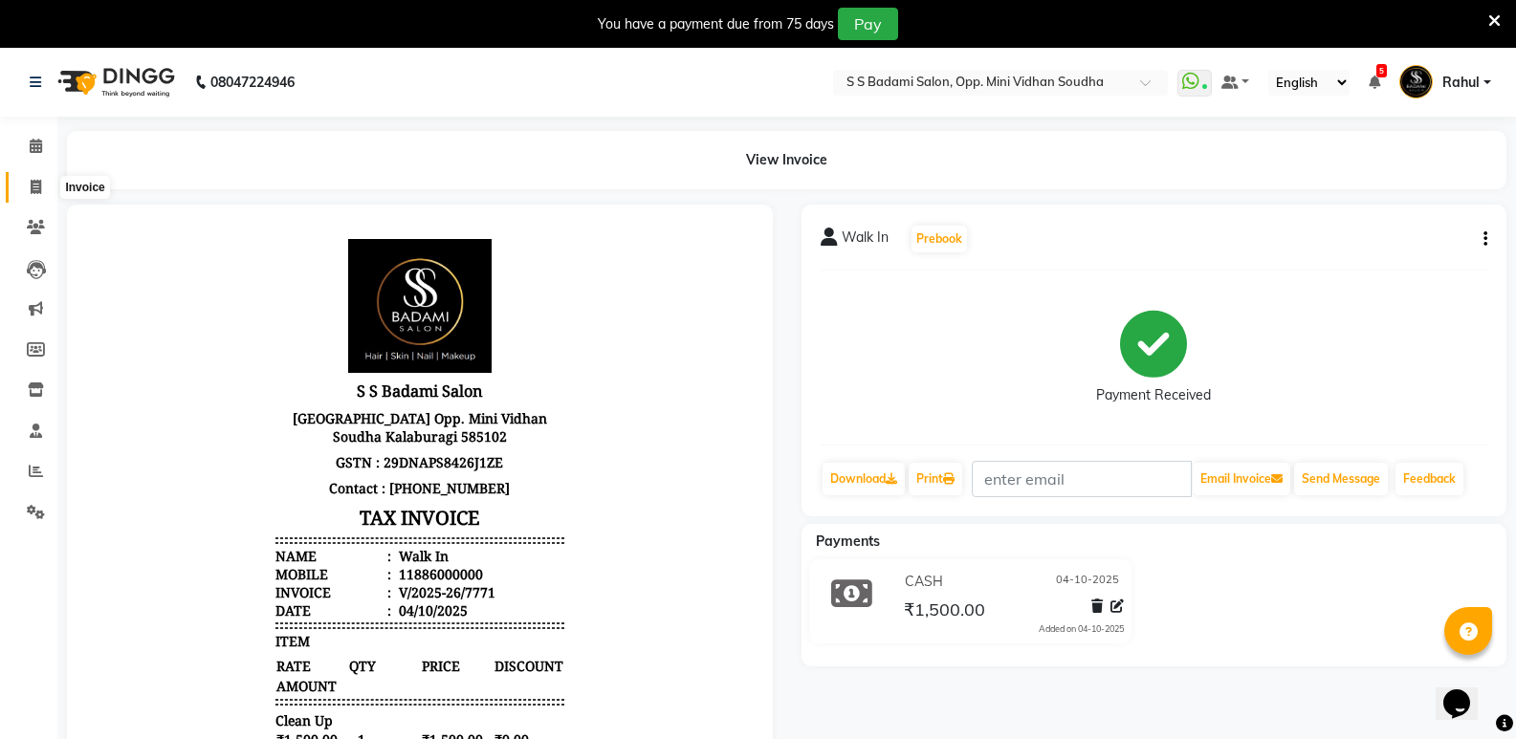
click at [36, 188] on icon at bounding box center [36, 187] width 11 height 14
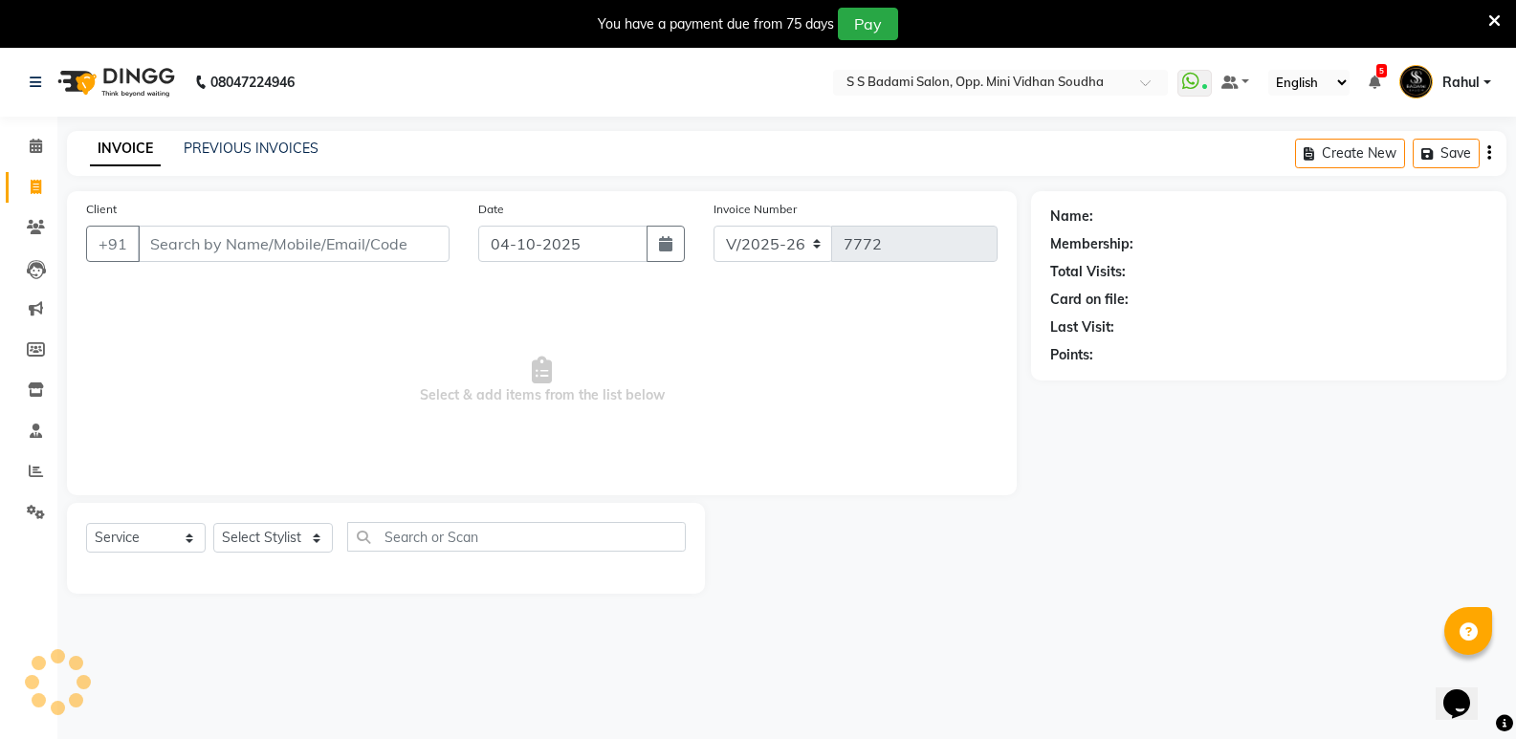
scroll to position [48, 0]
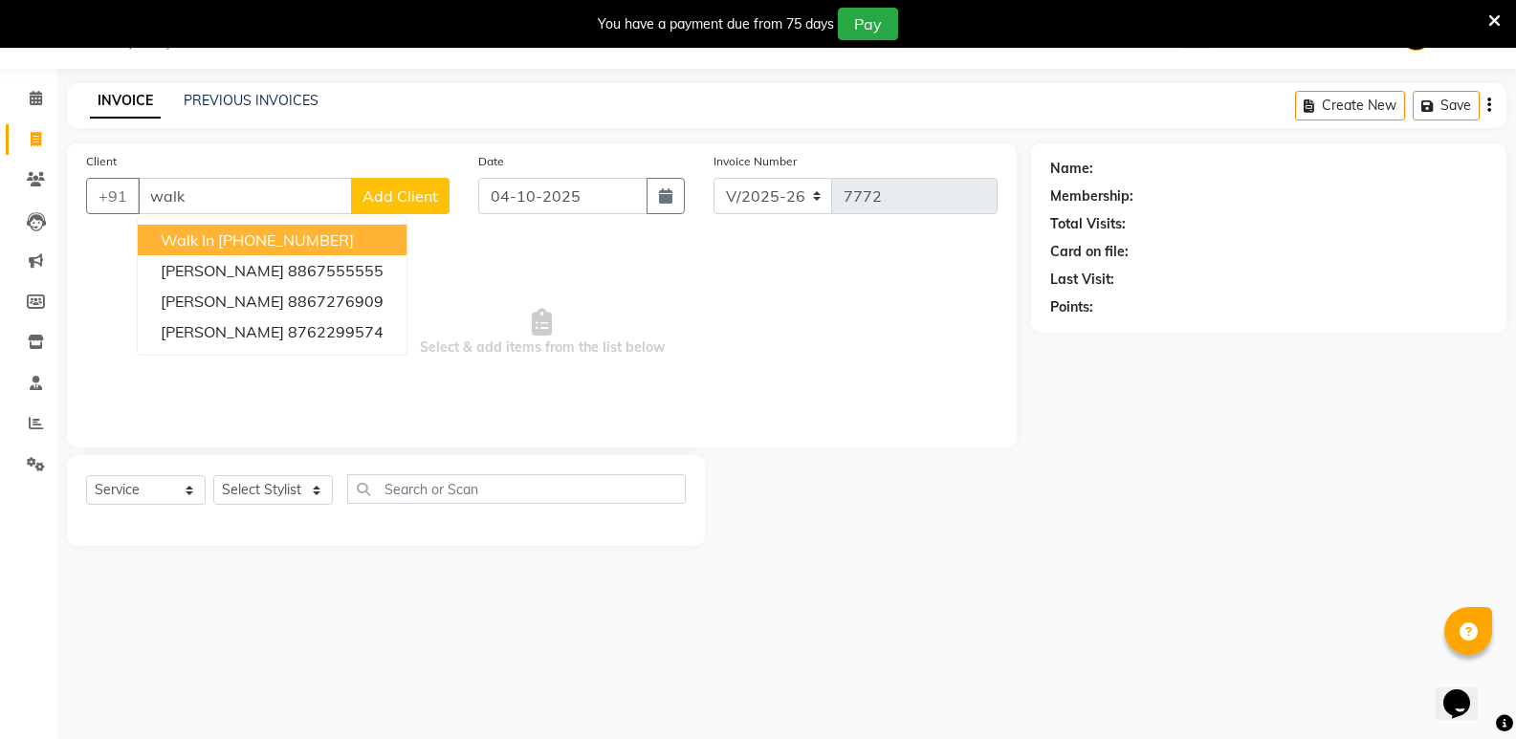
click at [346, 241] on ngb-highlight "[PHONE_NUMBER]" at bounding box center [286, 240] width 136 height 19
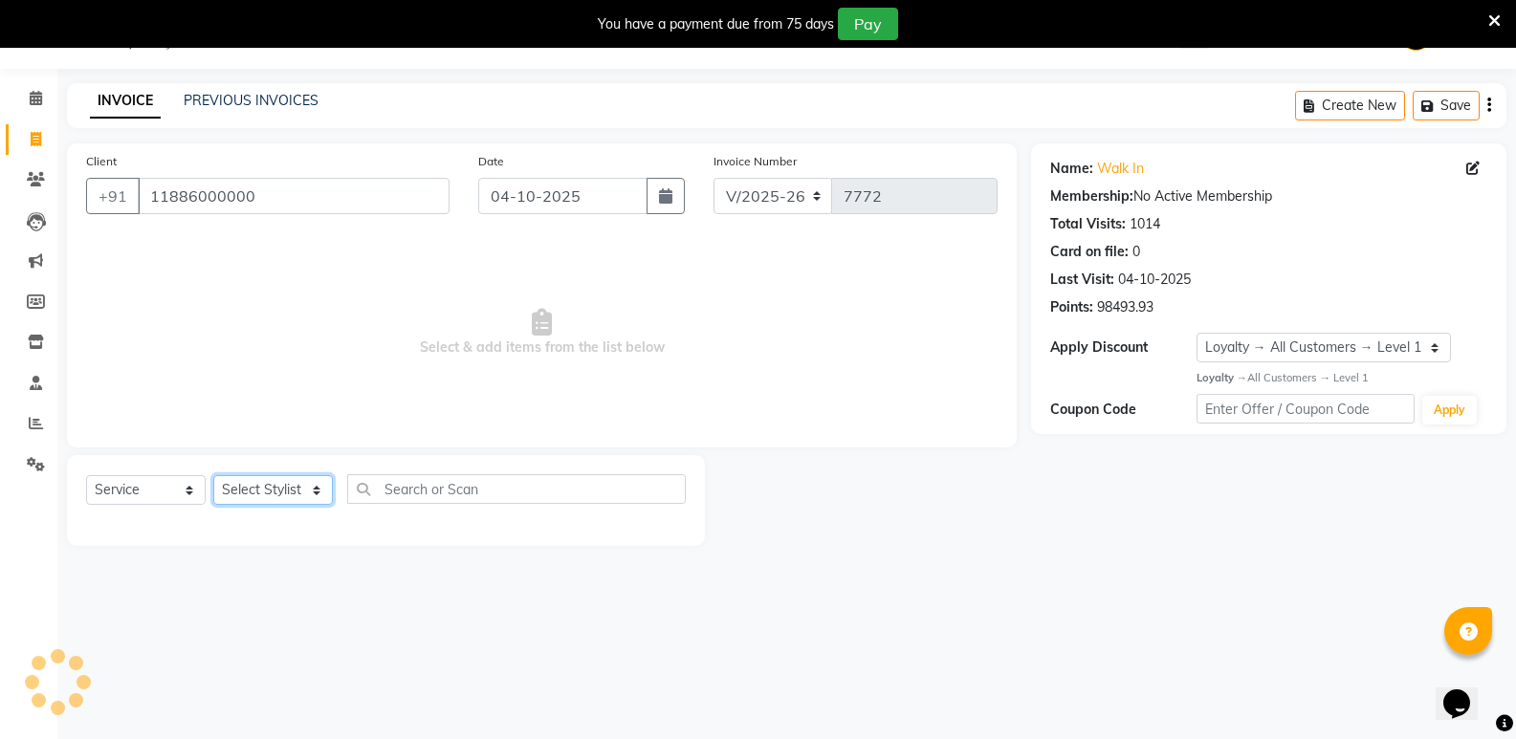
click at [254, 489] on select "Select Stylist [PERSON_NAME] [PERSON_NAME] [PERSON_NAME] Mallu [PERSON_NAME] [P…" at bounding box center [273, 490] width 120 height 30
click at [213, 475] on select "Select Stylist [PERSON_NAME] [PERSON_NAME] [PERSON_NAME] Mallu [PERSON_NAME] [P…" at bounding box center [273, 490] width 120 height 30
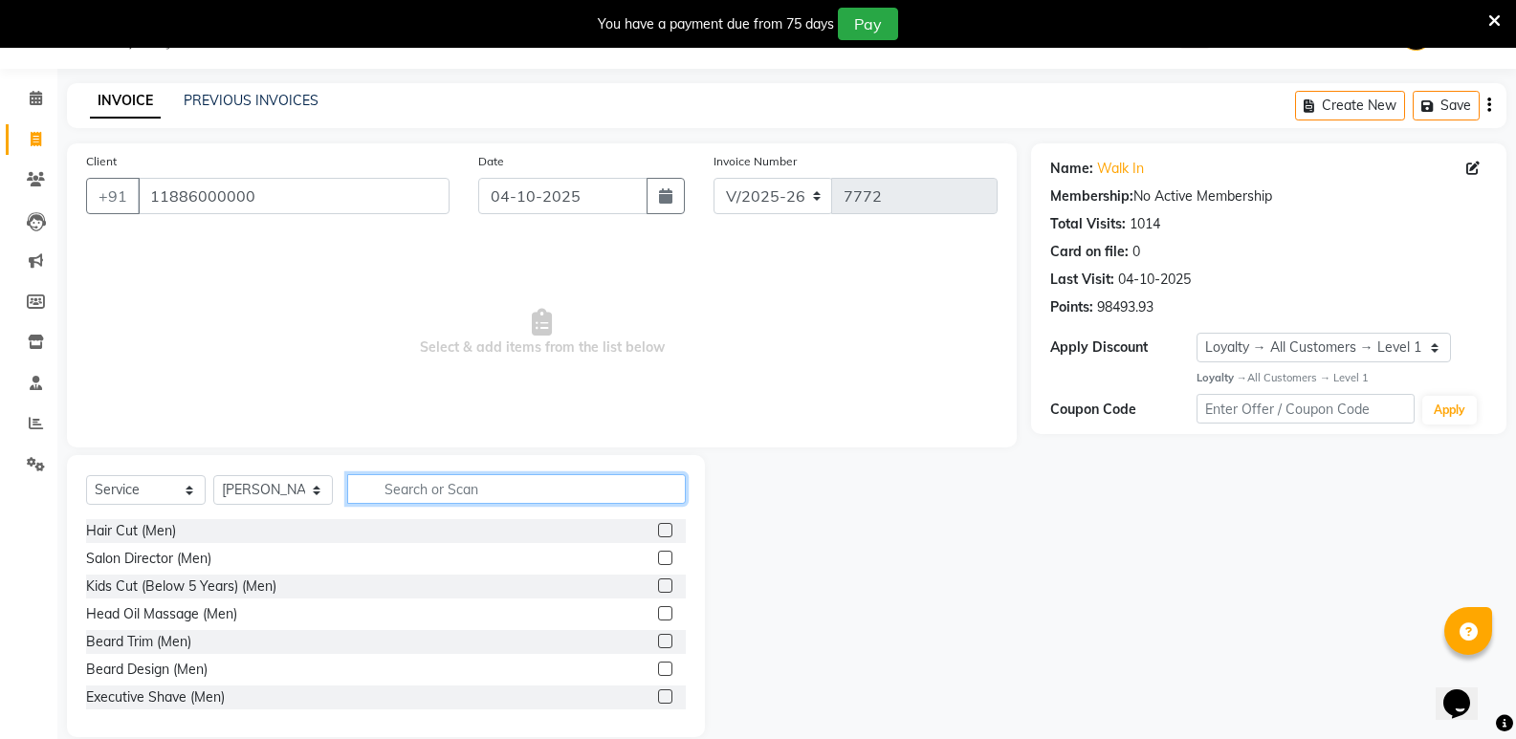
click at [477, 493] on input "text" at bounding box center [516, 489] width 339 height 30
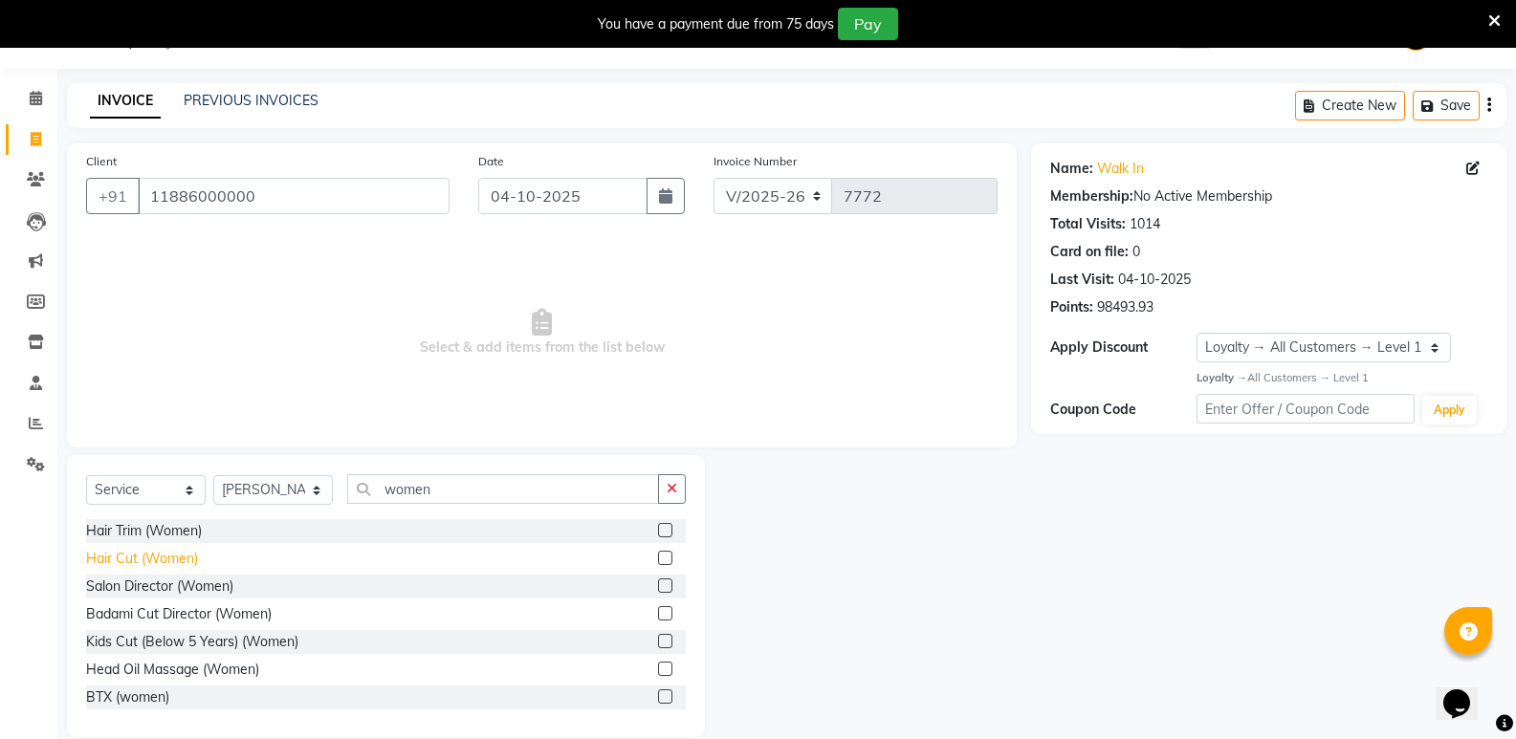
click at [108, 551] on div "Hair Cut (Women)" at bounding box center [142, 559] width 112 height 20
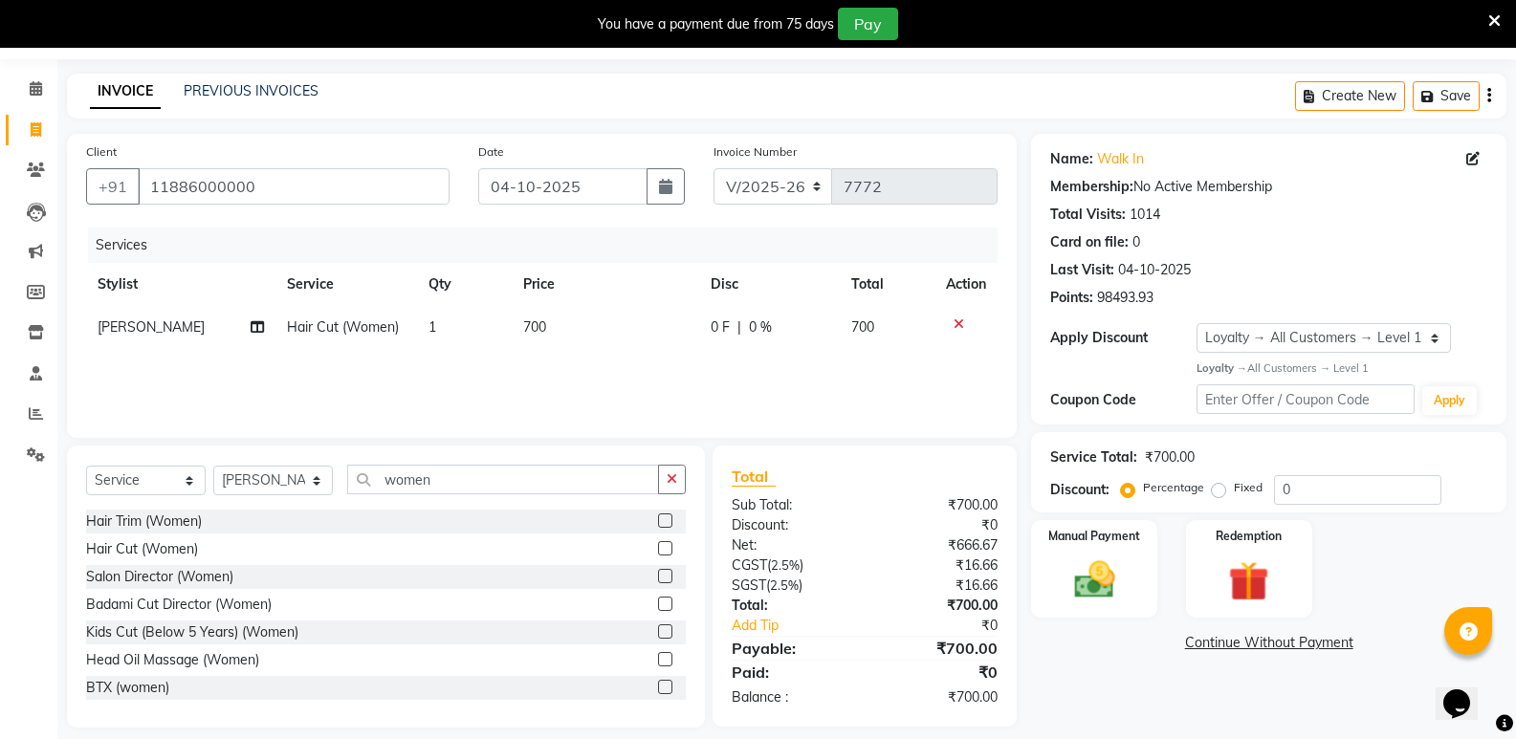
scroll to position [75, 0]
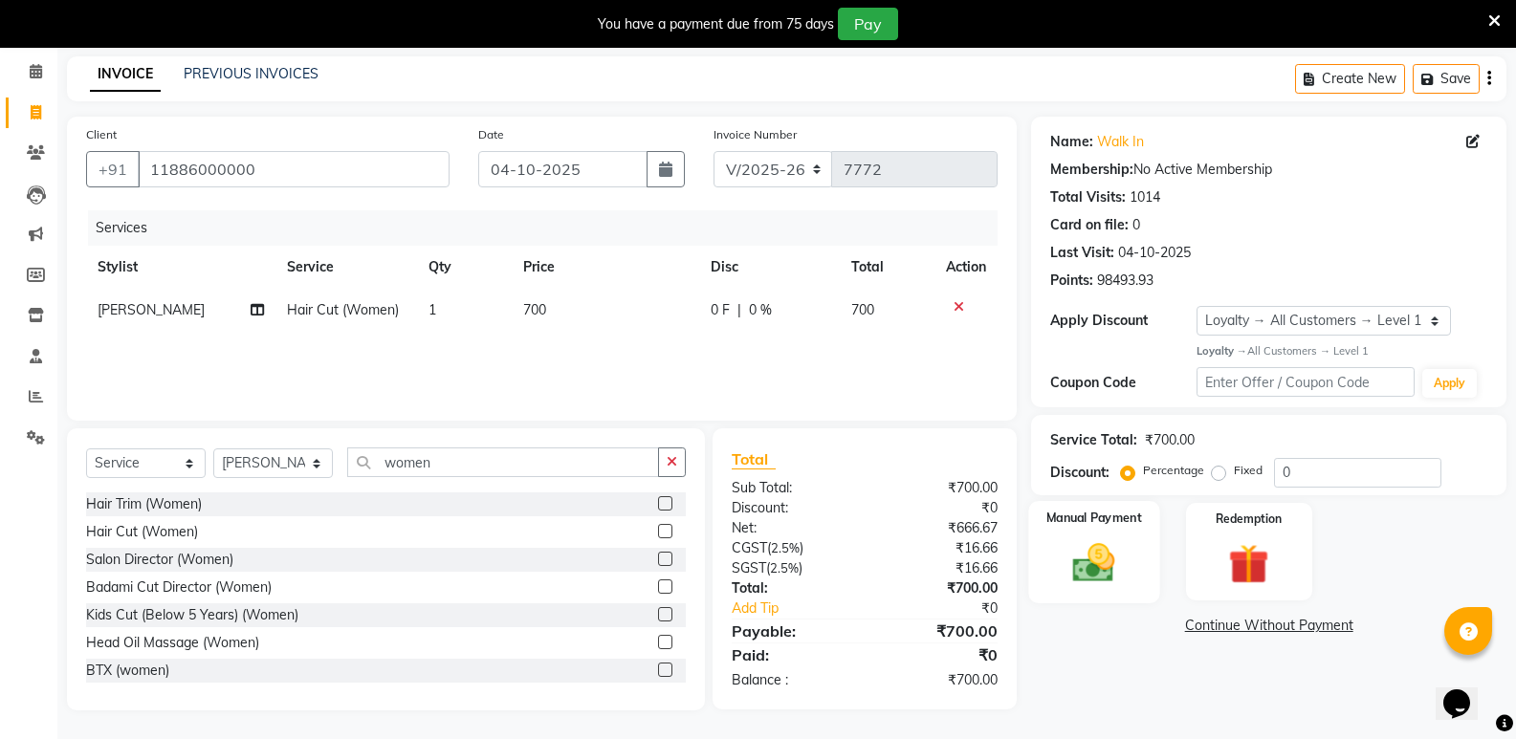
drag, startPoint x: 1077, startPoint y: 578, endPoint x: 1109, endPoint y: 601, distance: 39.0
click at [1080, 578] on img at bounding box center [1094, 563] width 68 height 49
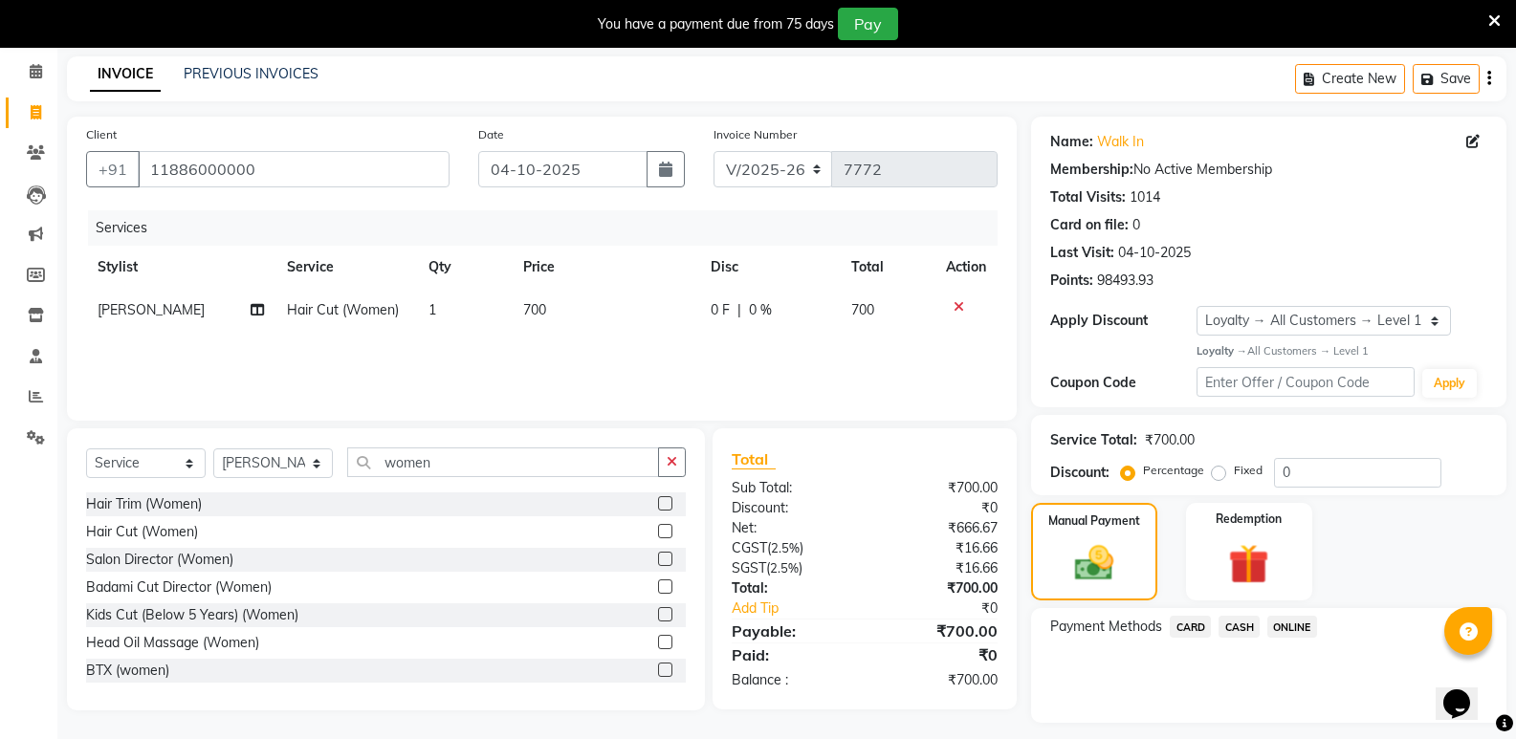
click at [1232, 620] on span "CASH" at bounding box center [1239, 627] width 41 height 22
click at [1261, 720] on button "Add Payment" at bounding box center [1346, 729] width 281 height 30
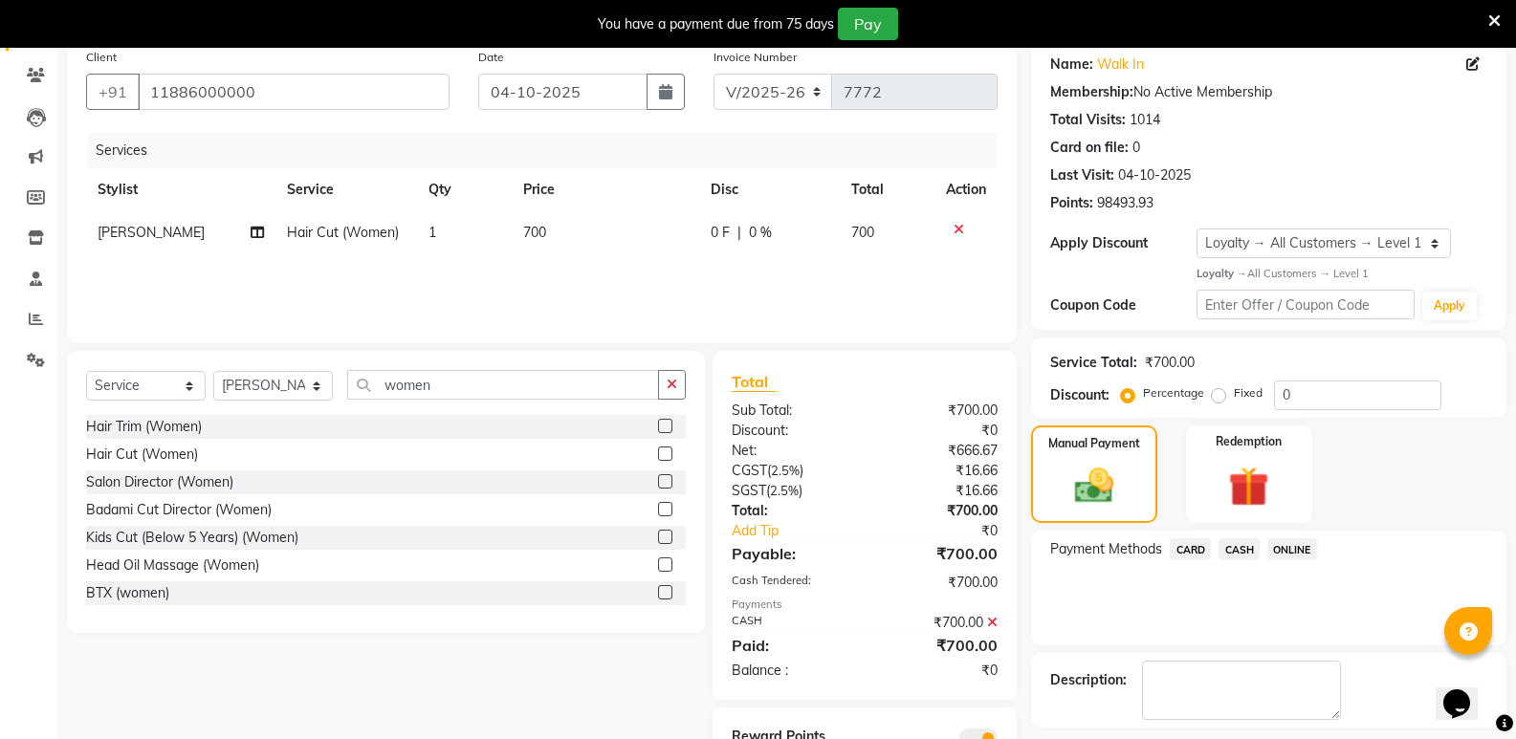
scroll to position [236, 0]
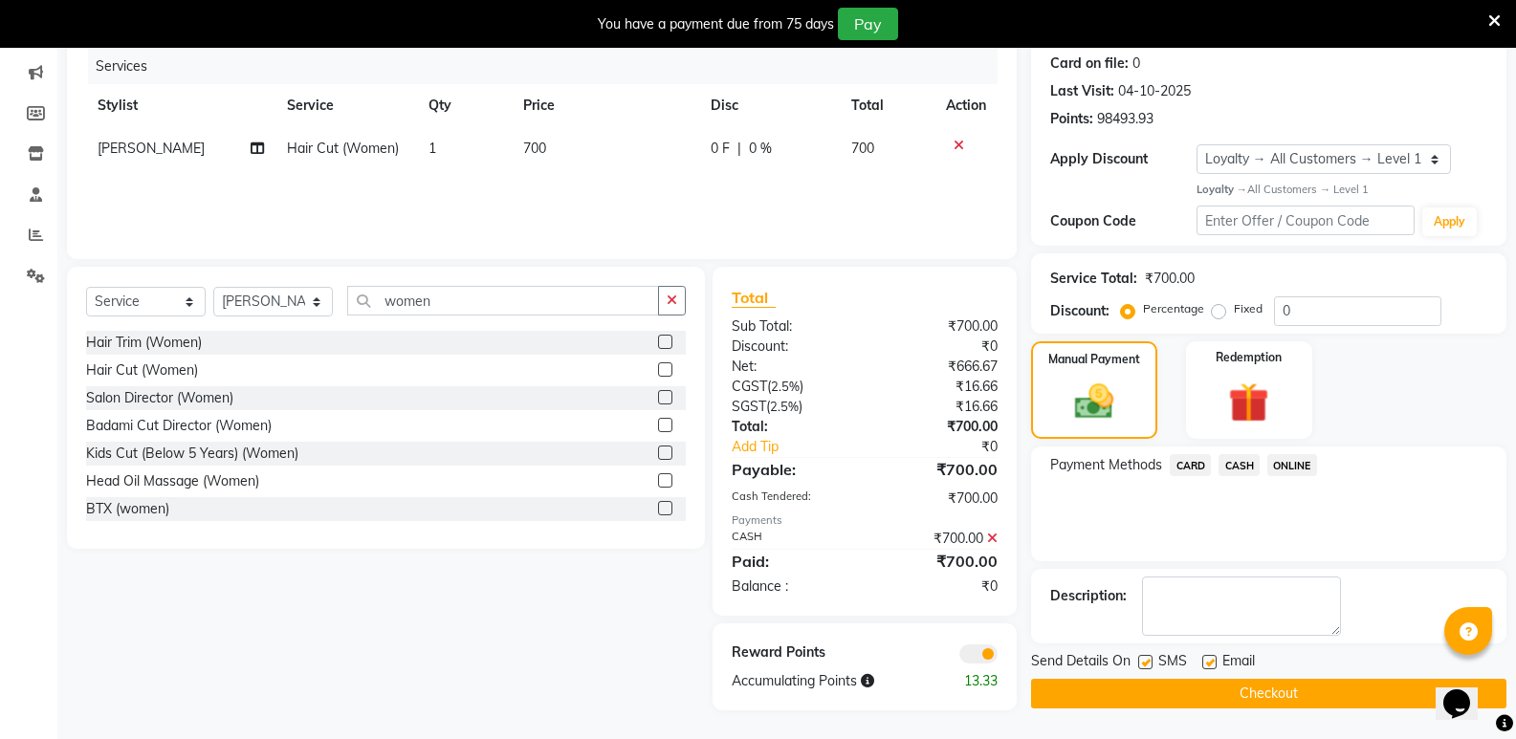
click at [1264, 694] on button "Checkout" at bounding box center [1268, 694] width 475 height 30
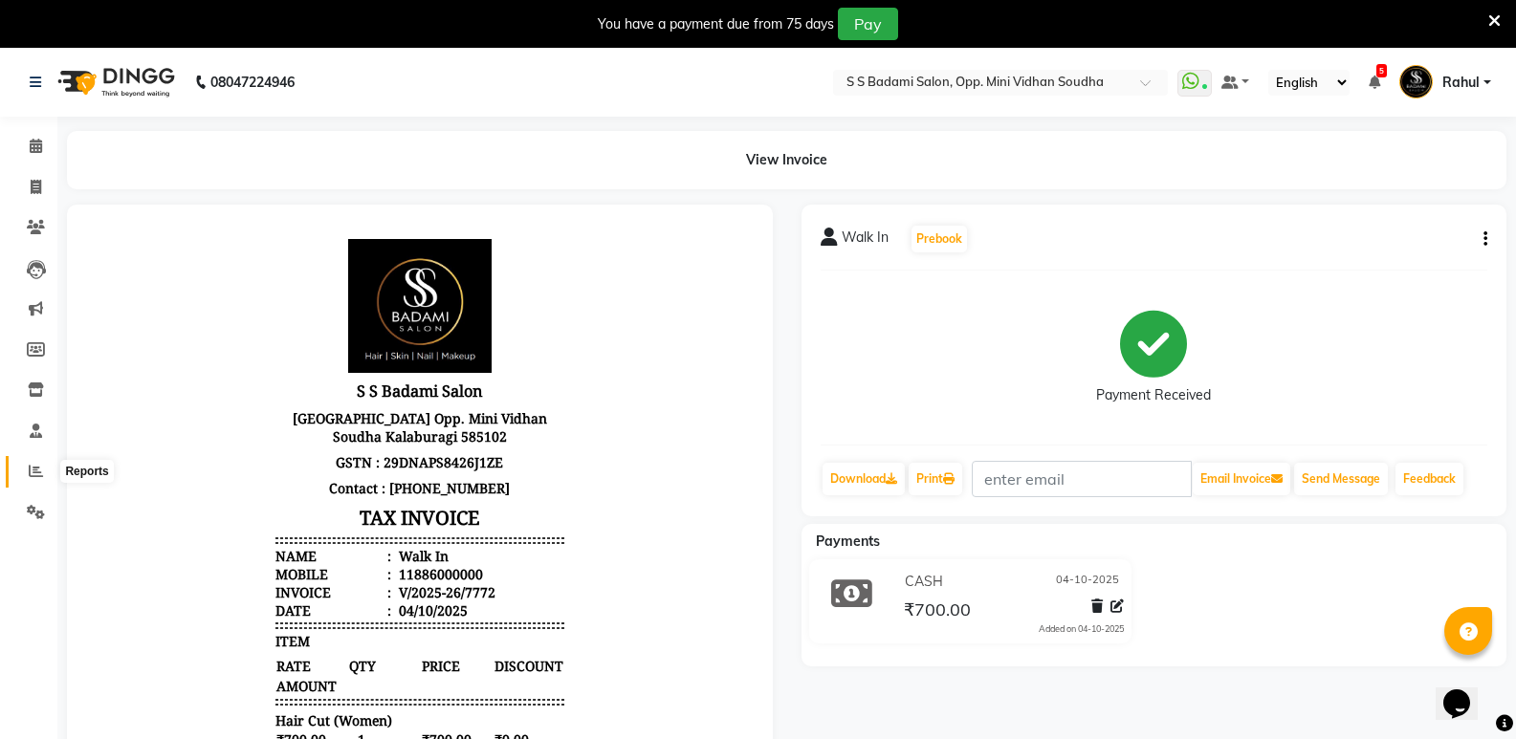
click at [30, 474] on icon at bounding box center [36, 471] width 14 height 14
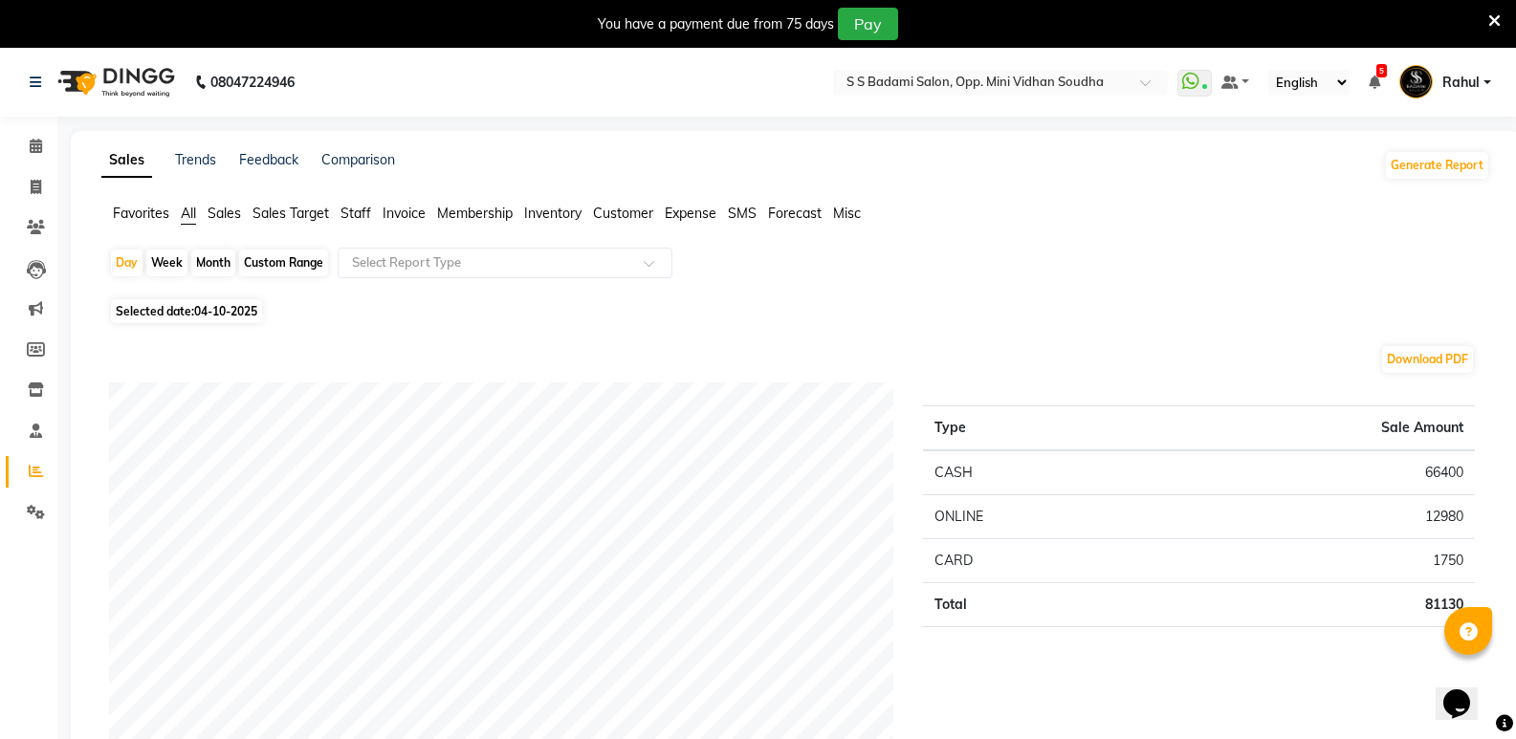
click at [207, 258] on div "Month" at bounding box center [213, 263] width 44 height 27
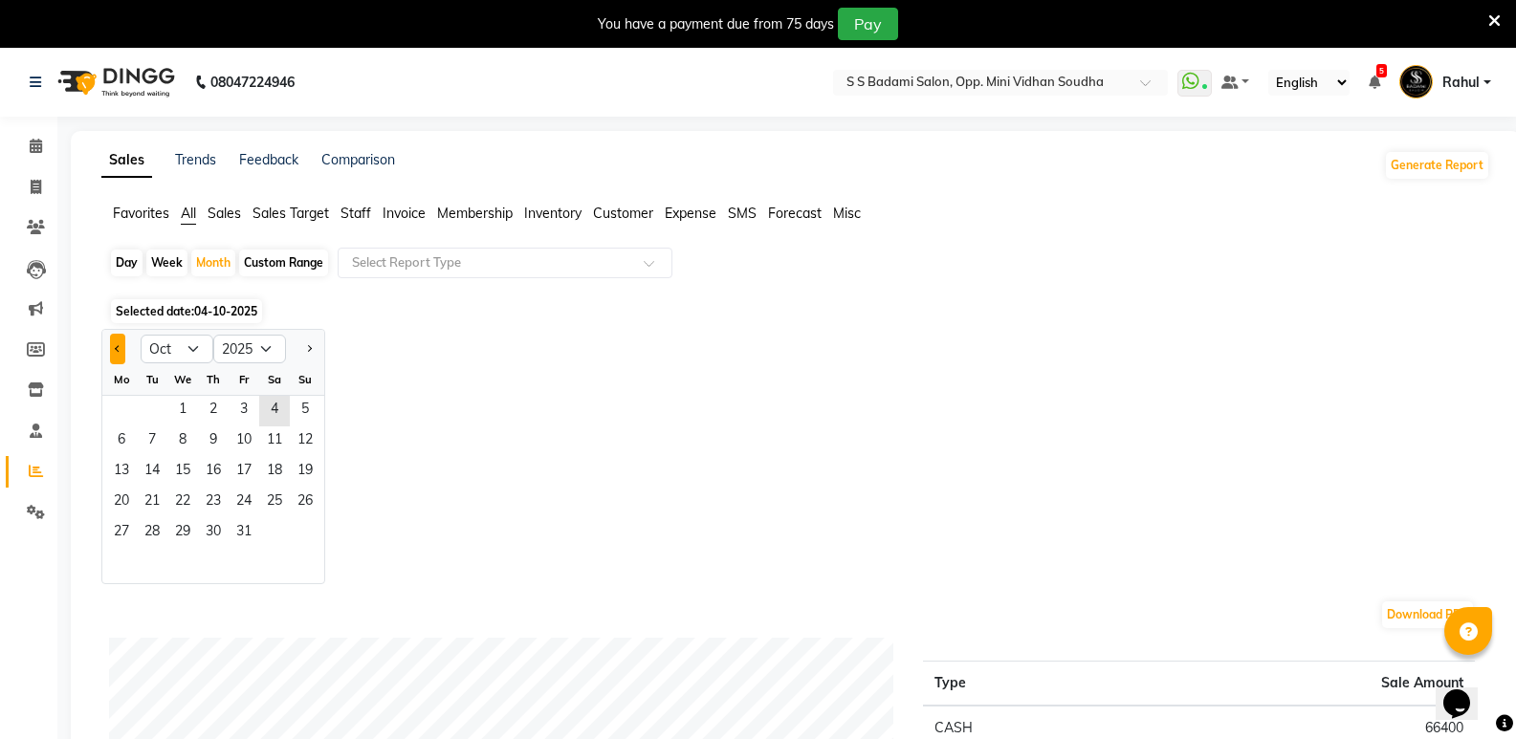
click at [111, 351] on button "Previous month" at bounding box center [117, 349] width 15 height 31
click at [147, 535] on span "30" at bounding box center [152, 533] width 31 height 31
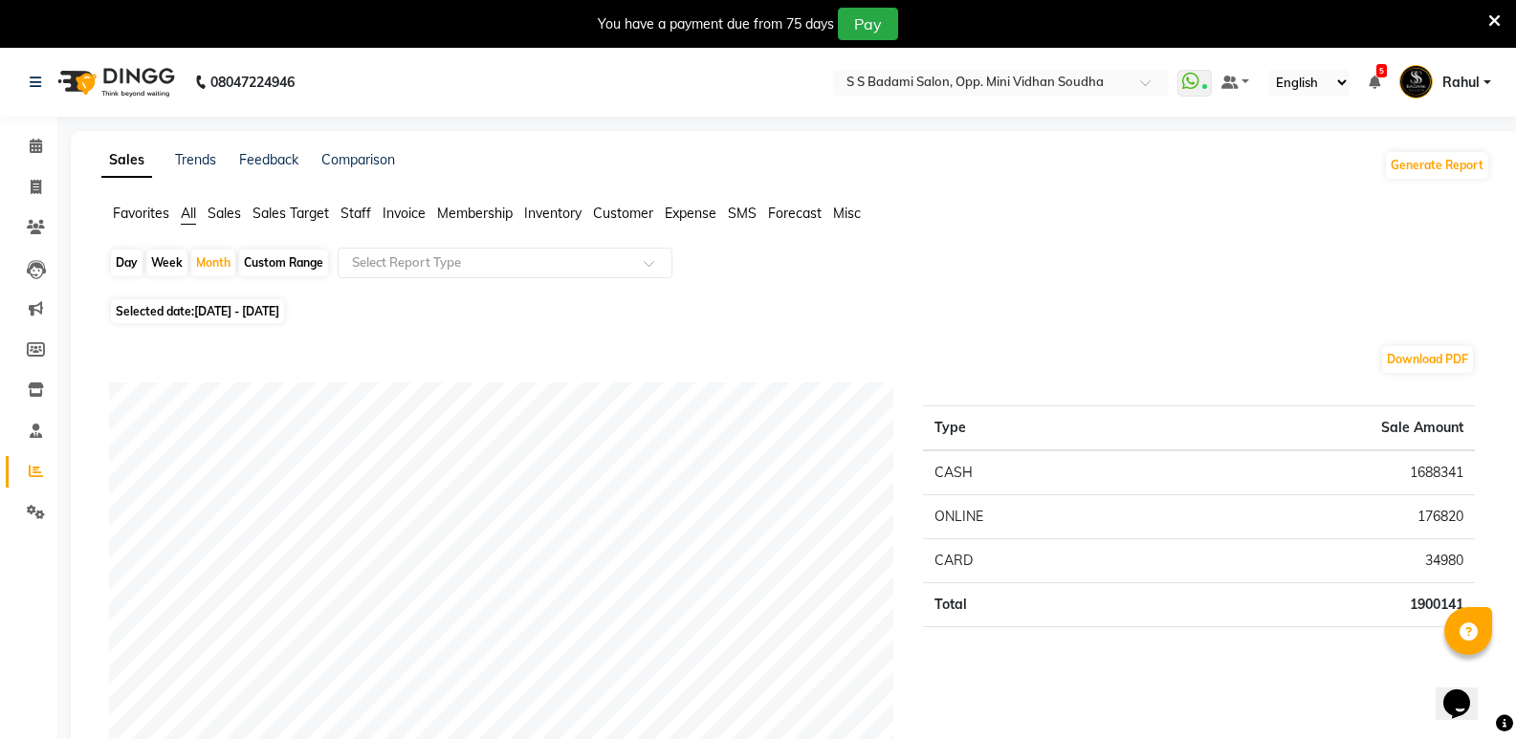
click at [697, 213] on span "Expense" at bounding box center [691, 213] width 52 height 17
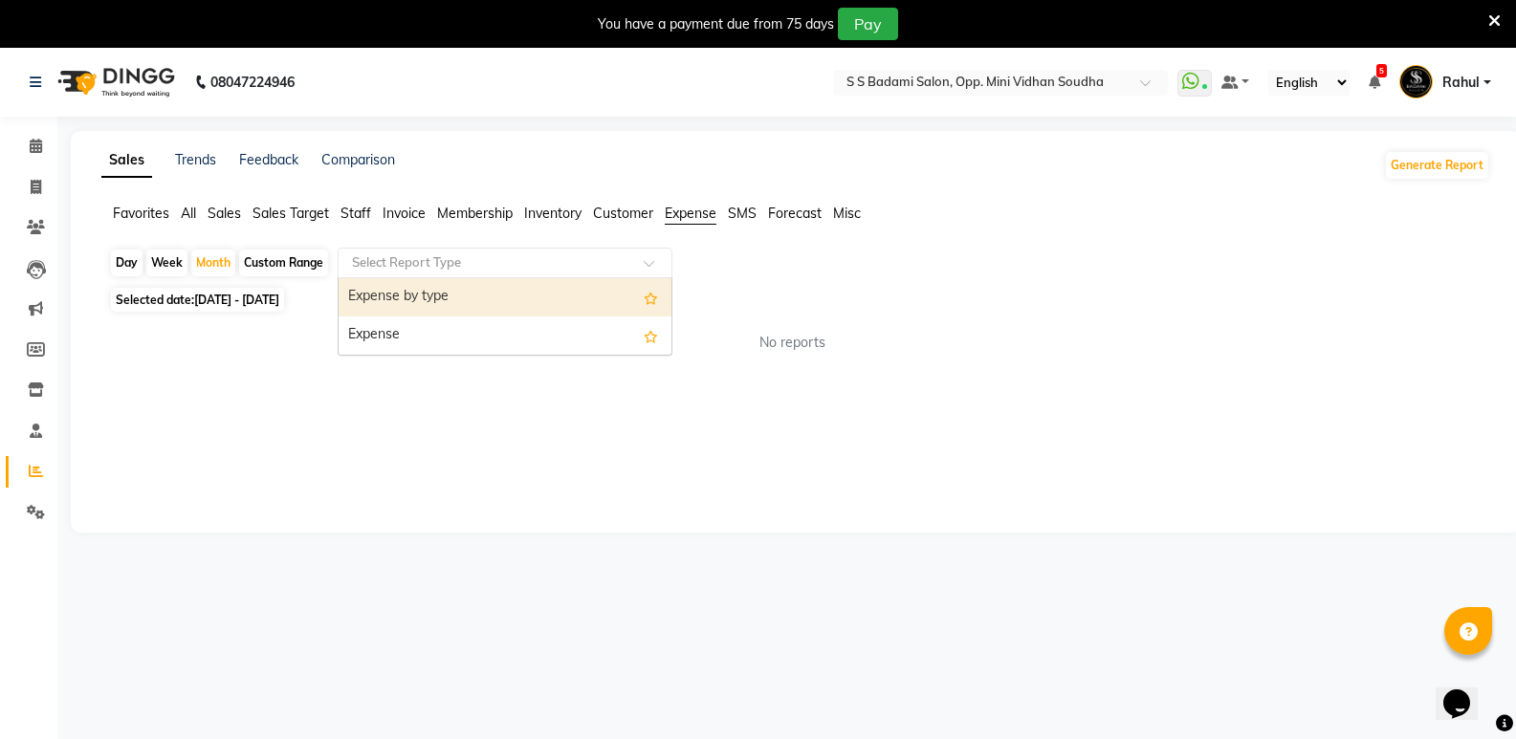
click at [596, 269] on input "text" at bounding box center [486, 263] width 276 height 19
click at [551, 294] on div "Expense by type" at bounding box center [505, 297] width 333 height 38
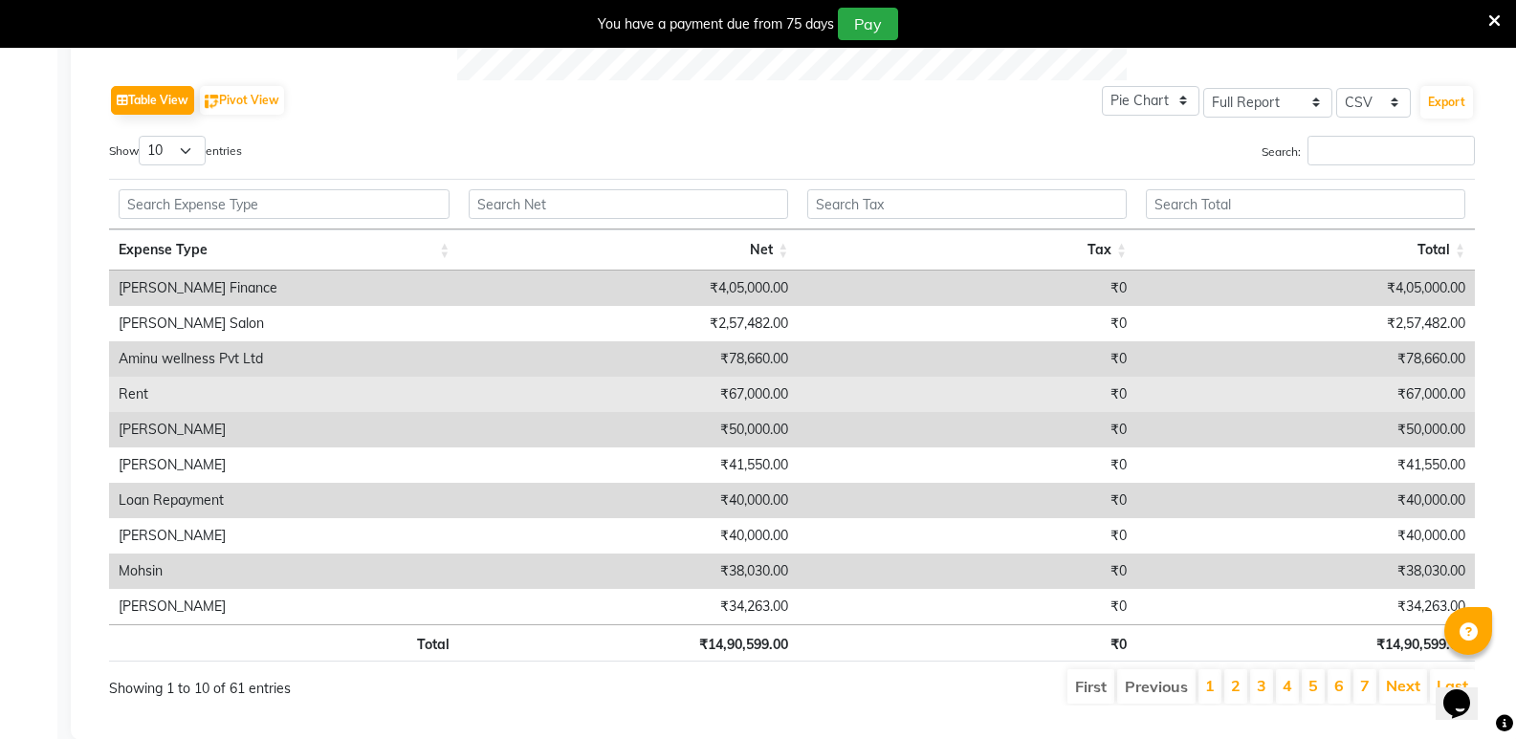
scroll to position [989, 0]
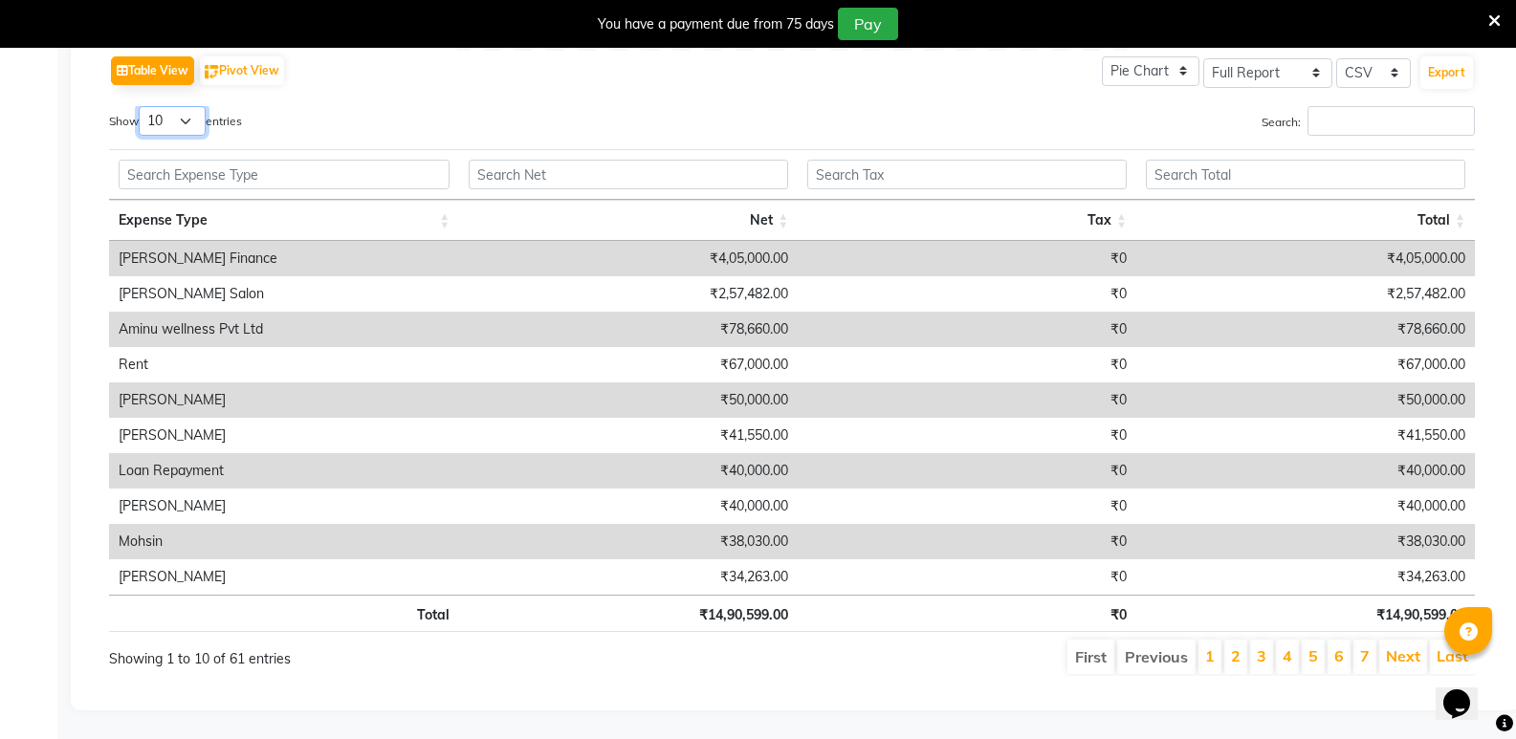
click at [160, 106] on select "10 25 50 100" at bounding box center [172, 121] width 67 height 30
click at [142, 106] on select "10 25 50 100" at bounding box center [172, 121] width 67 height 30
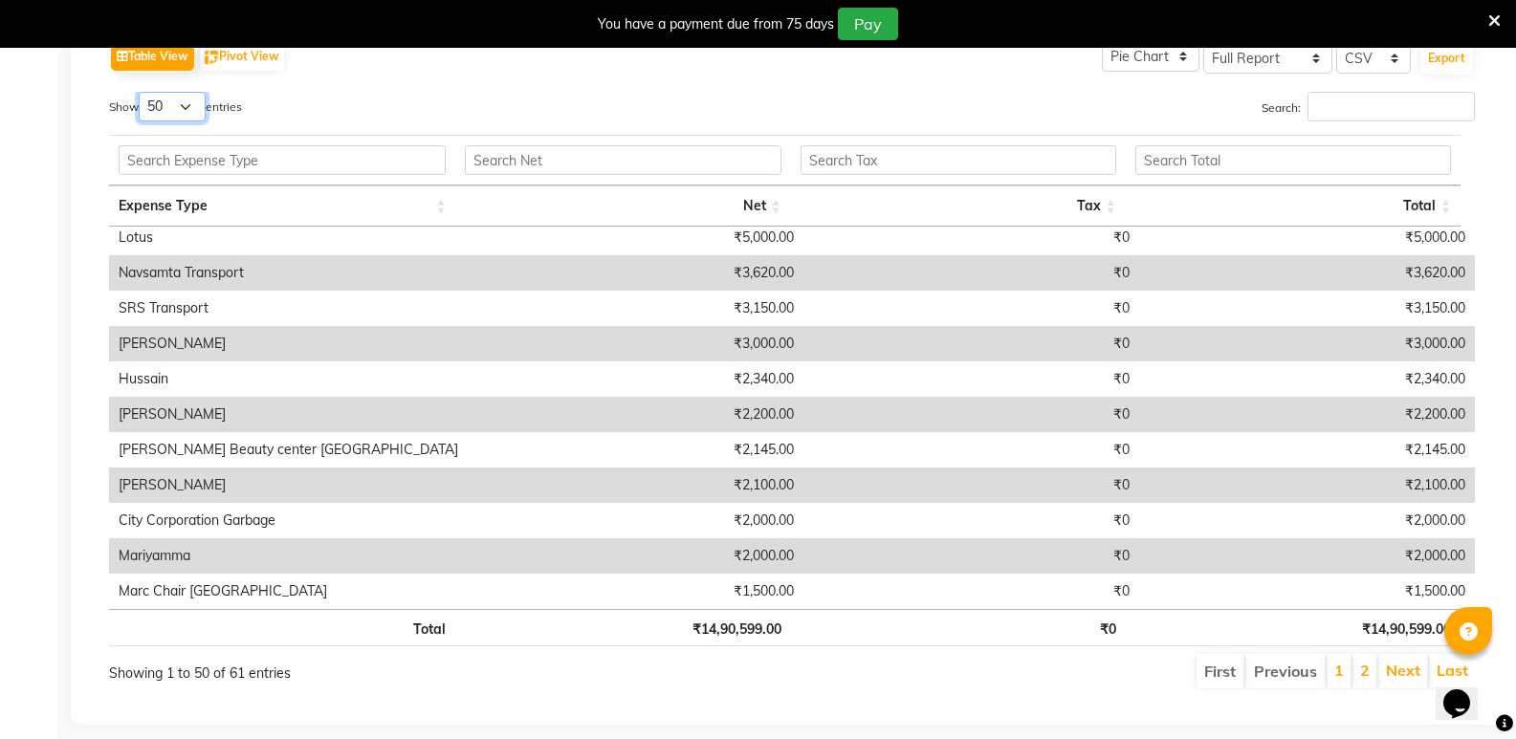
scroll to position [1018, 0]
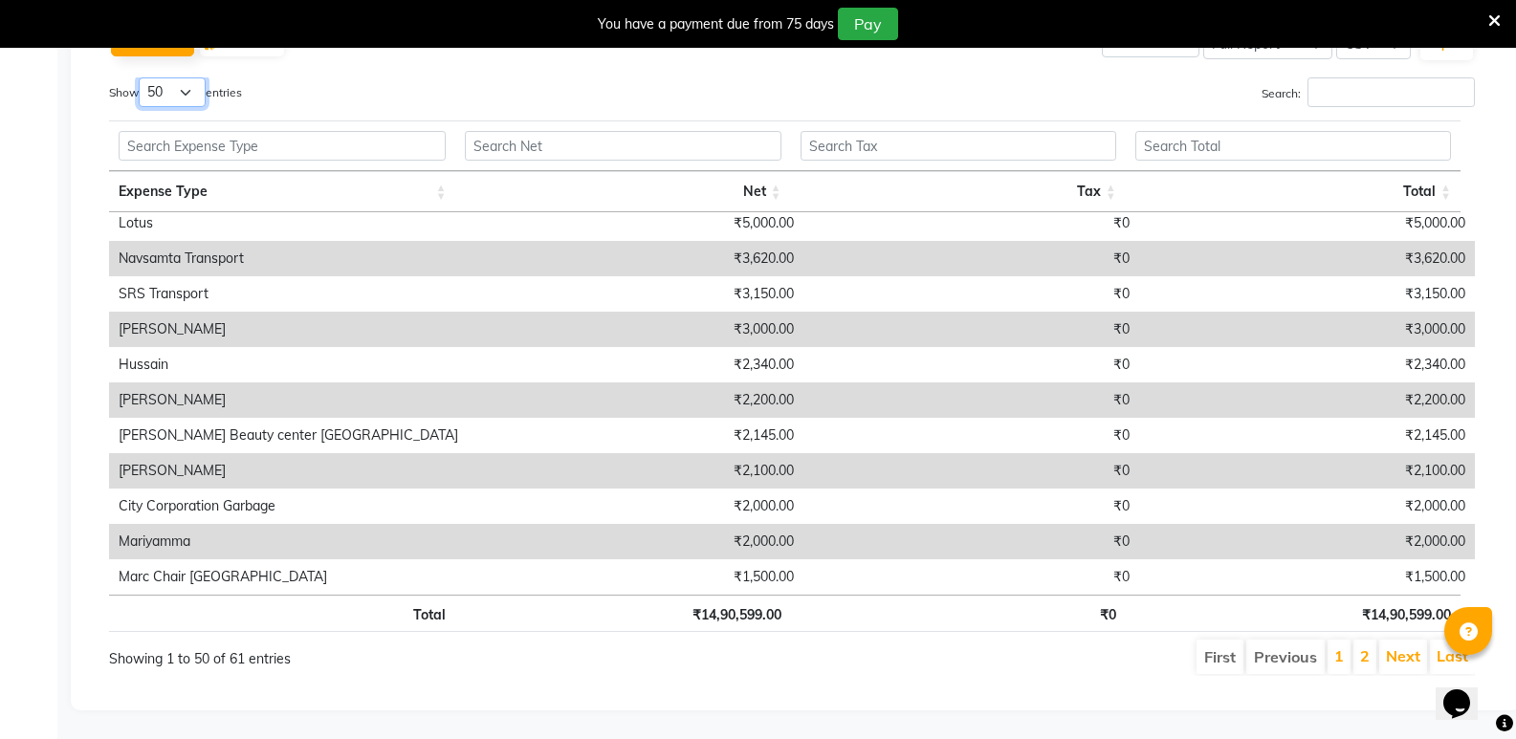
click at [187, 85] on select "10 25 50 100" at bounding box center [172, 92] width 67 height 30
click at [142, 77] on select "10 25 50 100" at bounding box center [172, 92] width 67 height 30
drag, startPoint x: 177, startPoint y: 76, endPoint x: 175, endPoint y: 87, distance: 11.6
click at [177, 77] on select "10 25 50 100" at bounding box center [172, 92] width 67 height 30
click at [142, 77] on select "10 25 50 100" at bounding box center [172, 92] width 67 height 30
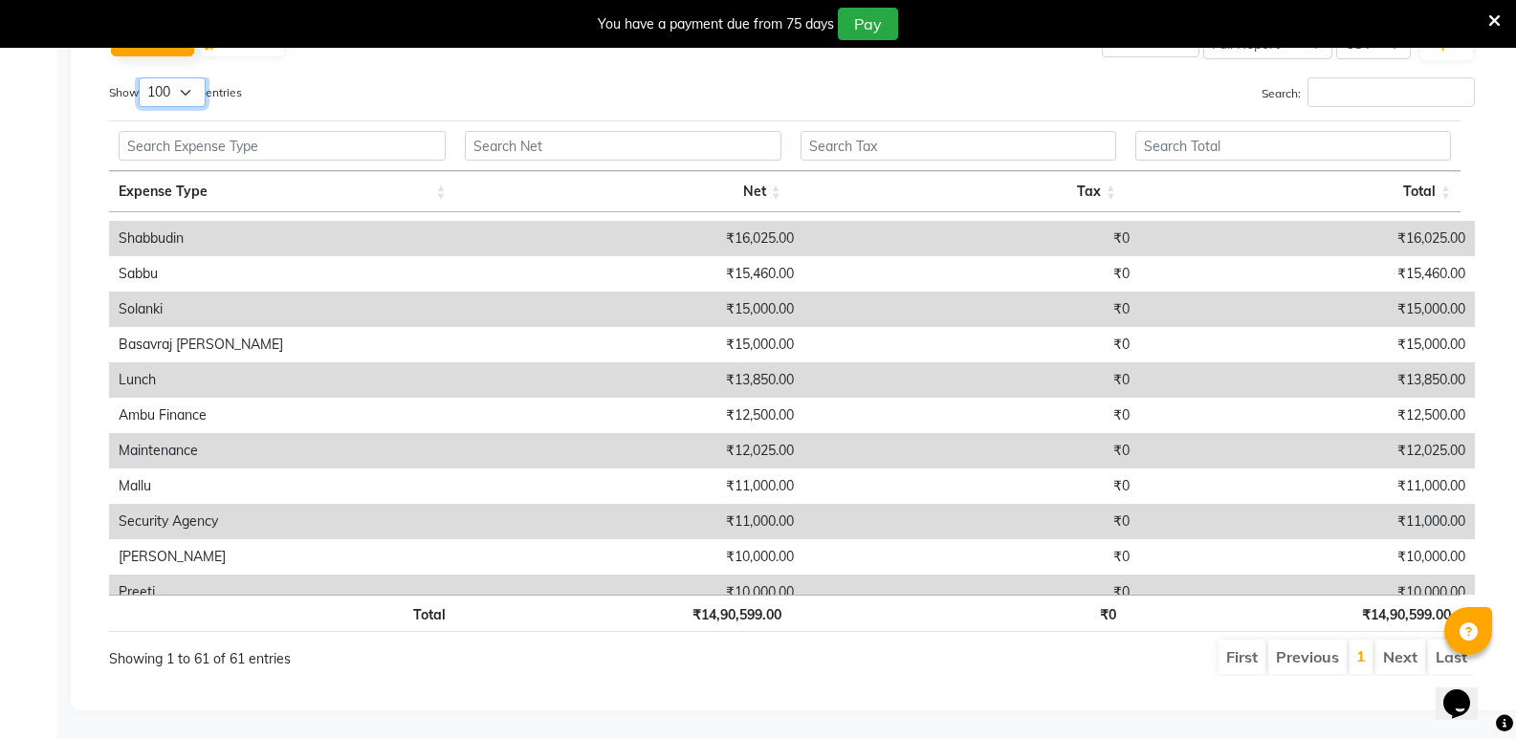
scroll to position [533, 0]
